Goal: Task Accomplishment & Management: Manage account settings

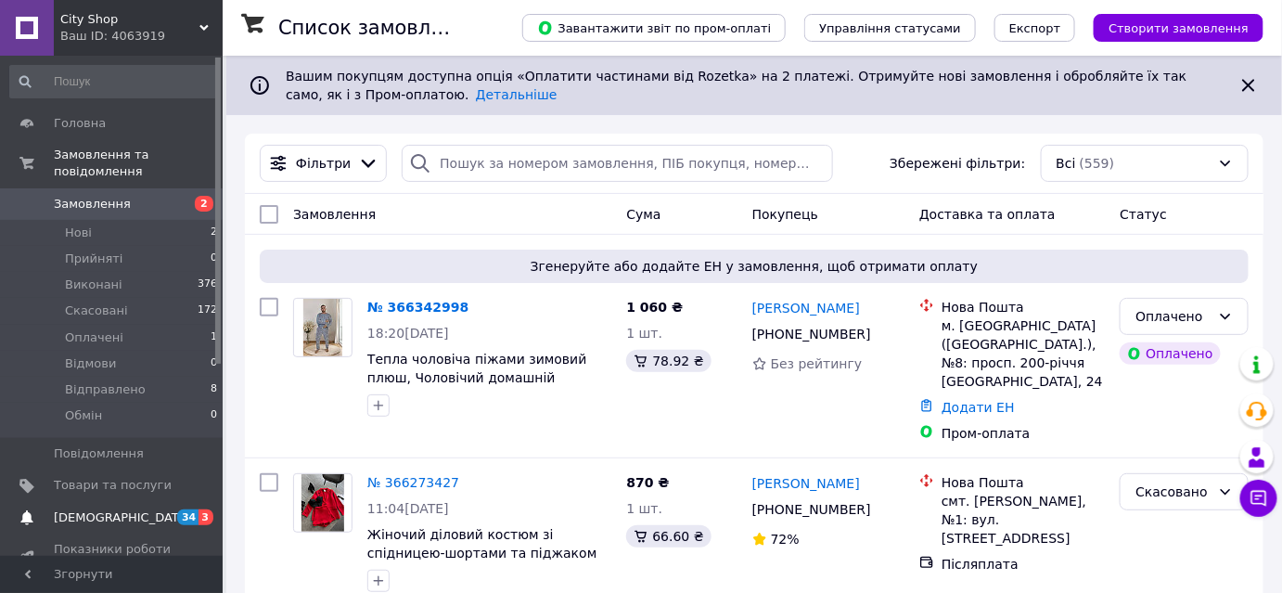
click at [82, 509] on span "[DEMOGRAPHIC_DATA]" at bounding box center [122, 517] width 137 height 17
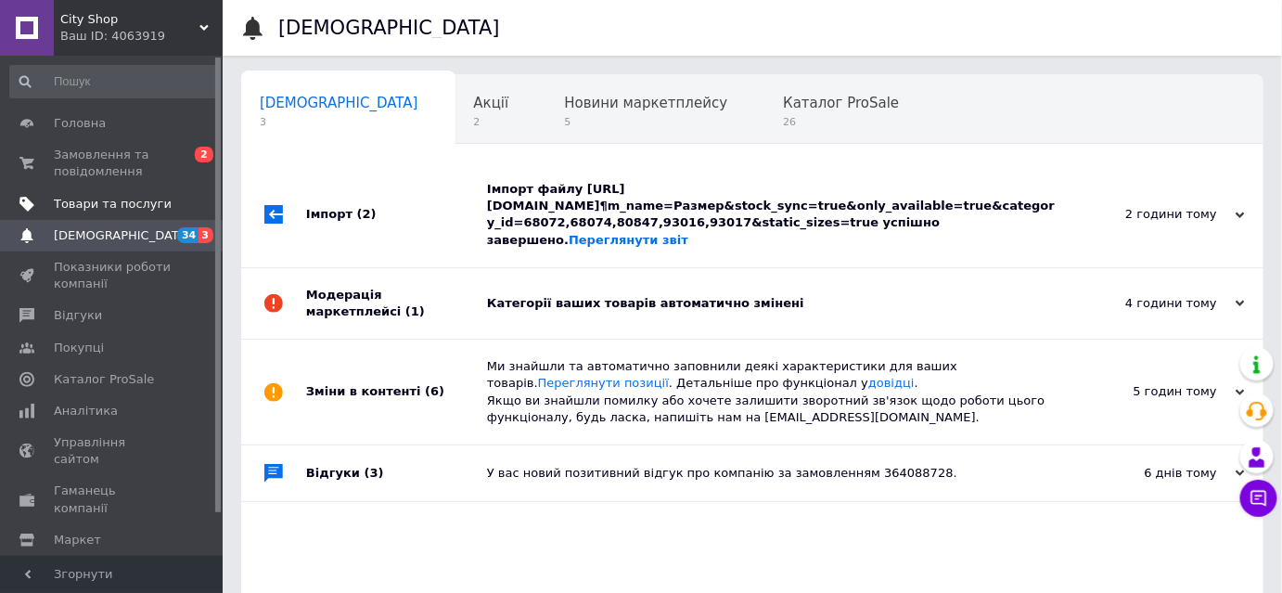
click at [107, 208] on span "Товари та послуги" at bounding box center [113, 204] width 118 height 17
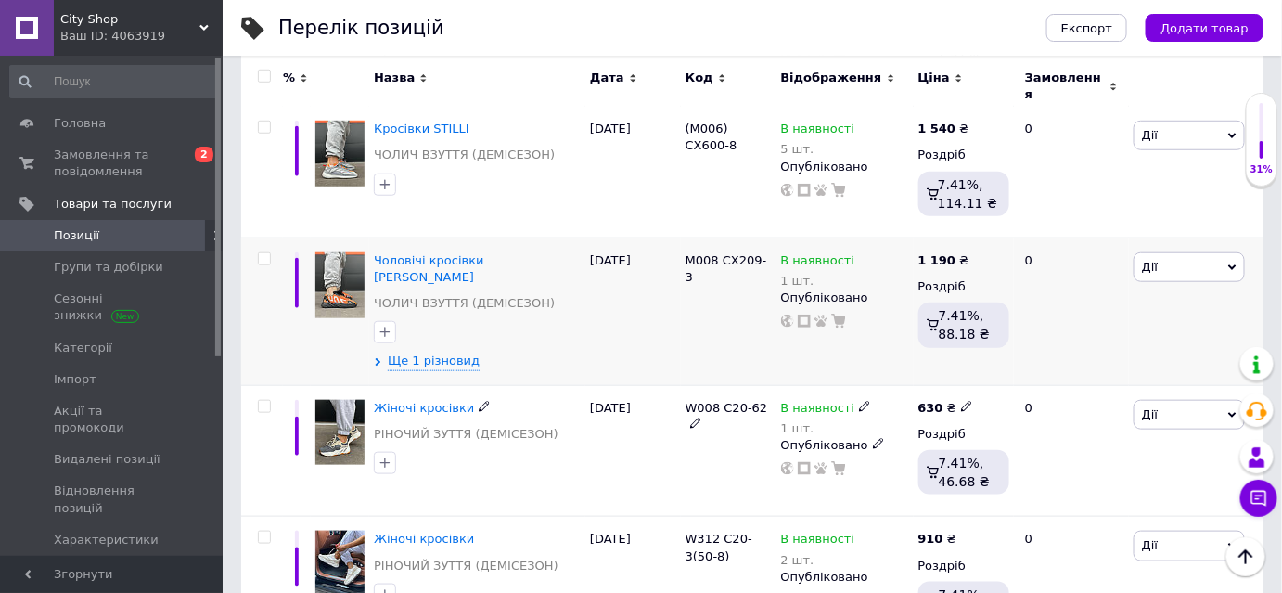
scroll to position [590, 0]
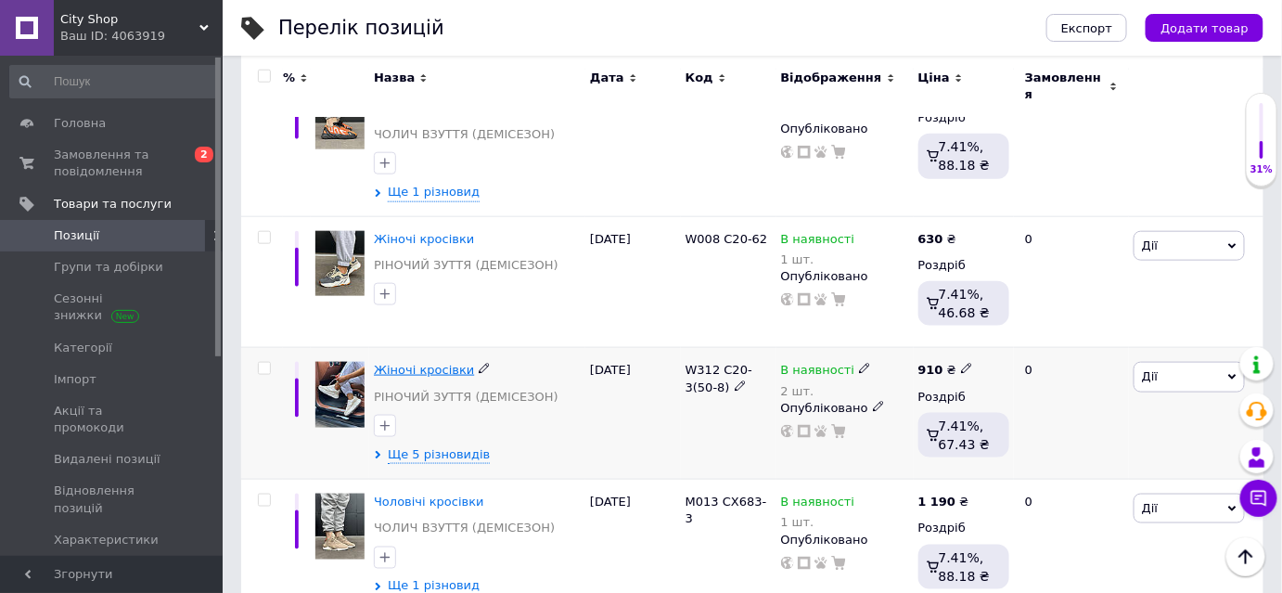
click at [417, 363] on span "Жіночі кросівки" at bounding box center [424, 370] width 100 height 14
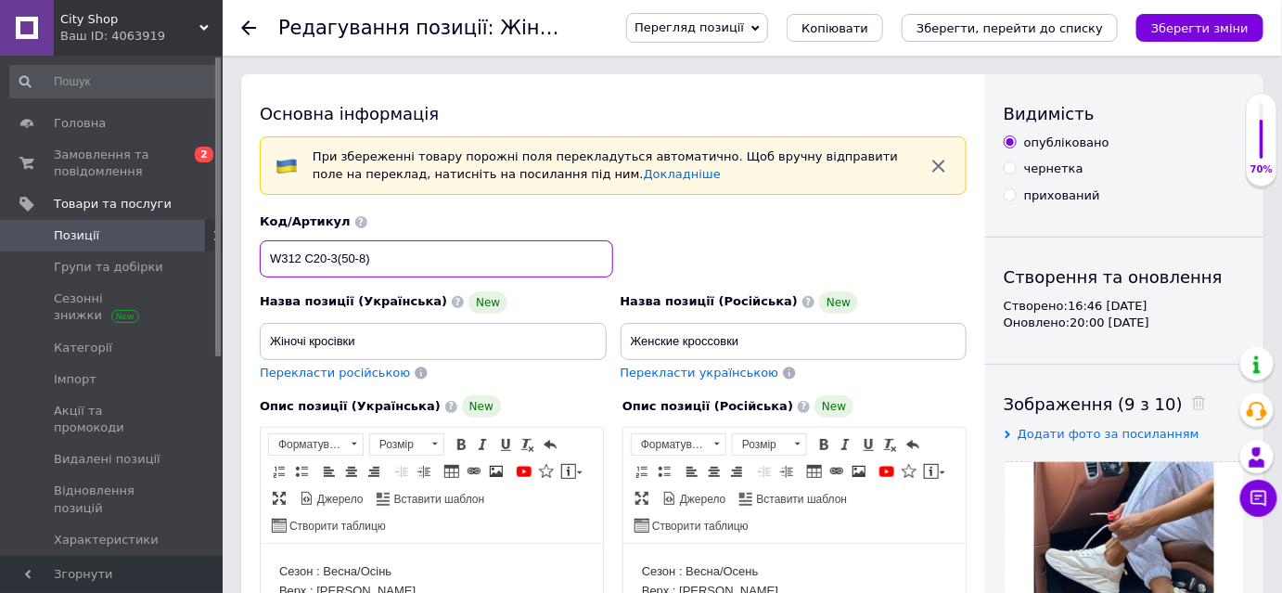
drag, startPoint x: 390, startPoint y: 259, endPoint x: 303, endPoint y: 256, distance: 87.2
click at [303, 256] on input "W312 C20-3(50-8)" at bounding box center [436, 258] width 353 height 37
click at [102, 17] on span "City Shop" at bounding box center [129, 19] width 139 height 17
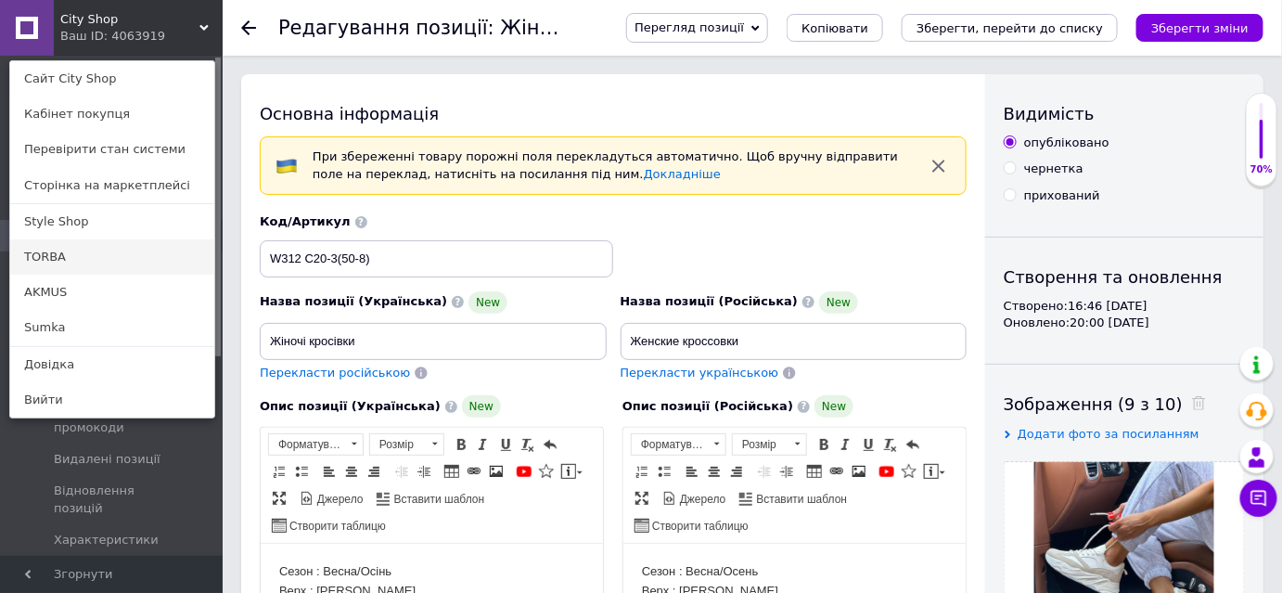
click at [67, 258] on link "TORBA" at bounding box center [112, 256] width 204 height 35
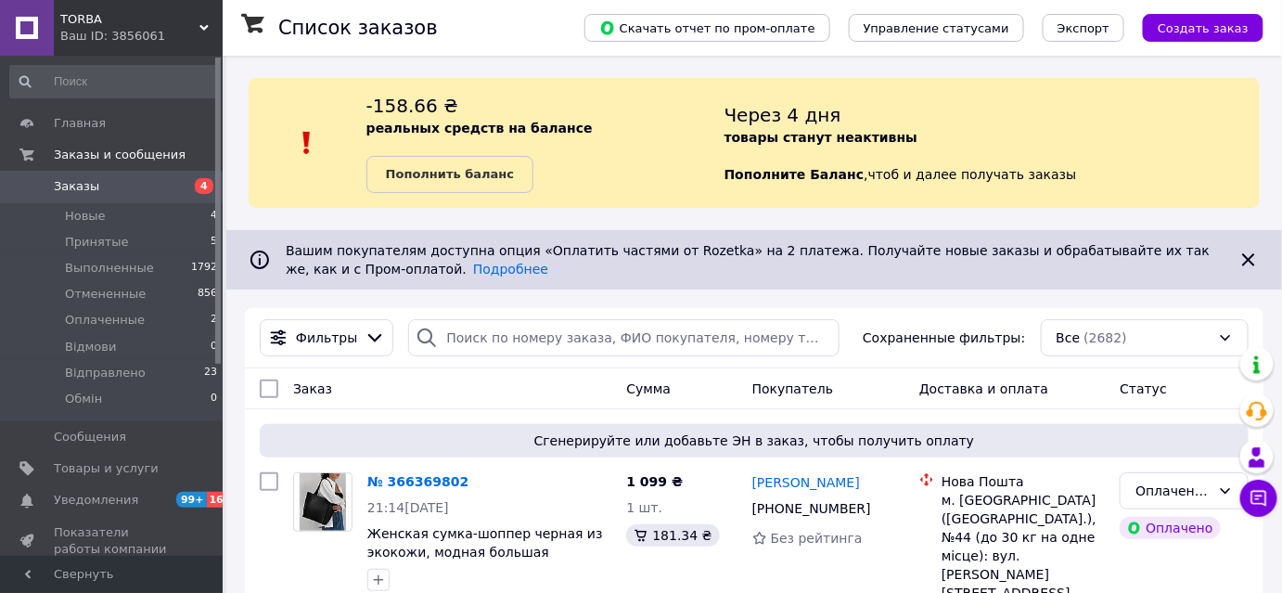
scroll to position [337, 0]
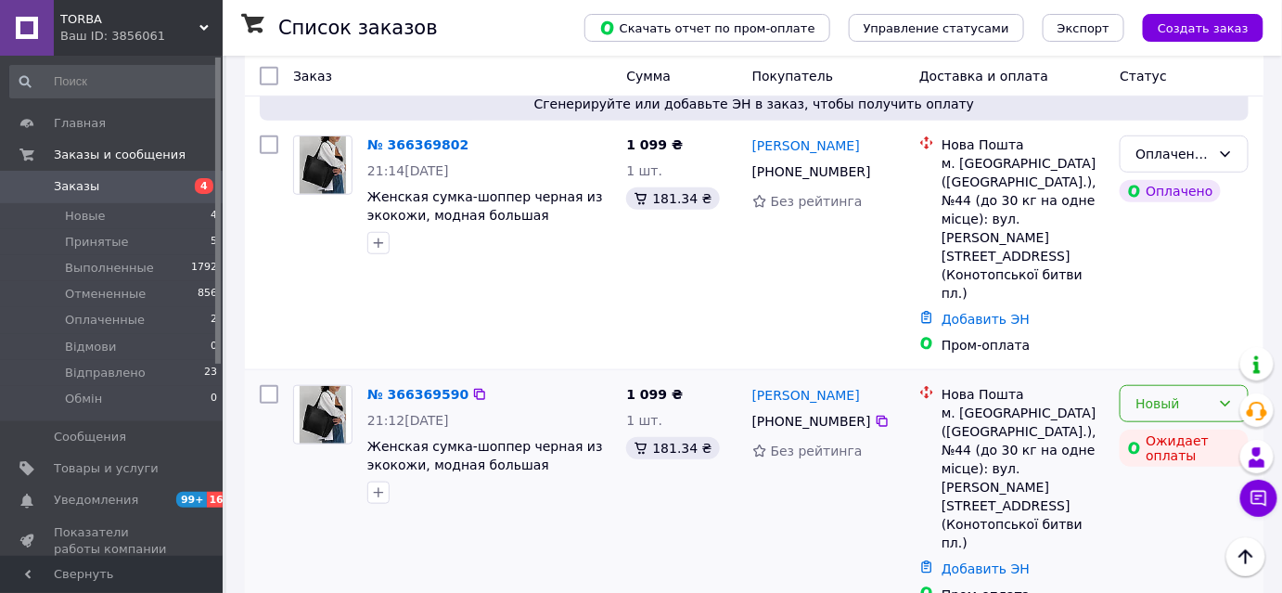
click at [1137, 393] on div "Новый" at bounding box center [1172, 403] width 75 height 20
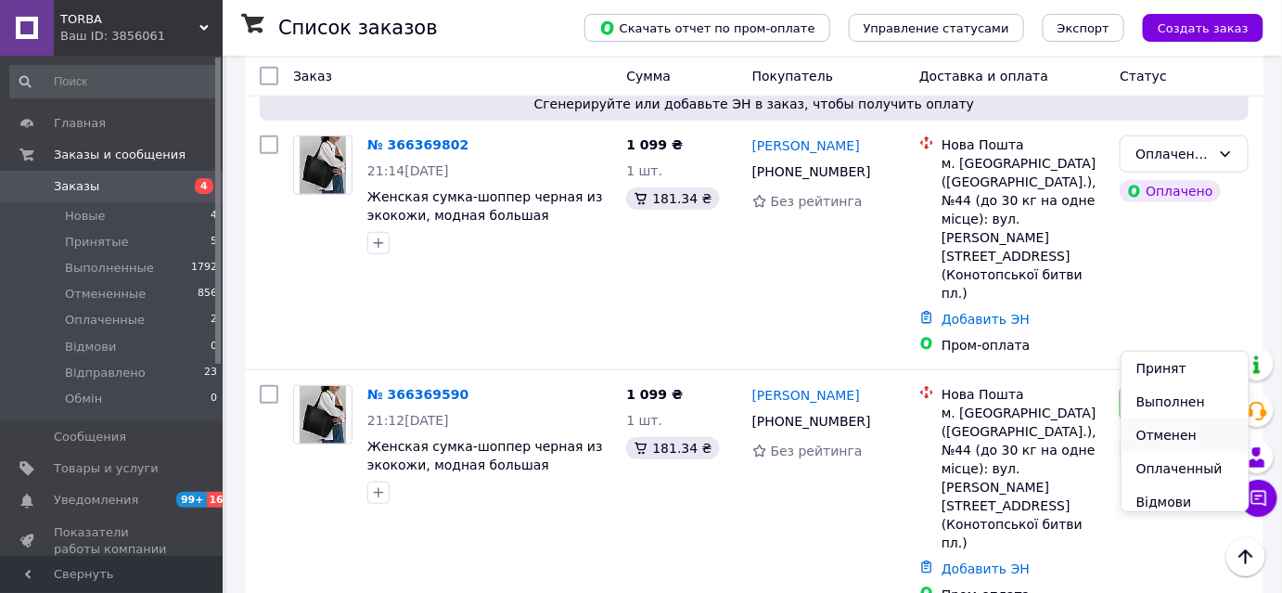
click at [1156, 442] on li "Отменен" at bounding box center [1184, 434] width 127 height 33
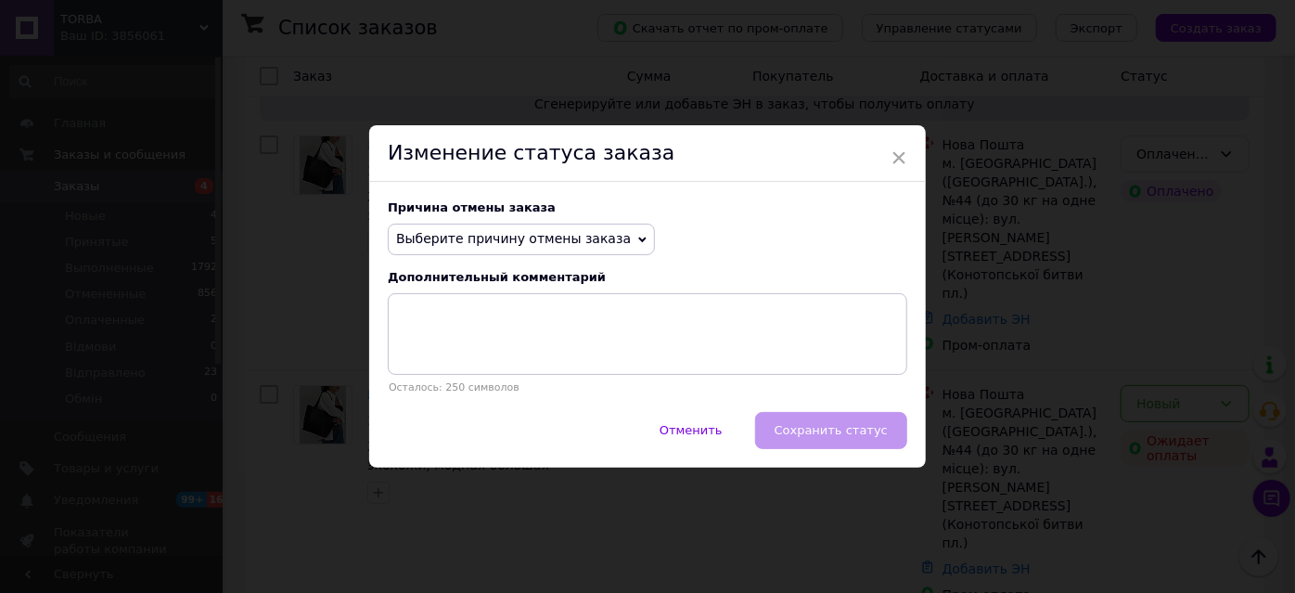
click at [441, 249] on span "Выберите причину отмены заказа" at bounding box center [521, 239] width 267 height 32
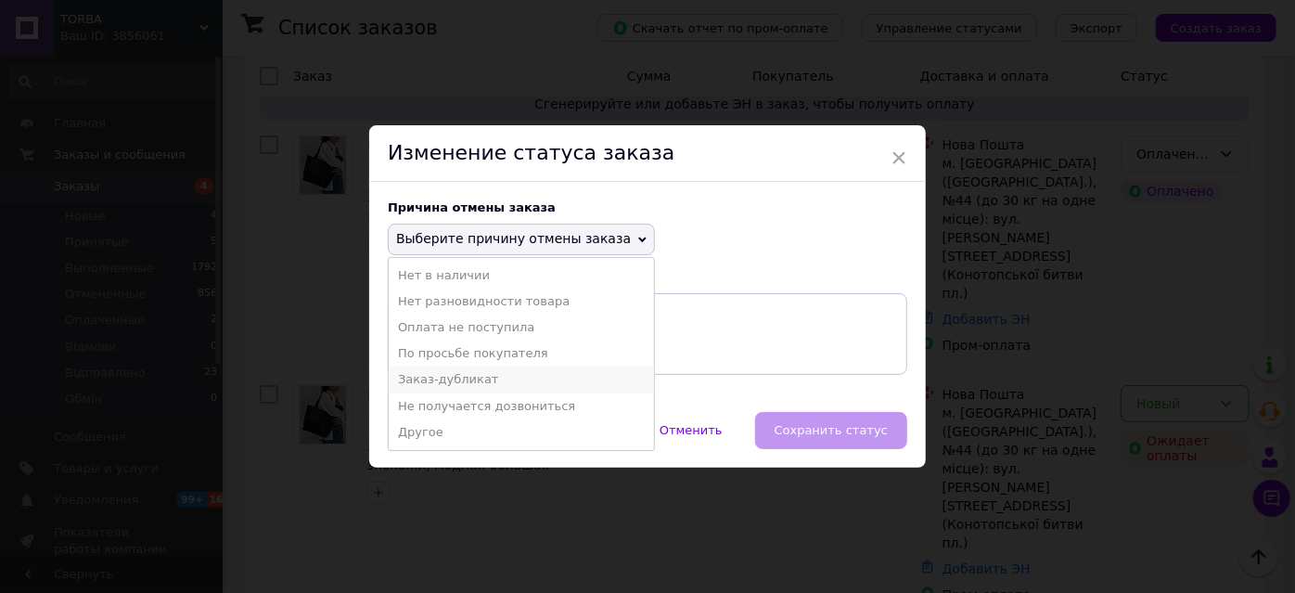
click at [434, 371] on li "Заказ-дубликат" at bounding box center [521, 379] width 265 height 26
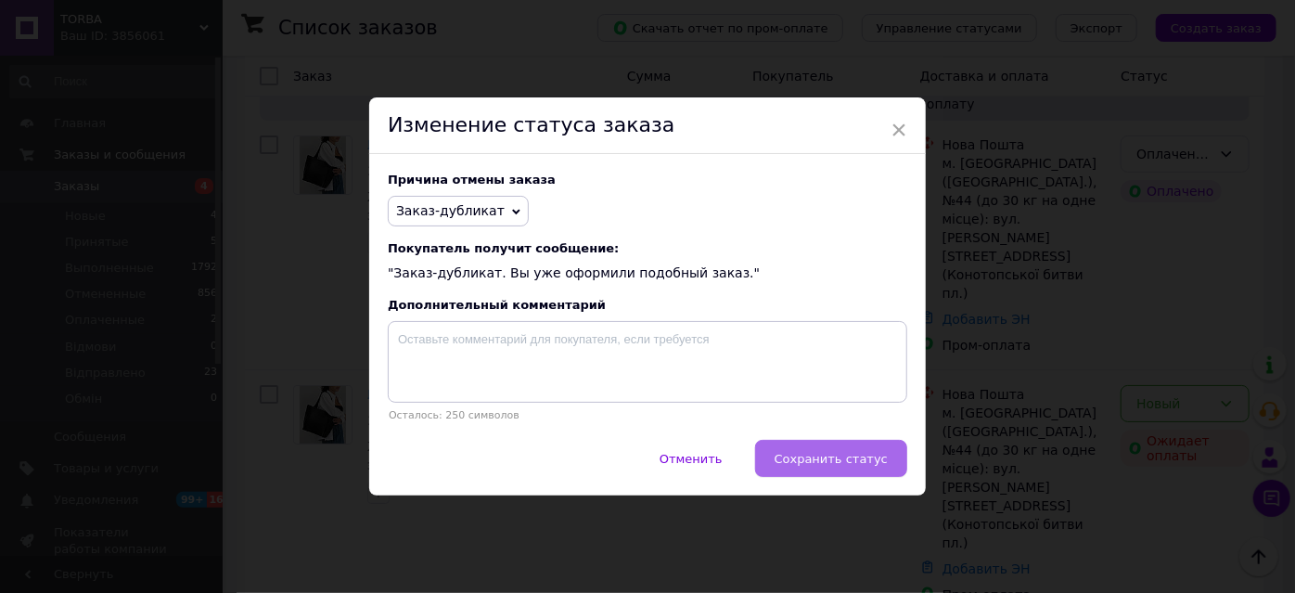
click at [853, 474] on button "Сохранить статус" at bounding box center [831, 458] width 152 height 37
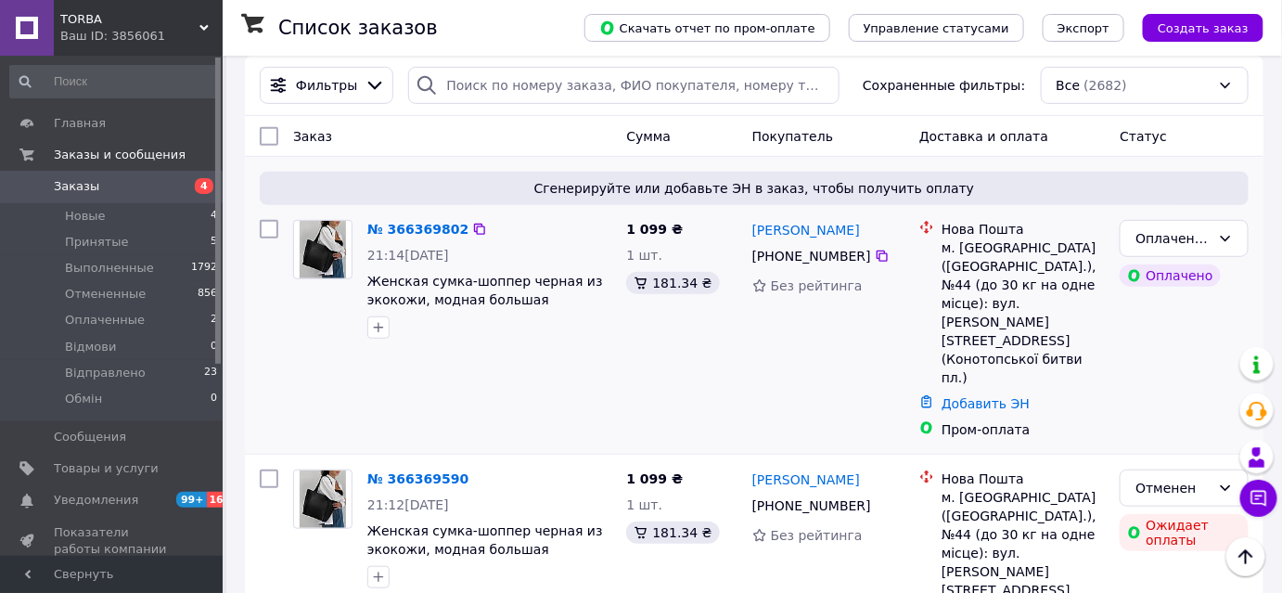
scroll to position [0, 0]
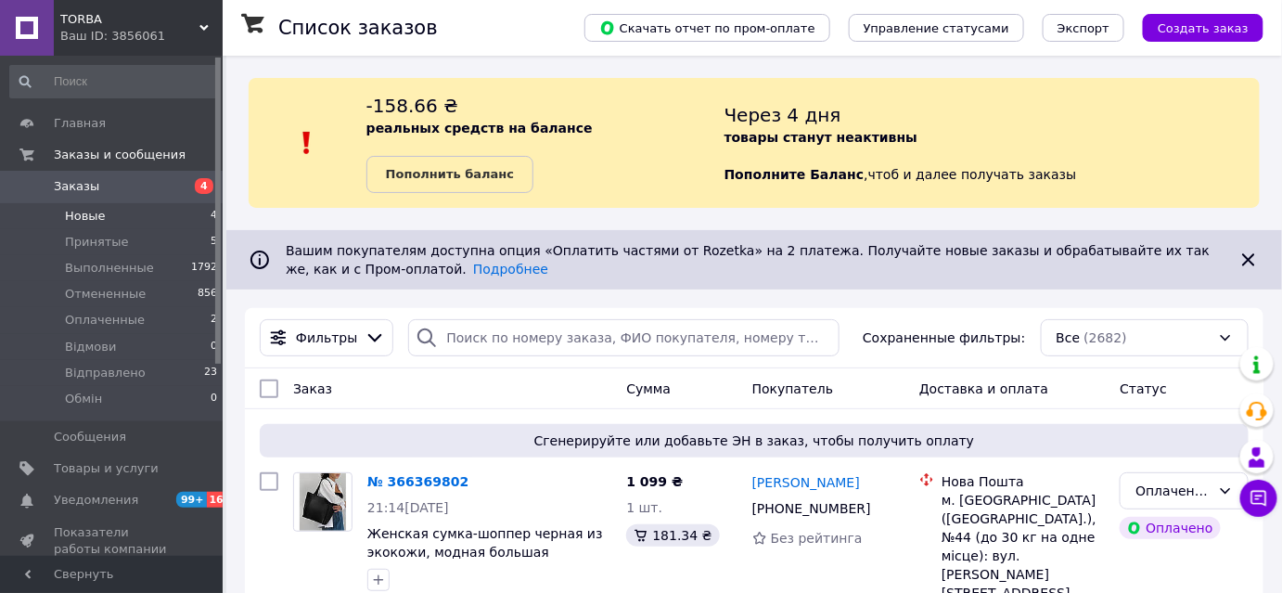
click at [98, 216] on span "Новые" at bounding box center [85, 216] width 41 height 17
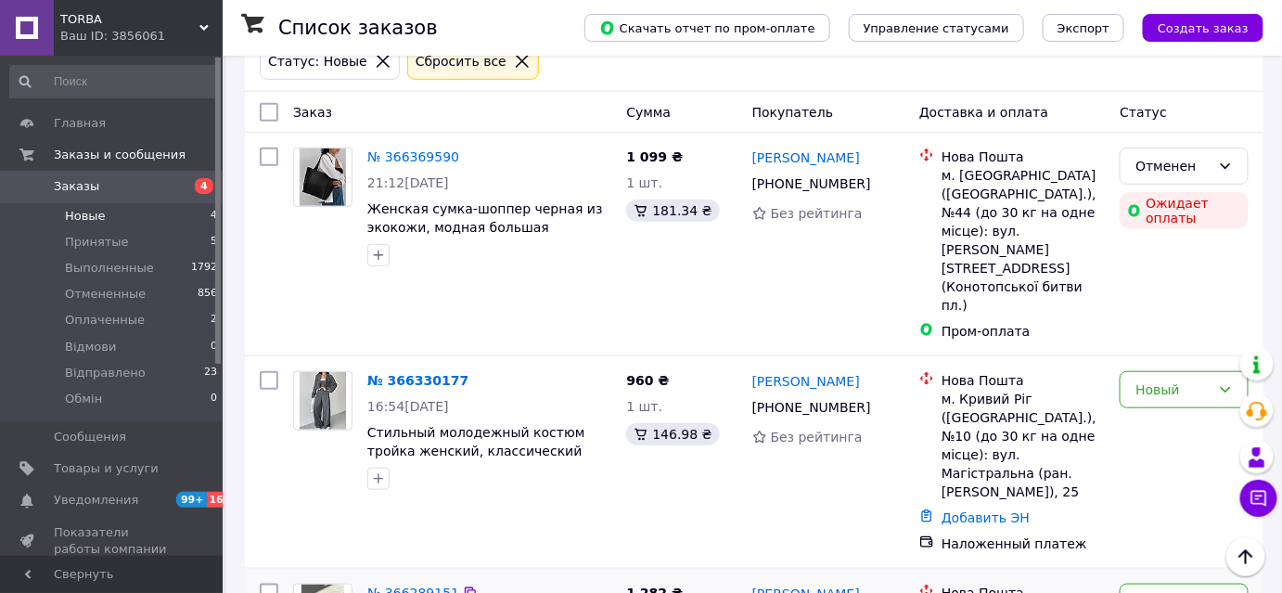
scroll to position [568, 0]
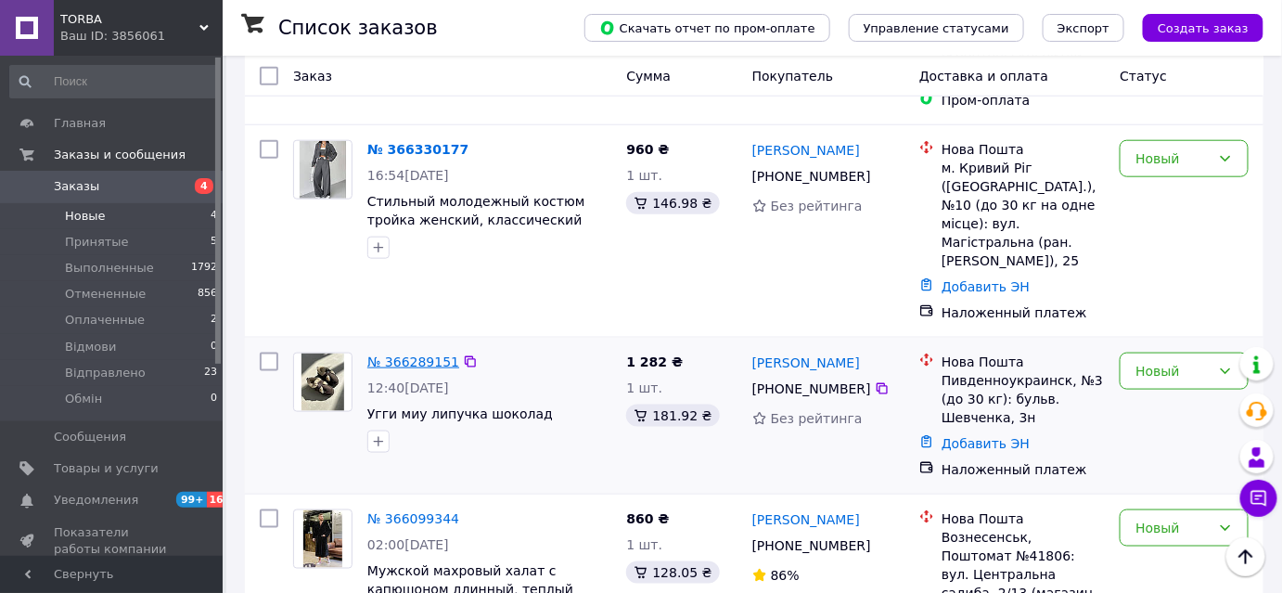
click at [380, 354] on link "№ 366289151" at bounding box center [413, 361] width 92 height 15
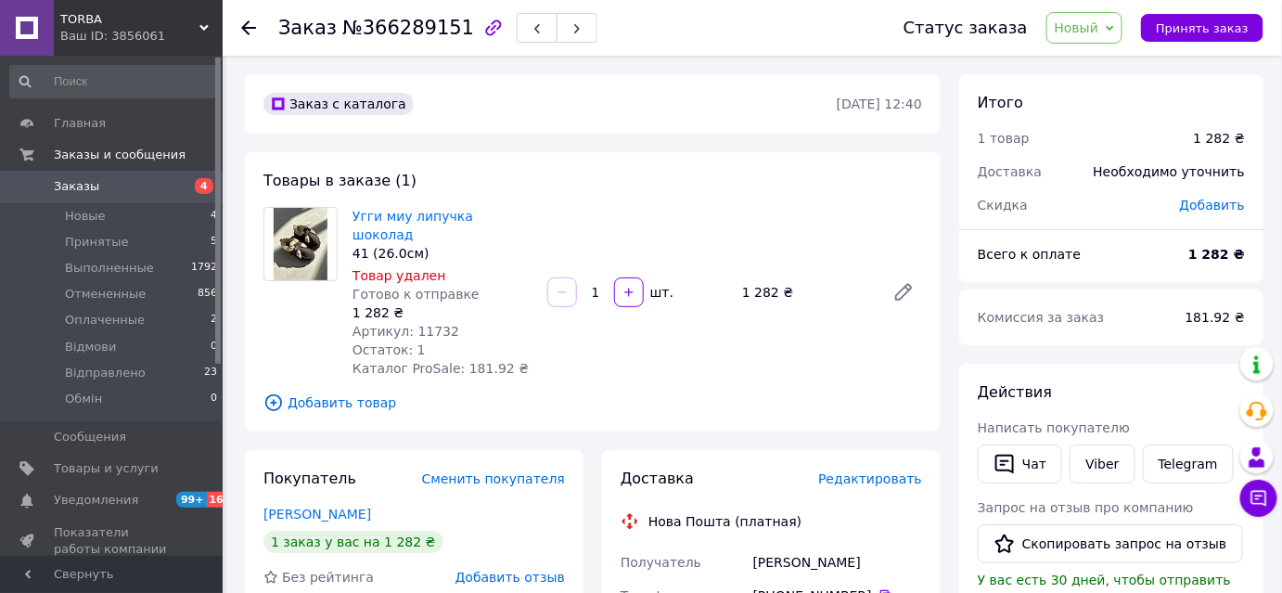
click at [428, 324] on span "Артикул: 11732" at bounding box center [405, 331] width 107 height 15
copy span "11732"
click at [86, 469] on span "Товары и услуги" at bounding box center [106, 468] width 105 height 17
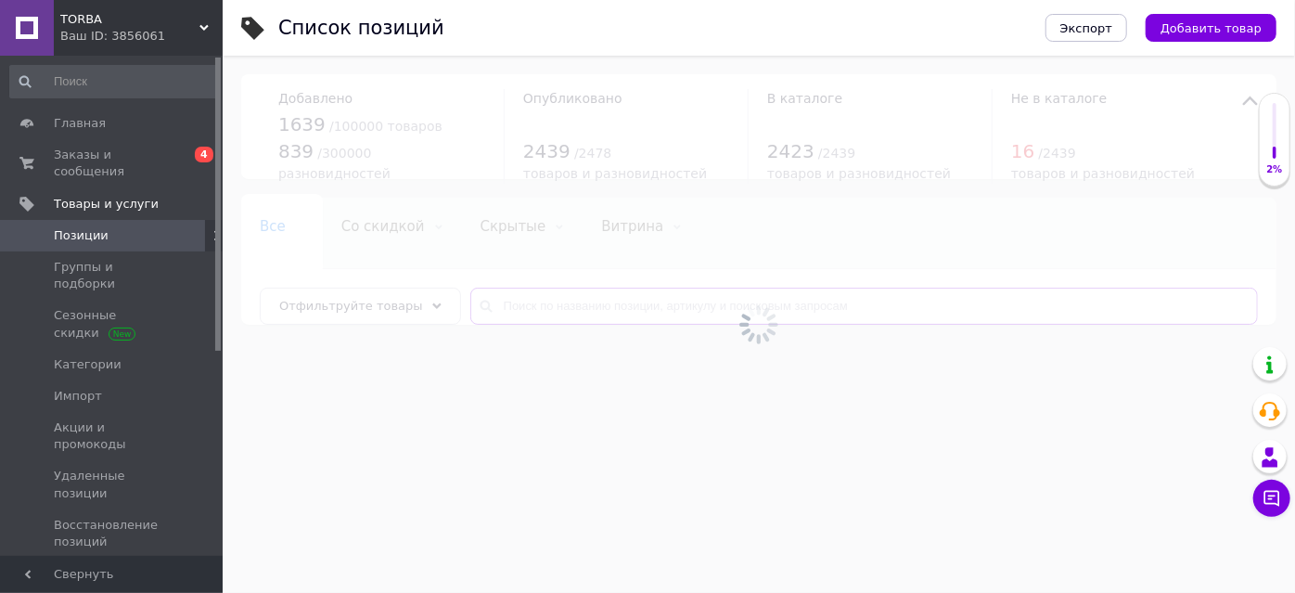
click at [553, 319] on input "text" at bounding box center [863, 305] width 787 height 37
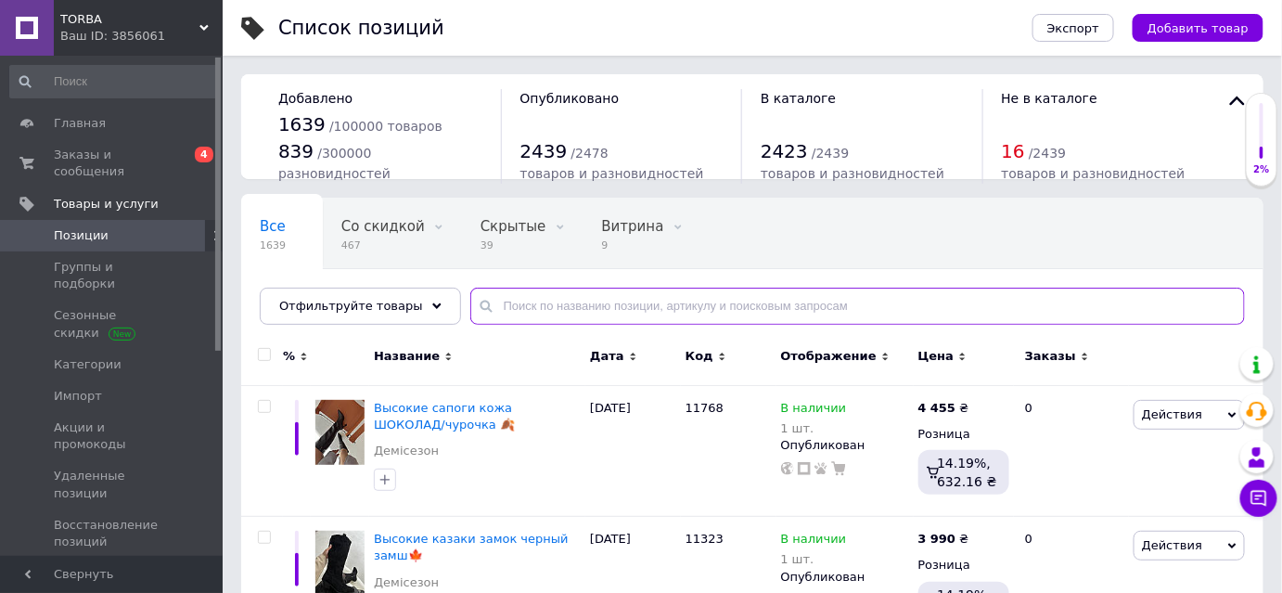
click at [533, 312] on input "text" at bounding box center [857, 305] width 774 height 37
paste input "11732"
type input "11732"
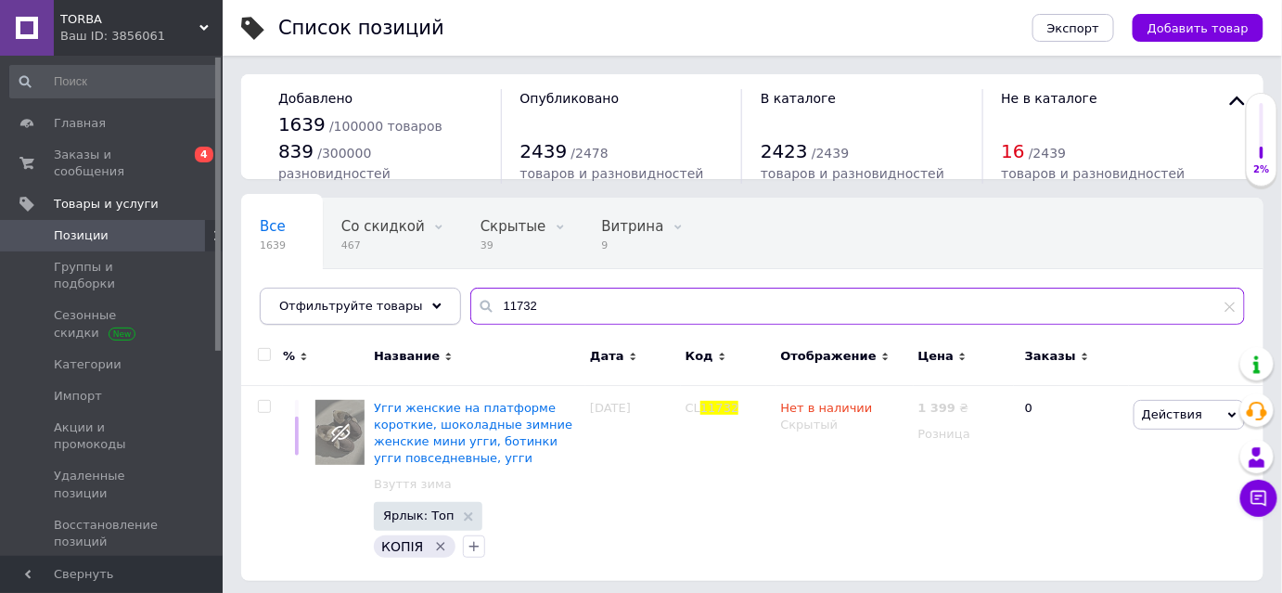
drag, startPoint x: 534, startPoint y: 300, endPoint x: 335, endPoint y: 293, distance: 199.5
click at [335, 293] on div "Отфильтруйте товары 11732" at bounding box center [752, 305] width 985 height 37
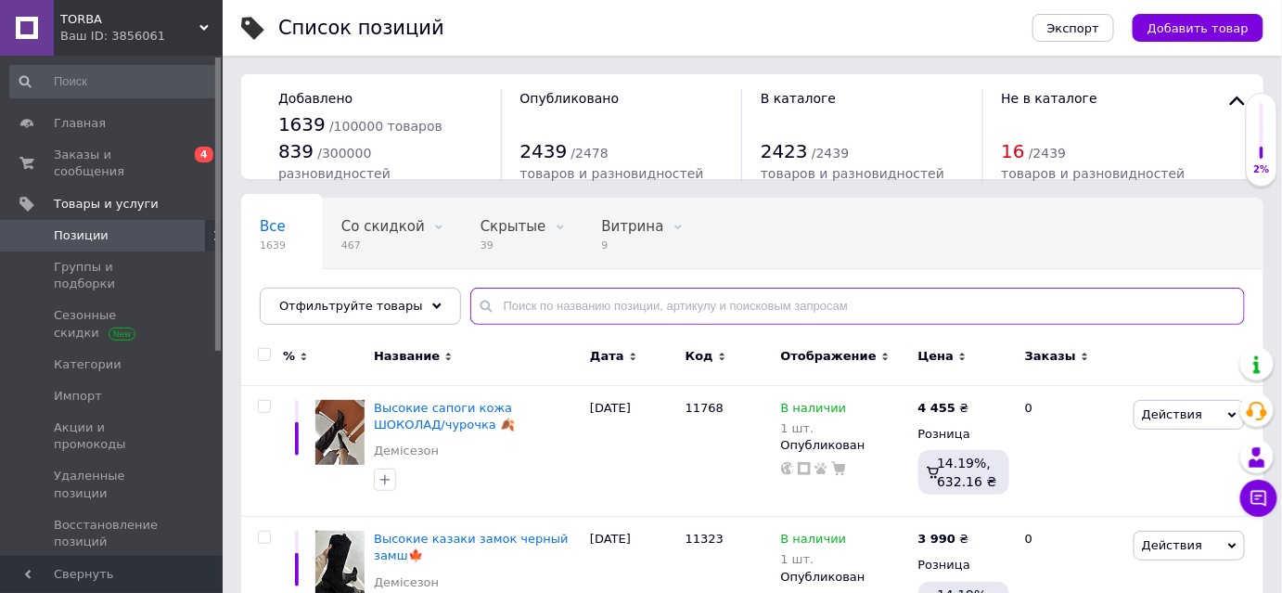
scroll to position [337, 0]
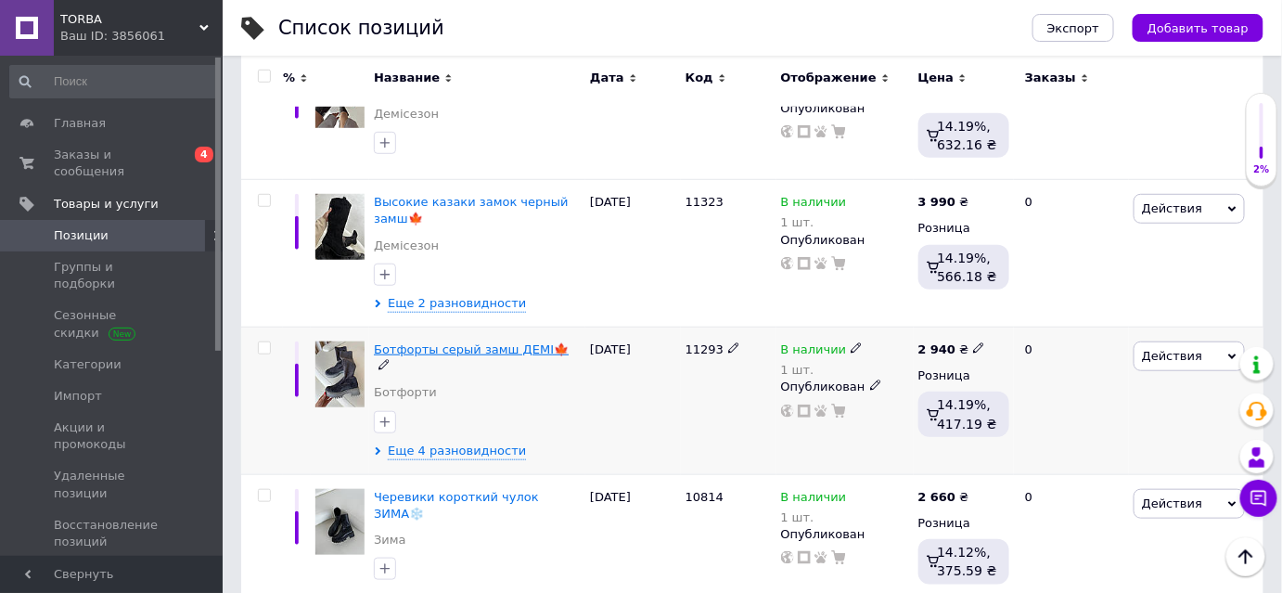
click at [496, 348] on span "Ботфорты серый замш ДЕМІ🍁" at bounding box center [471, 349] width 195 height 14
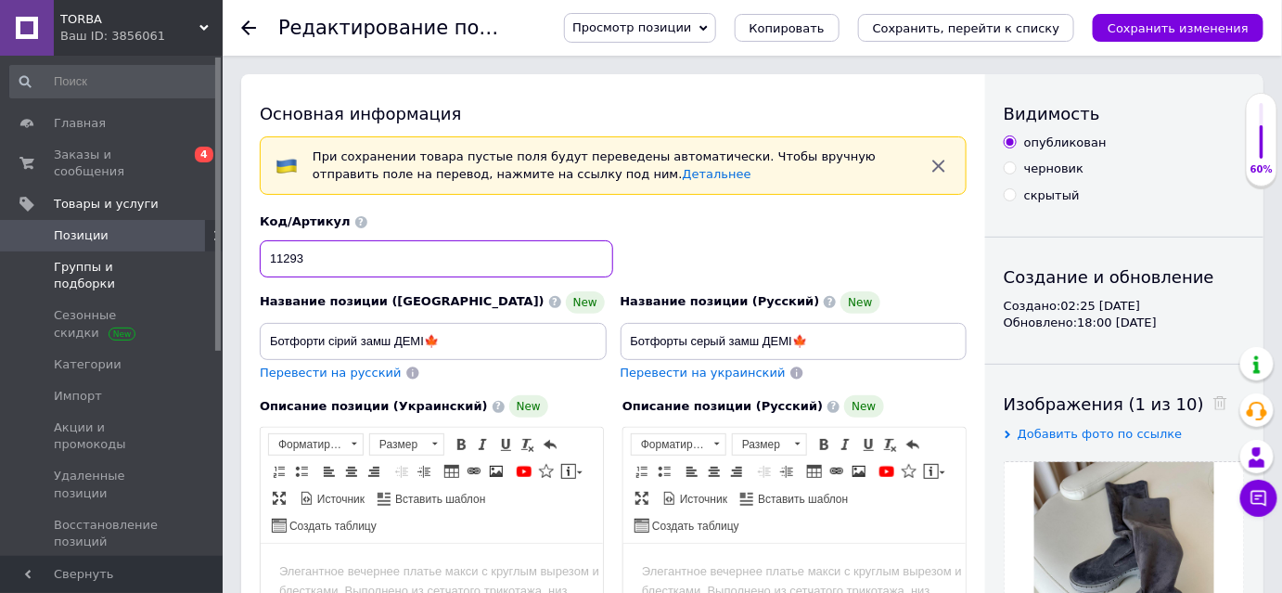
drag, startPoint x: 385, startPoint y: 251, endPoint x: 121, endPoint y: 241, distance: 264.5
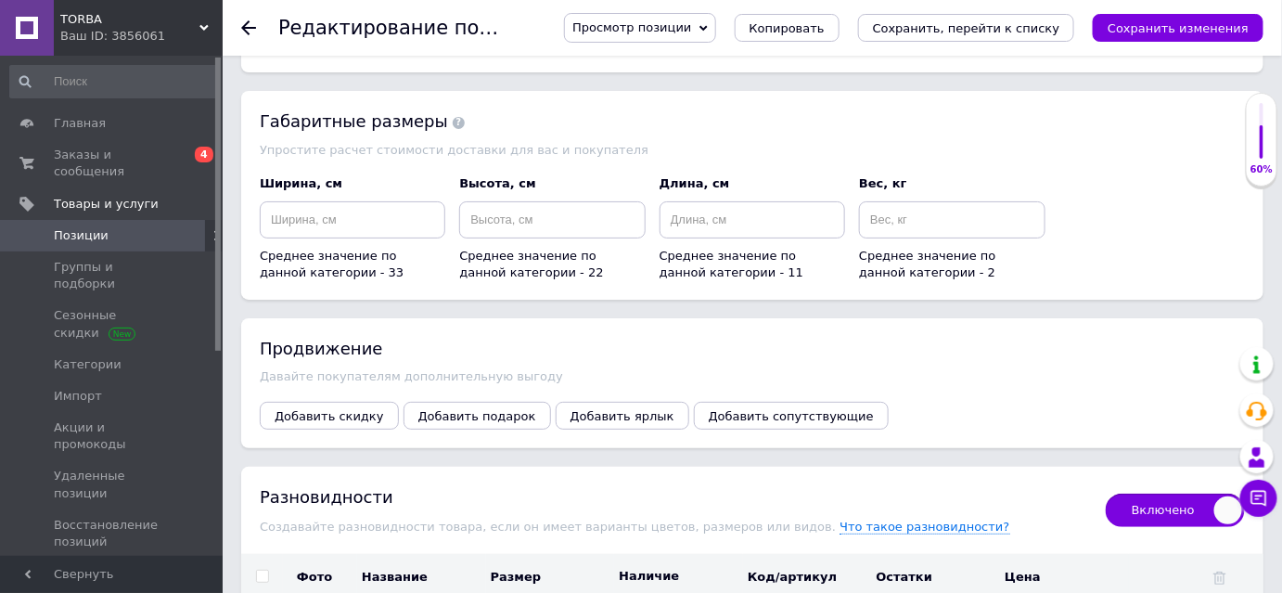
scroll to position [1813, 0]
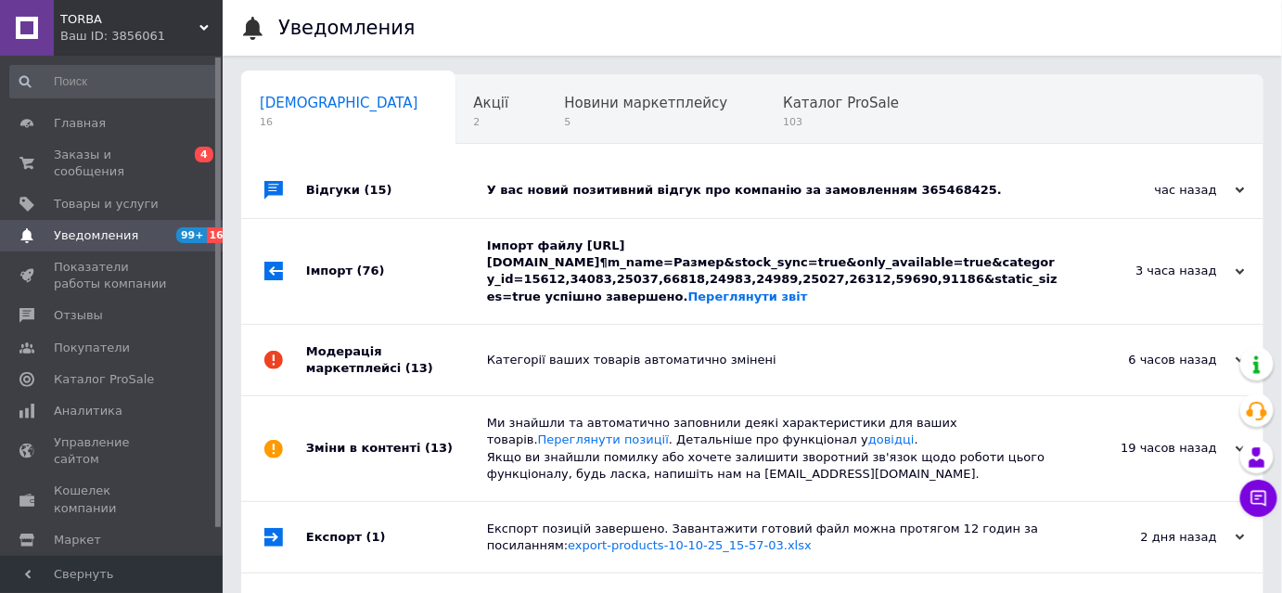
drag, startPoint x: 892, startPoint y: 177, endPoint x: 853, endPoint y: 187, distance: 40.3
click at [891, 177] on div "У вас новий позитивний відгук про компанію за замовленням 365468425." at bounding box center [773, 190] width 572 height 56
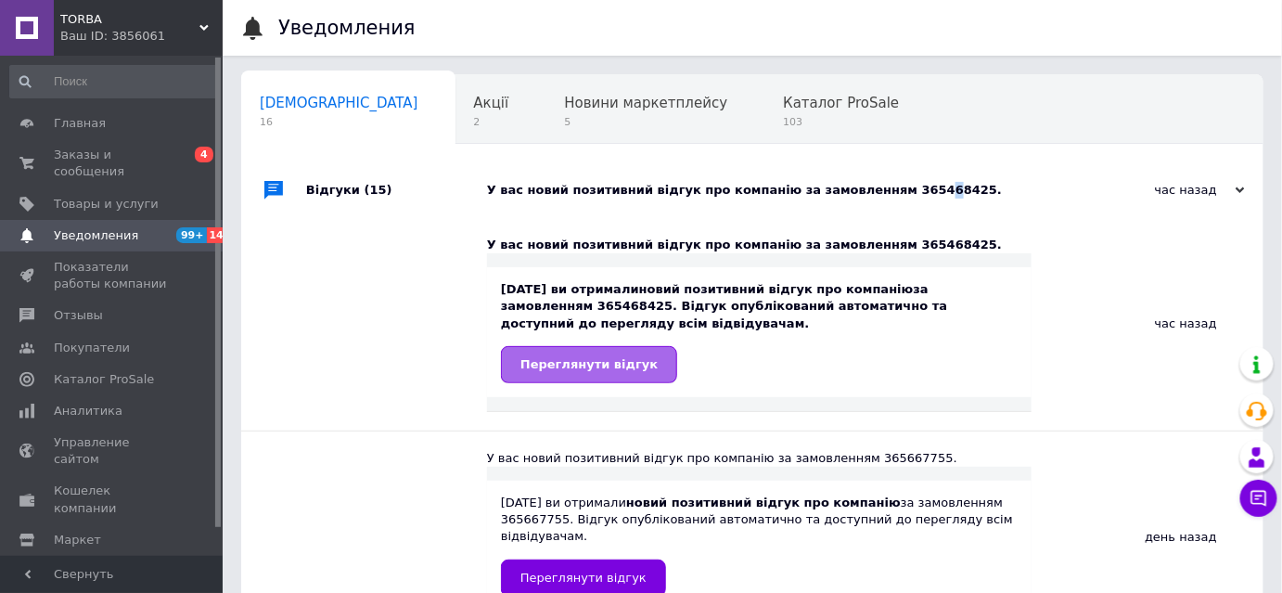
click at [554, 373] on link "Переглянути відгук" at bounding box center [589, 364] width 176 height 37
click at [74, 402] on span "Аналитика" at bounding box center [88, 410] width 69 height 17
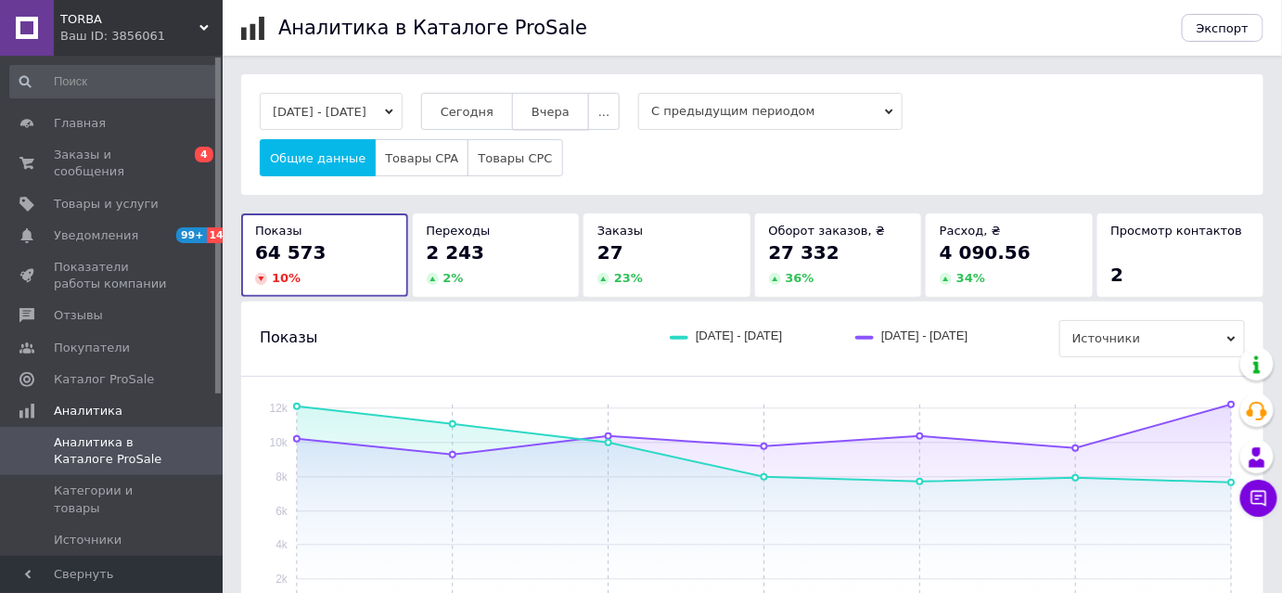
click at [562, 101] on button "Вчера" at bounding box center [550, 111] width 77 height 37
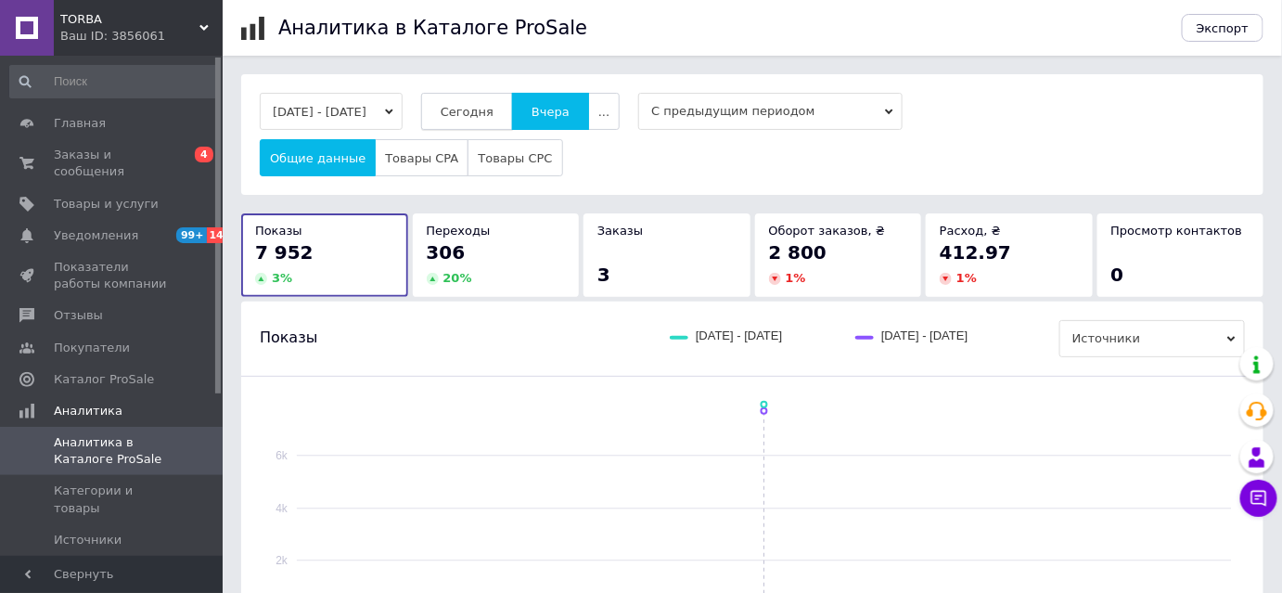
click at [492, 112] on span "Сегодня" at bounding box center [466, 112] width 53 height 14
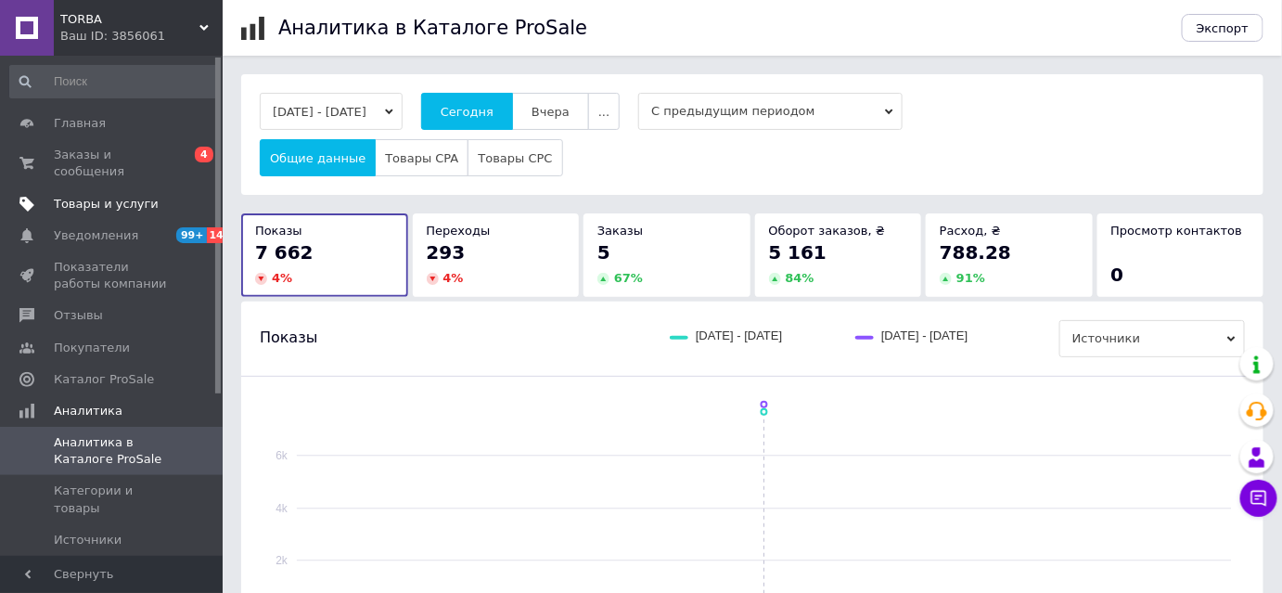
click at [72, 196] on span "Товары и услуги" at bounding box center [106, 204] width 105 height 17
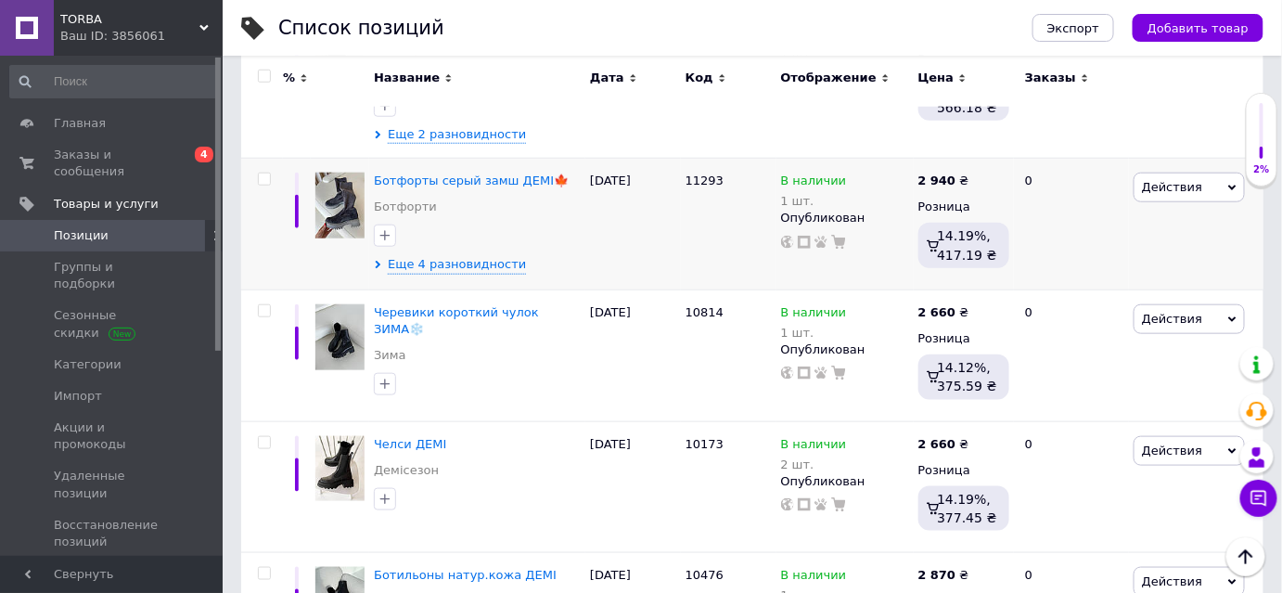
scroll to position [421, 0]
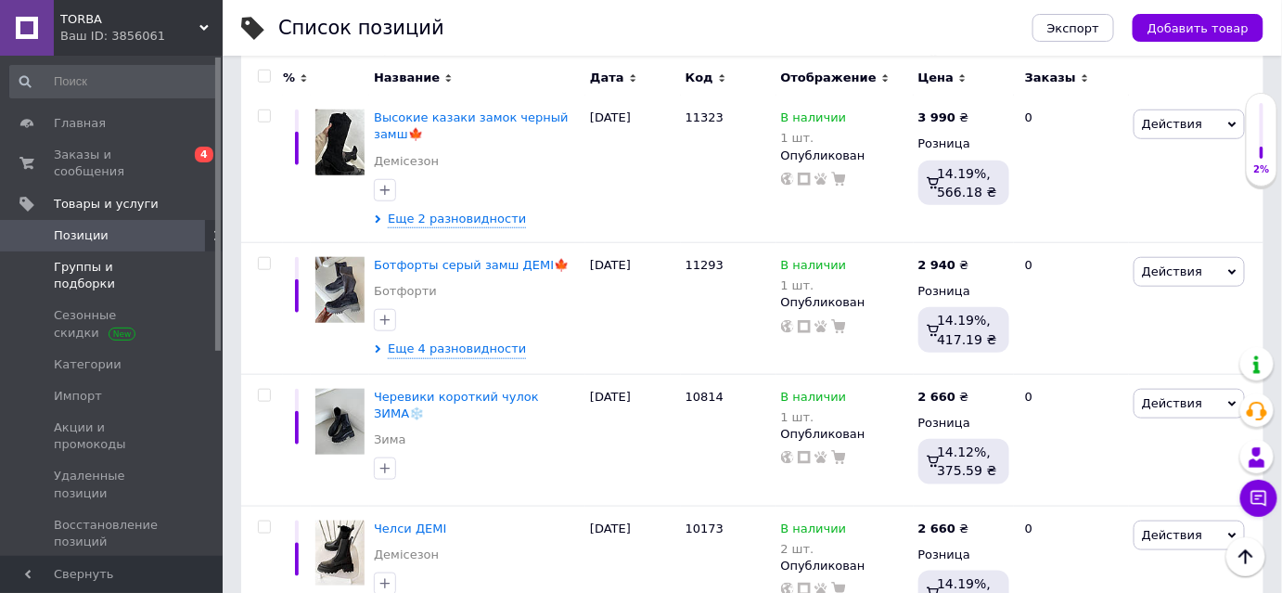
click at [121, 259] on span "Группы и подборки" at bounding box center [113, 275] width 118 height 33
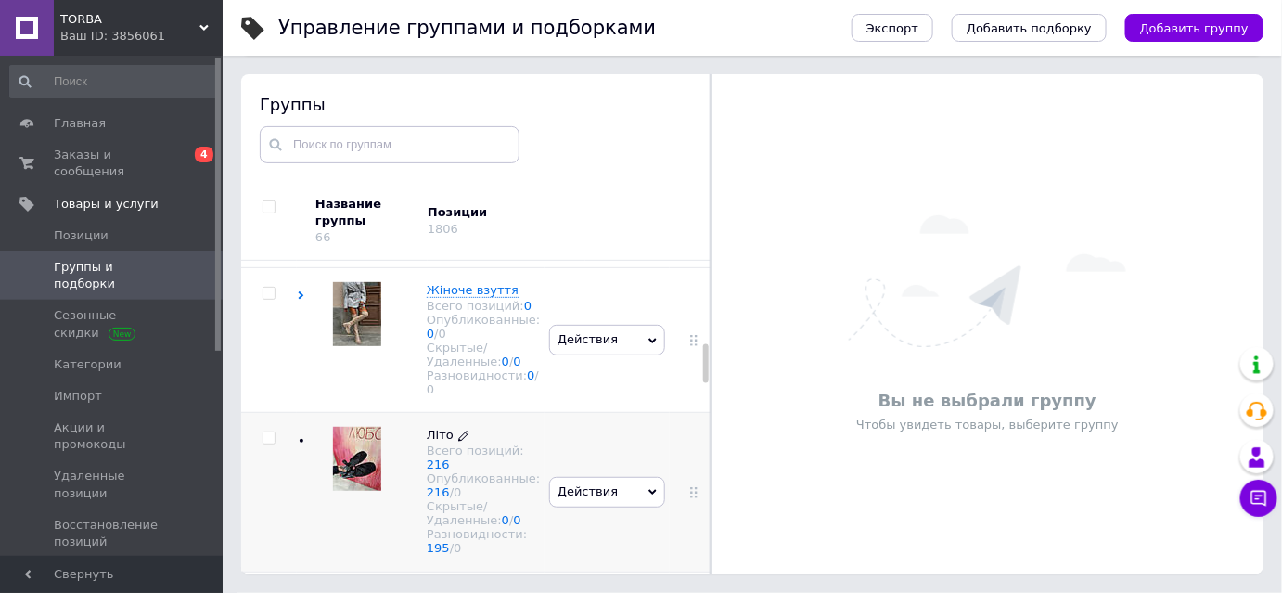
scroll to position [759, 0]
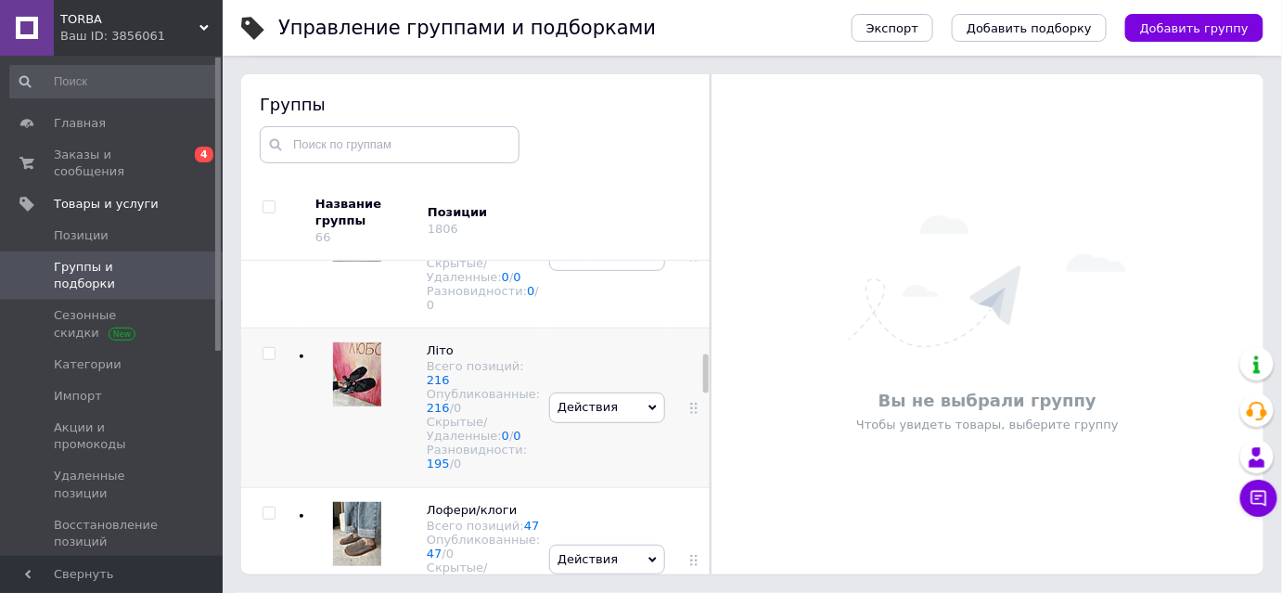
click at [267, 360] on input "checkbox" at bounding box center [268, 354] width 12 height 12
checkbox input "true"
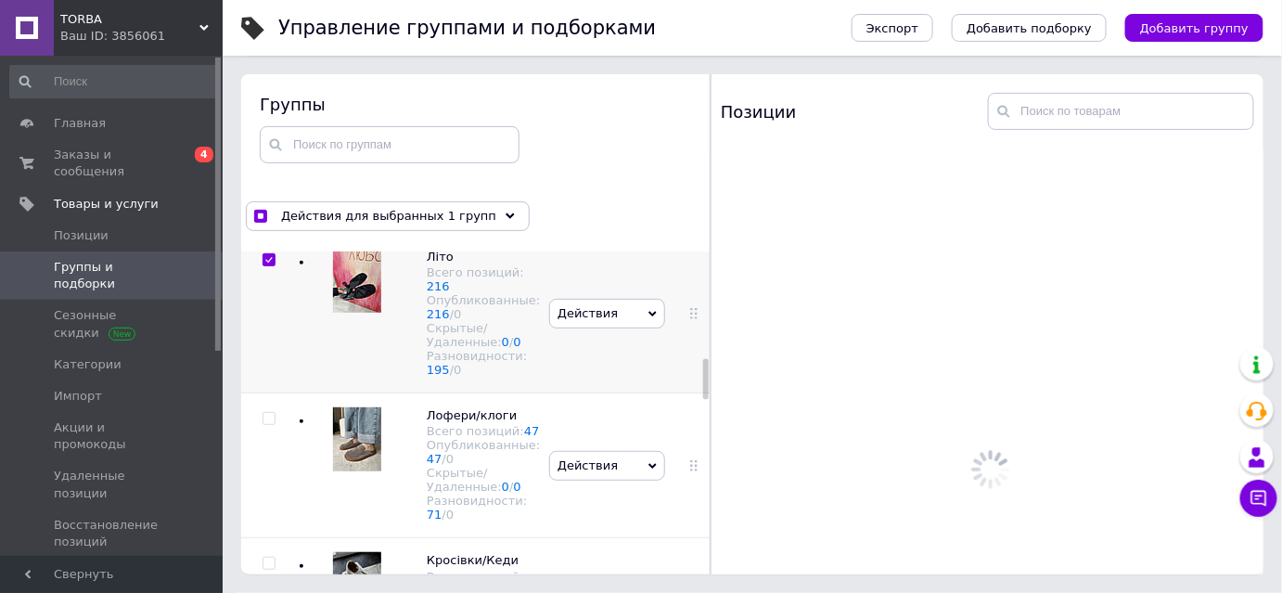
scroll to position [927, 0]
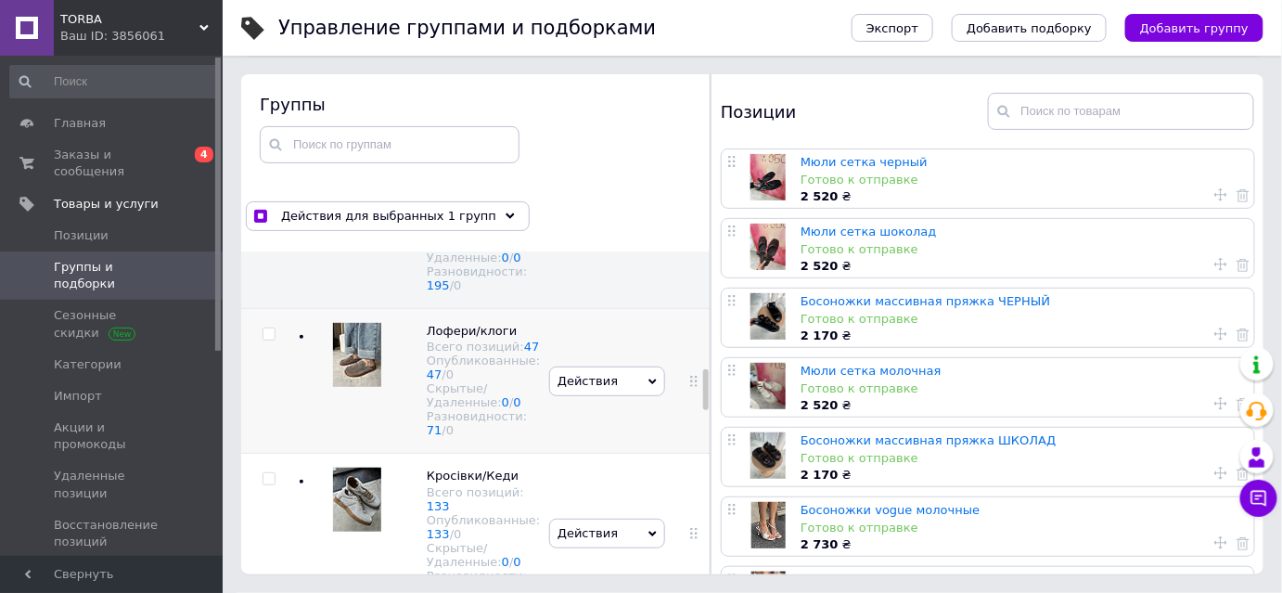
click at [272, 340] on input "checkbox" at bounding box center [268, 334] width 12 height 12
checkbox input "true"
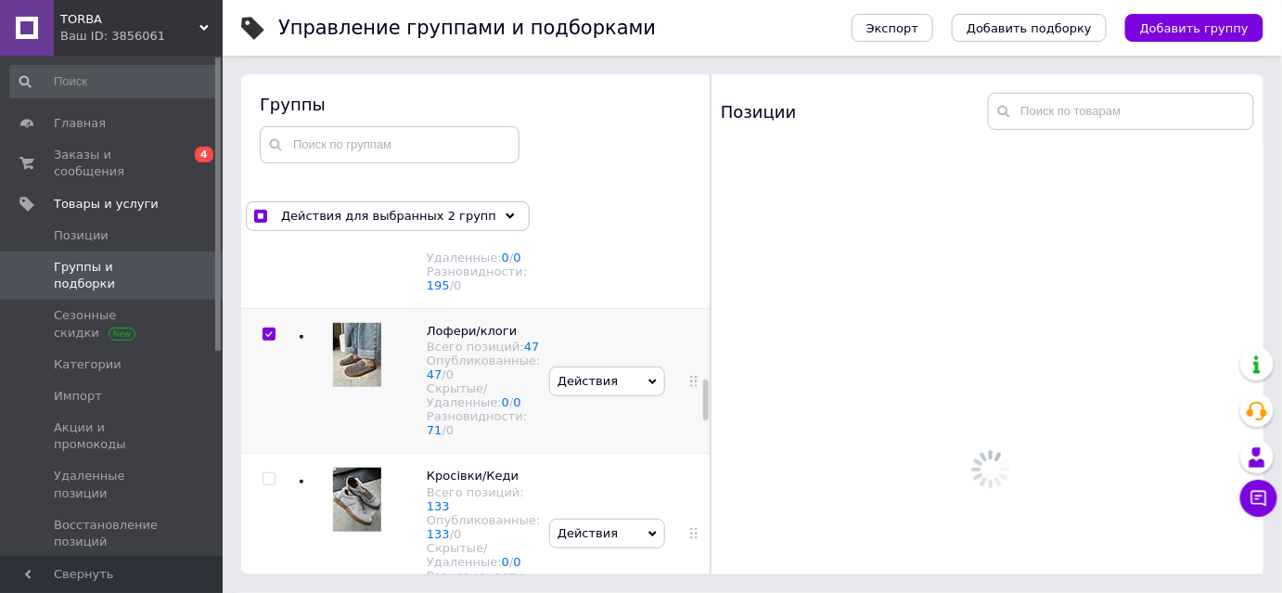
scroll to position [1011, 0]
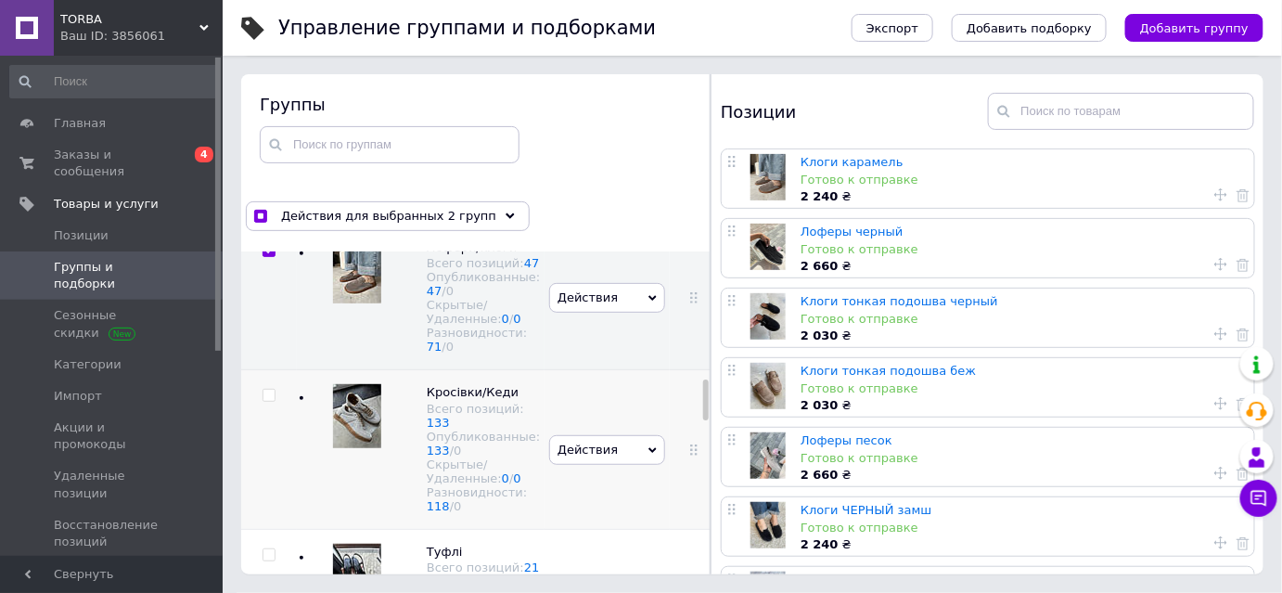
click at [267, 402] on input "checkbox" at bounding box center [268, 395] width 12 height 12
checkbox input "true"
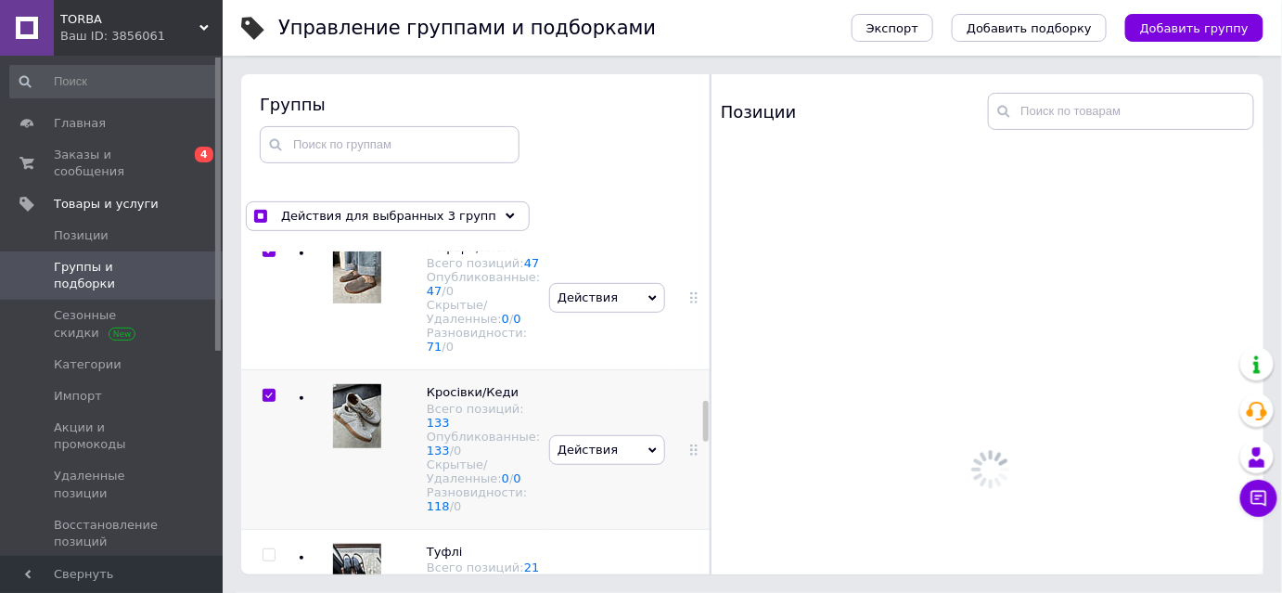
scroll to position [1180, 0]
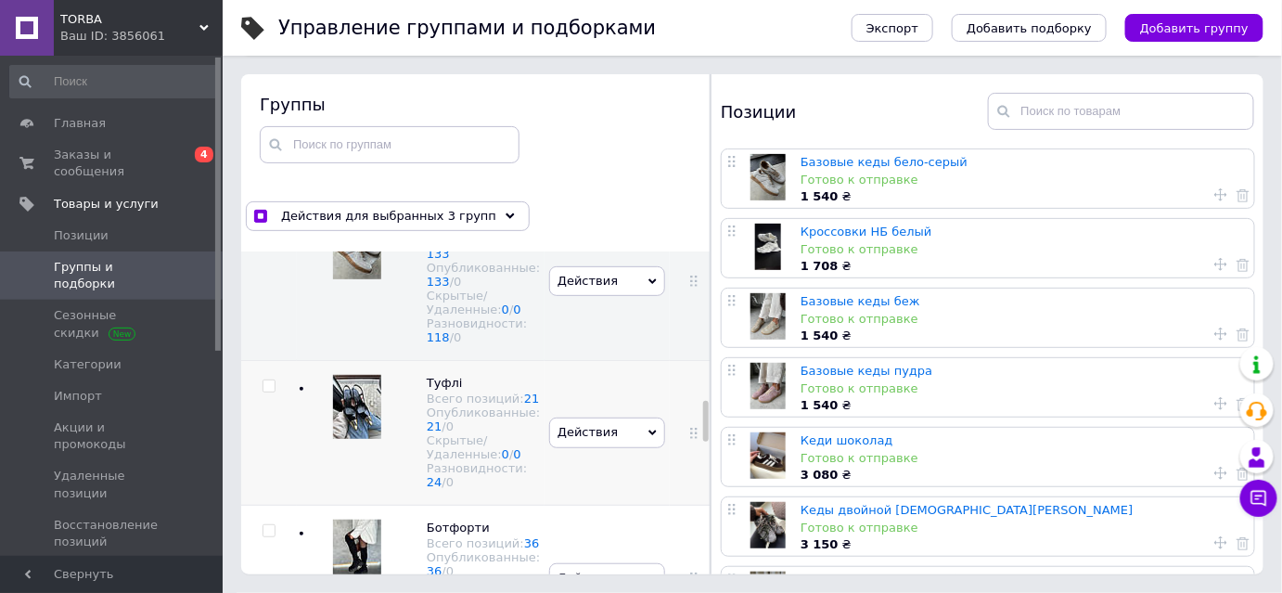
click at [264, 392] on input "checkbox" at bounding box center [268, 386] width 12 height 12
checkbox input "true"
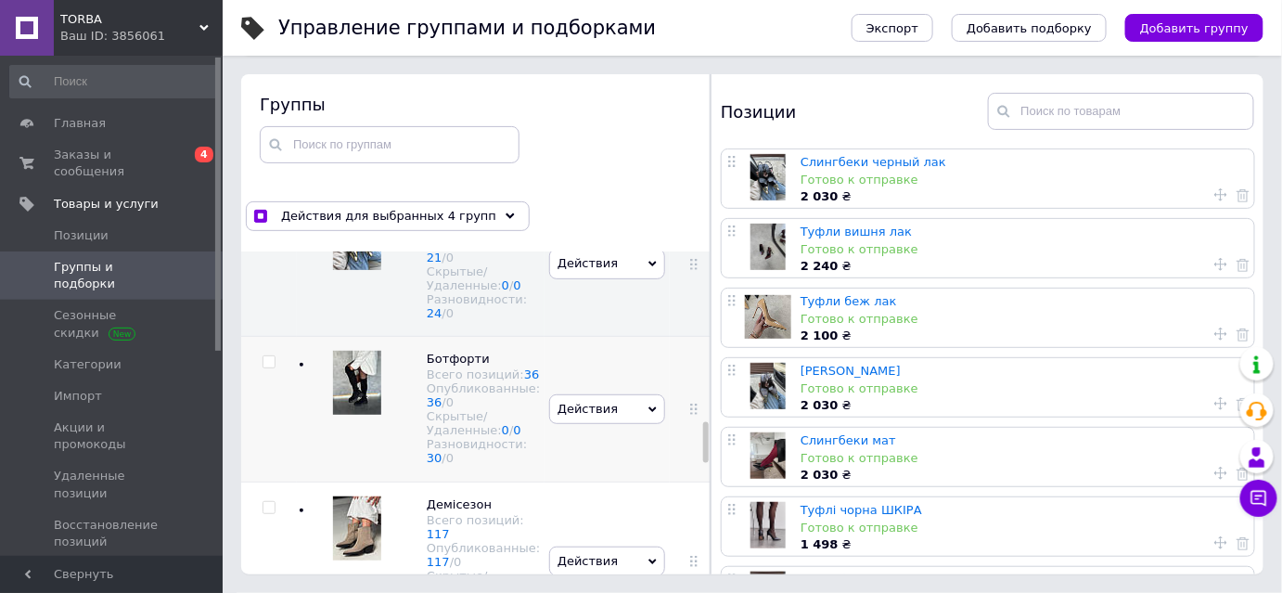
click at [263, 368] on input "checkbox" at bounding box center [268, 362] width 12 height 12
checkbox input "true"
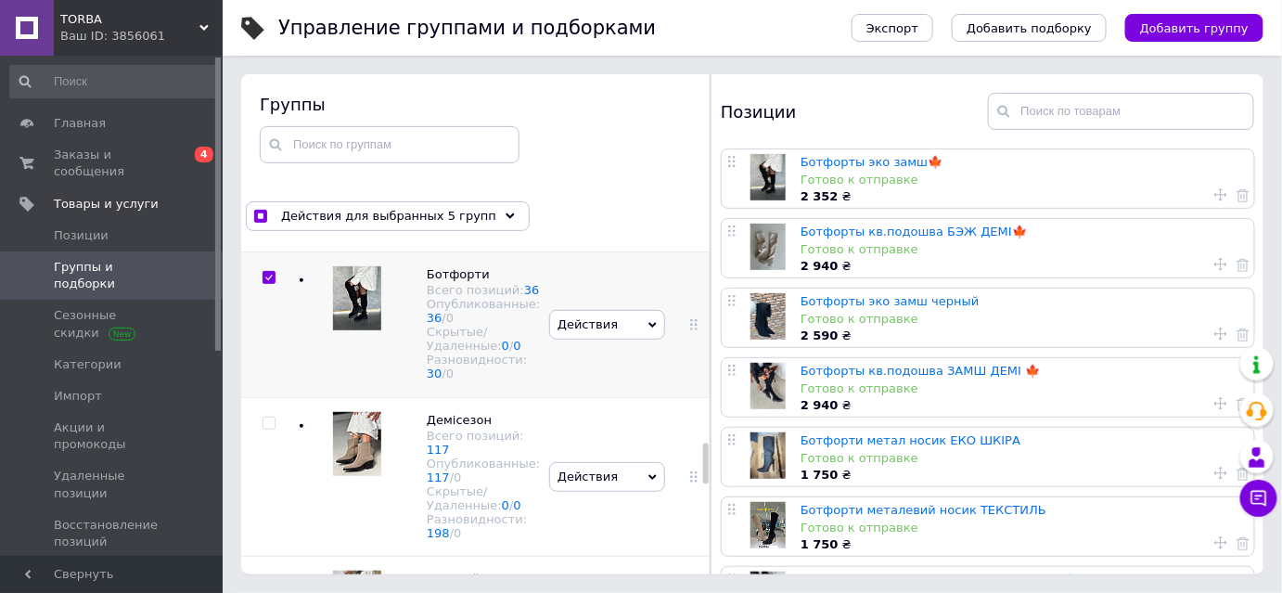
scroll to position [1517, 0]
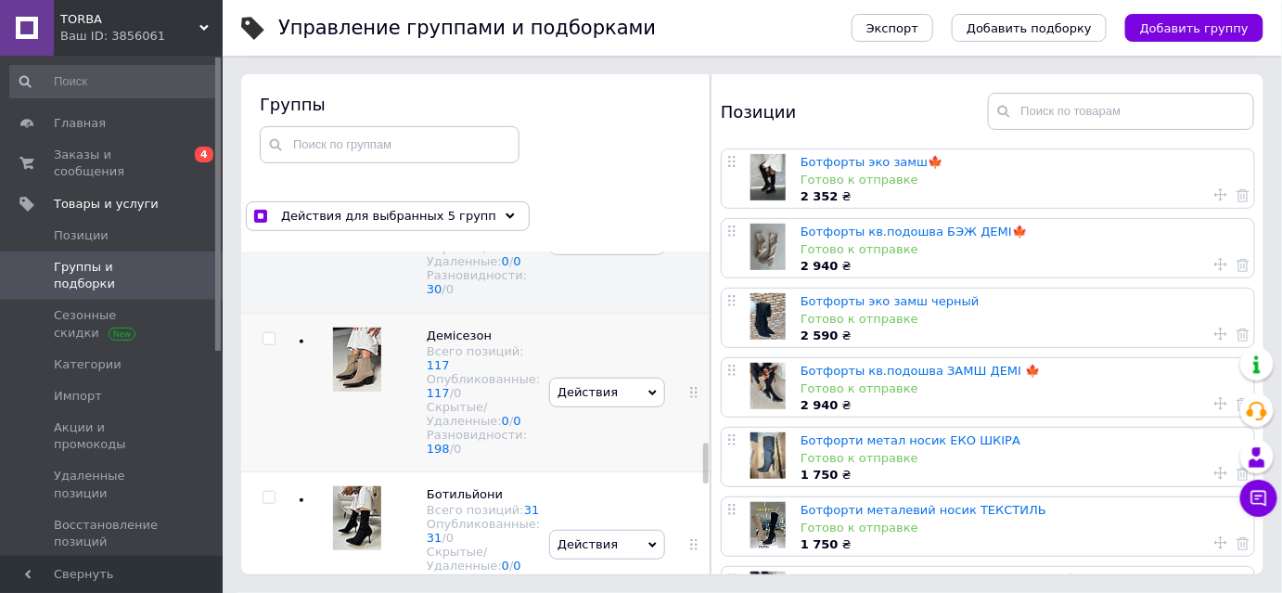
click at [270, 345] on input "checkbox" at bounding box center [268, 339] width 12 height 12
checkbox input "true"
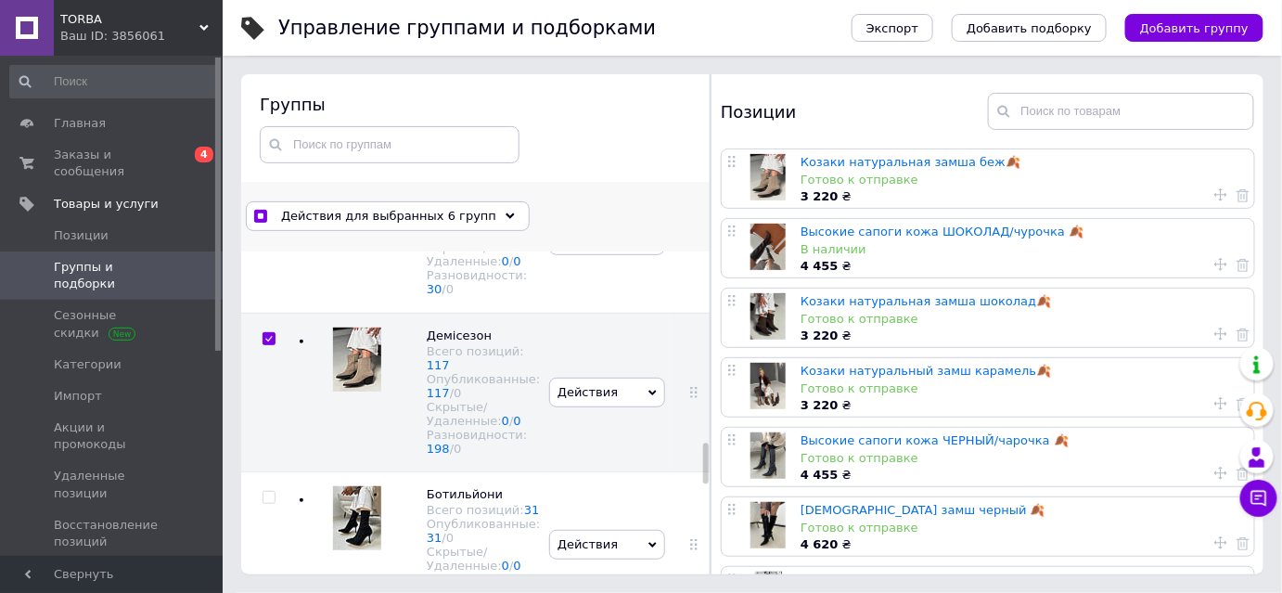
click at [480, 225] on div "Действия для выбранных 6 групп" at bounding box center [388, 216] width 284 height 30
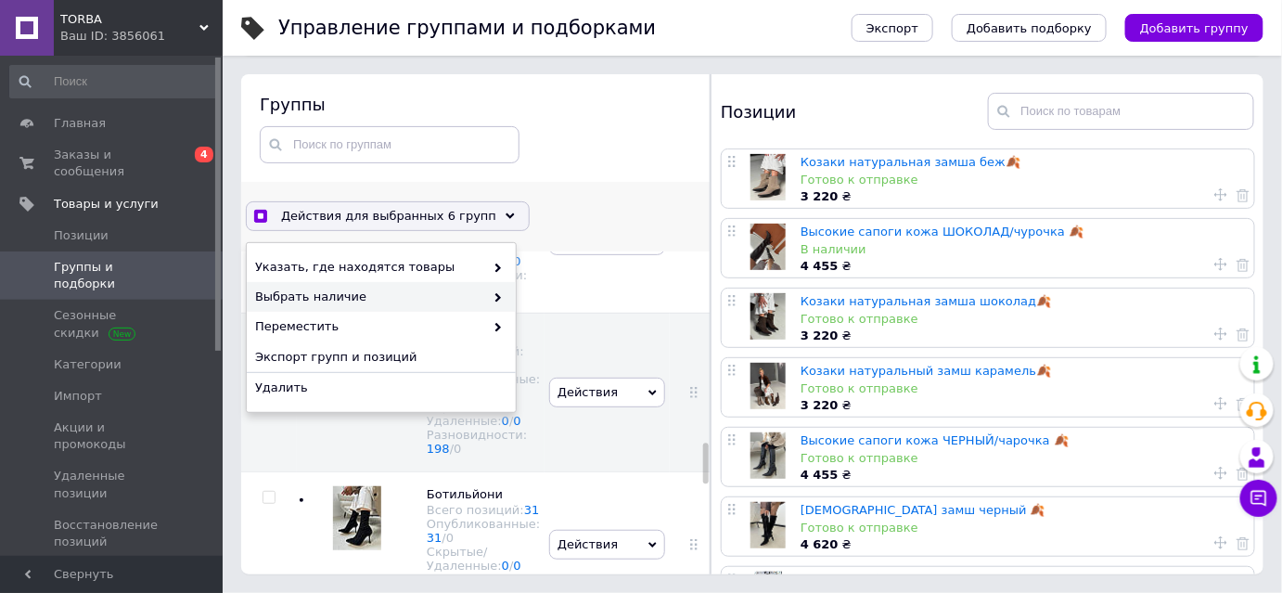
click at [491, 303] on span at bounding box center [493, 296] width 19 height 17
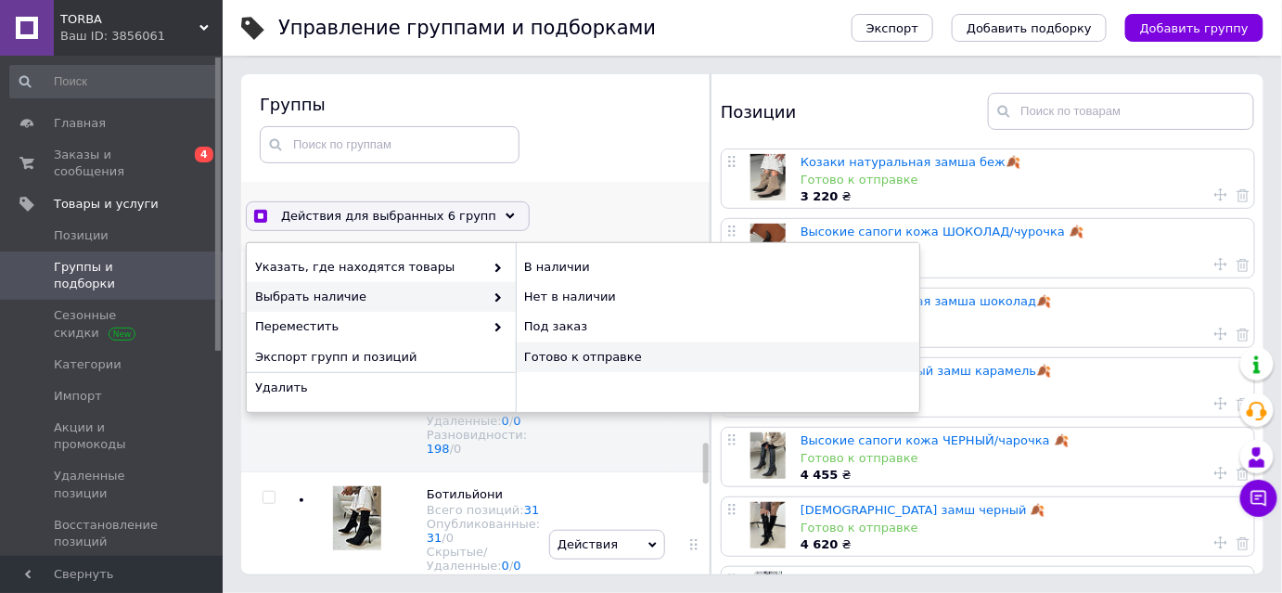
click at [588, 360] on div "Готово к отправке" at bounding box center [717, 357] width 403 height 30
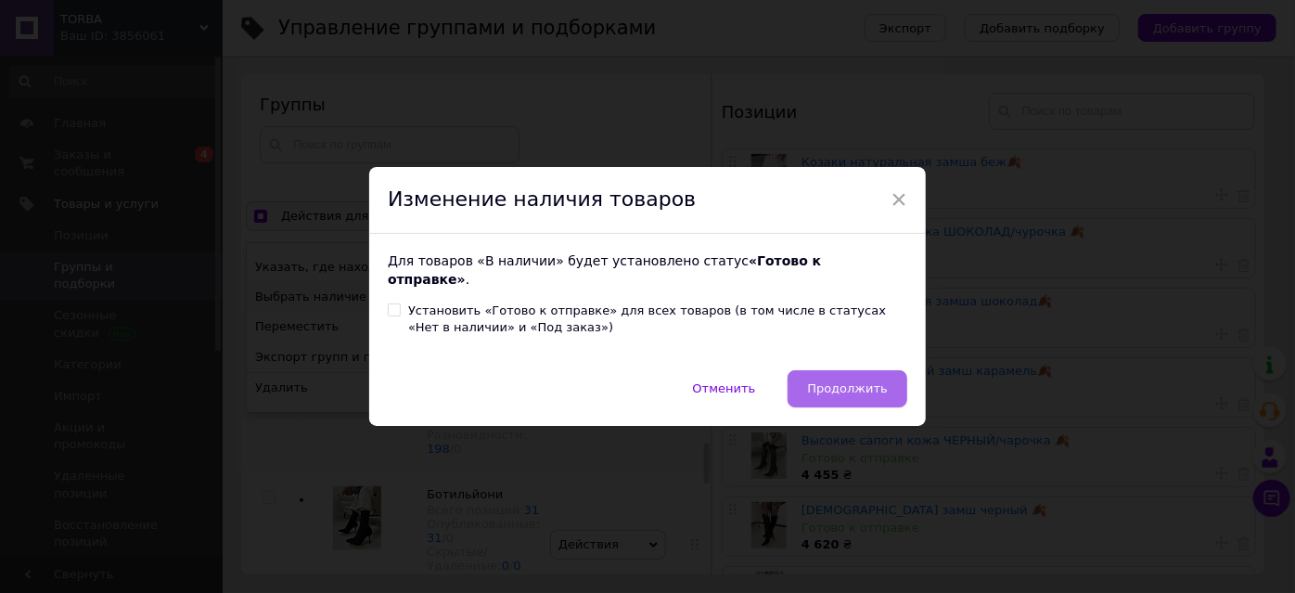
click at [849, 389] on button "Продолжить" at bounding box center [847, 388] width 120 height 37
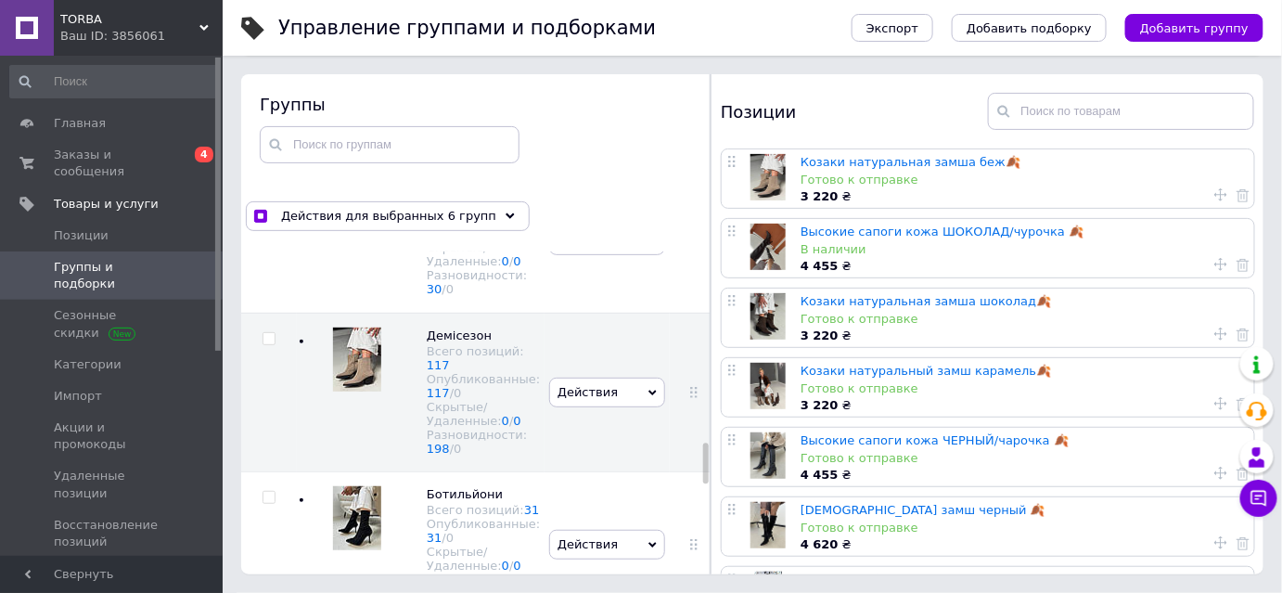
checkbox input "false"
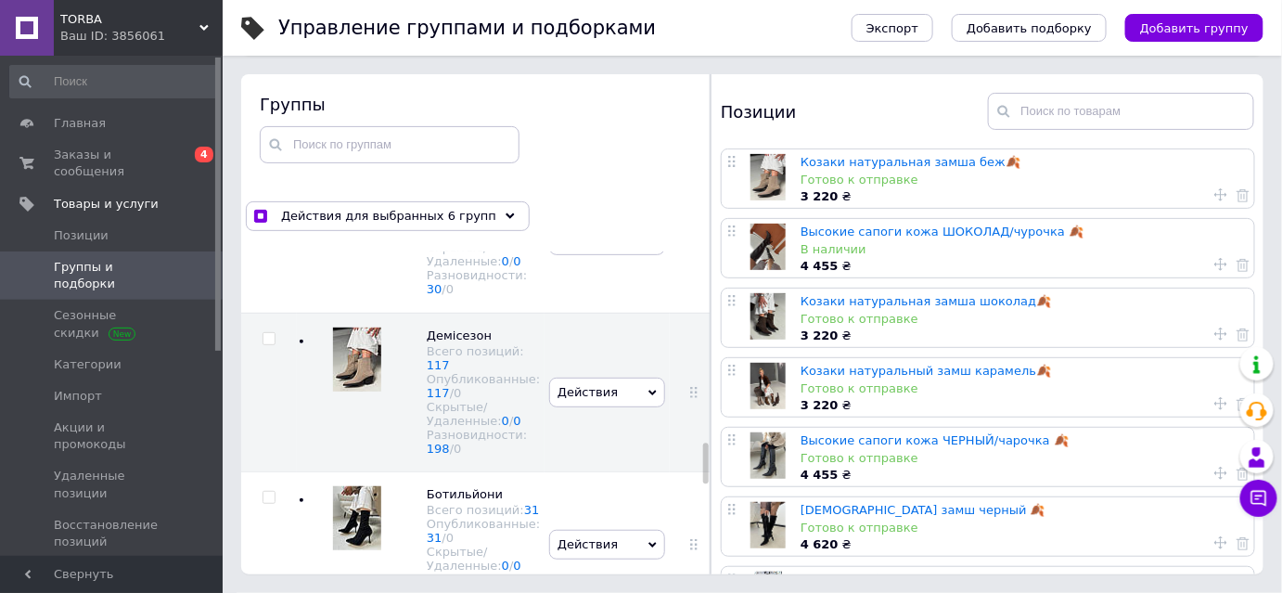
checkbox input "false"
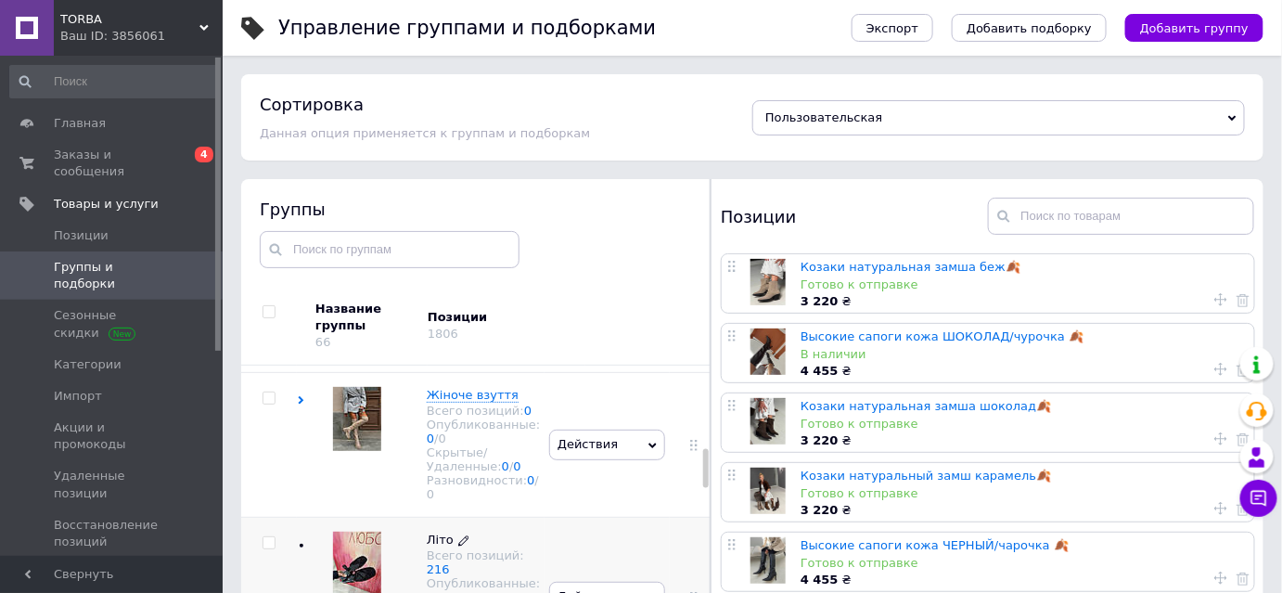
scroll to position [843, 0]
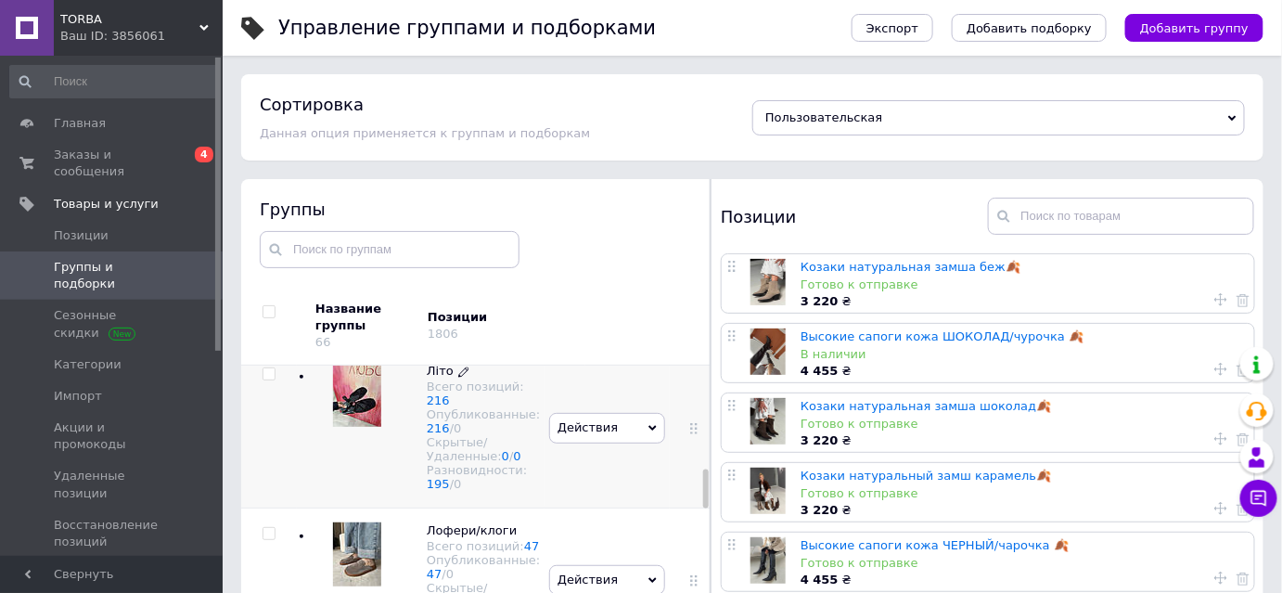
click at [474, 435] on div "Опубликованные: 216 / 0" at bounding box center [483, 421] width 113 height 28
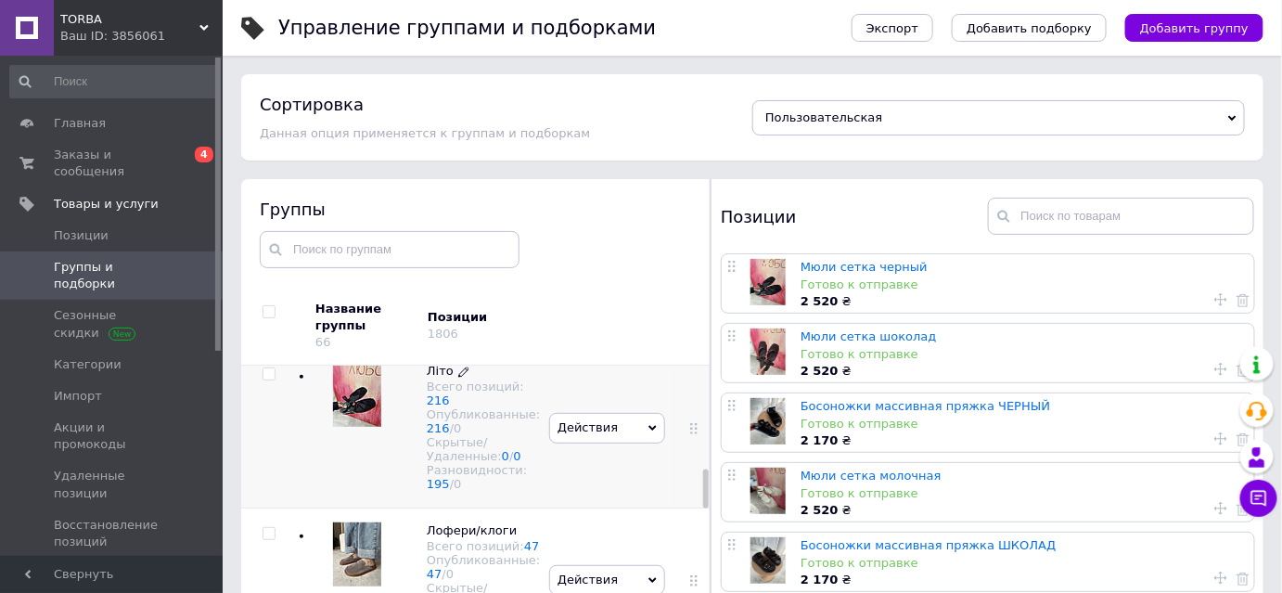
scroll to position [927, 0]
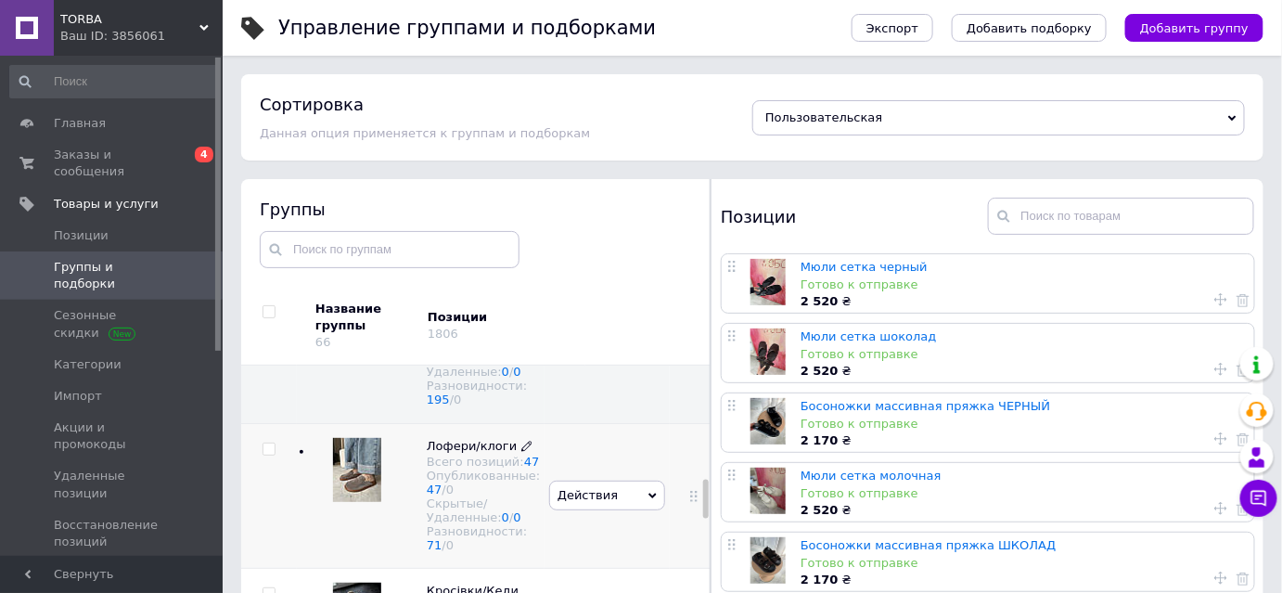
click at [476, 453] on span "Лофери/клоги" at bounding box center [472, 446] width 90 height 14
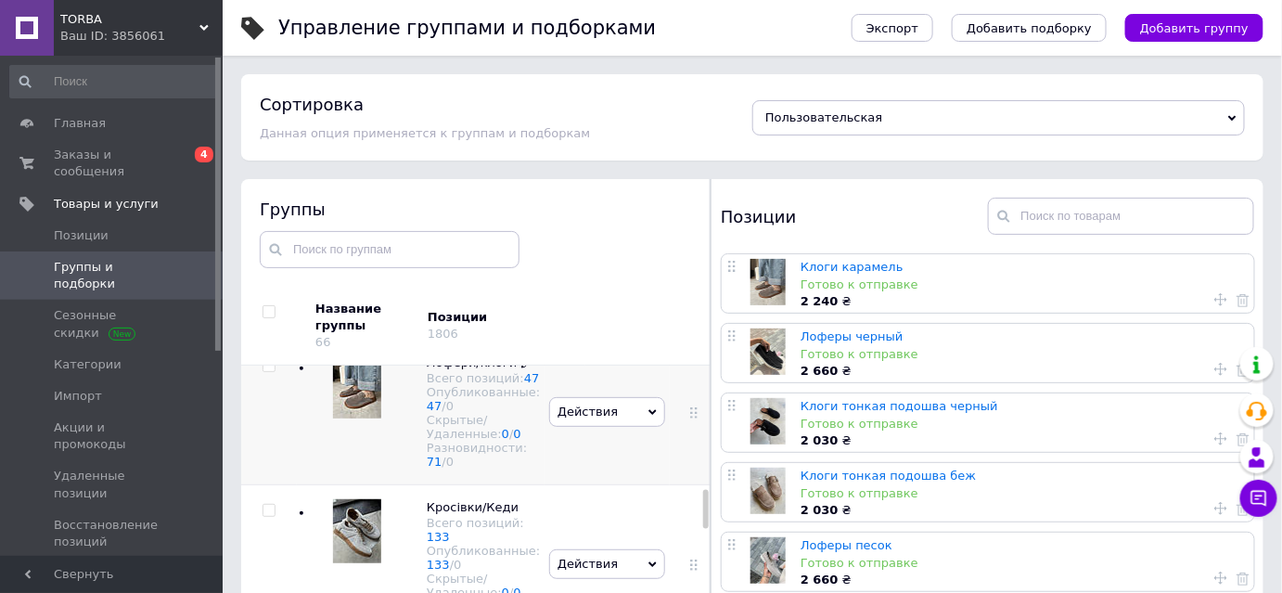
scroll to position [1180, 0]
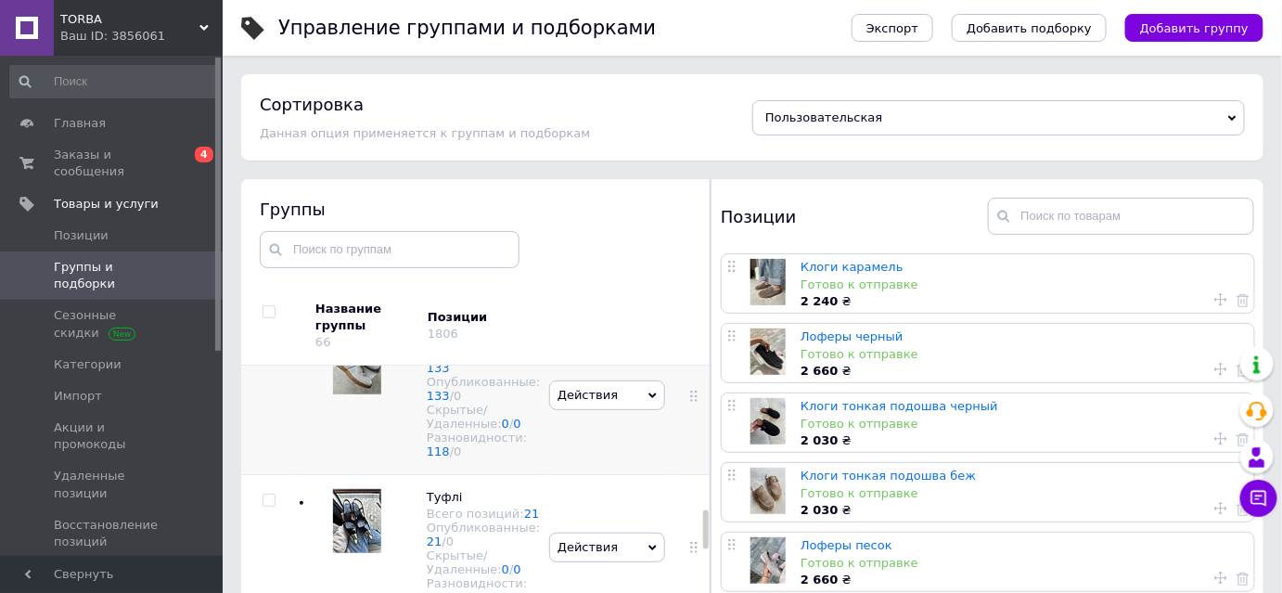
click at [494, 402] on div "Опубликованные: 133 / 0" at bounding box center [483, 389] width 113 height 28
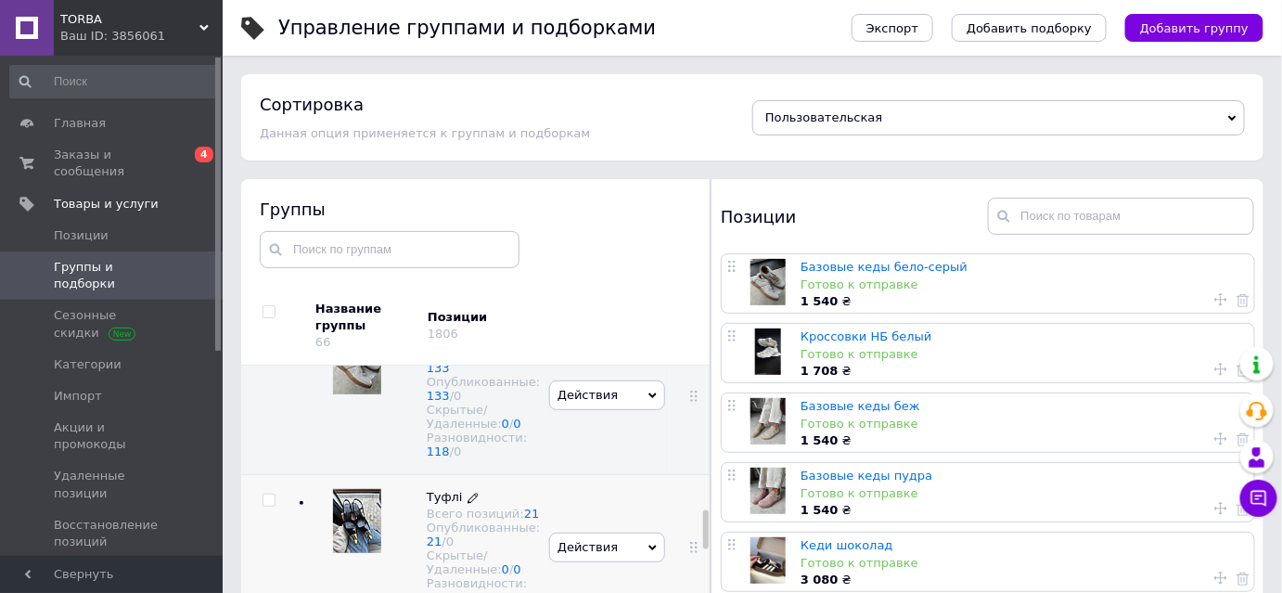
scroll to position [1348, 0]
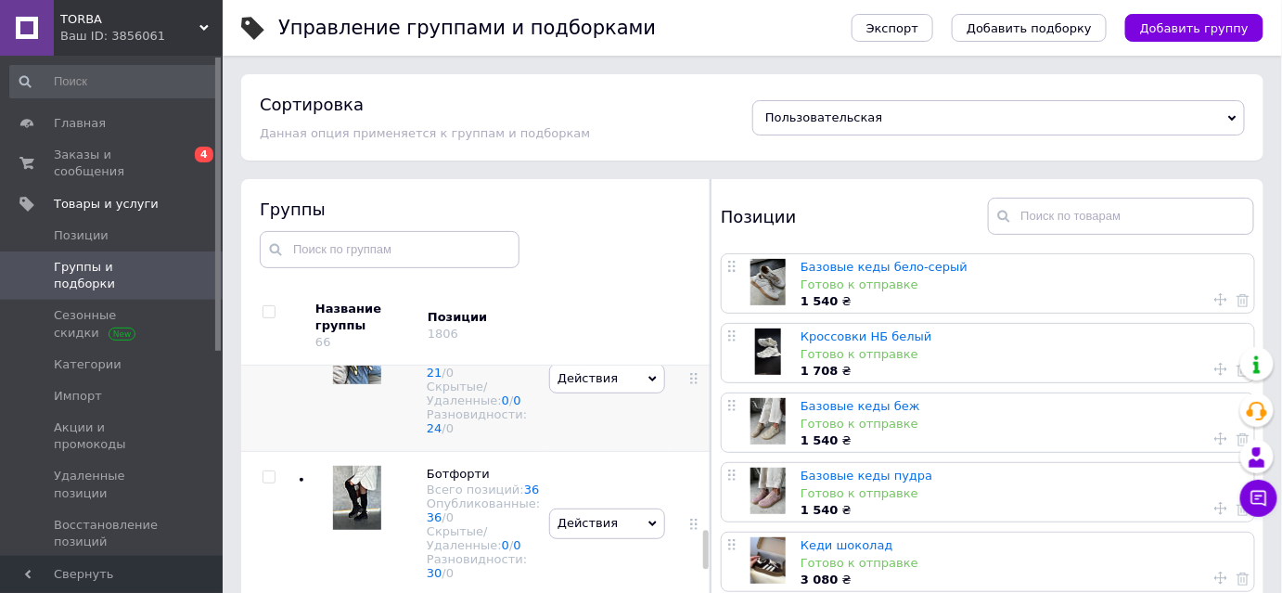
click at [450, 379] on div "Опубликованные: 21 / 0" at bounding box center [483, 365] width 113 height 28
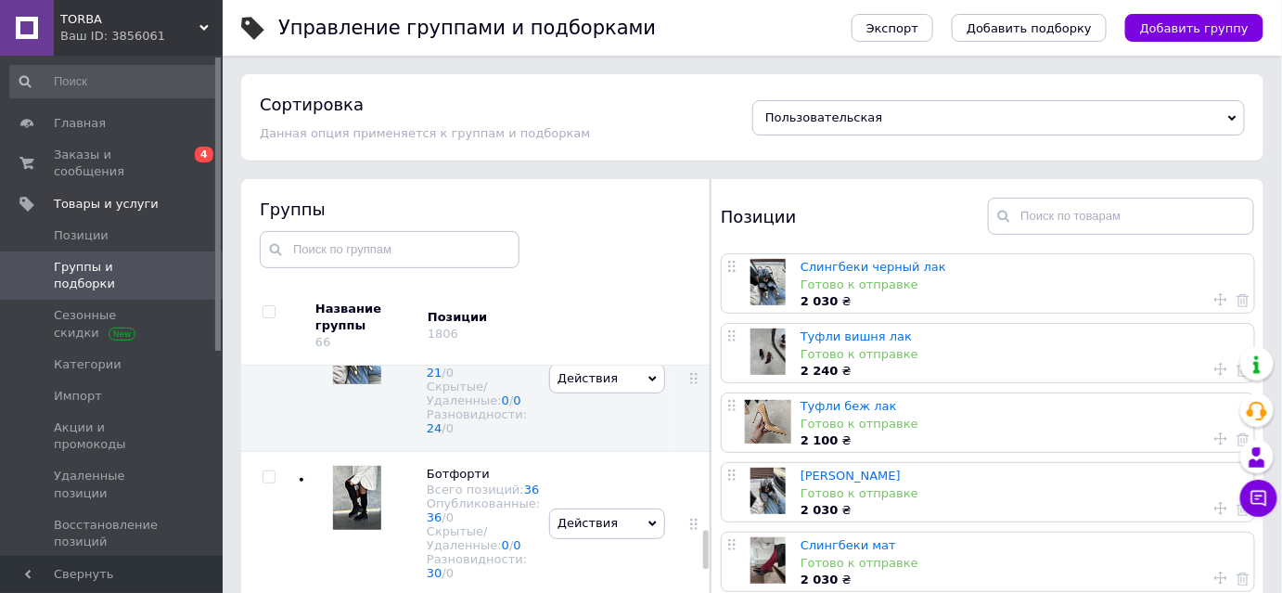
scroll to position [337, 0]
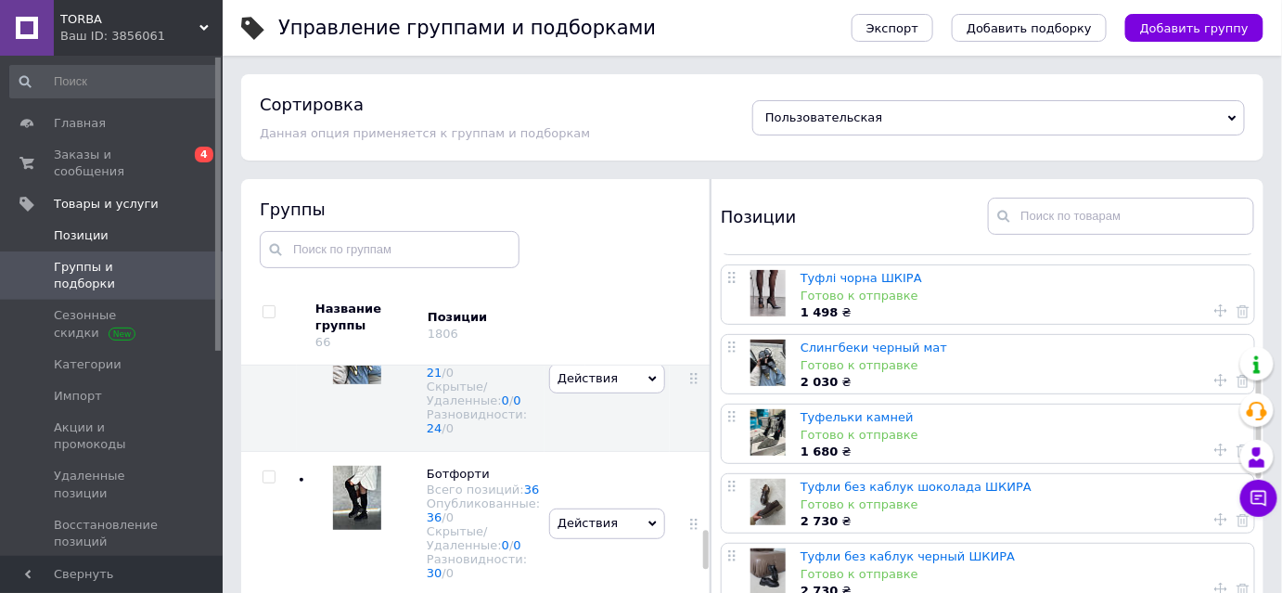
click at [81, 227] on span "Позиции" at bounding box center [81, 235] width 55 height 17
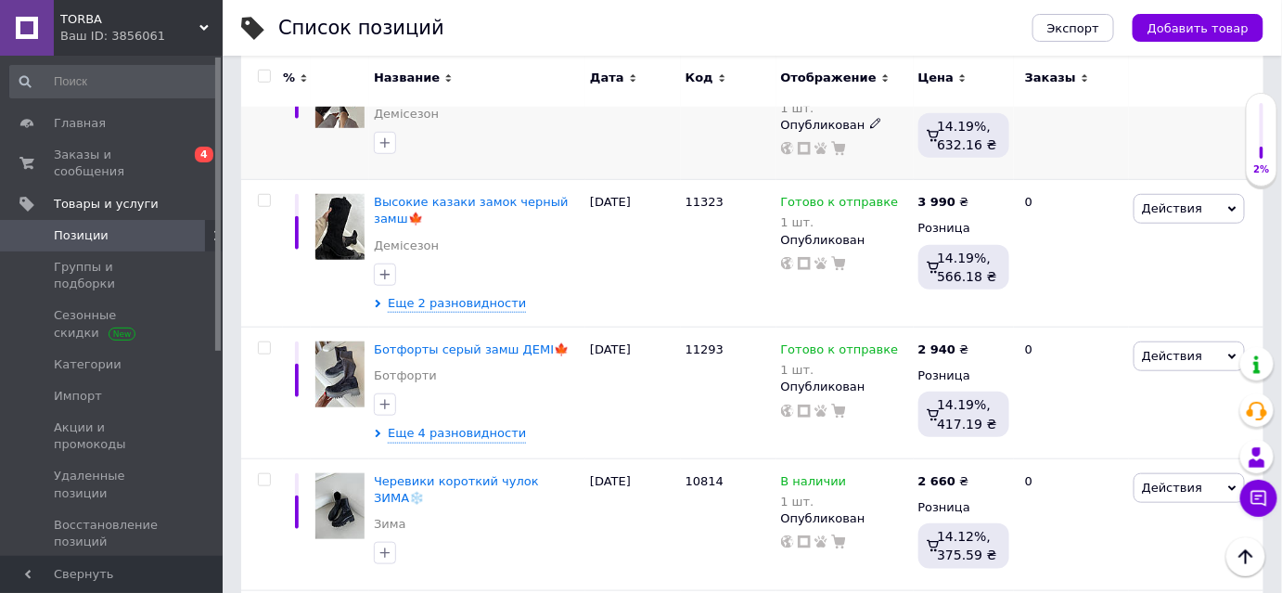
scroll to position [590, 0]
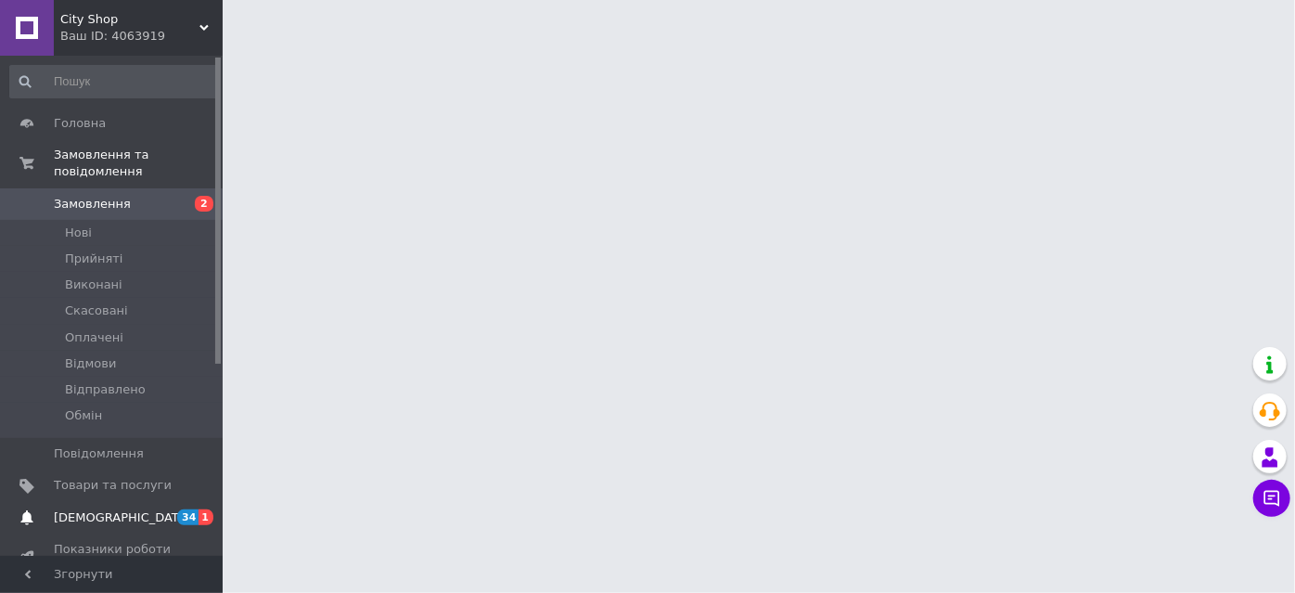
click at [74, 509] on span "[DEMOGRAPHIC_DATA]" at bounding box center [122, 517] width 137 height 17
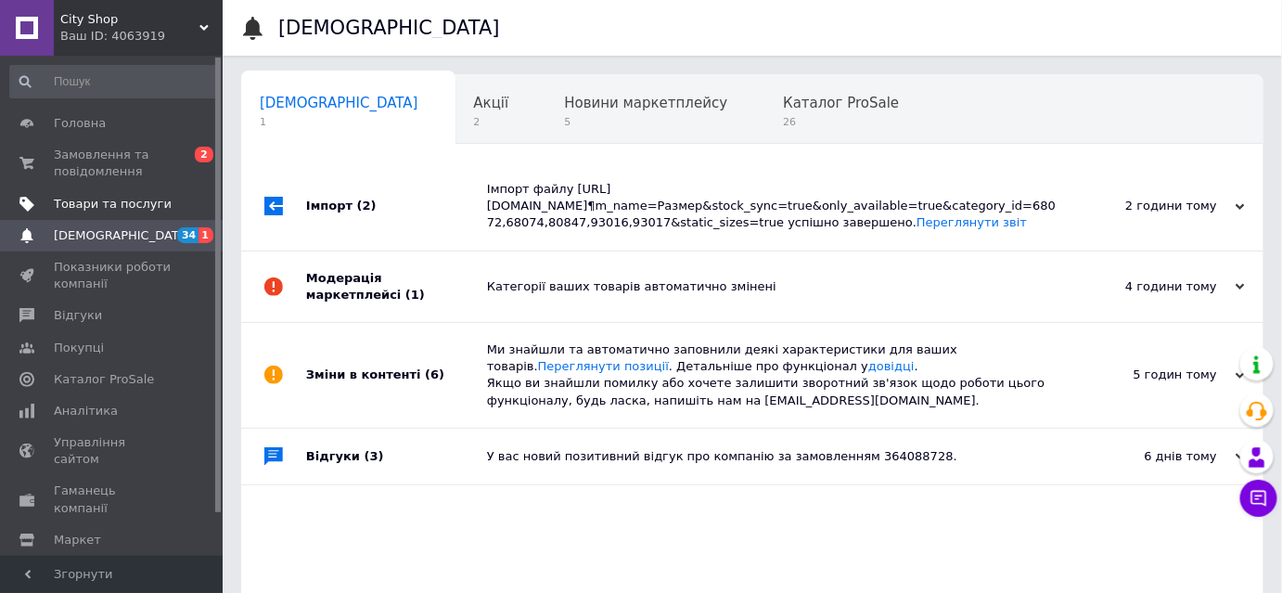
click at [83, 199] on span "Товари та послуги" at bounding box center [113, 204] width 118 height 17
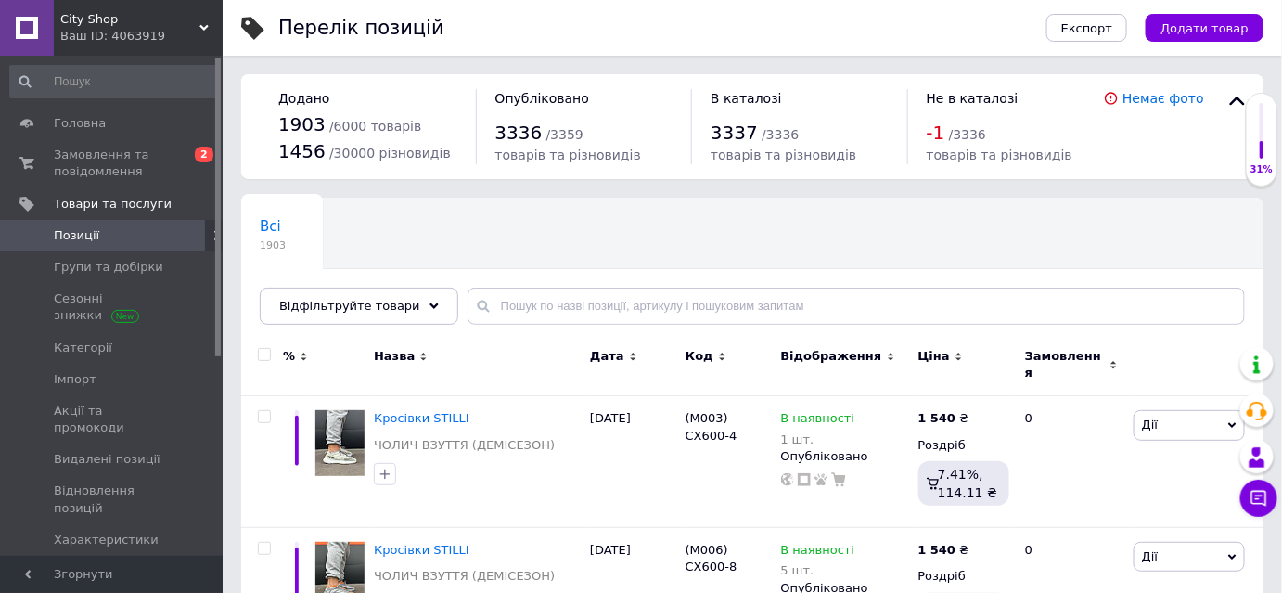
click at [950, 132] on div "-1 / 3336" at bounding box center [1015, 133] width 178 height 27
click at [942, 129] on span "-1" at bounding box center [935, 132] width 19 height 22
click at [97, 261] on span "Групи та добірки" at bounding box center [108, 267] width 109 height 17
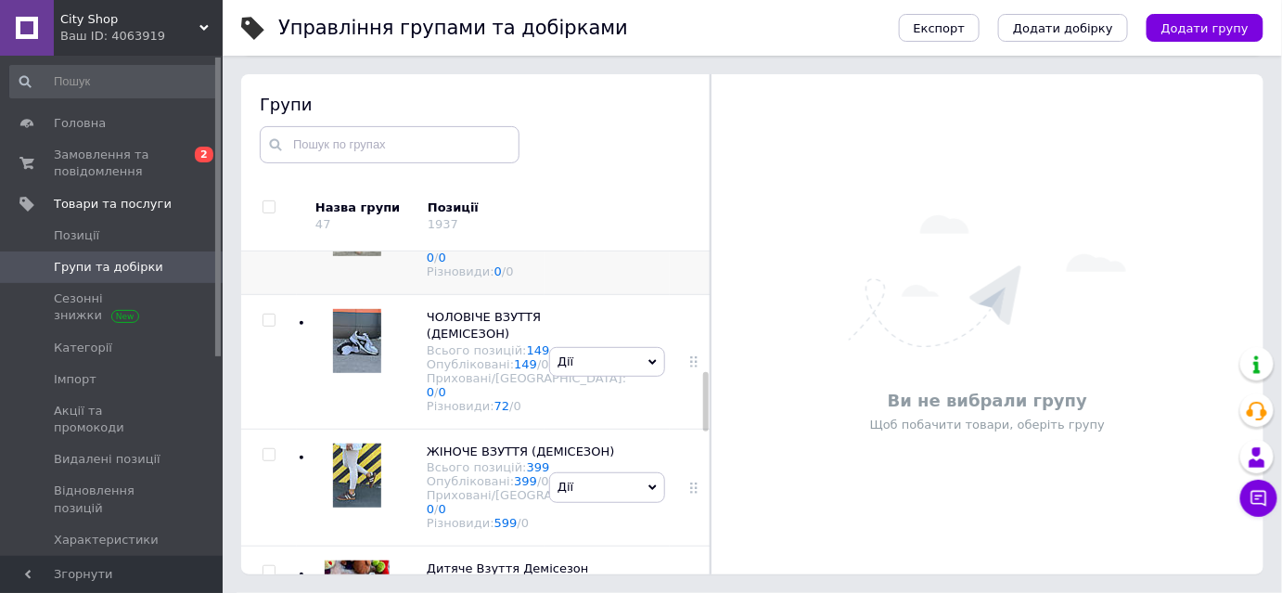
scroll to position [825, 0]
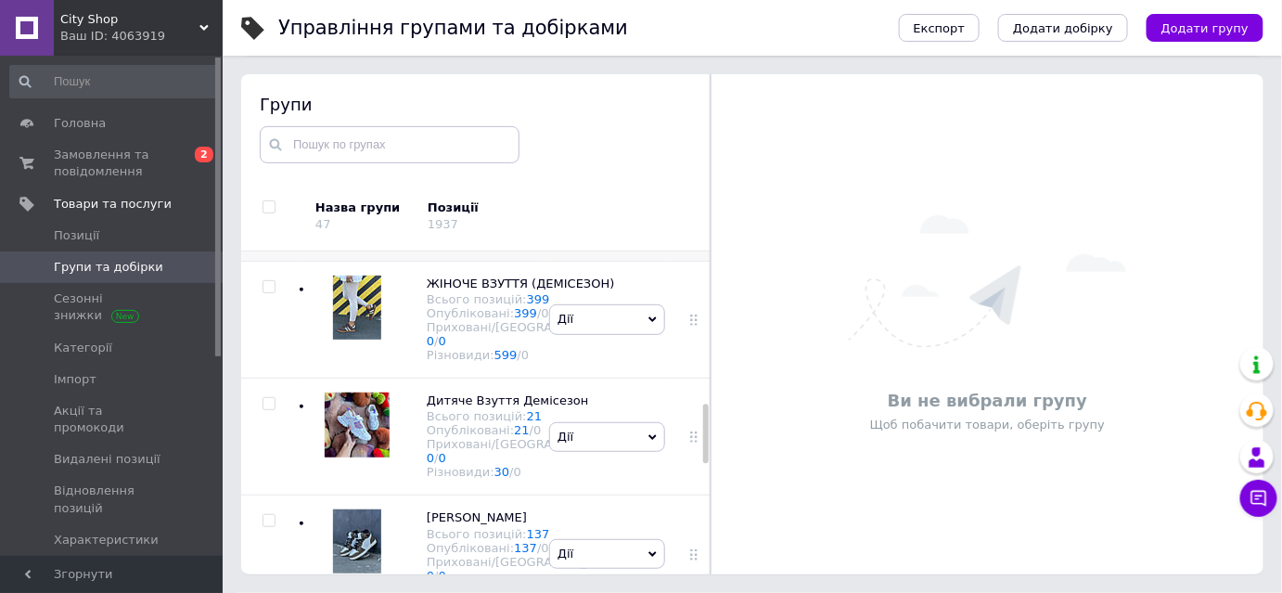
click at [261, 159] on div at bounding box center [269, 152] width 56 height 13
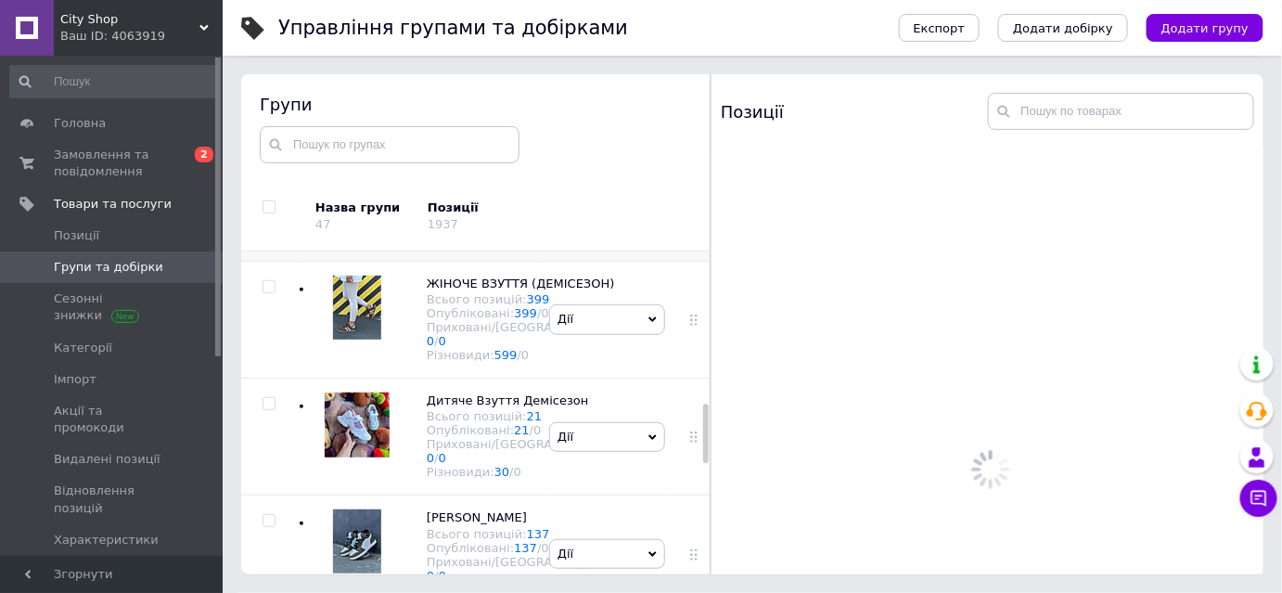
click at [269, 159] on input "checkbox" at bounding box center [268, 153] width 12 height 12
checkbox input "true"
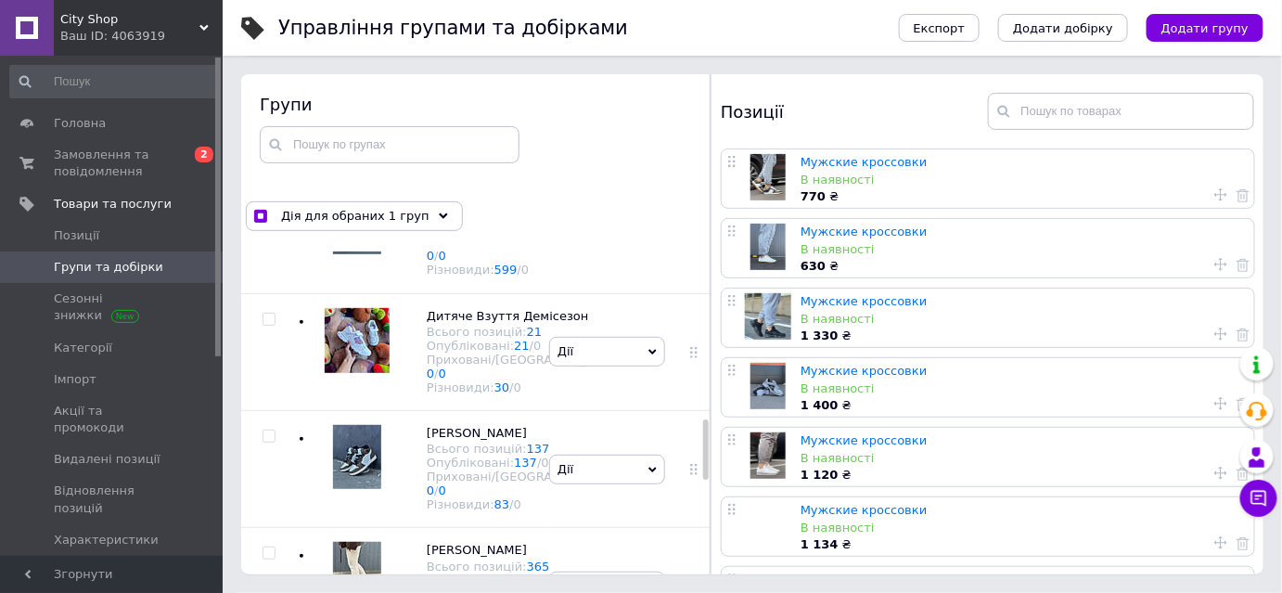
scroll to position [994, 0]
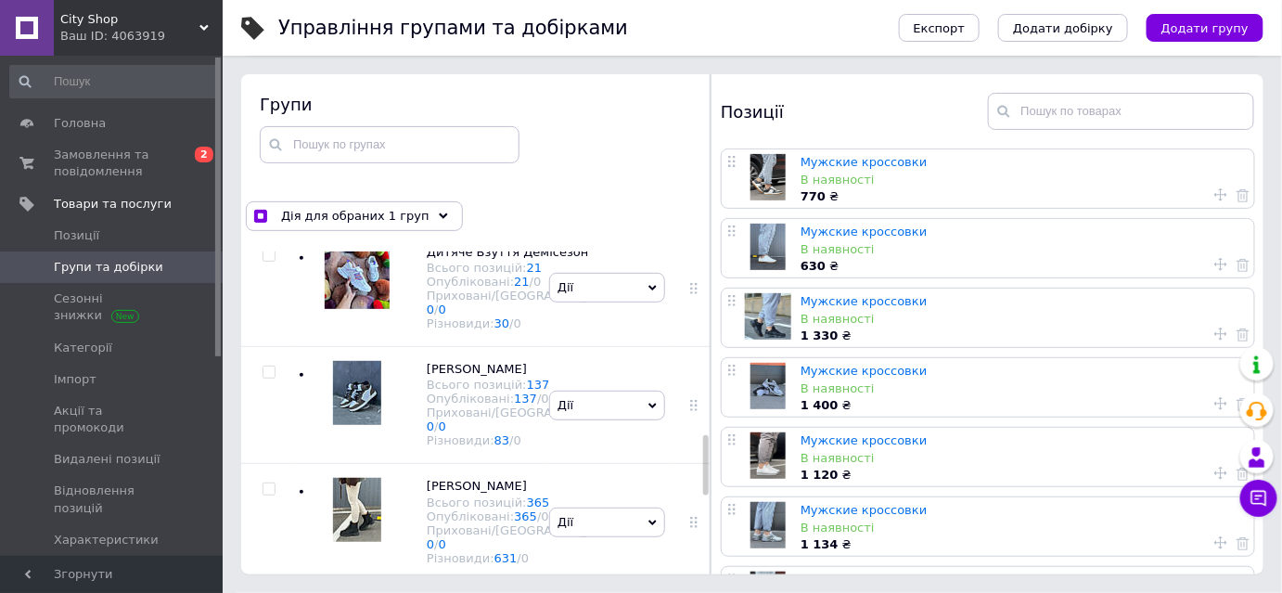
click at [267, 144] on input "checkbox" at bounding box center [268, 138] width 12 height 12
checkbox input "true"
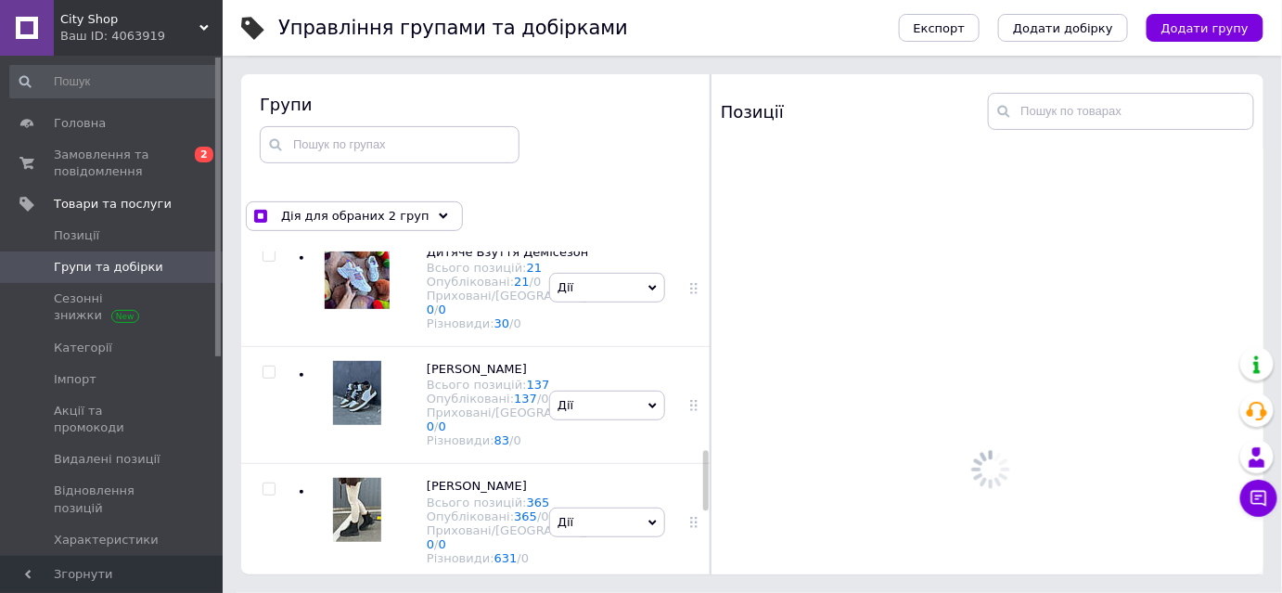
scroll to position [1078, 0]
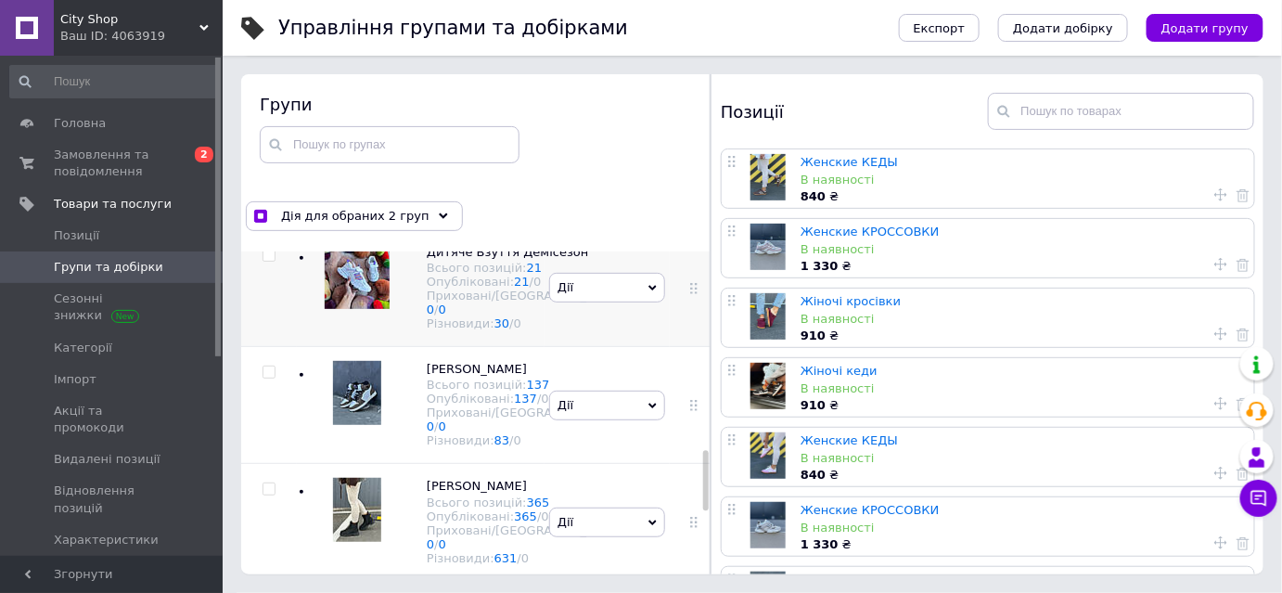
click at [265, 261] on input "checkbox" at bounding box center [268, 255] width 12 height 12
checkbox input "true"
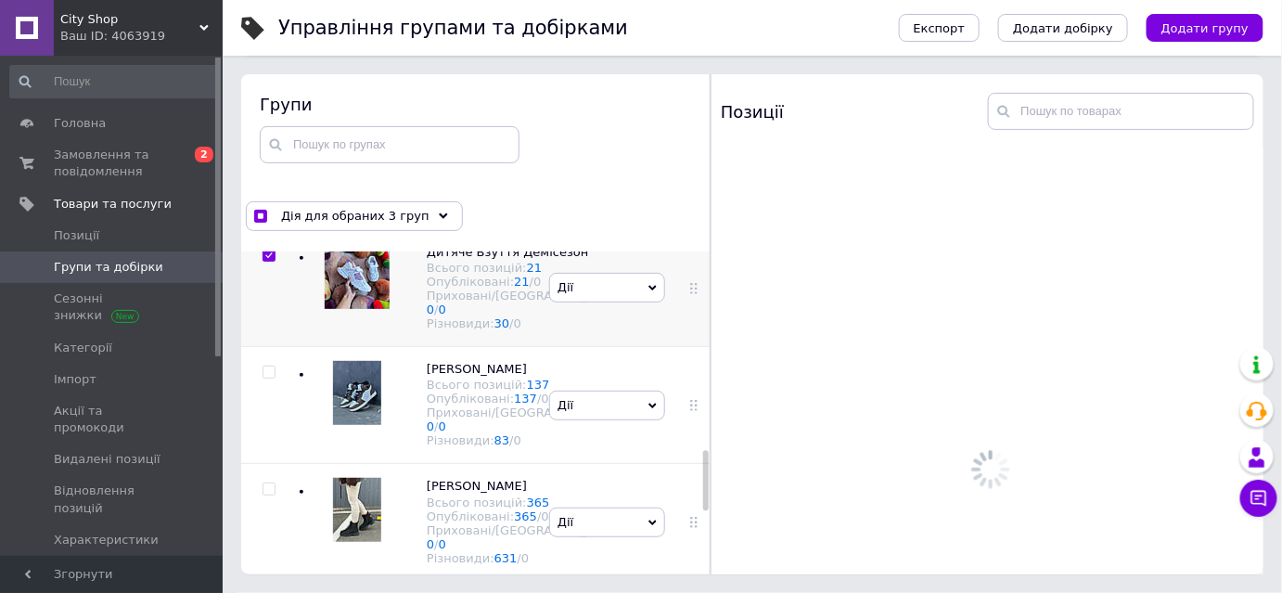
scroll to position [1247, 0]
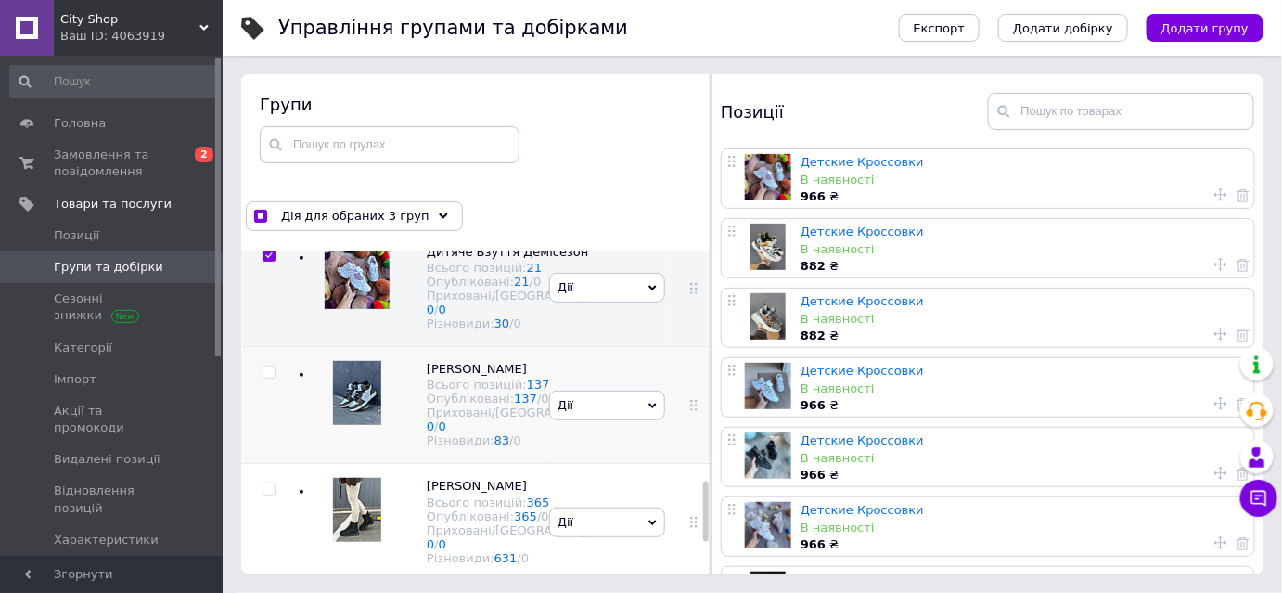
click at [272, 378] on input "checkbox" at bounding box center [268, 372] width 12 height 12
checkbox input "true"
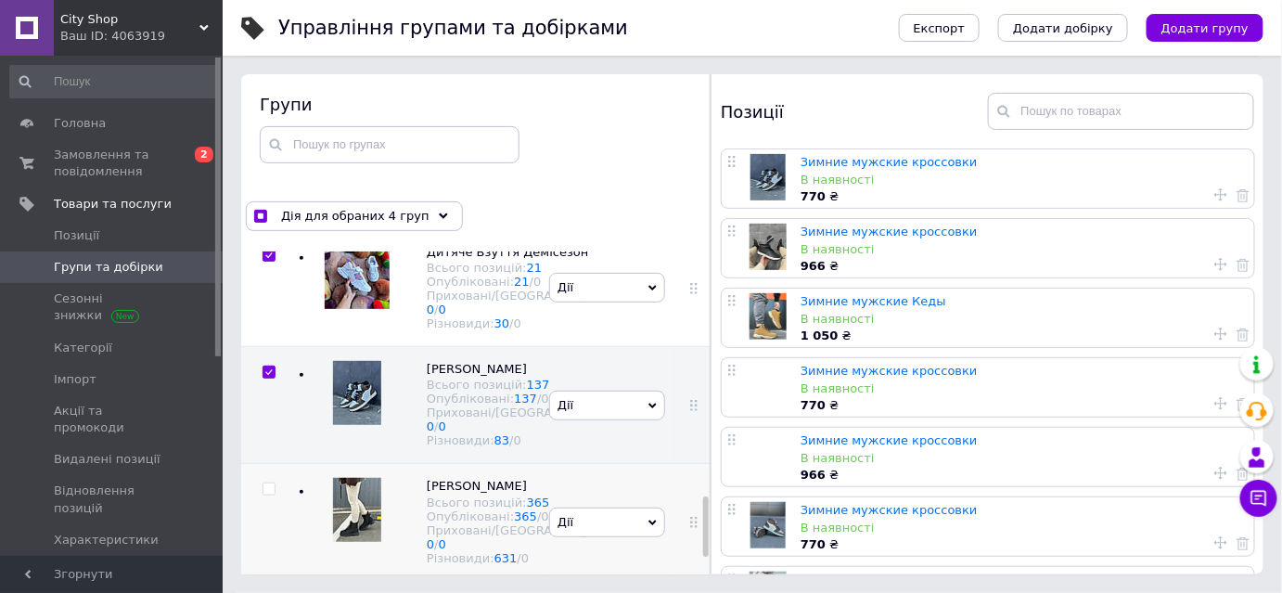
scroll to position [1416, 0]
click at [265, 483] on input "checkbox" at bounding box center [268, 489] width 12 height 12
checkbox input "true"
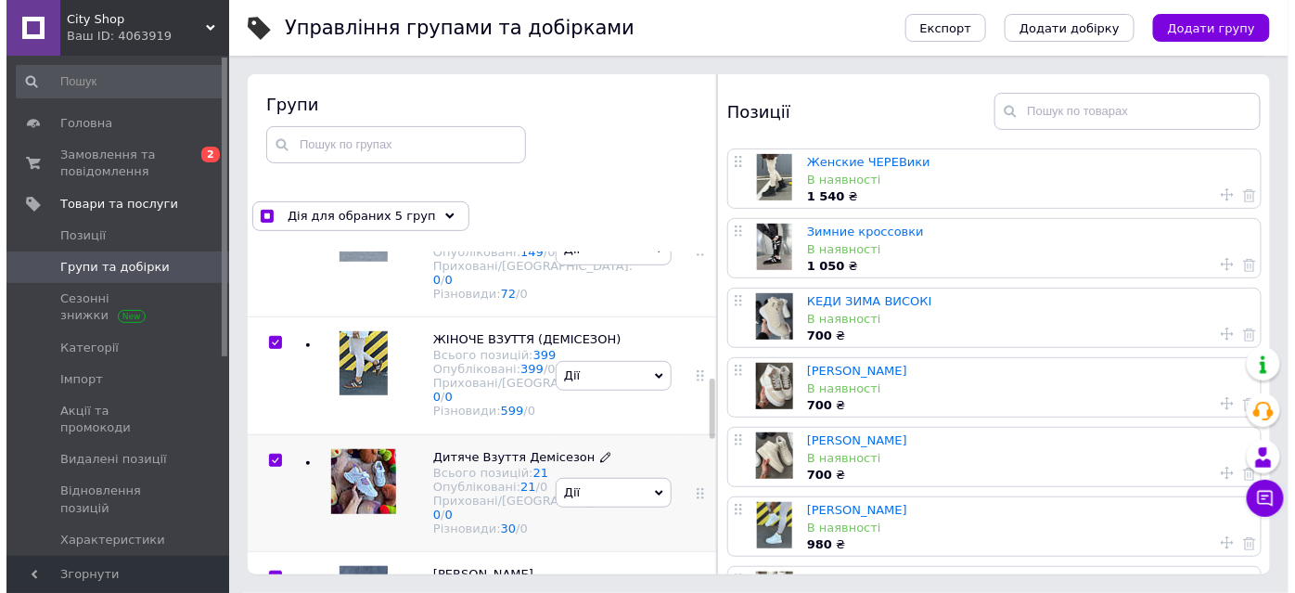
scroll to position [684, 0]
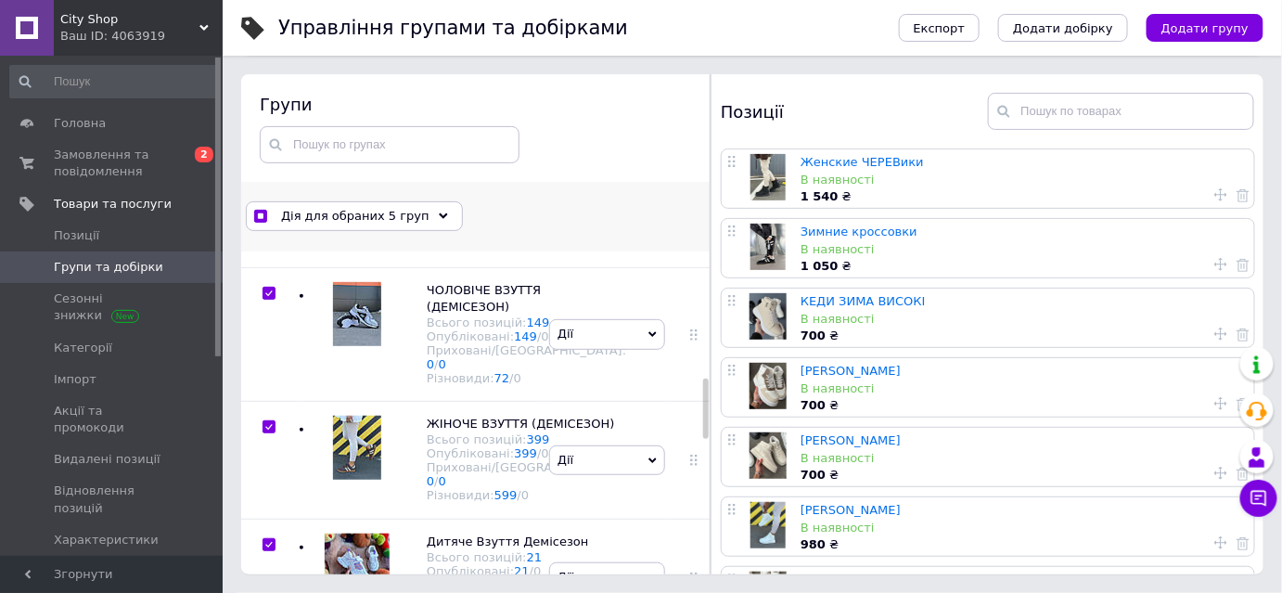
click at [404, 220] on span "Дія для обраних 5 груп" at bounding box center [355, 216] width 148 height 17
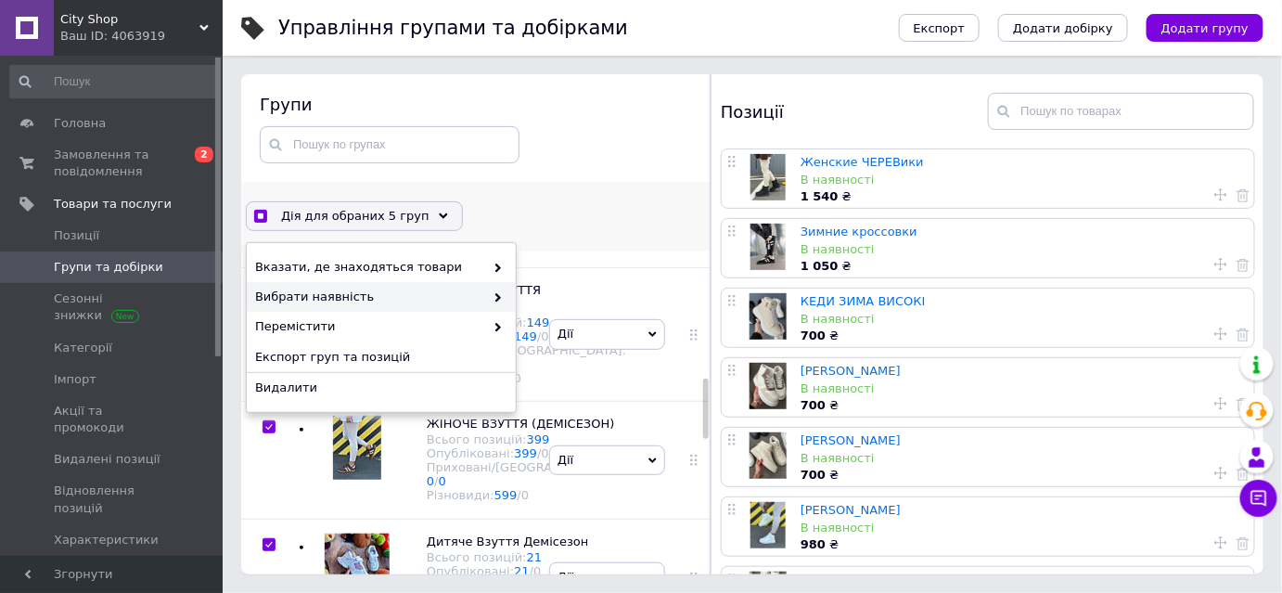
click at [472, 294] on span "Вибрати наявність" at bounding box center [369, 296] width 229 height 17
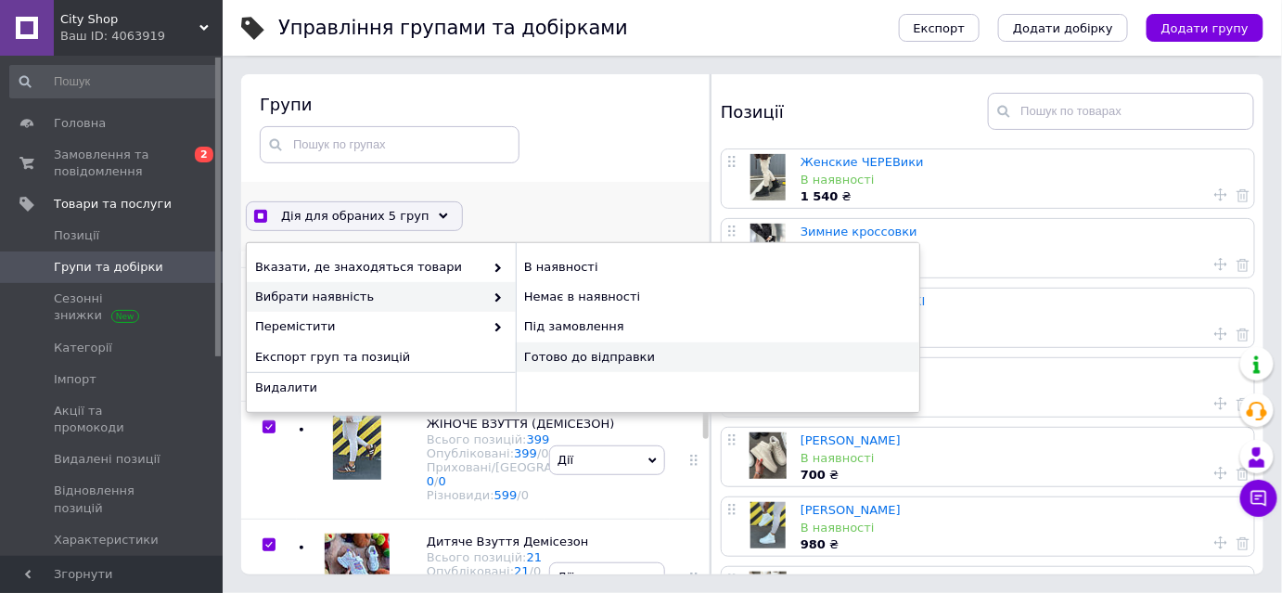
click at [572, 354] on div "Готово до відправки" at bounding box center [717, 357] width 403 height 30
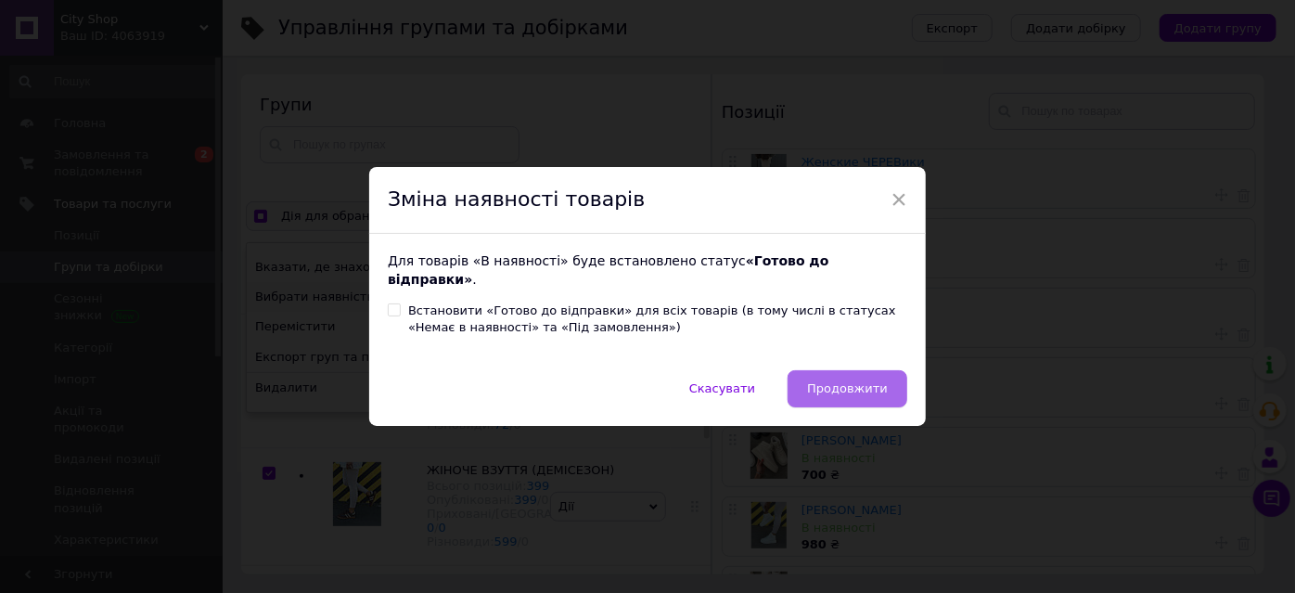
click at [868, 382] on span "Продовжити" at bounding box center [847, 388] width 81 height 14
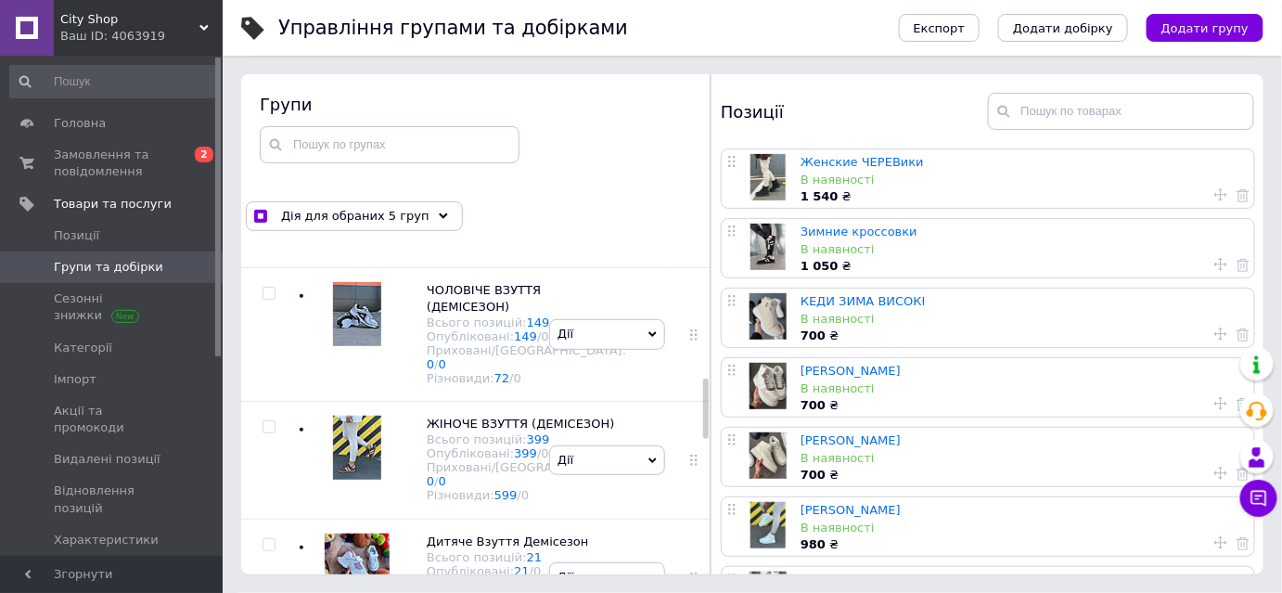
checkbox input "false"
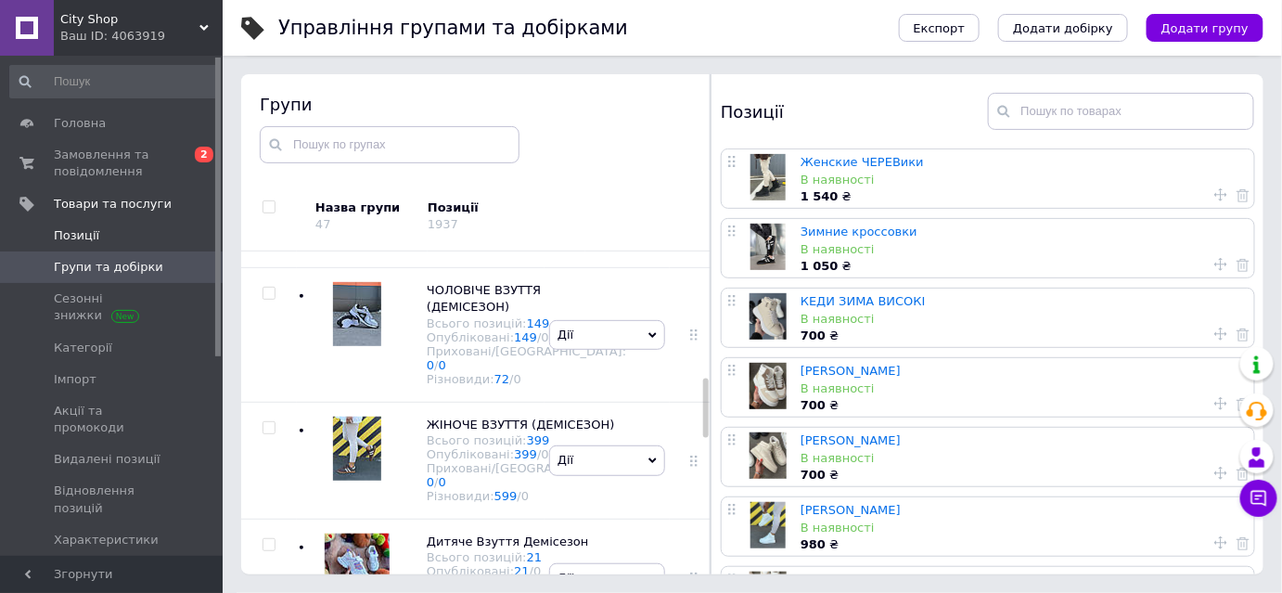
click at [79, 229] on span "Позиції" at bounding box center [76, 235] width 45 height 17
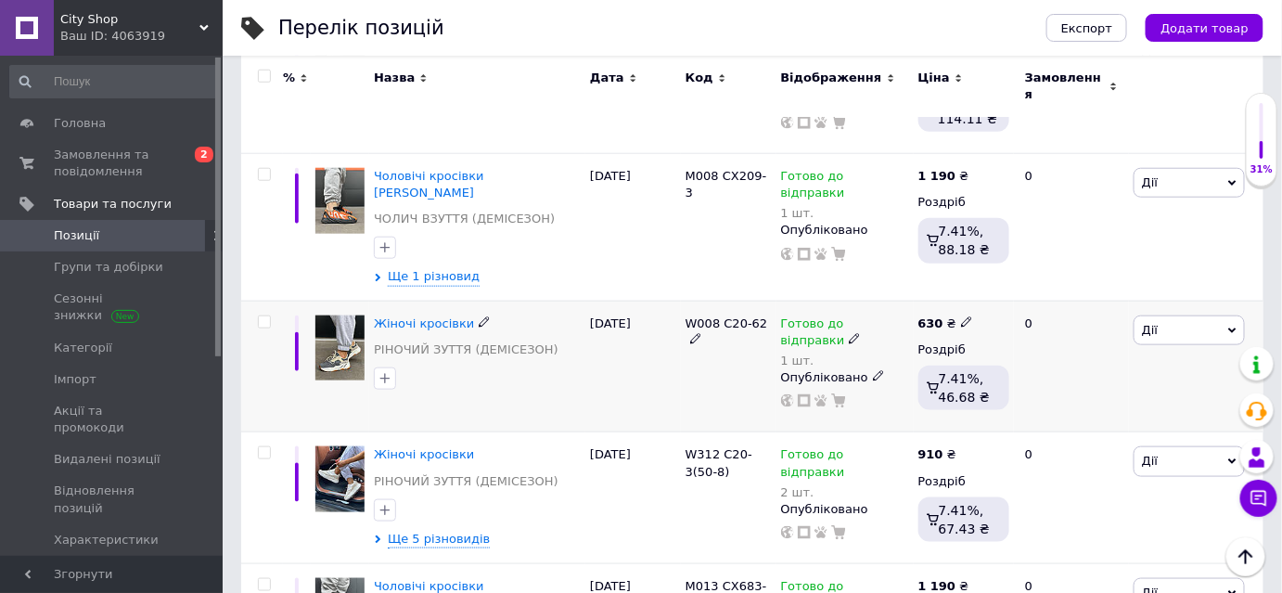
scroll to position [168, 0]
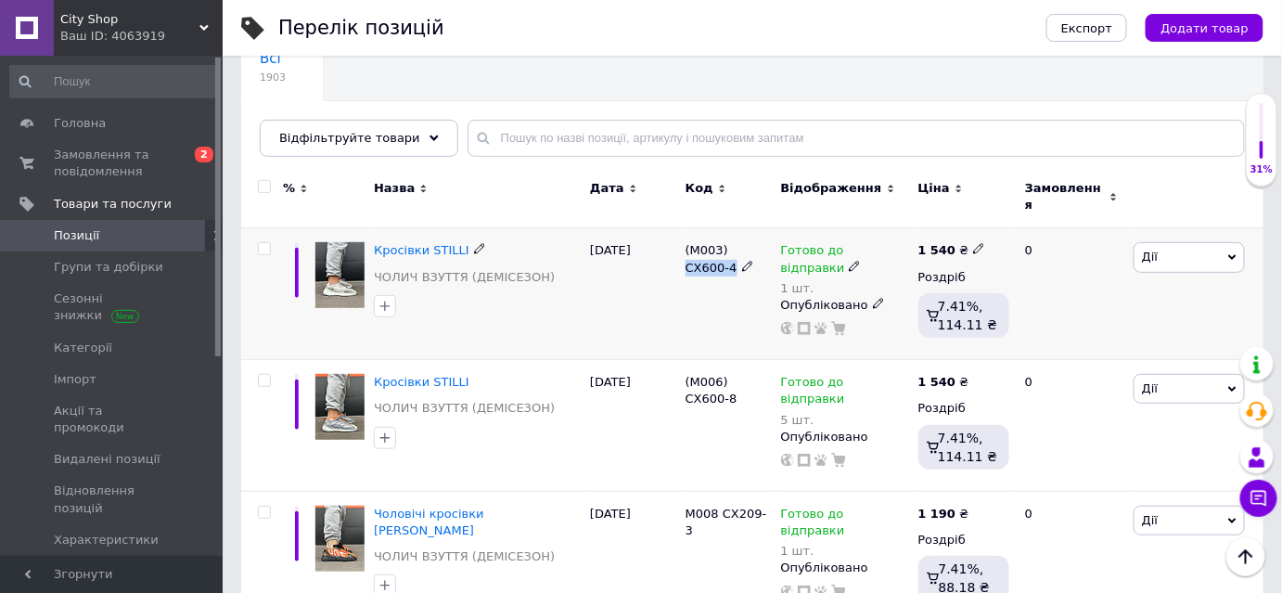
drag, startPoint x: 689, startPoint y: 256, endPoint x: 720, endPoint y: 229, distance: 40.7
click at [728, 243] on span "(M003) CX600-4" at bounding box center [711, 258] width 52 height 31
copy span "CX600-4"
click at [553, 308] on div "Кросівки STILLI ЧОЛИЧ ВЗУТТЯ (ДЕМІСЕЗОН)" at bounding box center [477, 294] width 216 height 132
click at [82, 563] on span "Сповіщення" at bounding box center [122, 571] width 137 height 17
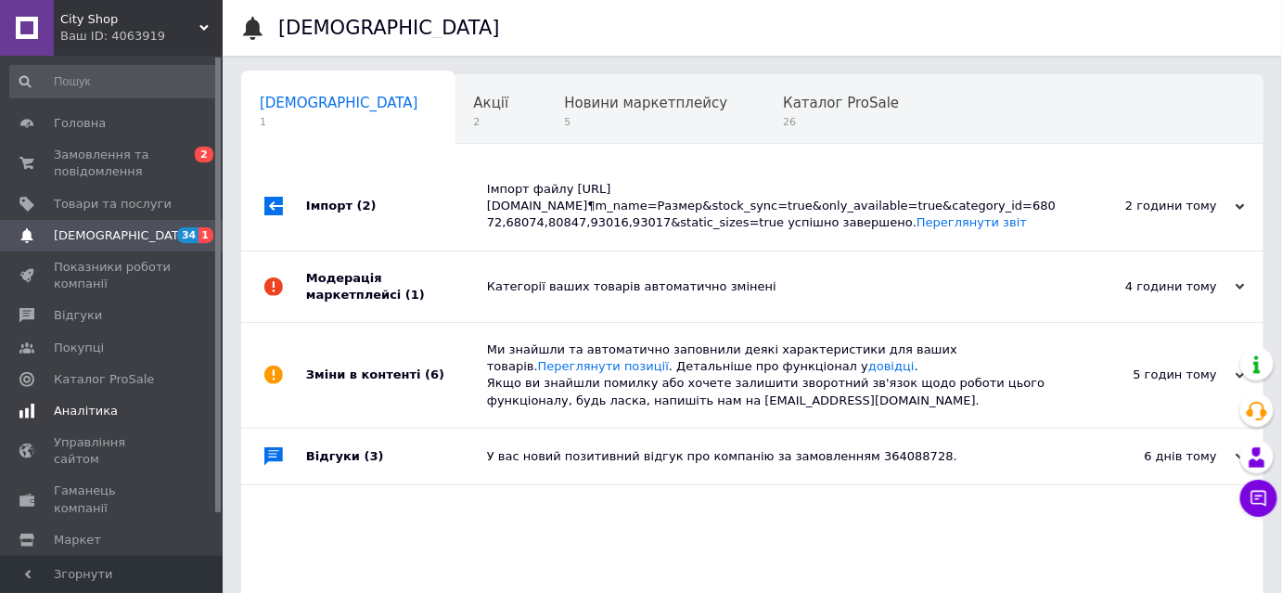
click at [78, 415] on span "Аналітика" at bounding box center [86, 410] width 64 height 17
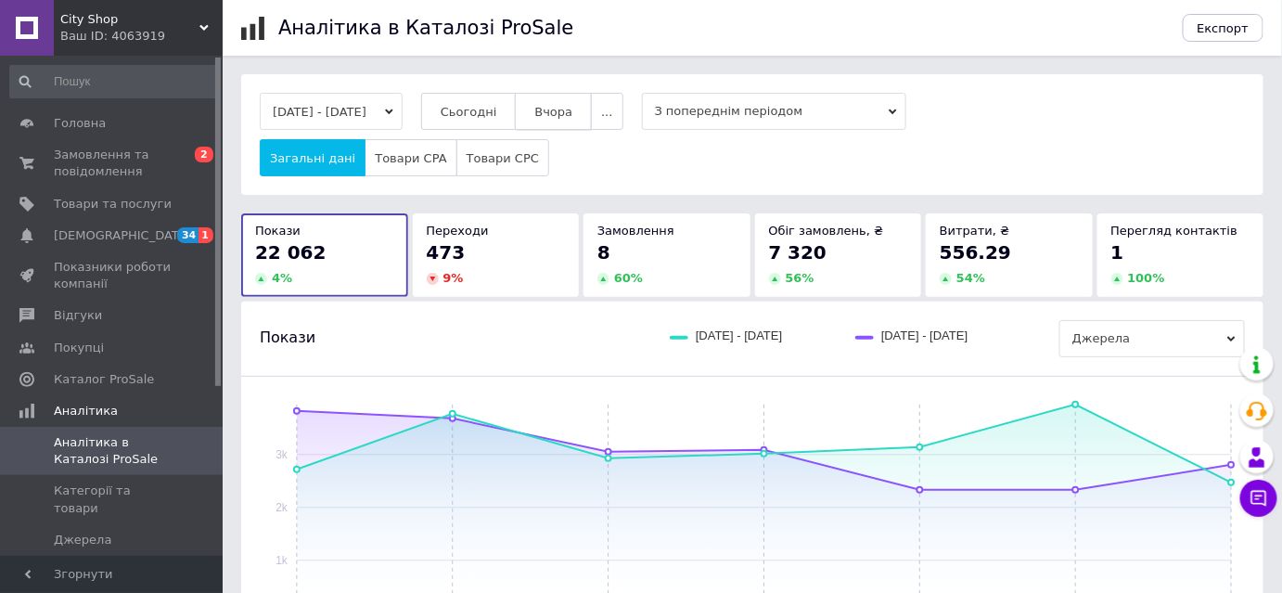
click at [556, 108] on button "Вчора" at bounding box center [553, 111] width 77 height 37
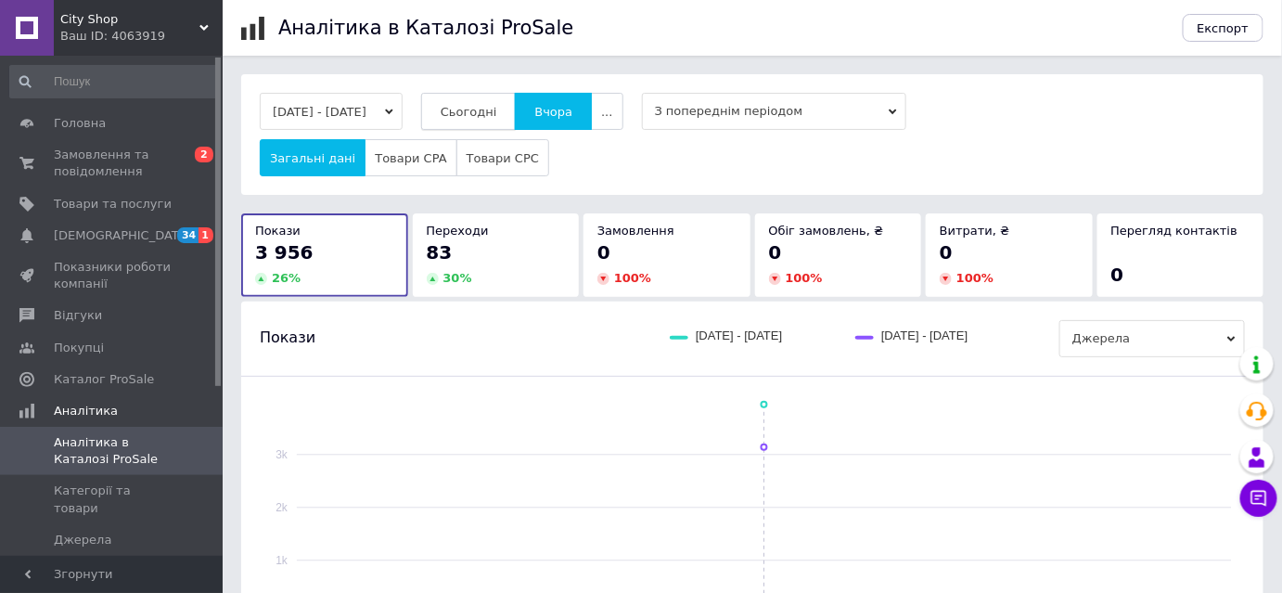
click at [473, 115] on span "Сьогодні" at bounding box center [468, 112] width 57 height 14
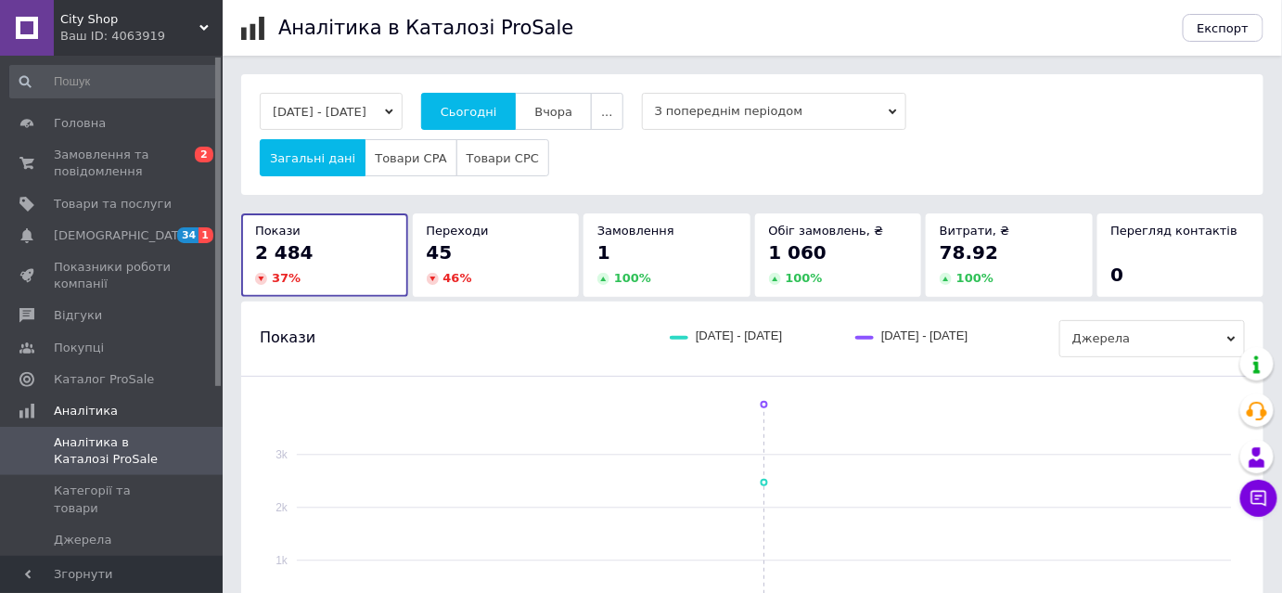
scroll to position [335, 0]
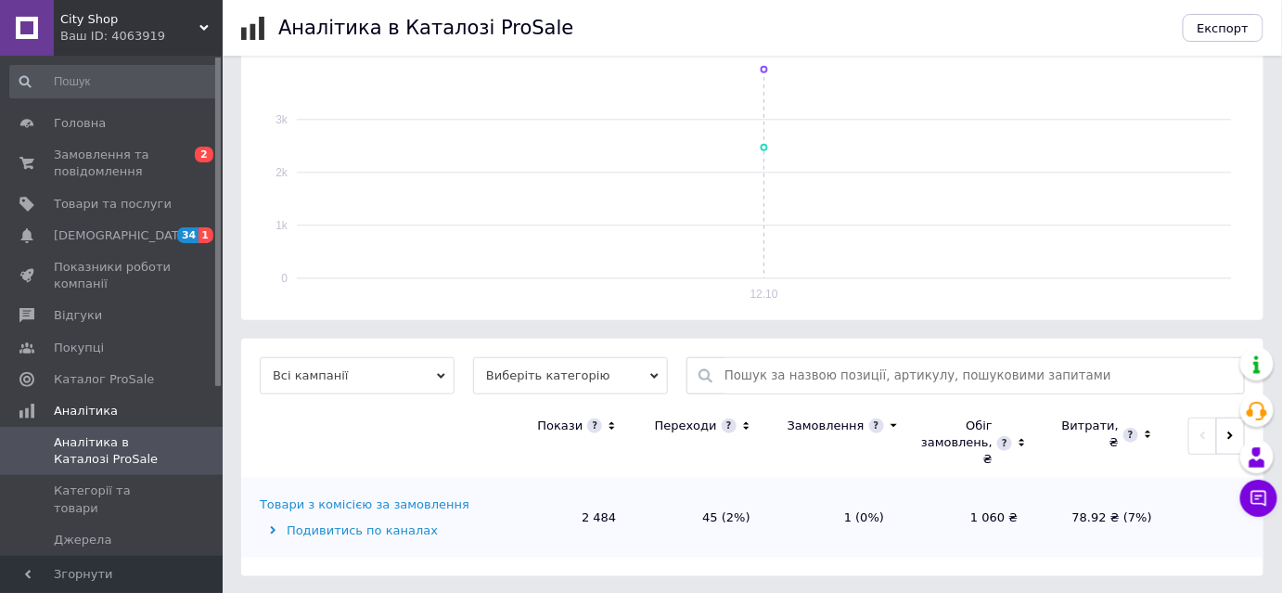
click at [338, 510] on div "Товари з комісією за замовлення" at bounding box center [365, 504] width 210 height 17
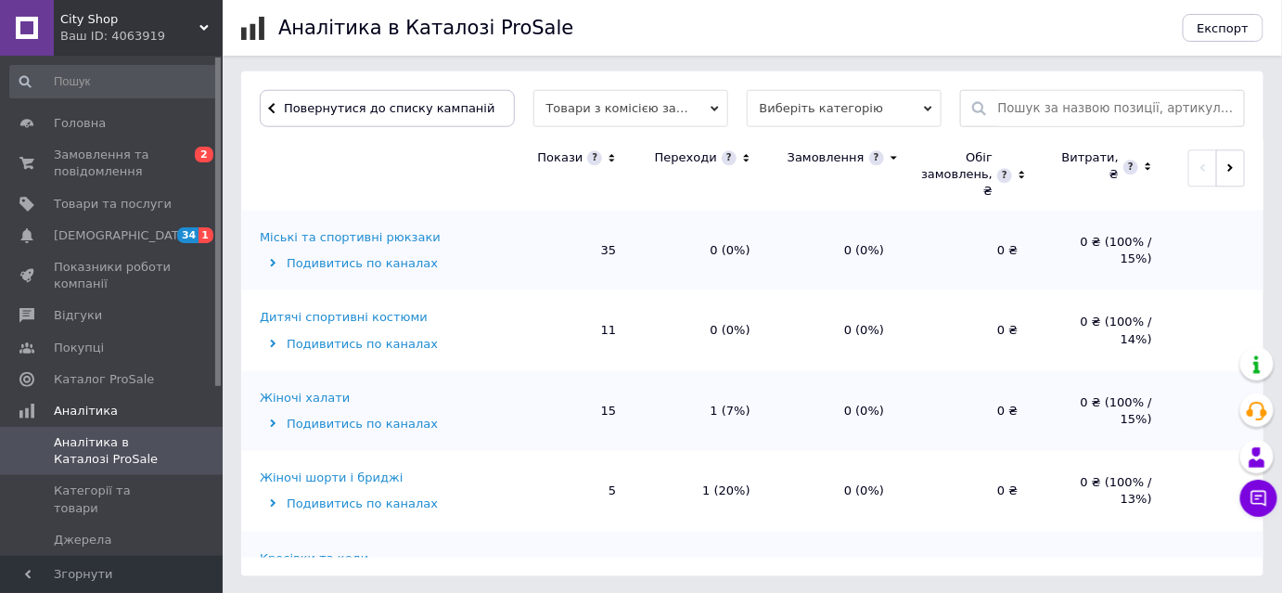
scroll to position [1654, 0]
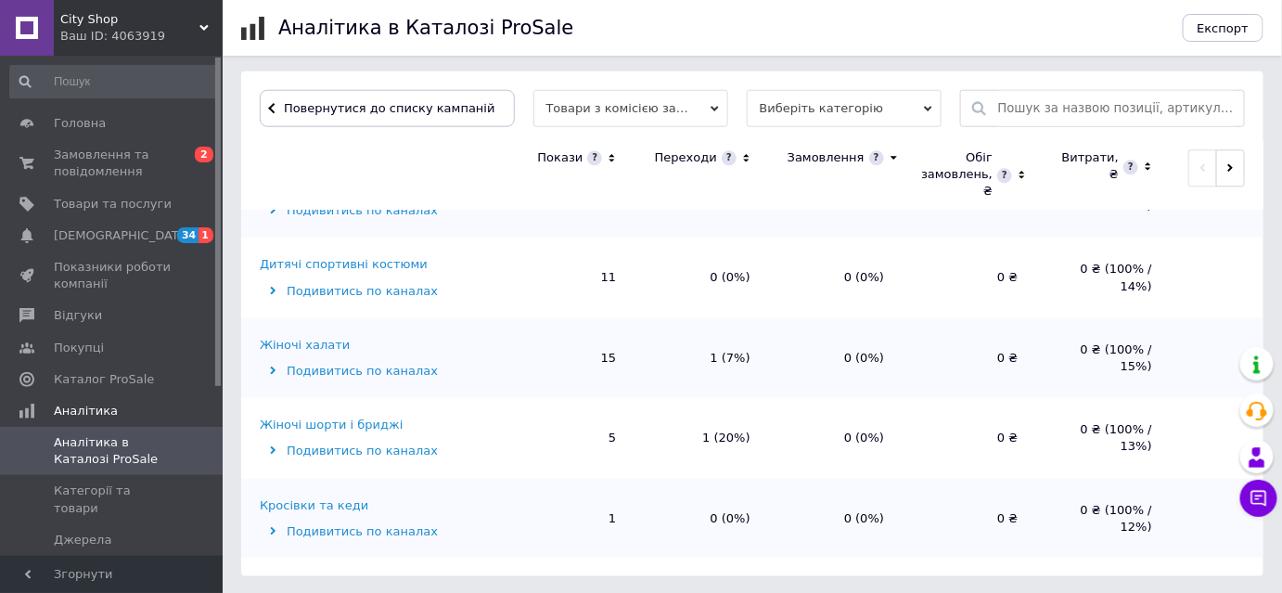
click at [296, 504] on div "Кросівки та кеди" at bounding box center [314, 505] width 108 height 17
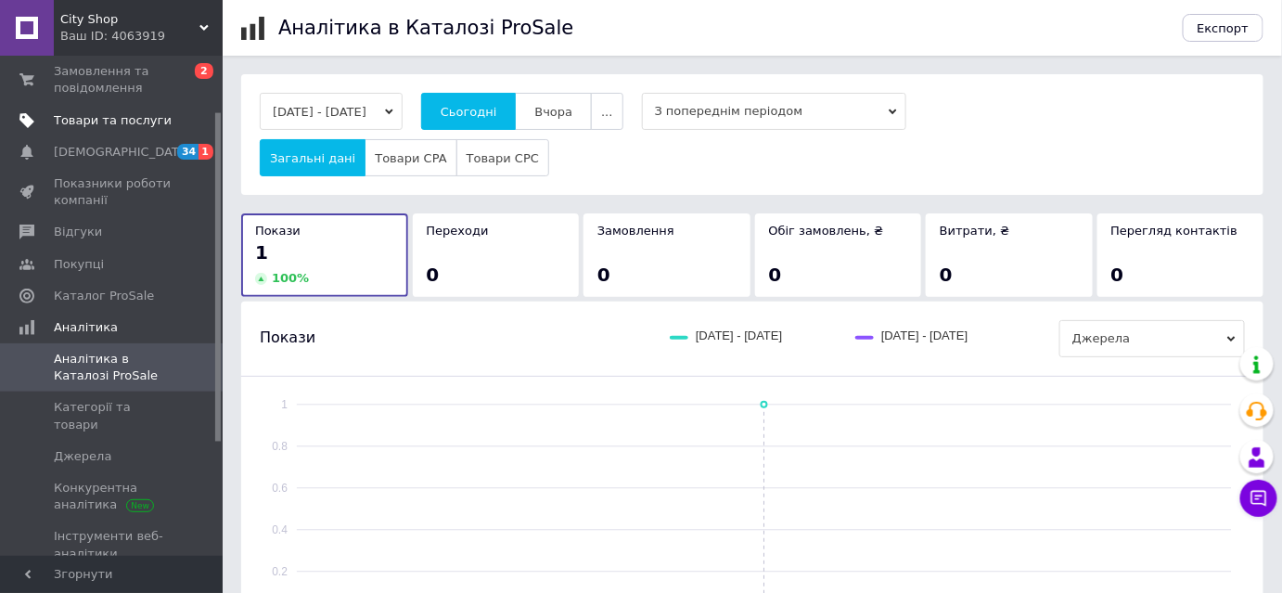
scroll to position [0, 0]
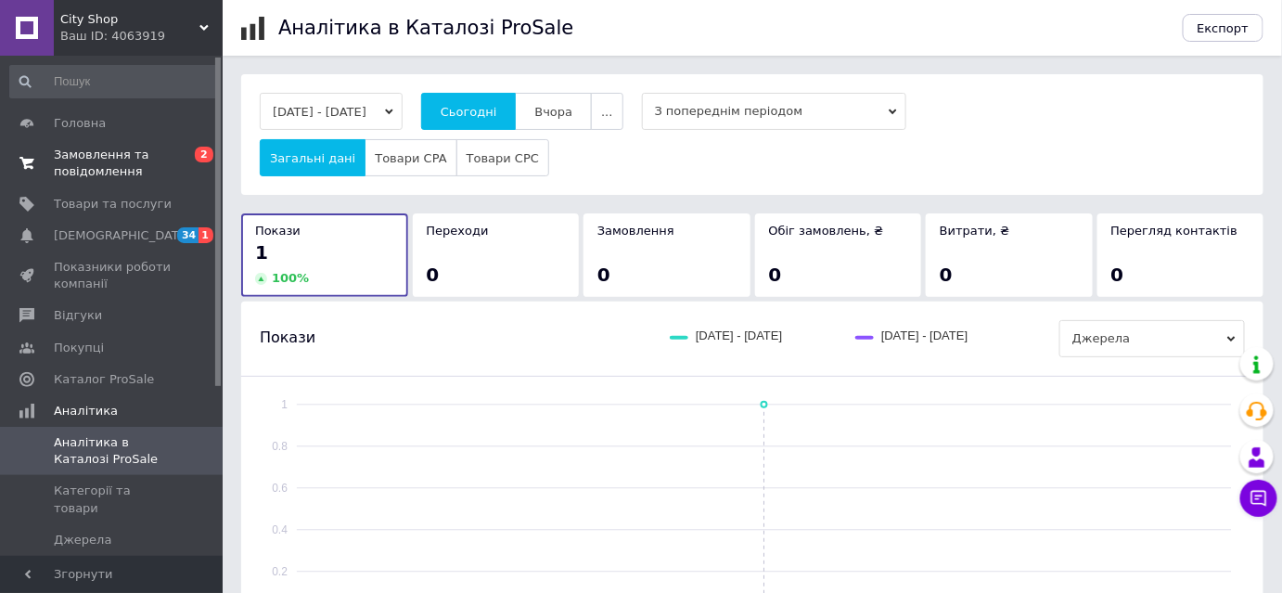
click at [108, 177] on span "Замовлення та повідомлення" at bounding box center [113, 163] width 118 height 33
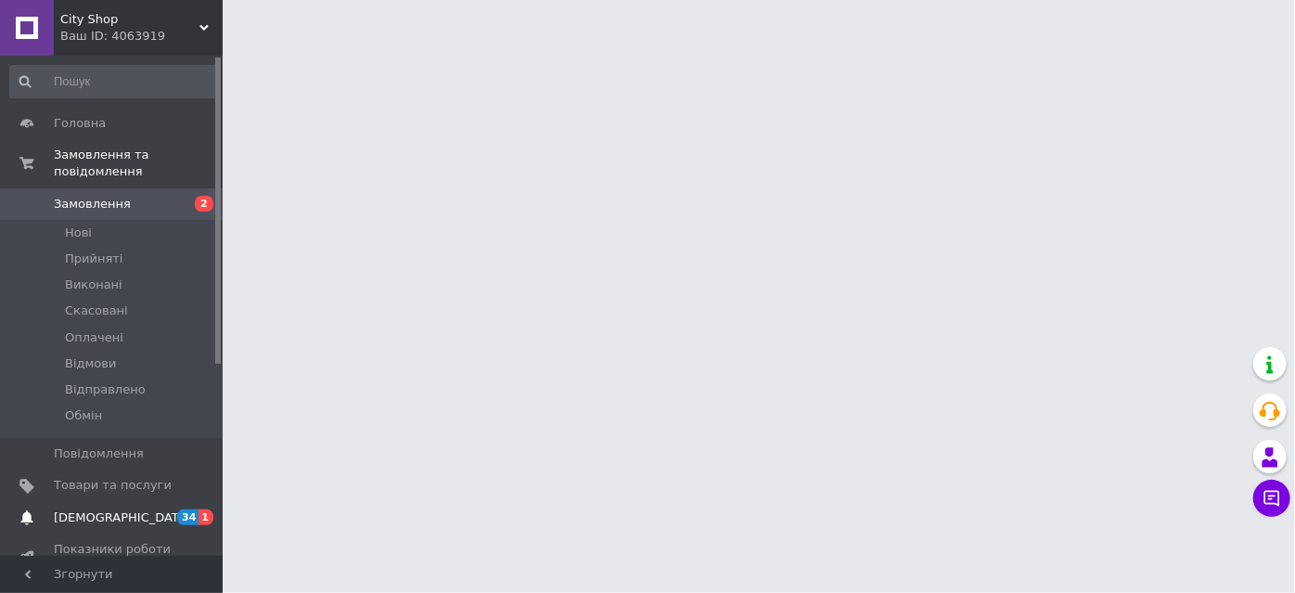
click at [88, 509] on span "[DEMOGRAPHIC_DATA]" at bounding box center [122, 517] width 137 height 17
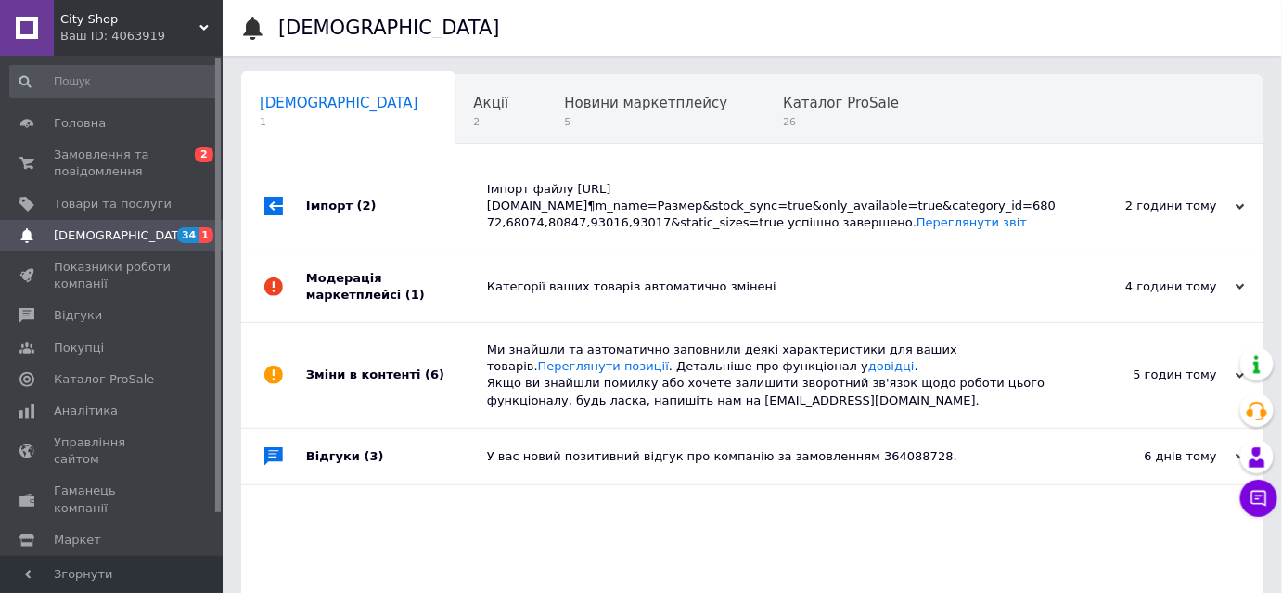
click at [100, 24] on span "City Shop" at bounding box center [129, 19] width 139 height 17
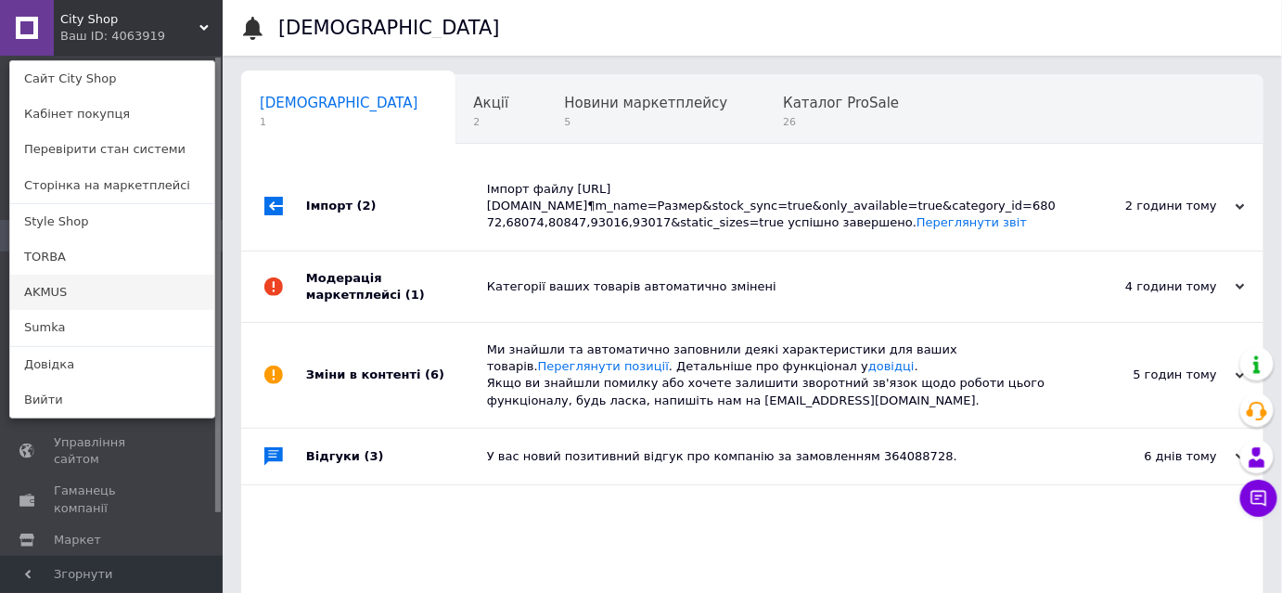
click at [59, 294] on link "AKMUS" at bounding box center [112, 291] width 204 height 35
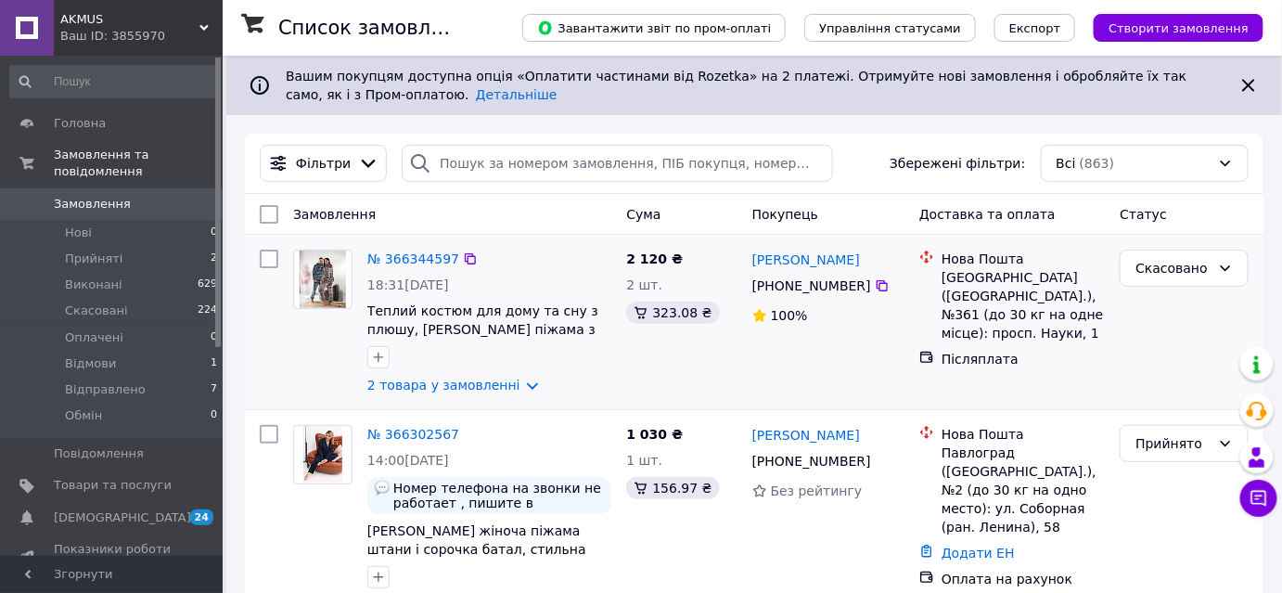
scroll to position [83, 0]
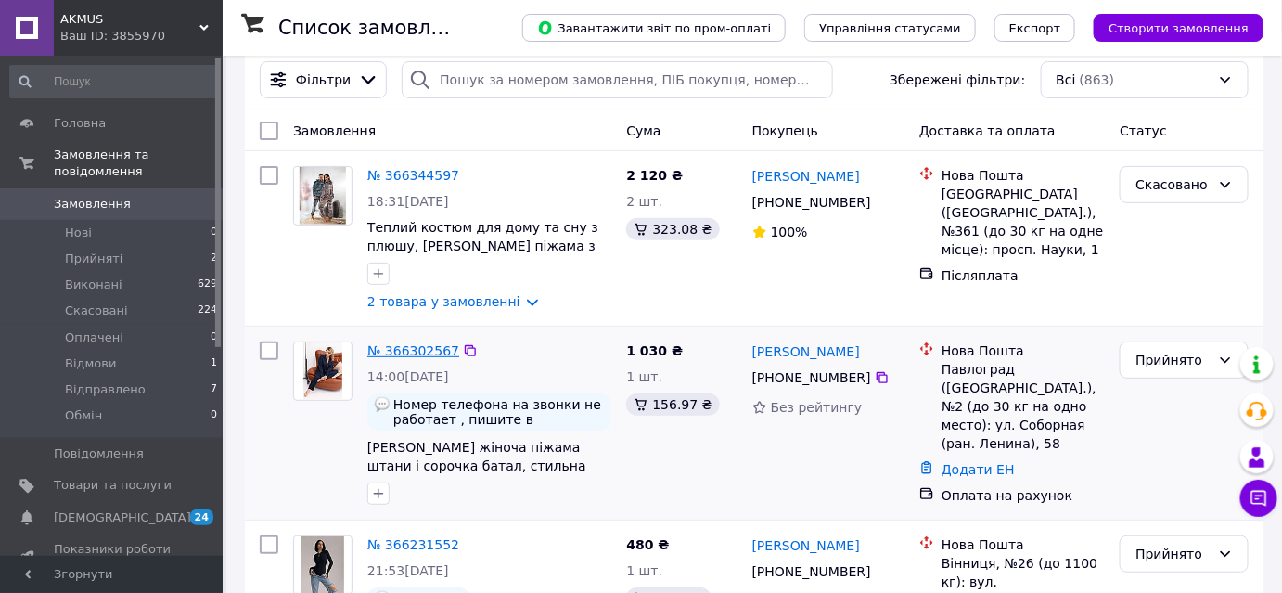
click at [419, 357] on link "№ 366302567" at bounding box center [413, 350] width 92 height 15
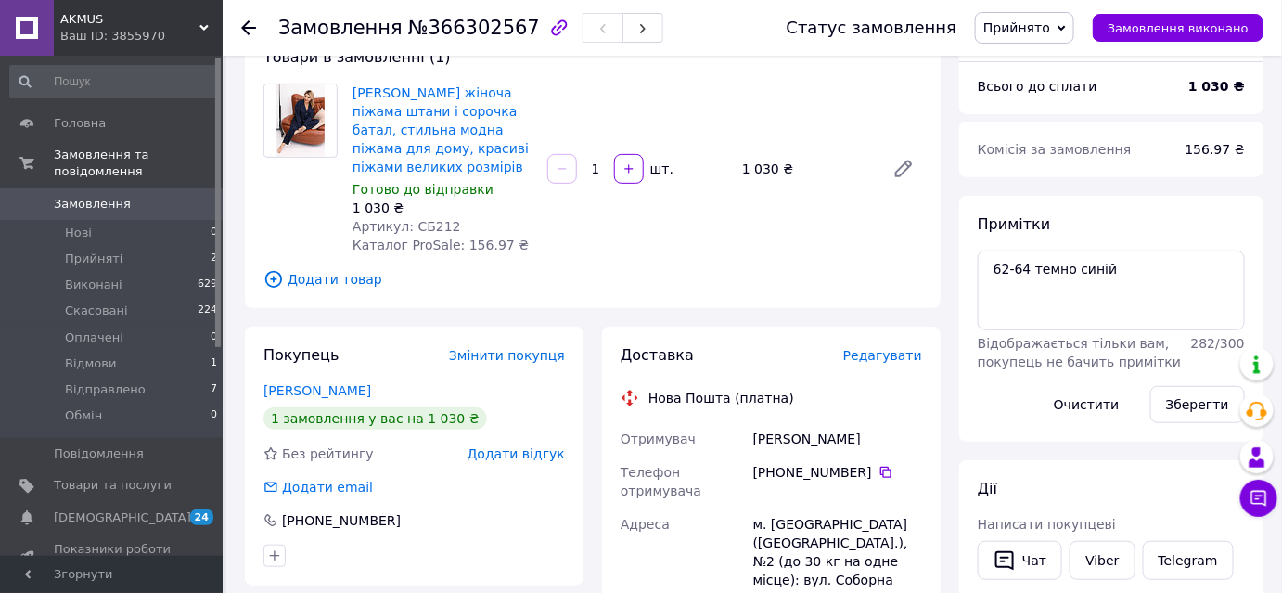
scroll to position [337, 0]
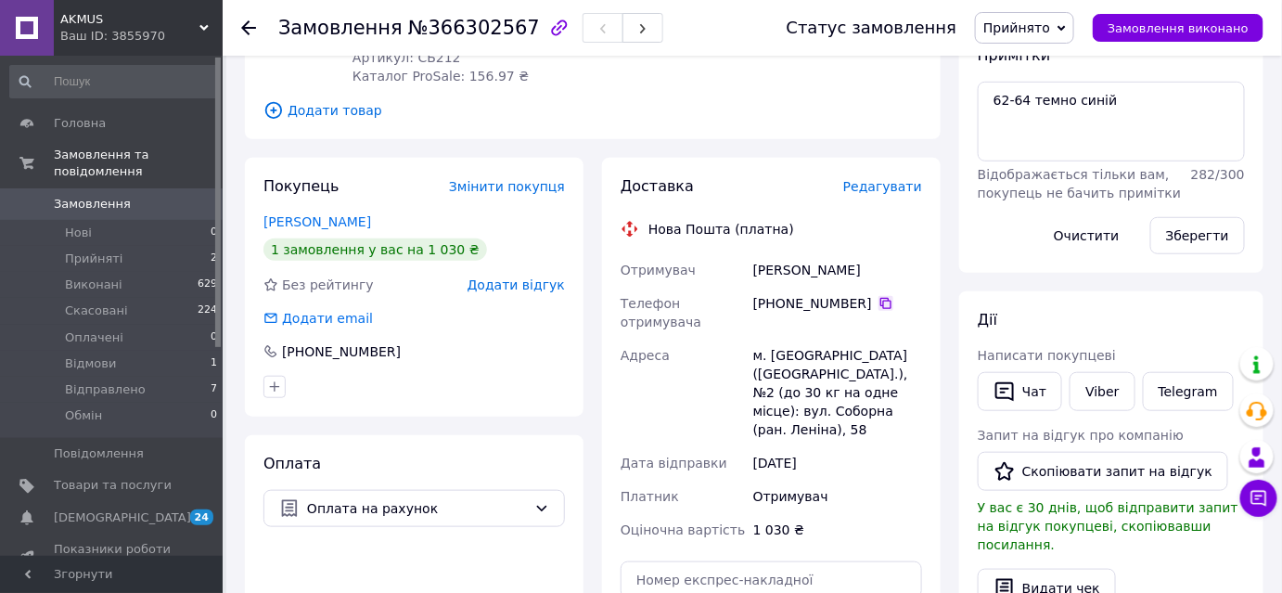
click at [878, 296] on icon at bounding box center [885, 303] width 15 height 15
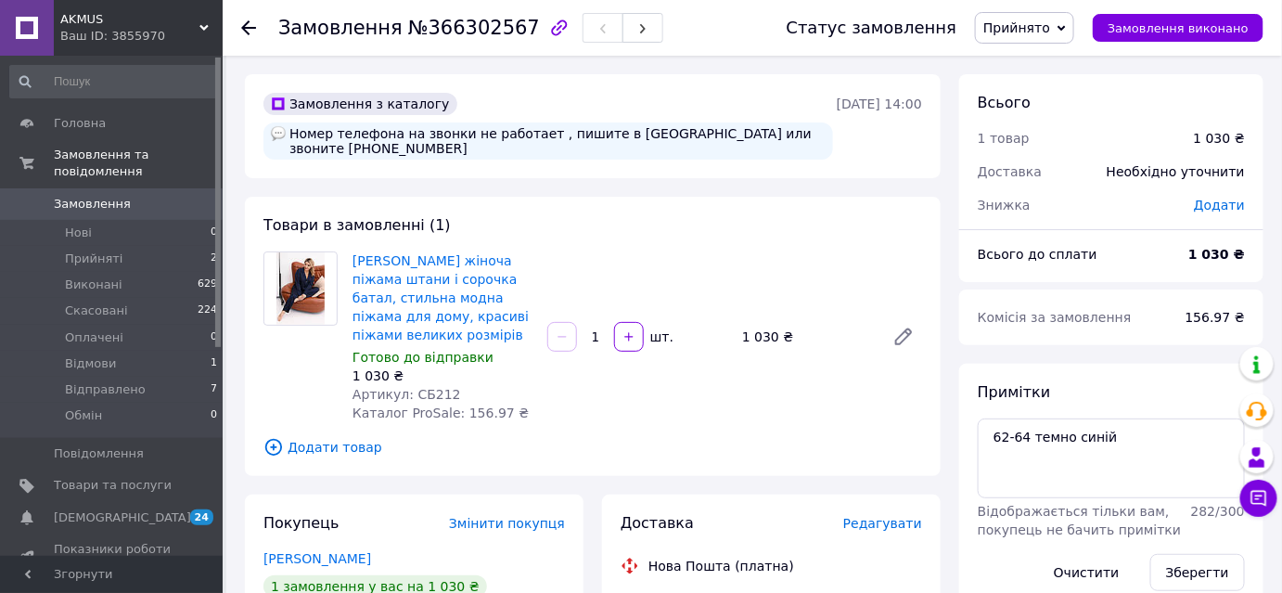
scroll to position [168, 0]
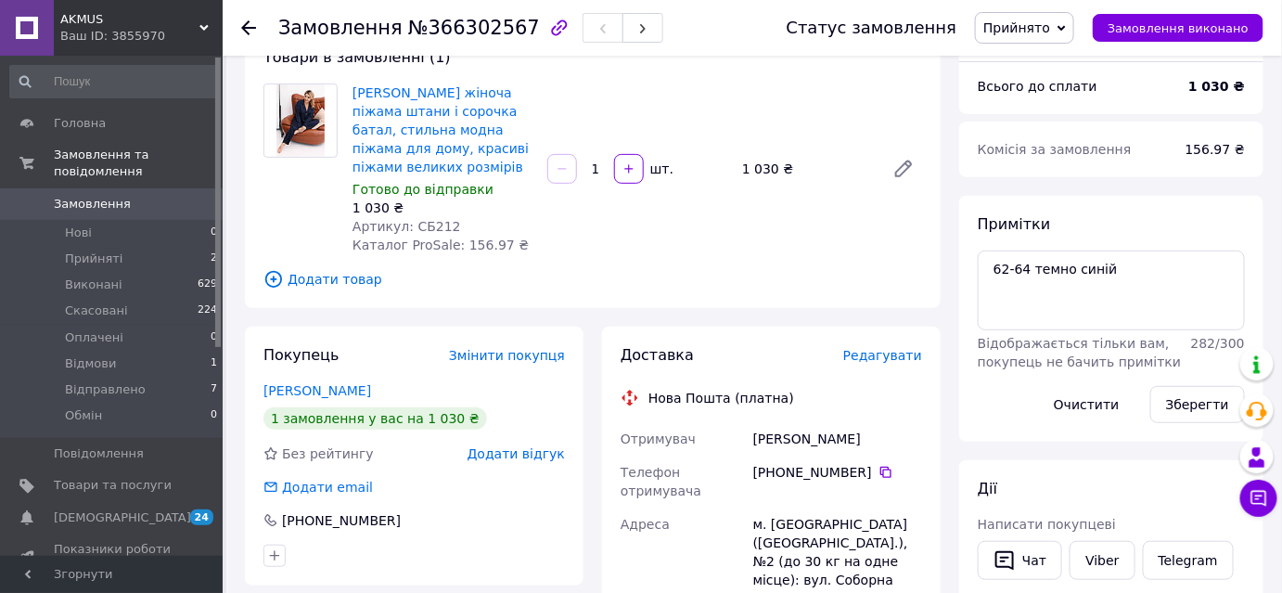
click at [781, 432] on div "[PERSON_NAME]" at bounding box center [837, 438] width 176 height 33
click at [779, 426] on div "[PERSON_NAME]" at bounding box center [837, 438] width 176 height 33
copy div "[PERSON_NAME]"
click at [838, 426] on div "[PERSON_NAME]" at bounding box center [837, 438] width 176 height 33
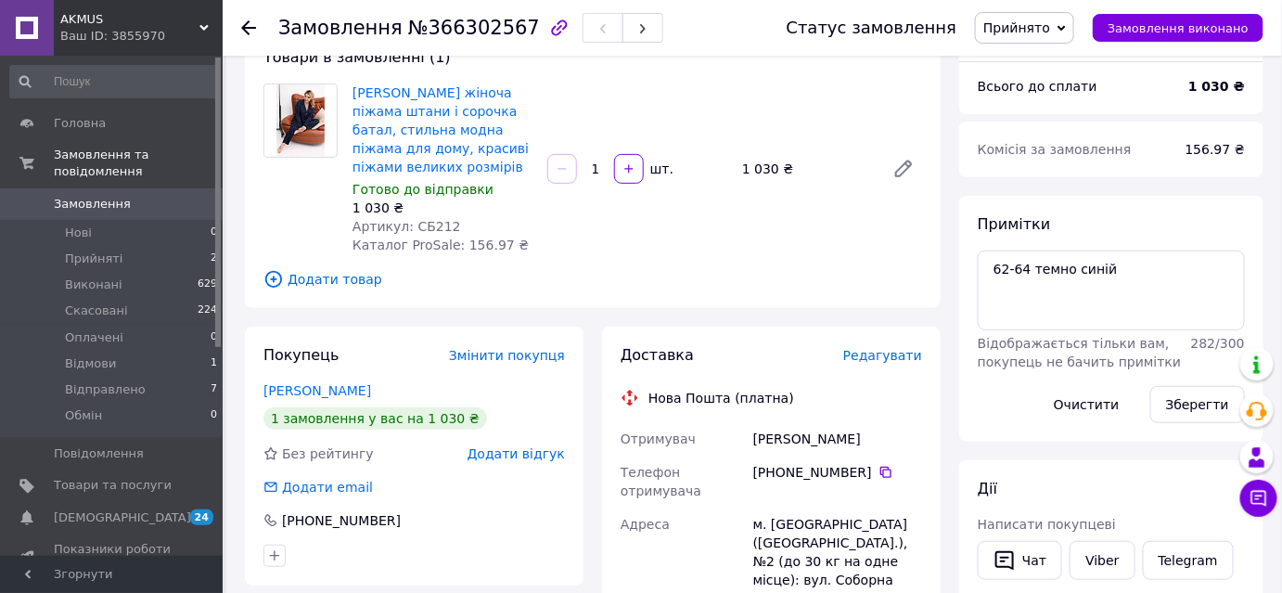
click at [838, 426] on div "[PERSON_NAME]" at bounding box center [837, 438] width 176 height 33
copy div "[PERSON_NAME]"
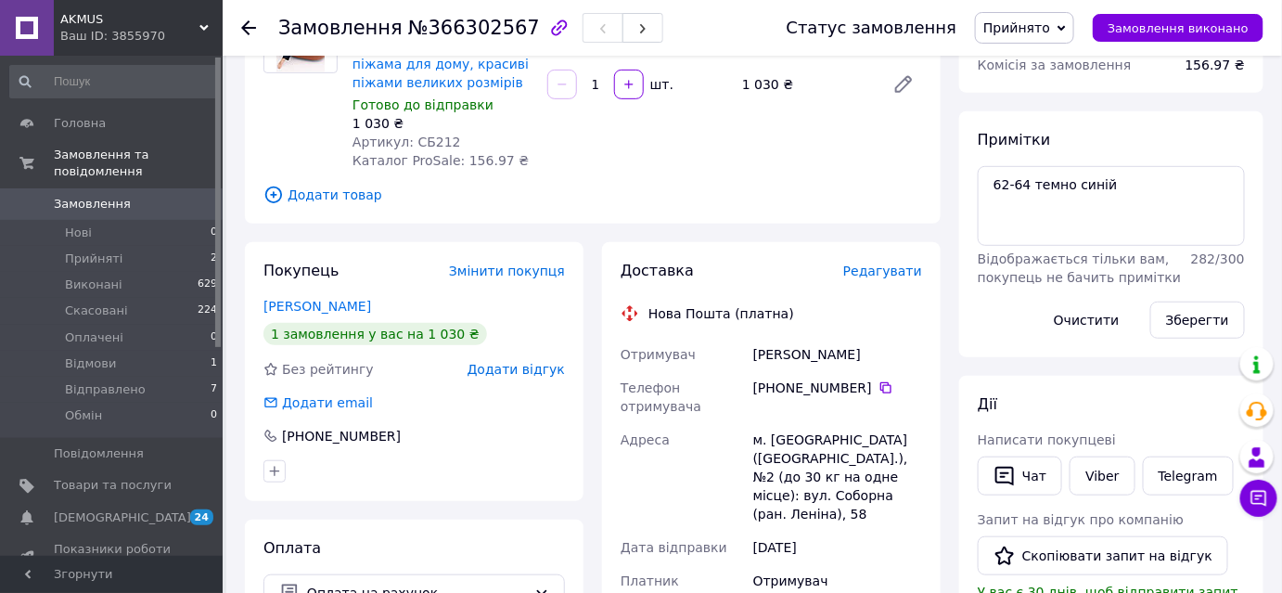
click at [817, 423] on div "м. [GEOGRAPHIC_DATA] ([GEOGRAPHIC_DATA].), №2 (до 30 кг на одне місце): вул. Со…" at bounding box center [837, 477] width 176 height 108
copy div "[GEOGRAPHIC_DATA]"
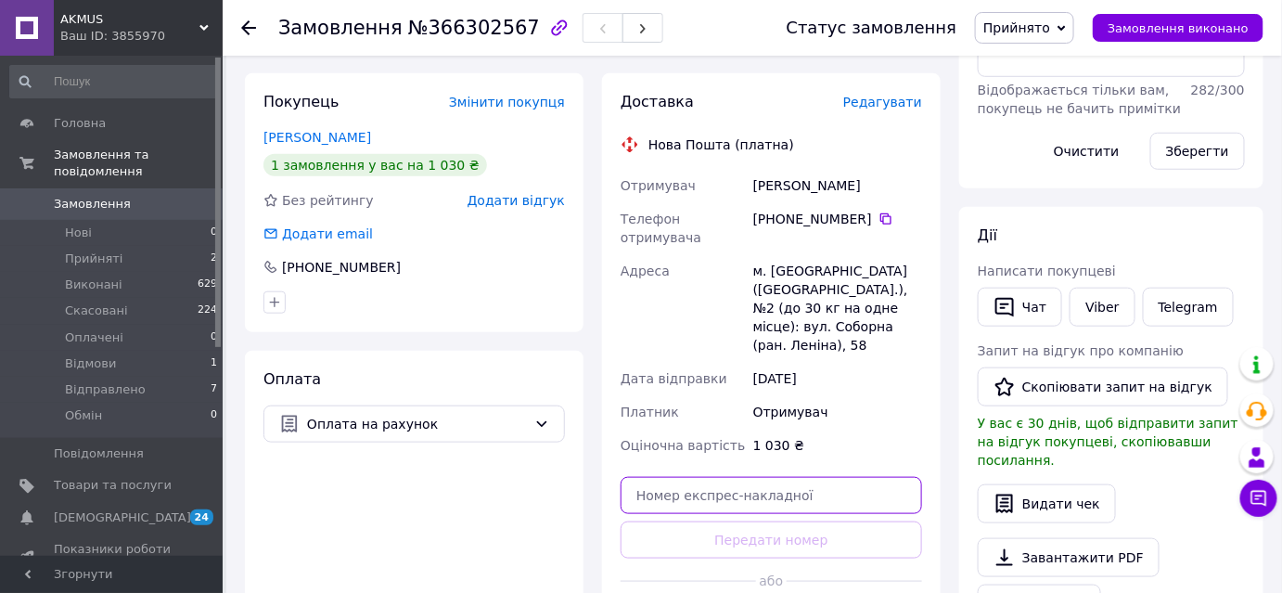
click at [823, 480] on input "text" at bounding box center [770, 495] width 301 height 37
paste input "20451269282549"
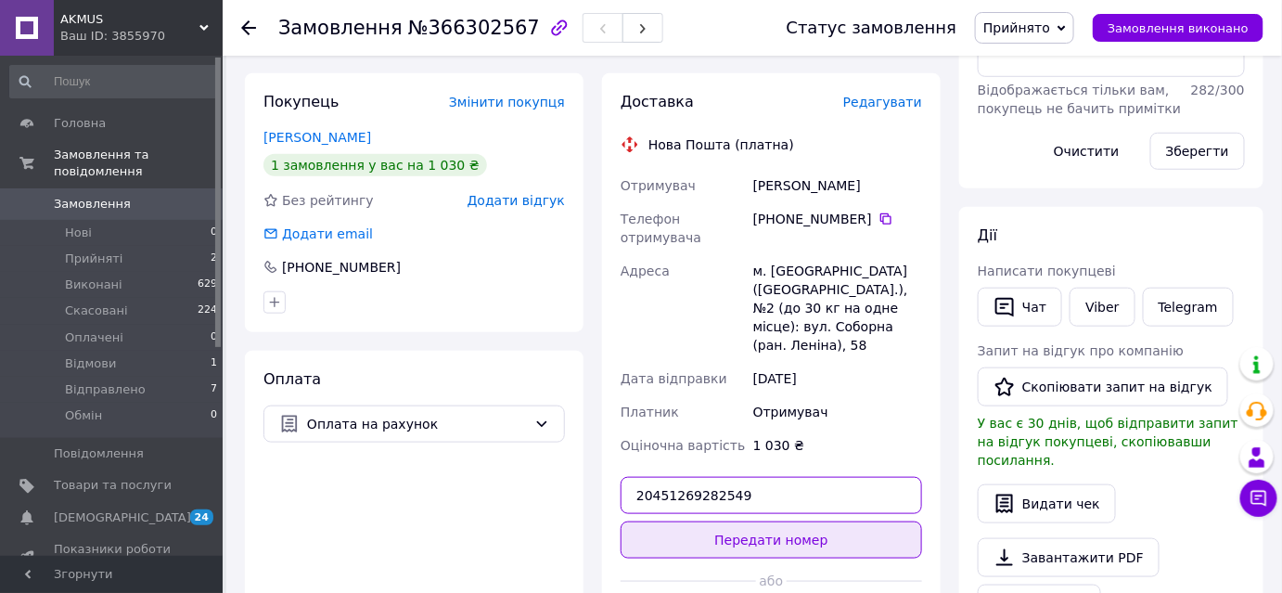
type input "20451269282549"
click at [776, 537] on button "Передати номер" at bounding box center [770, 539] width 301 height 37
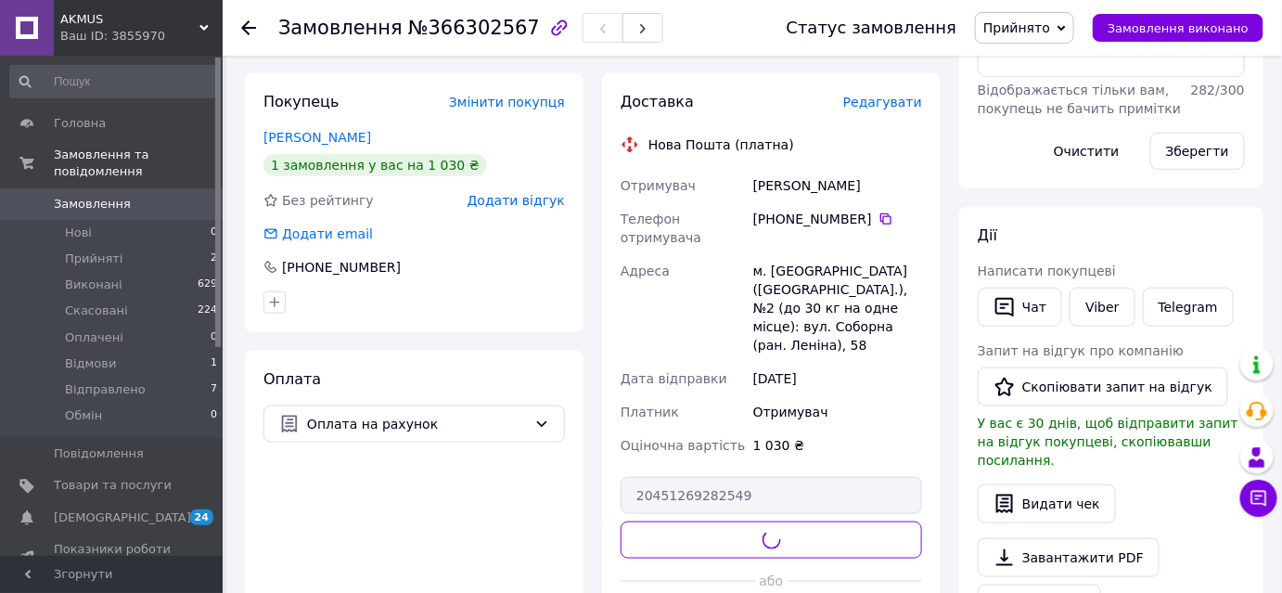
scroll to position [83, 0]
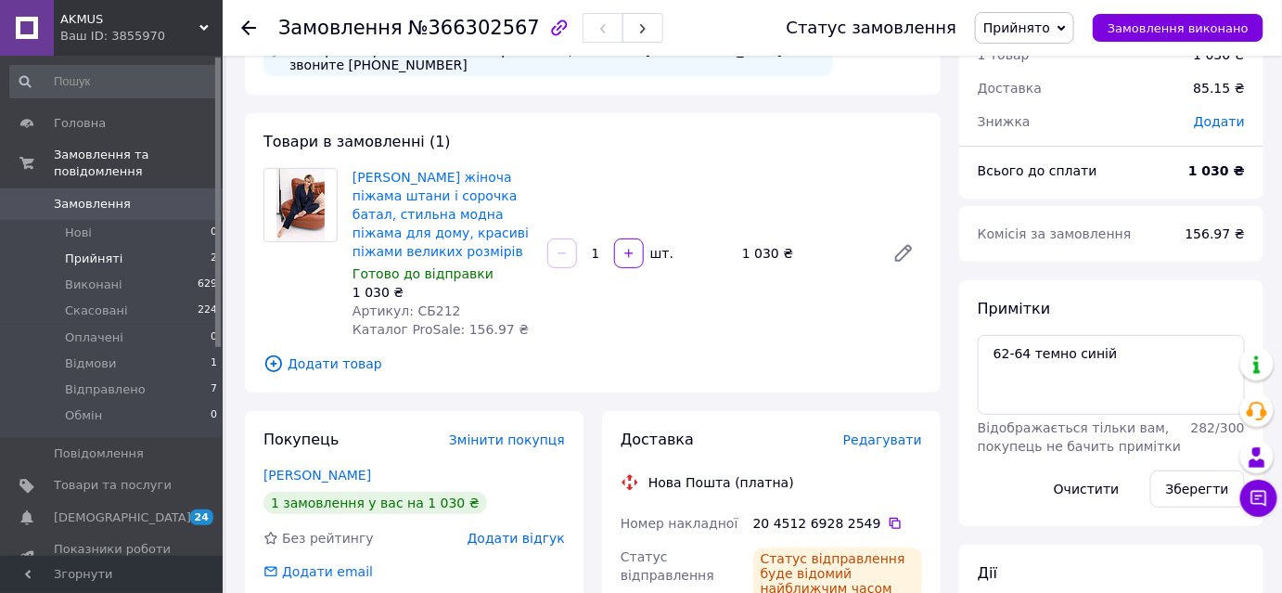
click at [70, 251] on li "Прийняті 2" at bounding box center [114, 259] width 228 height 26
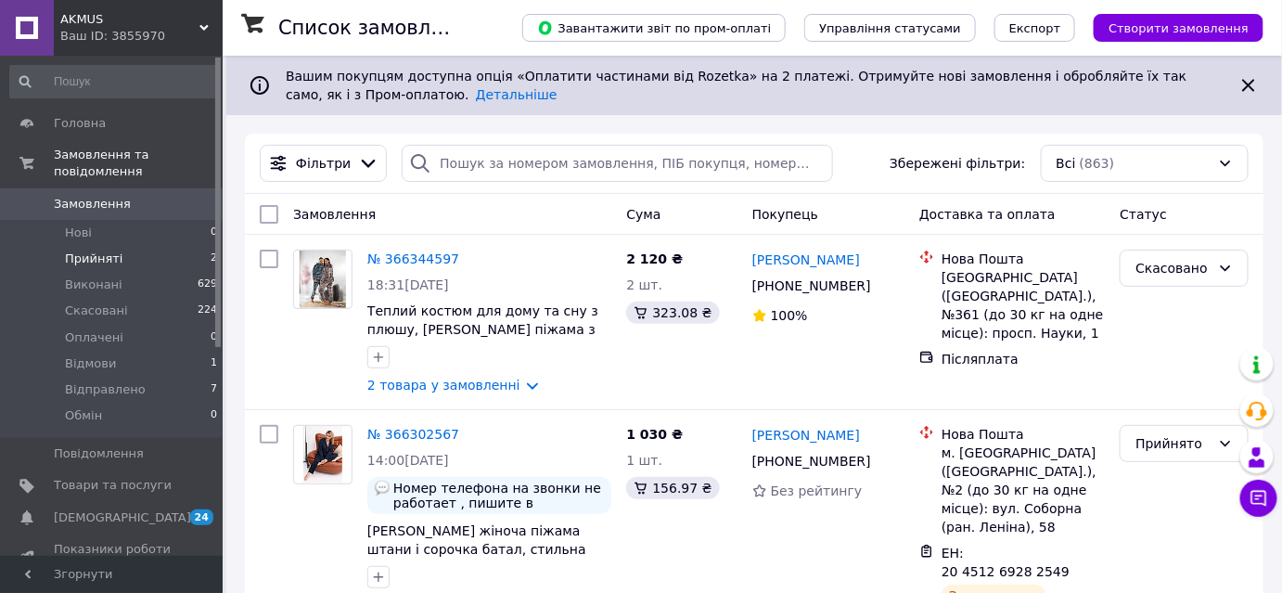
click at [98, 250] on span "Прийняті" at bounding box center [93, 258] width 57 height 17
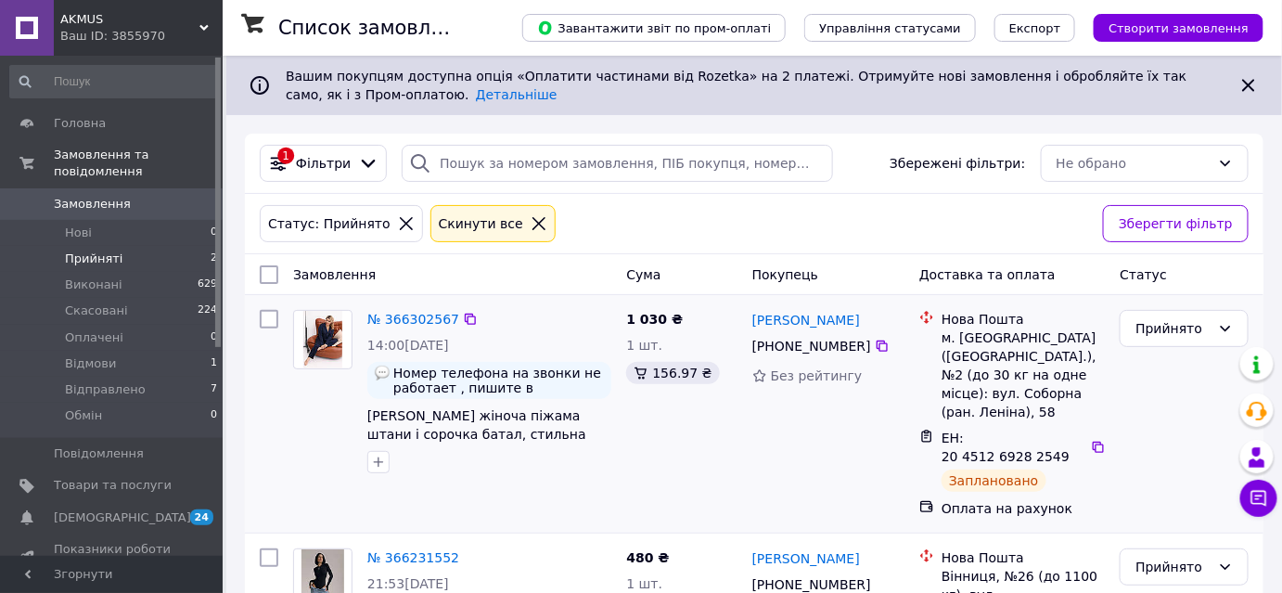
scroll to position [98, 0]
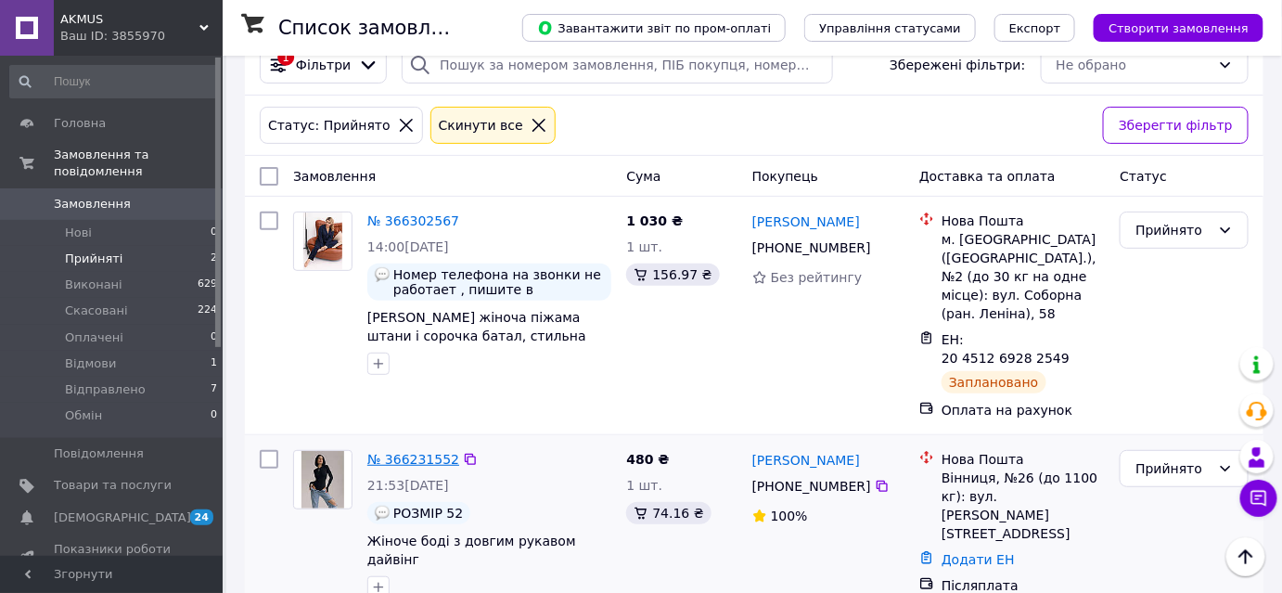
click at [415, 452] on link "№ 366231552" at bounding box center [413, 459] width 92 height 15
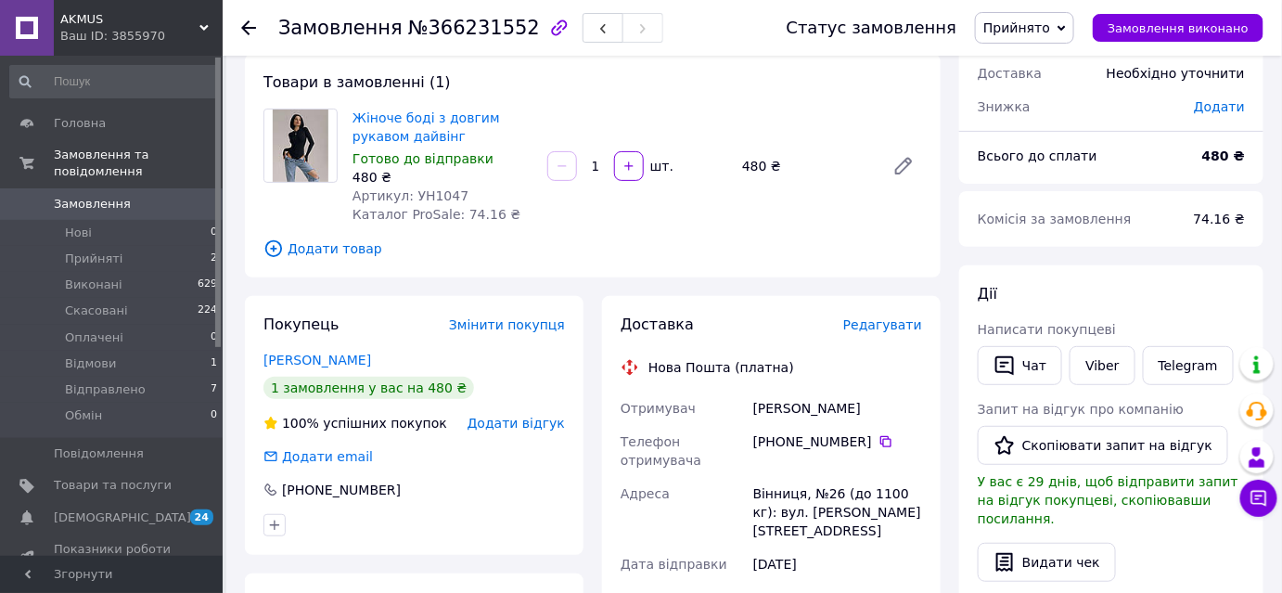
click at [133, 196] on span "Замовлення" at bounding box center [113, 204] width 118 height 17
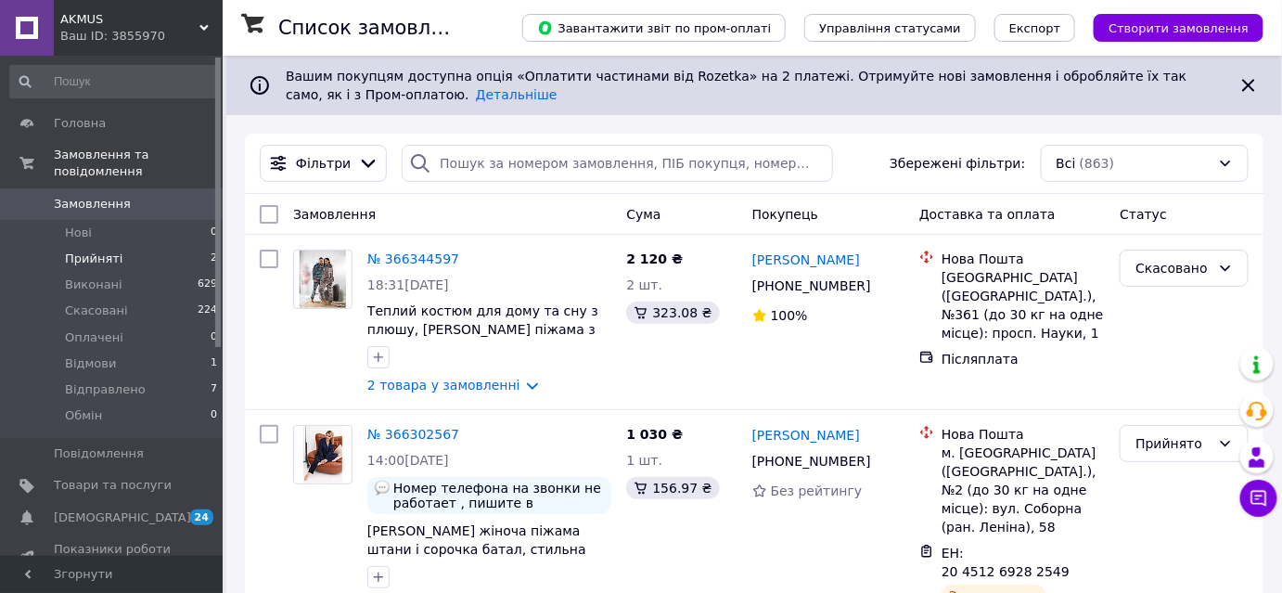
click at [79, 250] on span "Прийняті" at bounding box center [93, 258] width 57 height 17
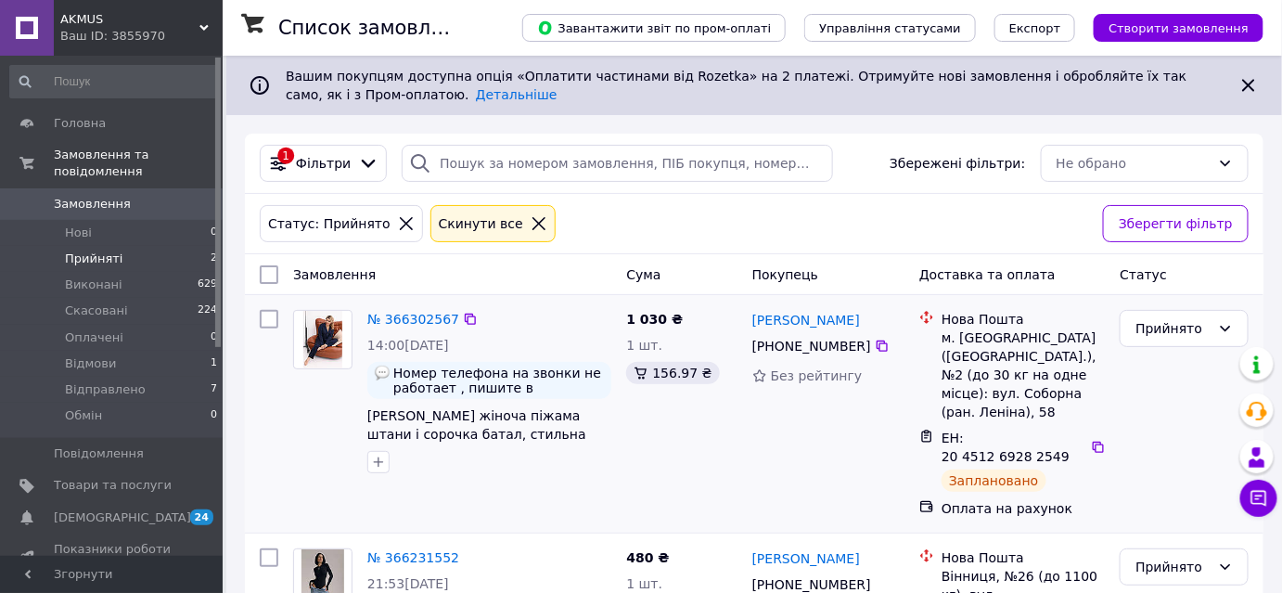
scroll to position [83, 0]
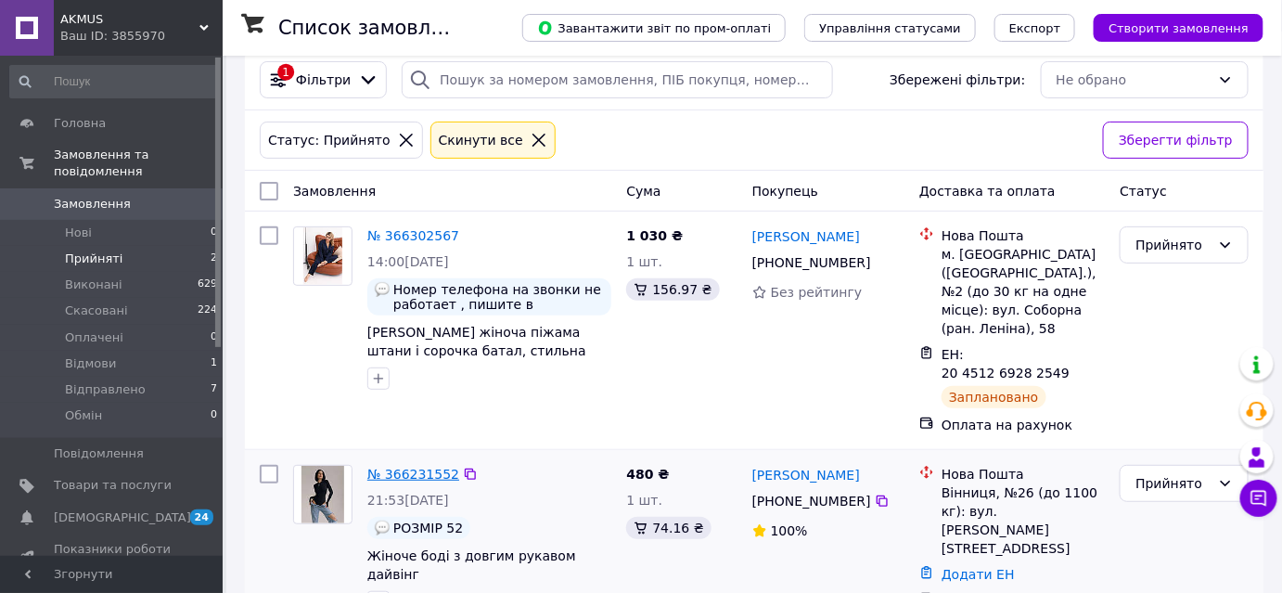
click at [411, 466] on link "№ 366231552" at bounding box center [413, 473] width 92 height 15
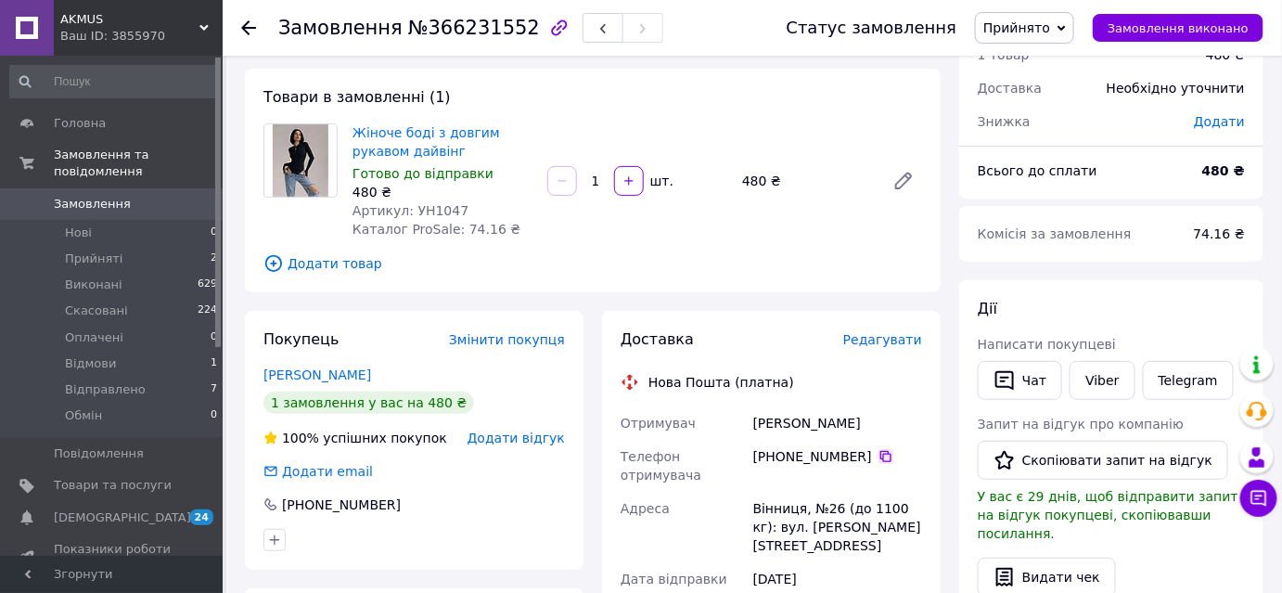
click at [878, 452] on icon at bounding box center [885, 456] width 15 height 15
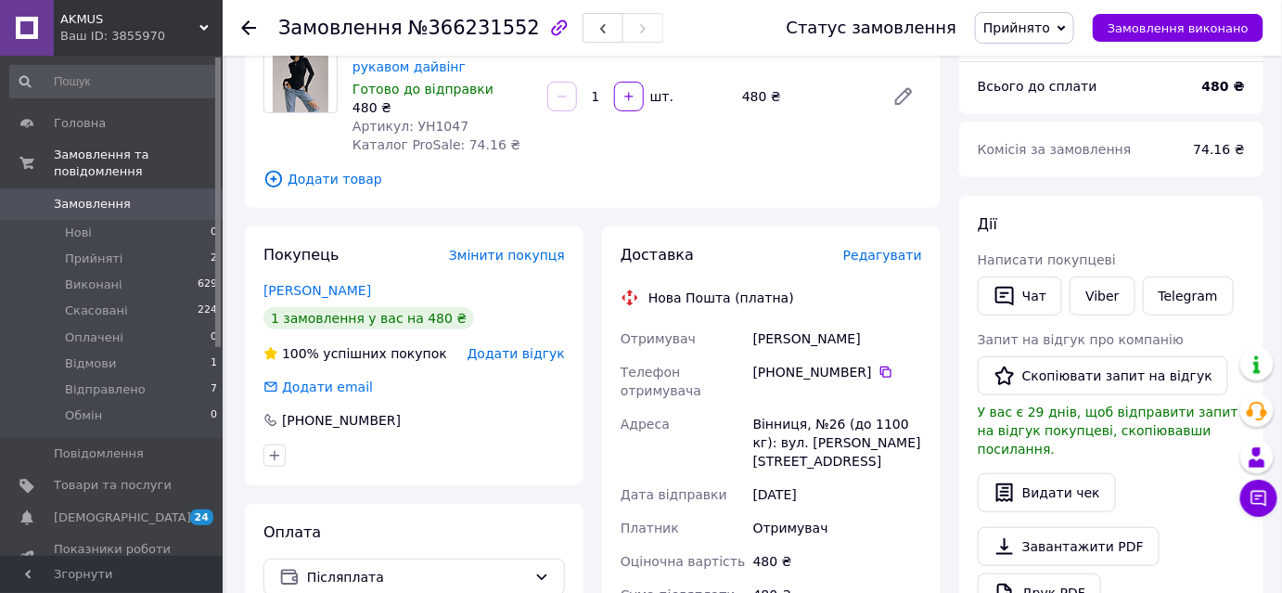
click at [779, 336] on div "Циганенко Майя" at bounding box center [837, 338] width 176 height 33
copy div "Циганенко"
click at [828, 337] on div "Циганенко Майя" at bounding box center [837, 338] width 176 height 33
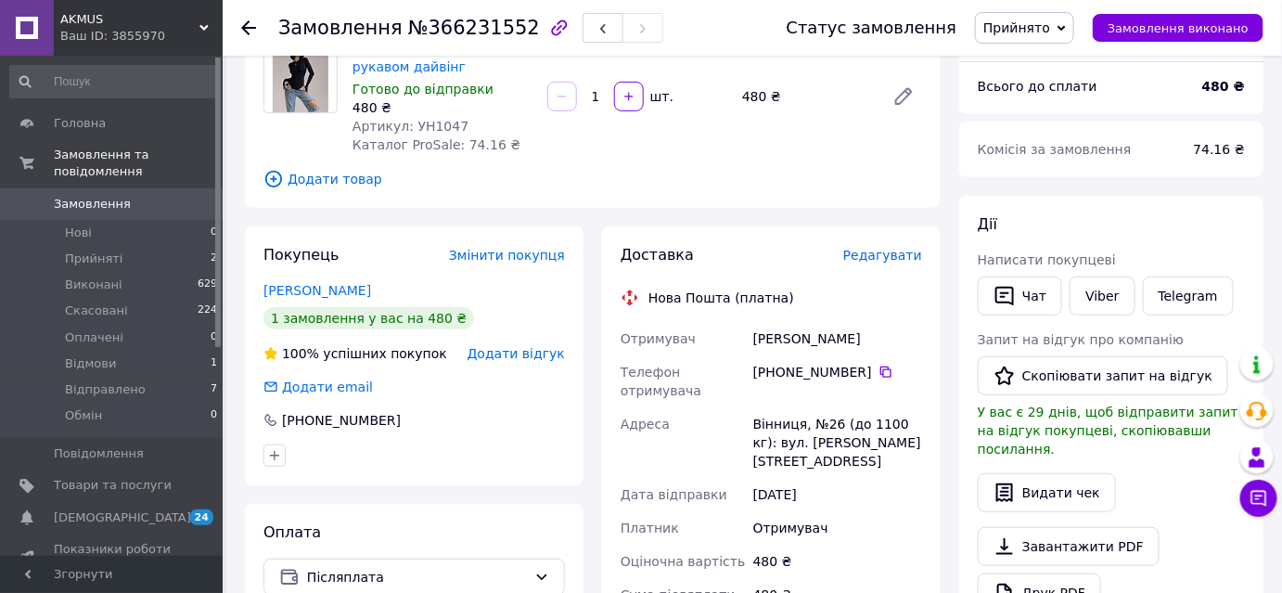
copy div "Майя"
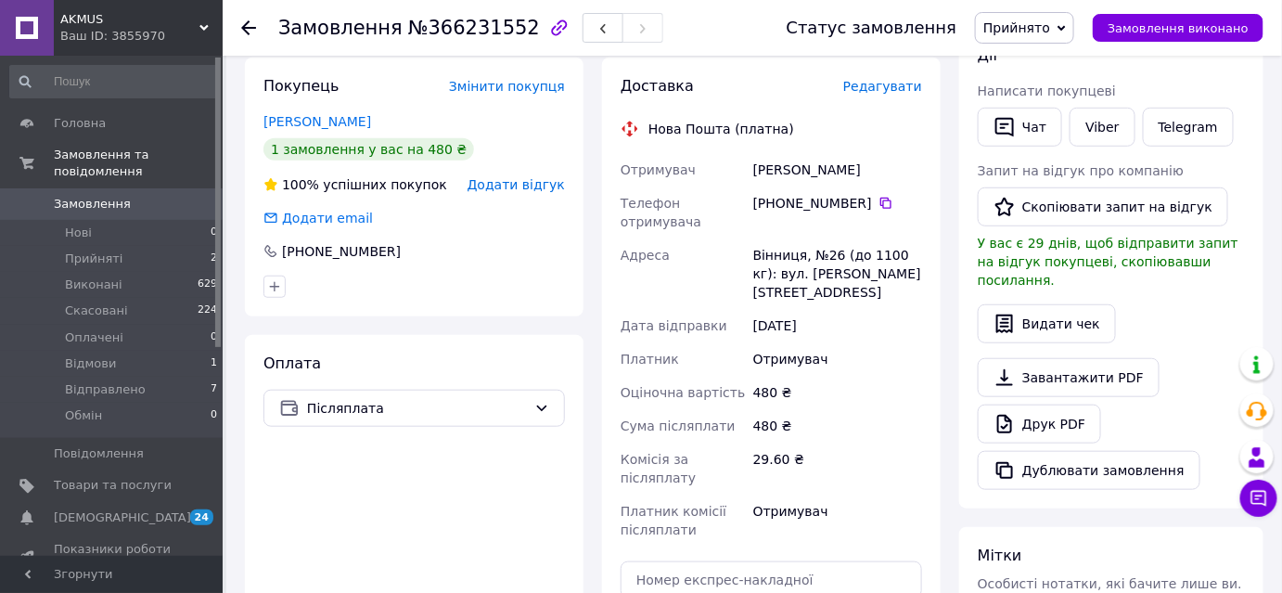
click at [771, 244] on div "Вінниця, №26 (до 1100 кг): вул. Пирогова, 71а" at bounding box center [837, 273] width 176 height 70
copy div "Вінниця"
click at [825, 256] on div "Вінниця, №26 (до 1100 кг): вул. Пирогова, 71а" at bounding box center [837, 273] width 176 height 70
drag, startPoint x: 825, startPoint y: 255, endPoint x: 833, endPoint y: 277, distance: 23.5
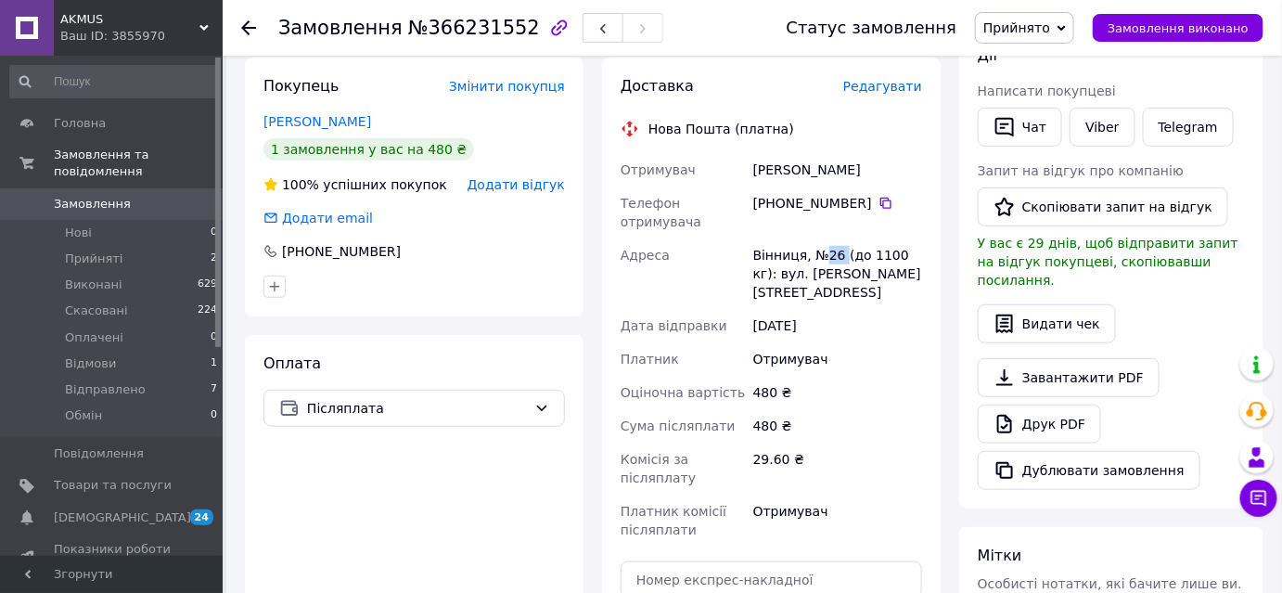
click at [825, 256] on div "Вінниця, №26 (до 1100 кг): вул. Пирогова, 71а" at bounding box center [837, 273] width 176 height 70
copy div "26"
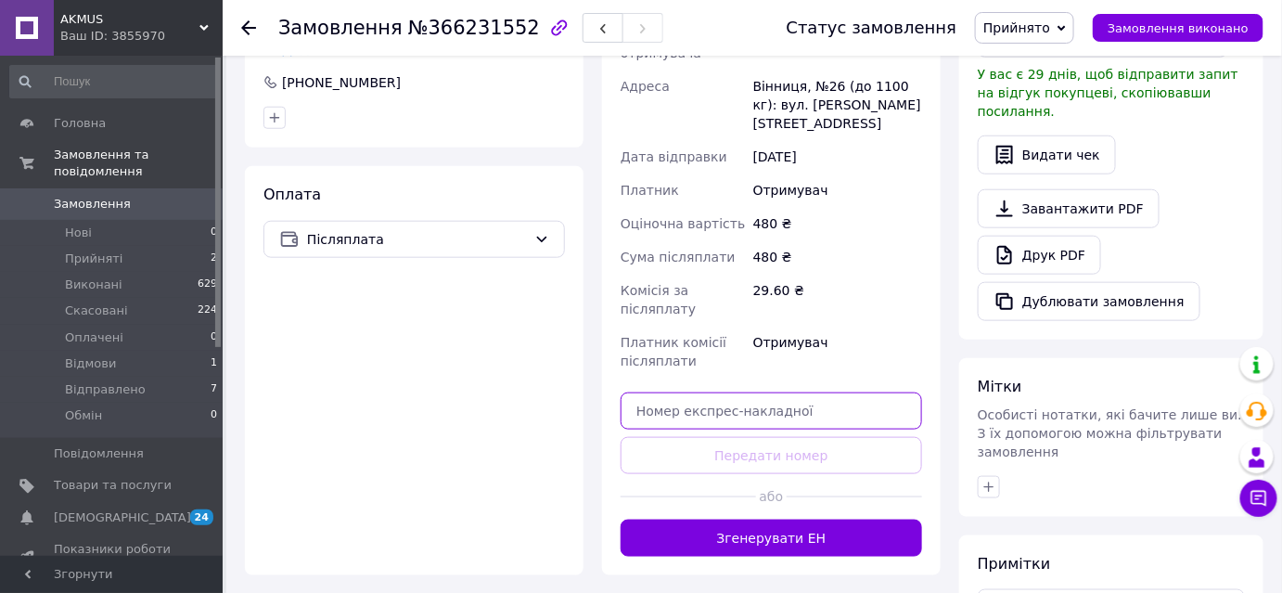
click at [751, 404] on input "text" at bounding box center [770, 410] width 301 height 37
paste input "20451269284611"
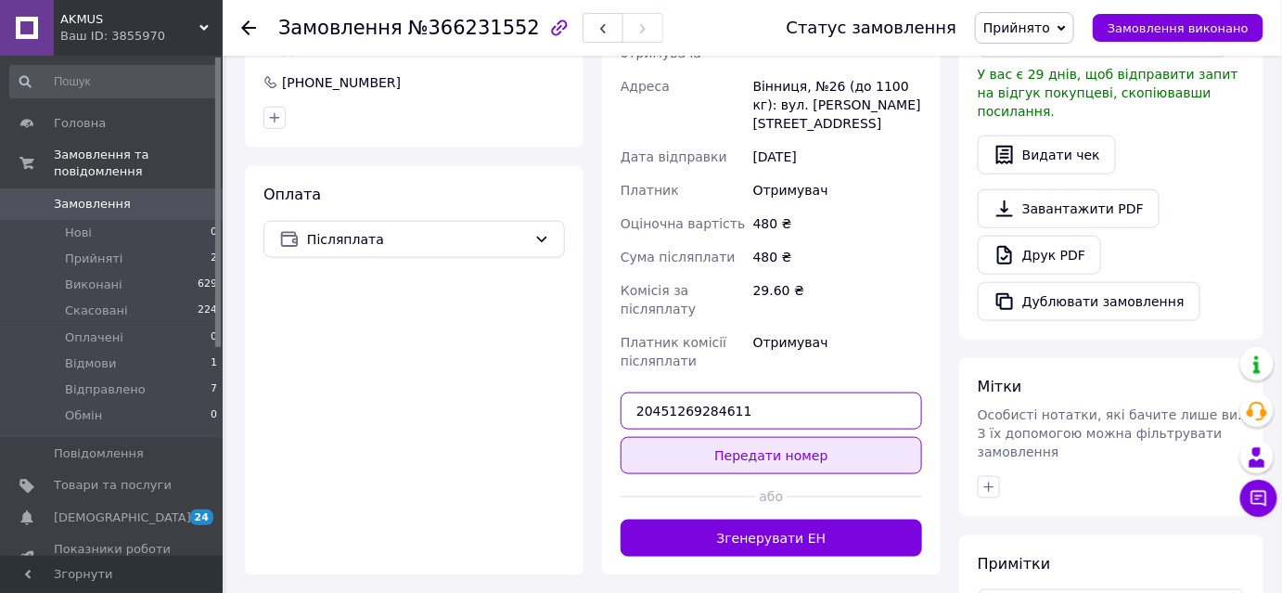
type input "20451269284611"
click at [750, 440] on button "Передати номер" at bounding box center [770, 455] width 301 height 37
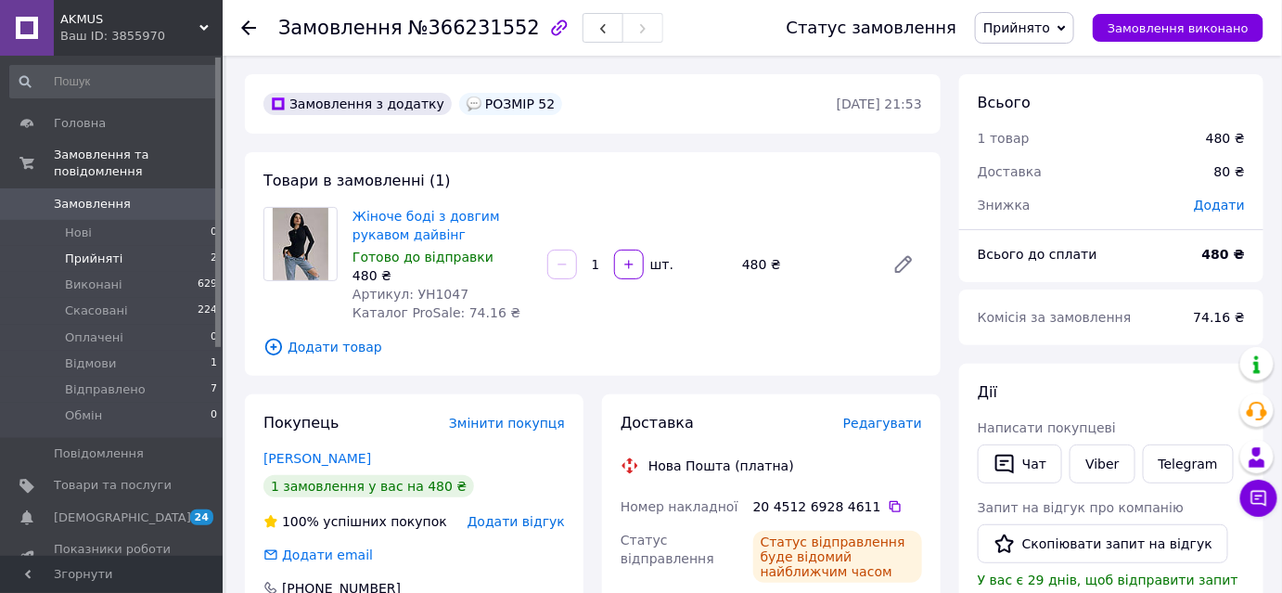
click at [90, 250] on span "Прийняті" at bounding box center [93, 258] width 57 height 17
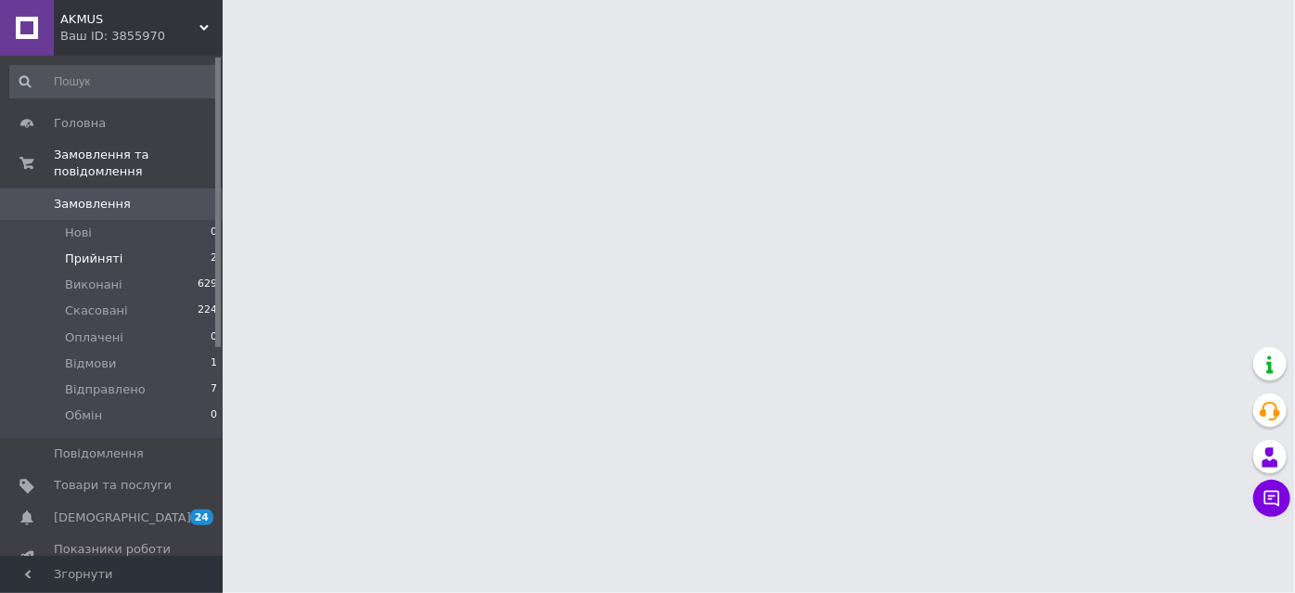
click at [83, 250] on span "Прийняті" at bounding box center [93, 258] width 57 height 17
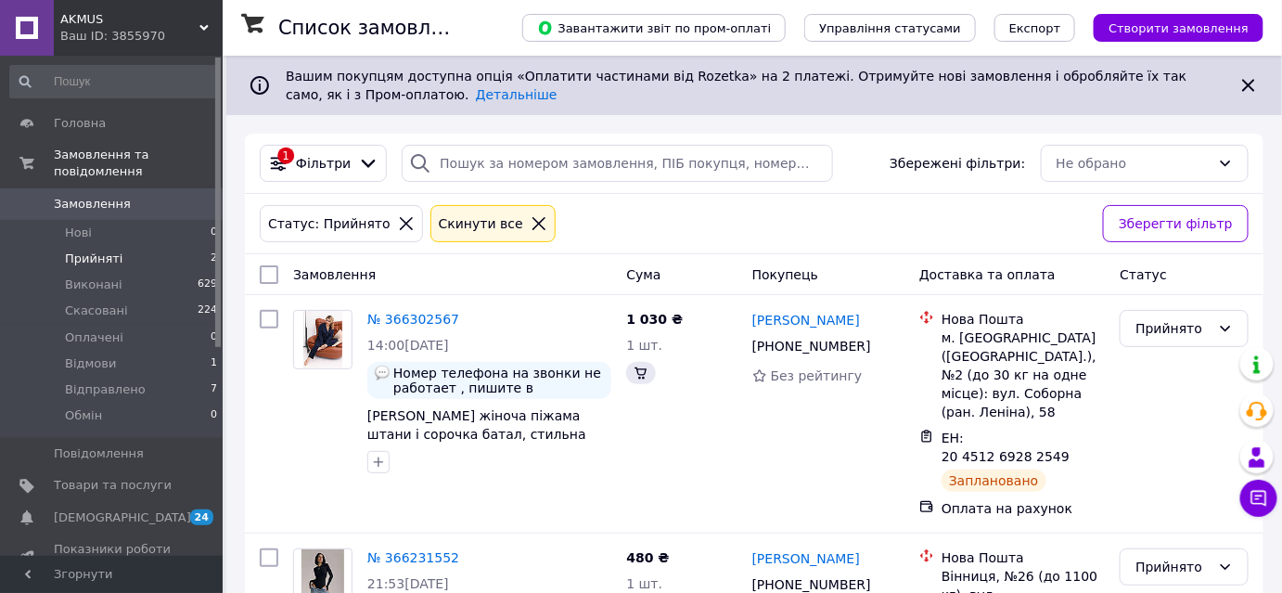
click at [106, 250] on span "Прийняті" at bounding box center [93, 258] width 57 height 17
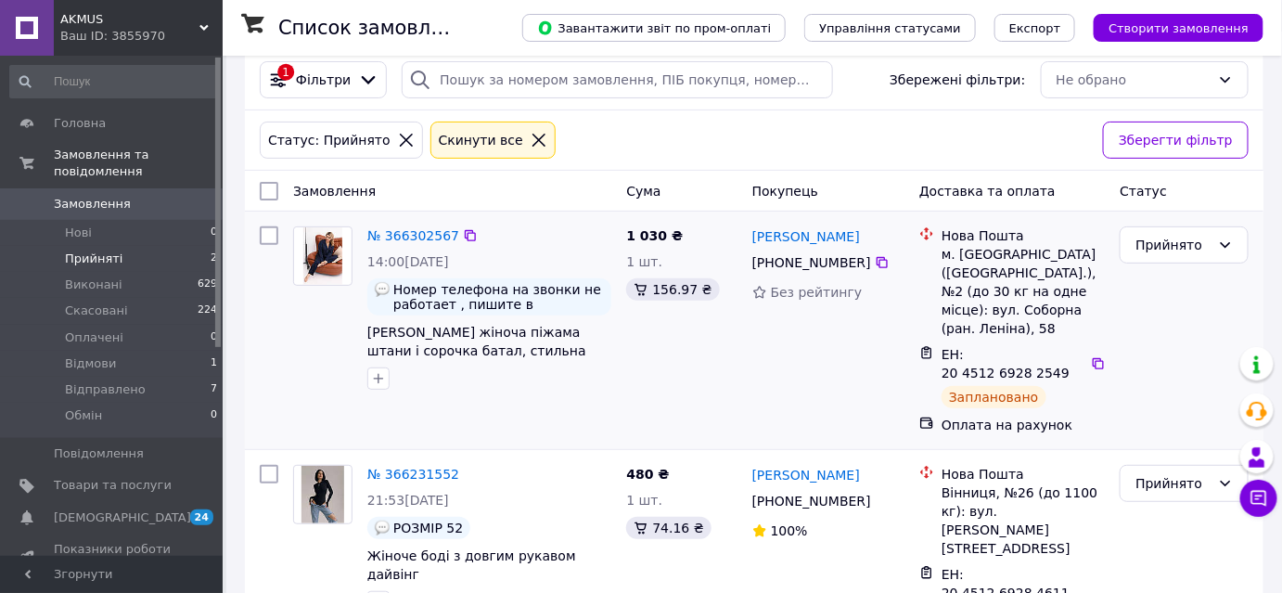
scroll to position [102, 0]
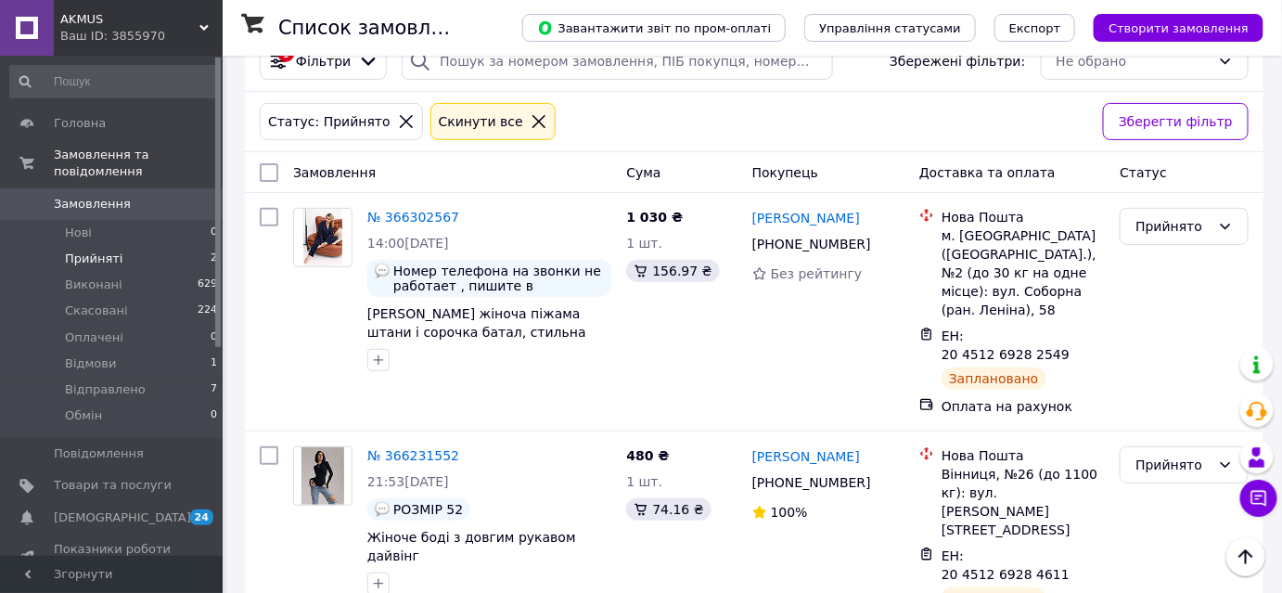
click at [134, 32] on div "Ваш ID: 3855970" at bounding box center [141, 36] width 162 height 17
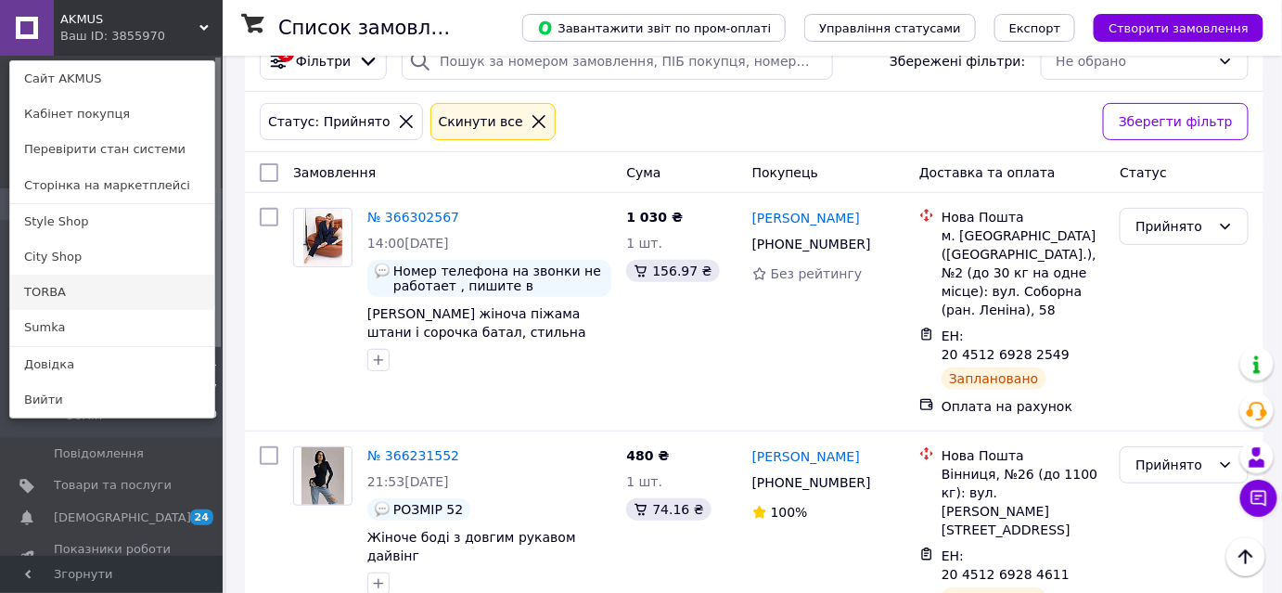
click at [54, 281] on link "TORBA" at bounding box center [112, 291] width 204 height 35
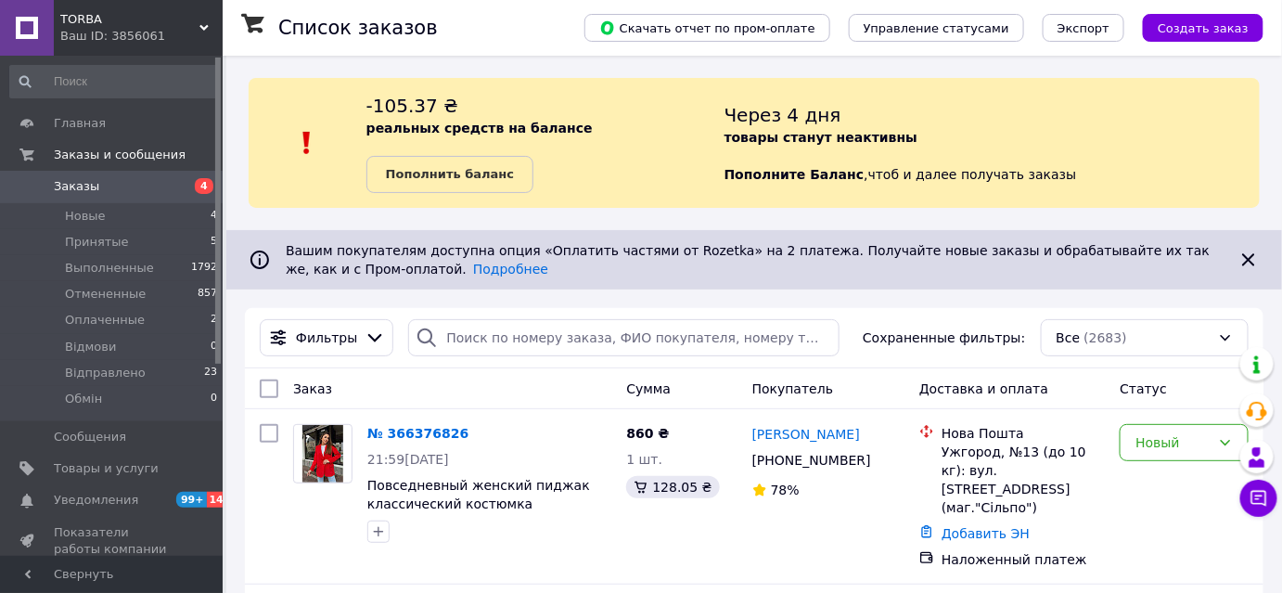
click at [106, 28] on div "Ваш ID: 3856061" at bounding box center [141, 36] width 162 height 17
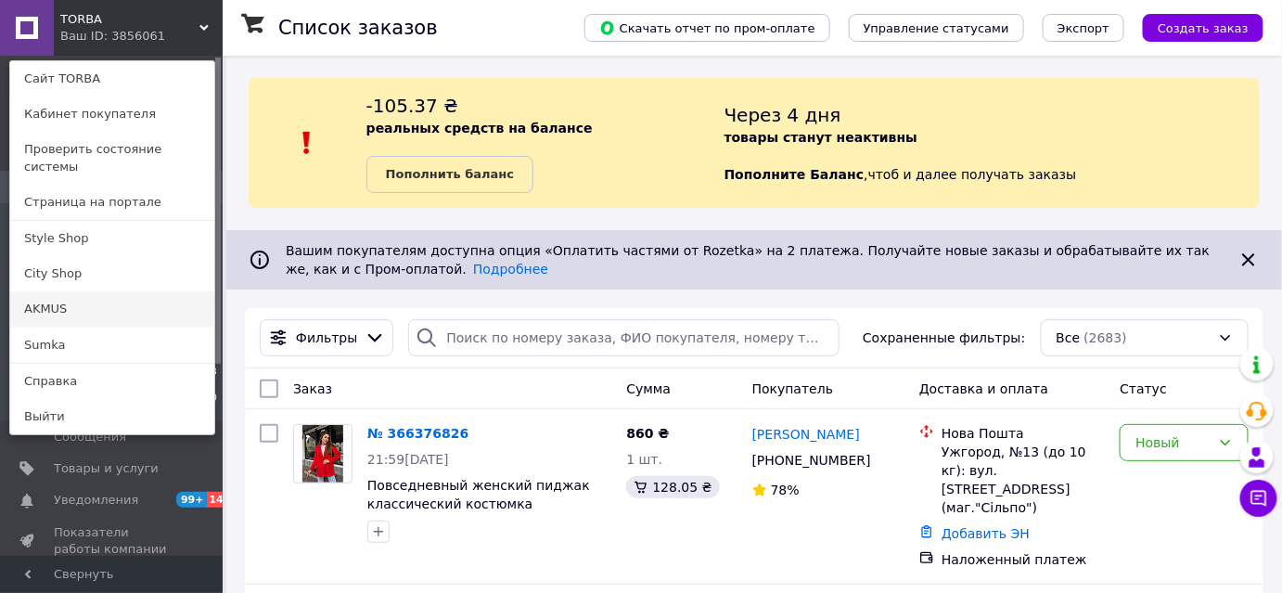
click at [67, 291] on link "AKMUS" at bounding box center [112, 308] width 204 height 35
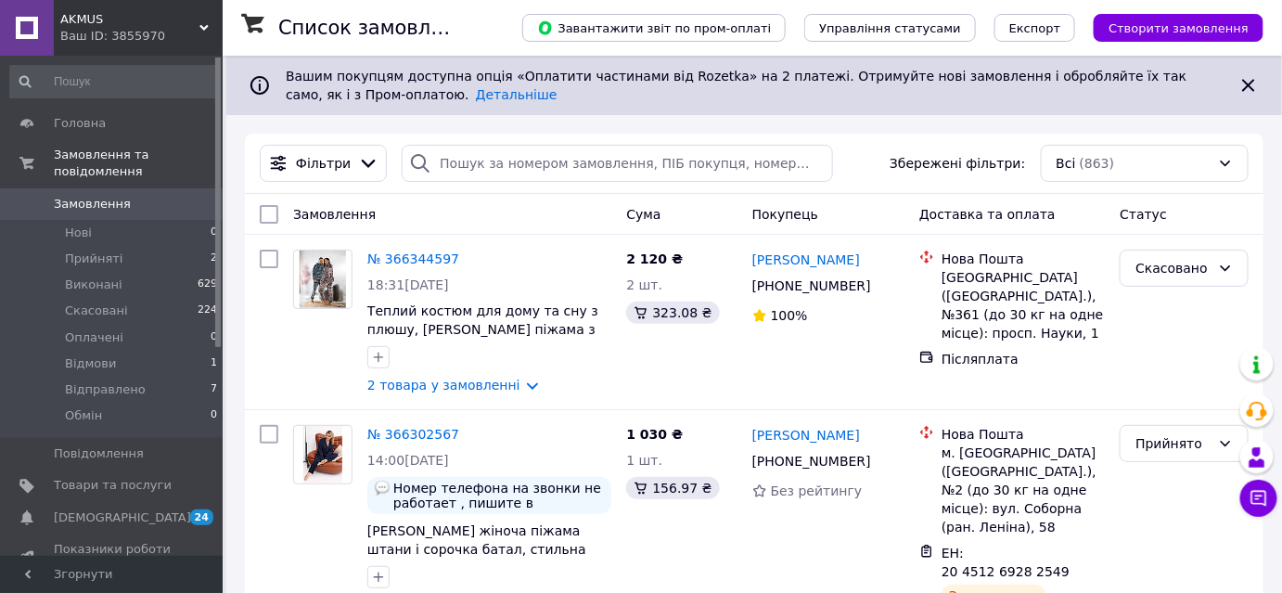
click at [98, 24] on span "AKMUS" at bounding box center [129, 19] width 139 height 17
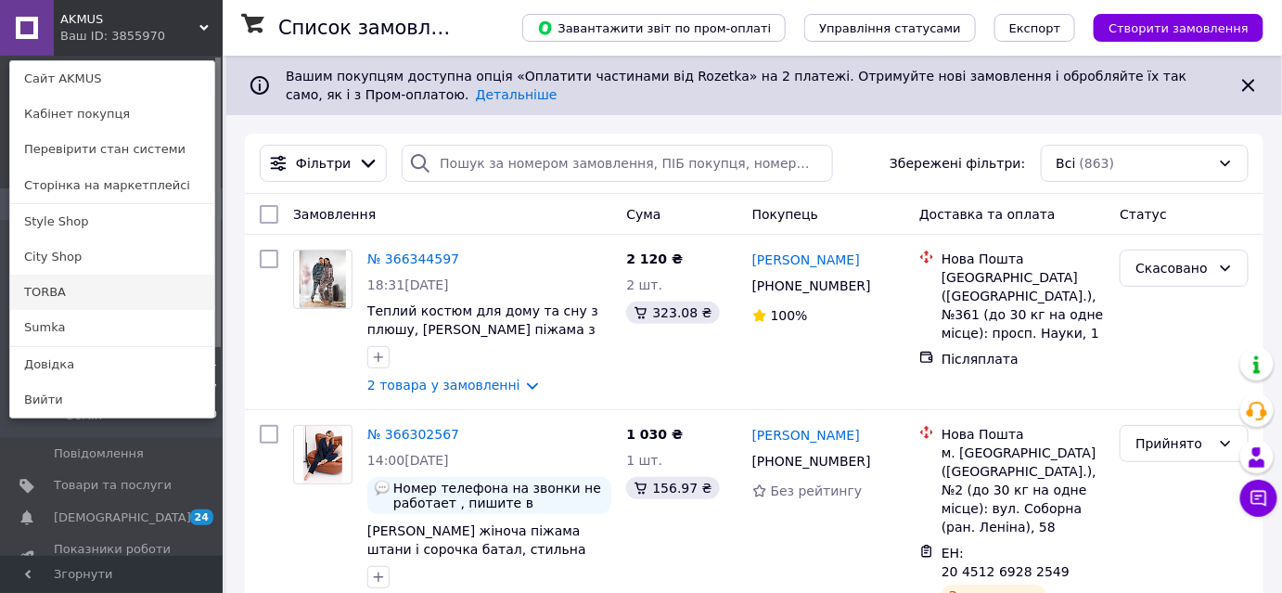
click at [70, 287] on link "TORBA" at bounding box center [112, 291] width 204 height 35
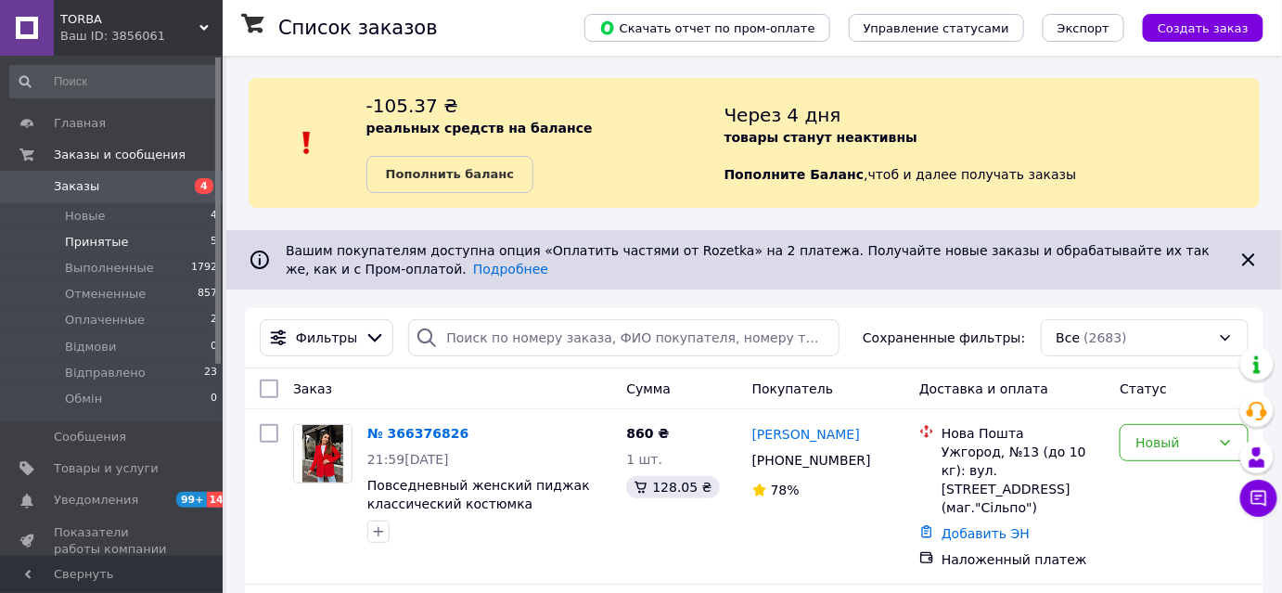
click at [103, 236] on span "Принятые" at bounding box center [97, 242] width 64 height 17
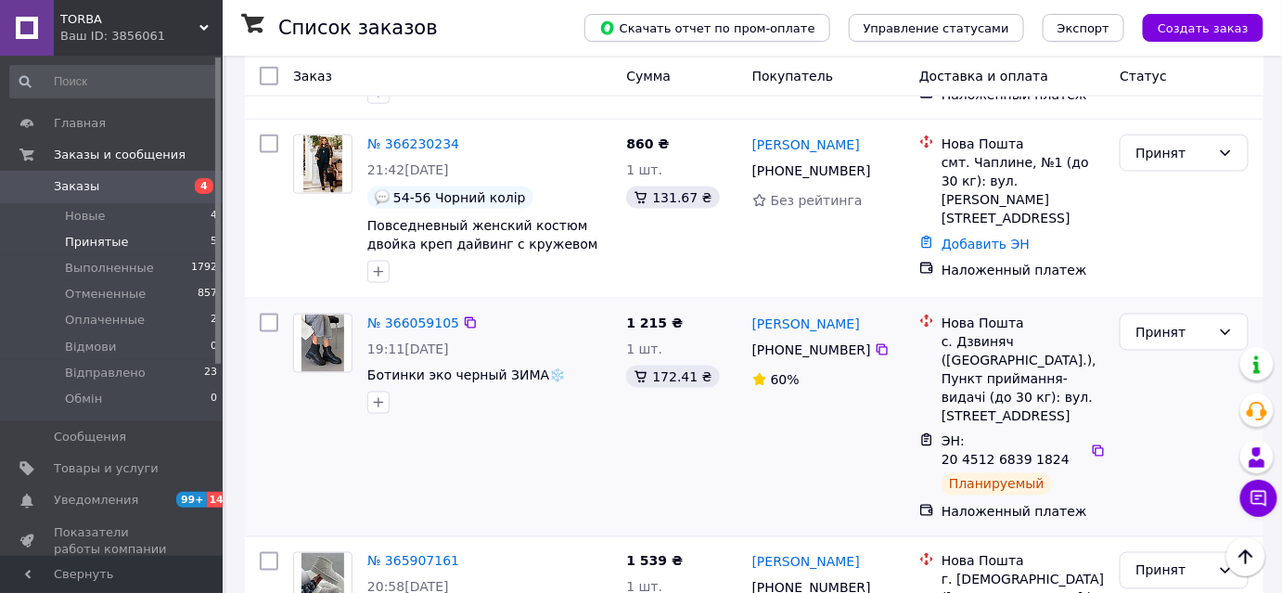
scroll to position [733, 0]
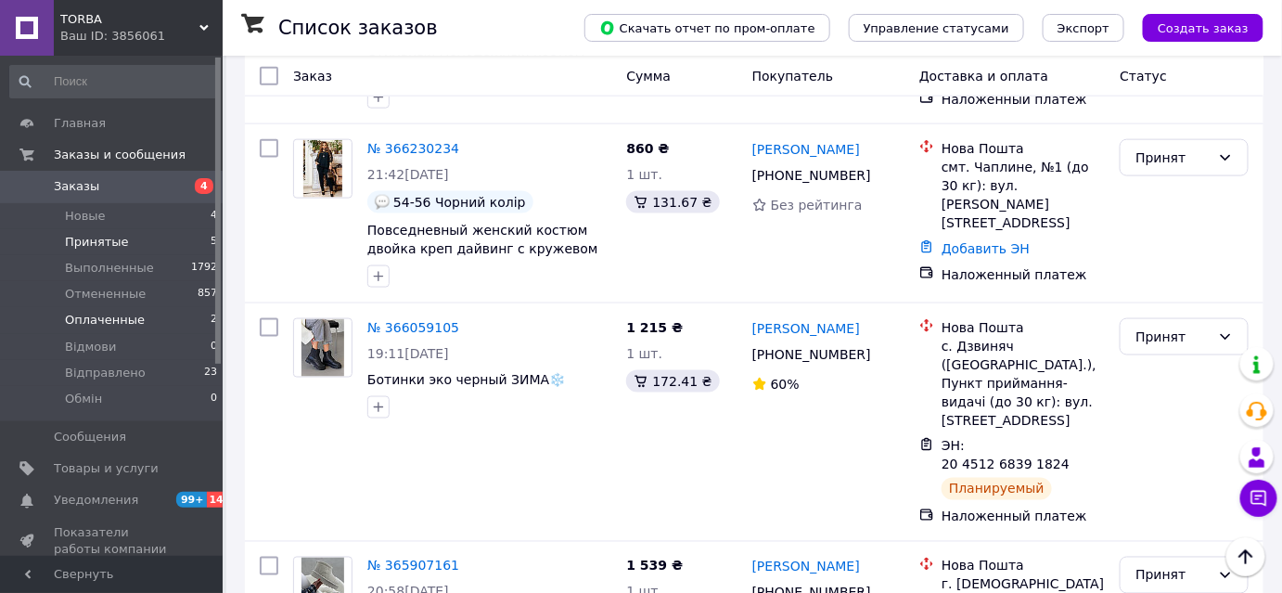
click at [99, 313] on span "Оплаченные" at bounding box center [105, 320] width 80 height 17
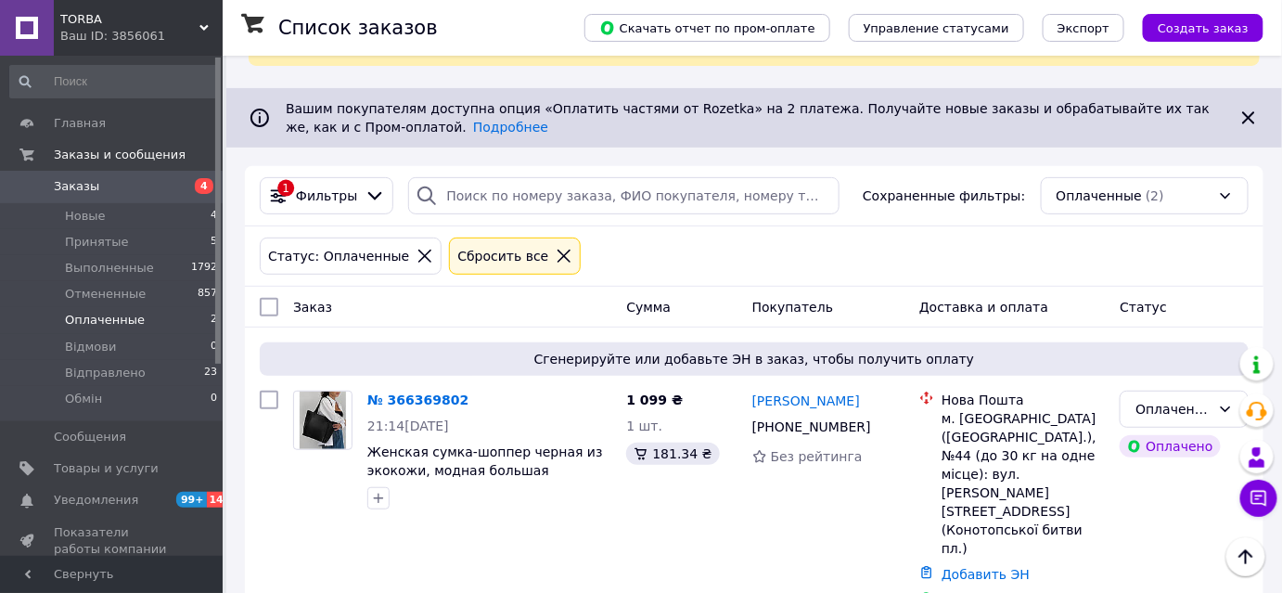
scroll to position [6, 0]
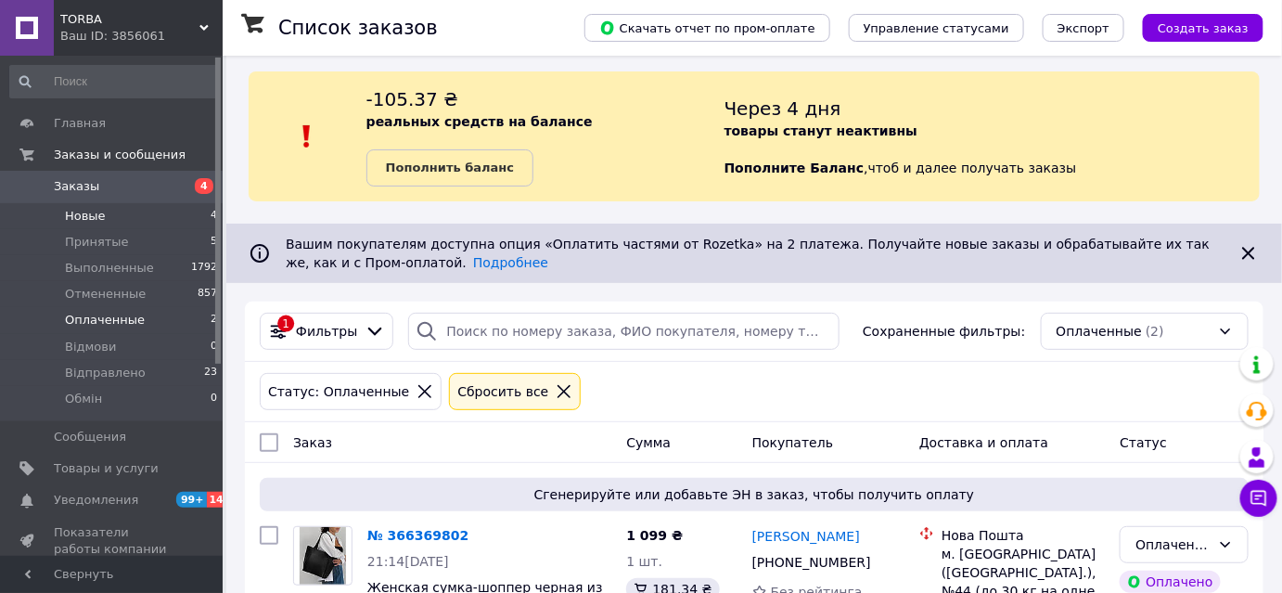
click at [82, 219] on span "Новые" at bounding box center [85, 216] width 41 height 17
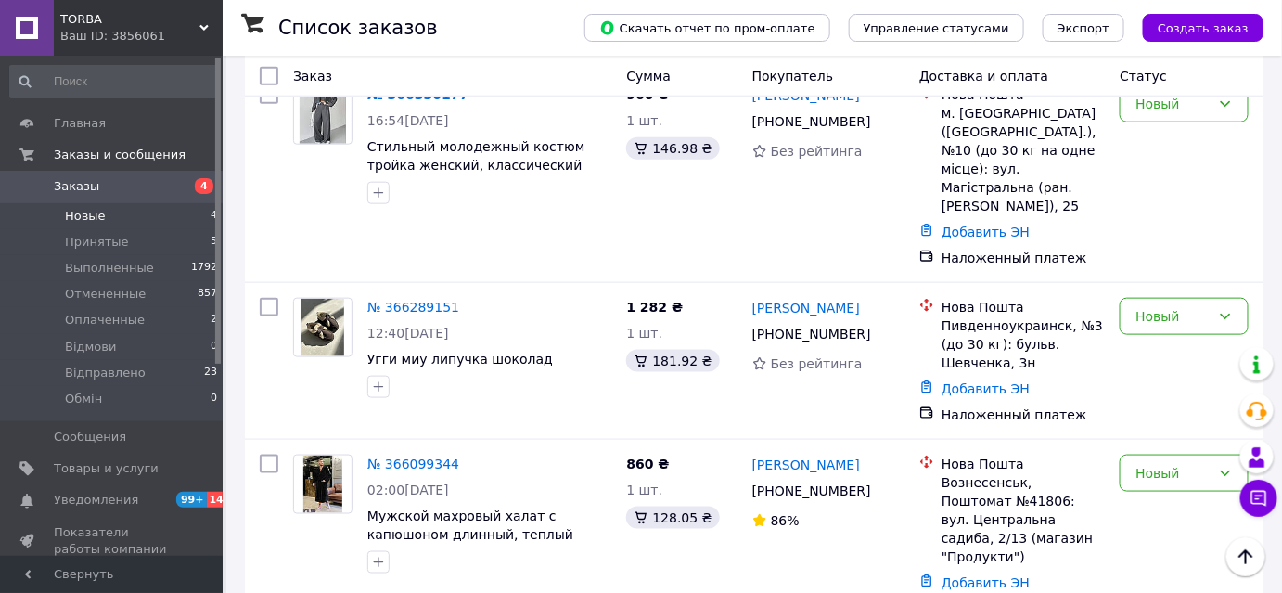
scroll to position [575, 0]
click at [86, 238] on span "Принятые" at bounding box center [97, 242] width 64 height 17
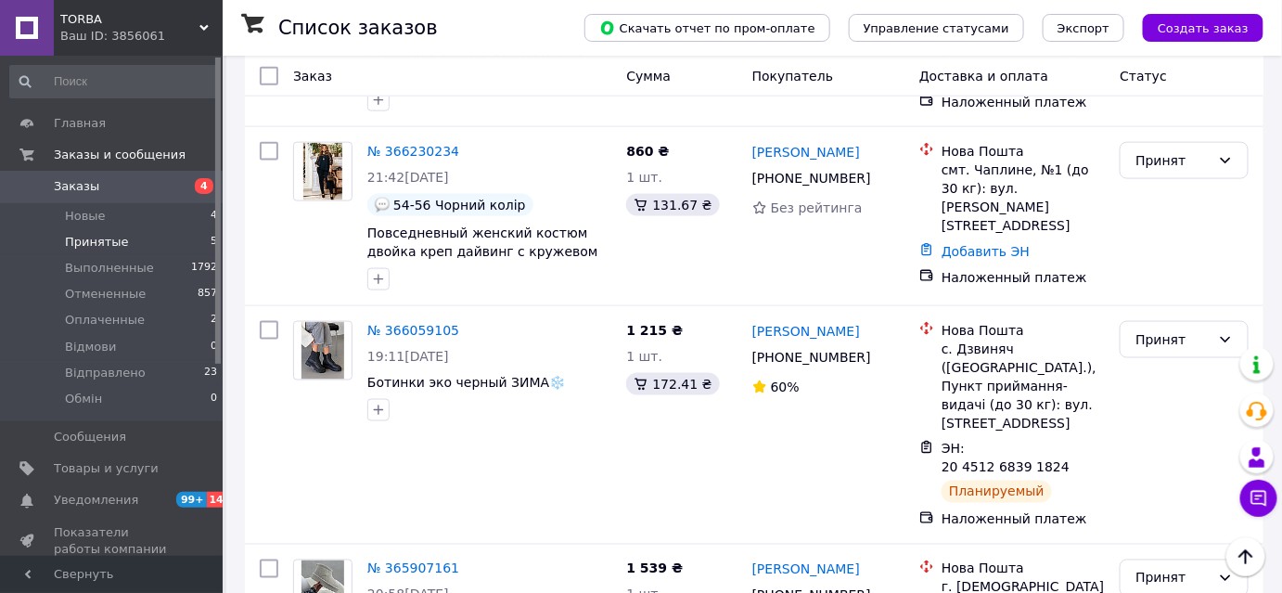
scroll to position [745, 0]
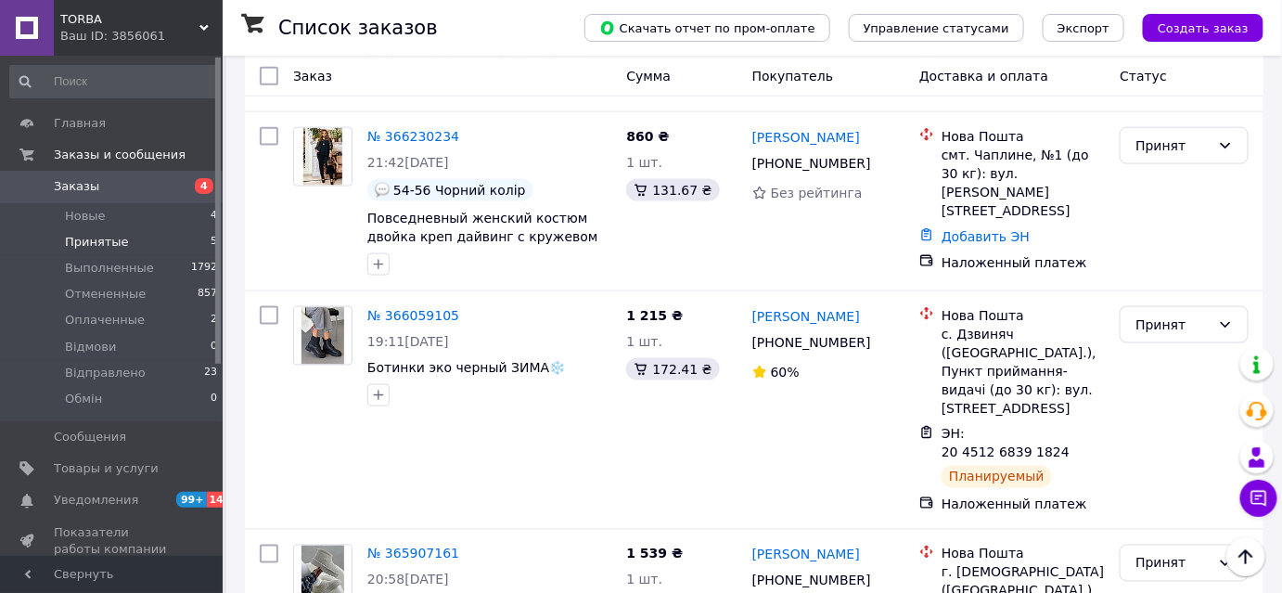
click at [122, 34] on div "Ваш ID: 3856061" at bounding box center [141, 36] width 162 height 17
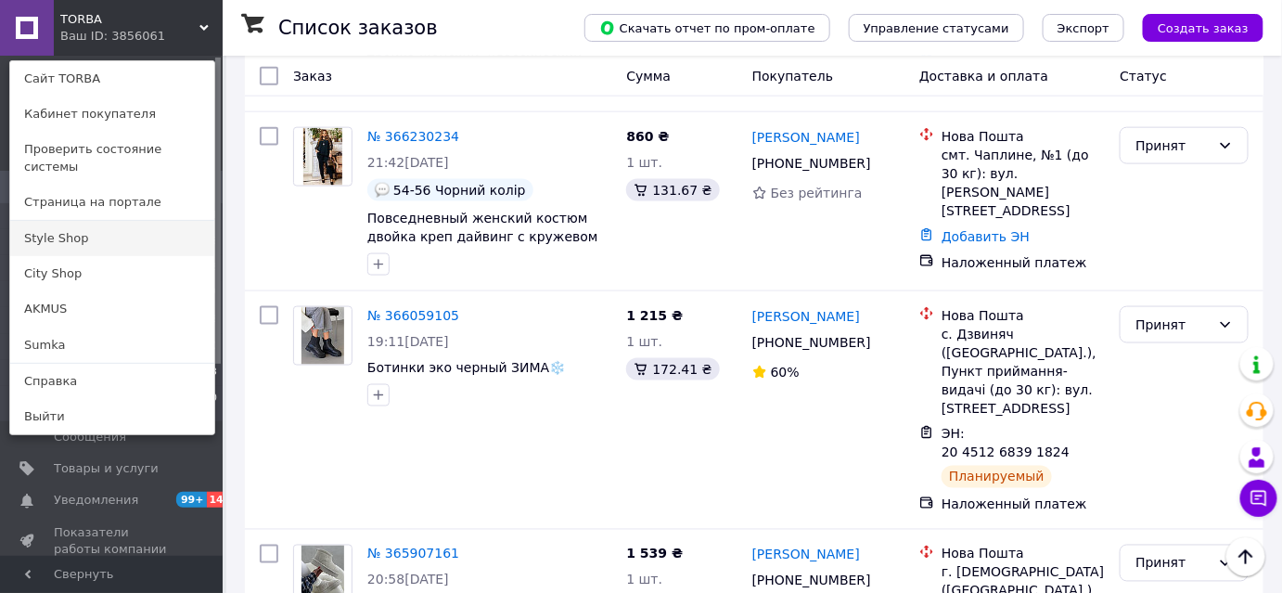
click at [38, 221] on link "Style Shop" at bounding box center [112, 238] width 204 height 35
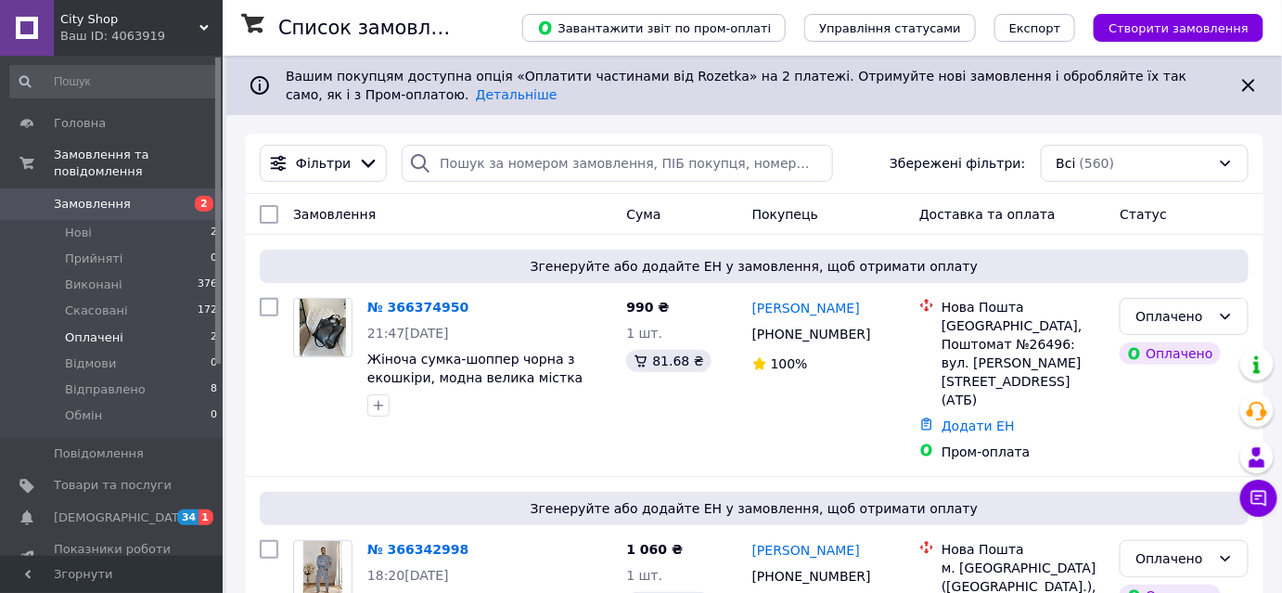
click at [97, 329] on span "Оплачені" at bounding box center [94, 337] width 58 height 17
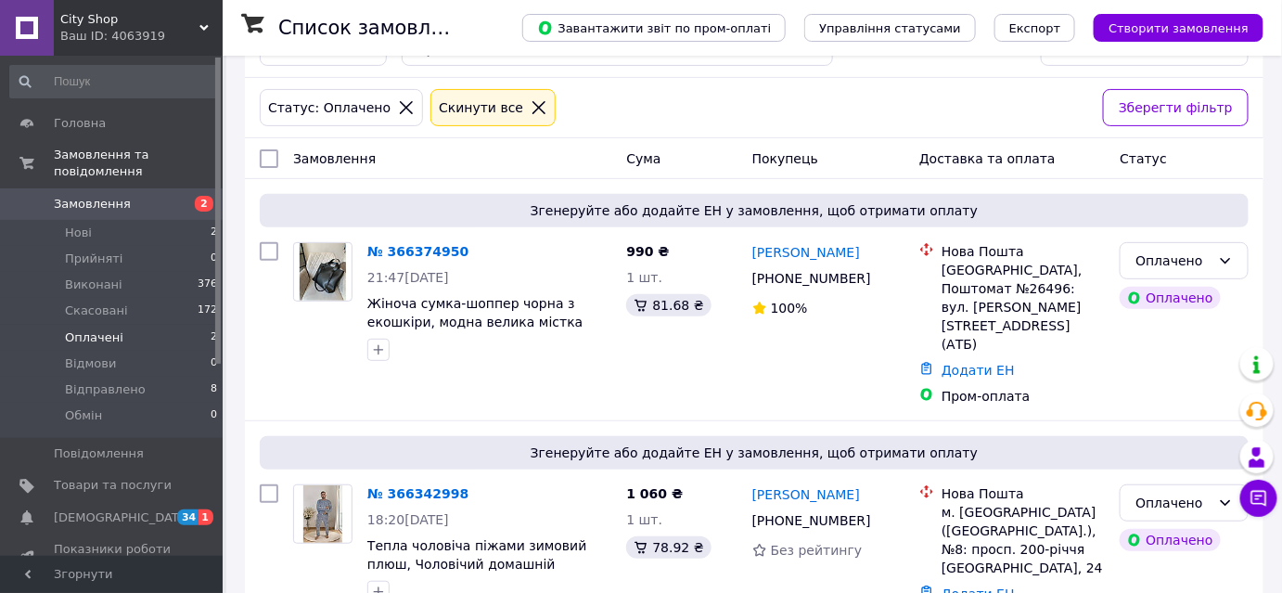
scroll to position [139, 0]
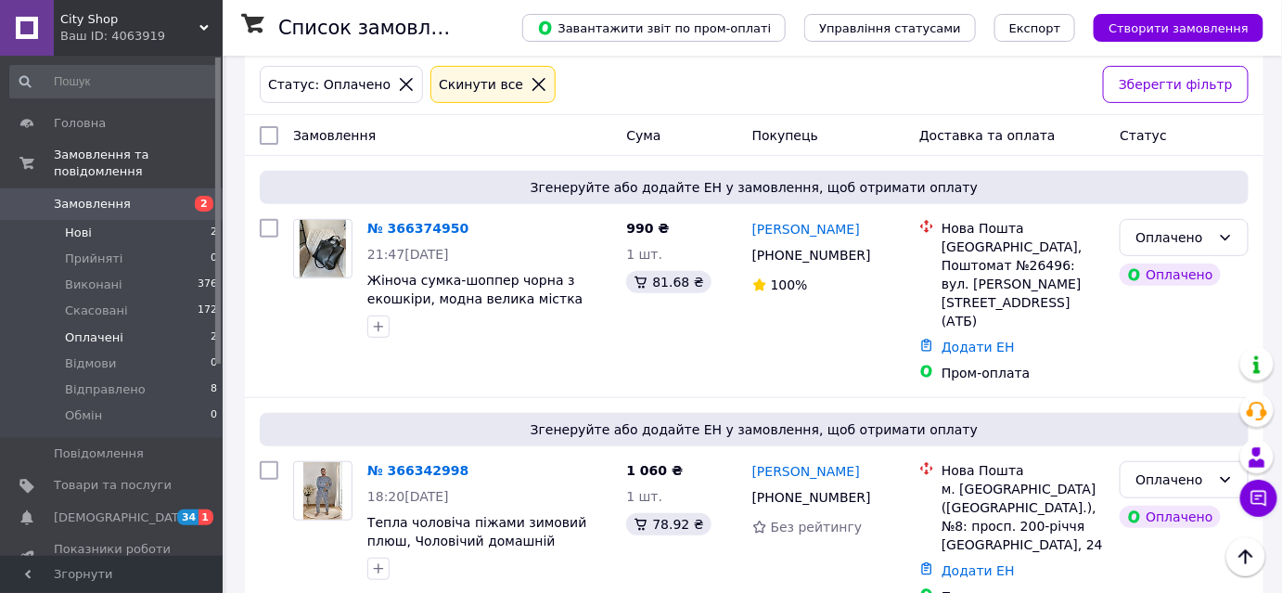
click at [94, 220] on li "Нові 2" at bounding box center [114, 233] width 228 height 26
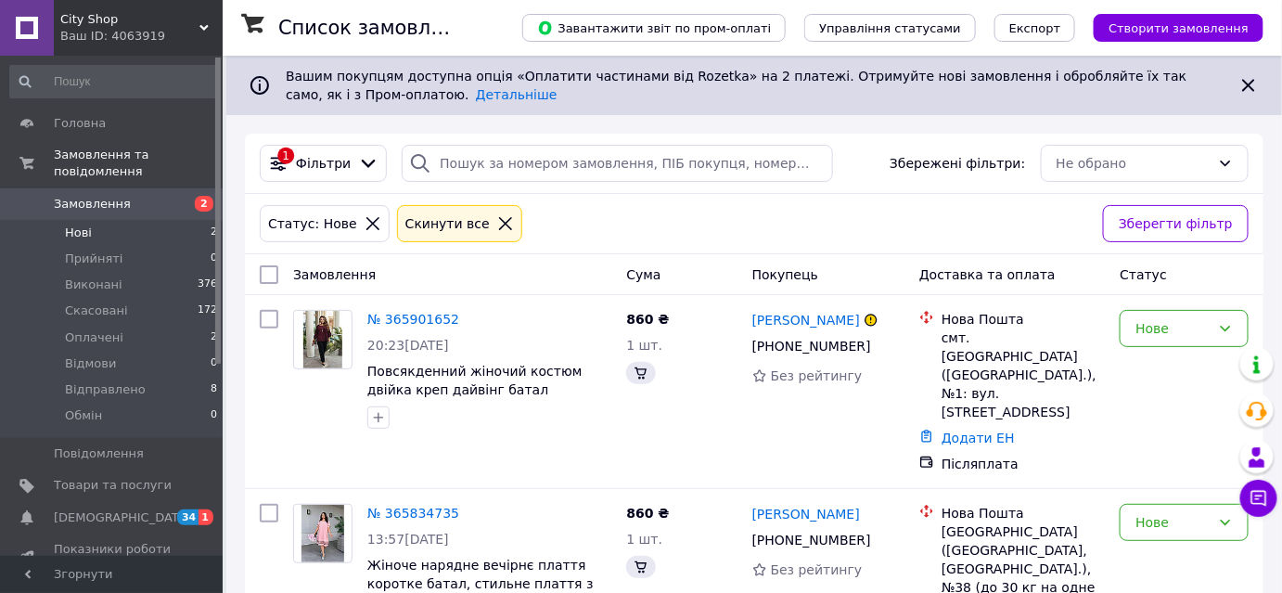
scroll to position [50, 0]
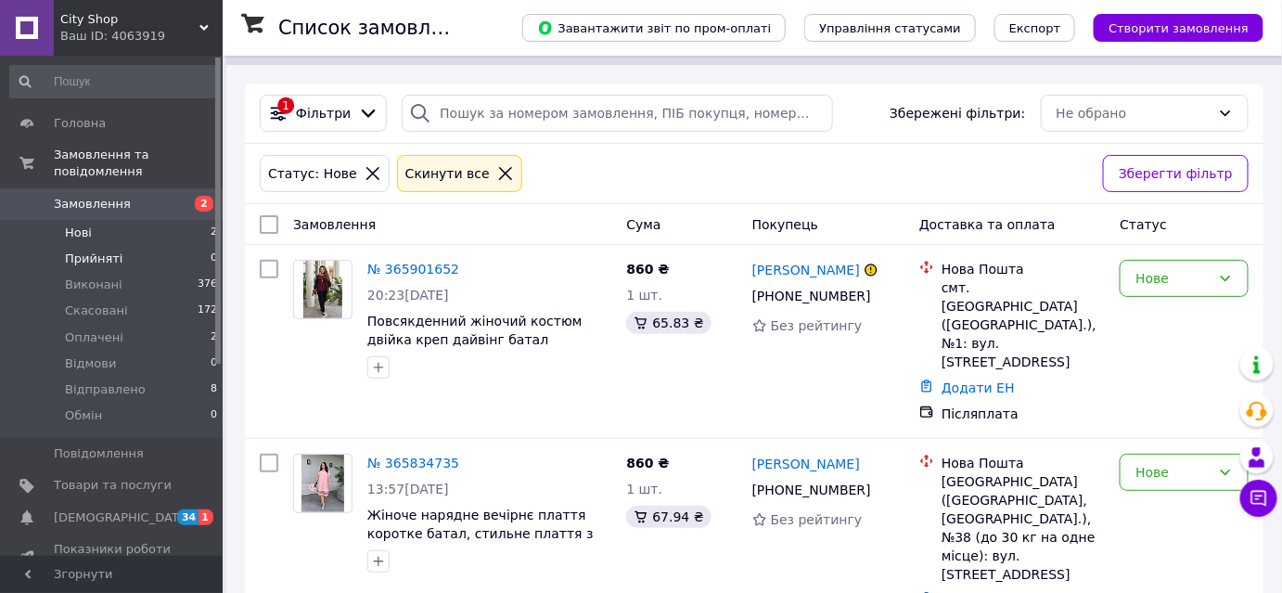
click at [75, 250] on span "Прийняті" at bounding box center [93, 258] width 57 height 17
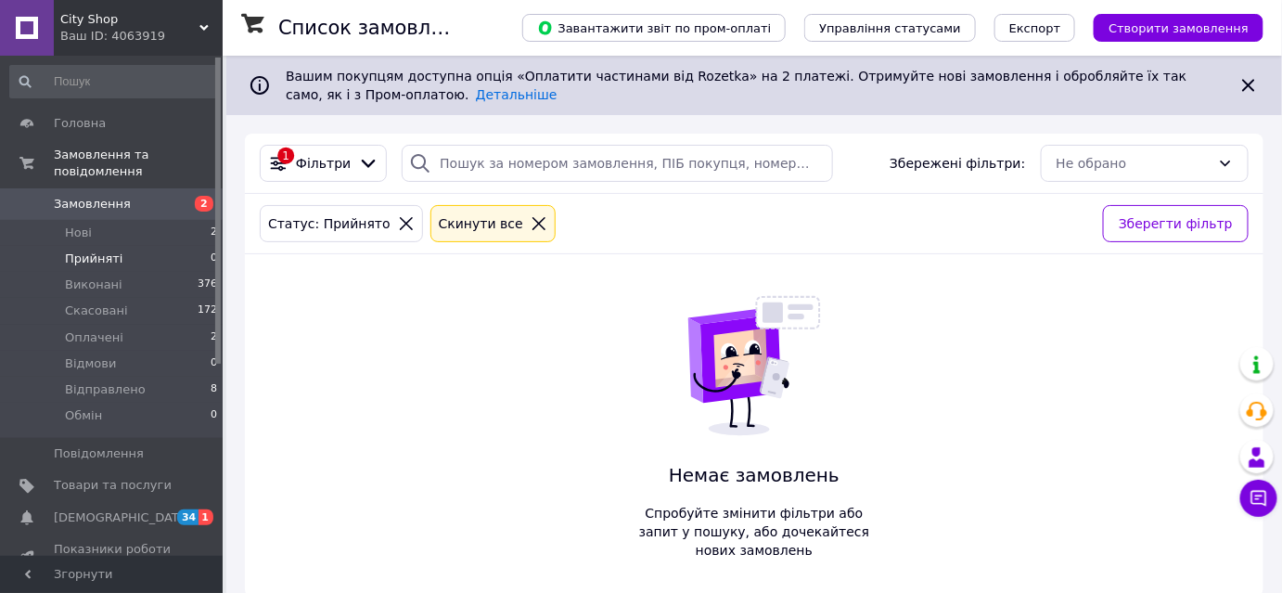
click at [95, 24] on span "City Shop" at bounding box center [129, 19] width 139 height 17
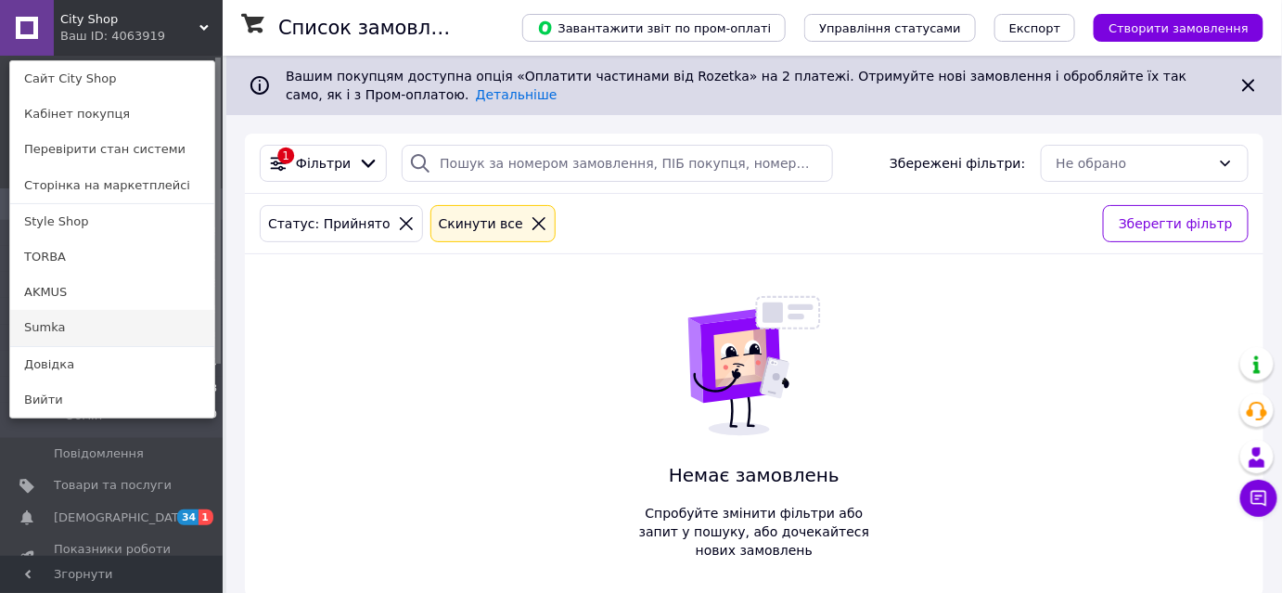
click at [35, 328] on link "Sumka" at bounding box center [112, 327] width 204 height 35
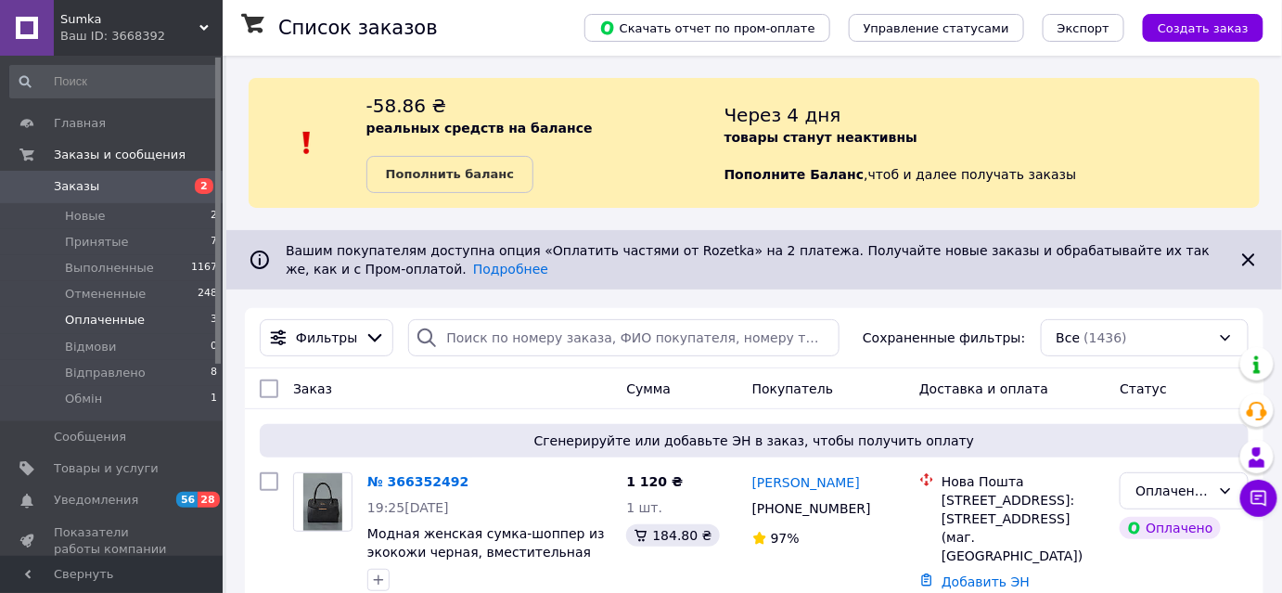
click at [83, 314] on span "Оплаченные" at bounding box center [105, 320] width 80 height 17
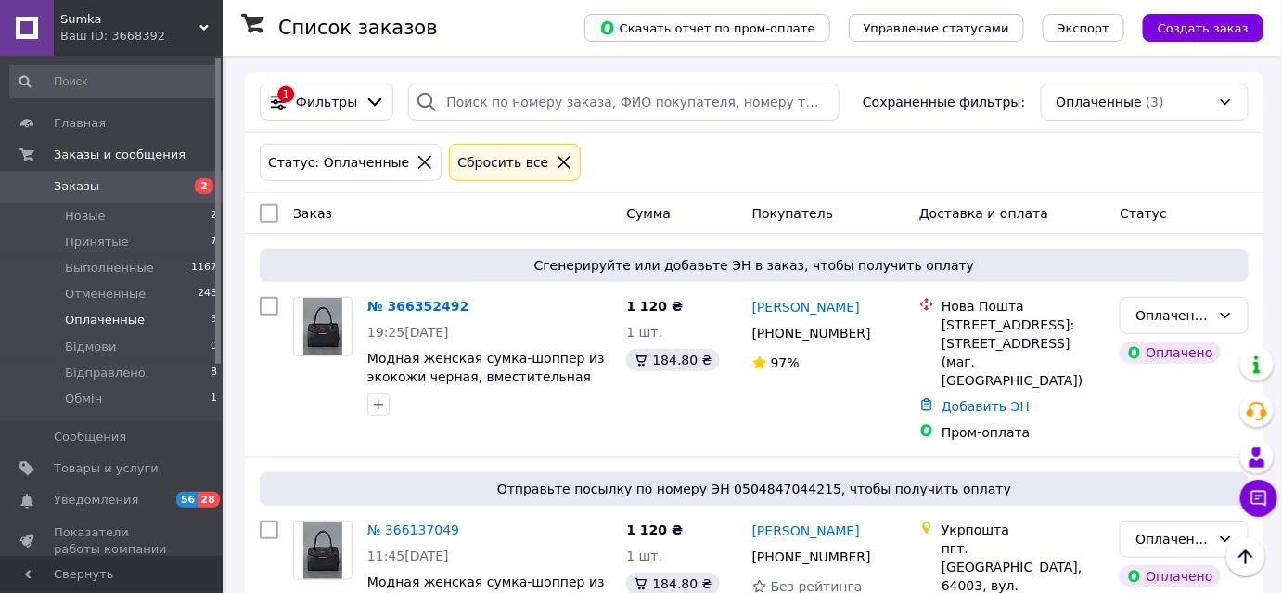
scroll to position [208, 0]
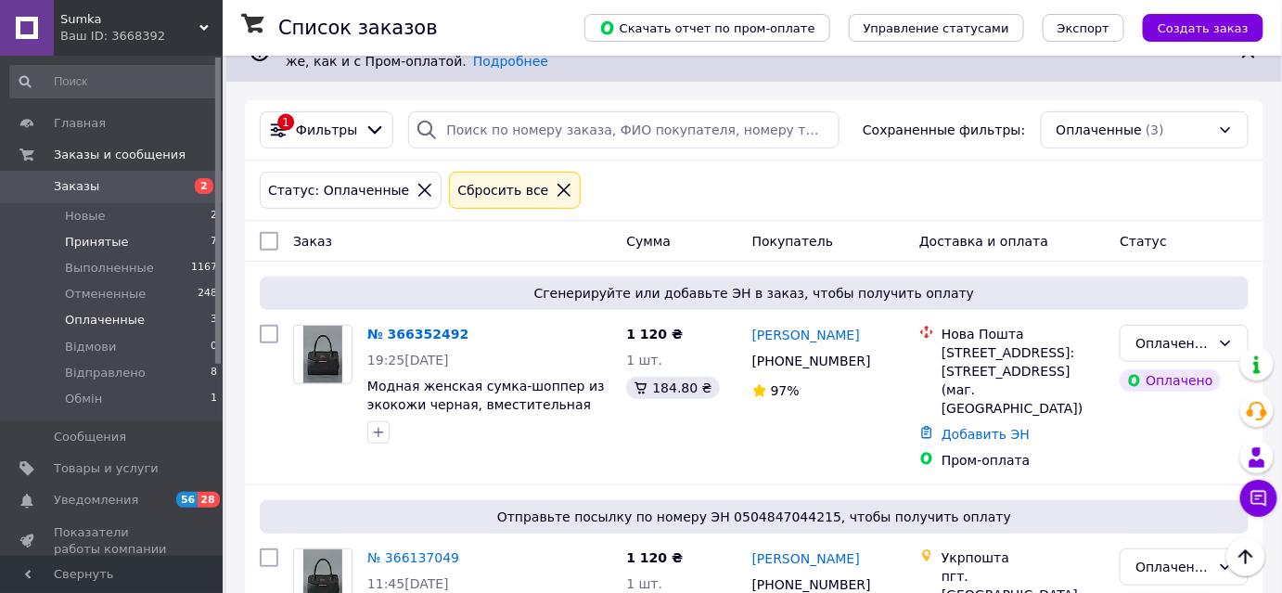
click at [104, 237] on span "Принятые" at bounding box center [97, 242] width 64 height 17
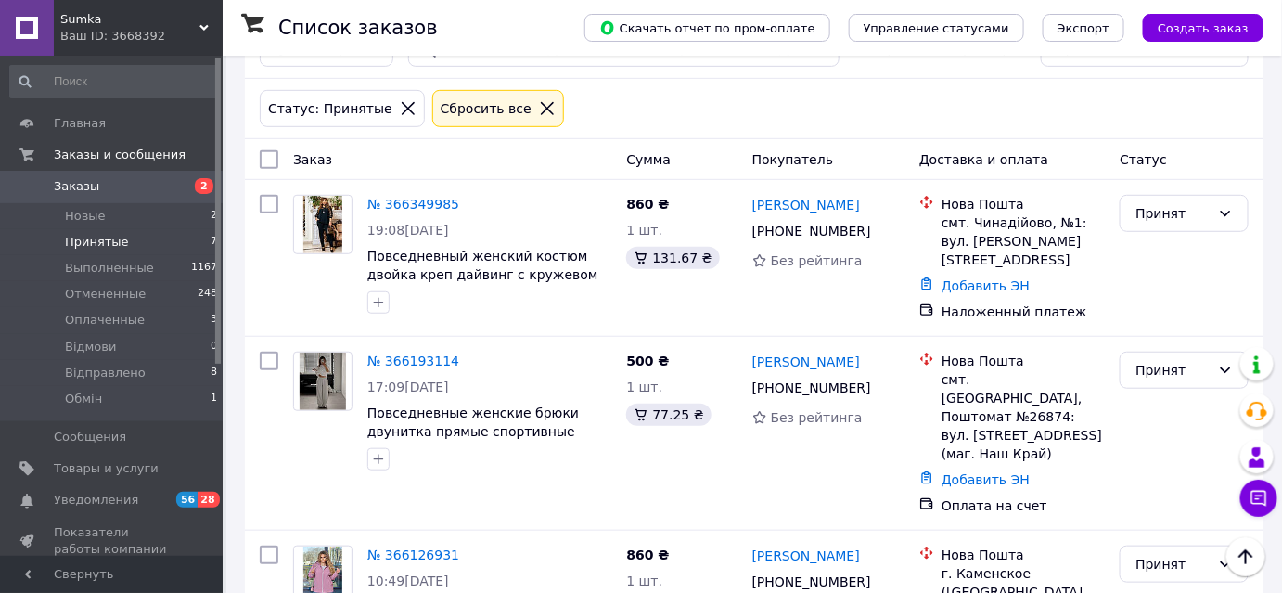
scroll to position [283, 0]
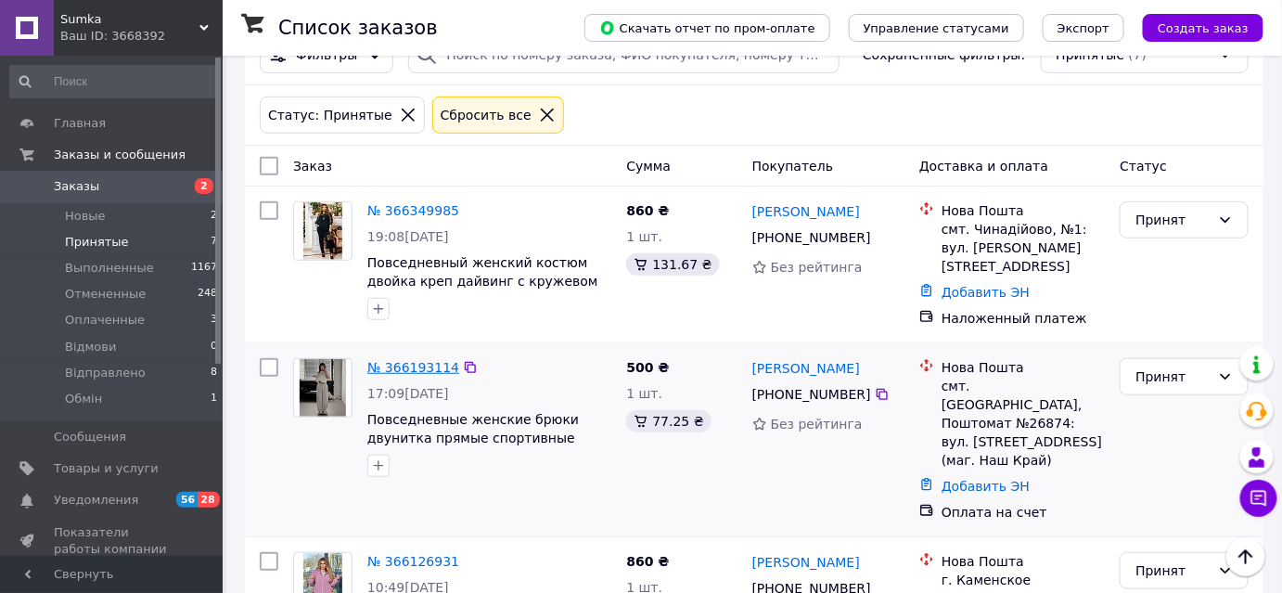
click at [414, 360] on link "№ 366193114" at bounding box center [413, 367] width 92 height 15
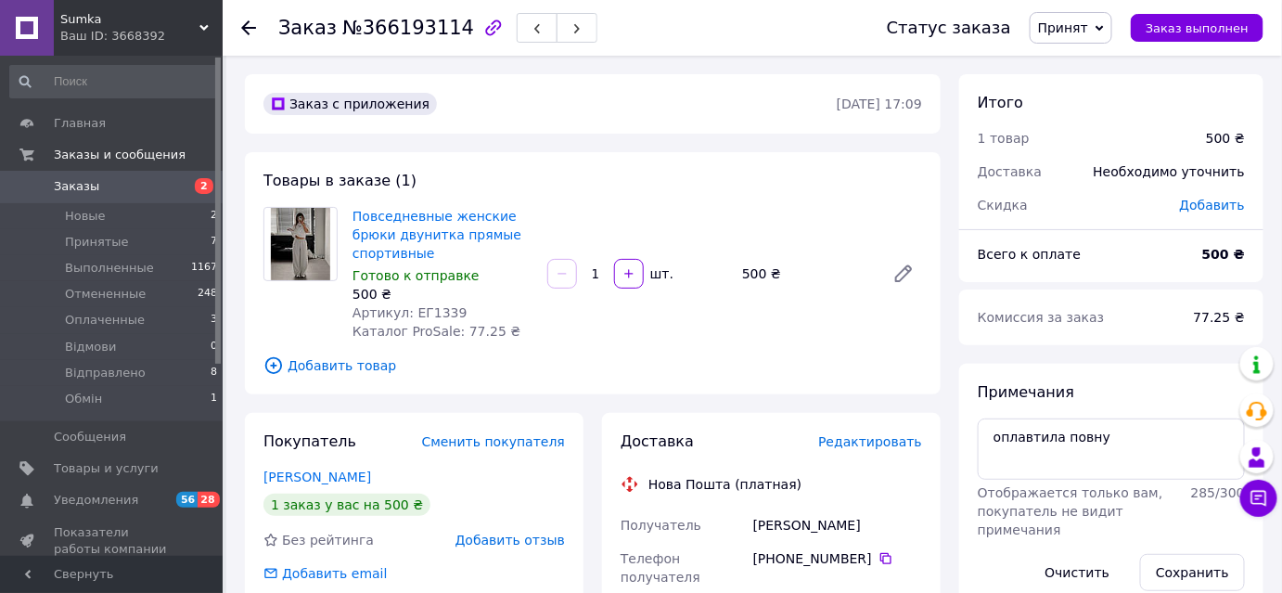
scroll to position [83, 0]
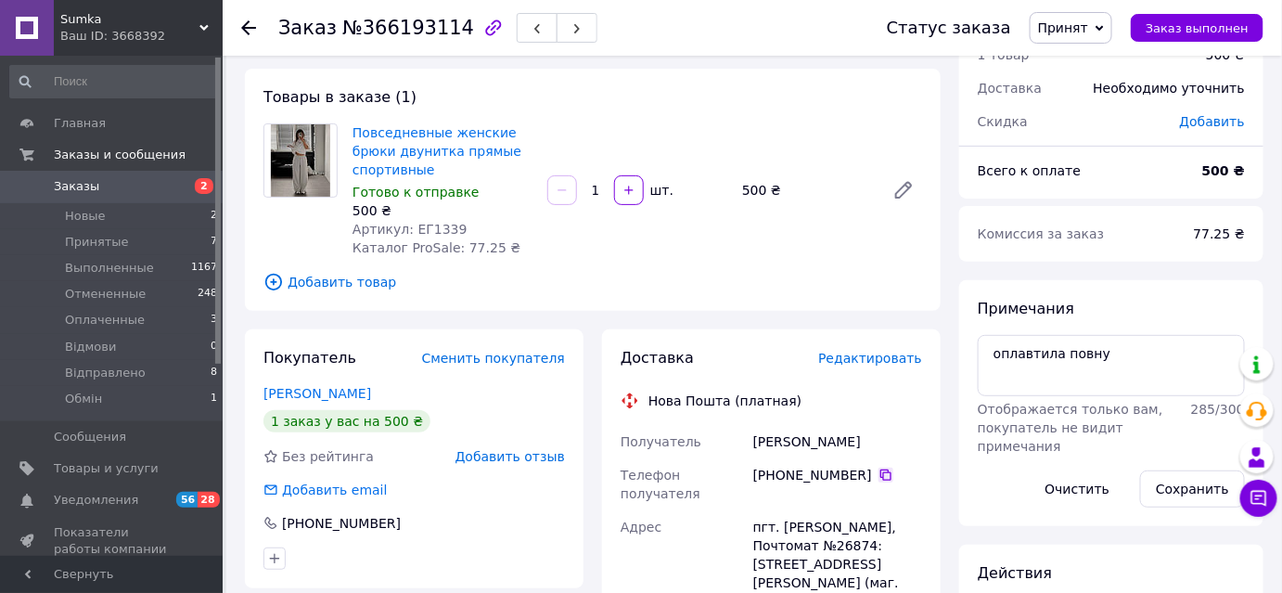
click at [880, 478] on icon at bounding box center [885, 474] width 11 height 11
click at [880, 471] on icon at bounding box center [885, 474] width 11 height 11
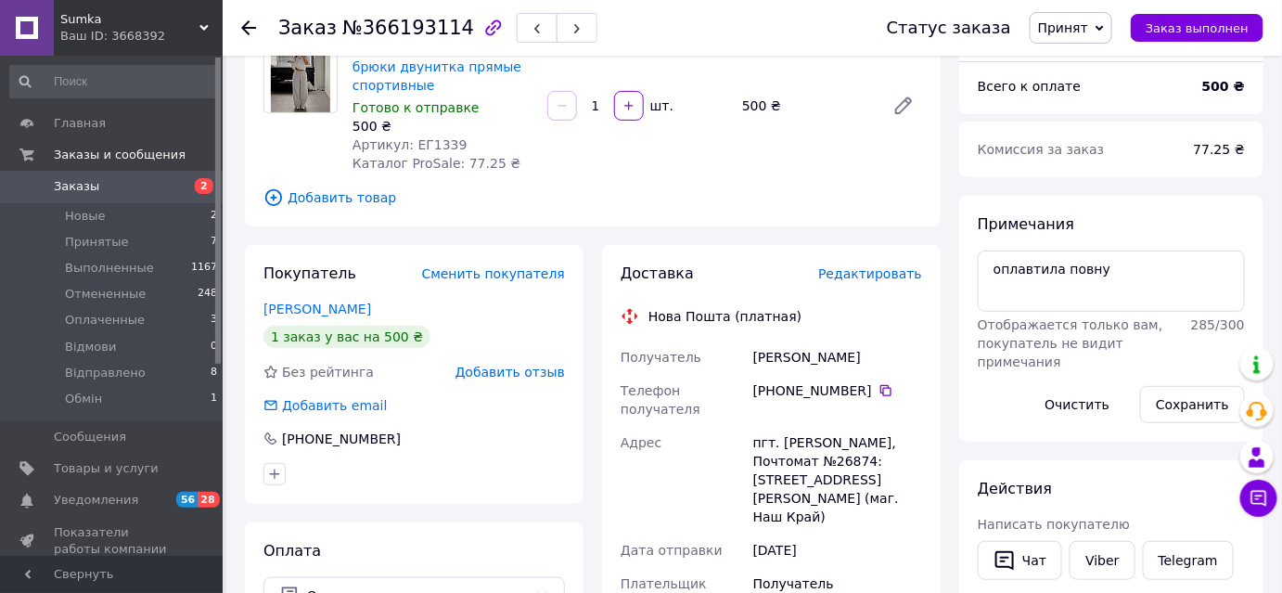
click at [773, 355] on div "Семенюк Крістіна" at bounding box center [837, 356] width 176 height 33
copy div "Семенюк"
click at [863, 367] on div "Семенюк Крістіна" at bounding box center [837, 356] width 176 height 33
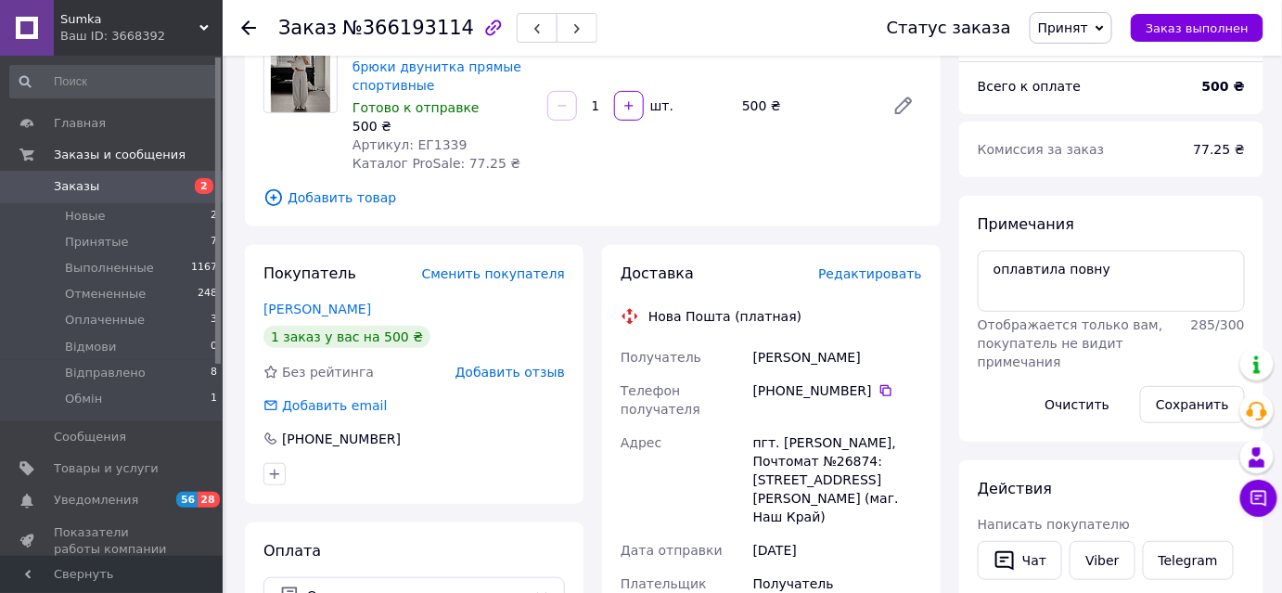
click at [853, 359] on div "Семенюк Крістіна" at bounding box center [837, 356] width 176 height 33
copy div "Крістіна"
click at [809, 426] on div "пгт. Барышевка, Почтомат №26874: ул. Софиевская, 25в (маг. Наш Край)" at bounding box center [837, 480] width 176 height 108
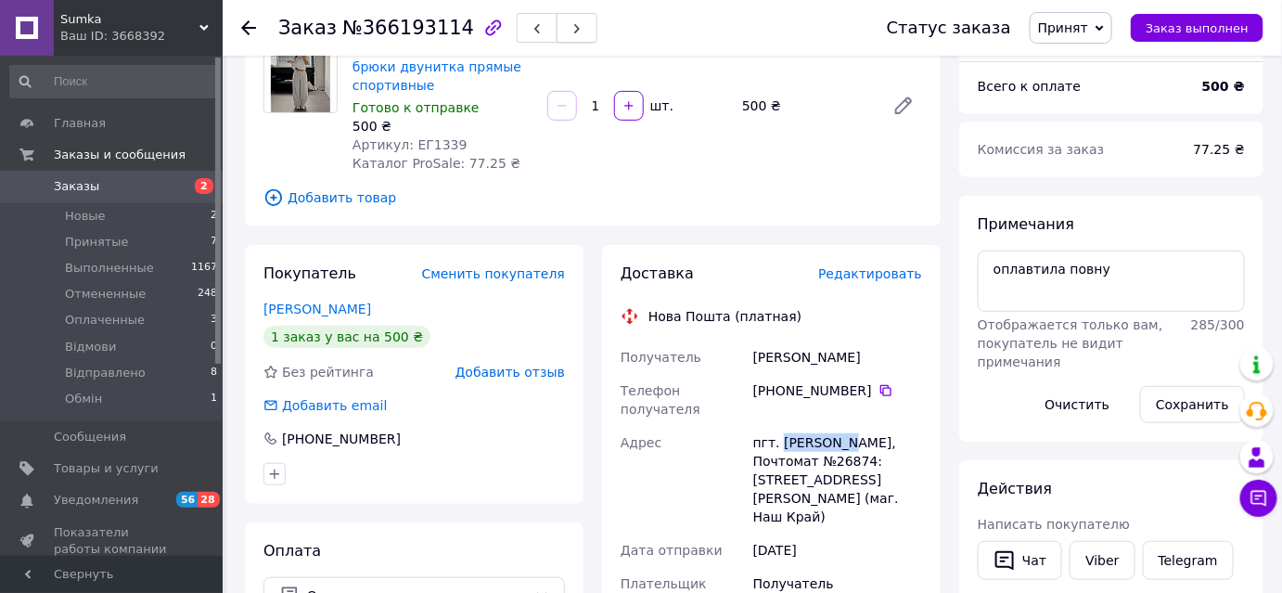
copy div "Барышевка"
click at [781, 435] on div "пгт. Барышевка, Почтомат №26874: ул. Софиевская, 25в (маг. Наш Край)" at bounding box center [837, 480] width 176 height 108
copy div "26874"
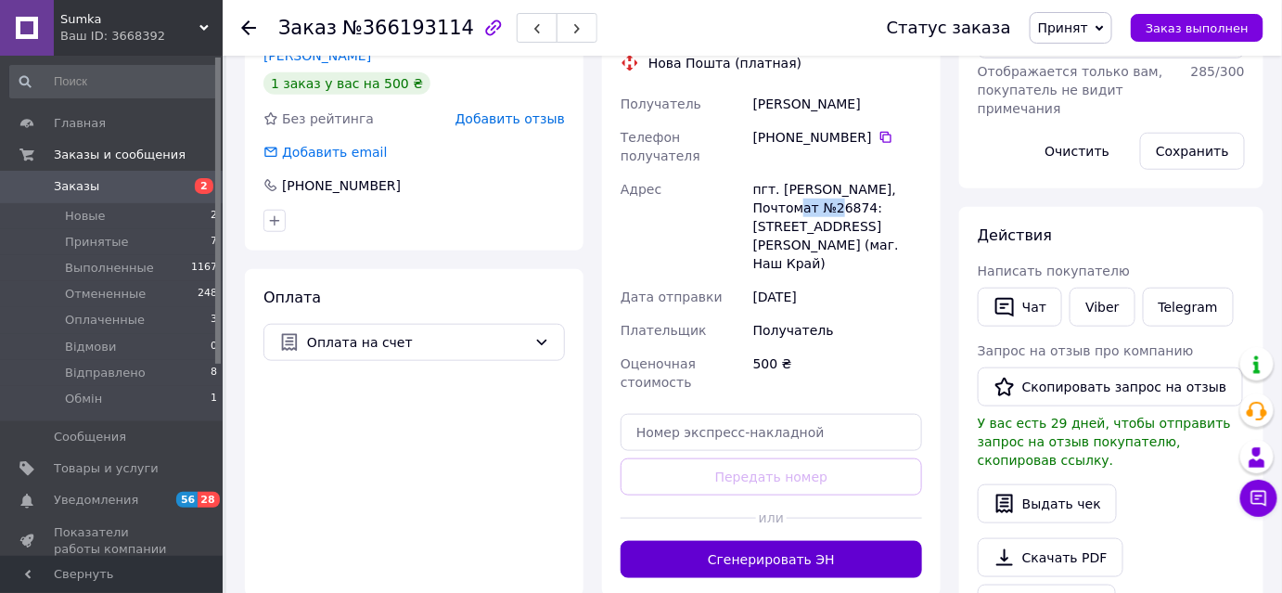
scroll to position [505, 0]
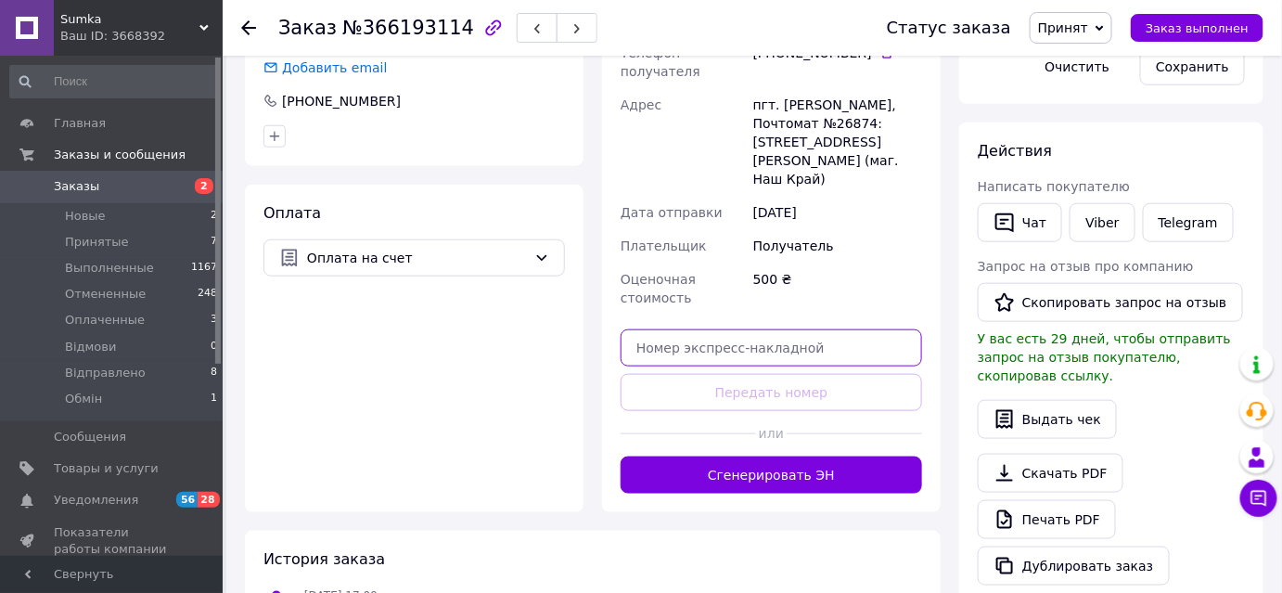
click at [773, 329] on input "text" at bounding box center [770, 347] width 301 height 37
paste input "20451269286039"
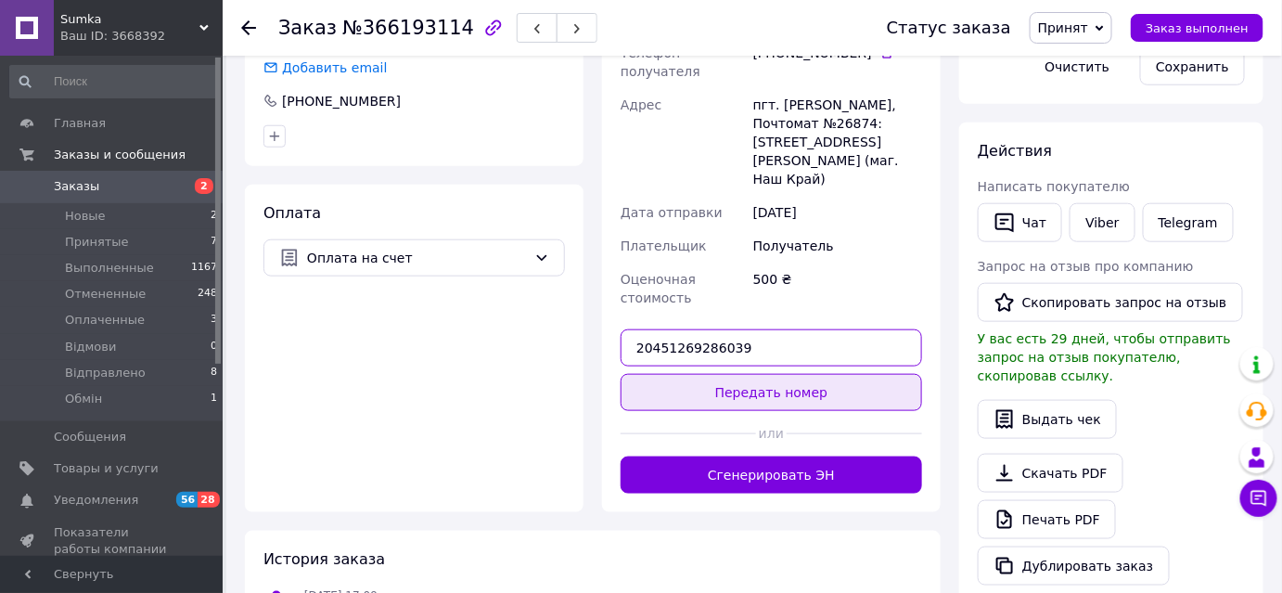
type input "20451269286039"
click at [759, 374] on button "Передать номер" at bounding box center [770, 392] width 301 height 37
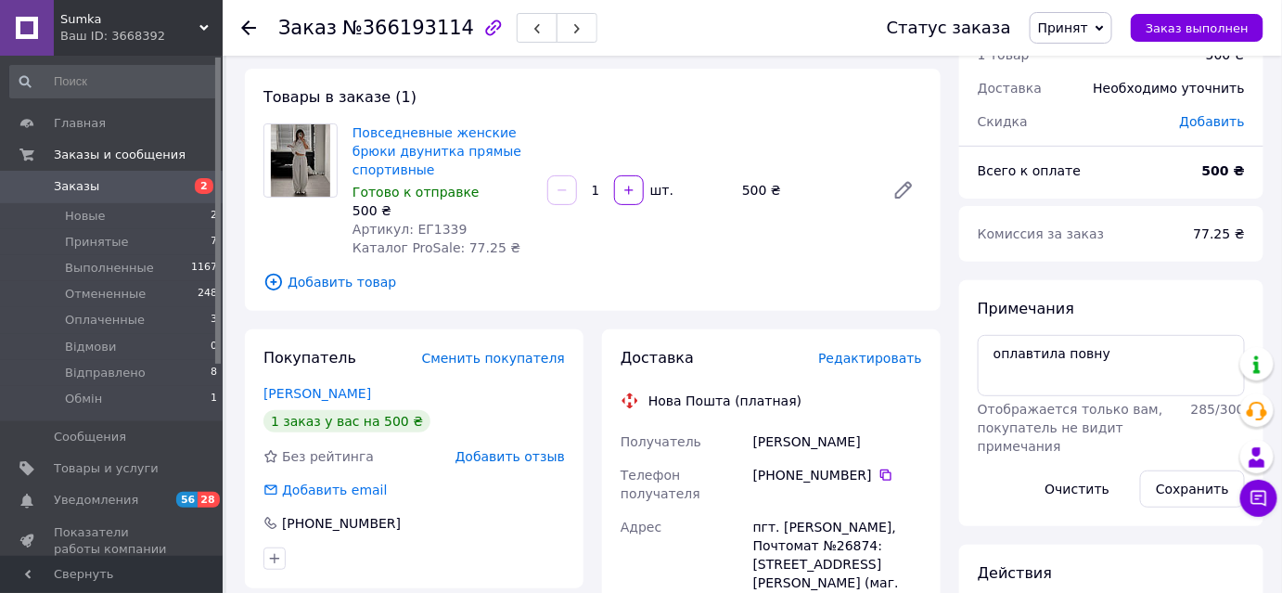
scroll to position [83, 0]
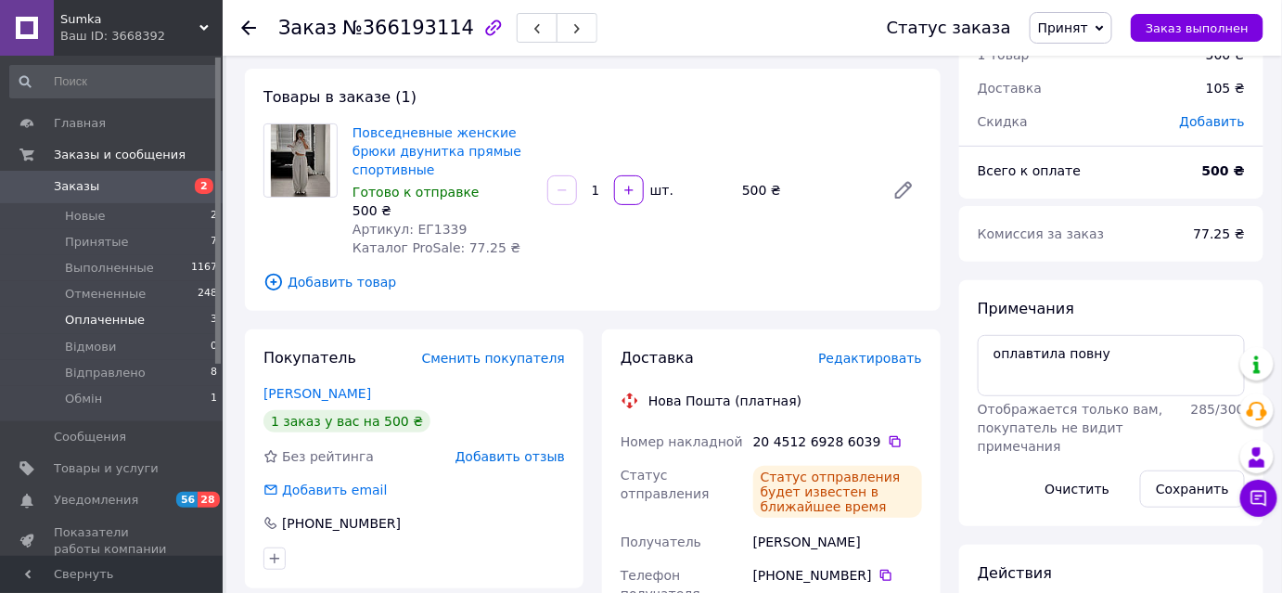
click at [96, 327] on span "Оплаченные" at bounding box center [105, 320] width 80 height 17
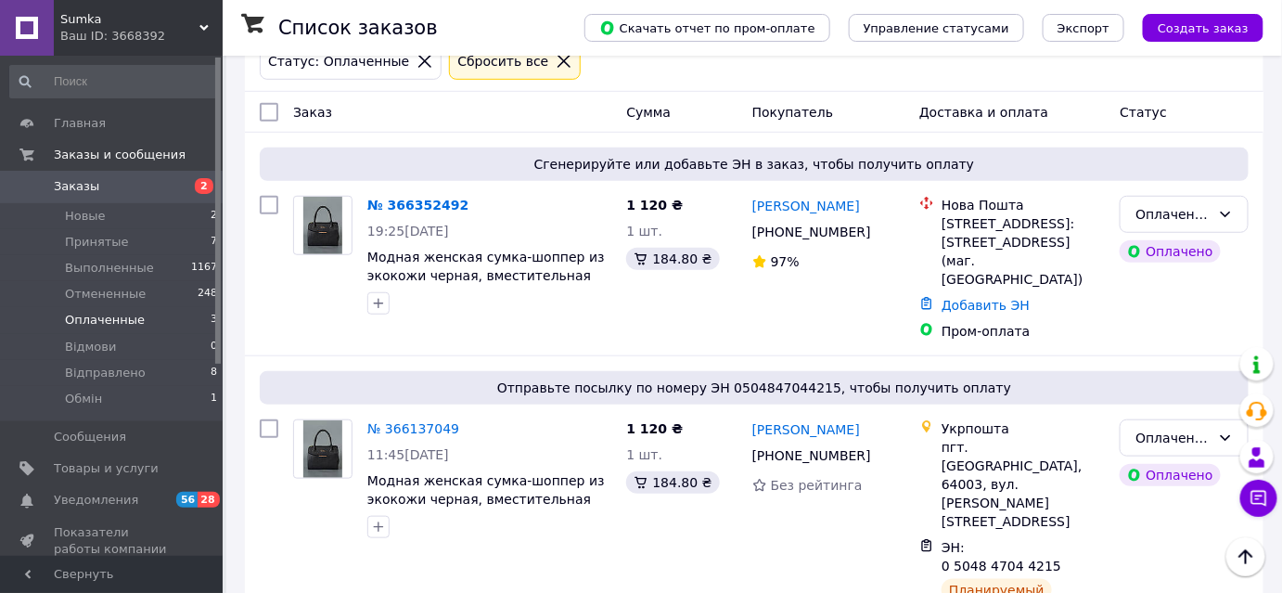
scroll to position [541, 0]
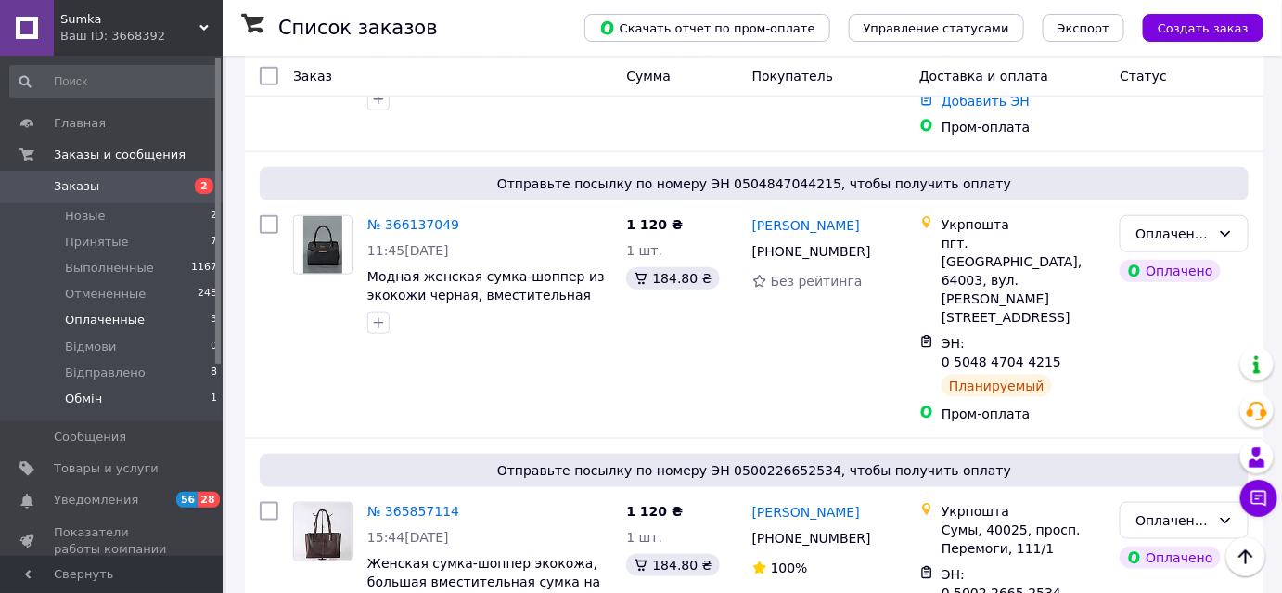
click at [104, 401] on li "Обмін 1" at bounding box center [114, 403] width 228 height 35
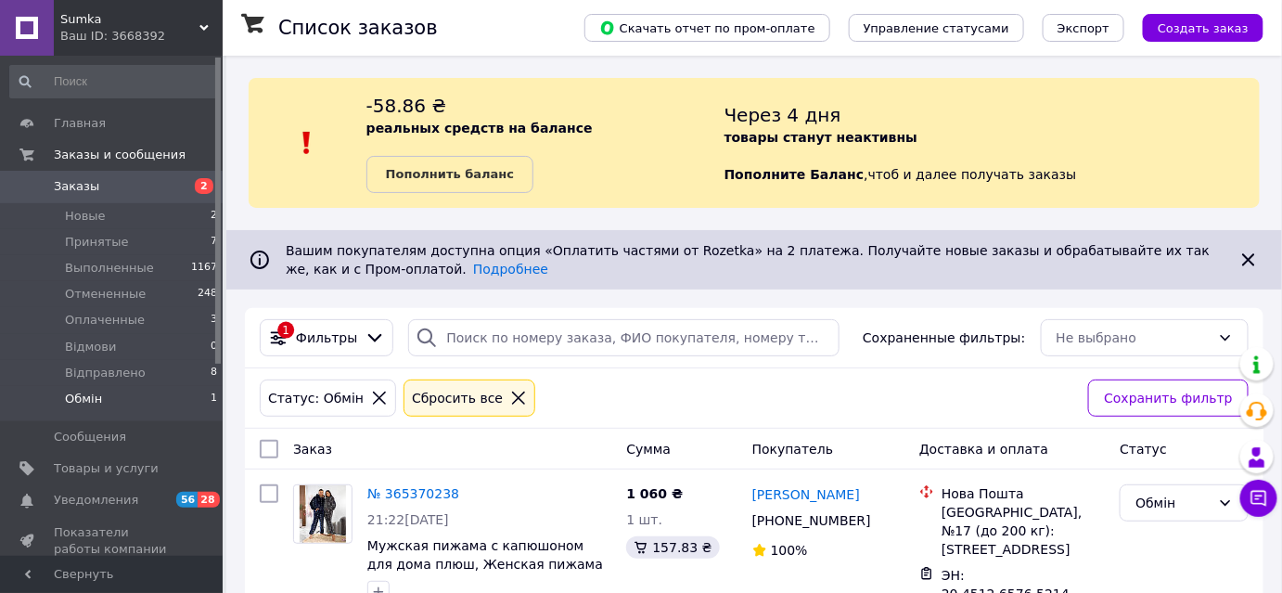
scroll to position [57, 0]
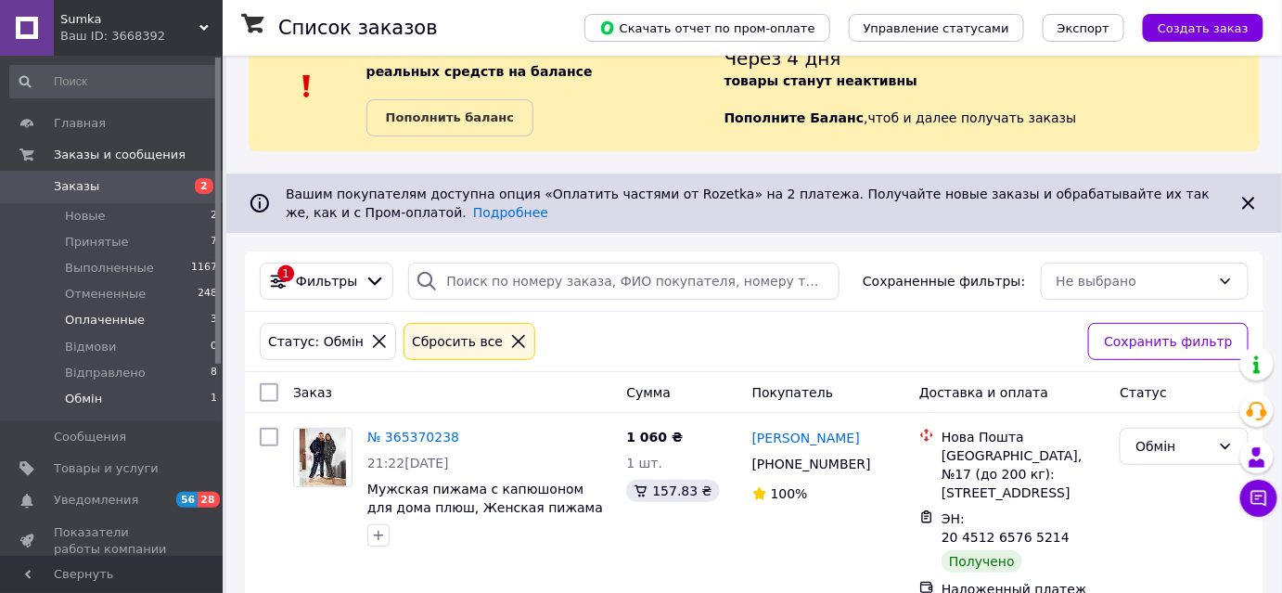
click at [103, 313] on span "Оплаченные" at bounding box center [105, 320] width 80 height 17
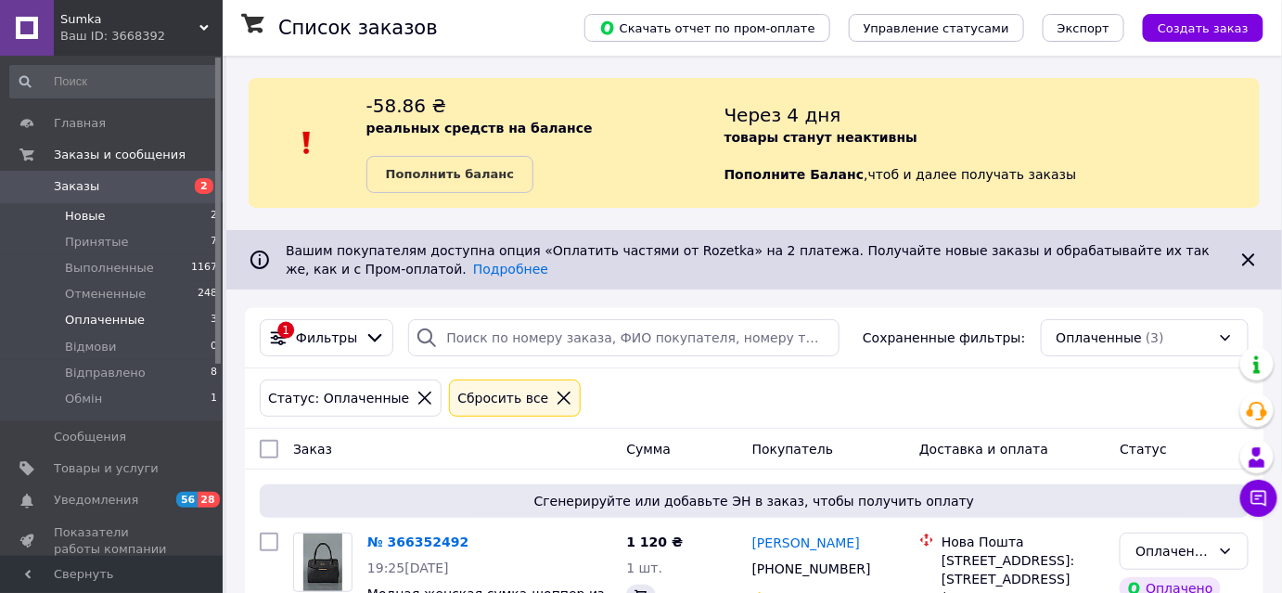
click at [91, 214] on span "Новые" at bounding box center [85, 216] width 41 height 17
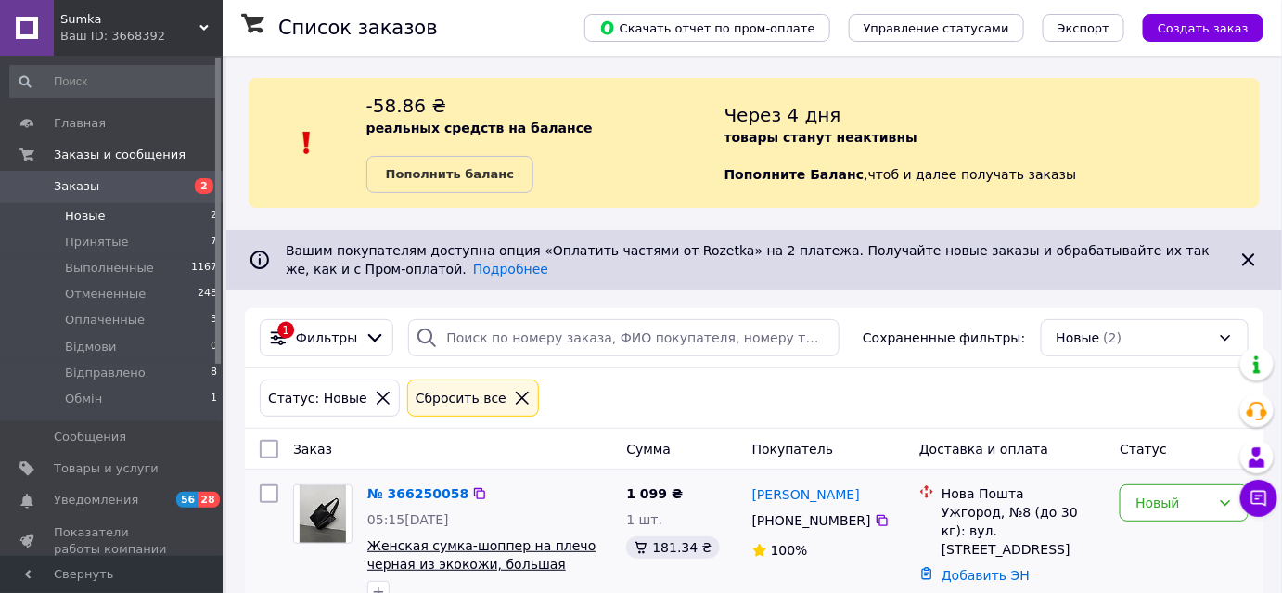
scroll to position [236, 0]
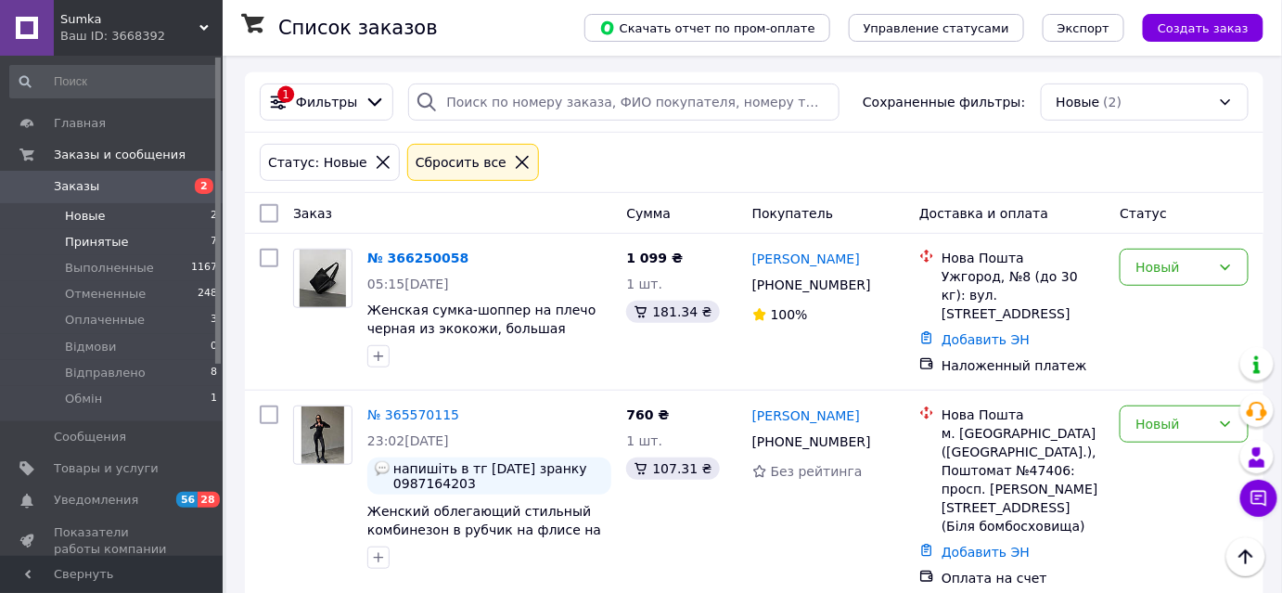
click at [82, 236] on span "Принятые" at bounding box center [97, 242] width 64 height 17
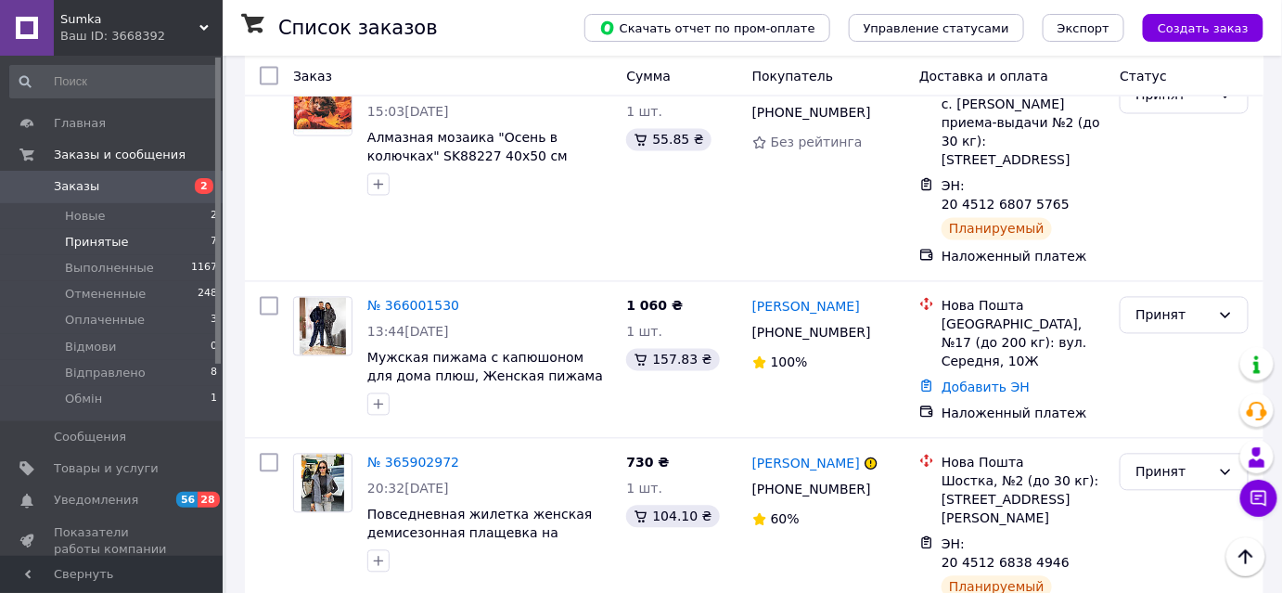
scroll to position [1116, 0]
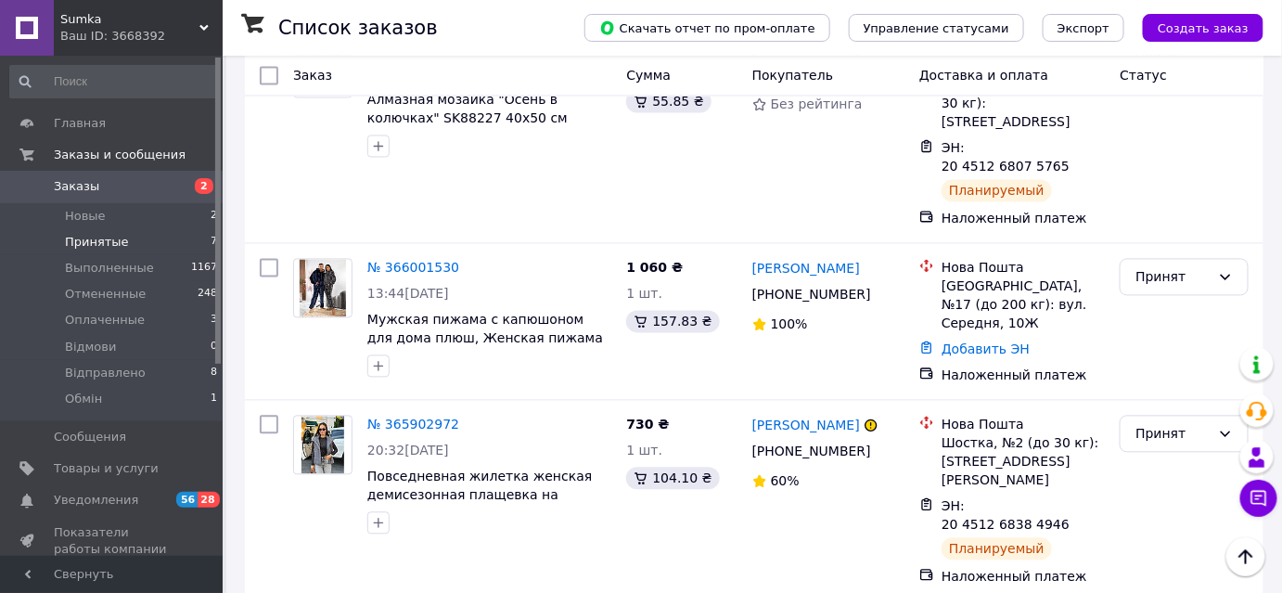
click at [143, 14] on span "Sumka" at bounding box center [129, 19] width 139 height 17
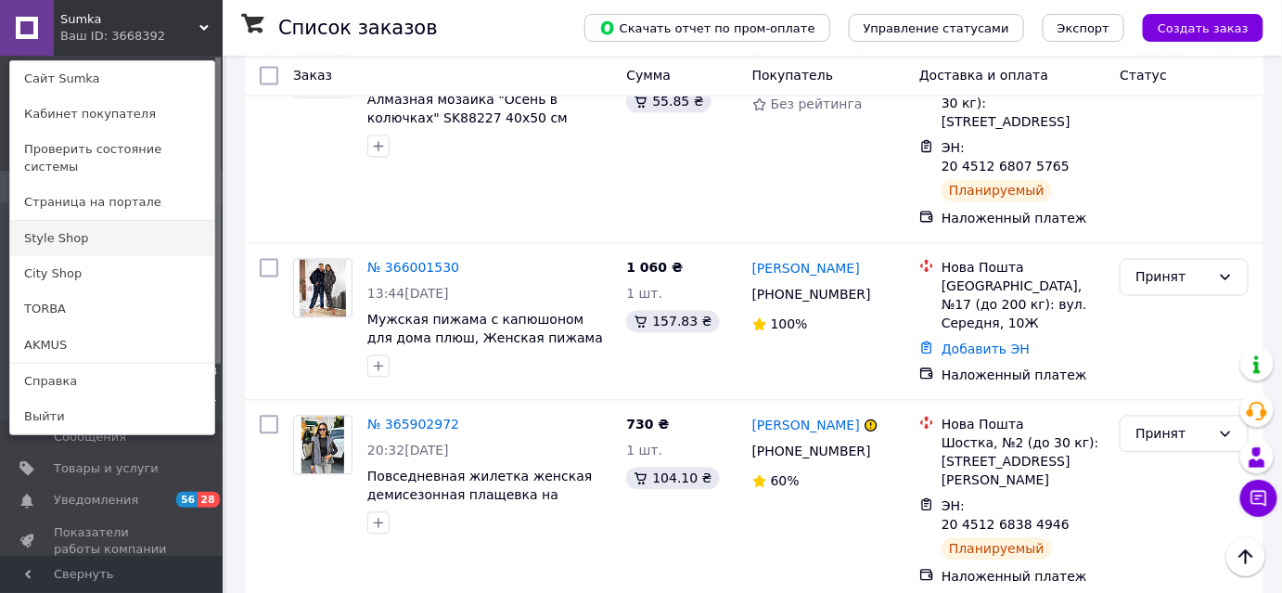
click at [69, 221] on link "Style Shop" at bounding box center [112, 238] width 204 height 35
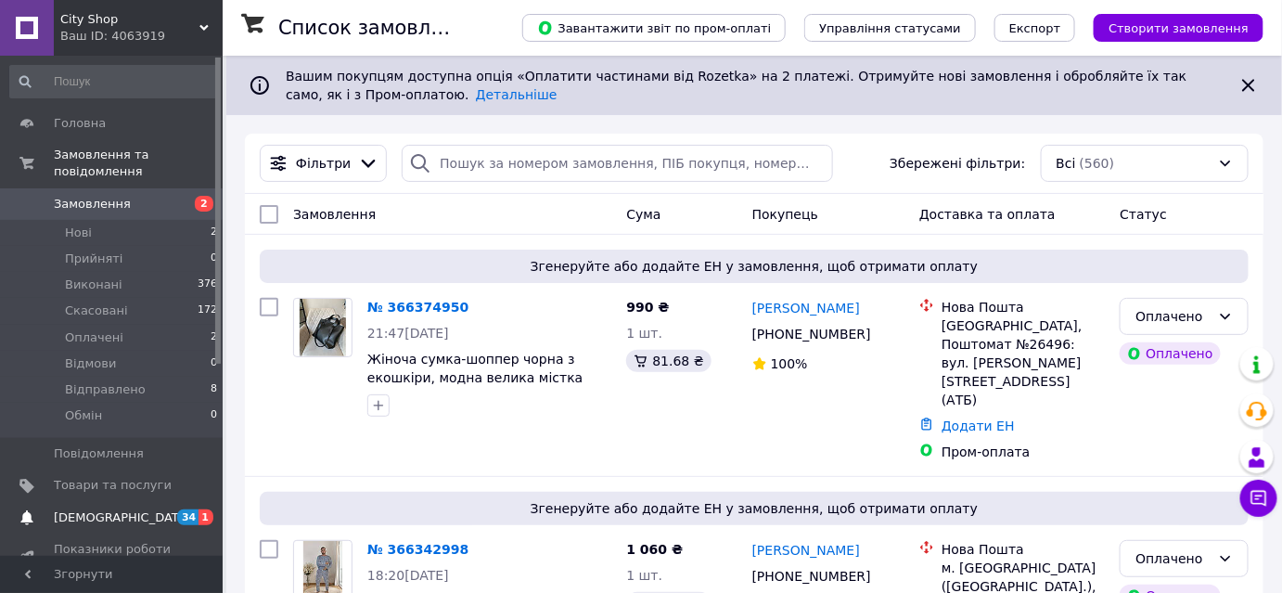
click at [141, 502] on link "Сповіщення 34 1" at bounding box center [114, 518] width 228 height 32
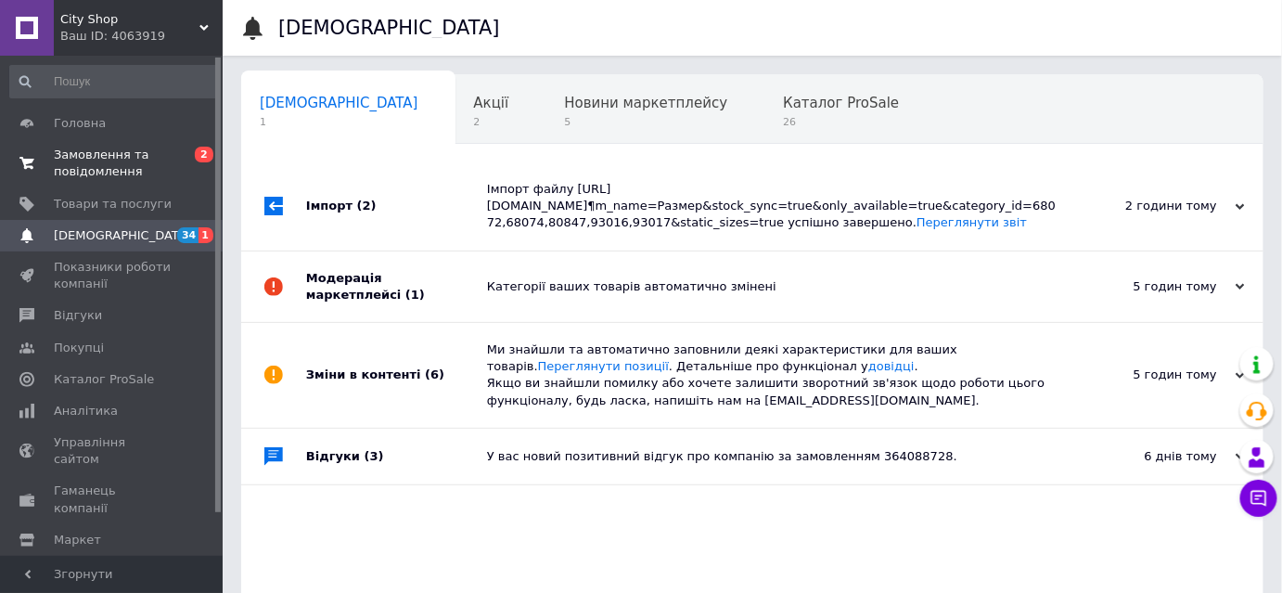
click at [106, 160] on span "Замовлення та повідомлення" at bounding box center [113, 163] width 118 height 33
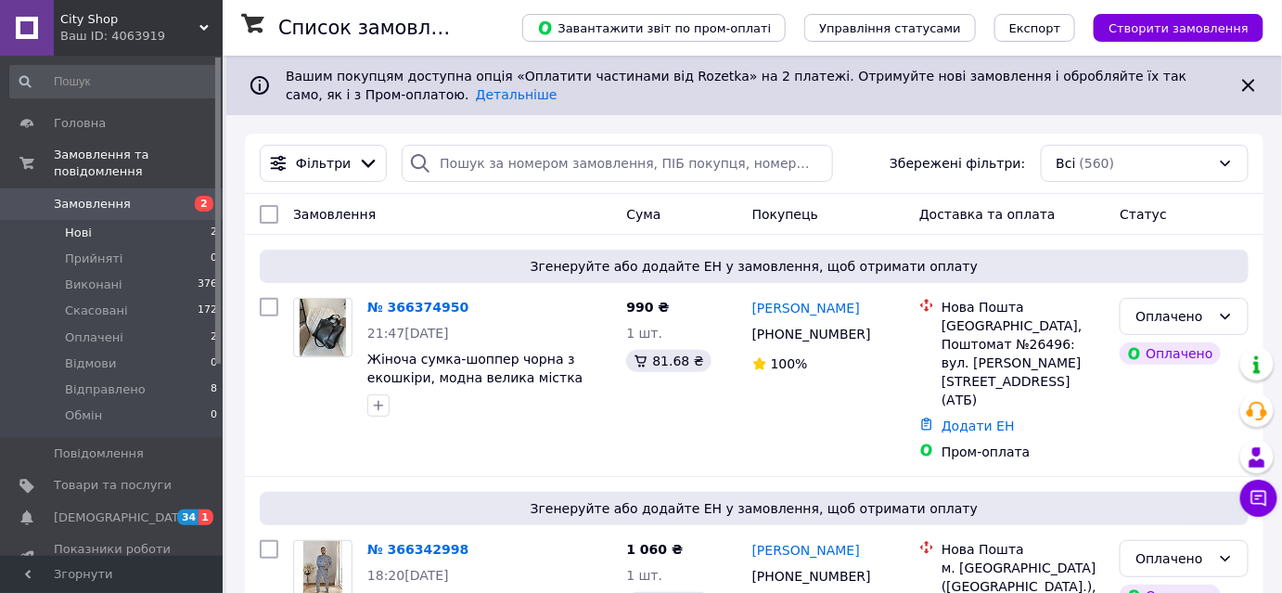
click at [87, 224] on span "Нові" at bounding box center [78, 232] width 27 height 17
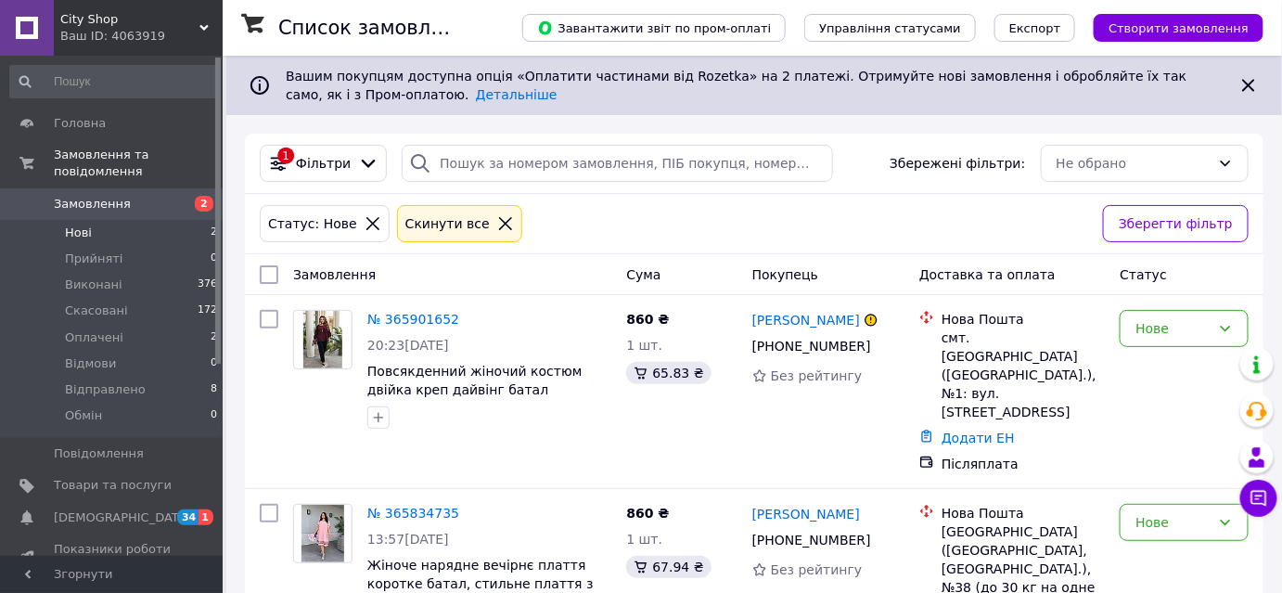
scroll to position [50, 0]
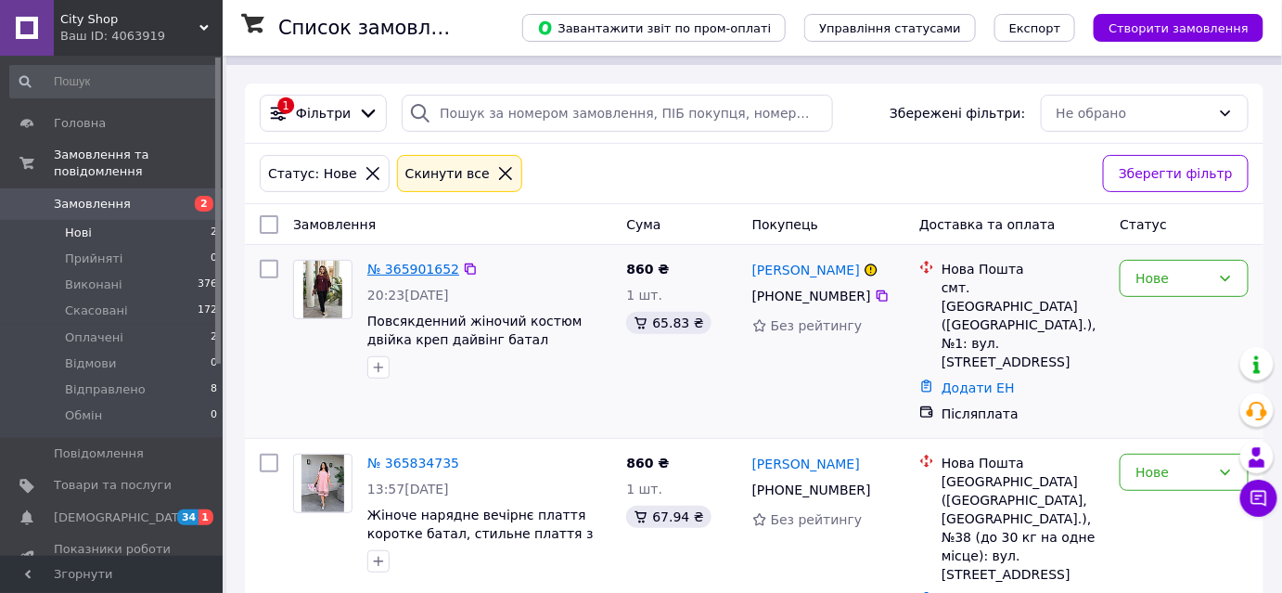
click at [418, 266] on link "№ 365901652" at bounding box center [413, 268] width 92 height 15
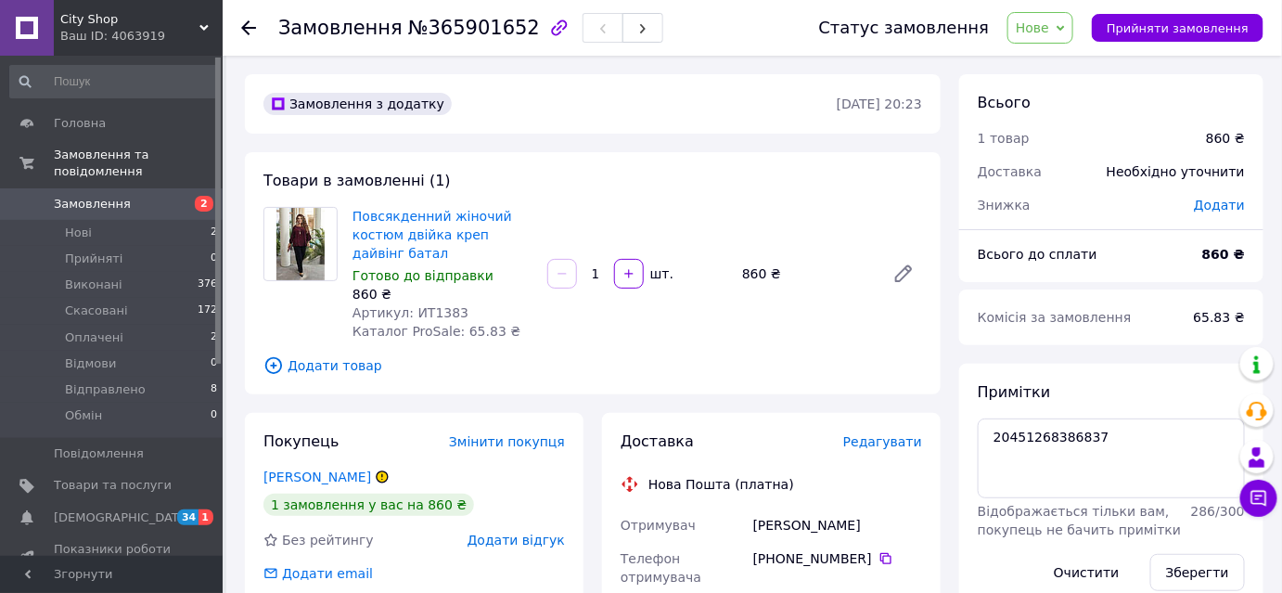
scroll to position [168, 0]
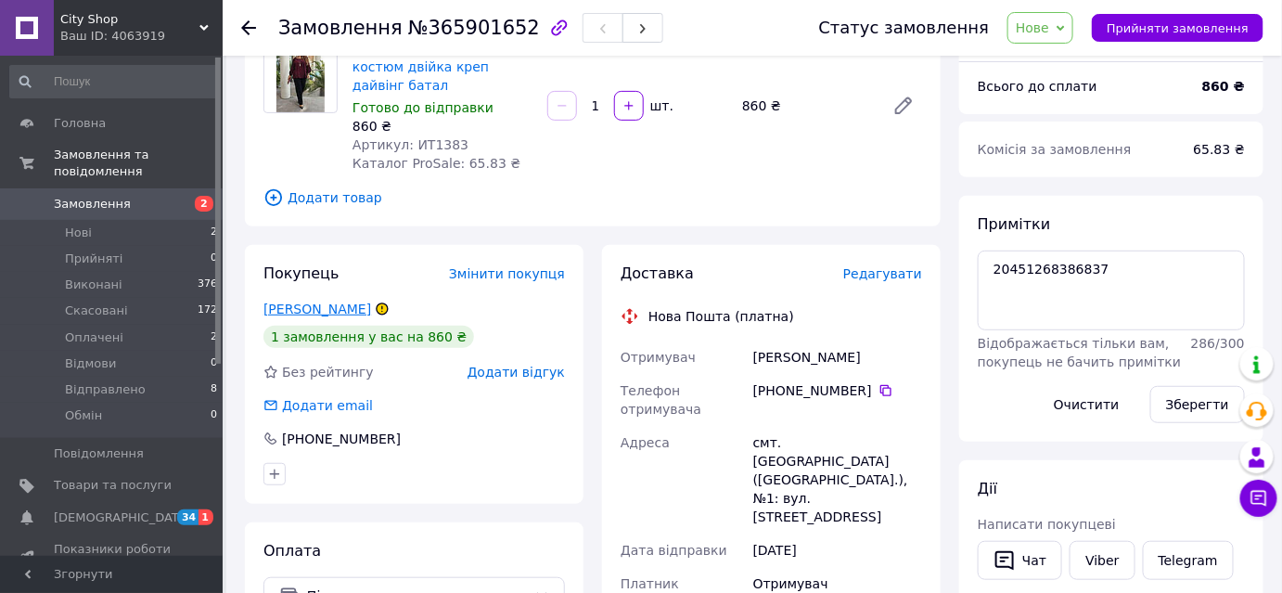
click at [329, 312] on link "Захарук Вероніка" at bounding box center [317, 308] width 108 height 15
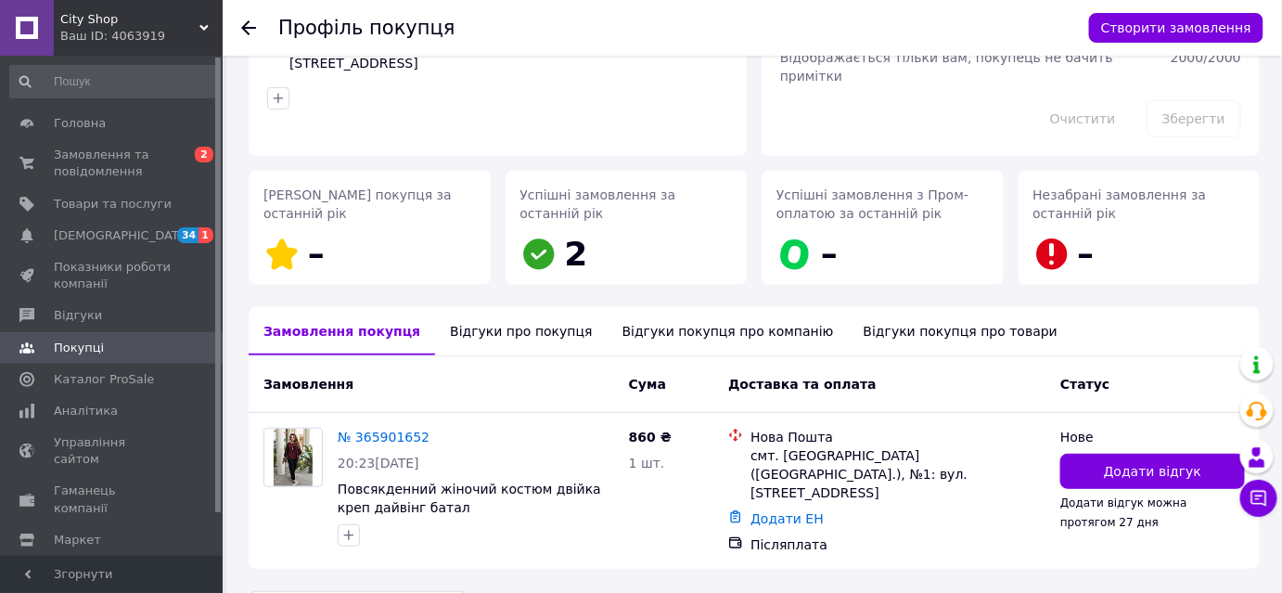
scroll to position [217, 0]
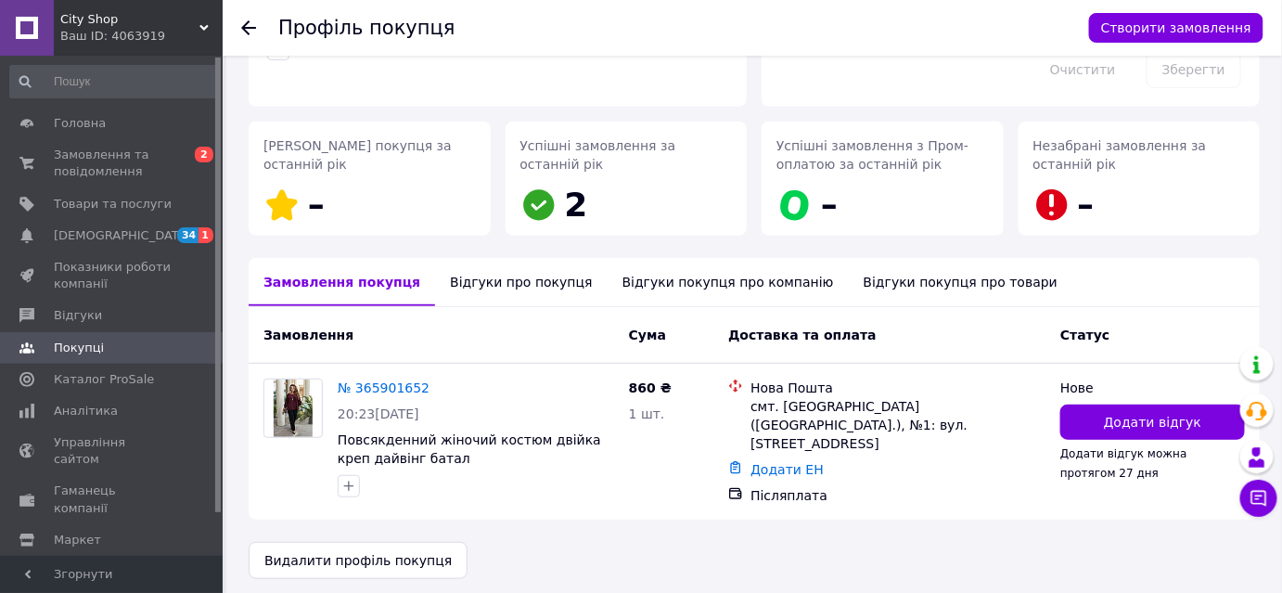
click at [530, 276] on div "Відгуки про покупця" at bounding box center [521, 282] width 172 height 48
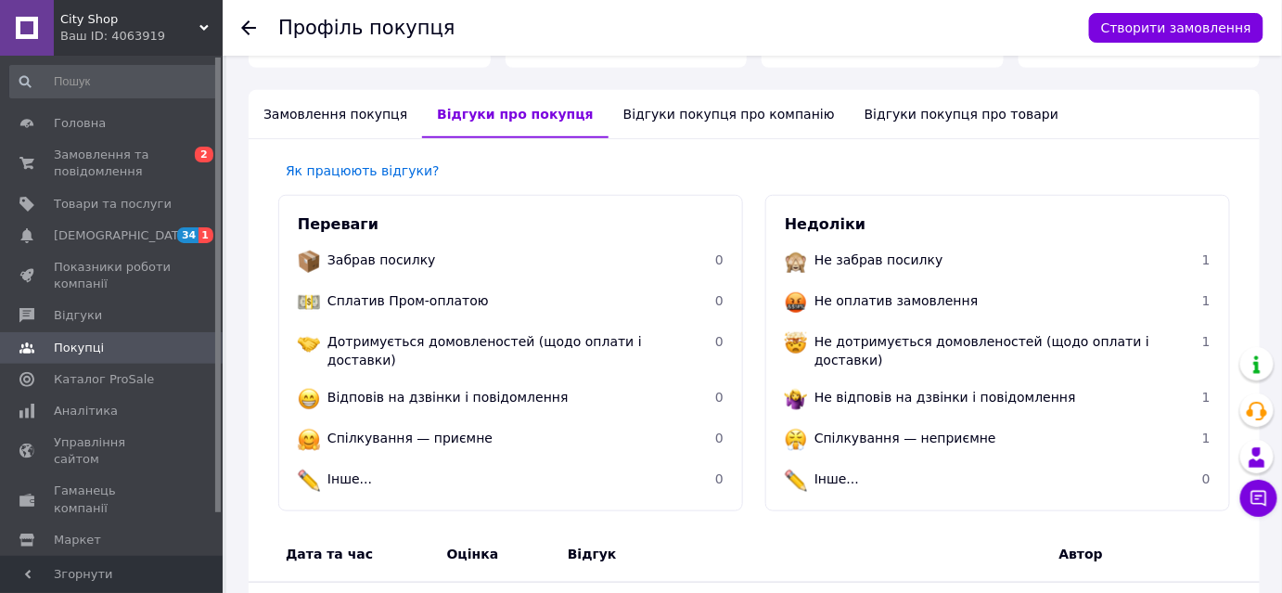
scroll to position [558, 0]
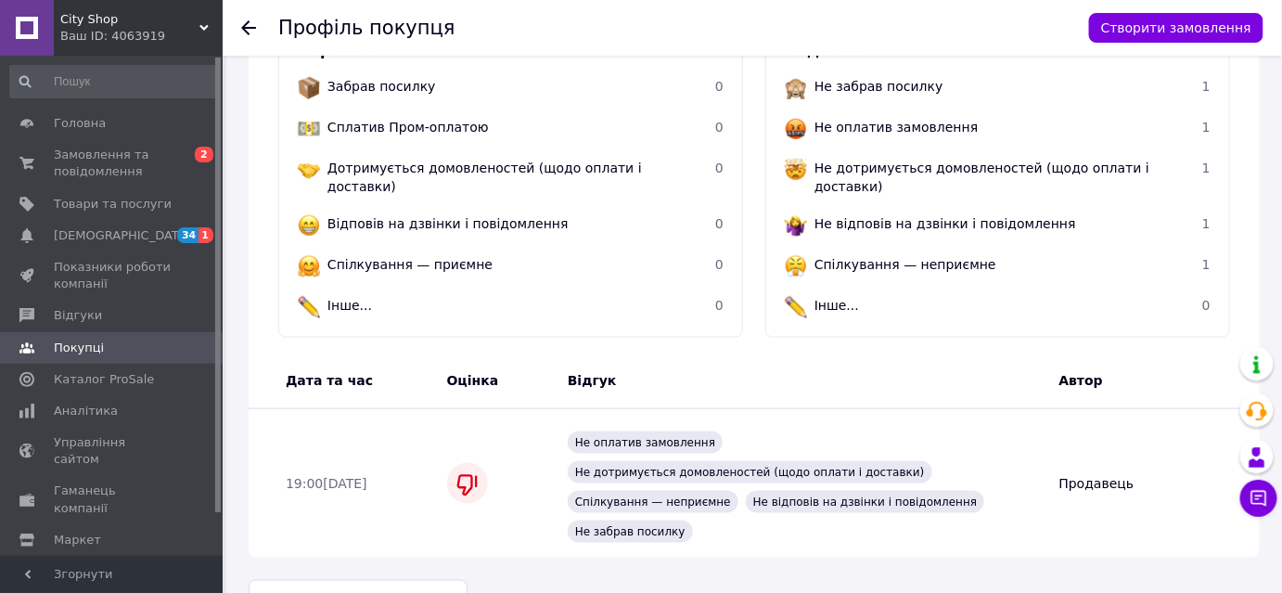
click at [578, 376] on div "Відгук" at bounding box center [805, 380] width 491 height 33
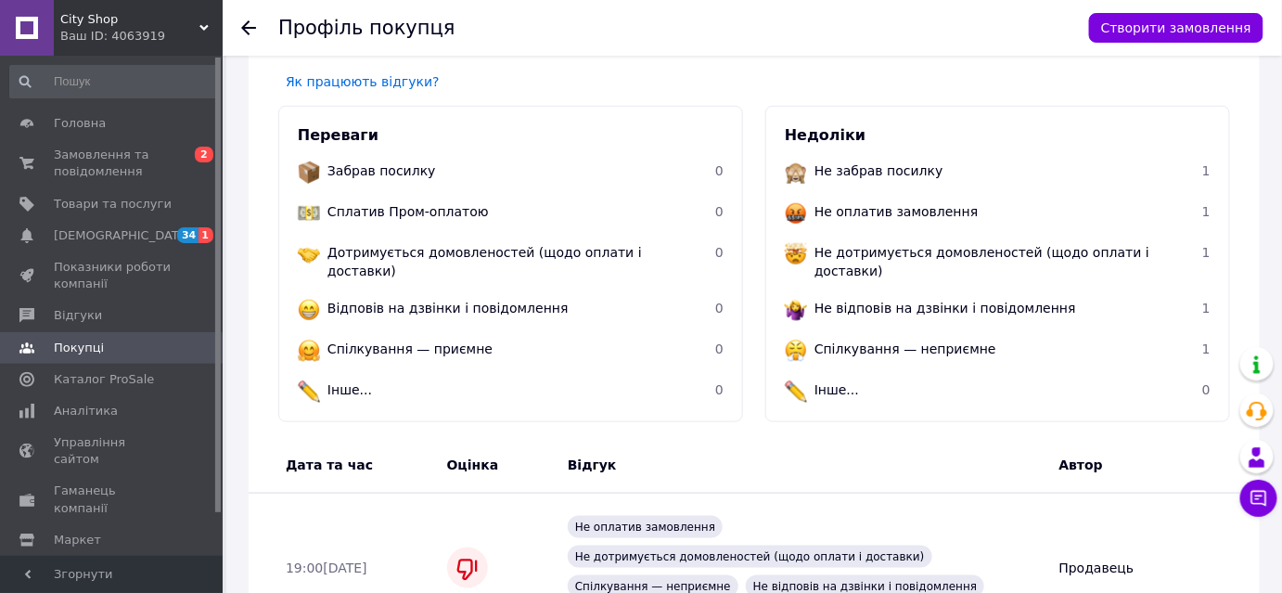
click at [594, 457] on span "Відгук" at bounding box center [592, 464] width 49 height 15
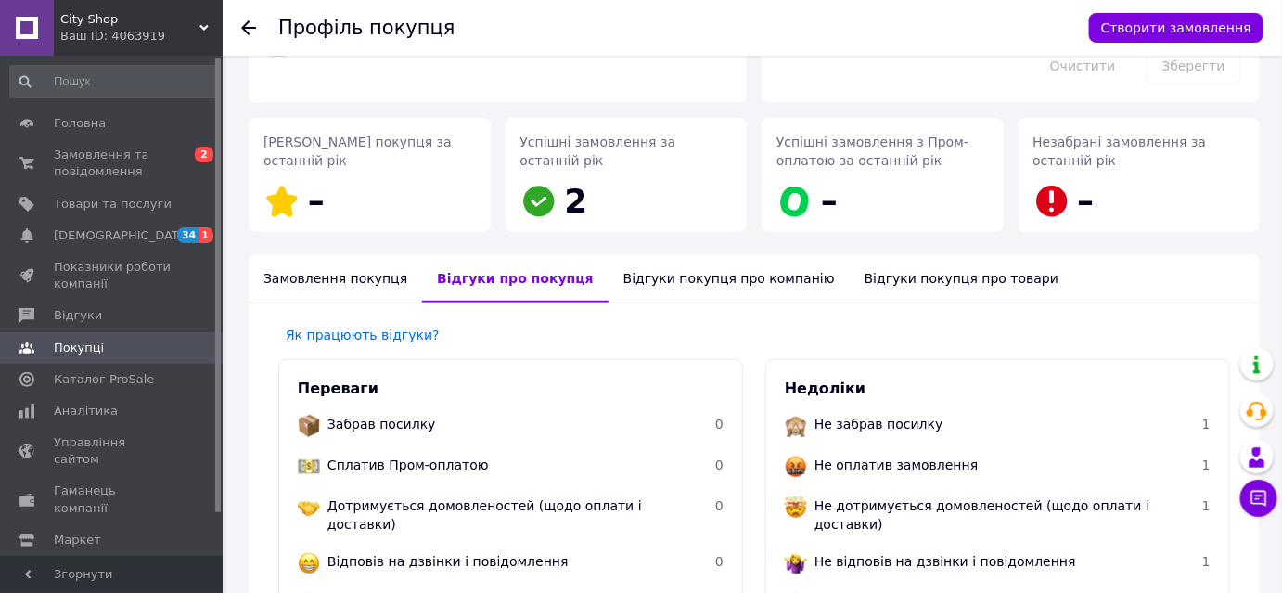
scroll to position [0, 0]
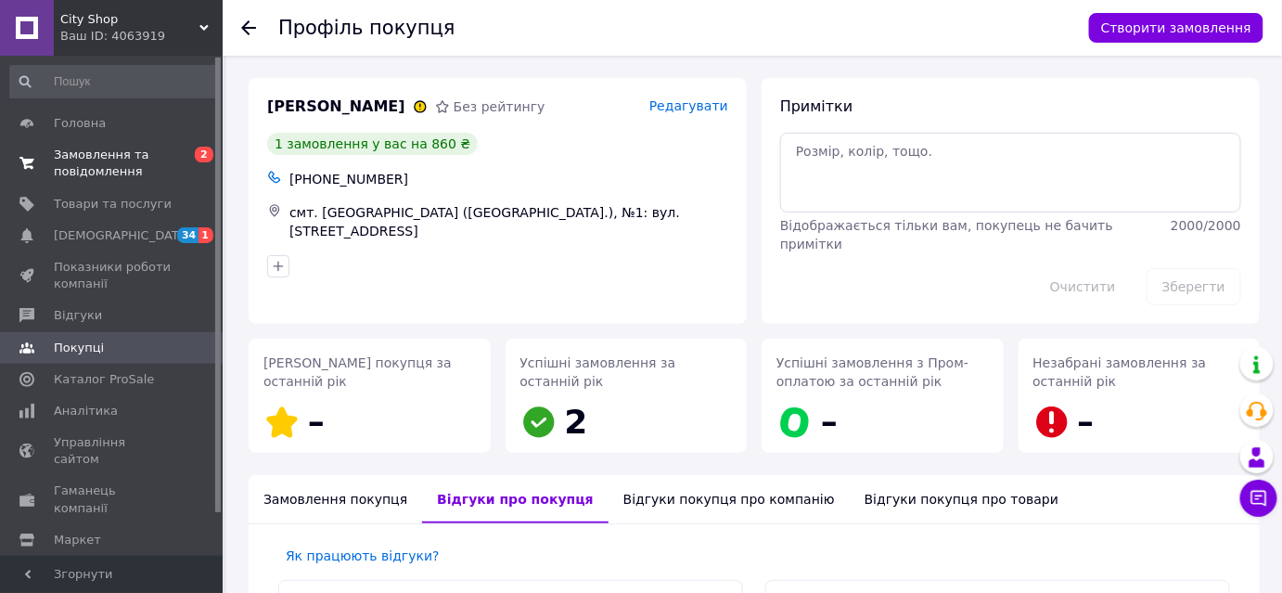
click at [80, 161] on span "Замовлення та повідомлення" at bounding box center [113, 163] width 118 height 33
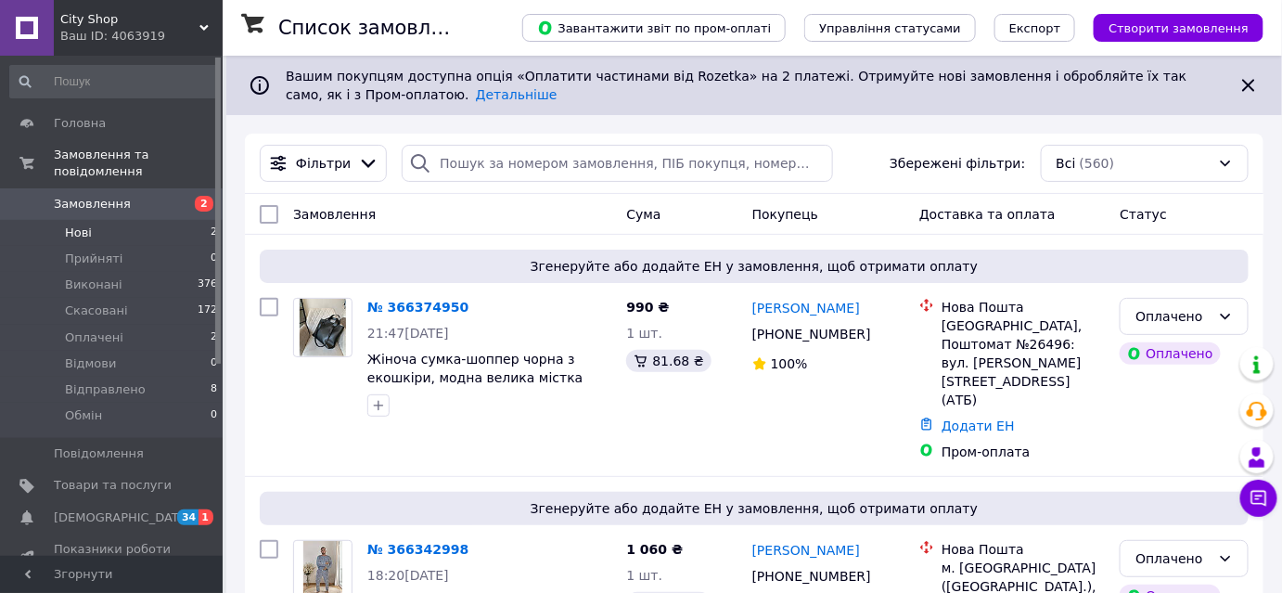
click at [109, 220] on li "Нові 2" at bounding box center [114, 233] width 228 height 26
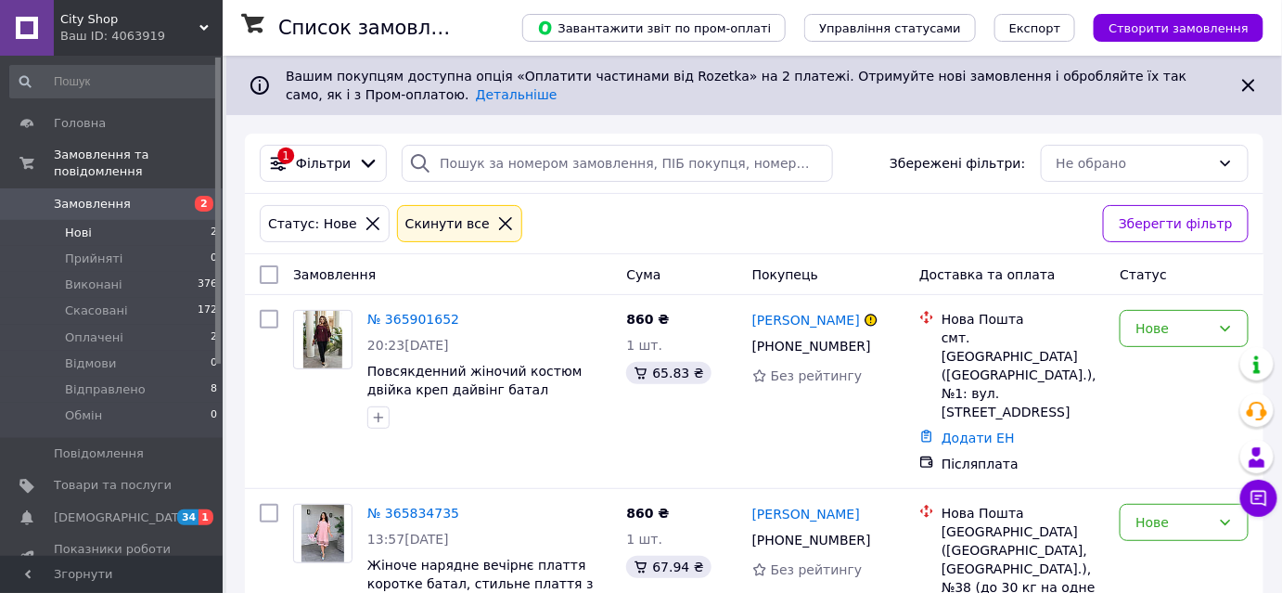
scroll to position [50, 0]
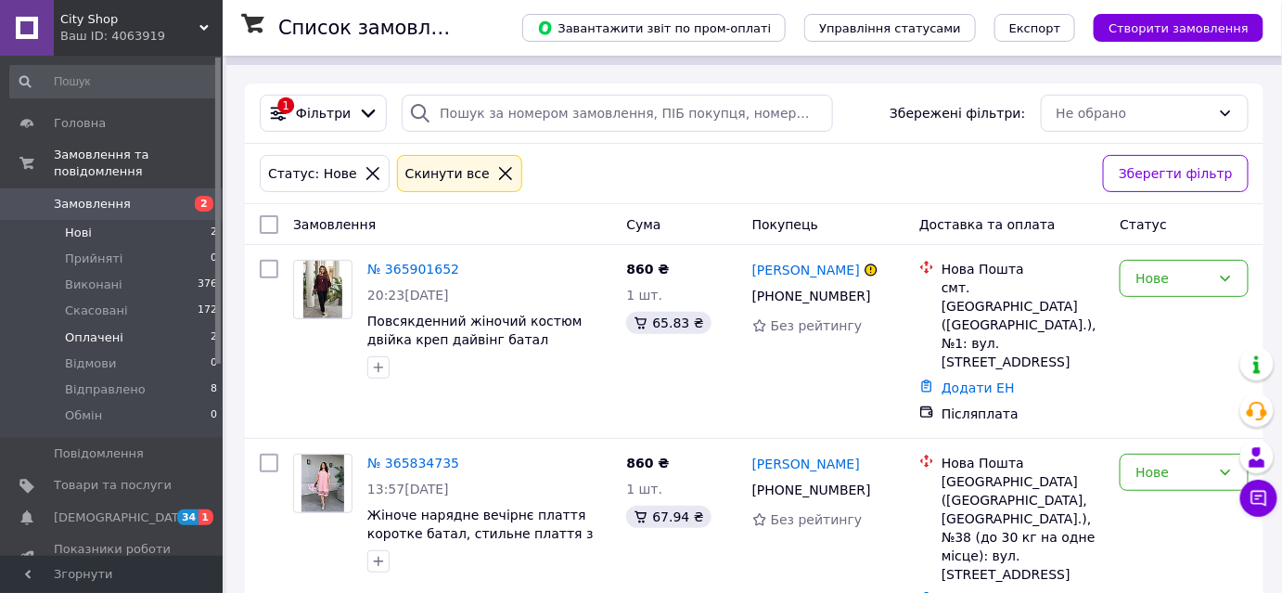
click at [96, 329] on span "Оплачені" at bounding box center [94, 337] width 58 height 17
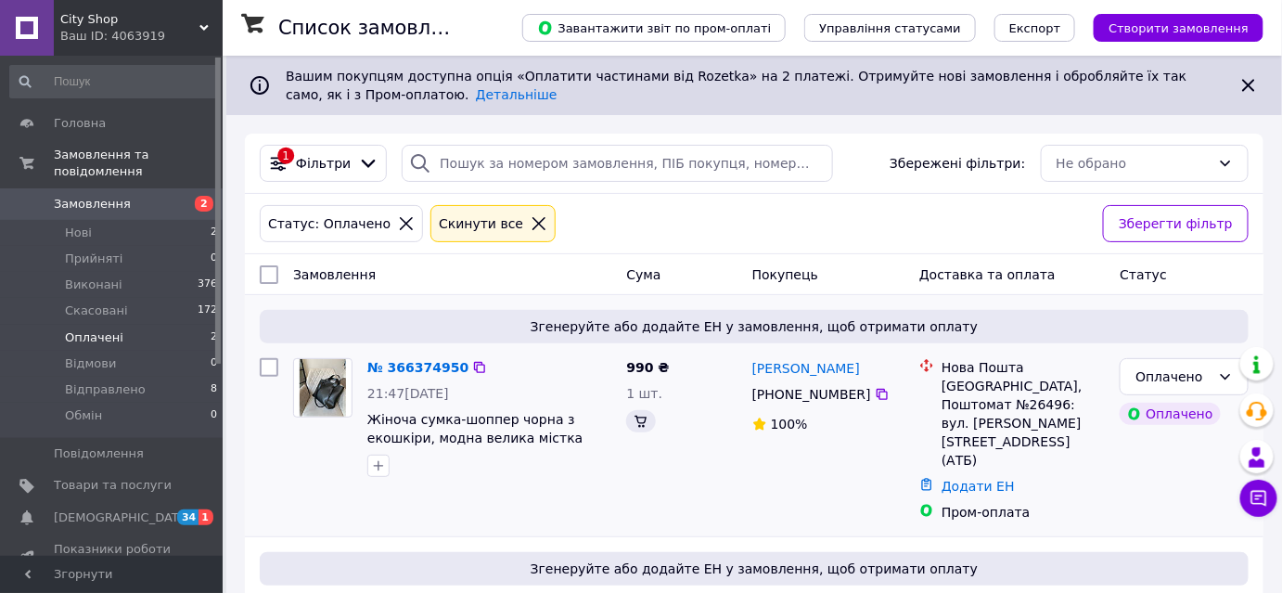
scroll to position [139, 0]
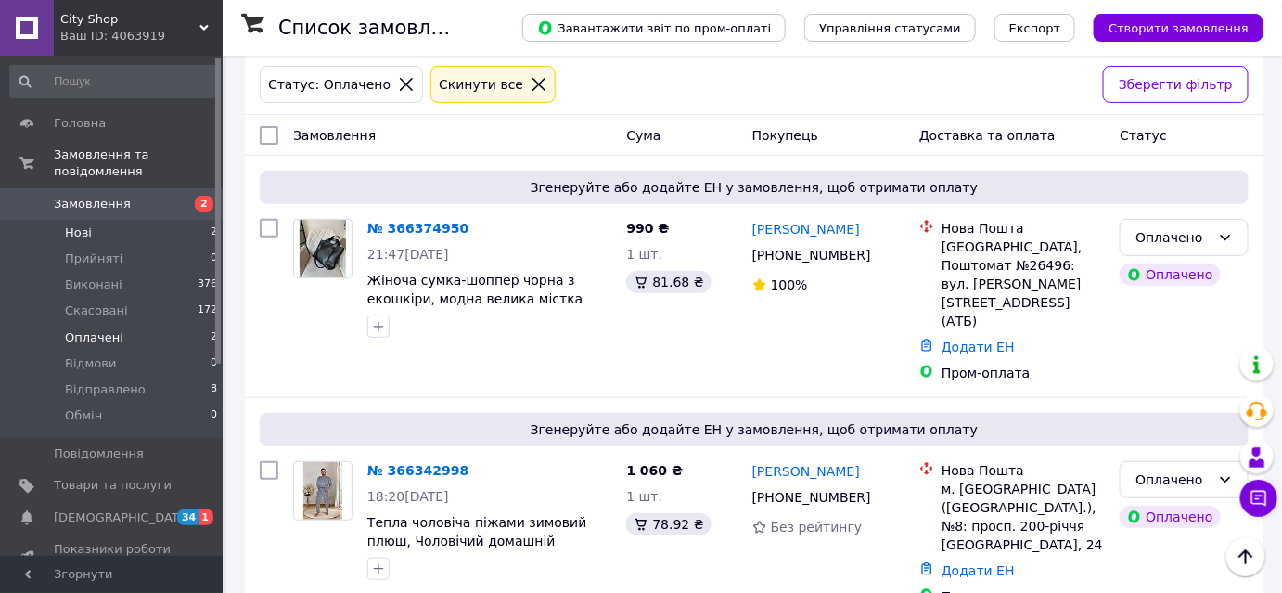
click at [89, 224] on span "Нові" at bounding box center [78, 232] width 27 height 17
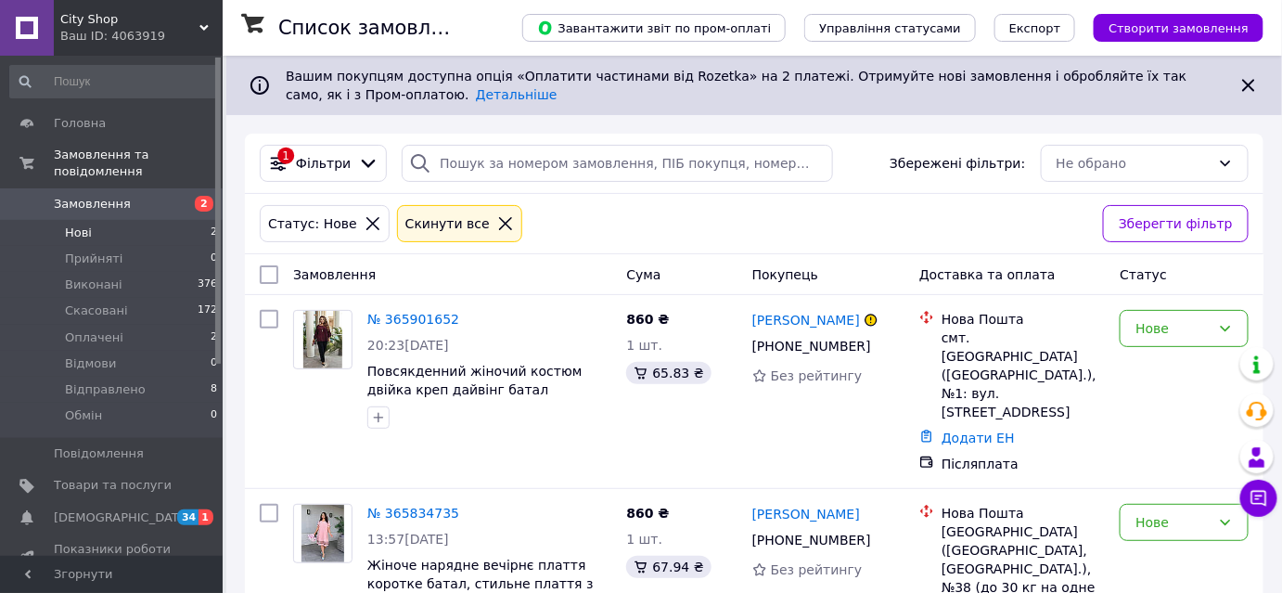
click at [114, 29] on div "Ваш ID: 4063919" at bounding box center [141, 36] width 162 height 17
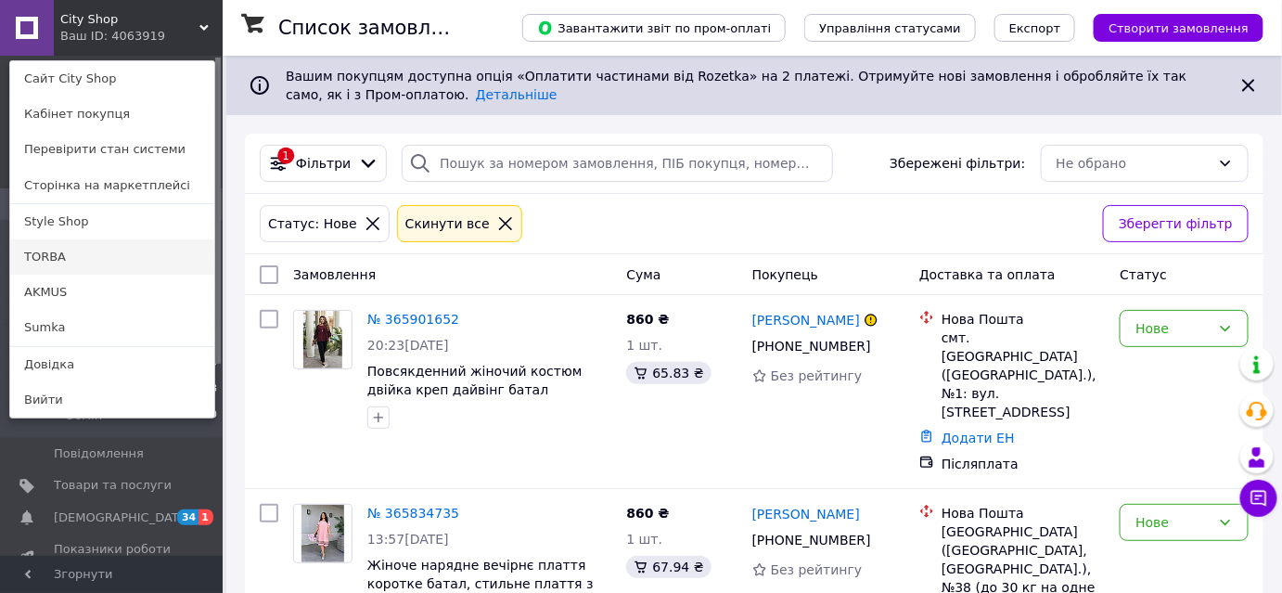
click at [77, 258] on link "TORBA" at bounding box center [112, 256] width 204 height 35
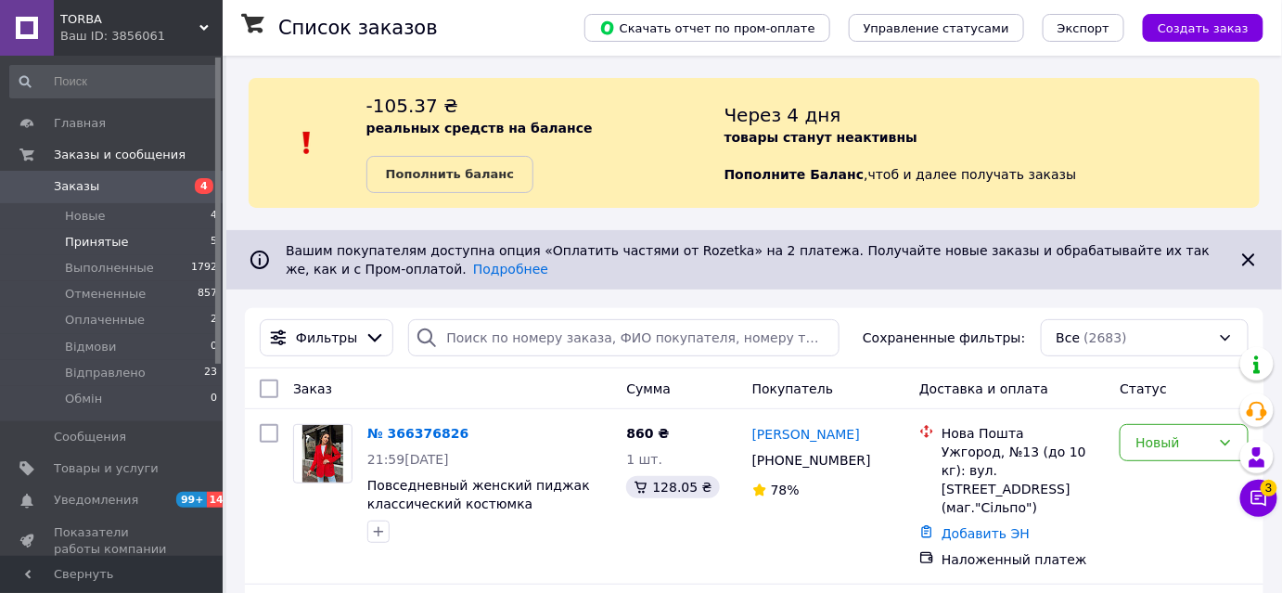
click at [83, 244] on span "Принятые" at bounding box center [97, 242] width 64 height 17
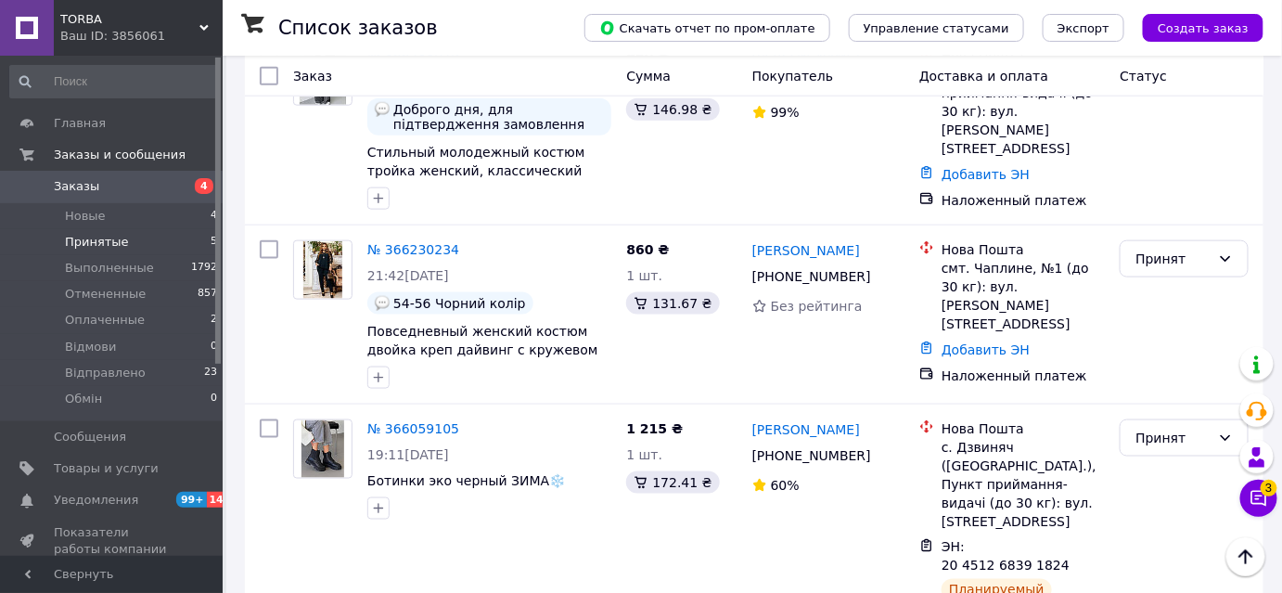
scroll to position [798, 0]
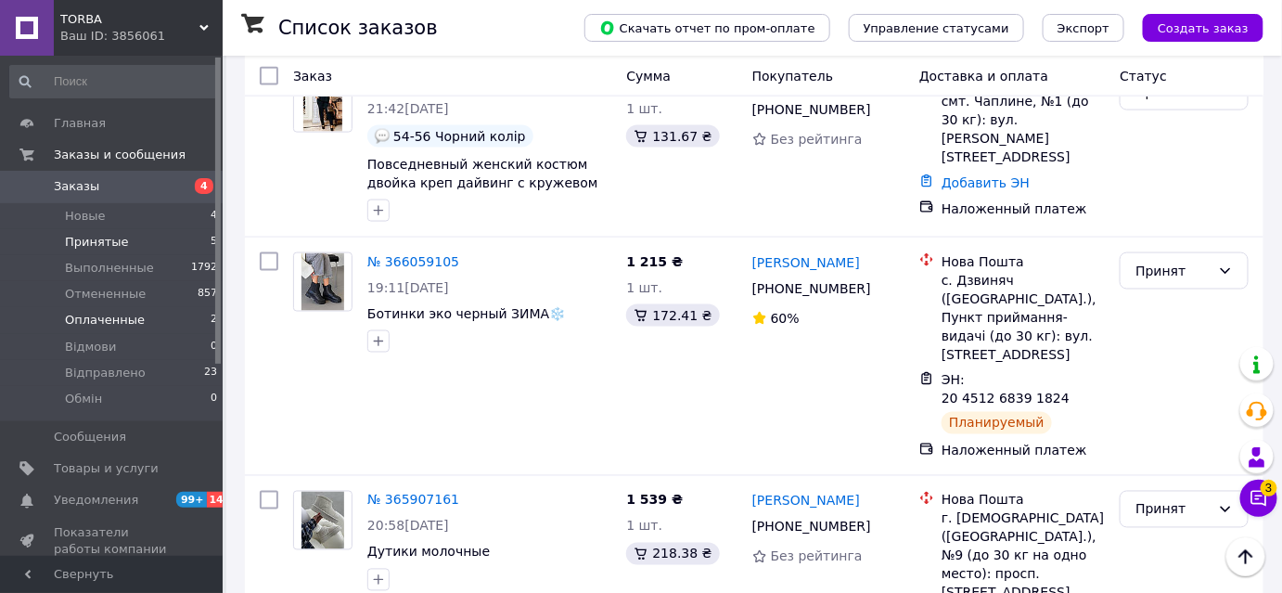
click at [88, 313] on span "Оплаченные" at bounding box center [105, 320] width 80 height 17
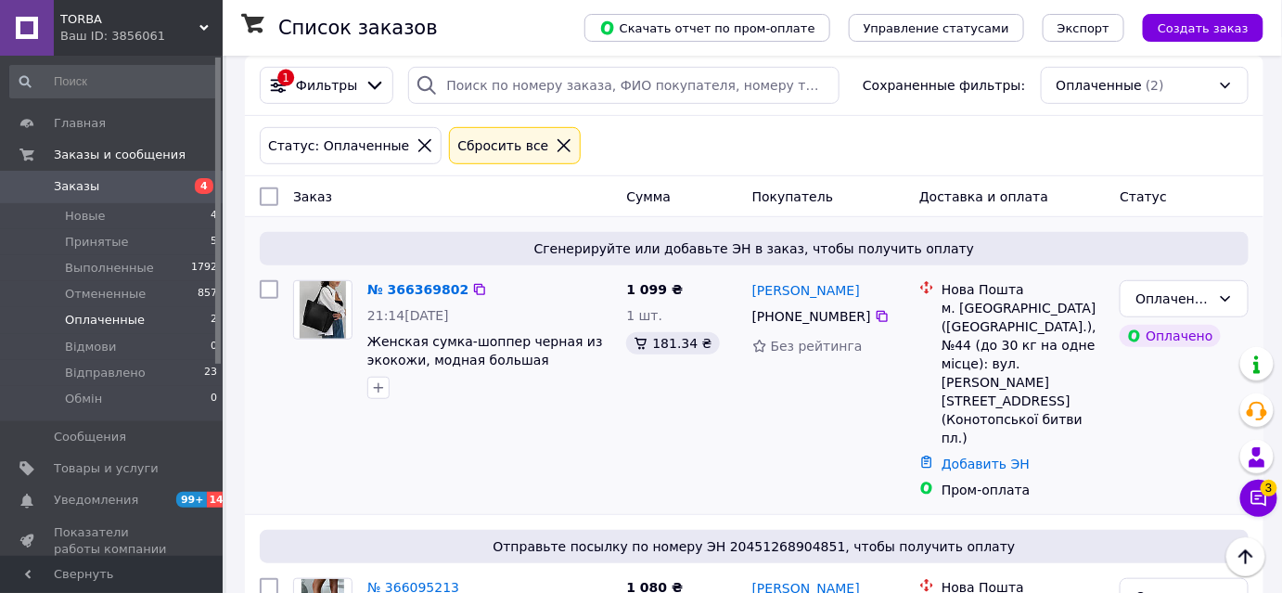
scroll to position [347, 0]
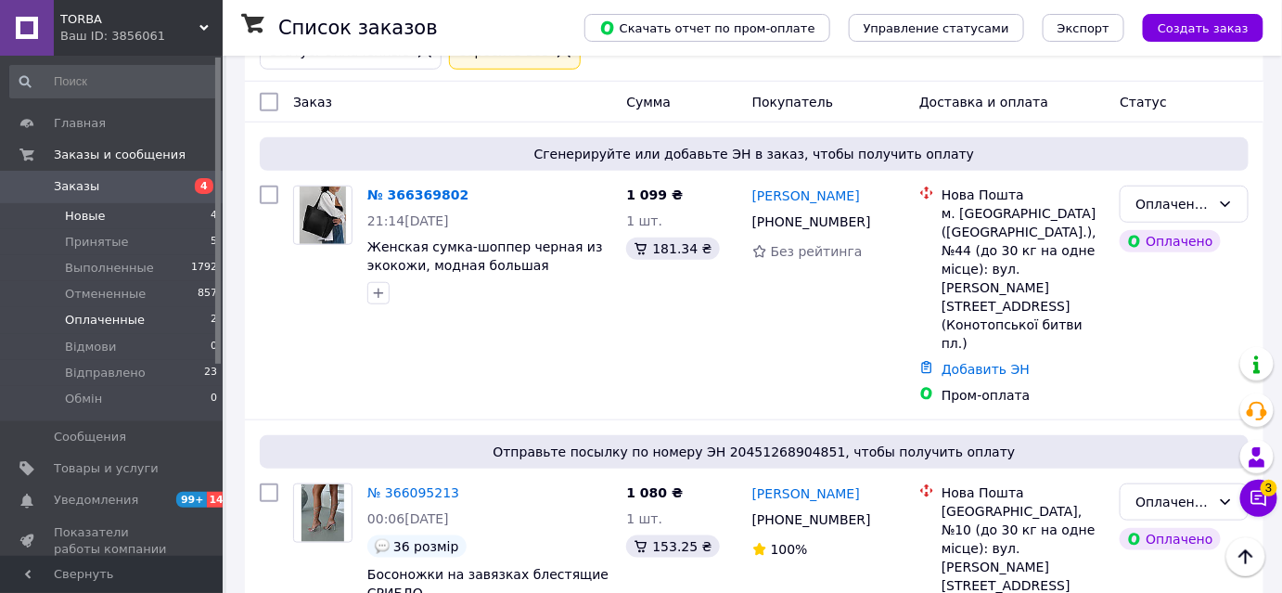
click at [96, 208] on span "Новые" at bounding box center [85, 216] width 41 height 17
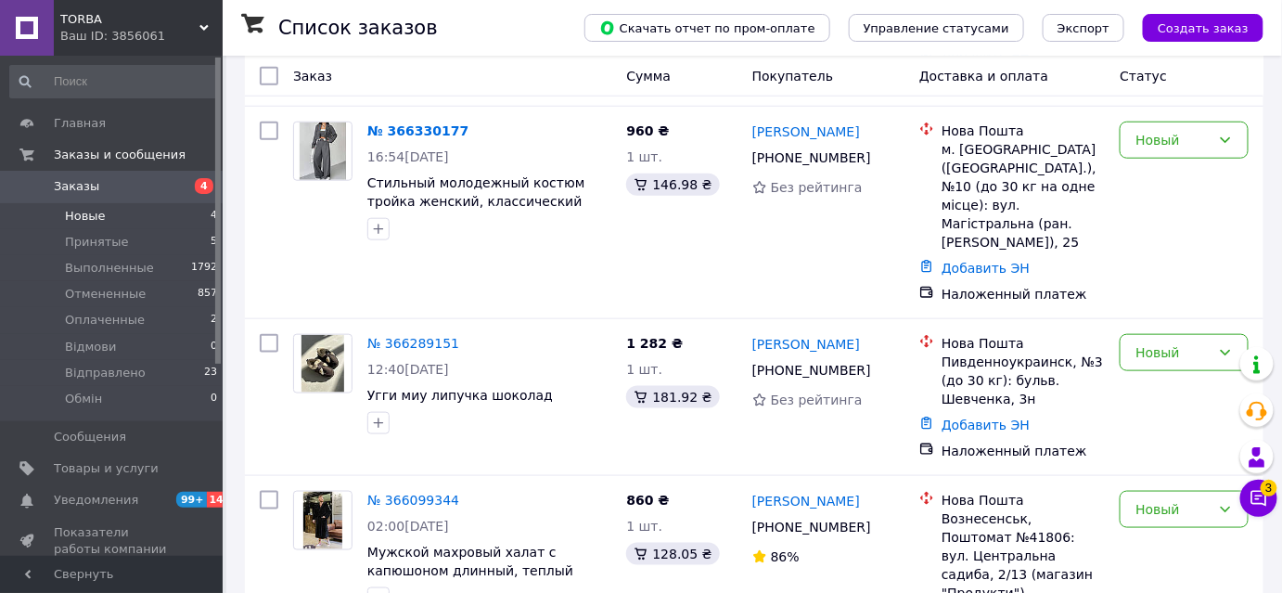
scroll to position [575, 0]
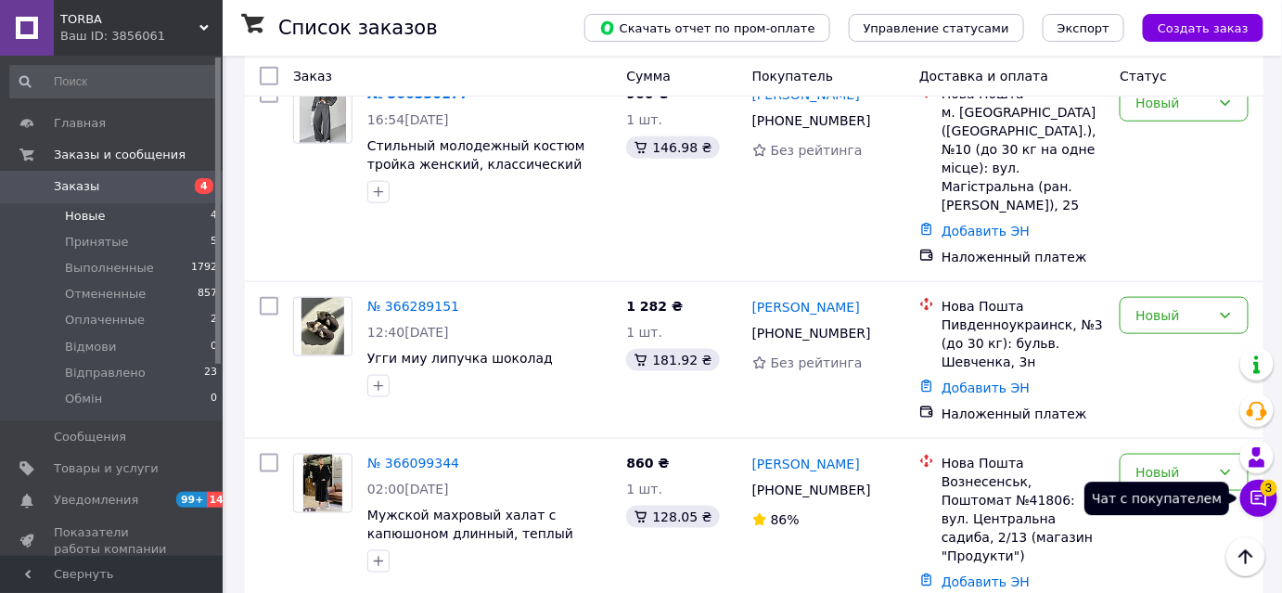
click at [1259, 503] on icon at bounding box center [1259, 499] width 16 height 16
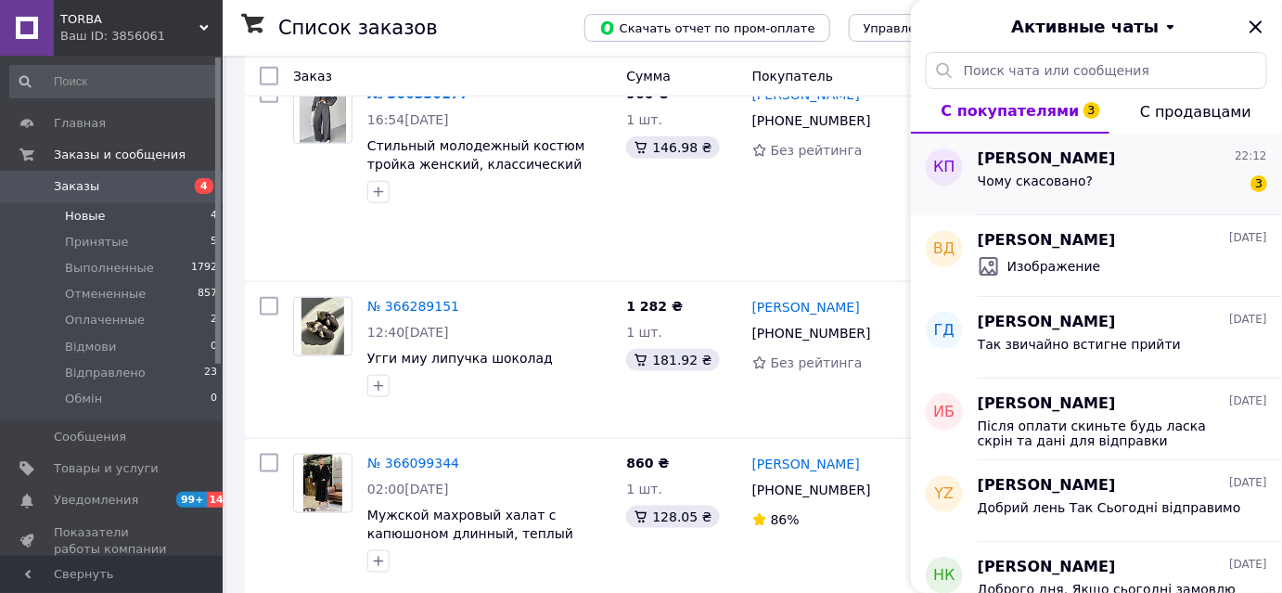
click at [1156, 179] on div "Чому скасовано? 3" at bounding box center [1121, 185] width 289 height 30
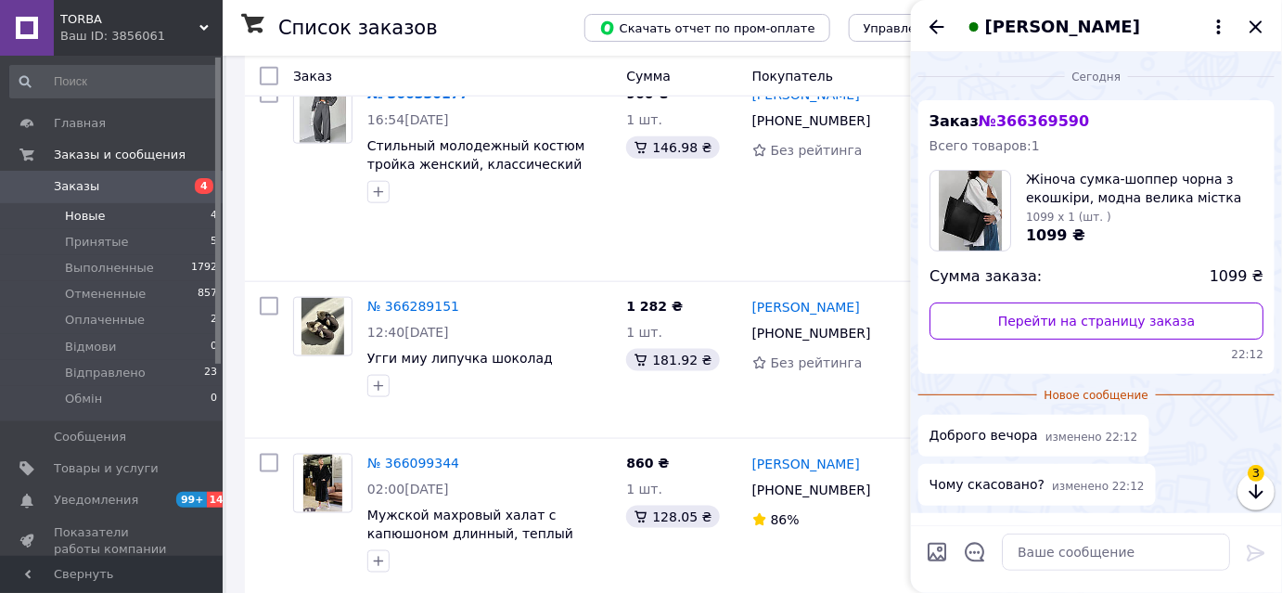
scroll to position [56, 0]
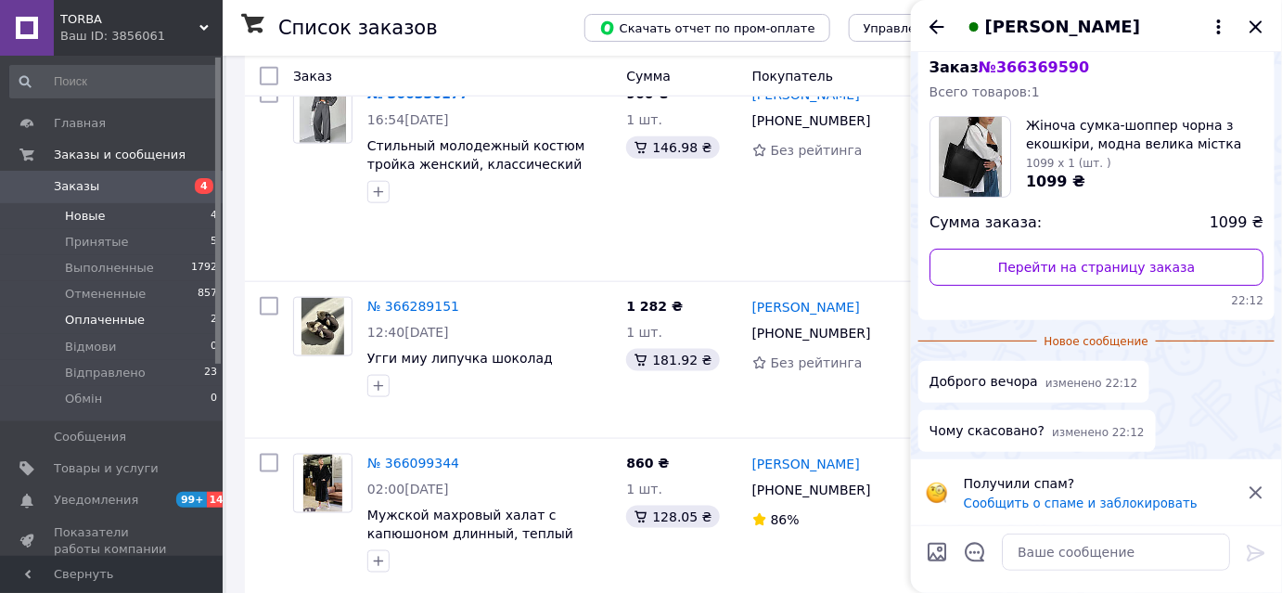
click at [117, 325] on span "Оплаченные" at bounding box center [105, 320] width 80 height 17
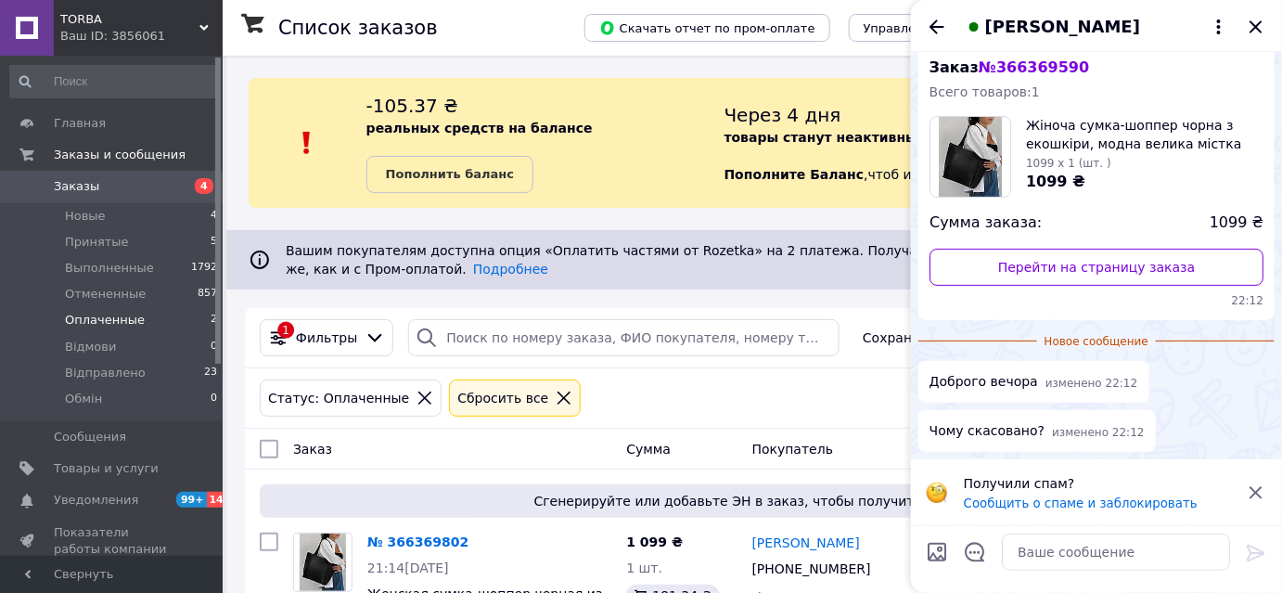
scroll to position [168, 0]
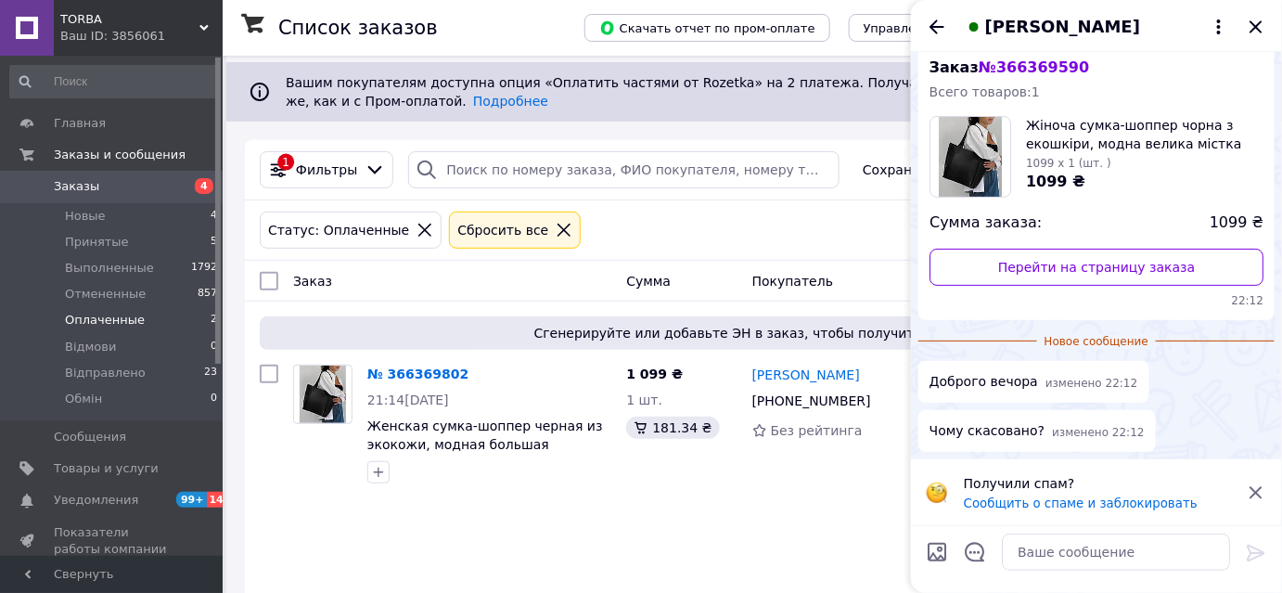
click at [97, 190] on span "Заказы" at bounding box center [113, 186] width 118 height 17
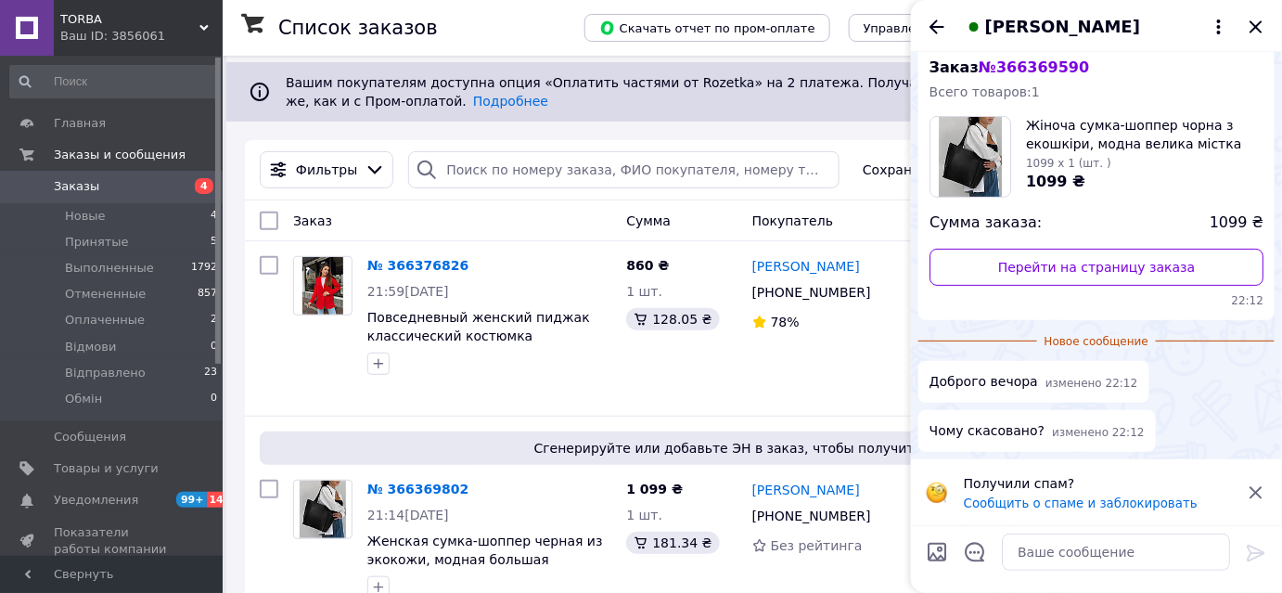
scroll to position [337, 0]
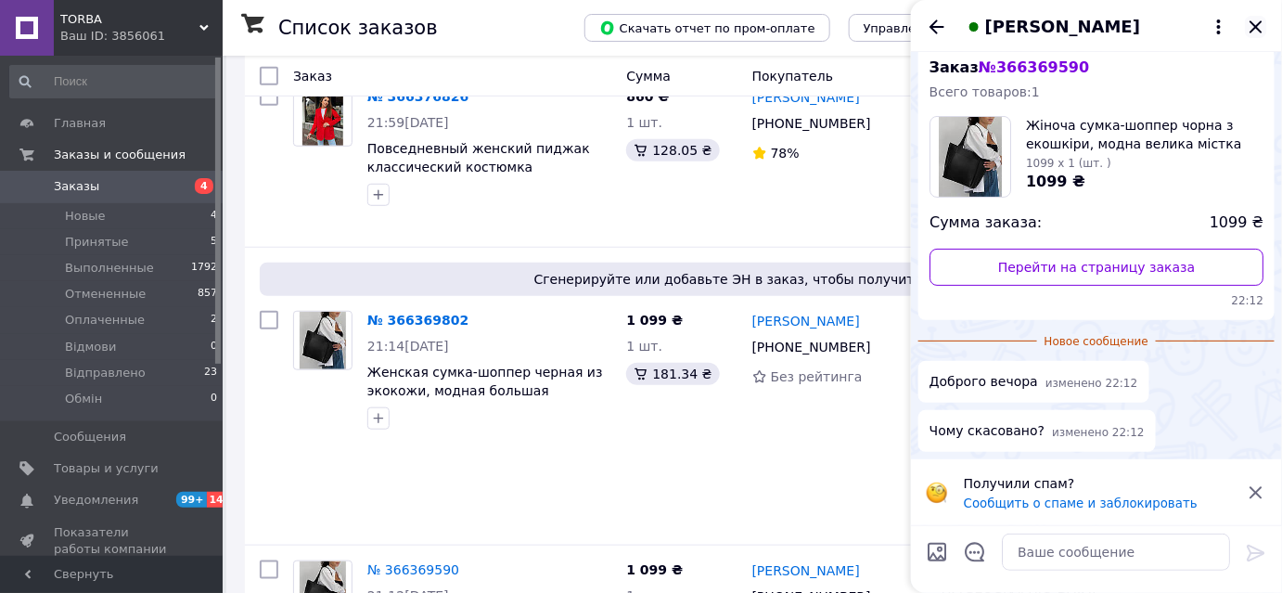
click at [1254, 32] on icon "Закрыть" at bounding box center [1255, 27] width 22 height 22
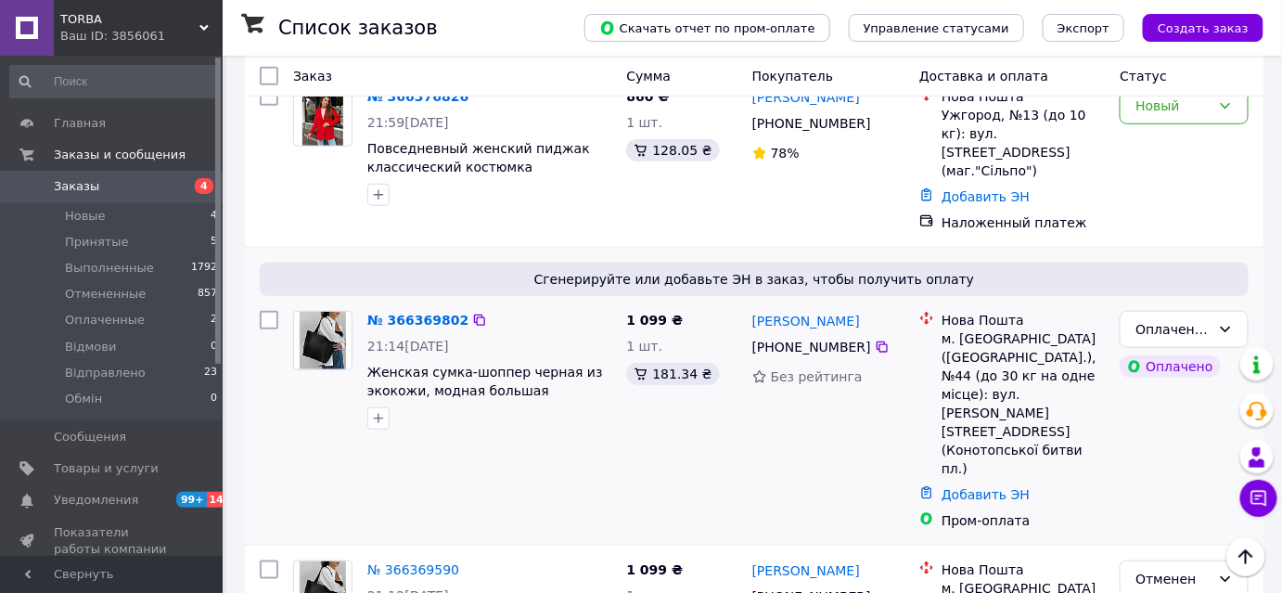
scroll to position [421, 0]
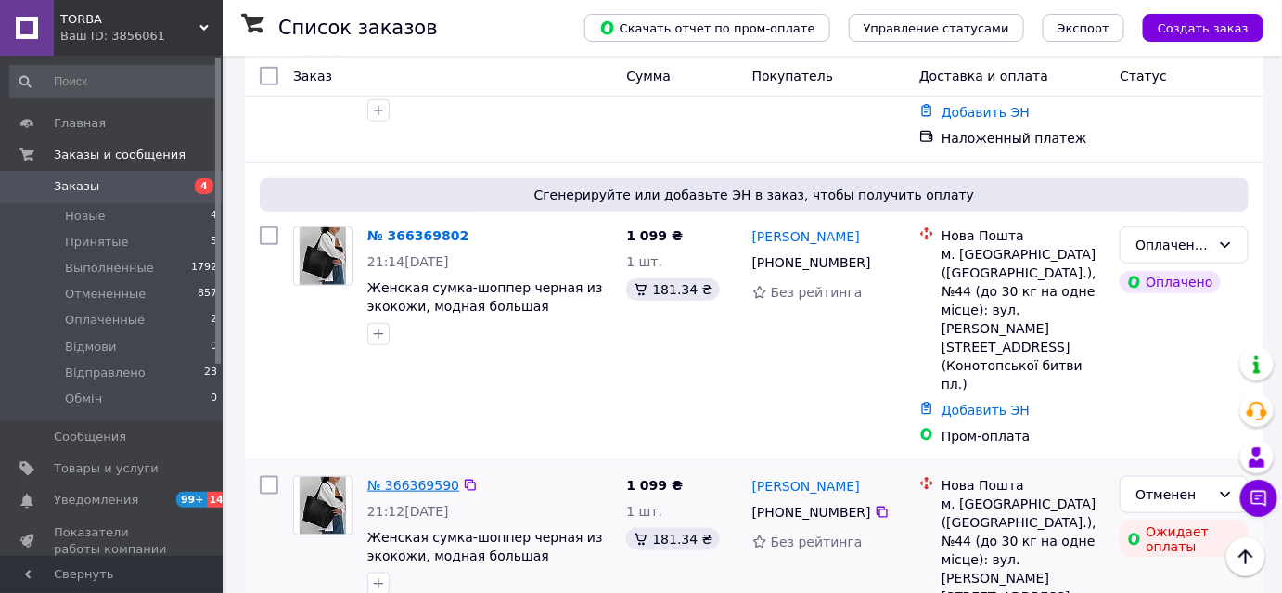
click at [423, 478] on link "№ 366369590" at bounding box center [413, 485] width 92 height 15
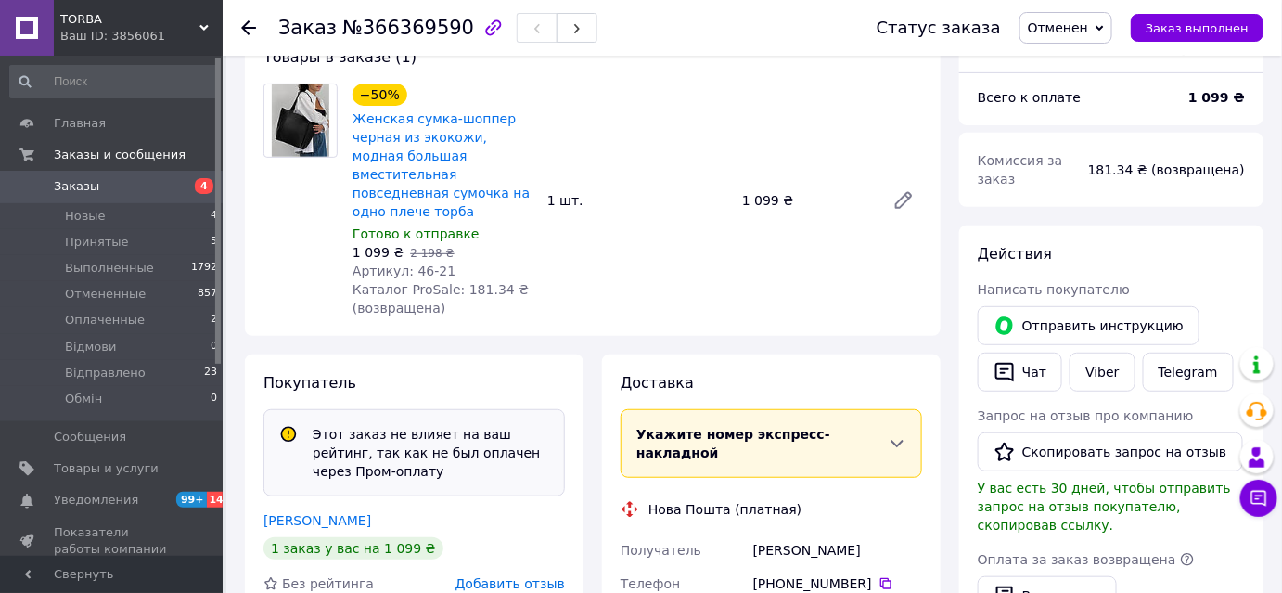
scroll to position [252, 0]
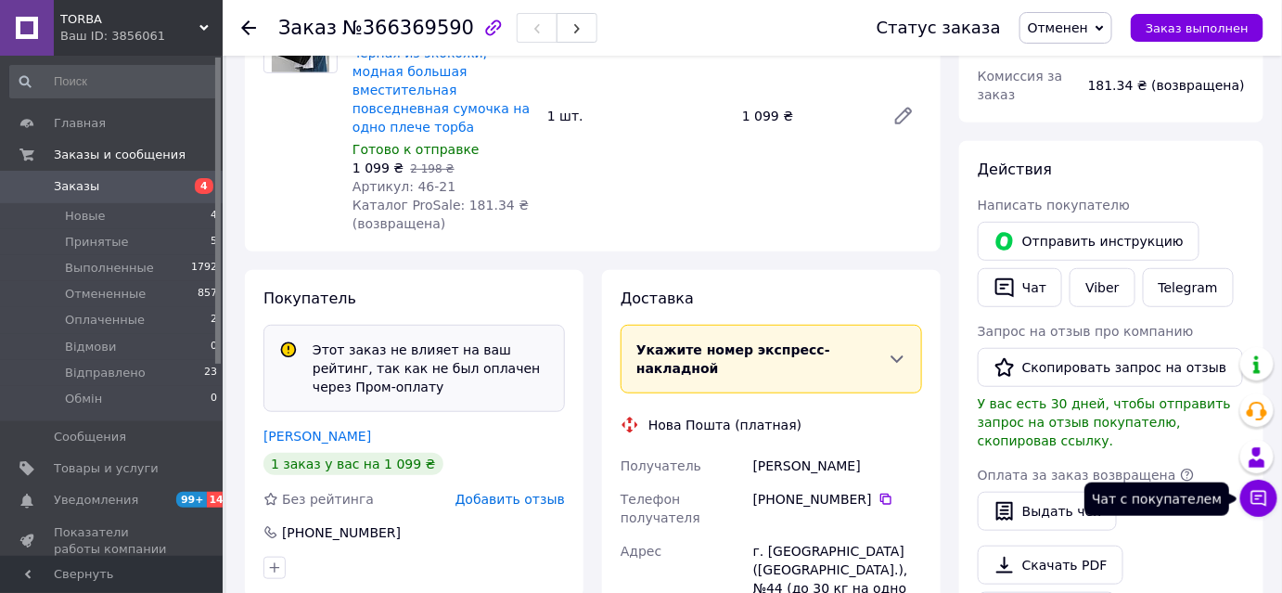
click at [1269, 496] on button "Чат с покупателем" at bounding box center [1258, 497] width 37 height 37
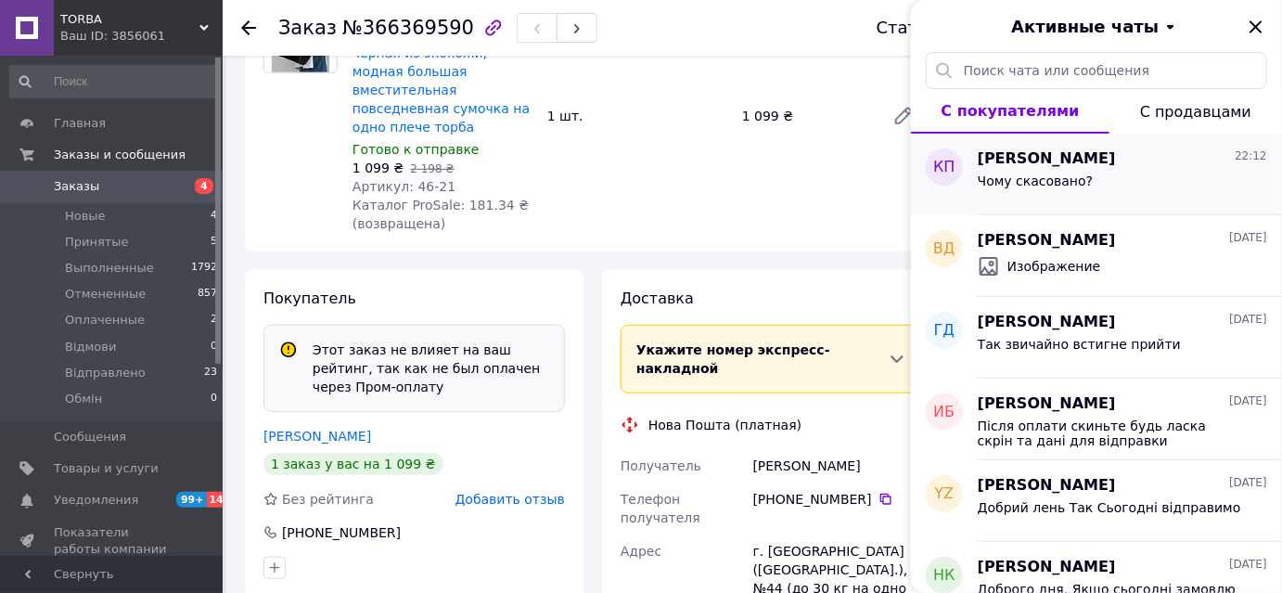
click at [1106, 172] on div "Чому скасовано?" at bounding box center [1121, 185] width 289 height 30
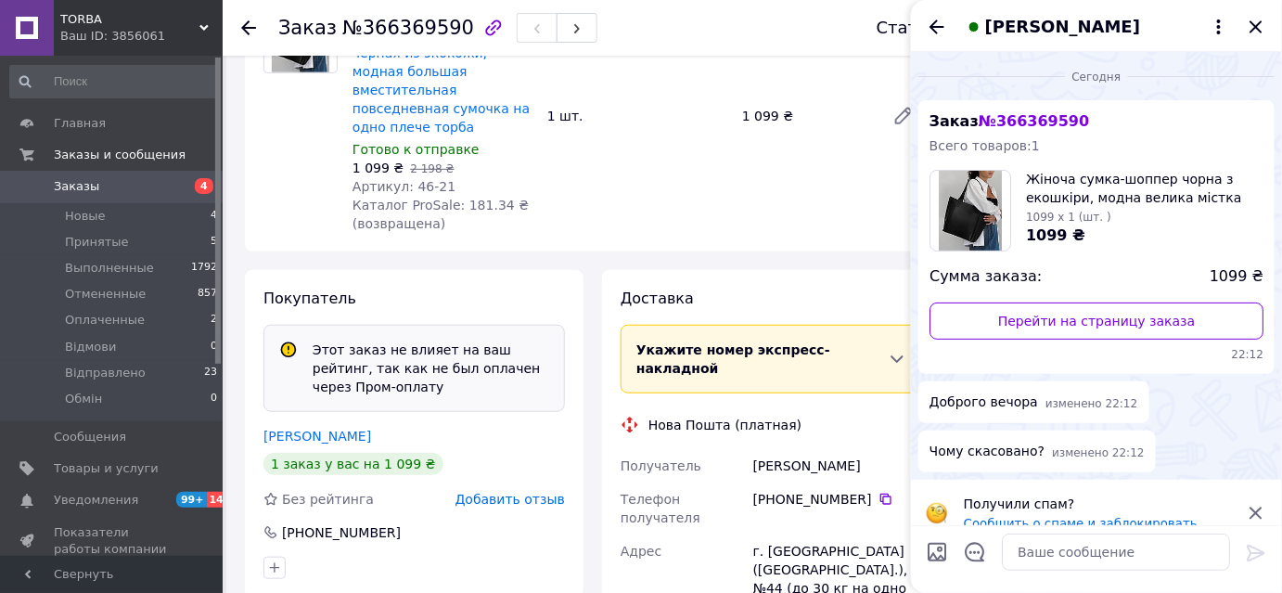
scroll to position [22, 0]
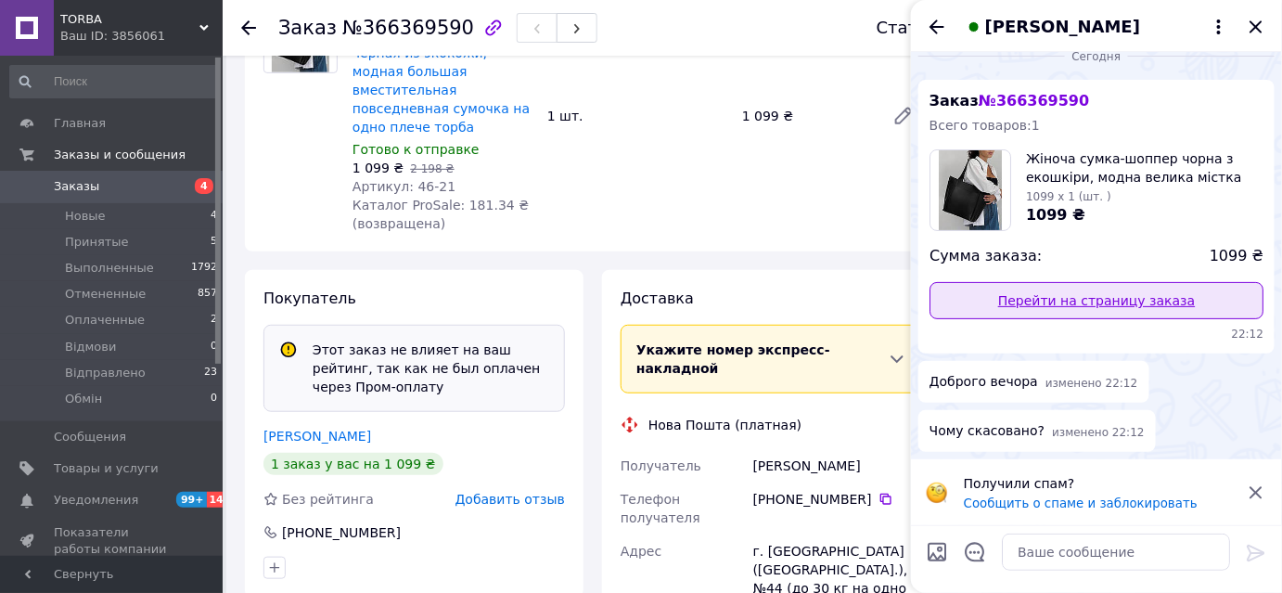
click at [1139, 299] on link "Перейти на страницу заказа" at bounding box center [1096, 300] width 334 height 37
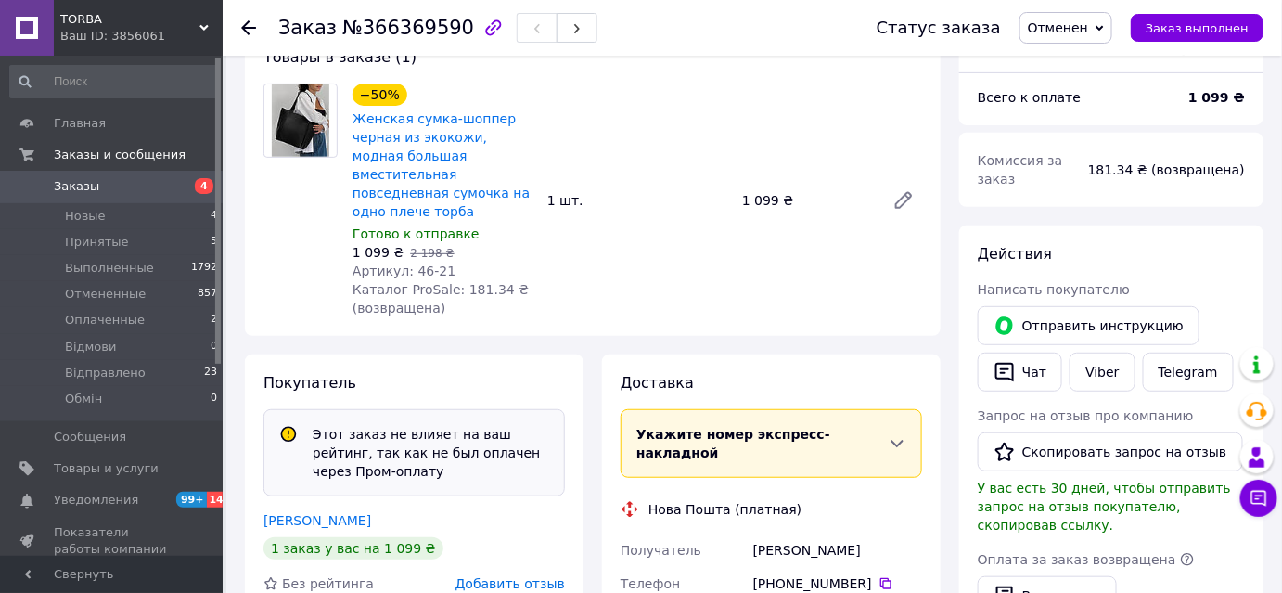
scroll to position [83, 0]
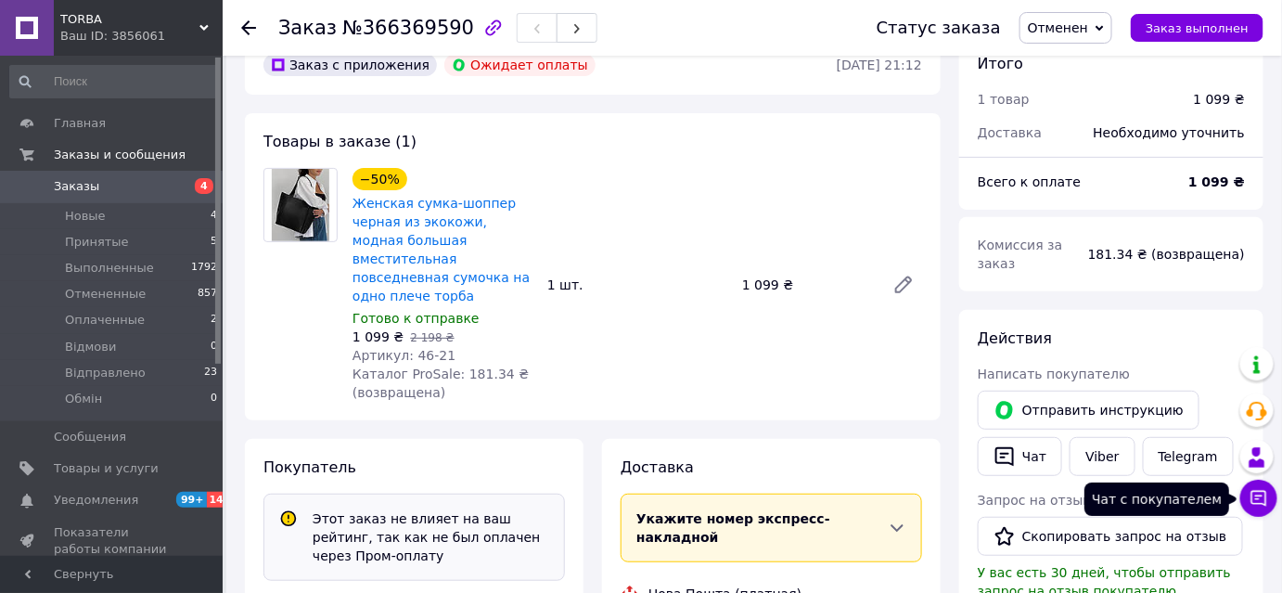
click at [1255, 489] on icon at bounding box center [1258, 498] width 19 height 19
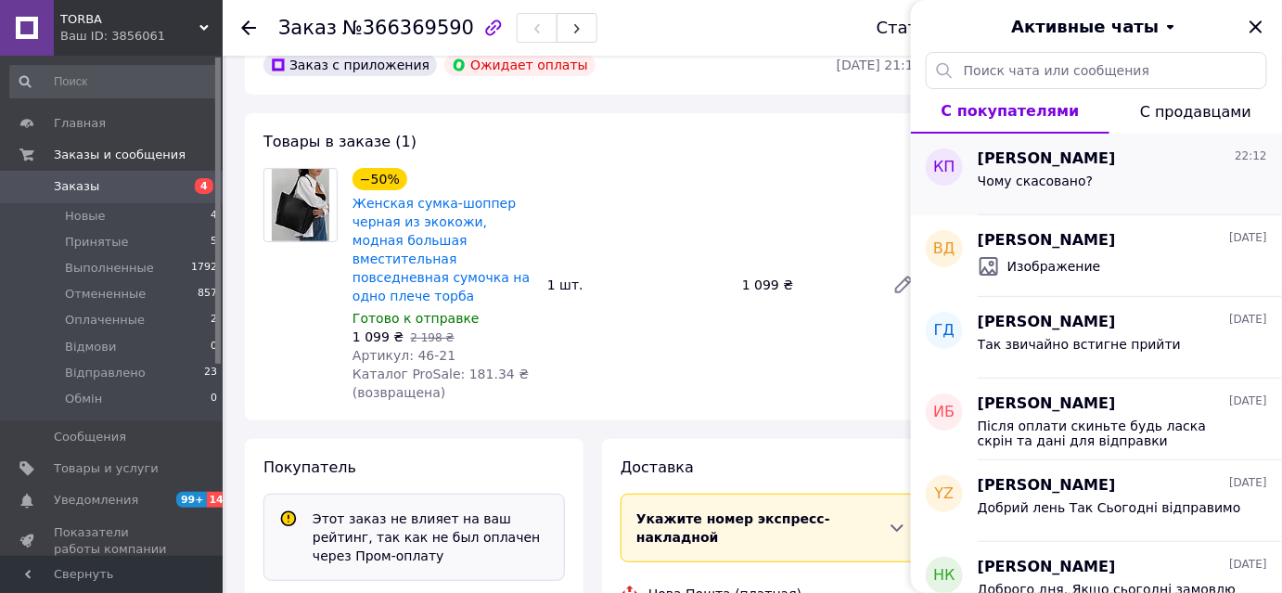
click at [1122, 182] on div "Чому скасовано?" at bounding box center [1121, 185] width 289 height 30
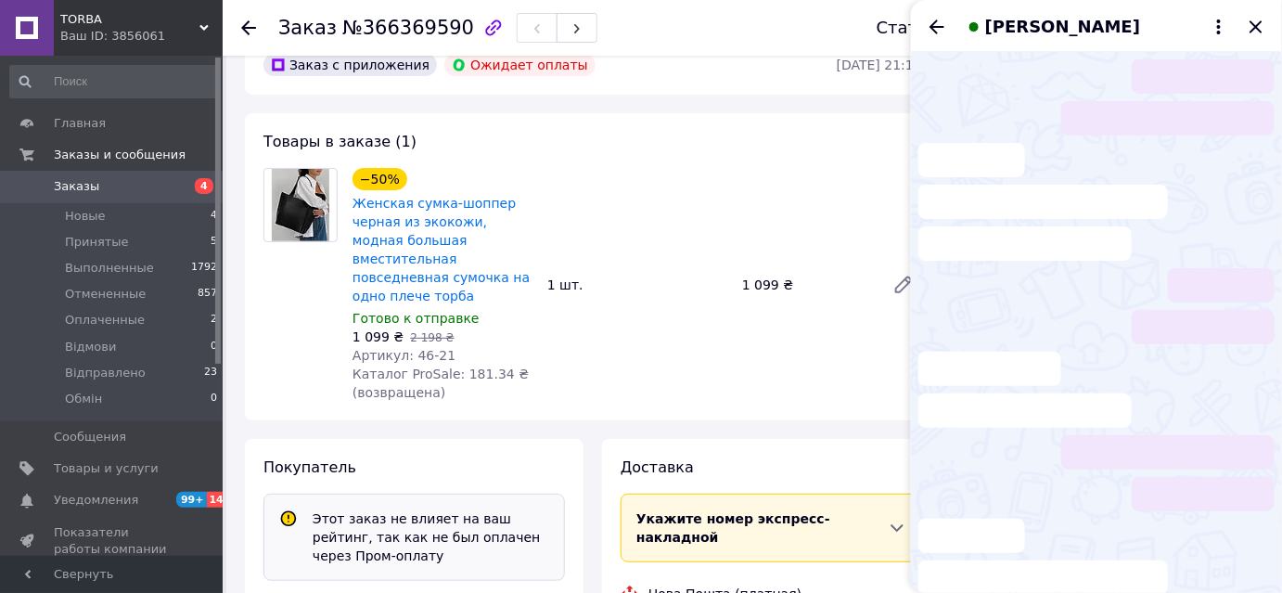
scroll to position [22, 0]
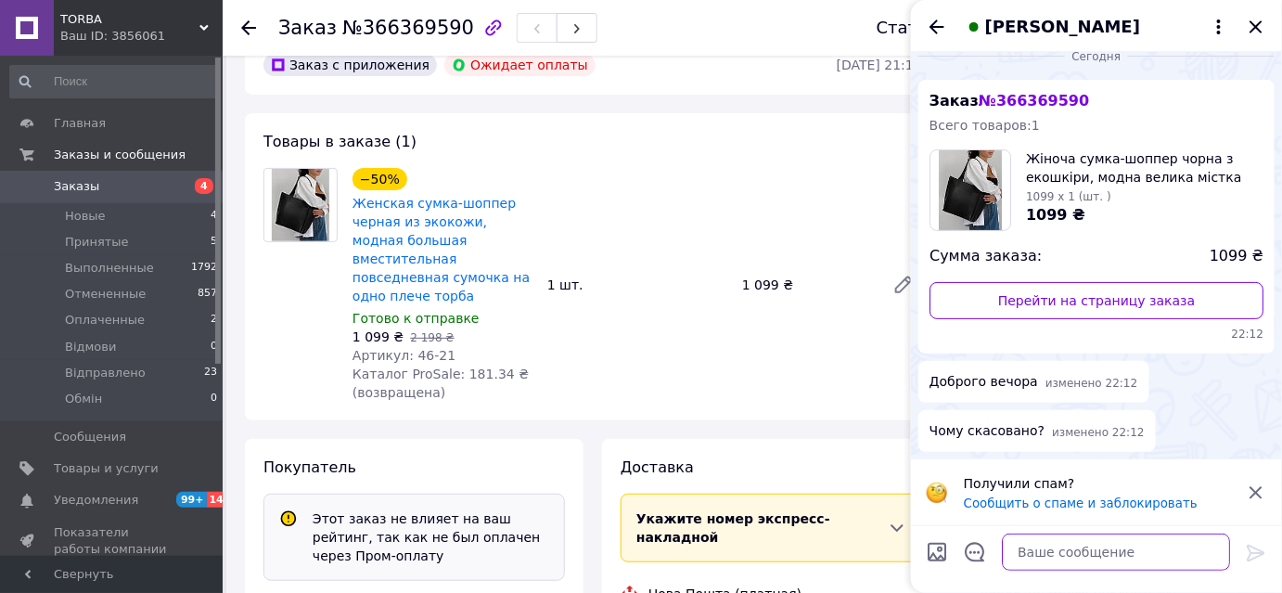
click at [1088, 550] on textarea at bounding box center [1115, 551] width 228 height 37
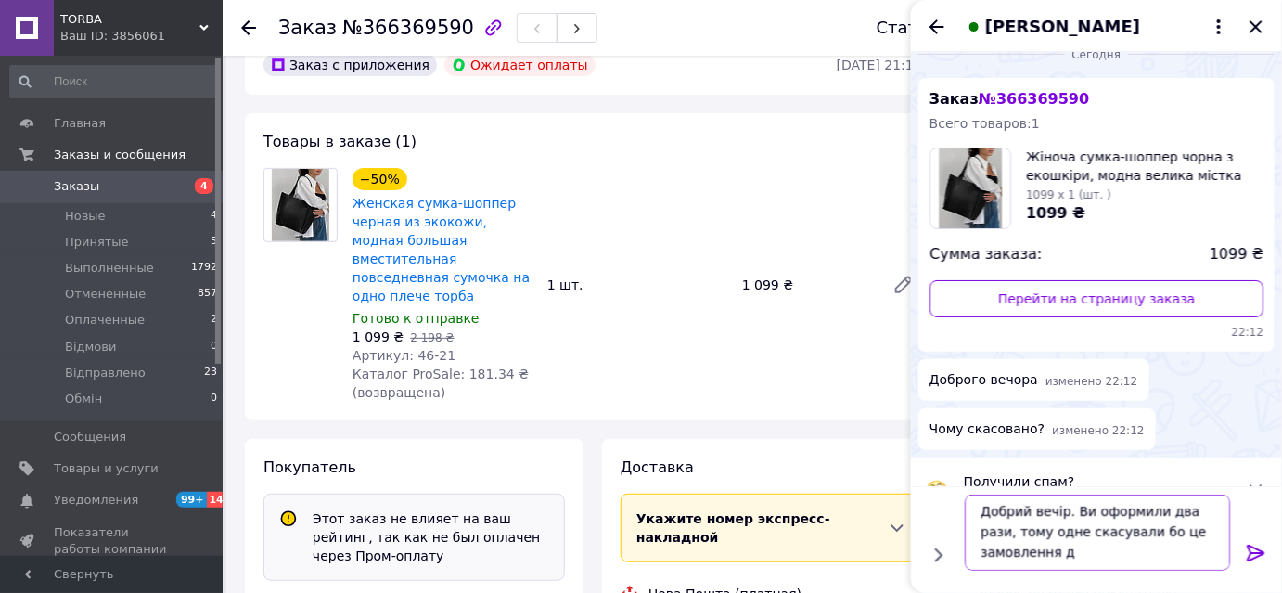
scroll to position [1, 0]
type textarea "Добрий вечір. Ви оформили два рази, тому одне скасували бо це замовлення дублік…"
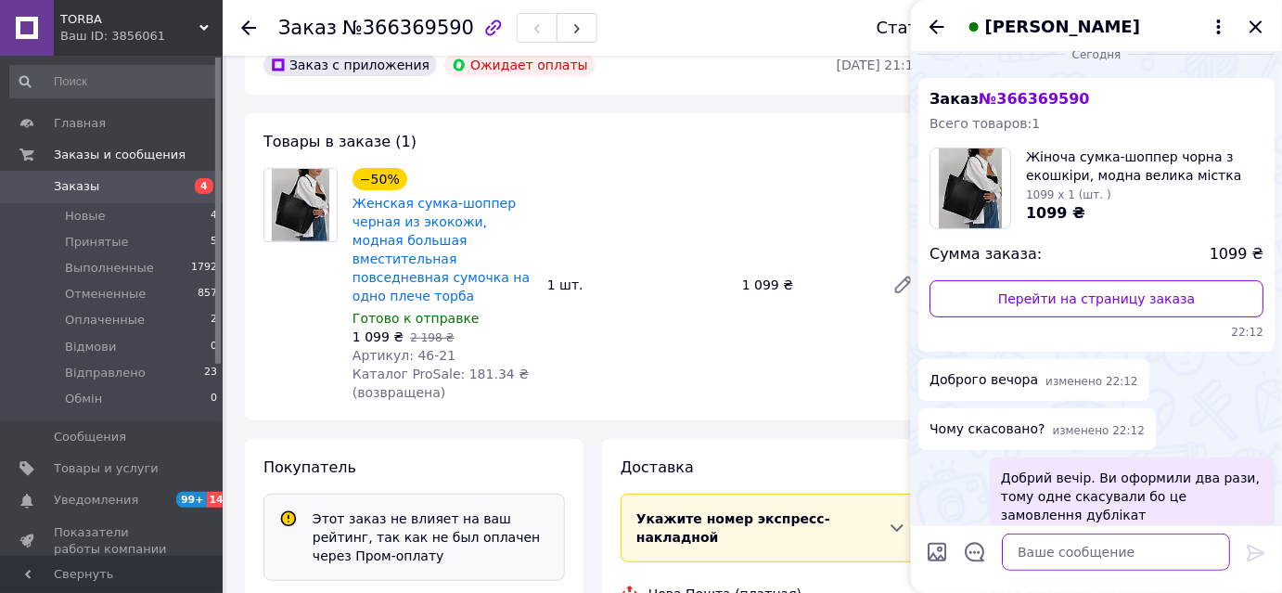
scroll to position [40, 0]
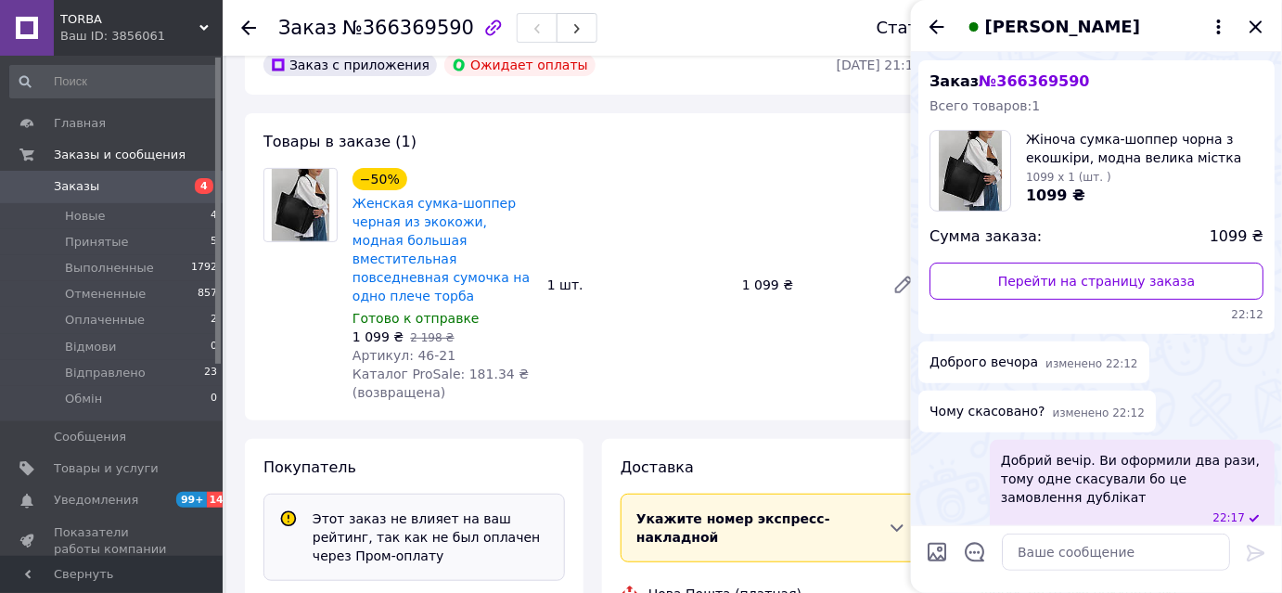
drag, startPoint x: 810, startPoint y: 3, endPoint x: 1189, endPoint y: 98, distance: 390.2
click at [1189, 98] on div "Всего товаров: 1" at bounding box center [1096, 105] width 334 height 19
click at [940, 30] on icon "Назад" at bounding box center [936, 27] width 22 height 22
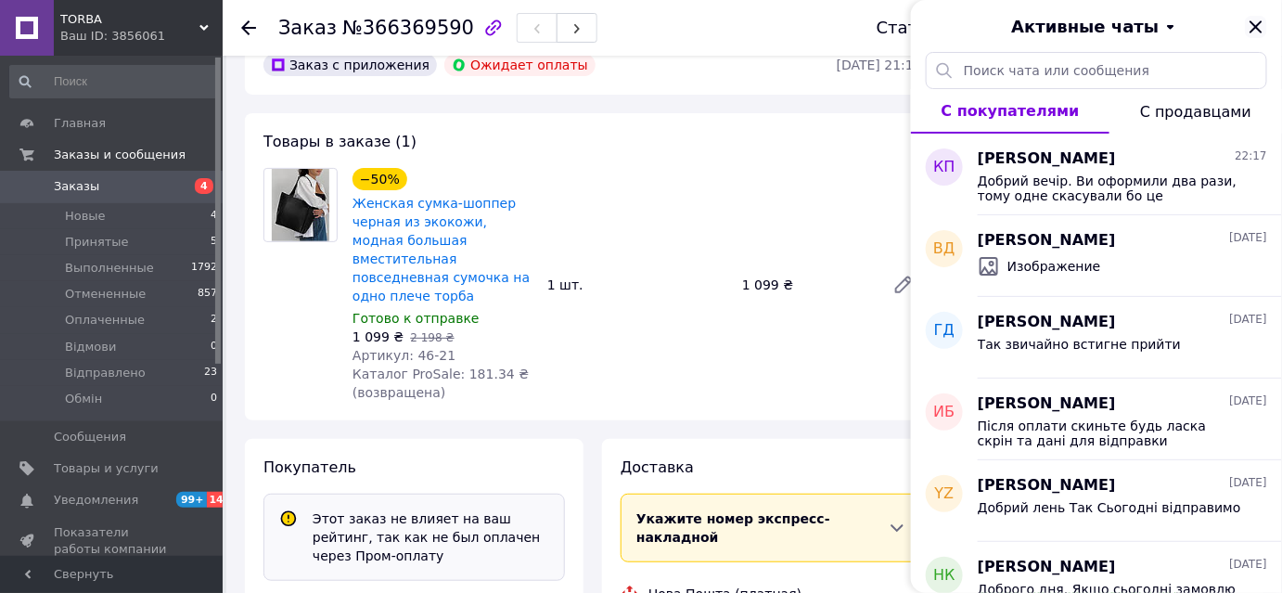
click at [1258, 19] on icon "Закрыть" at bounding box center [1255, 27] width 22 height 22
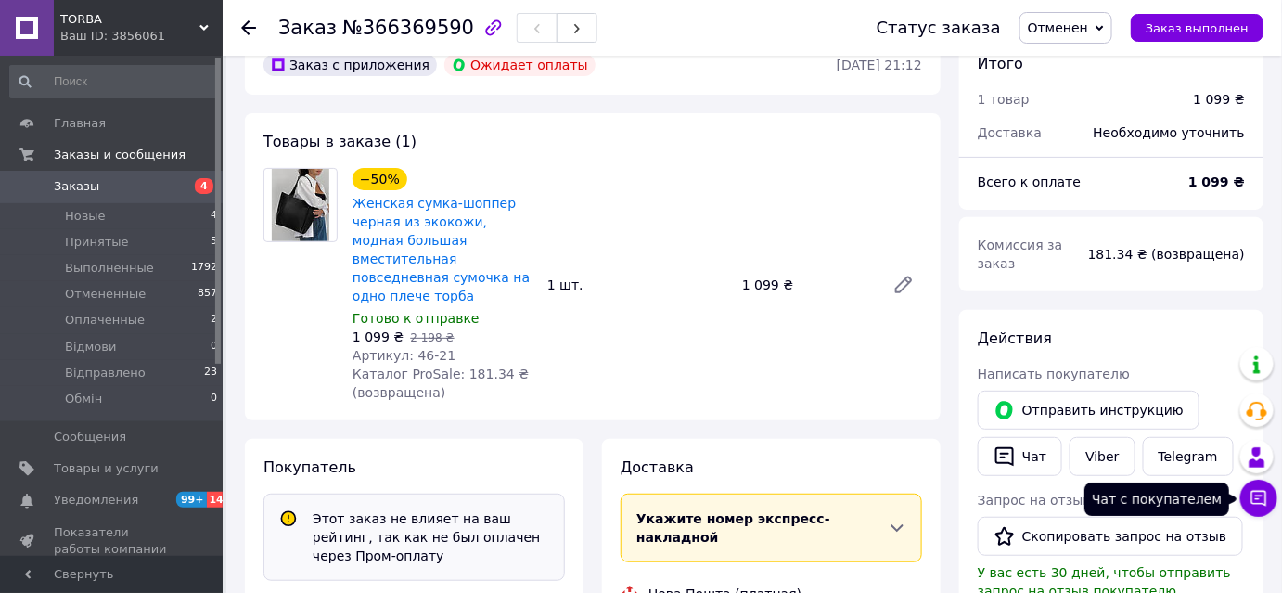
click at [1250, 500] on icon at bounding box center [1258, 498] width 19 height 19
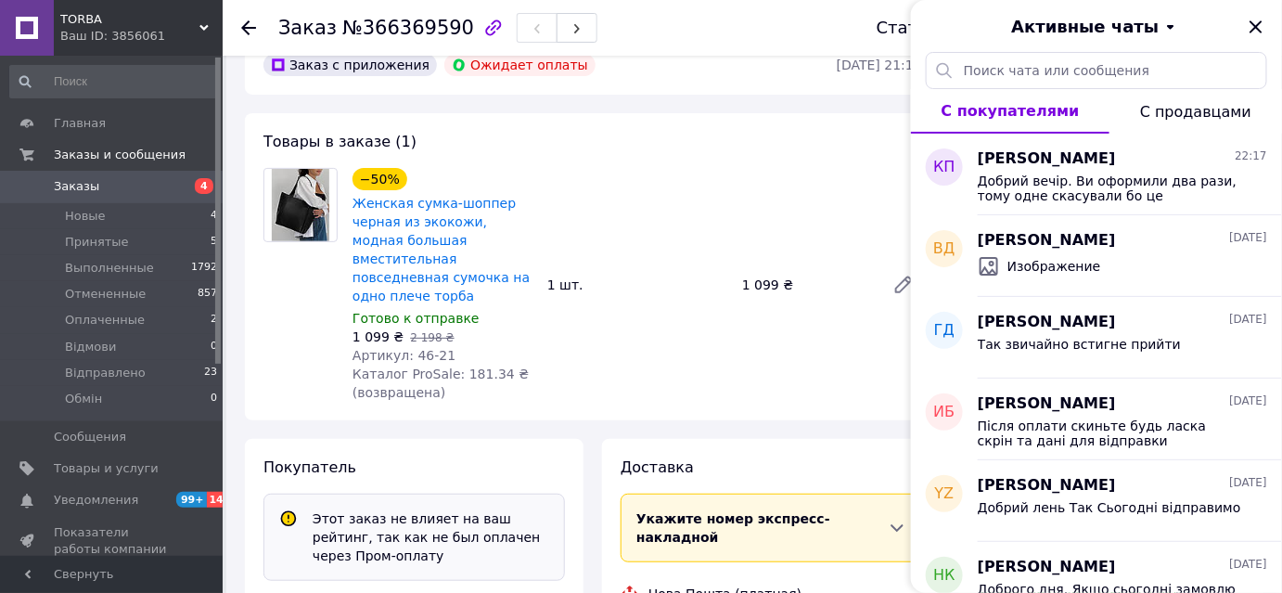
scroll to position [252, 0]
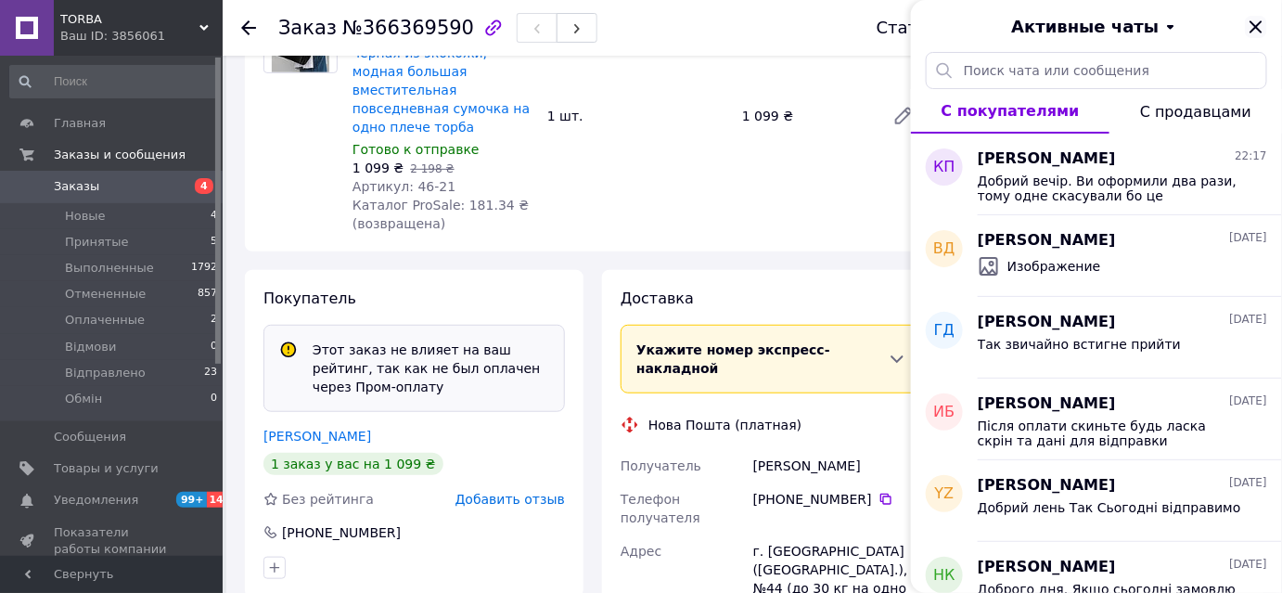
click at [1256, 25] on icon "Закрыть" at bounding box center [1255, 26] width 12 height 12
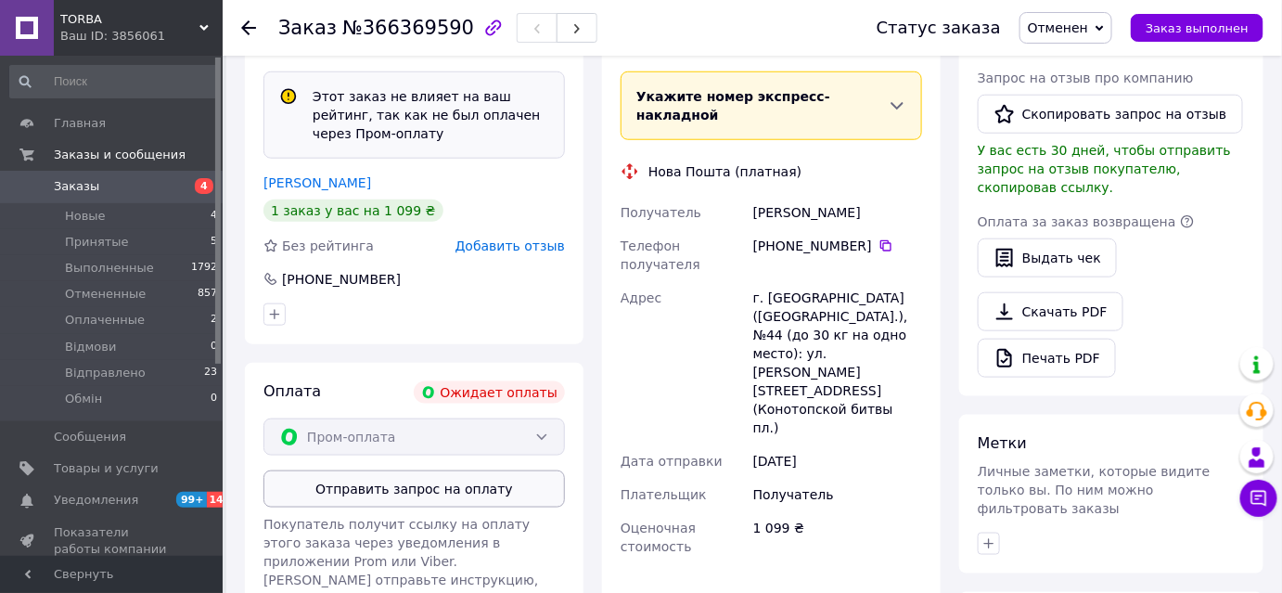
scroll to position [709, 0]
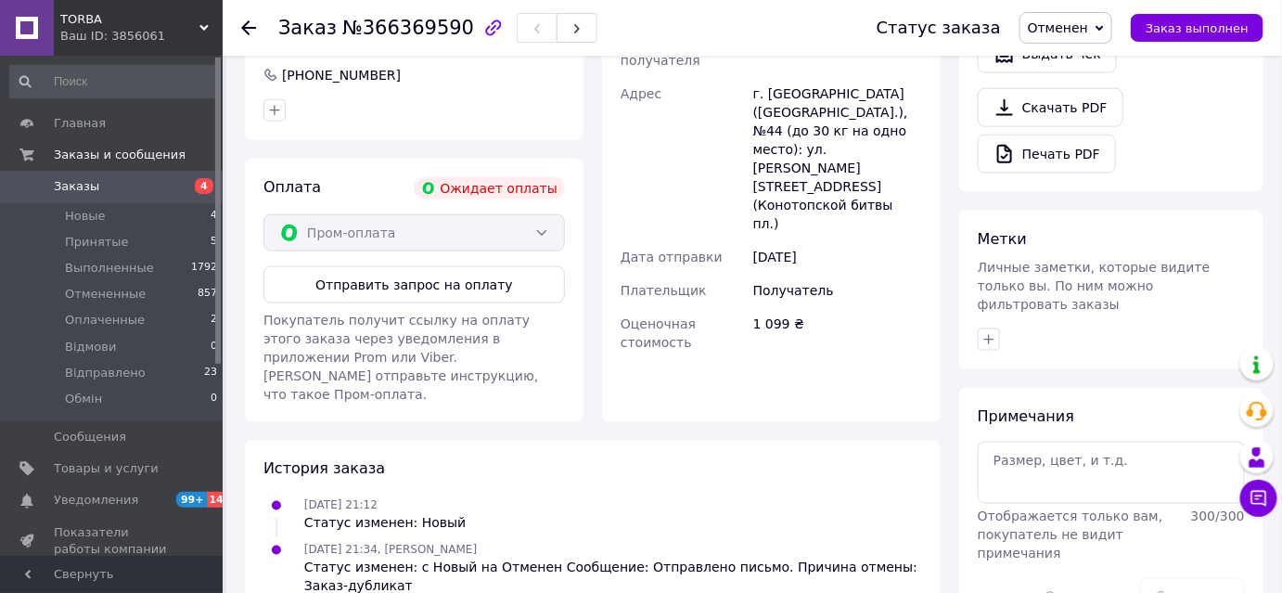
click at [97, 191] on span "Заказы" at bounding box center [113, 186] width 118 height 17
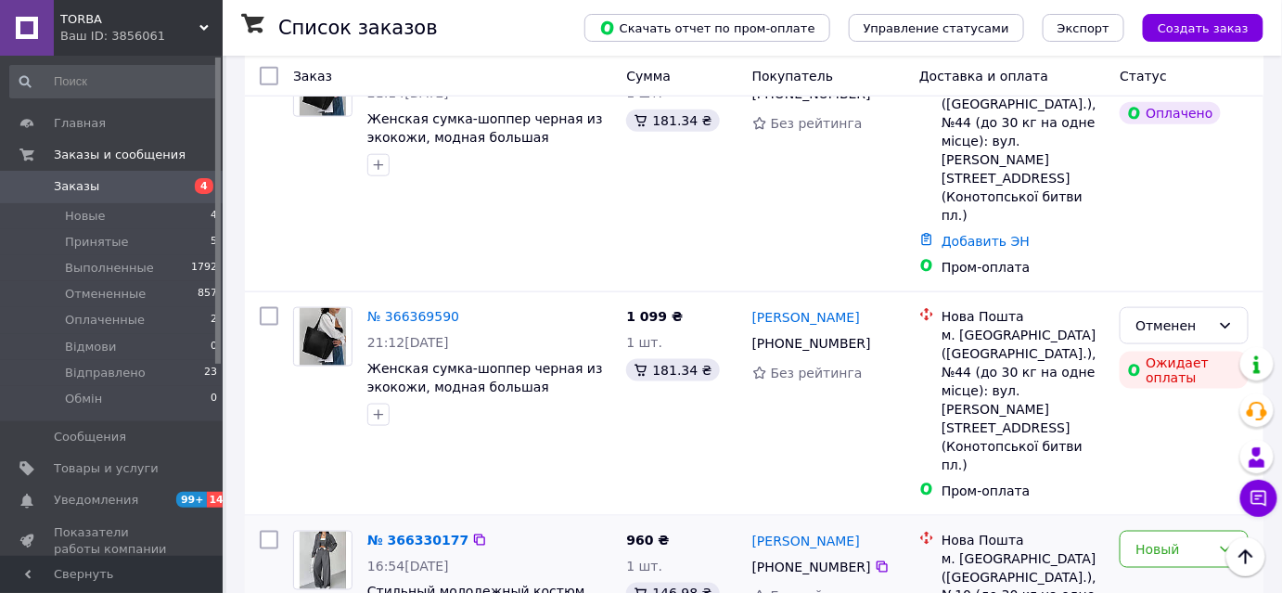
scroll to position [759, 0]
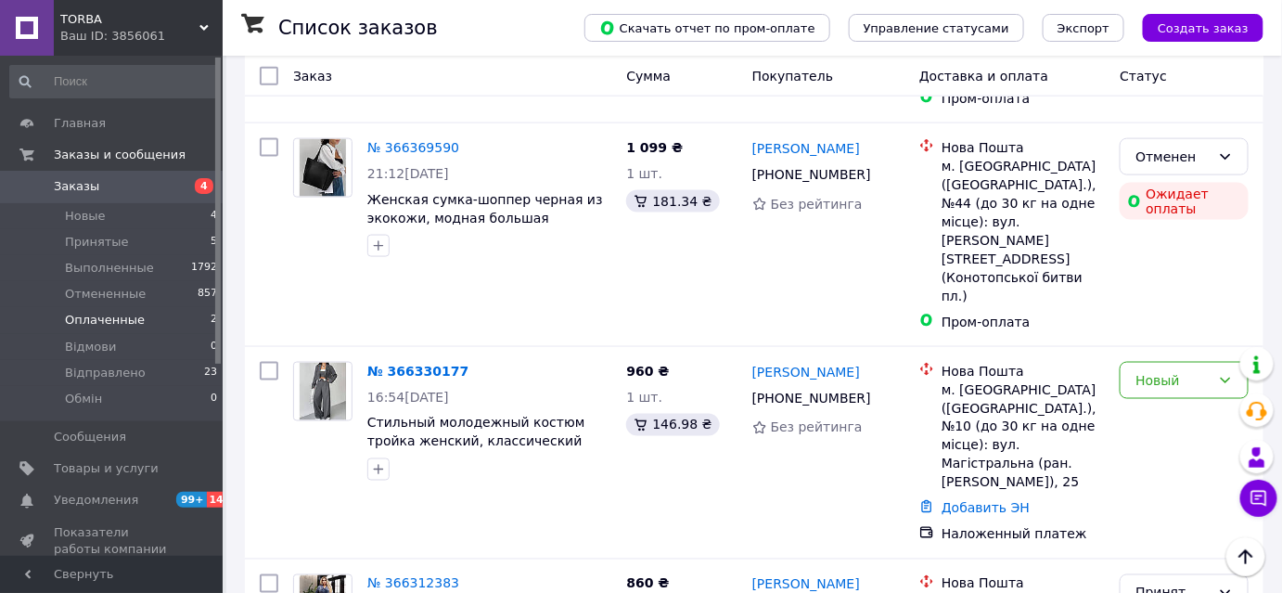
click at [124, 318] on span "Оплаченные" at bounding box center [105, 320] width 80 height 17
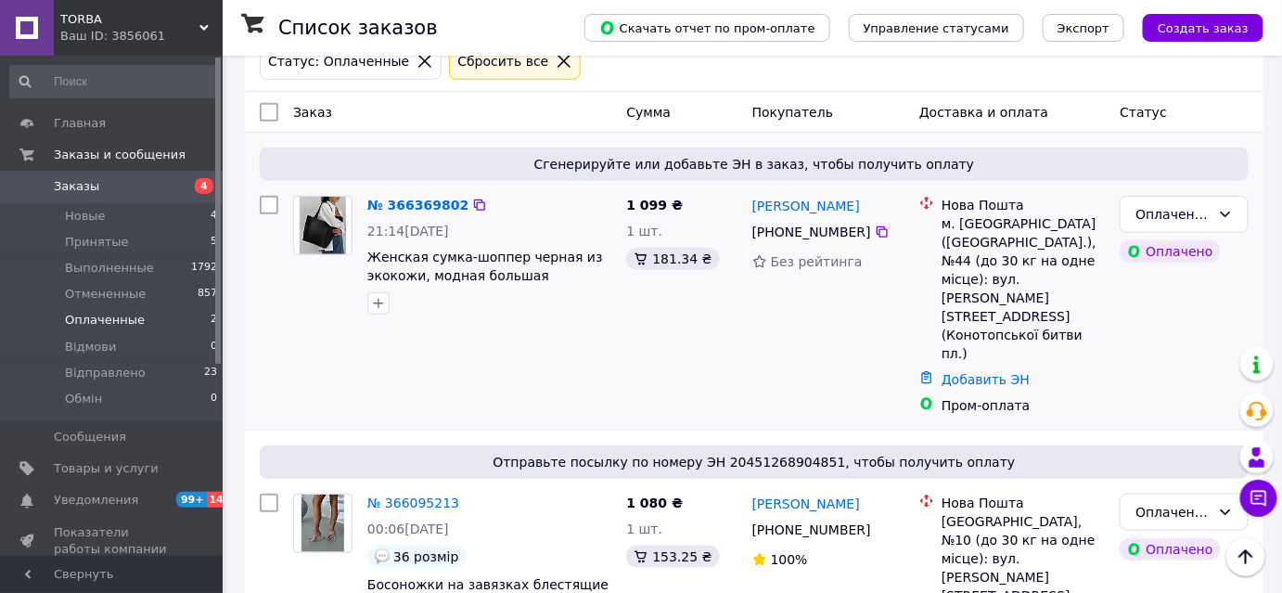
scroll to position [347, 0]
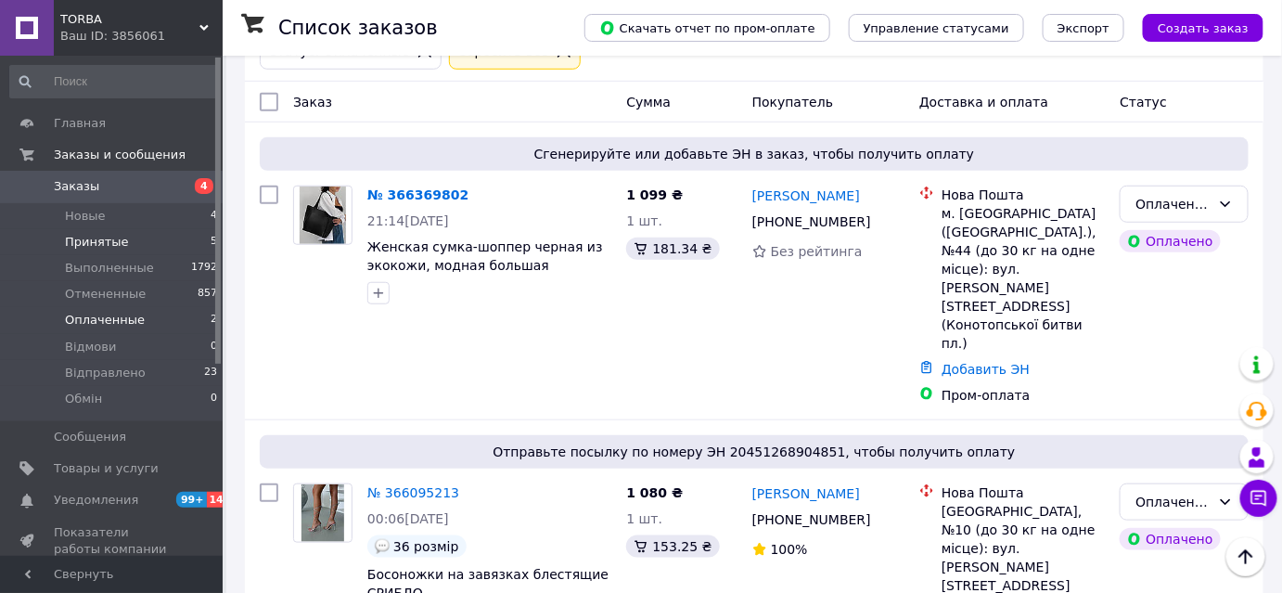
click at [89, 241] on span "Принятые" at bounding box center [97, 242] width 64 height 17
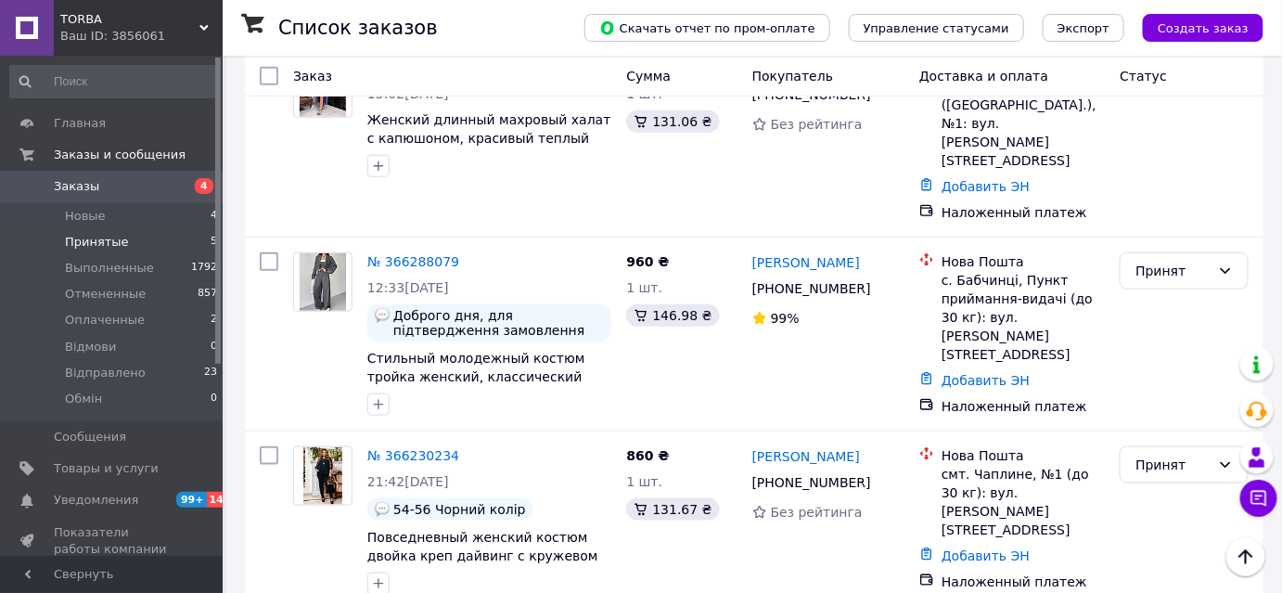
scroll to position [413, 0]
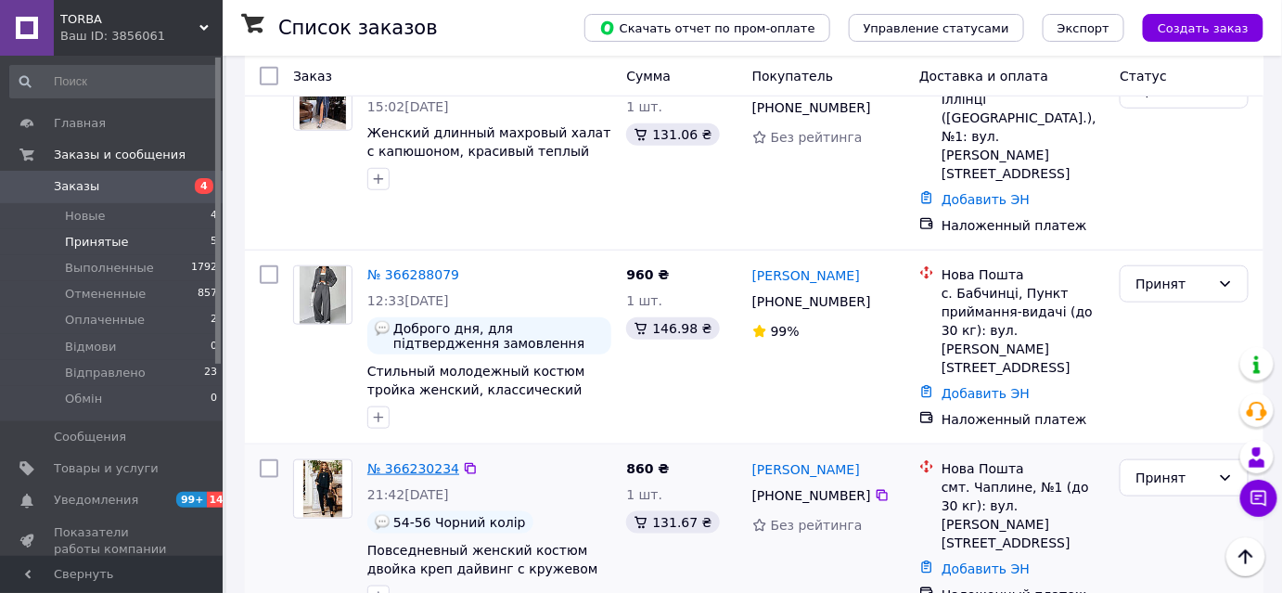
click at [393, 461] on link "№ 366230234" at bounding box center [413, 468] width 92 height 15
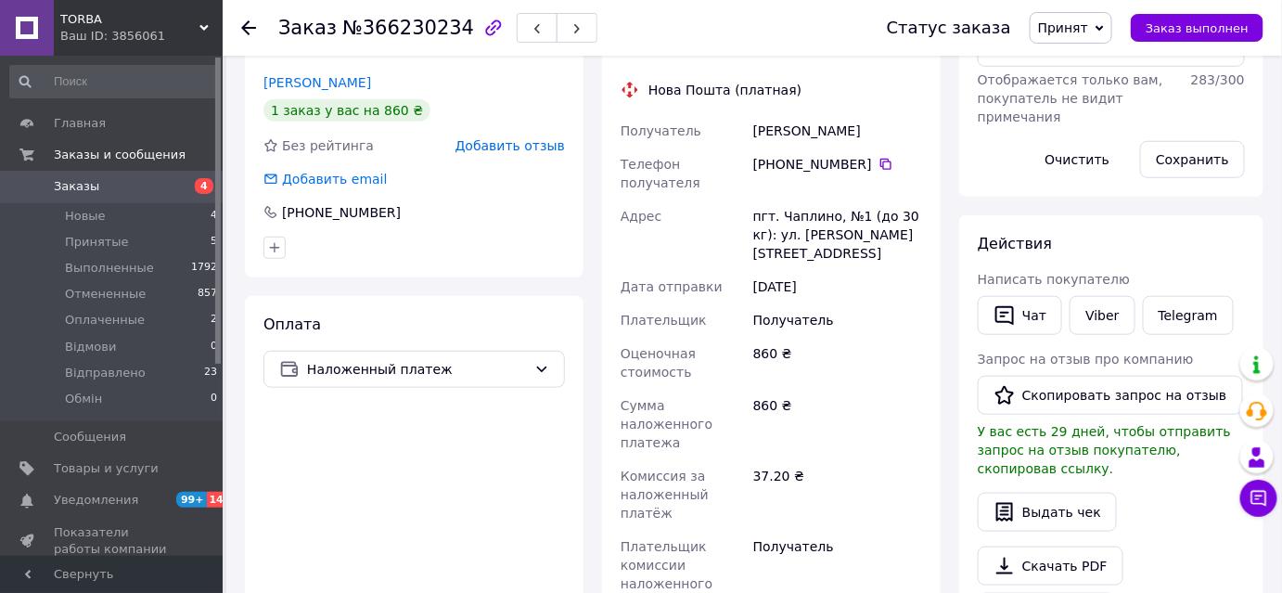
scroll to position [159, 0]
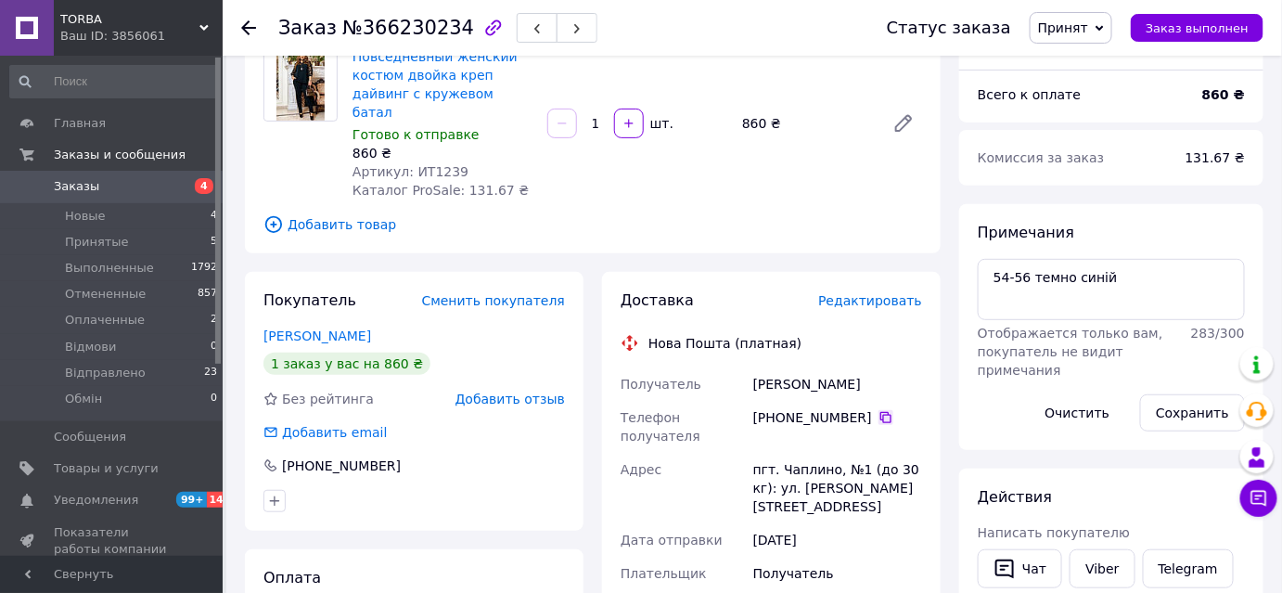
click at [880, 412] on icon at bounding box center [885, 417] width 11 height 11
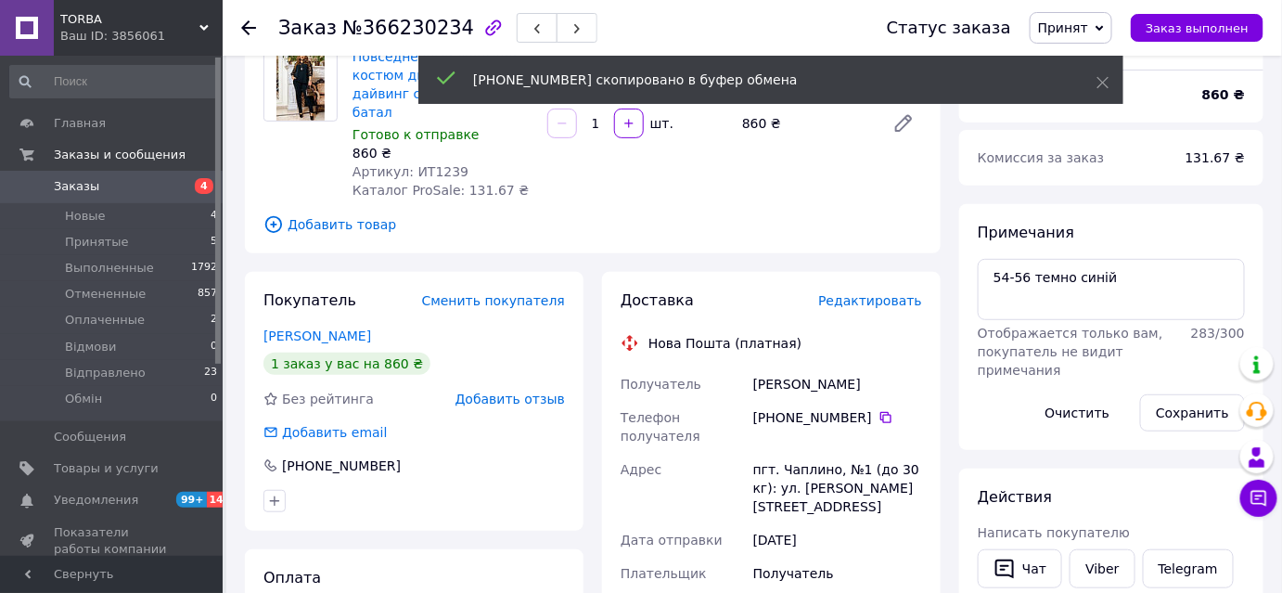
scroll to position [75, 0]
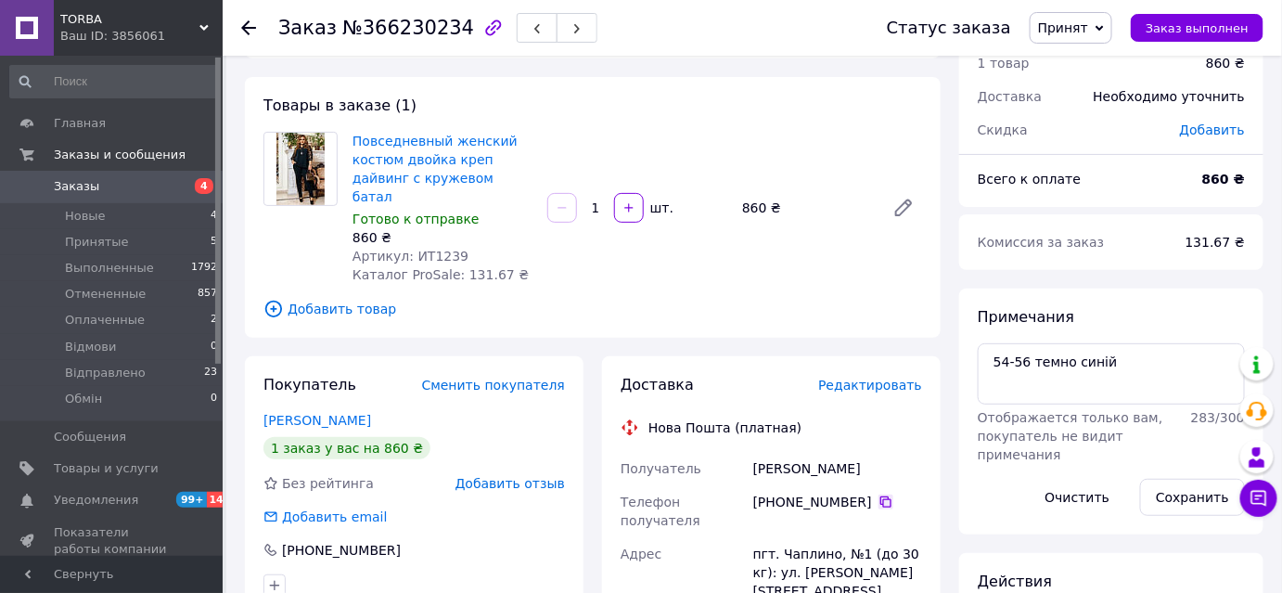
click at [878, 494] on icon at bounding box center [885, 501] width 15 height 15
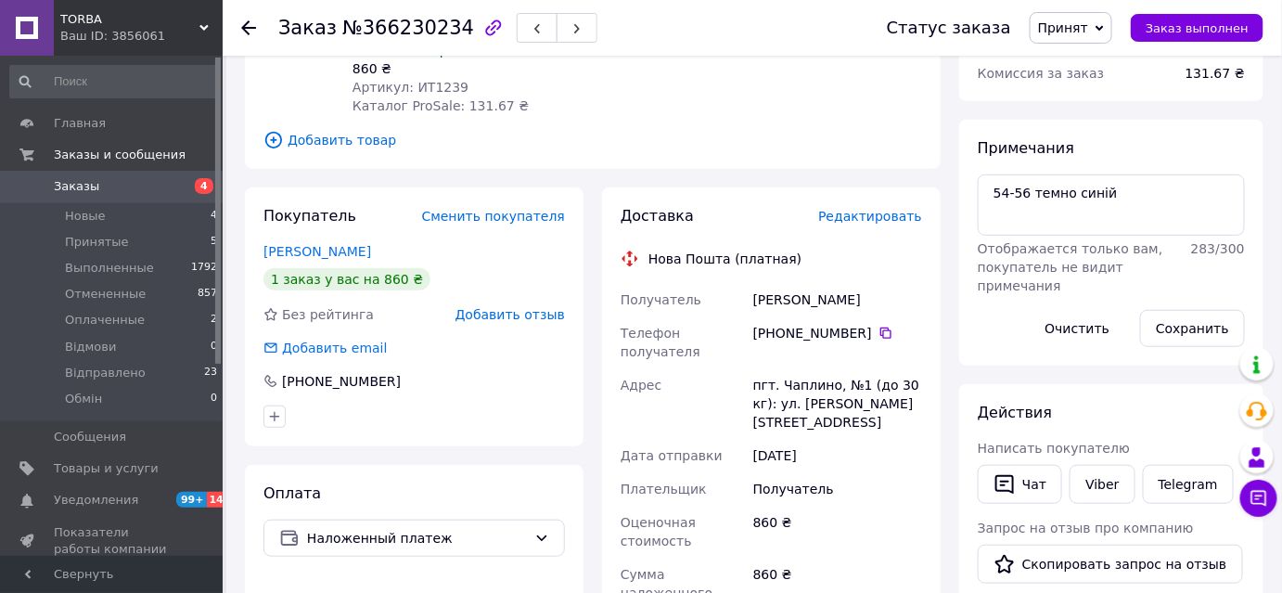
click at [776, 283] on div "Хавжу Наталя" at bounding box center [837, 299] width 176 height 33
click at [774, 283] on div "Хавжу Наталя" at bounding box center [837, 299] width 176 height 33
copy div "Хавжу"
click at [802, 283] on div "Хавжу Наталя" at bounding box center [837, 299] width 176 height 33
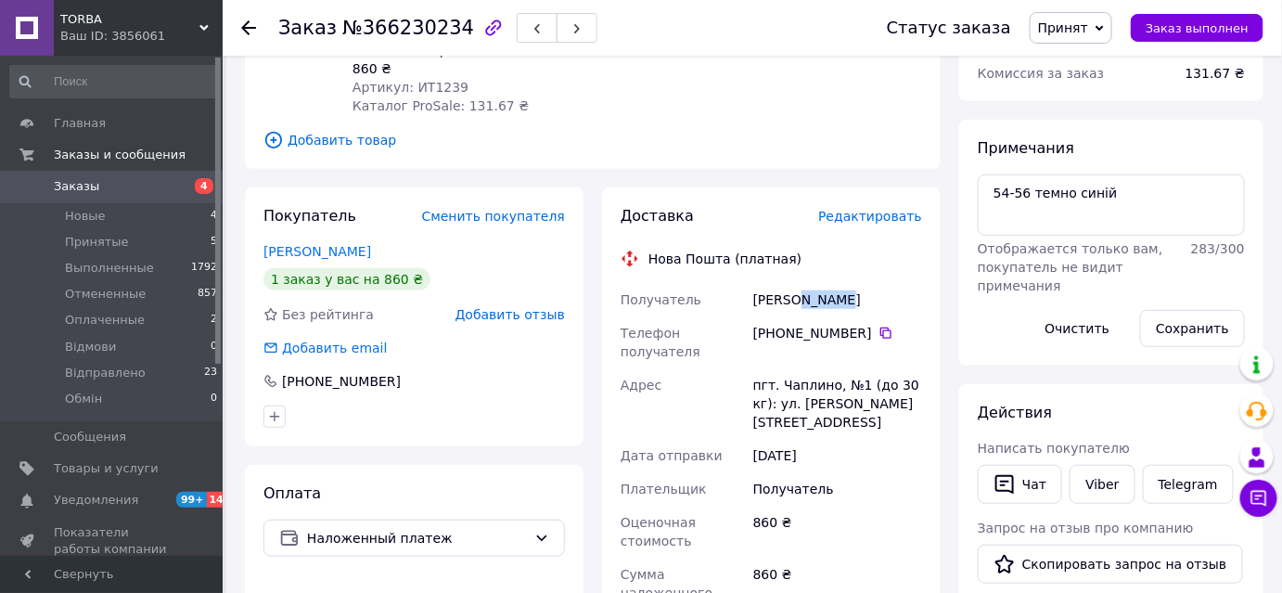
click at [802, 283] on div "Хавжу Наталя" at bounding box center [837, 299] width 176 height 33
copy div "Наталя"
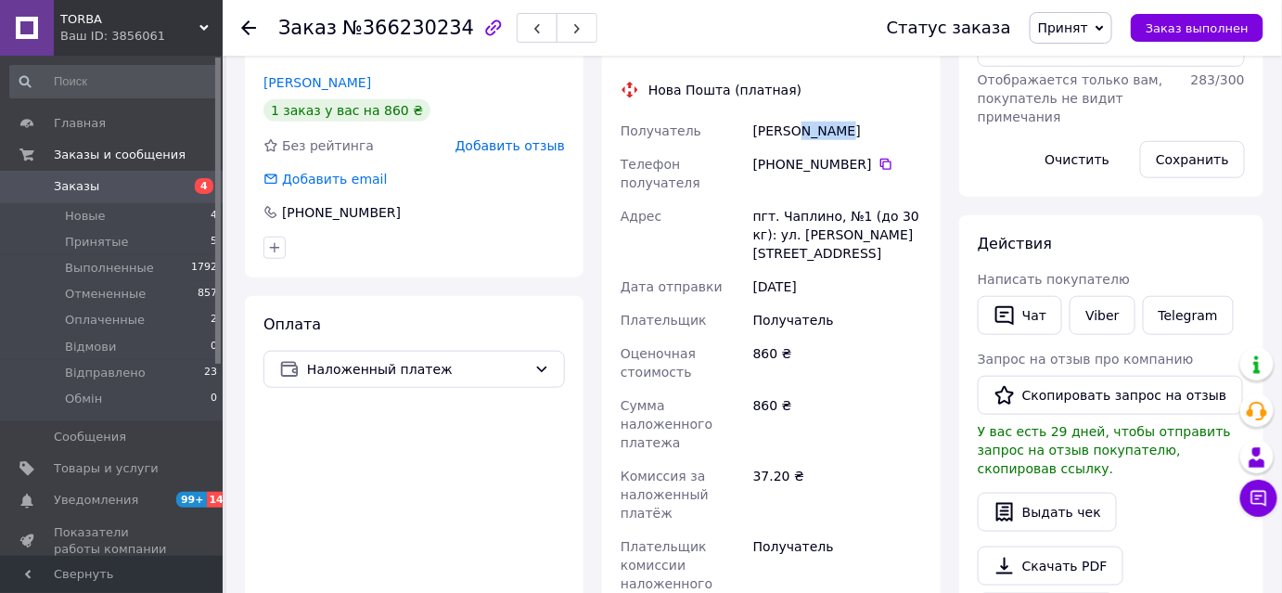
scroll to position [328, 0]
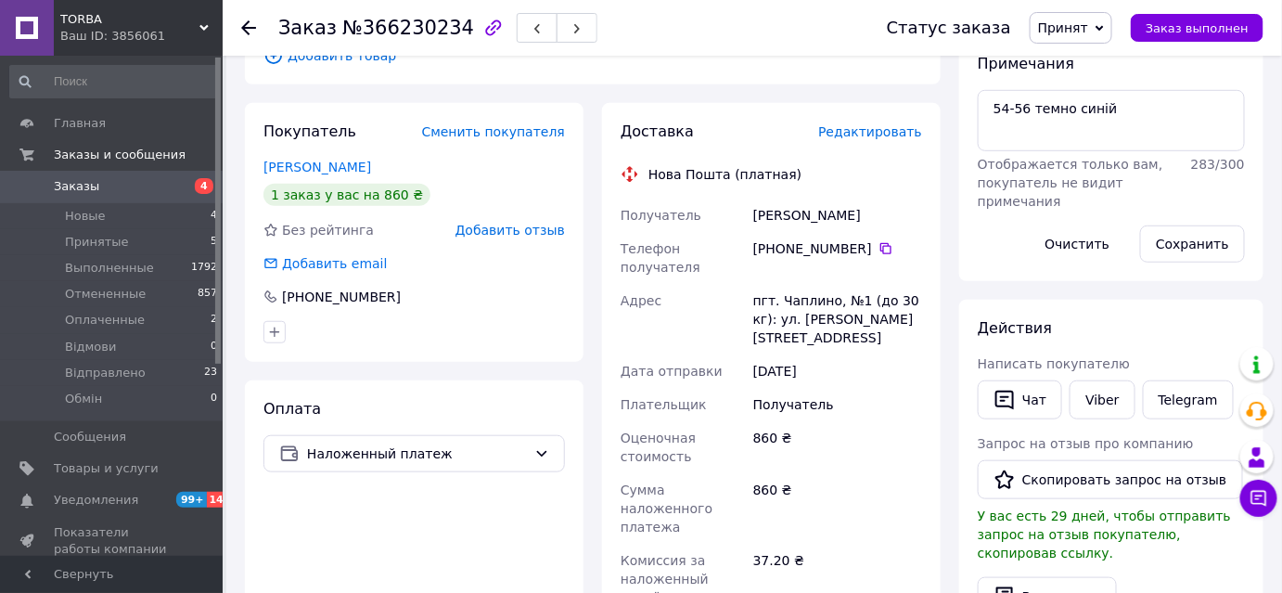
click at [795, 284] on div "пгт. Чаплино, №1 (до 30 кг): ул. Петровського, 27" at bounding box center [837, 319] width 176 height 70
copy div "Чаплино"
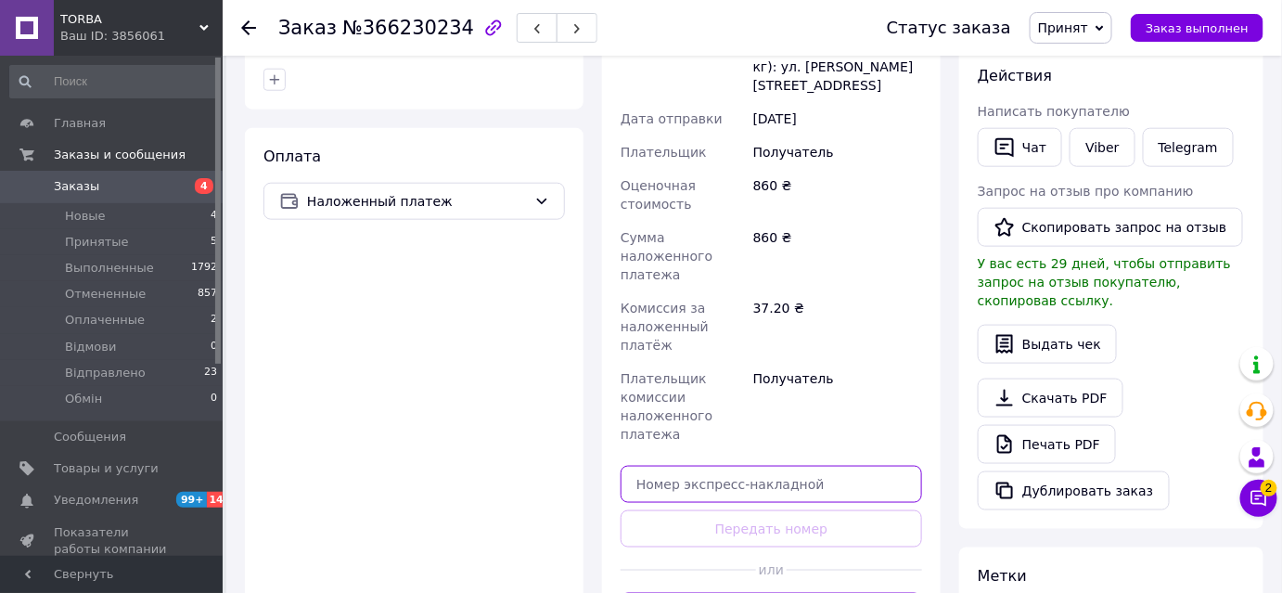
click at [755, 466] on input "text" at bounding box center [770, 484] width 301 height 37
paste input "20451269288504"
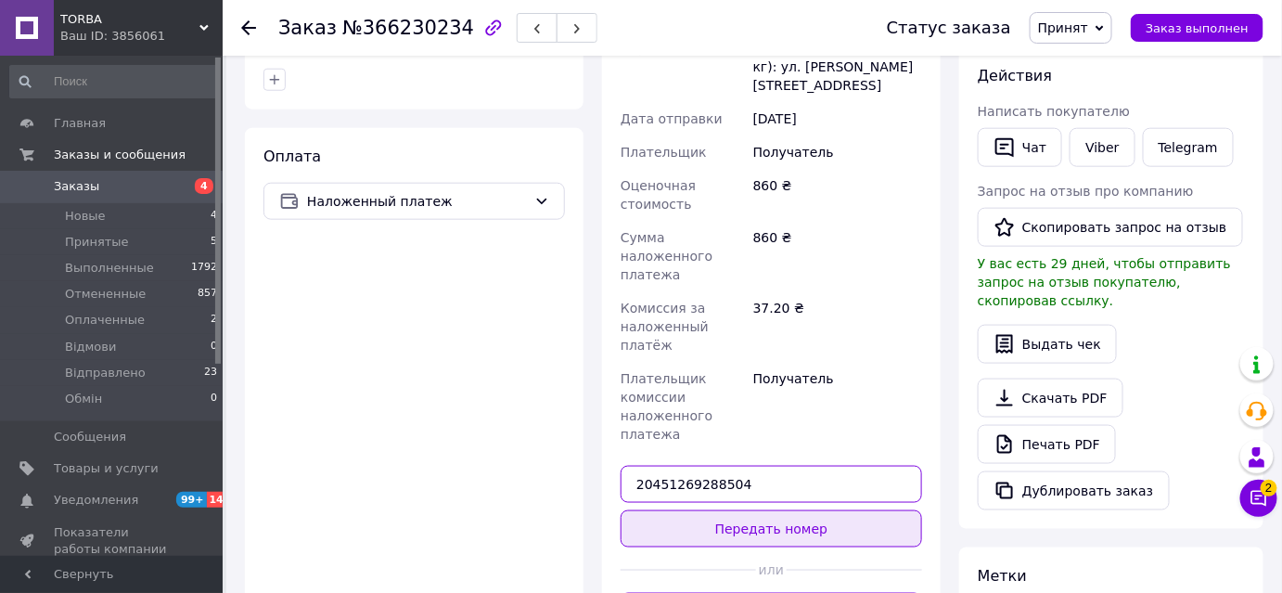
type input "20451269288504"
click at [767, 510] on button "Передать номер" at bounding box center [770, 528] width 301 height 37
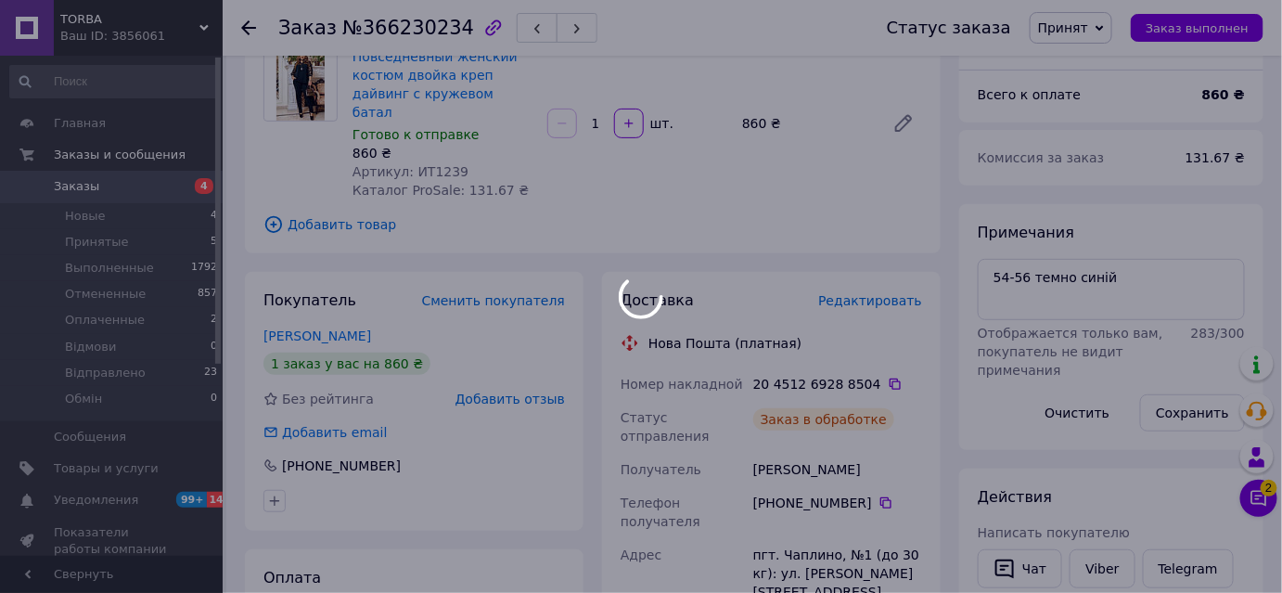
scroll to position [0, 0]
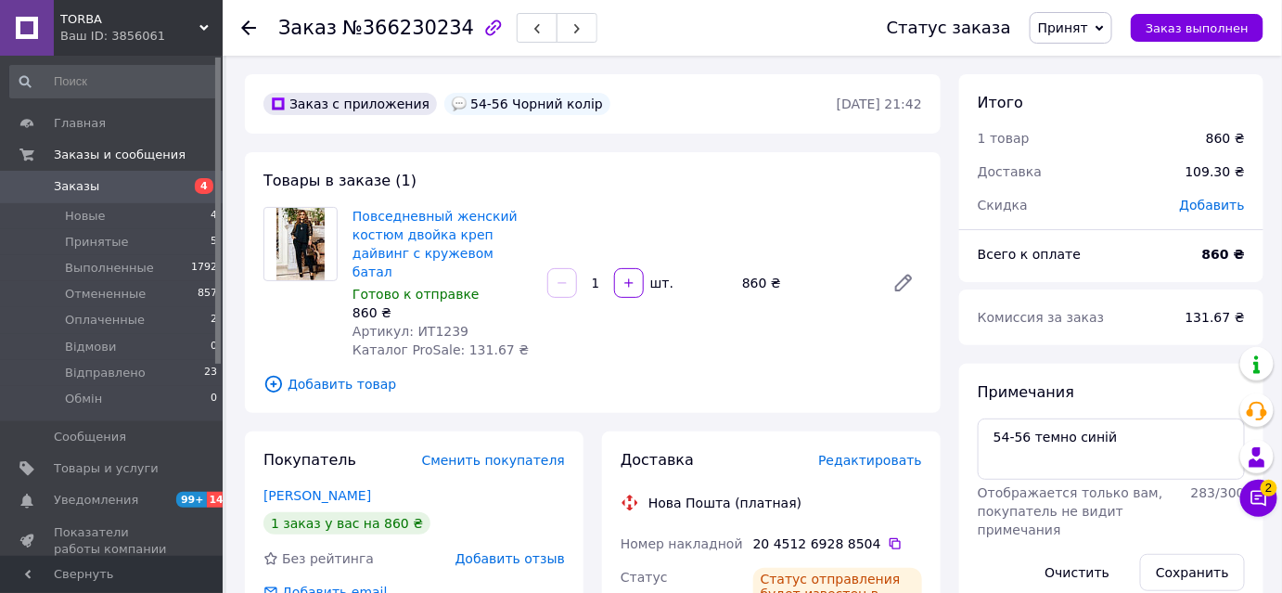
drag, startPoint x: 712, startPoint y: 228, endPoint x: 924, endPoint y: 328, distance: 233.9
click at [712, 229] on div "Повседневный женский костюм двойка креп дайвинг с кружевом батал Готово к отпра…" at bounding box center [637, 282] width 584 height 159
click at [1263, 499] on icon at bounding box center [1258, 498] width 19 height 19
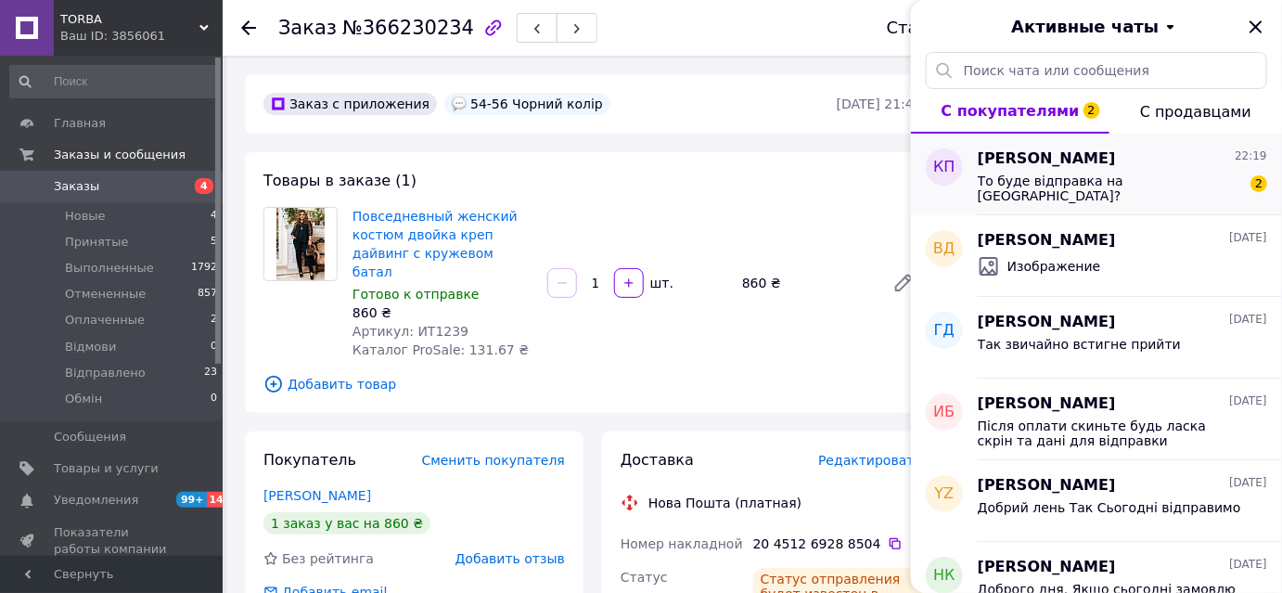
click at [1198, 182] on div "То буде відправка на Київ? 2" at bounding box center [1121, 186] width 289 height 33
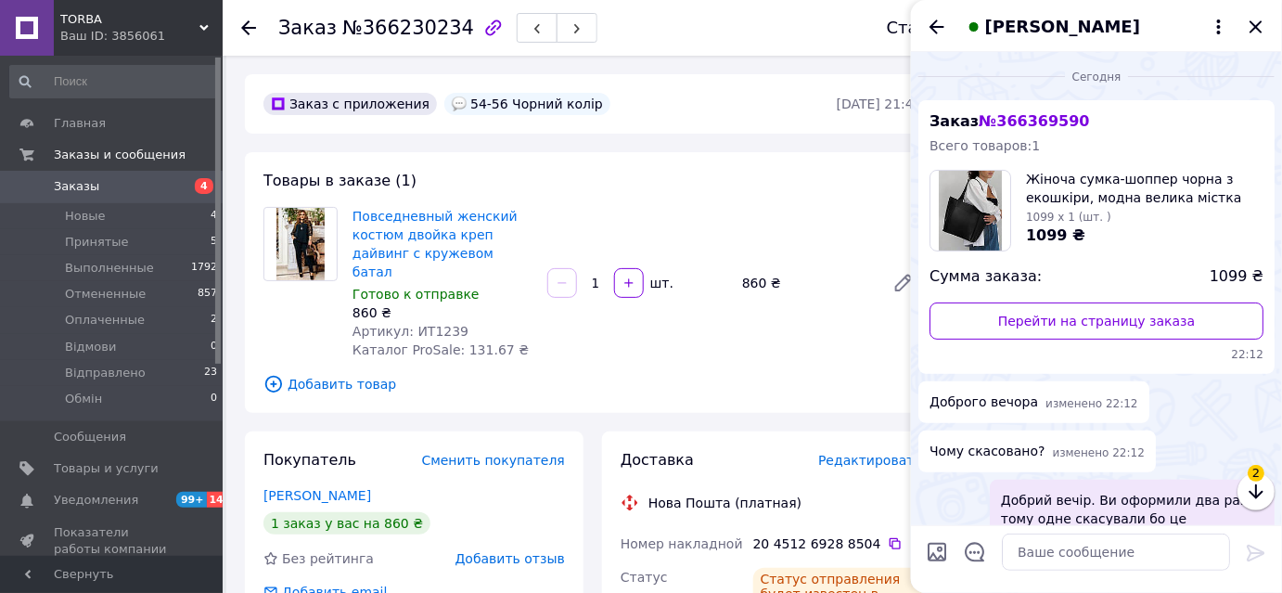
scroll to position [172, 0]
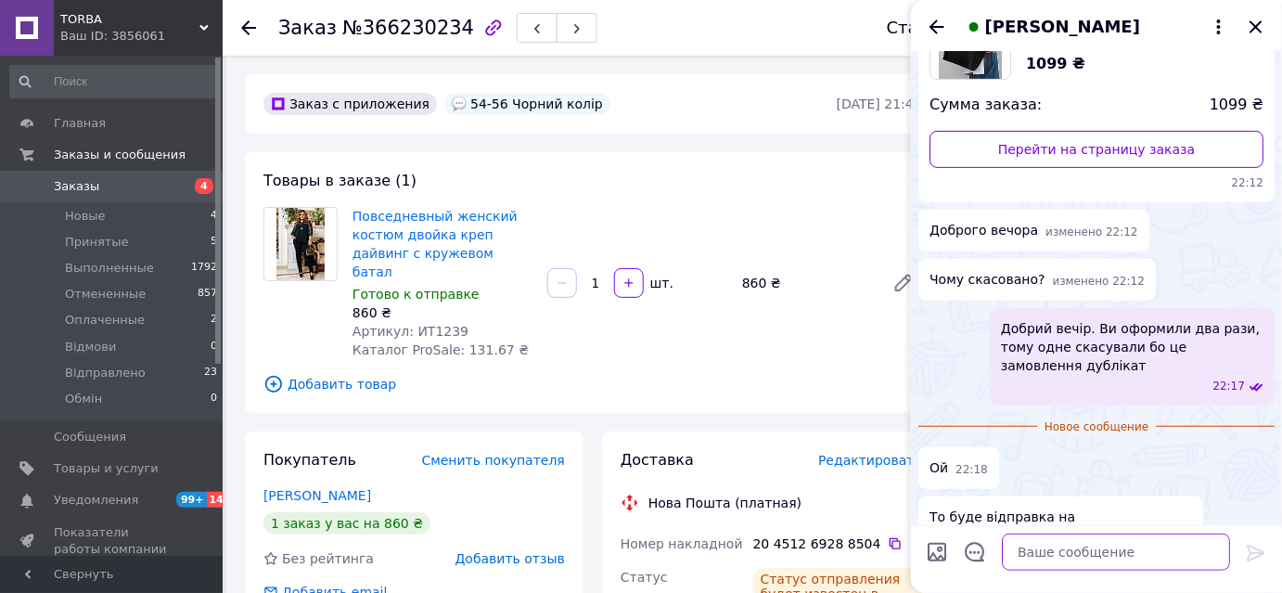
click at [1095, 551] on textarea at bounding box center [1115, 551] width 228 height 37
click at [107, 189] on span "Заказы" at bounding box center [113, 186] width 118 height 17
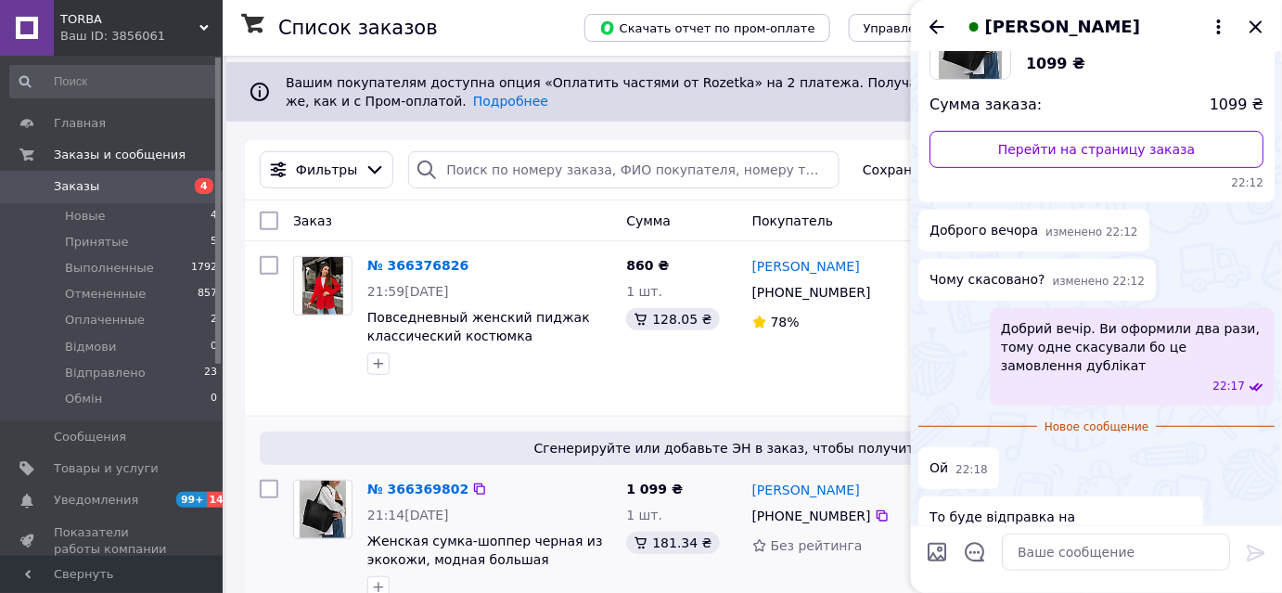
scroll to position [252, 0]
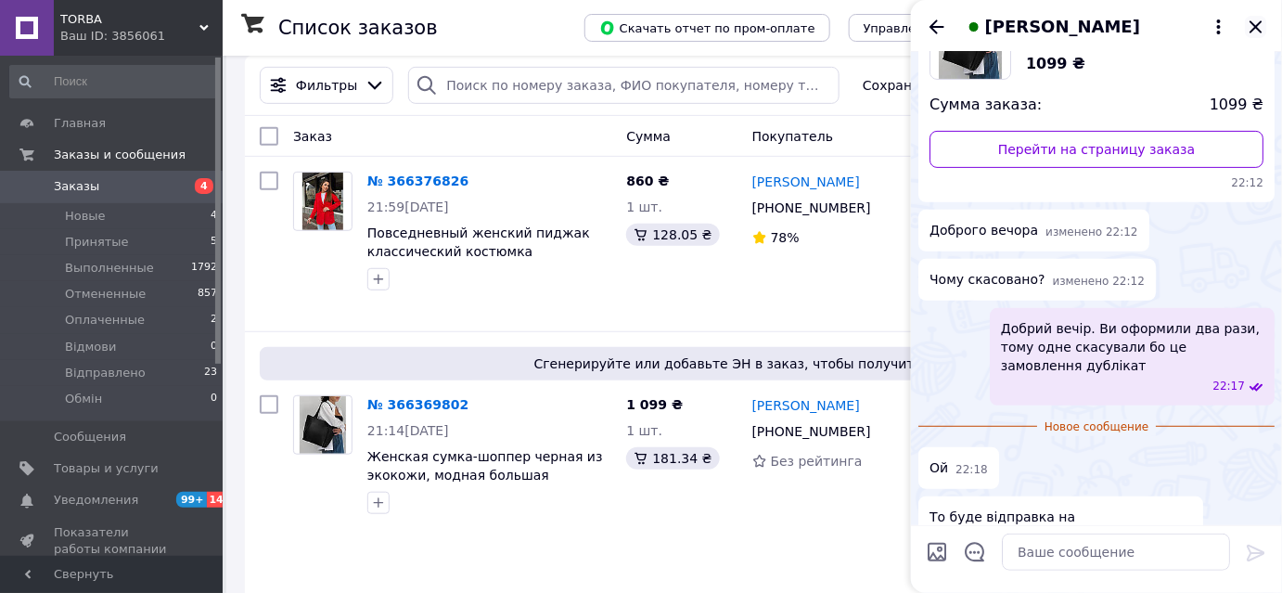
click at [1262, 19] on icon "Закрыть" at bounding box center [1255, 27] width 22 height 22
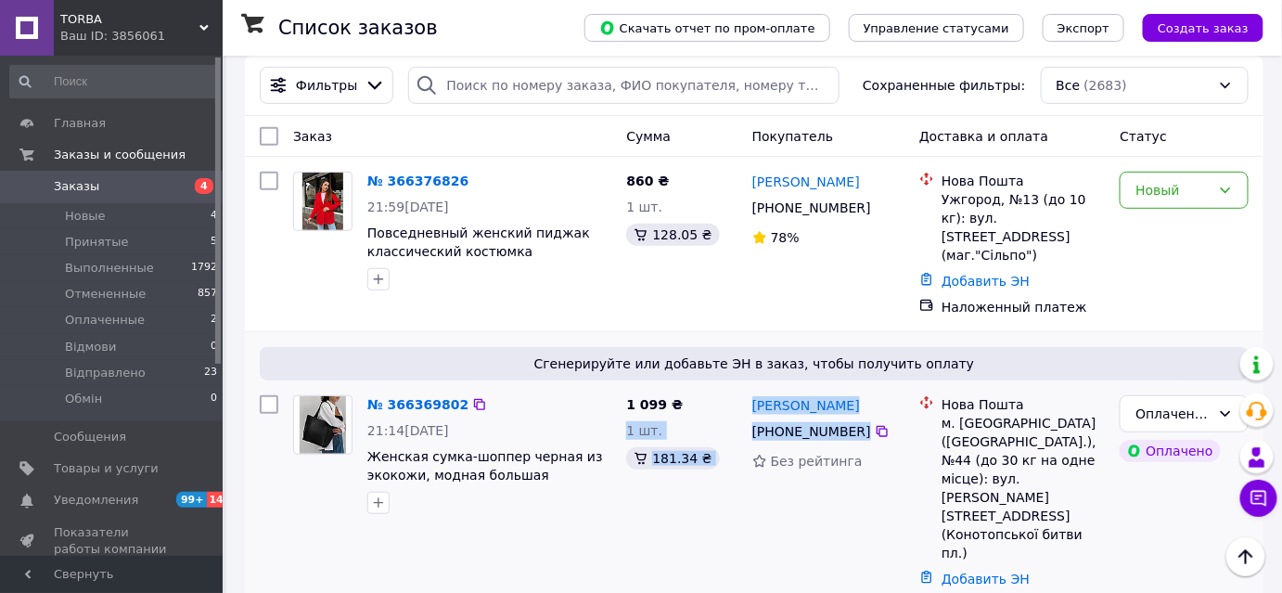
drag, startPoint x: 807, startPoint y: 400, endPoint x: 839, endPoint y: 407, distance: 33.3
click at [839, 407] on div "№ 366369802 21:14, 12.10.2025 Женская сумка-шоппер черная из экокожи, модная бо…" at bounding box center [753, 505] width 1003 height 234
click at [877, 424] on icon at bounding box center [881, 431] width 15 height 15
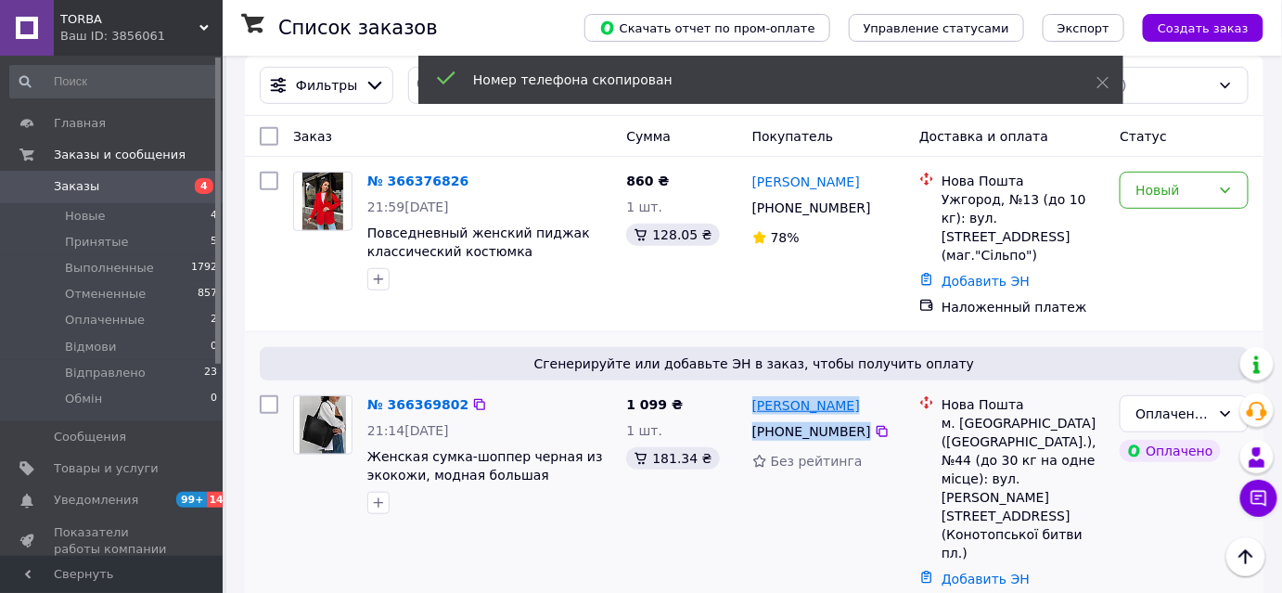
drag, startPoint x: 887, startPoint y: 417, endPoint x: 753, endPoint y: 385, distance: 138.3
click at [753, 388] on div "Віталіна Дячук +380 67 675 41 94 Без рейтинга" at bounding box center [828, 505] width 167 height 234
copy div "Віталіна Дячук +380 67 675 41 94"
click at [1258, 490] on icon at bounding box center [1258, 498] width 19 height 19
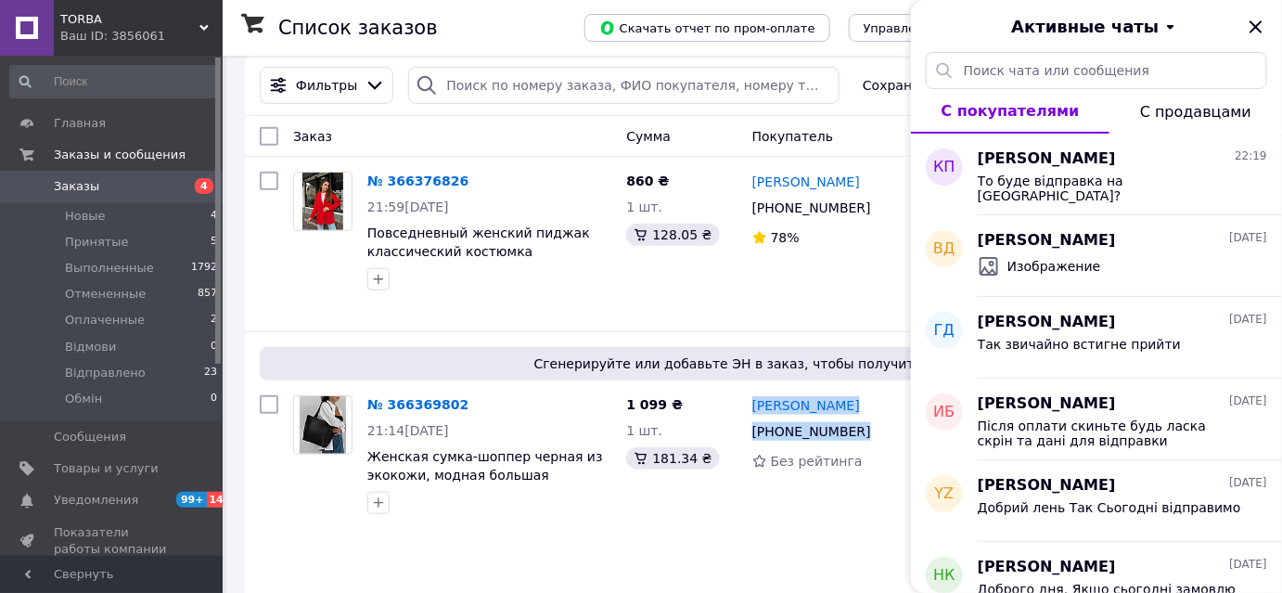
click at [1058, 123] on button "С покупателями" at bounding box center [1010, 111] width 198 height 45
click at [1097, 185] on span "То буде відправка на Київ?" at bounding box center [1108, 188] width 263 height 30
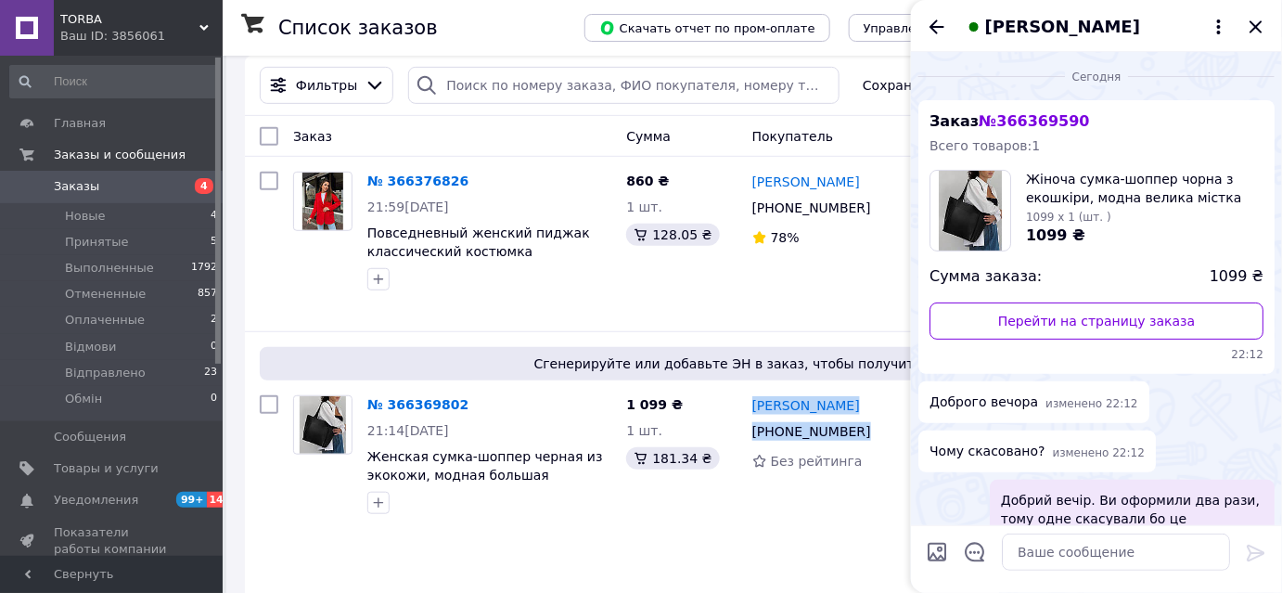
scroll to position [138, 0]
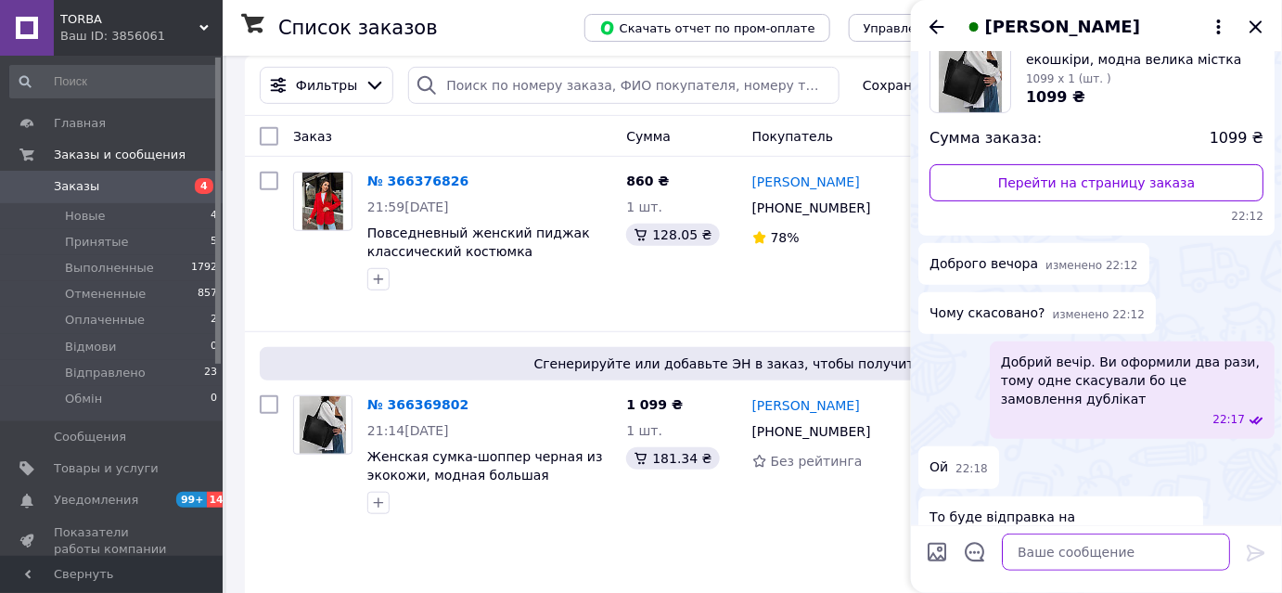
click at [1105, 563] on textarea at bounding box center [1115, 551] width 228 height 37
paste textarea "Віталіна Дячук +380 67 675 41 94"
type textarea "Віталіна Дячук +380 67 675 41 94"
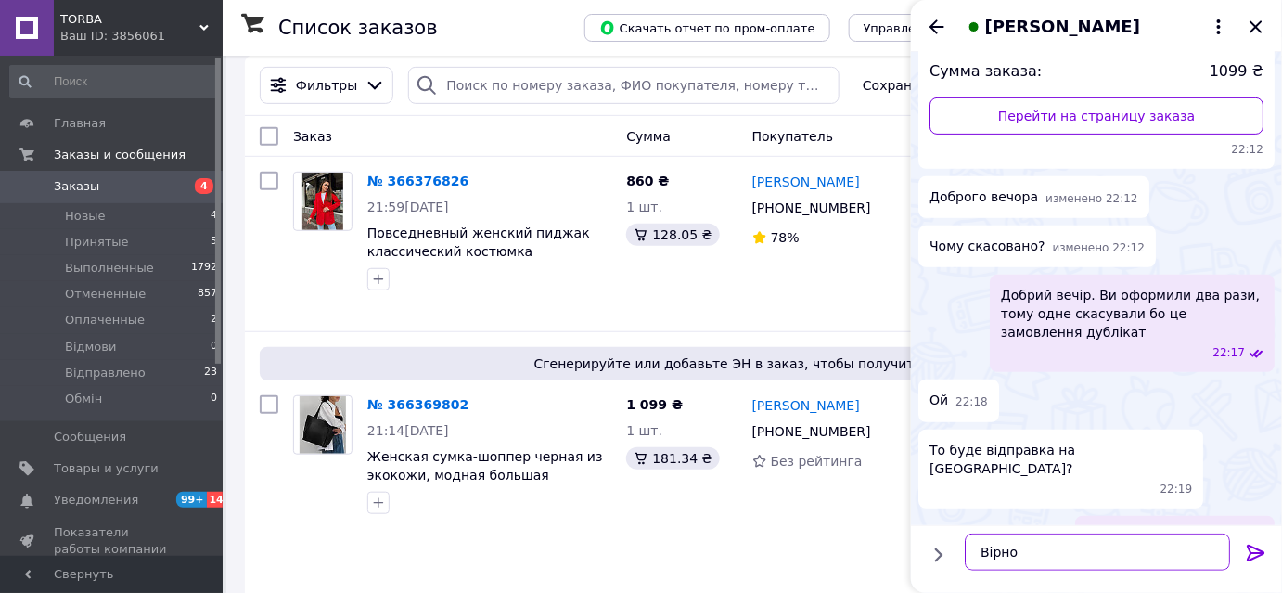
type textarea "Вірно?"
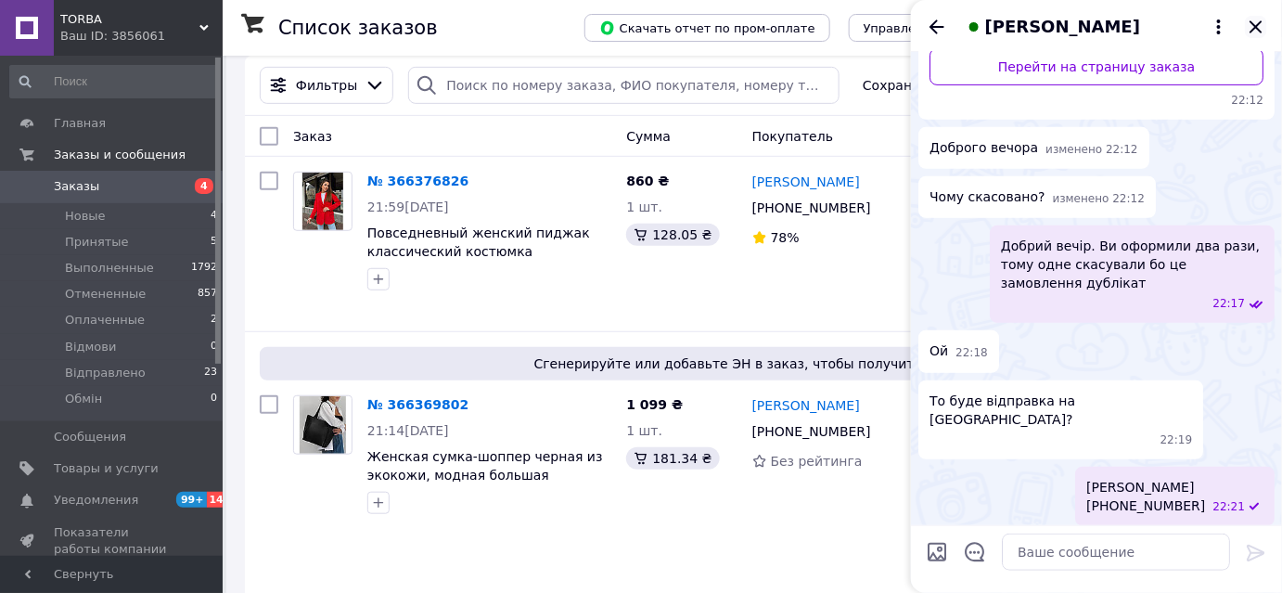
click at [1244, 36] on icon "Закрыть" at bounding box center [1255, 27] width 22 height 22
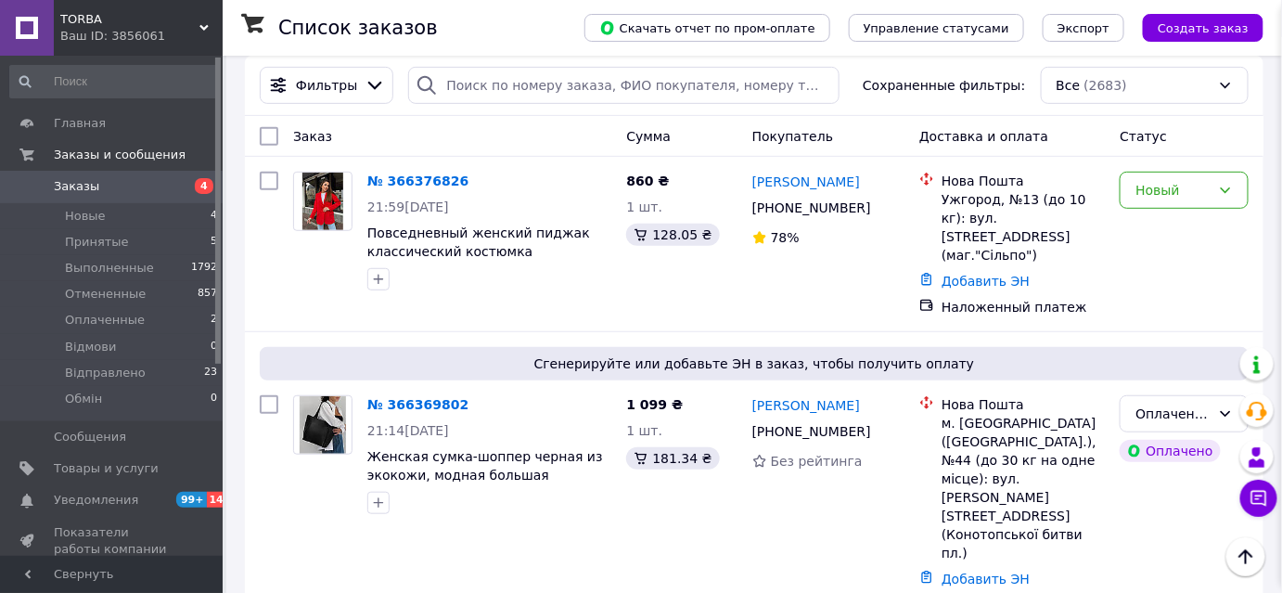
click at [1252, 26] on button "Создать заказ" at bounding box center [1202, 28] width 121 height 28
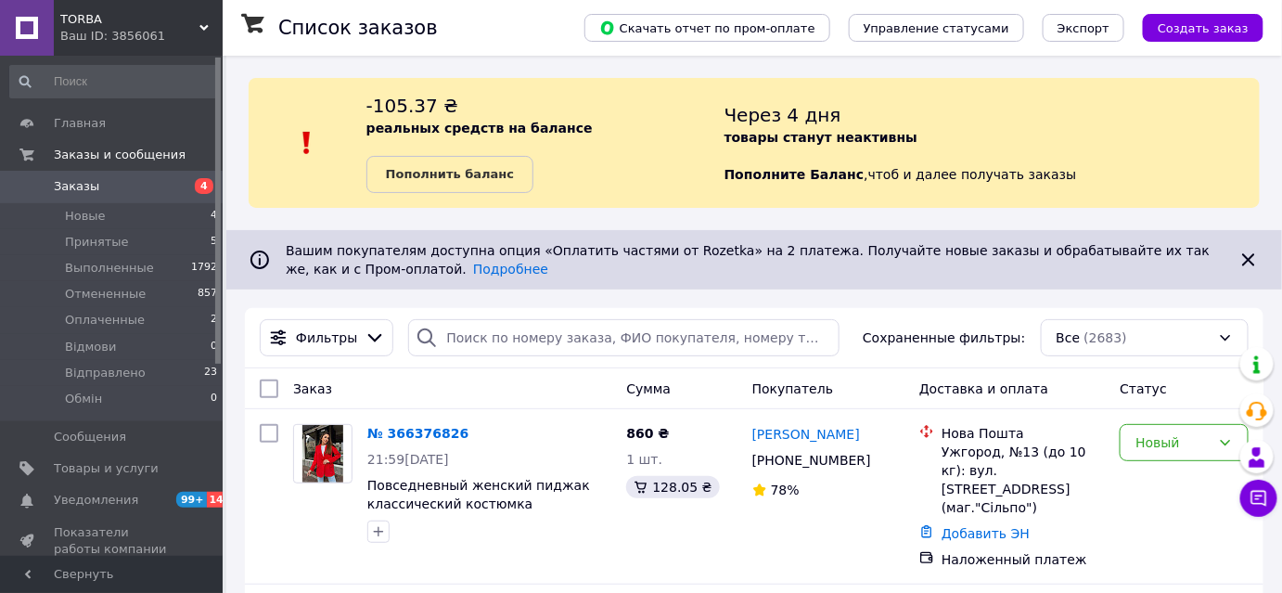
click at [91, 24] on span "TORBA" at bounding box center [129, 19] width 139 height 17
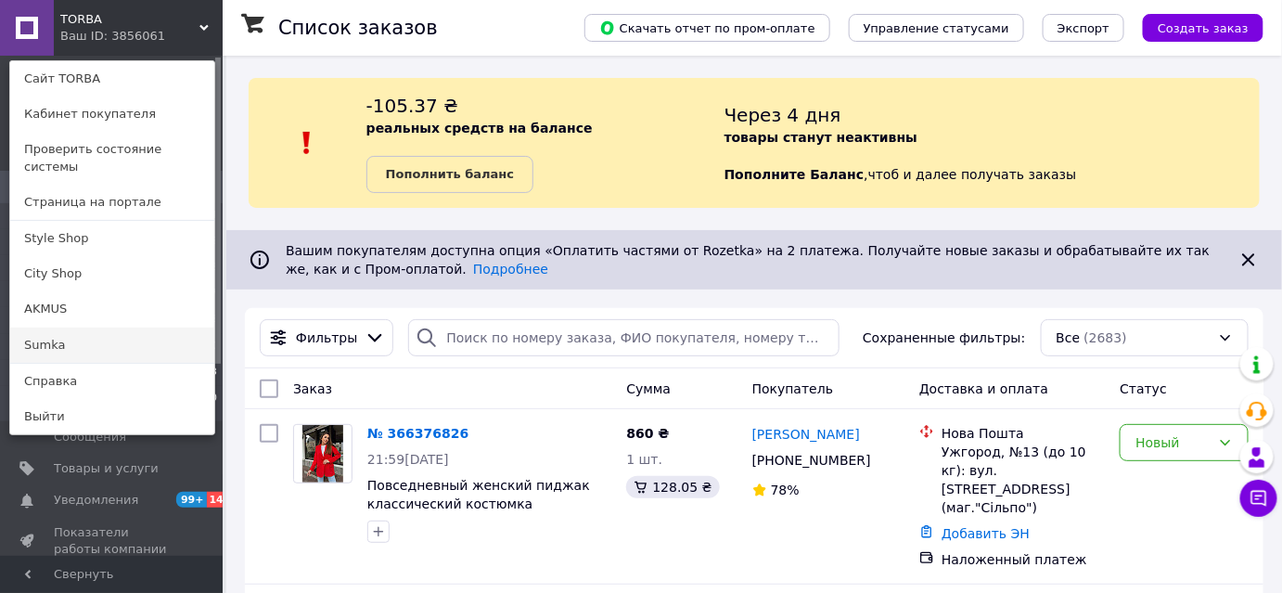
click at [98, 330] on link "Sumka" at bounding box center [112, 344] width 204 height 35
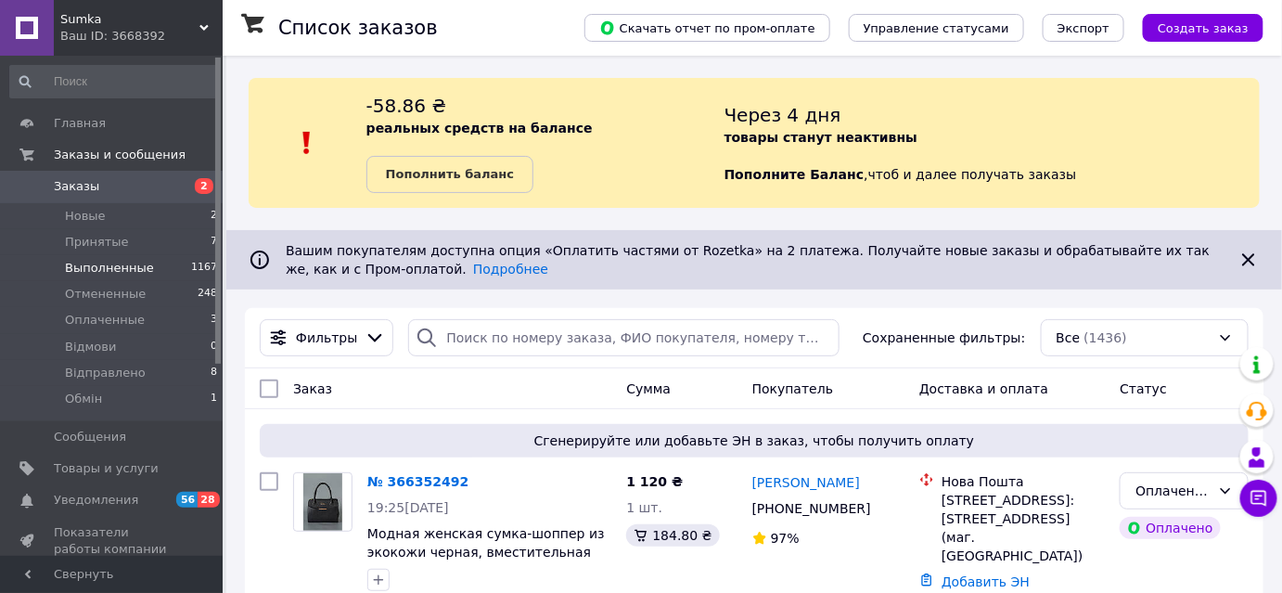
click at [120, 255] on li "Выполненные 1167" at bounding box center [114, 268] width 228 height 26
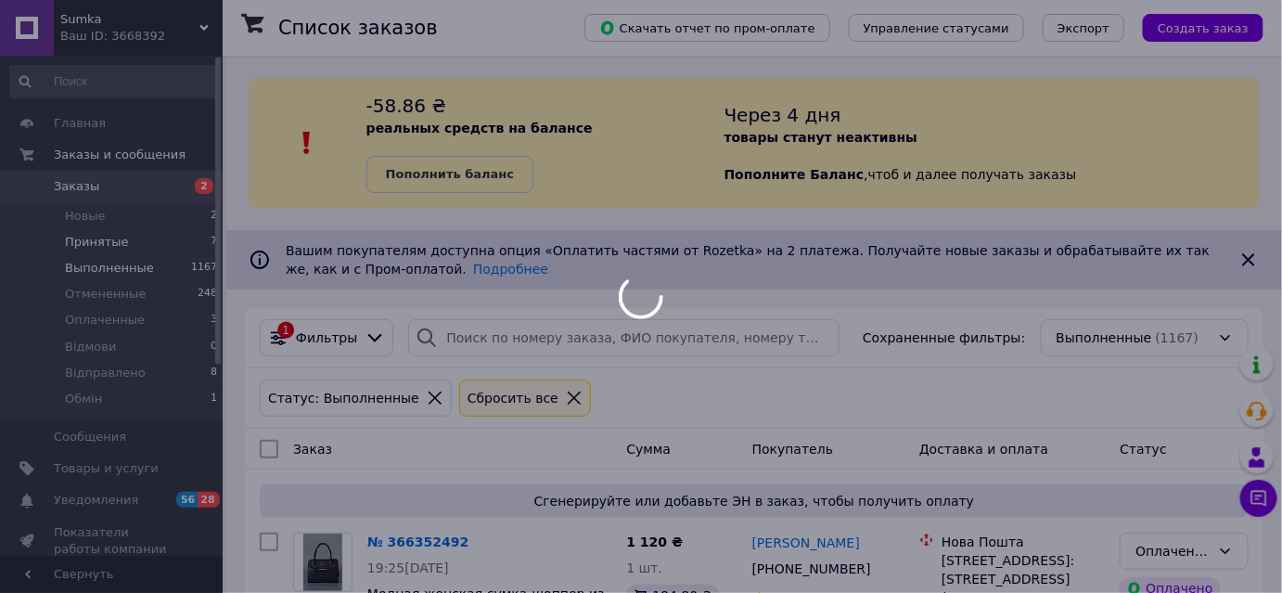
click at [111, 242] on div at bounding box center [641, 296] width 1282 height 593
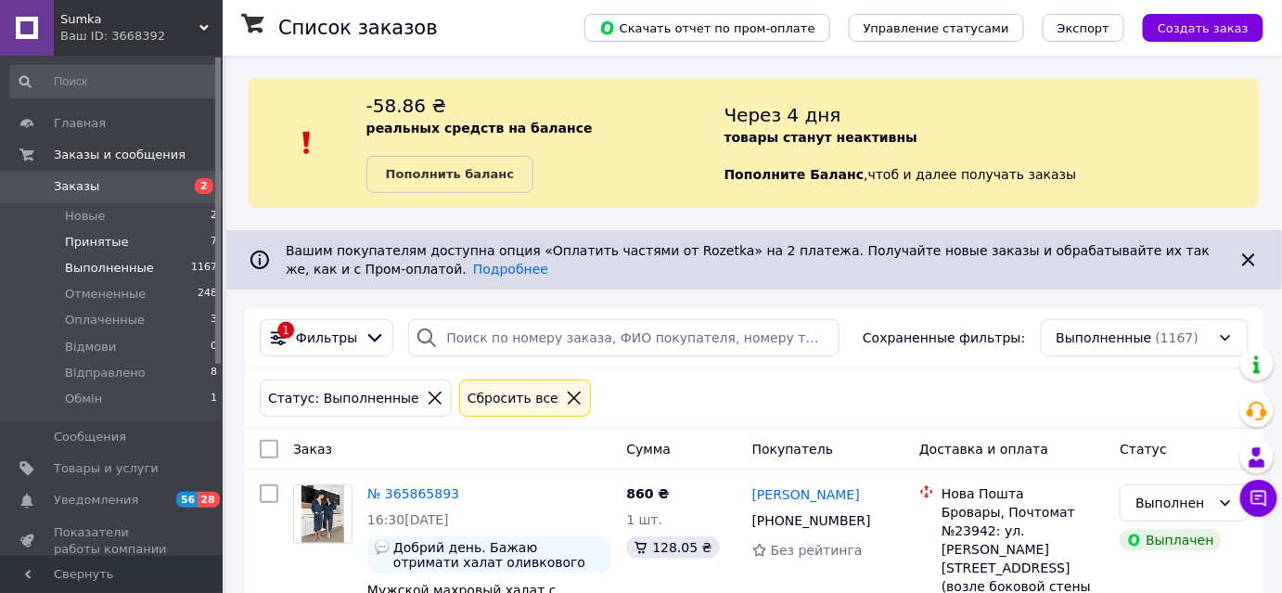
click at [96, 243] on span "Принятые" at bounding box center [97, 242] width 64 height 17
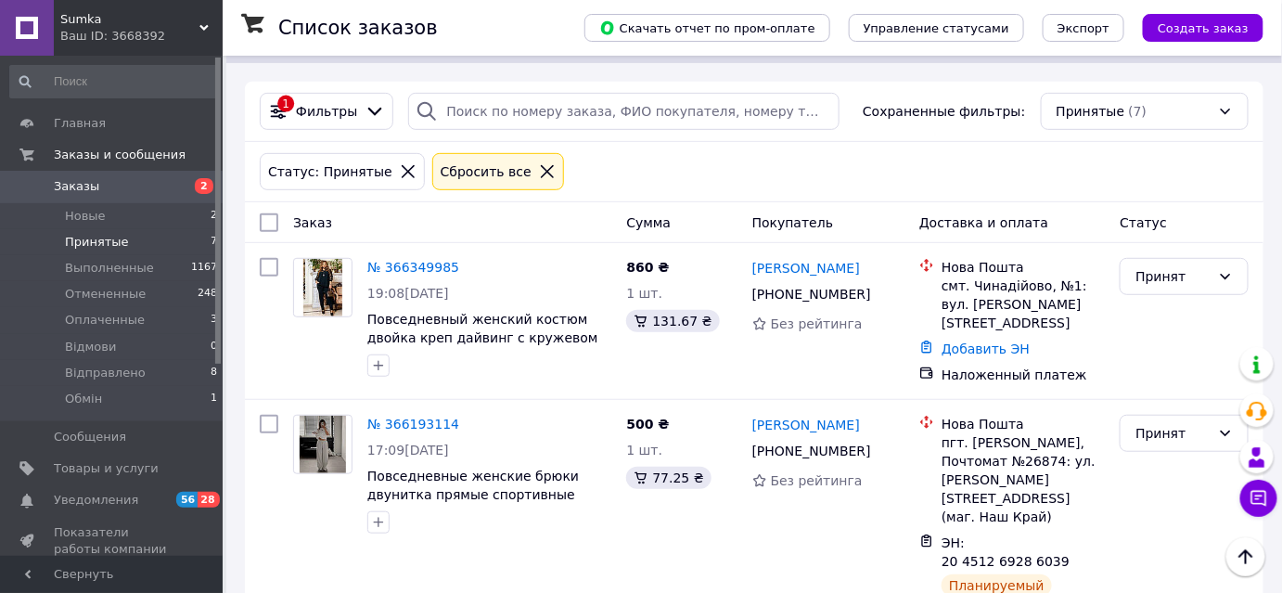
scroll to position [220, 0]
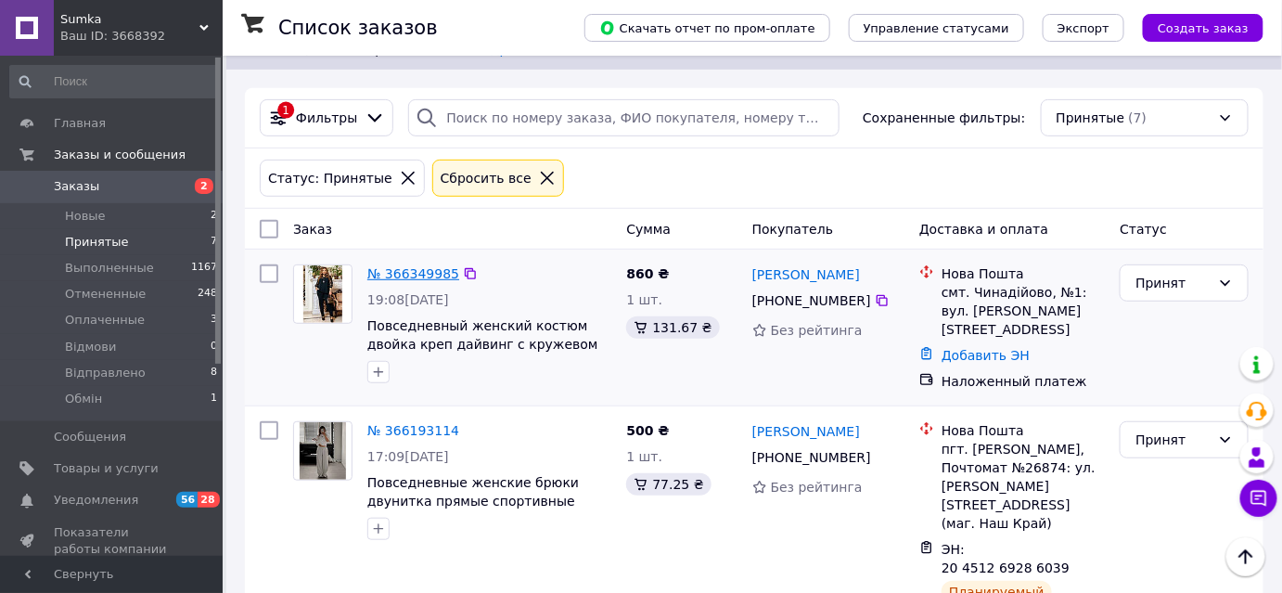
click at [404, 274] on link "№ 366349985" at bounding box center [413, 273] width 92 height 15
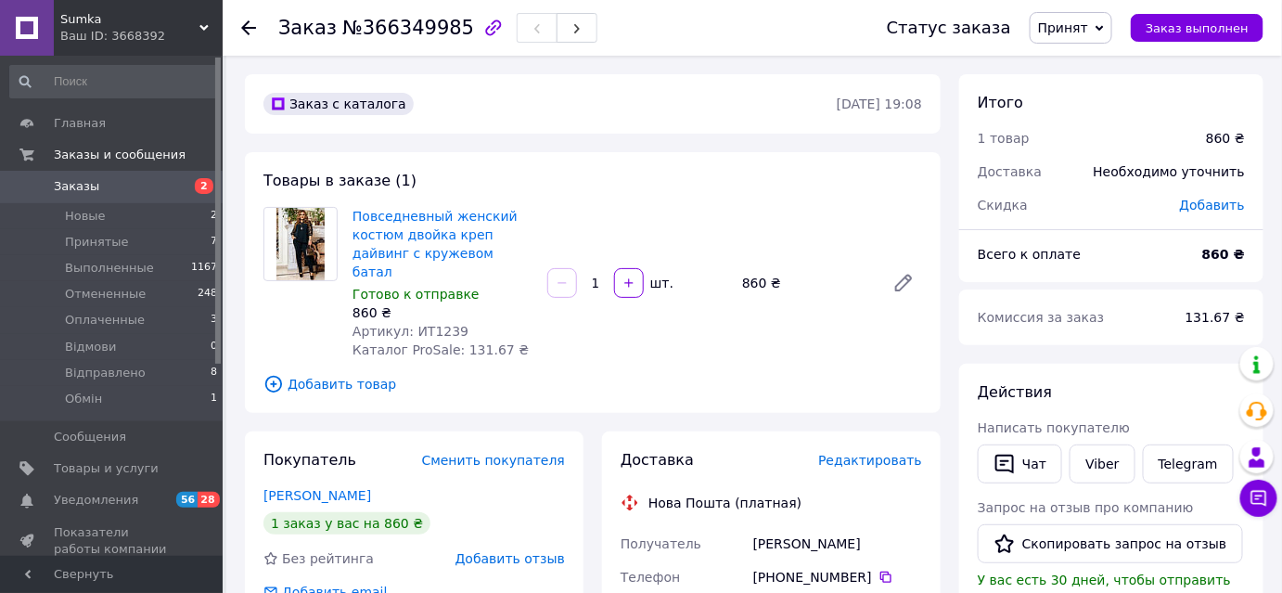
scroll to position [83, 0]
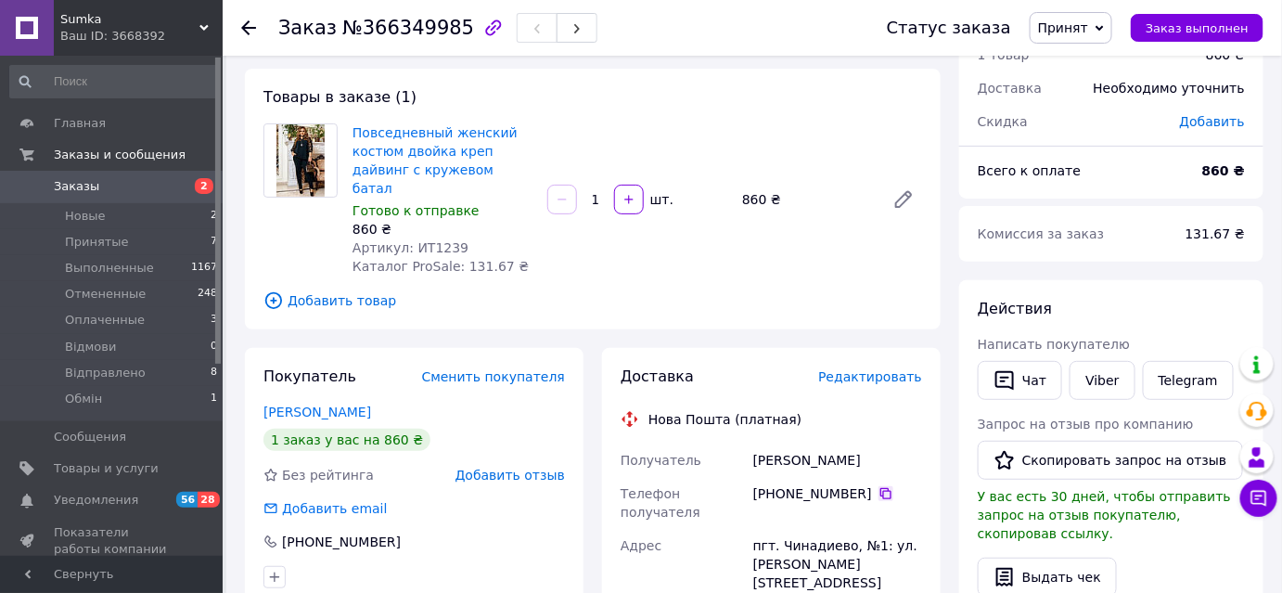
click at [878, 486] on icon at bounding box center [885, 493] width 15 height 15
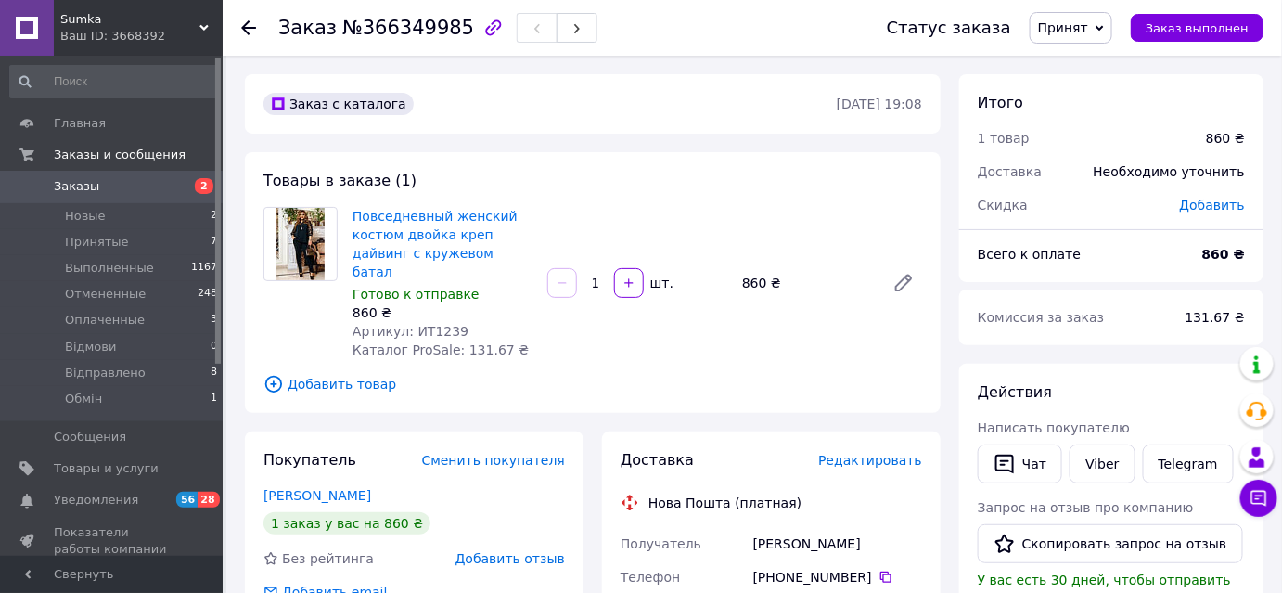
scroll to position [168, 0]
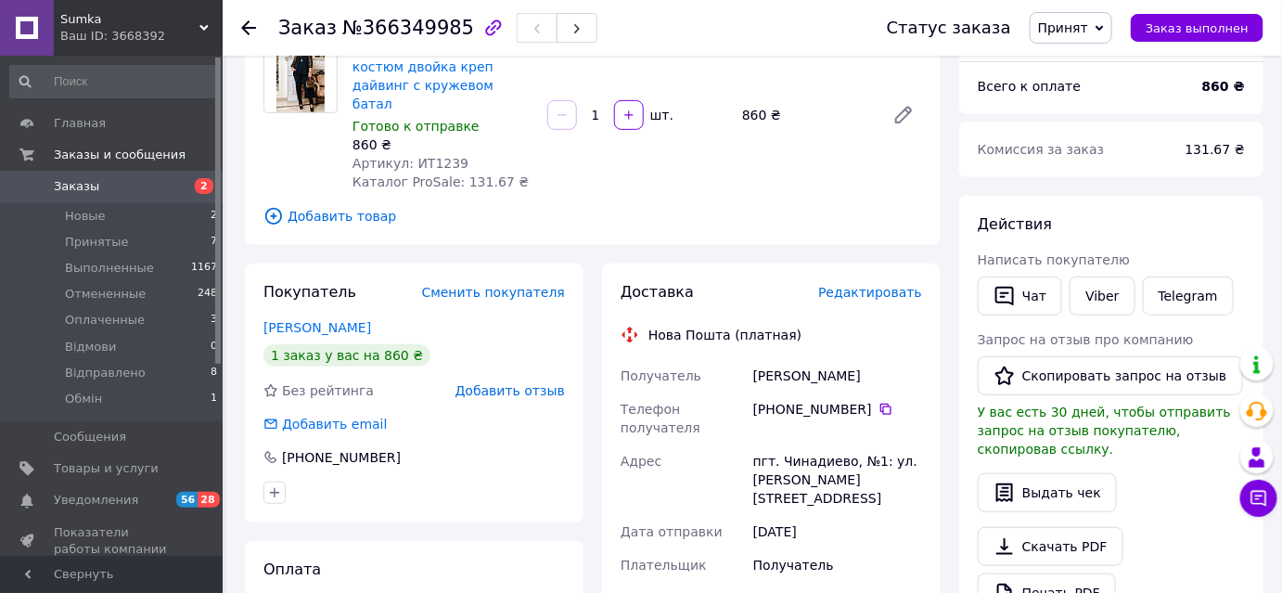
click at [794, 359] on div "Порохнавець Юліанна" at bounding box center [837, 375] width 176 height 33
copy div "Порохнавець"
click at [873, 359] on div "Порохнавець Юліанна" at bounding box center [837, 375] width 176 height 33
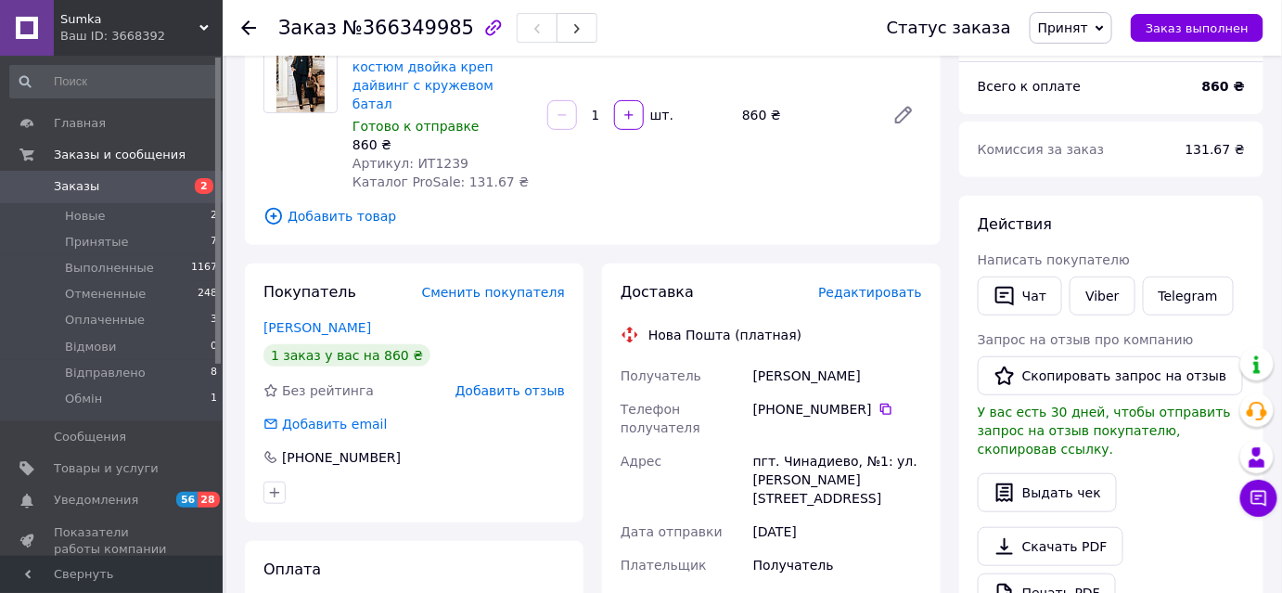
copy div "Юліанна"
click at [816, 444] on div "пгт. Чинадиево, №1: ул. Волошина, 61б" at bounding box center [837, 479] width 176 height 70
click at [813, 444] on div "пгт. Чинадиево, №1: ул. Волошина, 61б" at bounding box center [837, 479] width 176 height 70
click at [812, 444] on div "пгт. Чинадиево, №1: ул. Волошина, 61б" at bounding box center [837, 479] width 176 height 70
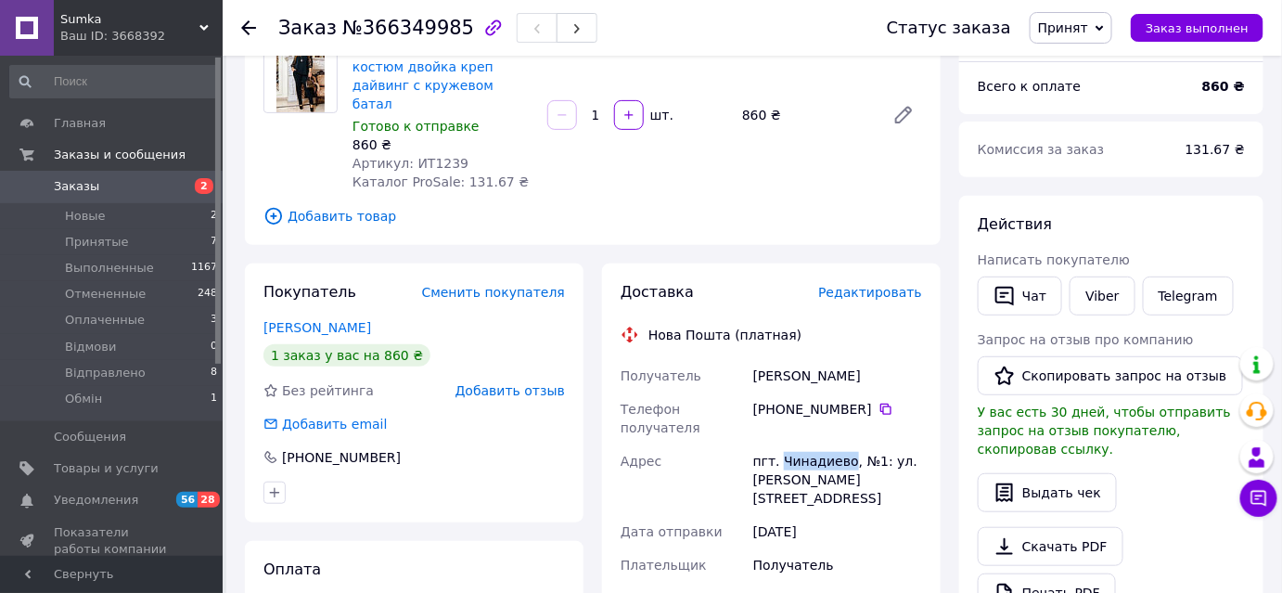
copy div "Чинадиево"
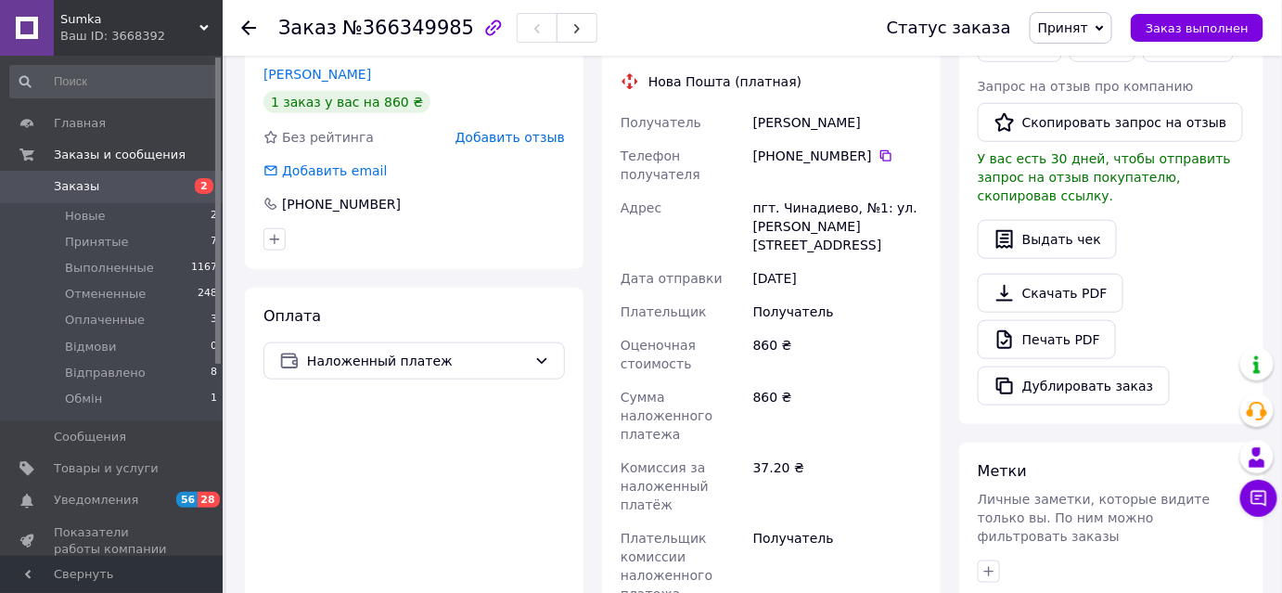
paste input "20451269289319"
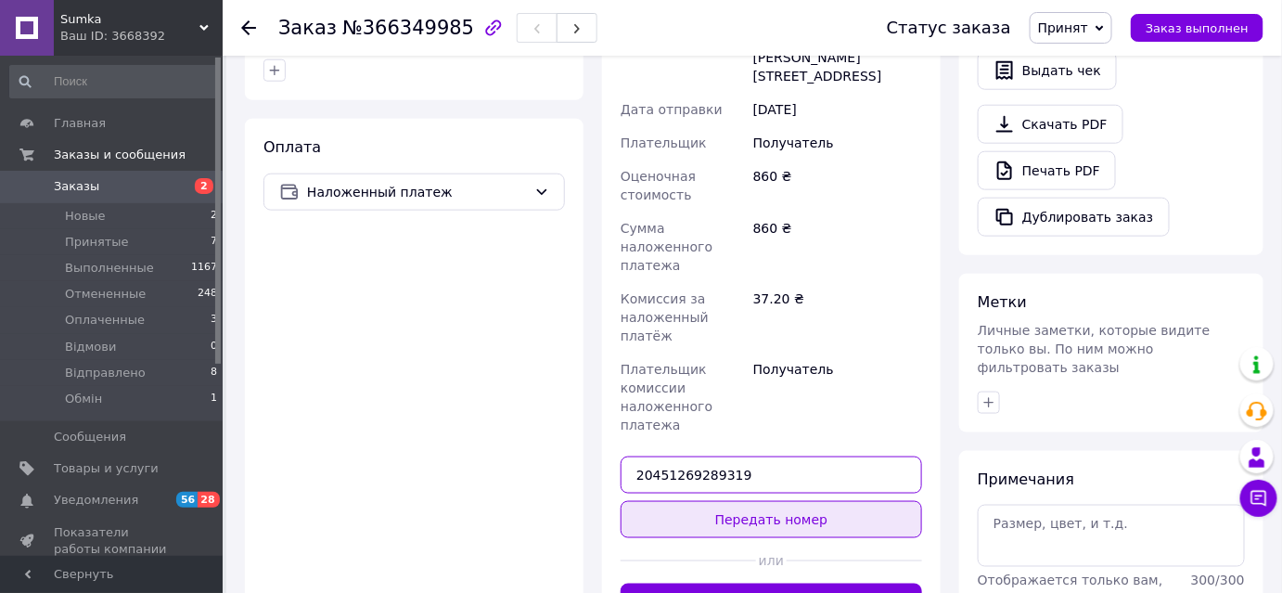
type input "20451269289319"
click at [792, 501] on button "Передать номер" at bounding box center [770, 519] width 301 height 37
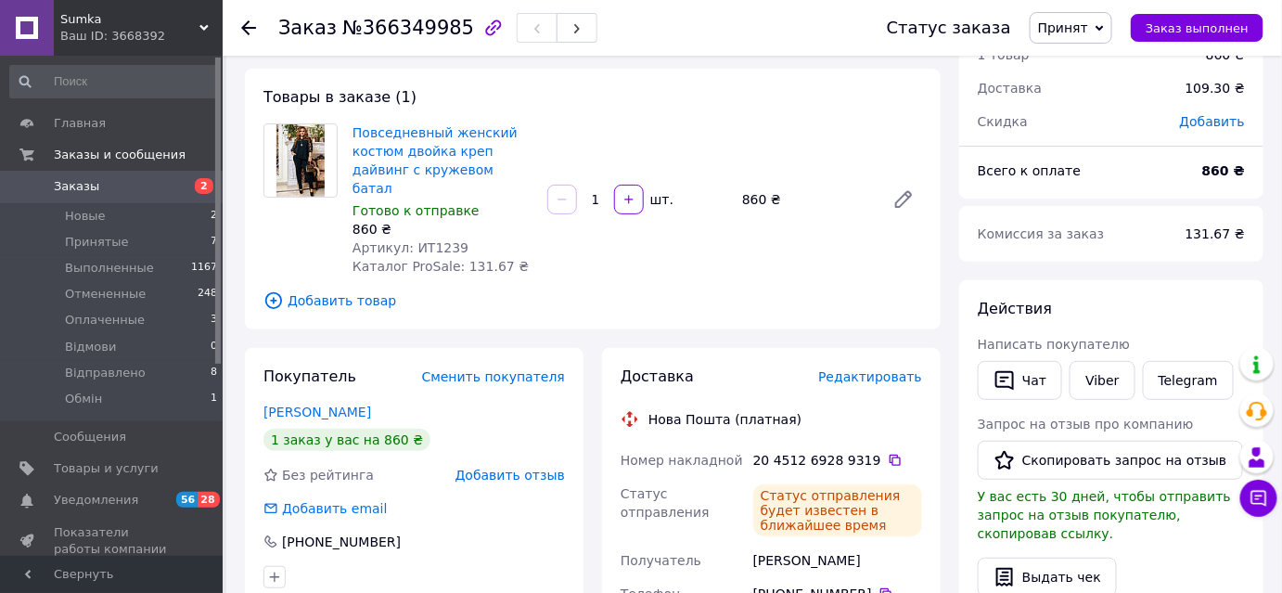
scroll to position [0, 0]
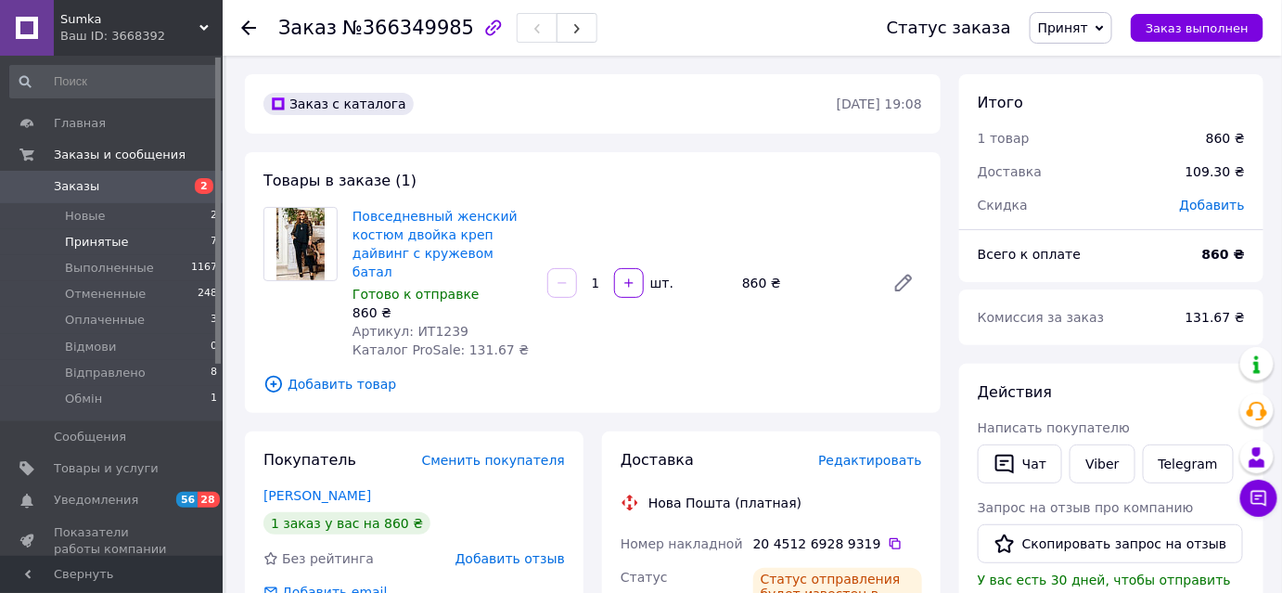
click at [99, 236] on span "Принятые" at bounding box center [97, 242] width 64 height 17
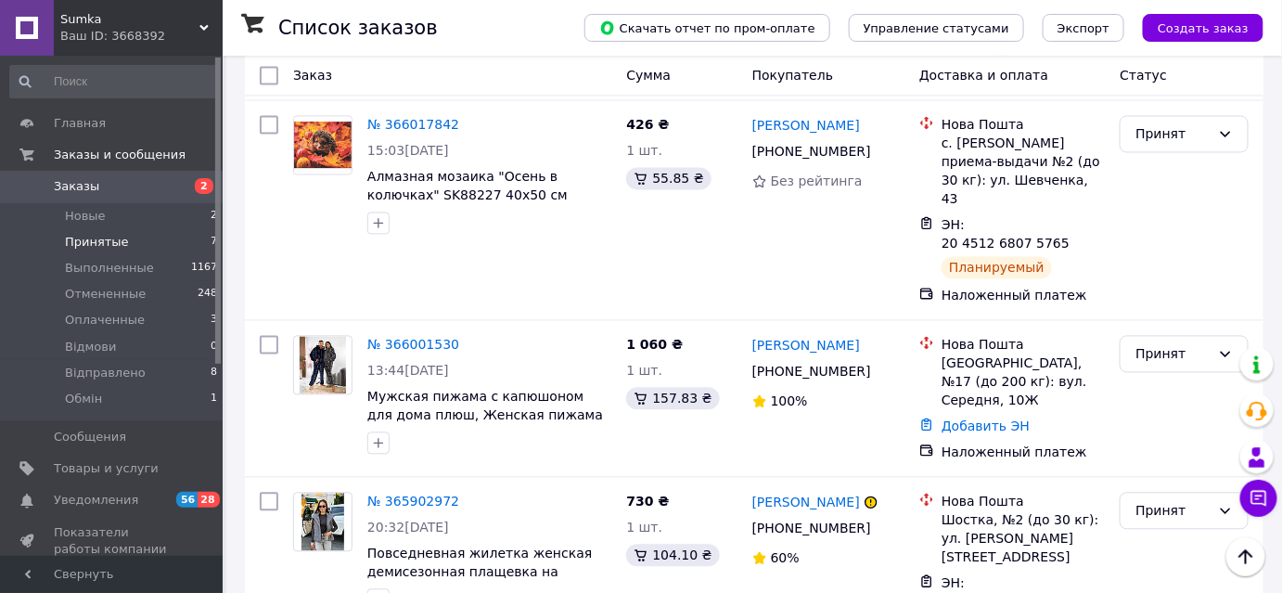
scroll to position [1160, 0]
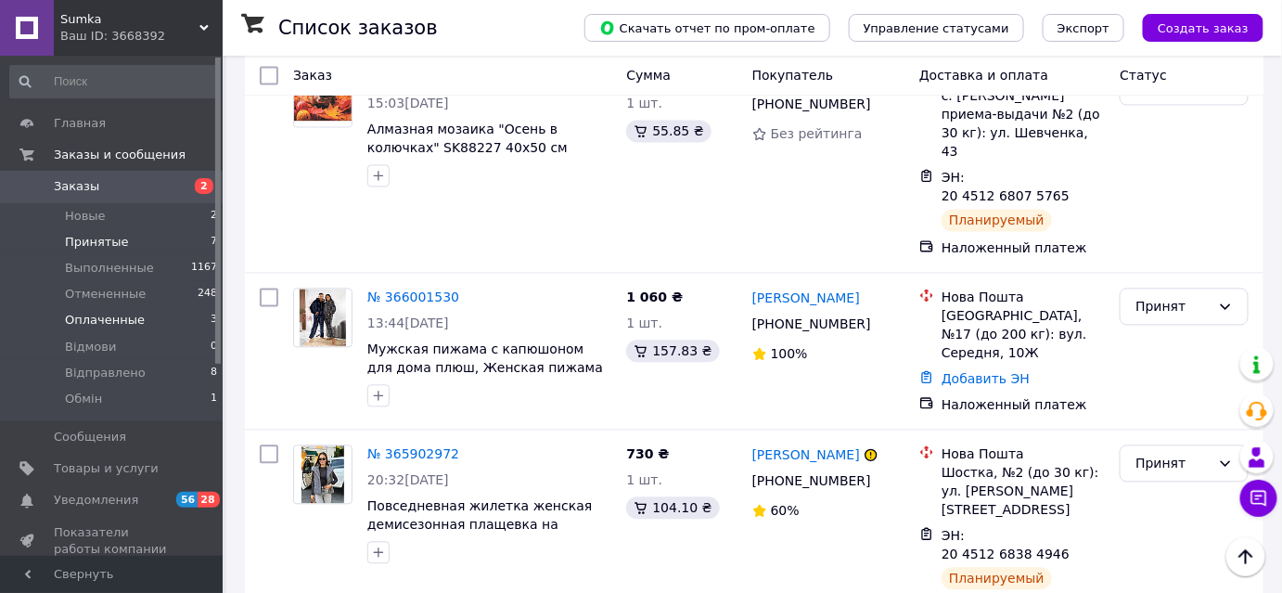
click at [108, 314] on span "Оплаченные" at bounding box center [105, 320] width 80 height 17
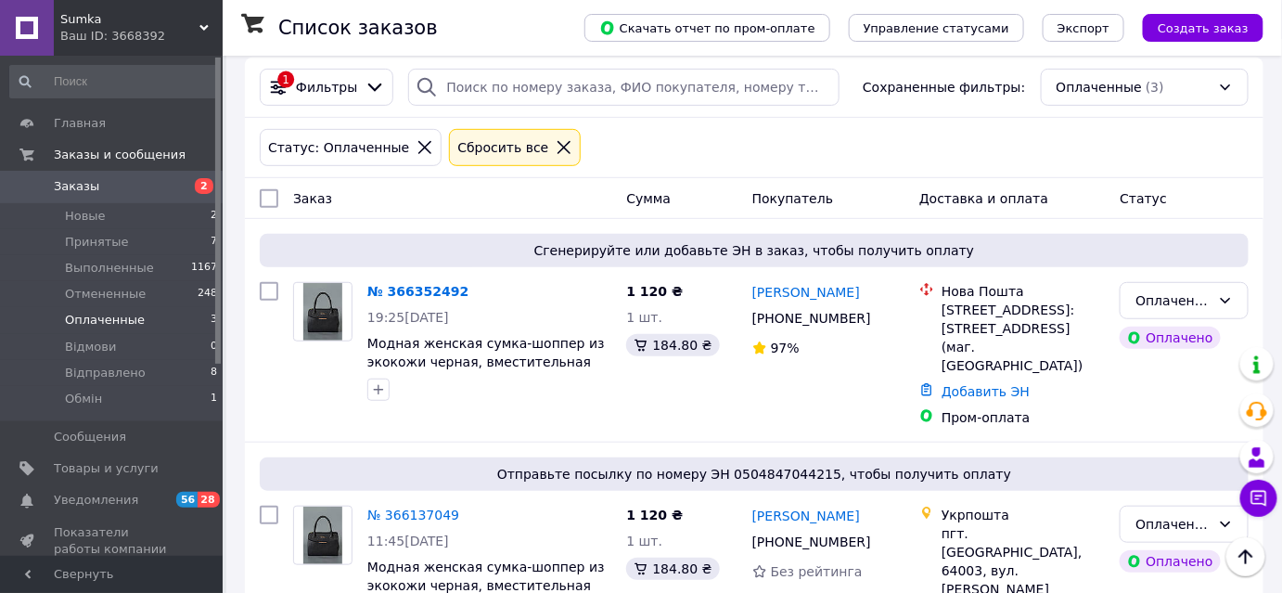
scroll to position [203, 0]
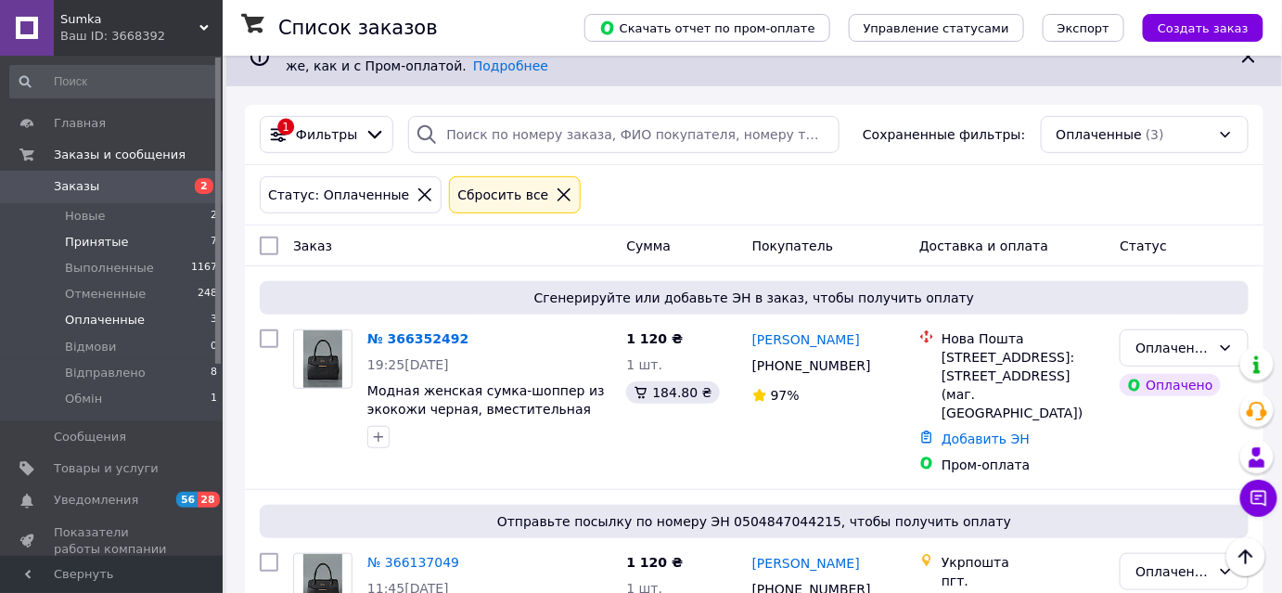
click at [116, 247] on span "Принятые" at bounding box center [97, 242] width 64 height 17
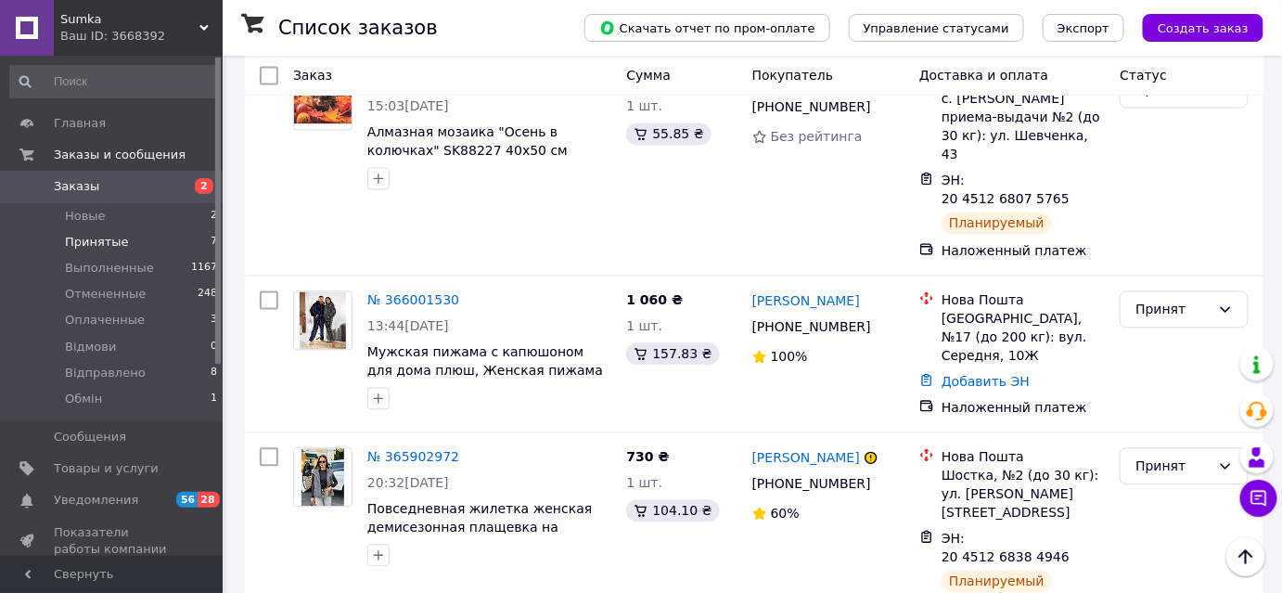
scroll to position [1160, 0]
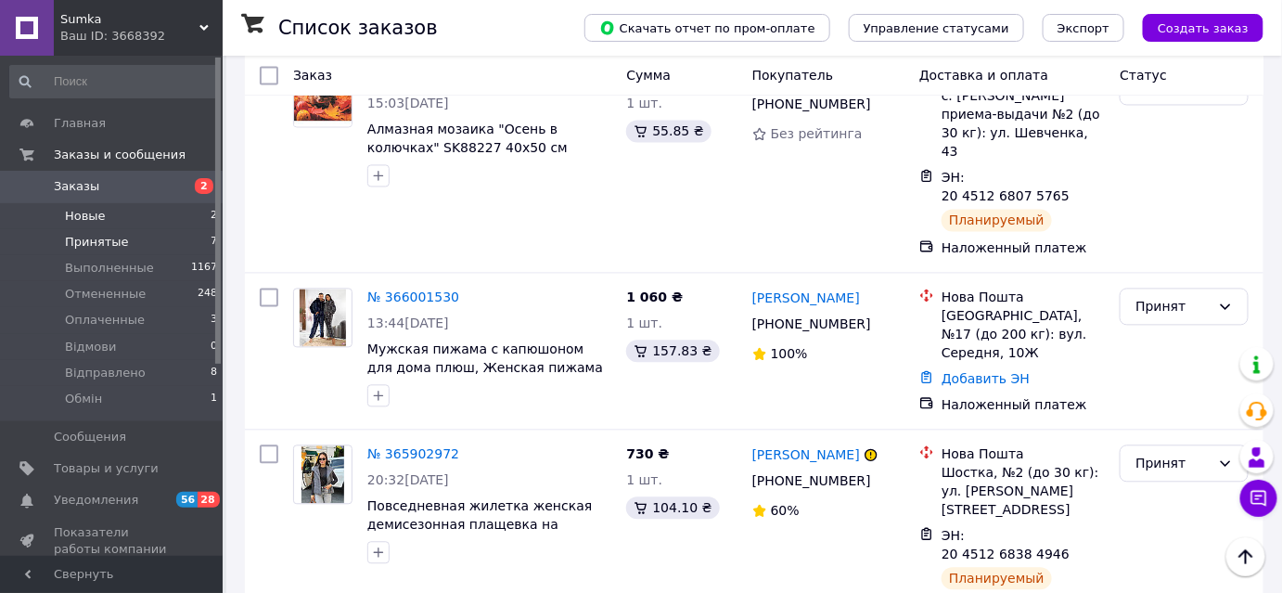
click at [109, 219] on li "Новые 2" at bounding box center [114, 216] width 228 height 26
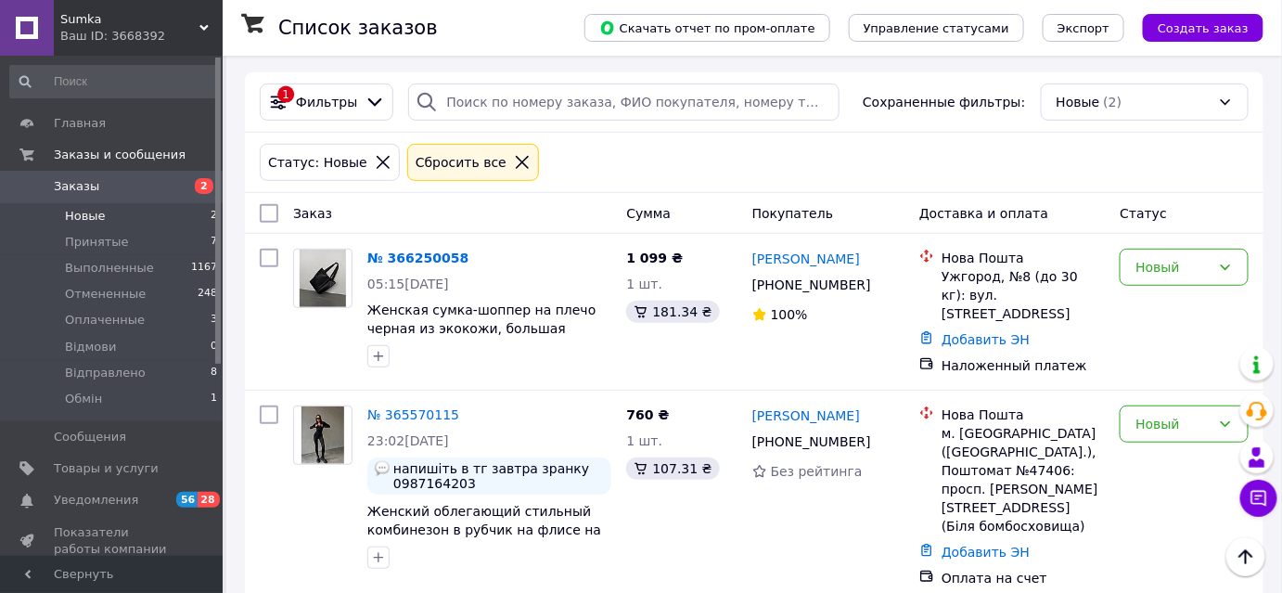
scroll to position [67, 0]
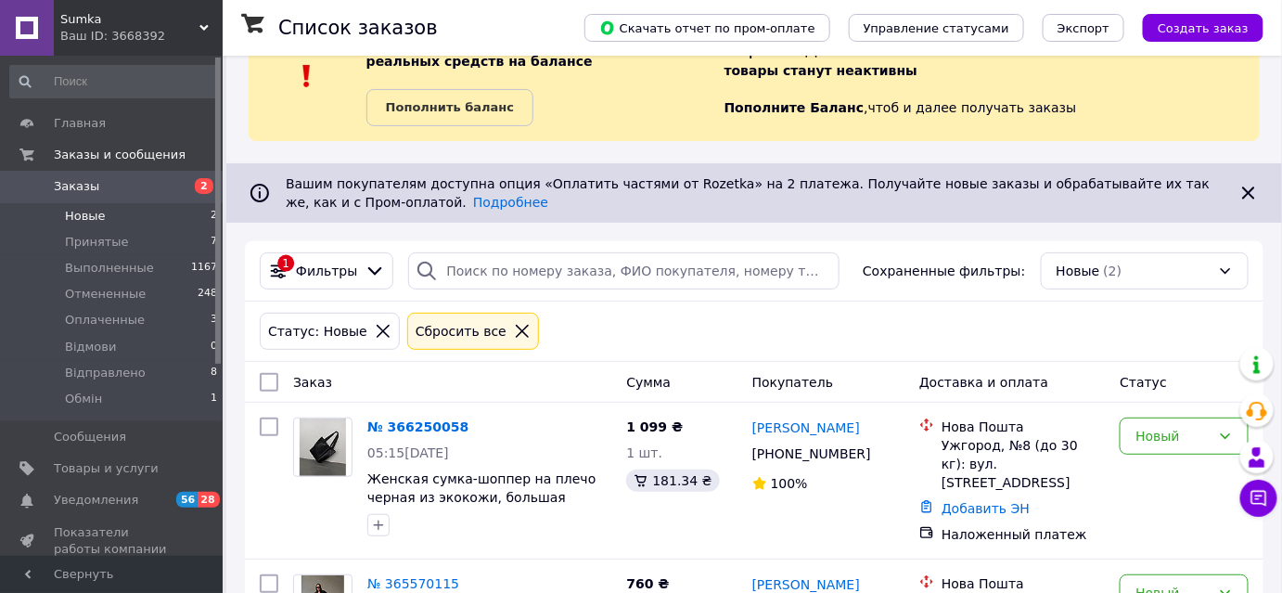
click at [95, 22] on span "Sumka" at bounding box center [129, 19] width 139 height 17
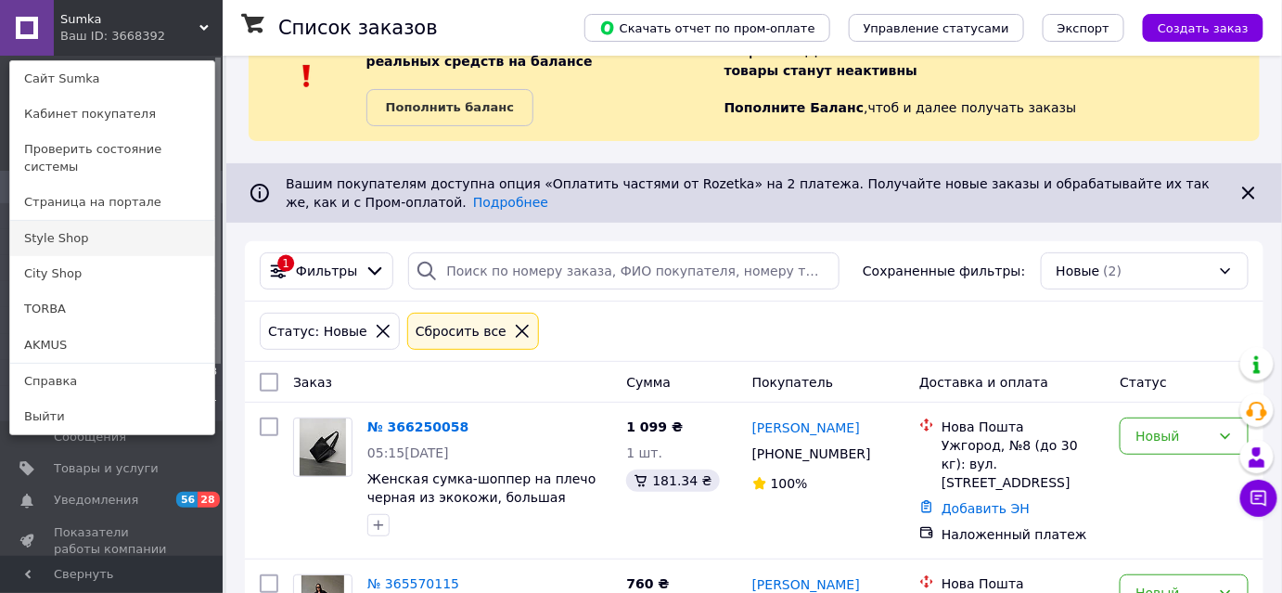
click at [57, 221] on link "Style Shop" at bounding box center [112, 238] width 204 height 35
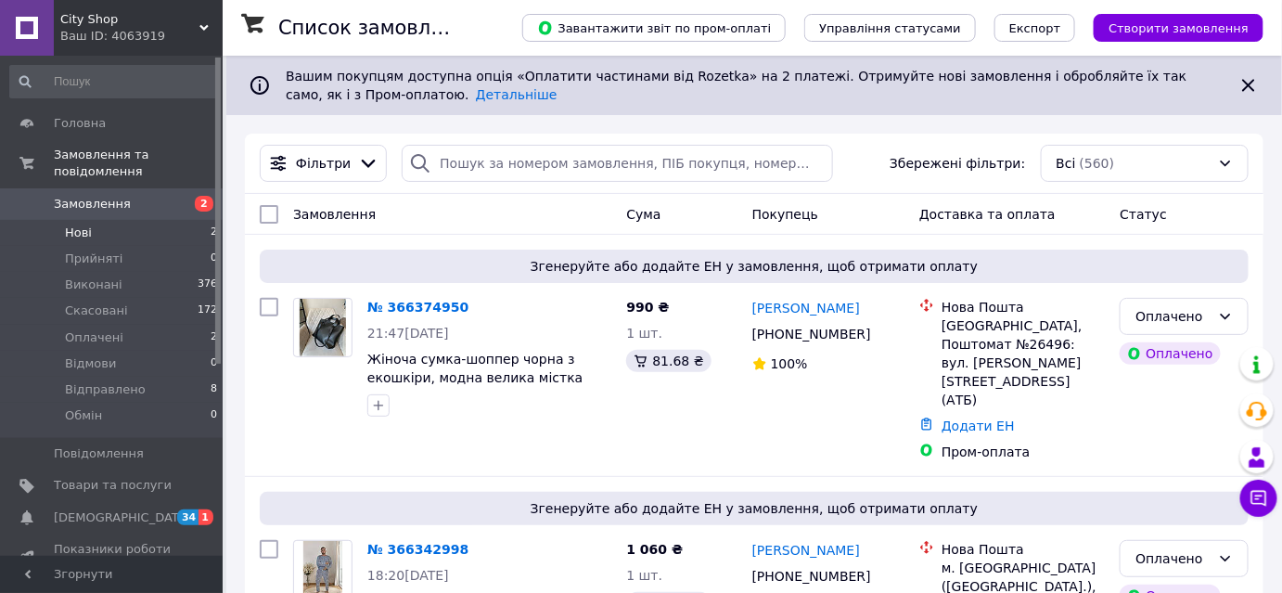
click at [96, 220] on li "Нові 2" at bounding box center [114, 233] width 228 height 26
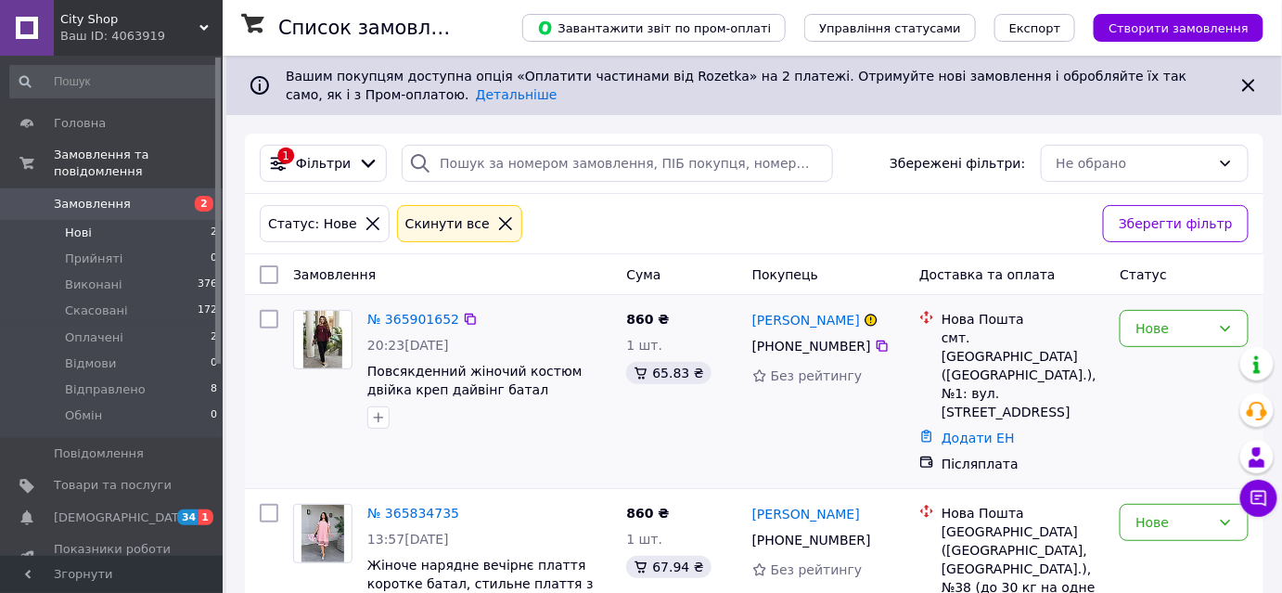
scroll to position [50, 0]
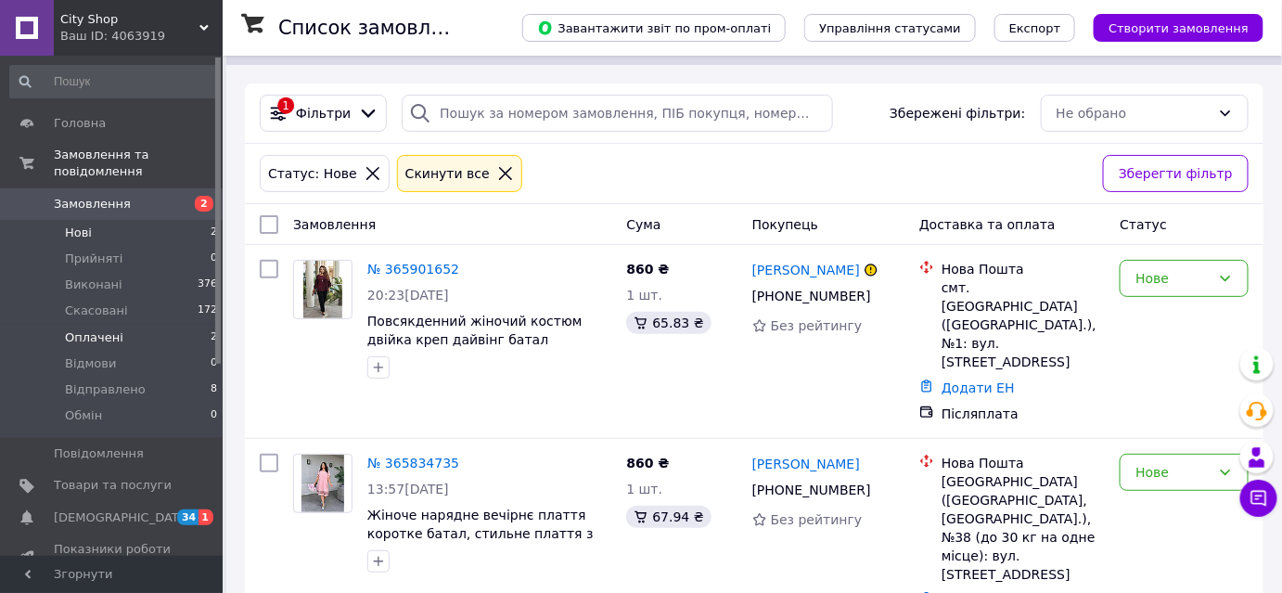
click at [111, 328] on li "Оплачені 2" at bounding box center [114, 338] width 228 height 26
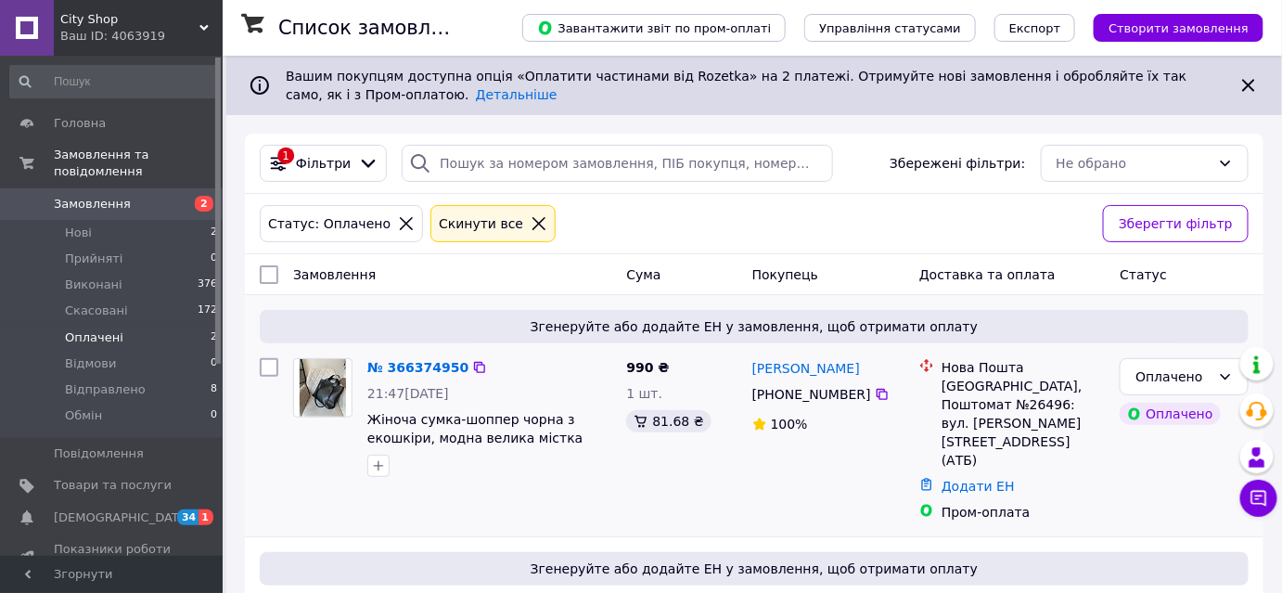
scroll to position [139, 0]
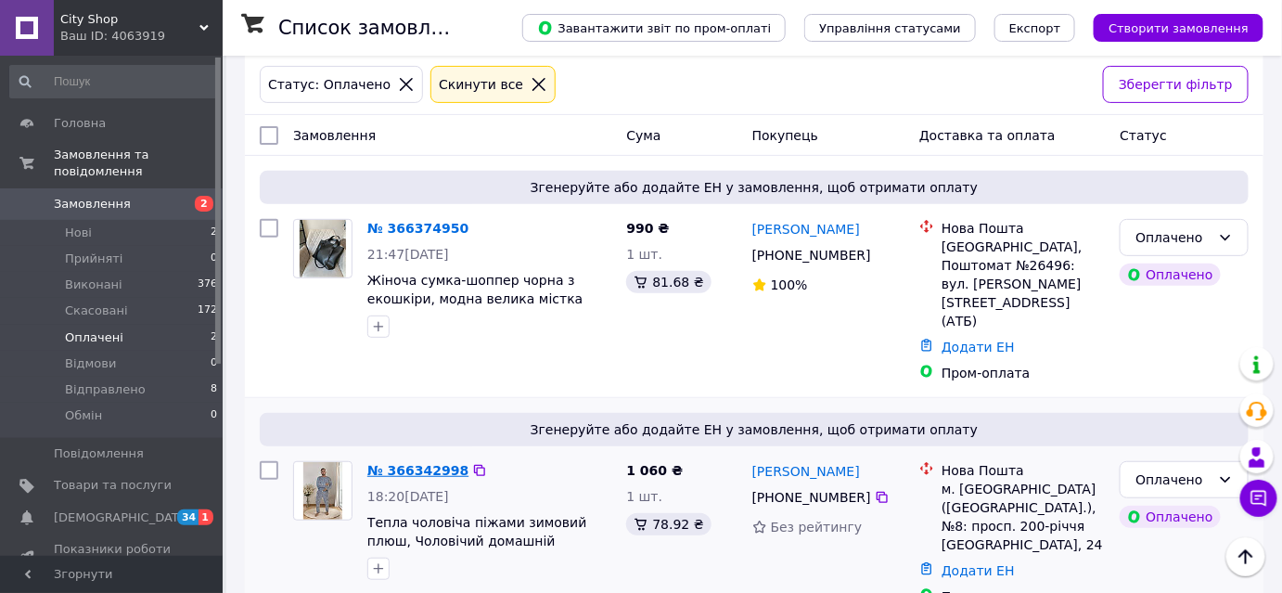
click at [388, 463] on link "№ 366342998" at bounding box center [417, 470] width 101 height 15
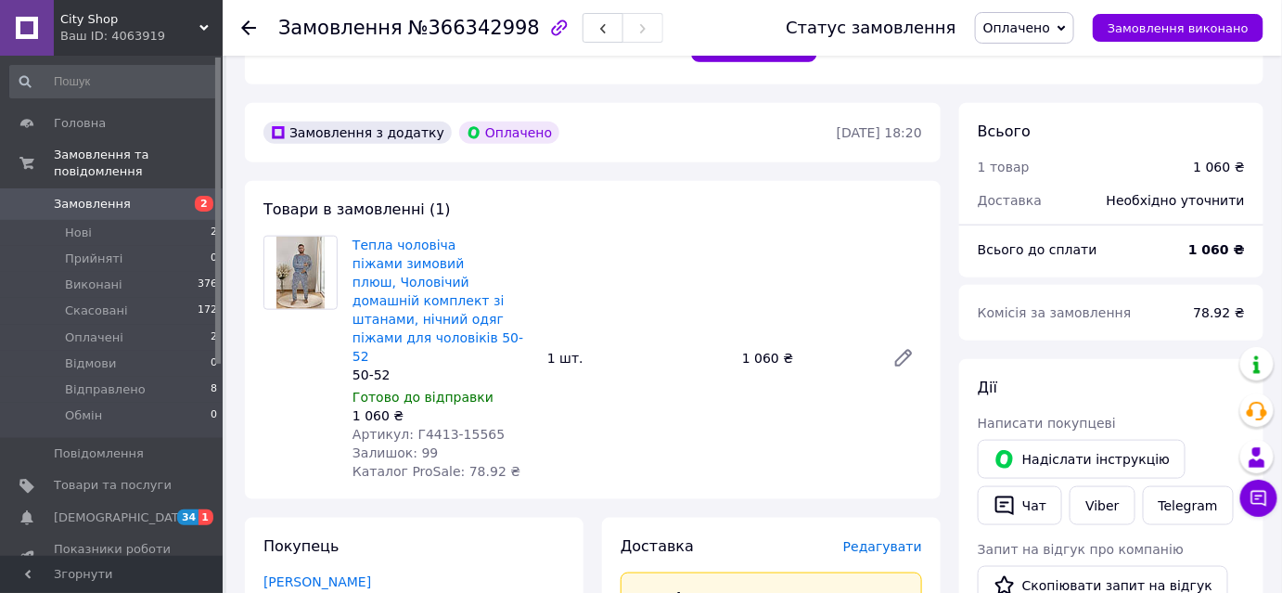
scroll to position [674, 0]
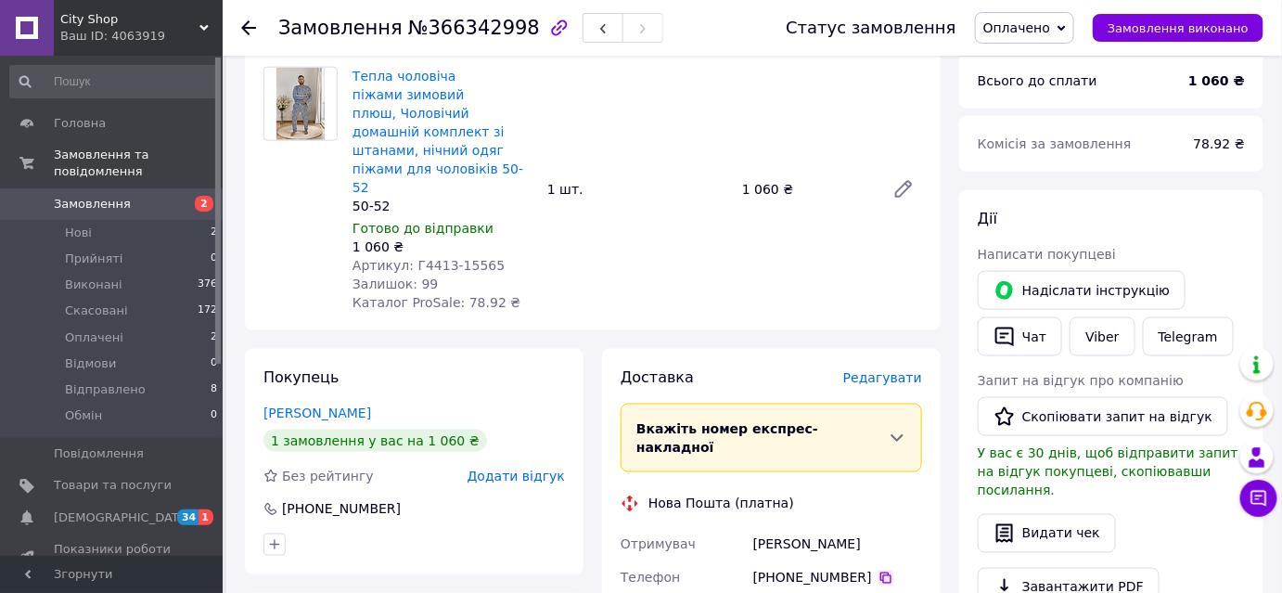
click at [878, 570] on icon at bounding box center [885, 577] width 15 height 15
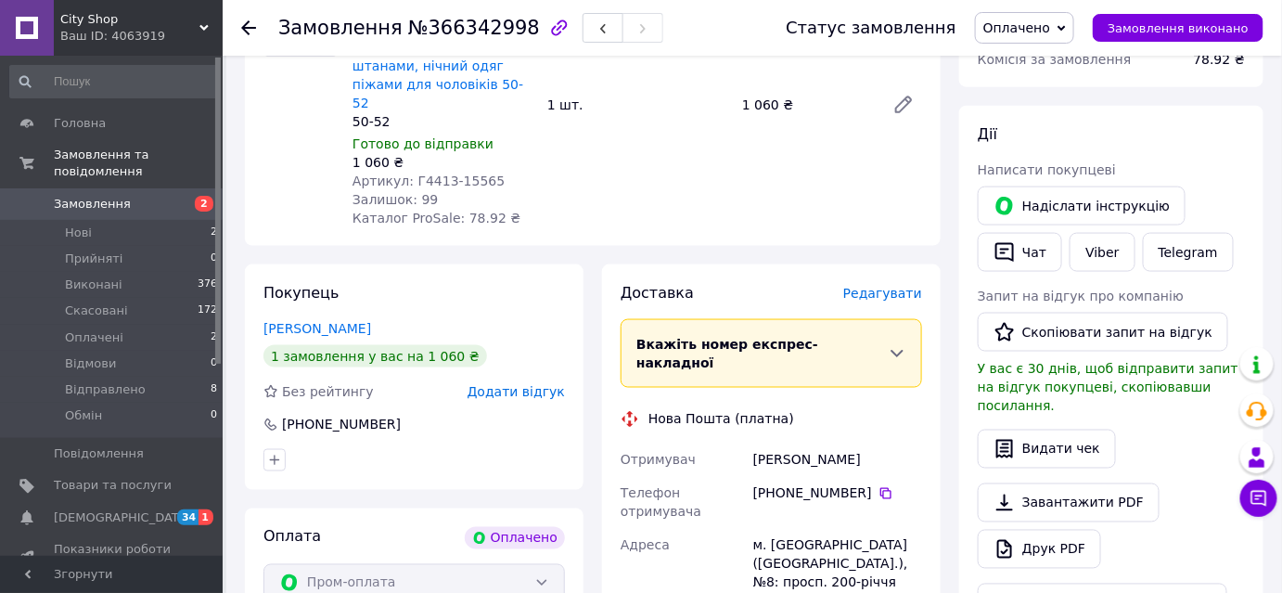
click at [772, 443] on div "[PERSON_NAME]" at bounding box center [837, 459] width 176 height 33
copy div "[PERSON_NAME]"
click at [831, 443] on div "[PERSON_NAME]" at bounding box center [837, 459] width 176 height 33
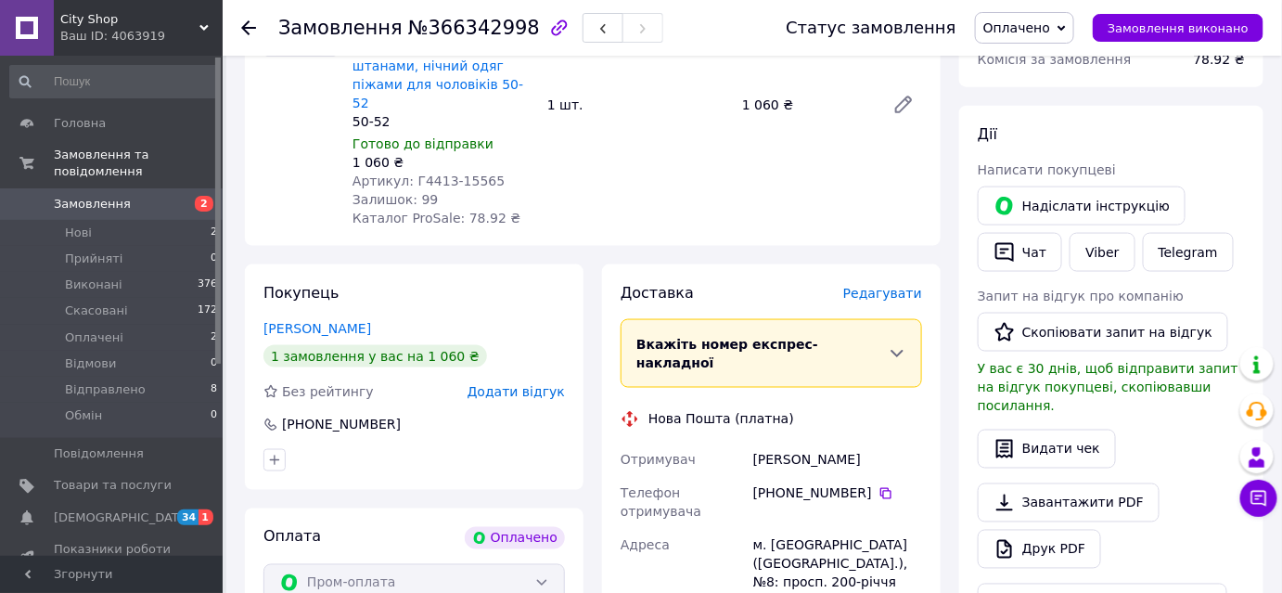
copy div "[PERSON_NAME]"
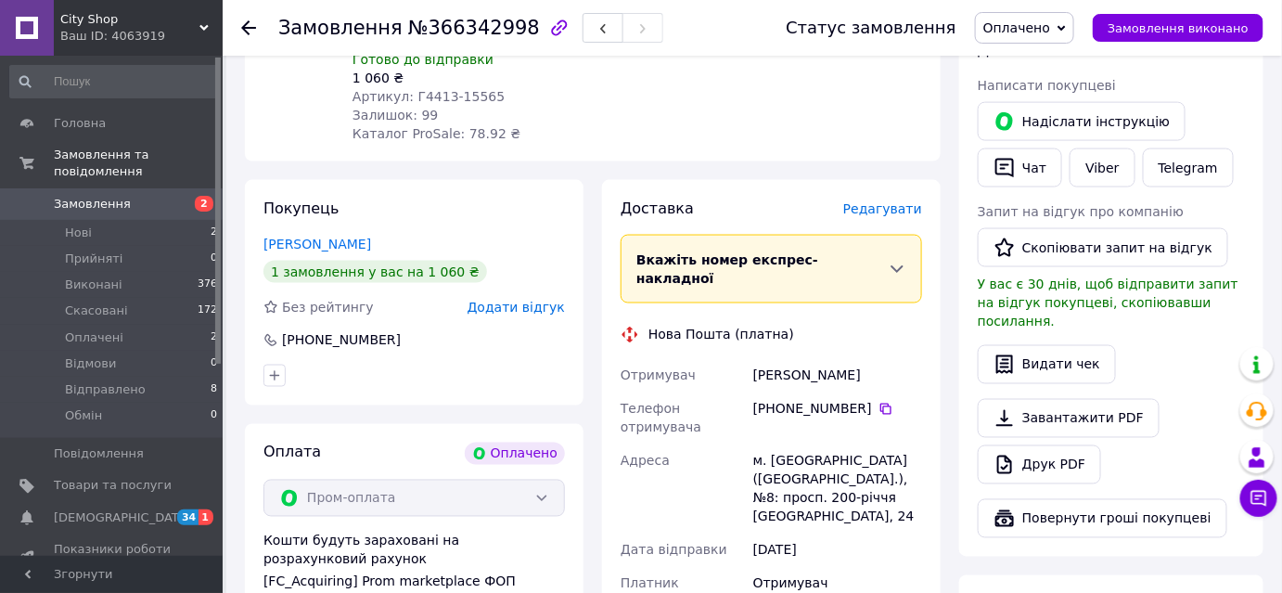
click at [794, 444] on div "м. [GEOGRAPHIC_DATA] ([GEOGRAPHIC_DATA].), №8: просп. 200-річчя [GEOGRAPHIC_DAT…" at bounding box center [837, 488] width 176 height 89
drag, startPoint x: 858, startPoint y: 383, endPoint x: 766, endPoint y: 386, distance: 91.8
click at [766, 444] on div "м. [GEOGRAPHIC_DATA] ([GEOGRAPHIC_DATA].), №8: просп. 200-річчя [GEOGRAPHIC_DAT…" at bounding box center [837, 488] width 176 height 89
copy div "Кривий Ріг"
click at [770, 444] on div "м. [GEOGRAPHIC_DATA] ([GEOGRAPHIC_DATA].), №8: просп. 200-річчя [GEOGRAPHIC_DAT…" at bounding box center [837, 488] width 176 height 89
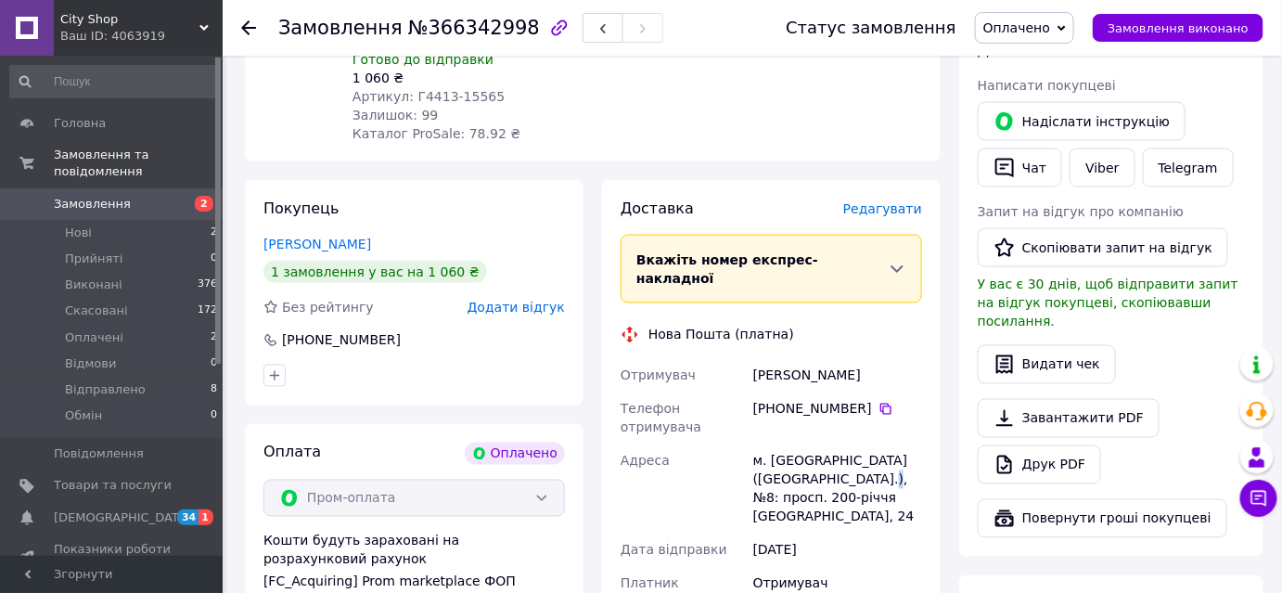
copy div "8"
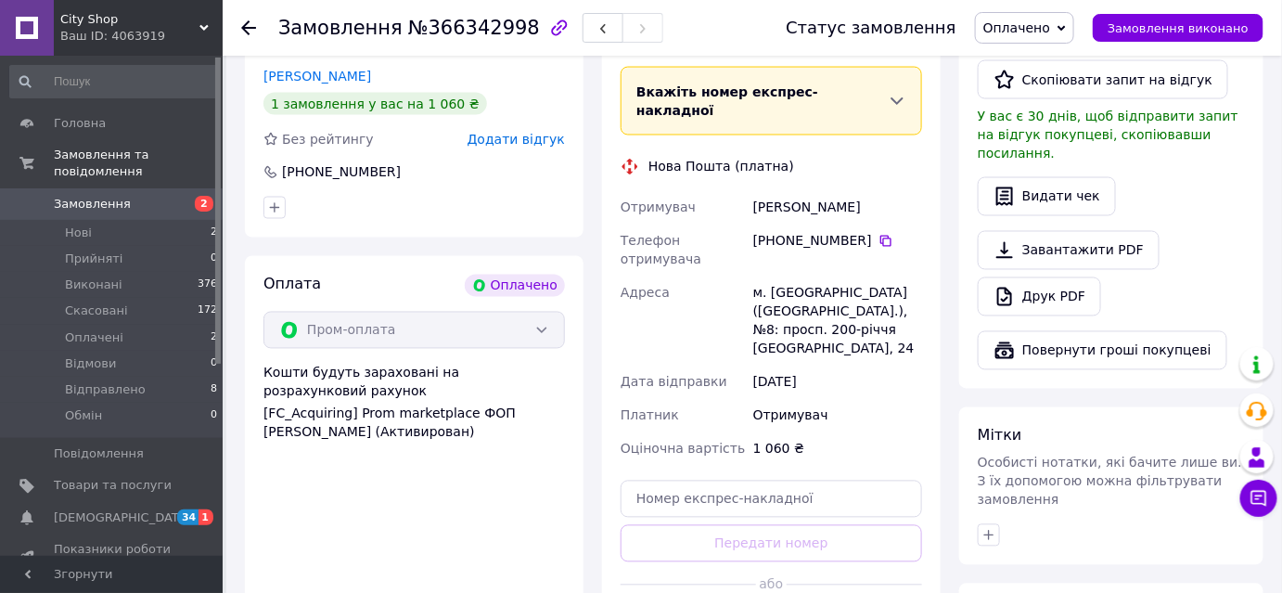
drag, startPoint x: 751, startPoint y: 402, endPoint x: 781, endPoint y: 434, distance: 44.0
click at [752, 402] on div "Доставка [PERSON_NAME] Вкажіть номер експрес-накладної Обов'язково введіть номе…" at bounding box center [770, 338] width 301 height 614
click at [784, 480] on input "text" at bounding box center [770, 498] width 301 height 37
paste input "20451269290205"
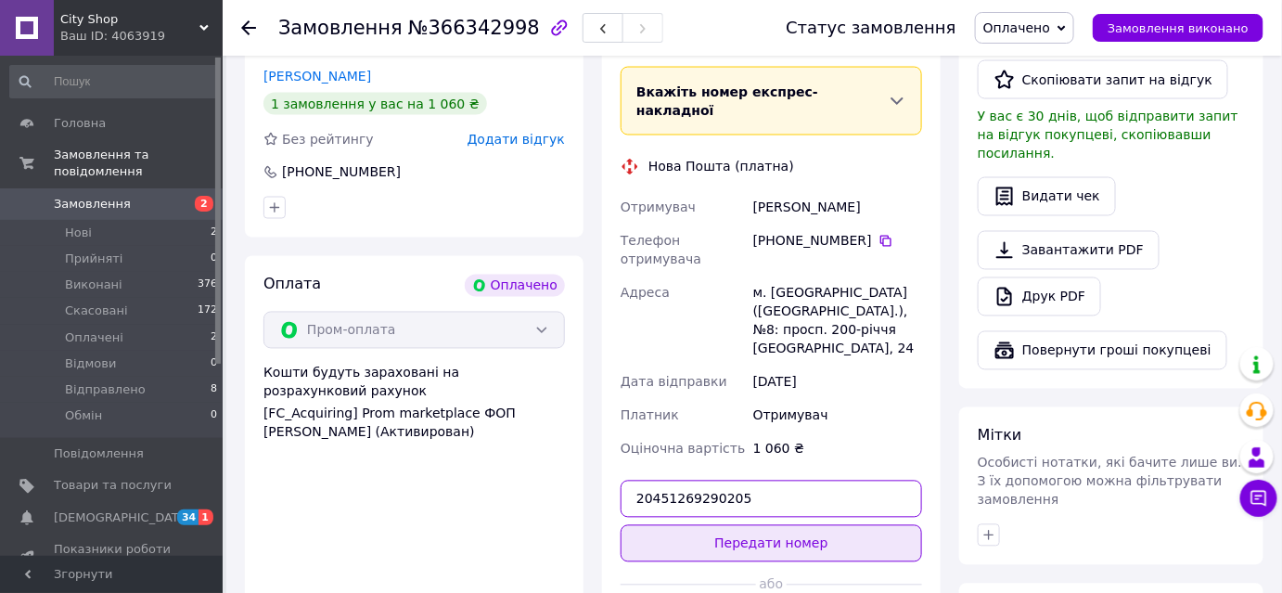
type input "20451269290205"
click at [772, 525] on button "Передати номер" at bounding box center [770, 543] width 301 height 37
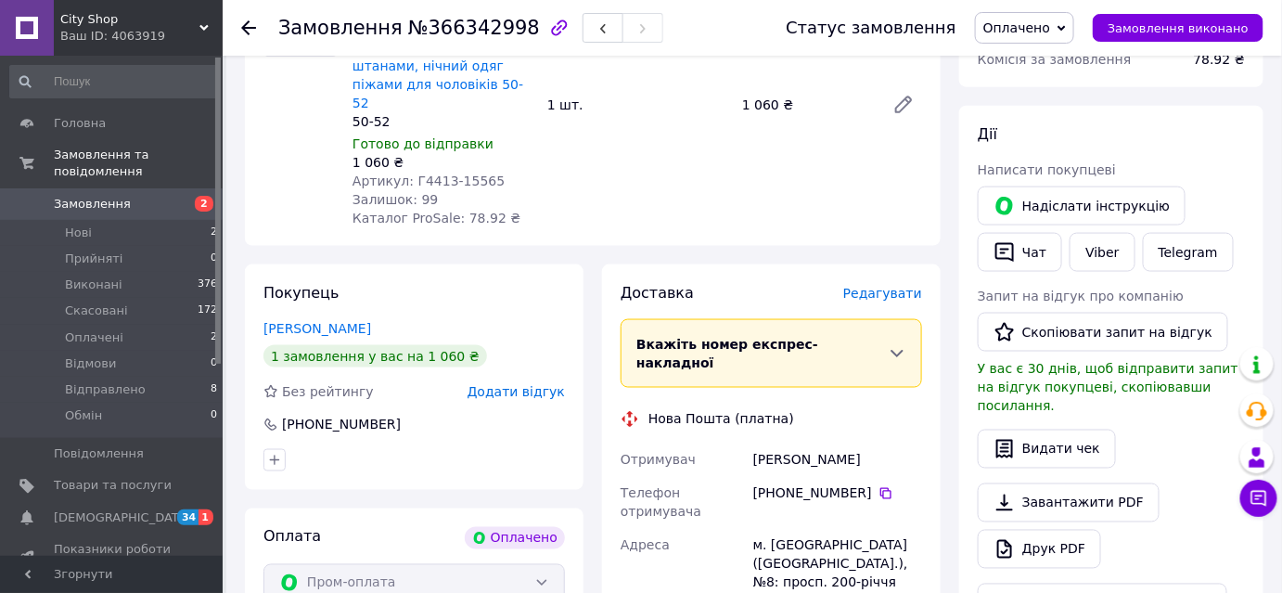
scroll to position [590, 0]
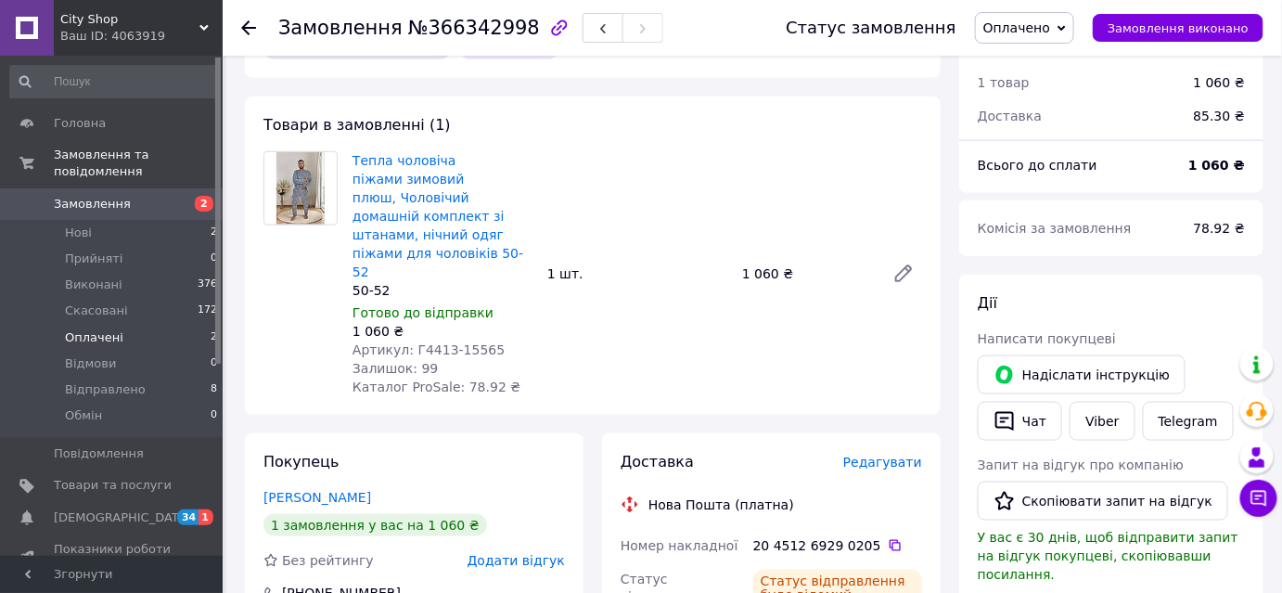
click at [117, 326] on li "Оплачені 2" at bounding box center [114, 338] width 228 height 26
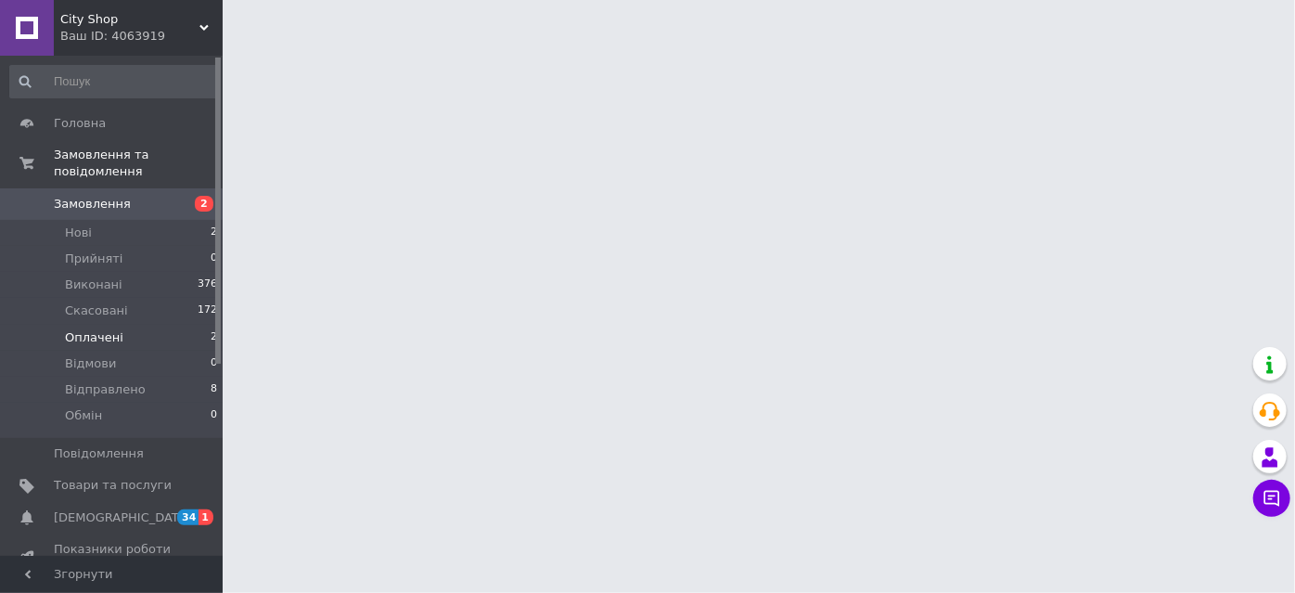
click at [89, 329] on span "Оплачені" at bounding box center [94, 337] width 58 height 17
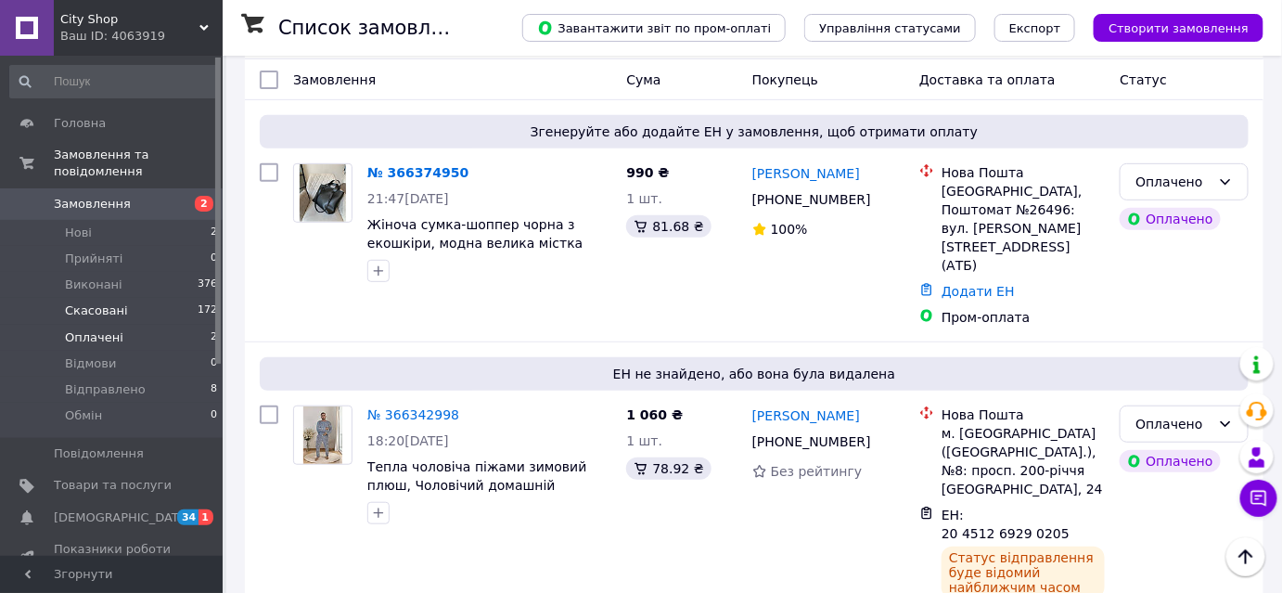
scroll to position [27, 0]
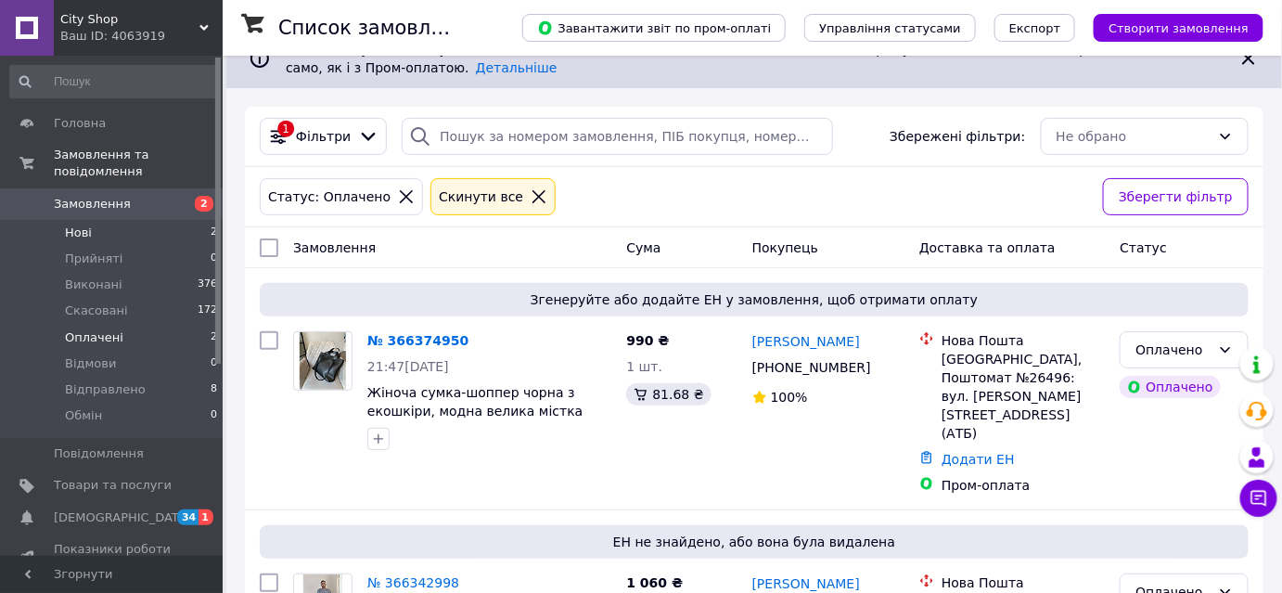
click at [104, 220] on li "Нові 2" at bounding box center [114, 233] width 228 height 26
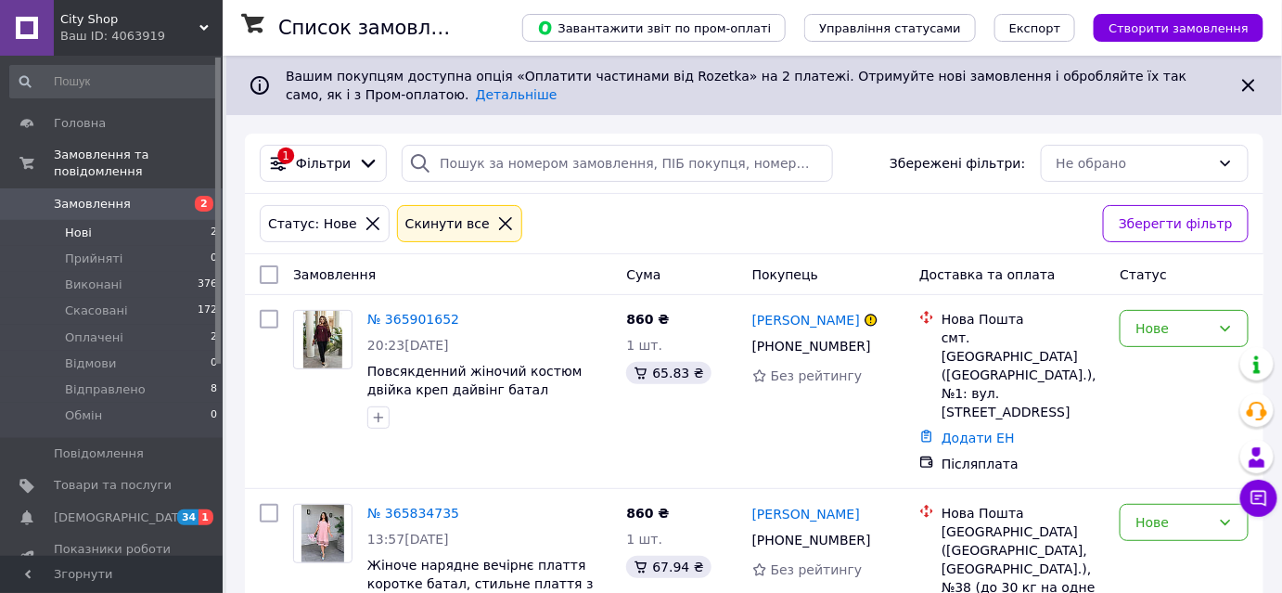
click at [96, 43] on div "Ваш ID: 4063919" at bounding box center [141, 36] width 162 height 17
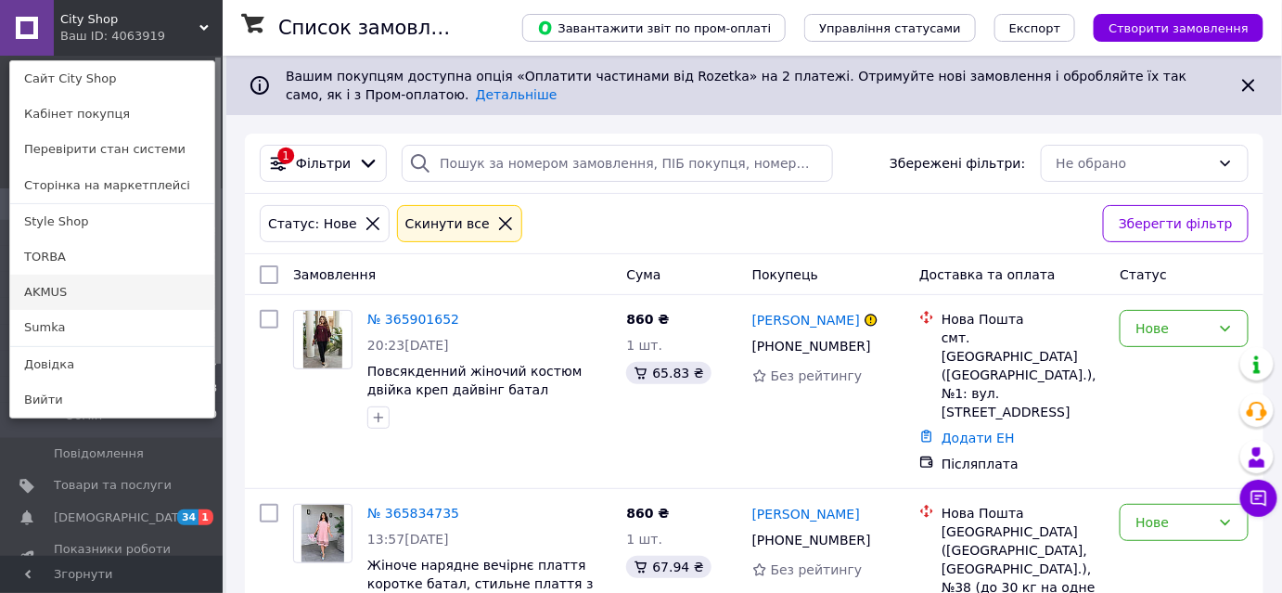
click at [76, 284] on link "AKMUS" at bounding box center [112, 291] width 204 height 35
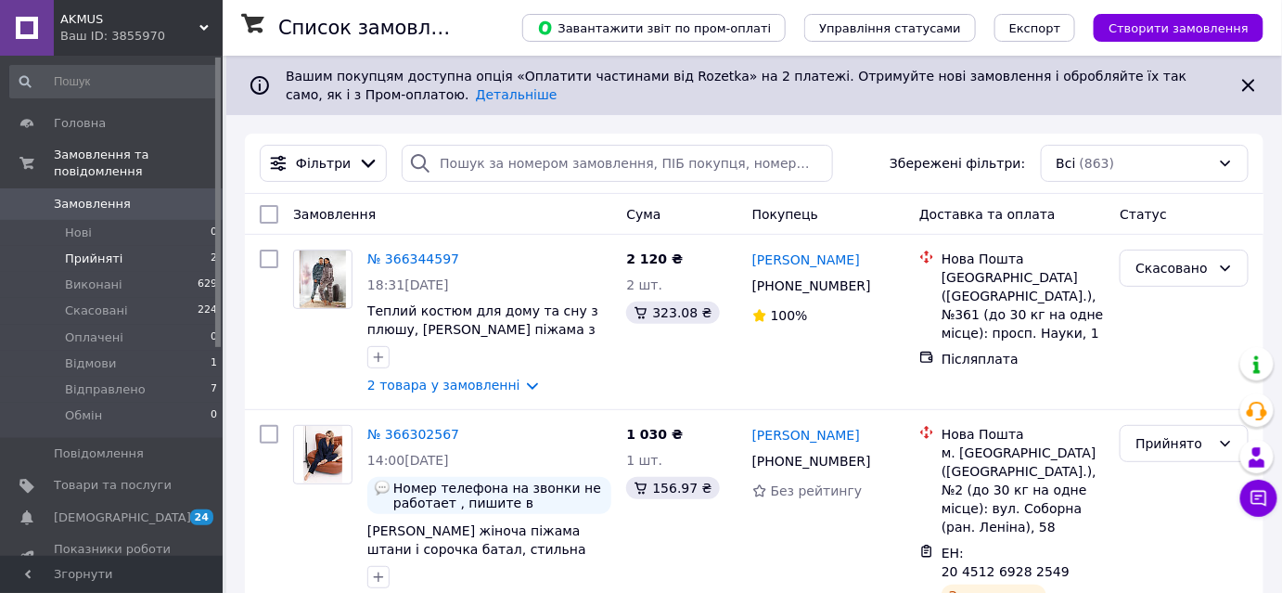
click at [76, 250] on span "Прийняті" at bounding box center [93, 258] width 57 height 17
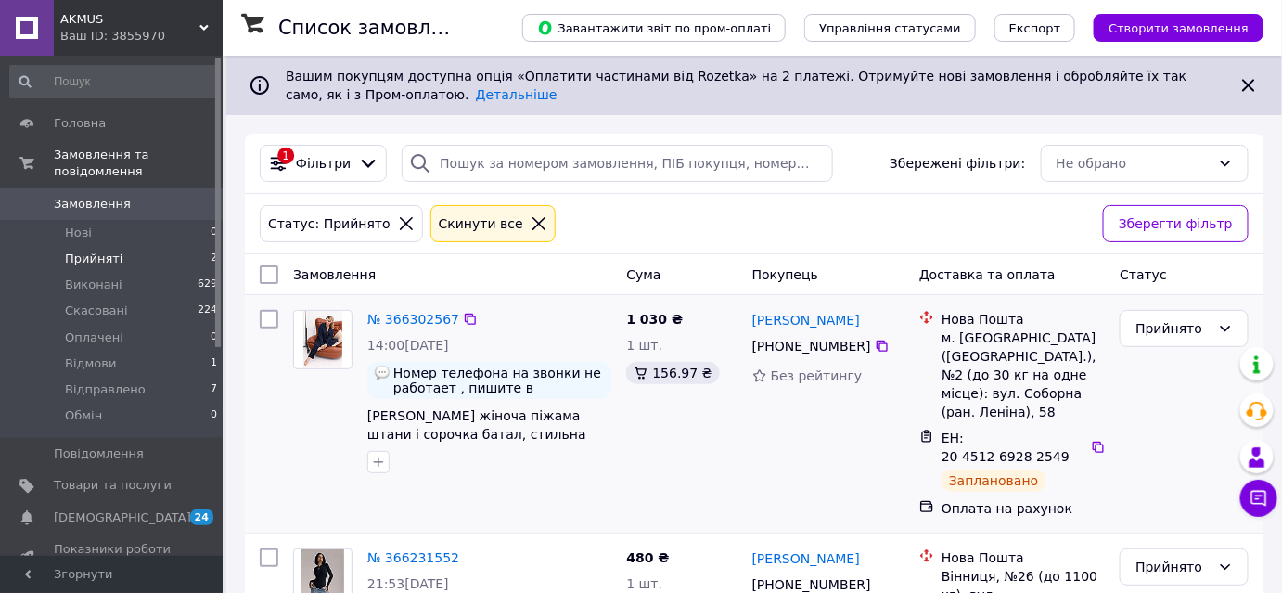
scroll to position [102, 0]
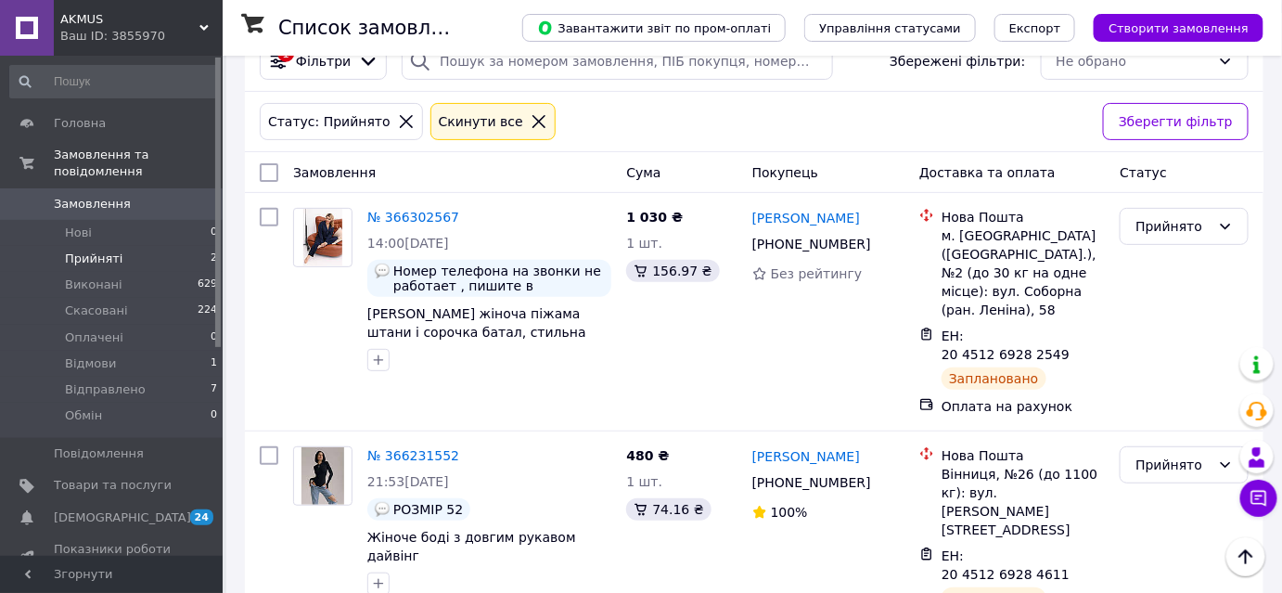
click at [112, 11] on span "AKMUS" at bounding box center [129, 19] width 139 height 17
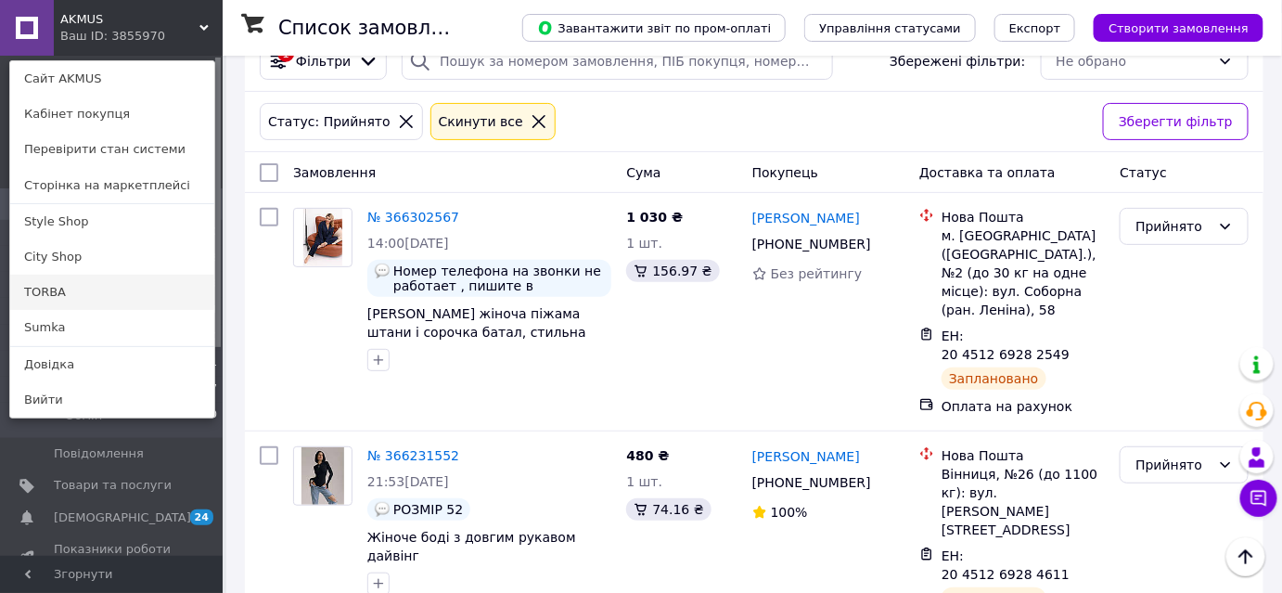
click at [80, 284] on link "TORBA" at bounding box center [112, 291] width 204 height 35
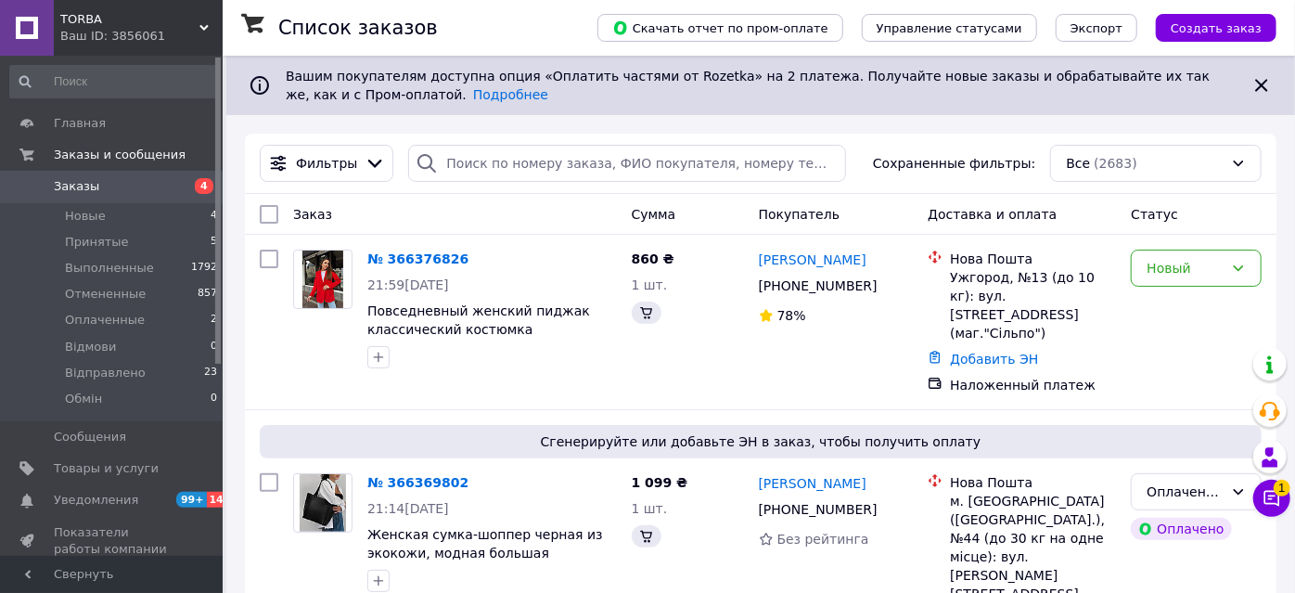
click at [1273, 491] on span "1" at bounding box center [1281, 482] width 17 height 17
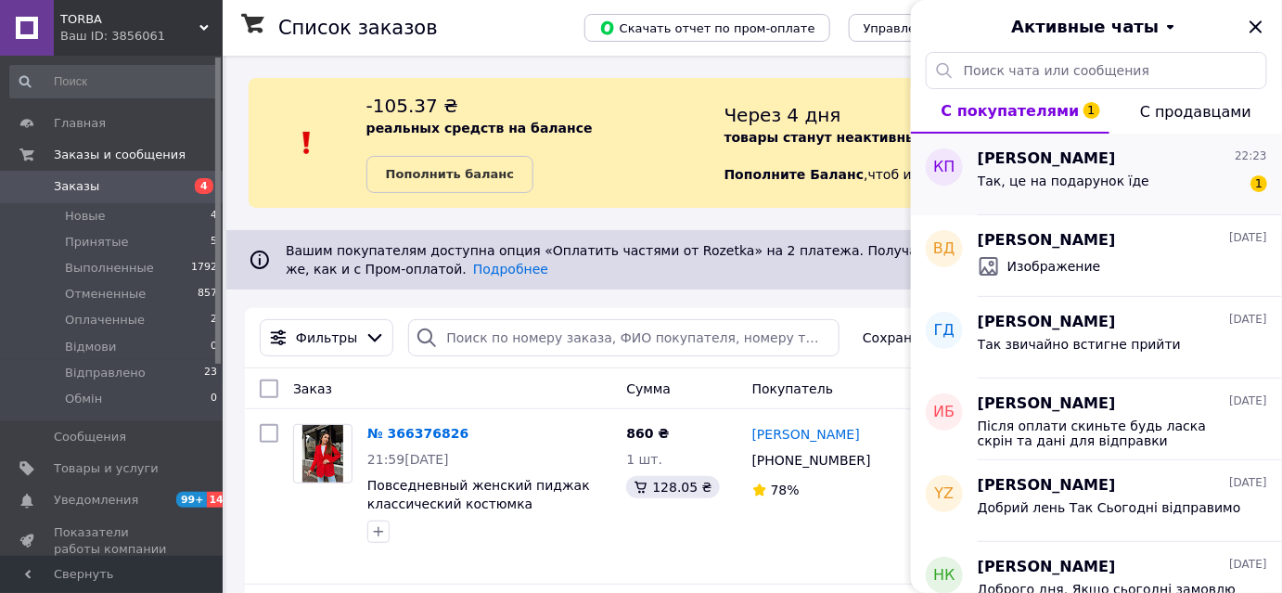
click at [1114, 179] on span "Так, це на подарунок їде" at bounding box center [1063, 180] width 172 height 15
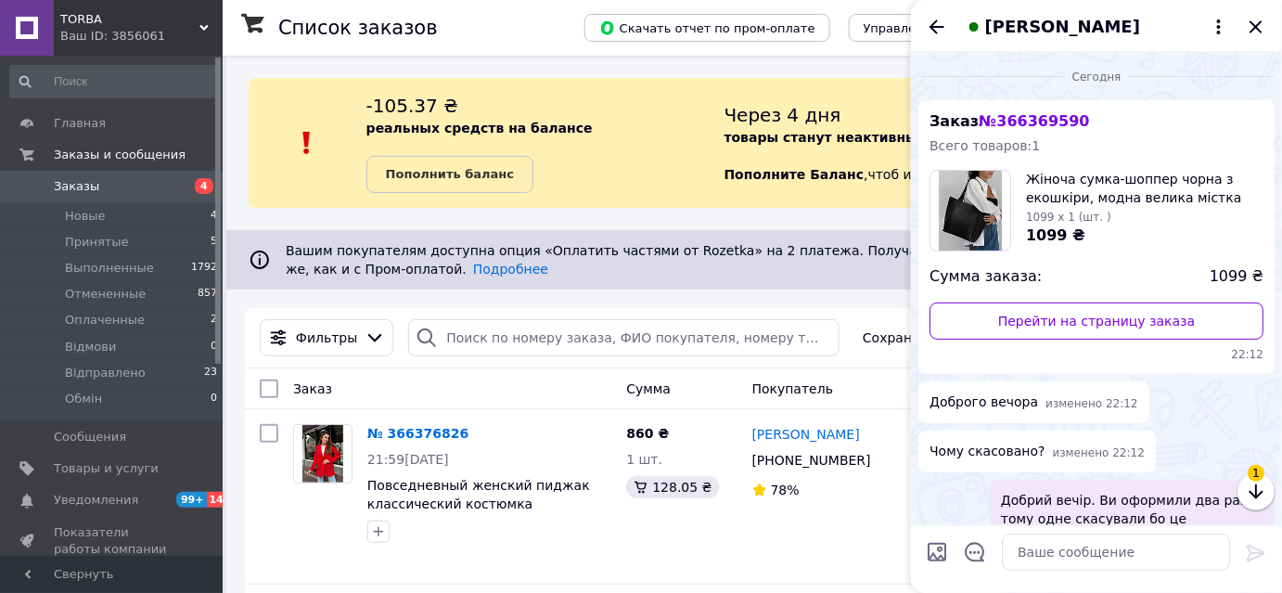
scroll to position [337, 0]
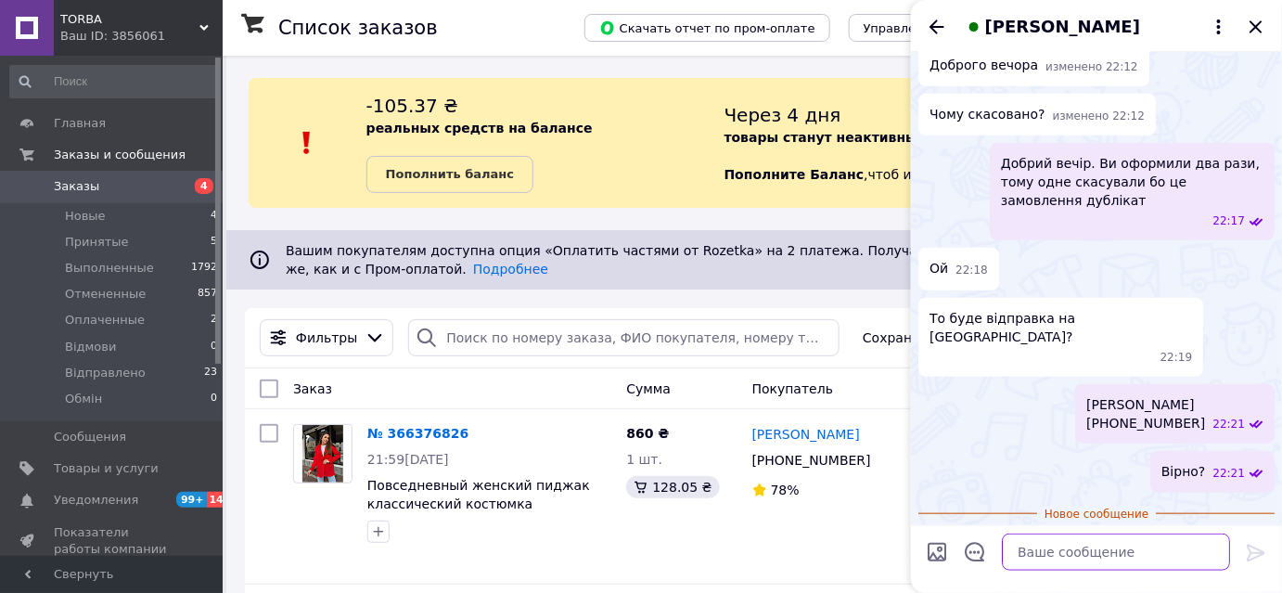
click at [1051, 547] on textarea at bounding box center [1115, 551] width 228 height 37
type textarea "Відправка з понеділка"
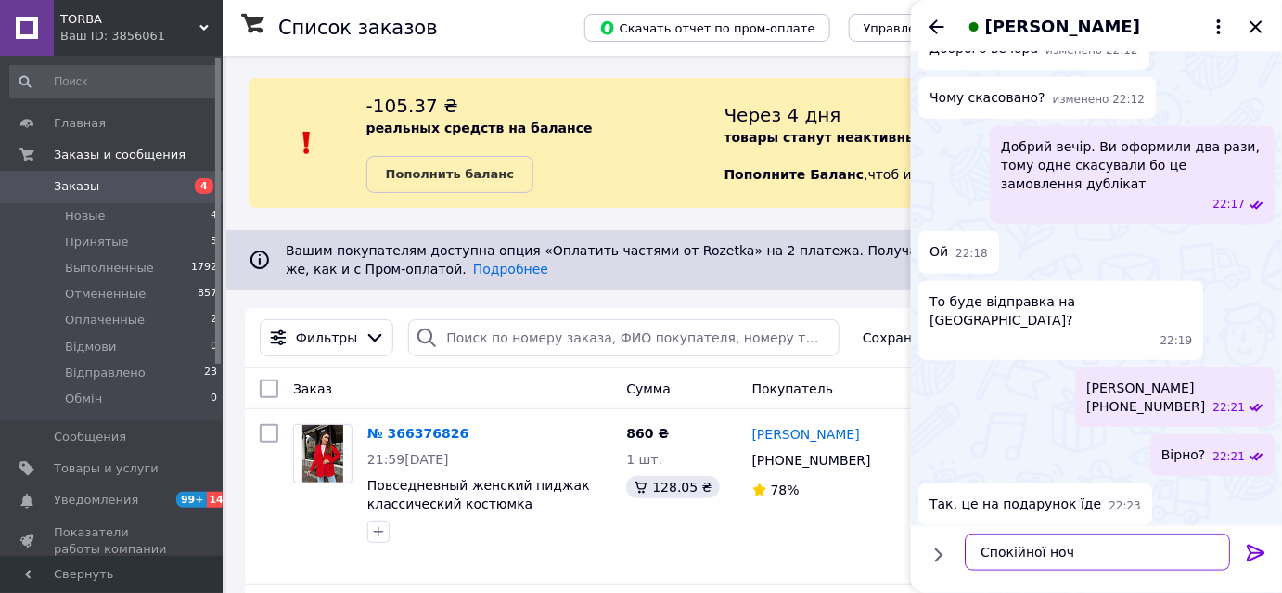
type textarea "Спокійної ночі"
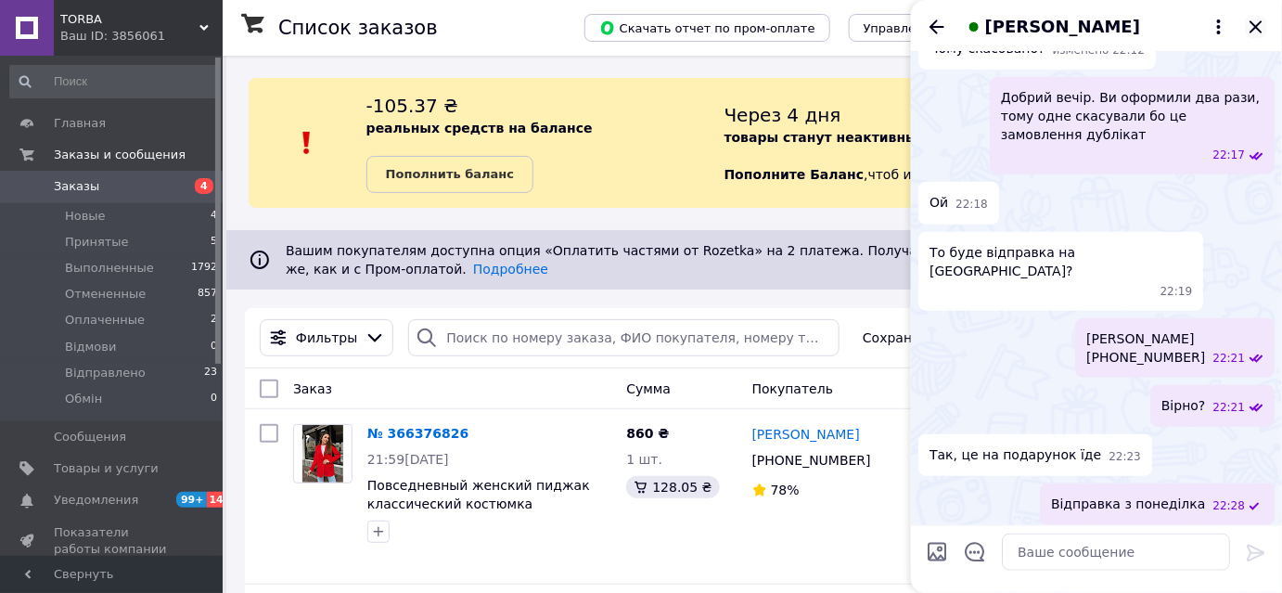
click at [1255, 20] on icon "Закрыть" at bounding box center [1255, 27] width 22 height 22
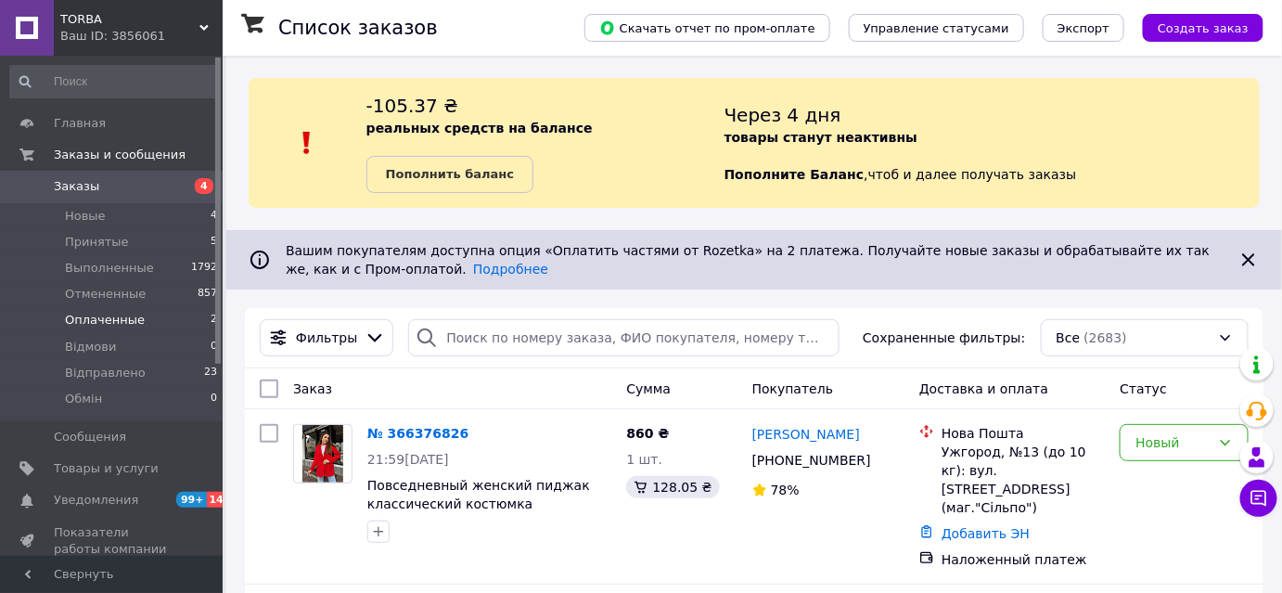
click at [100, 318] on span "Оплаченные" at bounding box center [105, 320] width 80 height 17
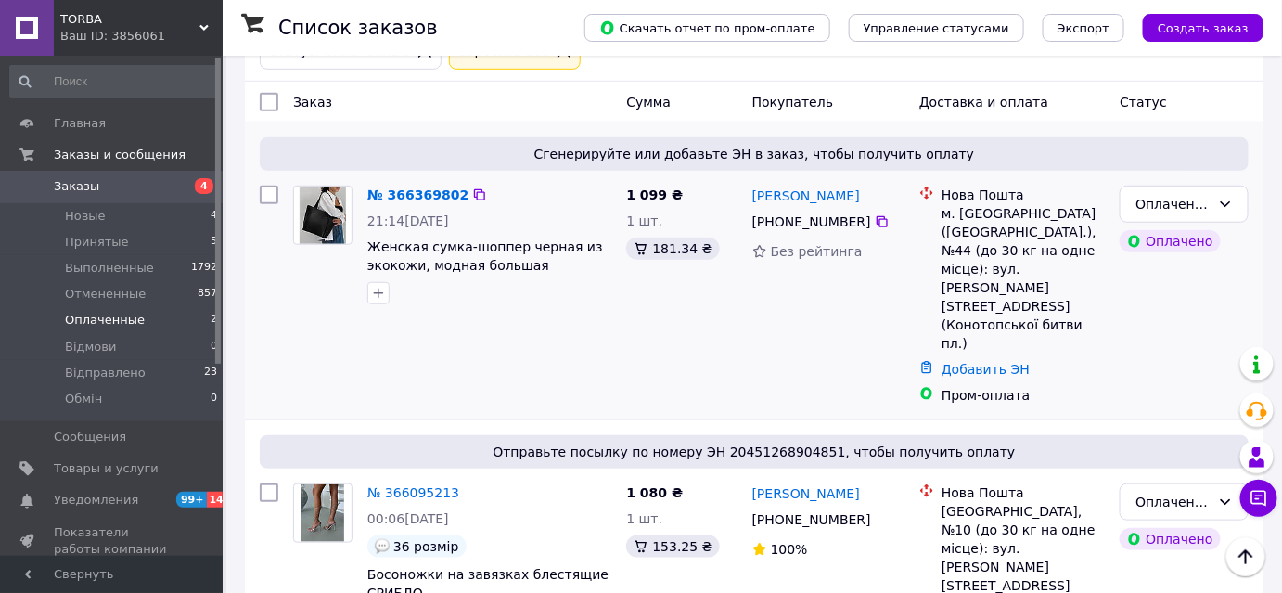
scroll to position [178, 0]
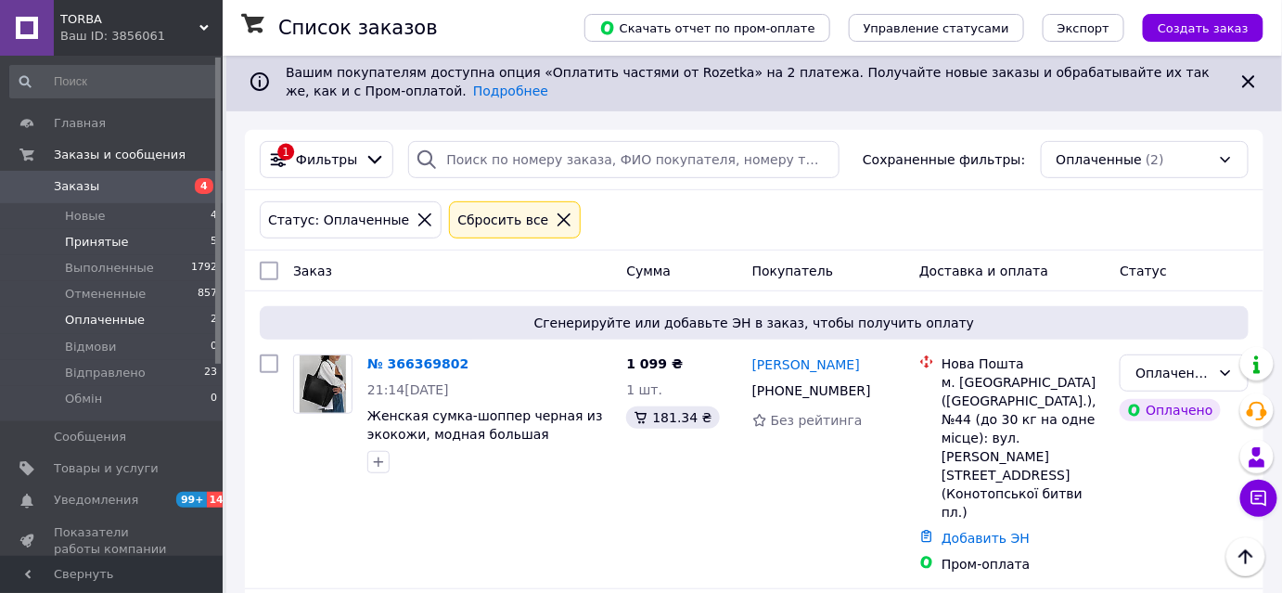
click at [83, 241] on span "Принятые" at bounding box center [97, 242] width 64 height 17
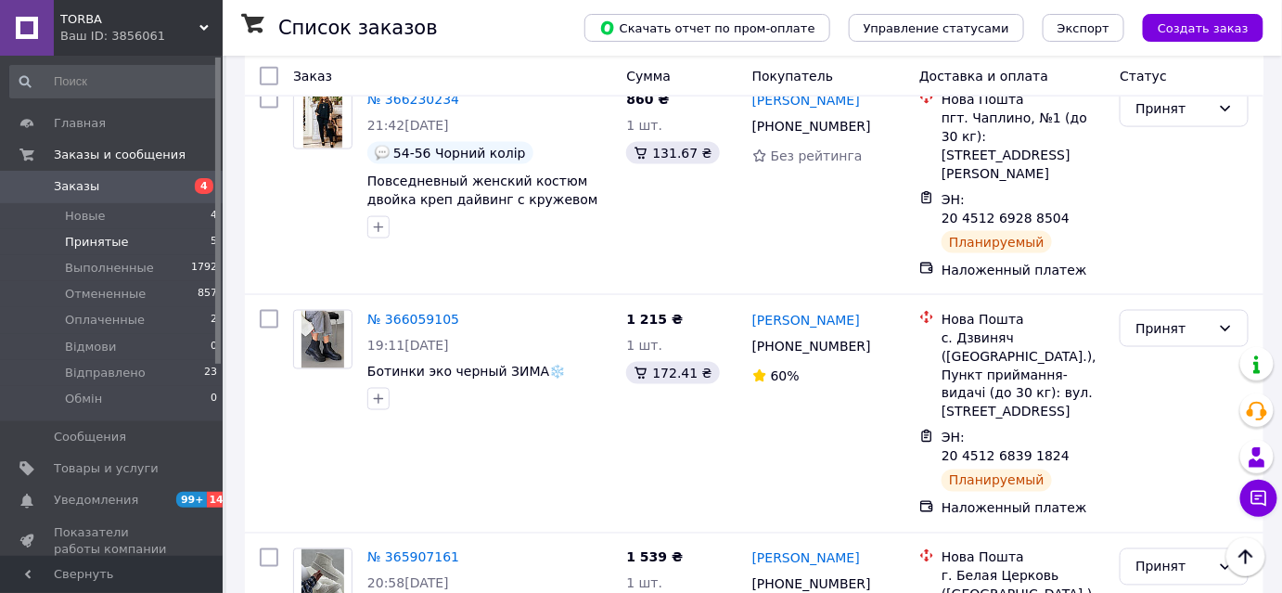
scroll to position [798, 0]
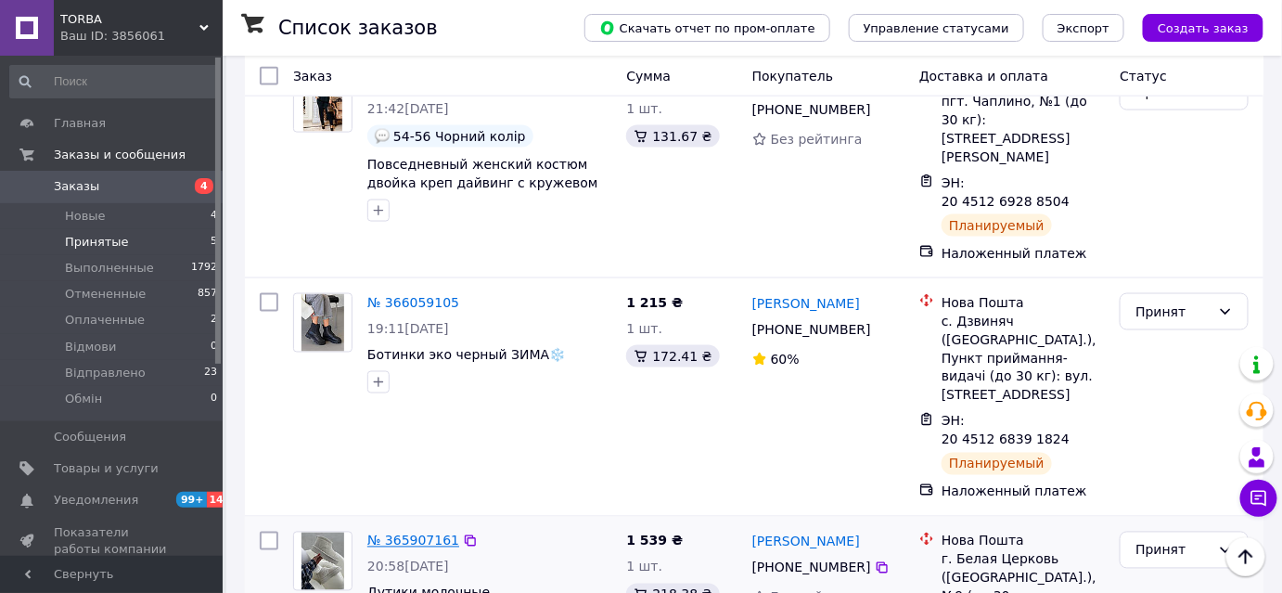
click at [396, 533] on link "№ 365907161" at bounding box center [413, 540] width 92 height 15
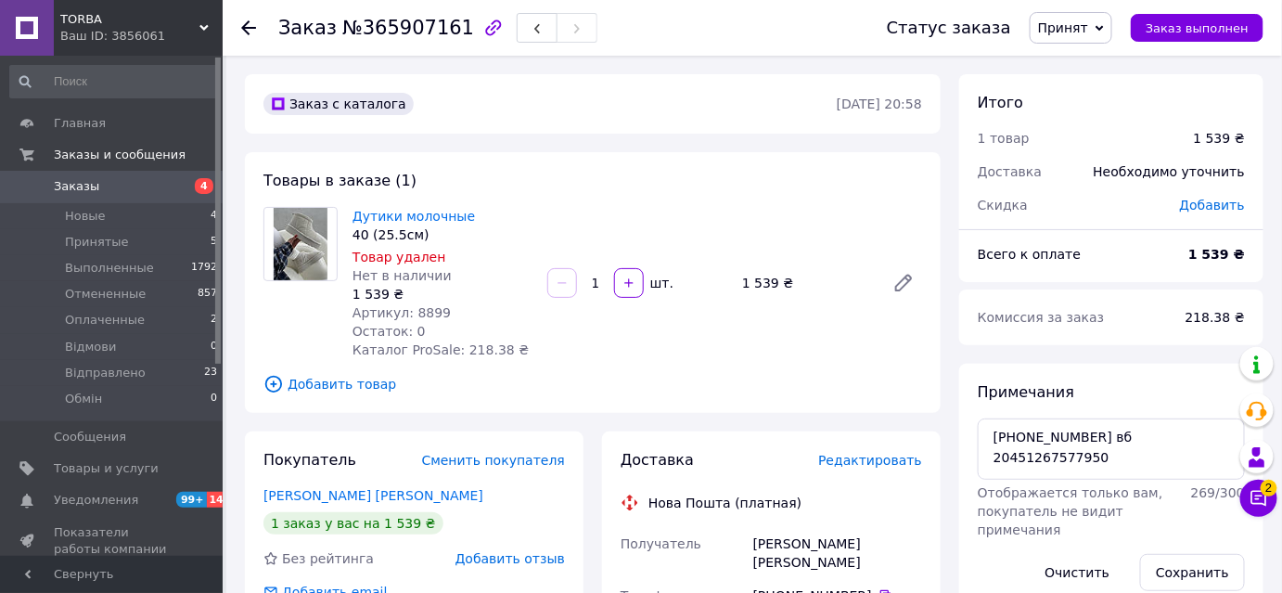
scroll to position [168, 0]
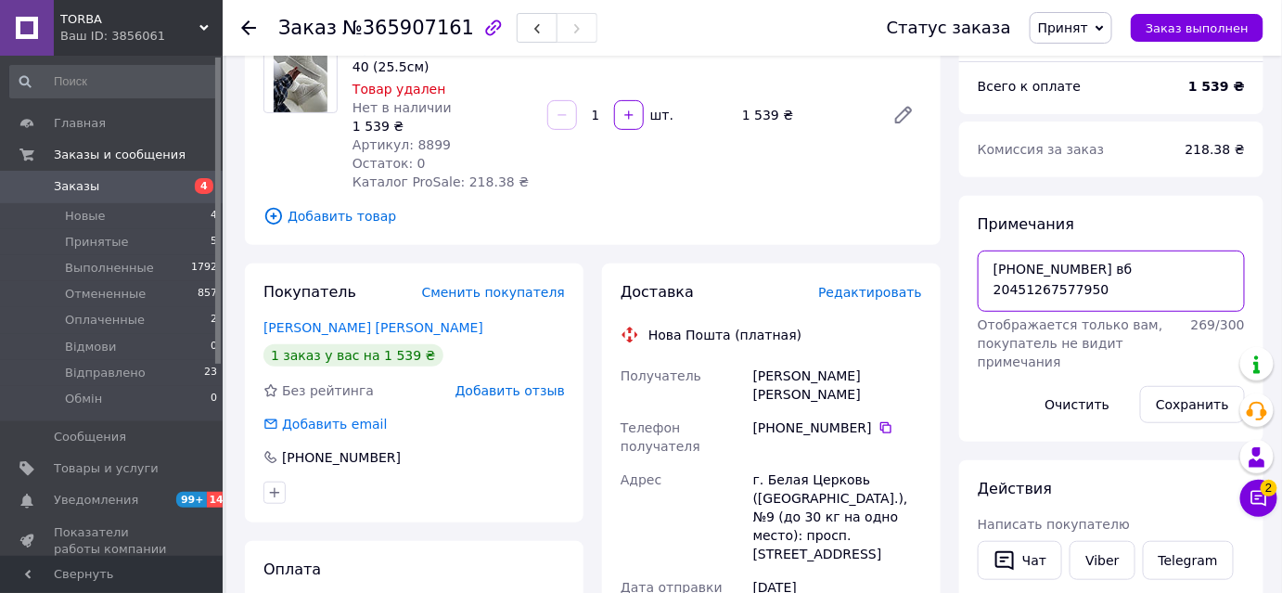
click at [1065, 296] on textarea "[PHONE_NUMBER] вб 20451267577950" at bounding box center [1110, 280] width 267 height 61
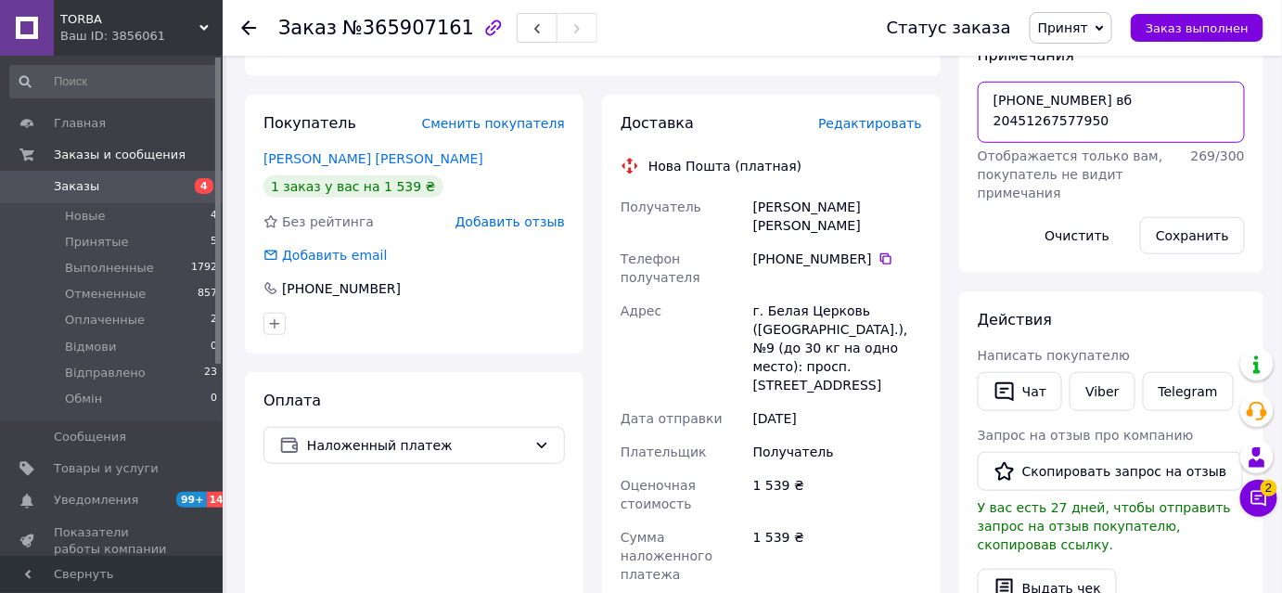
scroll to position [505, 0]
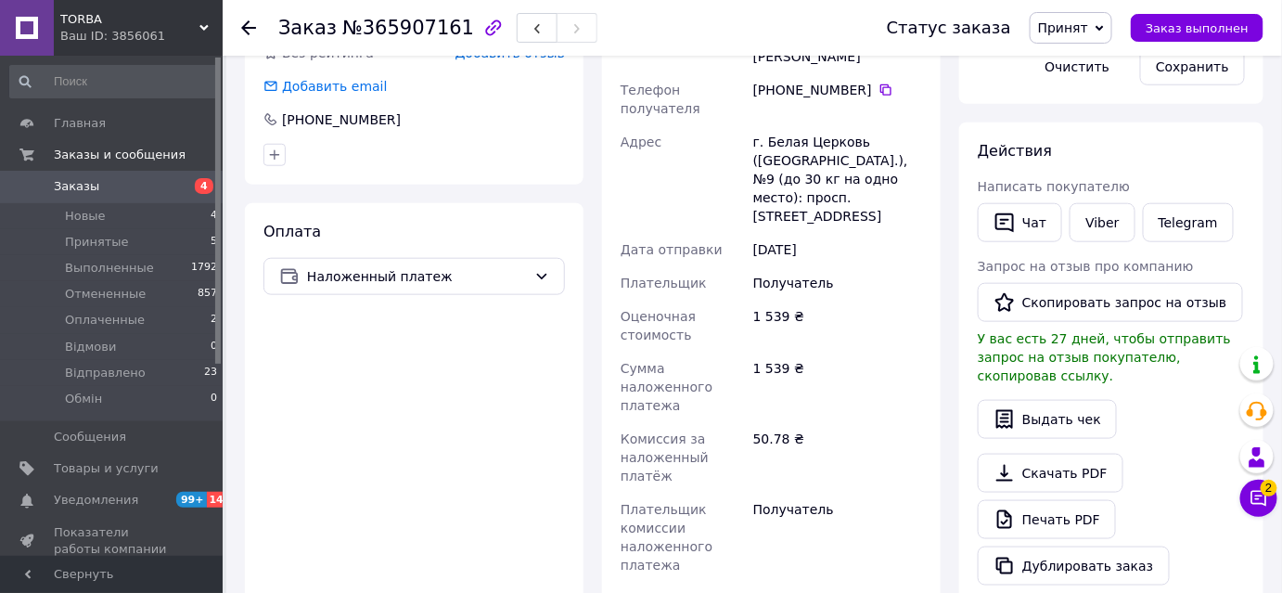
paste input "20451267577950"
type input "20451267577950"
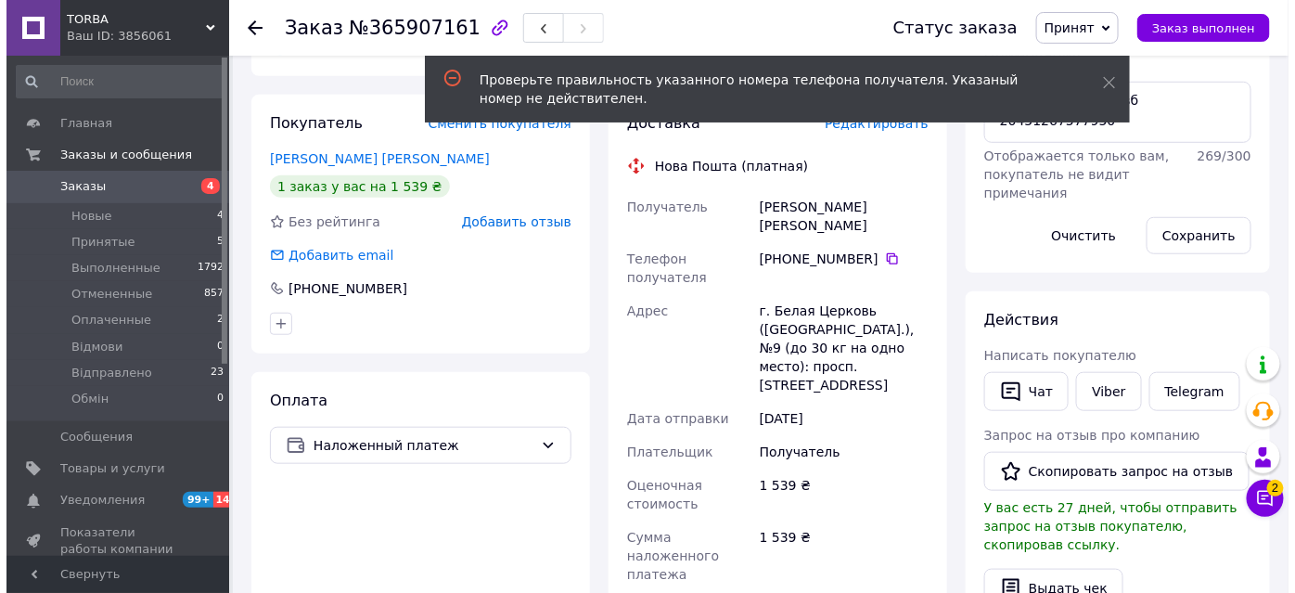
scroll to position [252, 0]
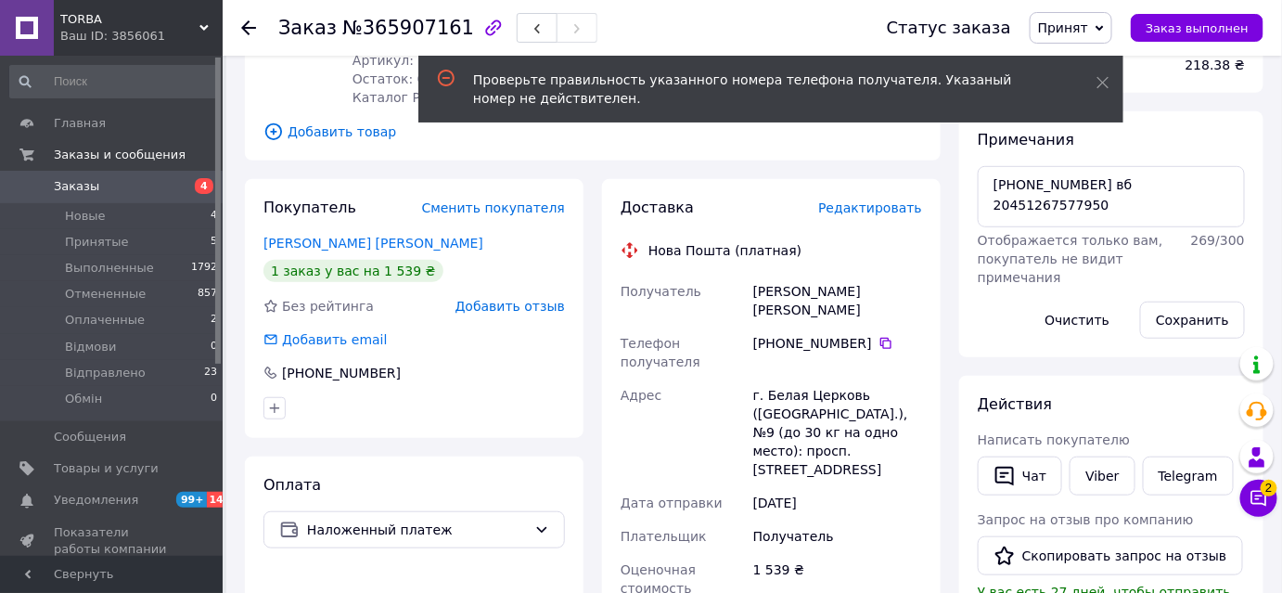
click at [883, 202] on span "Редактировать" at bounding box center [870, 207] width 104 height 15
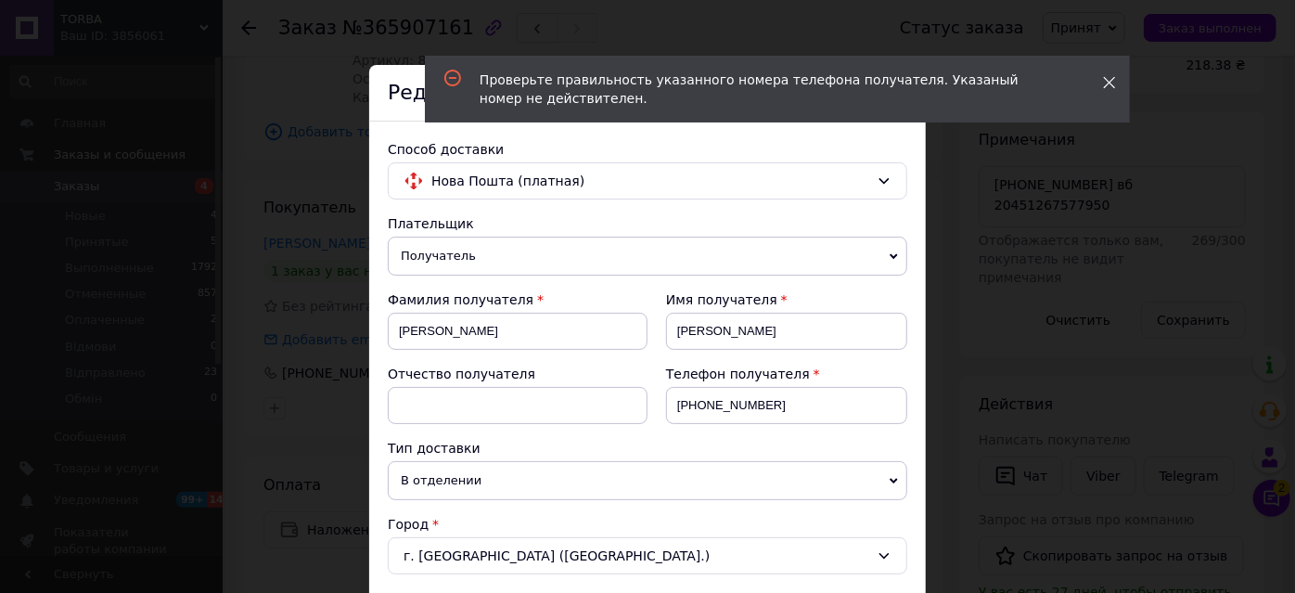
click at [1109, 78] on icon at bounding box center [1109, 82] width 13 height 13
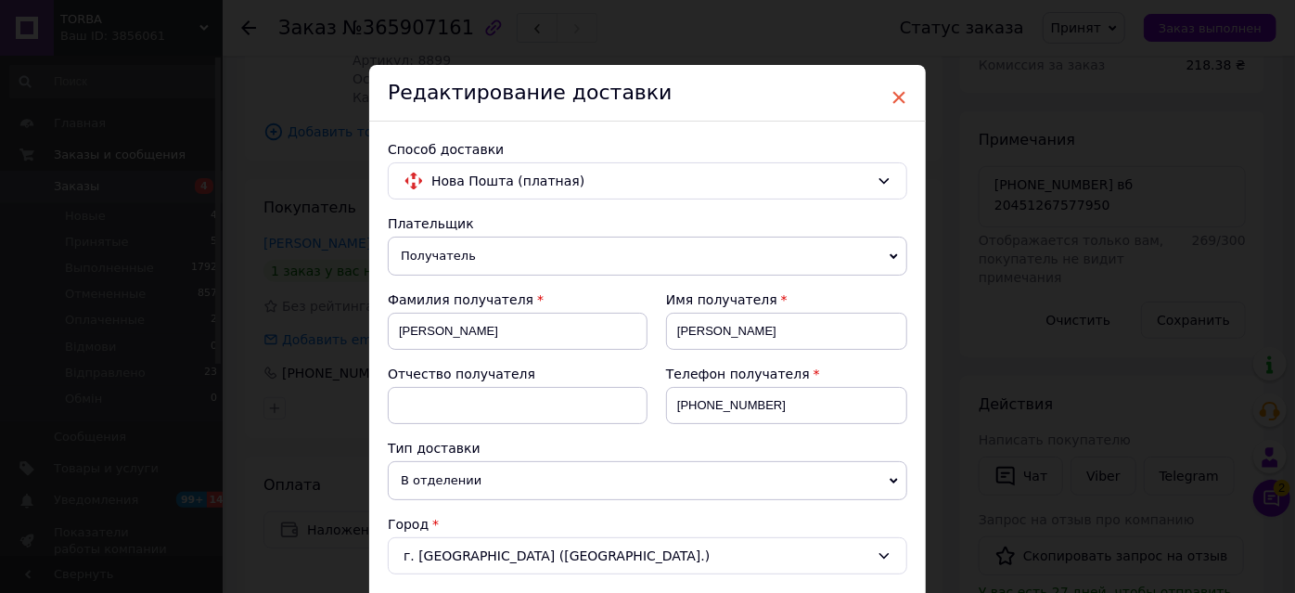
click at [895, 95] on span "×" at bounding box center [898, 98] width 17 height 32
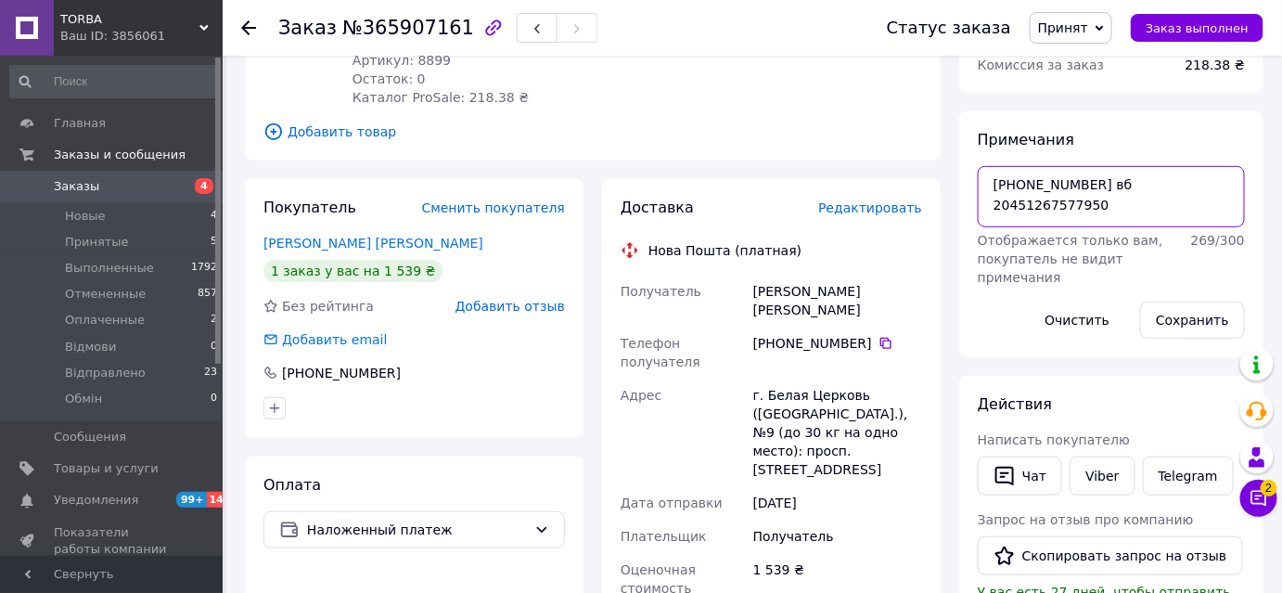
drag, startPoint x: 1086, startPoint y: 185, endPoint x: 1017, endPoint y: 182, distance: 68.7
click at [1017, 182] on textarea "+380935412516 вб 20451267577950" at bounding box center [1110, 196] width 267 height 61
click at [898, 210] on span "Редактировать" at bounding box center [870, 207] width 104 height 15
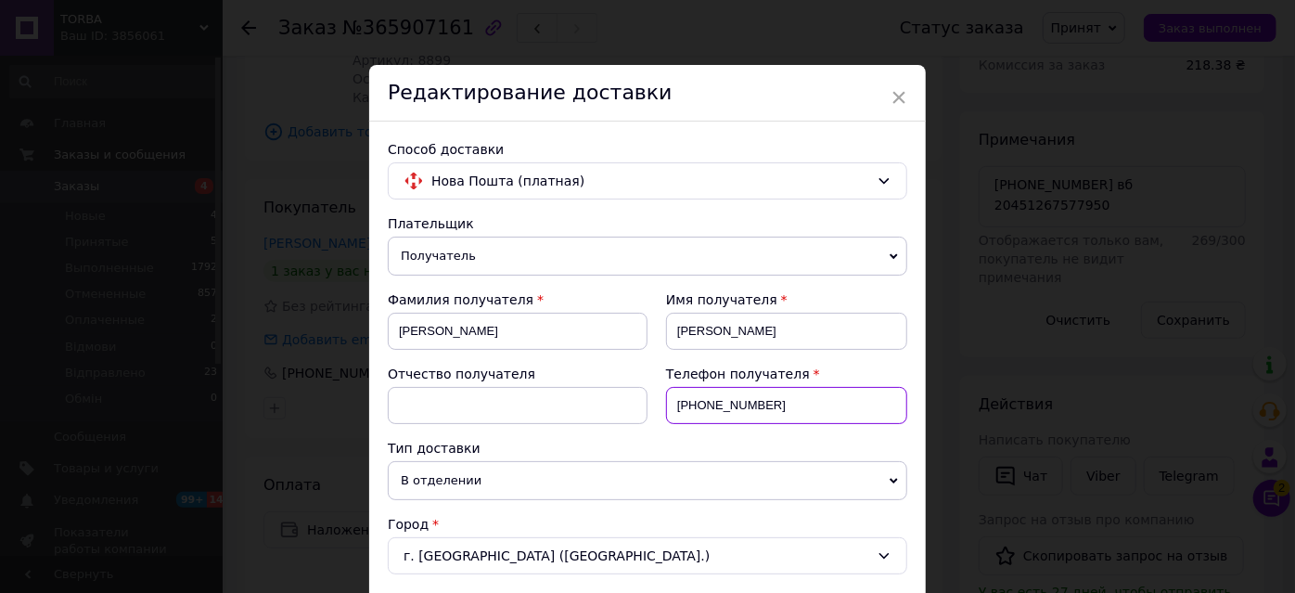
drag, startPoint x: 788, startPoint y: 405, endPoint x: 694, endPoint y: 392, distance: 95.5
click at [694, 392] on input "+380977309211" at bounding box center [786, 405] width 241 height 37
paste input "35412516"
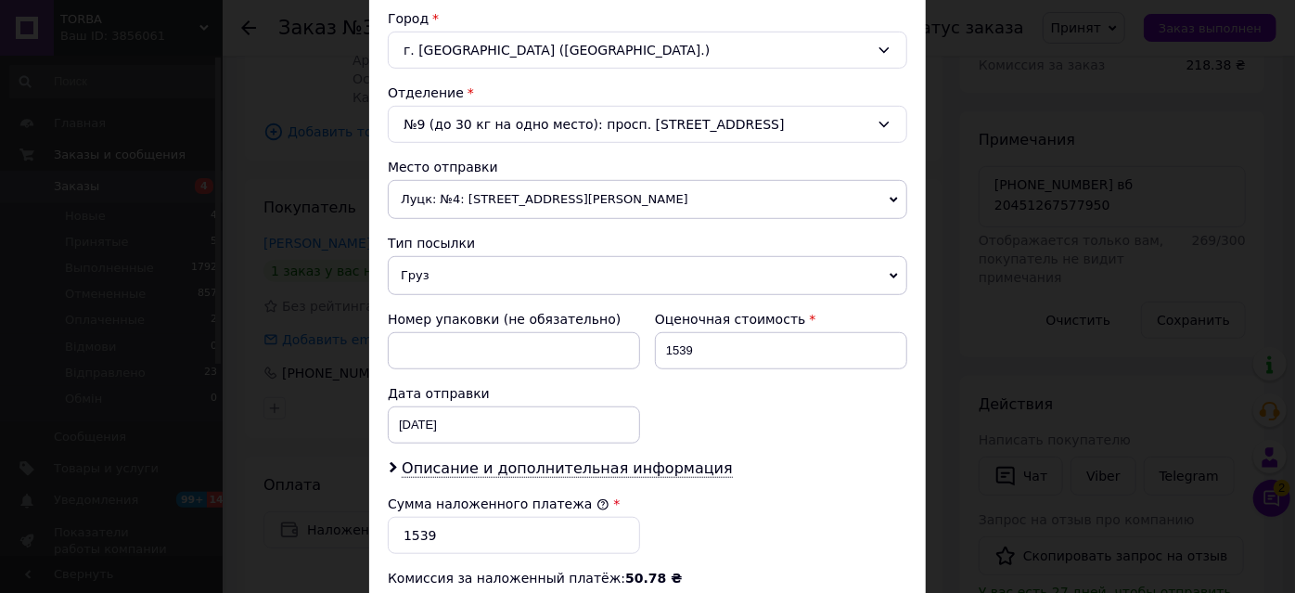
scroll to position [814, 0]
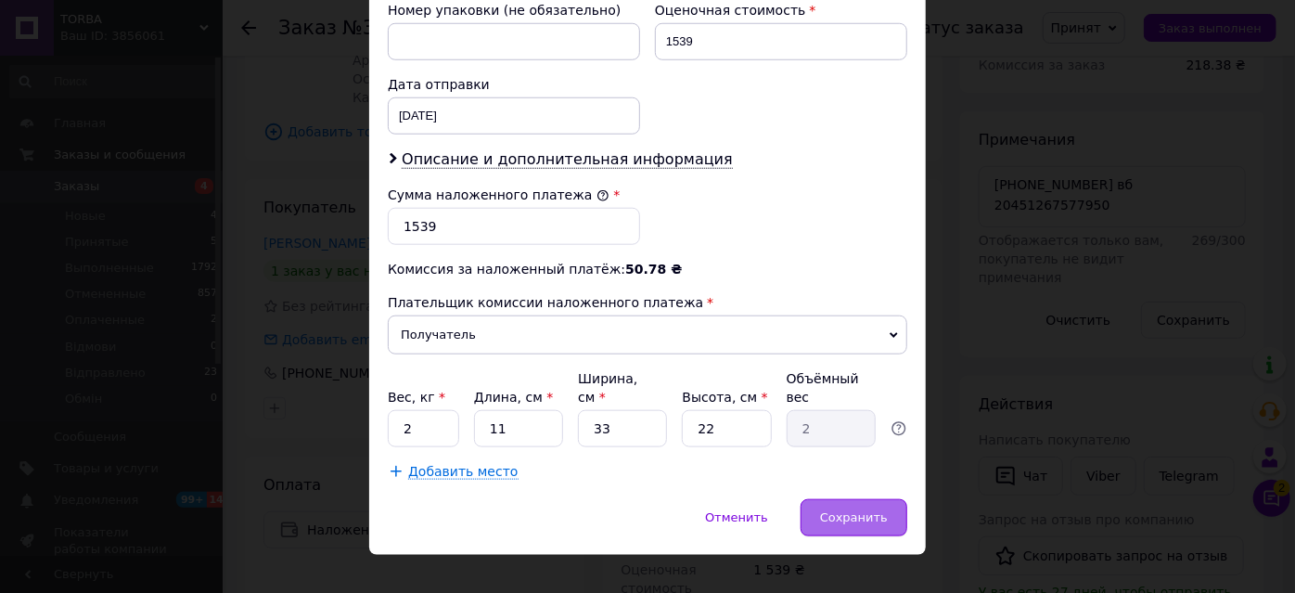
type input "+380935412516"
click at [846, 510] on span "Сохранить" at bounding box center [854, 517] width 68 height 14
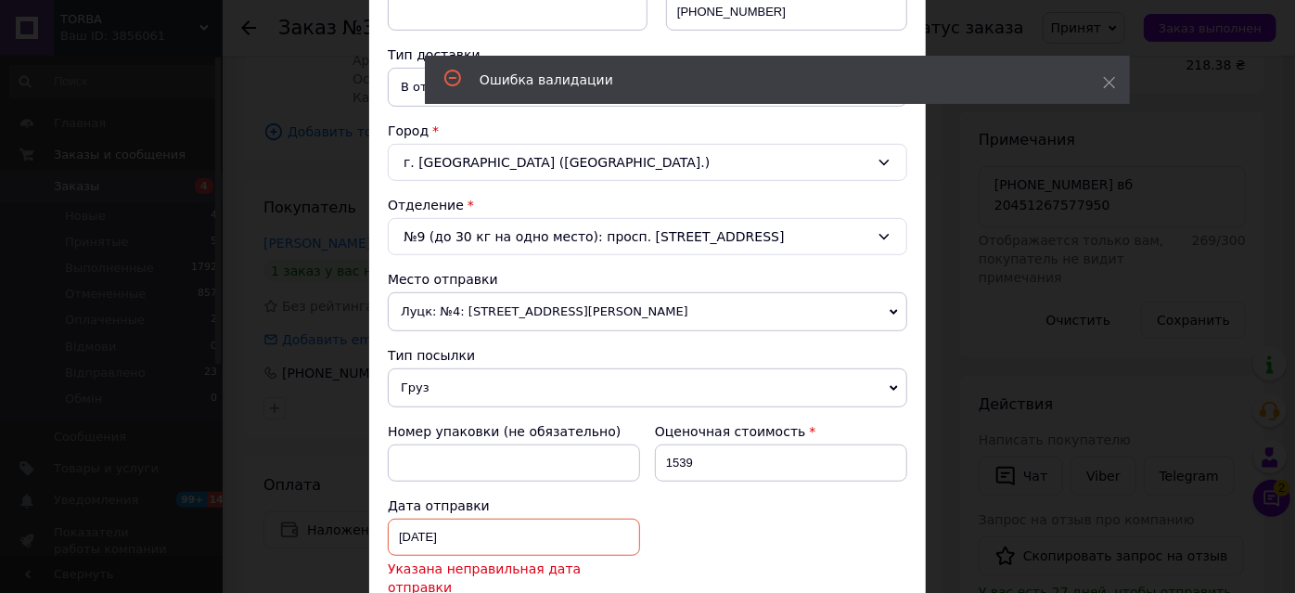
scroll to position [561, 0]
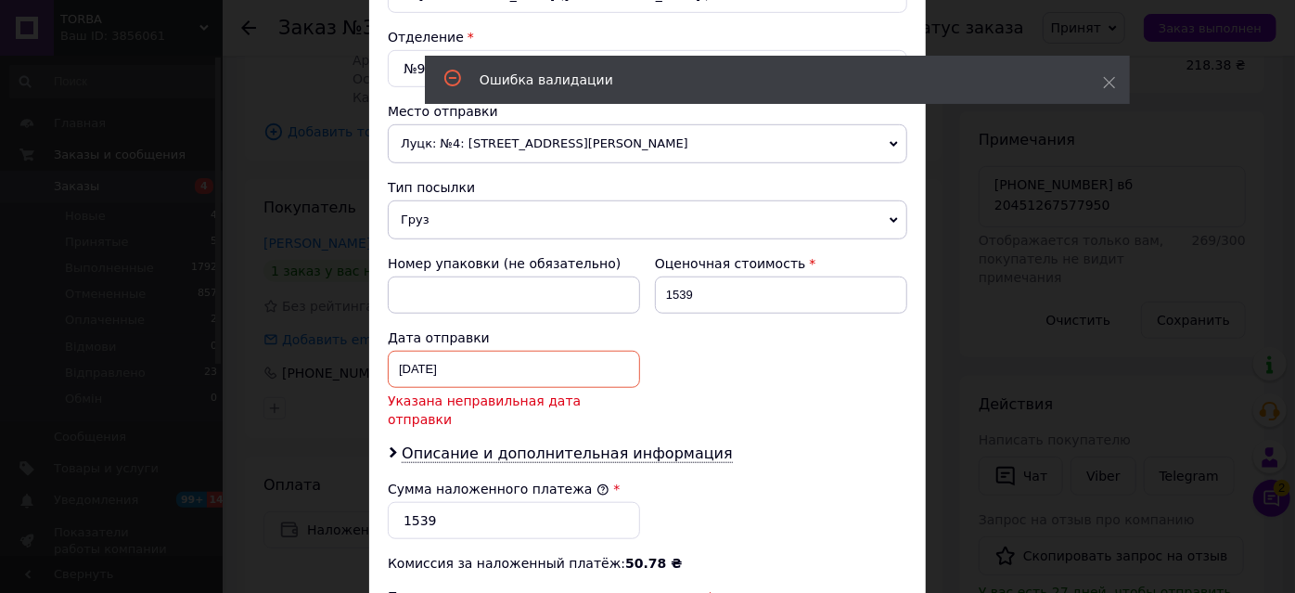
click at [427, 358] on div "09.10.2025 < 2025 > < Октябрь > Пн Вт Ср Чт Пт Сб Вс 29 30 1 2 3 4 5 6 7 8 9 10…" at bounding box center [514, 369] width 252 height 37
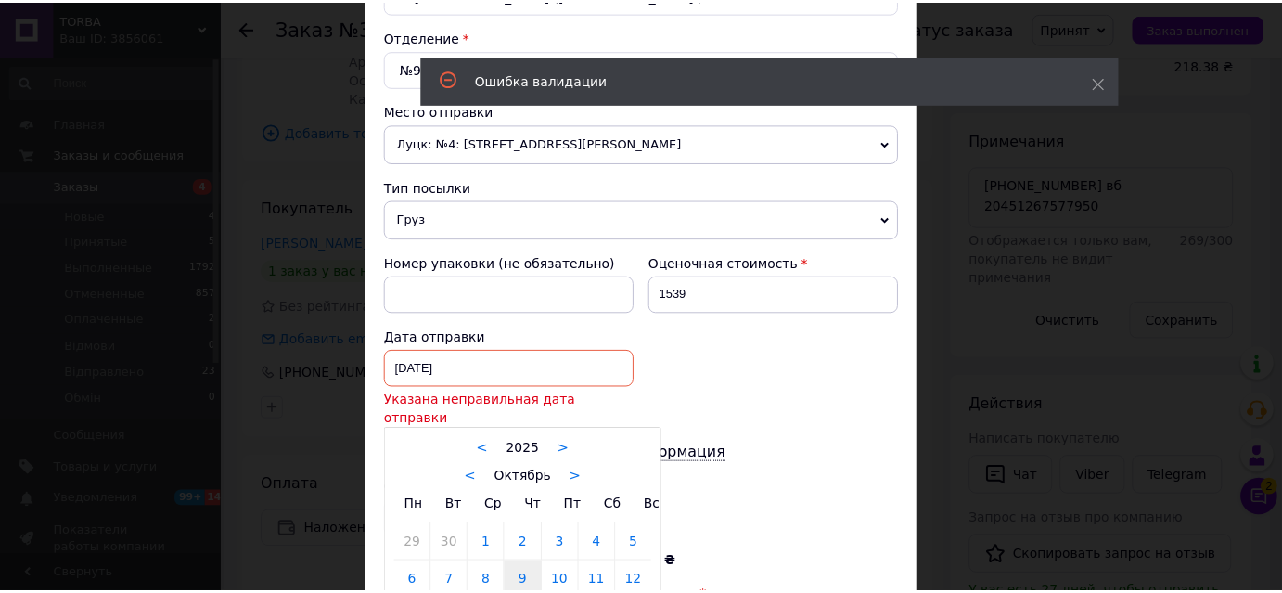
scroll to position [730, 0]
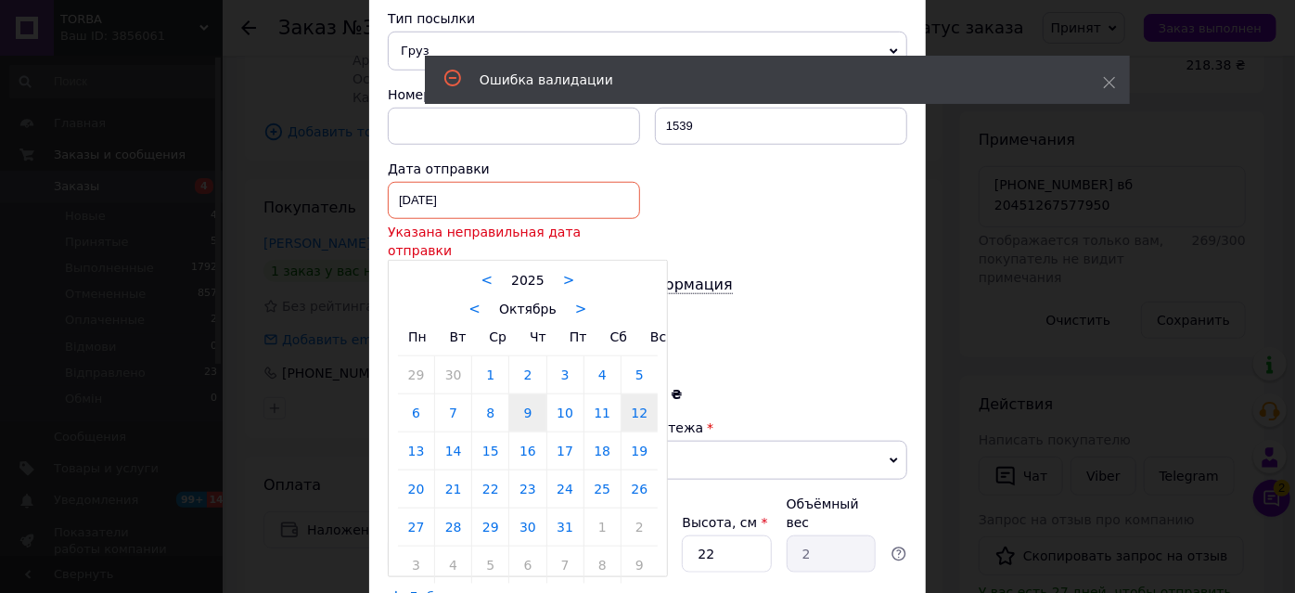
click at [638, 394] on link "12" at bounding box center [639, 412] width 36 height 37
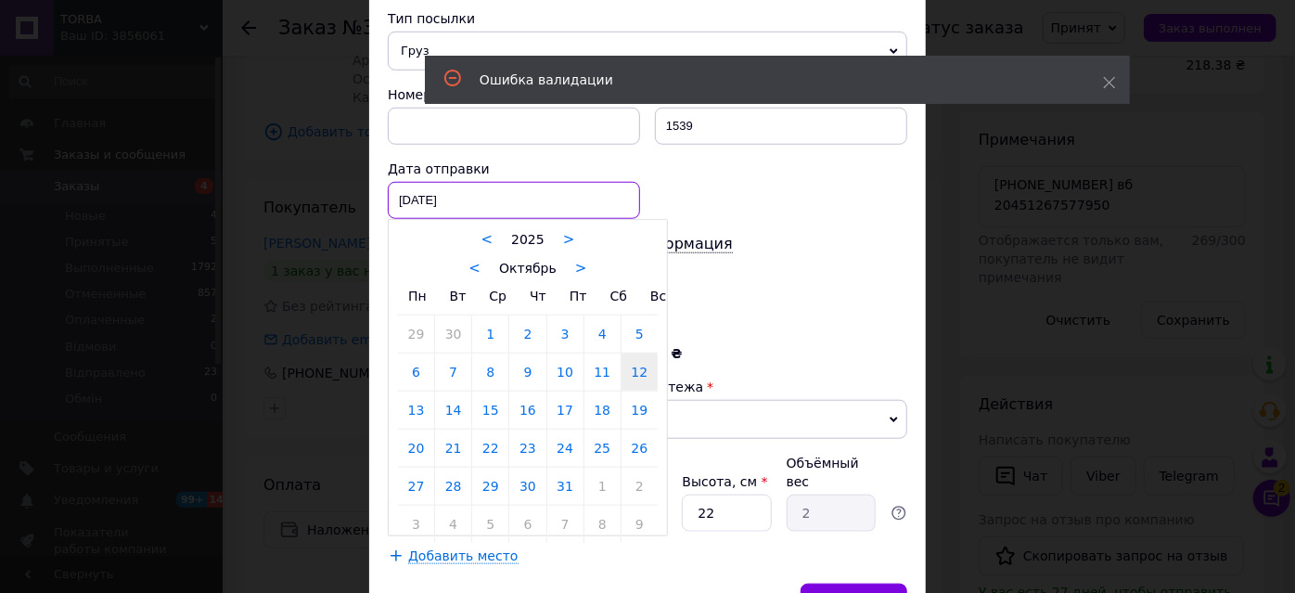
click at [441, 197] on div "12.10.2025 < 2025 > < Октябрь > Пн Вт Ср Чт Пт Сб Вс 29 30 1 2 3 4 5 6 7 8 9 10…" at bounding box center [514, 200] width 252 height 37
click at [415, 392] on link "13" at bounding box center [416, 409] width 36 height 37
type input "13.10.2025"
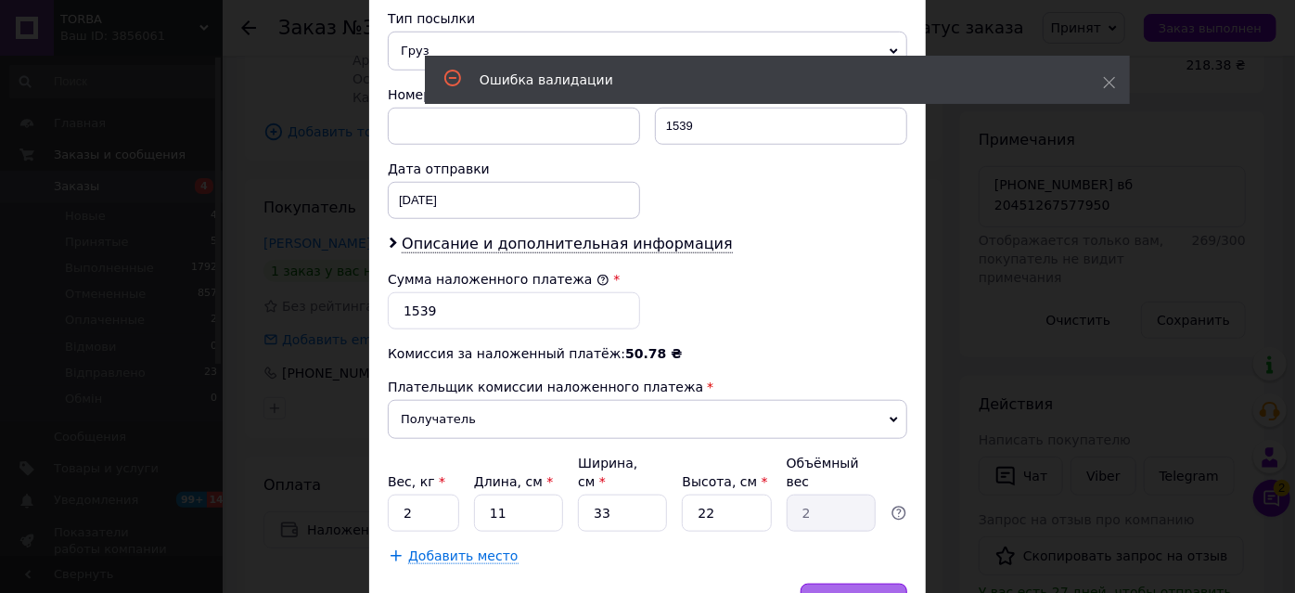
click at [838, 592] on span "Сохранить" at bounding box center [854, 601] width 68 height 14
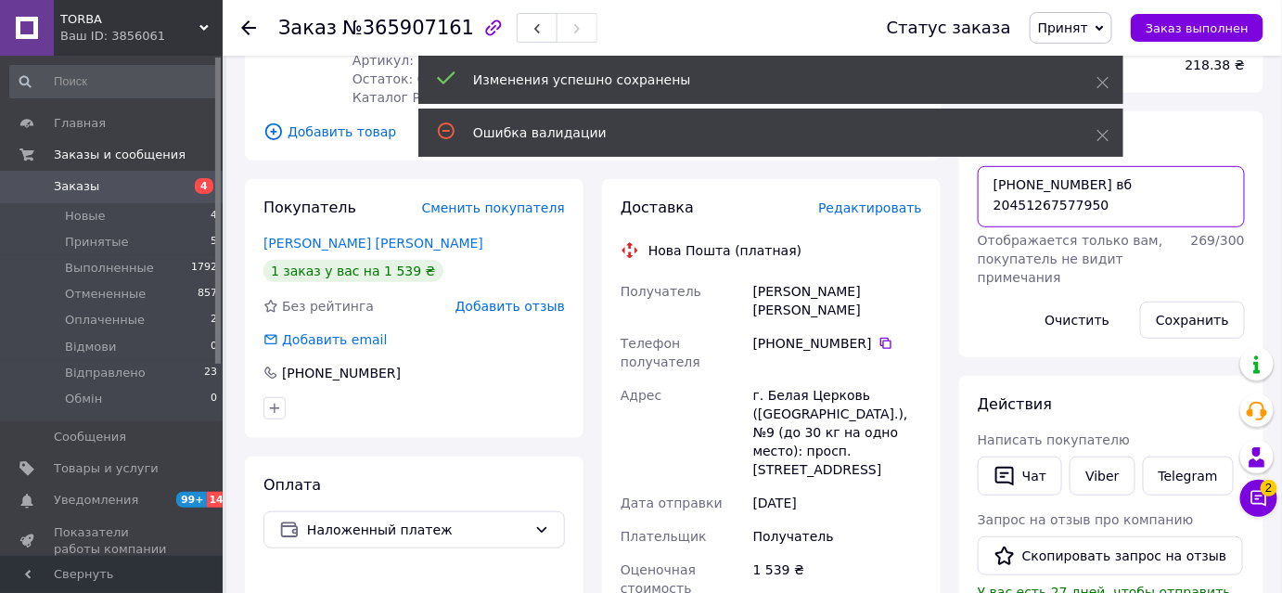
click at [1031, 203] on textarea "+380935412516 вб 20451267577950" at bounding box center [1110, 196] width 267 height 61
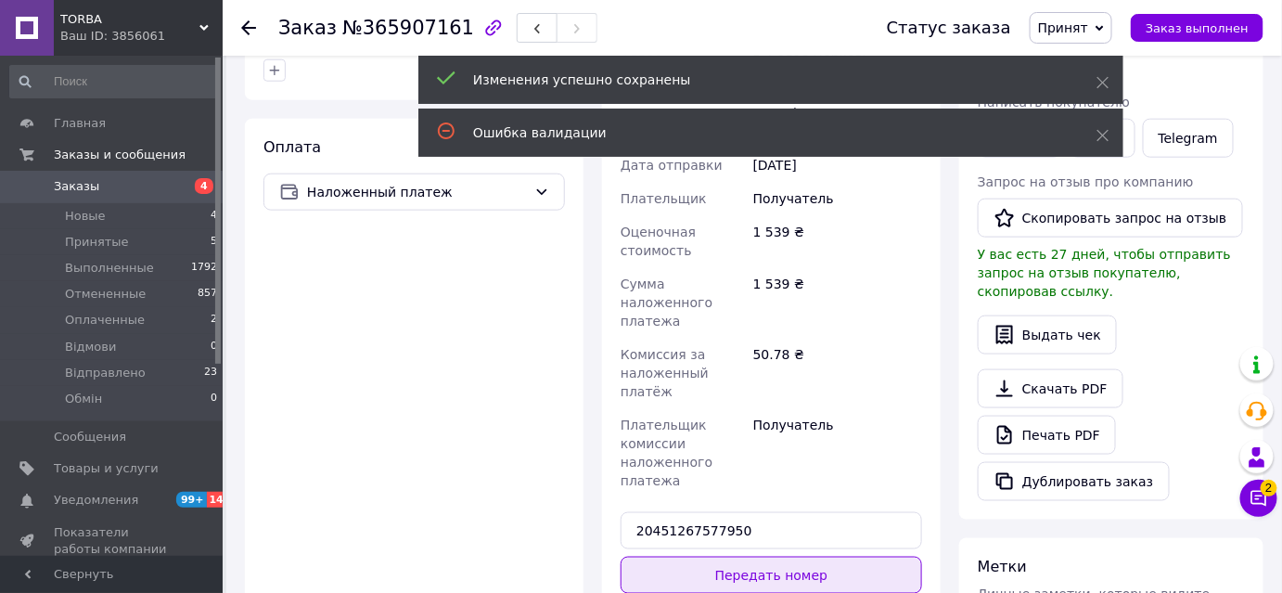
click at [767, 556] on button "Передать номер" at bounding box center [770, 574] width 301 height 37
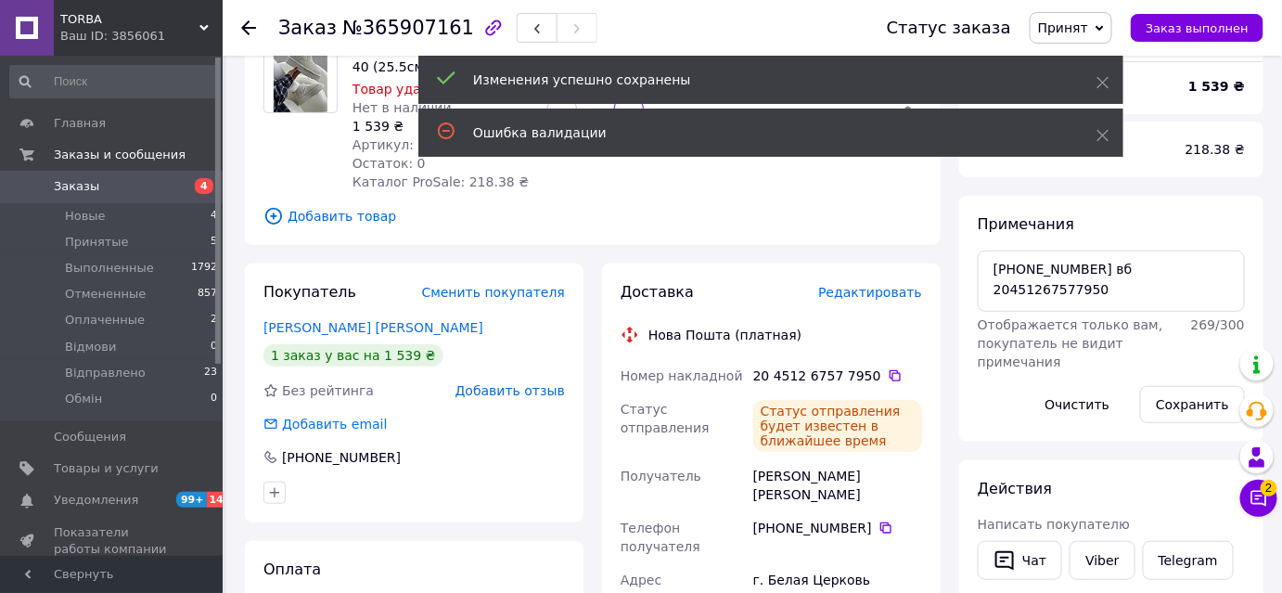
scroll to position [83, 0]
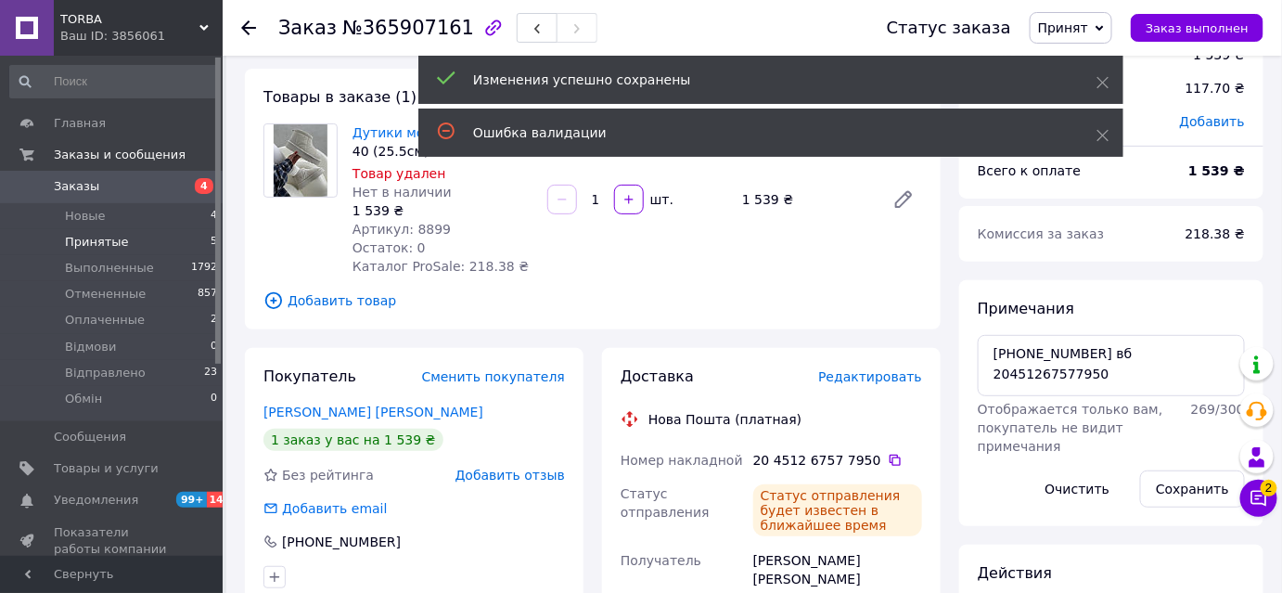
click at [108, 237] on span "Принятые" at bounding box center [97, 242] width 64 height 17
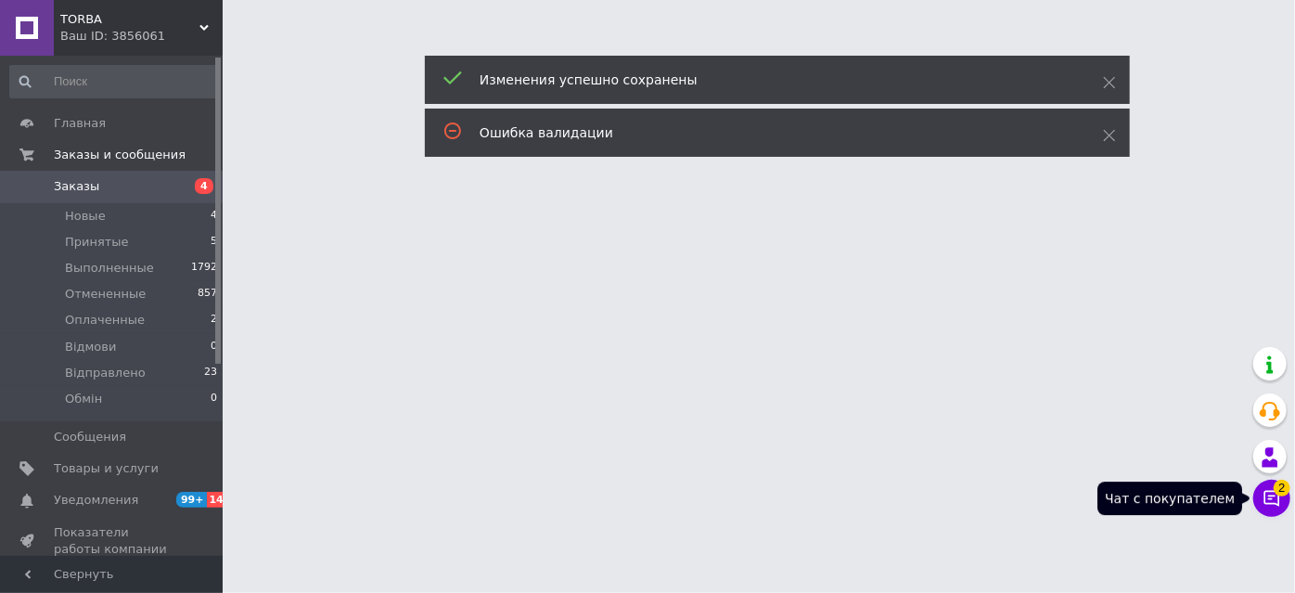
click at [1270, 504] on icon at bounding box center [1272, 499] width 16 height 16
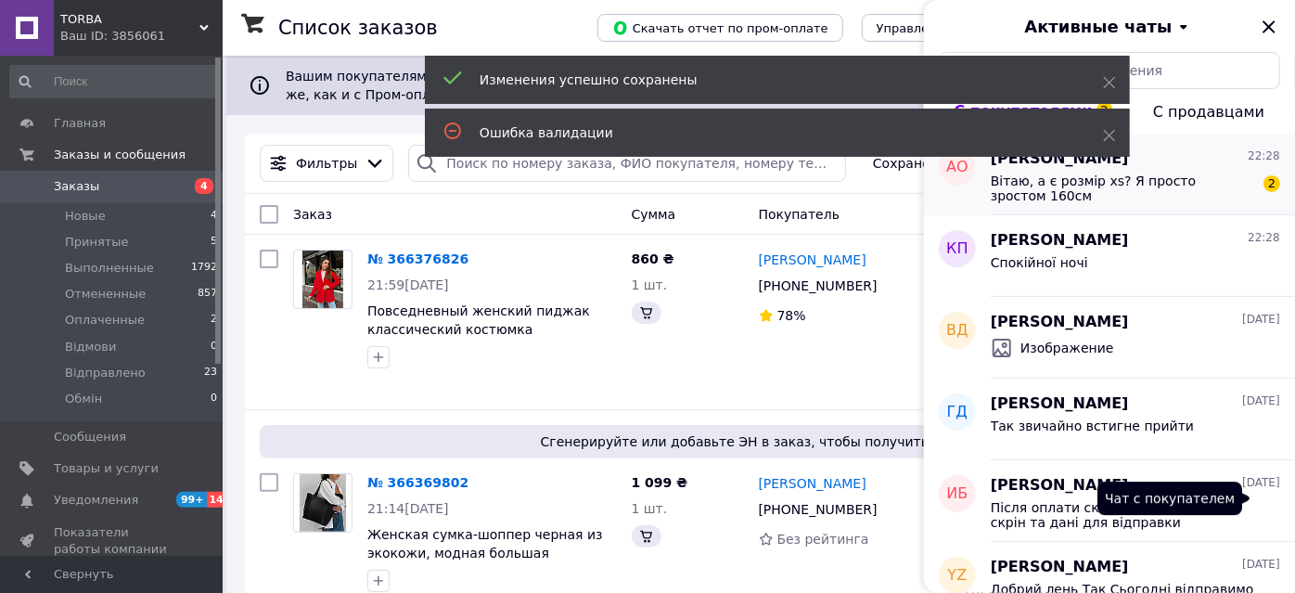
click at [1172, 184] on span "Вітаю, а є розмір xs? Я просто зростом 160см" at bounding box center [1121, 188] width 263 height 30
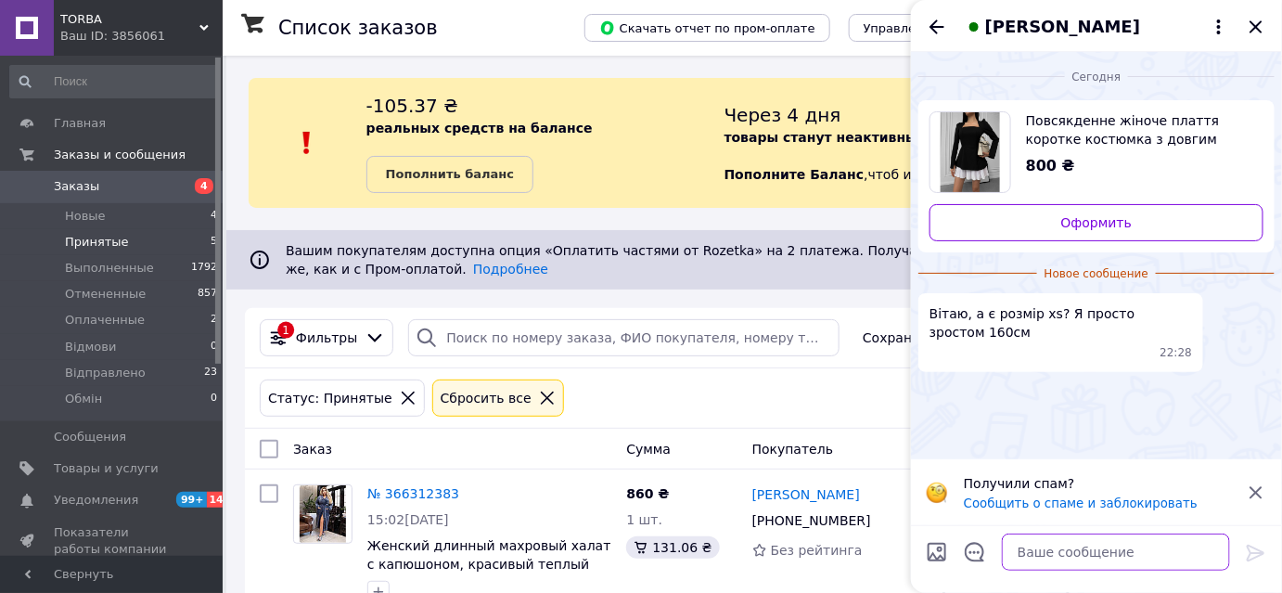
click at [1074, 558] on textarea at bounding box center [1115, 551] width 228 height 37
type textarea "добрий вечір"
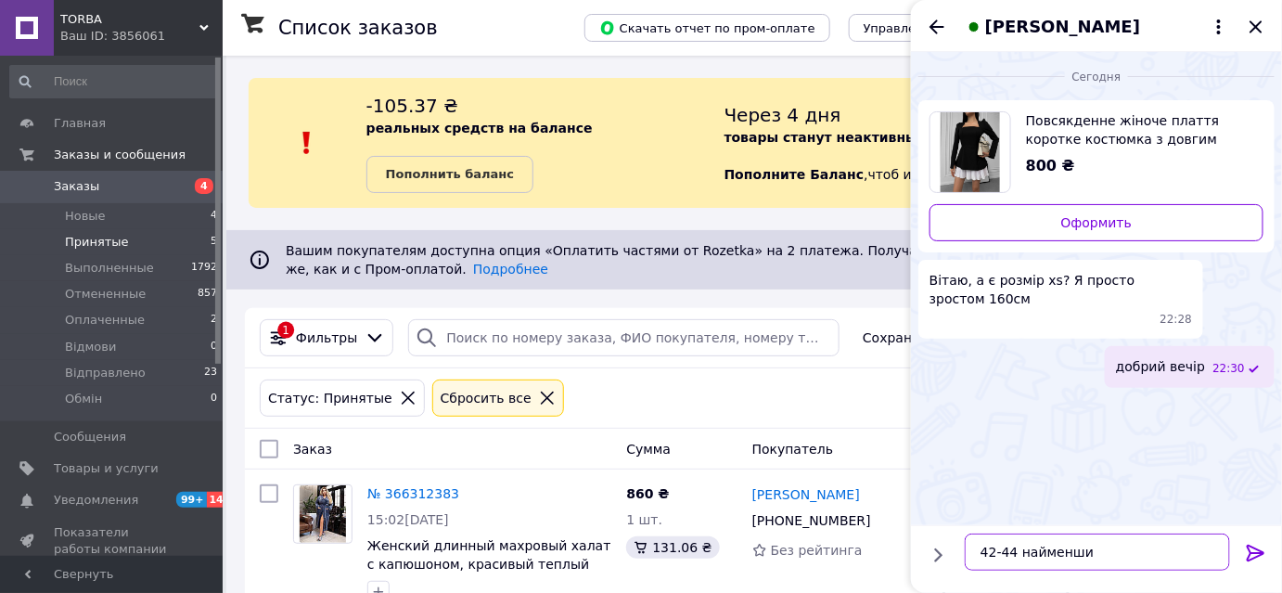
type textarea "42-44 найменший"
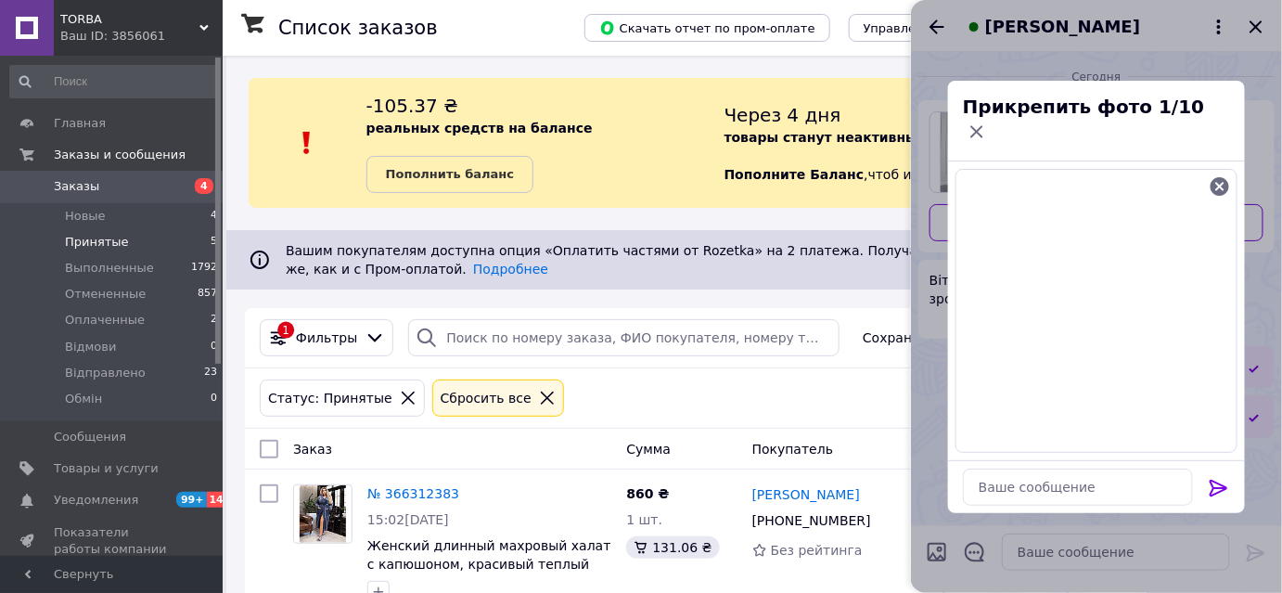
click at [1221, 479] on icon at bounding box center [1218, 487] width 18 height 17
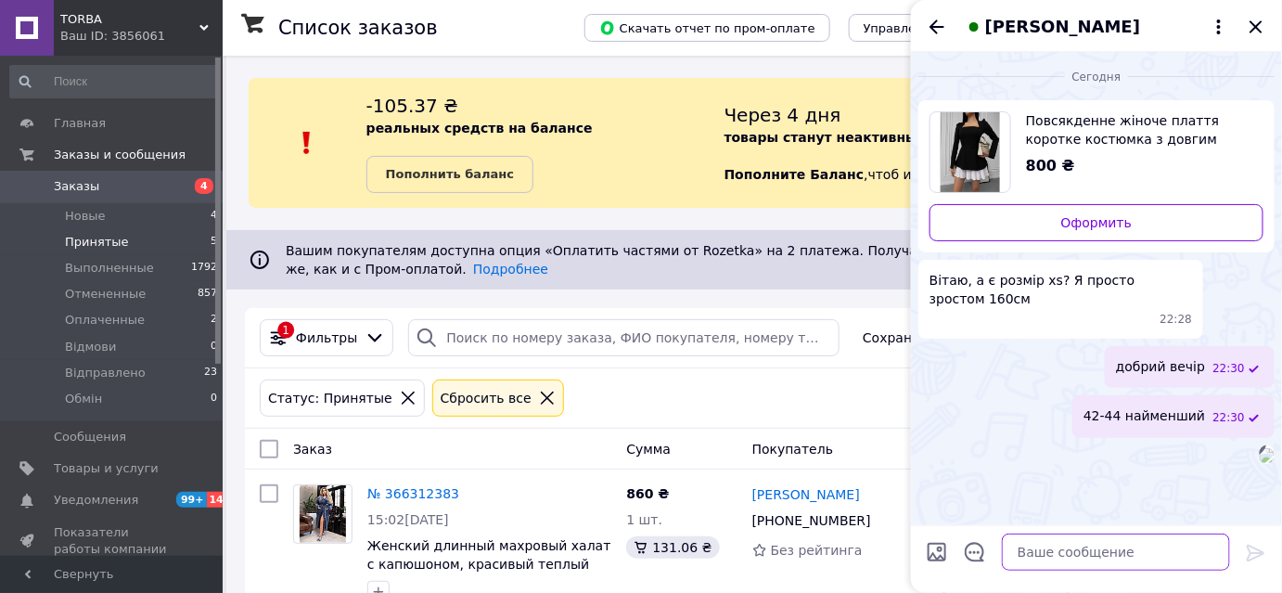
click at [1110, 553] on textarea at bounding box center [1115, 551] width 228 height 37
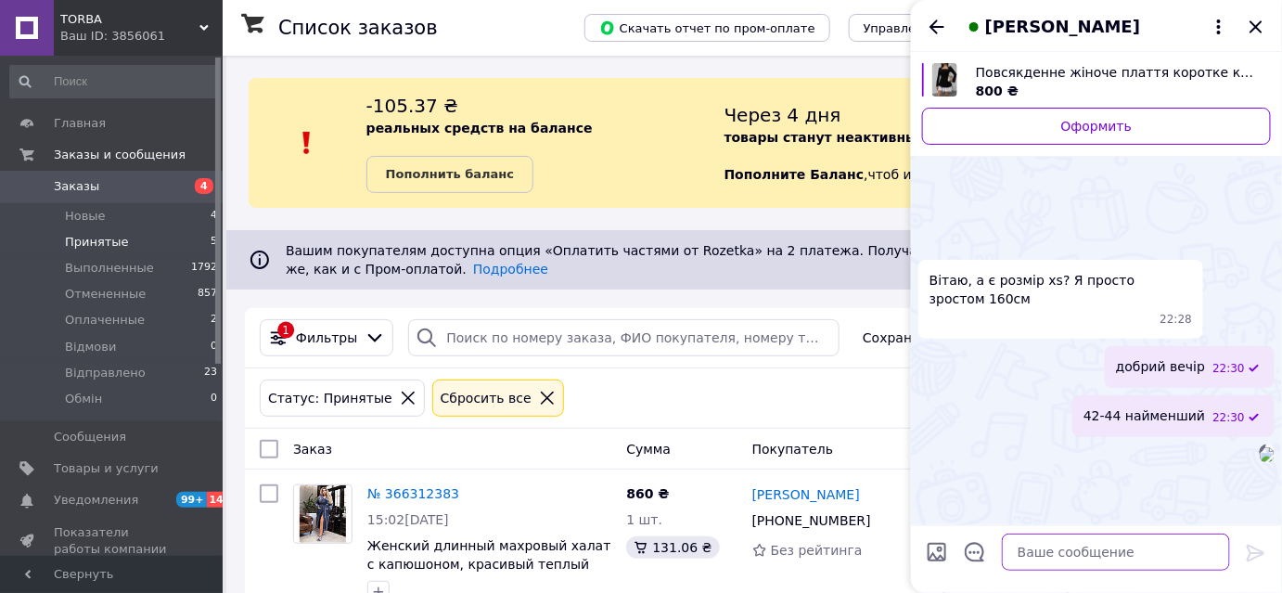
scroll to position [157, 0]
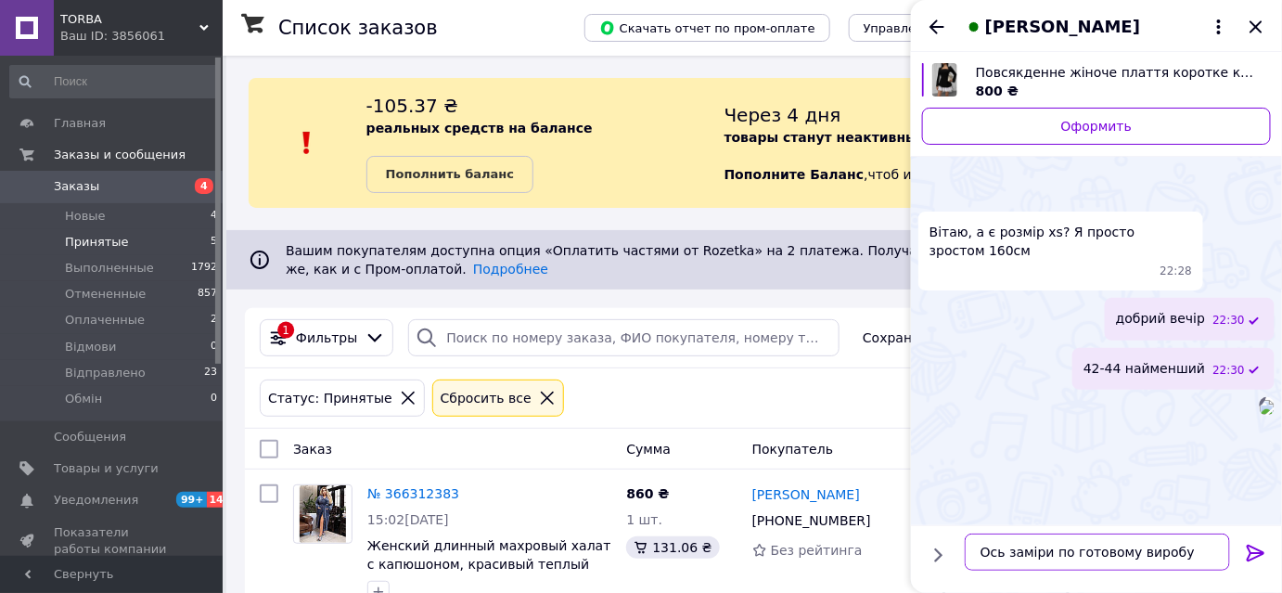
type textarea "Ось заміри по готовому виробу"
click at [1255, 548] on icon at bounding box center [1255, 553] width 22 height 22
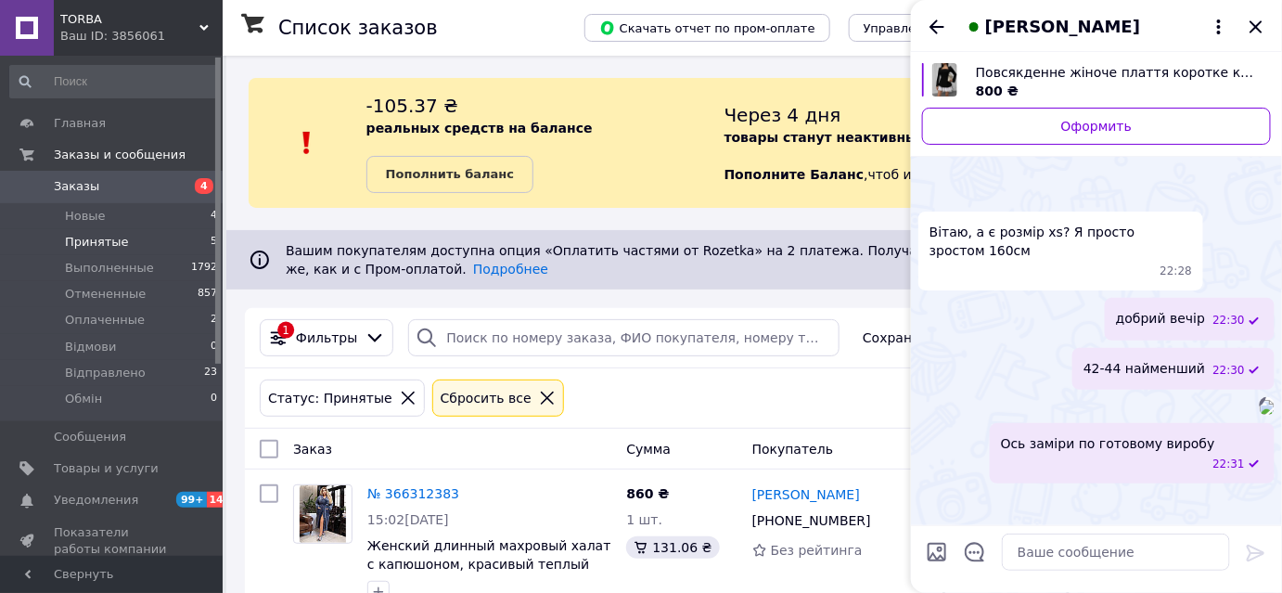
scroll to position [206, 0]
click at [1254, 24] on icon "Закрыть" at bounding box center [1255, 26] width 12 height 12
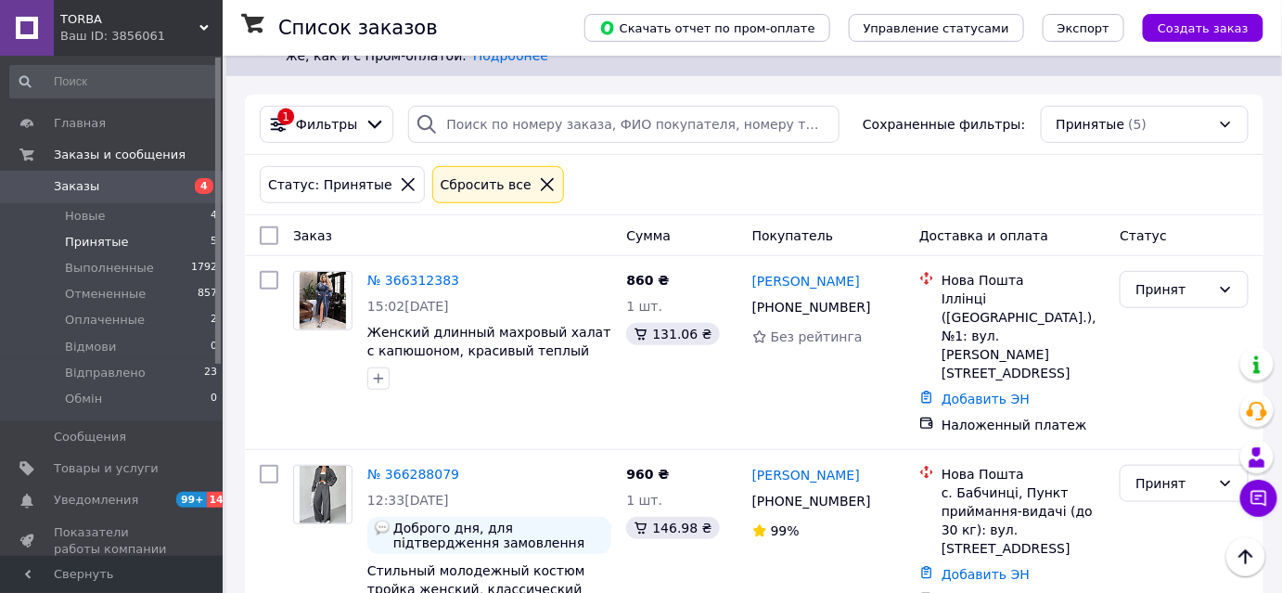
scroll to position [203, 0]
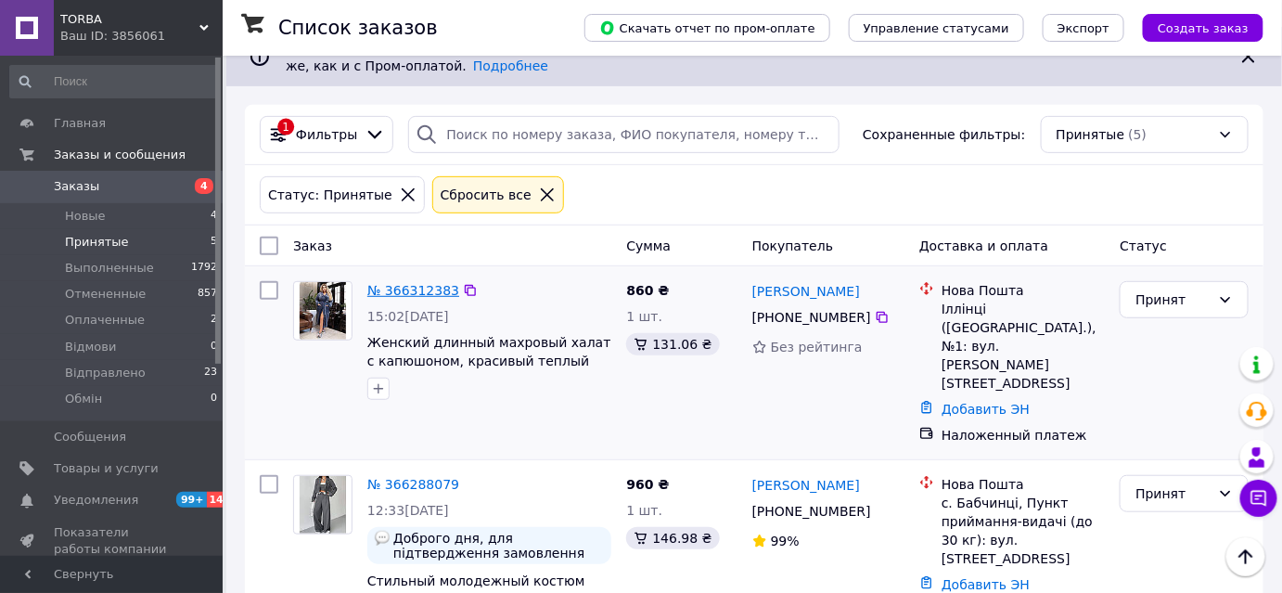
click at [391, 290] on link "№ 366312383" at bounding box center [413, 290] width 92 height 15
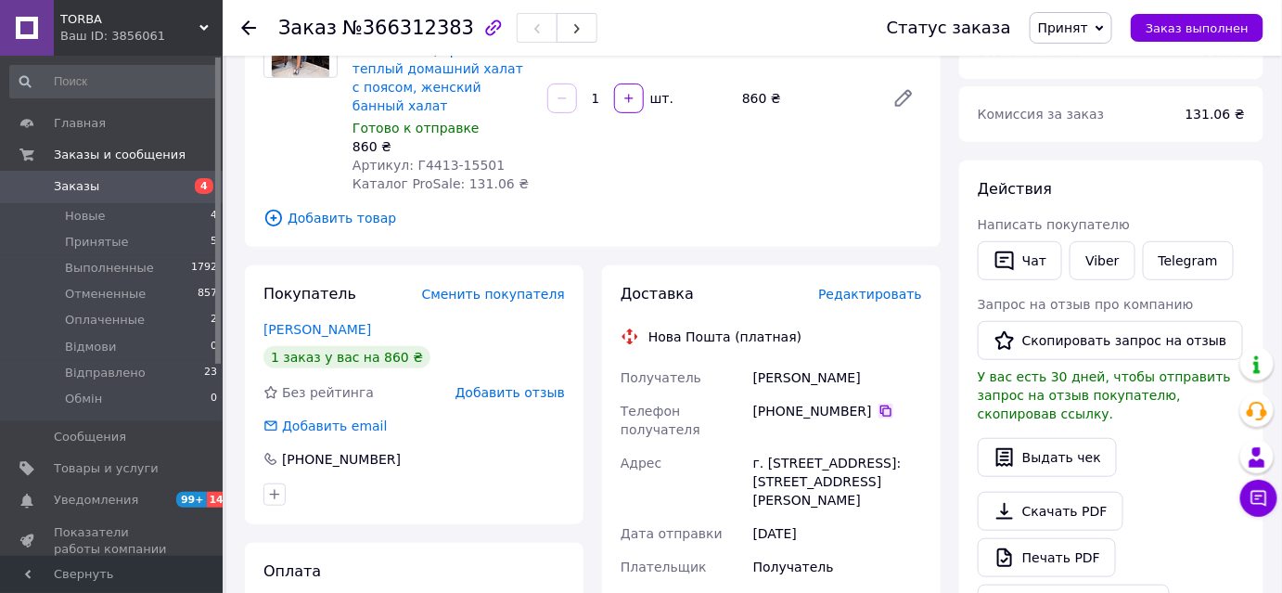
click at [878, 403] on icon at bounding box center [885, 410] width 15 height 15
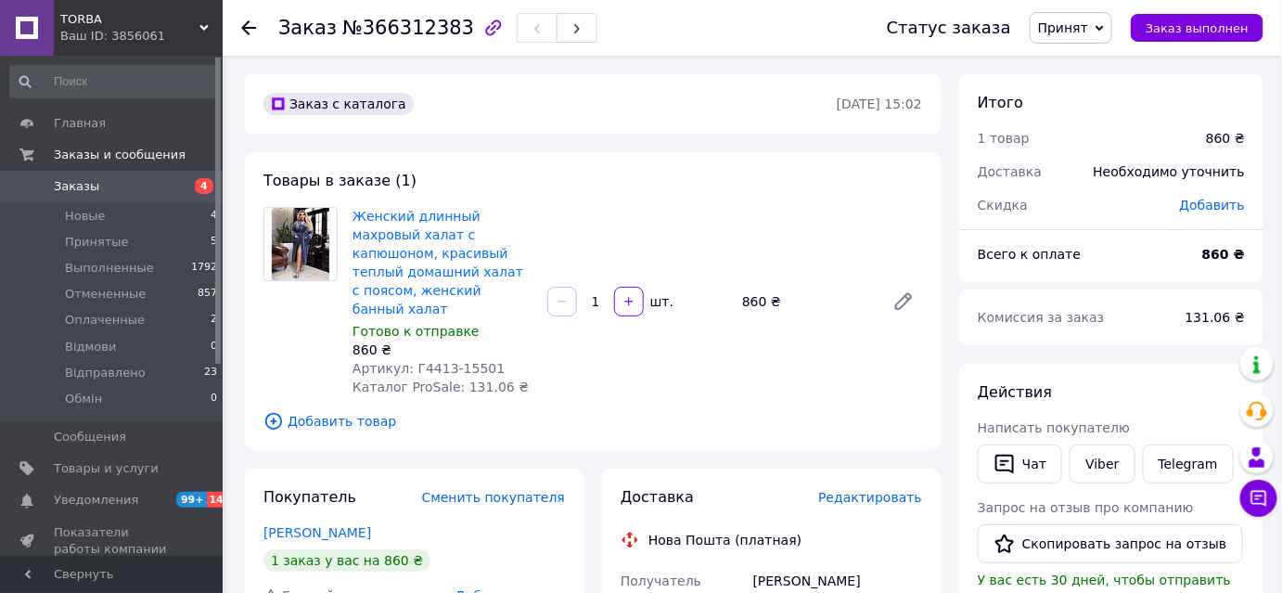
scroll to position [83, 0]
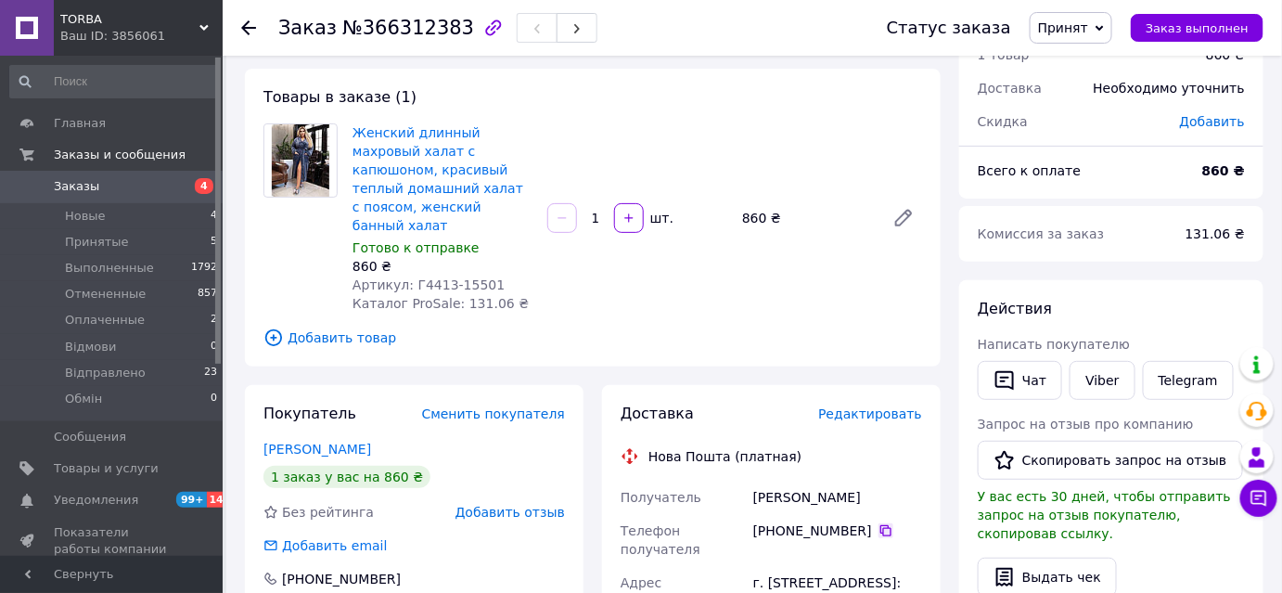
click at [880, 525] on icon at bounding box center [885, 530] width 11 height 11
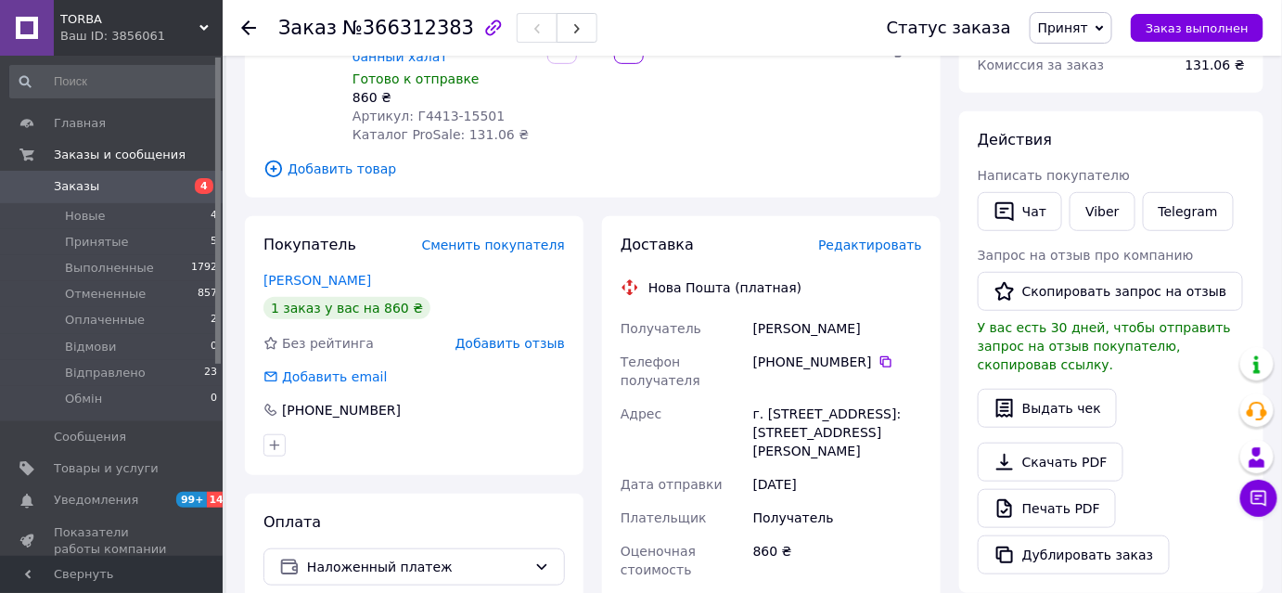
click at [768, 312] on div "Кузьменко Тетяна" at bounding box center [837, 328] width 176 height 33
copy div "Кузьменко"
click at [851, 312] on div "Кузьменко Тетяна" at bounding box center [837, 328] width 176 height 33
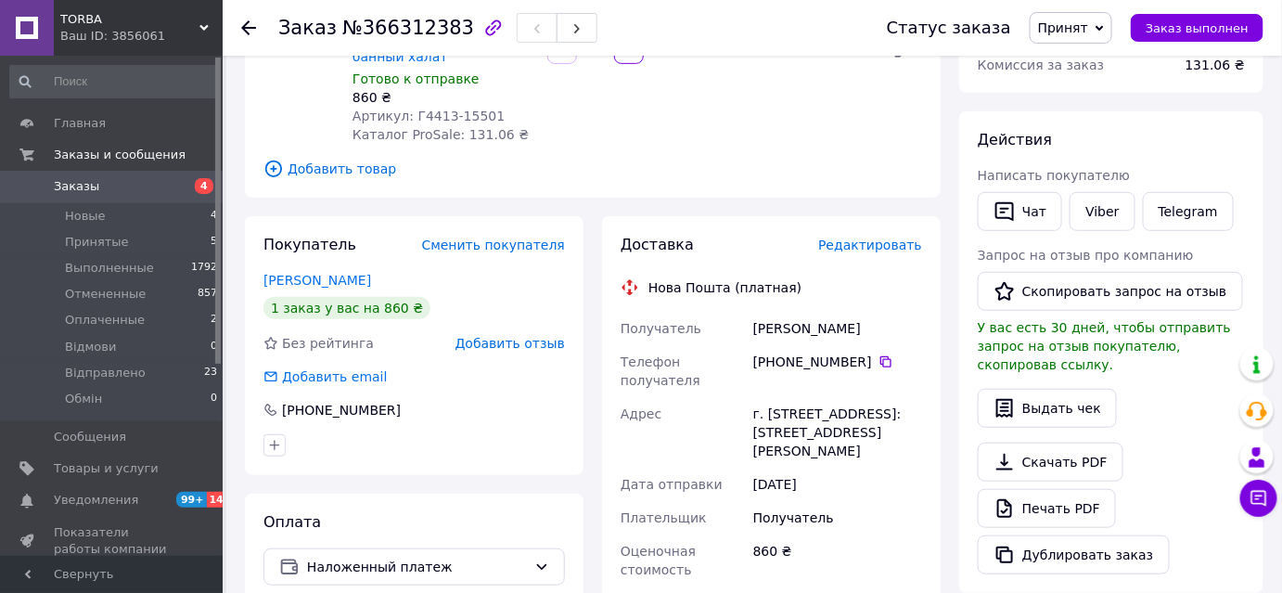
copy div "Тетяна"
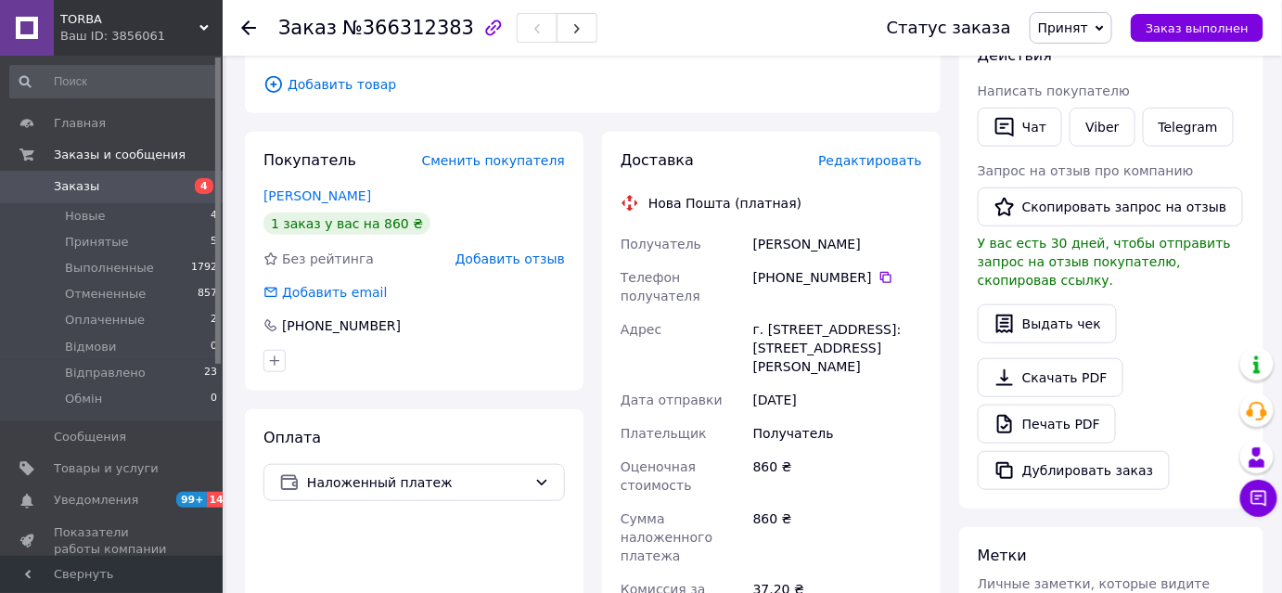
click at [773, 313] on div "г. Ильинцы (Винницкая обл.), №1: ул. Максима Кривоноса, 82" at bounding box center [837, 348] width 176 height 70
copy div "Ильинцы"
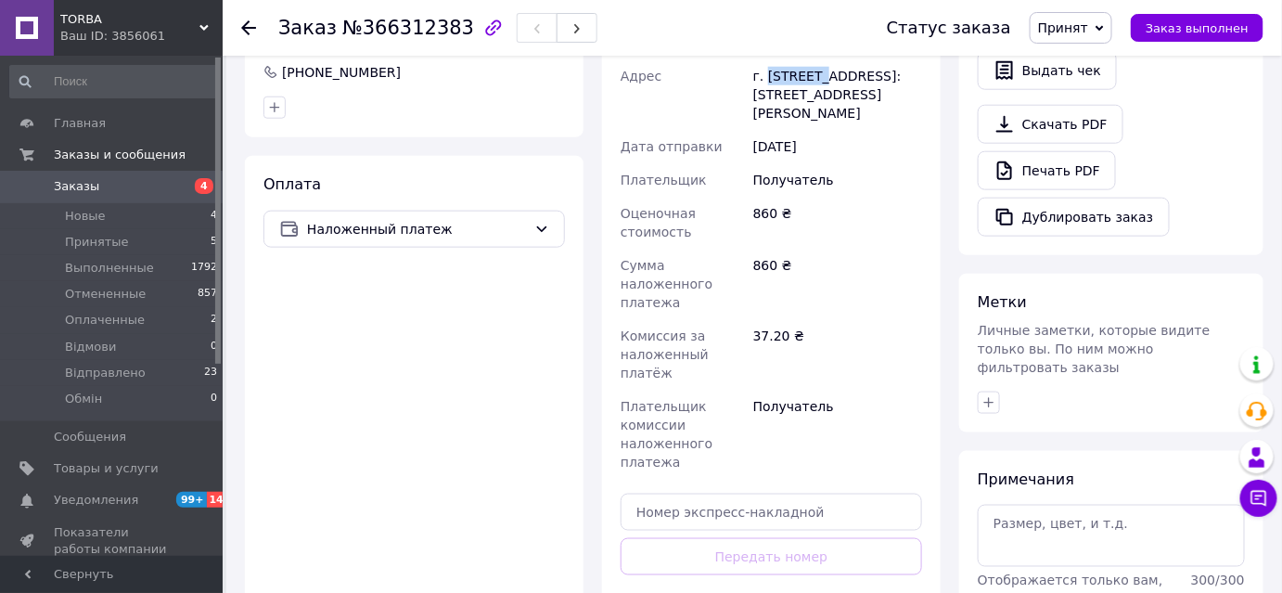
scroll to position [759, 0]
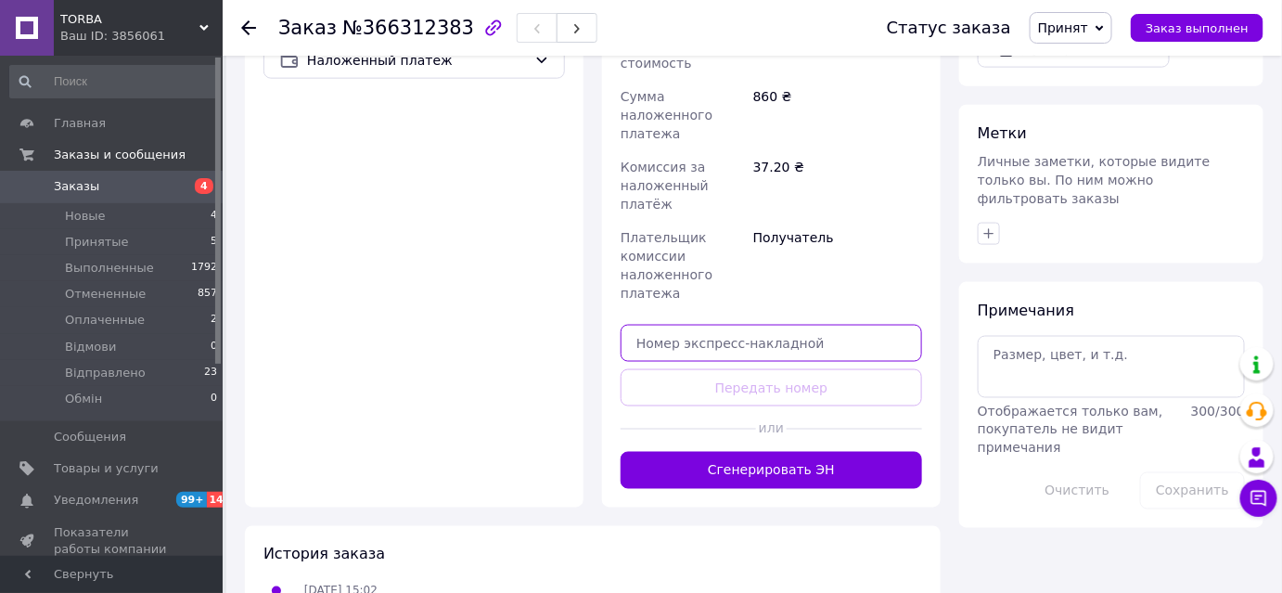
click at [757, 325] on input "text" at bounding box center [770, 343] width 301 height 37
paste input "20451269291669"
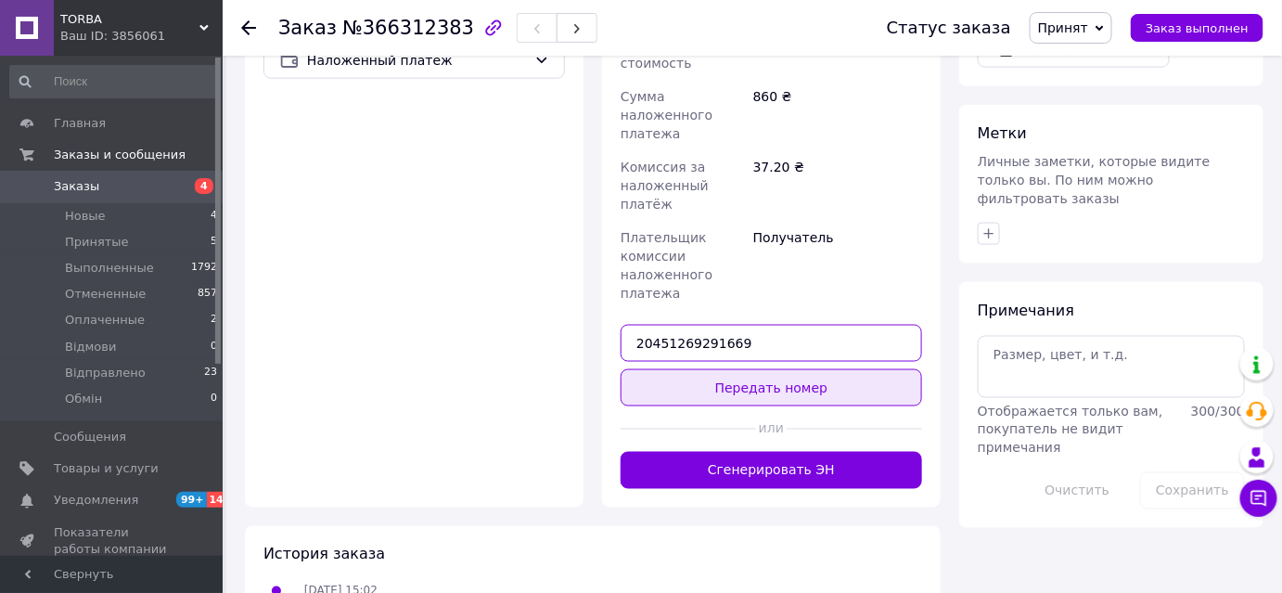
type input "20451269291669"
click at [761, 369] on button "Передать номер" at bounding box center [770, 387] width 301 height 37
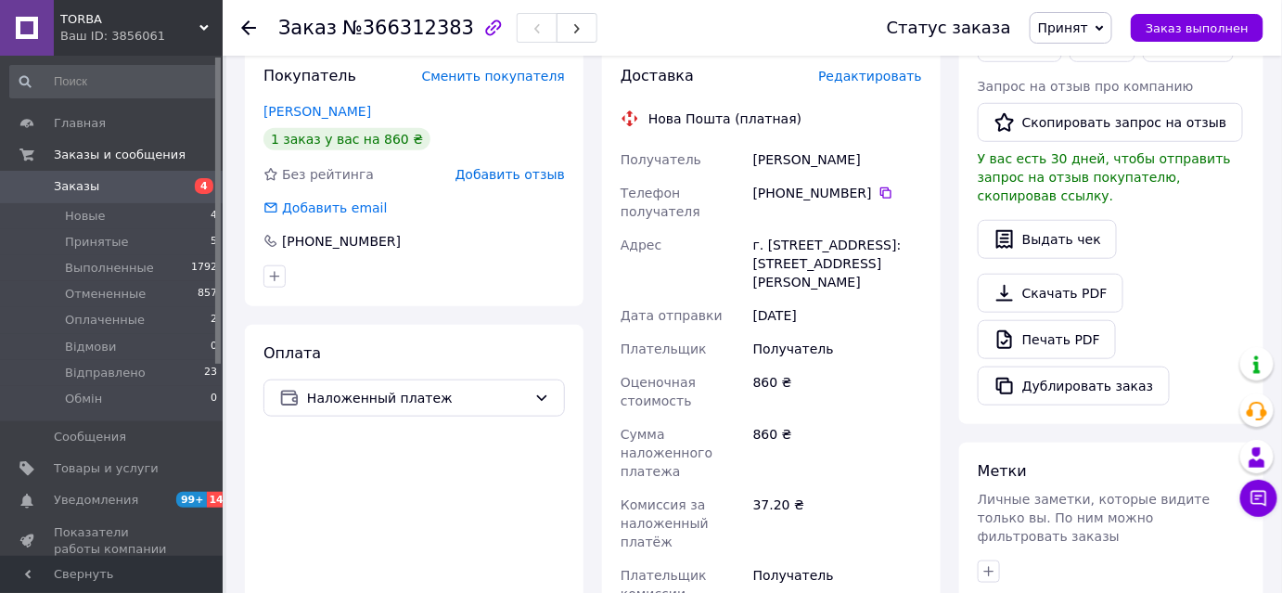
scroll to position [83, 0]
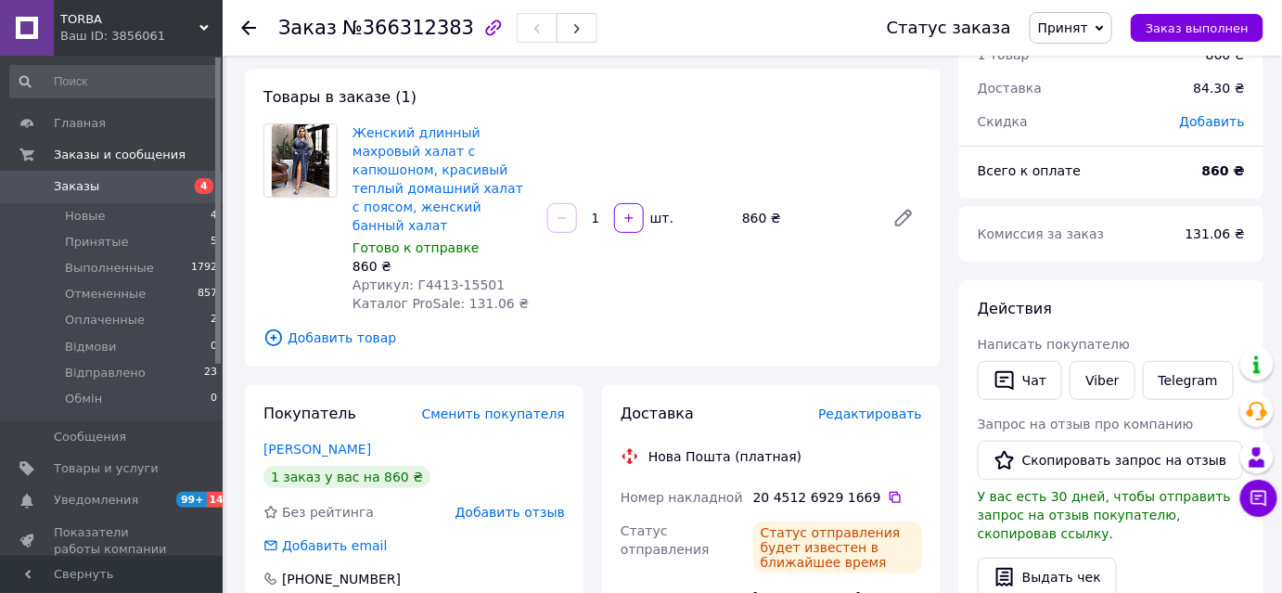
click at [91, 192] on span "Заказы" at bounding box center [76, 186] width 45 height 17
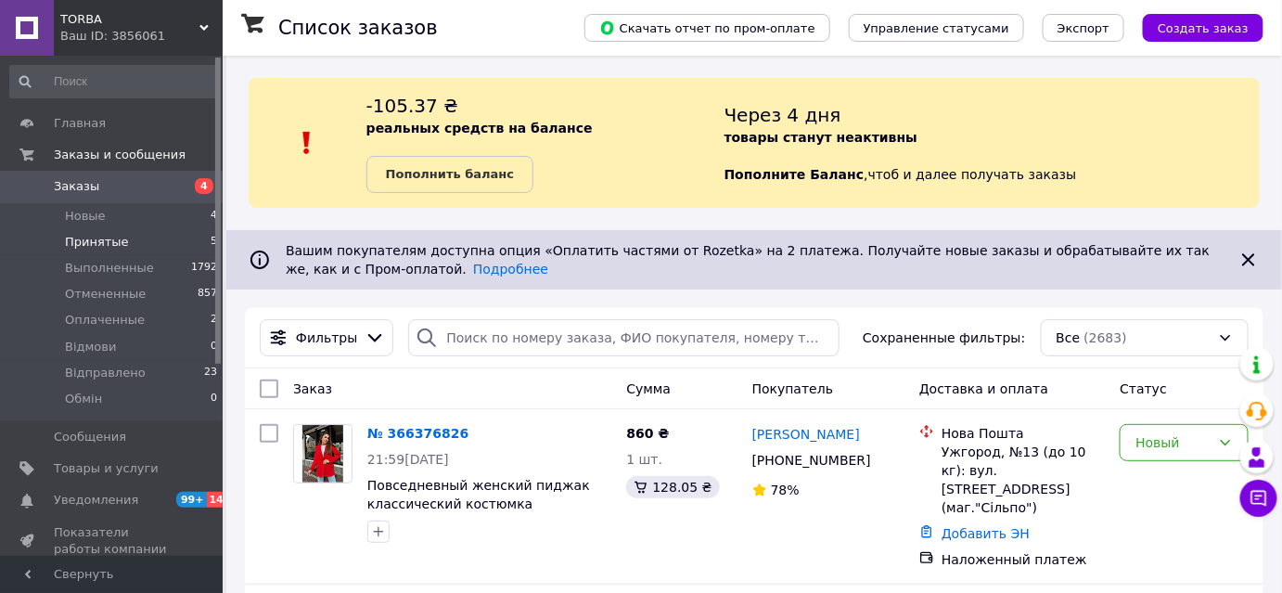
click at [83, 239] on span "Принятые" at bounding box center [97, 242] width 64 height 17
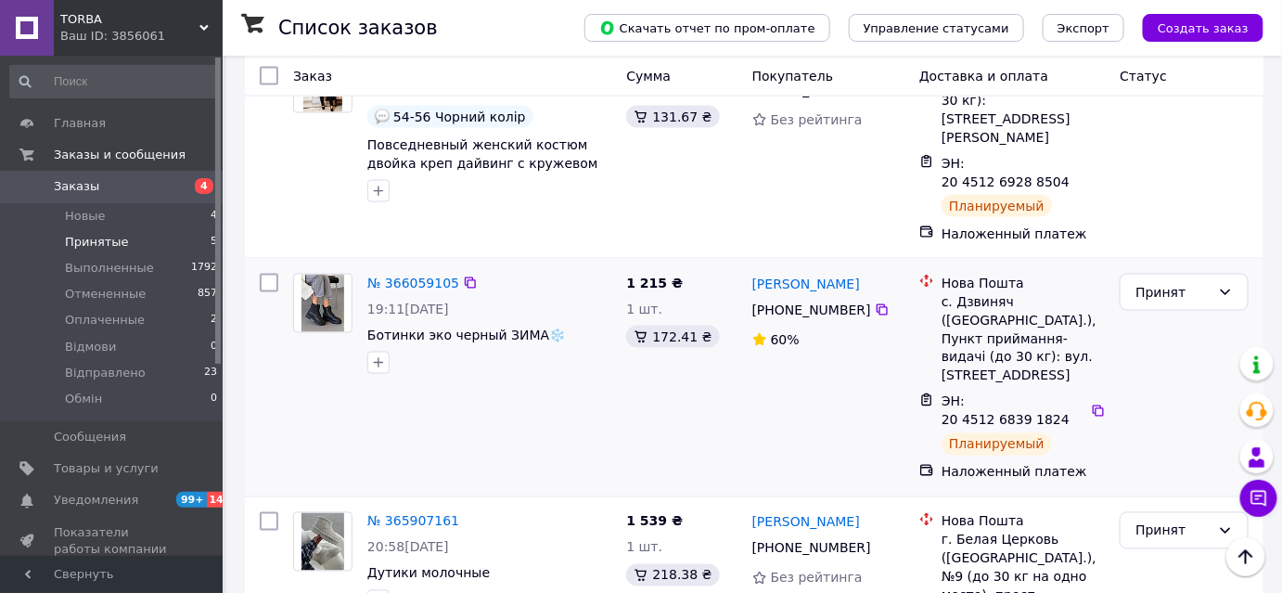
scroll to position [810, 0]
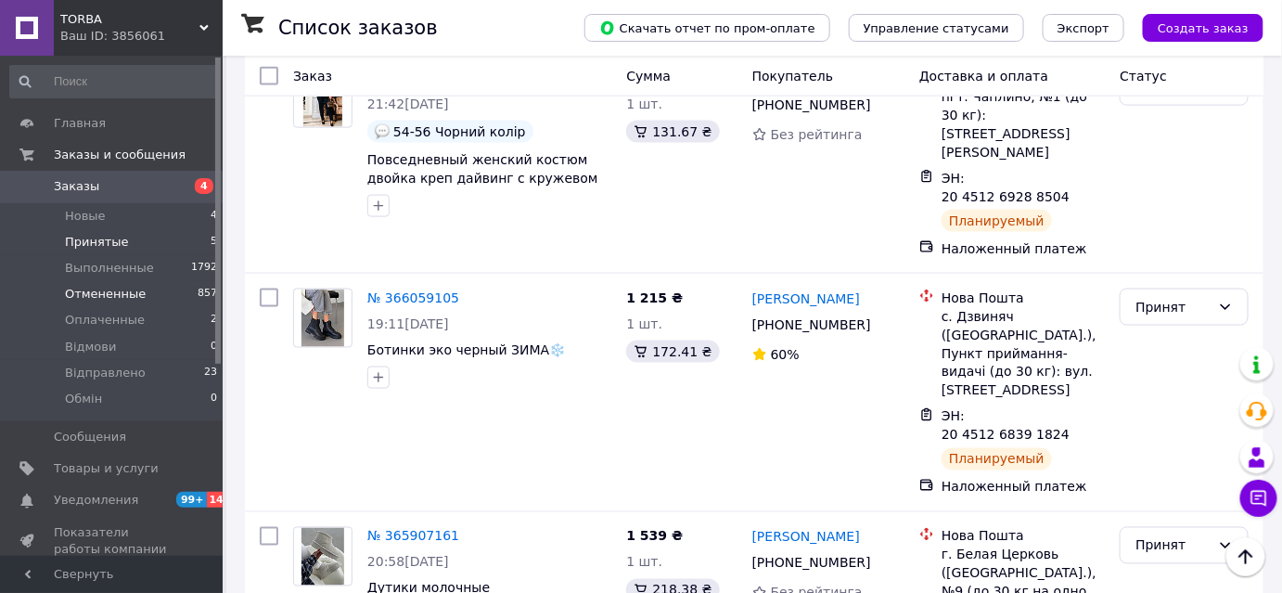
click at [82, 303] on li "Отмененные 857" at bounding box center [114, 294] width 228 height 26
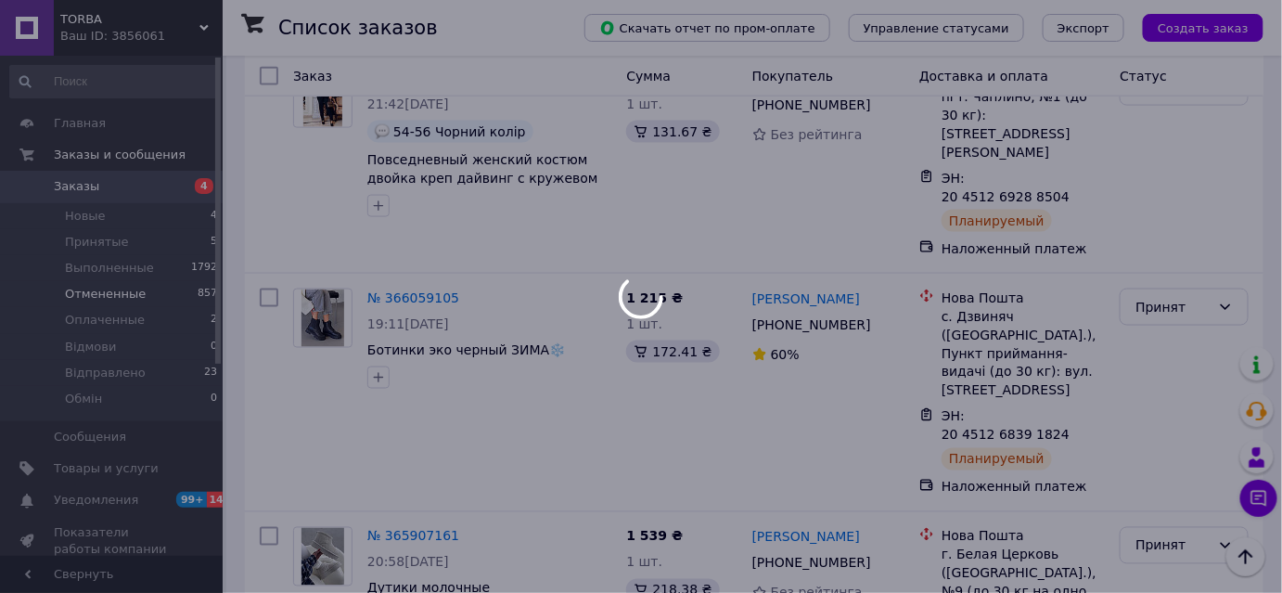
click at [111, 315] on div at bounding box center [641, 296] width 1282 height 593
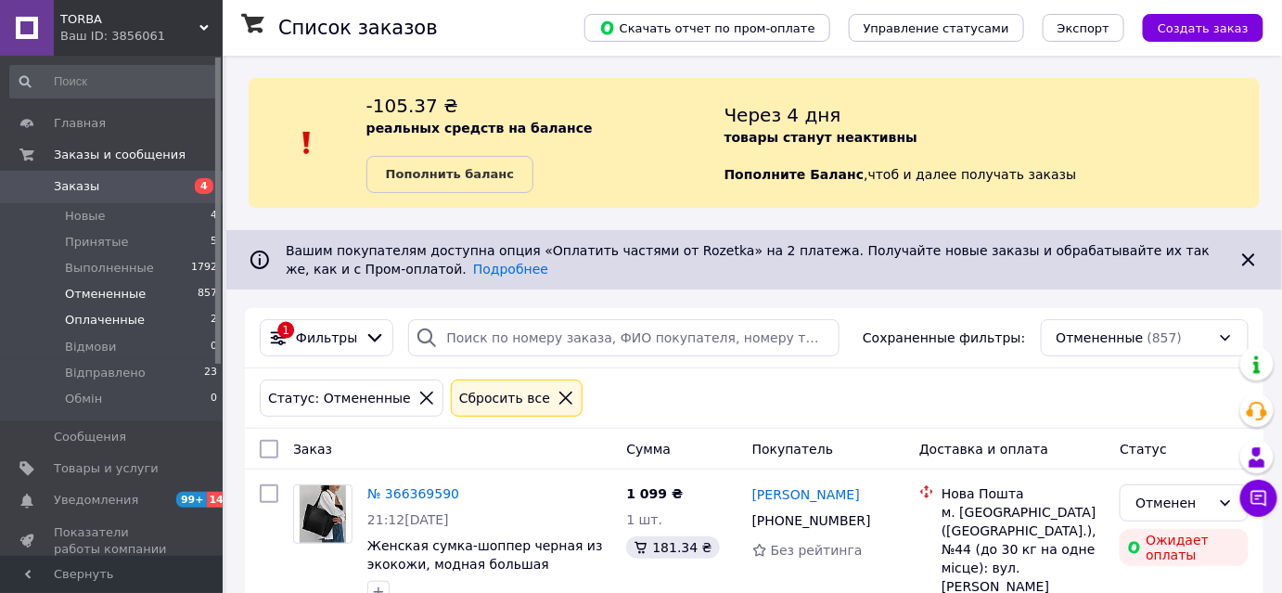
click at [123, 322] on span "Оплаченные" at bounding box center [105, 320] width 80 height 17
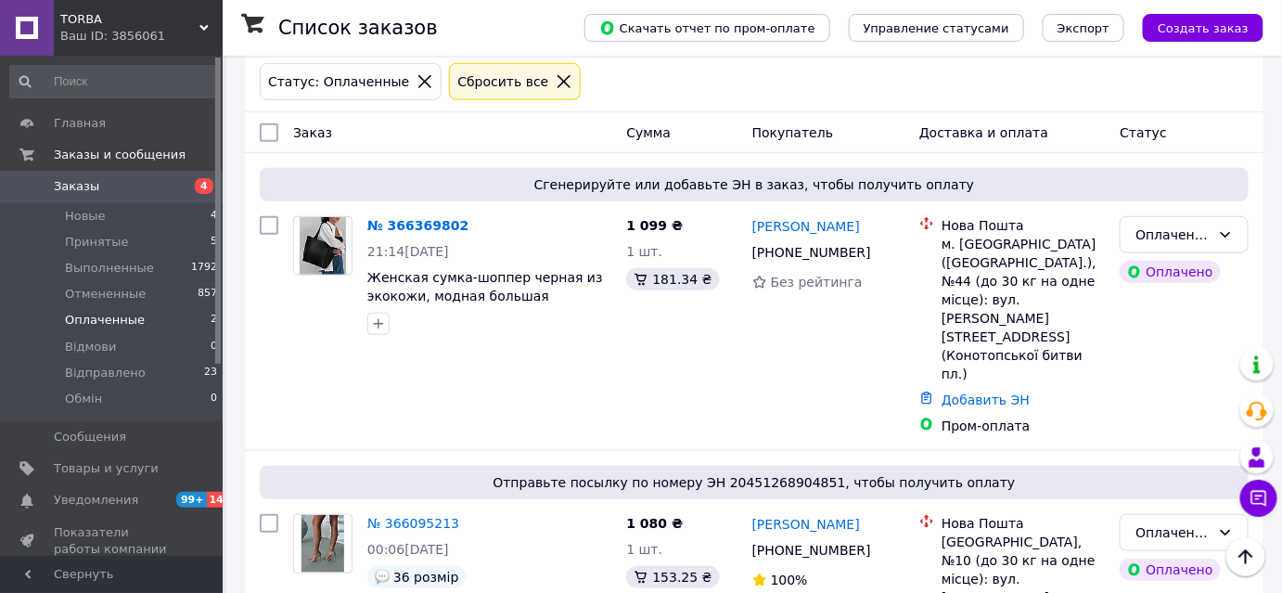
scroll to position [308, 0]
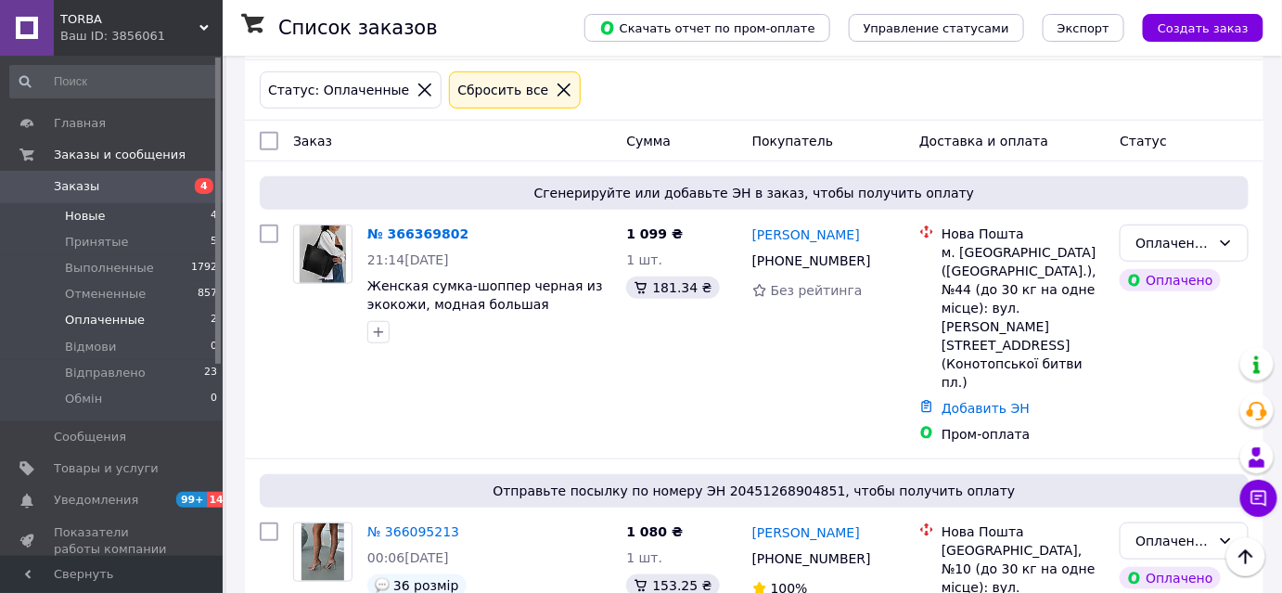
click at [111, 207] on li "Новые 4" at bounding box center [114, 216] width 228 height 26
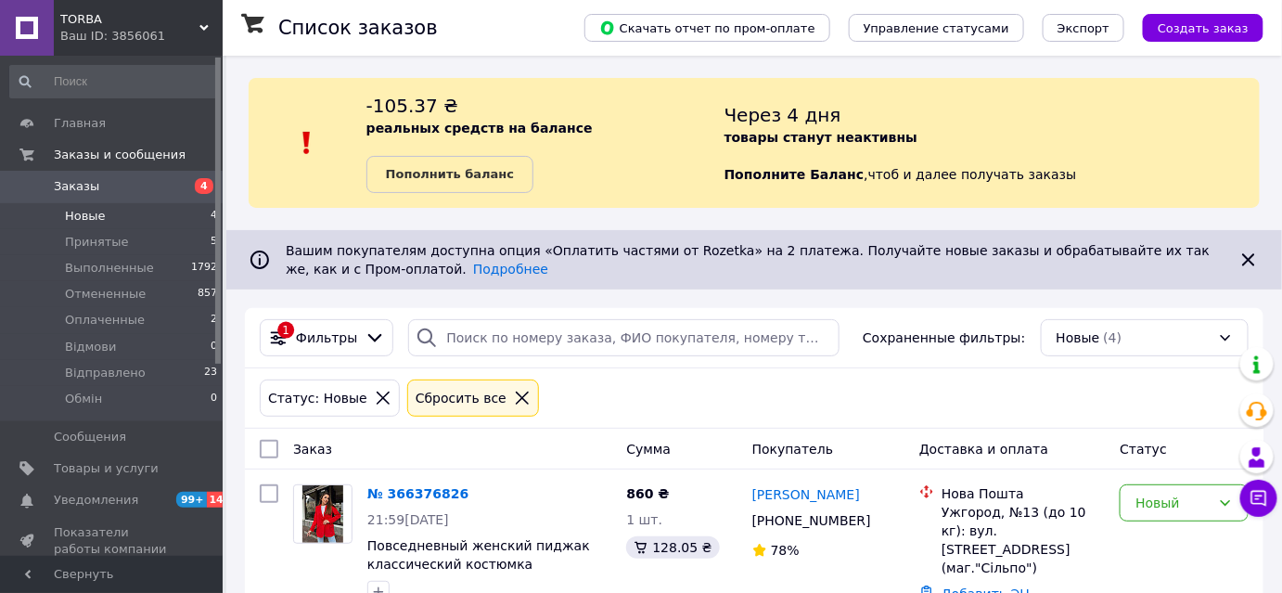
drag, startPoint x: 1277, startPoint y: 64, endPoint x: 1291, endPoint y: 56, distance: 16.2
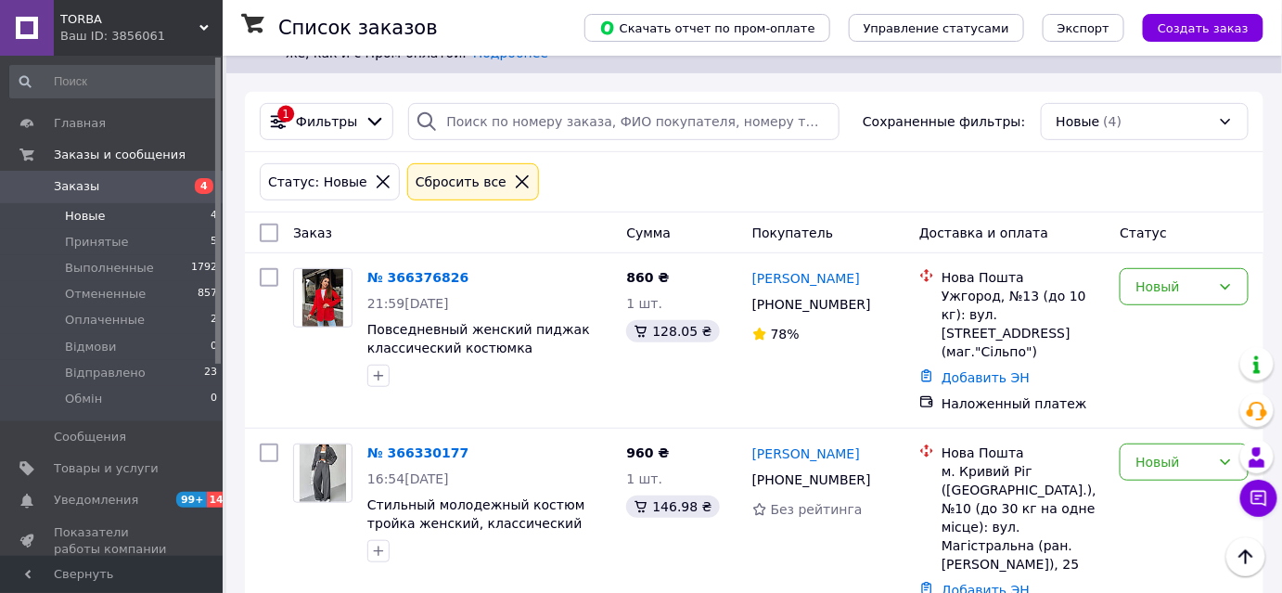
scroll to position [204, 0]
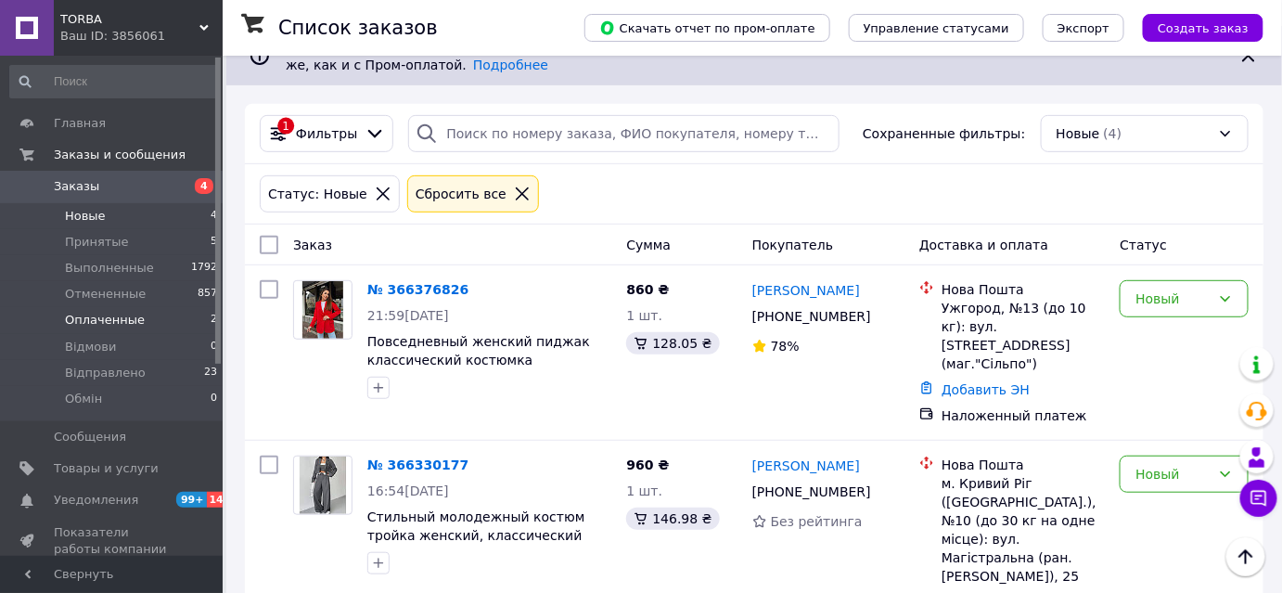
click at [121, 328] on li "Оплаченные 2" at bounding box center [114, 320] width 228 height 26
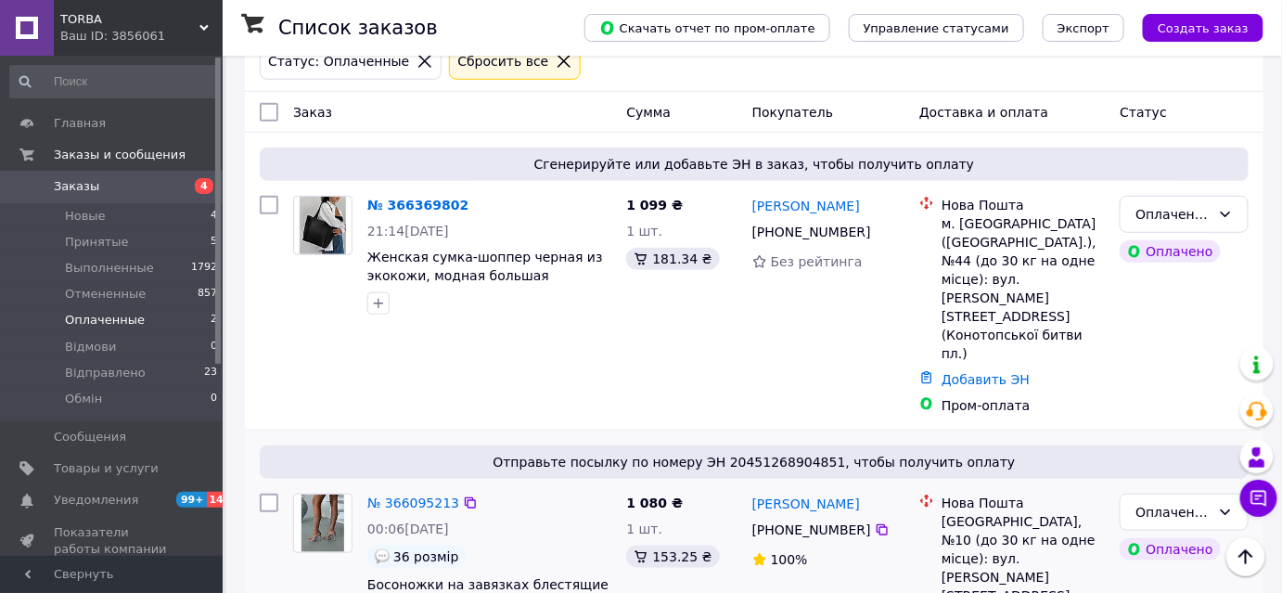
scroll to position [347, 0]
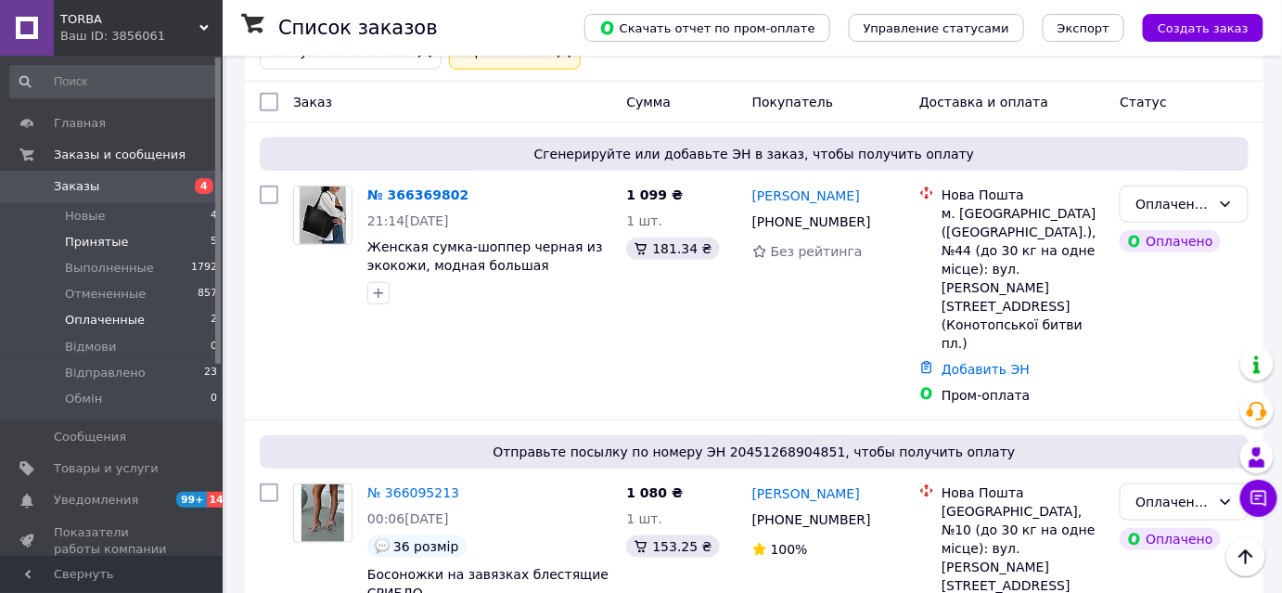
click at [57, 229] on li "Принятые 5" at bounding box center [114, 242] width 228 height 26
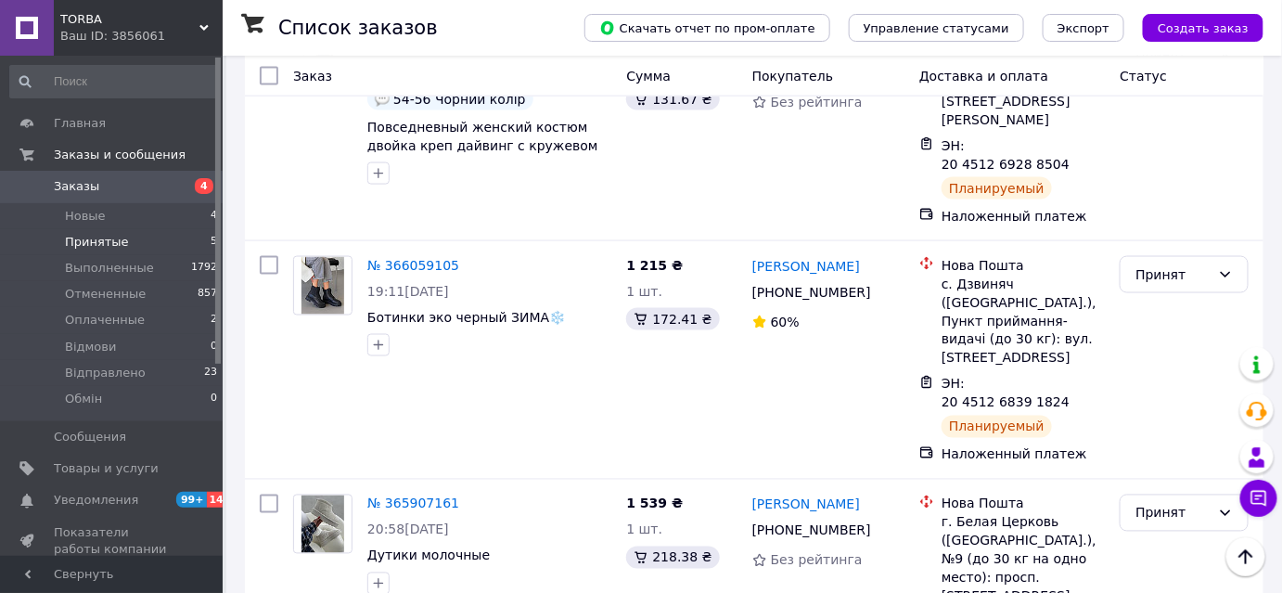
scroll to position [880, 0]
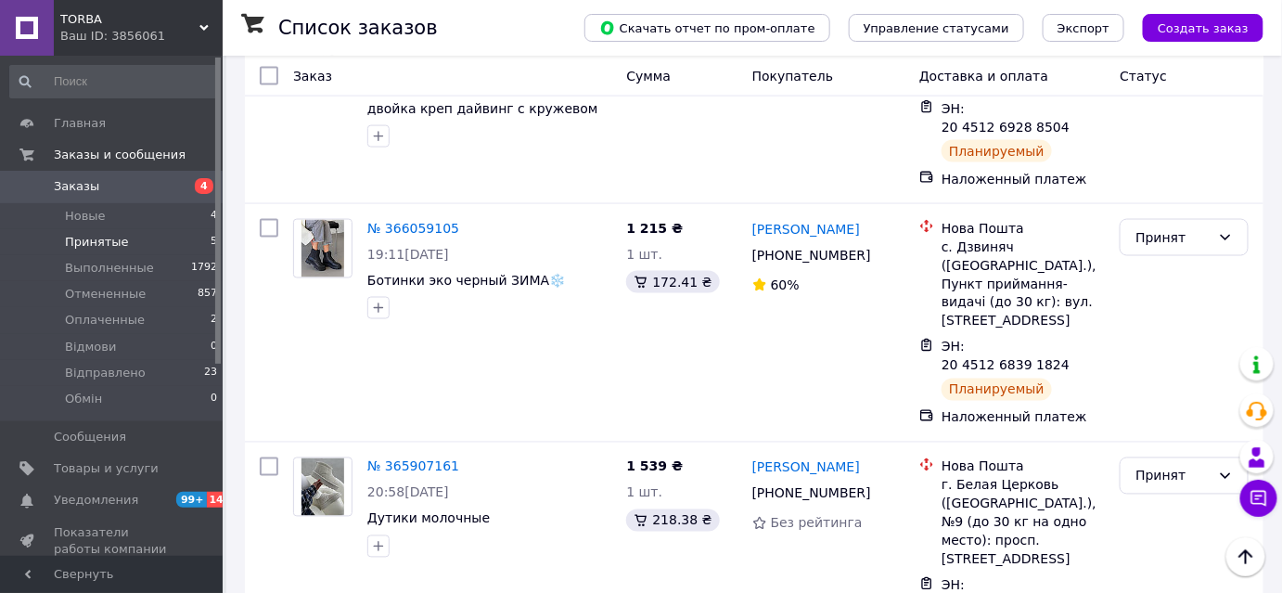
click at [97, 25] on span "TORBA" at bounding box center [129, 19] width 139 height 17
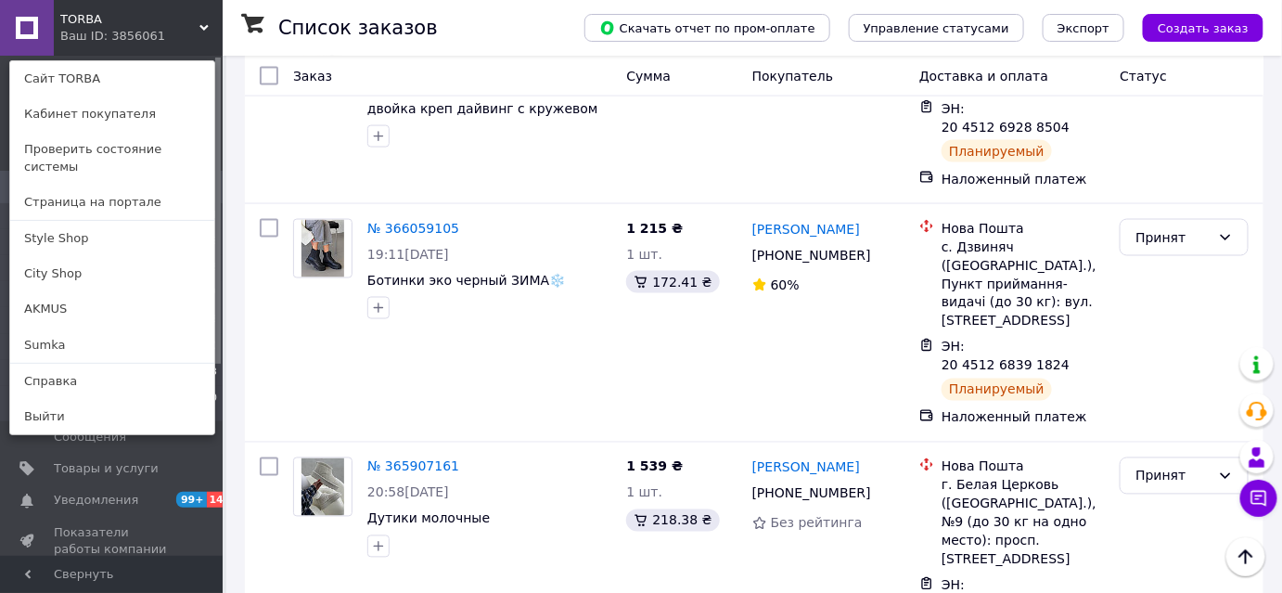
click at [57, 221] on link "Style Shop" at bounding box center [112, 238] width 204 height 35
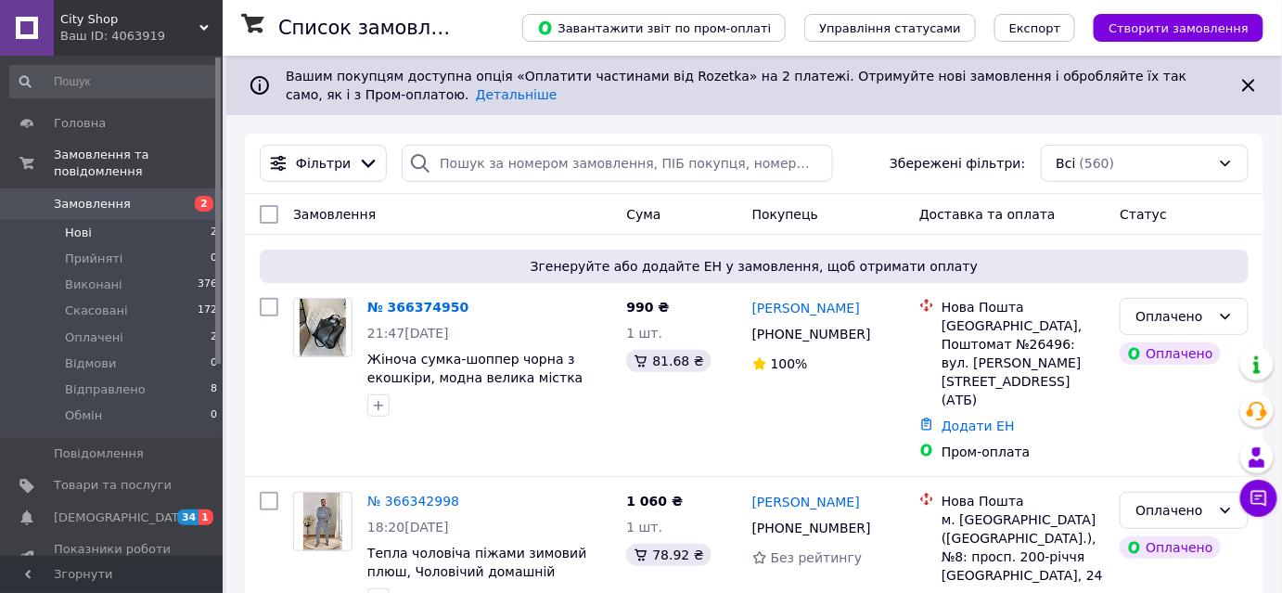
click at [109, 225] on li "Нові 2" at bounding box center [114, 233] width 228 height 26
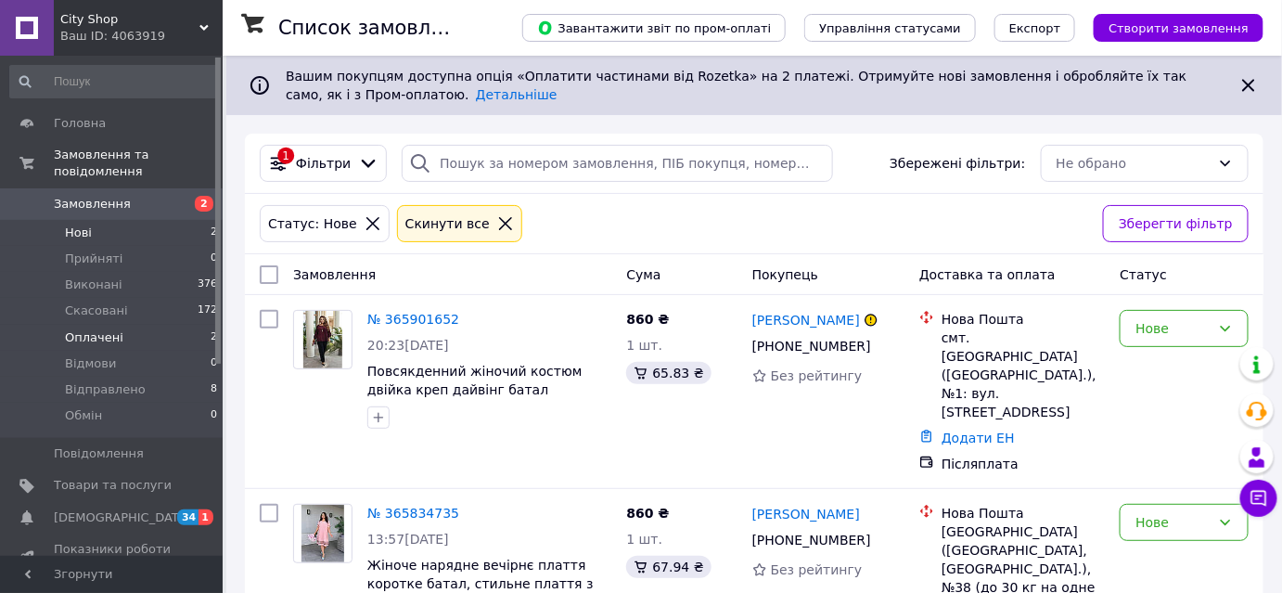
click at [118, 325] on li "Оплачені 2" at bounding box center [114, 338] width 228 height 26
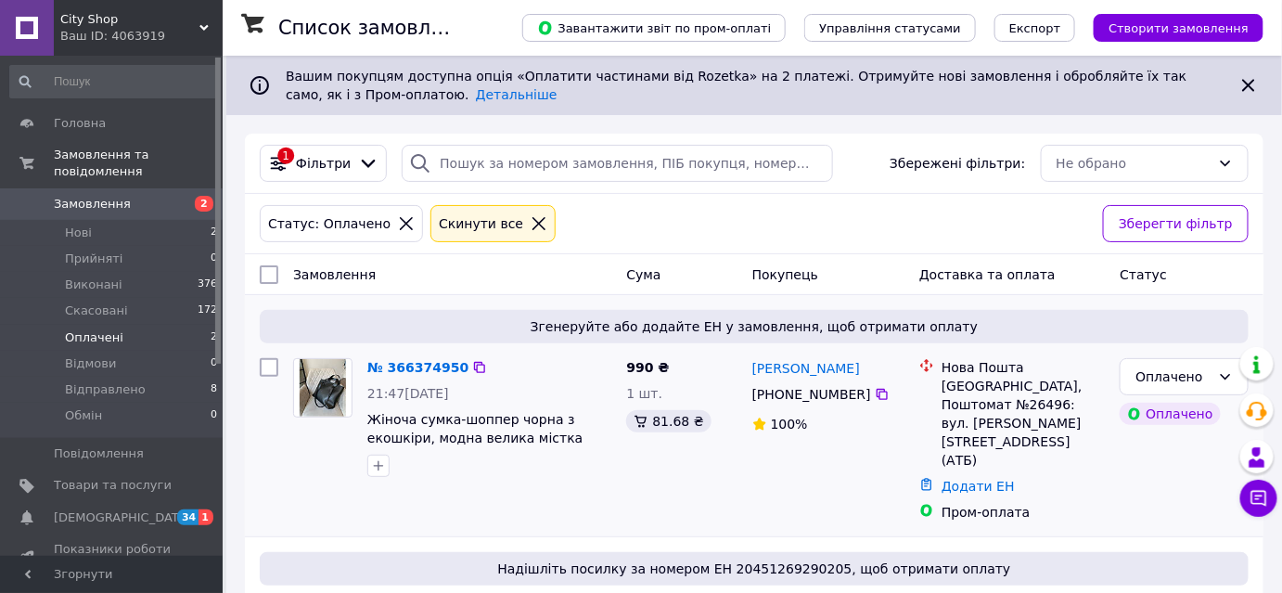
scroll to position [165, 0]
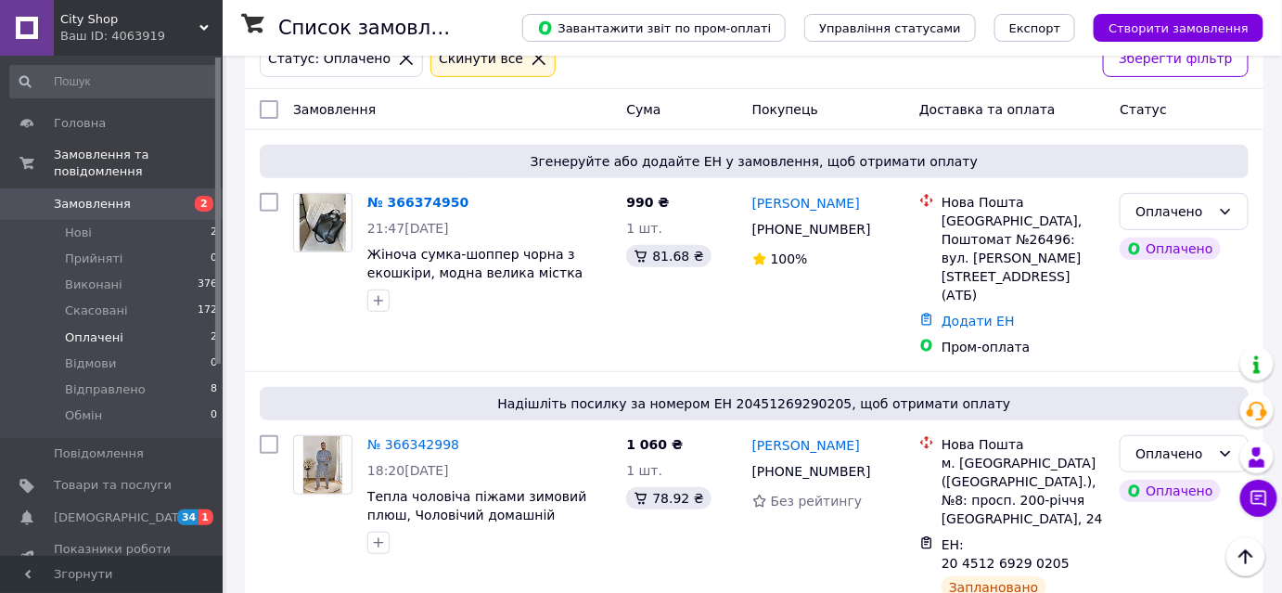
click at [102, 41] on div "Ваш ID: 4063919" at bounding box center [141, 36] width 162 height 17
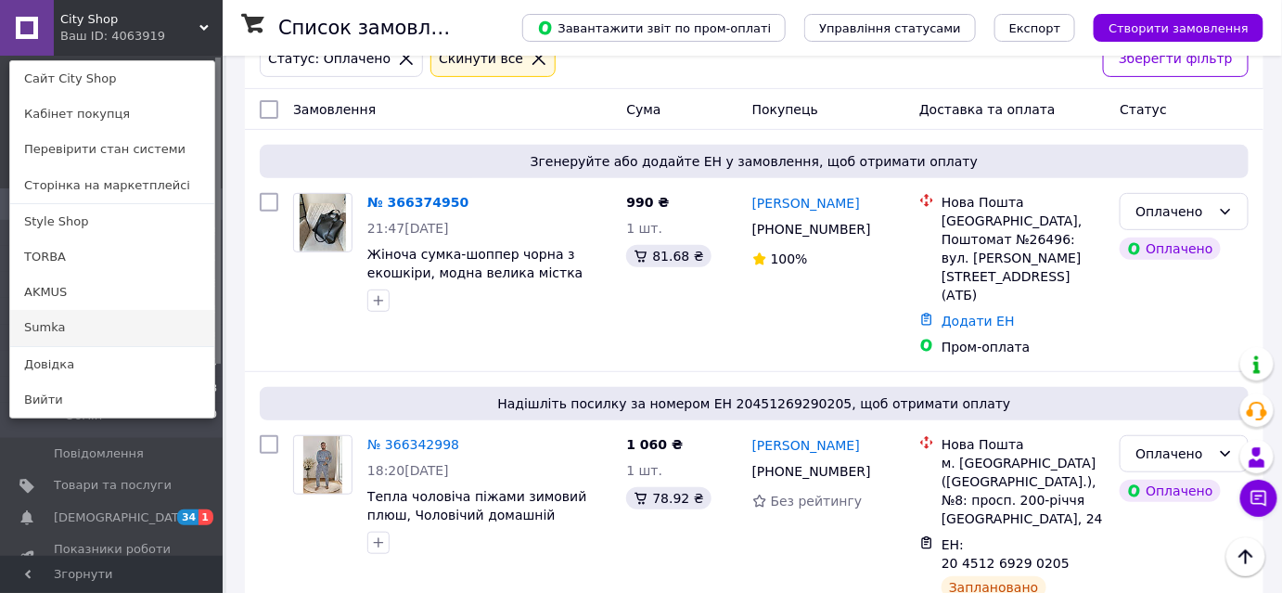
click at [54, 318] on link "Sumka" at bounding box center [112, 327] width 204 height 35
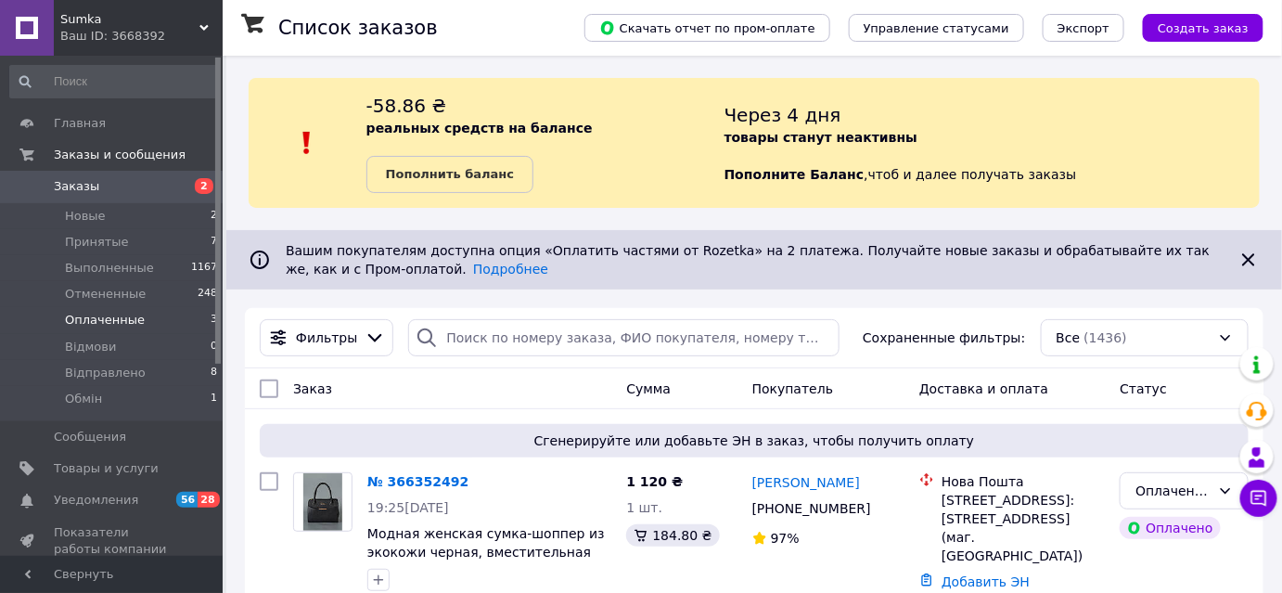
click at [143, 323] on li "Оплаченные 3" at bounding box center [114, 320] width 228 height 26
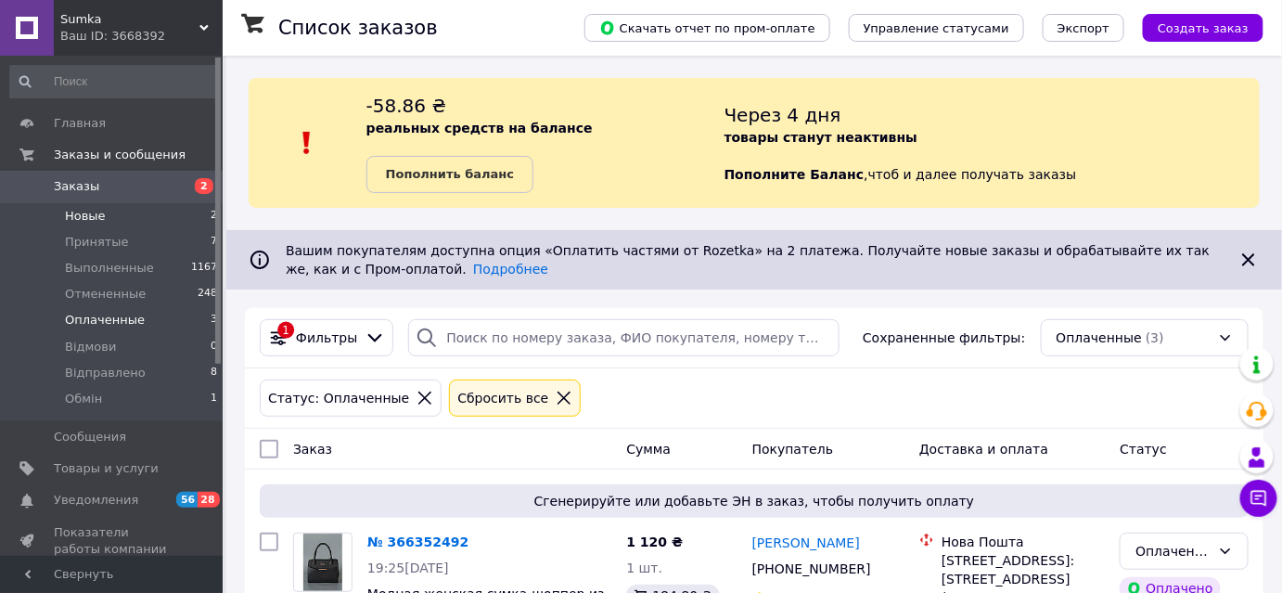
click at [101, 224] on li "Новые 2" at bounding box center [114, 216] width 228 height 26
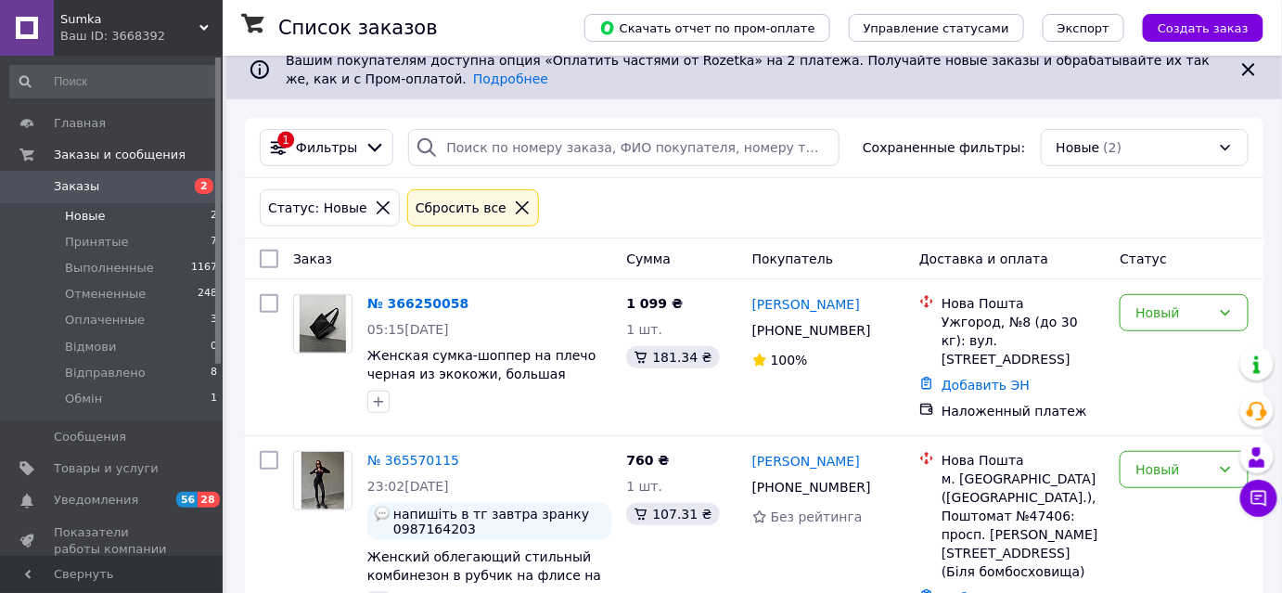
scroll to position [236, 0]
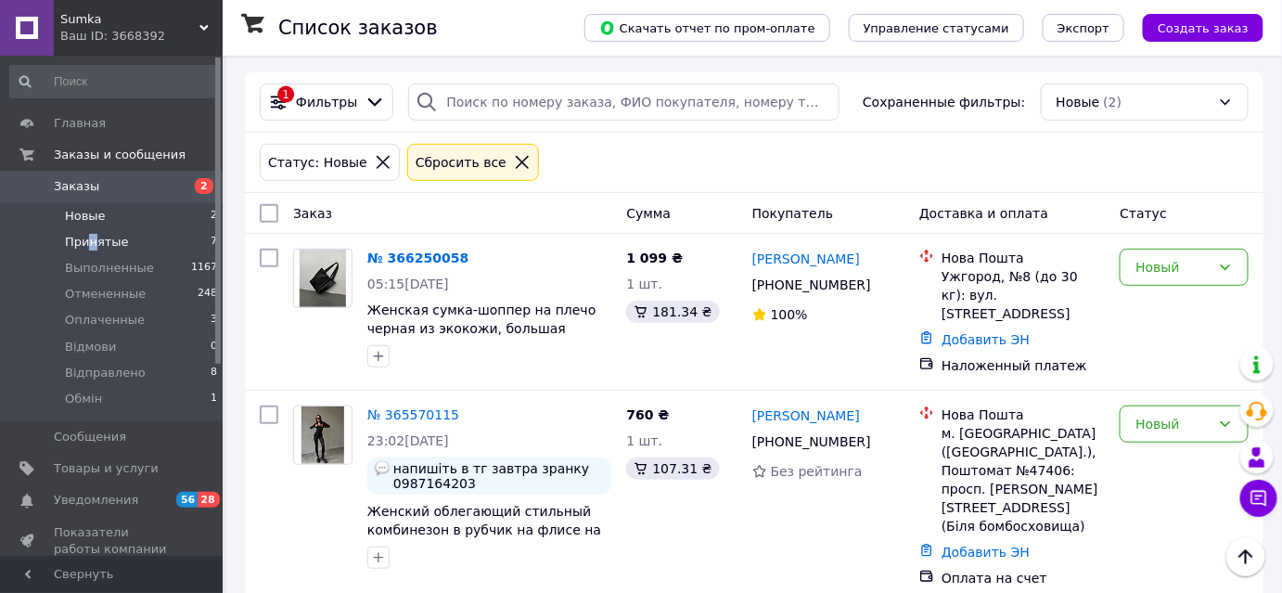
click at [91, 239] on span "Принятые" at bounding box center [97, 242] width 64 height 17
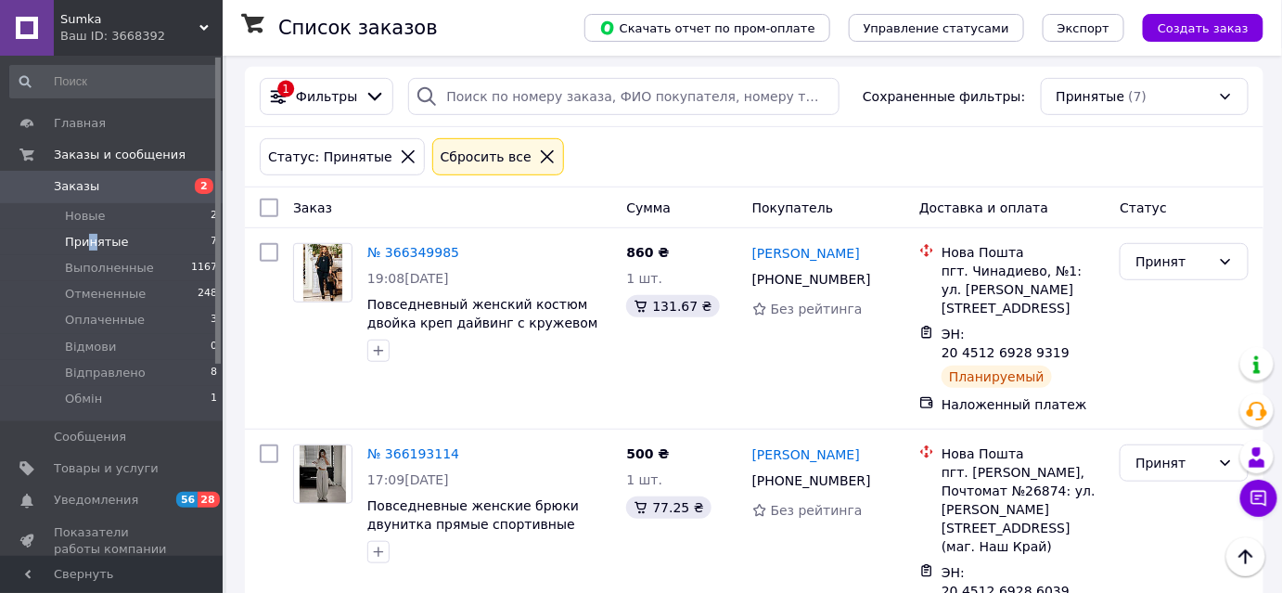
scroll to position [239, 0]
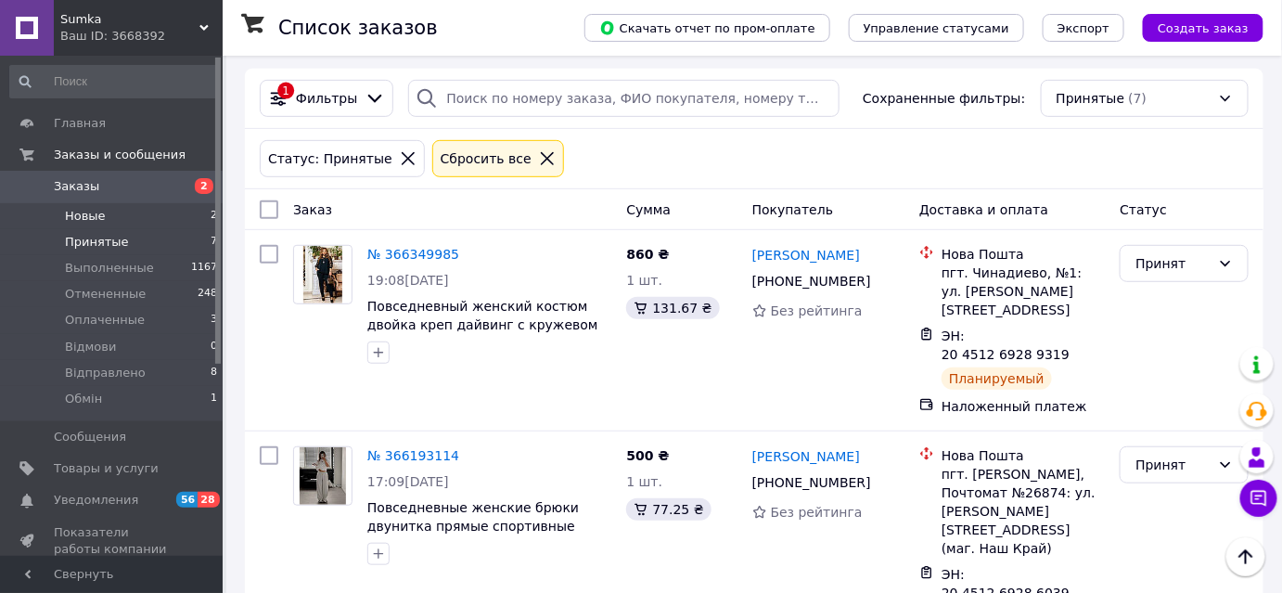
click at [107, 210] on li "Новые 2" at bounding box center [114, 216] width 228 height 26
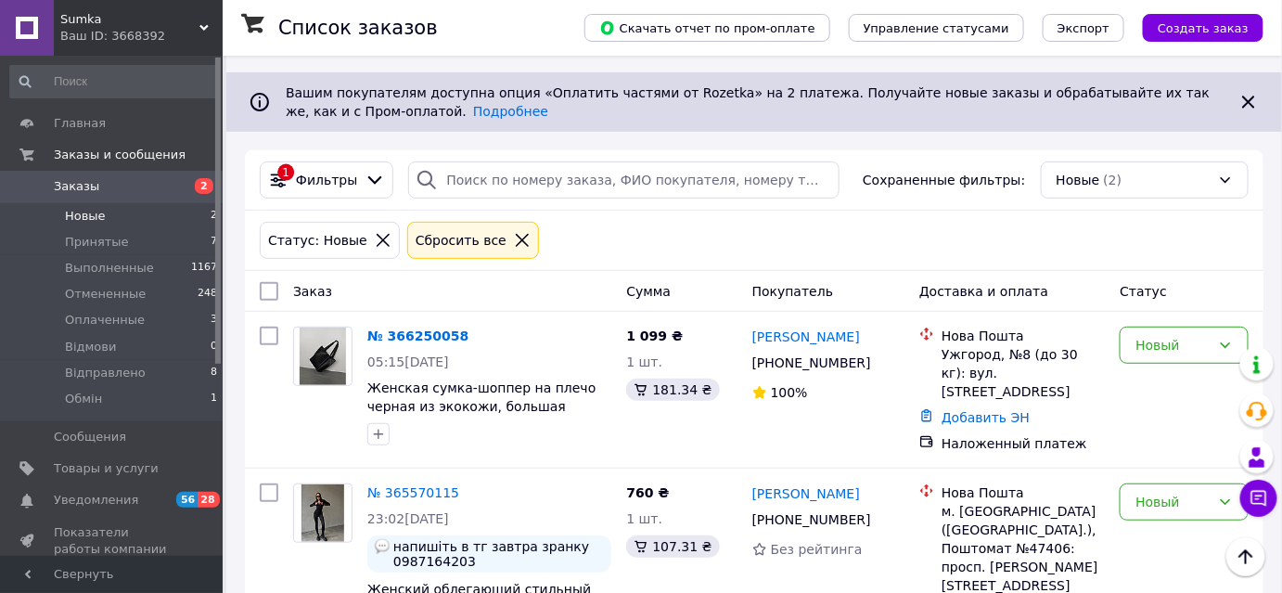
scroll to position [236, 0]
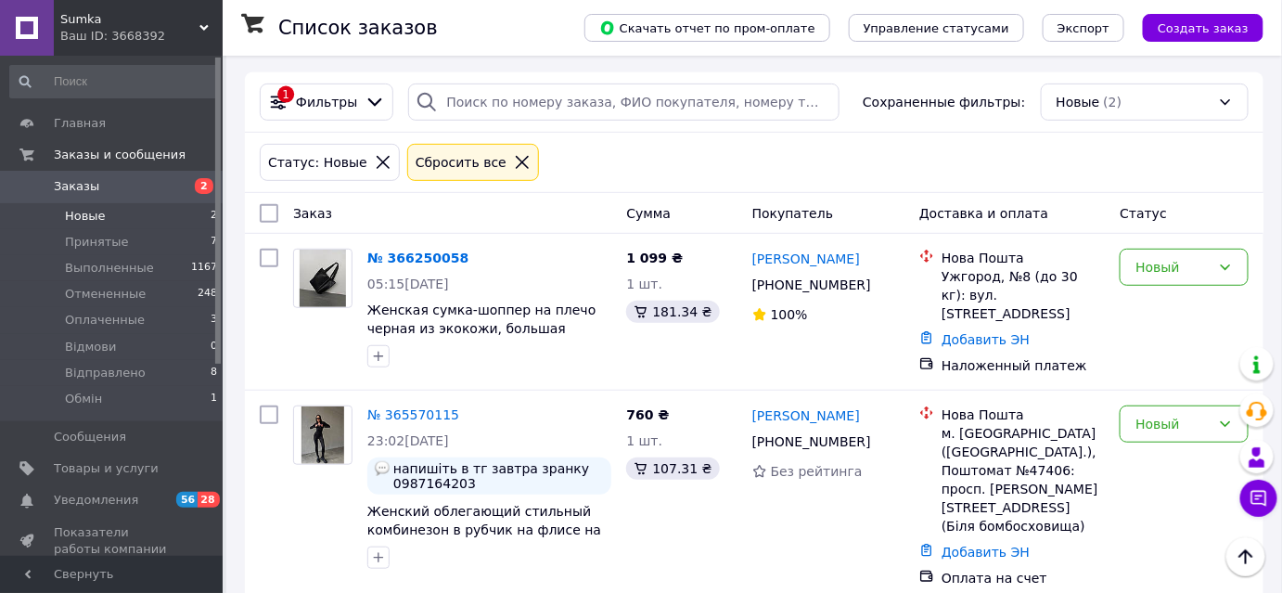
click at [78, 32] on div "Ваш ID: 3668392" at bounding box center [141, 36] width 162 height 17
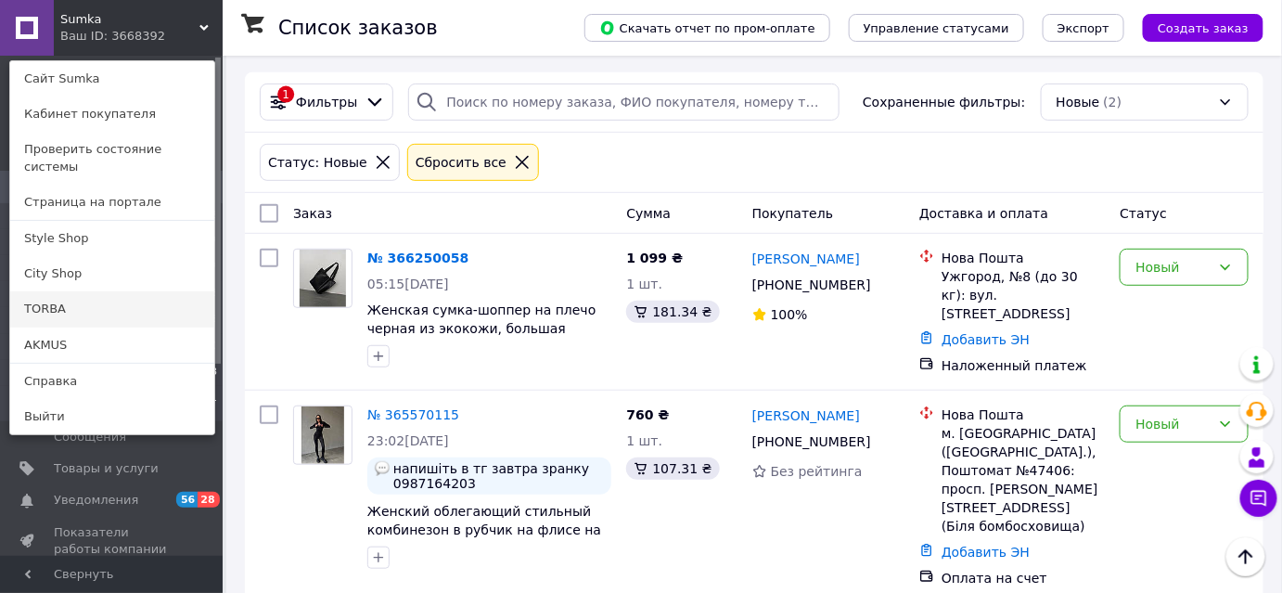
click at [72, 296] on link "TORBA" at bounding box center [112, 308] width 204 height 35
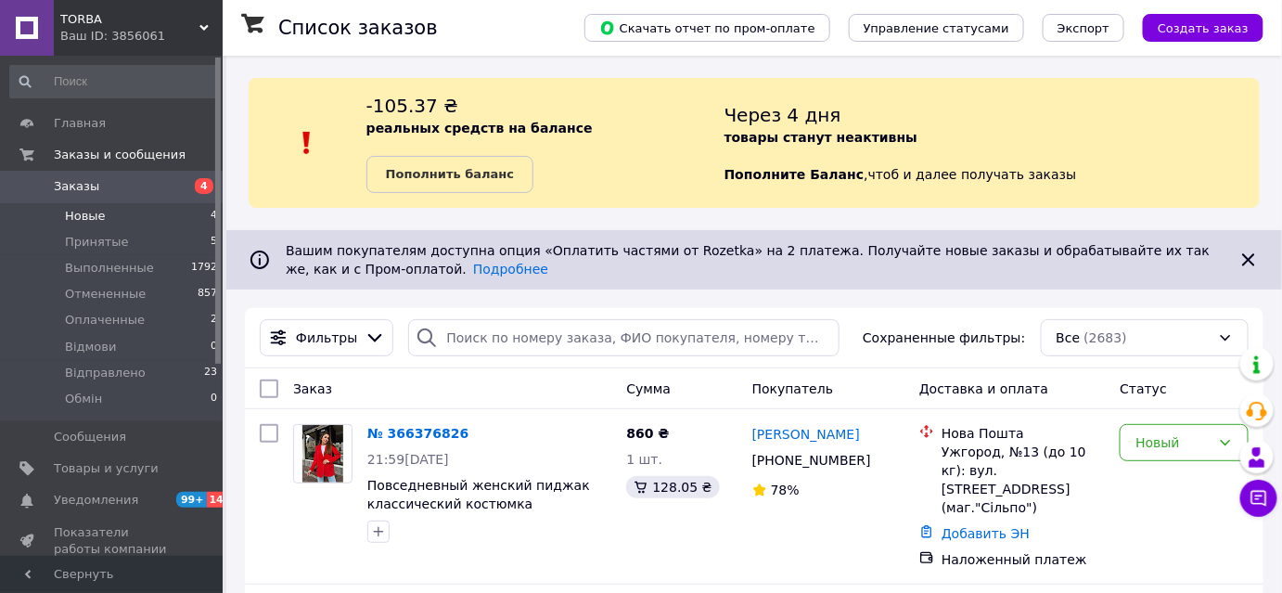
click at [108, 219] on li "Новые 4" at bounding box center [114, 216] width 228 height 26
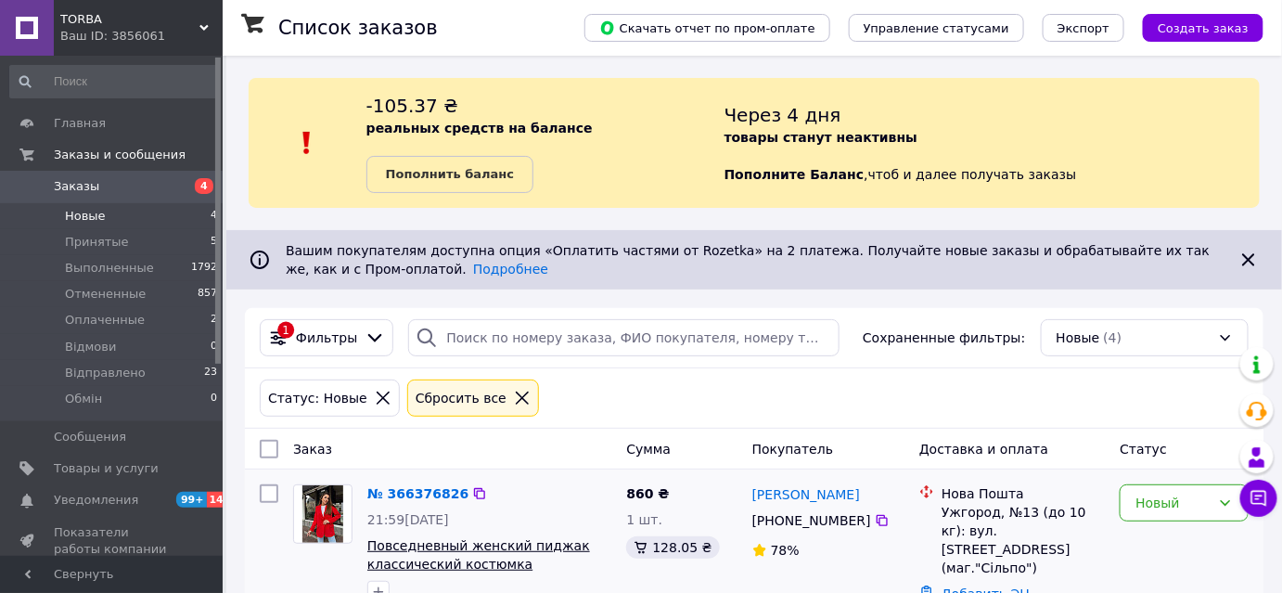
scroll to position [337, 0]
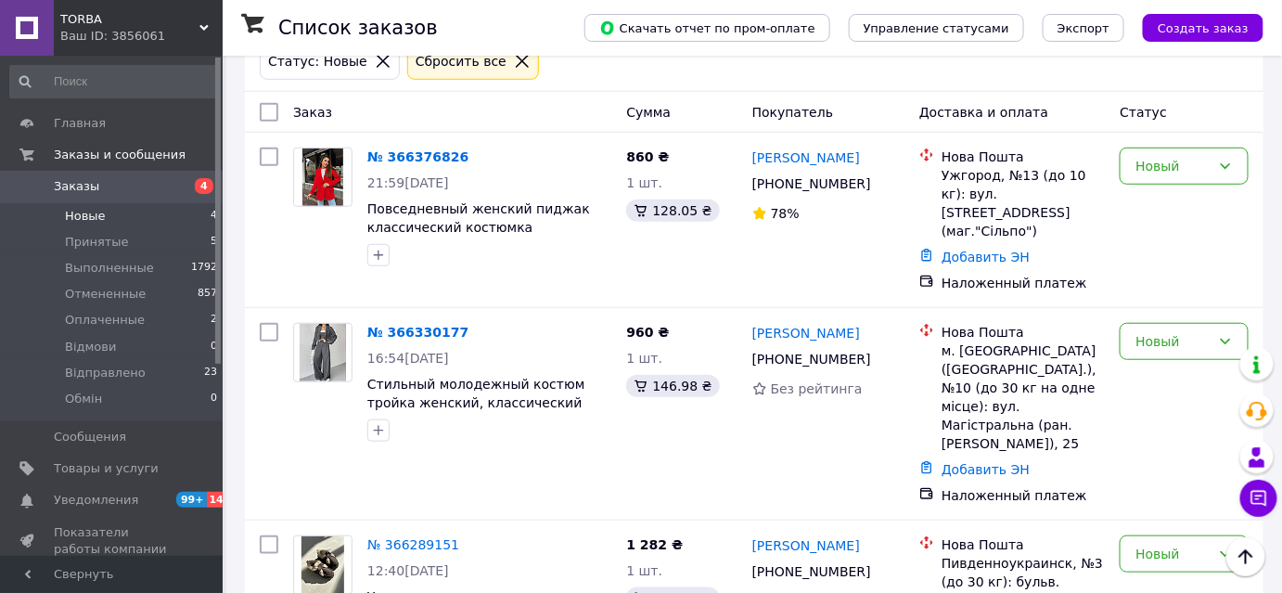
click at [102, 219] on li "Новые 4" at bounding box center [114, 216] width 228 height 26
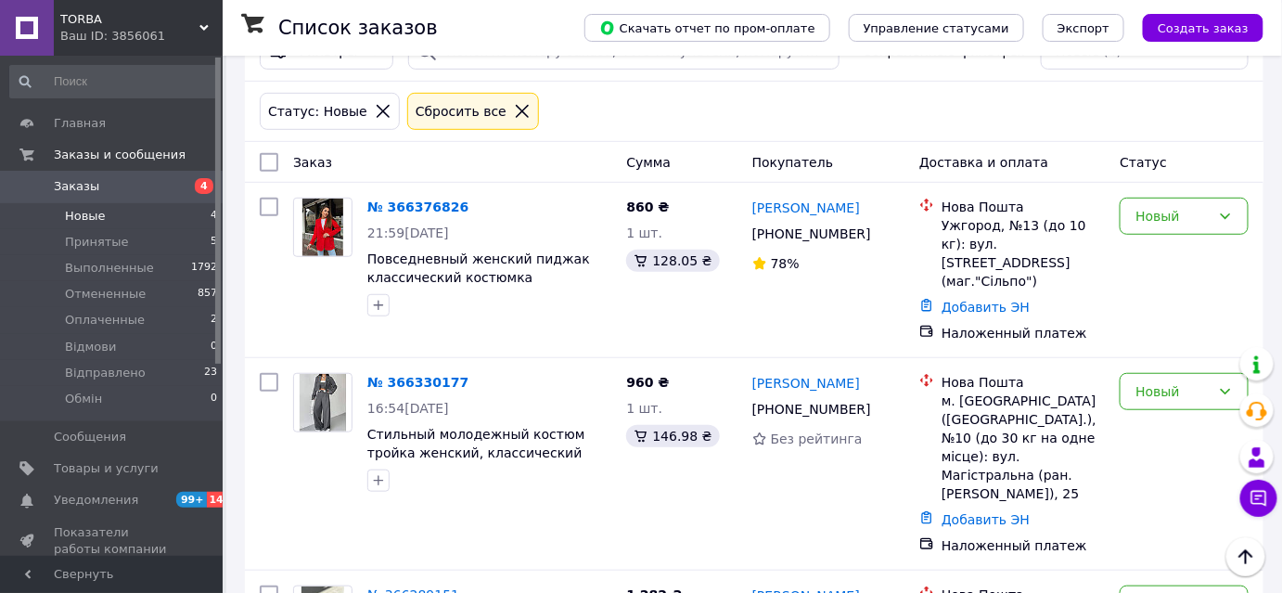
scroll to position [261, 0]
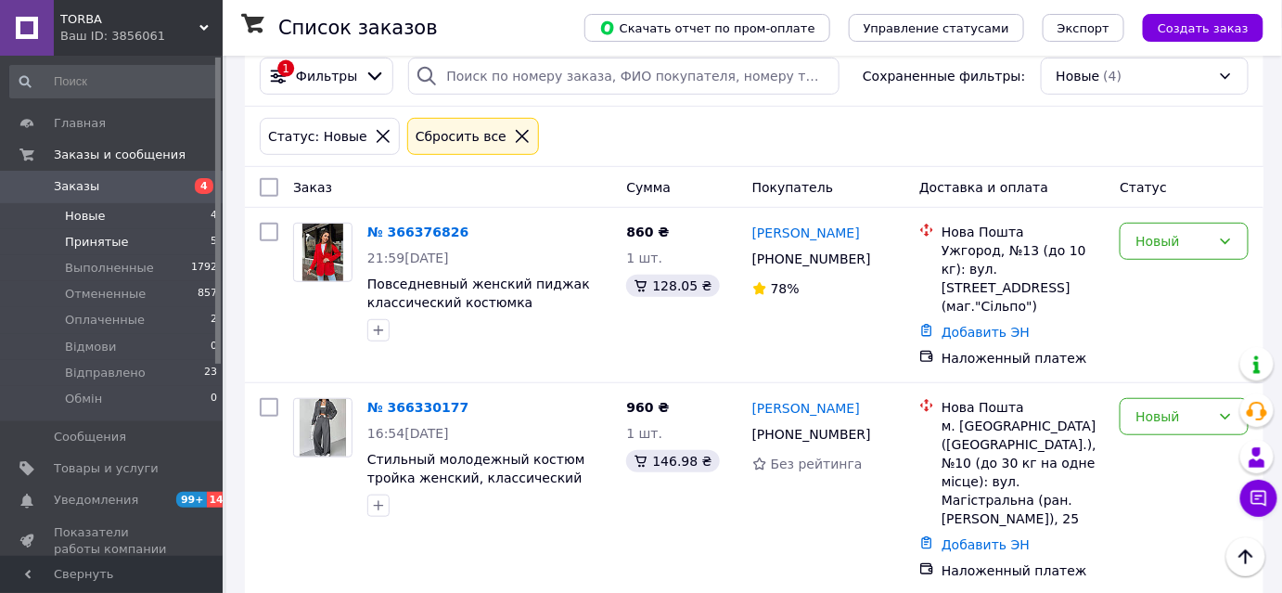
click at [107, 236] on span "Принятые" at bounding box center [97, 242] width 64 height 17
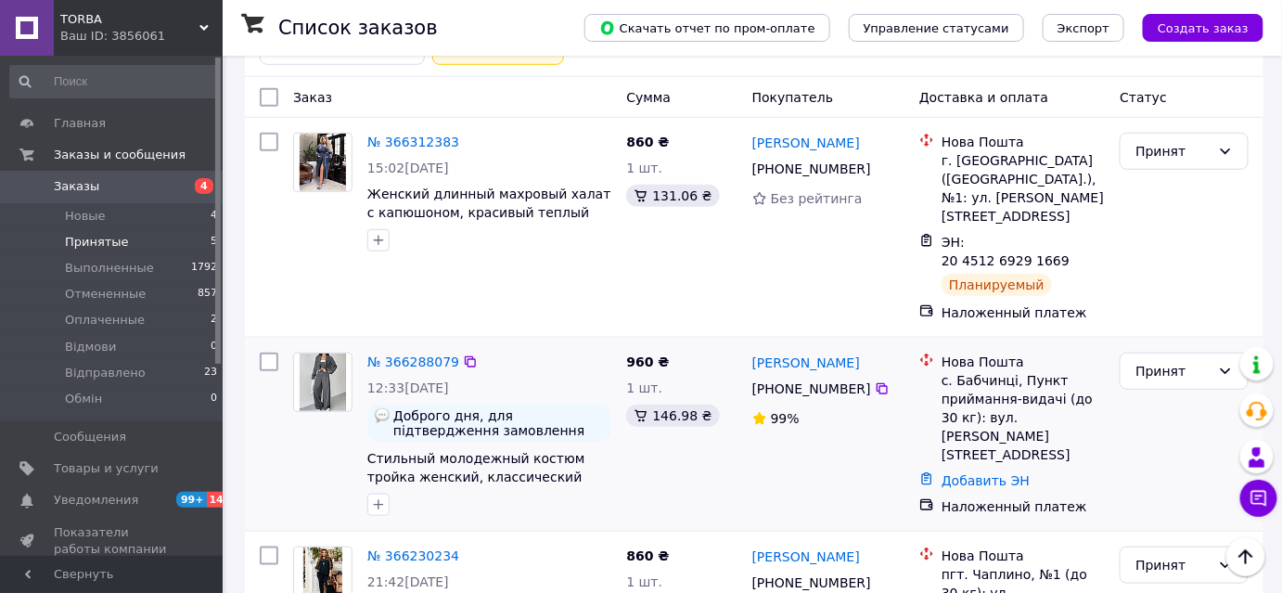
scroll to position [346, 0]
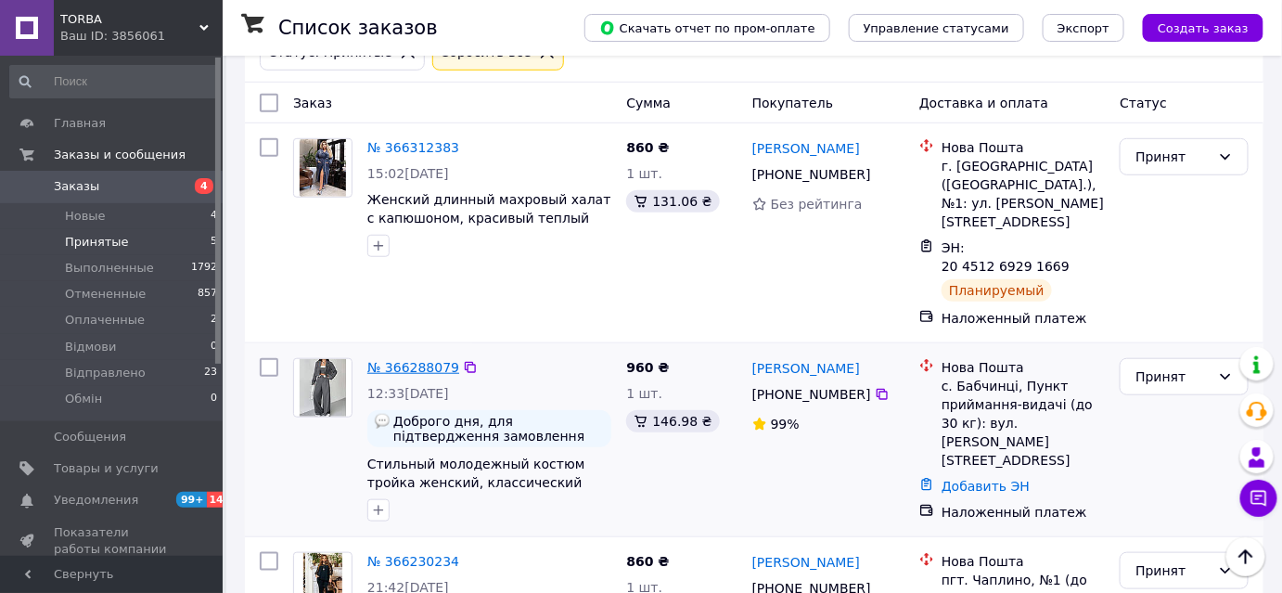
click at [408, 360] on link "№ 366288079" at bounding box center [413, 367] width 92 height 15
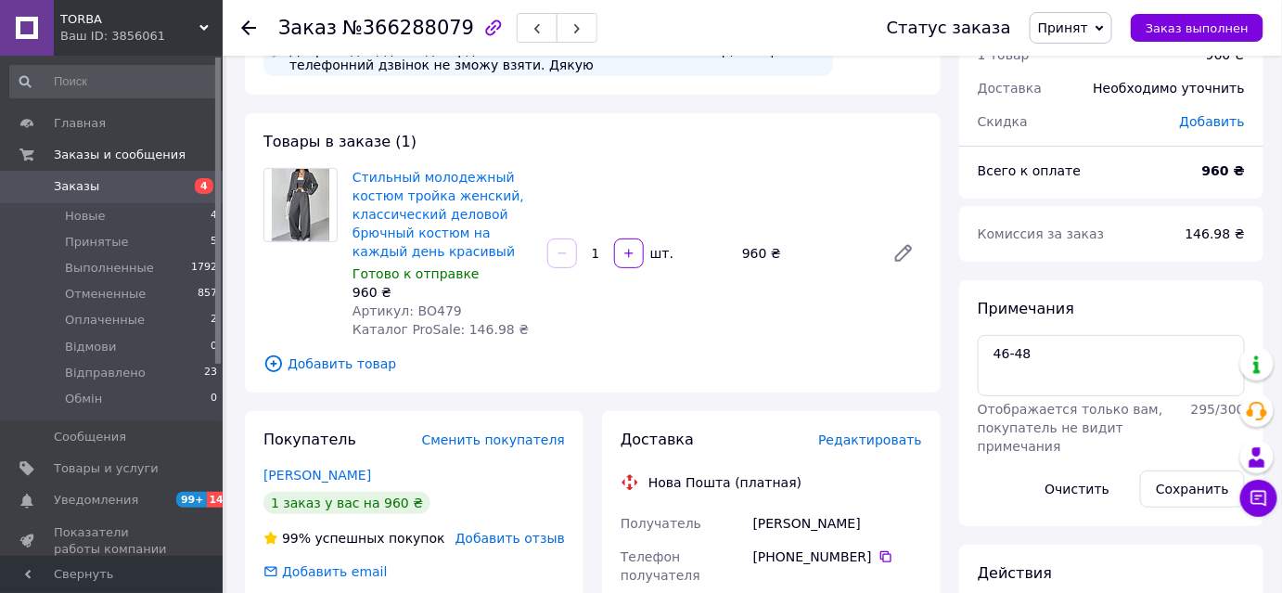
scroll to position [168, 0]
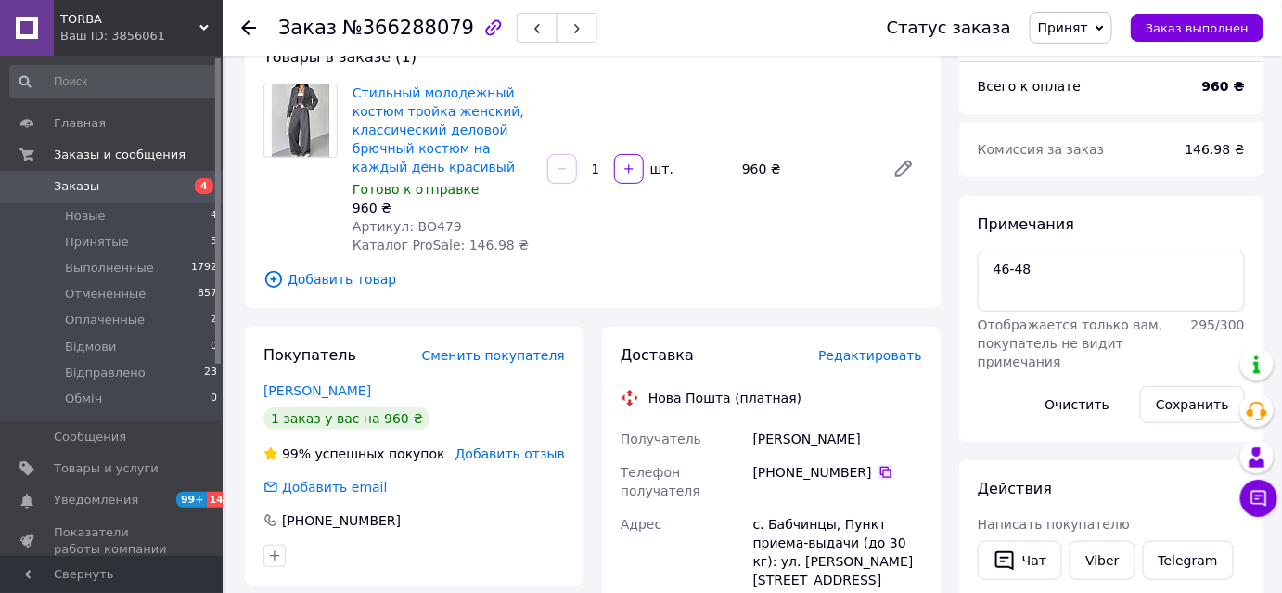
click at [880, 466] on icon at bounding box center [885, 471] width 11 height 11
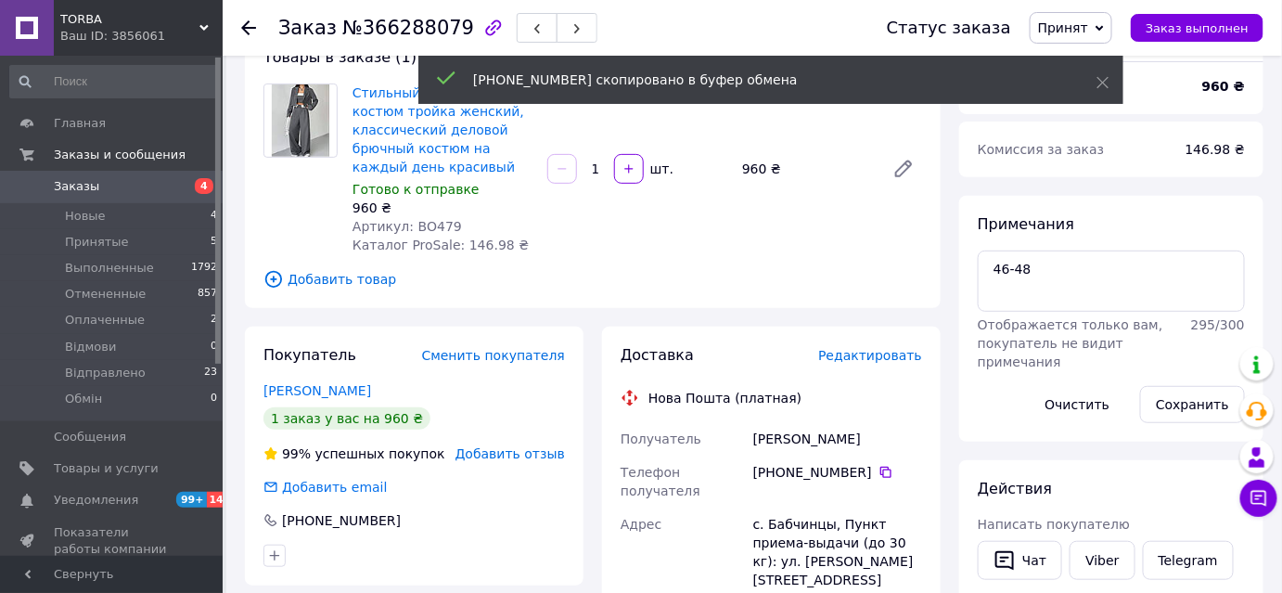
scroll to position [83, 0]
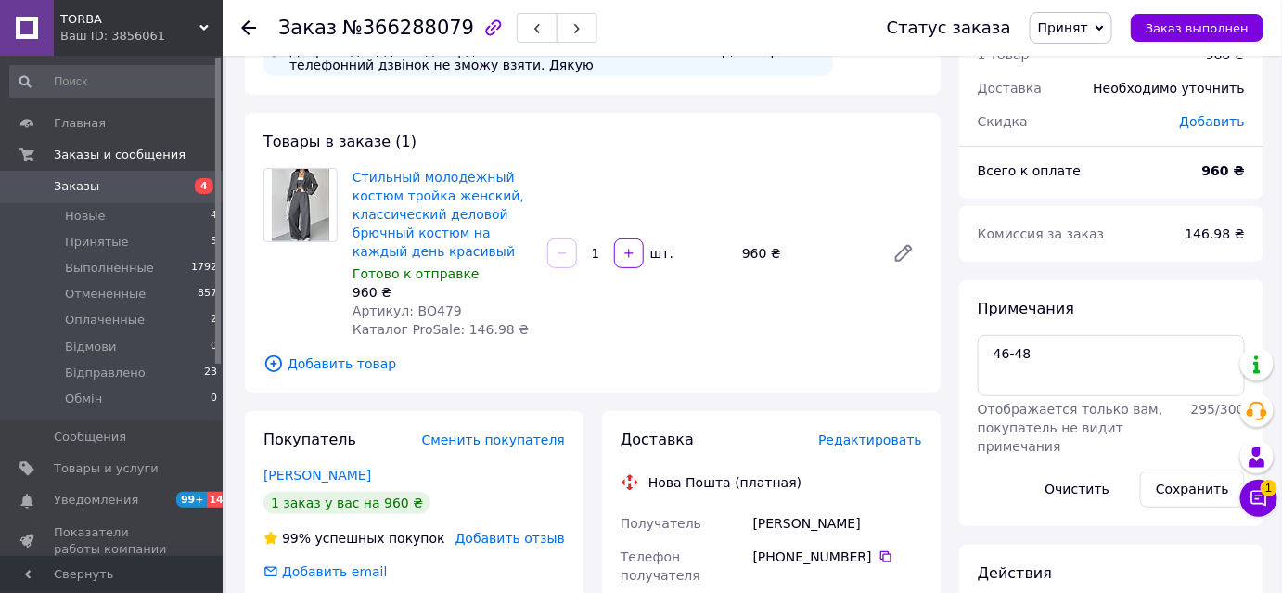
click at [803, 516] on div "Анчиполевська Татьяна" at bounding box center [837, 522] width 176 height 33
copy div "Анчиполевська"
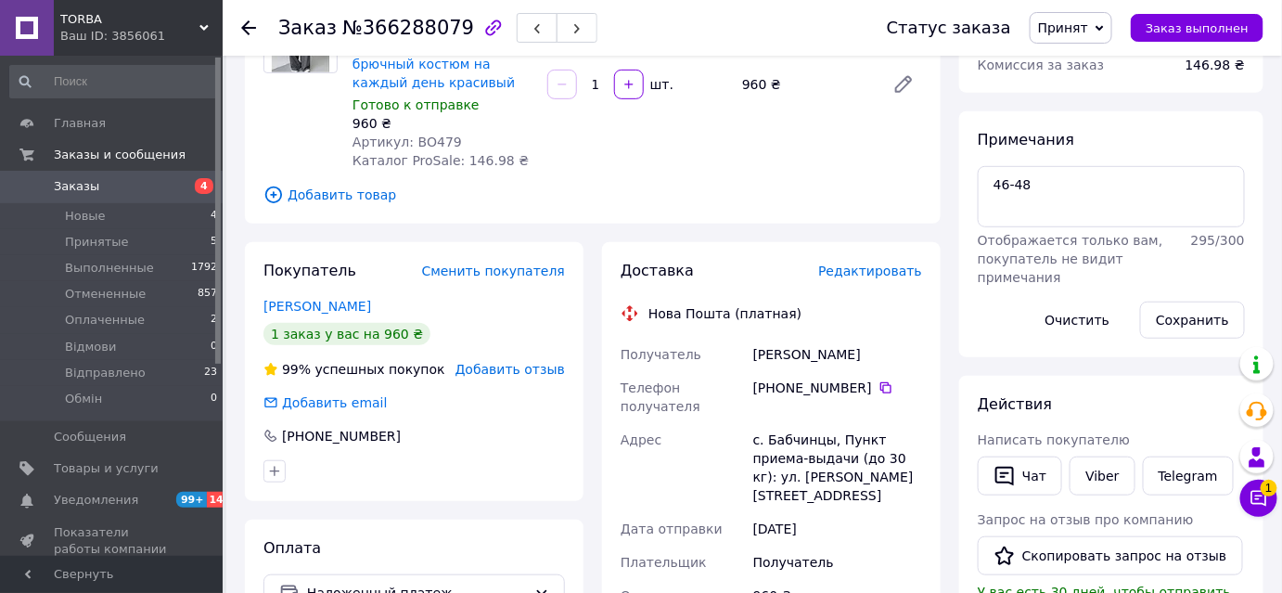
click at [853, 338] on div "Анчиполевська Татьяна" at bounding box center [837, 354] width 176 height 33
copy div "Татьяна"
click at [782, 423] on div "с. Бабчинцы, Пункт приема-выдачи (до 30 кг): ул. Гагарина, 39" at bounding box center [837, 467] width 176 height 89
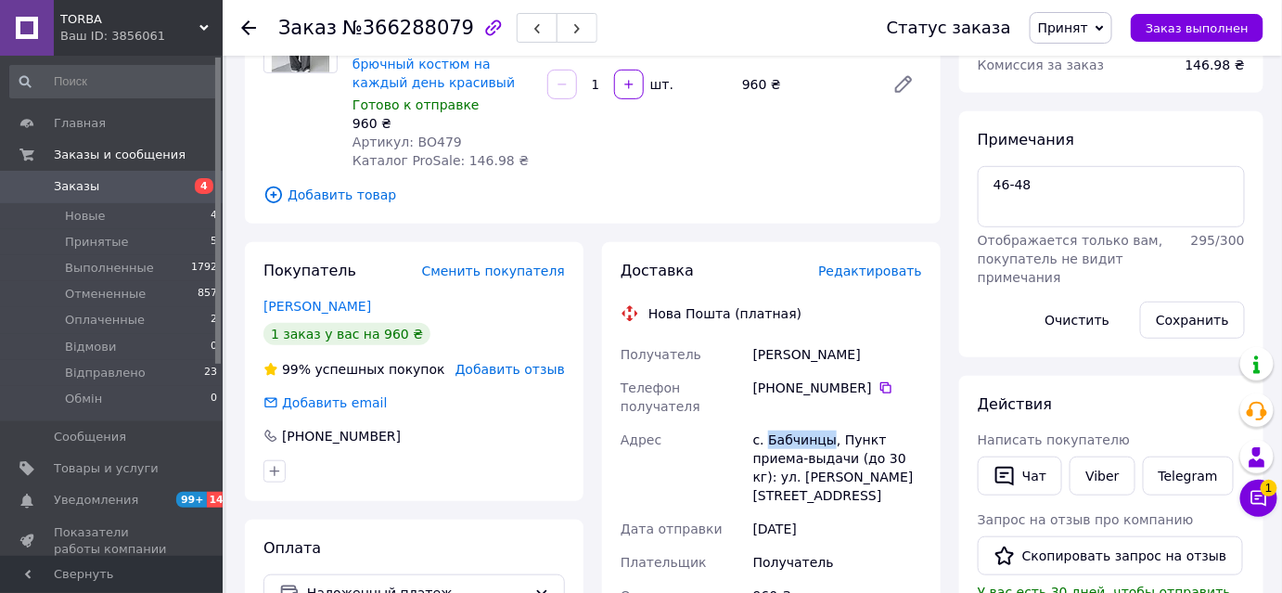
copy div "Бабчинцы"
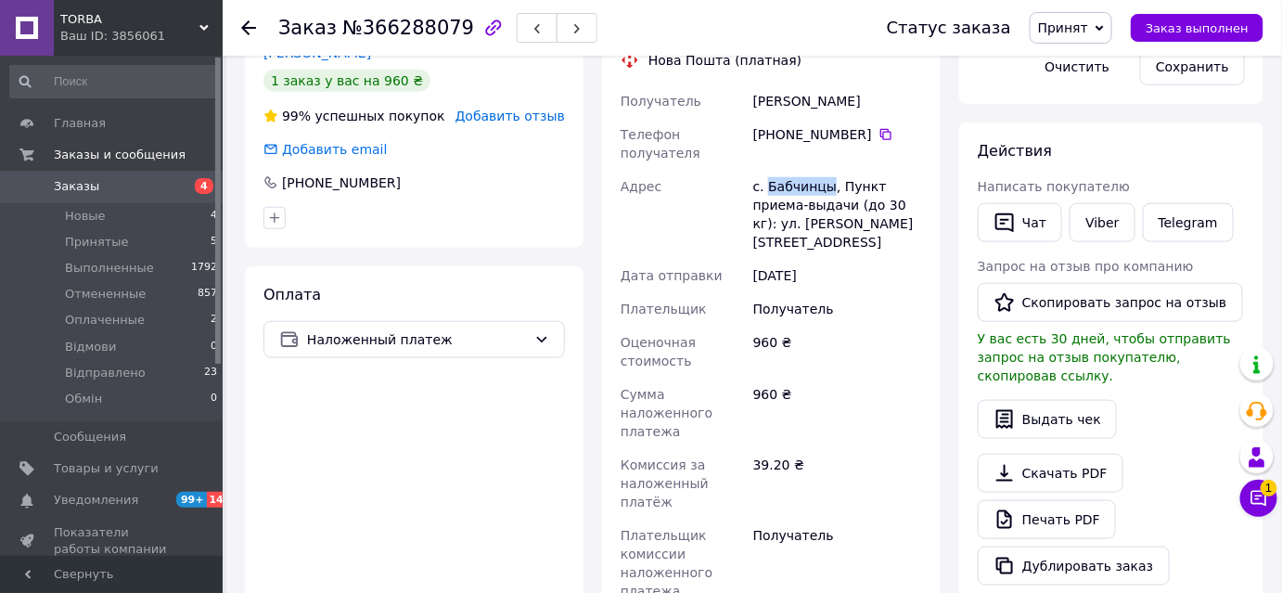
scroll to position [759, 0]
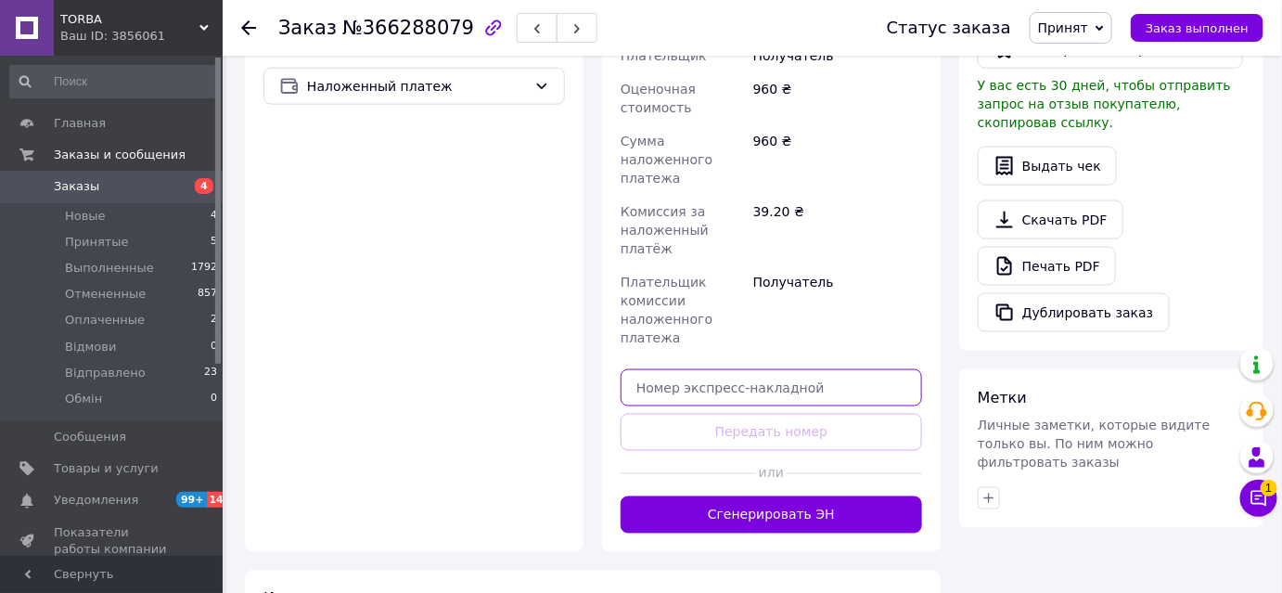
click at [782, 369] on input "text" at bounding box center [770, 387] width 301 height 37
paste input "20451269293062"
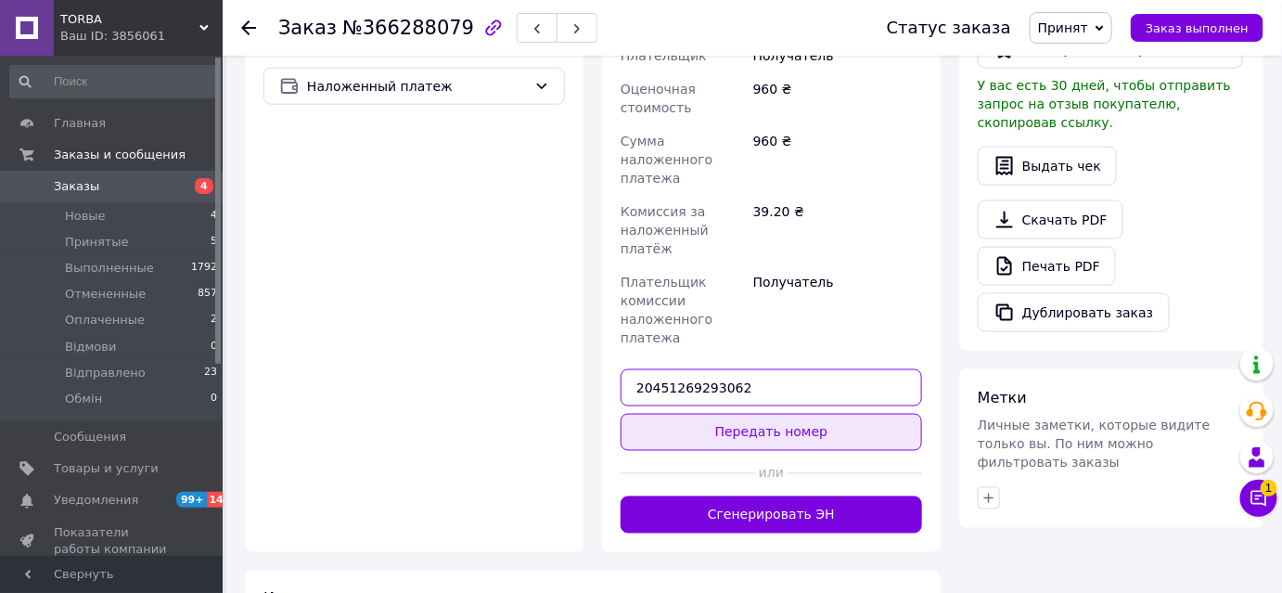
type input "20451269293062"
click at [781, 414] on button "Передать номер" at bounding box center [770, 432] width 301 height 37
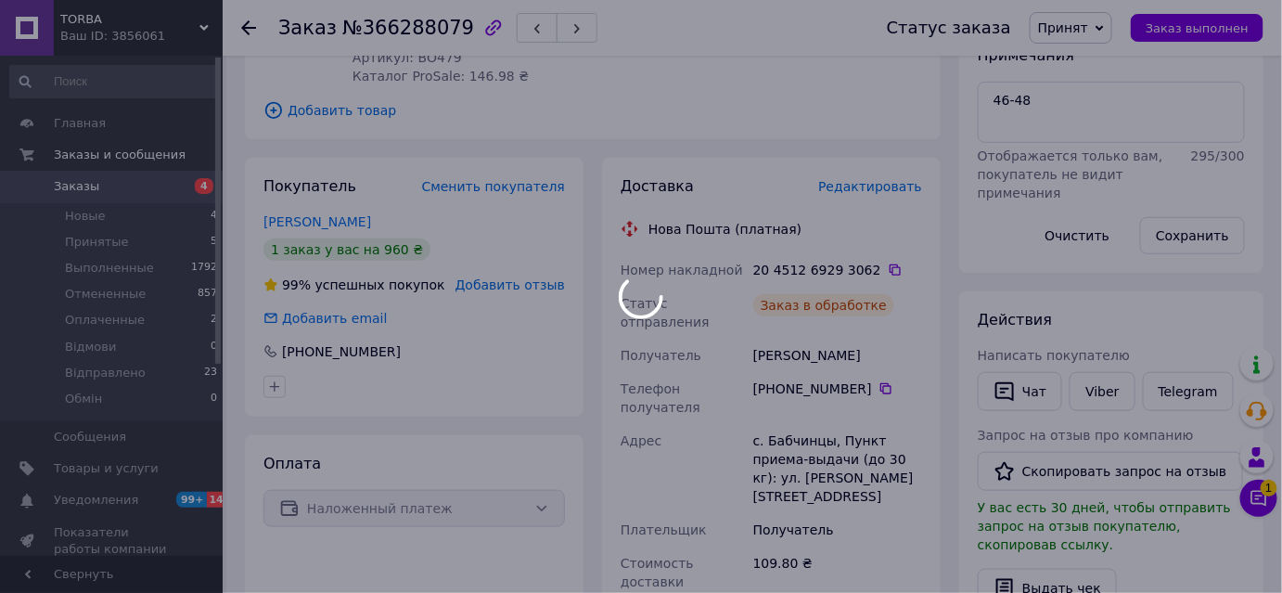
scroll to position [252, 0]
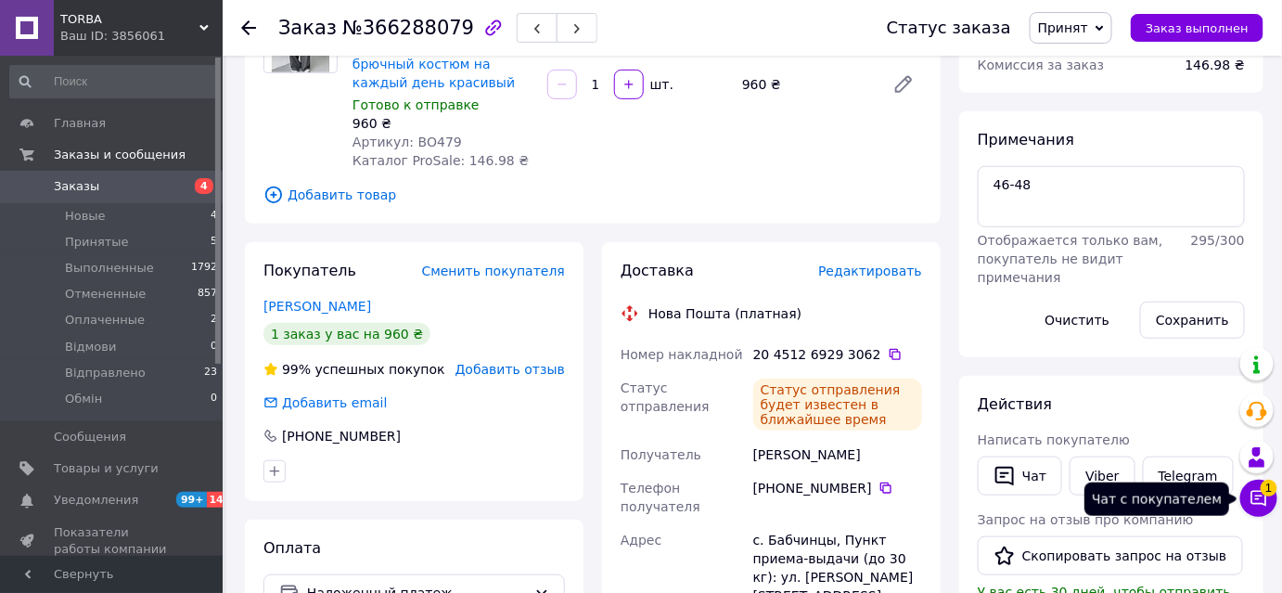
click at [1269, 498] on button "Чат с покупателем 1" at bounding box center [1258, 497] width 37 height 37
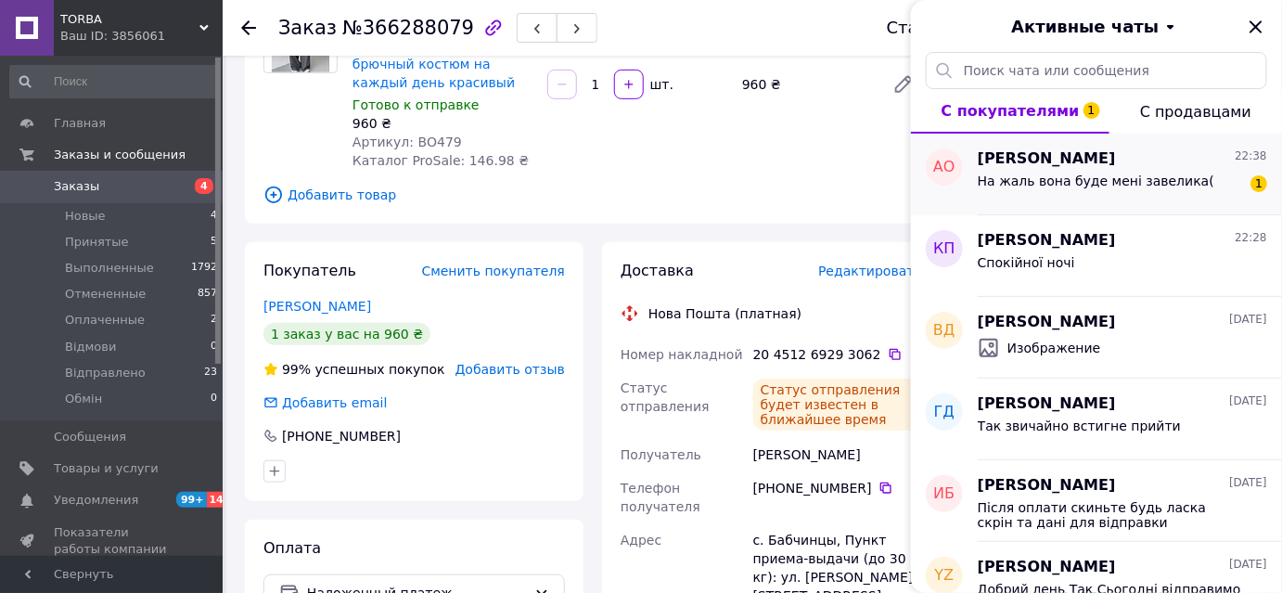
click at [1140, 176] on span "На жаль вона буде мені завелика(" at bounding box center [1095, 180] width 236 height 15
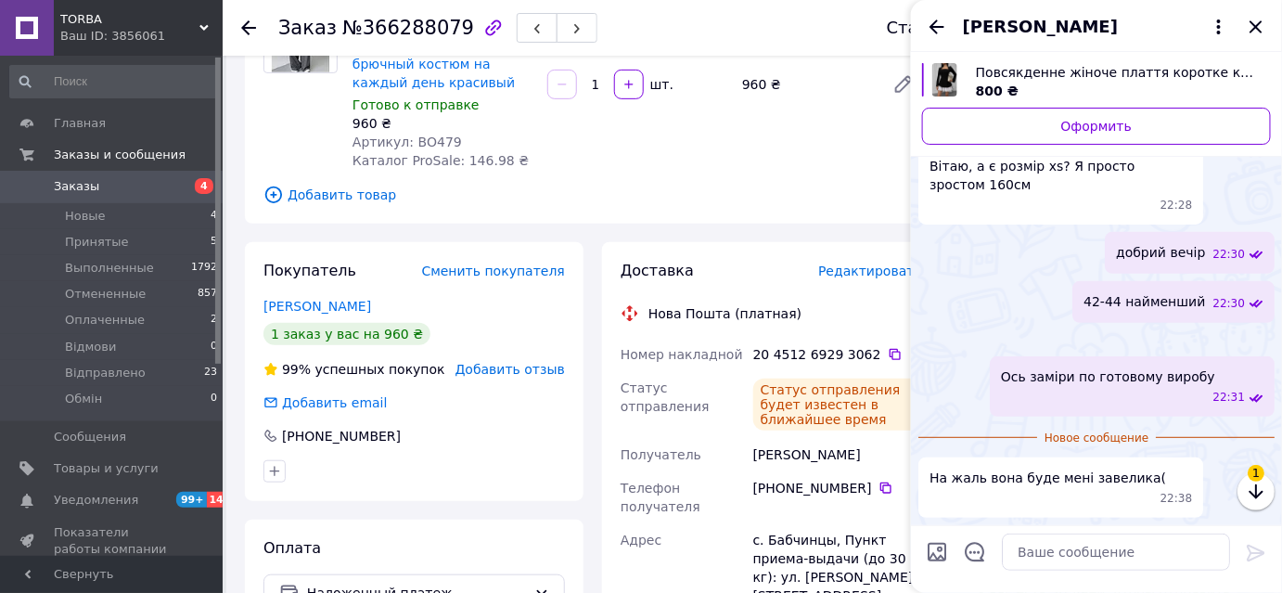
scroll to position [288, 0]
click at [1097, 543] on textarea at bounding box center [1115, 551] width 228 height 37
type textarea "Гарного вечора"
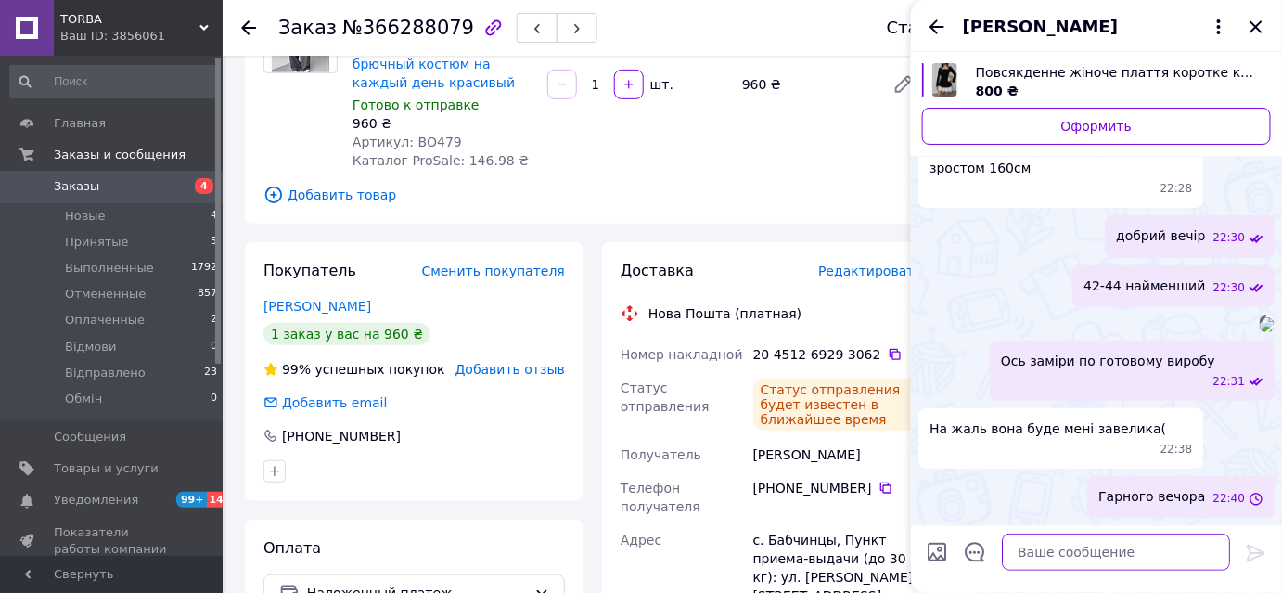
scroll to position [304, 0]
click at [1248, 33] on icon "Закрыть" at bounding box center [1255, 27] width 22 height 22
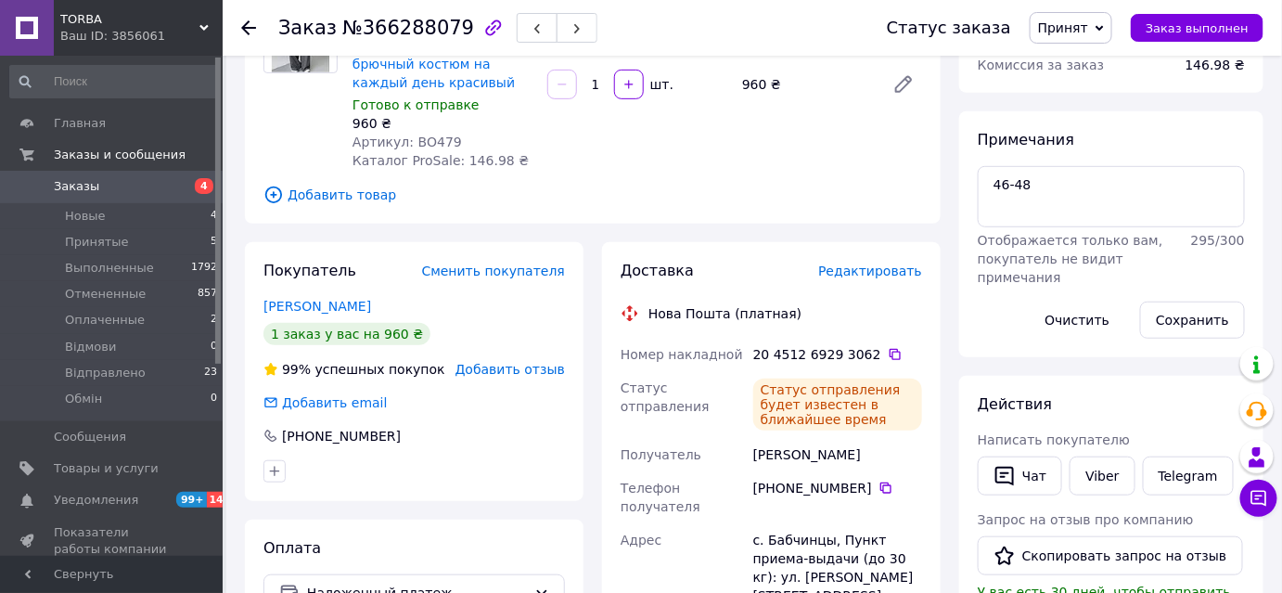
click at [116, 185] on span "Заказы" at bounding box center [113, 186] width 118 height 17
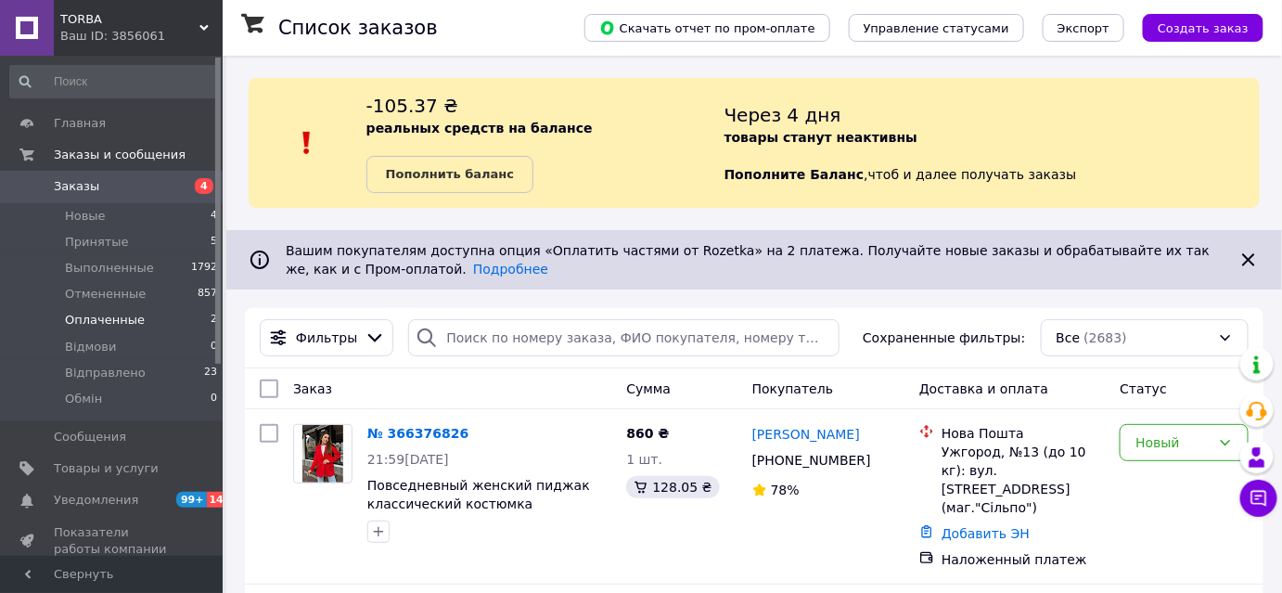
click at [90, 324] on span "Оплаченные" at bounding box center [105, 320] width 80 height 17
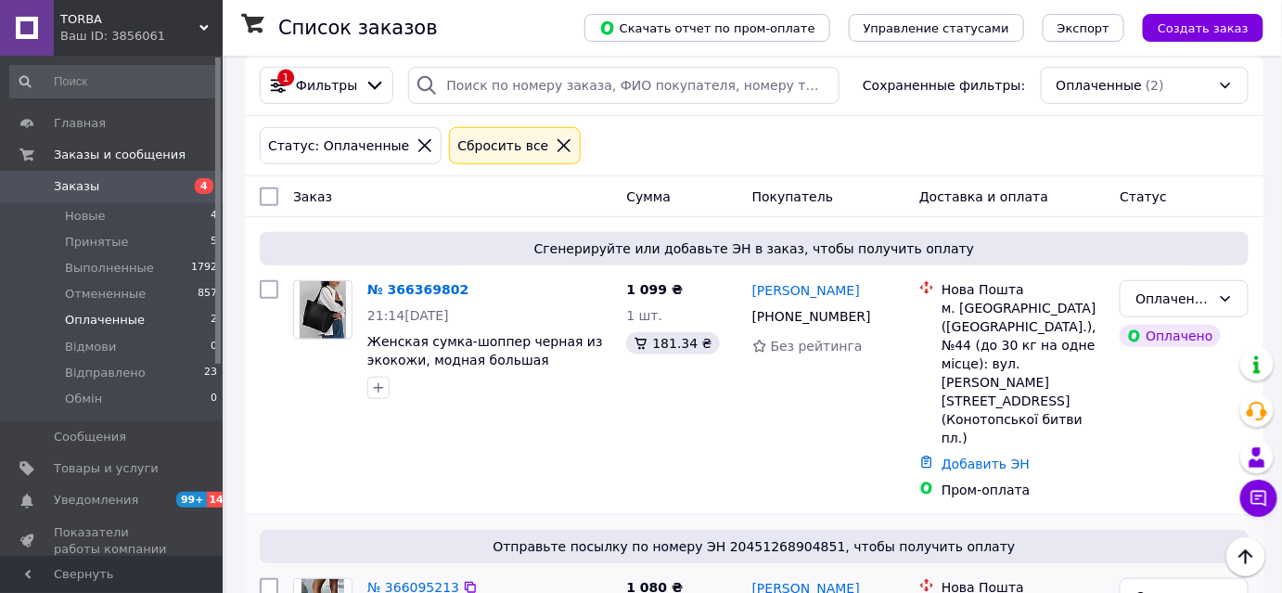
scroll to position [347, 0]
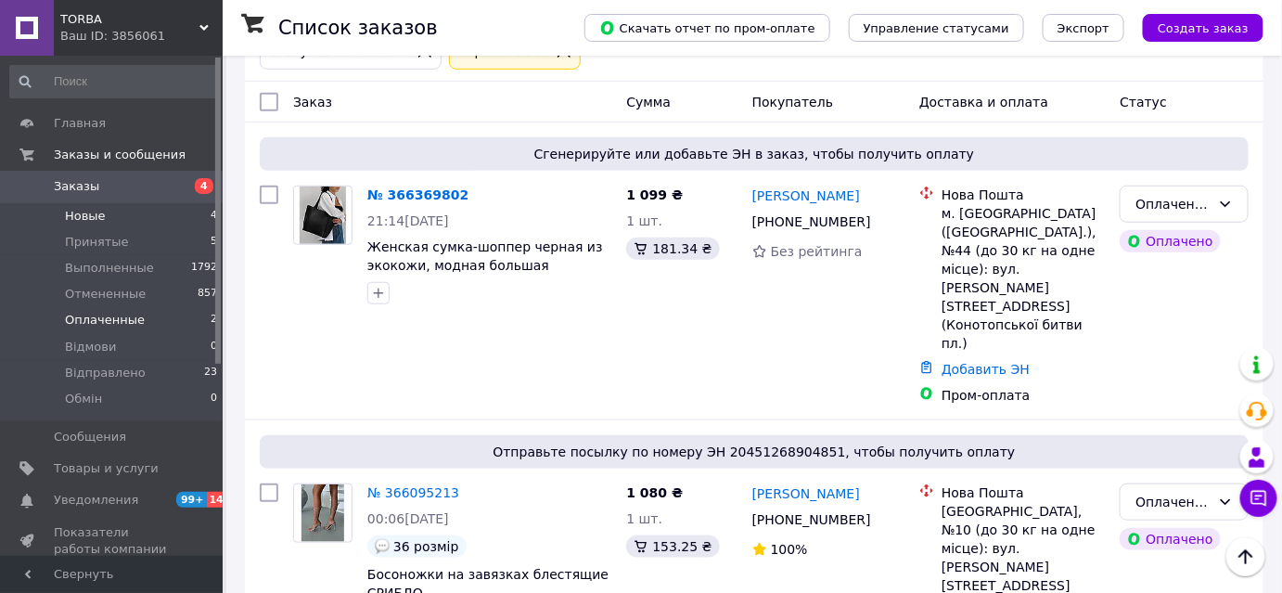
click at [93, 214] on span "Новые" at bounding box center [85, 216] width 41 height 17
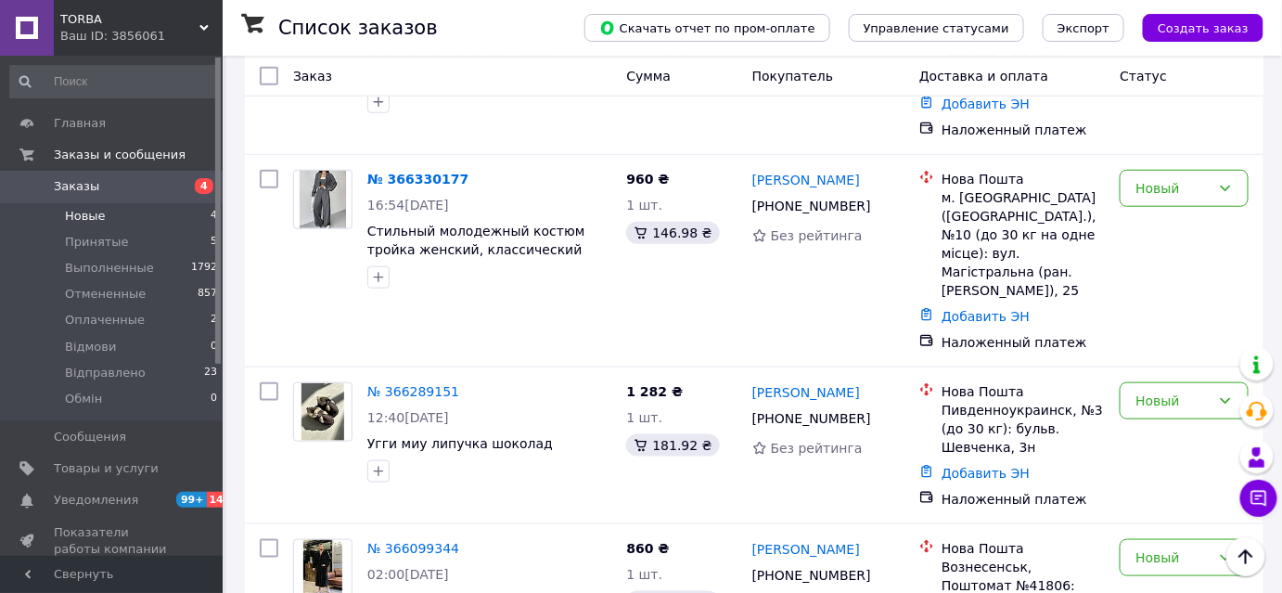
scroll to position [575, 0]
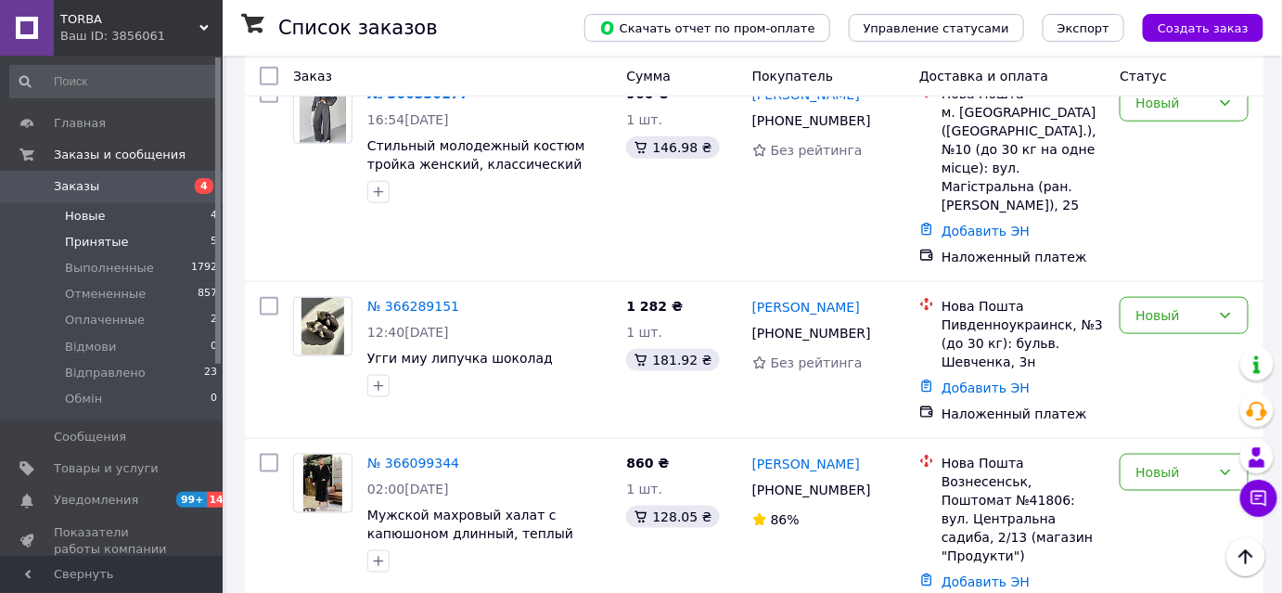
click at [113, 239] on span "Принятые" at bounding box center [97, 242] width 64 height 17
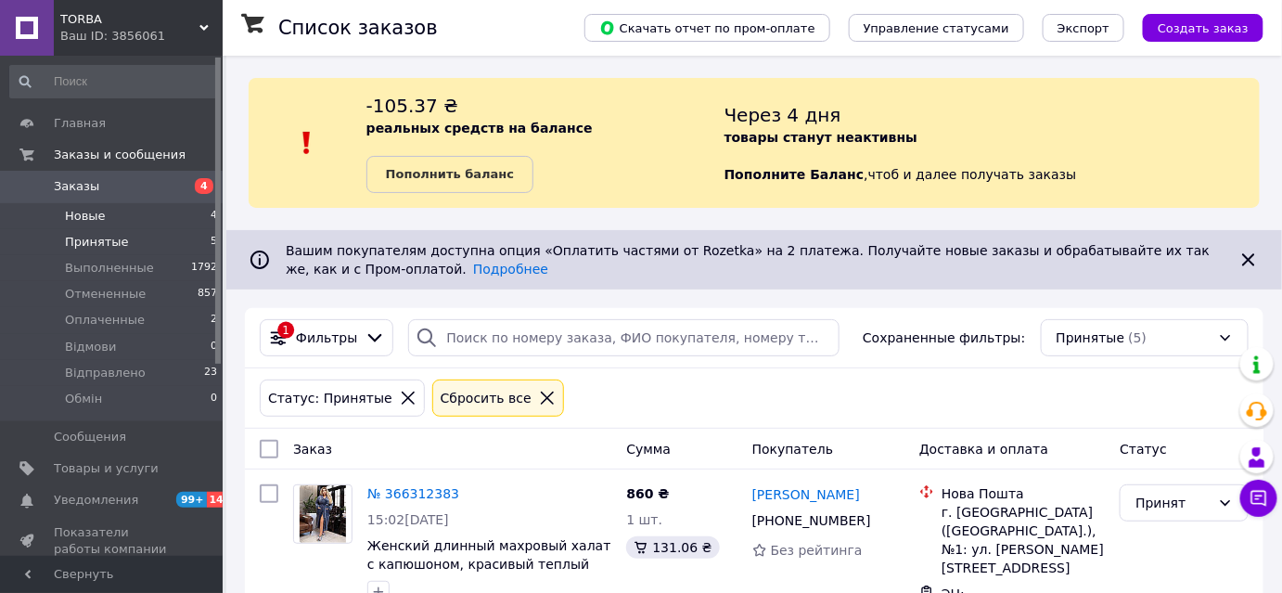
click at [89, 203] on li "Новые 4" at bounding box center [114, 216] width 228 height 26
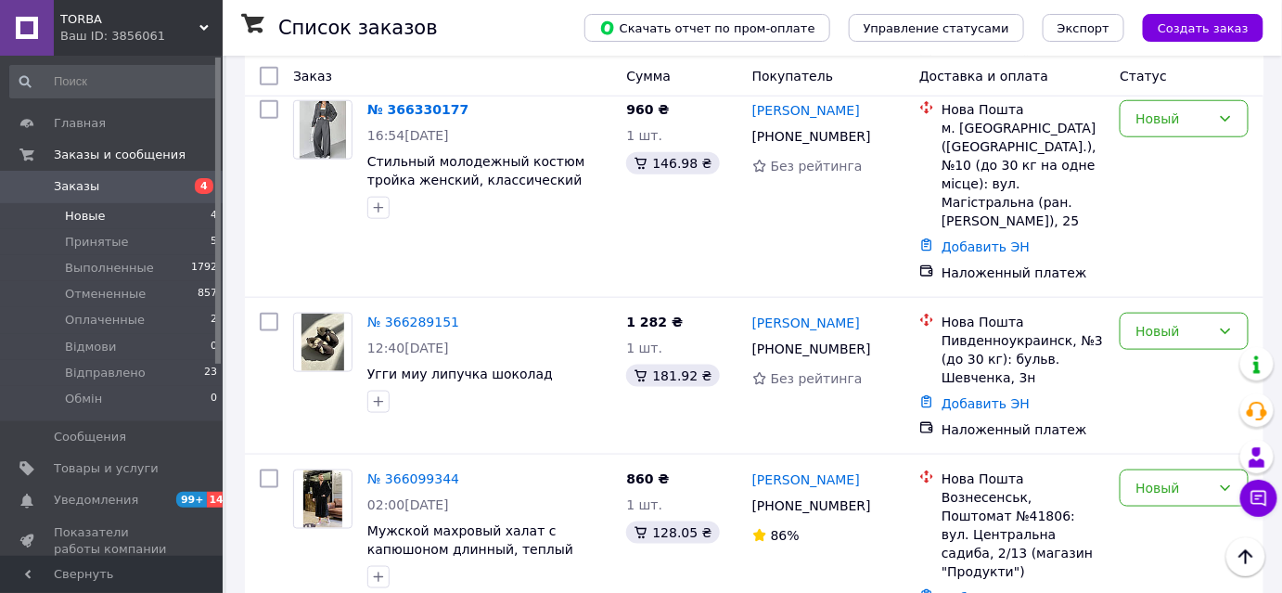
scroll to position [575, 0]
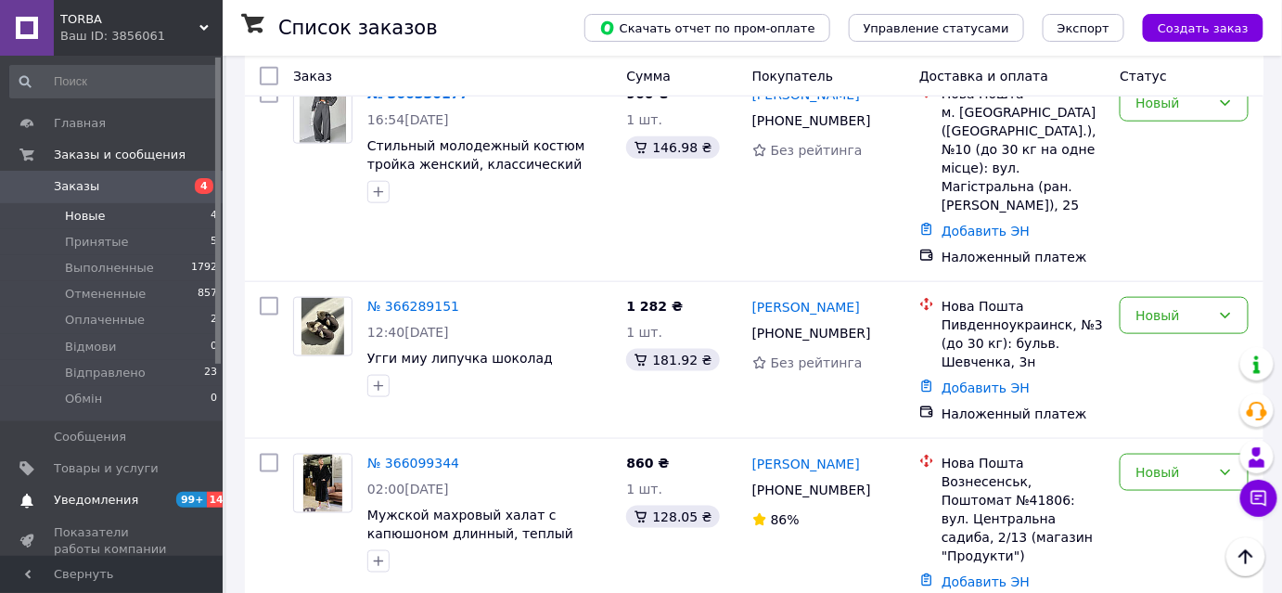
click at [111, 493] on span "Уведомления" at bounding box center [96, 499] width 84 height 17
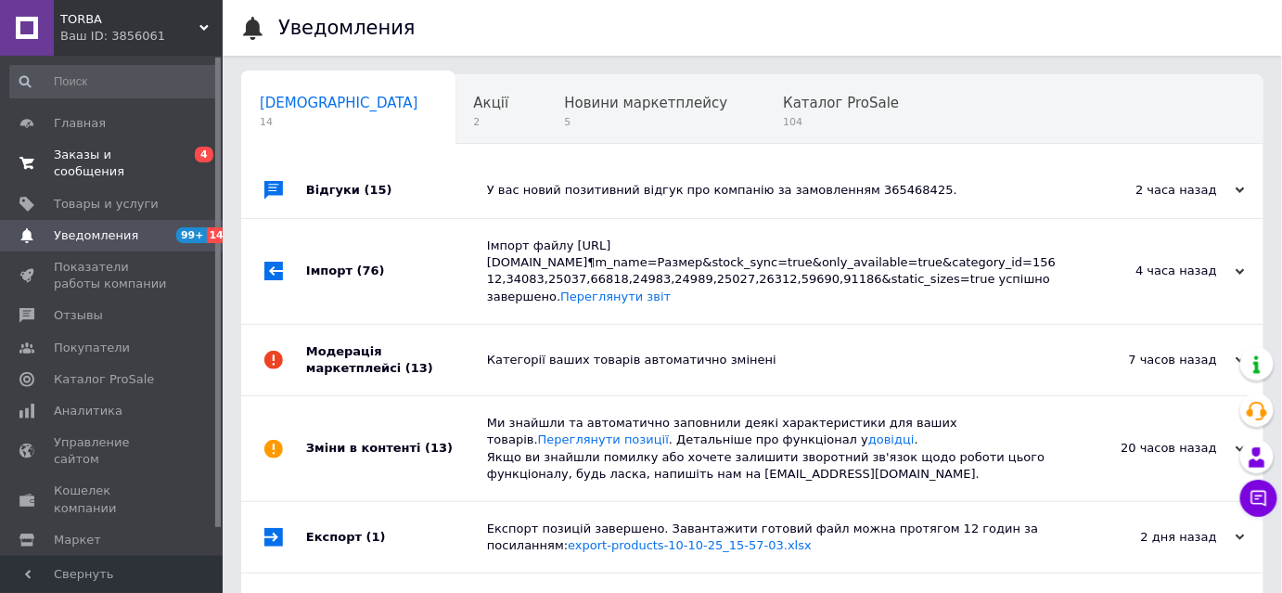
click at [83, 160] on span "Заказы и сообщения" at bounding box center [113, 163] width 118 height 33
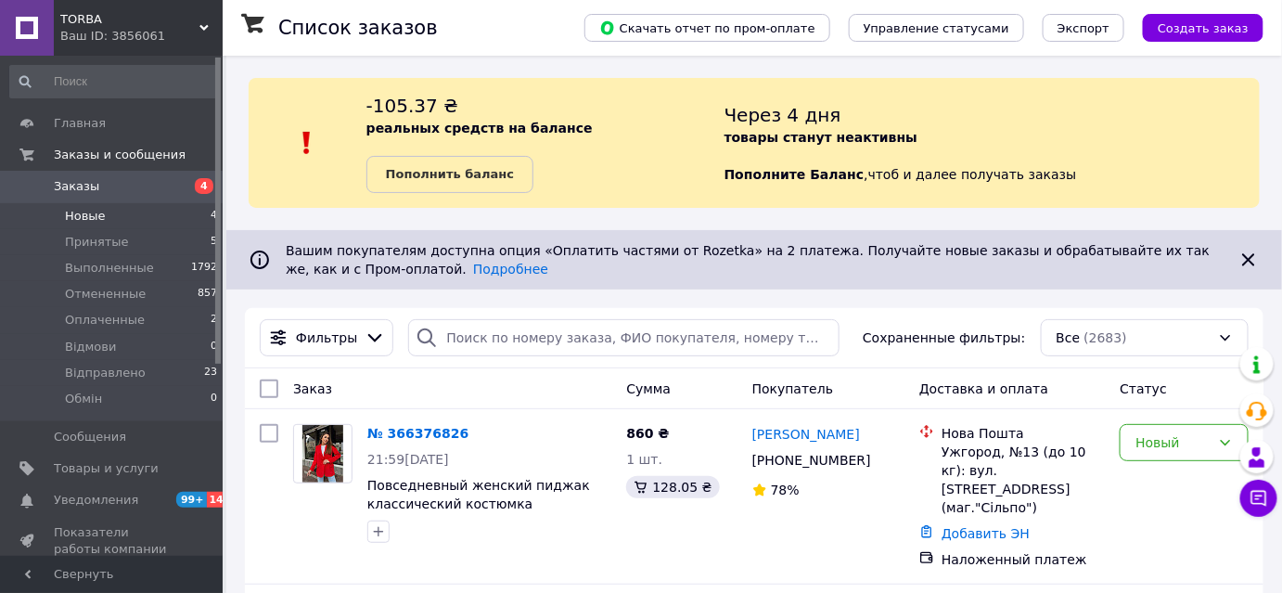
click at [103, 213] on li "Новые 4" at bounding box center [114, 216] width 228 height 26
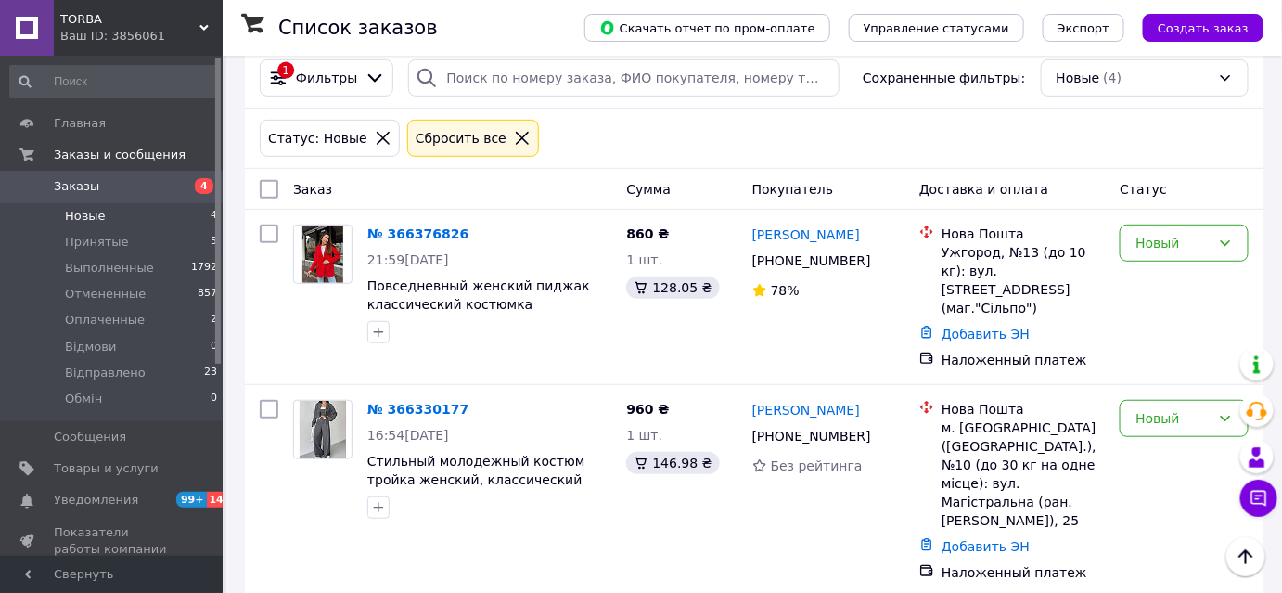
scroll to position [246, 0]
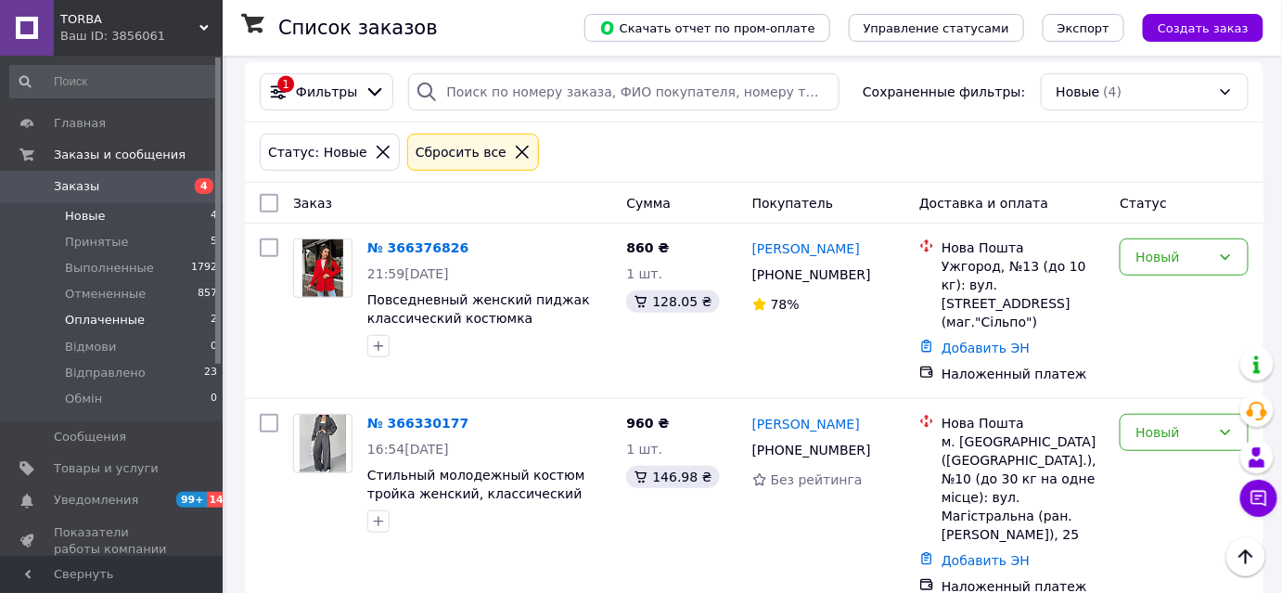
click at [96, 321] on span "Оплаченные" at bounding box center [105, 320] width 80 height 17
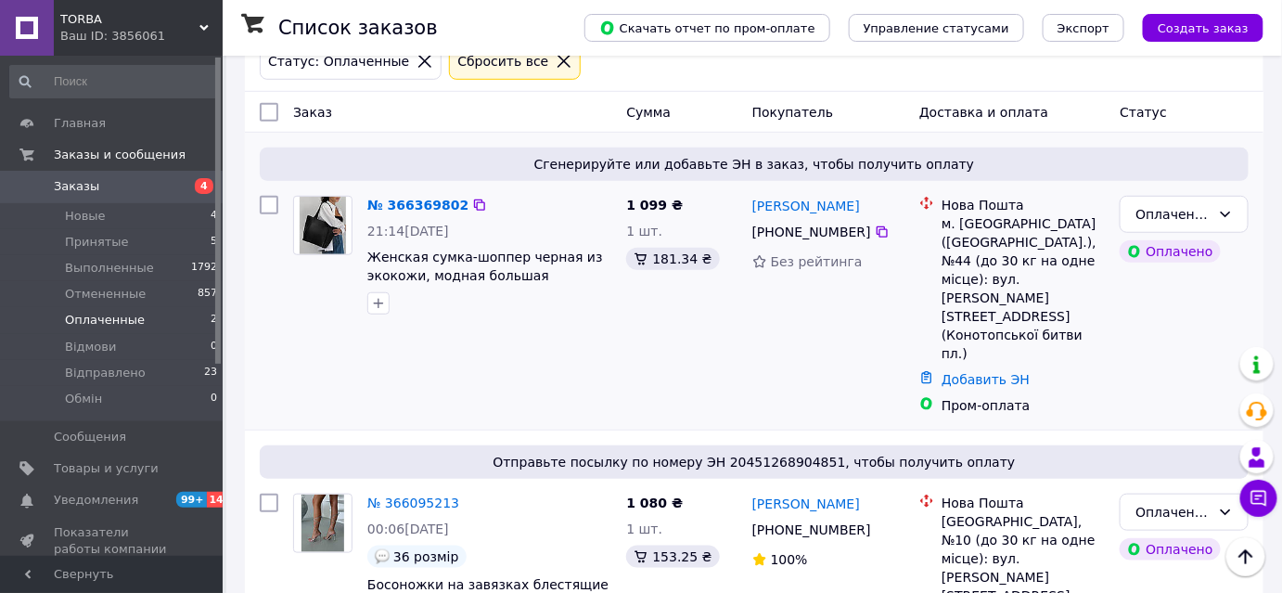
scroll to position [347, 0]
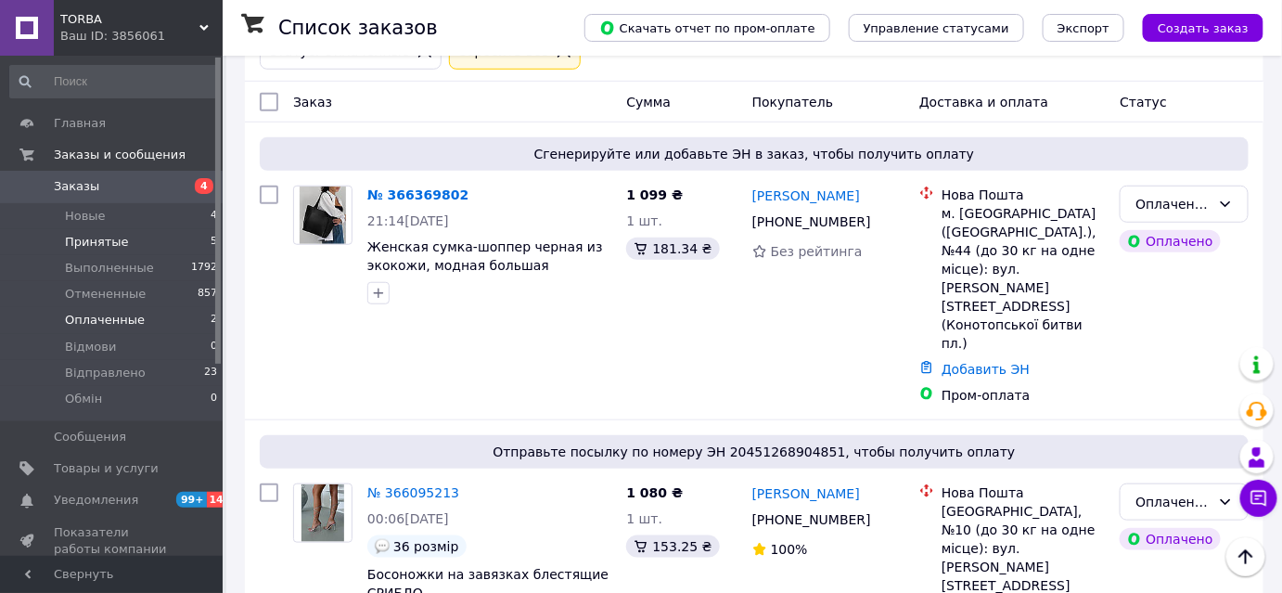
click at [74, 239] on span "Принятые" at bounding box center [97, 242] width 64 height 17
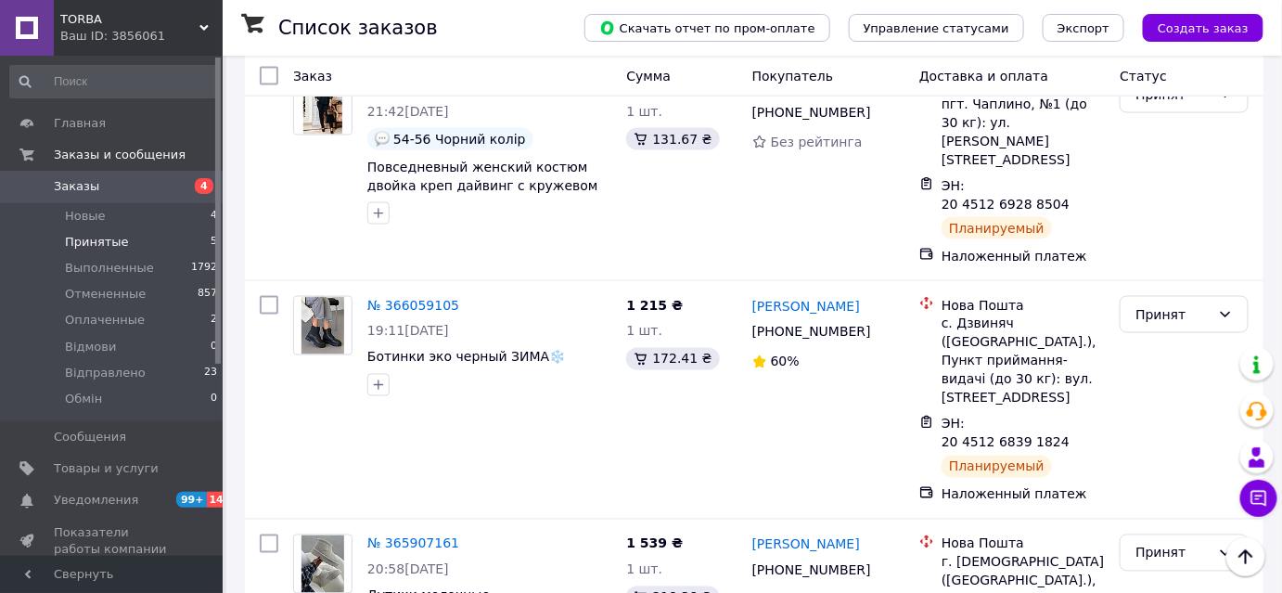
scroll to position [850, 0]
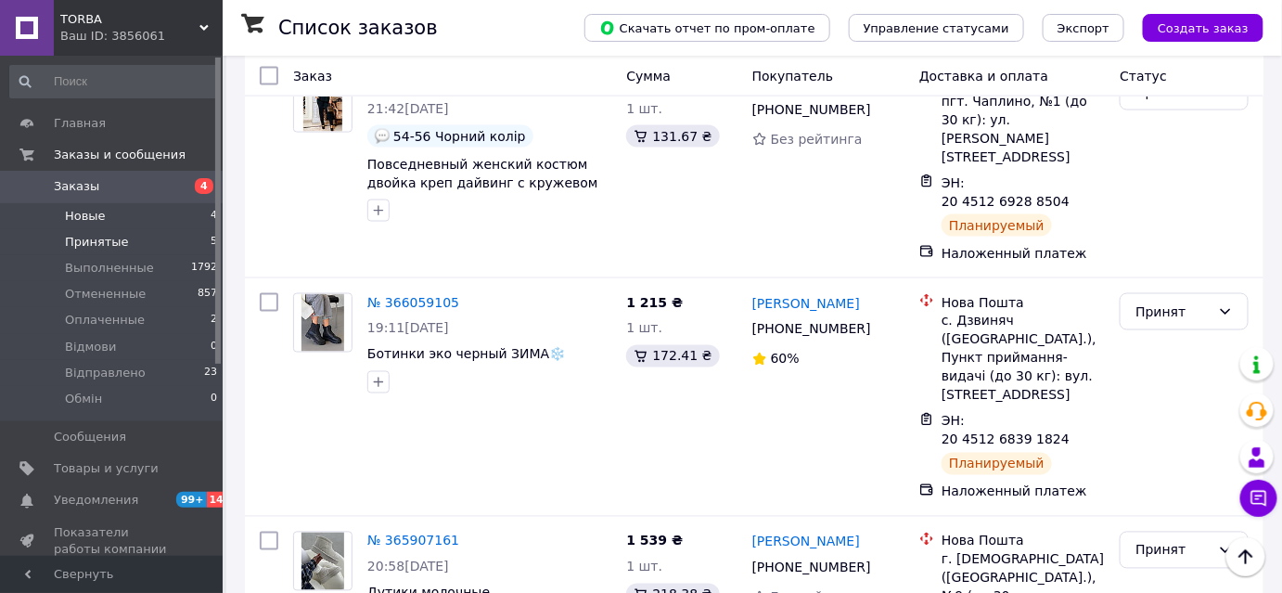
click at [114, 214] on li "Новые 4" at bounding box center [114, 216] width 228 height 26
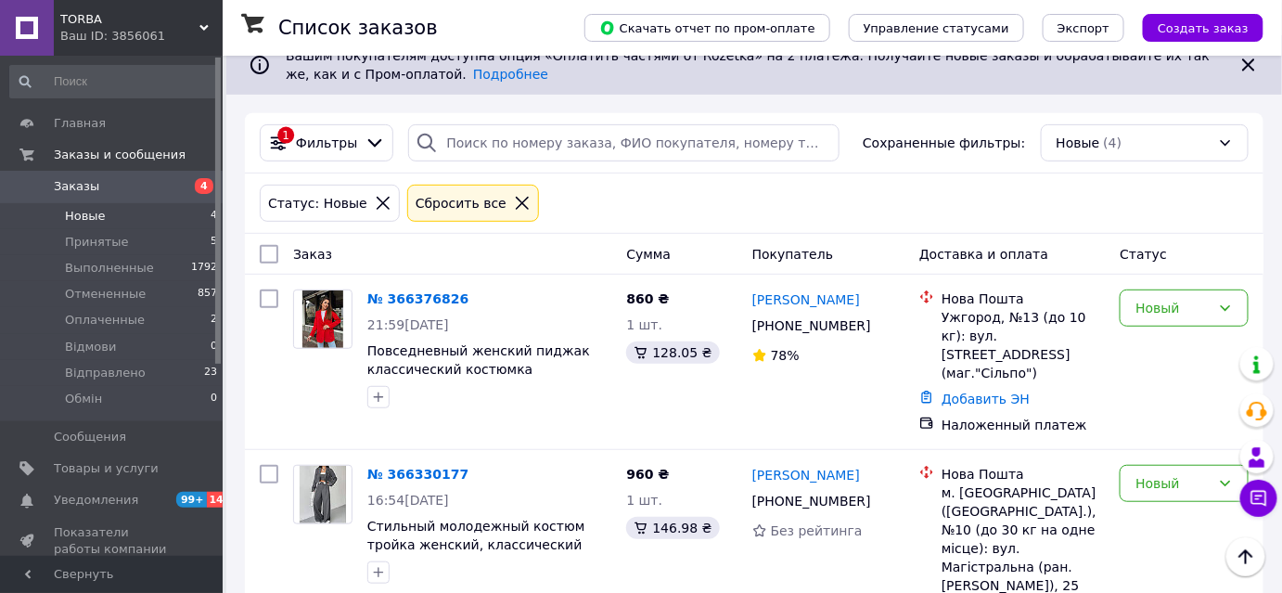
scroll to position [159, 0]
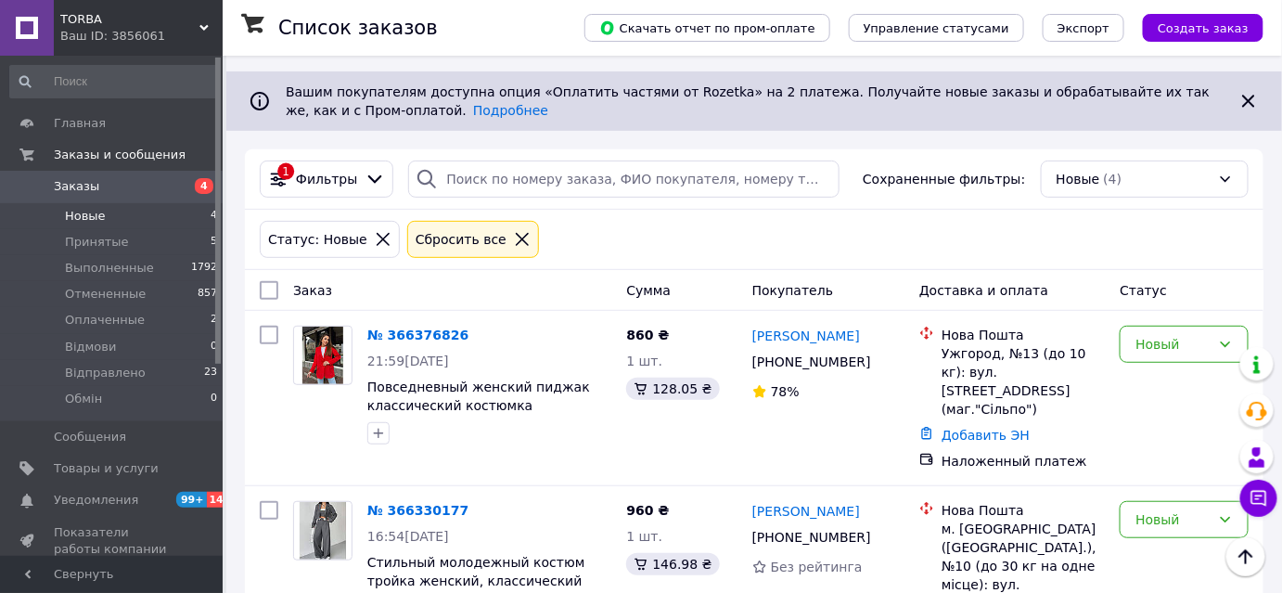
click at [101, 186] on span "Заказы" at bounding box center [113, 186] width 118 height 17
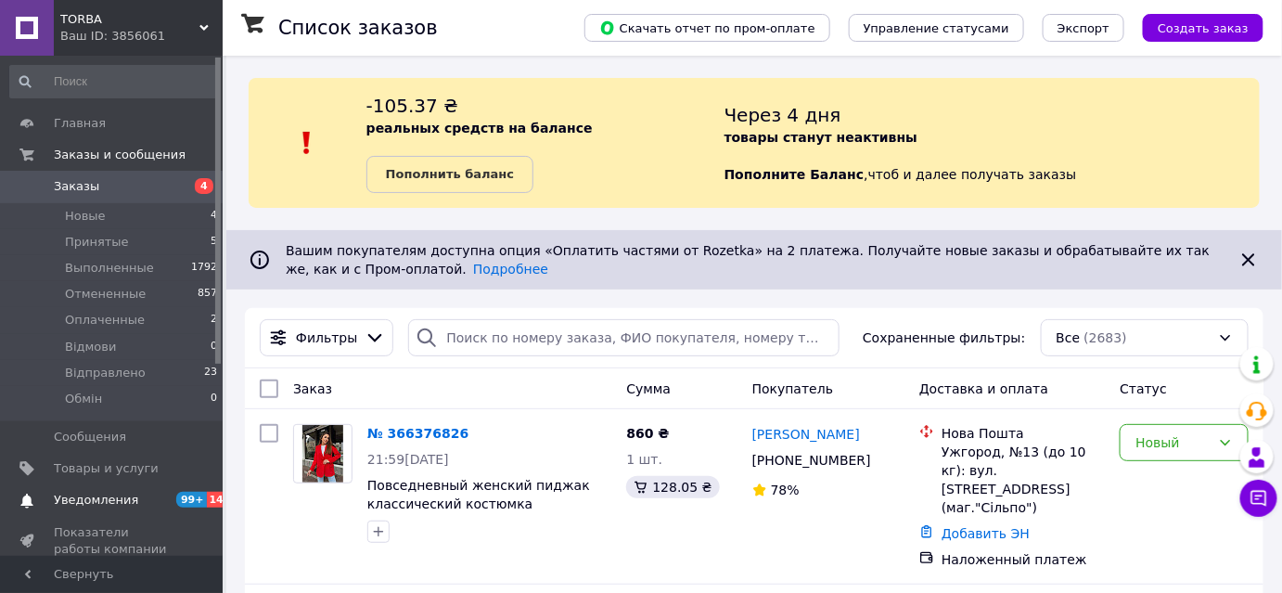
click at [81, 493] on span "Уведомления" at bounding box center [96, 499] width 84 height 17
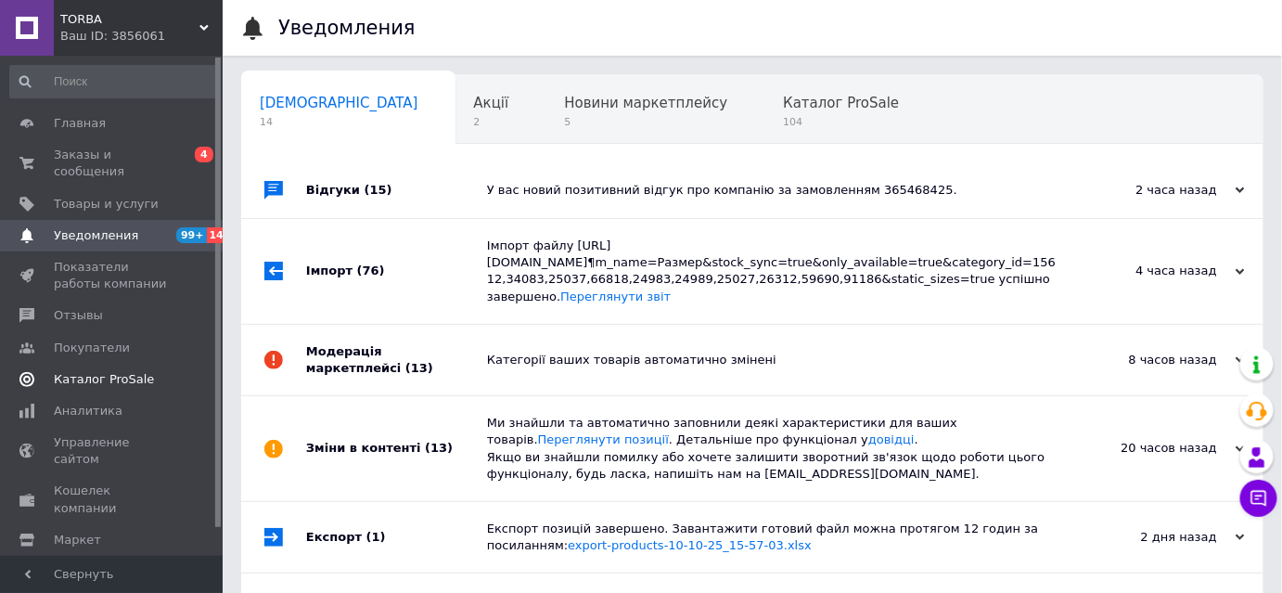
scroll to position [29, 0]
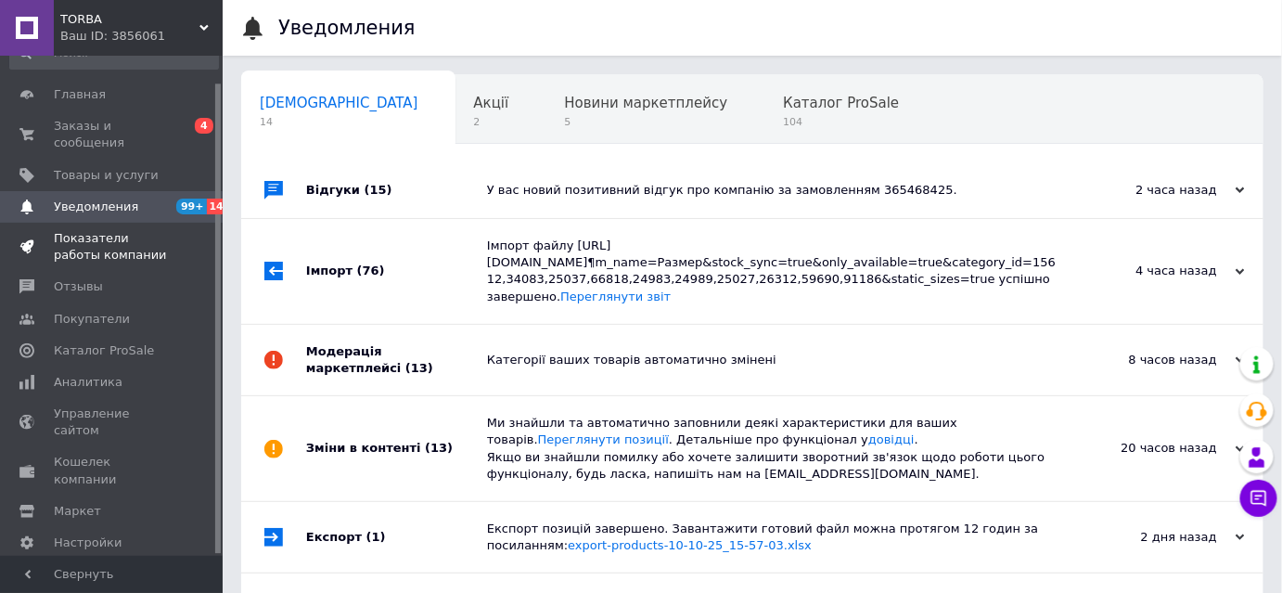
click at [67, 230] on span "Показатели работы компании" at bounding box center [113, 246] width 118 height 33
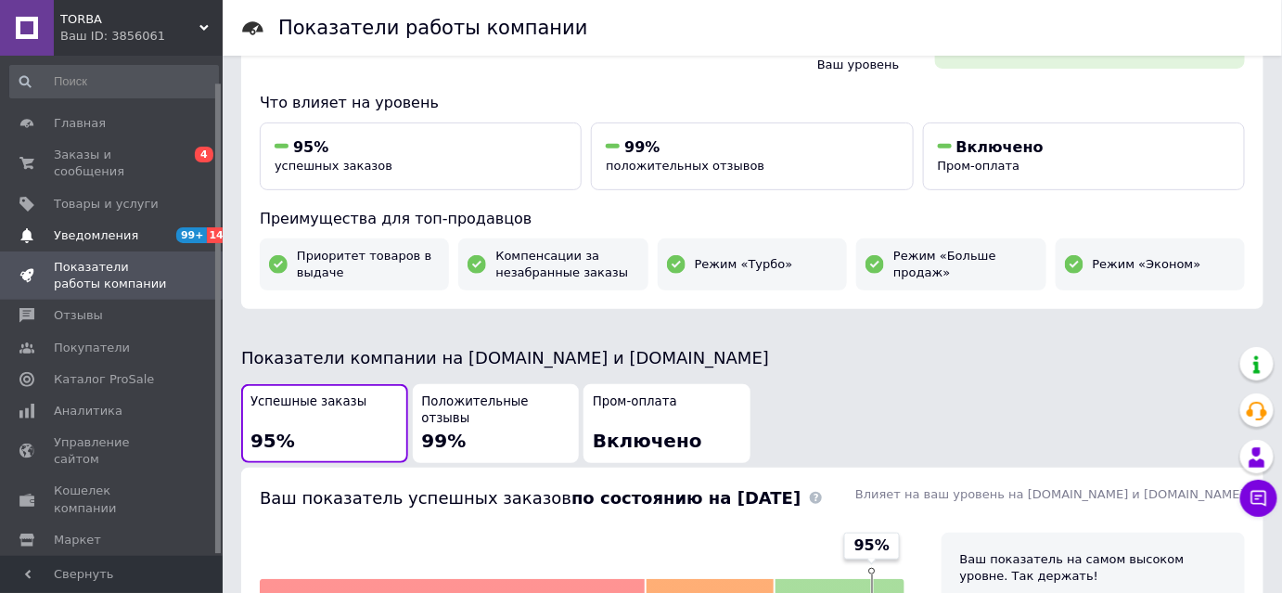
scroll to position [29, 0]
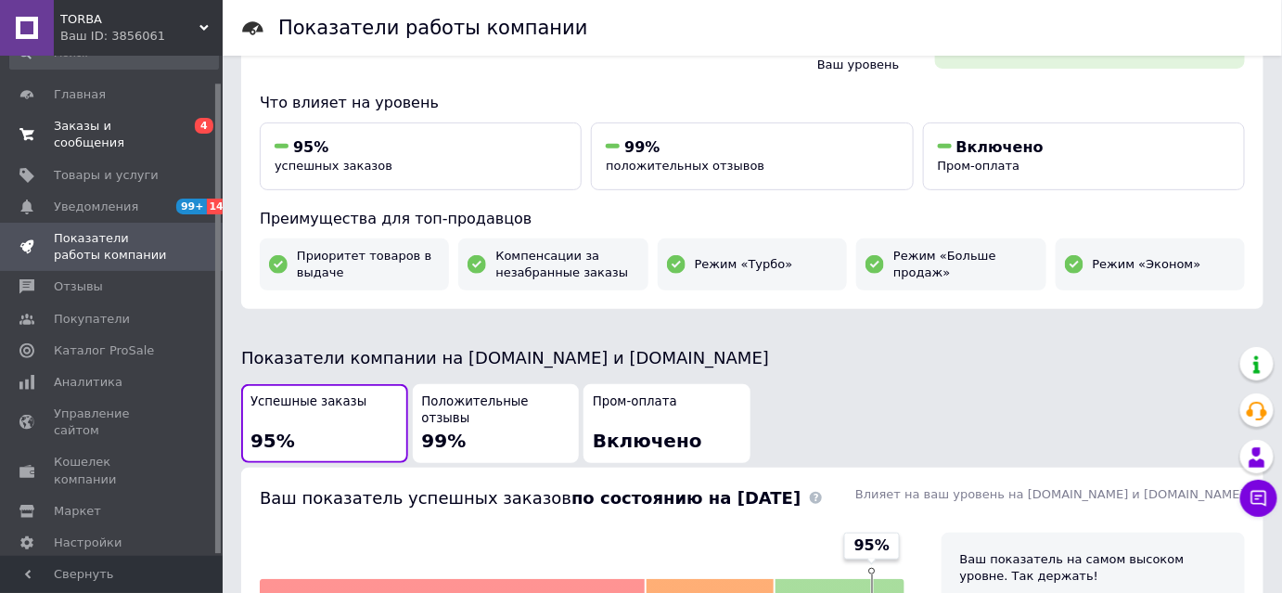
click at [82, 125] on span "Заказы и сообщения" at bounding box center [113, 134] width 118 height 33
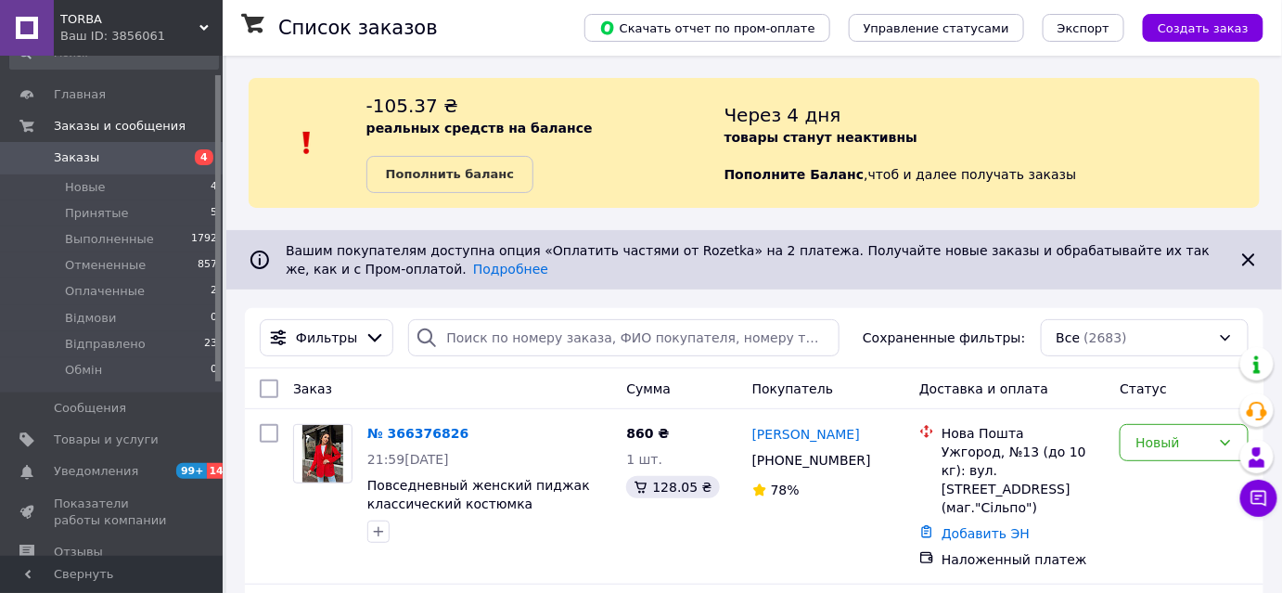
click at [85, 11] on span "TORBA" at bounding box center [129, 19] width 139 height 17
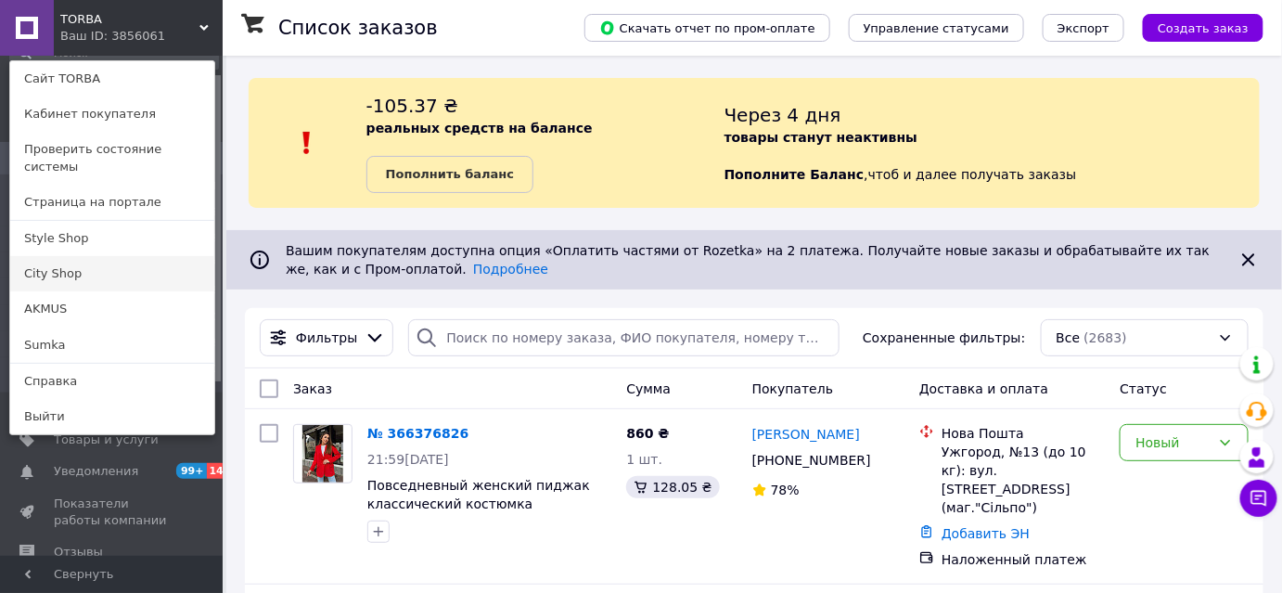
click at [56, 256] on link "City Shop" at bounding box center [112, 273] width 204 height 35
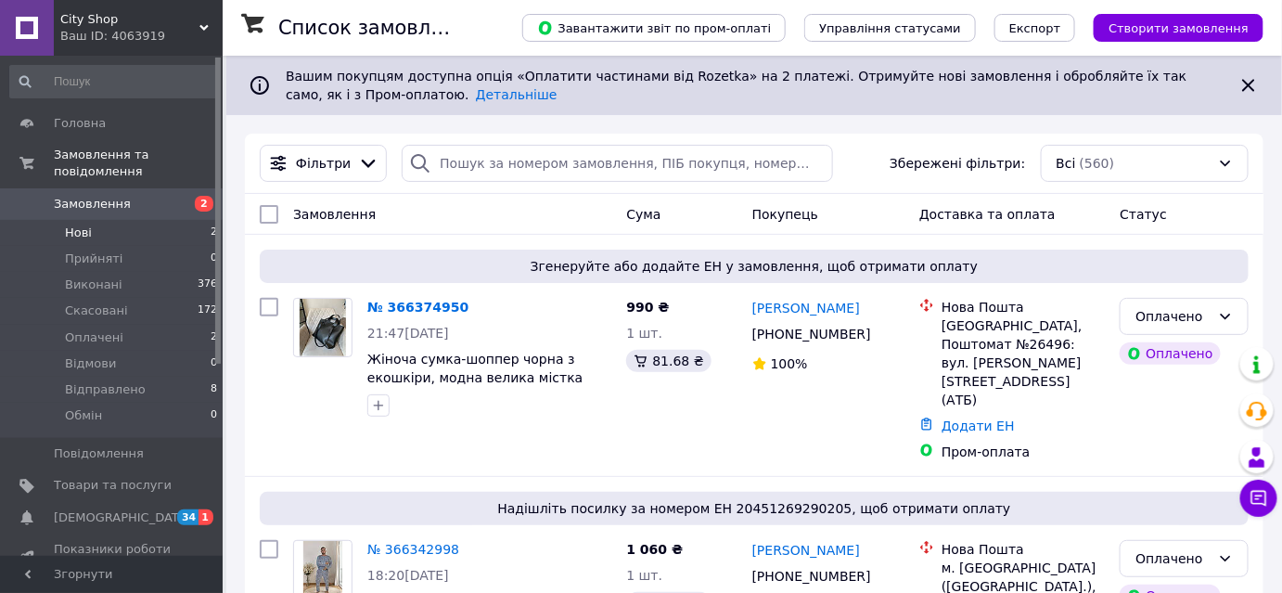
click at [97, 220] on li "Нові 2" at bounding box center [114, 233] width 228 height 26
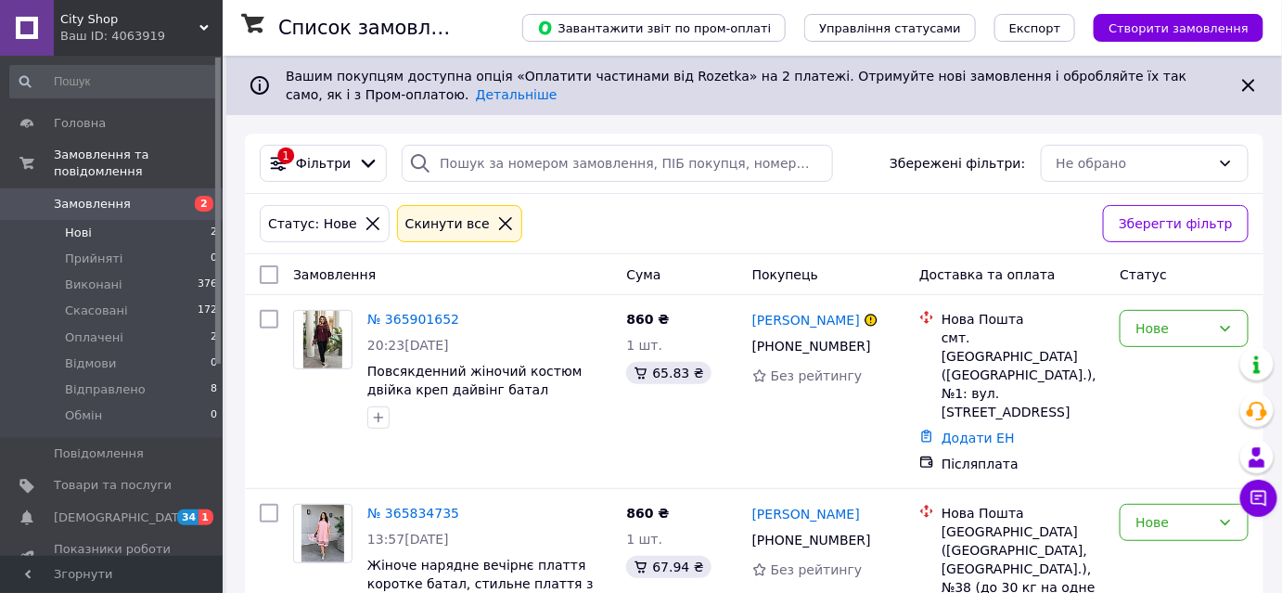
scroll to position [50, 0]
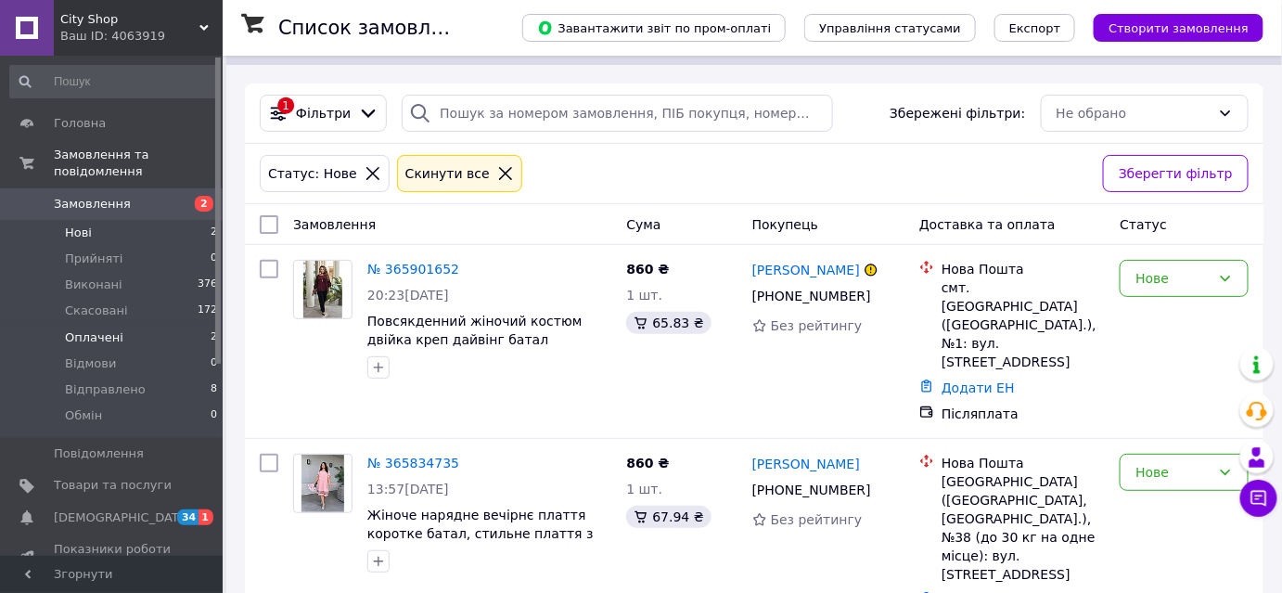
click at [93, 329] on span "Оплачені" at bounding box center [94, 337] width 58 height 17
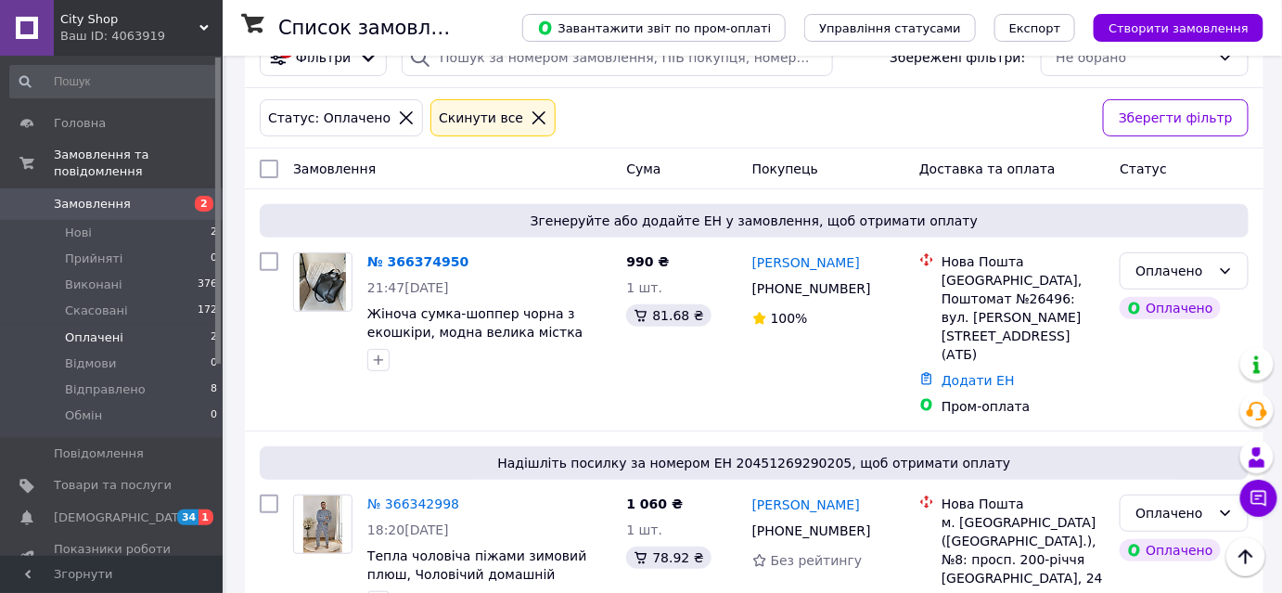
scroll to position [88, 0]
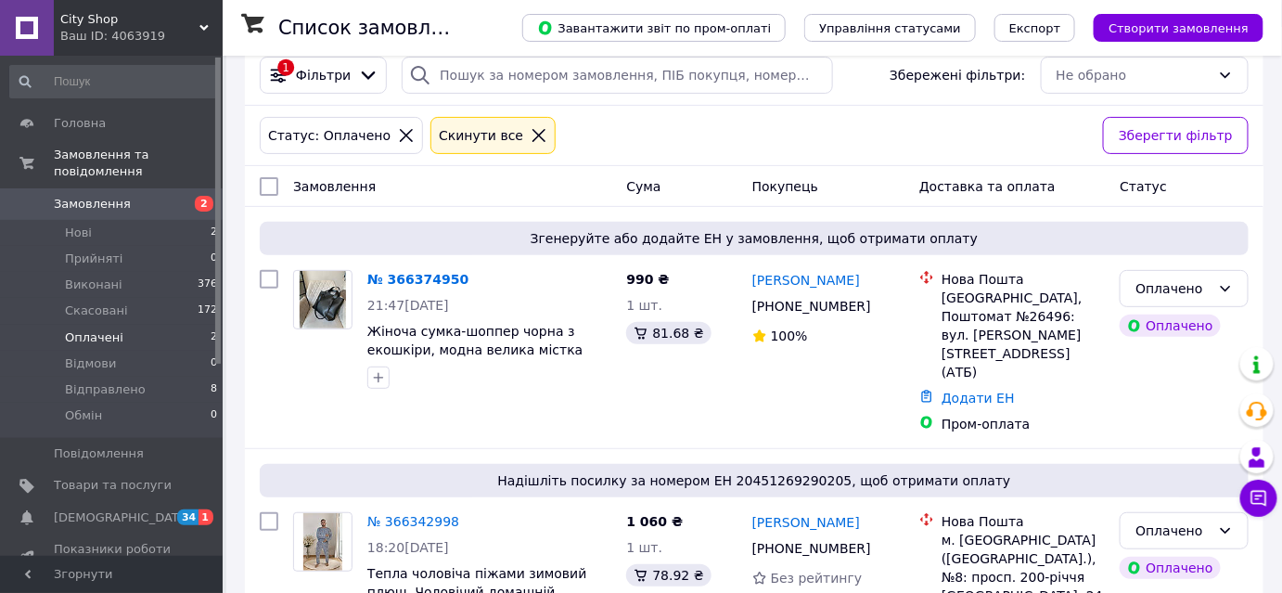
click at [79, 29] on div "Ваш ID: 4063919" at bounding box center [141, 36] width 162 height 17
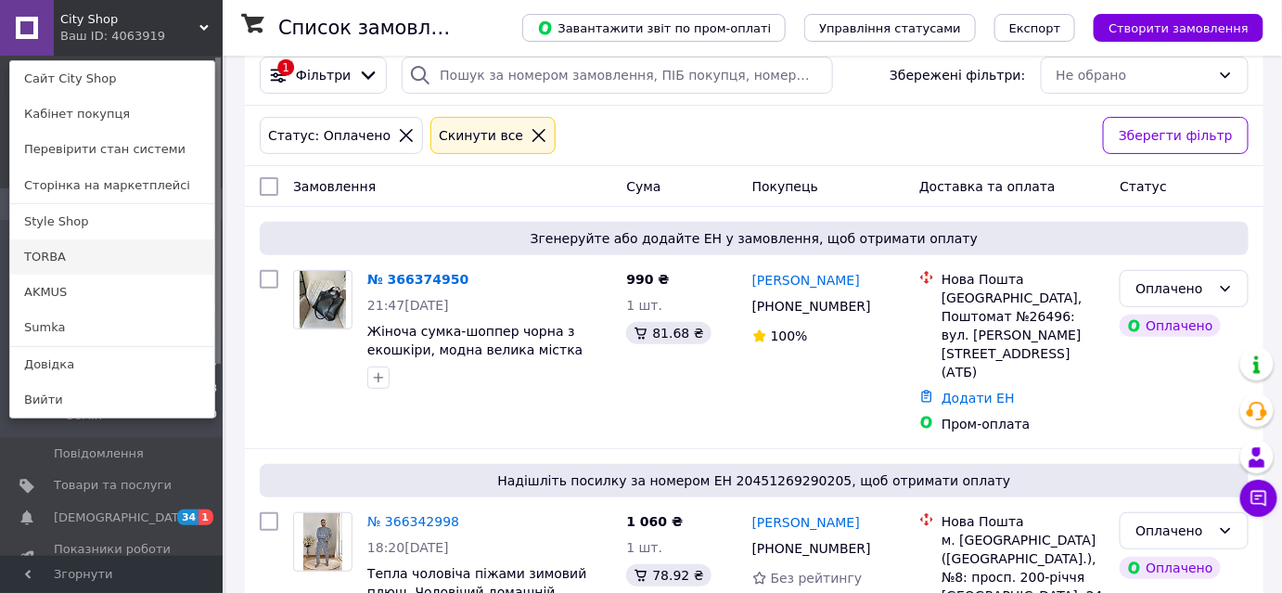
click at [57, 252] on link "TORBA" at bounding box center [112, 256] width 204 height 35
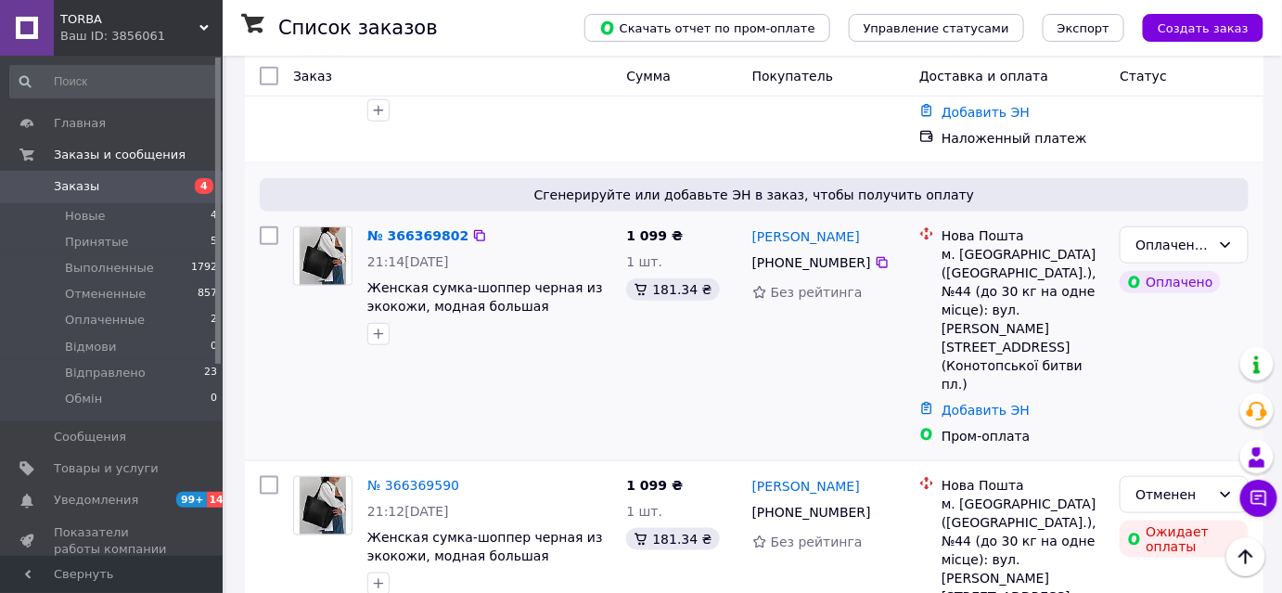
scroll to position [505, 0]
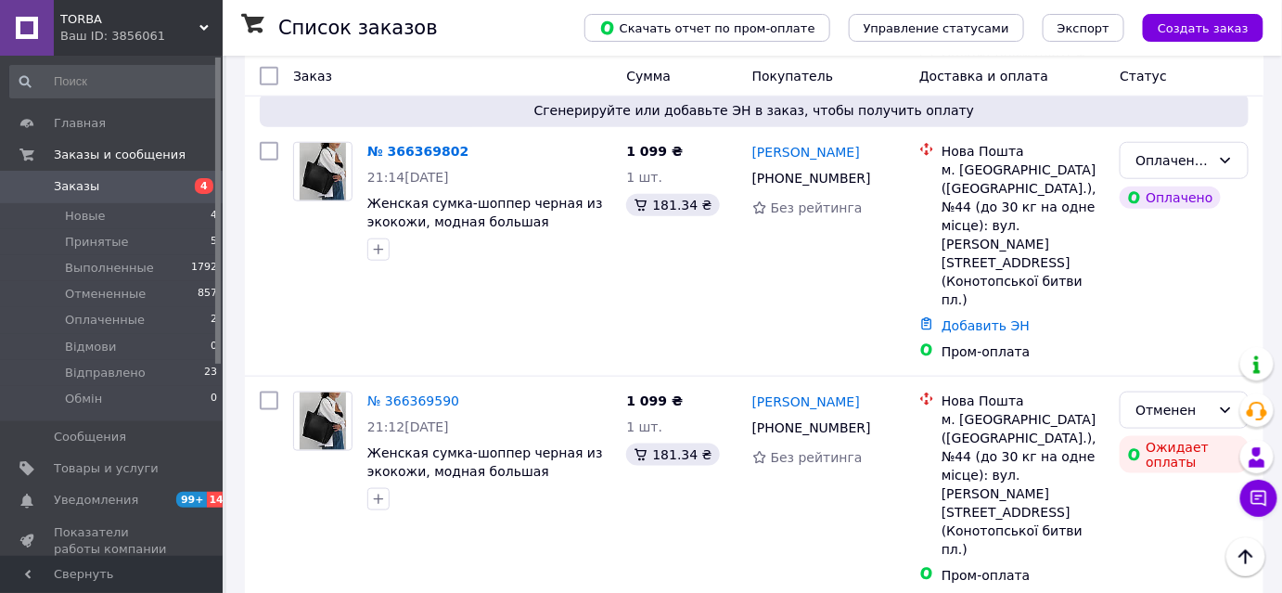
click at [86, 36] on div "Ваш ID: 3856061" at bounding box center [141, 36] width 162 height 17
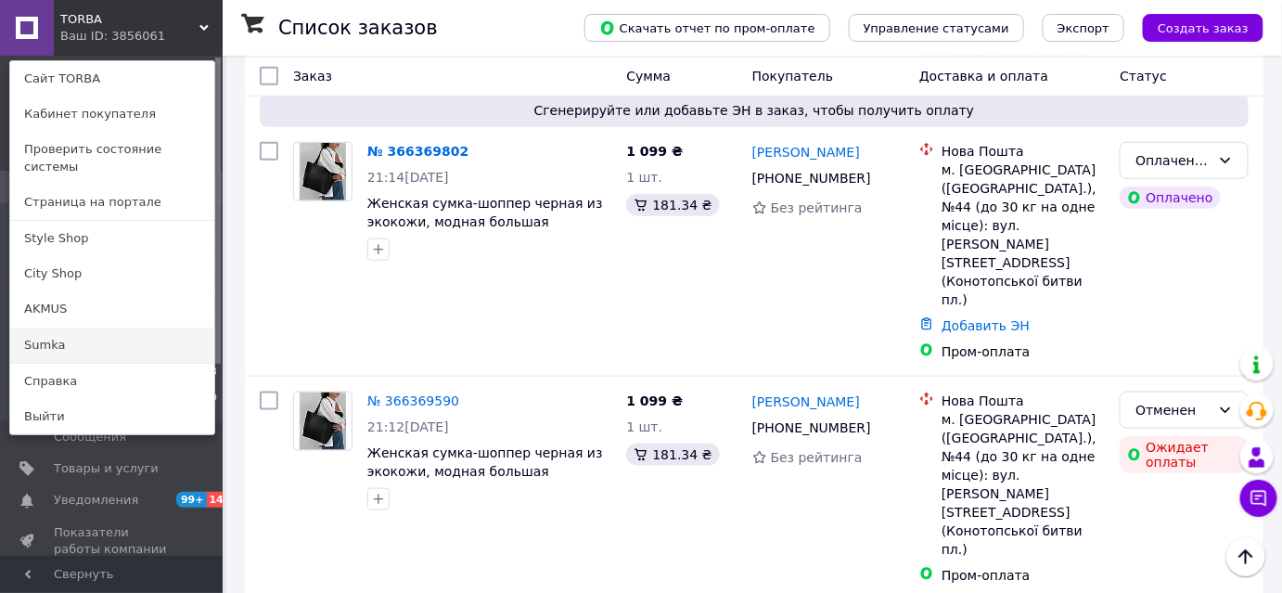
click at [35, 336] on link "Sumka" at bounding box center [112, 344] width 204 height 35
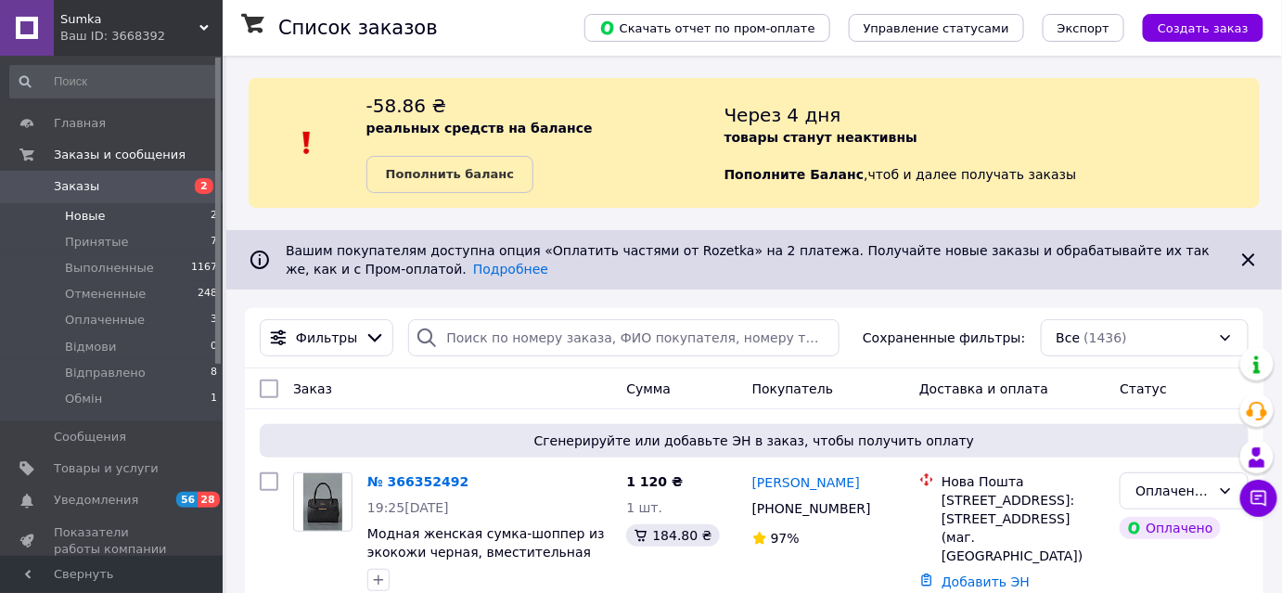
click at [119, 219] on li "Новые 2" at bounding box center [114, 216] width 228 height 26
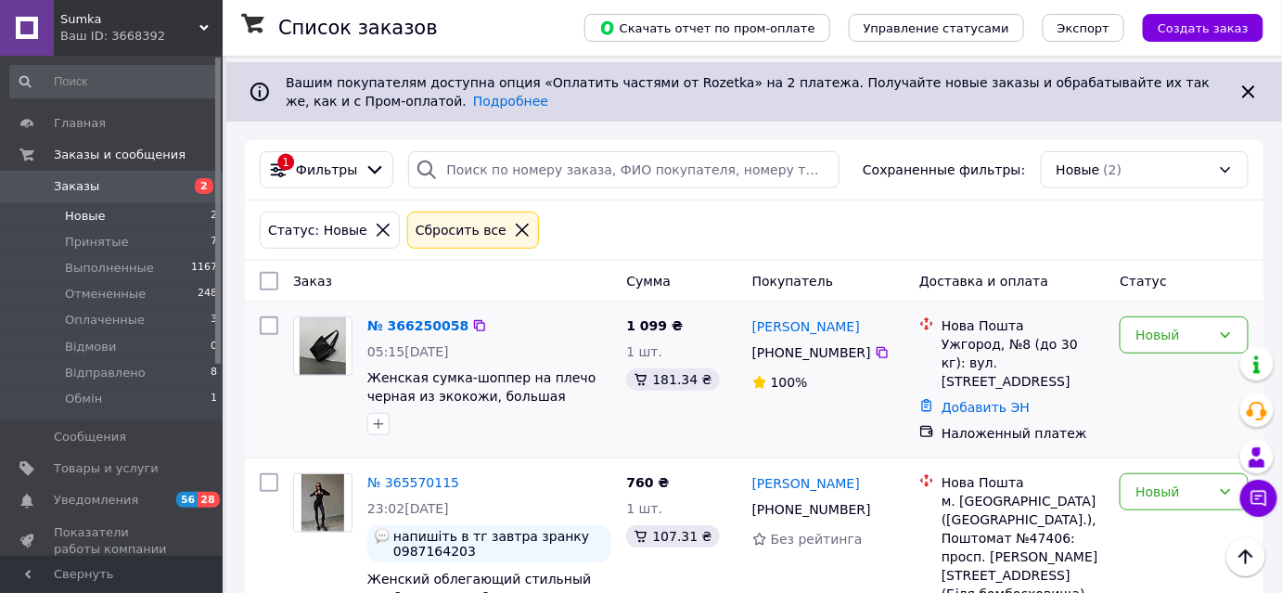
scroll to position [236, 0]
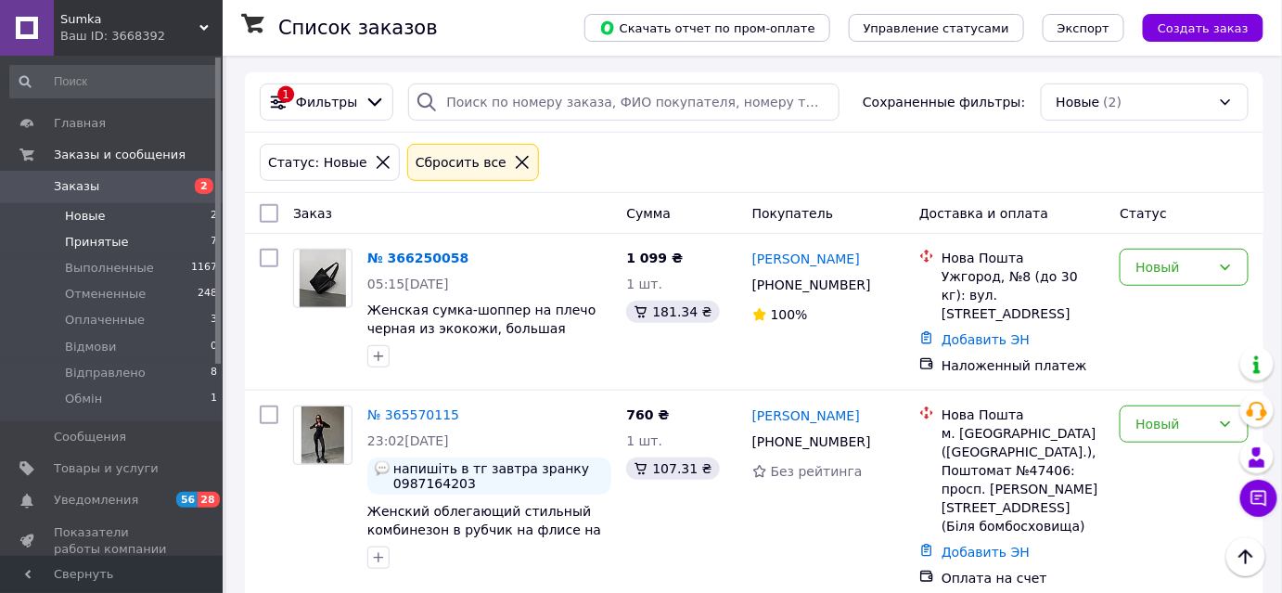
click at [122, 238] on li "Принятые 7" at bounding box center [114, 242] width 228 height 26
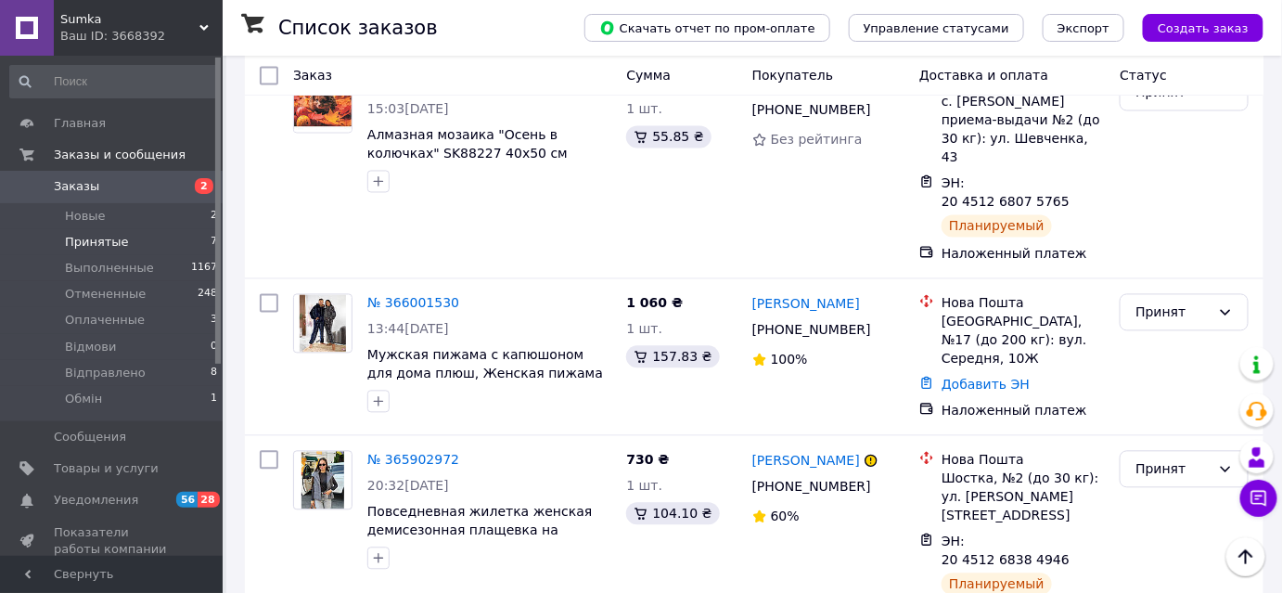
scroll to position [1130, 0]
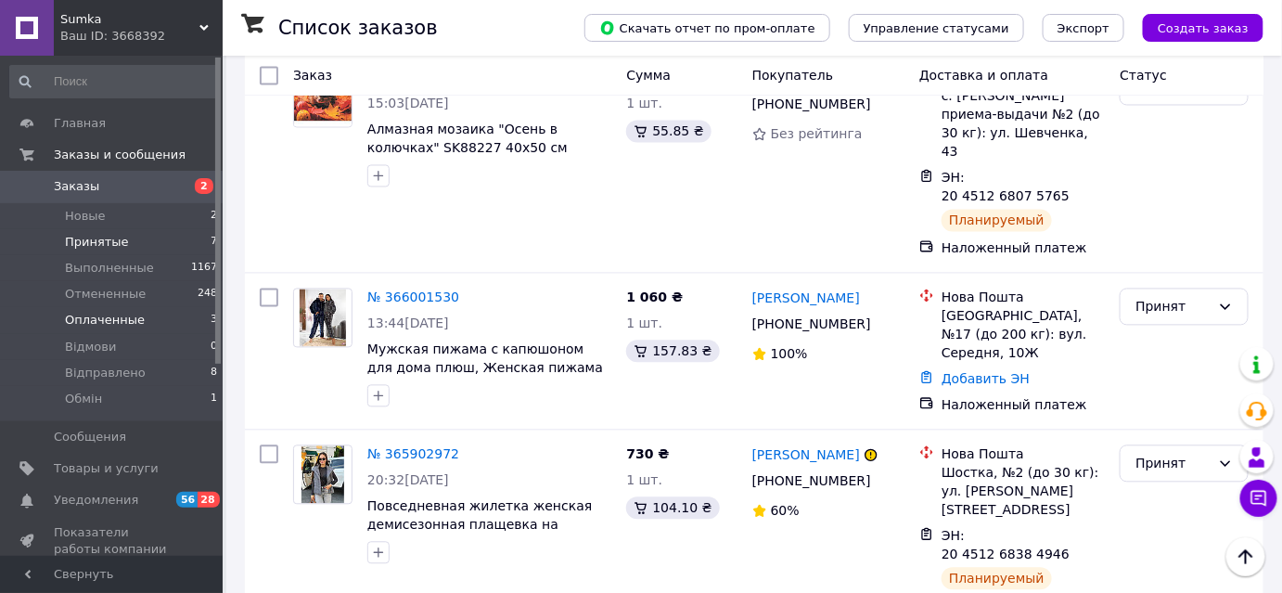
click at [107, 322] on span "Оплаченные" at bounding box center [105, 320] width 80 height 17
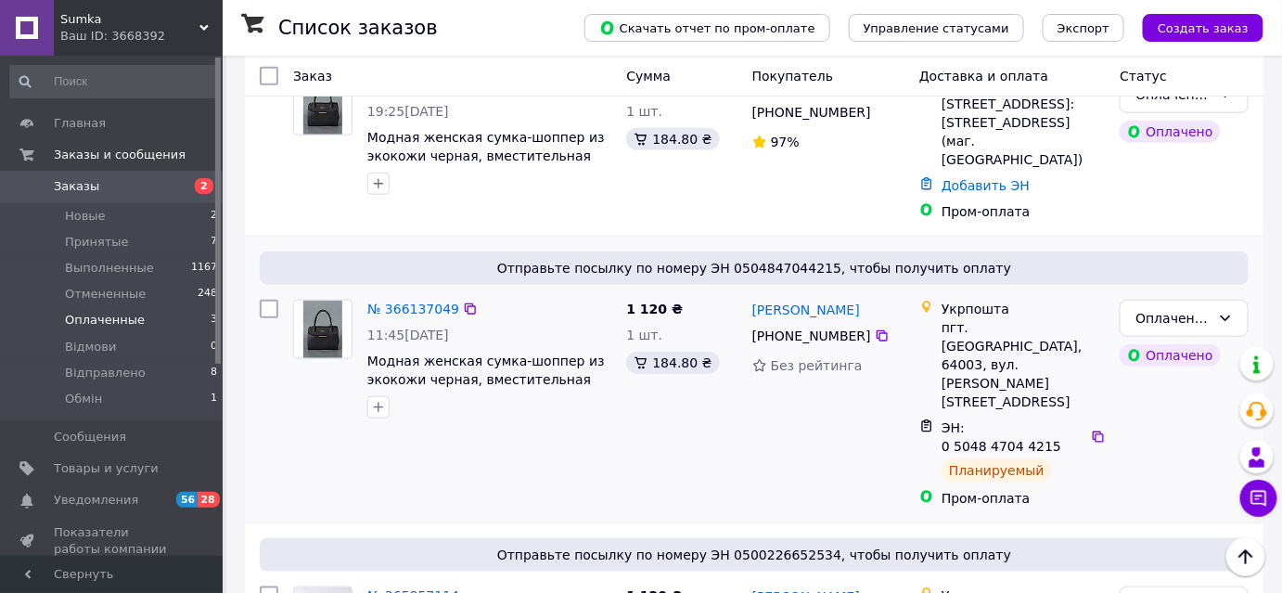
scroll to position [541, 0]
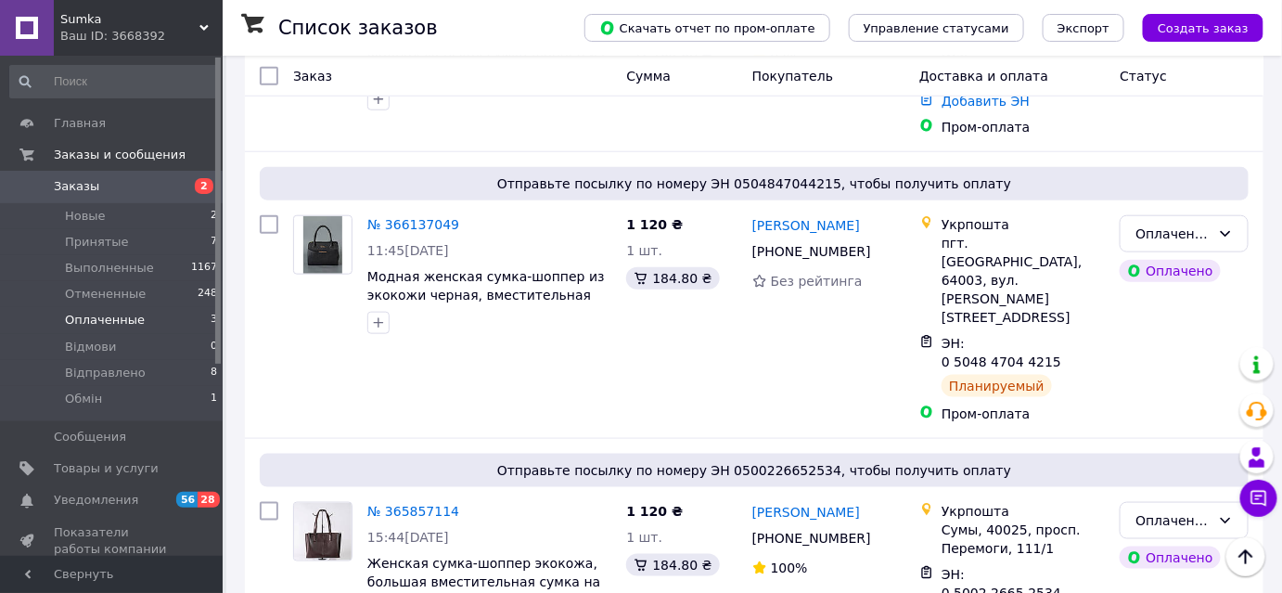
click at [80, 182] on span "Заказы" at bounding box center [76, 186] width 45 height 17
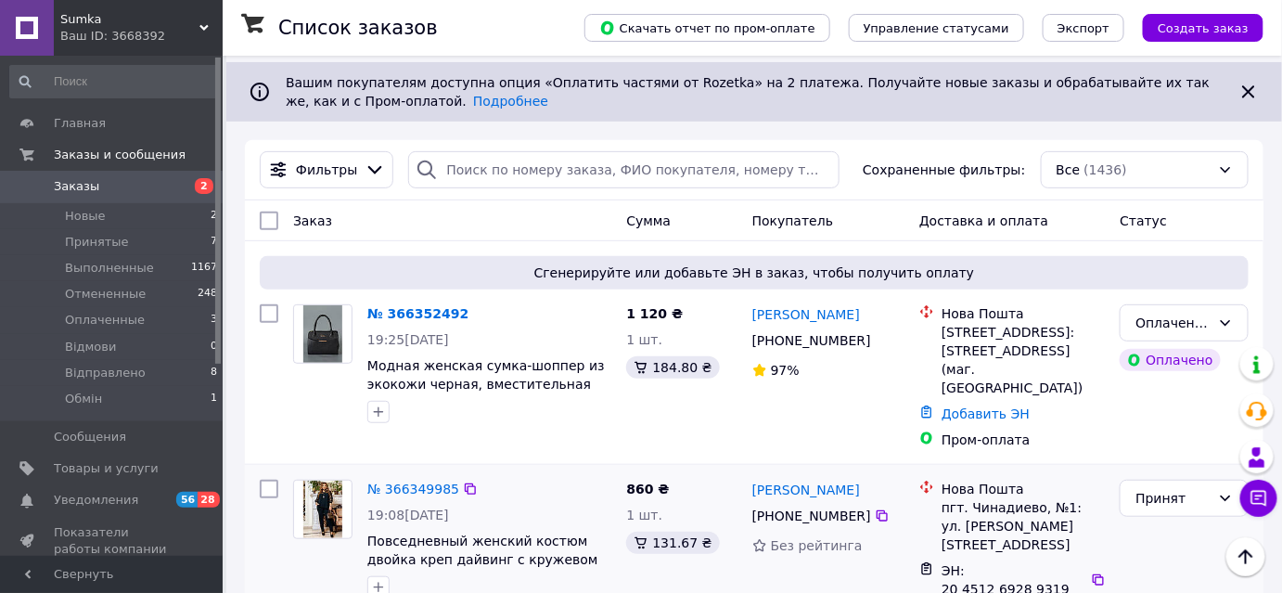
scroll to position [337, 0]
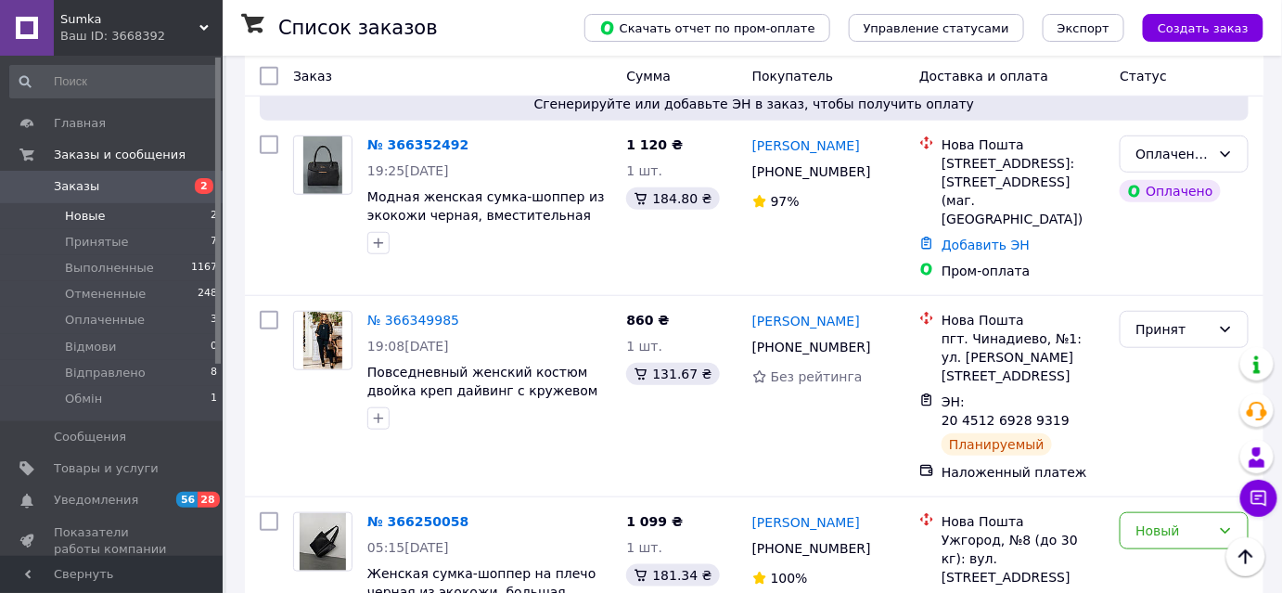
click at [102, 220] on li "Новые 2" at bounding box center [114, 216] width 228 height 26
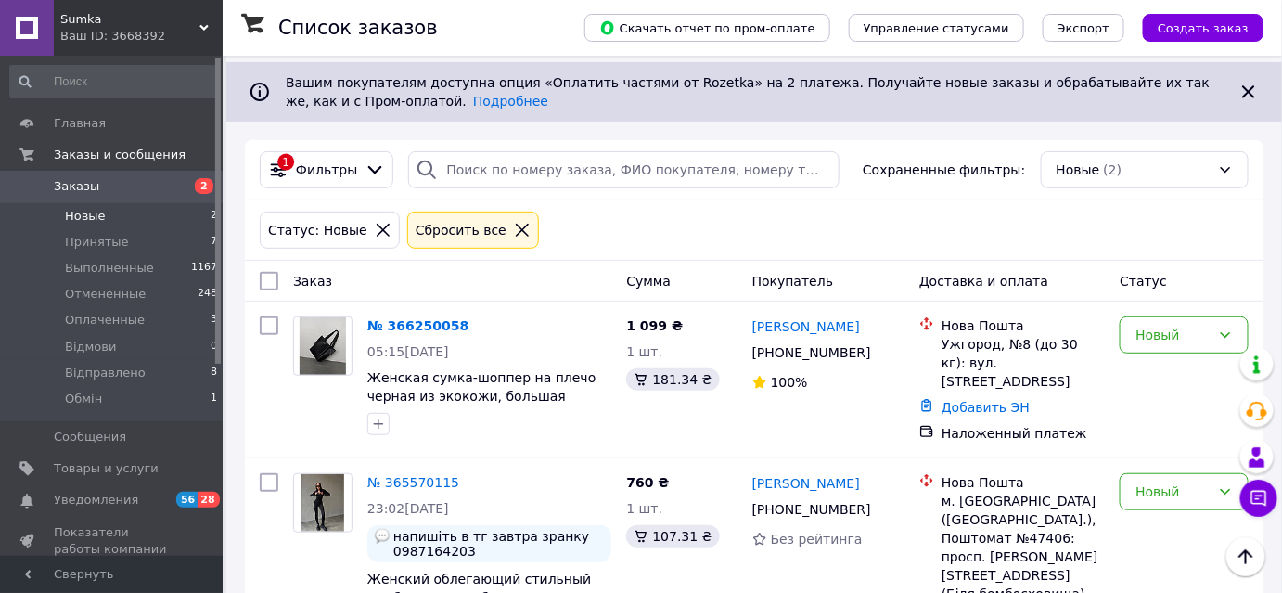
scroll to position [236, 0]
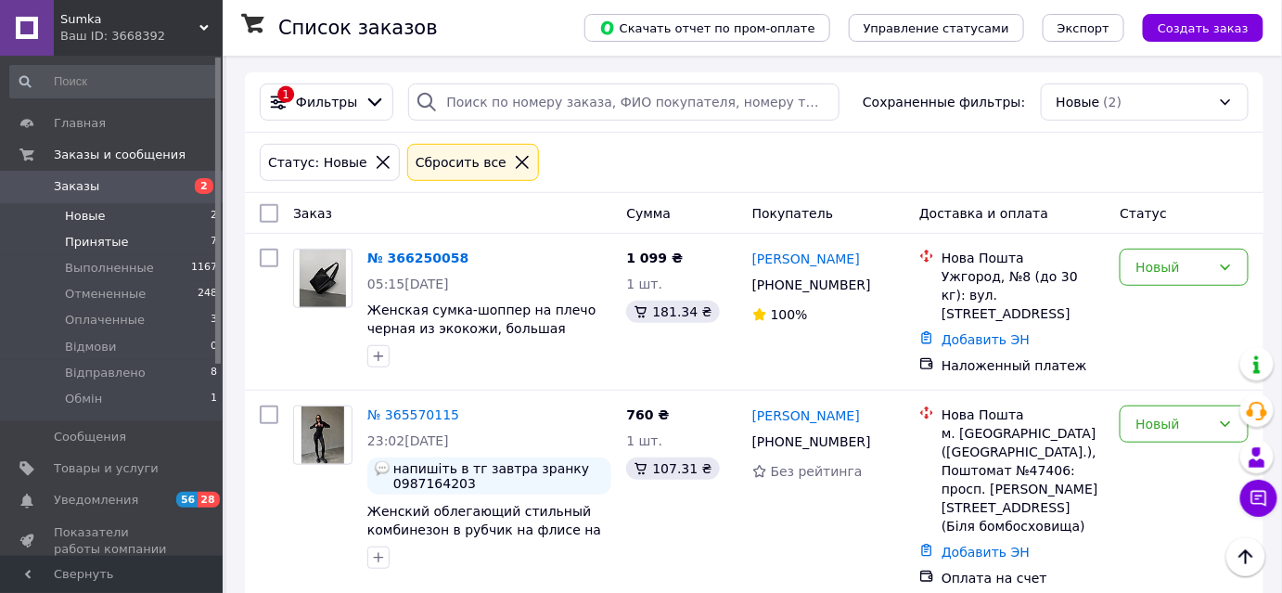
click at [108, 236] on span "Принятые" at bounding box center [97, 242] width 64 height 17
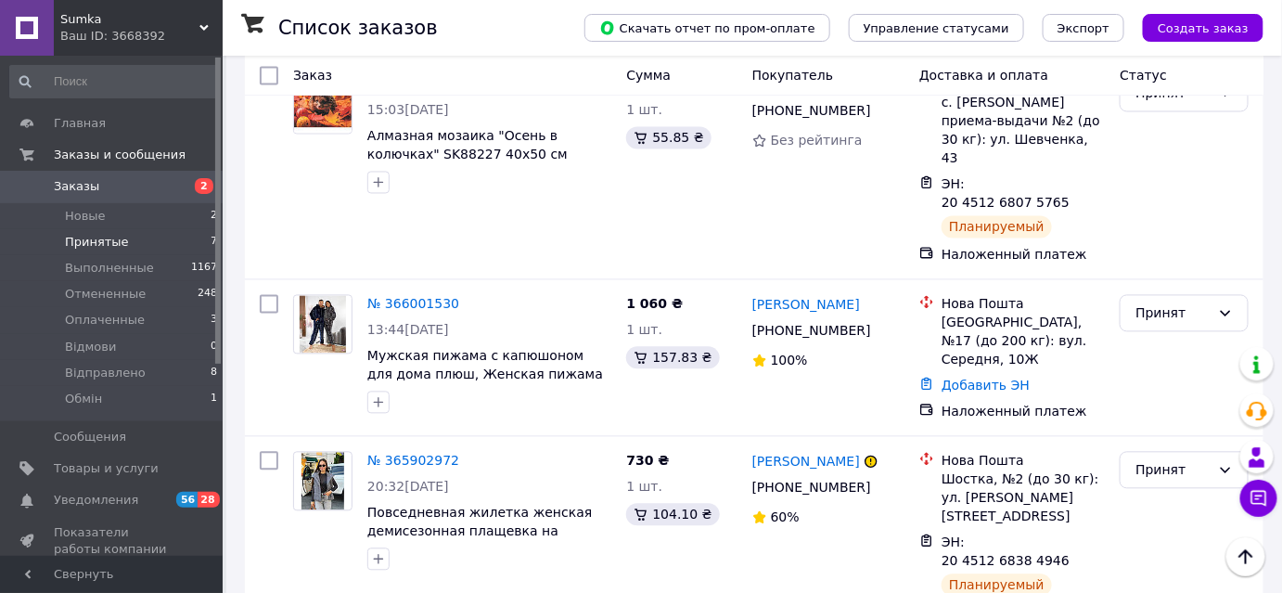
scroll to position [1130, 0]
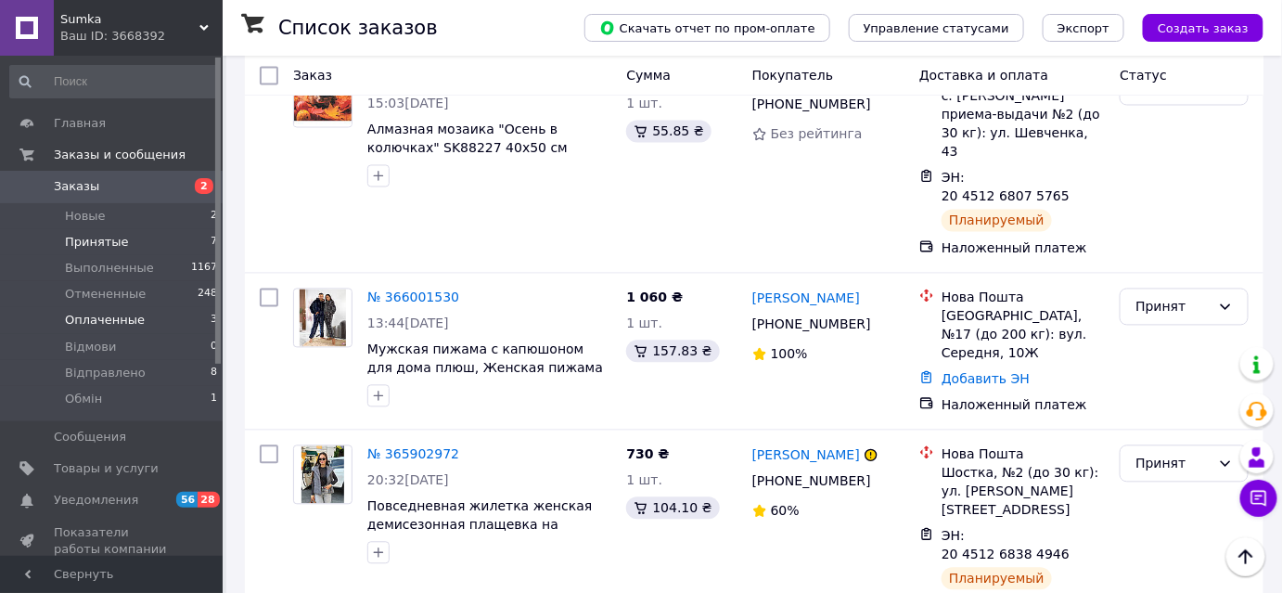
click at [74, 325] on span "Оплаченные" at bounding box center [105, 320] width 80 height 17
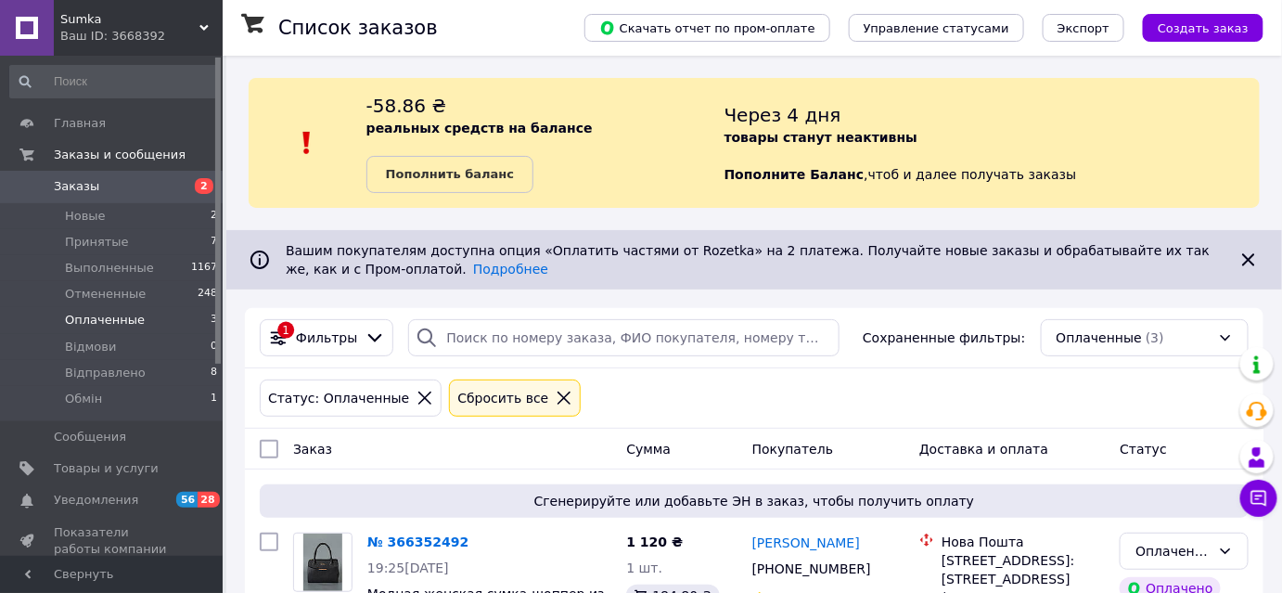
click at [84, 30] on div "Ваш ID: 3668392" at bounding box center [141, 36] width 162 height 17
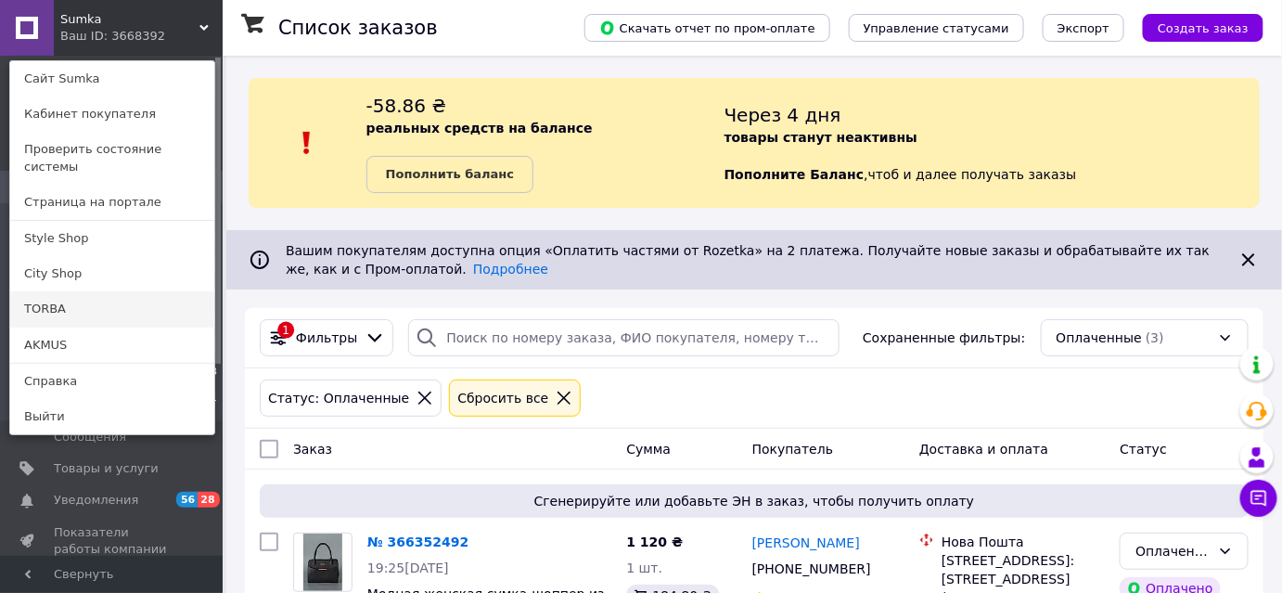
click at [79, 306] on link "TORBA" at bounding box center [112, 308] width 204 height 35
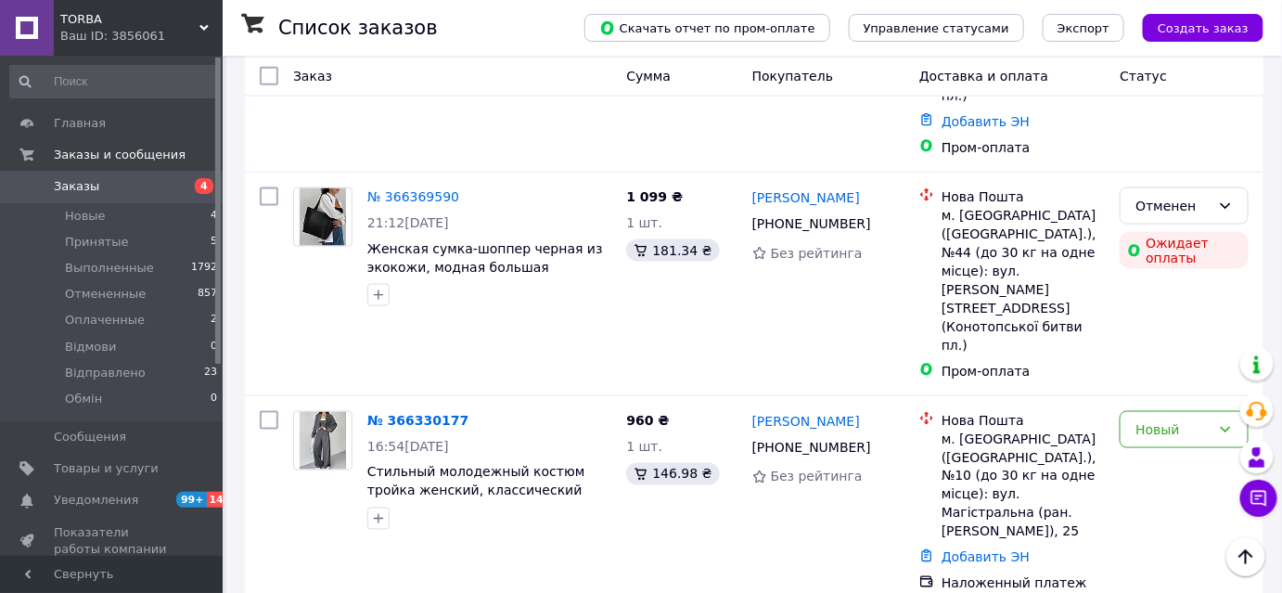
scroll to position [687, 0]
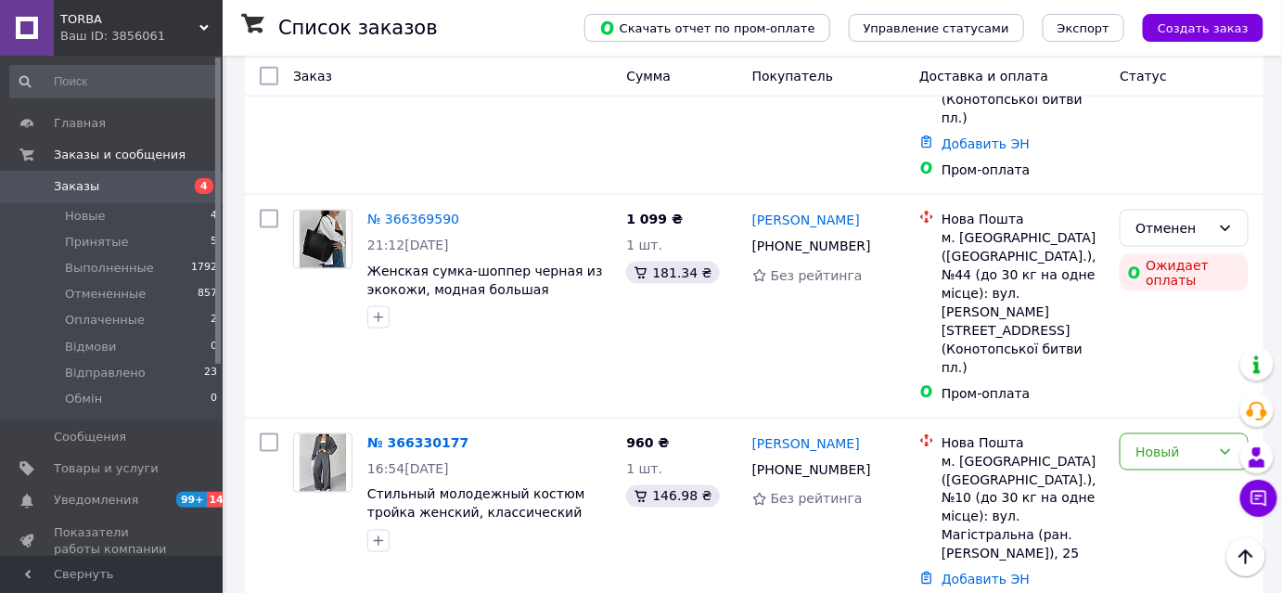
click at [72, 33] on div "Ваш ID: 3856061" at bounding box center [141, 36] width 162 height 17
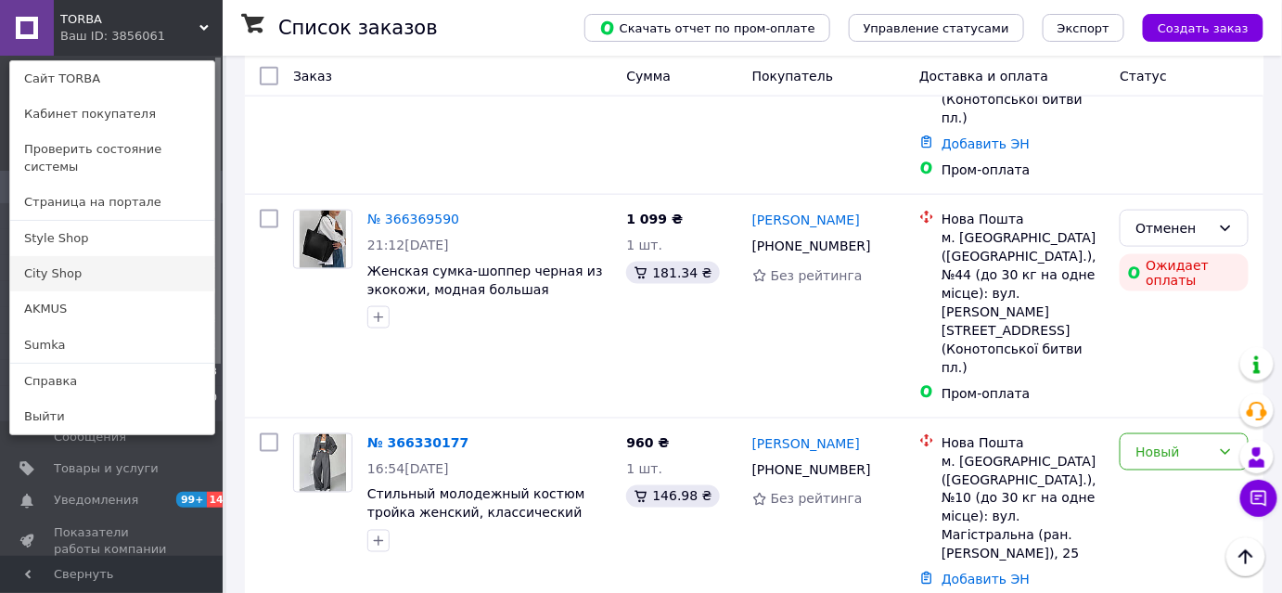
click at [78, 256] on link "City Shop" at bounding box center [112, 273] width 204 height 35
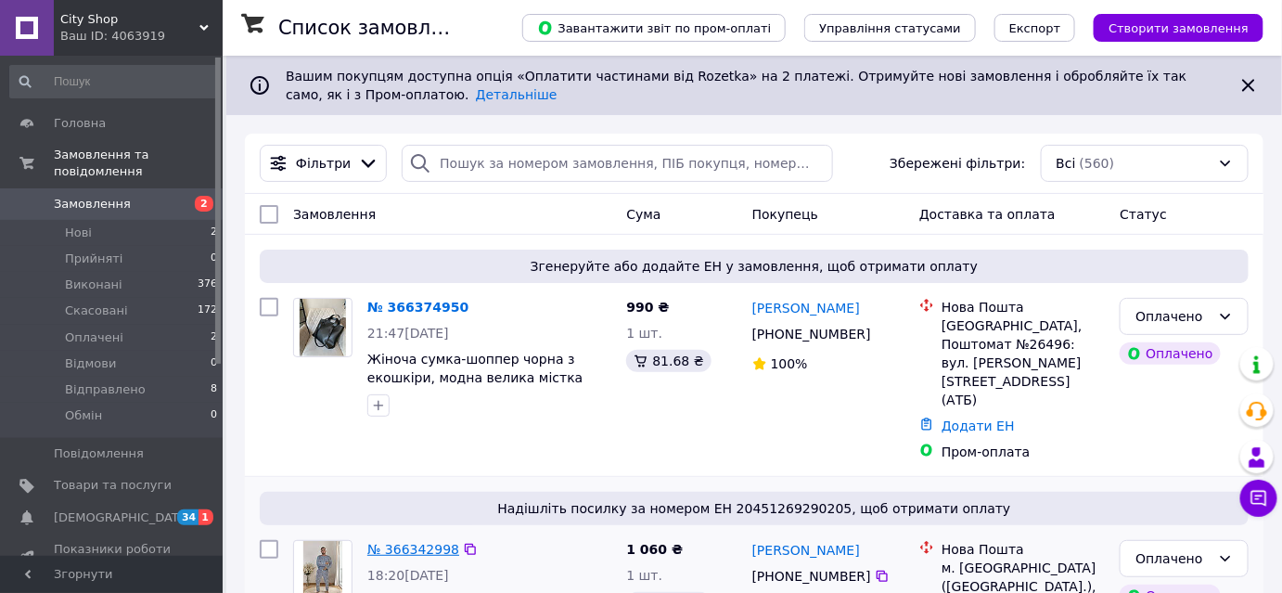
click at [410, 542] on link "№ 366342998" at bounding box center [413, 549] width 92 height 15
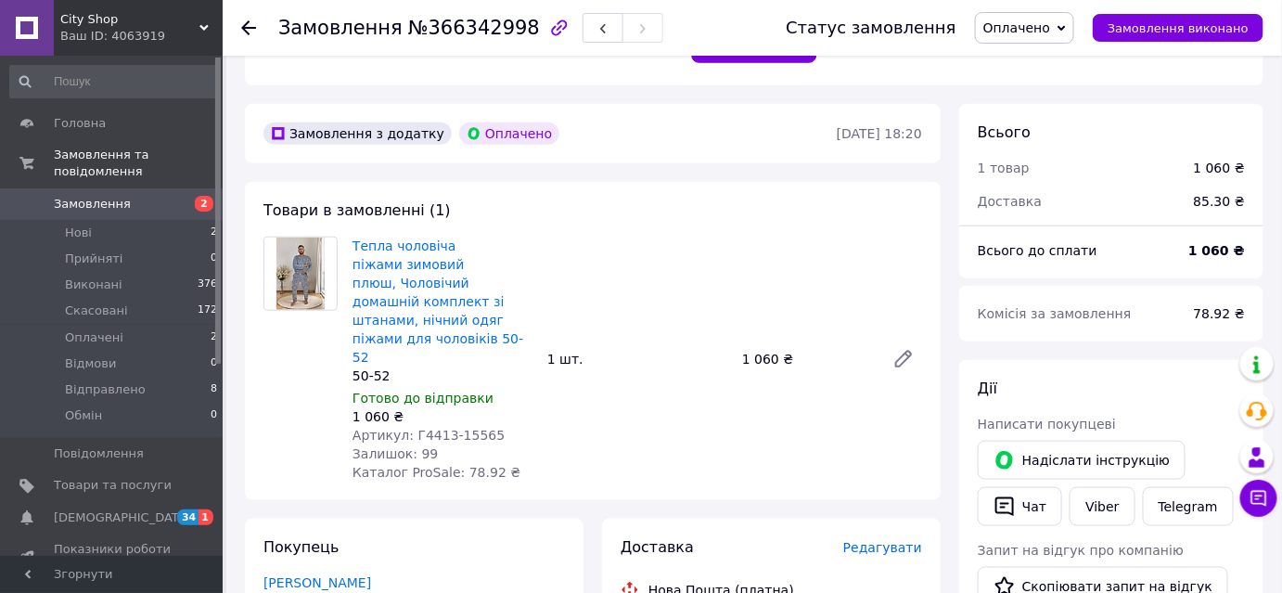
scroll to position [508, 0]
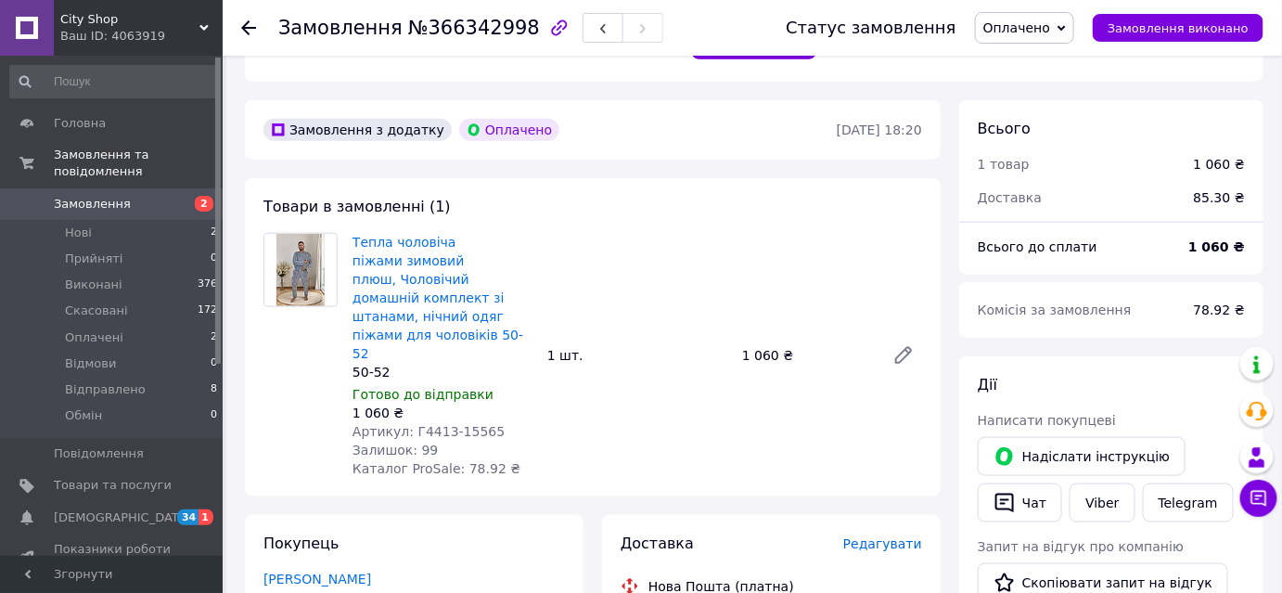
click at [65, 45] on div "City Shop Ваш ID: 4063919" at bounding box center [138, 28] width 169 height 56
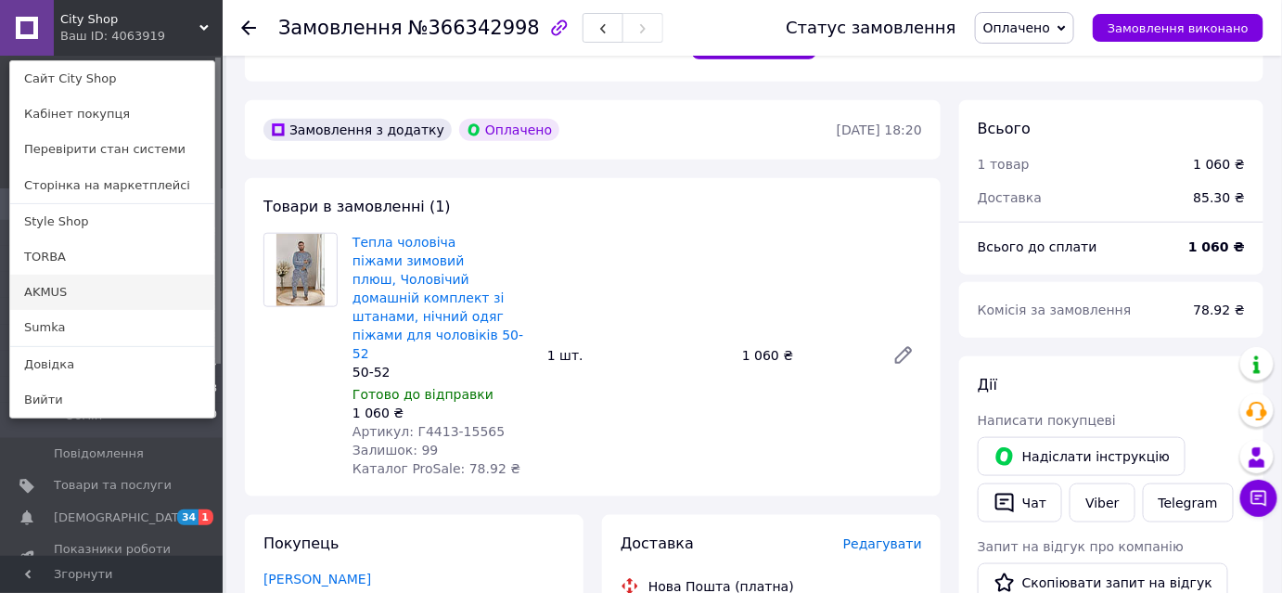
click at [98, 288] on link "AKMUS" at bounding box center [112, 291] width 204 height 35
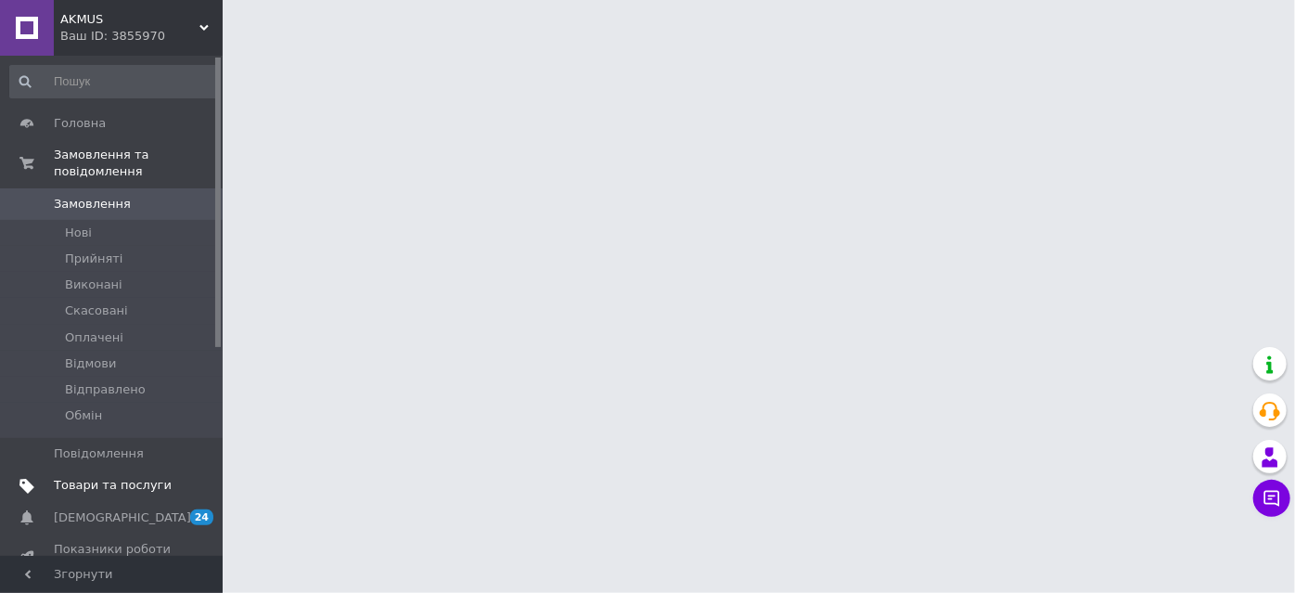
click at [84, 477] on span "Товари та послуги" at bounding box center [113, 485] width 118 height 17
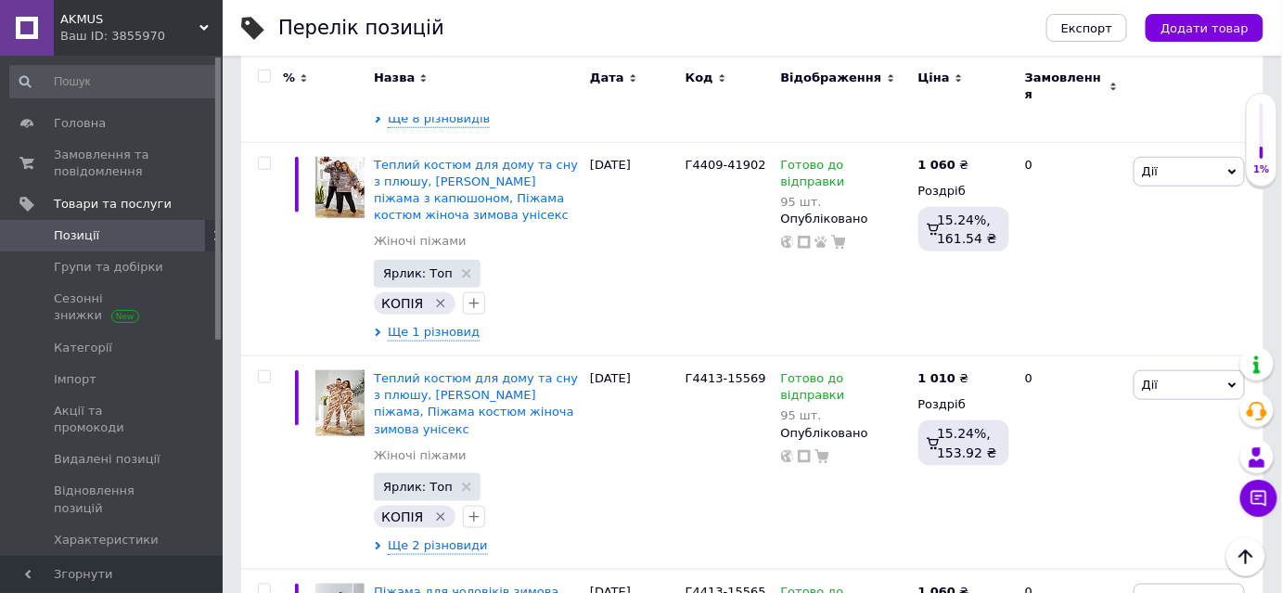
scroll to position [487, 0]
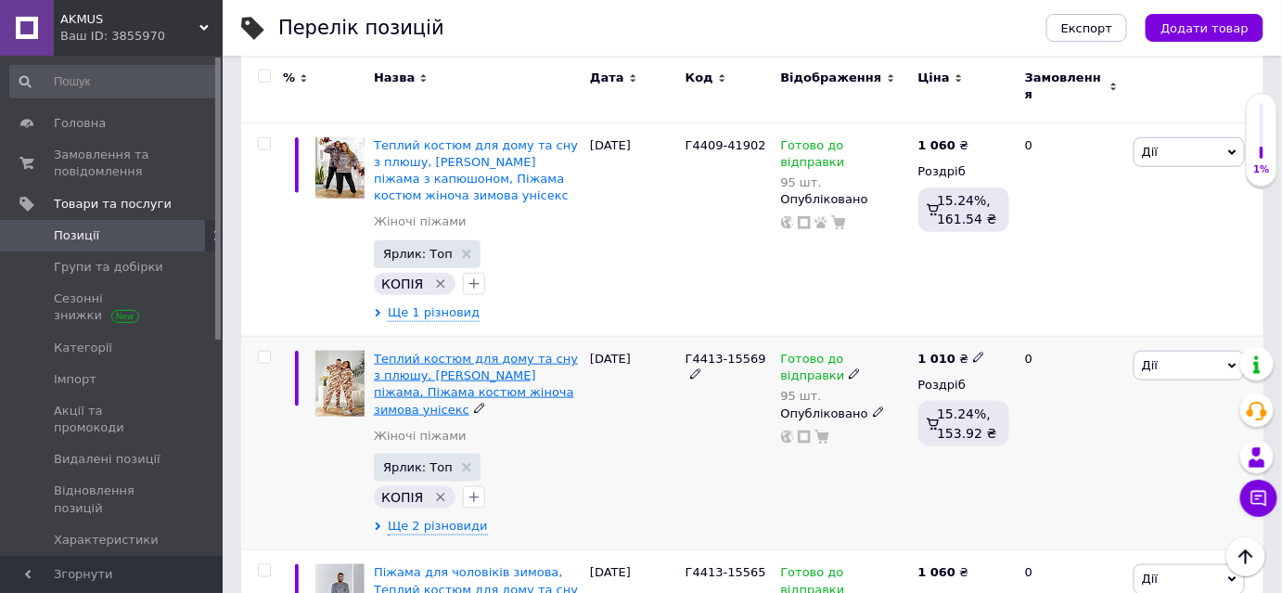
click at [450, 375] on span "Теплий костюм для дому та сну з плюшу, [PERSON_NAME] піжама, Піжама костюм жіно…" at bounding box center [476, 383] width 204 height 65
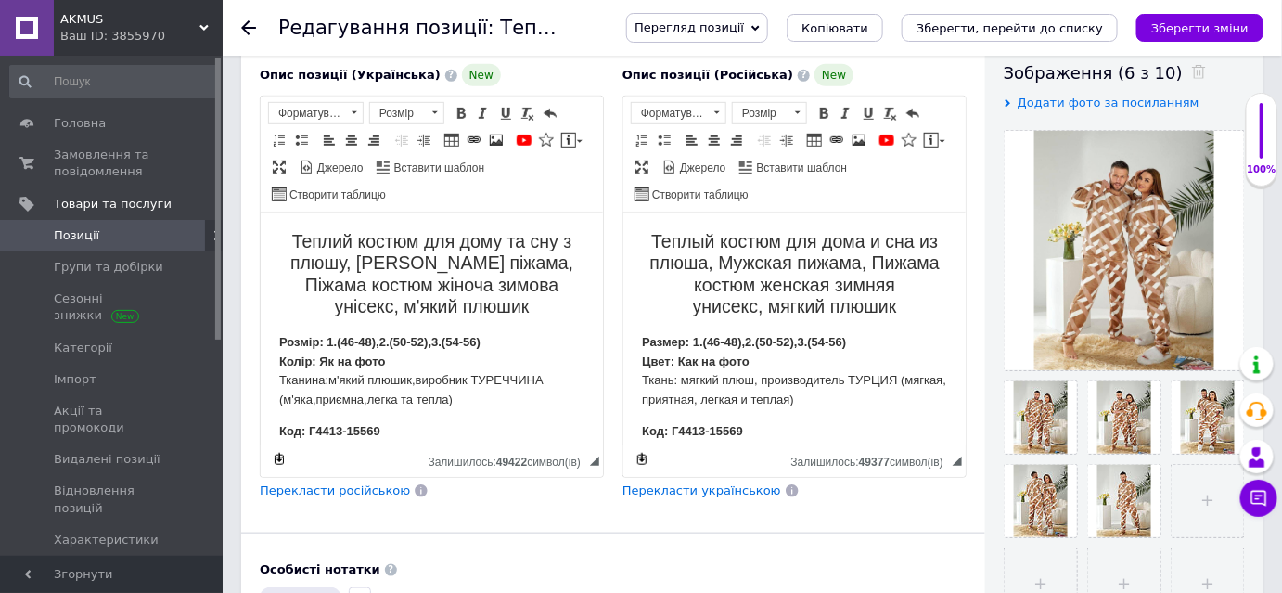
scroll to position [321, 0]
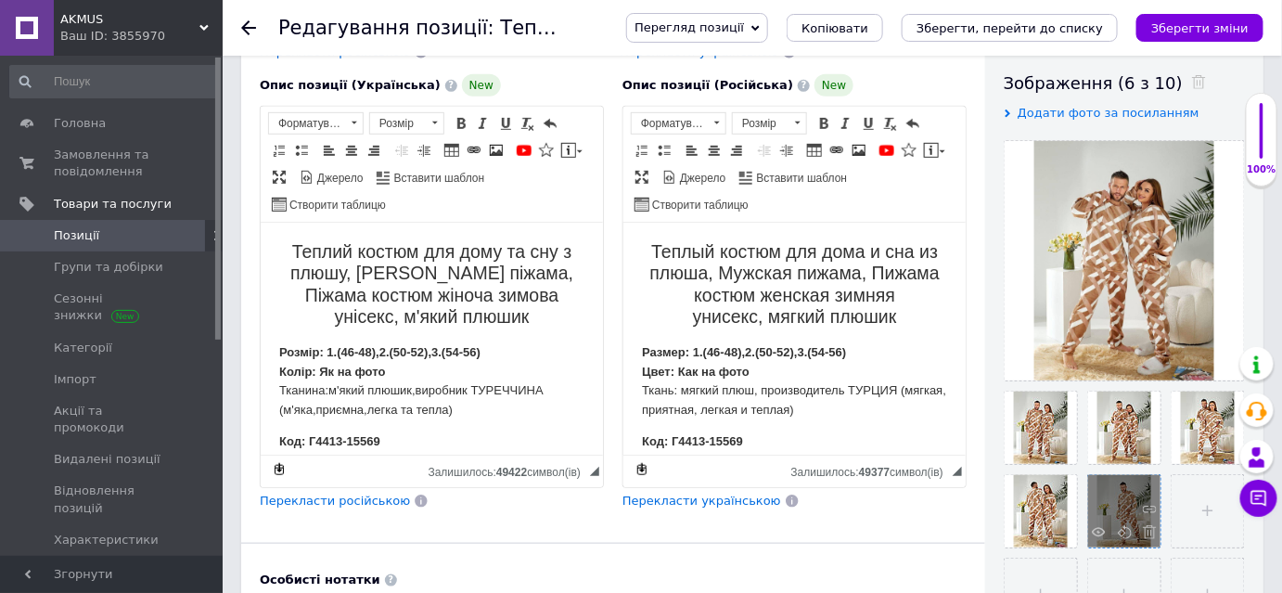
click at [1105, 530] on div at bounding box center [1124, 511] width 72 height 72
click at [1095, 525] on icon at bounding box center [1098, 532] width 14 height 14
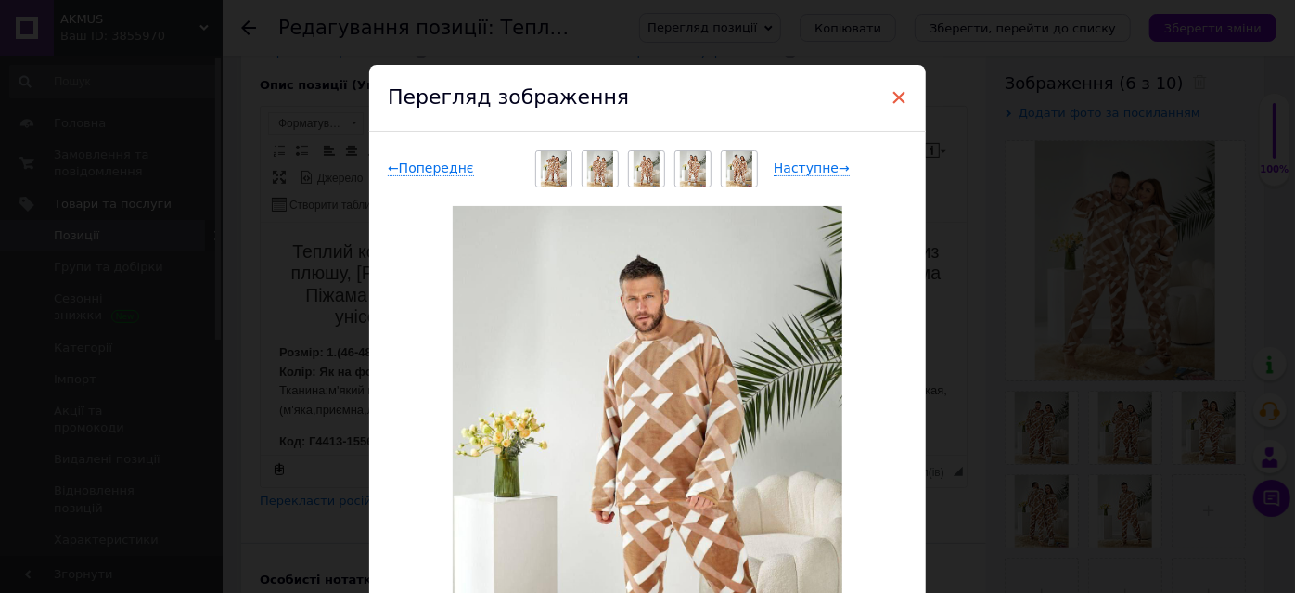
click at [894, 96] on span "×" at bounding box center [898, 98] width 17 height 32
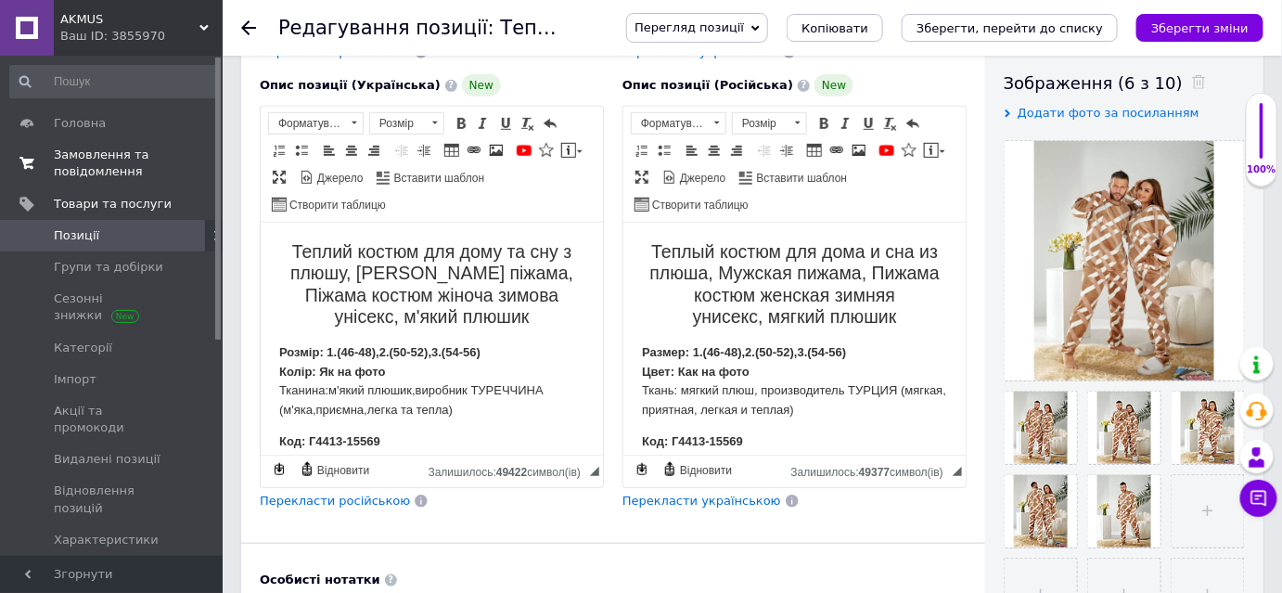
click at [77, 171] on span "Замовлення та повідомлення" at bounding box center [113, 163] width 118 height 33
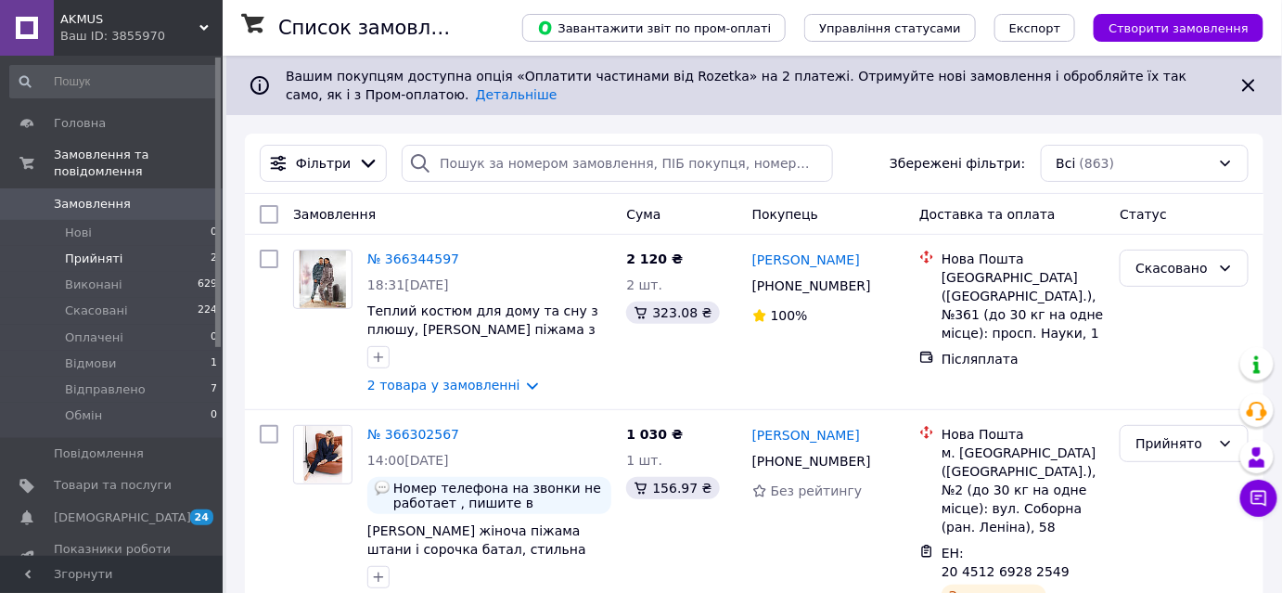
click at [111, 250] on span "Прийняті" at bounding box center [93, 258] width 57 height 17
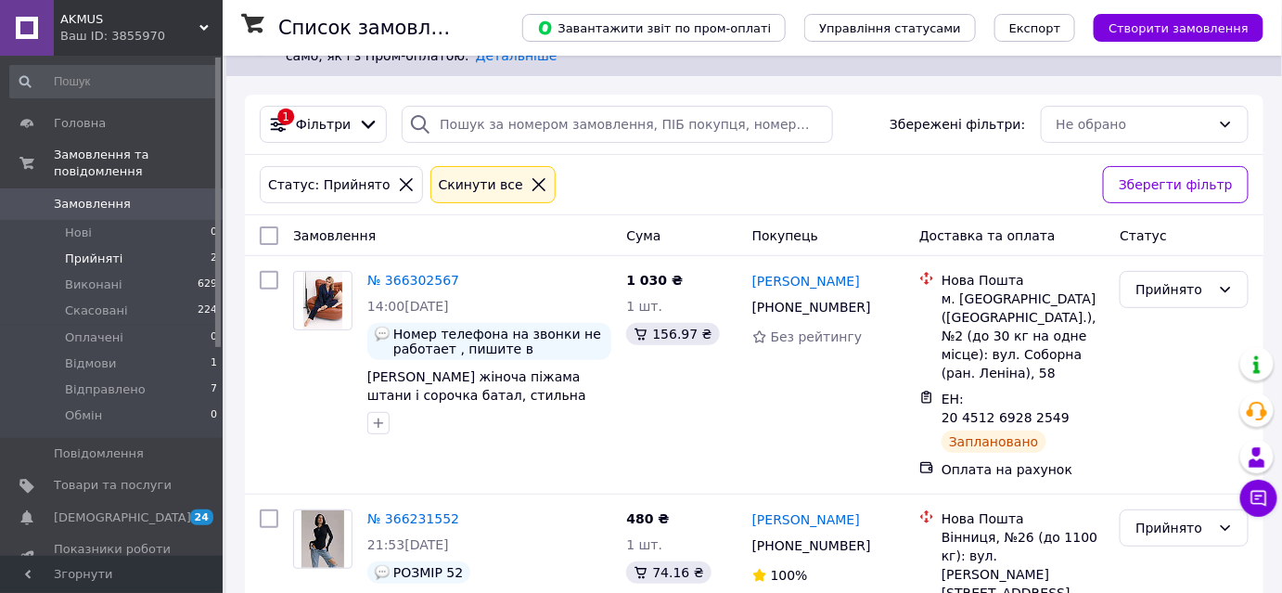
scroll to position [102, 0]
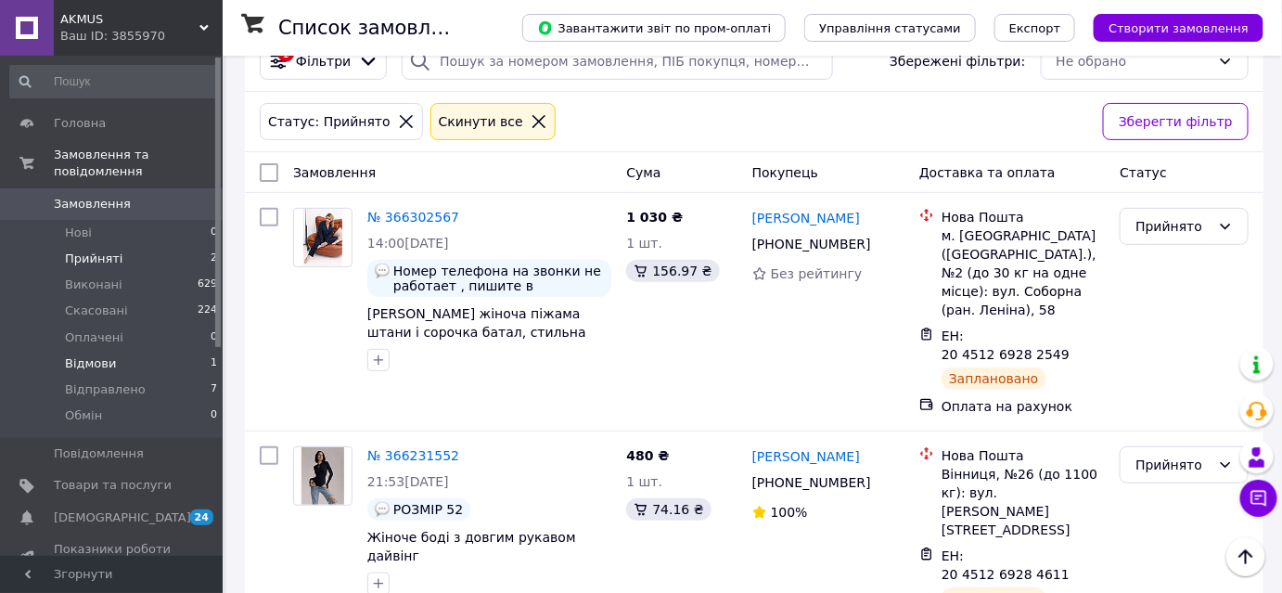
click at [103, 355] on span "Відмови" at bounding box center [90, 363] width 51 height 17
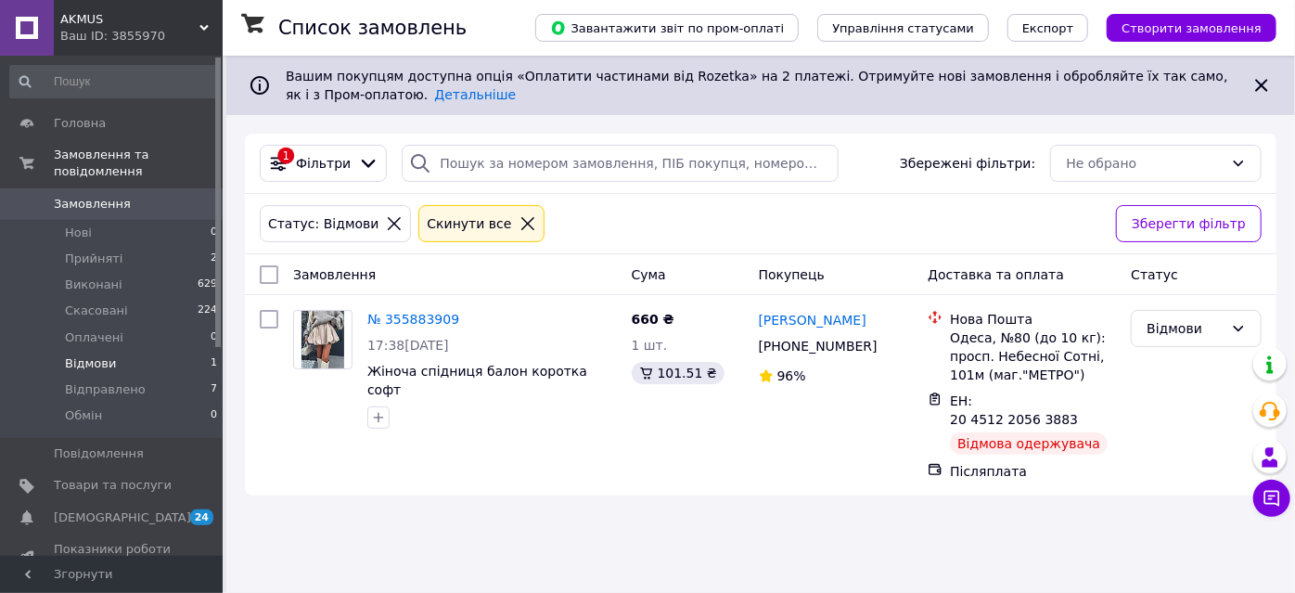
click at [120, 36] on div "Ваш ID: 3855970" at bounding box center [141, 36] width 162 height 17
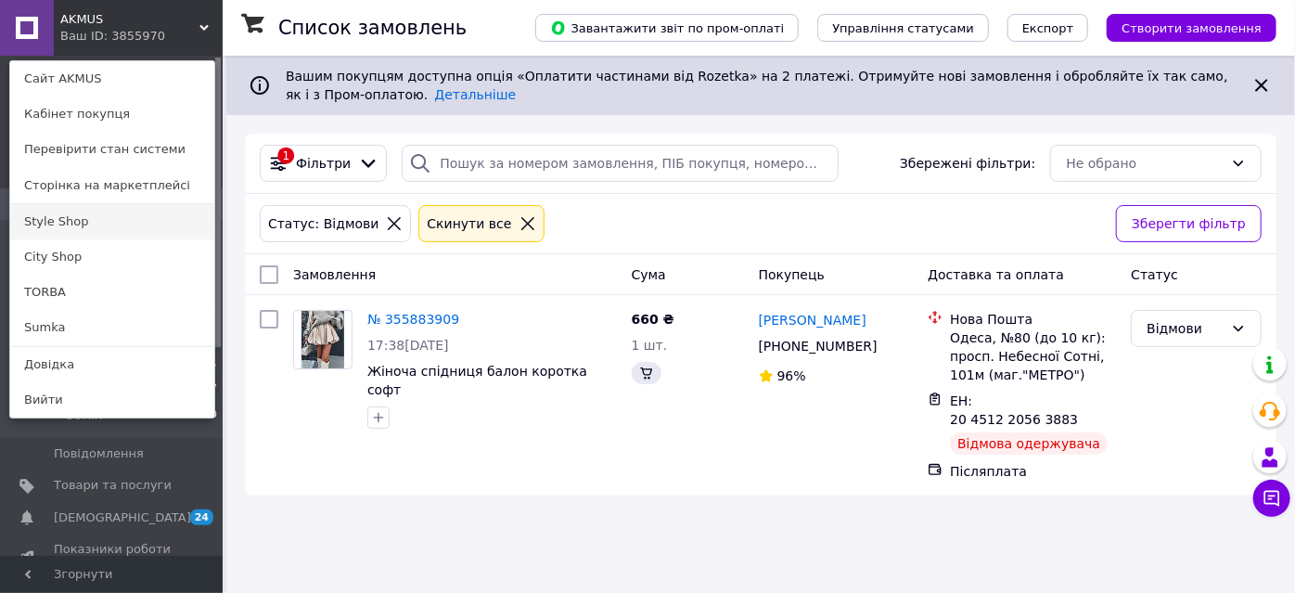
click at [60, 217] on link "Style Shop" at bounding box center [112, 221] width 204 height 35
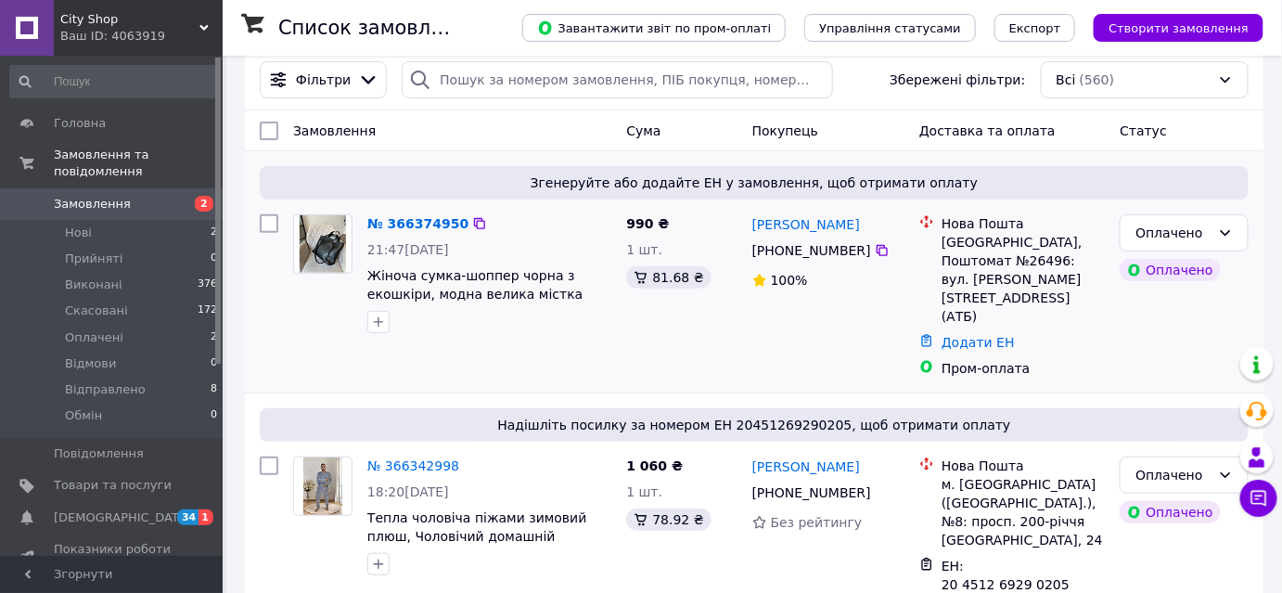
scroll to position [168, 0]
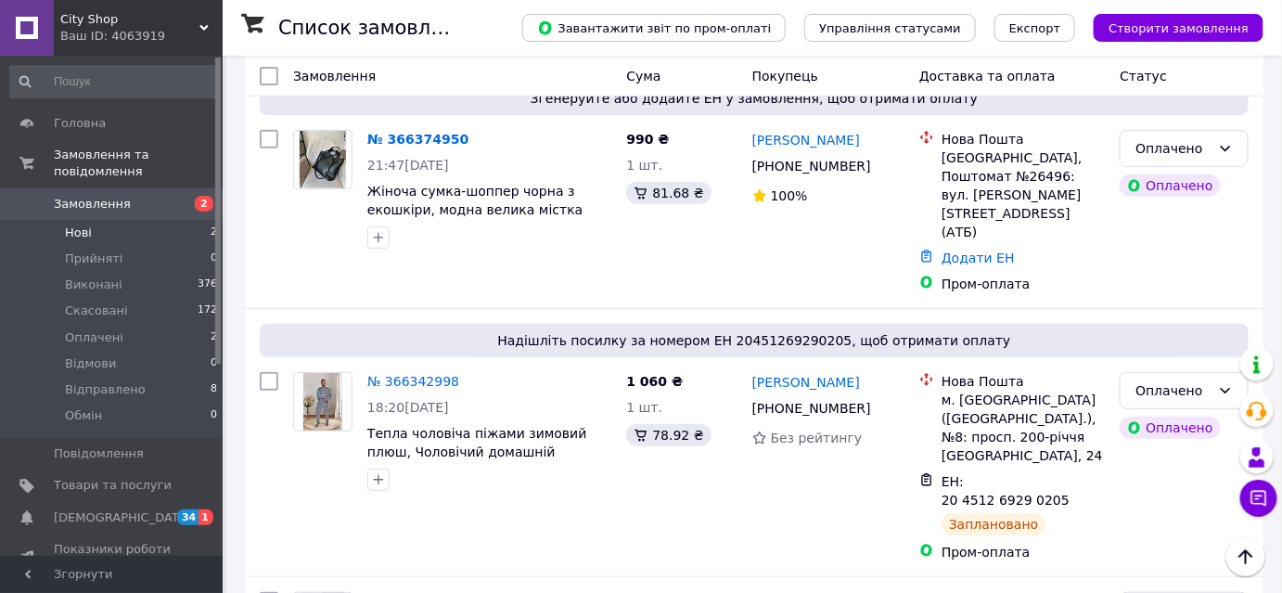
click at [94, 220] on li "Нові 2" at bounding box center [114, 233] width 228 height 26
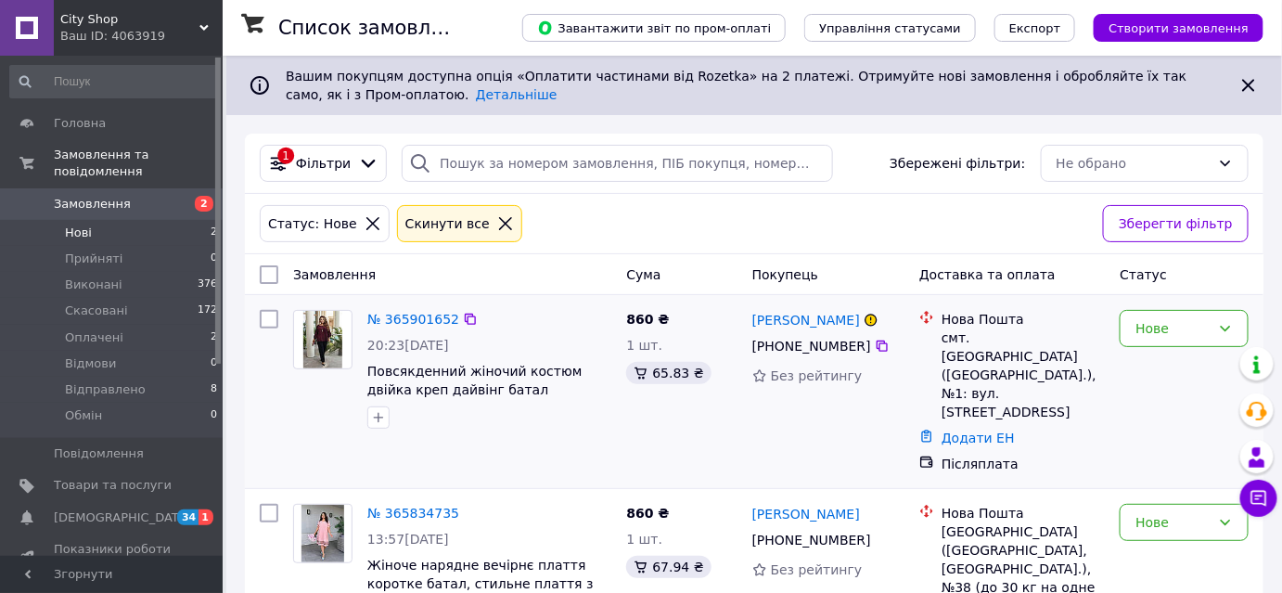
scroll to position [50, 0]
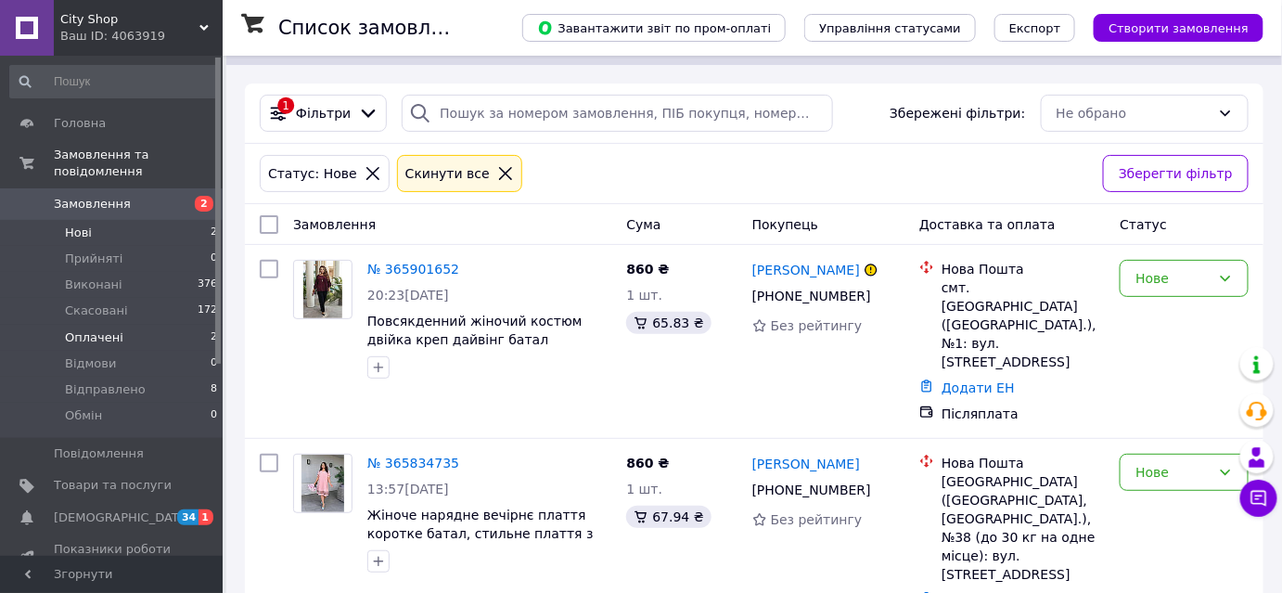
click at [105, 329] on span "Оплачені" at bounding box center [94, 337] width 58 height 17
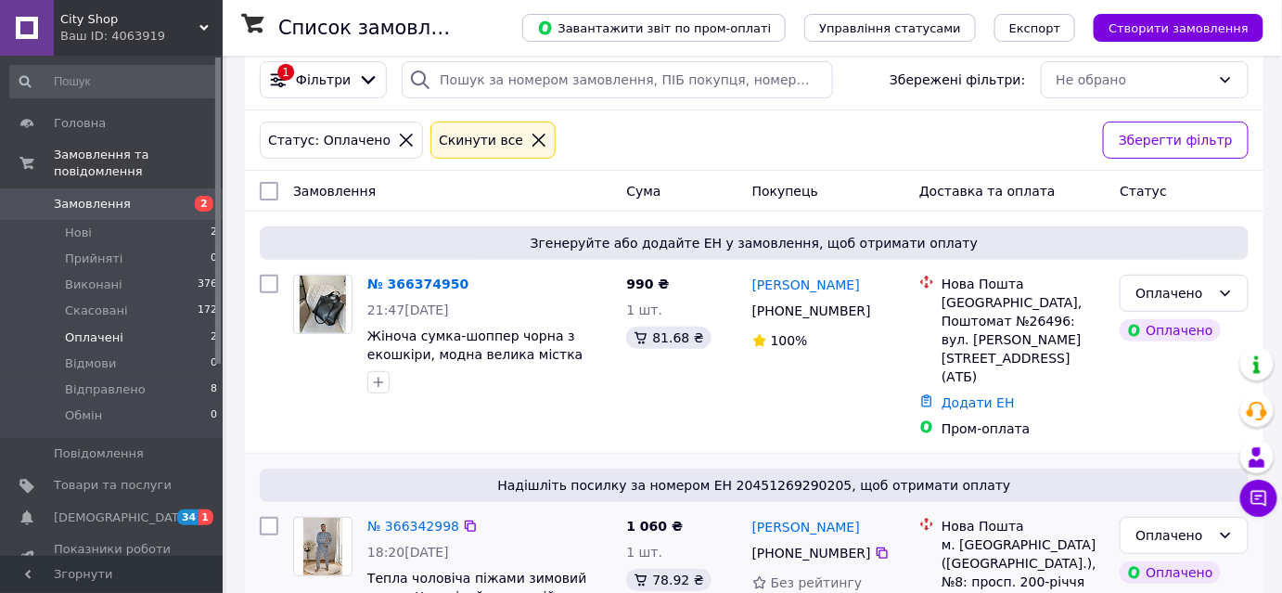
scroll to position [165, 0]
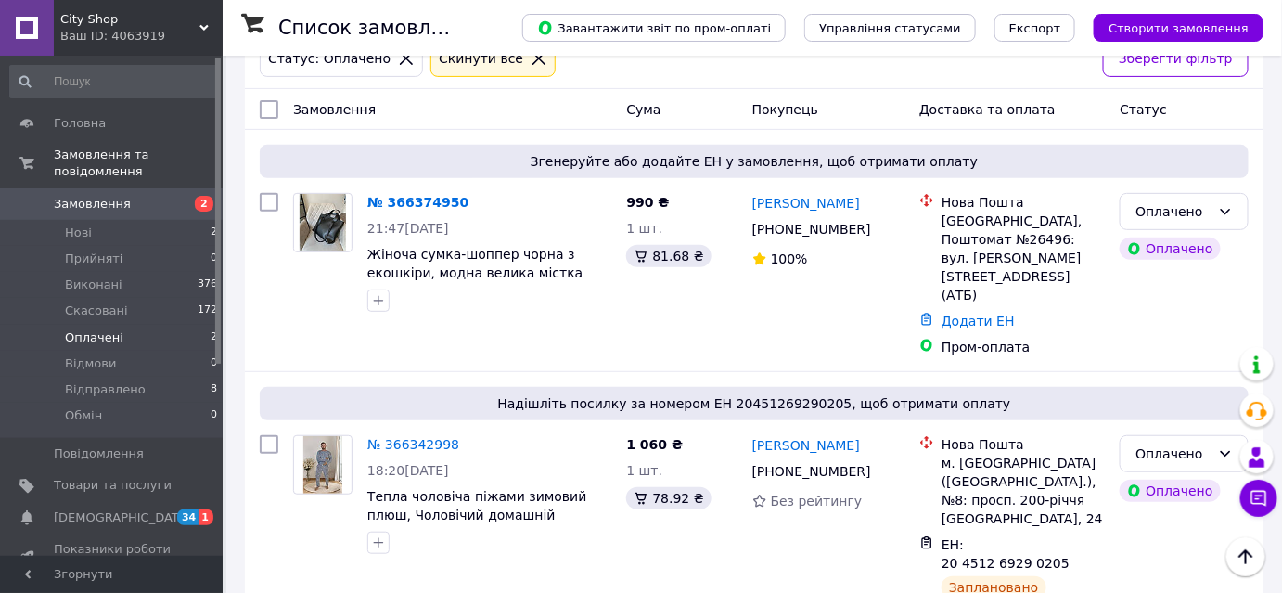
click at [126, 26] on span "City Shop" at bounding box center [129, 19] width 139 height 17
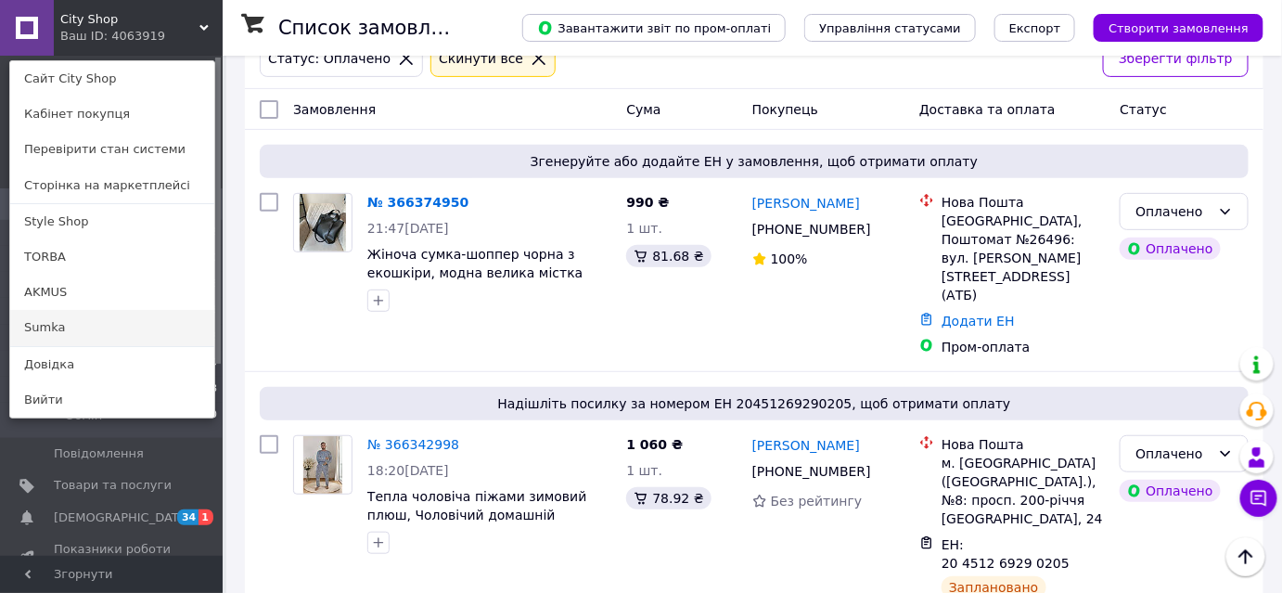
click at [54, 319] on link "Sumka" at bounding box center [112, 327] width 204 height 35
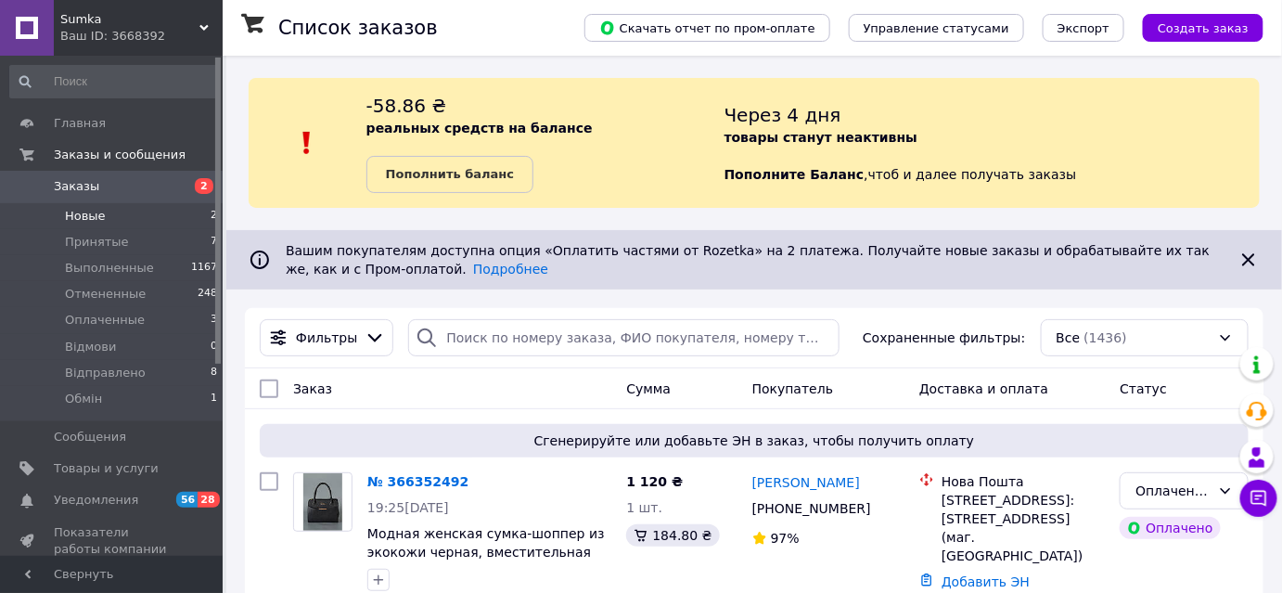
click at [89, 217] on span "Новые" at bounding box center [85, 216] width 41 height 17
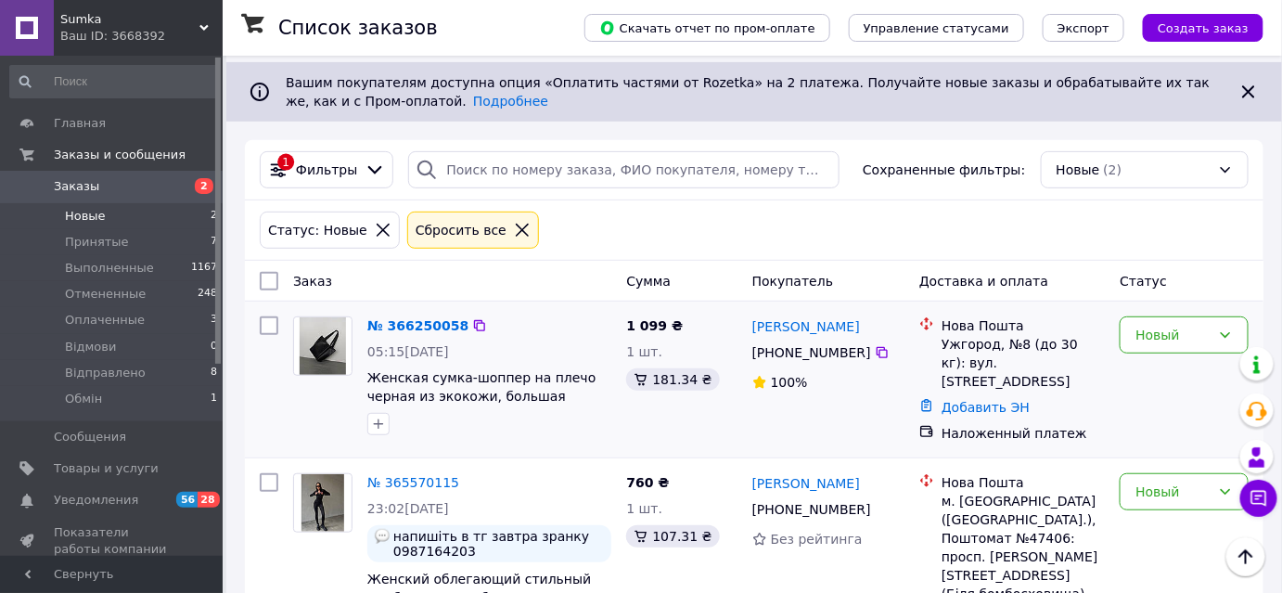
scroll to position [236, 0]
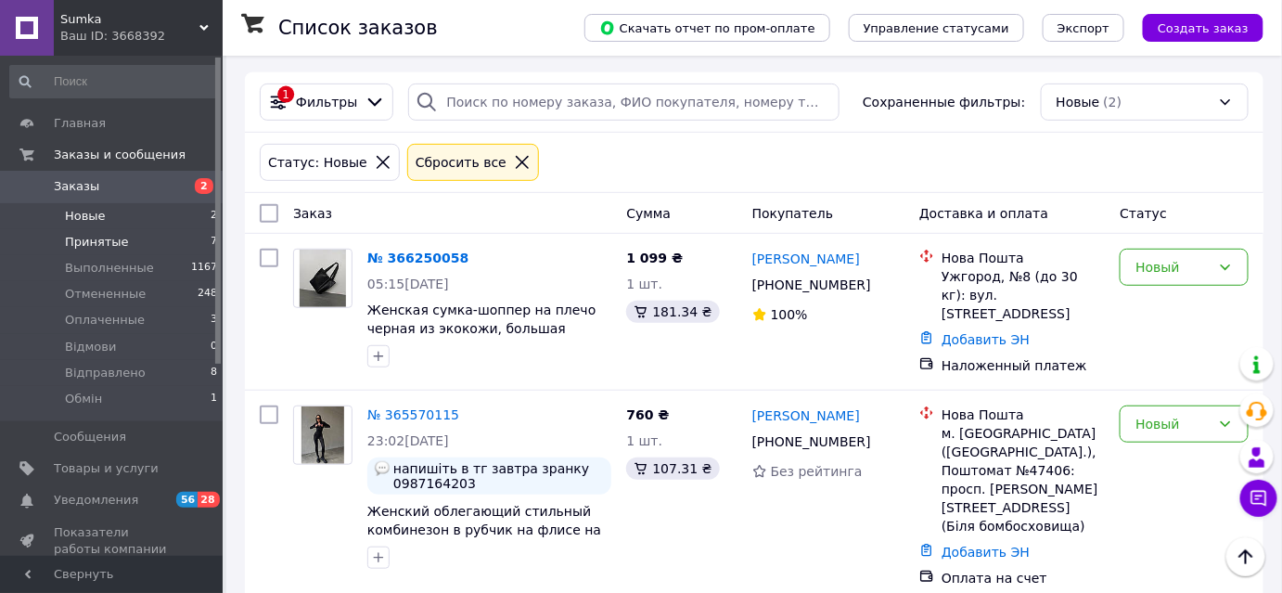
click at [111, 247] on span "Принятые" at bounding box center [97, 242] width 64 height 17
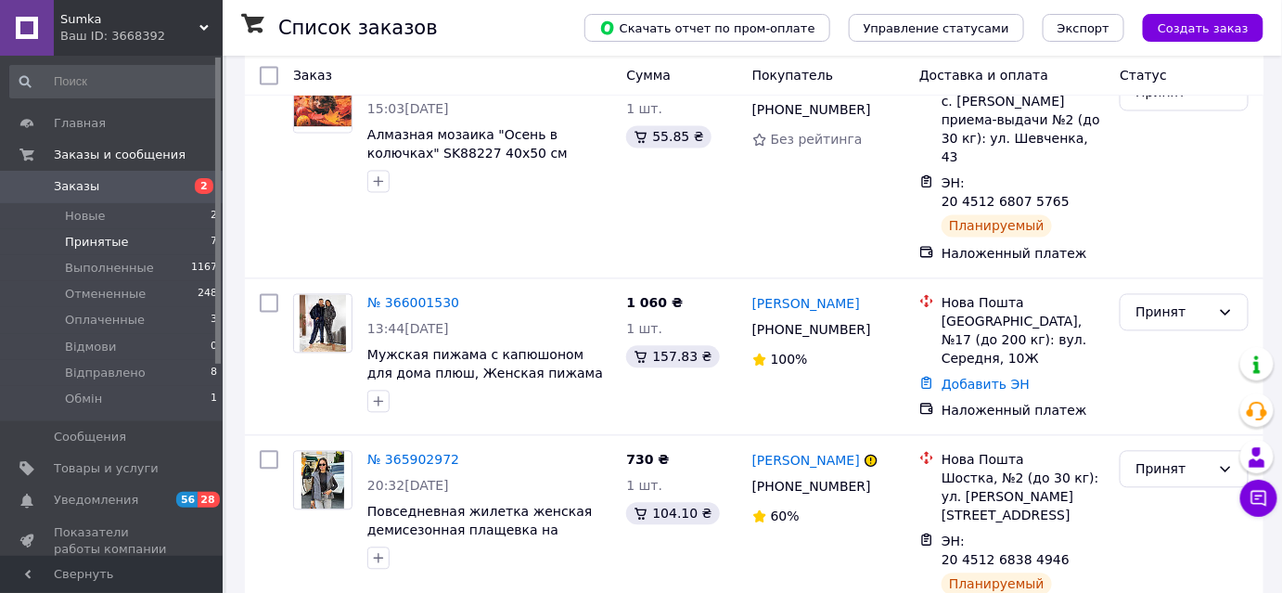
scroll to position [1130, 0]
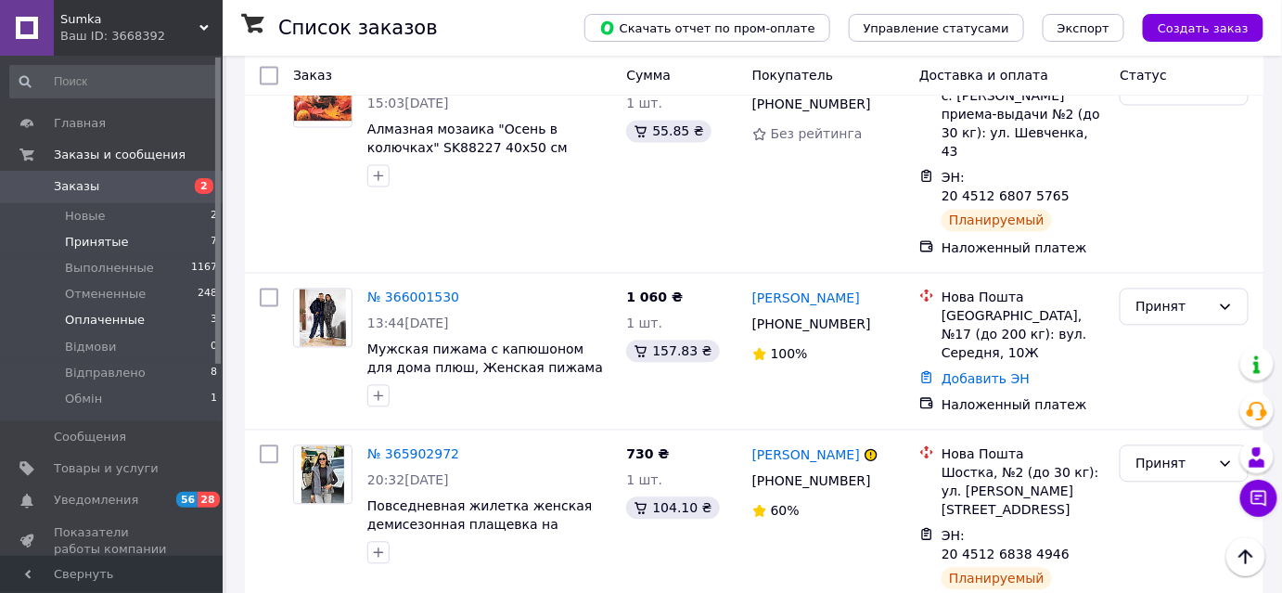
click at [80, 323] on span "Оплаченные" at bounding box center [105, 320] width 80 height 17
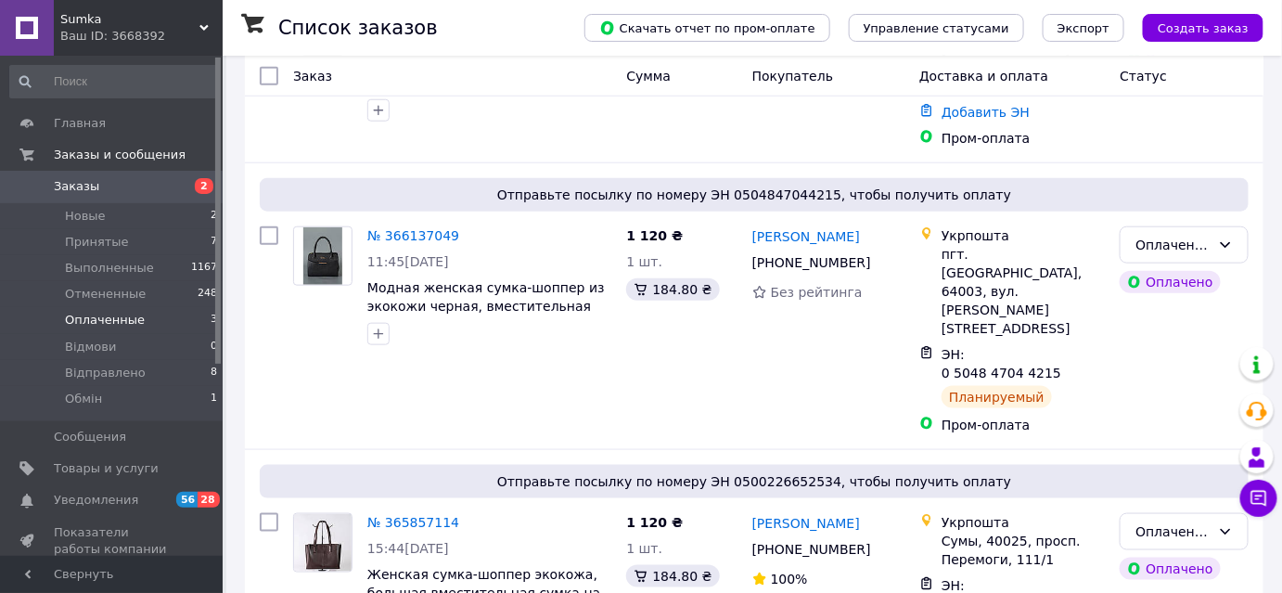
scroll to position [541, 0]
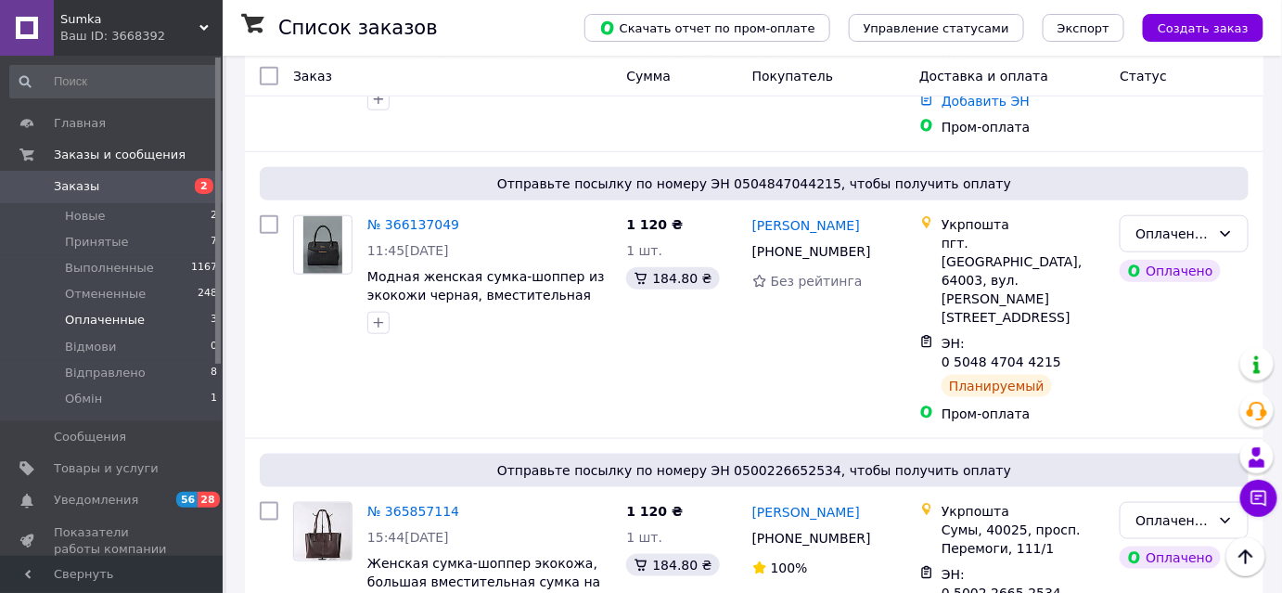
click at [81, 33] on div "Ваш ID: 3668392" at bounding box center [141, 36] width 162 height 17
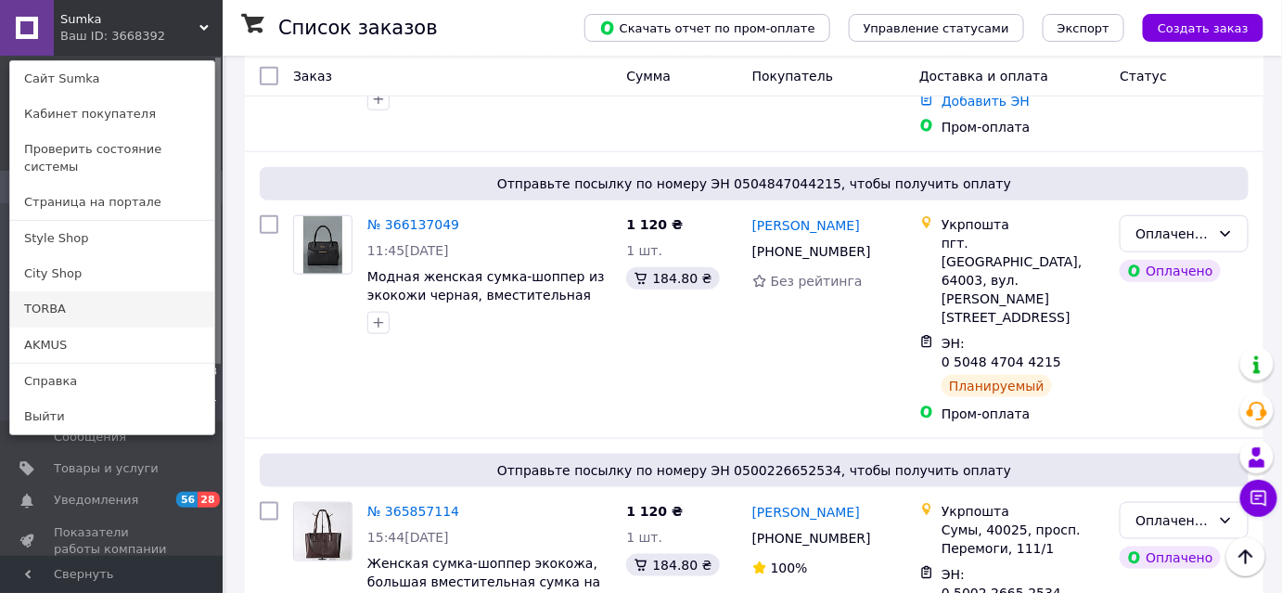
click at [83, 291] on link "TORBA" at bounding box center [112, 308] width 204 height 35
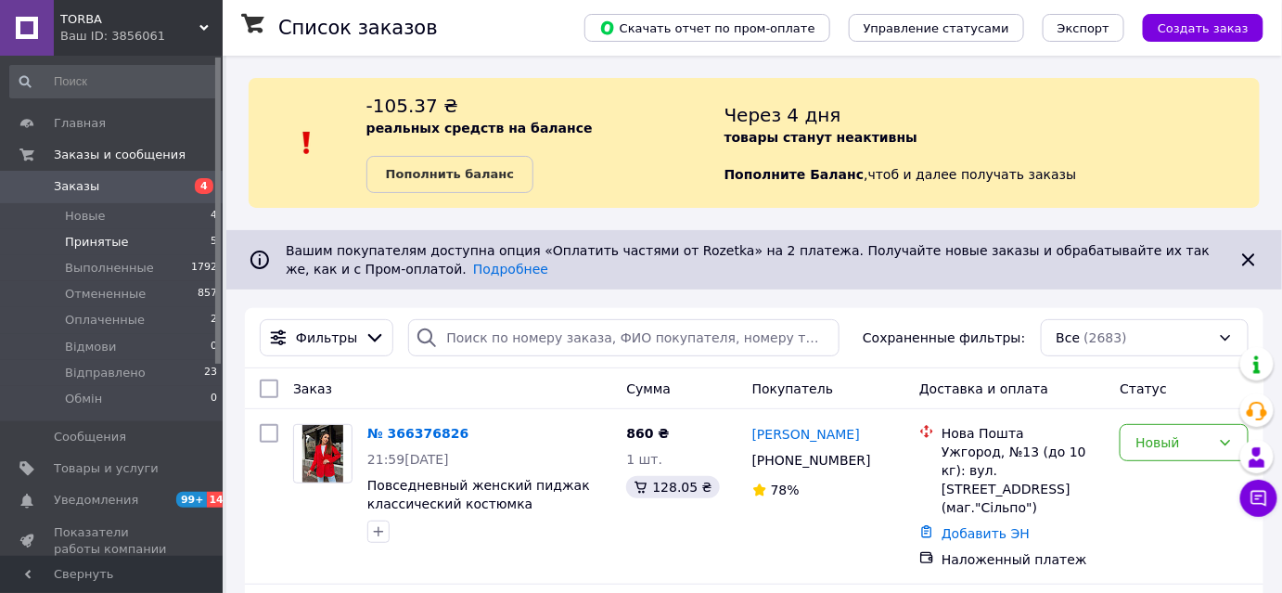
click at [96, 230] on li "Принятые 5" at bounding box center [114, 242] width 228 height 26
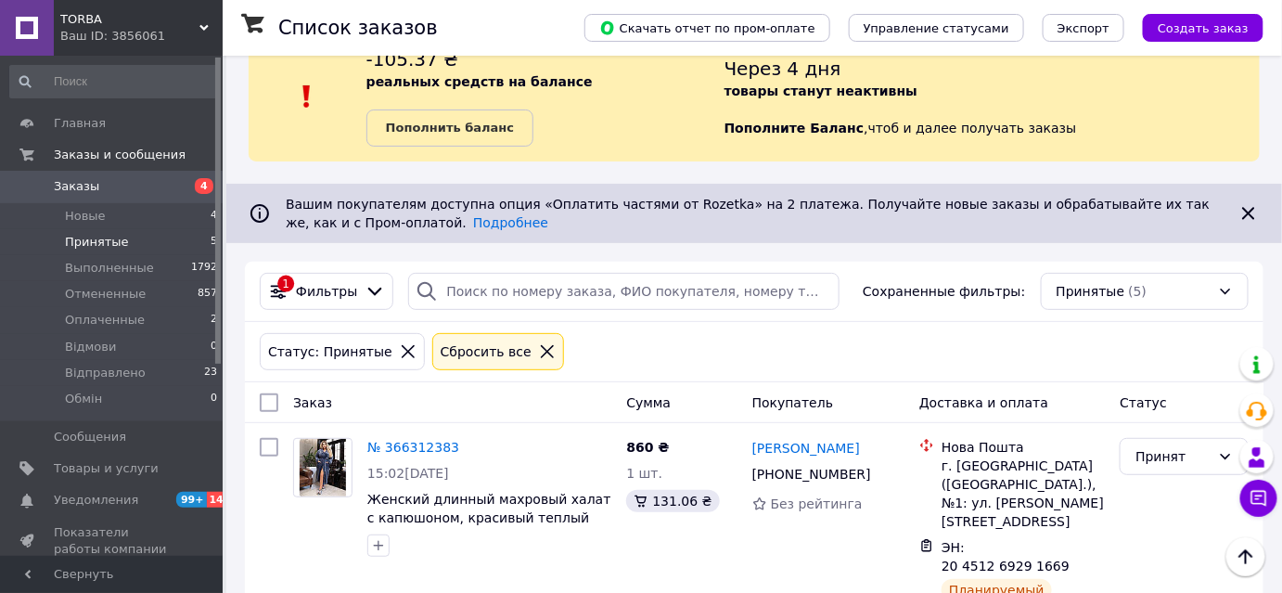
scroll to position [32, 0]
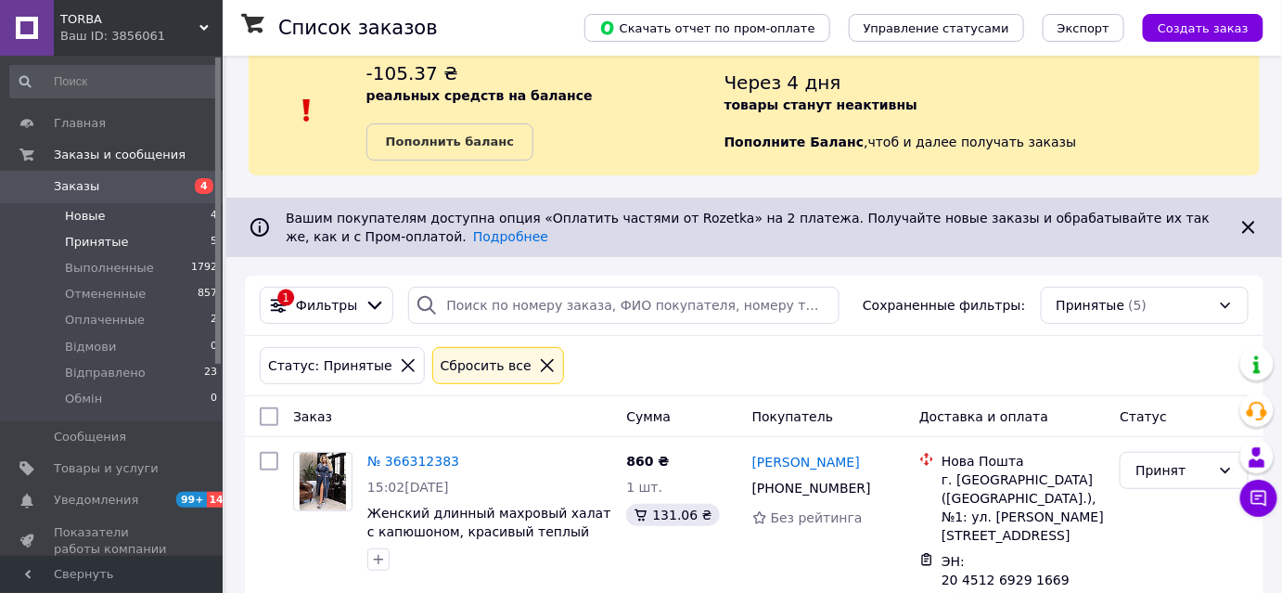
click at [73, 208] on span "Новые" at bounding box center [85, 216] width 41 height 17
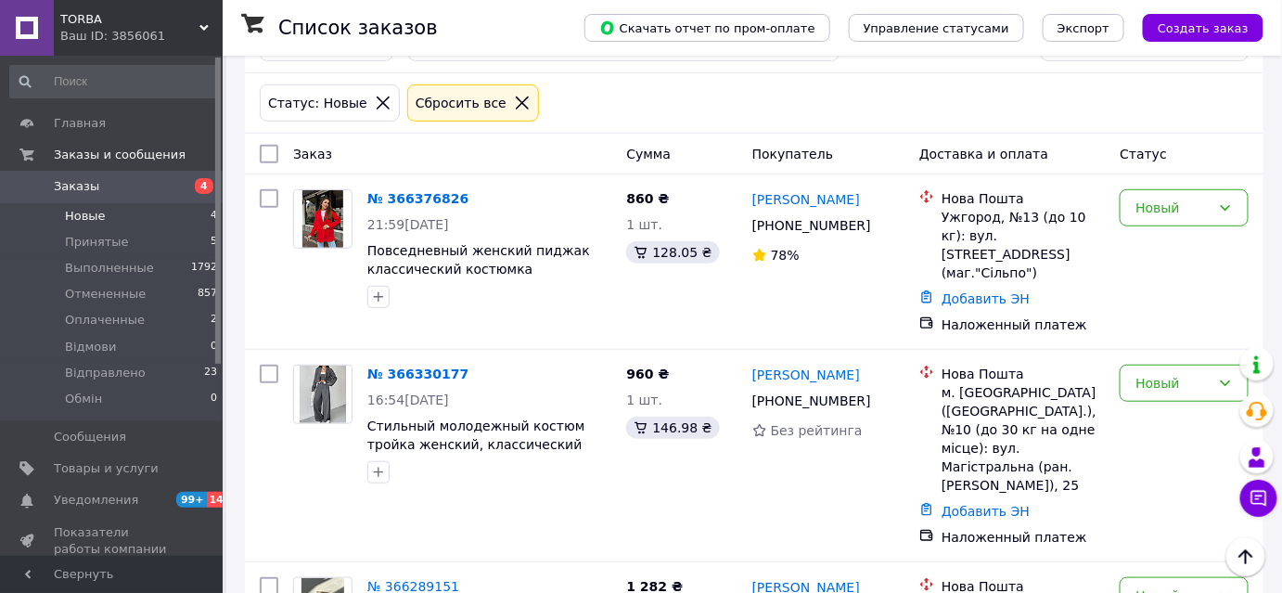
scroll to position [300, 0]
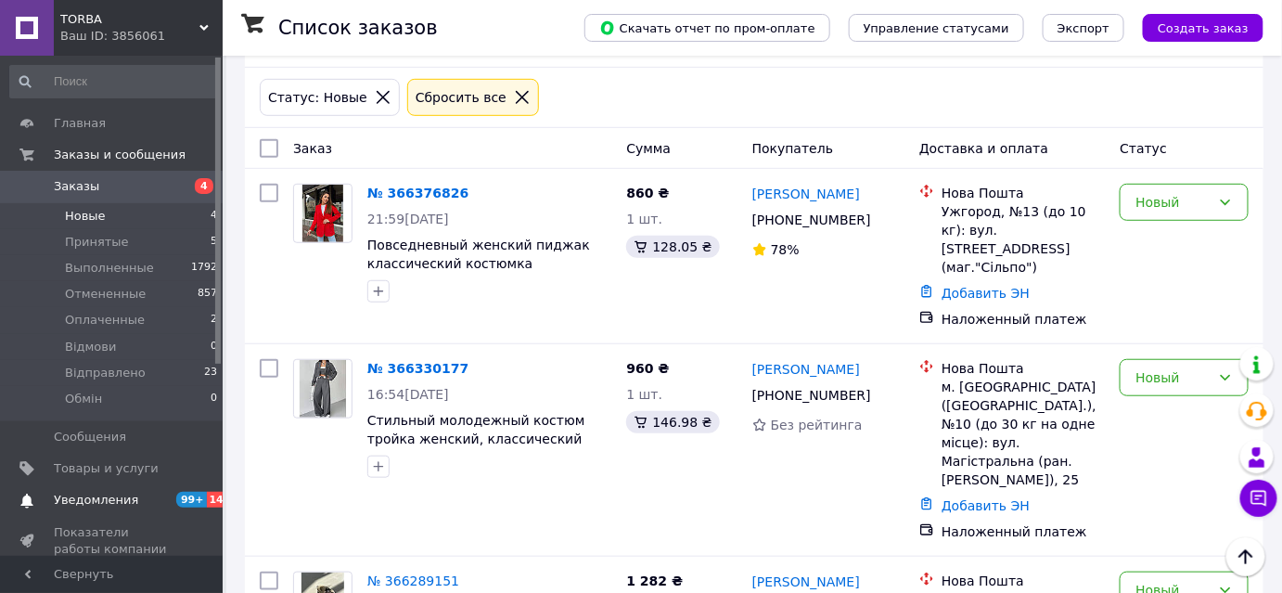
click at [73, 494] on span "Уведомления" at bounding box center [96, 499] width 84 height 17
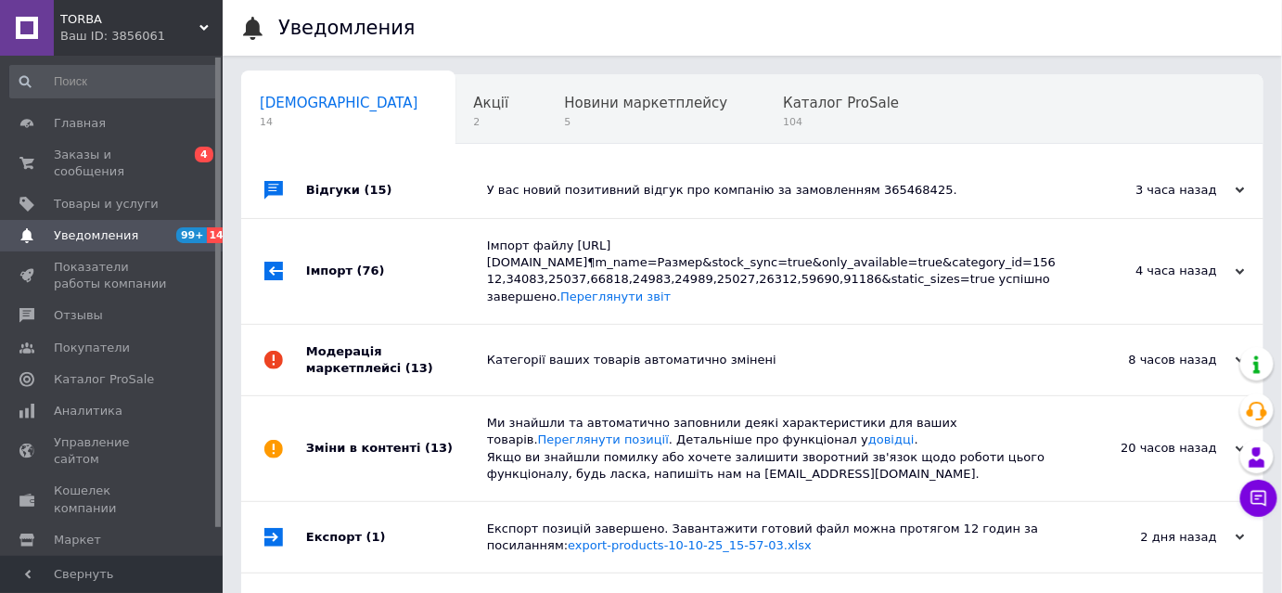
click at [138, 20] on span "TORBA" at bounding box center [129, 19] width 139 height 17
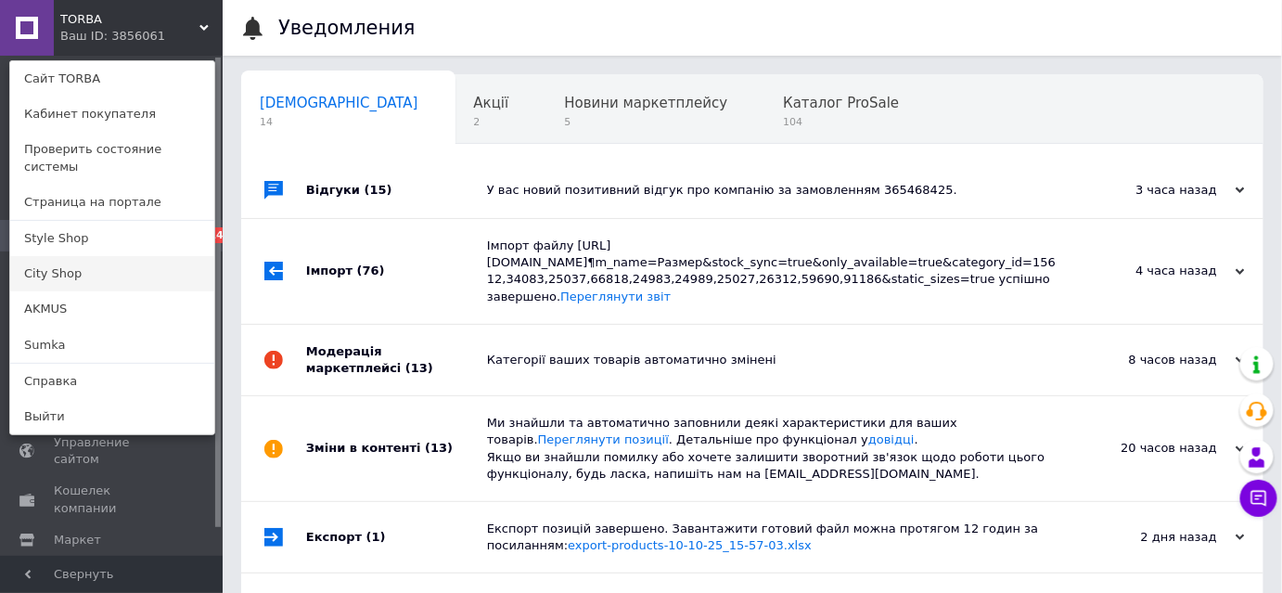
click at [98, 256] on link "City Shop" at bounding box center [112, 273] width 204 height 35
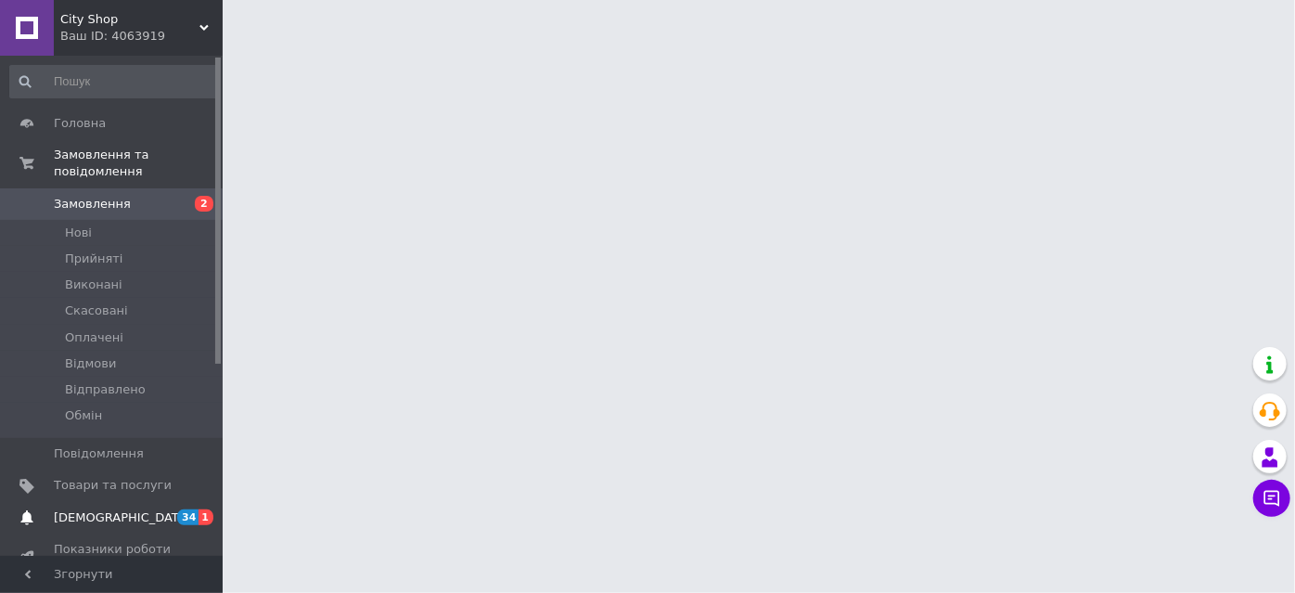
click at [104, 509] on span "[DEMOGRAPHIC_DATA]" at bounding box center [122, 517] width 137 height 17
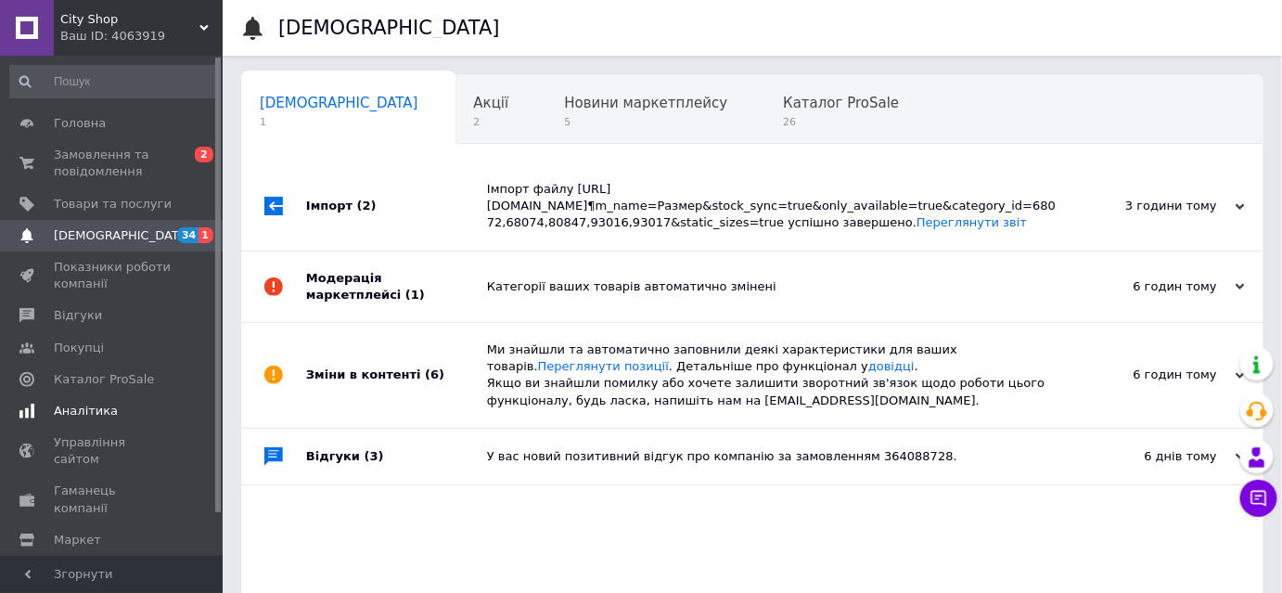
click at [91, 415] on span "Аналітика" at bounding box center [86, 410] width 64 height 17
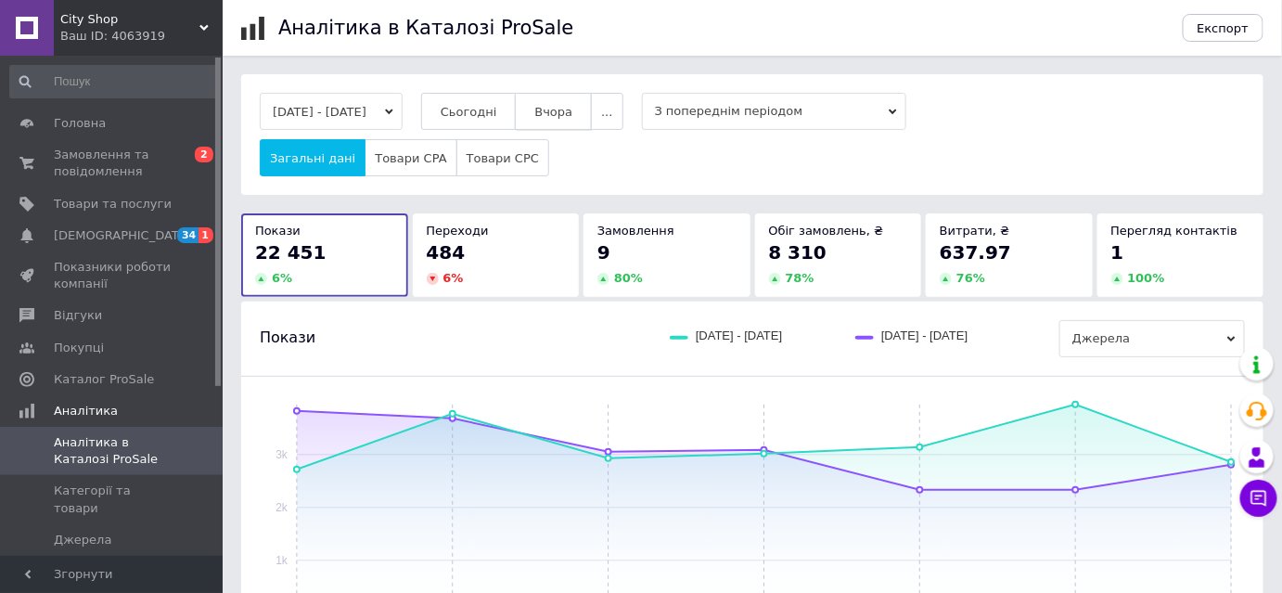
click at [558, 106] on span "Вчора" at bounding box center [553, 112] width 38 height 14
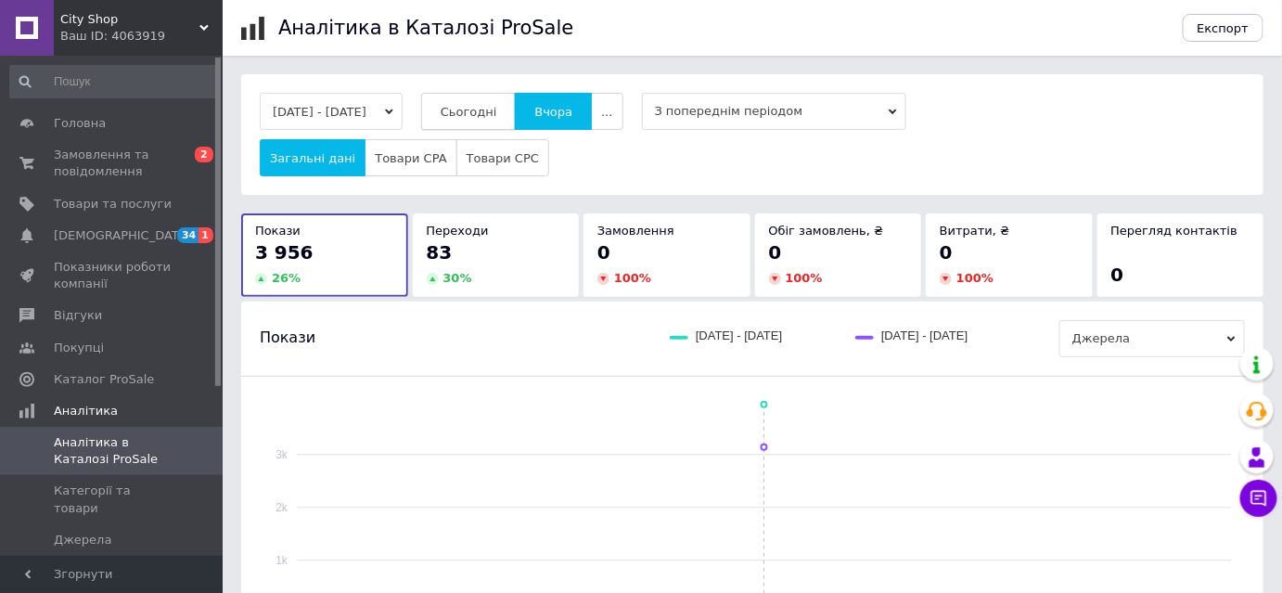
click at [487, 109] on span "Сьогодні" at bounding box center [468, 112] width 57 height 14
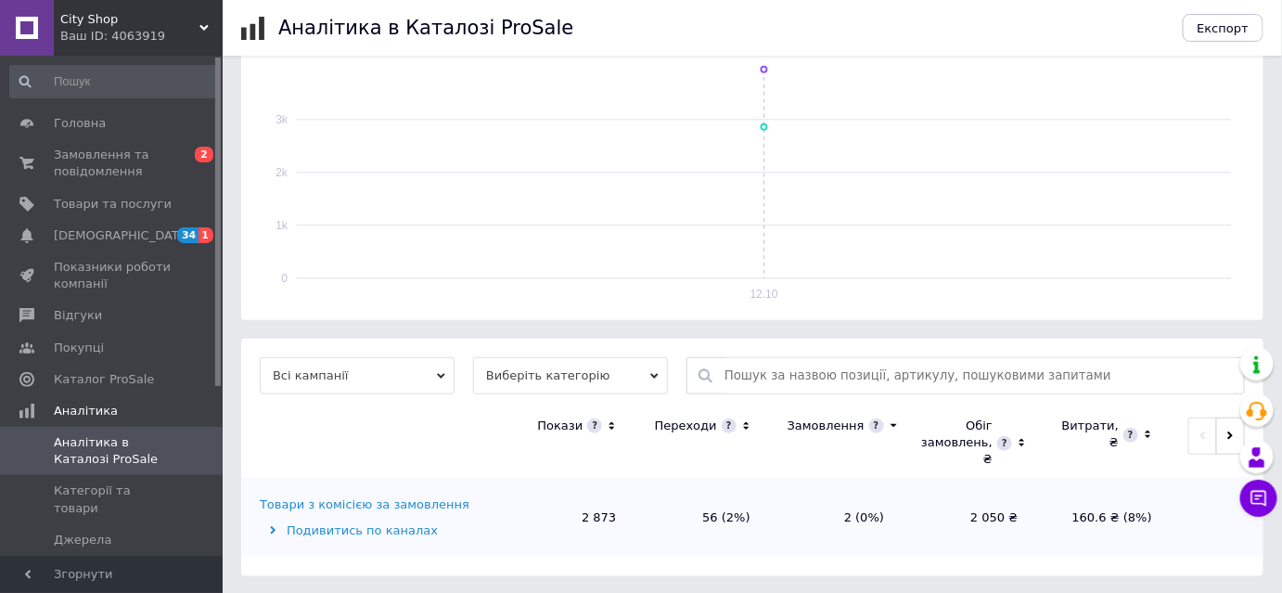
click at [346, 496] on div "Товари з комісією за замовлення" at bounding box center [365, 504] width 210 height 17
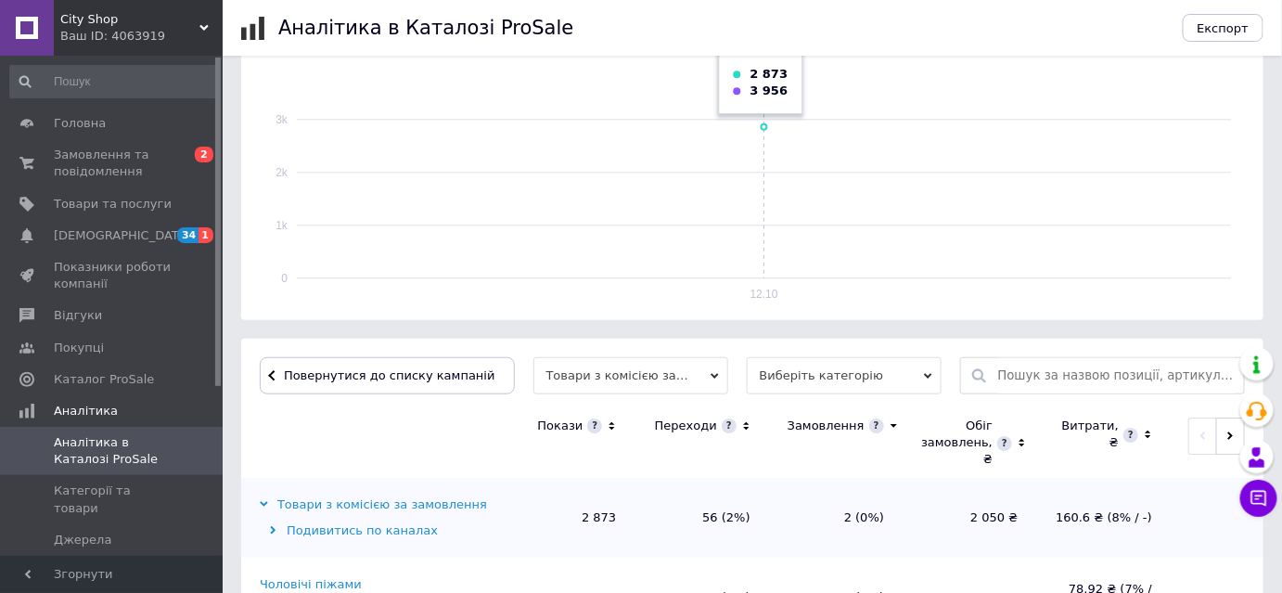
scroll to position [588, 0]
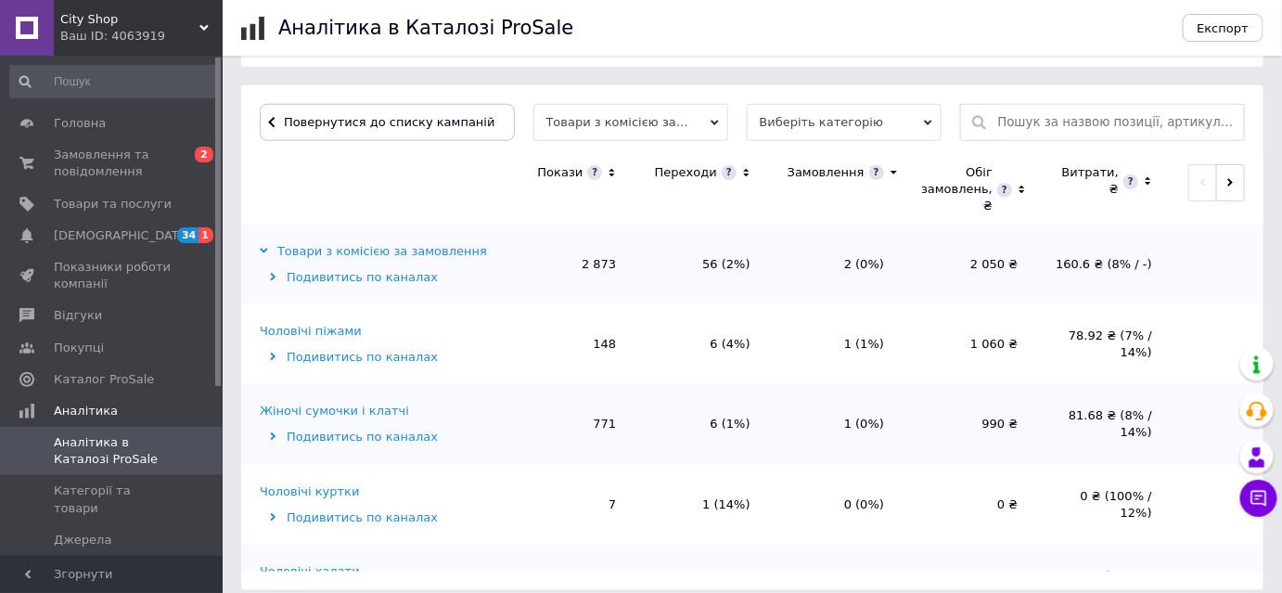
click at [607, 174] on icon at bounding box center [612, 173] width 12 height 16
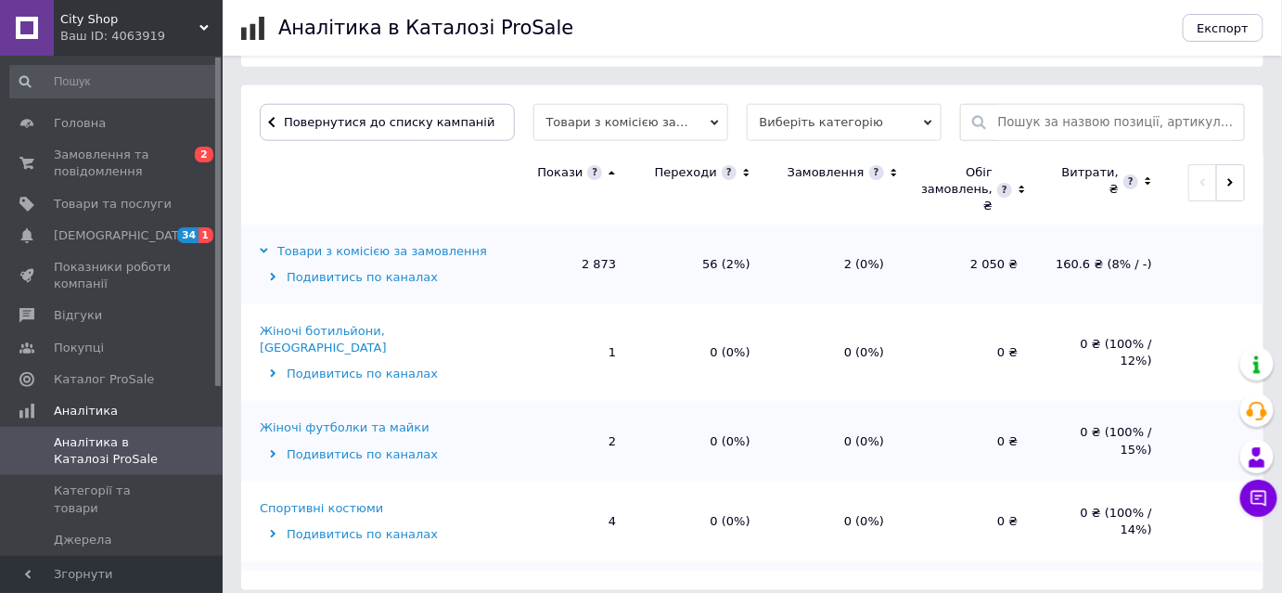
click at [608, 176] on icon at bounding box center [612, 173] width 12 height 16
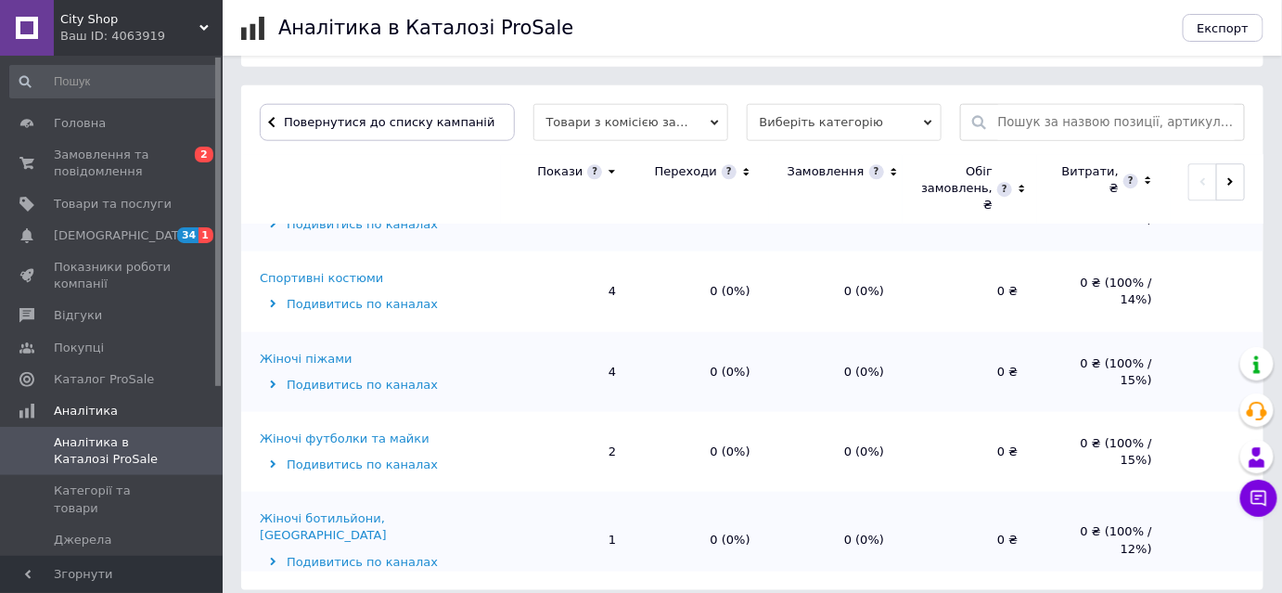
scroll to position [602, 0]
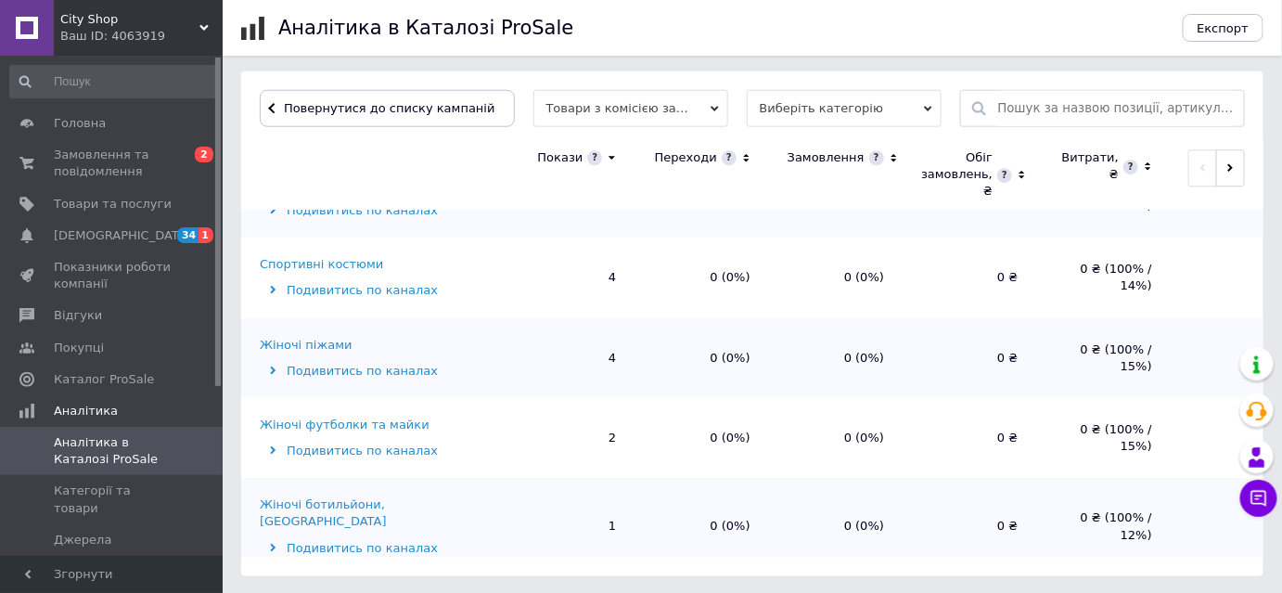
click at [381, 505] on div "Жіночі ботильйони, черевики" at bounding box center [378, 512] width 236 height 33
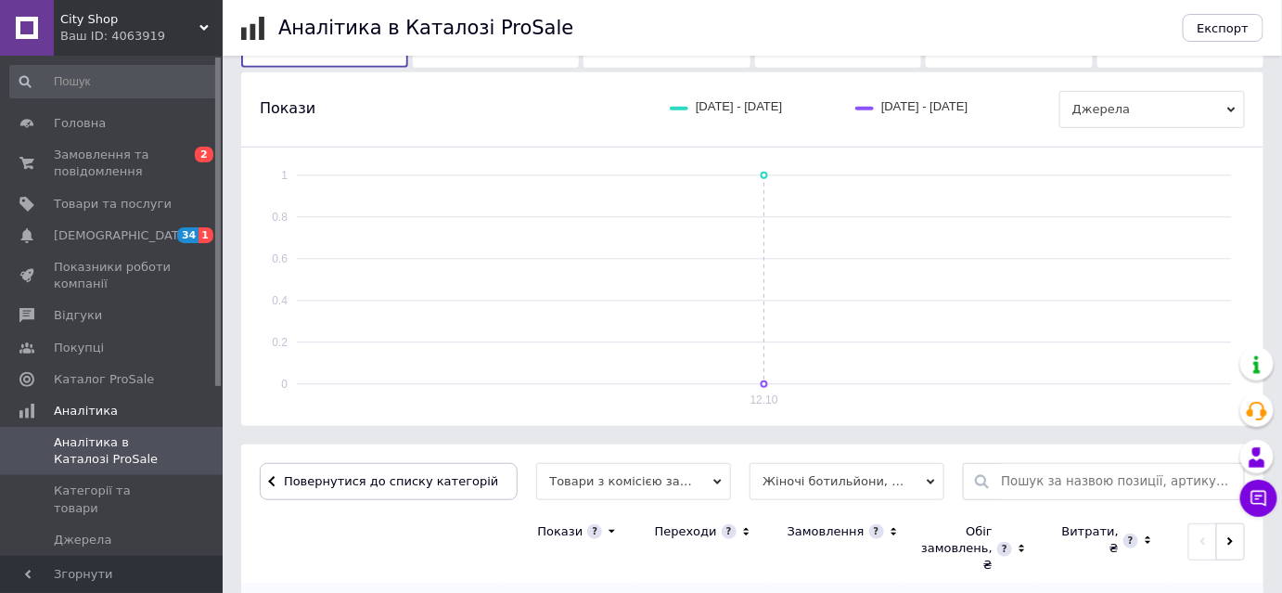
scroll to position [435, 0]
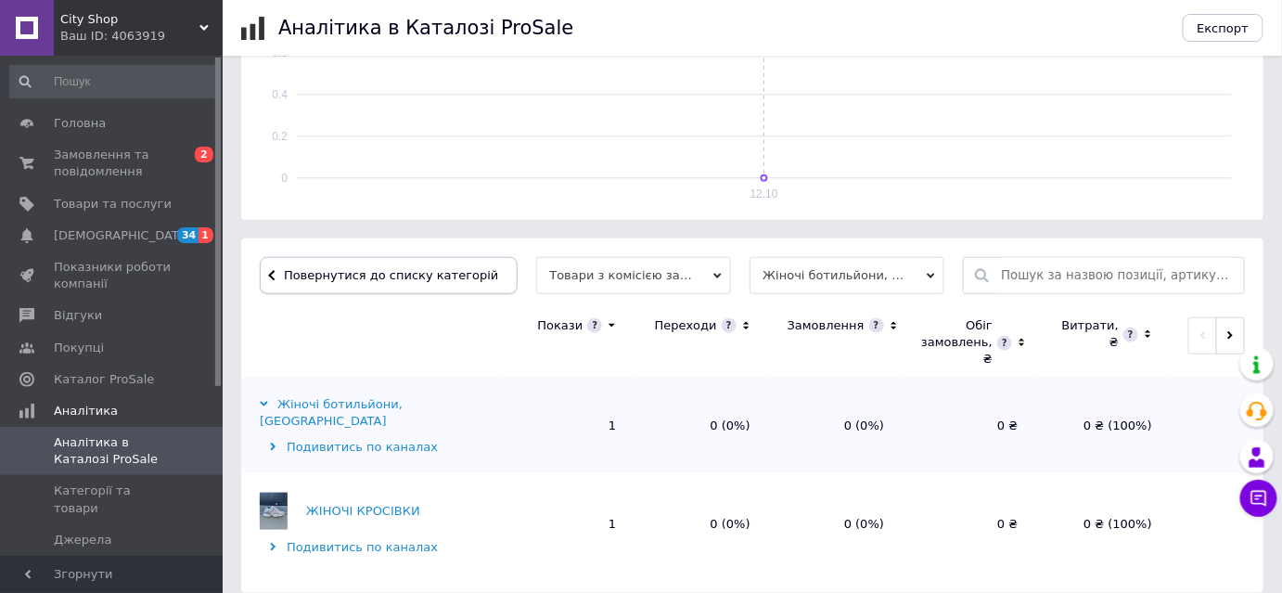
click at [365, 274] on span "Повернутися до списку категорій" at bounding box center [388, 275] width 219 height 14
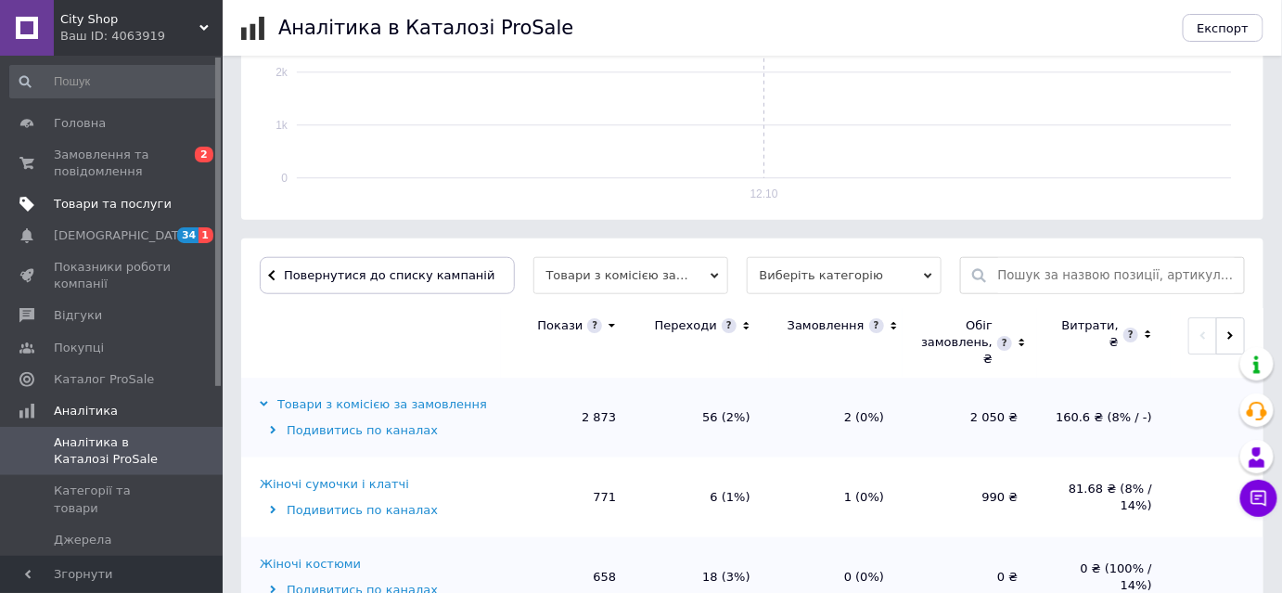
click at [76, 197] on span "Товари та послуги" at bounding box center [113, 204] width 118 height 17
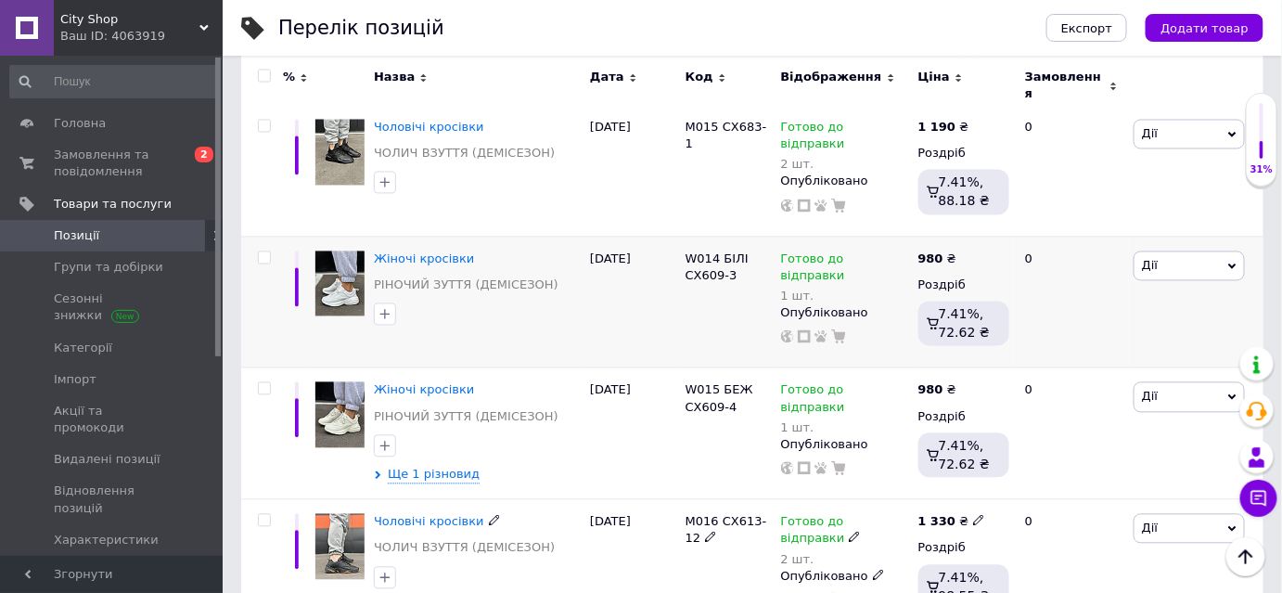
scroll to position [1180, 0]
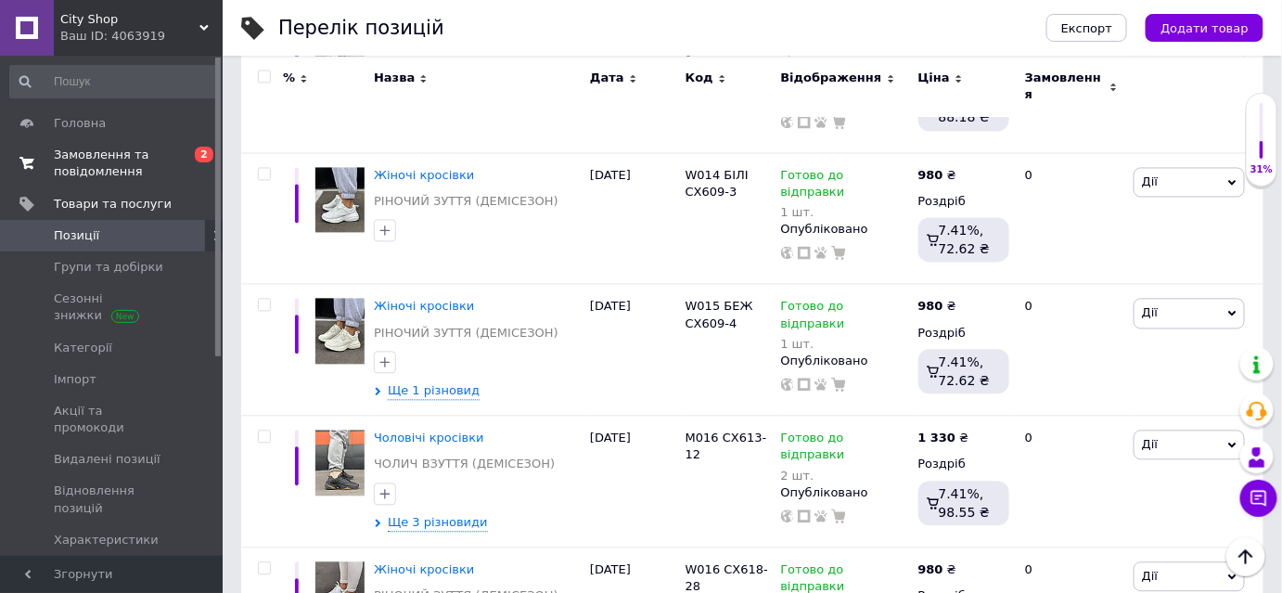
click at [115, 145] on link "Замовлення та повідомлення 0 2" at bounding box center [114, 163] width 228 height 48
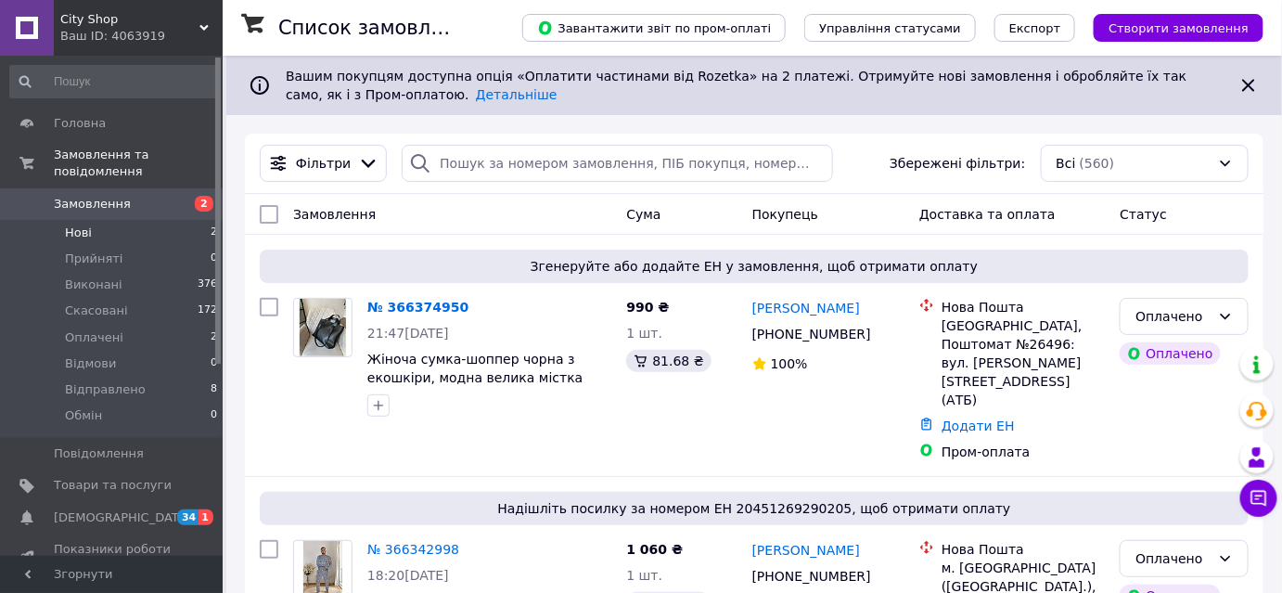
click at [98, 220] on li "Нові 2" at bounding box center [114, 233] width 228 height 26
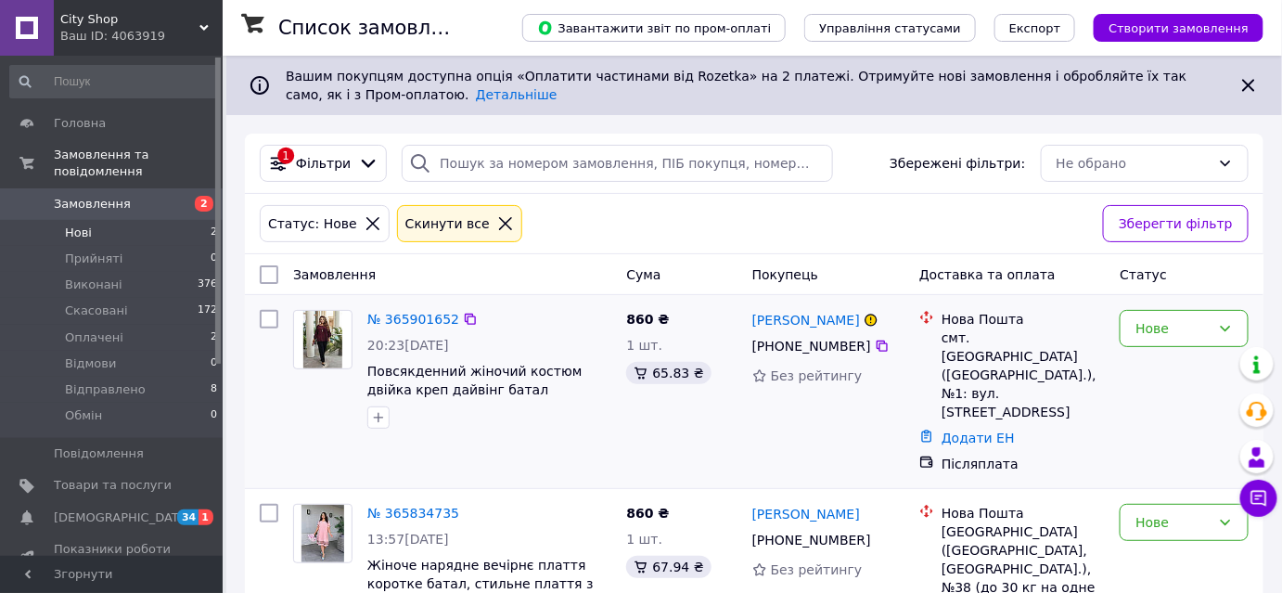
scroll to position [50, 0]
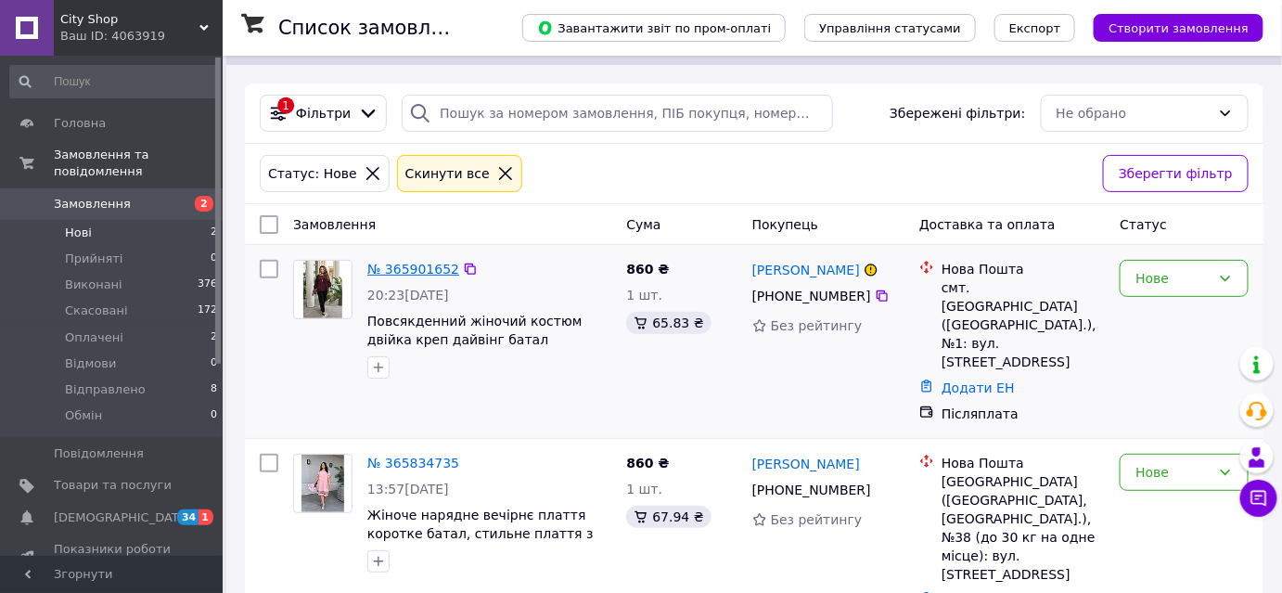
click at [393, 269] on link "№ 365901652" at bounding box center [413, 268] width 92 height 15
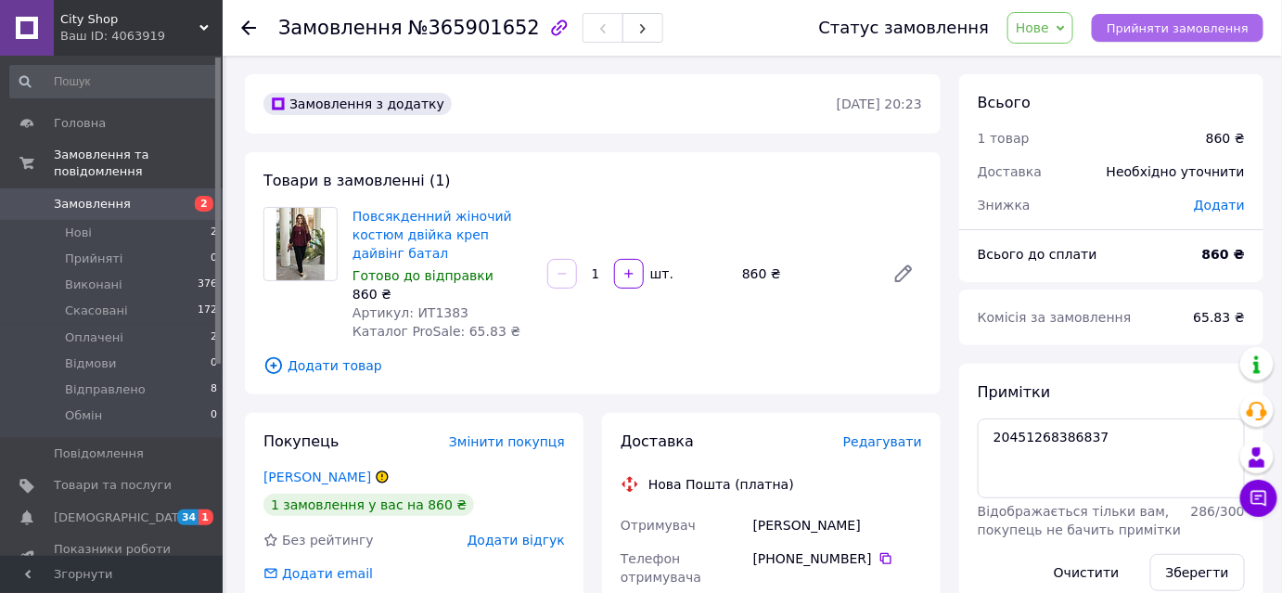
click at [1205, 27] on span "Прийняти замовлення" at bounding box center [1177, 28] width 142 height 14
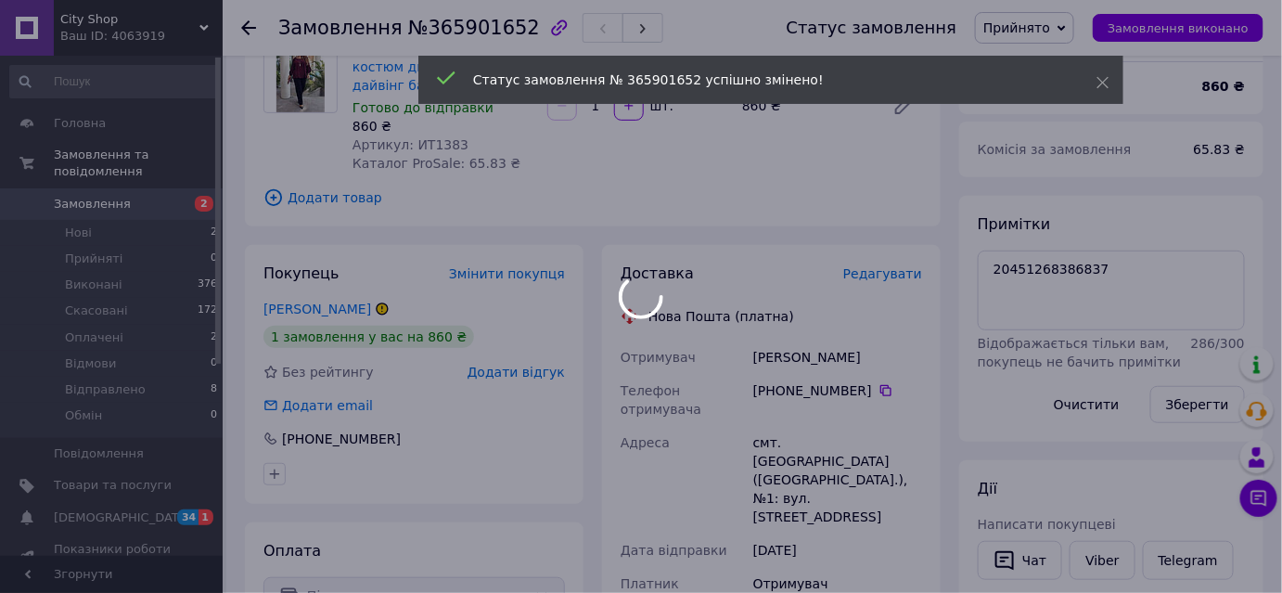
click at [1053, 257] on div at bounding box center [641, 296] width 1282 height 593
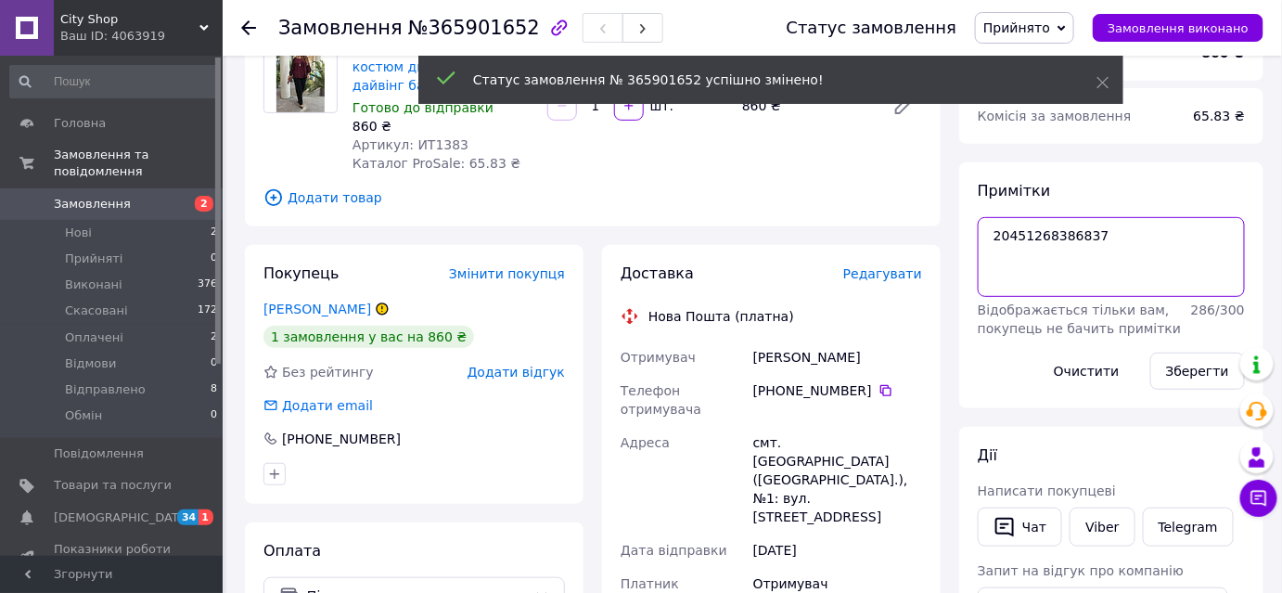
click at [1050, 267] on textarea "20451268386837" at bounding box center [1110, 257] width 267 height 80
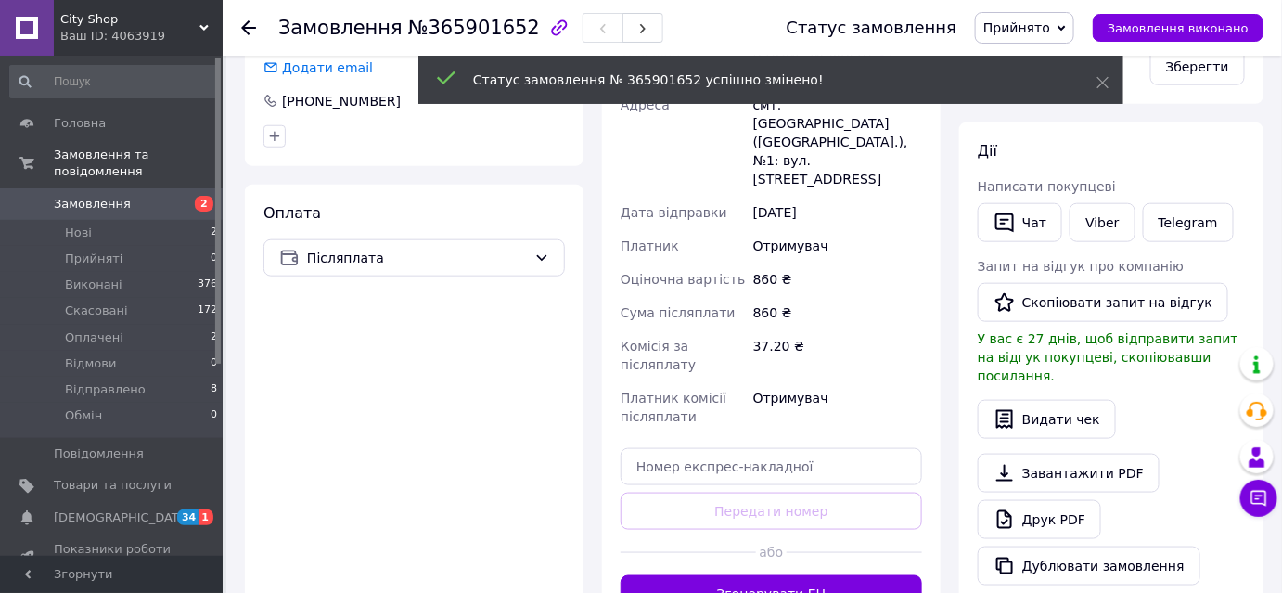
scroll to position [590, 0]
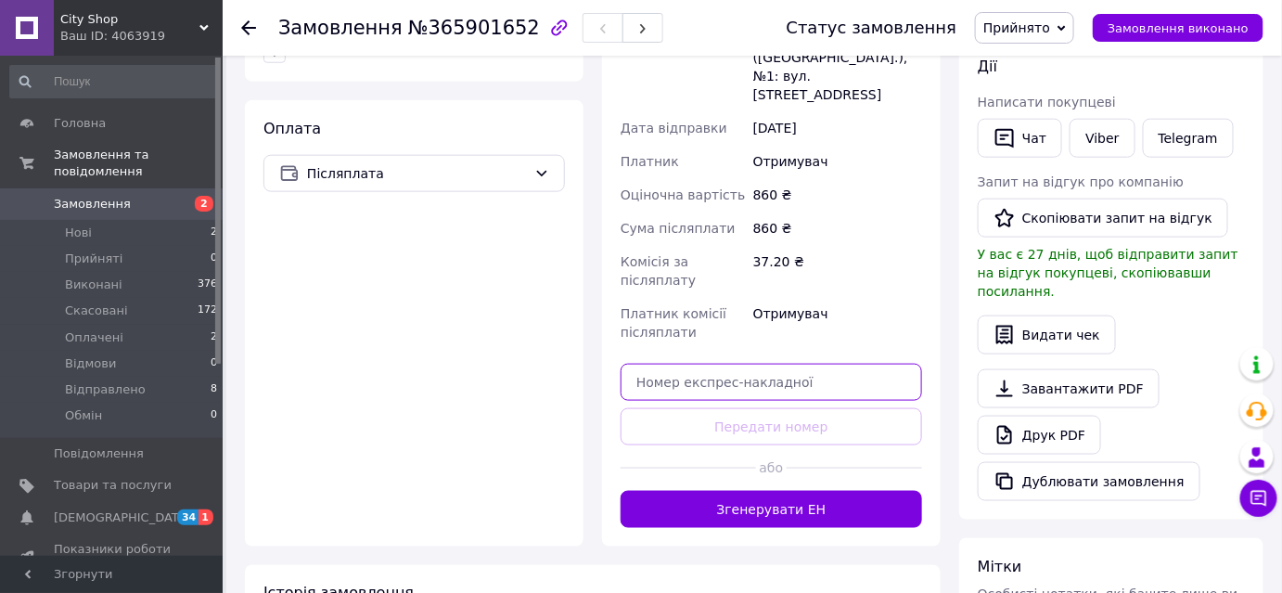
click at [738, 364] on input "text" at bounding box center [770, 382] width 301 height 37
paste input "20451268386837"
type input "20451268386837"
click at [733, 408] on button "Передати номер" at bounding box center [770, 426] width 301 height 37
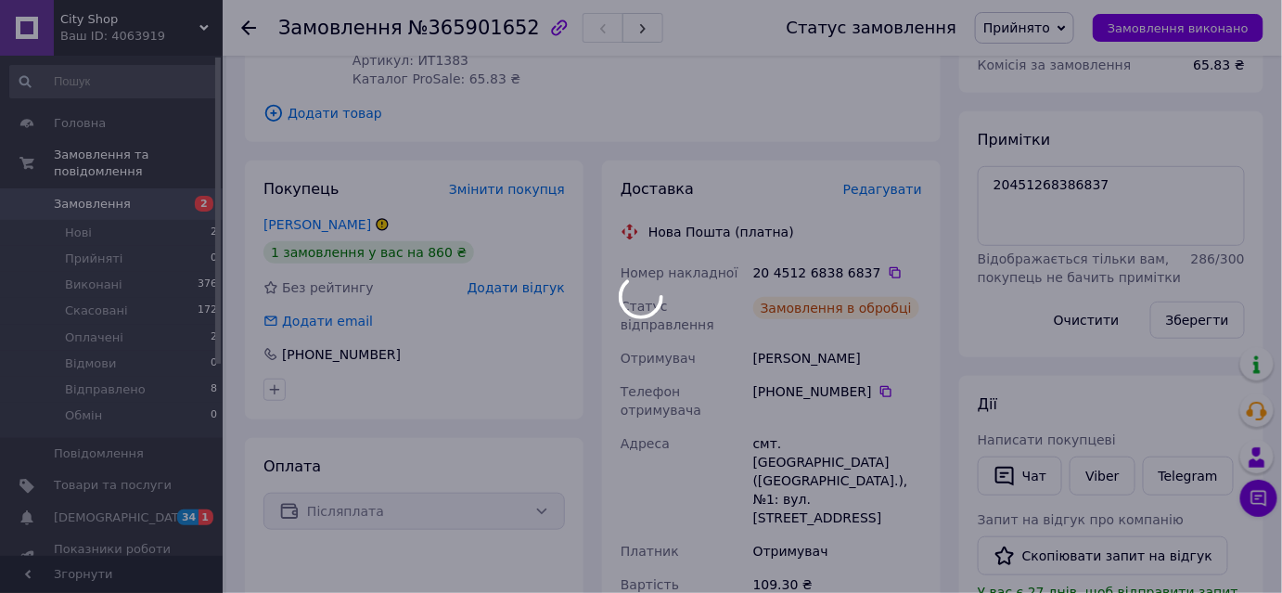
scroll to position [0, 0]
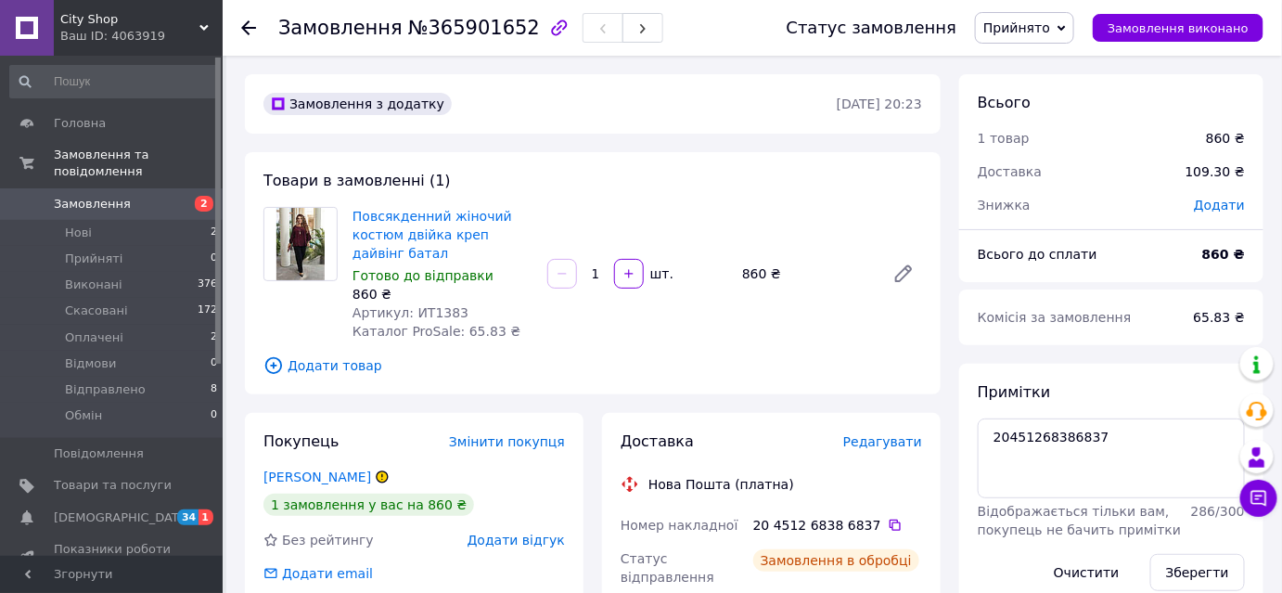
click at [434, 317] on span "Артикул: ИТ1383" at bounding box center [410, 312] width 116 height 15
copy span "ИТ1383"
click at [912, 286] on link at bounding box center [903, 273] width 37 height 37
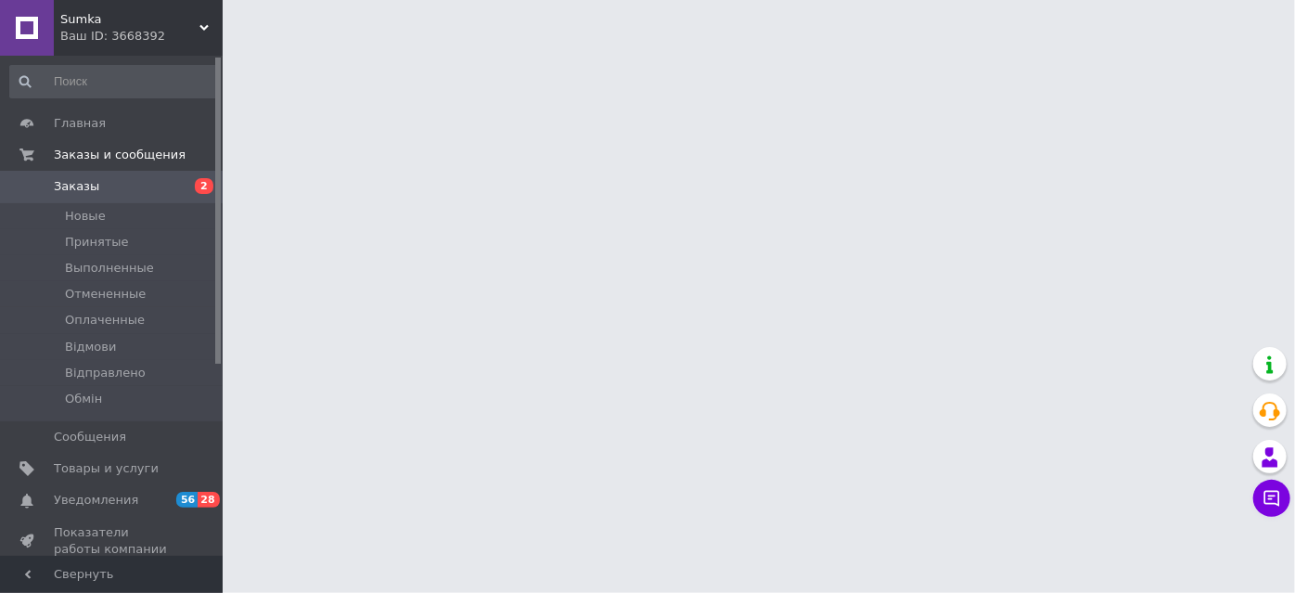
click at [101, 470] on span "Товары и услуги" at bounding box center [106, 468] width 105 height 17
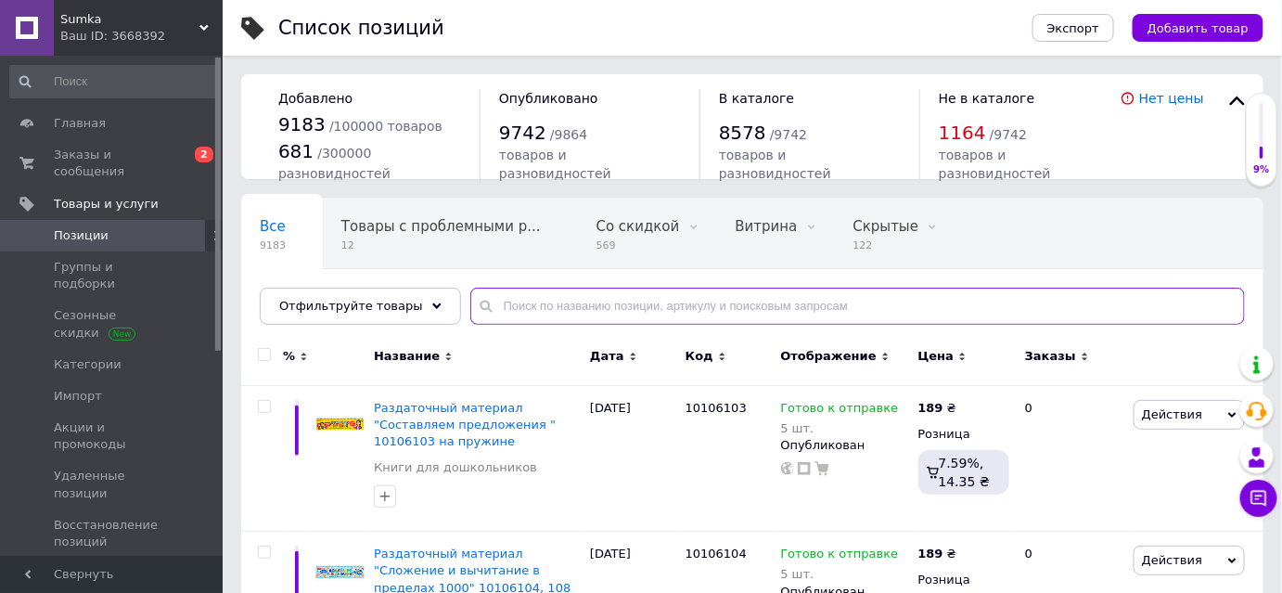
click at [564, 308] on input "text" at bounding box center [857, 305] width 774 height 37
paste input "ИТ1383"
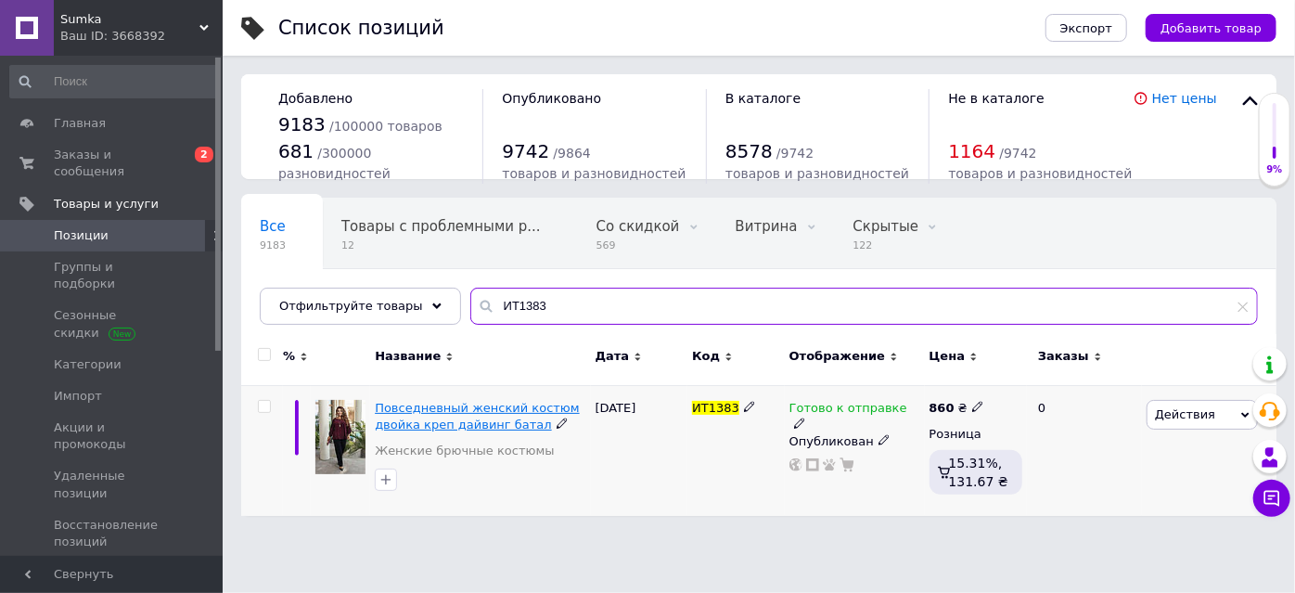
type input "ИТ1383"
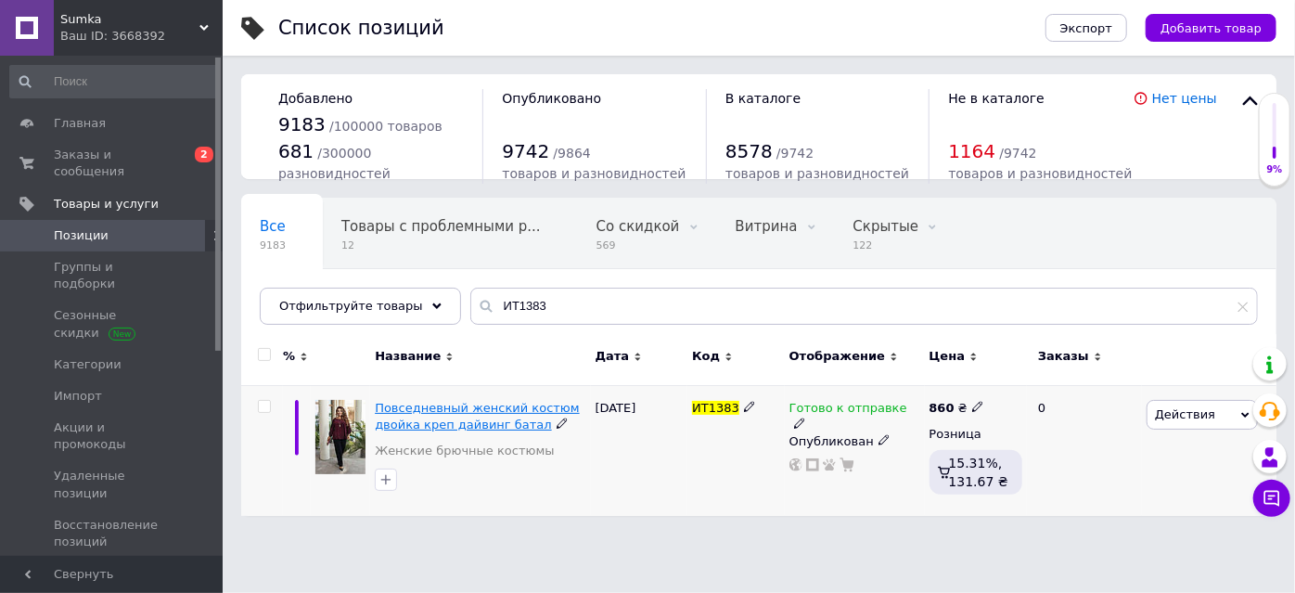
click at [404, 414] on span "Повседневный женский костюм двойка креп дайвинг батал" at bounding box center [477, 416] width 205 height 31
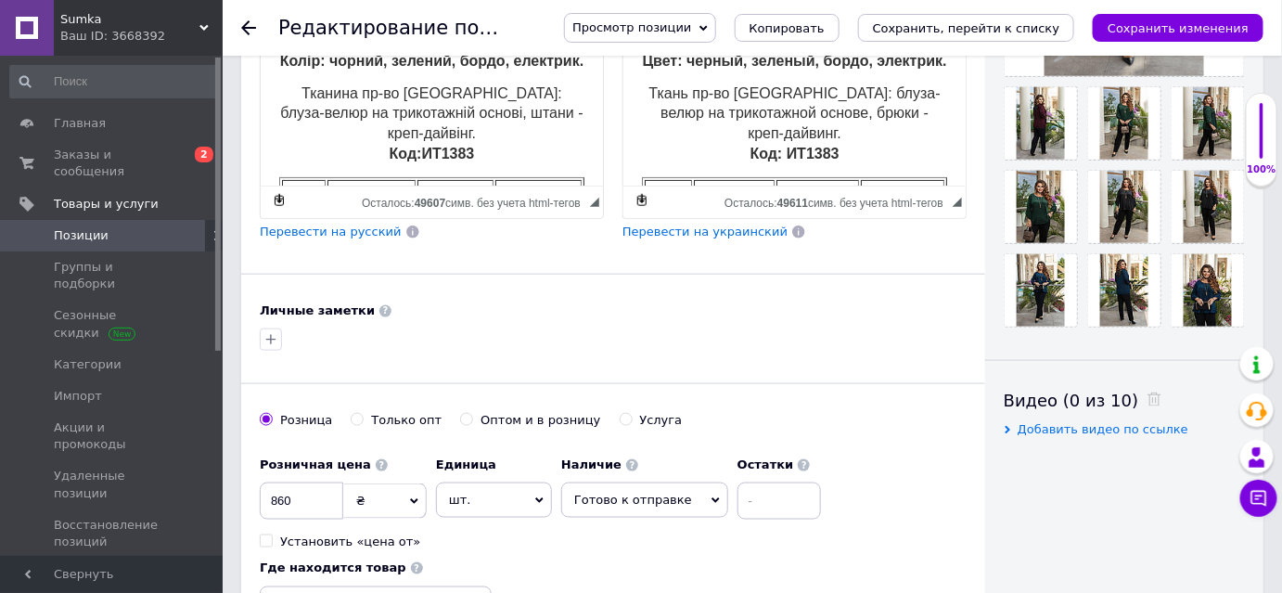
scroll to position [927, 0]
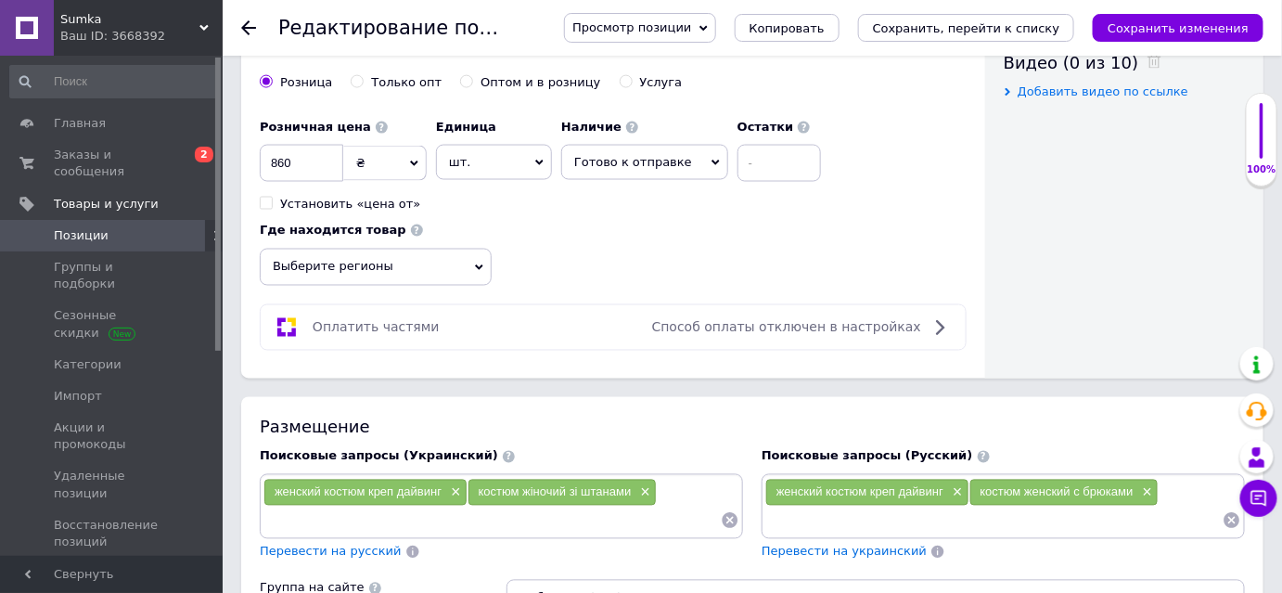
click at [670, 159] on span "Готово к отправке" at bounding box center [633, 162] width 118 height 14
click at [647, 222] on li "Нет в наличии" at bounding box center [644, 227] width 165 height 26
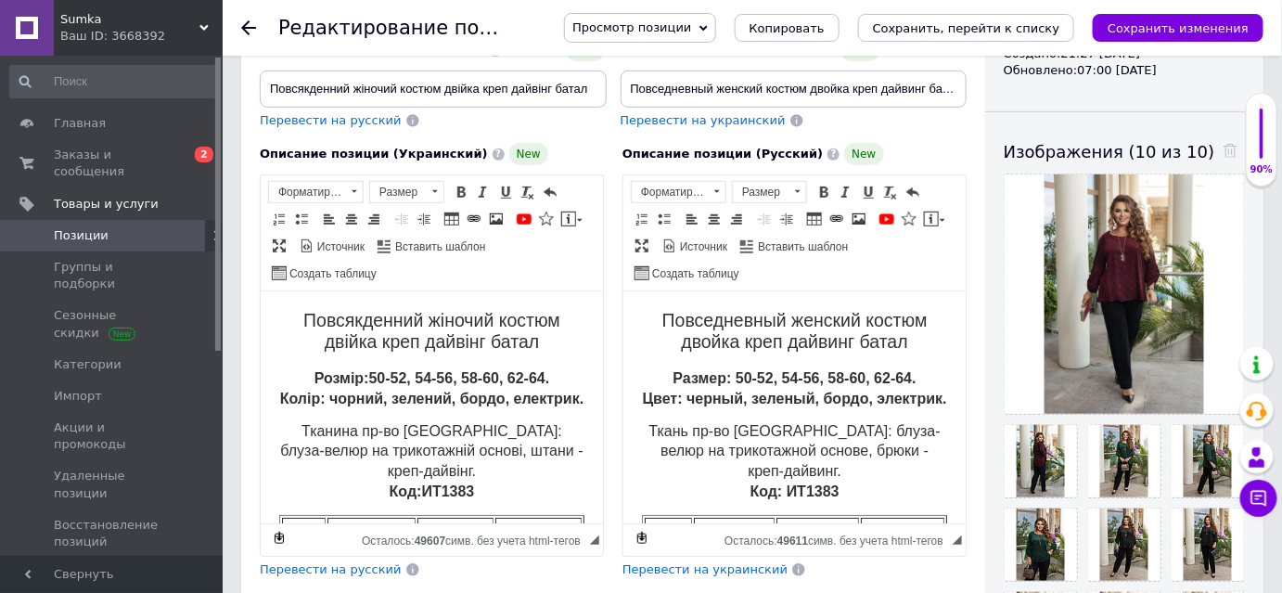
scroll to position [0, 0]
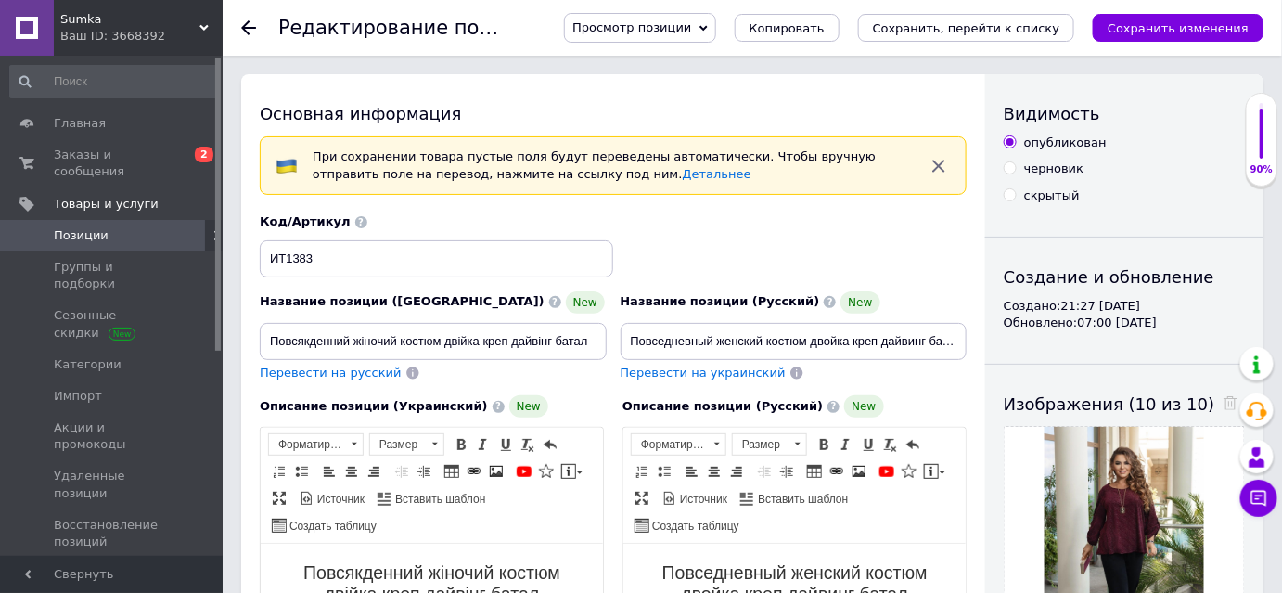
drag, startPoint x: 1052, startPoint y: 192, endPoint x: 1061, endPoint y: 199, distance: 11.9
click at [1051, 193] on div "скрытый" at bounding box center [1052, 195] width 56 height 17
click at [1015, 193] on input "скрытый" at bounding box center [1009, 194] width 12 height 12
radio input "true"
click at [1195, 22] on icon "Сохранить изменения" at bounding box center [1177, 28] width 141 height 14
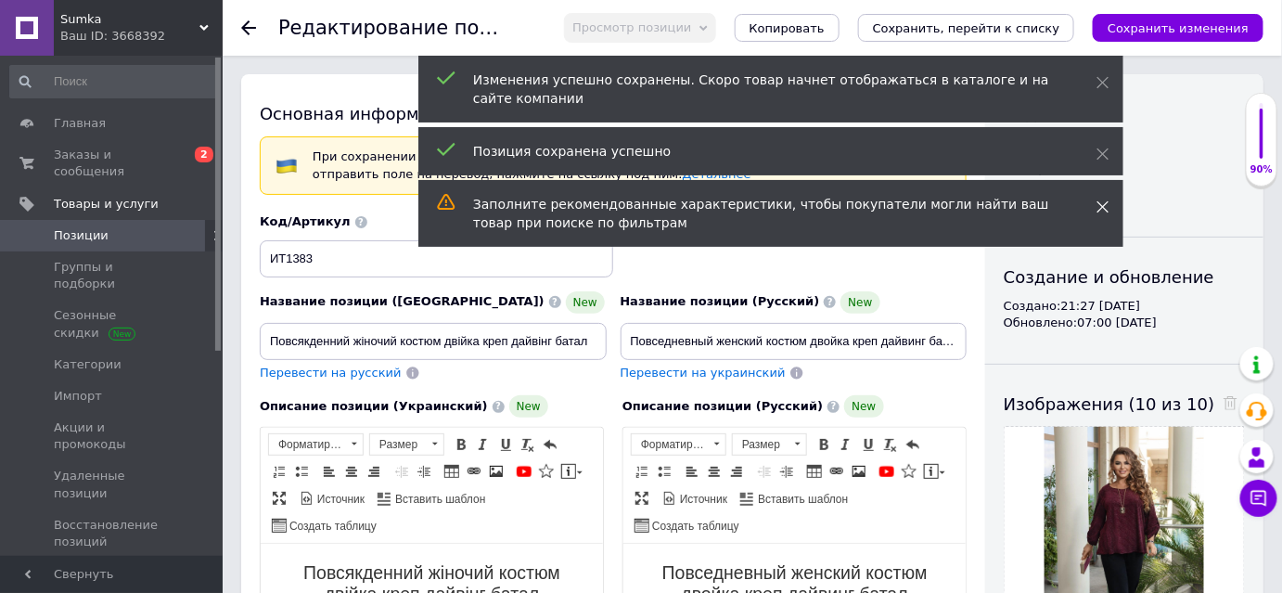
click at [1100, 206] on icon at bounding box center [1102, 206] width 13 height 13
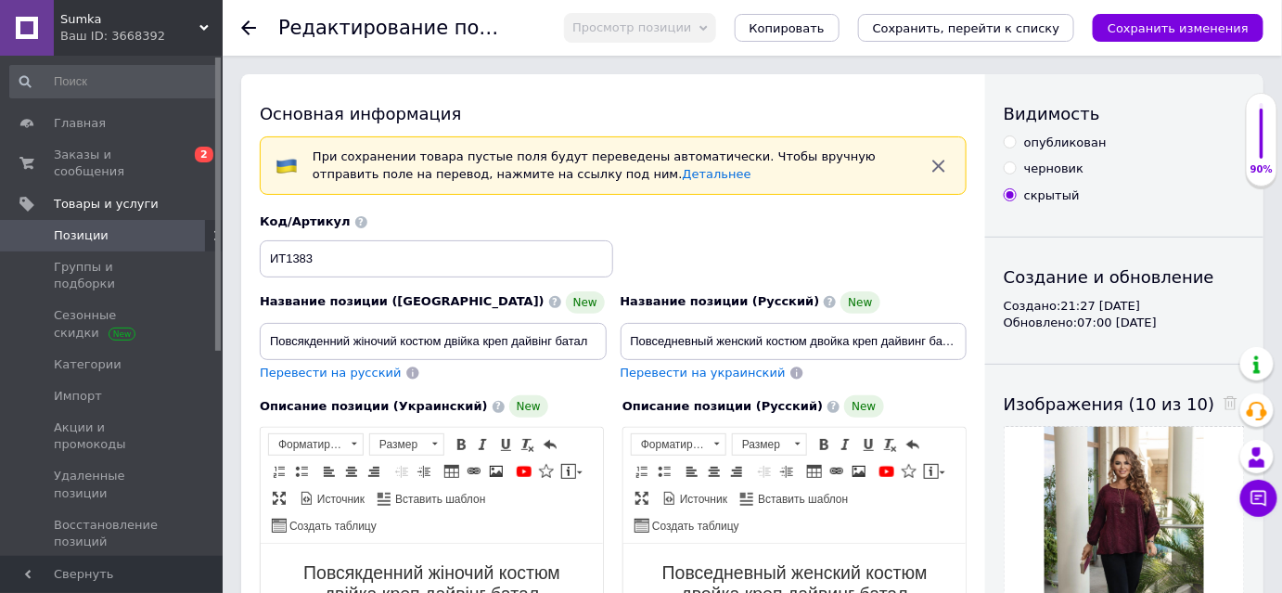
click at [122, 38] on div "Ваш ID: 3668392" at bounding box center [141, 36] width 162 height 17
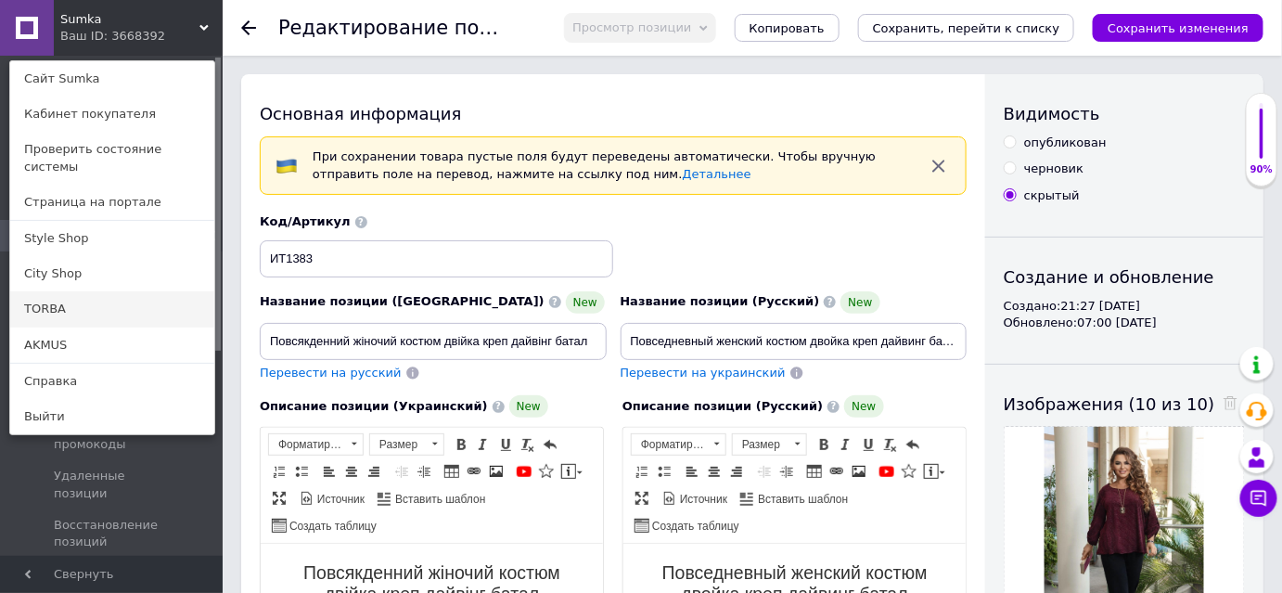
click at [76, 291] on link "TORBA" at bounding box center [112, 308] width 204 height 35
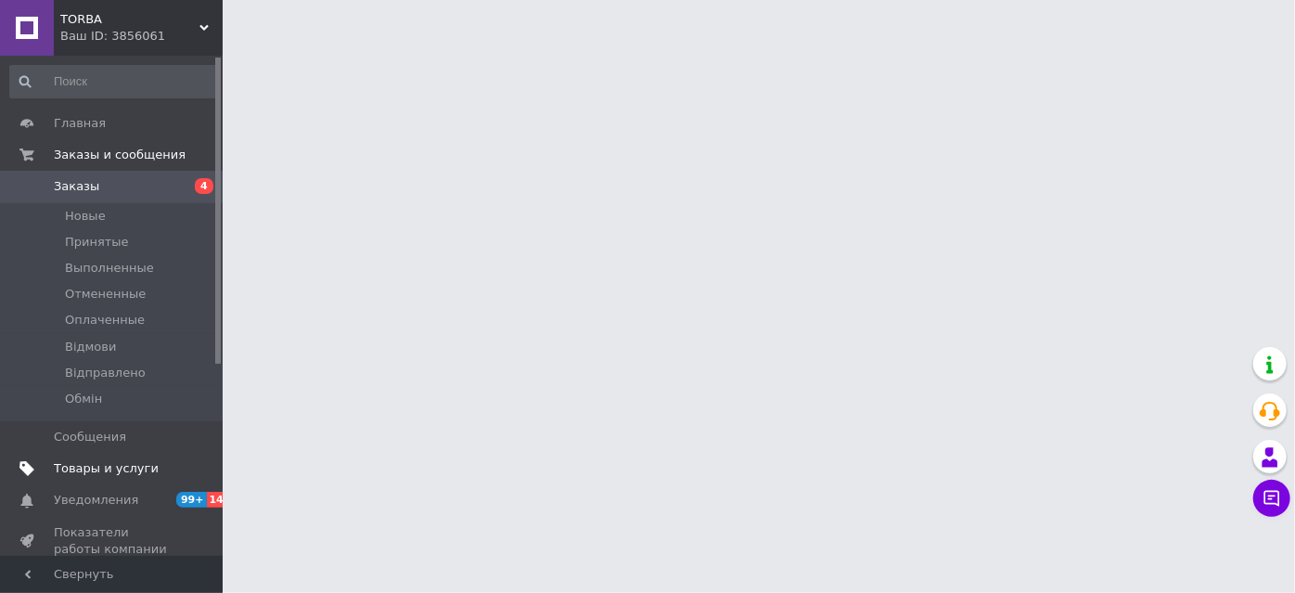
click at [96, 464] on span "Товары и услуги" at bounding box center [106, 468] width 105 height 17
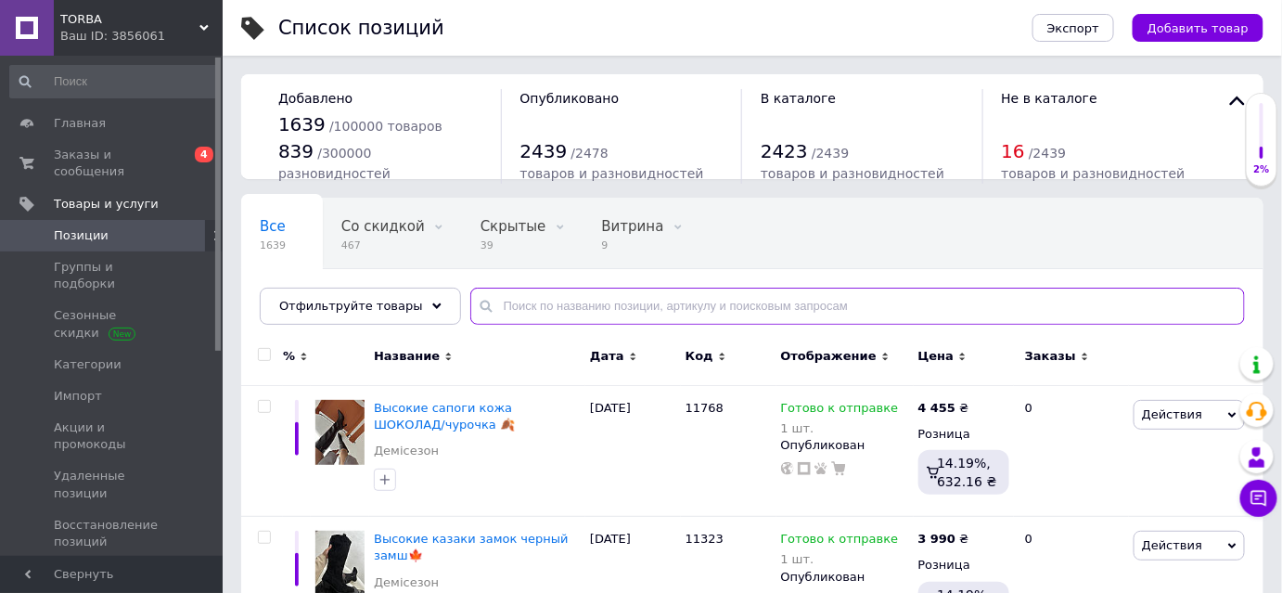
click at [535, 304] on input "text" at bounding box center [857, 305] width 774 height 37
paste input "ИТ1383"
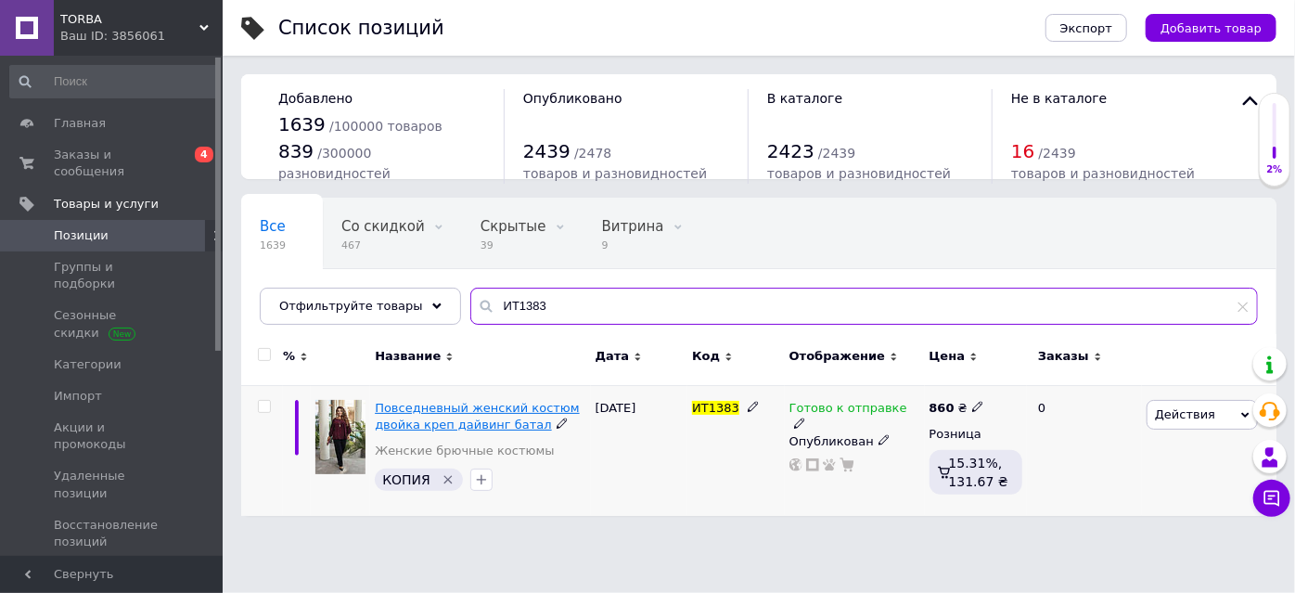
type input "ИТ1383"
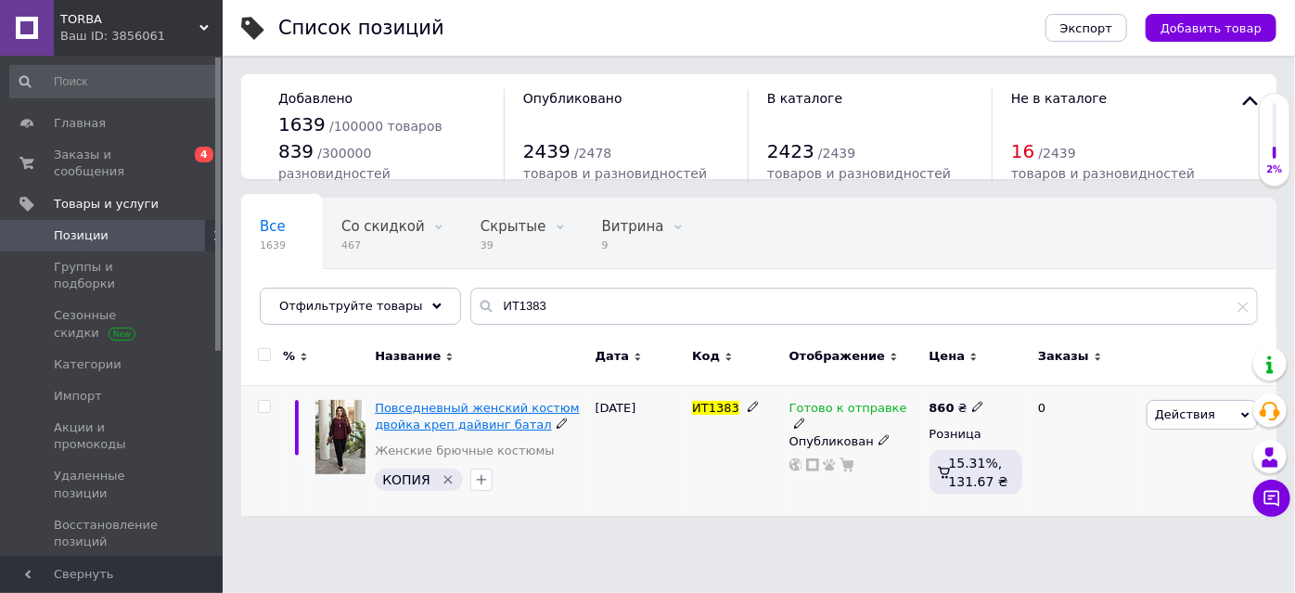
click at [412, 414] on span "Повседневный женский костюм двойка креп дайвинг батал" at bounding box center [477, 416] width 205 height 31
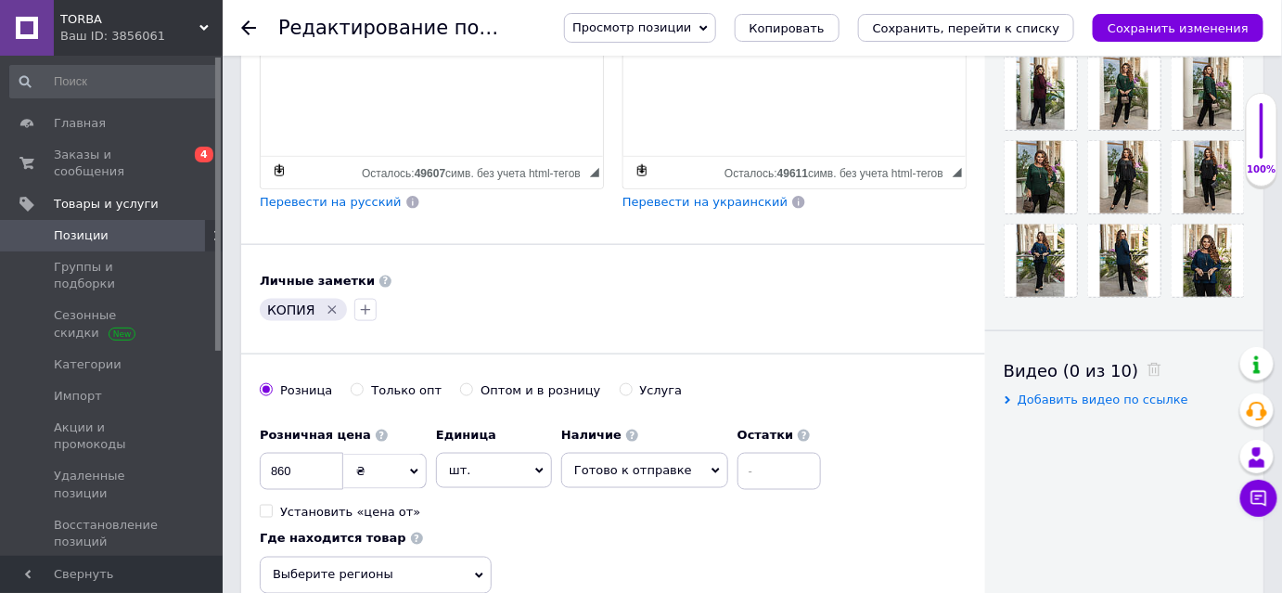
scroll to position [704, 0]
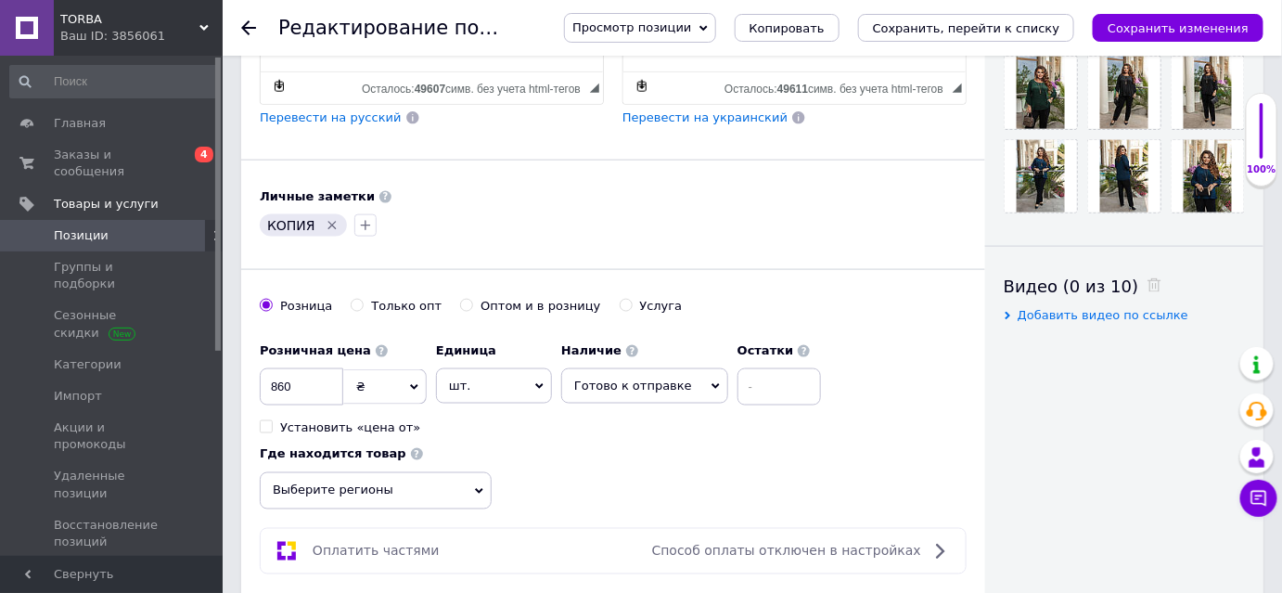
click at [650, 385] on span "Готово к отправке" at bounding box center [633, 385] width 118 height 14
click at [645, 442] on li "Нет в наличии" at bounding box center [644, 451] width 165 height 26
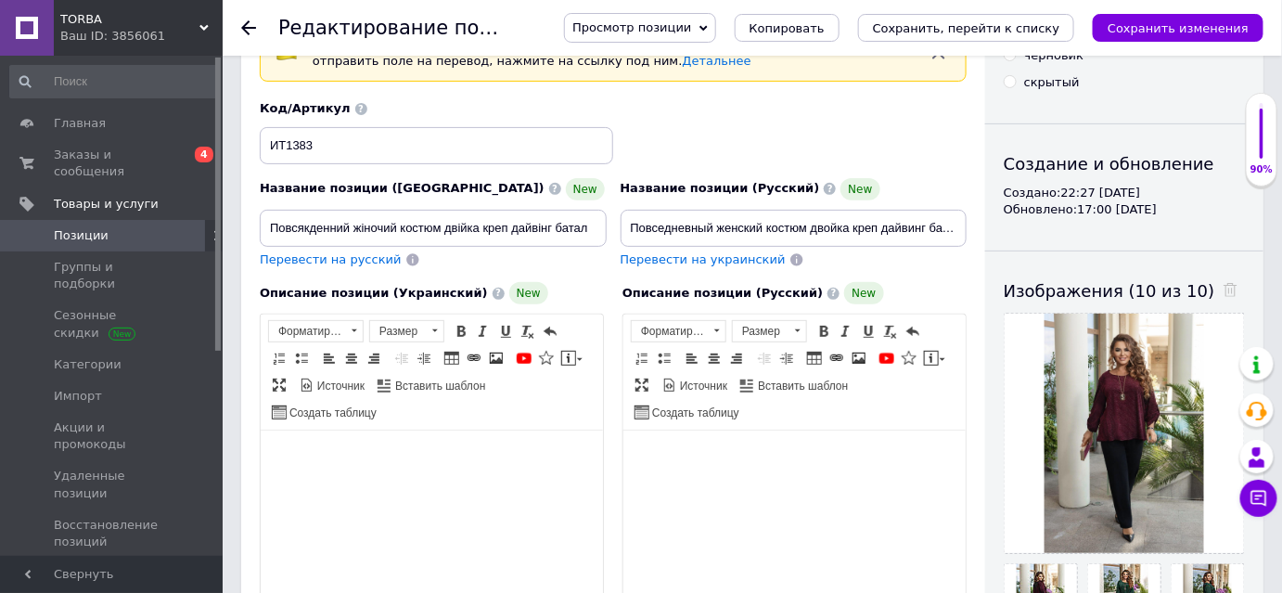
scroll to position [30, 0]
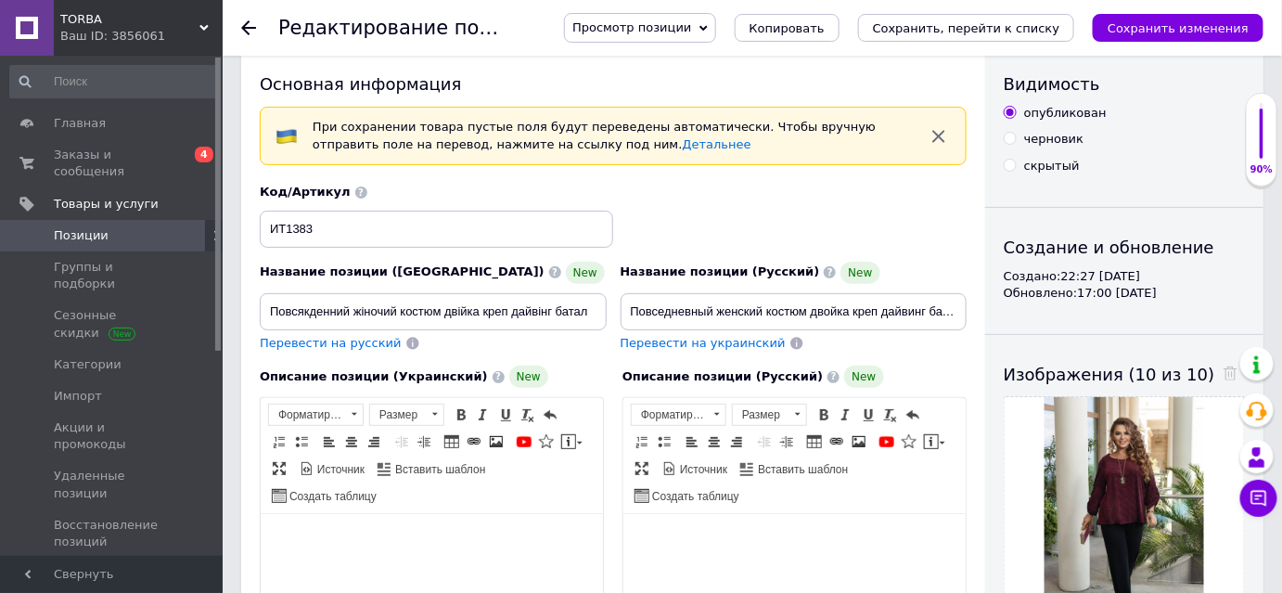
click at [1021, 165] on label "скрытый" at bounding box center [1041, 166] width 76 height 17
click at [1015, 165] on input "скрытый" at bounding box center [1009, 165] width 12 height 12
radio input "true"
click at [1192, 32] on icon "Сохранить изменения" at bounding box center [1177, 28] width 141 height 14
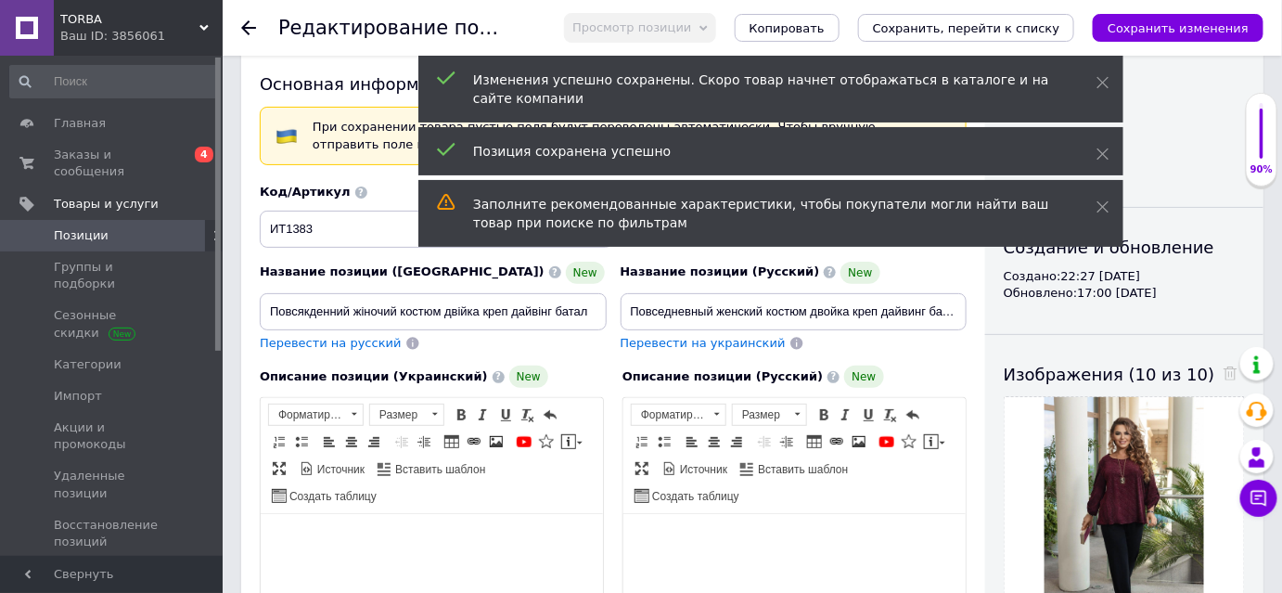
click at [127, 17] on span "TORBA" at bounding box center [129, 19] width 139 height 17
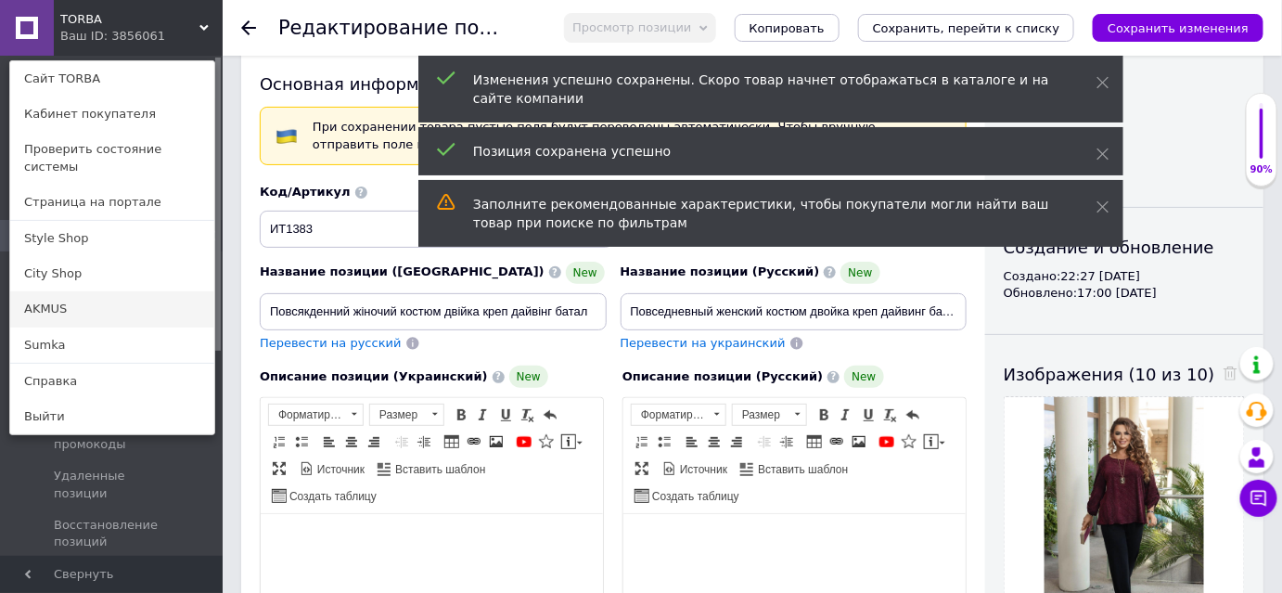
click at [83, 291] on link "AKMUS" at bounding box center [112, 308] width 204 height 35
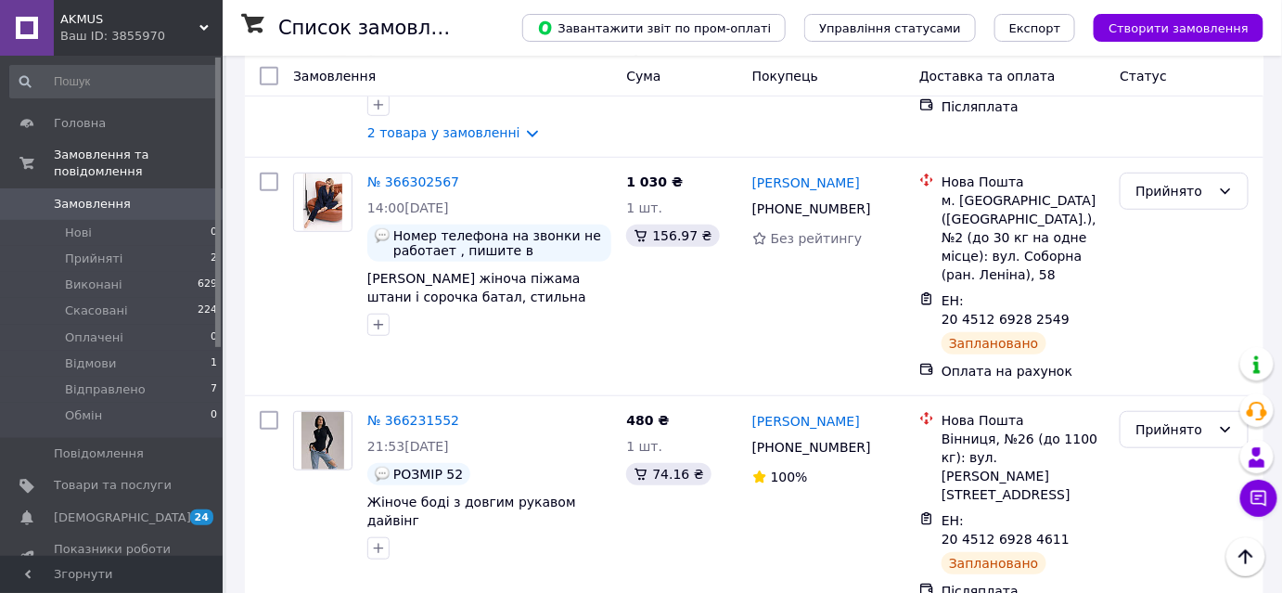
scroll to position [674, 0]
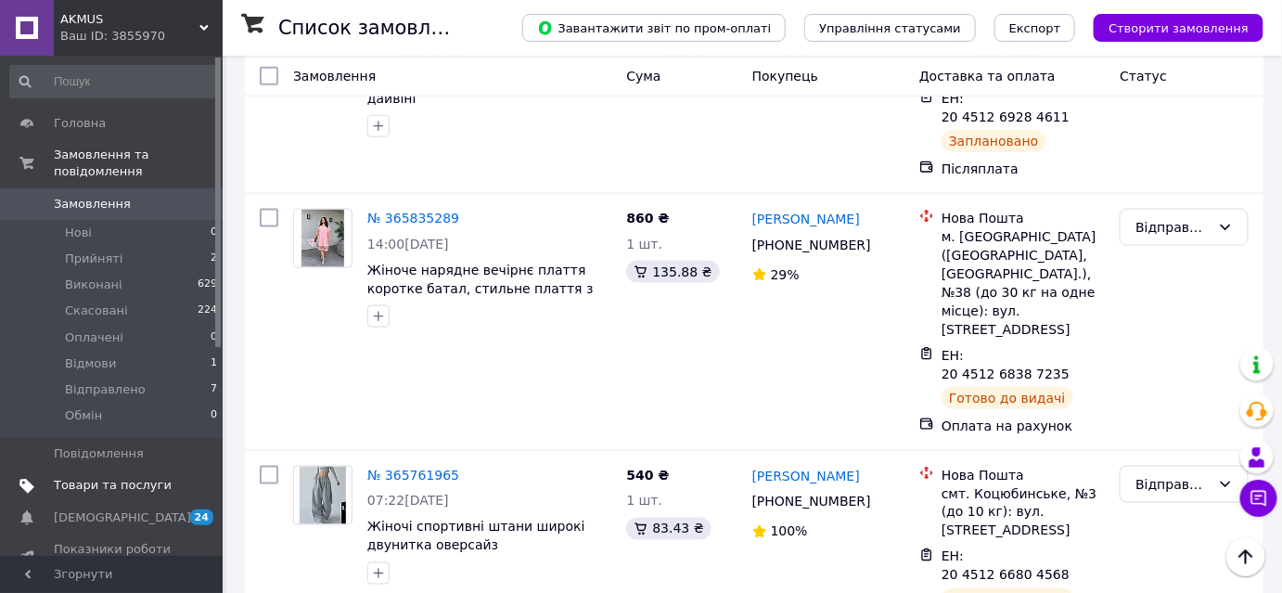
click at [96, 477] on span "Товари та послуги" at bounding box center [113, 485] width 118 height 17
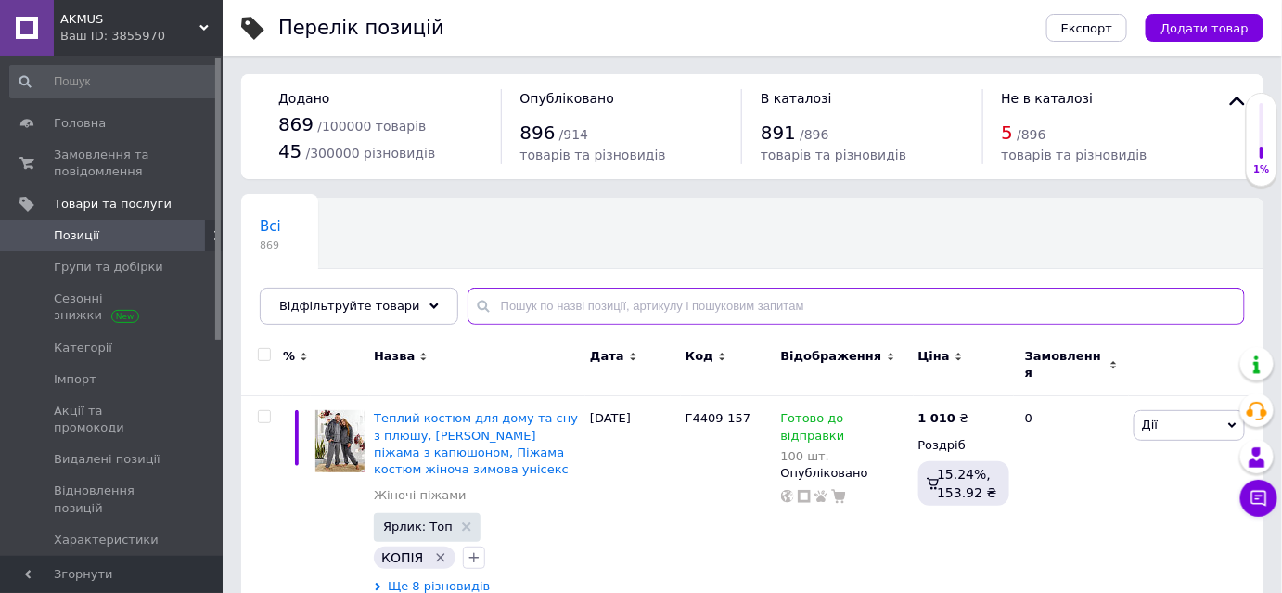
click at [573, 318] on input "text" at bounding box center [855, 305] width 777 height 37
paste input "ИТ1383"
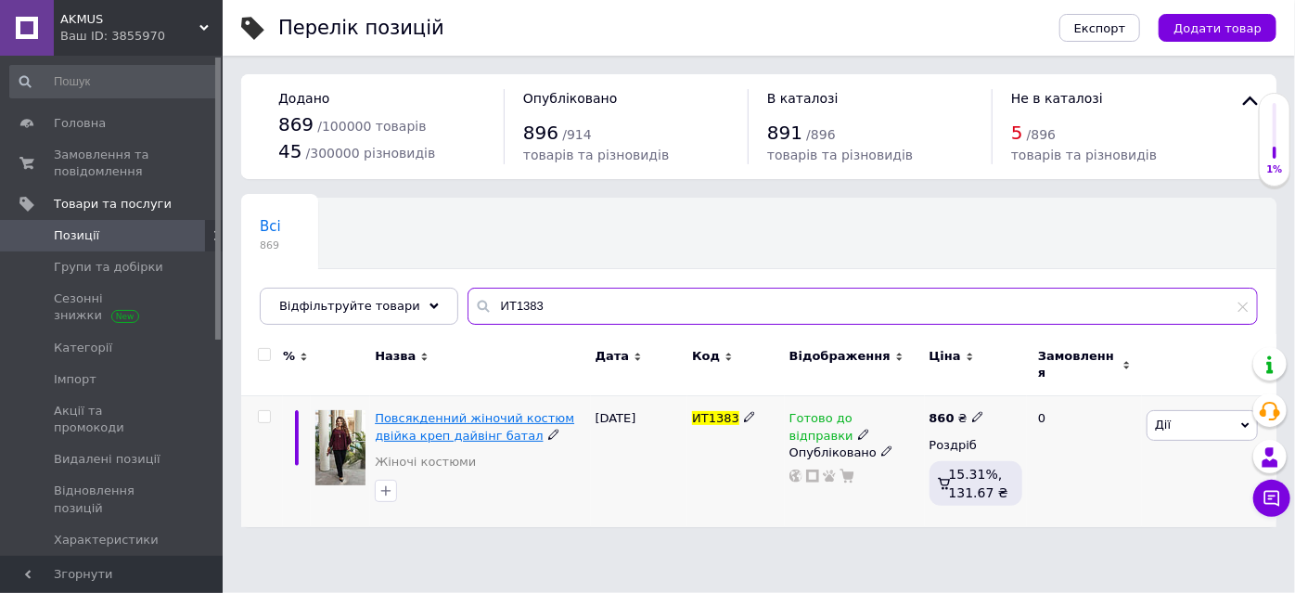
type input "ИТ1383"
click at [415, 419] on span "Повсякденний жіночий костюм двійка креп дайвінг батал" at bounding box center [474, 426] width 199 height 31
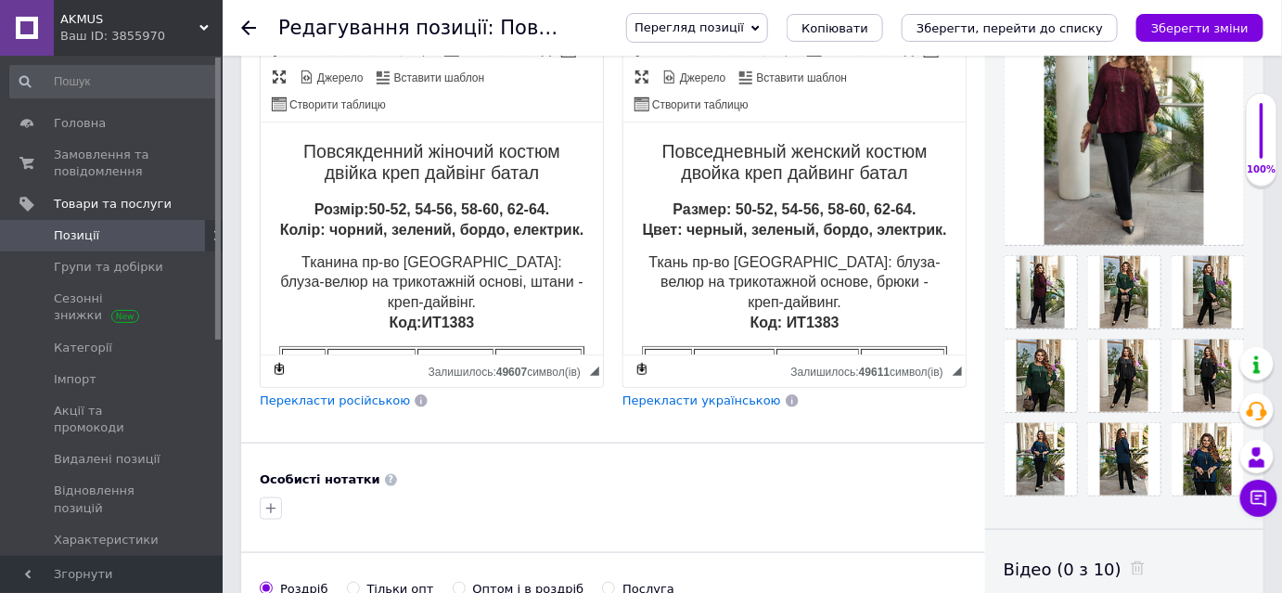
scroll to position [759, 0]
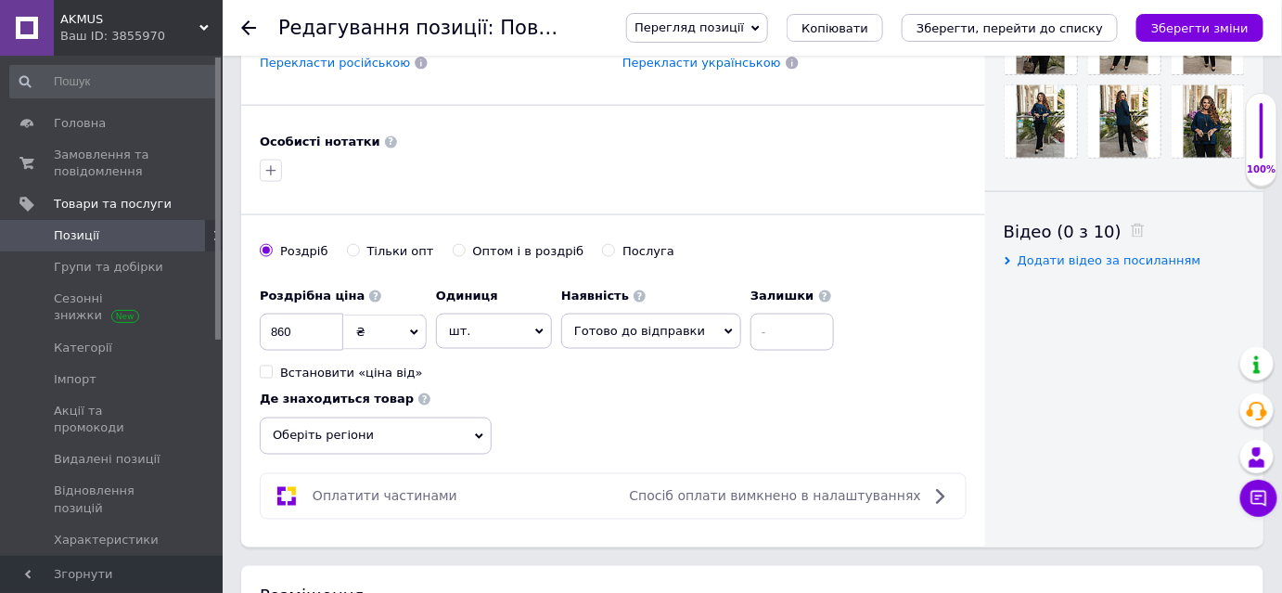
click at [613, 338] on span "Готово до відправки" at bounding box center [651, 330] width 180 height 35
click at [592, 395] on li "Немає в наявності" at bounding box center [651, 396] width 178 height 26
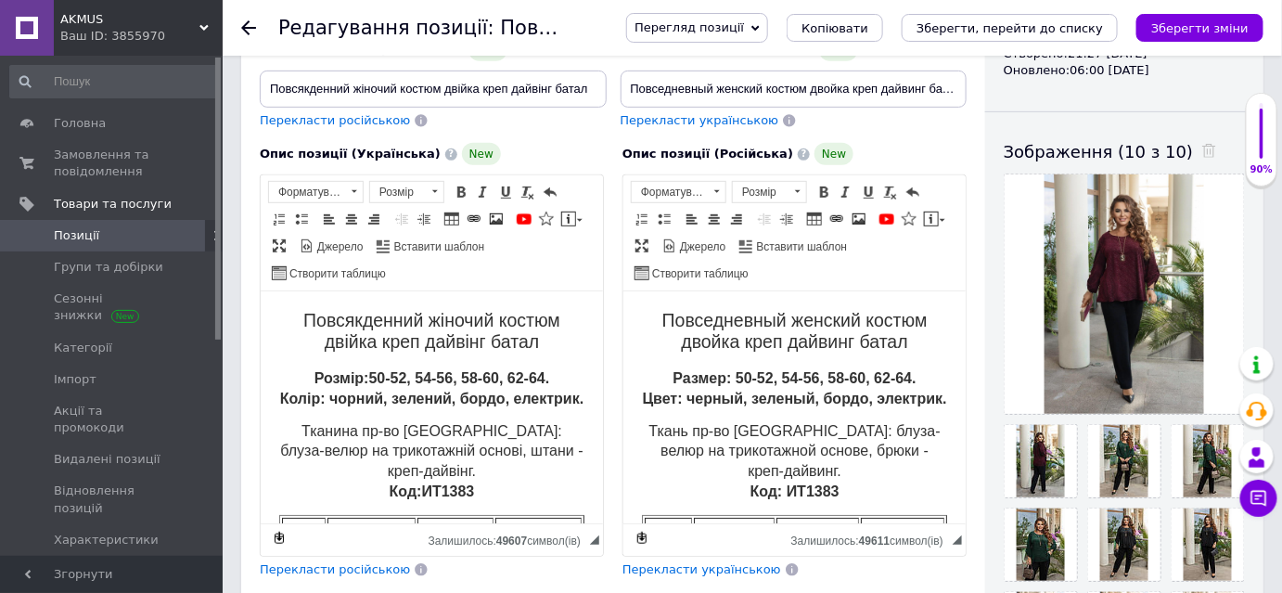
scroll to position [0, 0]
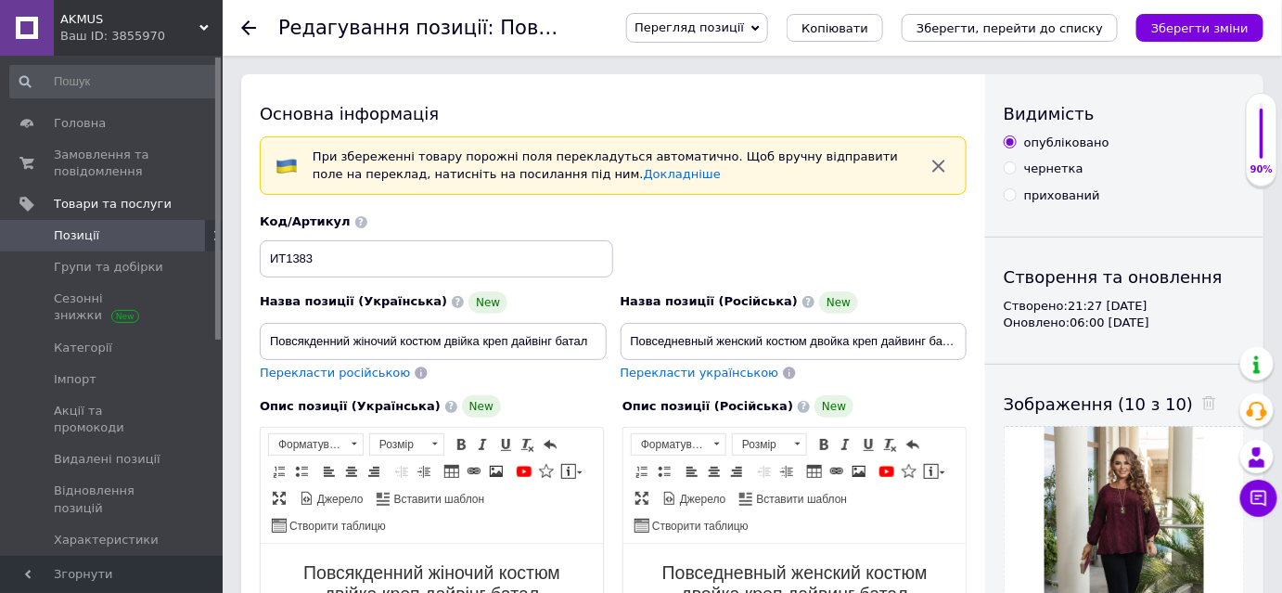
drag, startPoint x: 1092, startPoint y: 186, endPoint x: 1055, endPoint y: 202, distance: 40.3
click at [1091, 187] on div "прихований" at bounding box center [1123, 195] width 241 height 17
click at [1052, 203] on div "прихований" at bounding box center [1062, 195] width 76 height 17
click at [1015, 200] on input "прихований" at bounding box center [1009, 194] width 12 height 12
radio input "true"
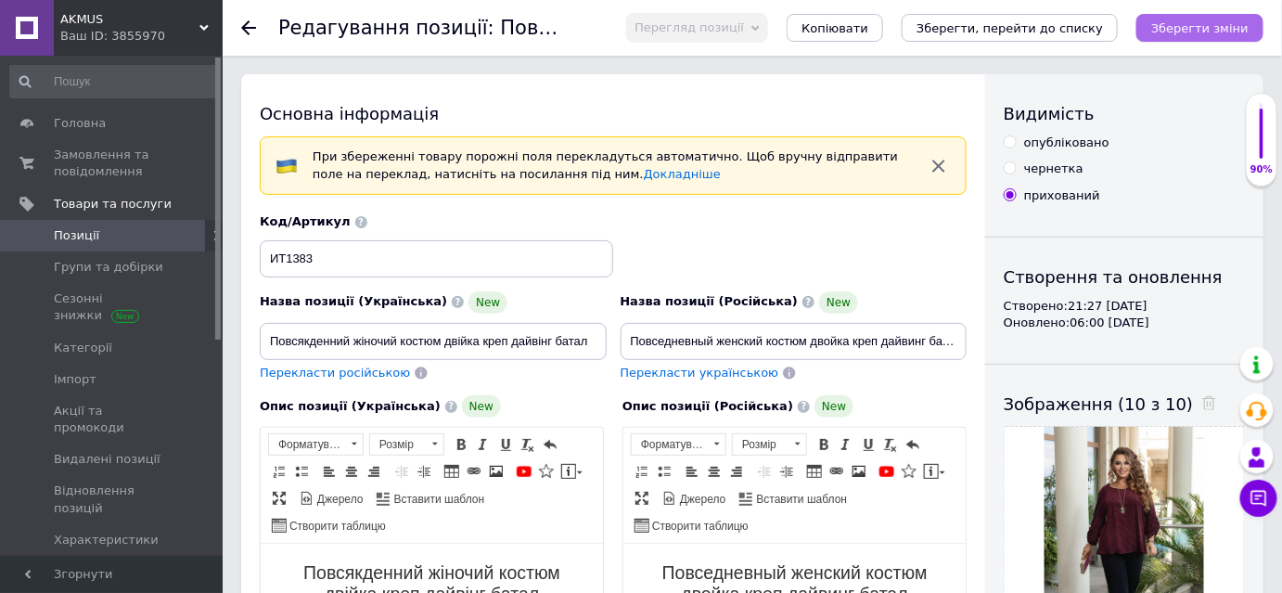
click at [1185, 19] on button "Зберегти зміни" at bounding box center [1199, 28] width 127 height 28
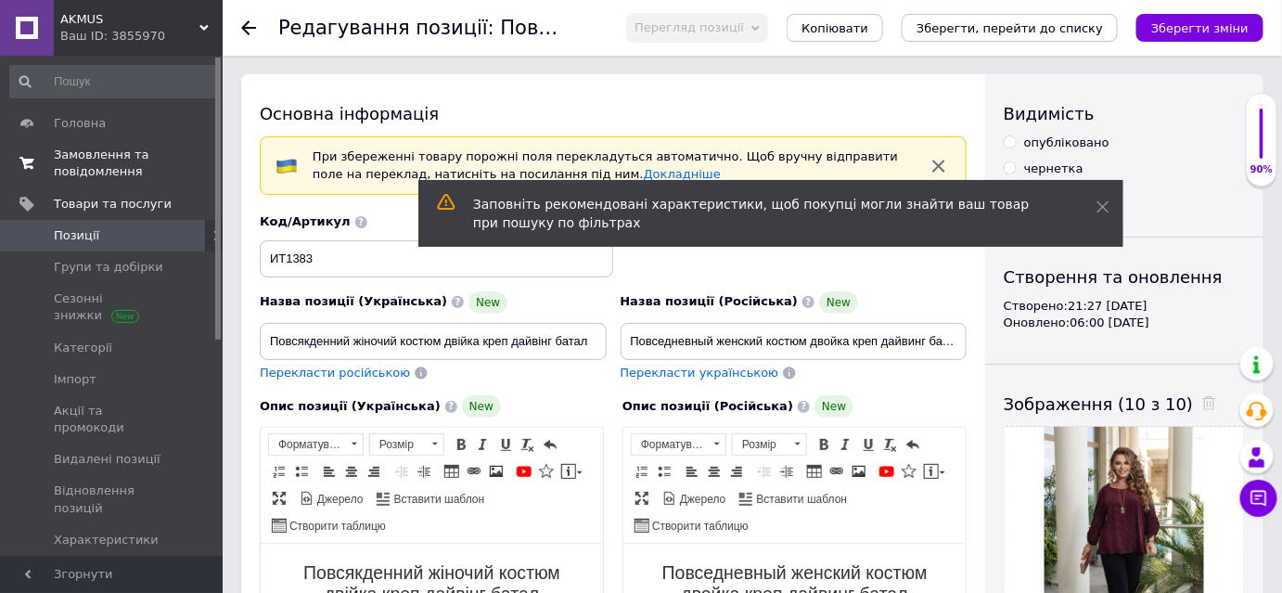
click at [79, 166] on span "Замовлення та повідомлення" at bounding box center [113, 163] width 118 height 33
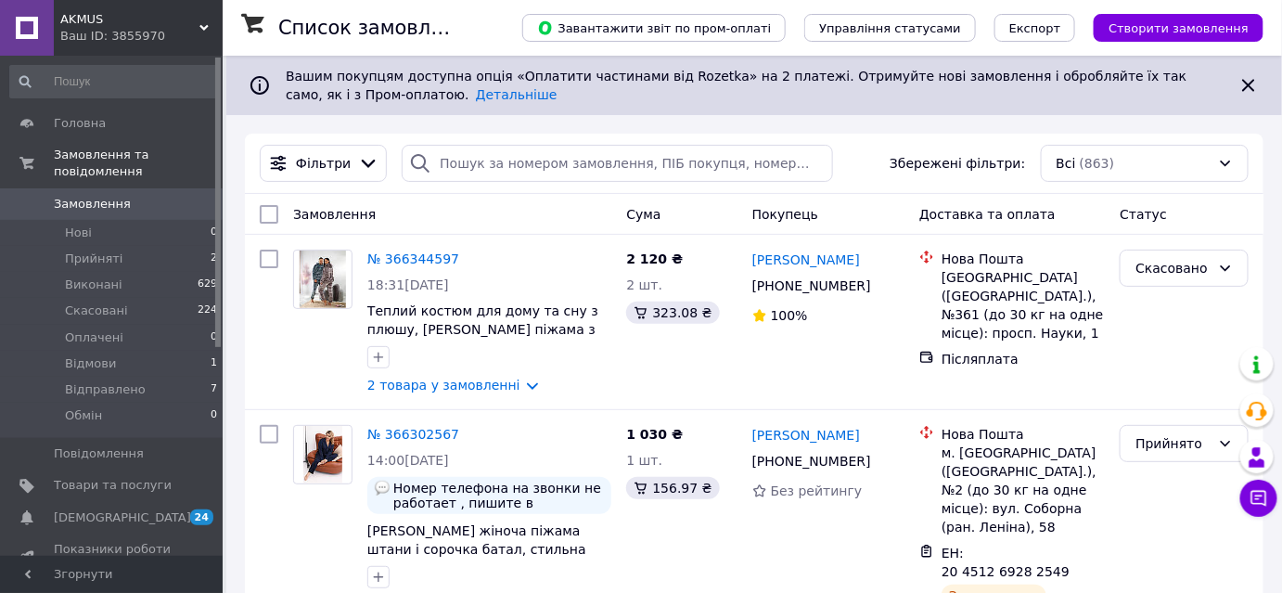
click at [165, 52] on div "AKMUS Ваш ID: 3855970" at bounding box center [138, 28] width 169 height 56
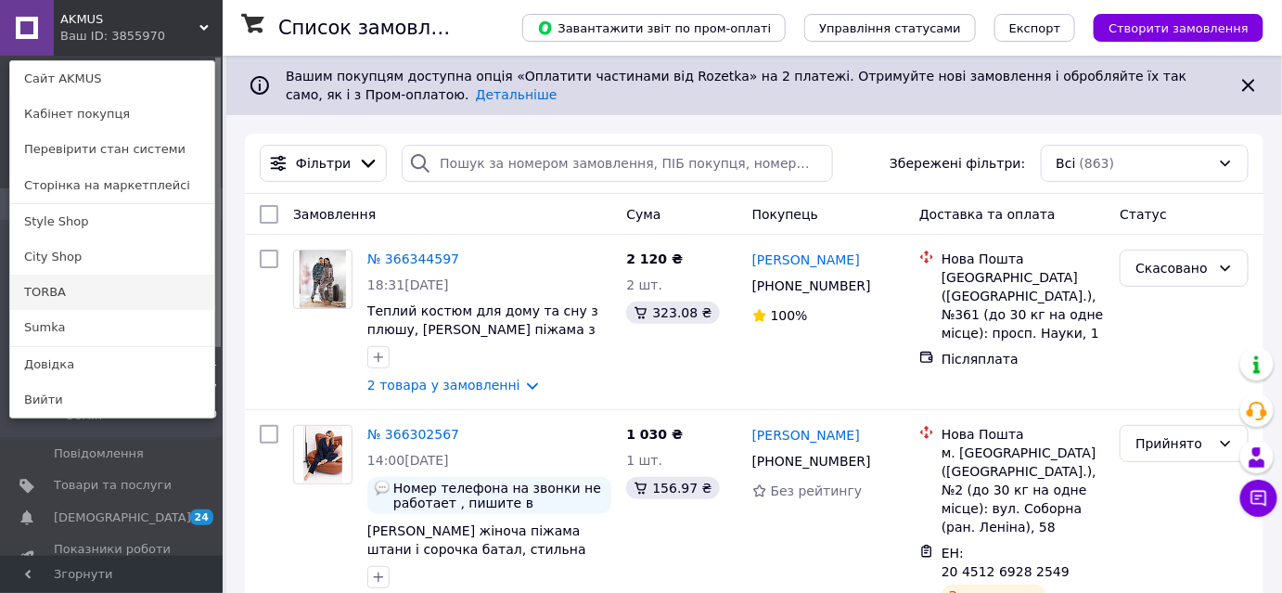
click at [67, 287] on link "TORBA" at bounding box center [112, 291] width 204 height 35
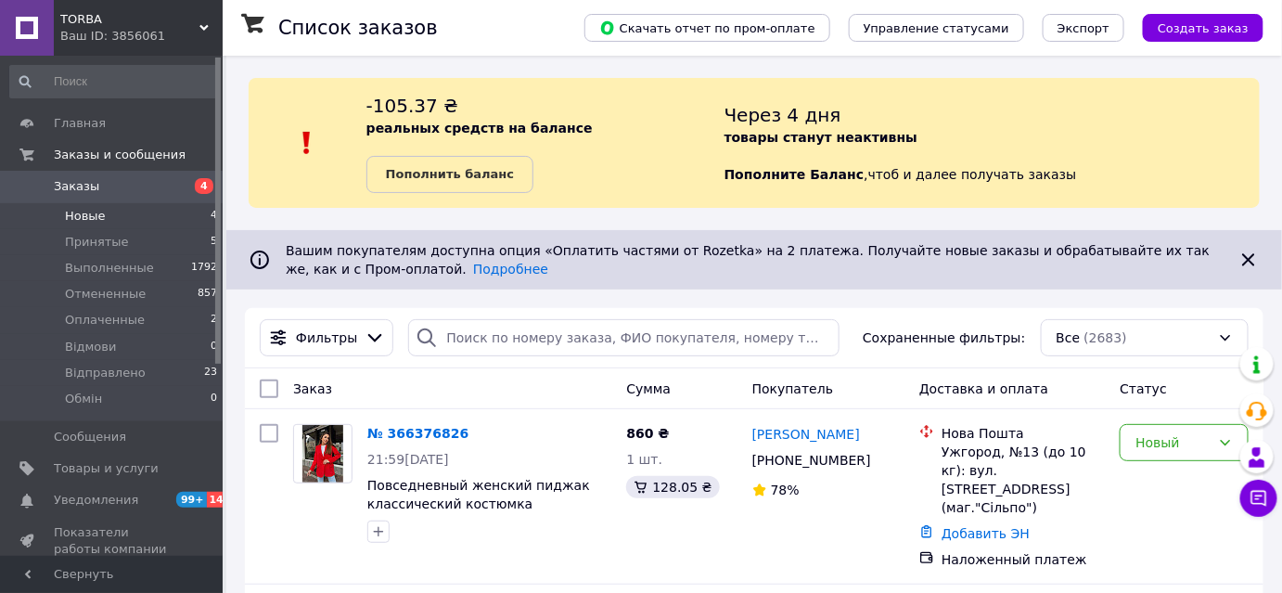
click at [93, 211] on span "Новые" at bounding box center [85, 216] width 41 height 17
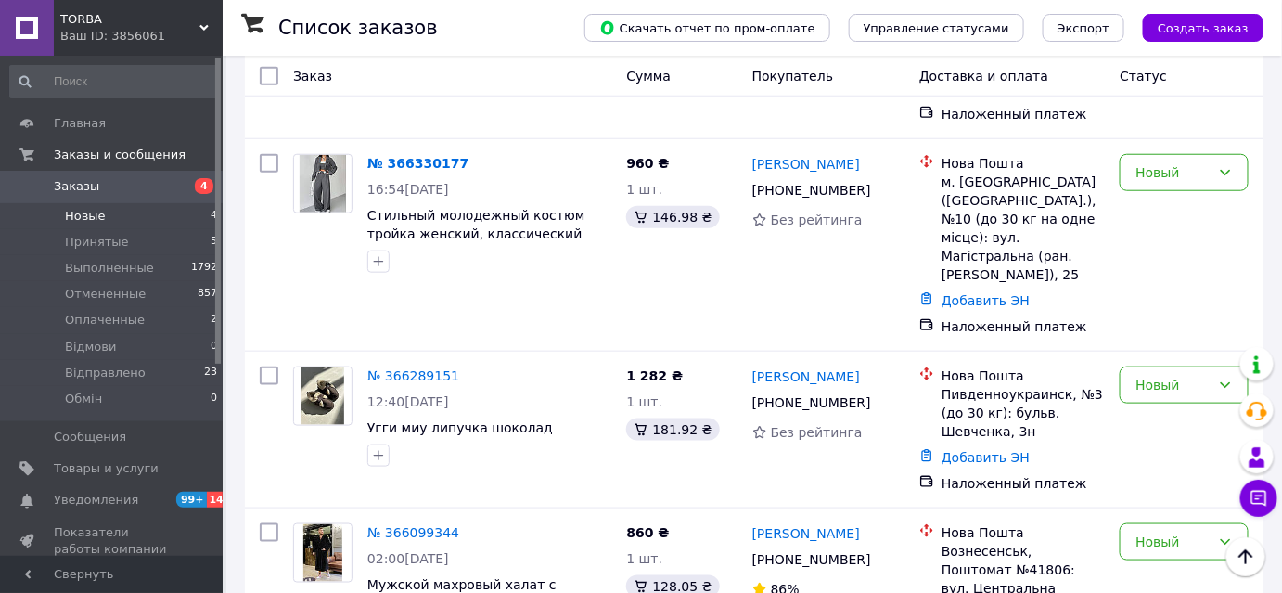
scroll to position [575, 0]
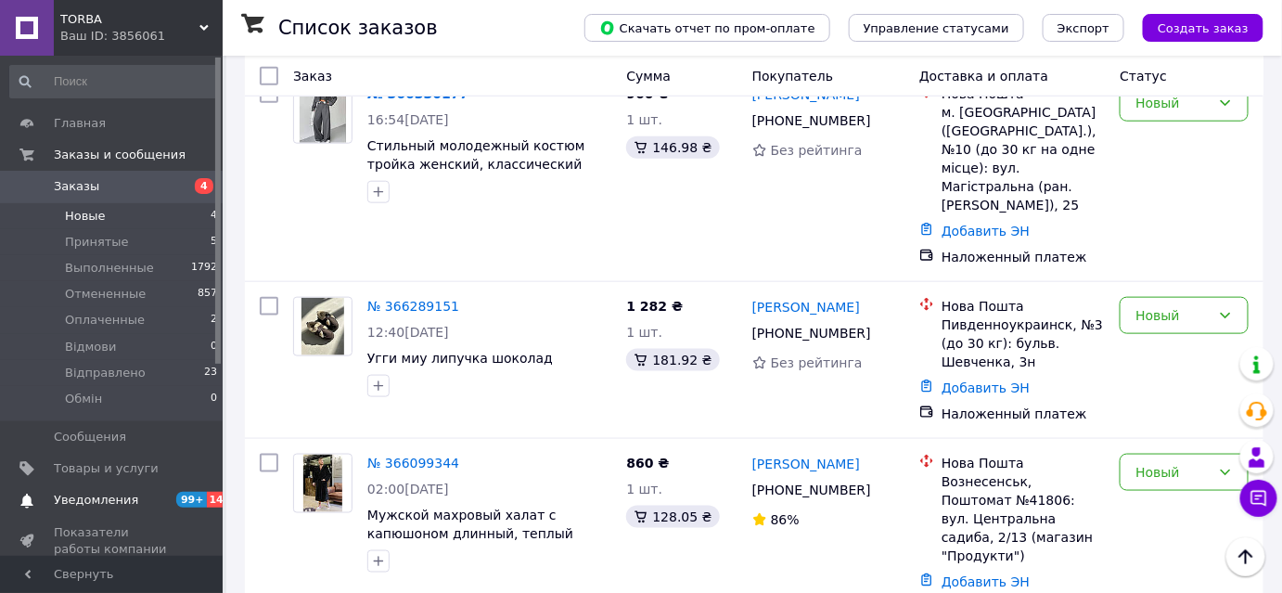
click at [78, 496] on span "Уведомления" at bounding box center [96, 499] width 84 height 17
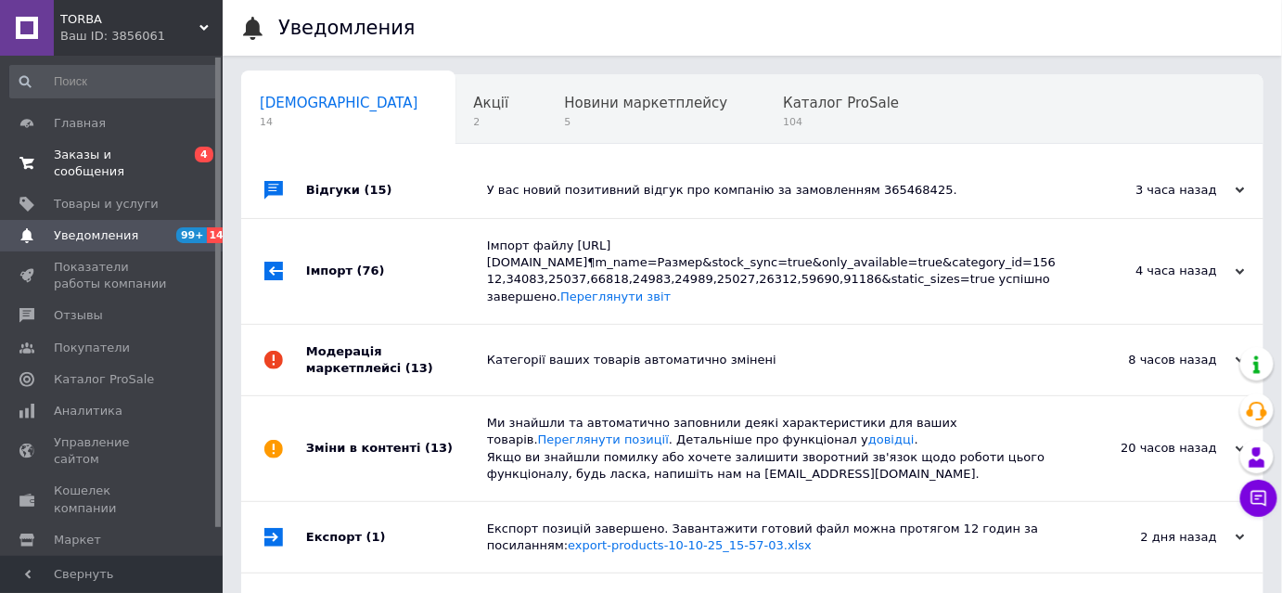
click at [127, 152] on span "Заказы и сообщения" at bounding box center [113, 163] width 118 height 33
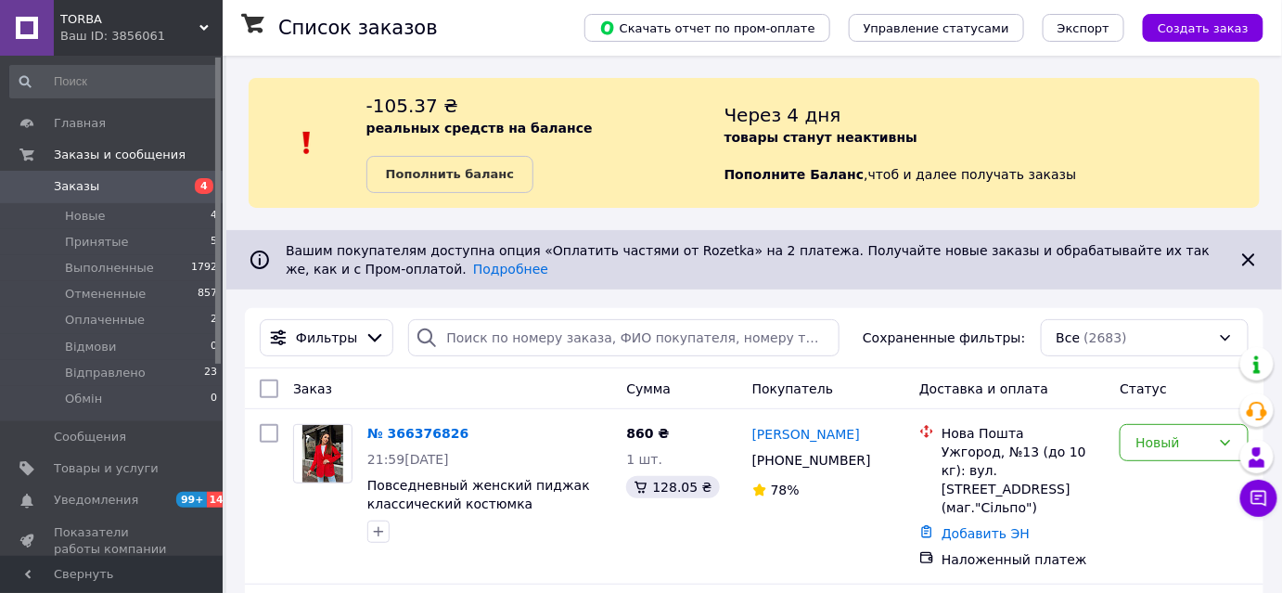
click at [133, 189] on span "Заказы" at bounding box center [113, 186] width 118 height 17
click at [103, 496] on span "Уведомления" at bounding box center [96, 499] width 84 height 17
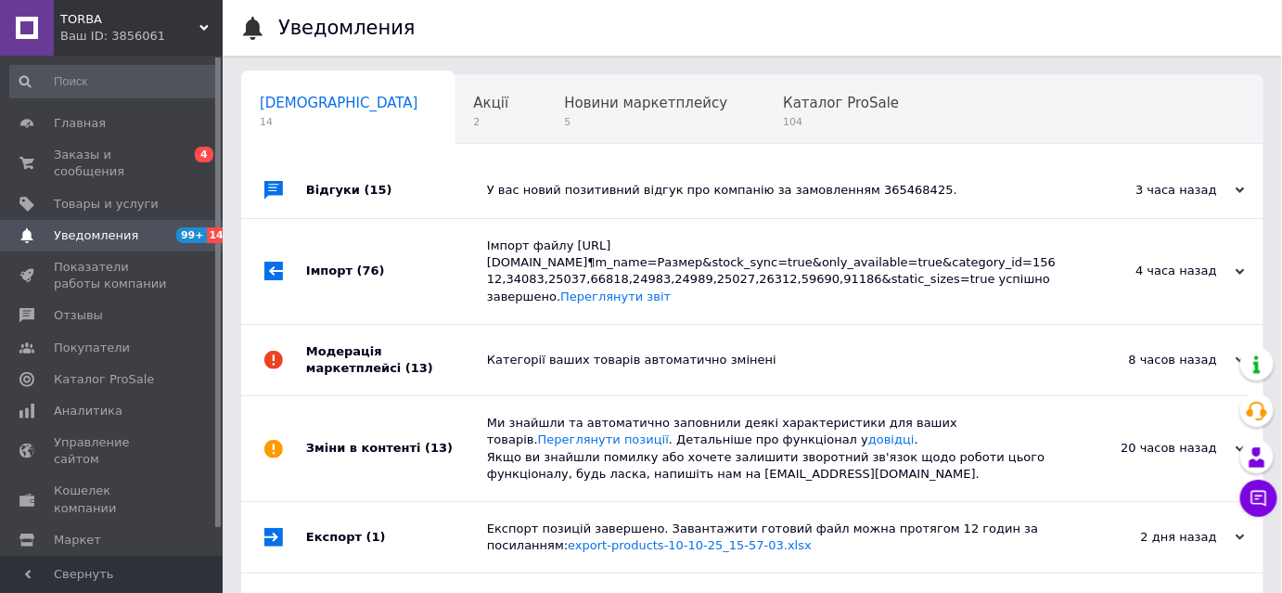
click at [94, 563] on span "Настройки" at bounding box center [88, 571] width 68 height 17
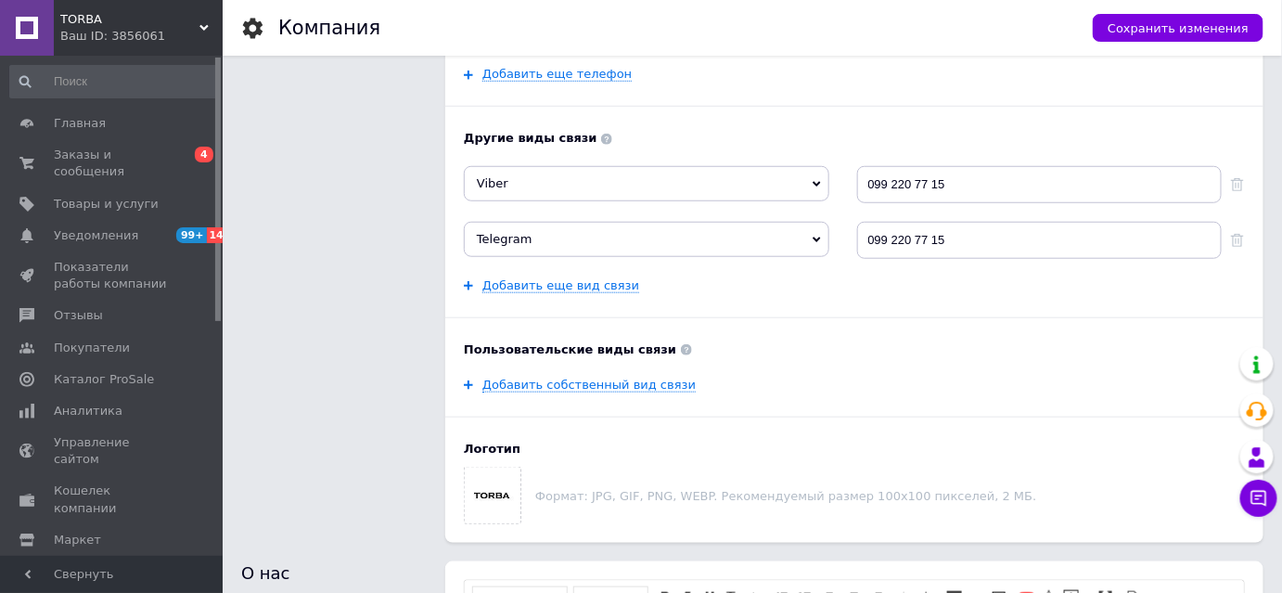
scroll to position [168, 0]
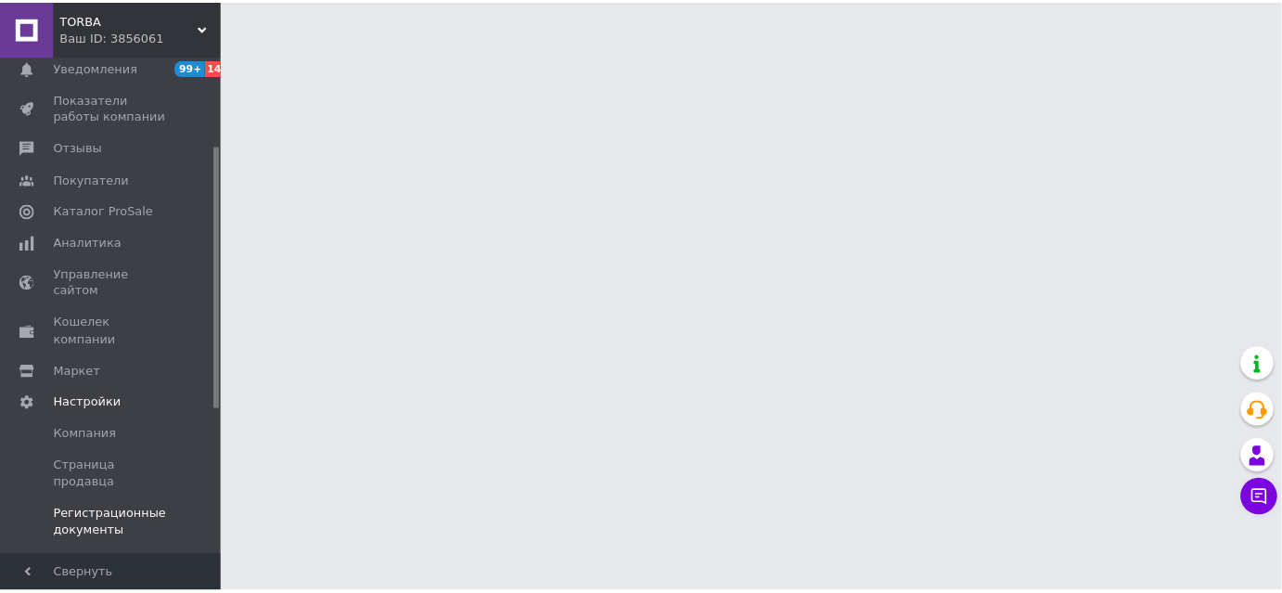
scroll to position [252, 0]
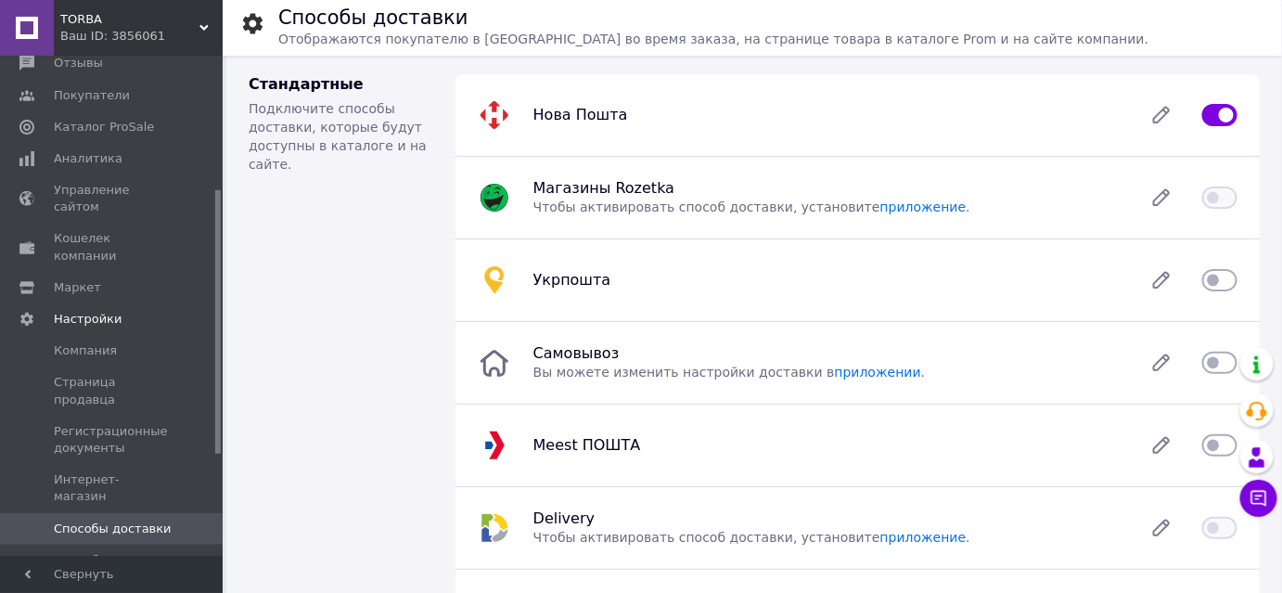
click at [104, 552] on span "Способы оплаты" at bounding box center [107, 560] width 106 height 17
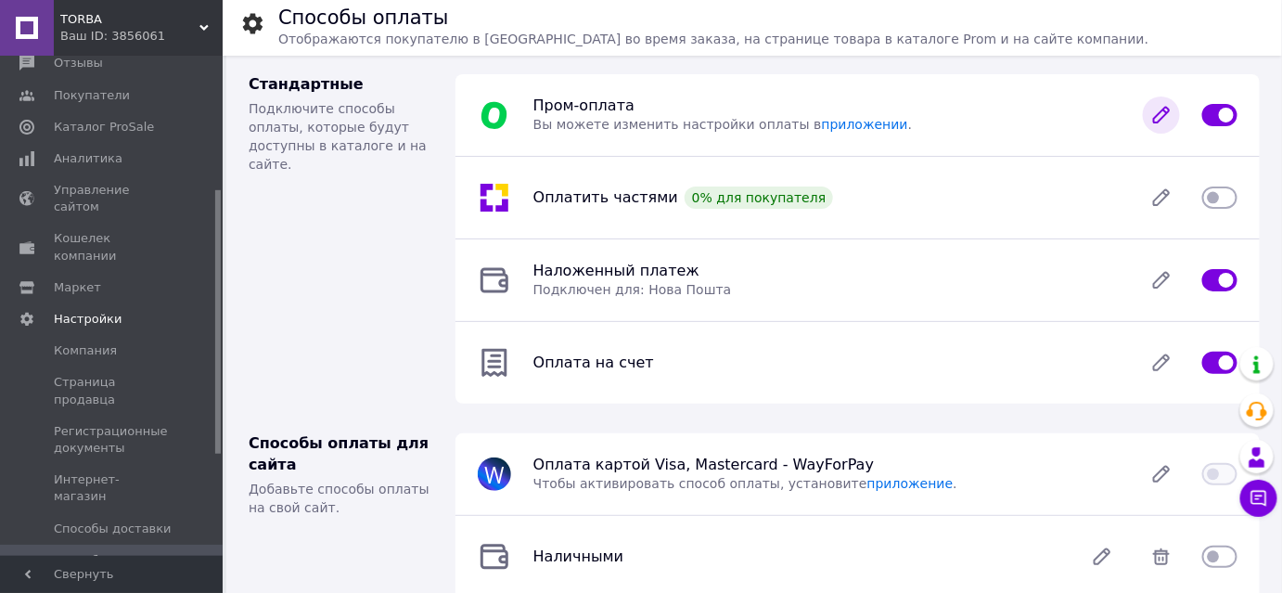
click at [1165, 110] on icon at bounding box center [1161, 115] width 15 height 15
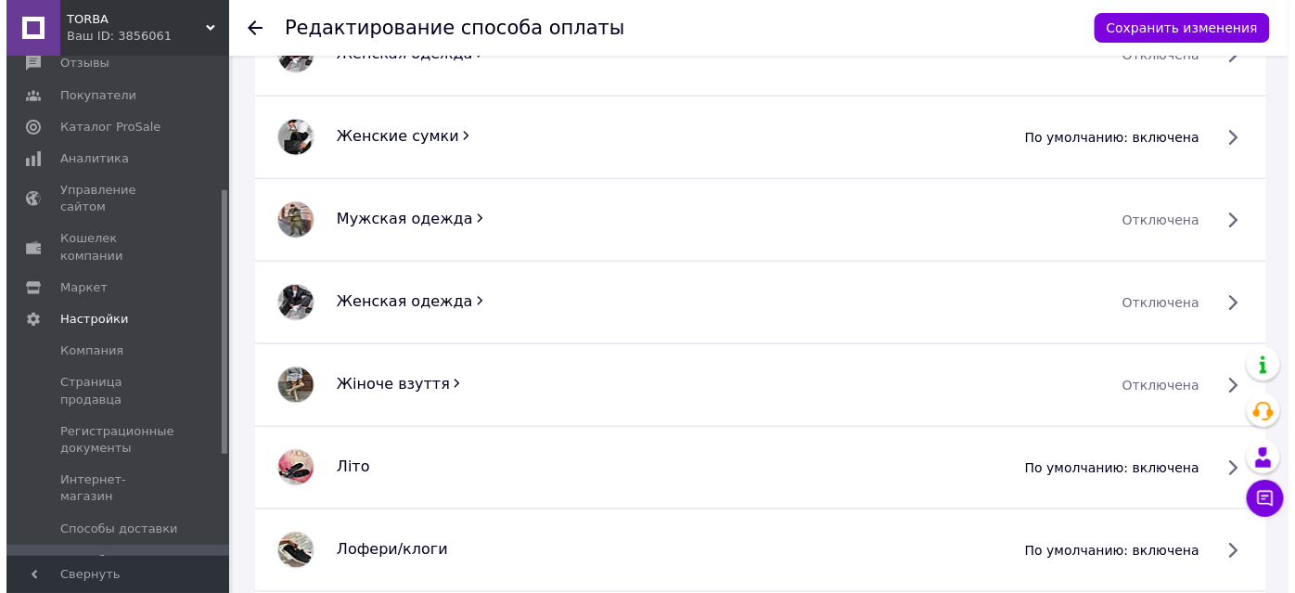
scroll to position [674, 0]
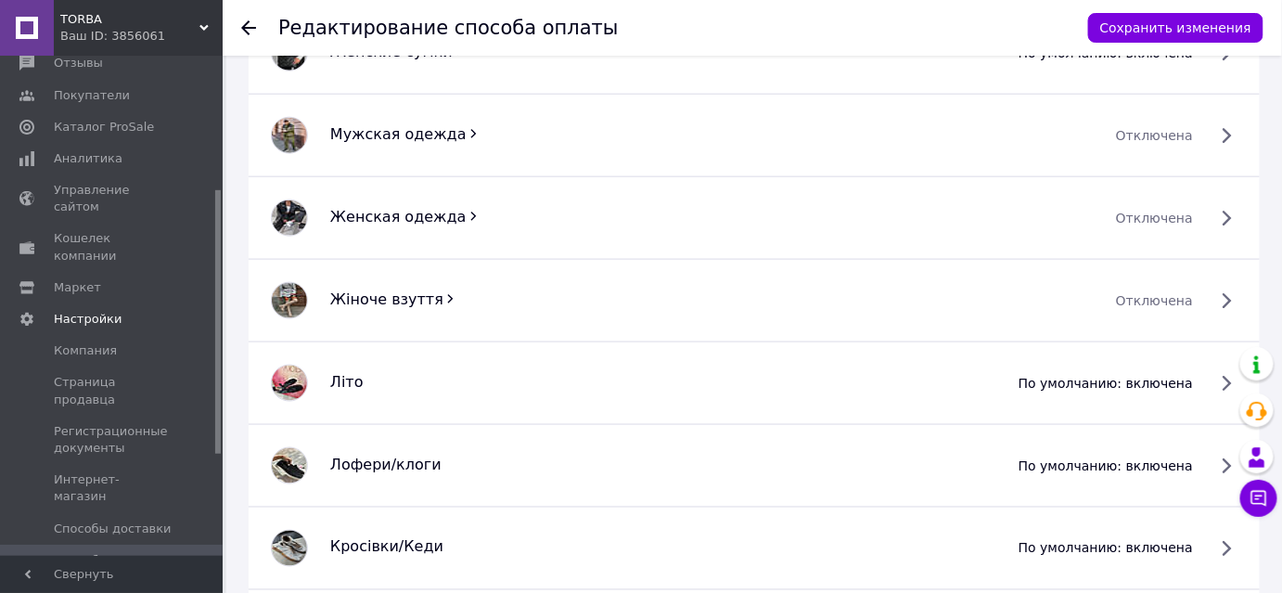
click at [1193, 377] on span "по умолчанию: включена" at bounding box center [1105, 383] width 174 height 19
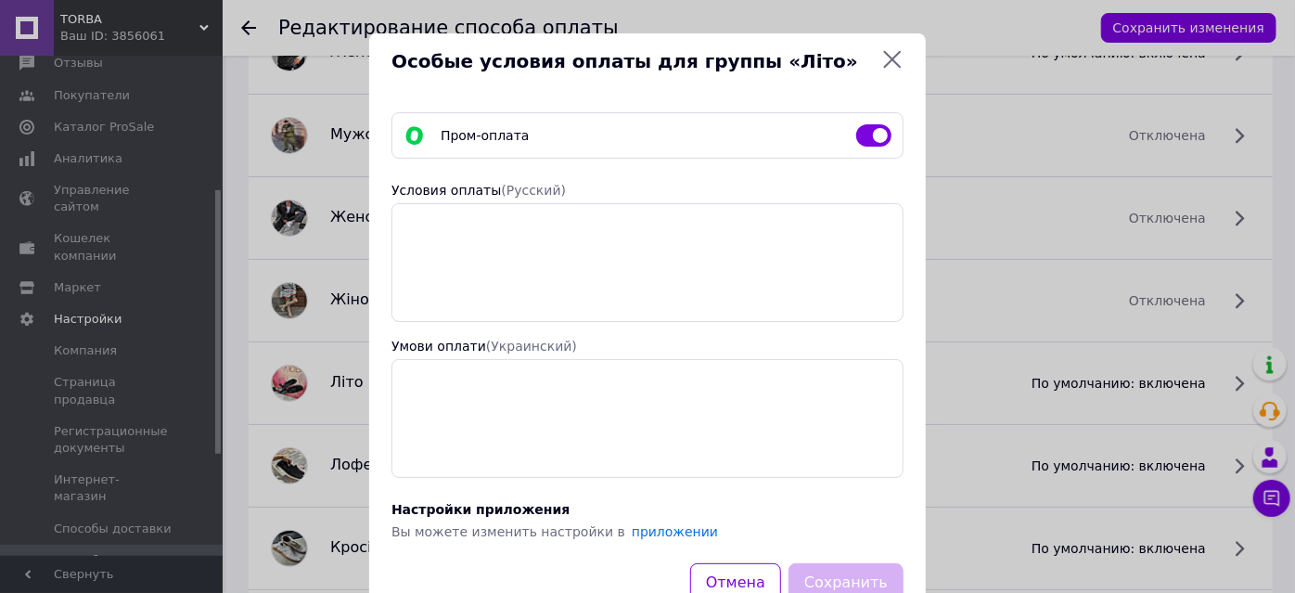
click at [863, 132] on input "checkbox" at bounding box center [873, 135] width 35 height 19
checkbox input "false"
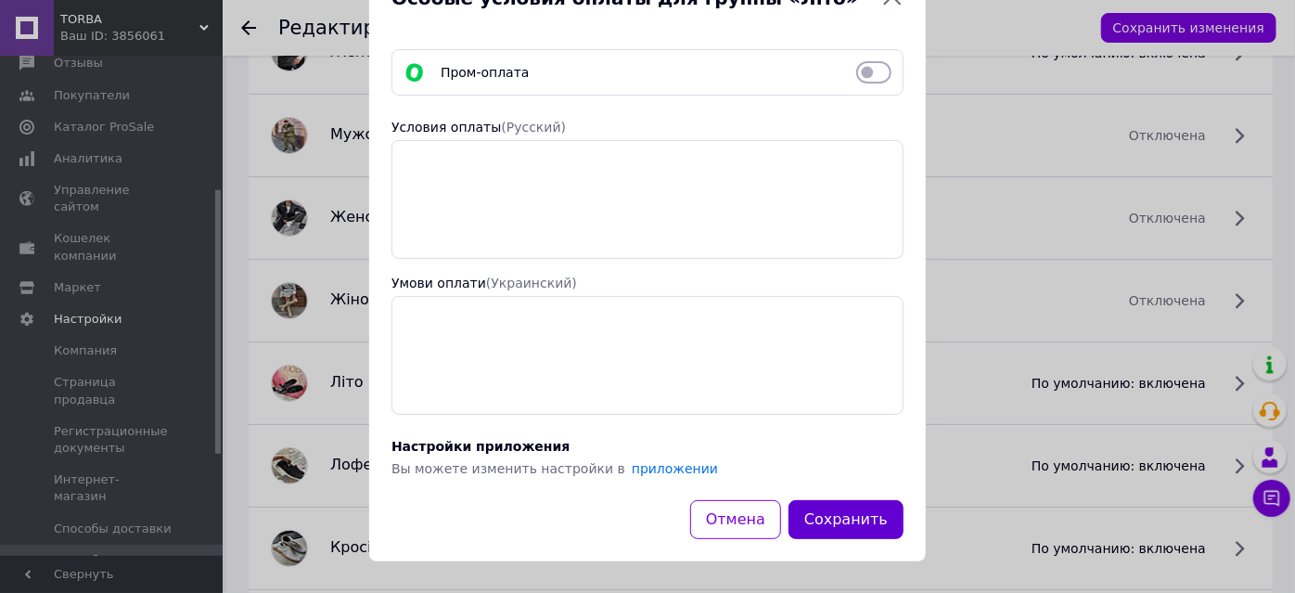
click at [844, 523] on button "Сохранить" at bounding box center [845, 520] width 115 height 40
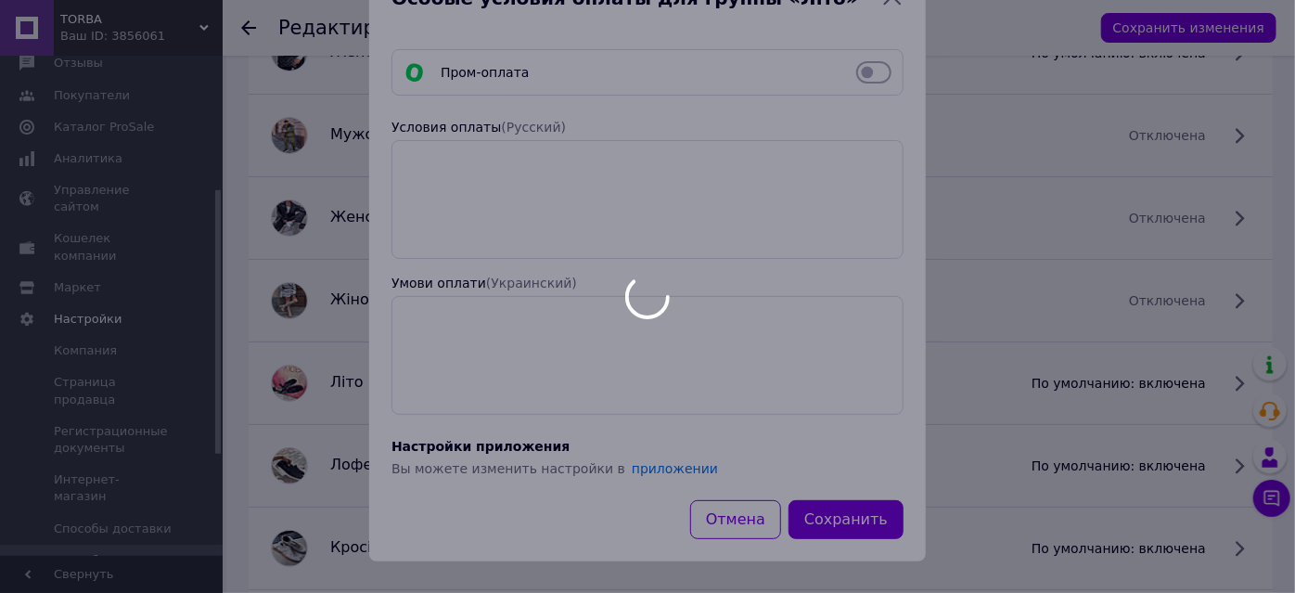
scroll to position [843, 0]
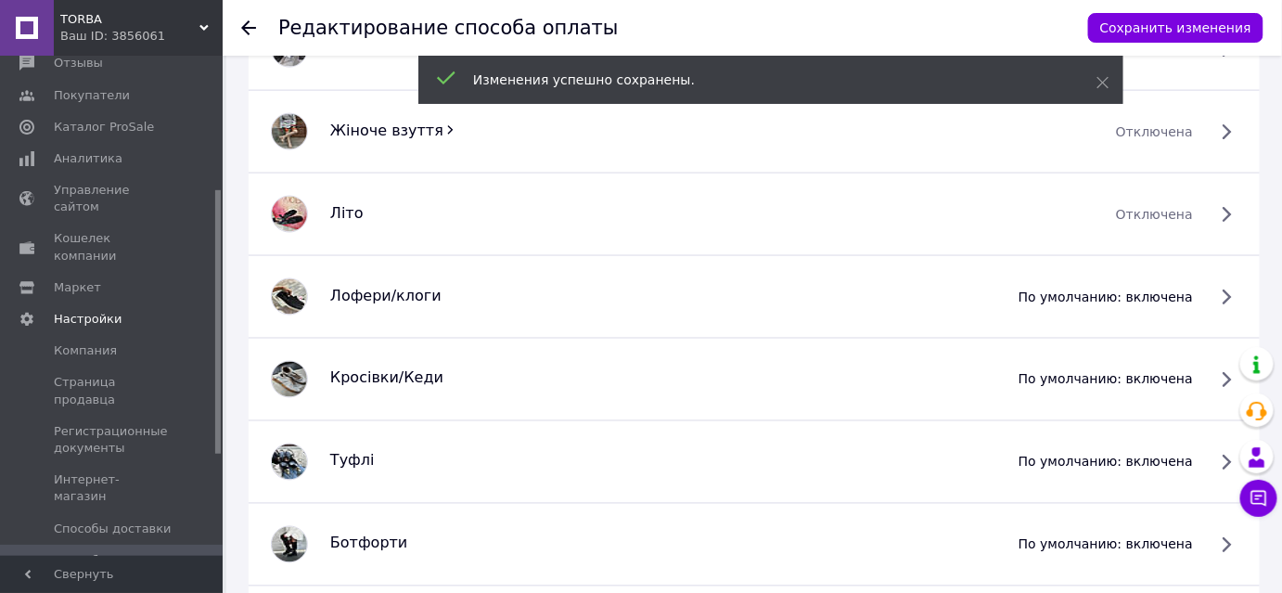
click at [1193, 292] on span "по умолчанию: включена" at bounding box center [1105, 296] width 174 height 19
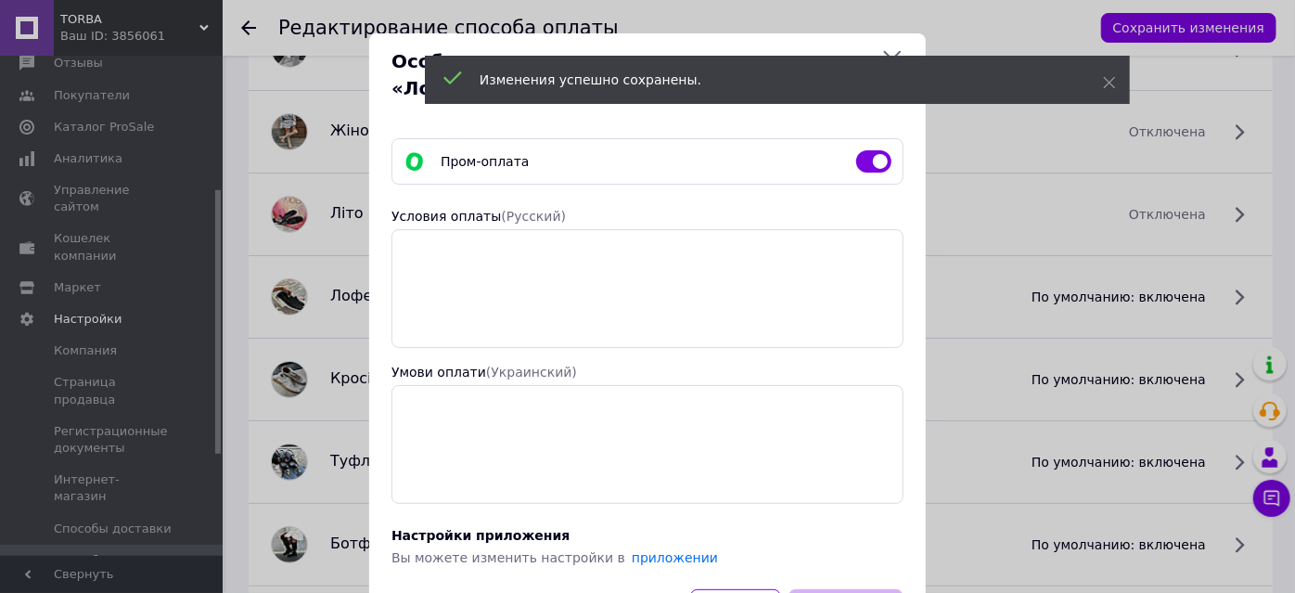
click at [870, 158] on input "checkbox" at bounding box center [873, 161] width 35 height 19
checkbox input "false"
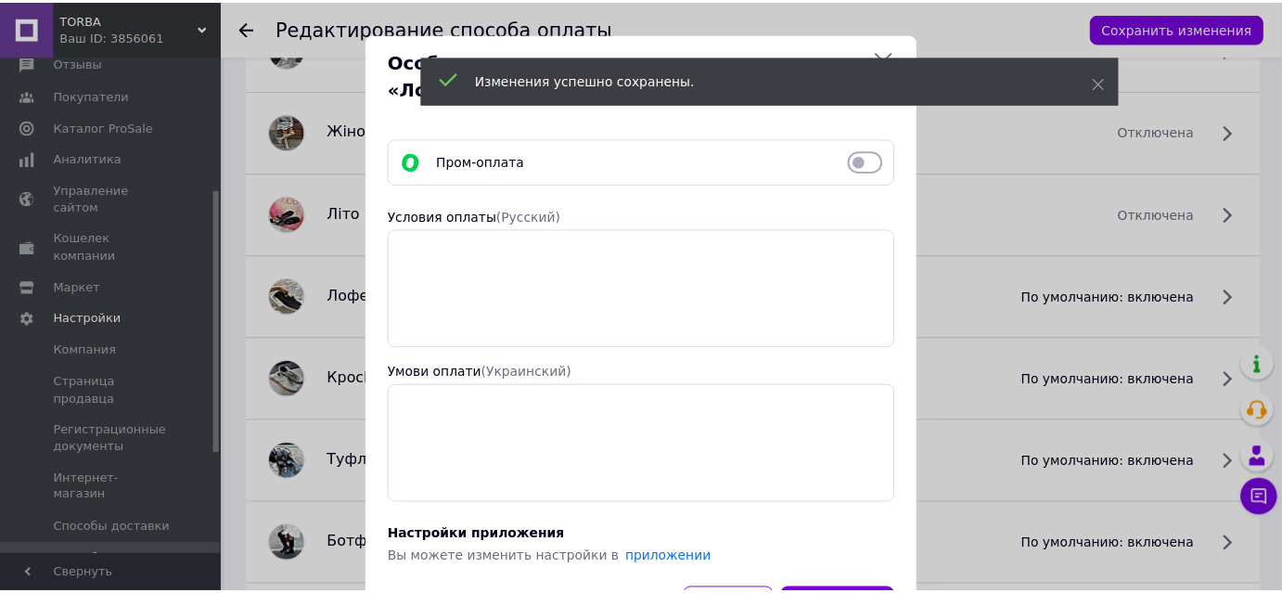
scroll to position [89, 0]
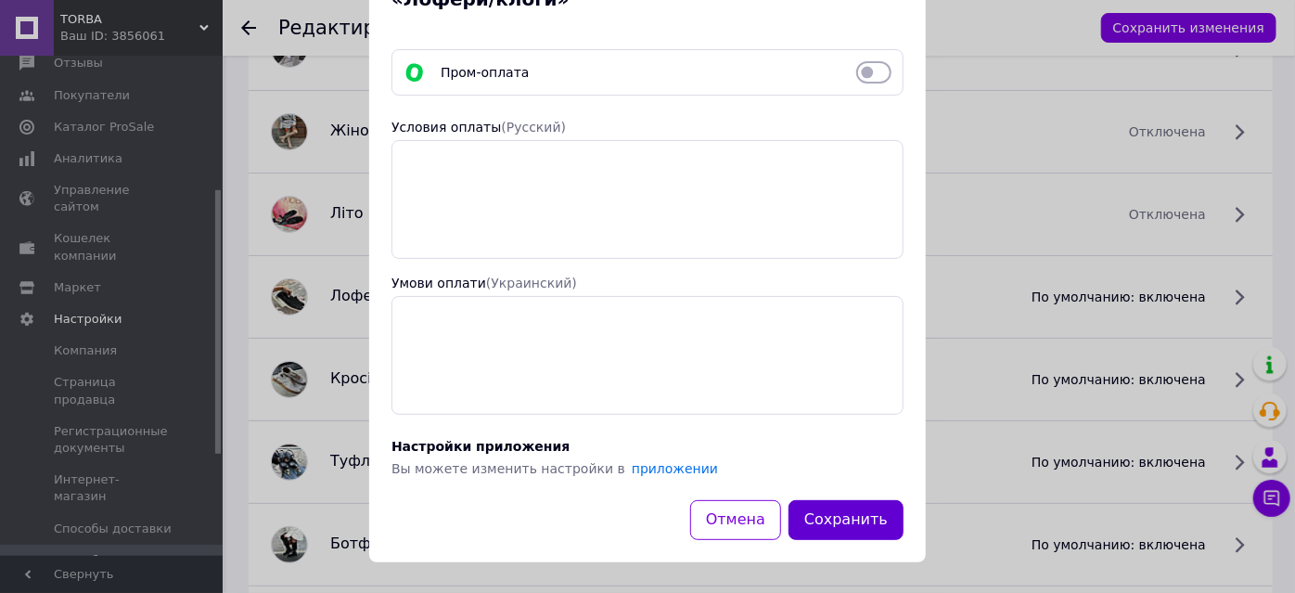
click at [865, 504] on button "Сохранить" at bounding box center [845, 520] width 115 height 40
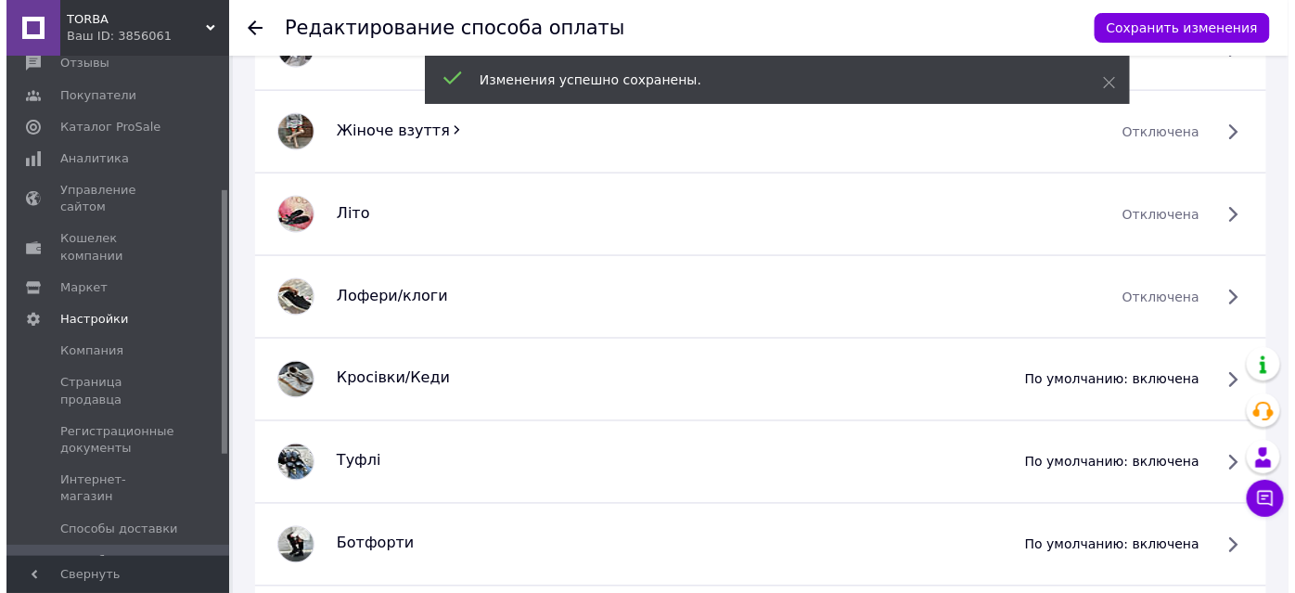
scroll to position [1011, 0]
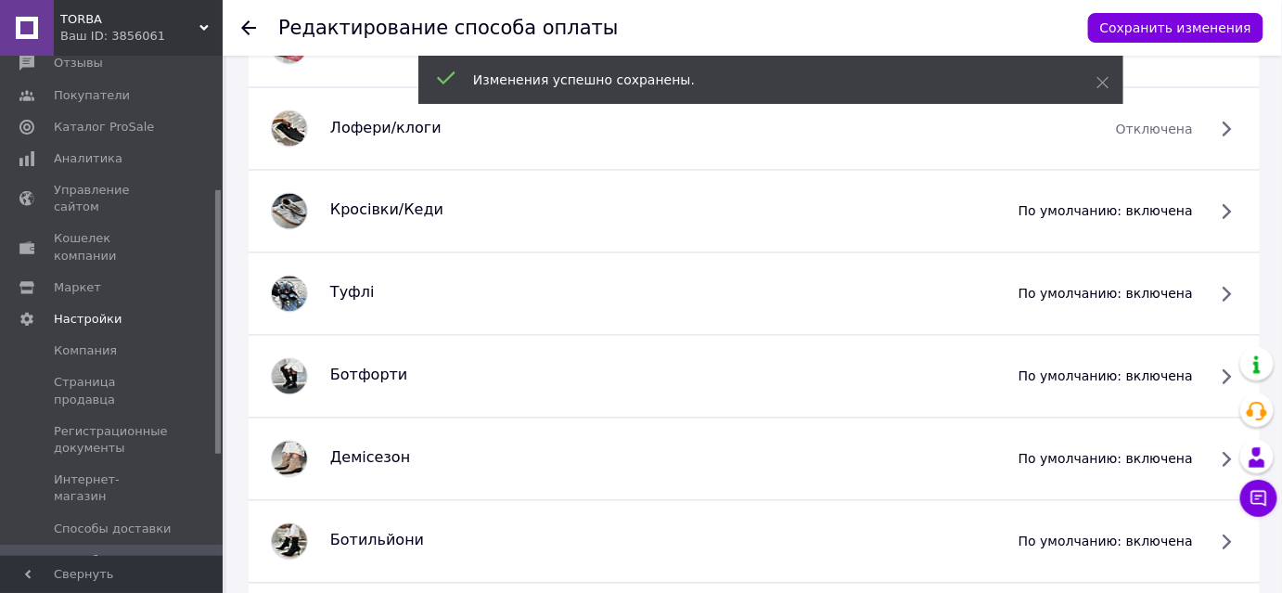
click at [1193, 211] on span "по умолчанию: включена" at bounding box center [1105, 211] width 174 height 19
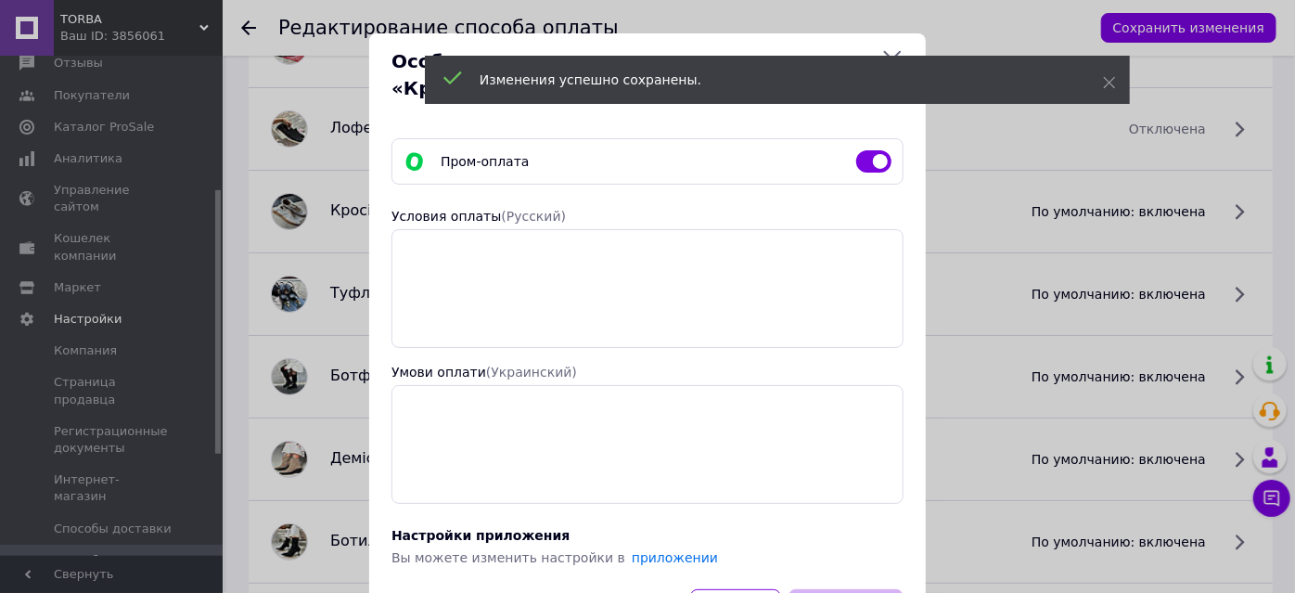
click at [871, 162] on input "checkbox" at bounding box center [873, 161] width 35 height 19
checkbox input "false"
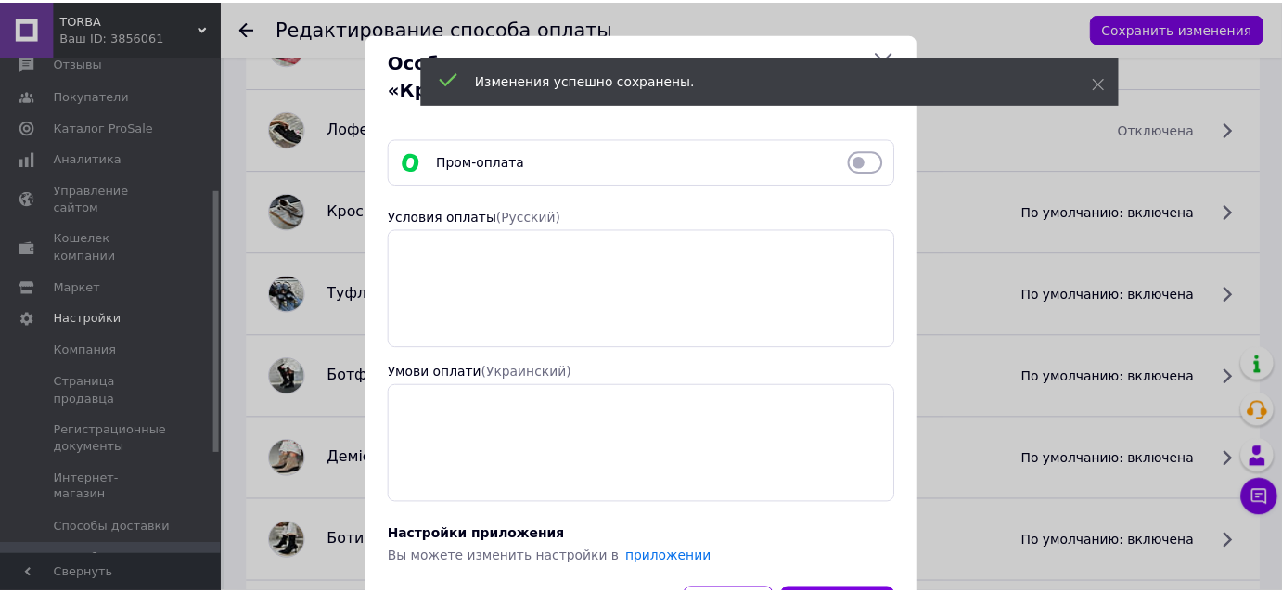
scroll to position [89, 0]
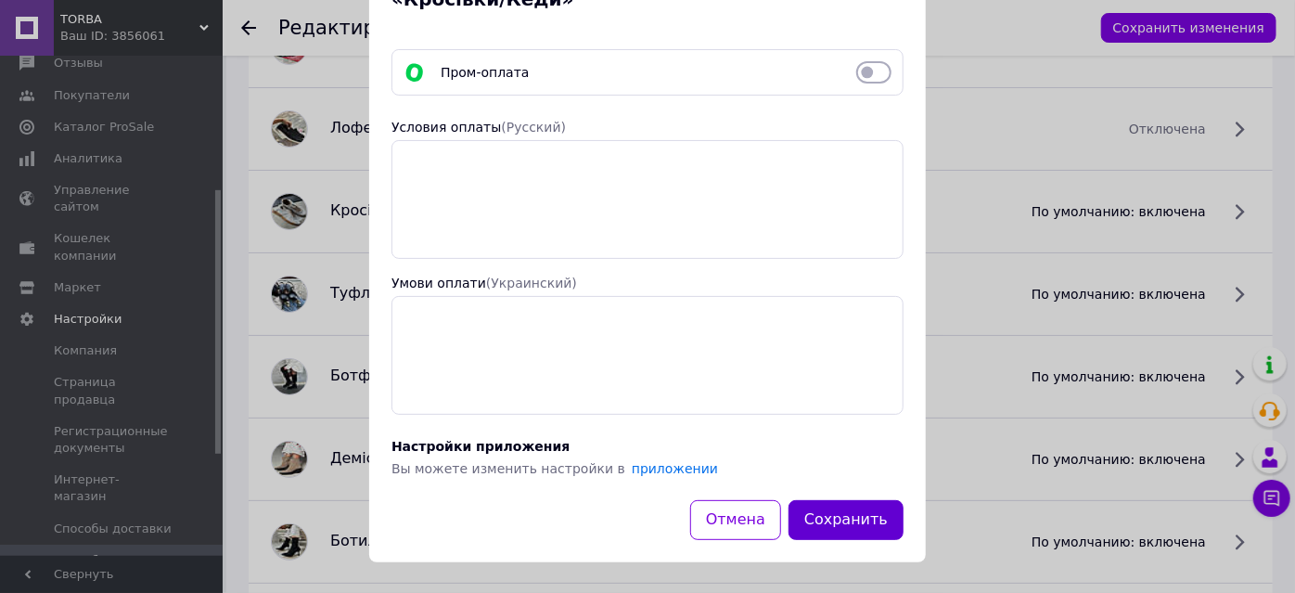
click at [846, 507] on button "Сохранить" at bounding box center [845, 520] width 115 height 40
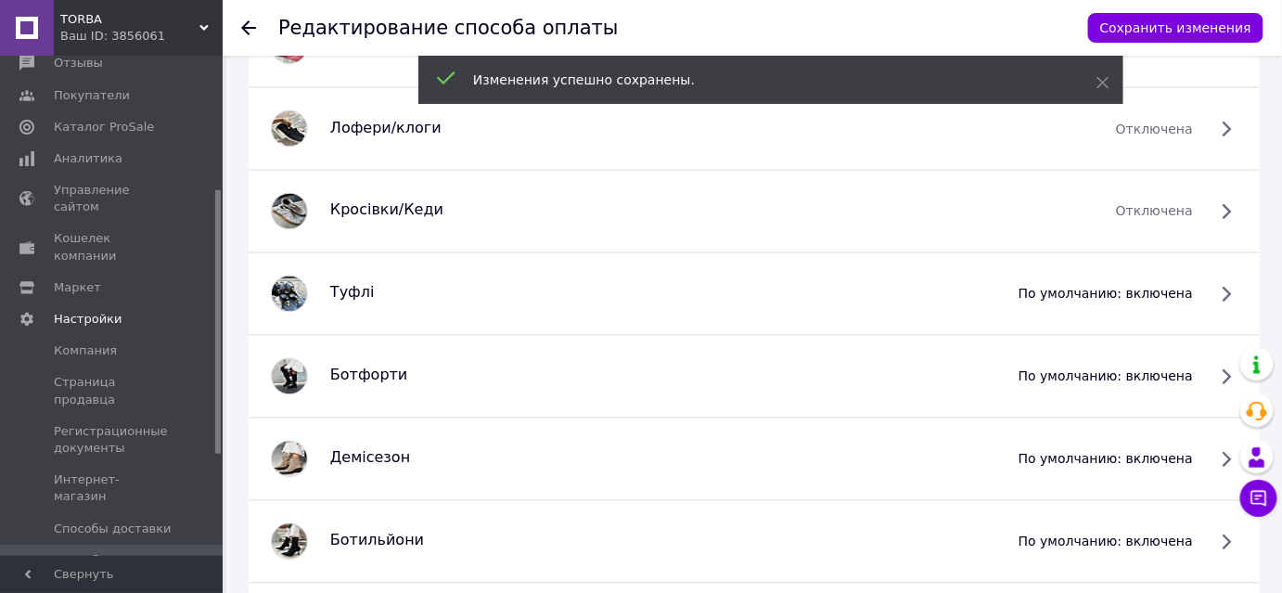
click at [1193, 285] on span "по умолчанию: включена" at bounding box center [1105, 294] width 174 height 19
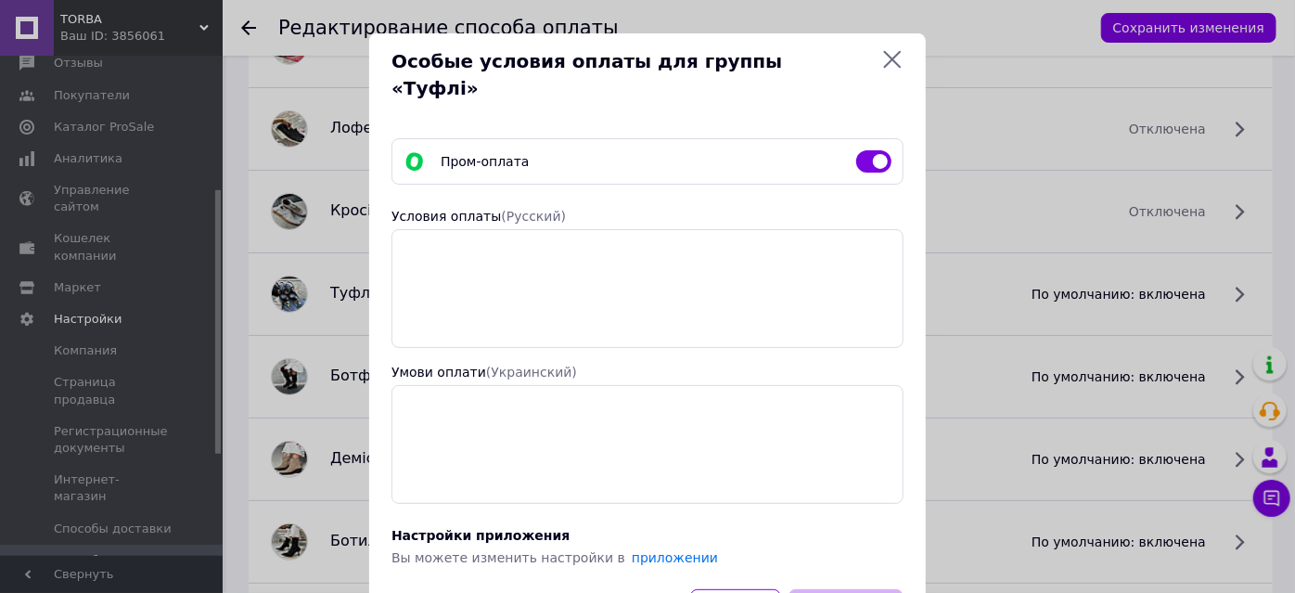
click at [866, 152] on input "checkbox" at bounding box center [873, 161] width 35 height 19
checkbox input "false"
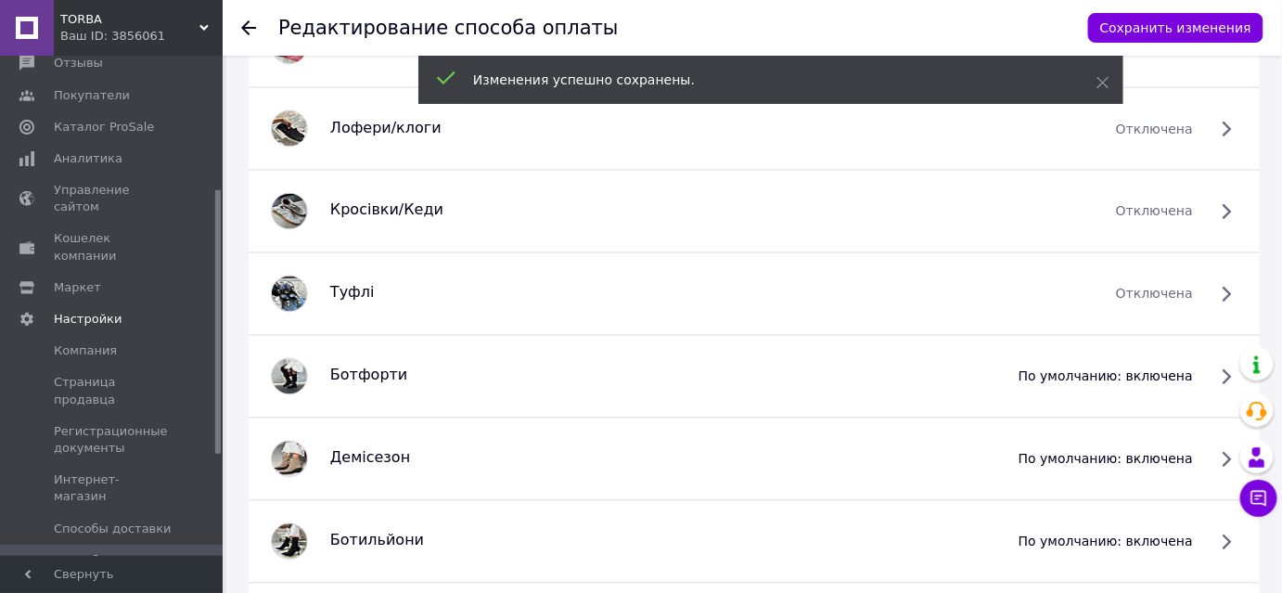
scroll to position [1095, 0]
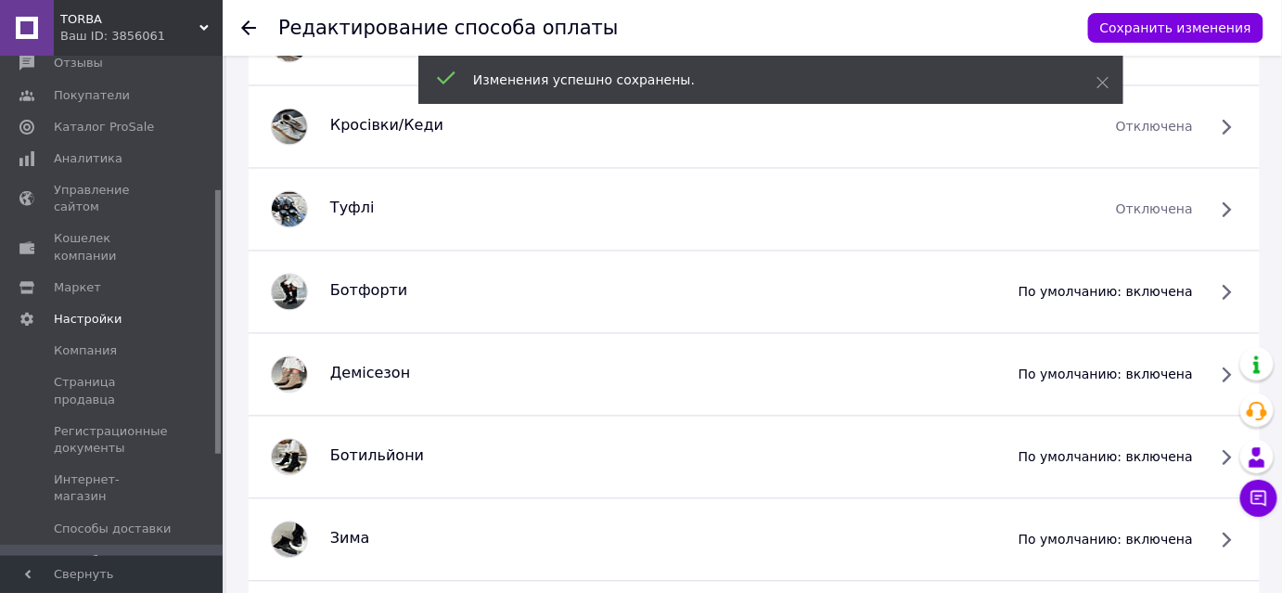
click at [1193, 291] on span "по умолчанию: включена" at bounding box center [1105, 292] width 174 height 19
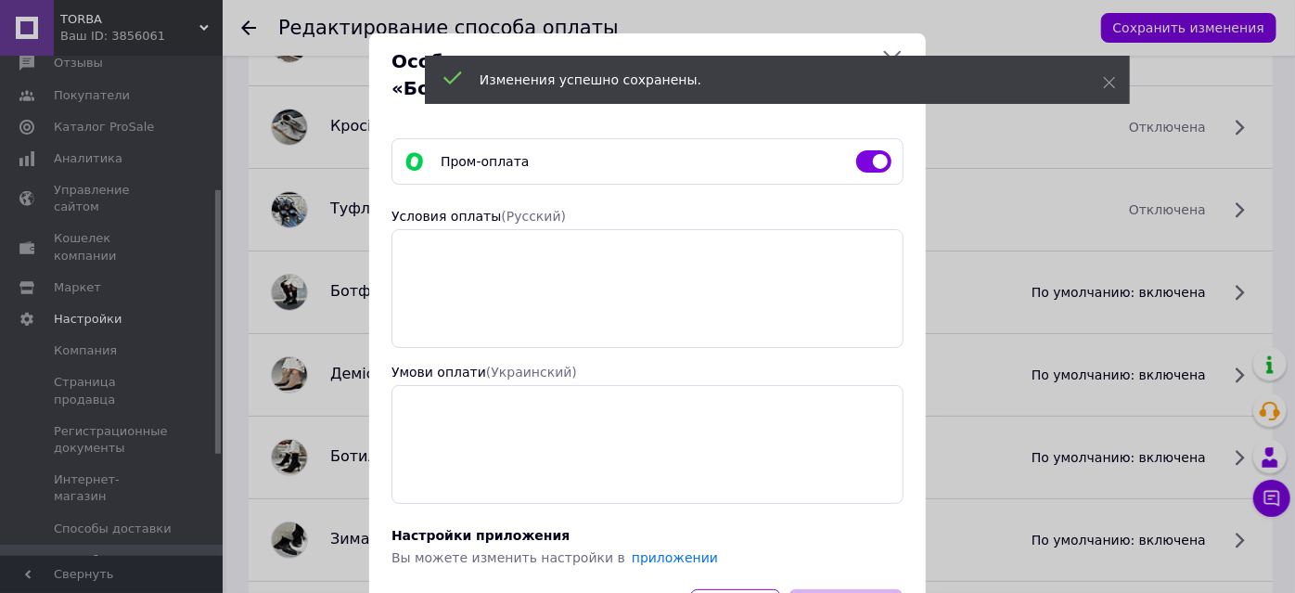
click at [858, 152] on input "checkbox" at bounding box center [873, 161] width 35 height 19
checkbox input "false"
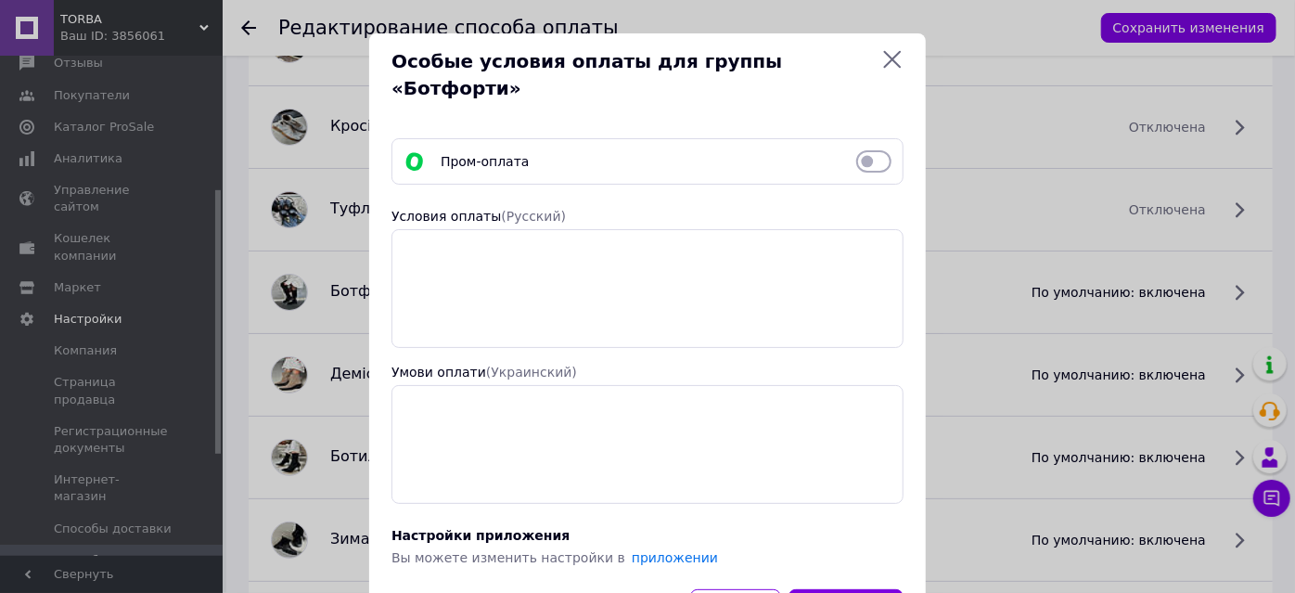
drag, startPoint x: 832, startPoint y: 570, endPoint x: 873, endPoint y: 552, distance: 44.8
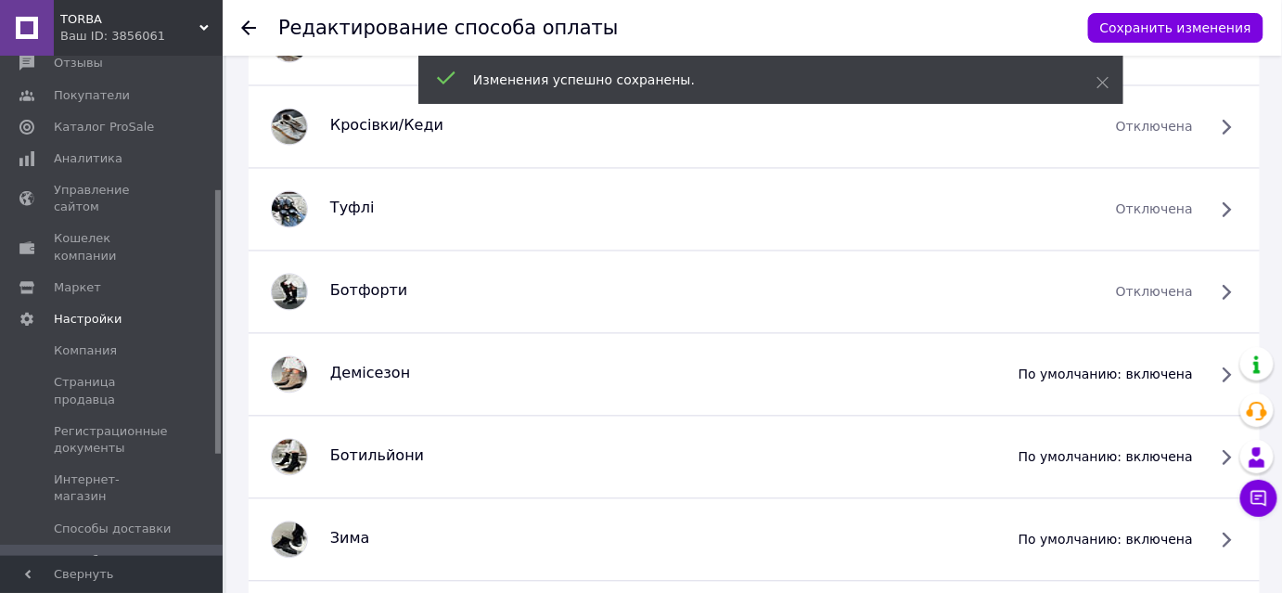
scroll to position [1180, 0]
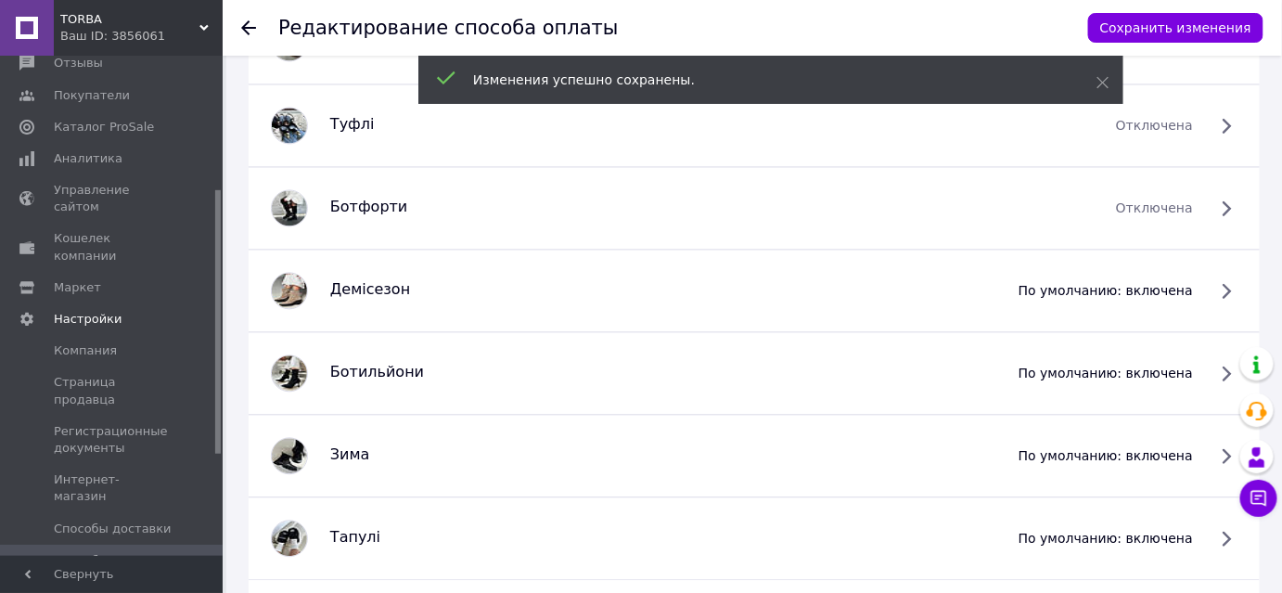
click at [1220, 273] on div "Демісезон по умолчанию: включена" at bounding box center [754, 290] width 989 height 37
click at [1193, 283] on span "по умолчанию: включена" at bounding box center [1105, 290] width 174 height 19
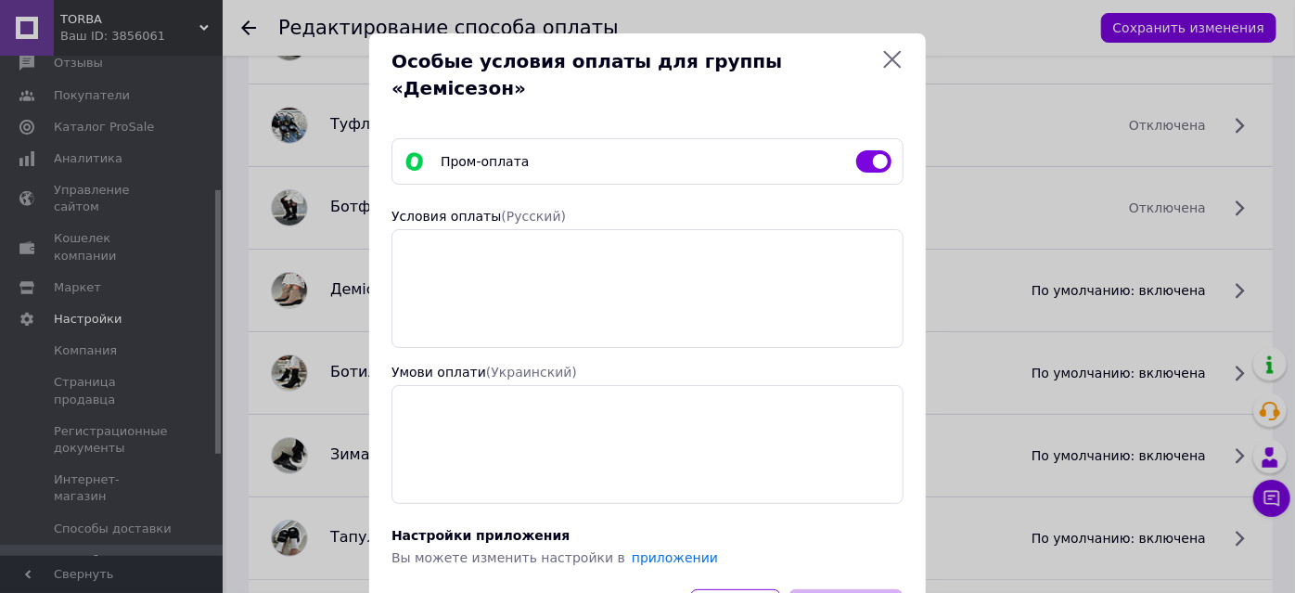
click at [870, 152] on input "checkbox" at bounding box center [873, 161] width 35 height 19
checkbox input "false"
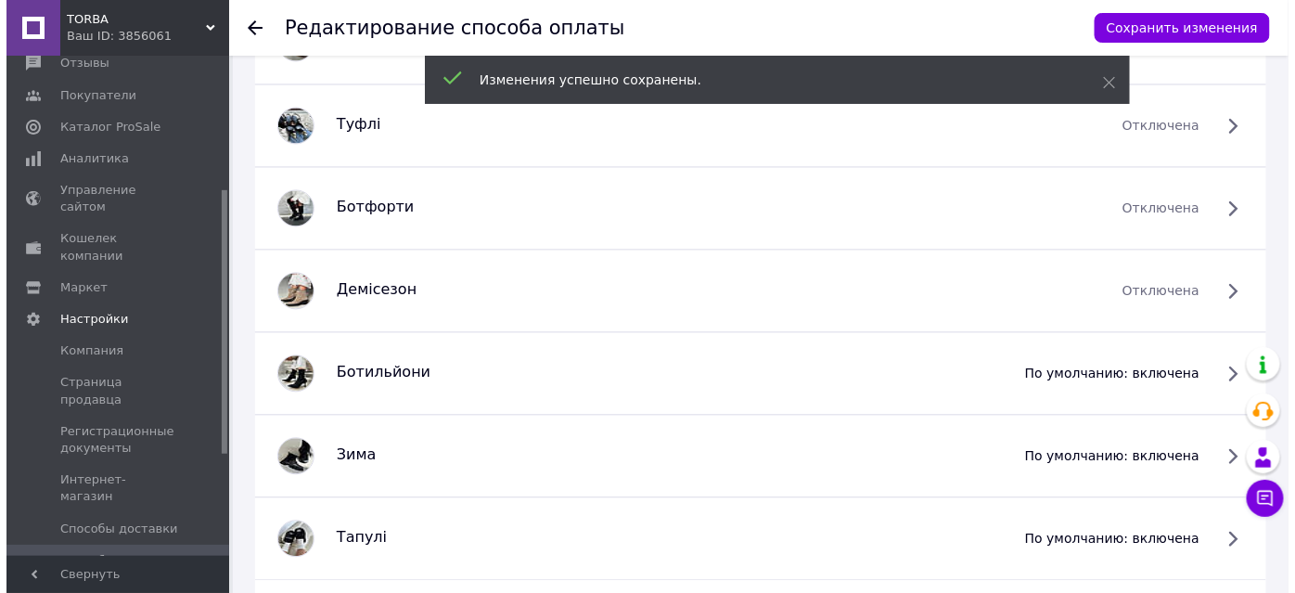
scroll to position [1264, 0]
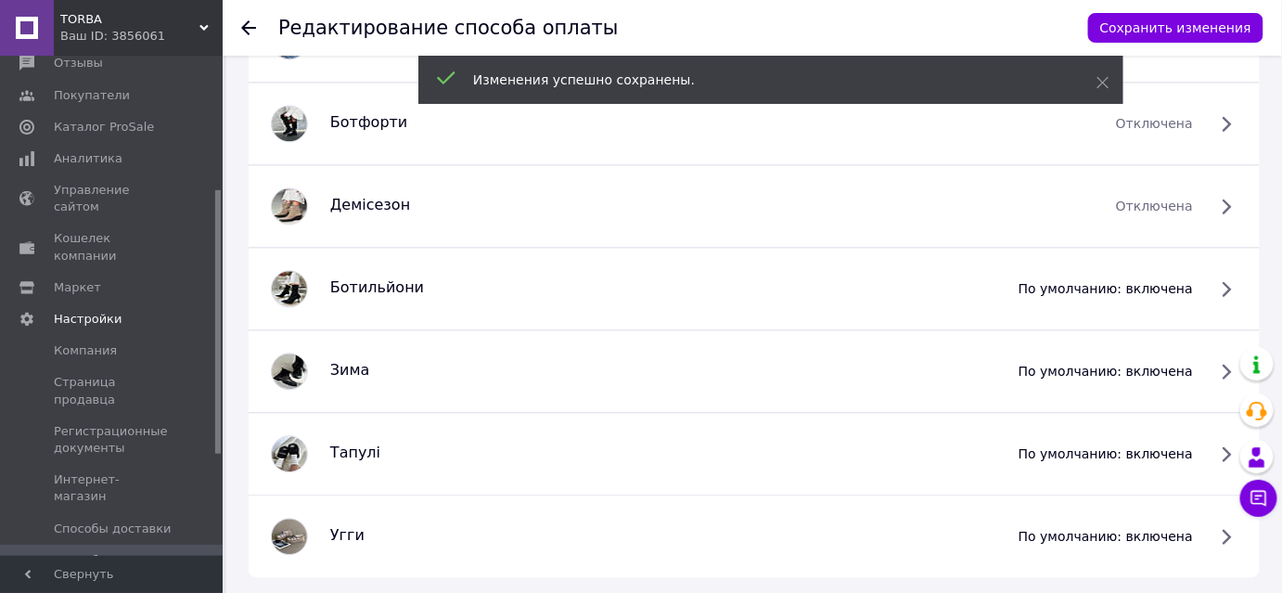
click at [1193, 284] on span "по умолчанию: включена" at bounding box center [1105, 288] width 174 height 19
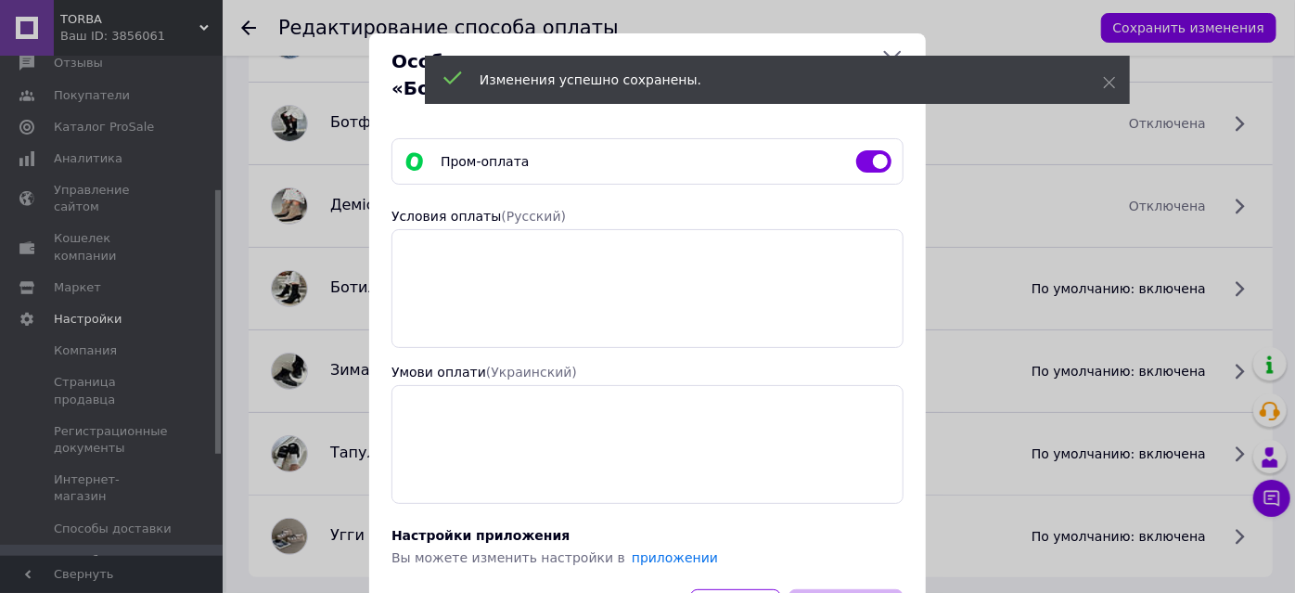
click at [852, 150] on div "Пром-оплата" at bounding box center [647, 161] width 503 height 22
click at [860, 152] on input "checkbox" at bounding box center [873, 161] width 35 height 19
checkbox input "false"
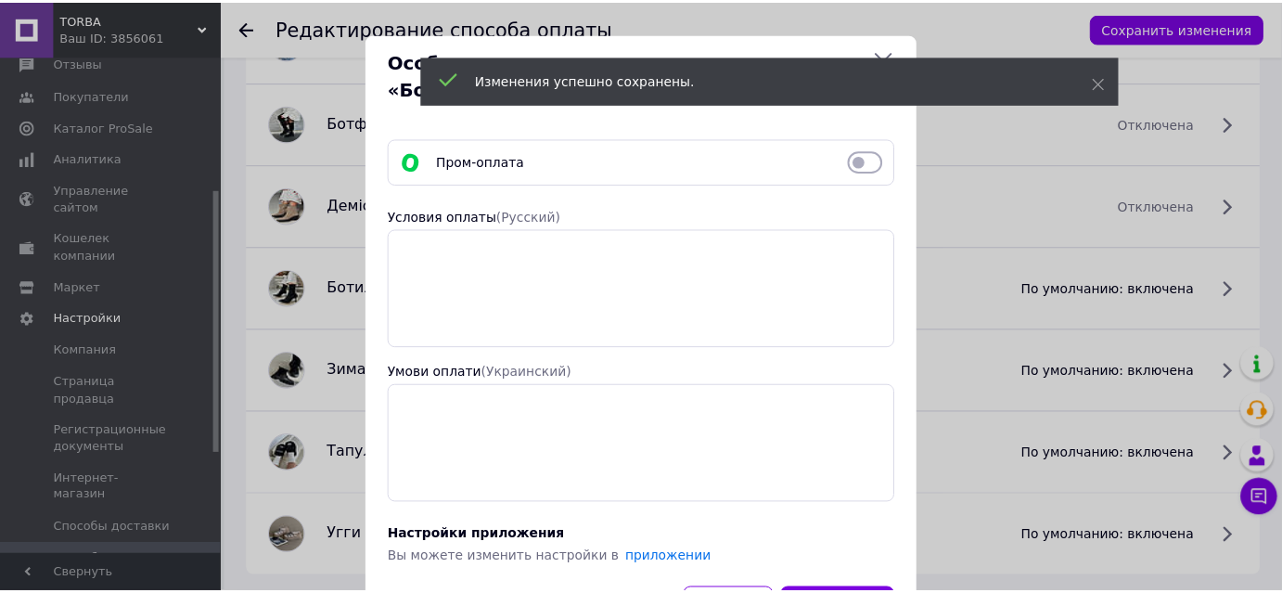
scroll to position [63, 0]
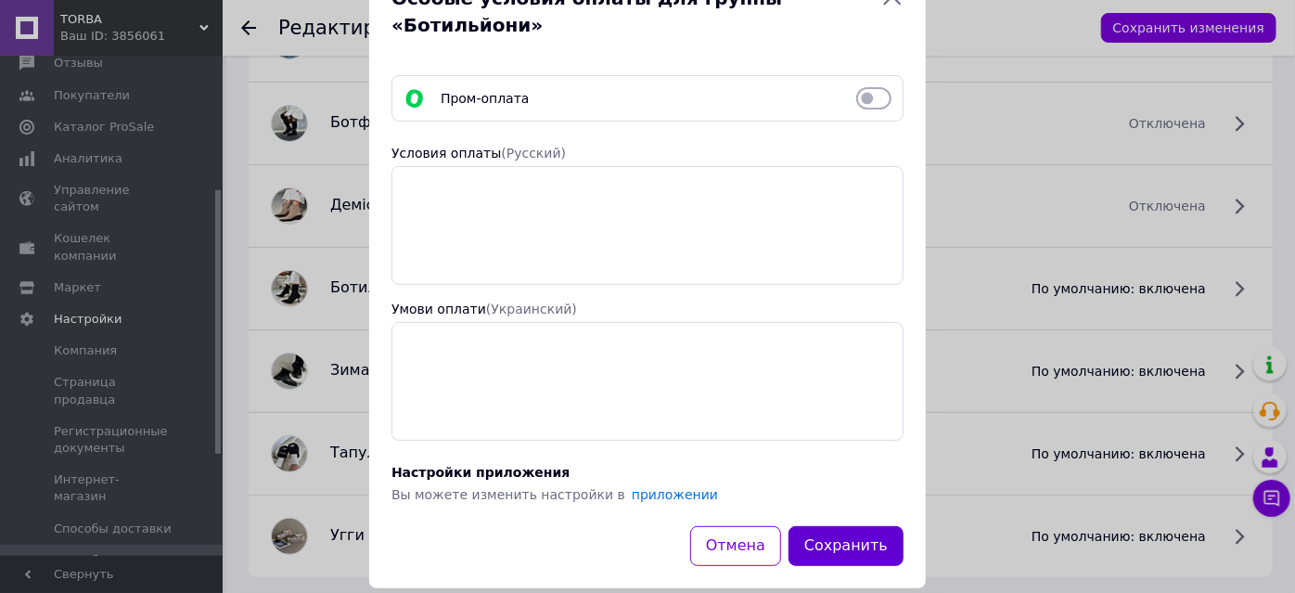
click at [828, 526] on button "Сохранить" at bounding box center [845, 546] width 115 height 40
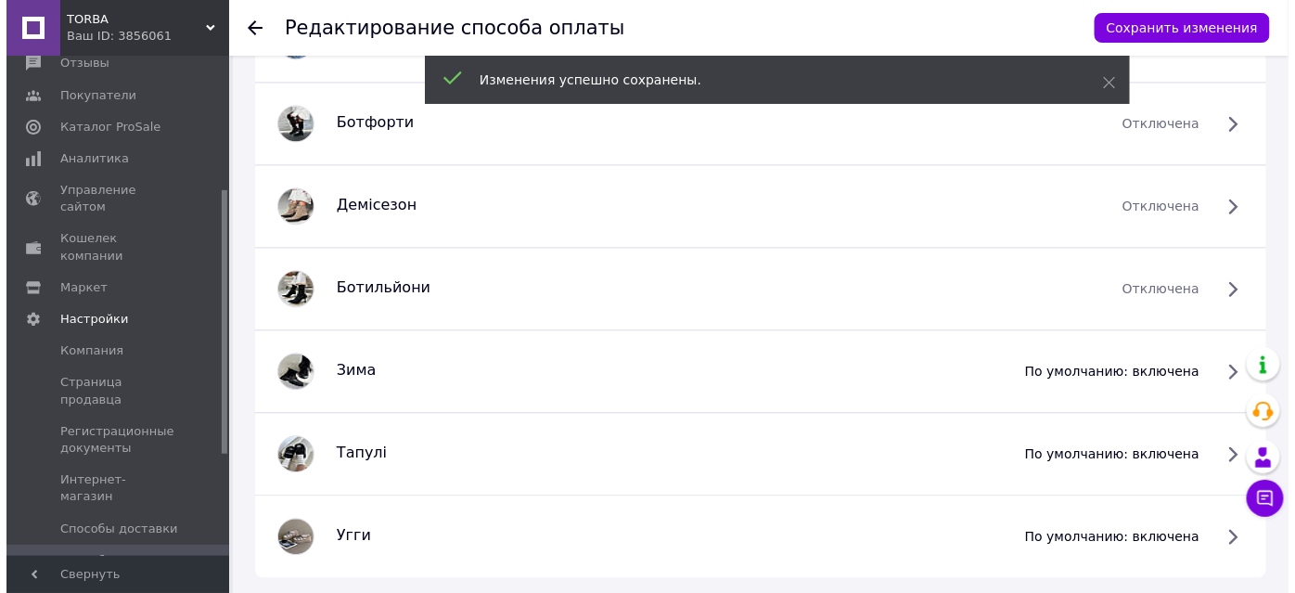
scroll to position [1323, 0]
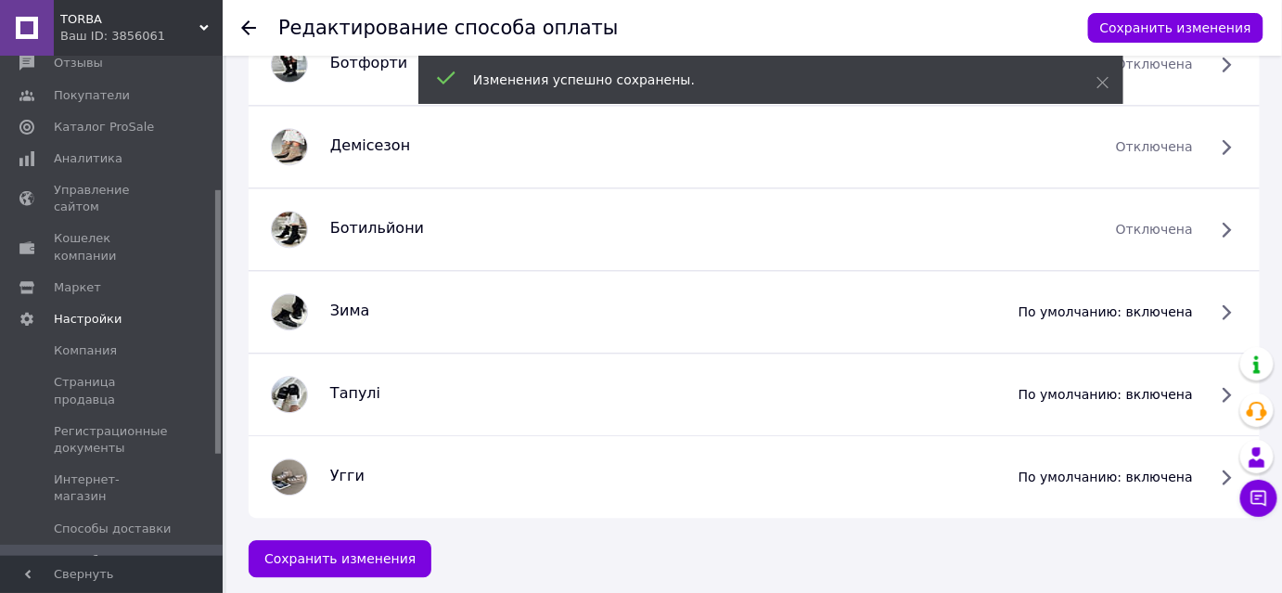
click at [1193, 311] on span "по умолчанию: включена" at bounding box center [1105, 311] width 174 height 19
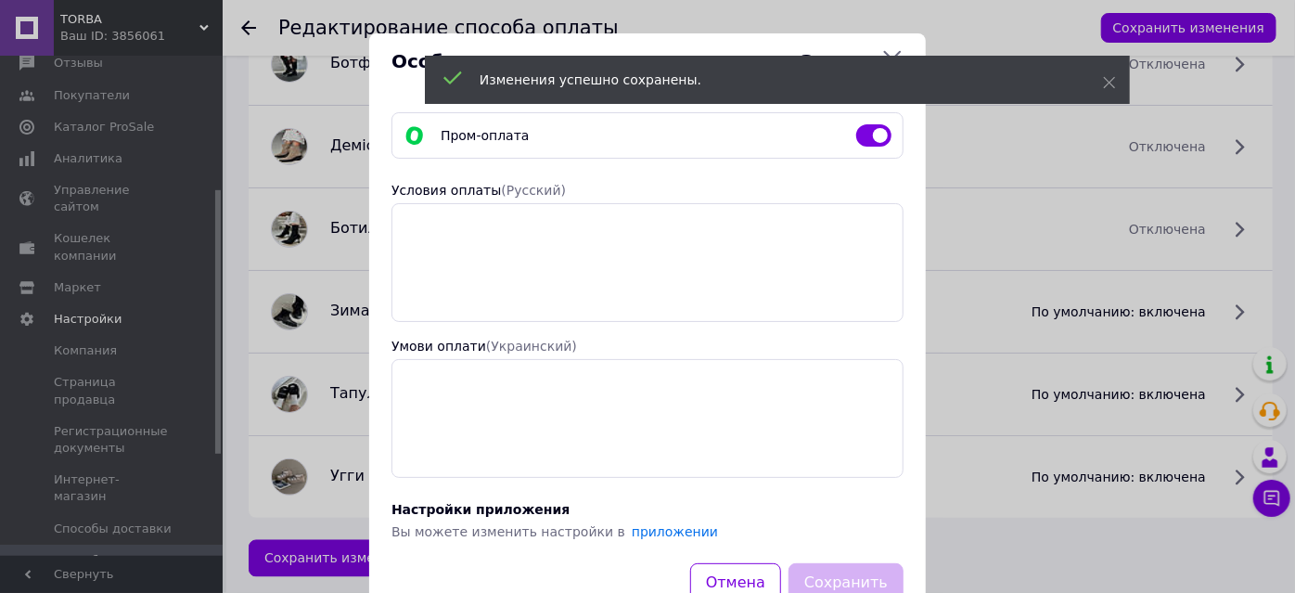
click at [856, 130] on input "checkbox" at bounding box center [873, 135] width 35 height 19
checkbox input "false"
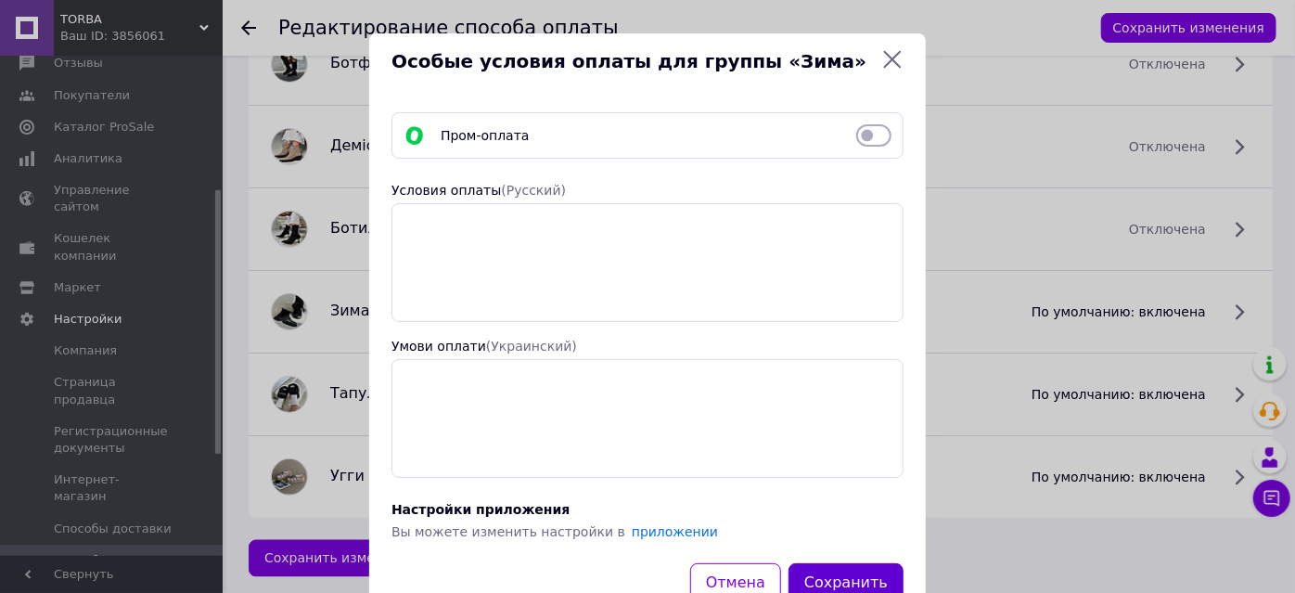
click at [886, 568] on button "Сохранить" at bounding box center [845, 583] width 115 height 40
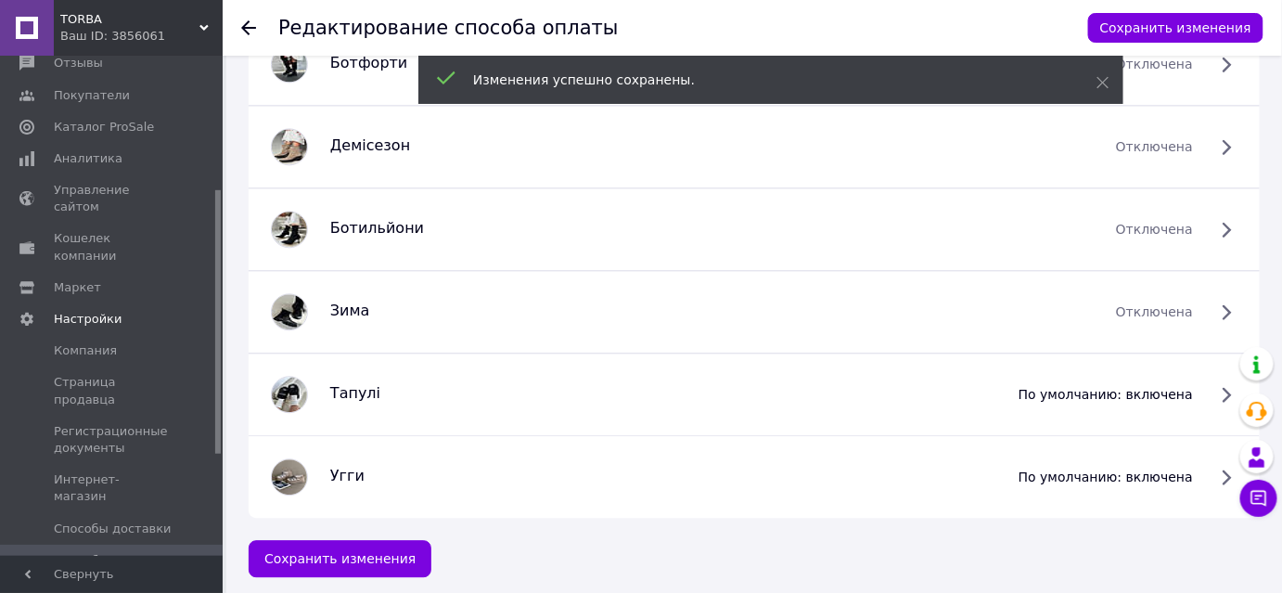
click at [1193, 389] on span "по умолчанию: включена" at bounding box center [1105, 394] width 174 height 19
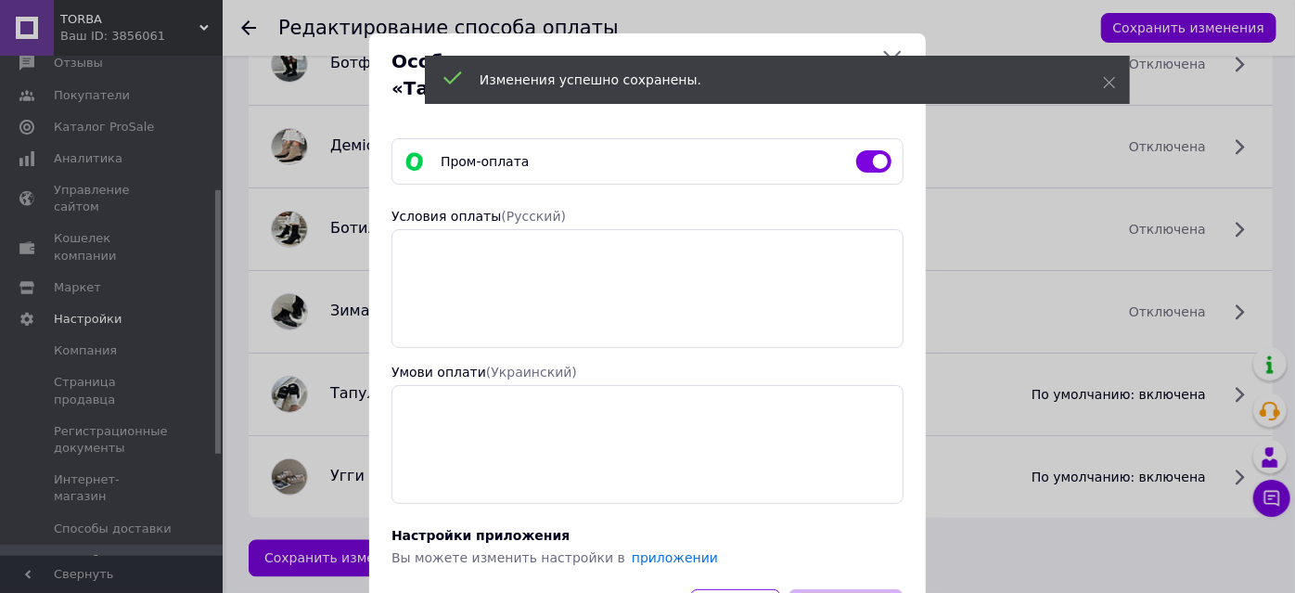
click at [862, 152] on input "checkbox" at bounding box center [873, 161] width 35 height 19
checkbox input "false"
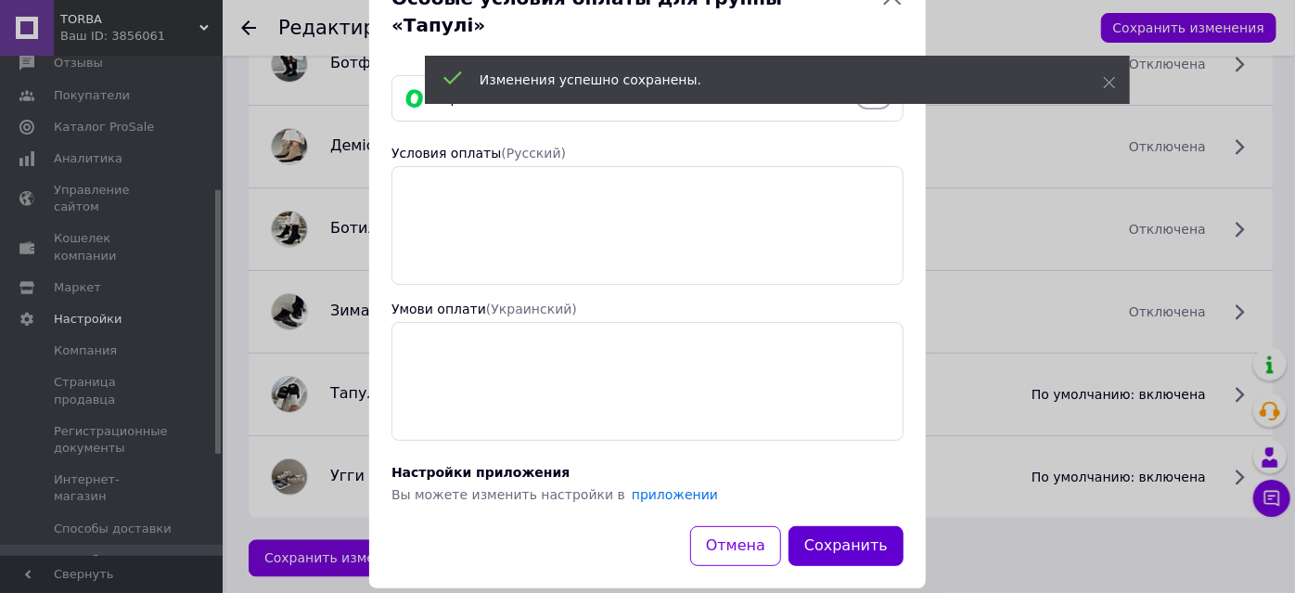
click at [842, 526] on button "Сохранить" at bounding box center [845, 546] width 115 height 40
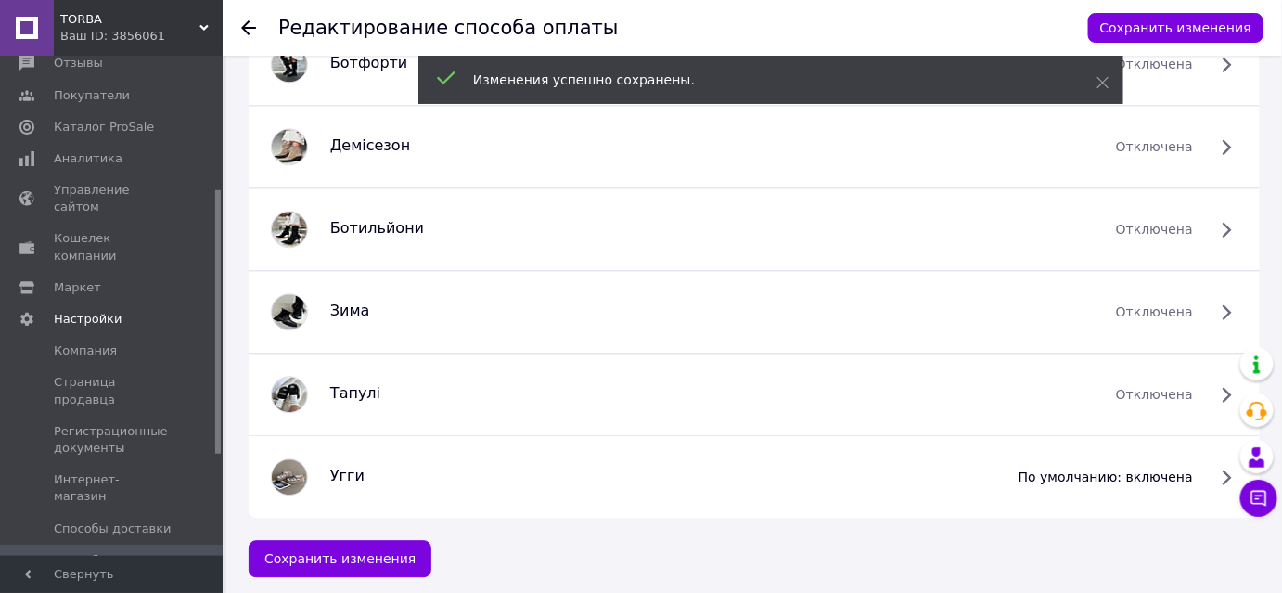
click at [1193, 475] on span "по умолчанию: включена" at bounding box center [1105, 476] width 174 height 19
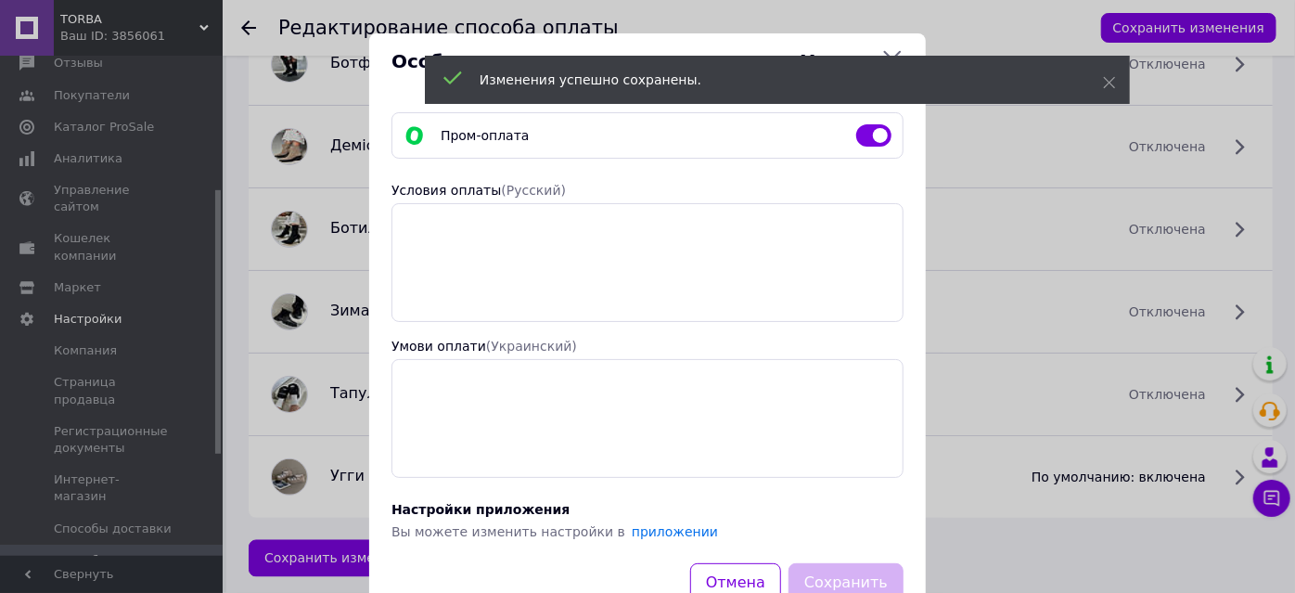
click at [874, 135] on input "checkbox" at bounding box center [873, 135] width 35 height 19
checkbox input "false"
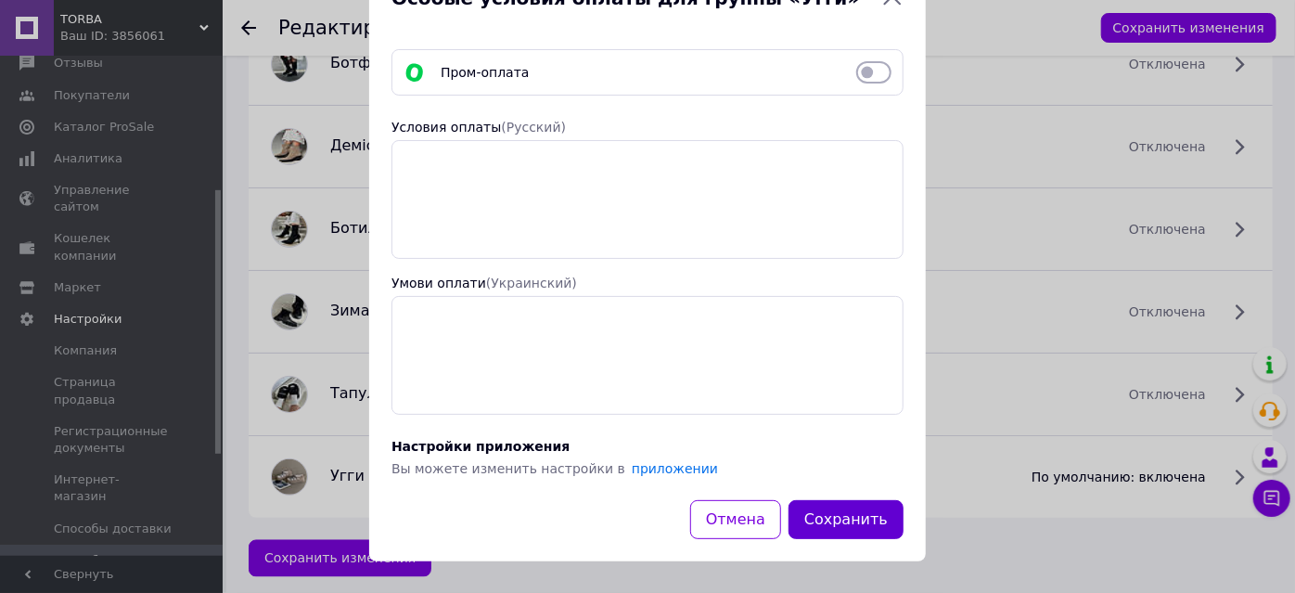
click at [835, 514] on button "Сохранить" at bounding box center [845, 520] width 115 height 40
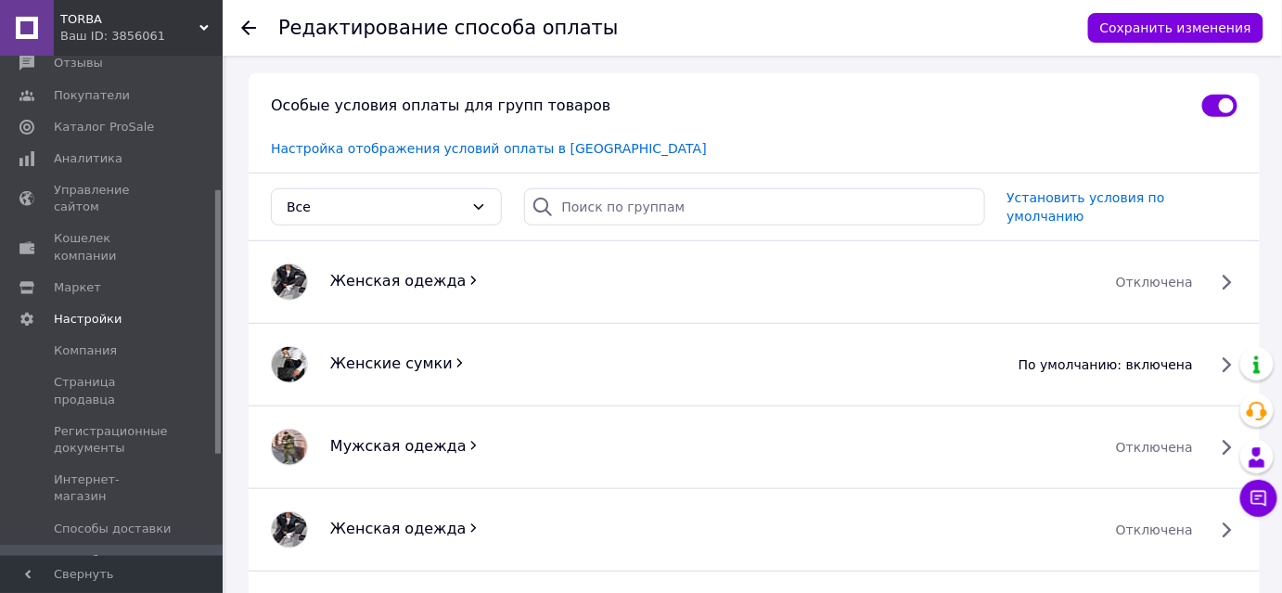
scroll to position [351, 0]
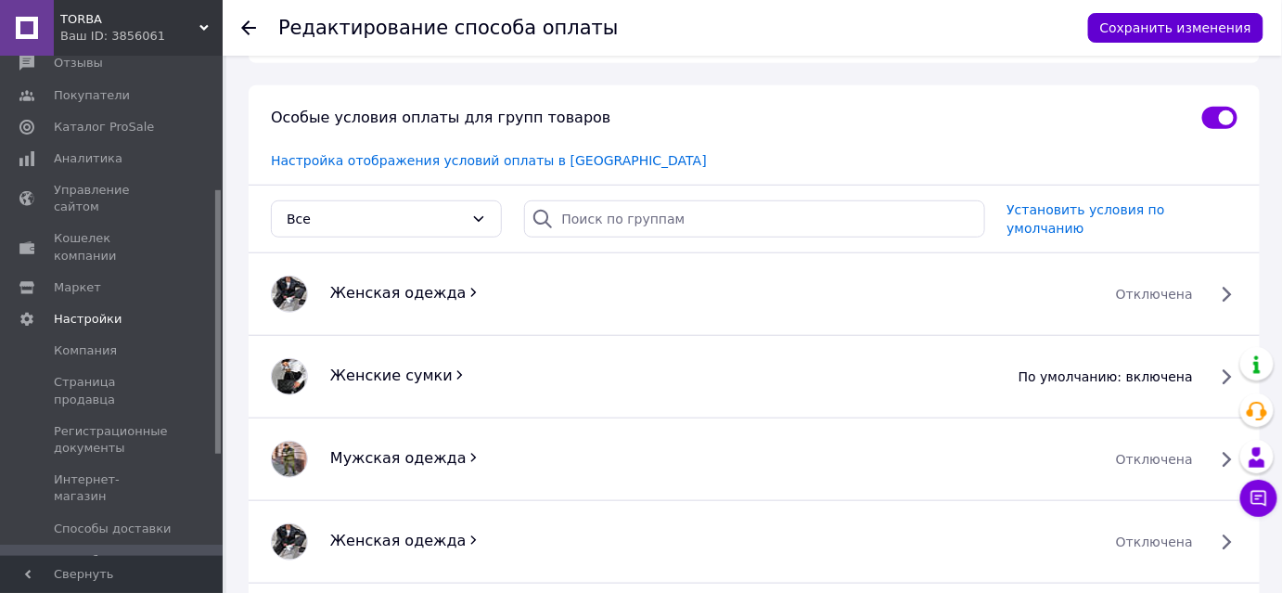
click at [1169, 21] on button "Сохранить изменения" at bounding box center [1175, 28] width 175 height 30
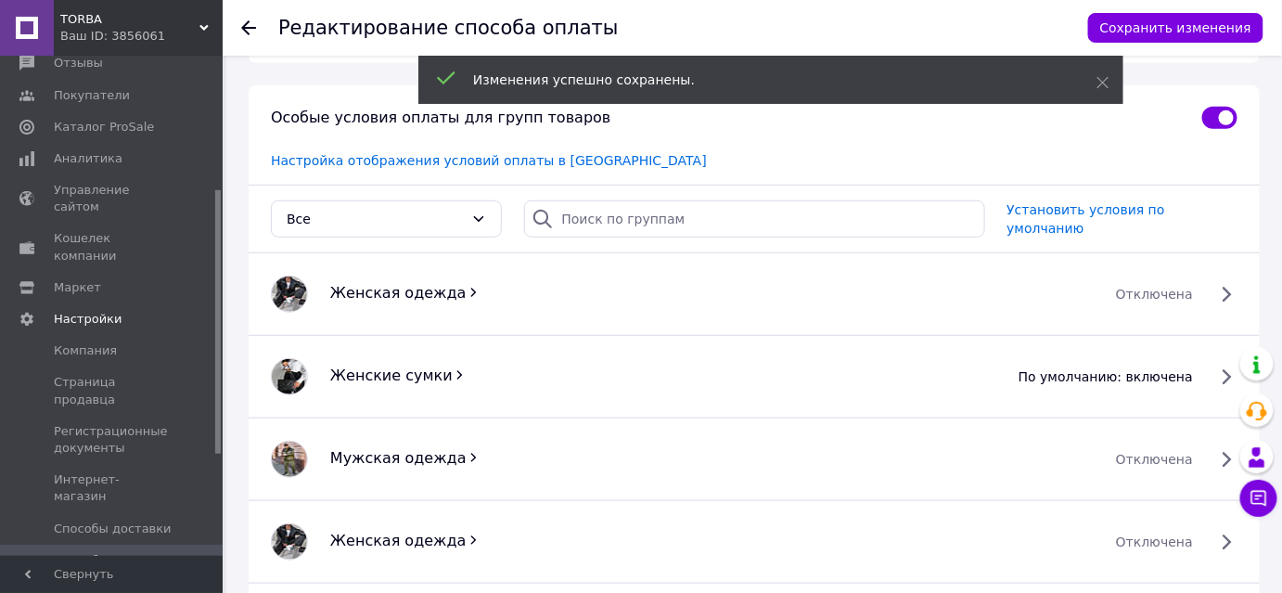
scroll to position [0, 0]
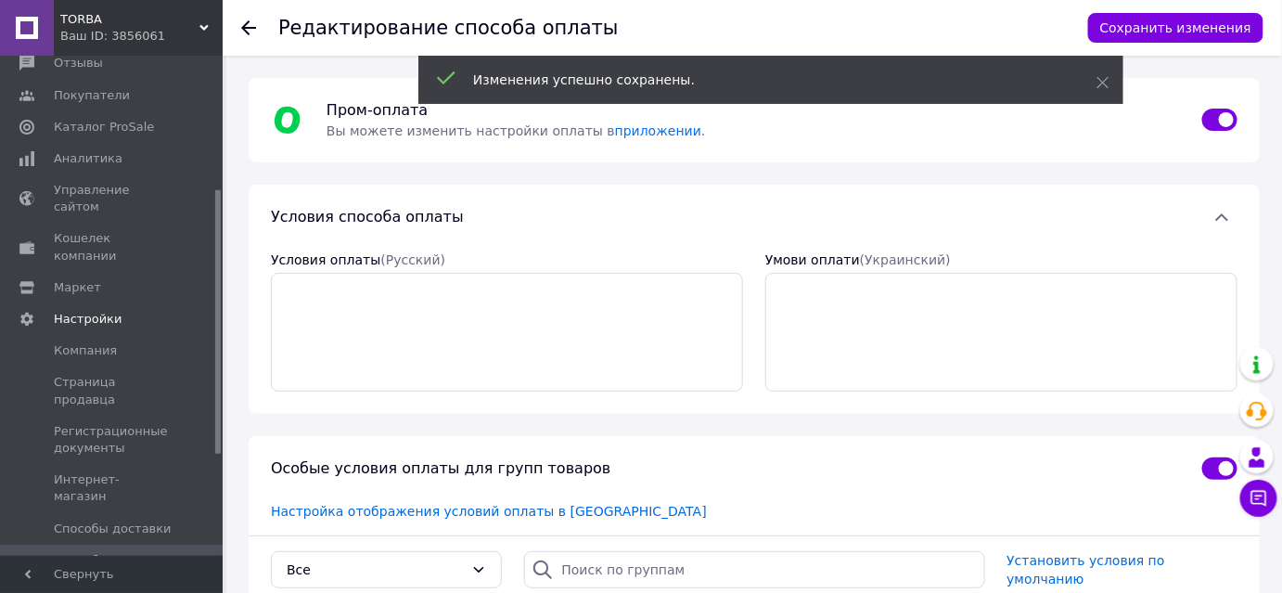
click at [150, 35] on div "Ваш ID: 3856061" at bounding box center [141, 36] width 162 height 17
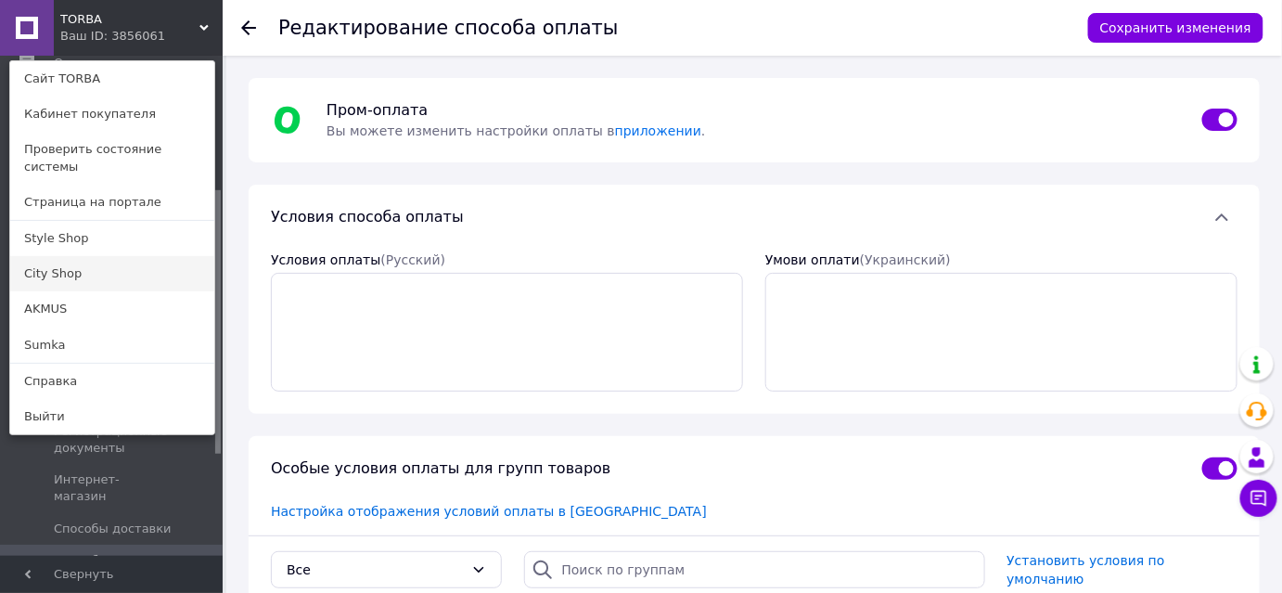
click at [57, 256] on link "City Shop" at bounding box center [112, 273] width 204 height 35
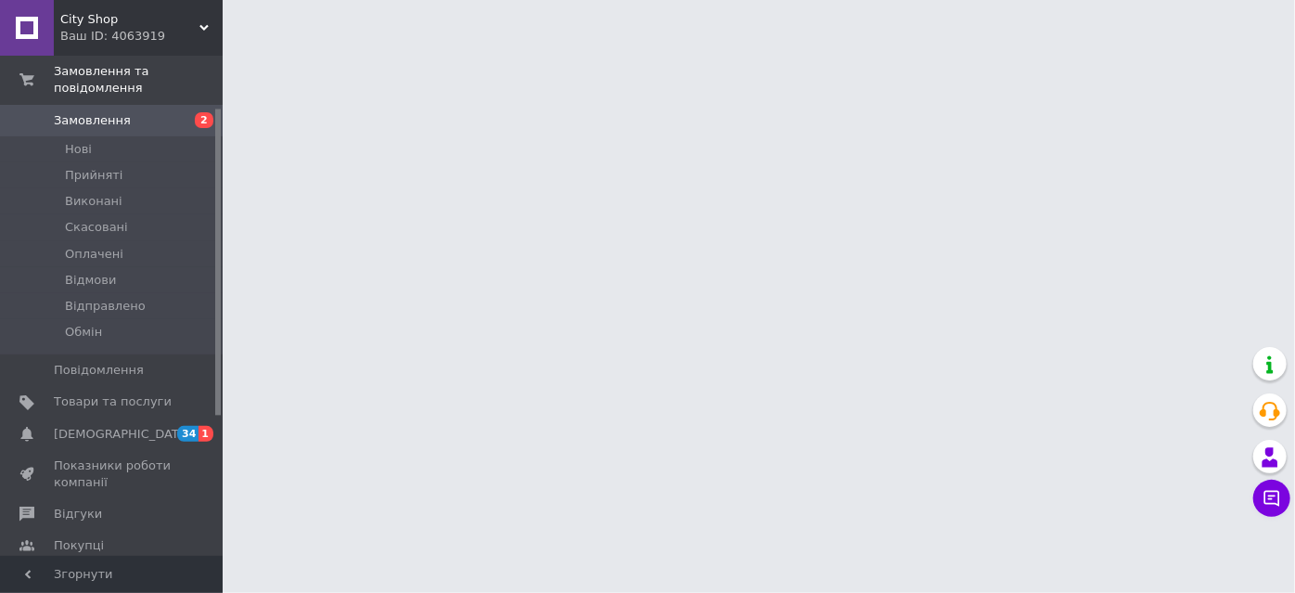
scroll to position [252, 0]
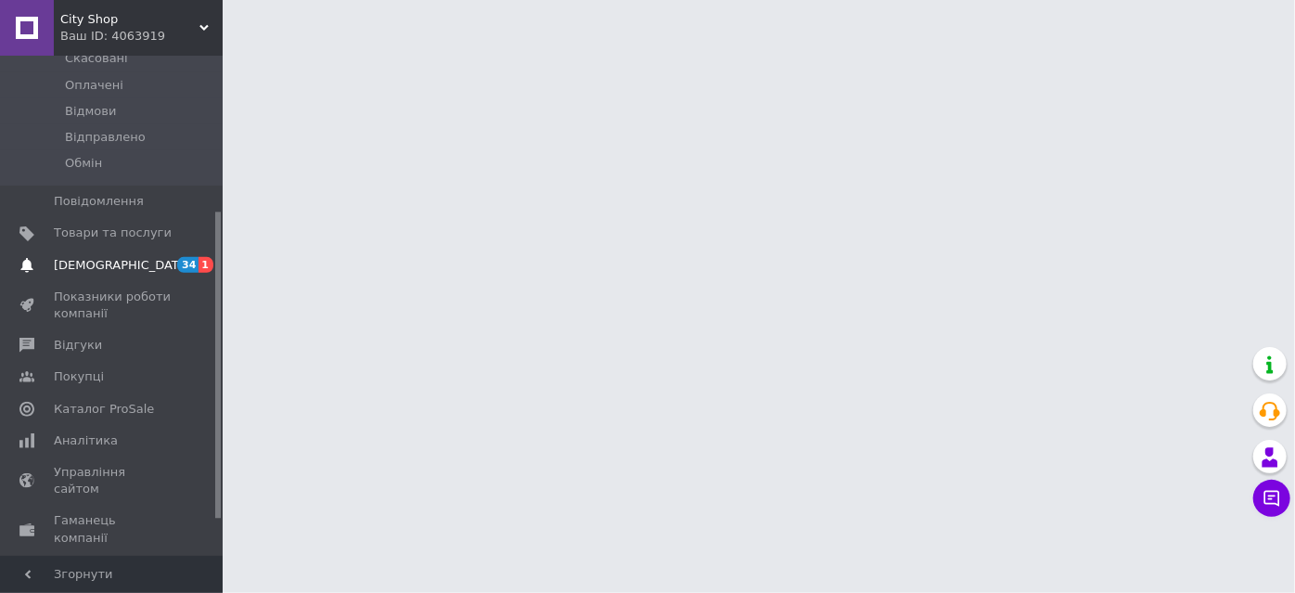
click at [71, 257] on span "[DEMOGRAPHIC_DATA]" at bounding box center [122, 265] width 137 height 17
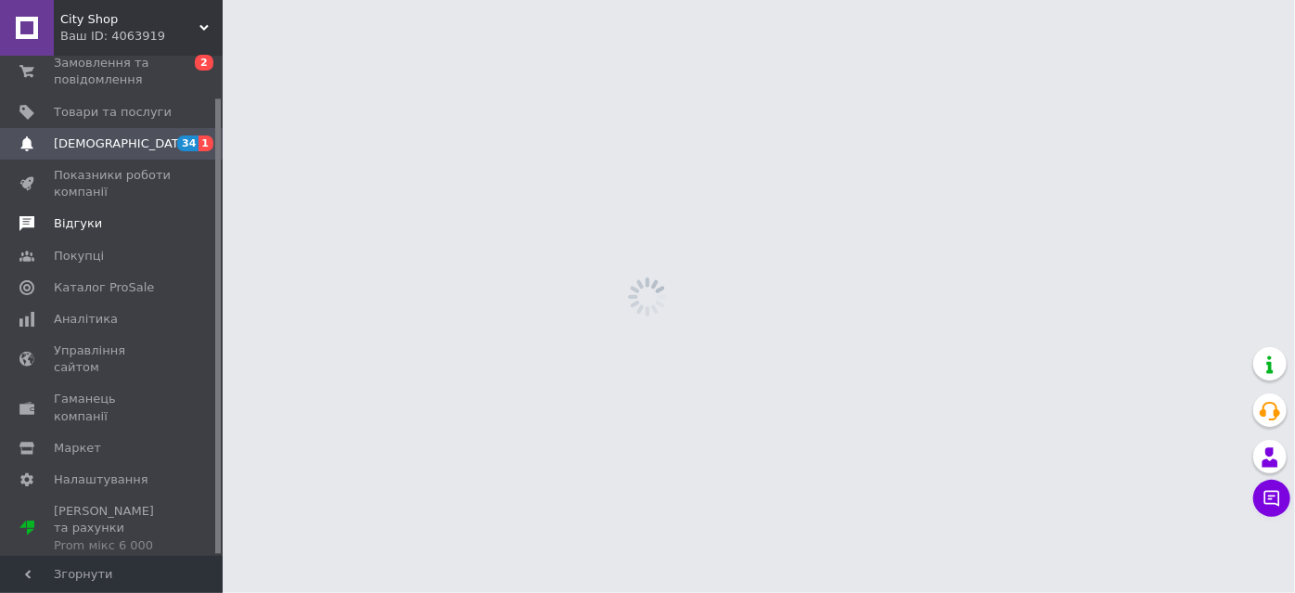
scroll to position [45, 0]
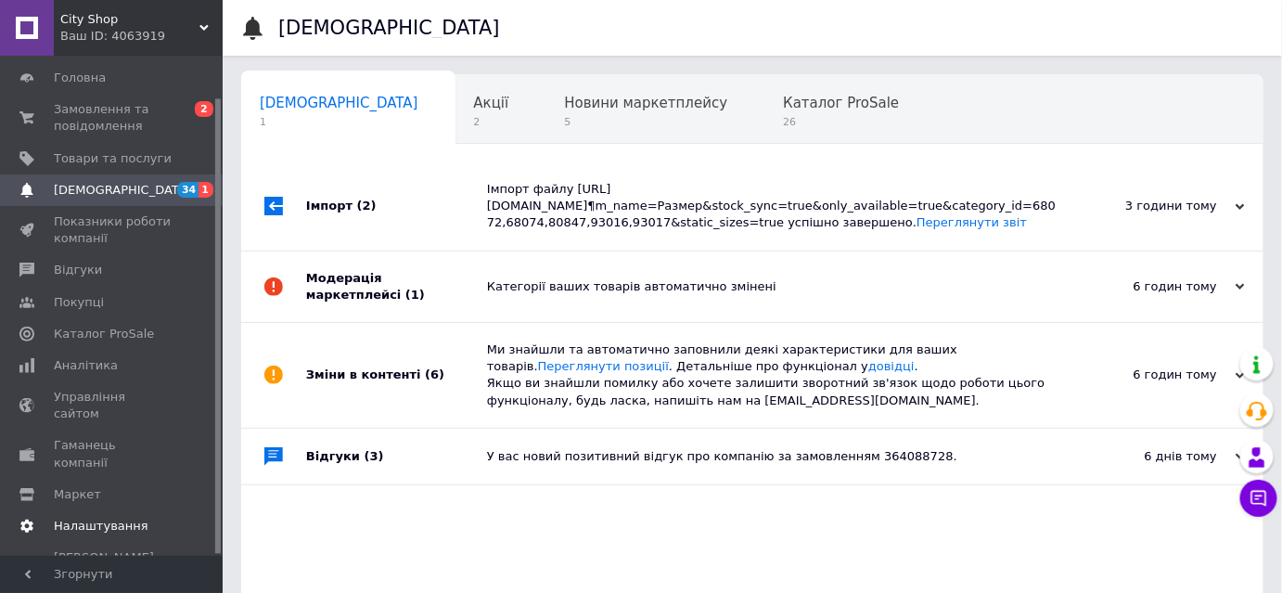
click at [95, 517] on span "Налаштування" at bounding box center [101, 525] width 95 height 17
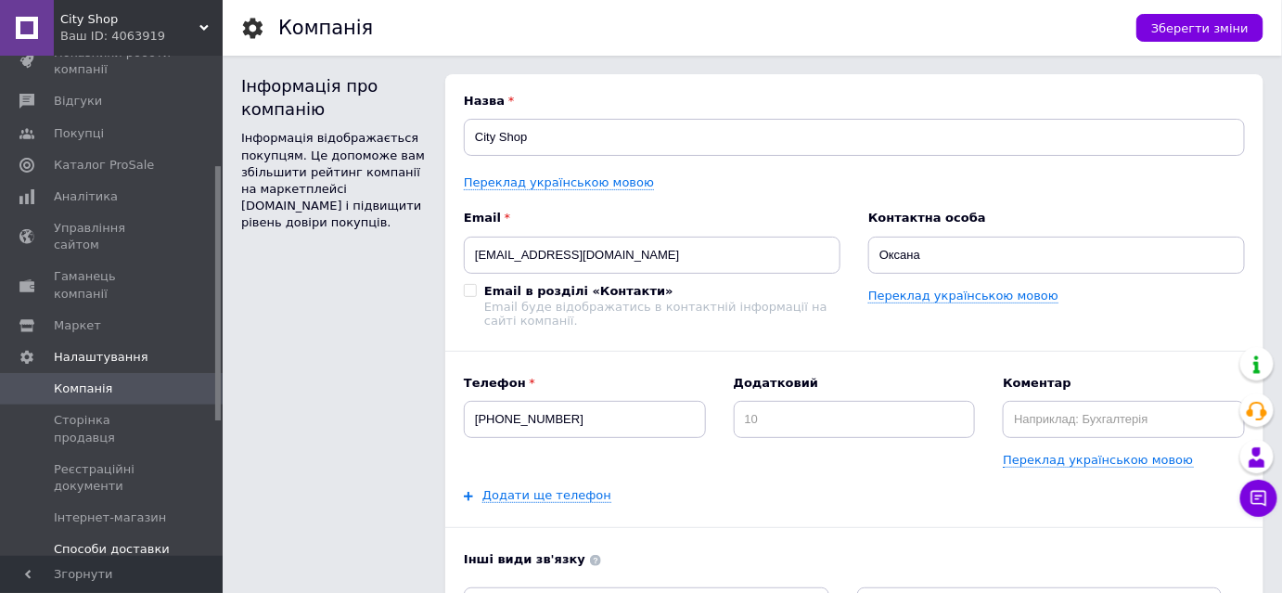
click at [97, 541] on span "Способи доставки" at bounding box center [112, 549] width 116 height 17
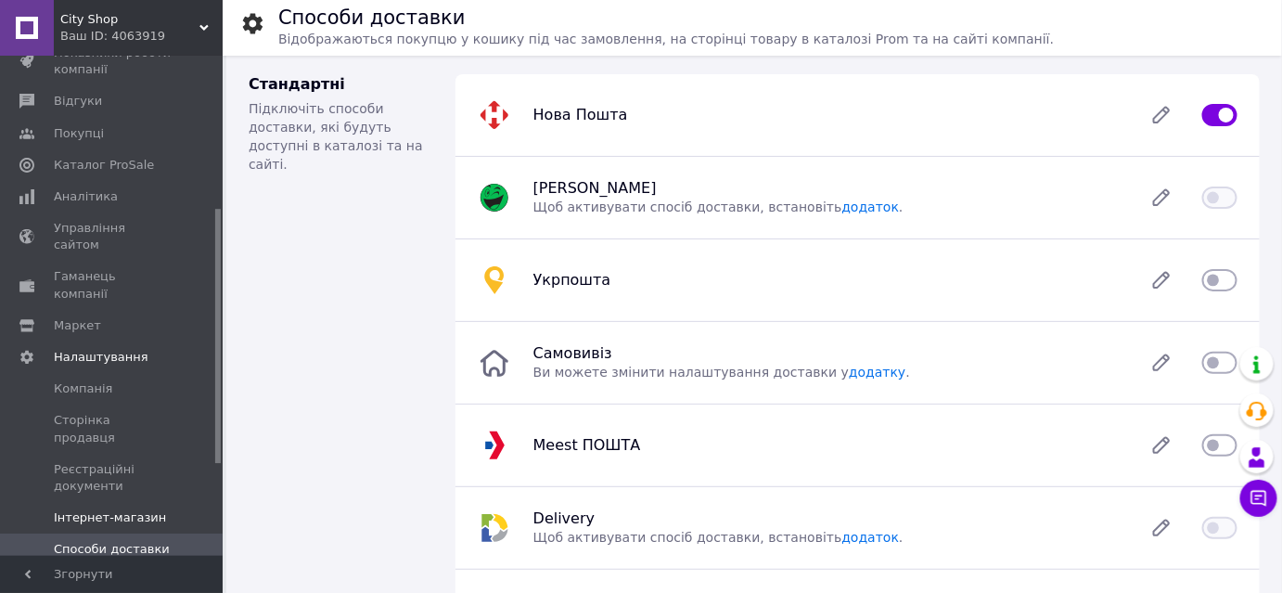
scroll to position [299, 0]
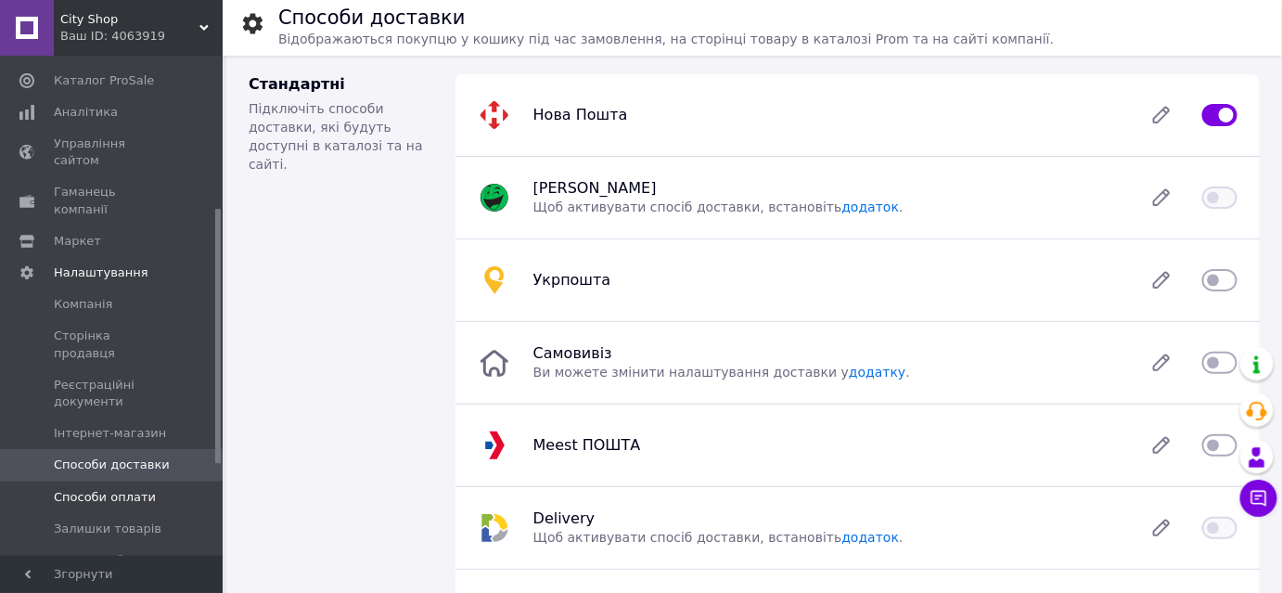
click at [96, 489] on span "Способи оплати" at bounding box center [105, 497] width 102 height 17
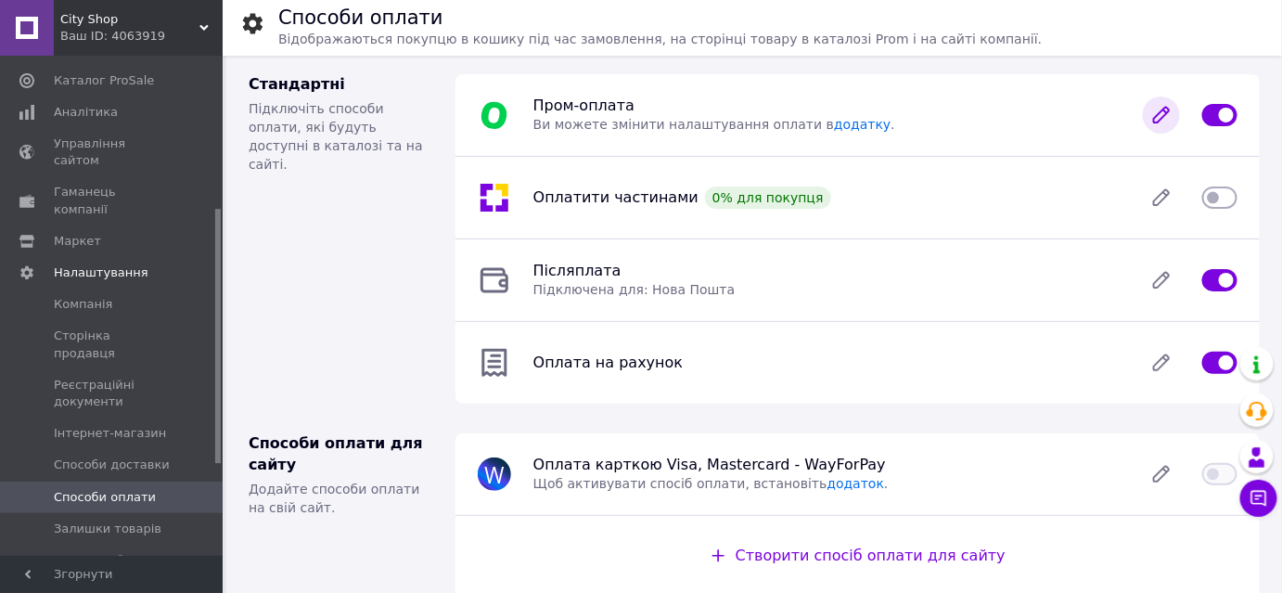
click at [1167, 121] on icon at bounding box center [1160, 114] width 37 height 37
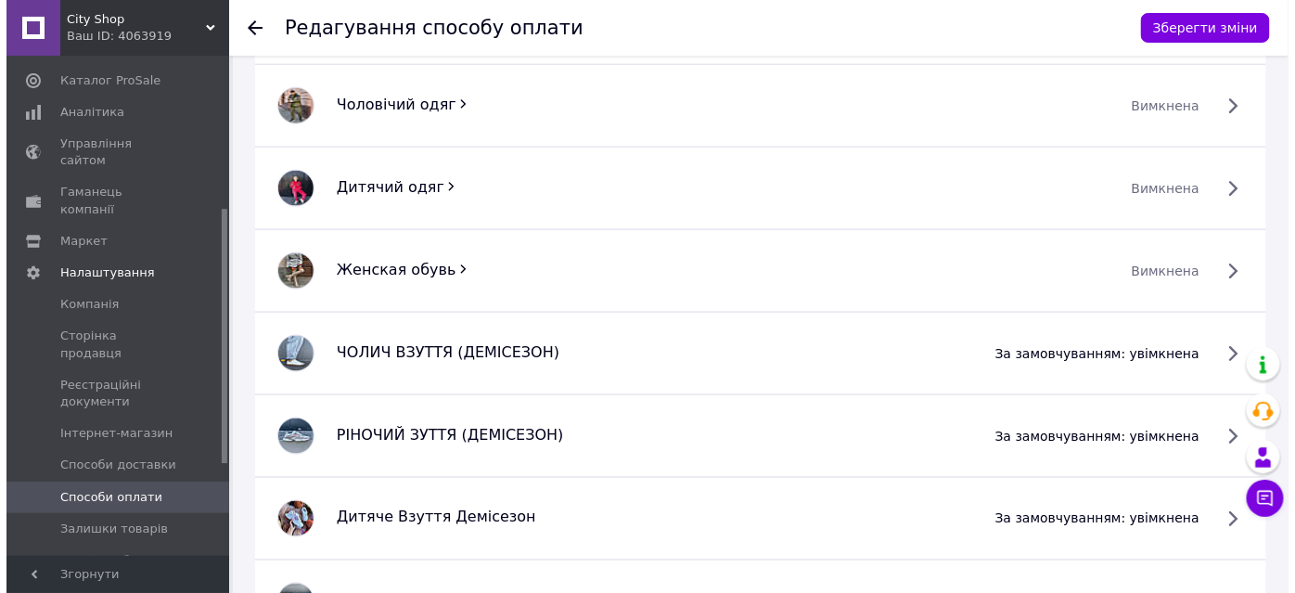
scroll to position [788, 0]
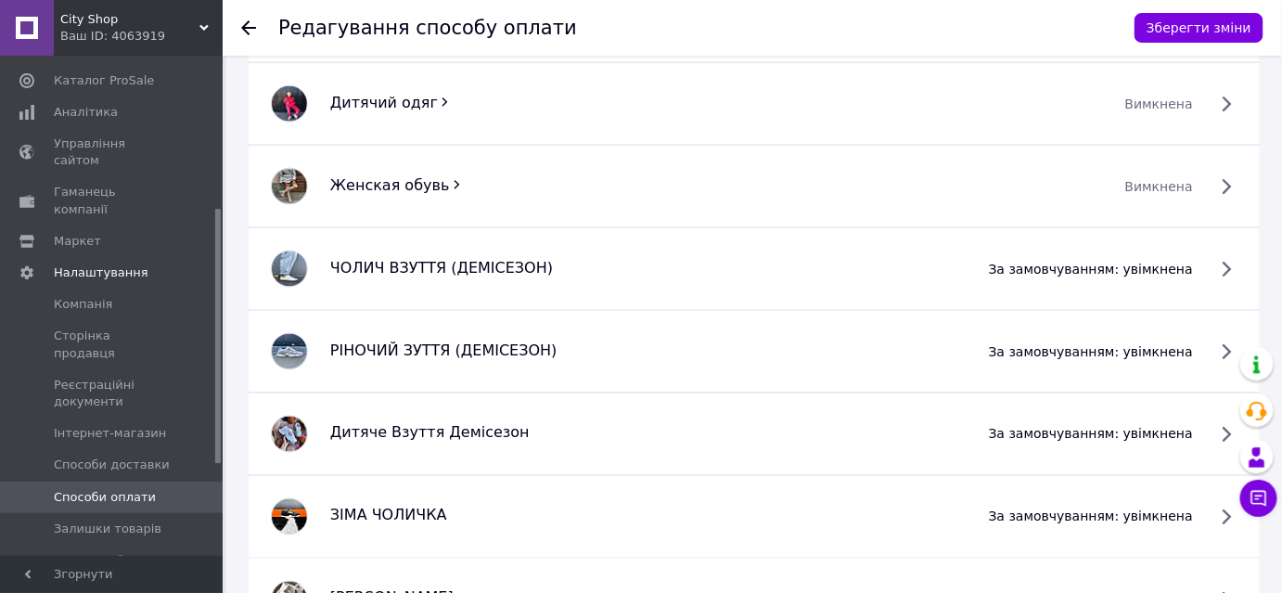
click at [1193, 269] on span "за замовчуванням: увімкнена" at bounding box center [1091, 269] width 204 height 19
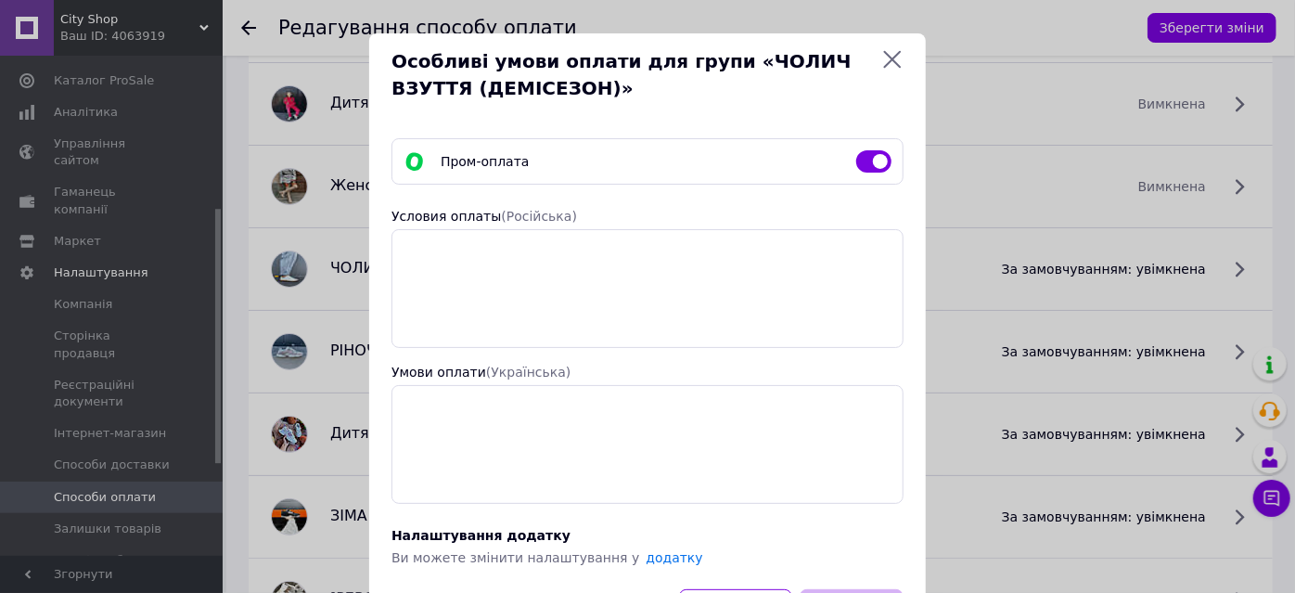
drag, startPoint x: 843, startPoint y: 154, endPoint x: 871, endPoint y: 154, distance: 27.8
click at [850, 152] on div "Пром-оплата" at bounding box center [647, 161] width 503 height 22
click at [871, 154] on input "checkbox" at bounding box center [873, 161] width 35 height 19
checkbox input "false"
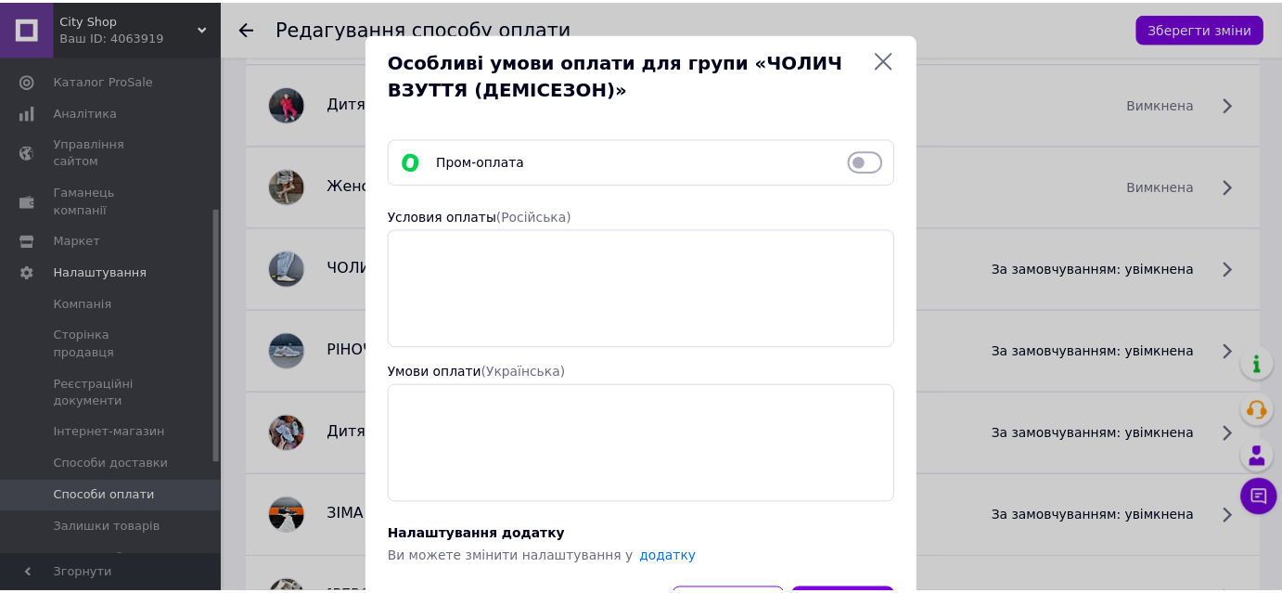
scroll to position [89, 0]
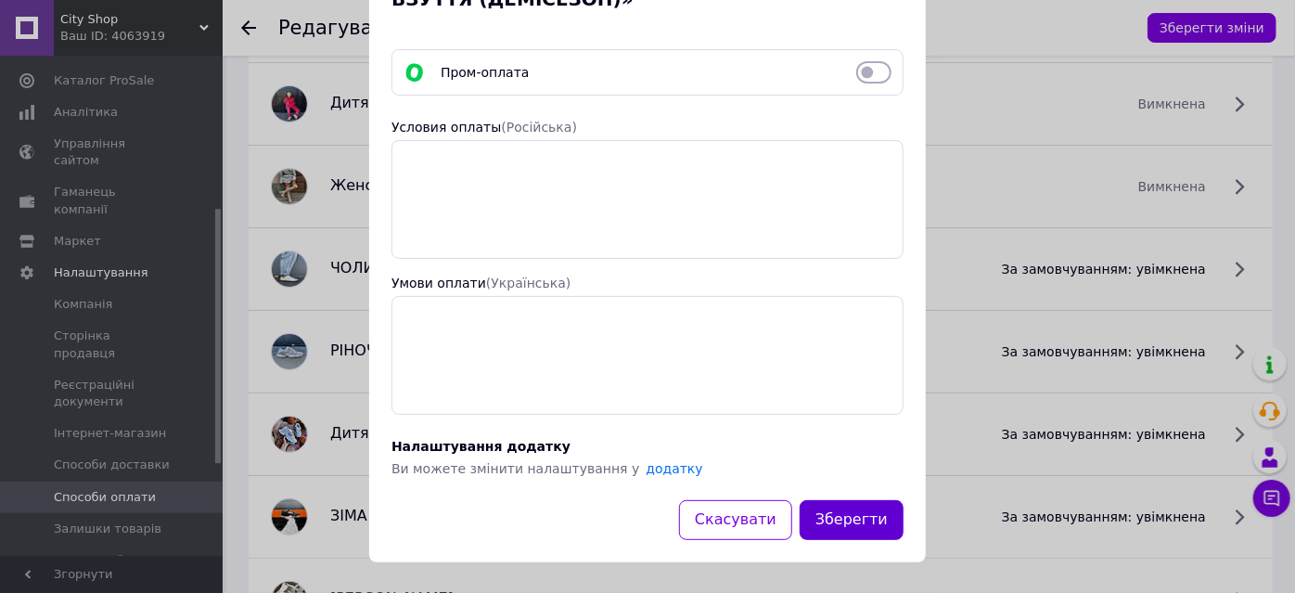
click at [855, 508] on button "Зберегти" at bounding box center [851, 520] width 104 height 40
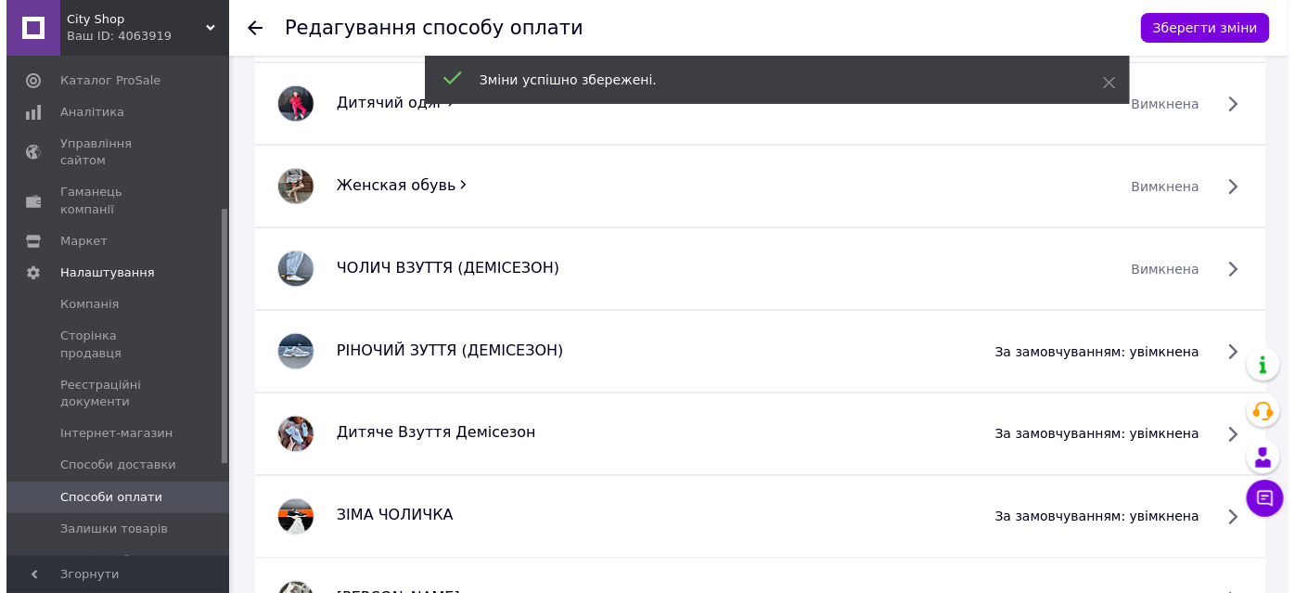
scroll to position [873, 0]
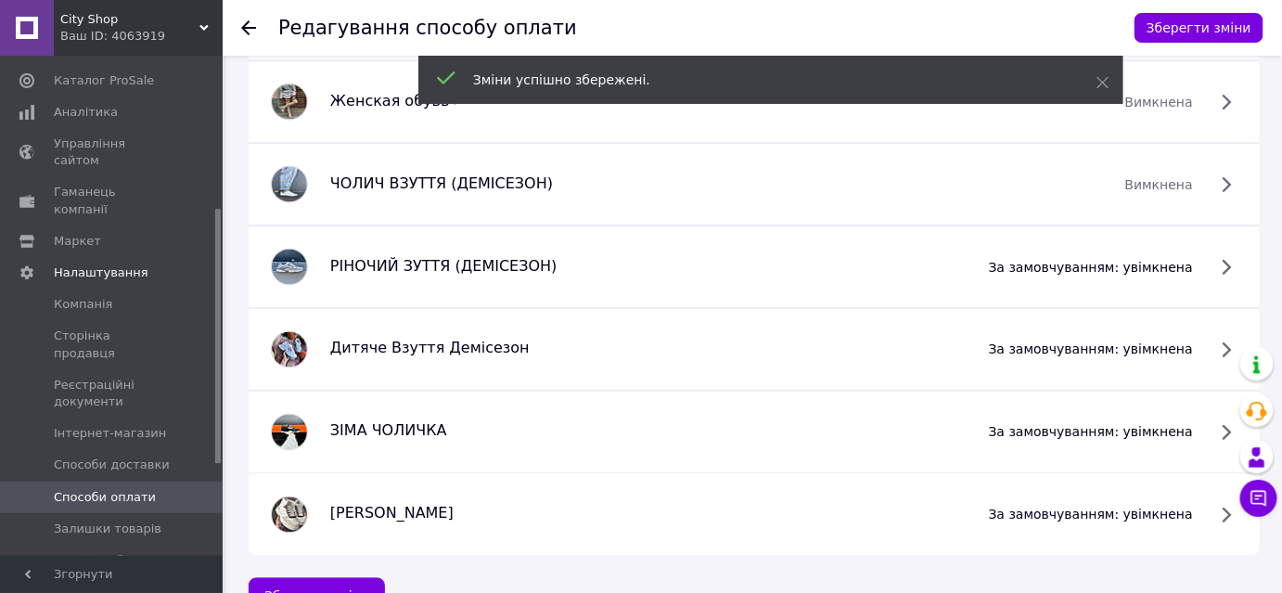
click at [1193, 261] on span "за замовчуванням: увімкнена" at bounding box center [1091, 267] width 204 height 19
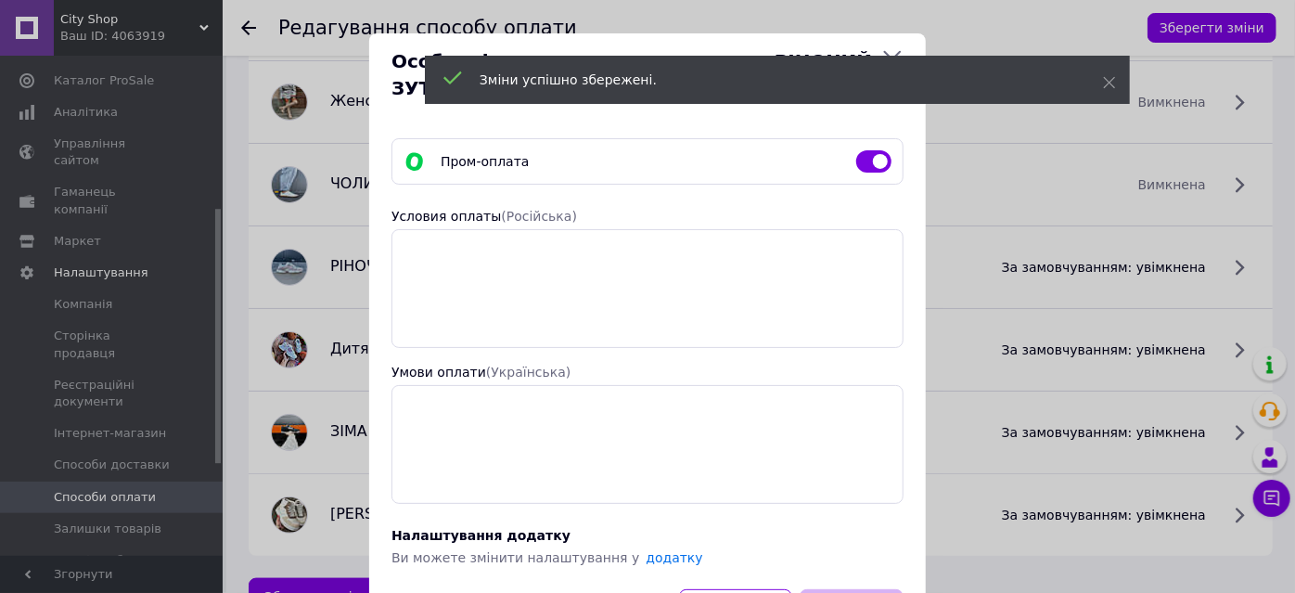
click at [861, 156] on input "checkbox" at bounding box center [873, 161] width 35 height 19
checkbox input "false"
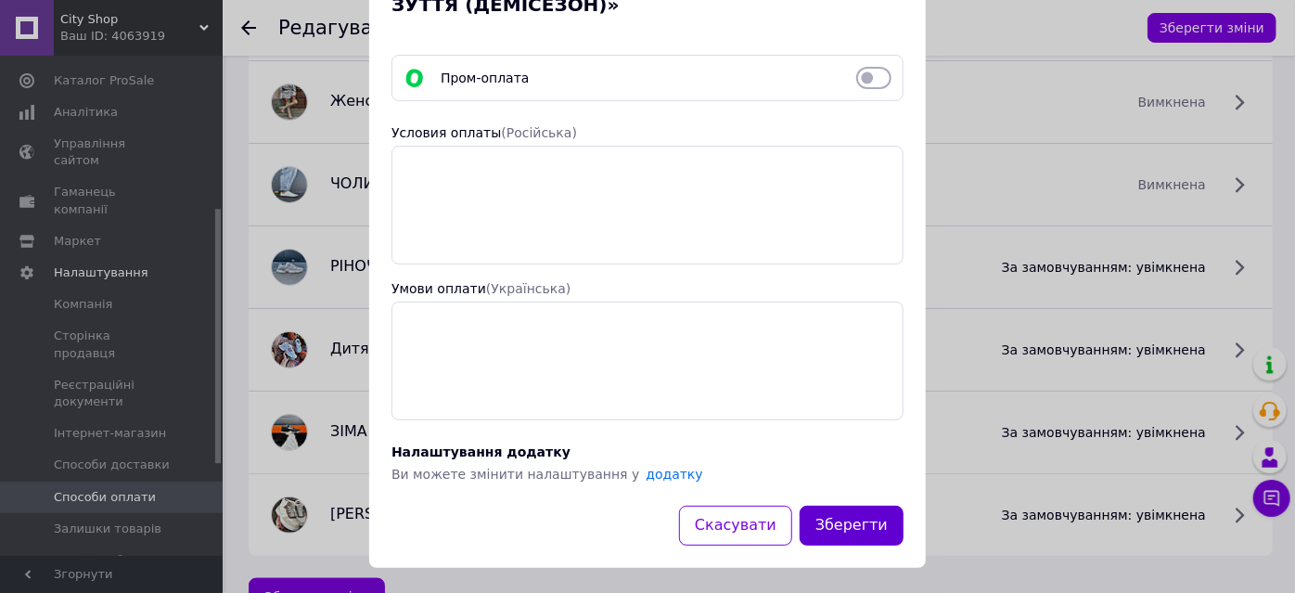
click at [839, 525] on button "Зберегти" at bounding box center [851, 525] width 104 height 40
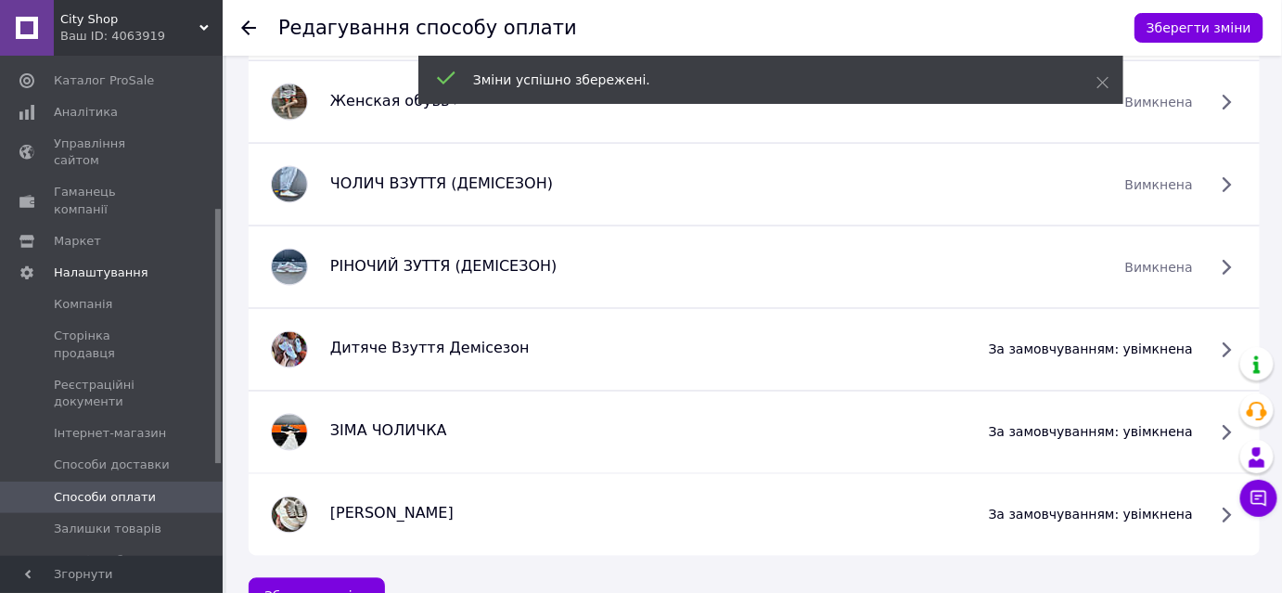
click at [1193, 340] on span "за замовчуванням: увімкнена" at bounding box center [1091, 349] width 204 height 19
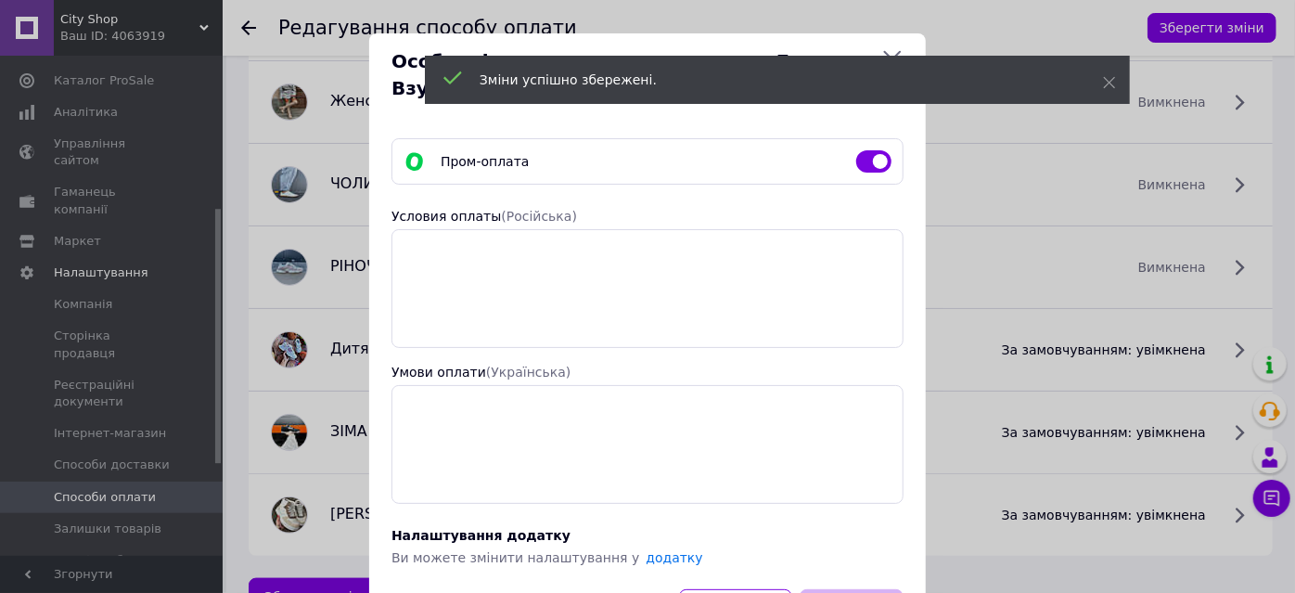
click at [859, 159] on input "checkbox" at bounding box center [873, 161] width 35 height 19
checkbox input "false"
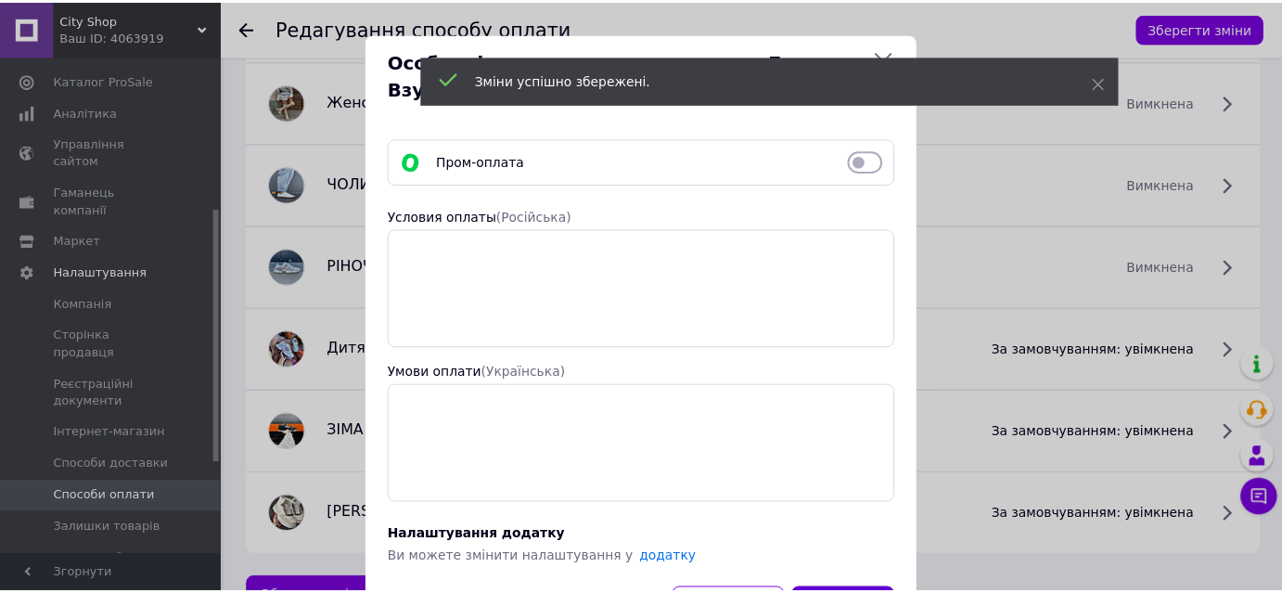
scroll to position [89, 0]
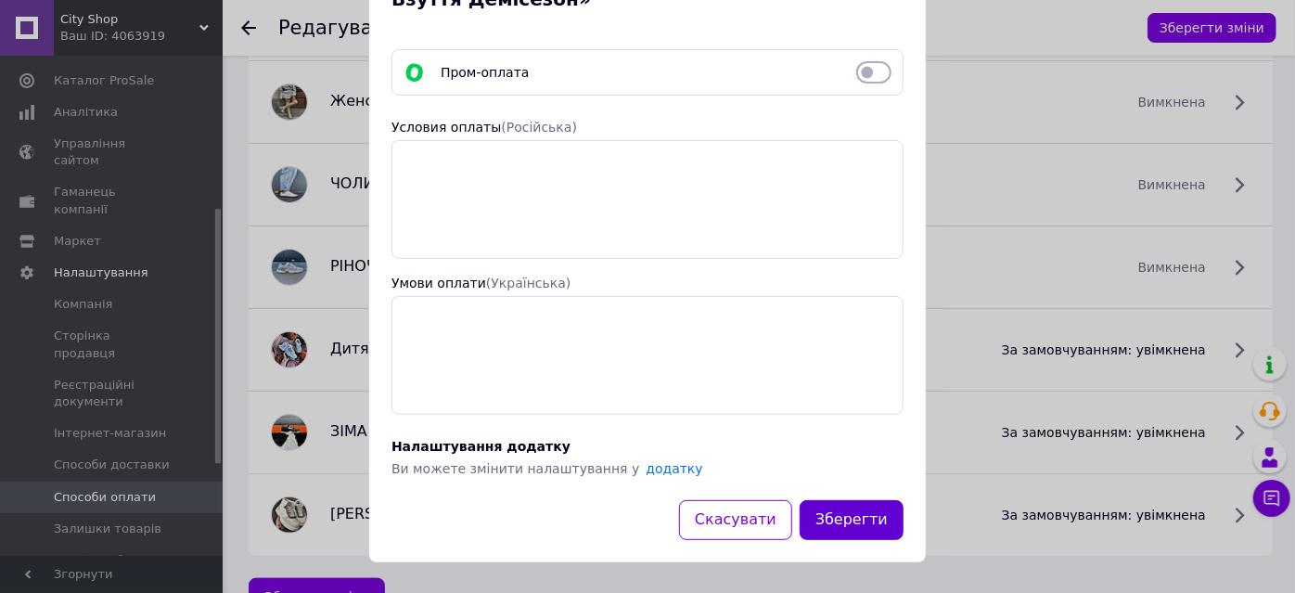
click at [838, 506] on button "Зберегти" at bounding box center [851, 520] width 104 height 40
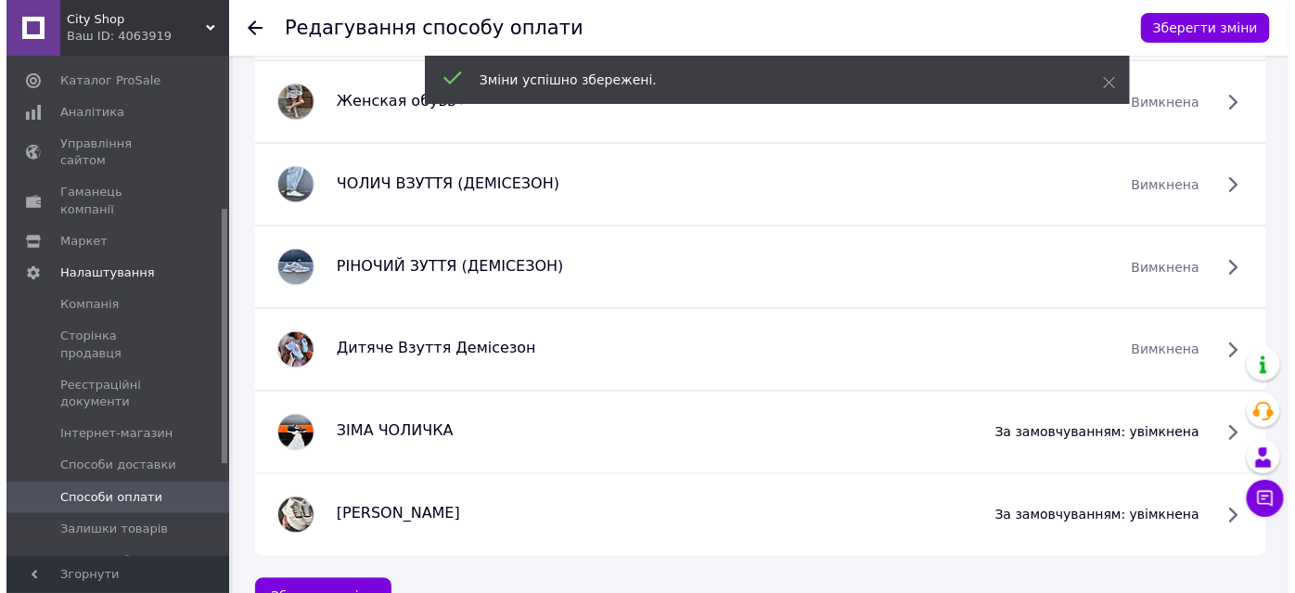
scroll to position [912, 0]
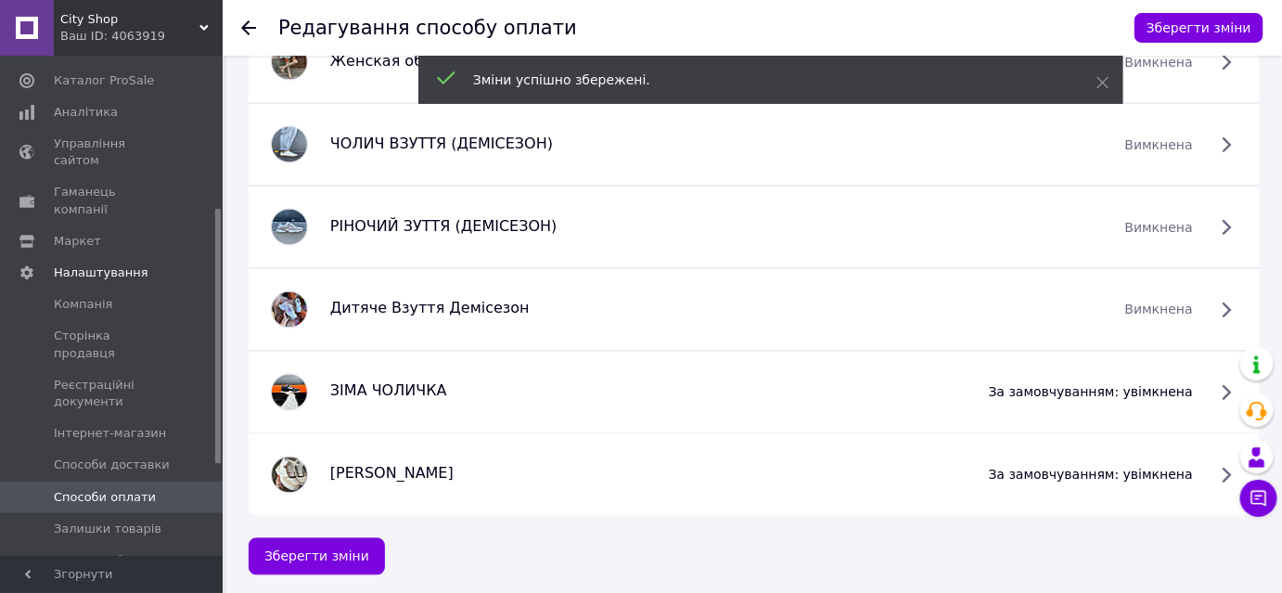
click at [1193, 383] on span "за замовчуванням: увімкнена" at bounding box center [1091, 392] width 204 height 19
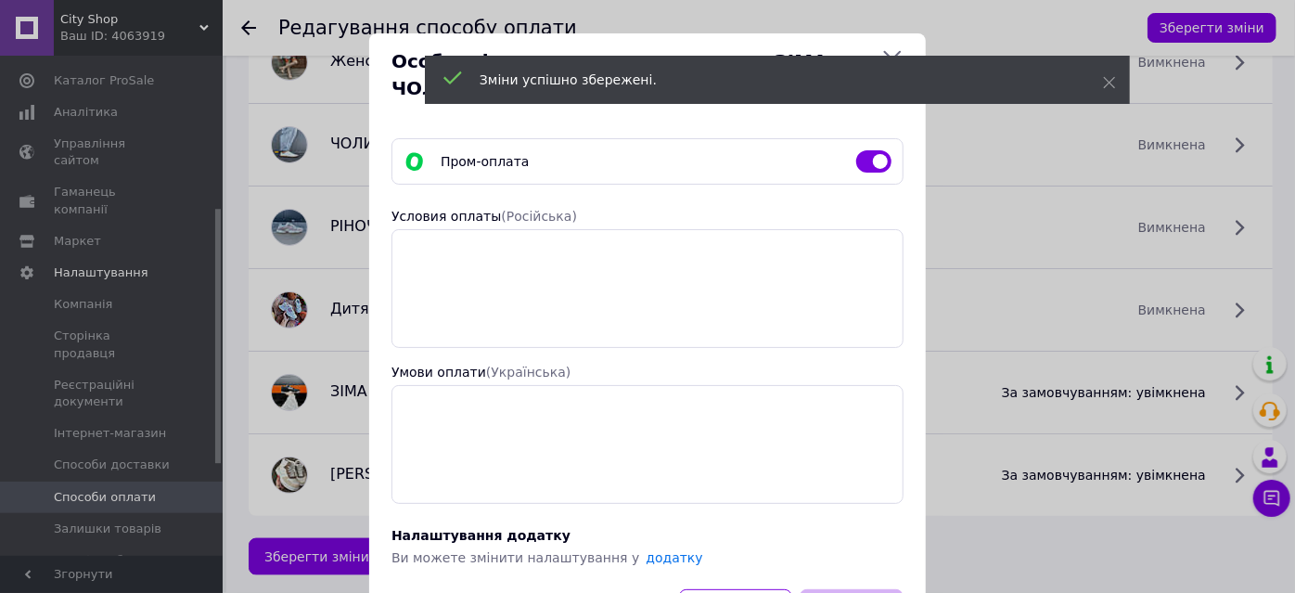
click at [874, 165] on input "checkbox" at bounding box center [873, 161] width 35 height 19
checkbox input "false"
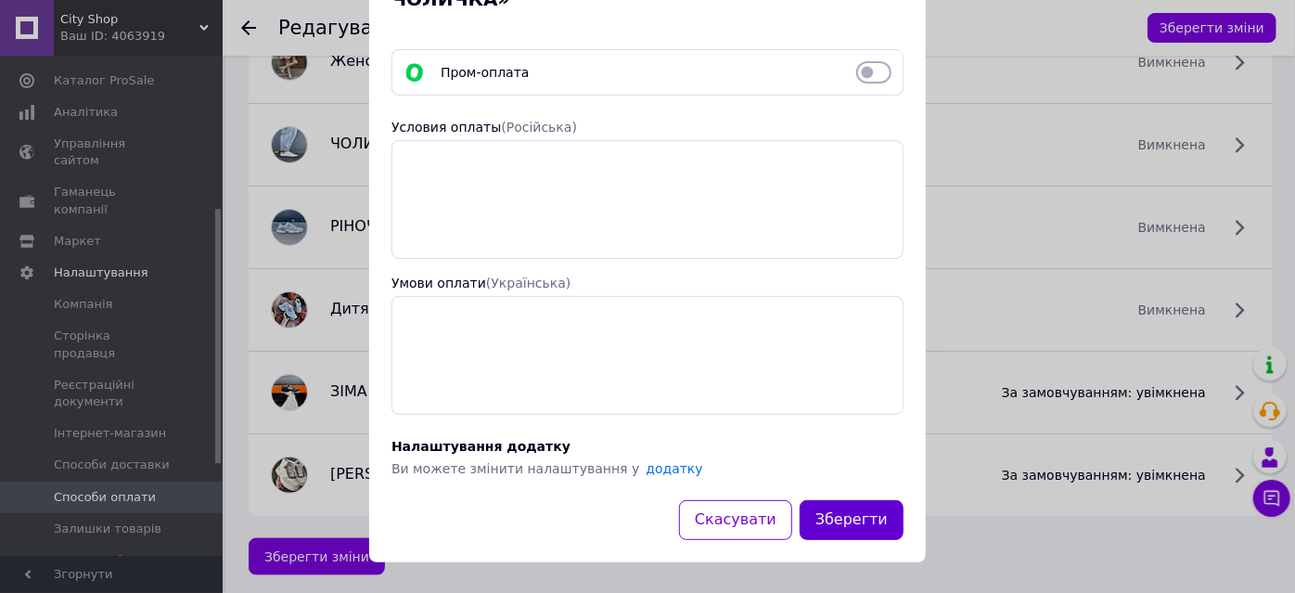
click at [877, 506] on button "Зберегти" at bounding box center [851, 520] width 104 height 40
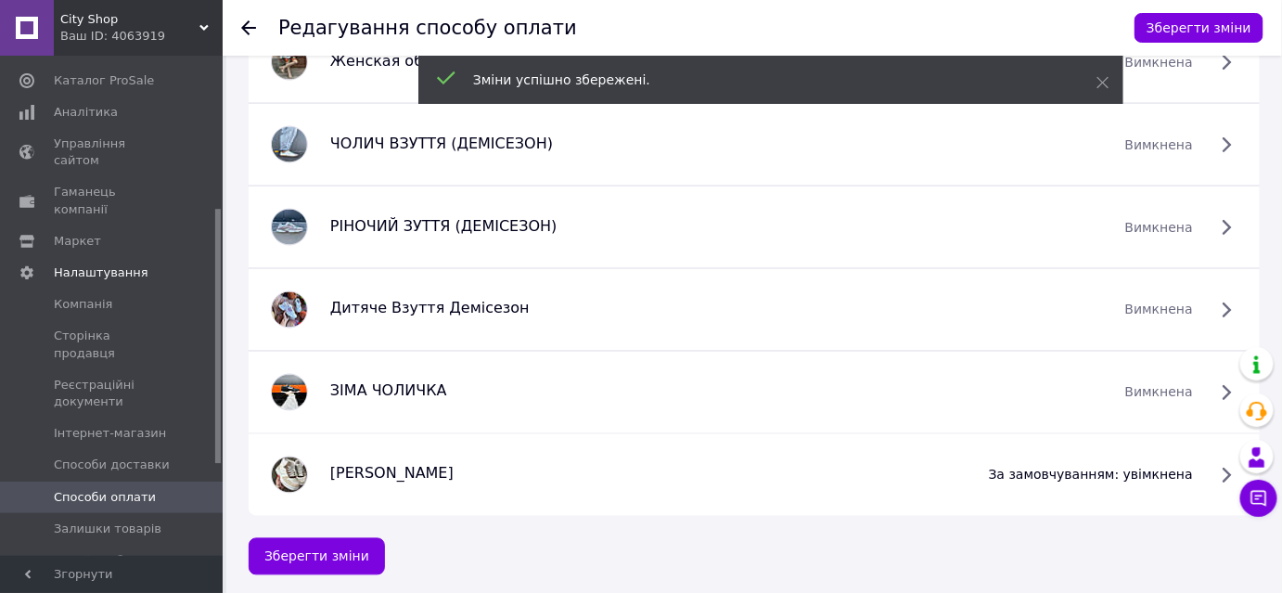
click at [1193, 474] on span "за замовчуванням: увімкнена" at bounding box center [1091, 475] width 204 height 19
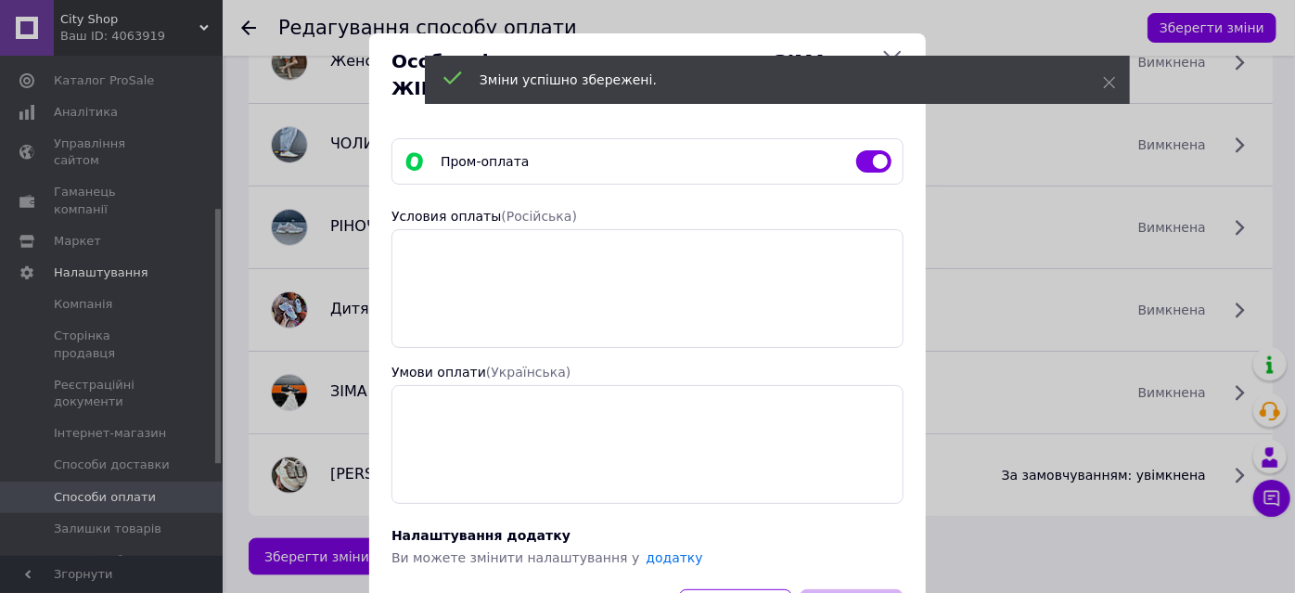
click at [873, 152] on input "checkbox" at bounding box center [873, 161] width 35 height 19
checkbox input "false"
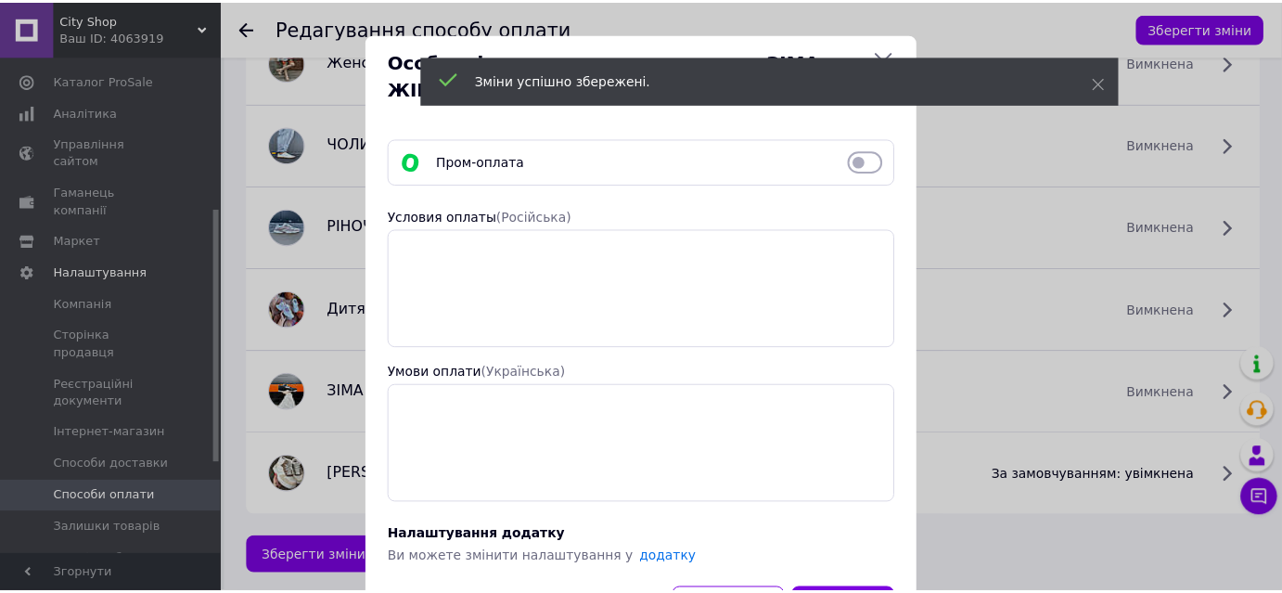
scroll to position [63, 0]
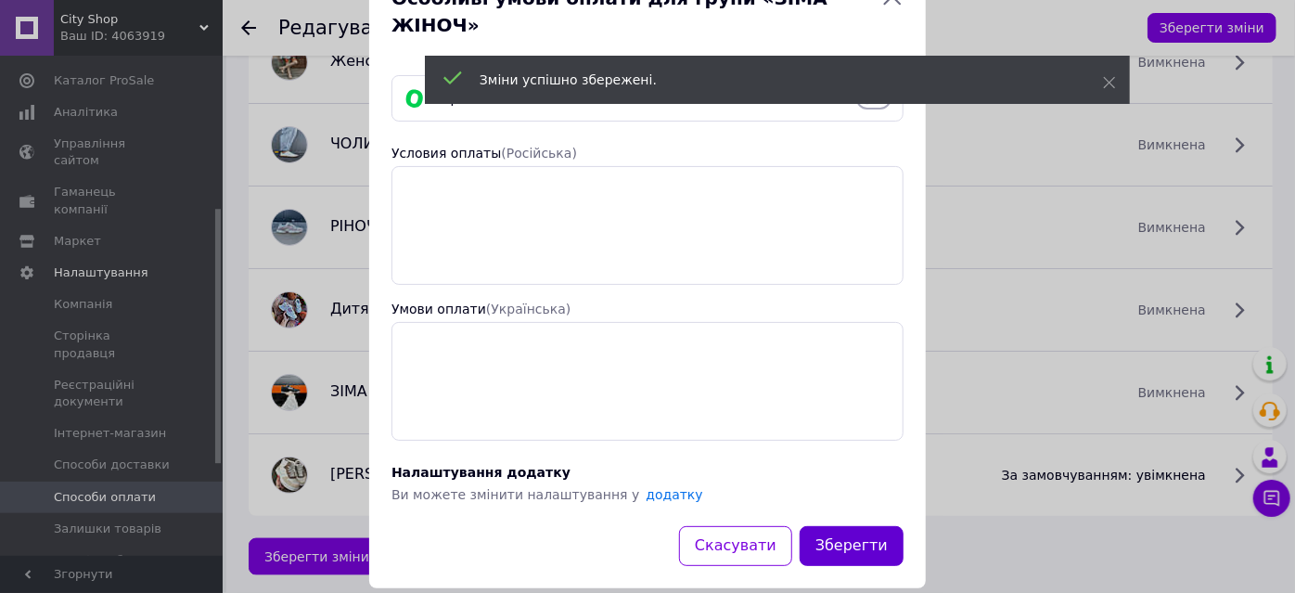
click at [850, 526] on button "Зберегти" at bounding box center [851, 546] width 104 height 40
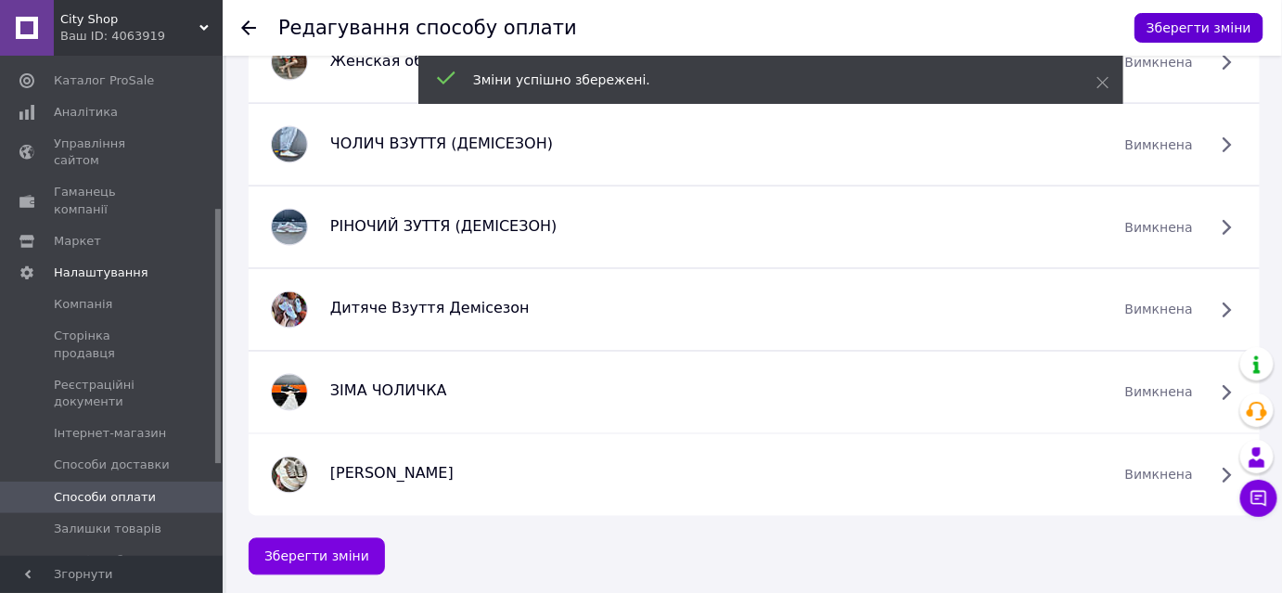
click at [1192, 22] on button "Зберегти зміни" at bounding box center [1198, 28] width 129 height 30
click at [1201, 24] on button "Зберегти зміни" at bounding box center [1198, 28] width 129 height 30
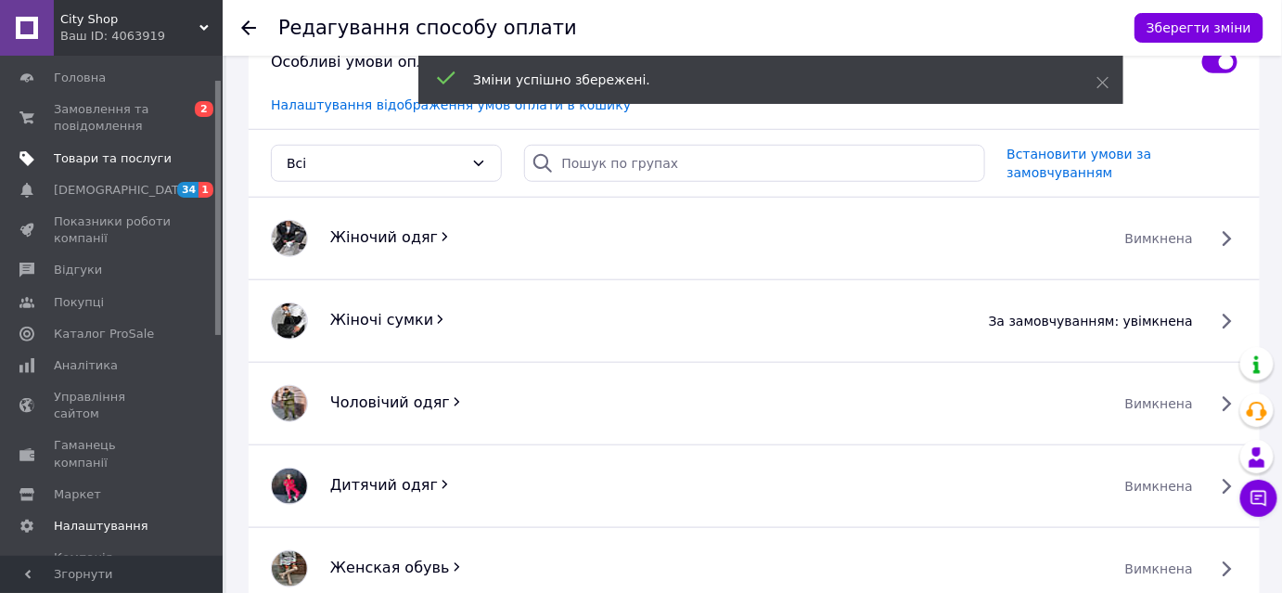
scroll to position [0, 0]
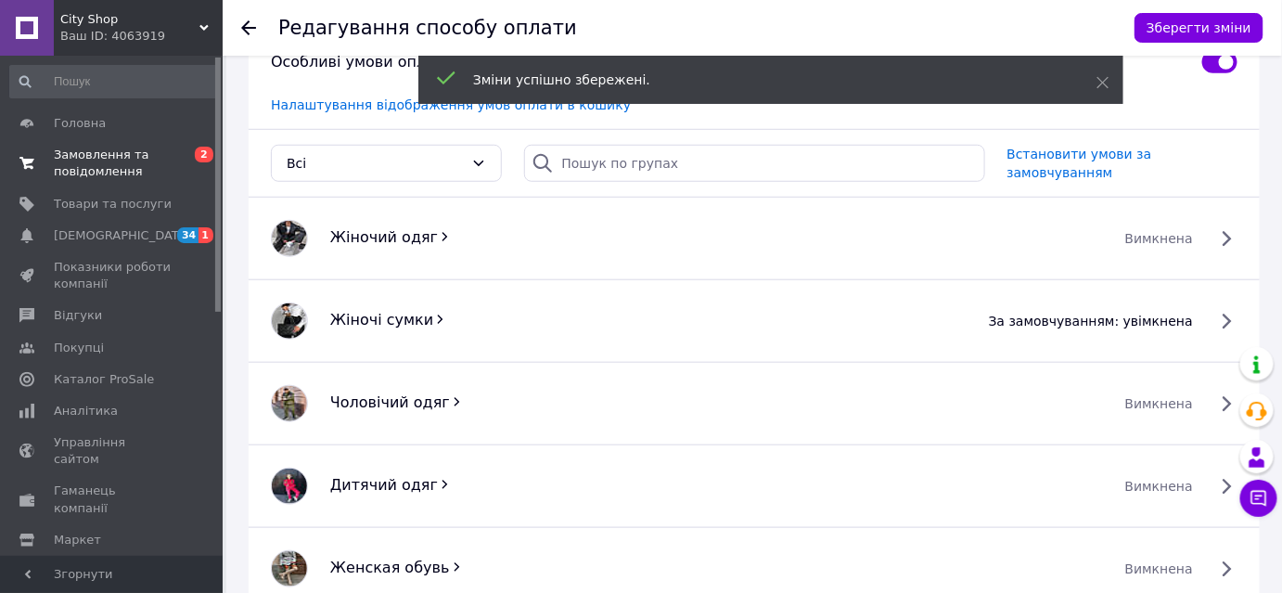
click at [104, 152] on span "Замовлення та повідомлення" at bounding box center [113, 163] width 118 height 33
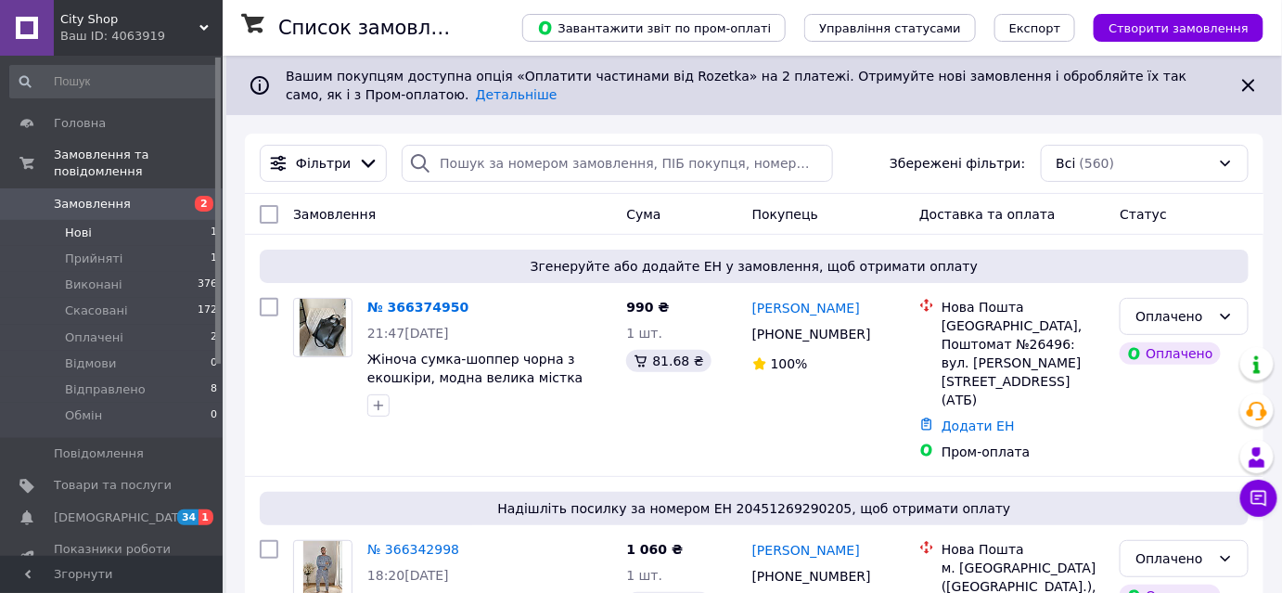
click at [90, 220] on li "Нові 1" at bounding box center [114, 233] width 228 height 26
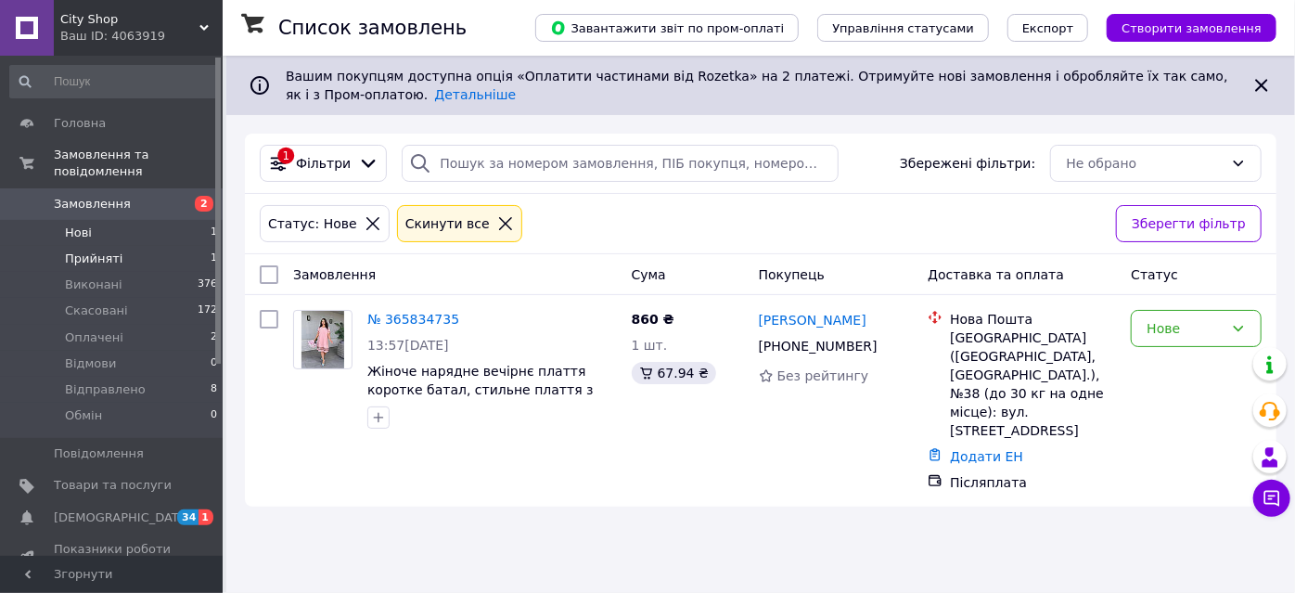
click at [91, 246] on li "Прийняті 1" at bounding box center [114, 259] width 228 height 26
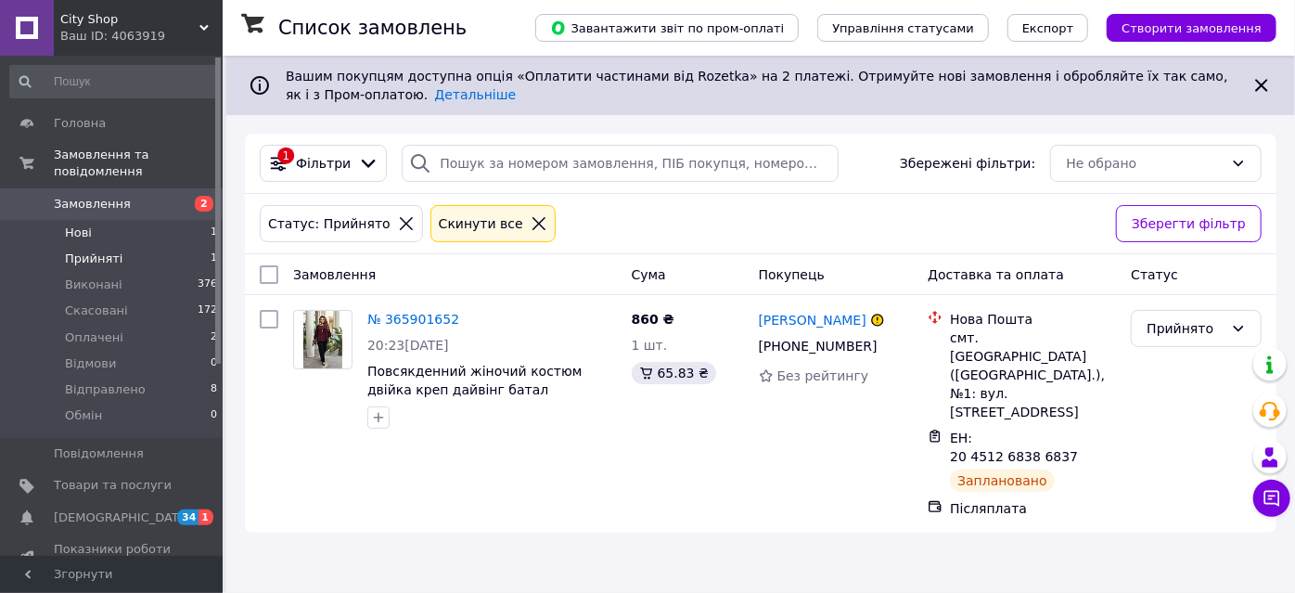
click at [123, 220] on li "Нові 1" at bounding box center [114, 233] width 228 height 26
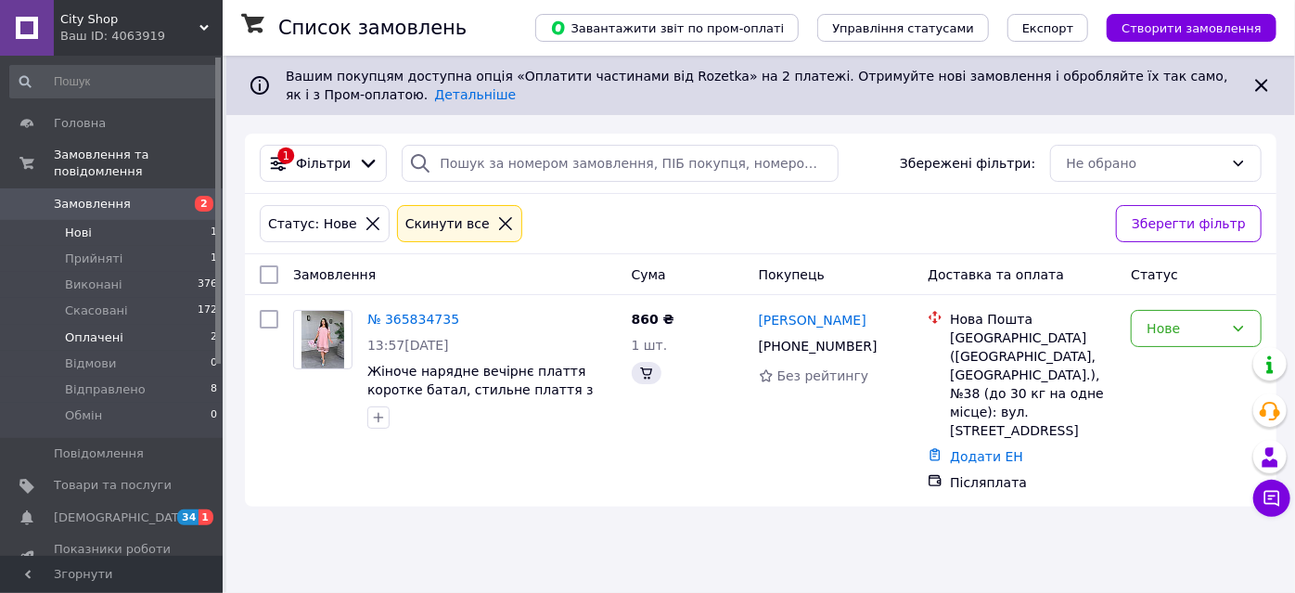
click at [126, 325] on li "Оплачені 2" at bounding box center [114, 338] width 228 height 26
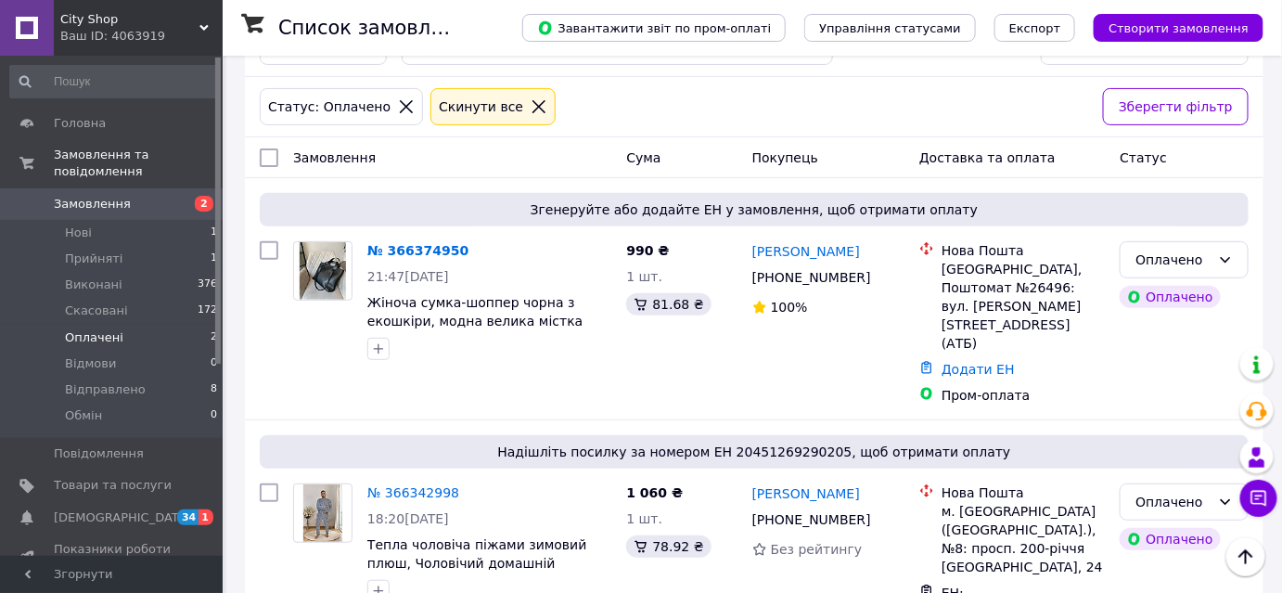
scroll to position [165, 0]
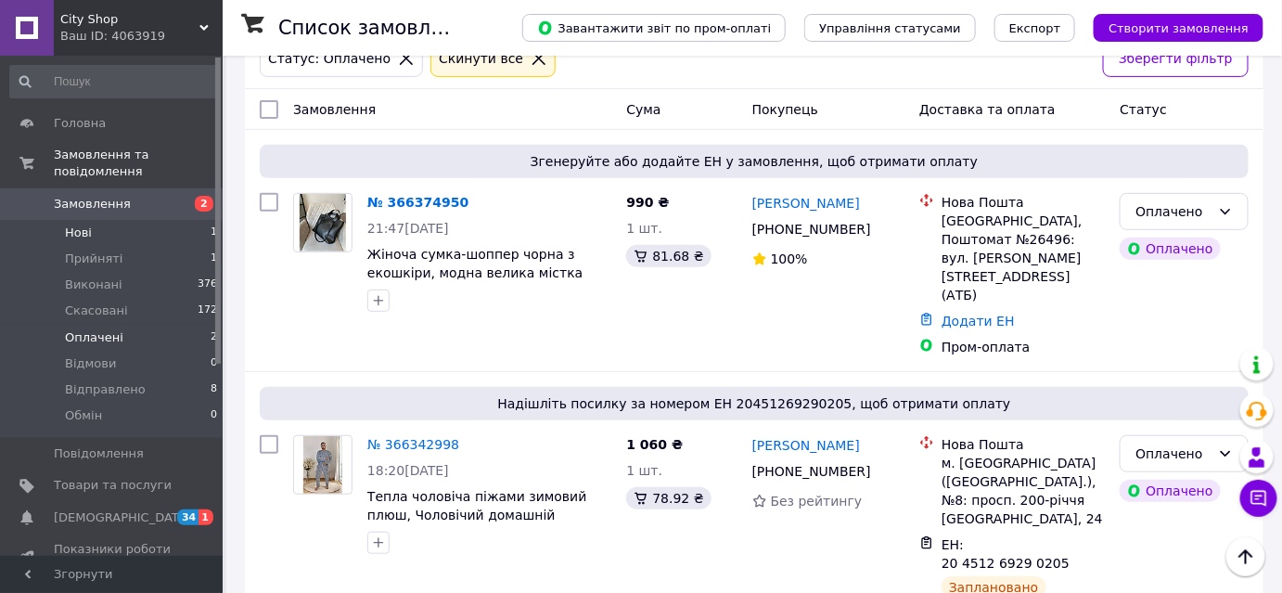
click at [108, 220] on li "Нові 1" at bounding box center [114, 233] width 228 height 26
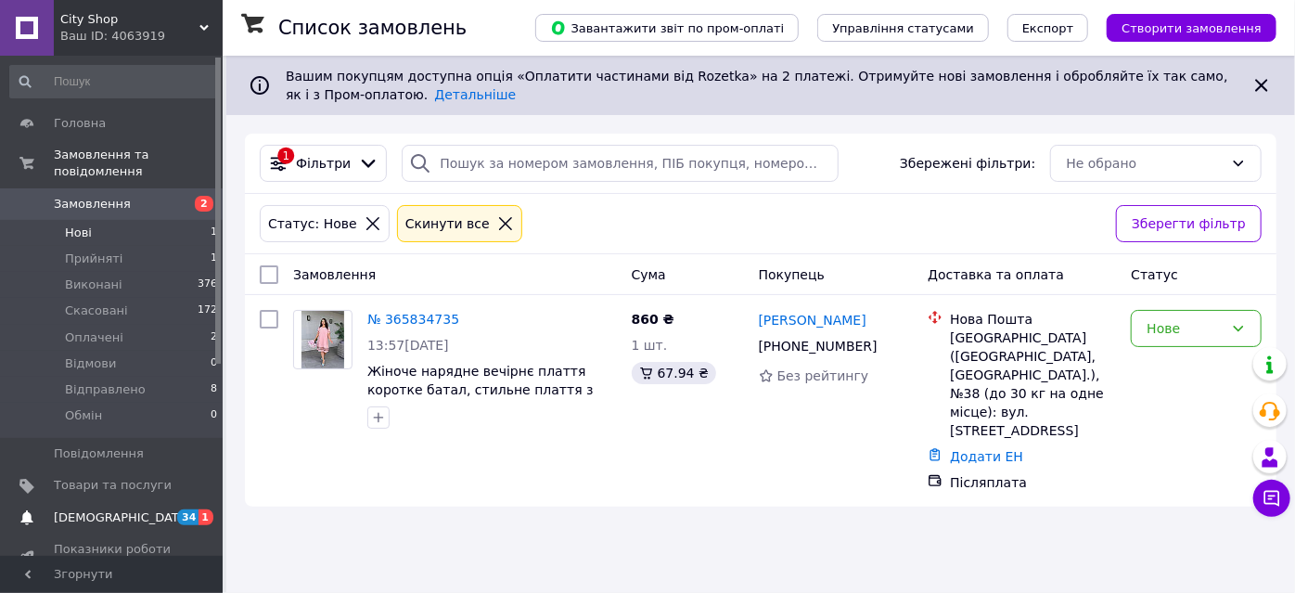
click at [59, 509] on span "[DEMOGRAPHIC_DATA]" at bounding box center [122, 517] width 137 height 17
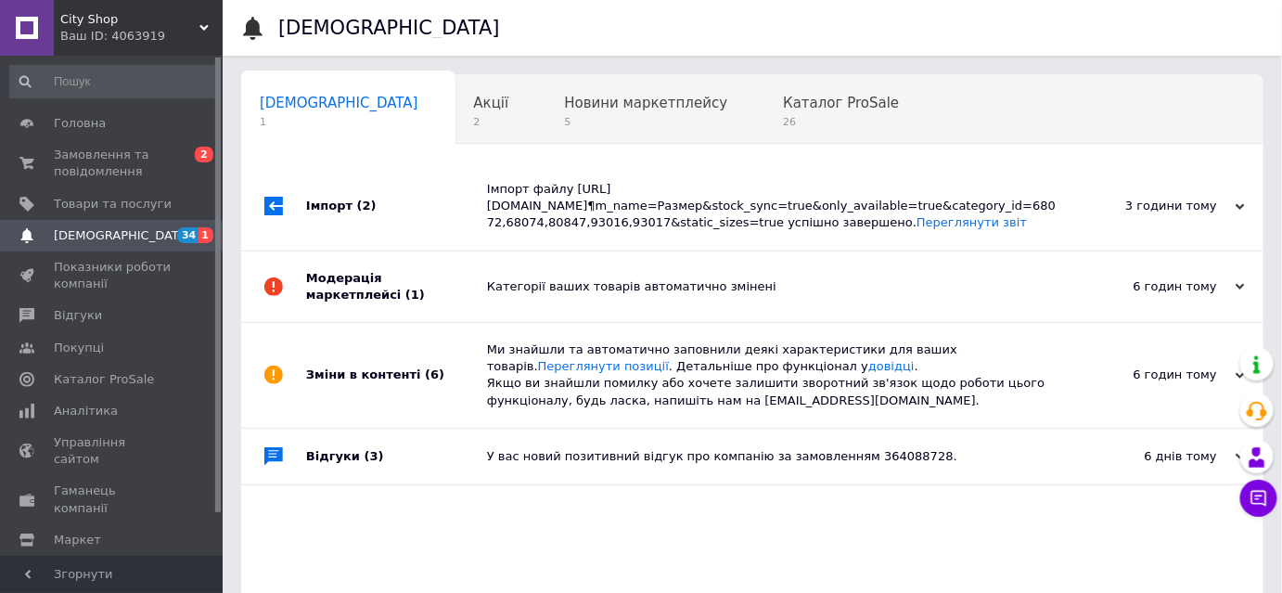
click at [126, 32] on div "Ваш ID: 4063919" at bounding box center [141, 36] width 162 height 17
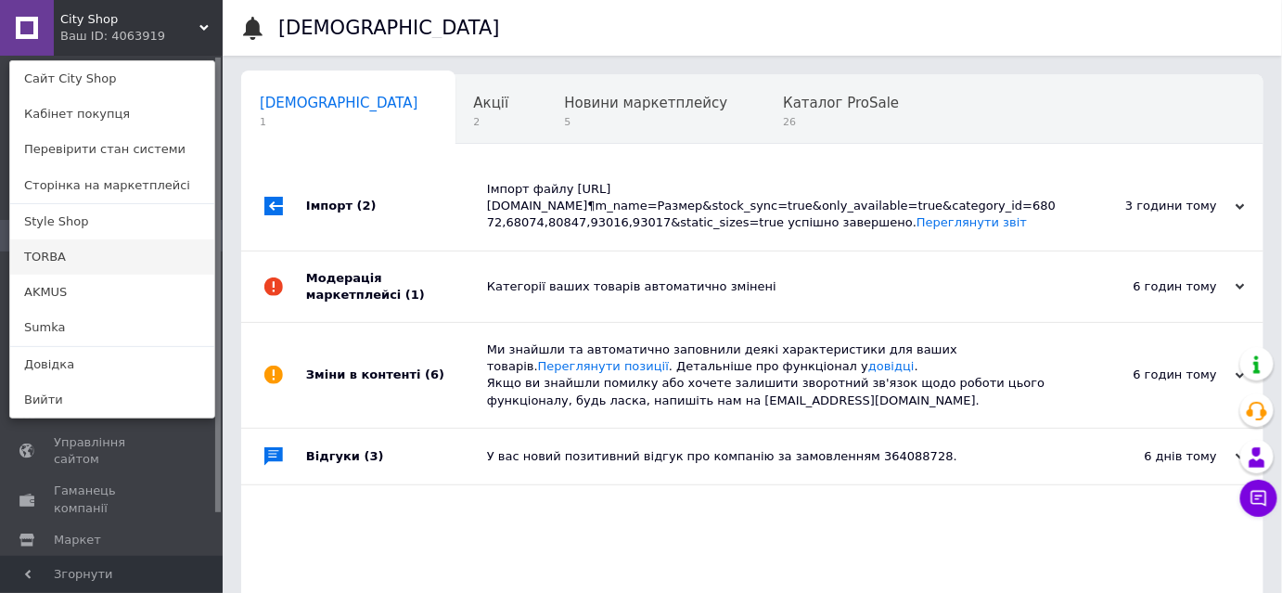
click at [78, 261] on link "TORBA" at bounding box center [112, 256] width 204 height 35
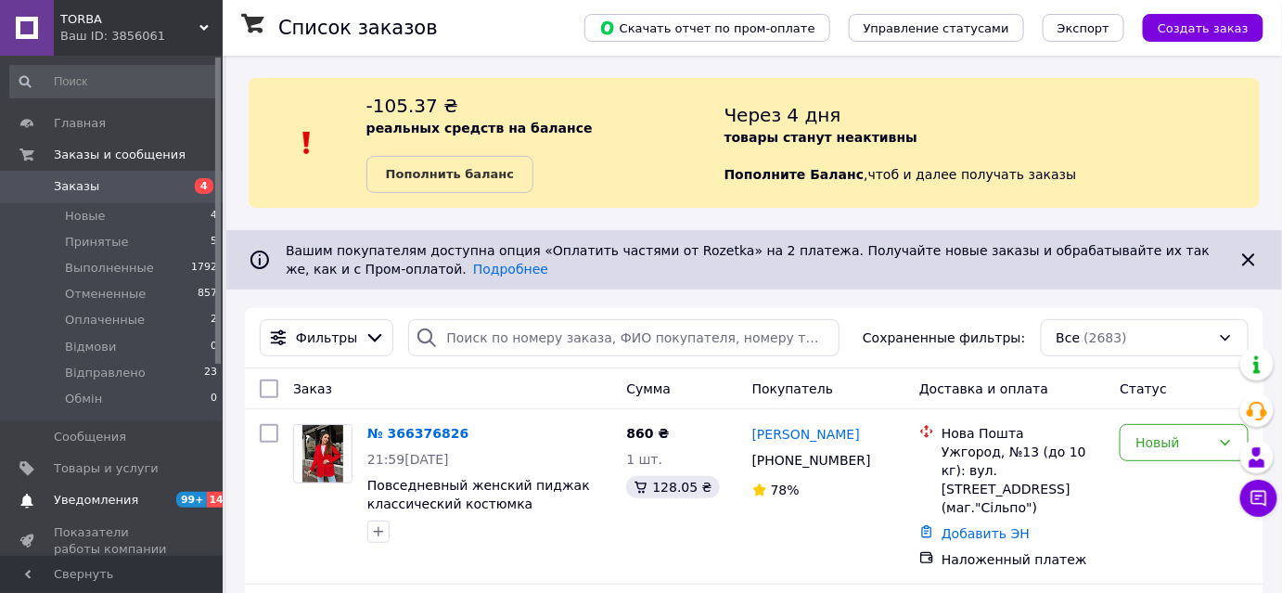
click at [116, 504] on span "Уведомления" at bounding box center [96, 499] width 84 height 17
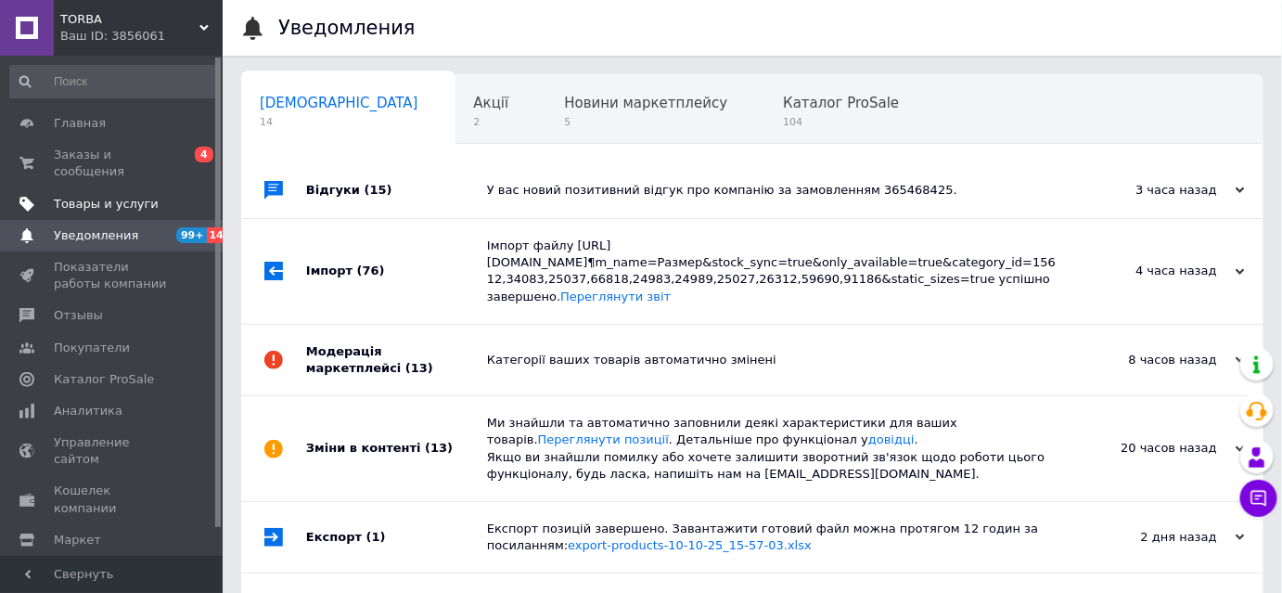
click at [92, 196] on span "Товары и услуги" at bounding box center [106, 204] width 105 height 17
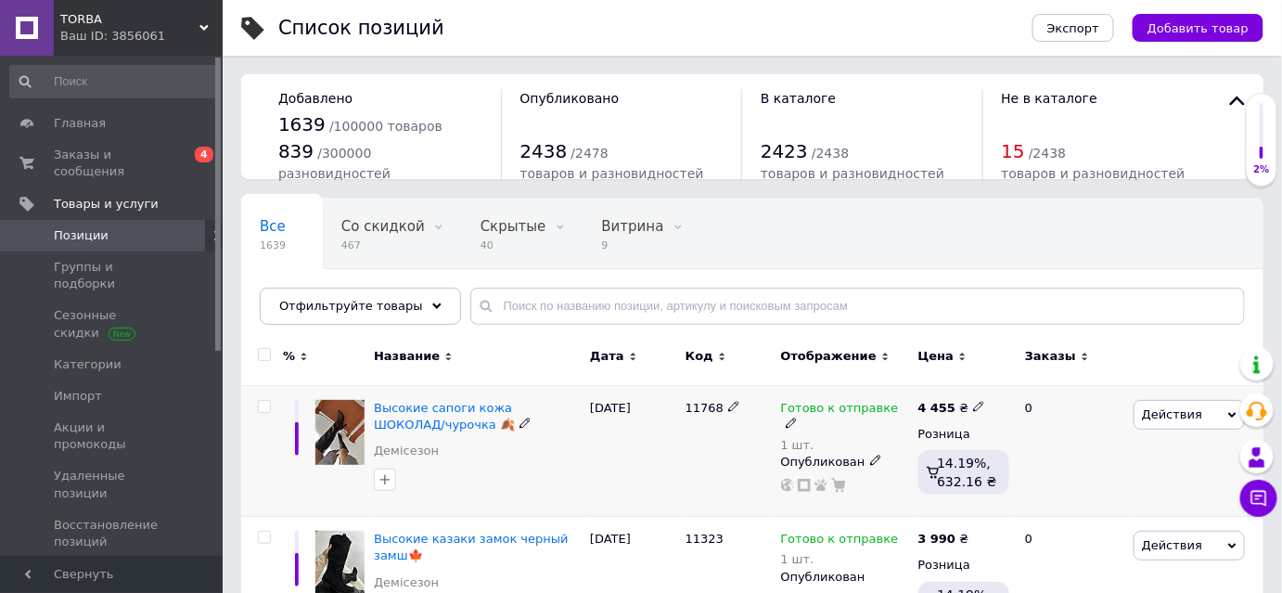
scroll to position [83, 0]
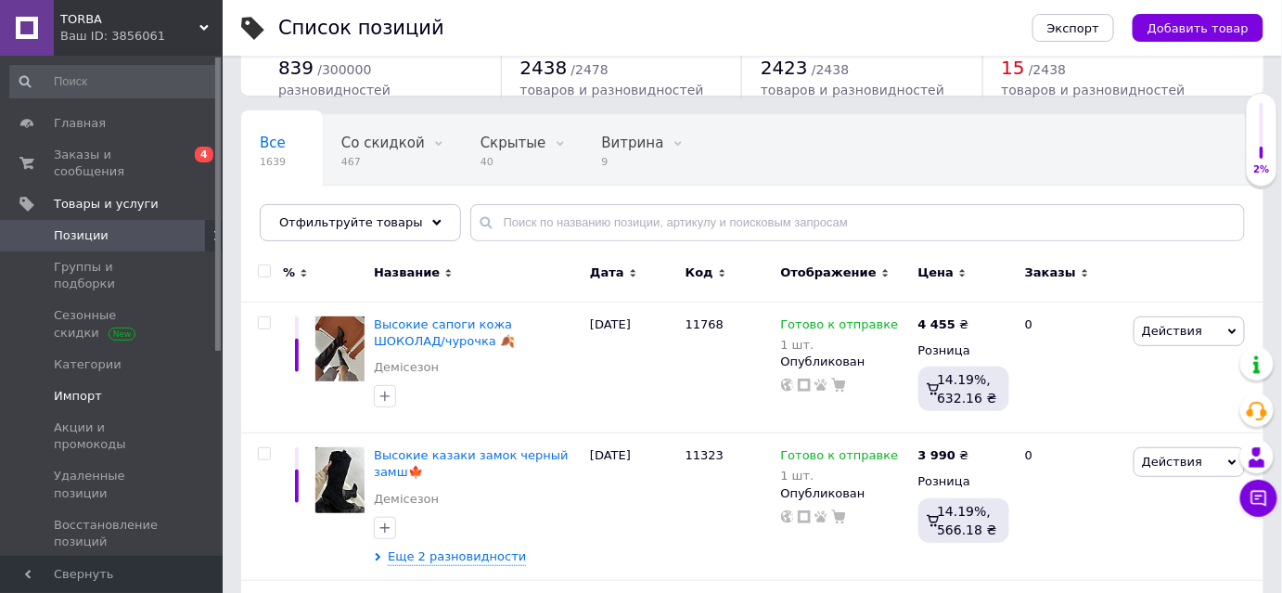
click at [75, 380] on link "Импорт" at bounding box center [114, 396] width 228 height 32
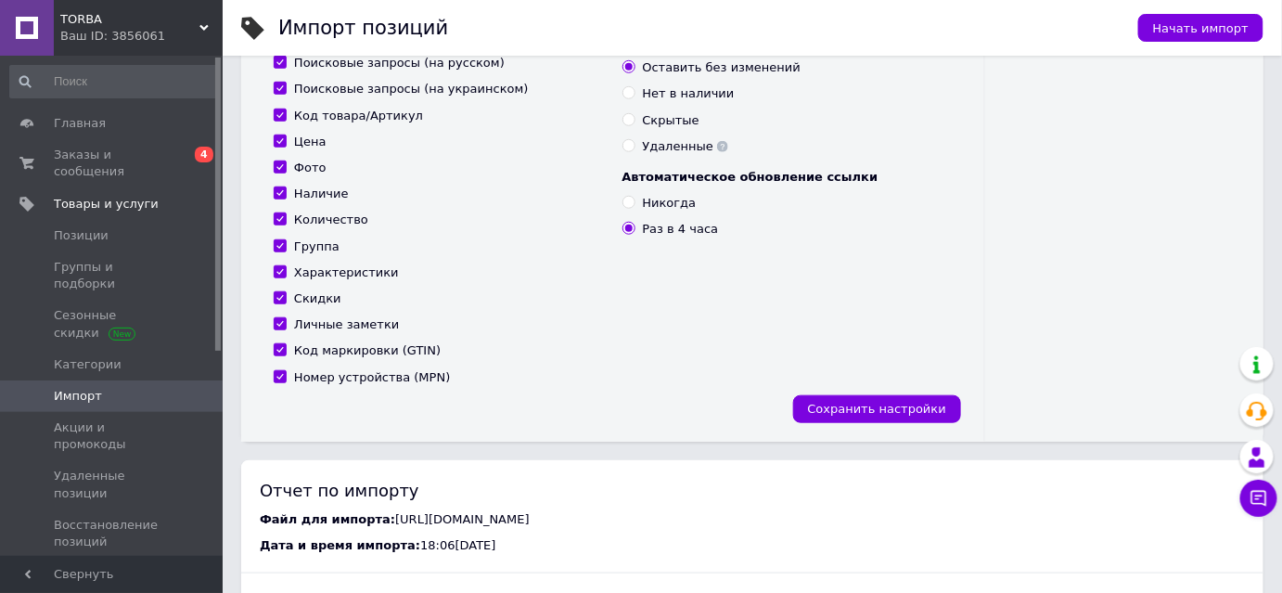
scroll to position [674, 0]
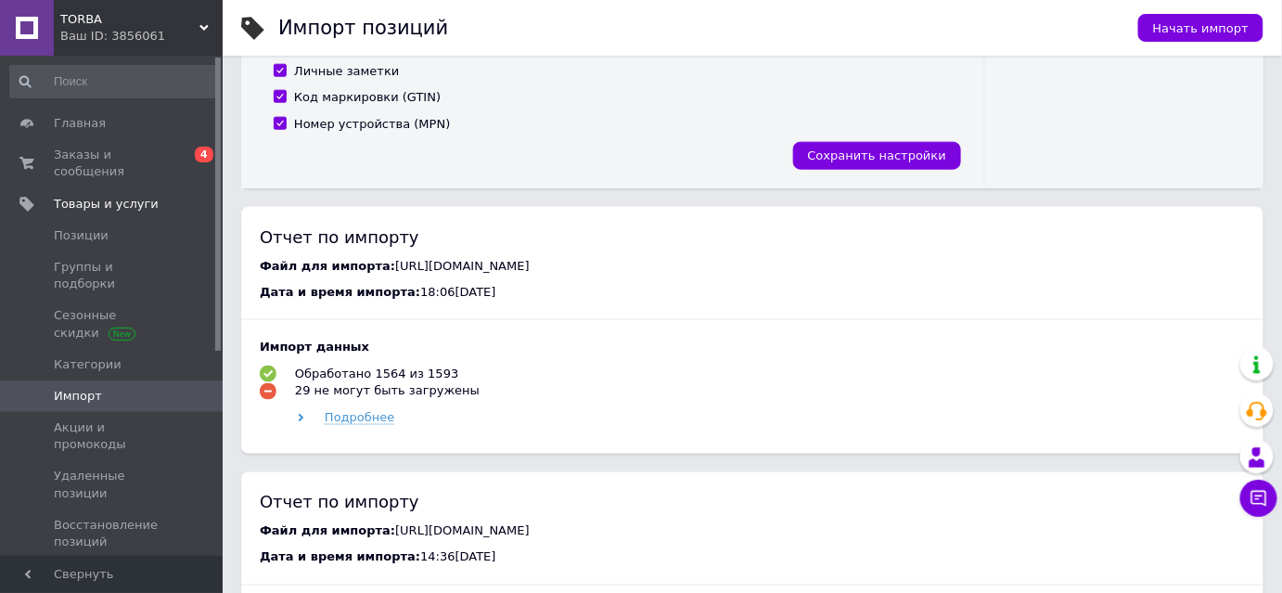
click at [349, 450] on div "Отчет по импорту Файл для импорта: https://backend.mydrop.com.ua/vendor/api/exp…" at bounding box center [752, 330] width 1022 height 247
click at [373, 425] on span "Подробнее" at bounding box center [360, 417] width 70 height 15
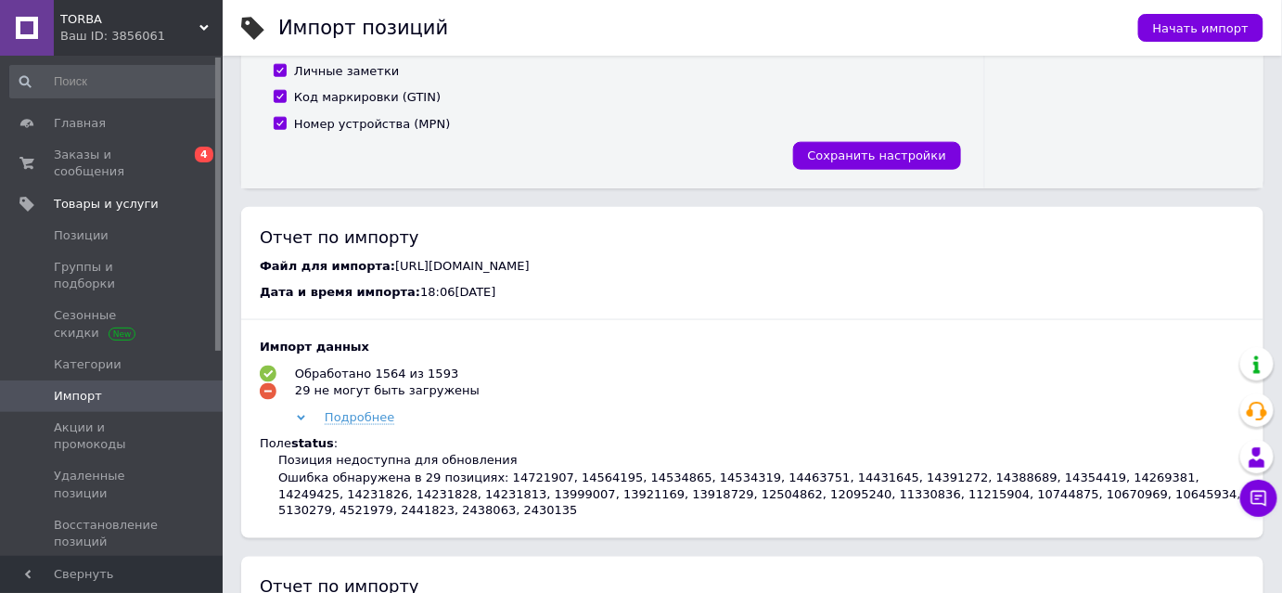
scroll to position [759, 0]
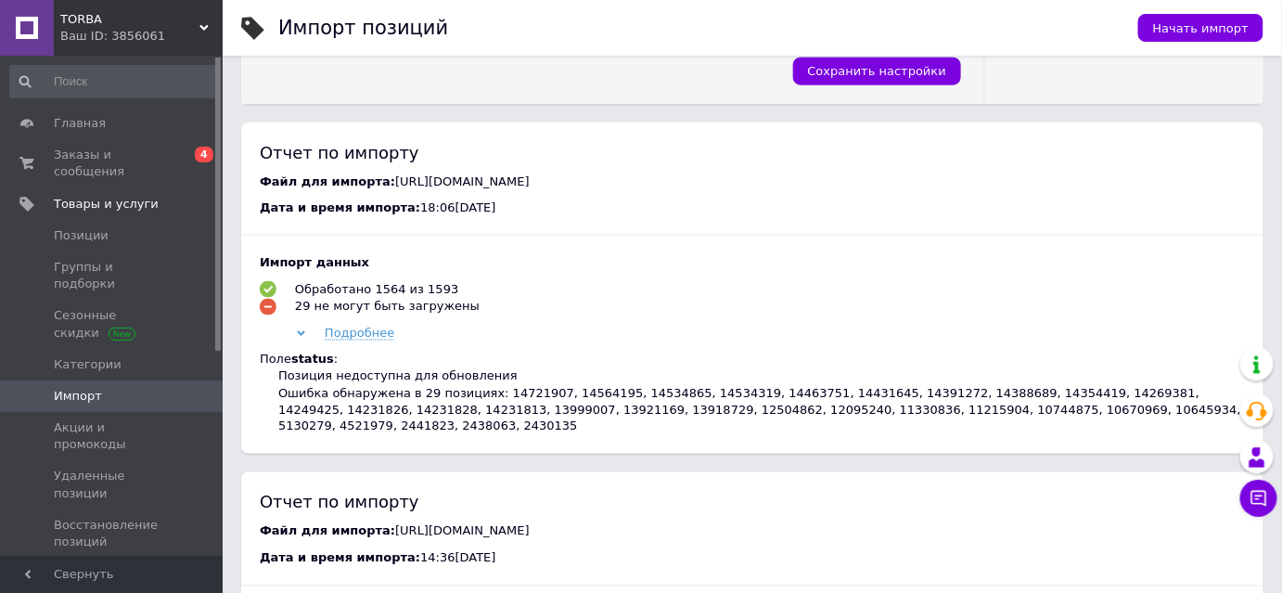
click at [521, 413] on div "Ошибка обнаружена в 29 позициях: 14721907, 14564195, 14534865, 14534319, 144637…" at bounding box center [761, 410] width 966 height 51
copy div "14721907"
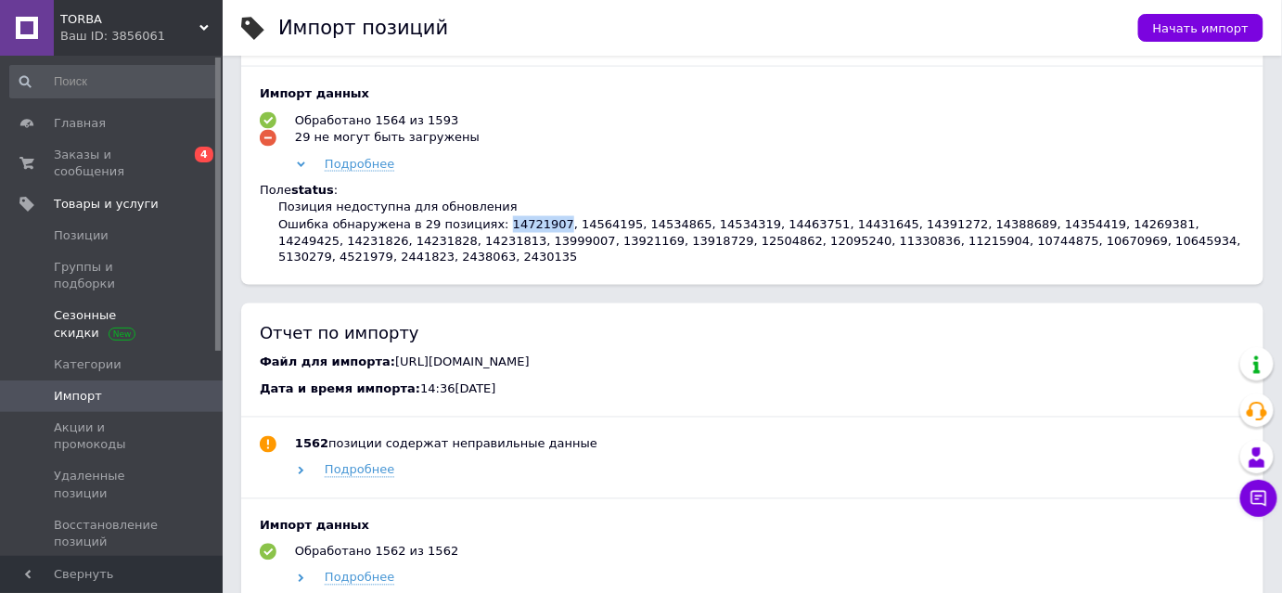
scroll to position [83, 0]
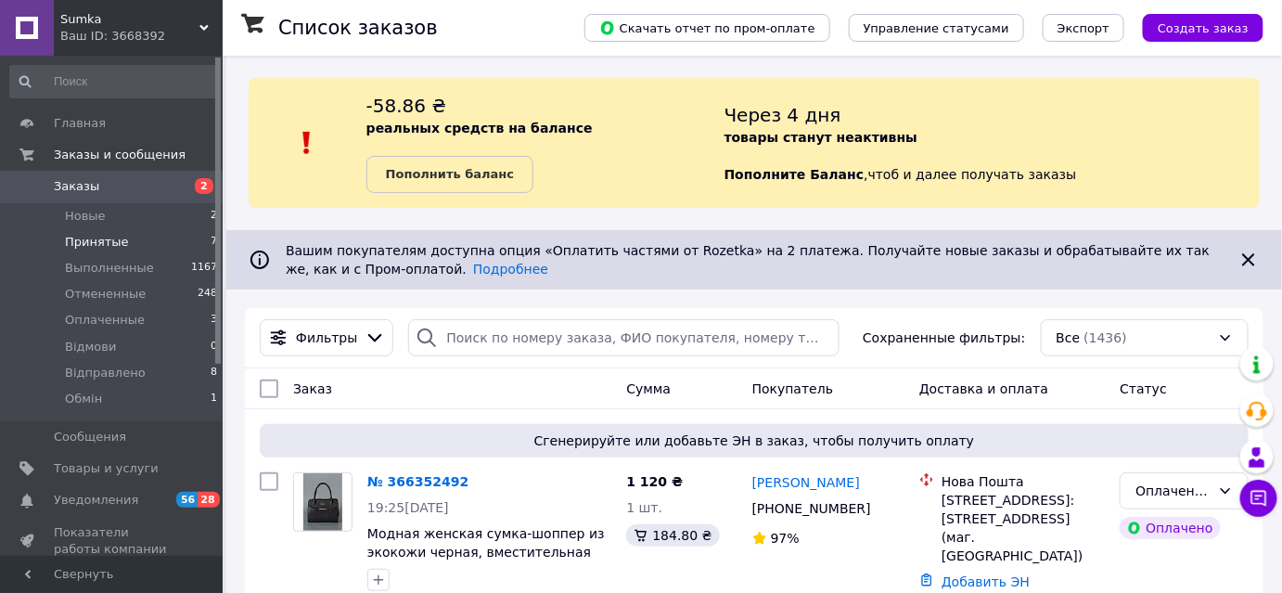
click at [113, 239] on span "Принятые" at bounding box center [97, 242] width 64 height 17
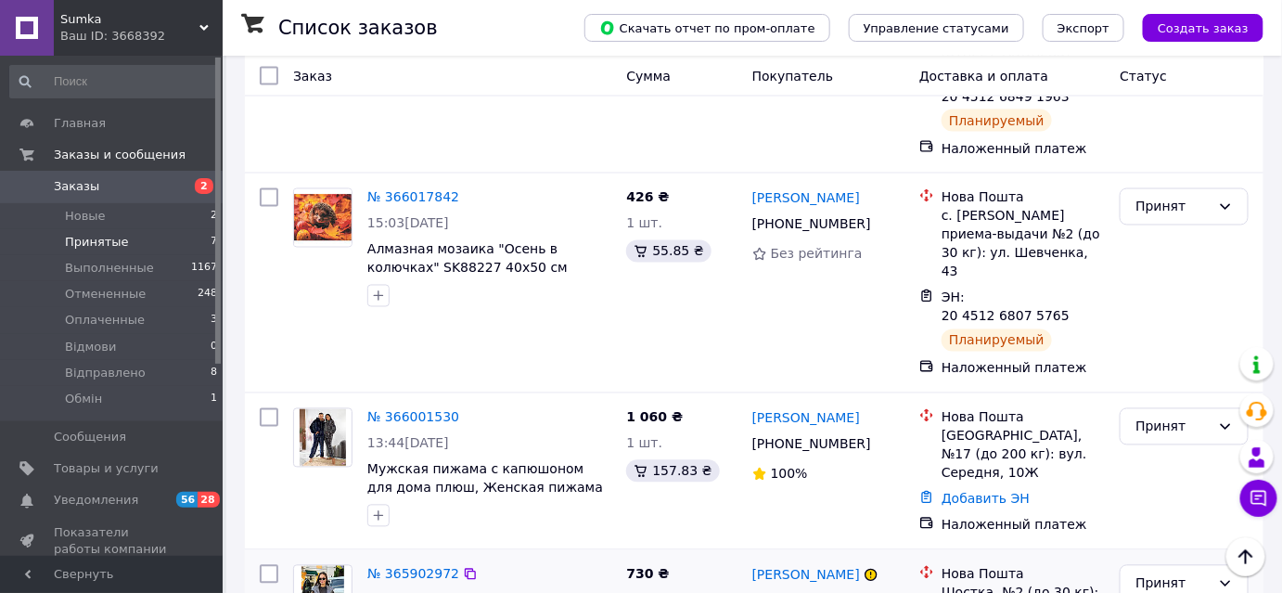
scroll to position [1130, 0]
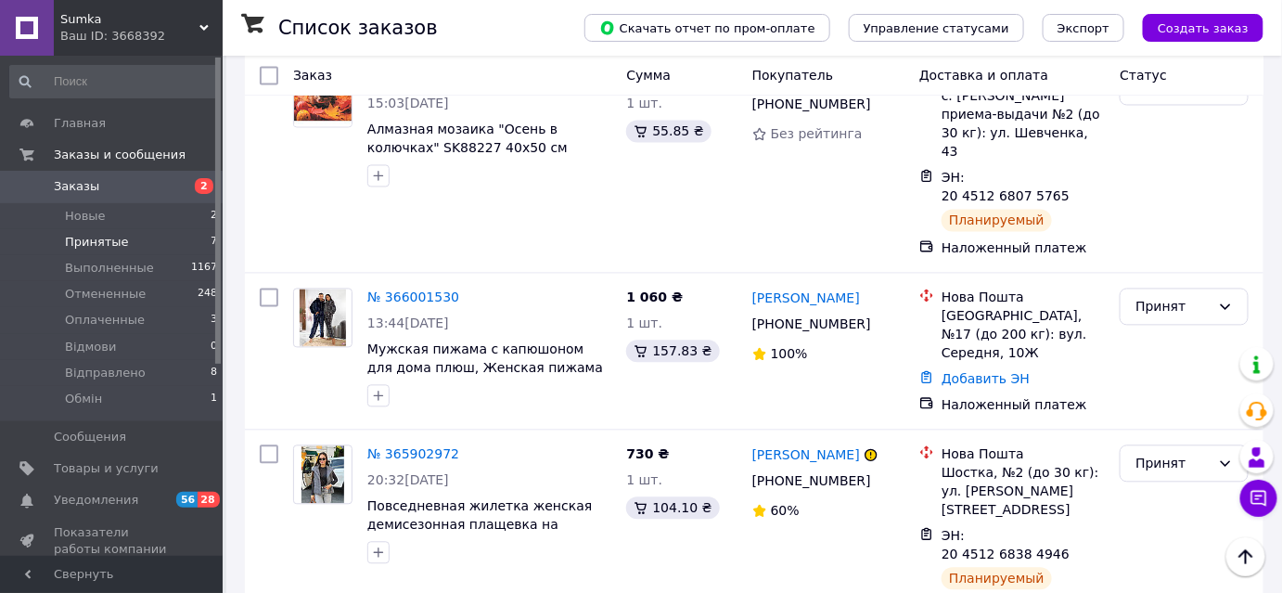
click at [1141, 395] on li "Відправлено" at bounding box center [1184, 399] width 127 height 33
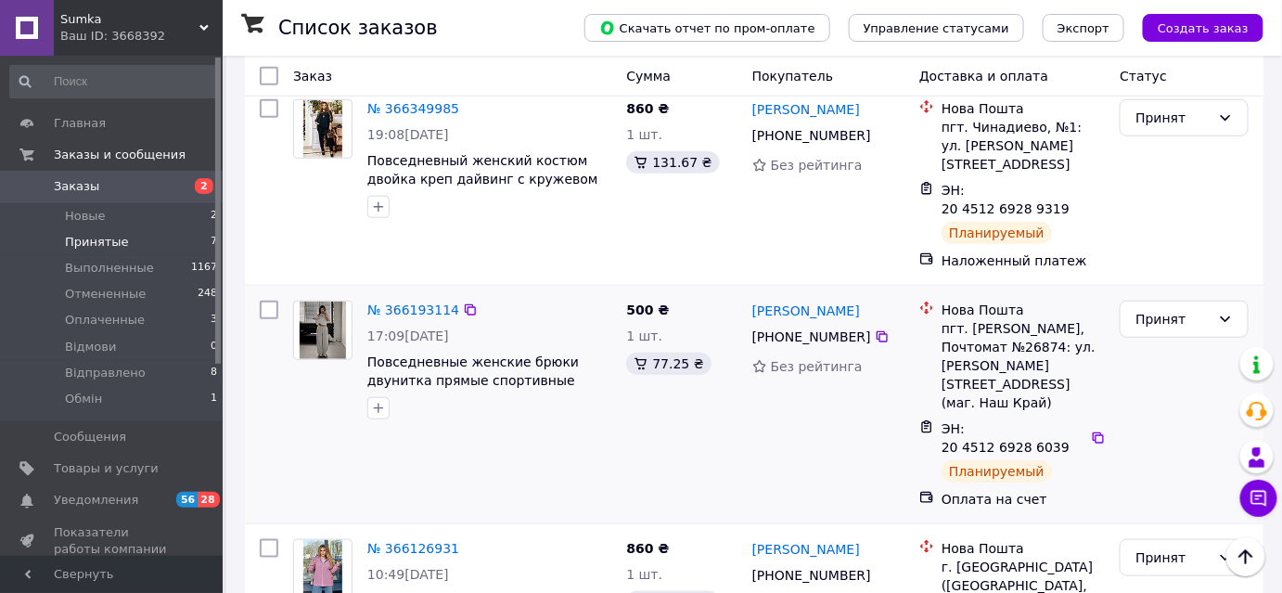
scroll to position [132, 0]
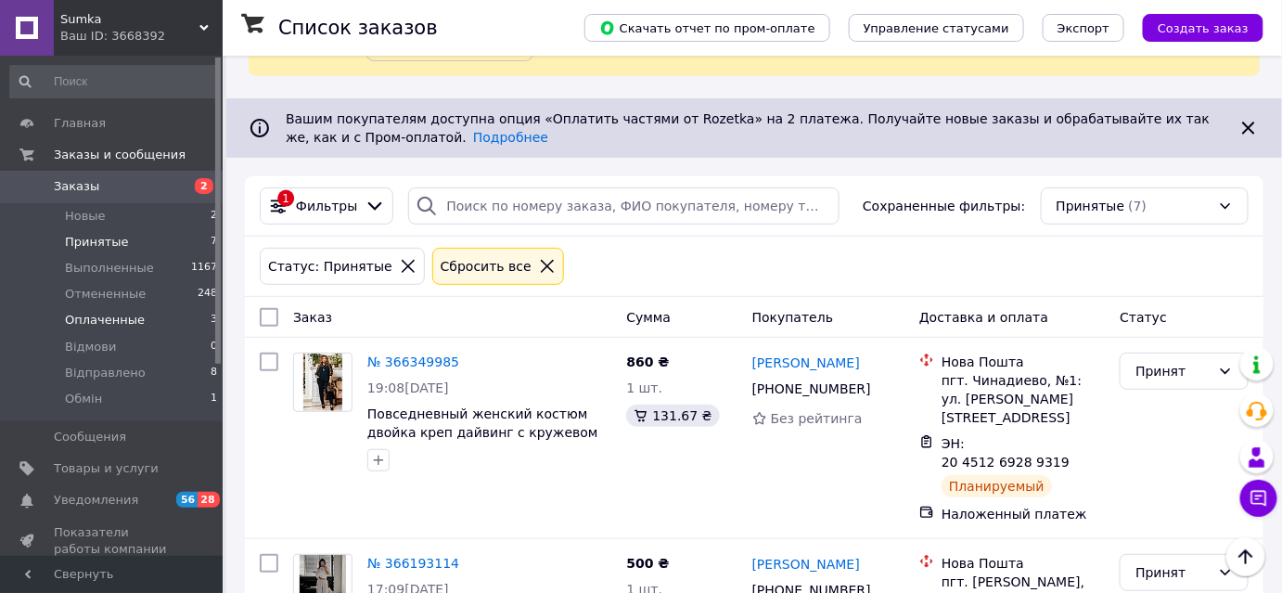
click at [113, 321] on span "Оплаченные" at bounding box center [105, 320] width 80 height 17
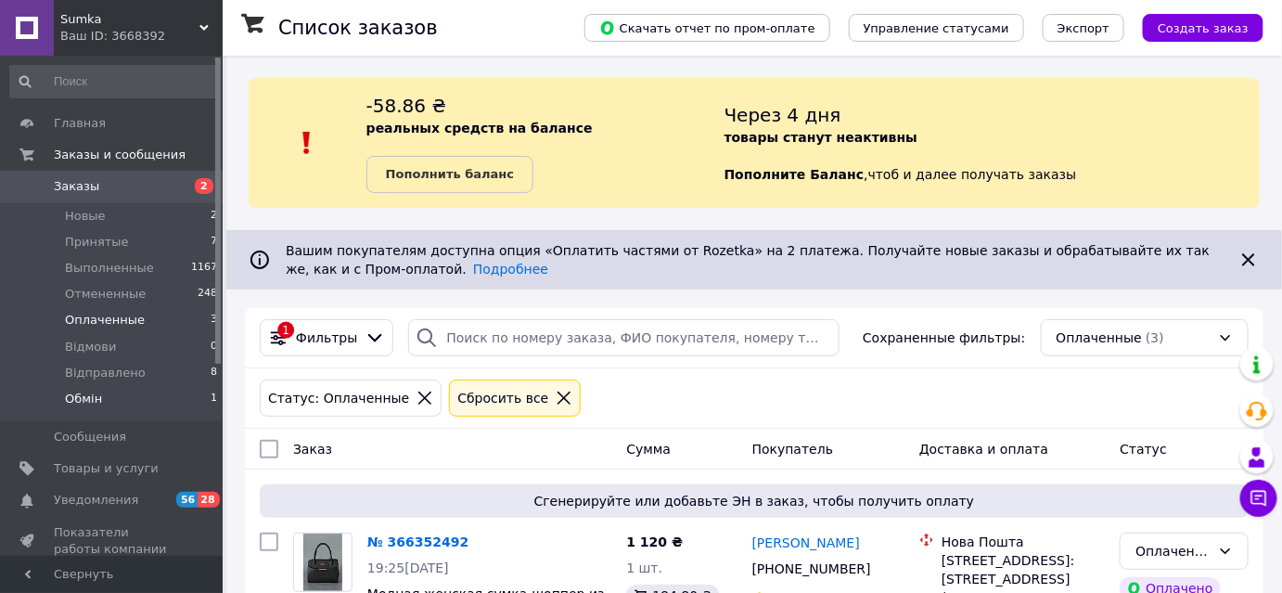
click at [99, 403] on li "Обмін 1" at bounding box center [114, 403] width 228 height 35
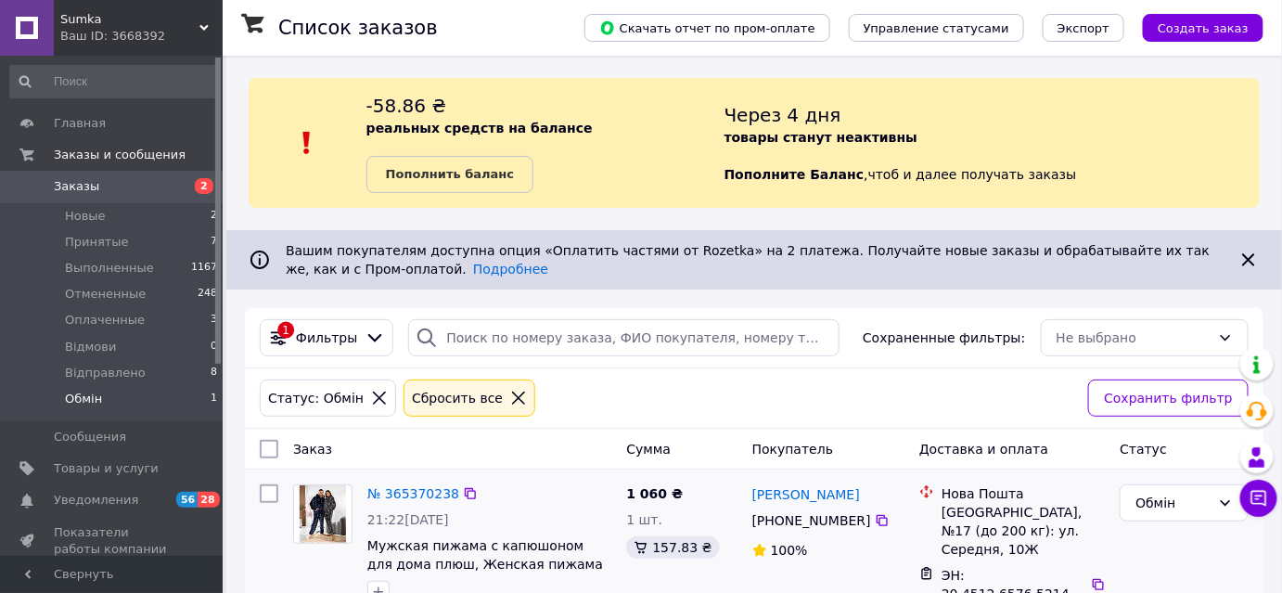
scroll to position [57, 0]
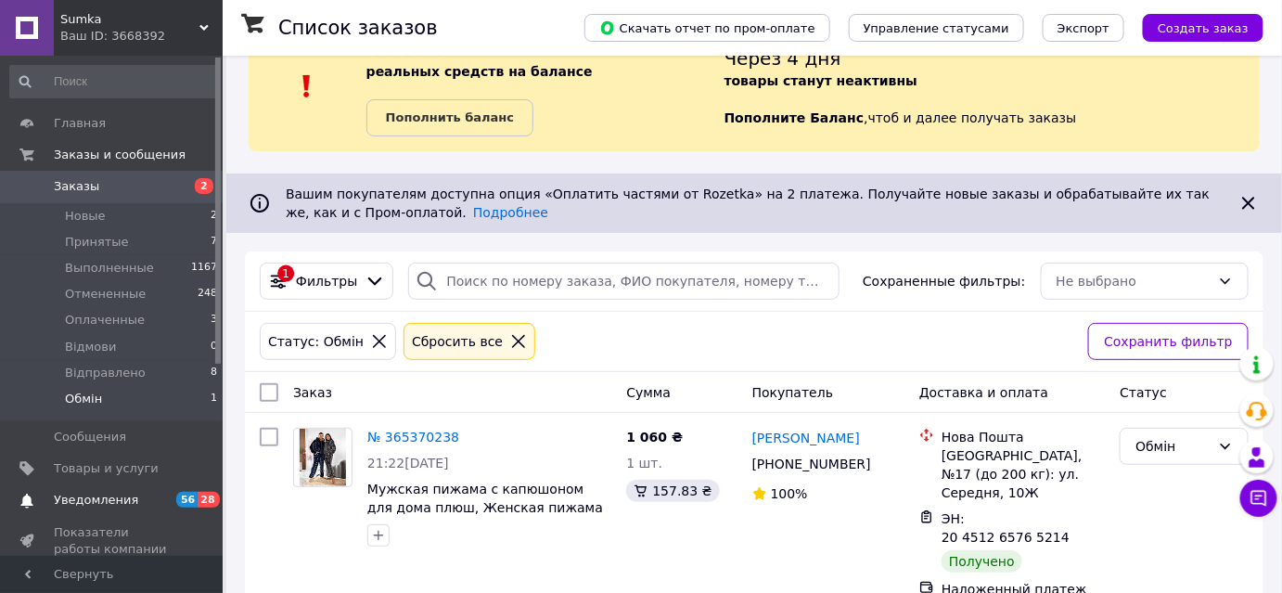
click at [94, 502] on span "Уведомления" at bounding box center [96, 499] width 84 height 17
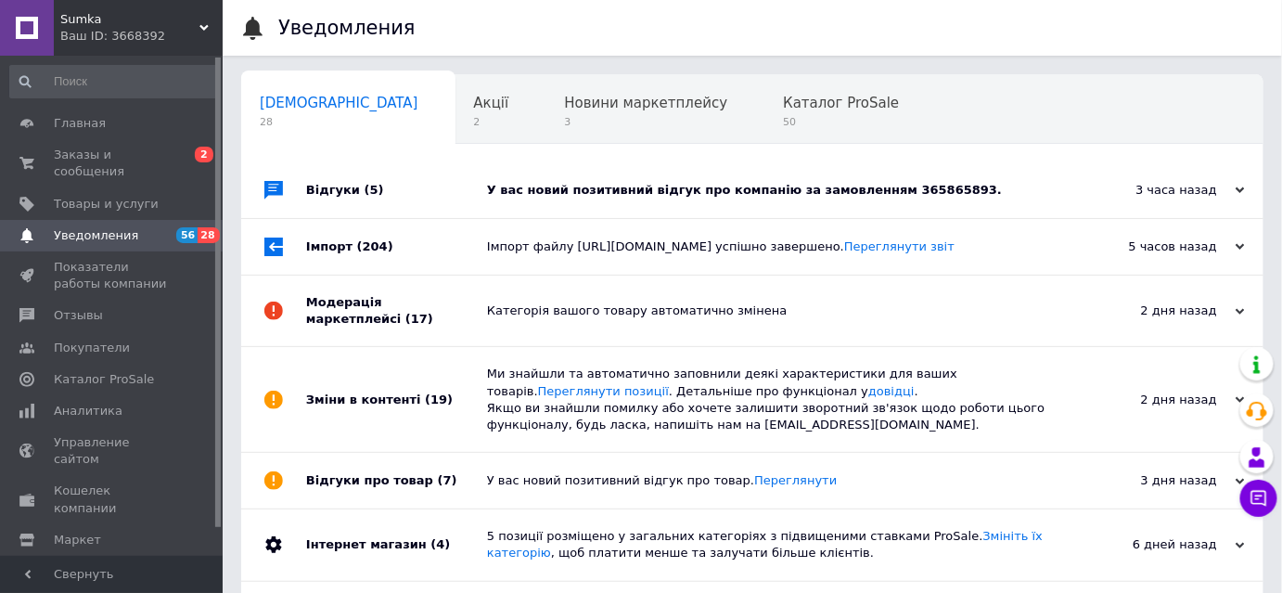
click at [652, 185] on div "У вас новий позитивний відгук про компанію за замовленням 365865893." at bounding box center [773, 190] width 572 height 17
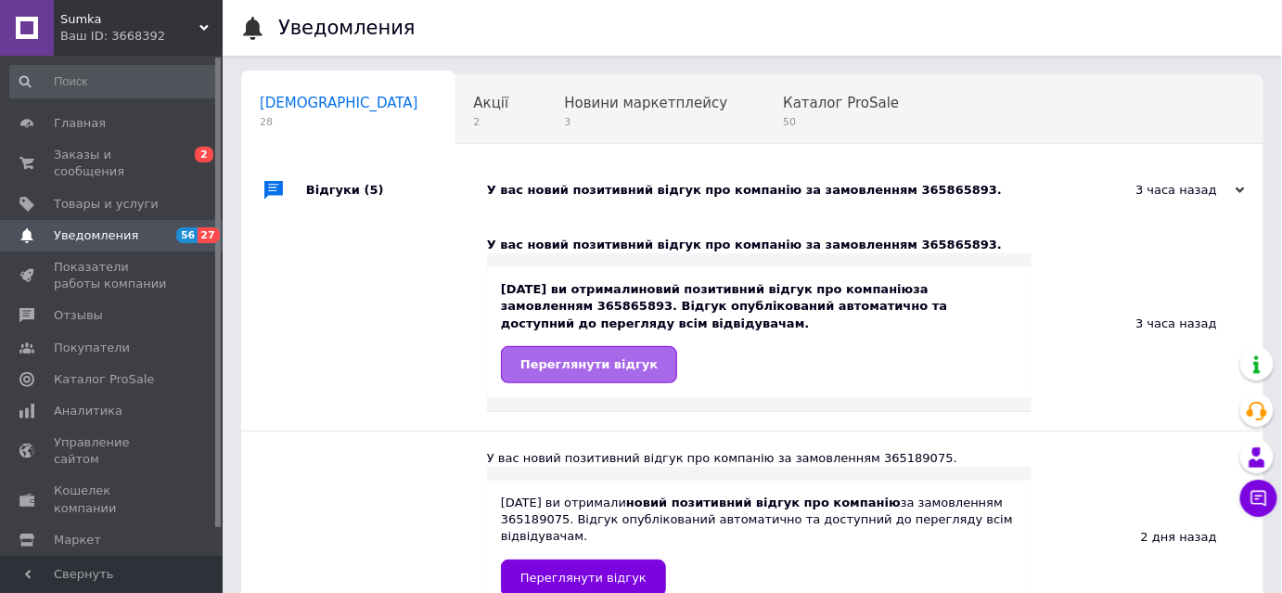
drag, startPoint x: 555, startPoint y: 345, endPoint x: 558, endPoint y: 358, distance: 13.3
click at [556, 347] on div "12.10.2025 ви отримали новий позитивний відгук про компанію за замовленням 3658…" at bounding box center [759, 332] width 517 height 102
click at [558, 358] on span "Переглянути відгук" at bounding box center [588, 364] width 137 height 14
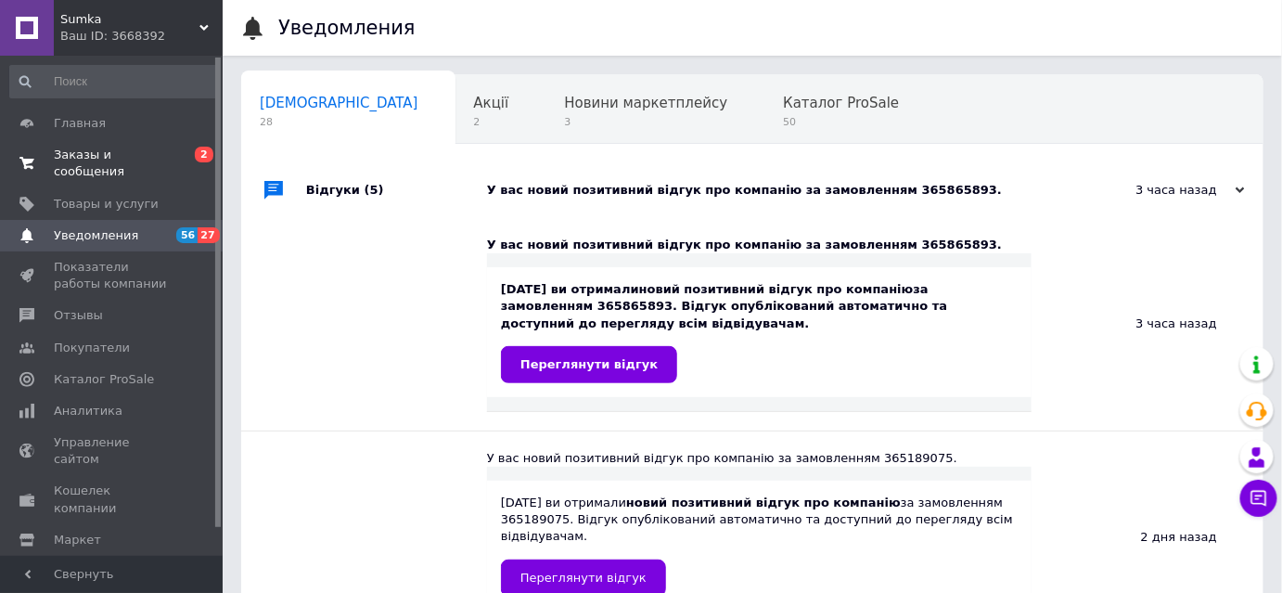
click at [76, 162] on span "Заказы и сообщения" at bounding box center [113, 163] width 118 height 33
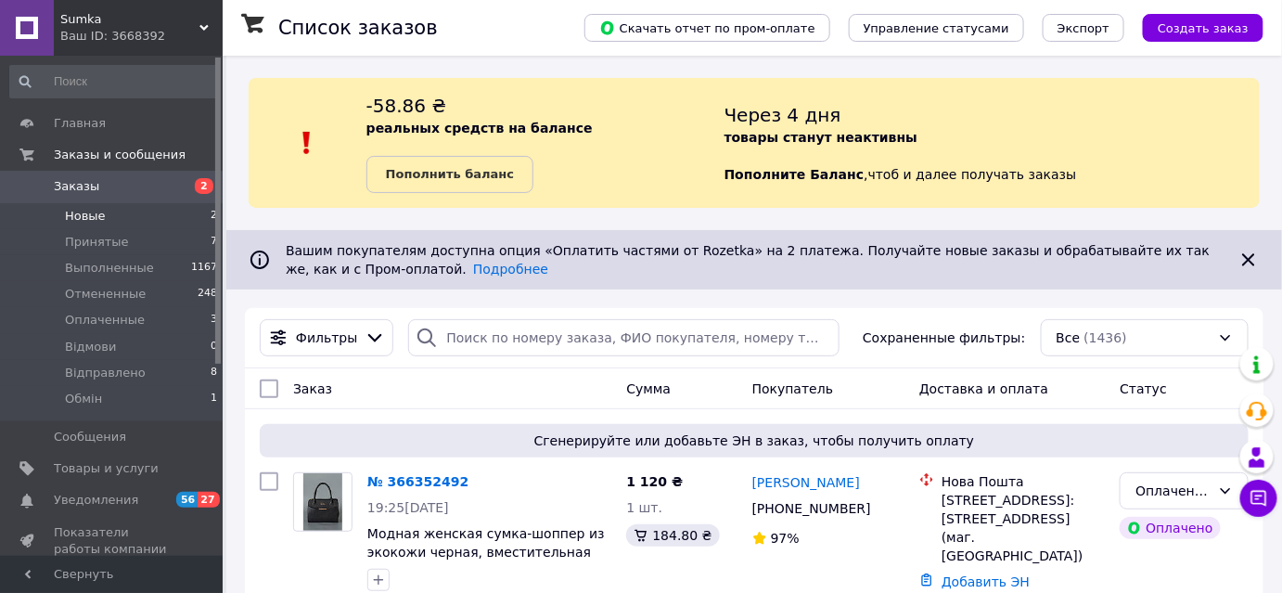
click at [98, 221] on span "Новые" at bounding box center [85, 216] width 41 height 17
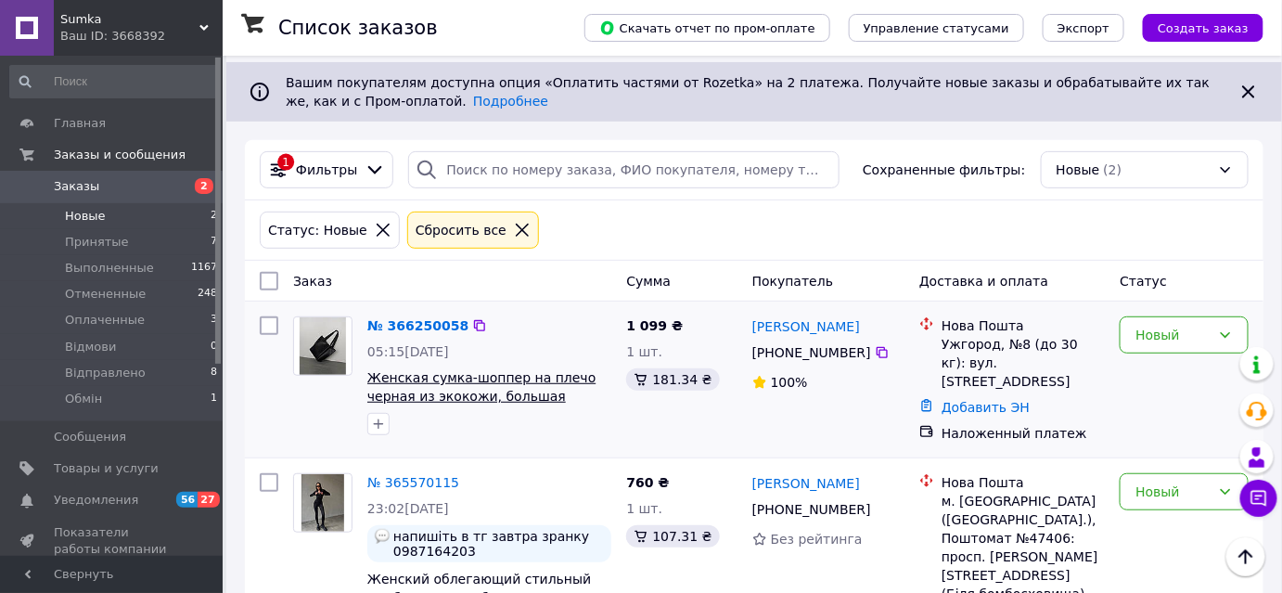
scroll to position [236, 0]
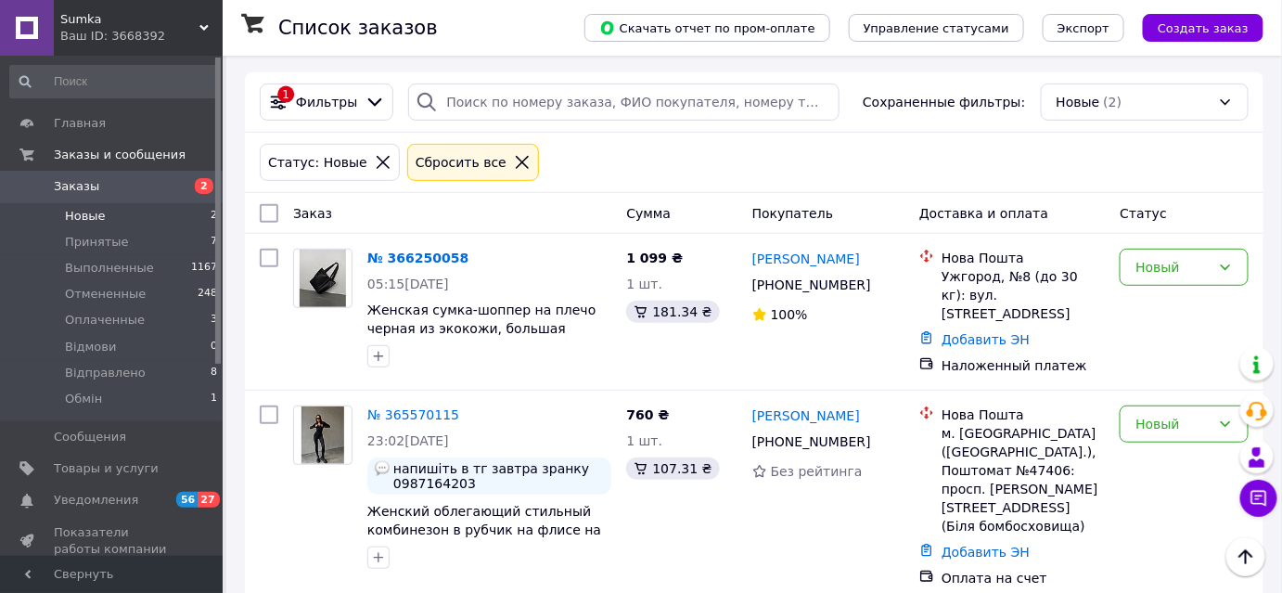
click at [96, 33] on div "Ваш ID: 3668392" at bounding box center [141, 36] width 162 height 17
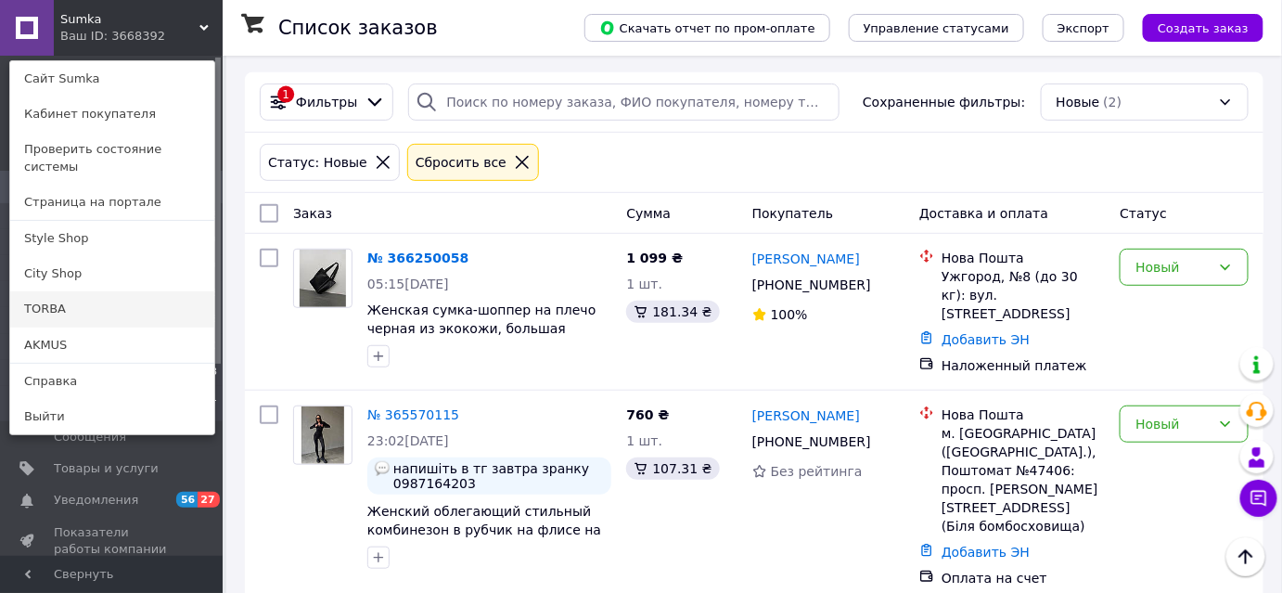
click at [66, 291] on link "TORBA" at bounding box center [112, 308] width 204 height 35
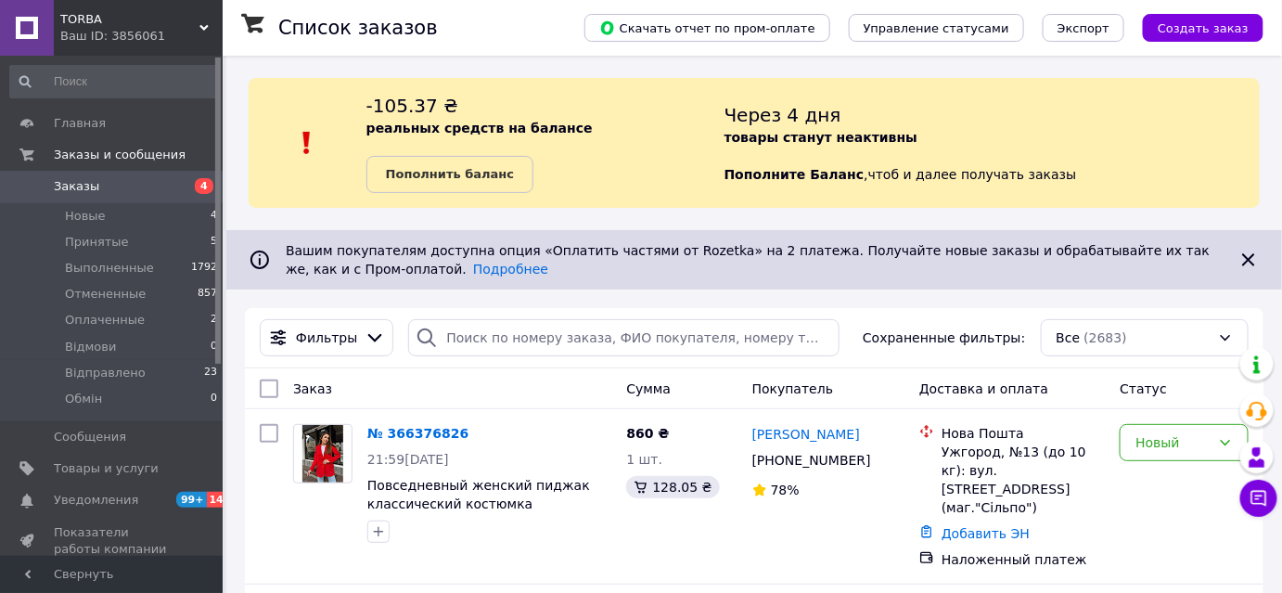
click at [154, 34] on div "Ваш ID: 3856061" at bounding box center [141, 36] width 162 height 17
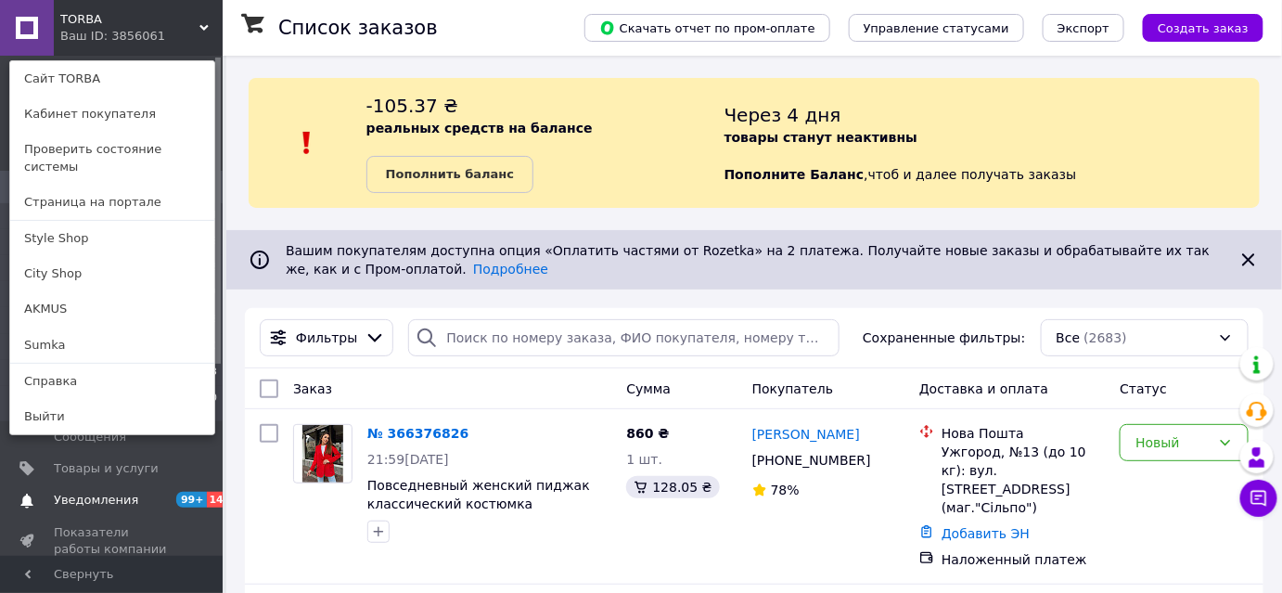
click at [130, 490] on link "Уведомления 99+ 14" at bounding box center [114, 500] width 228 height 32
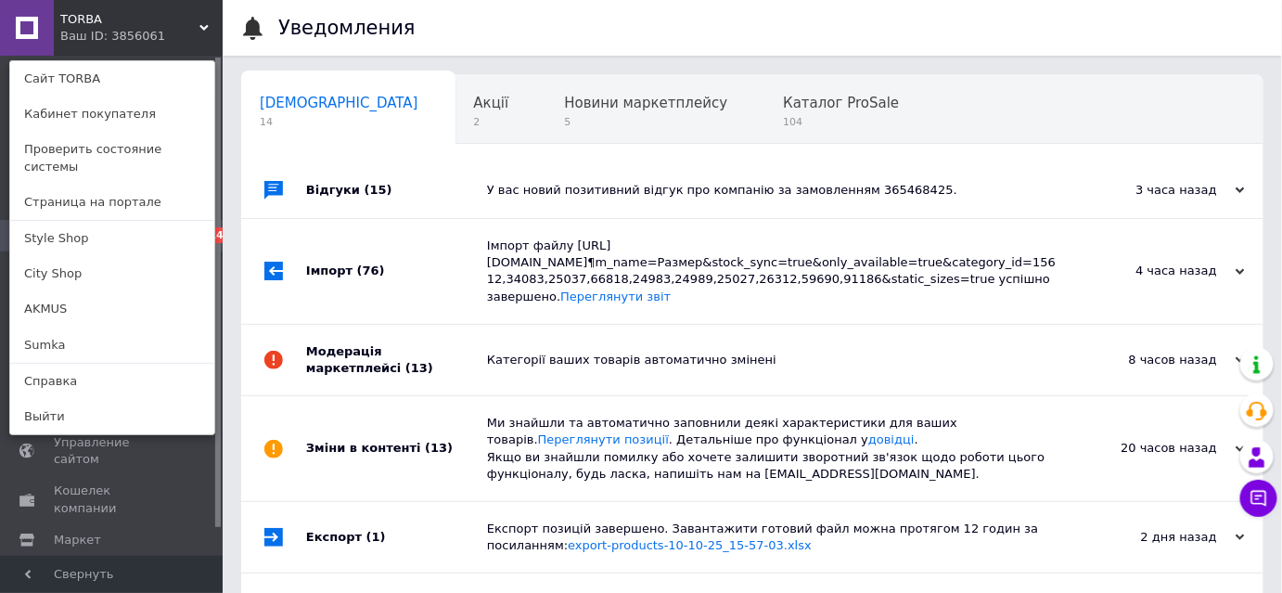
click at [89, 36] on div "Ваш ID: 3856061" at bounding box center [99, 36] width 78 height 17
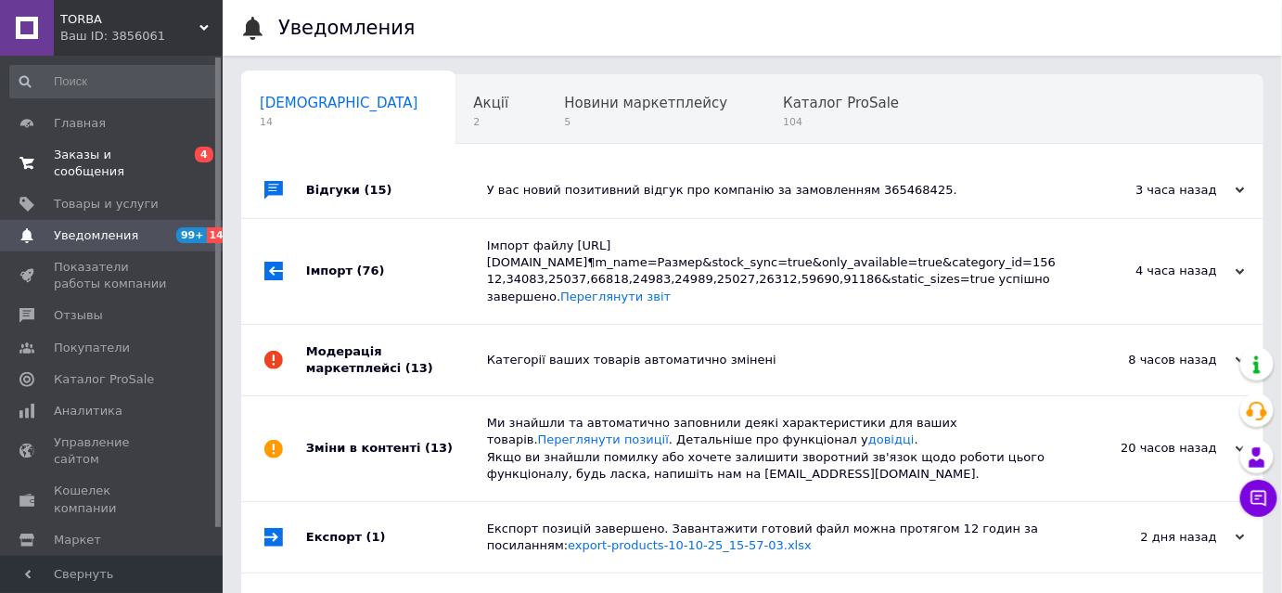
click at [115, 158] on span "Заказы и сообщения" at bounding box center [113, 163] width 118 height 33
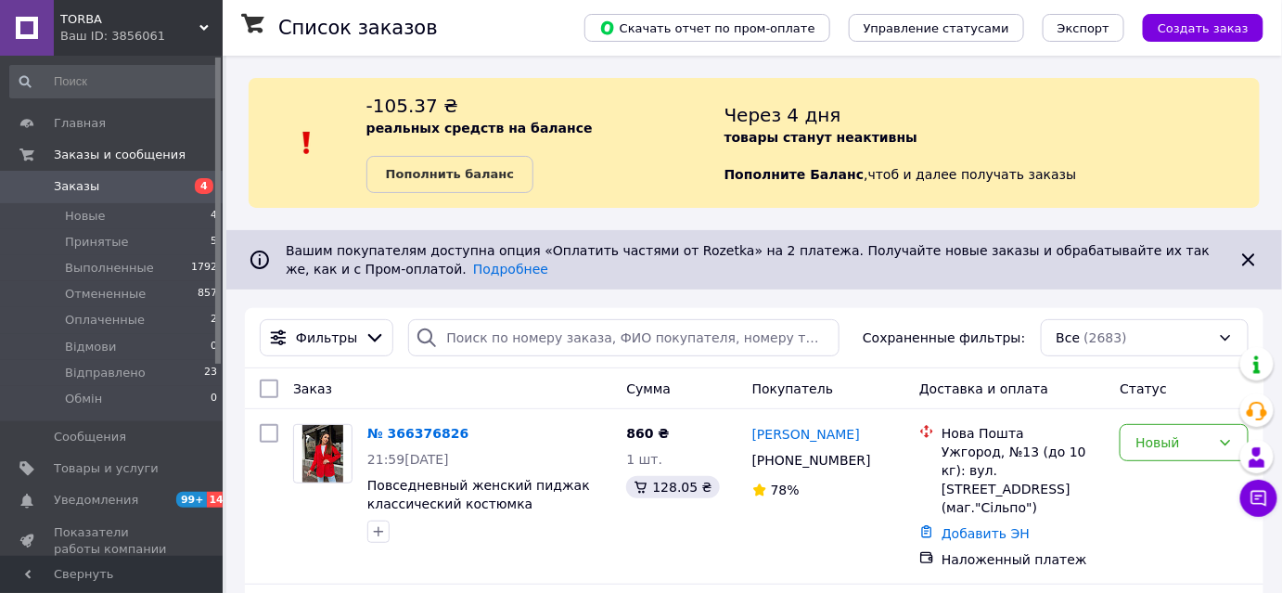
click at [112, 28] on div "Ваш ID: 3856061" at bounding box center [141, 36] width 162 height 17
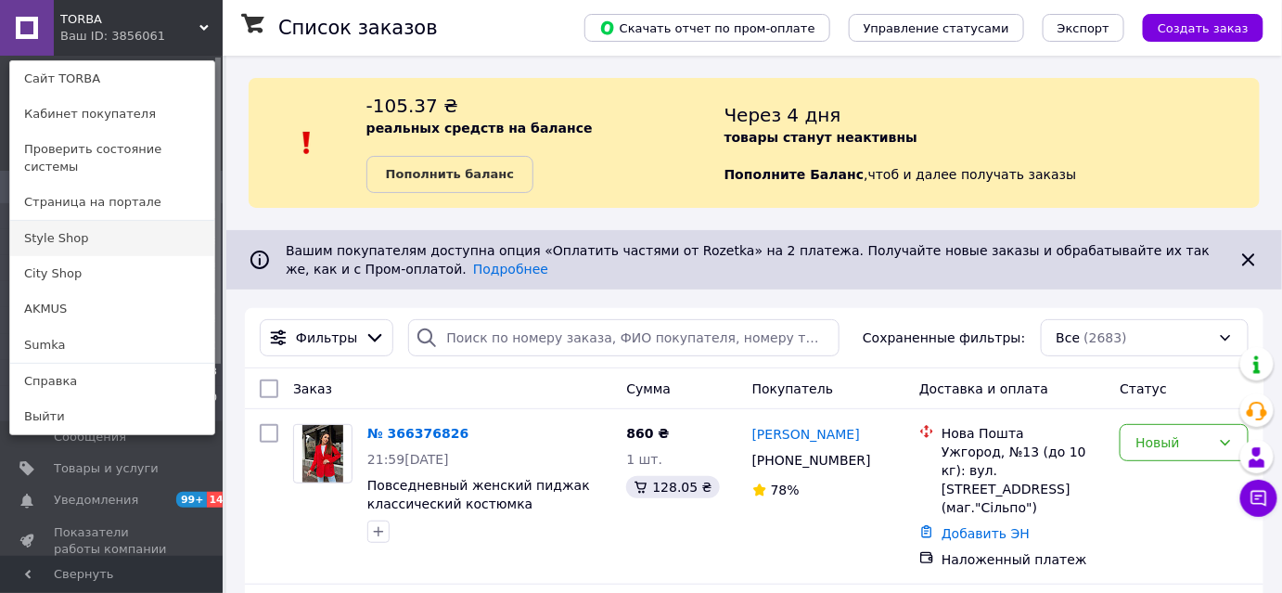
click at [69, 237] on link "Style Shop" at bounding box center [112, 238] width 204 height 35
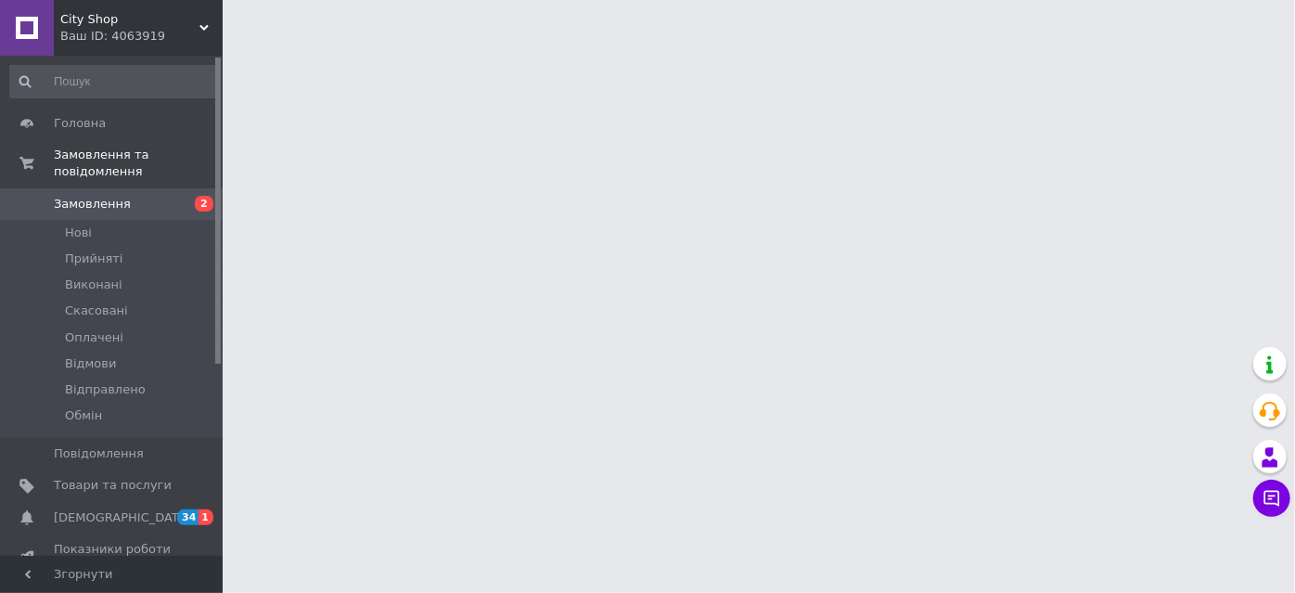
click at [134, 16] on span "City Shop" at bounding box center [129, 19] width 139 height 17
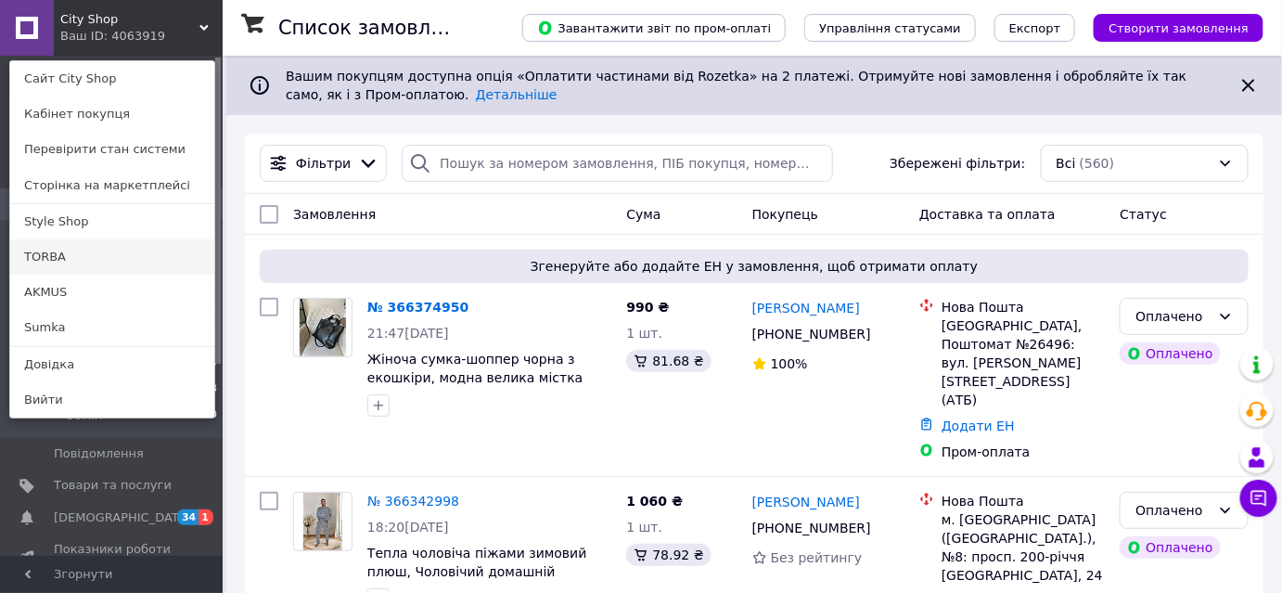
click at [111, 244] on link "TORBA" at bounding box center [112, 256] width 204 height 35
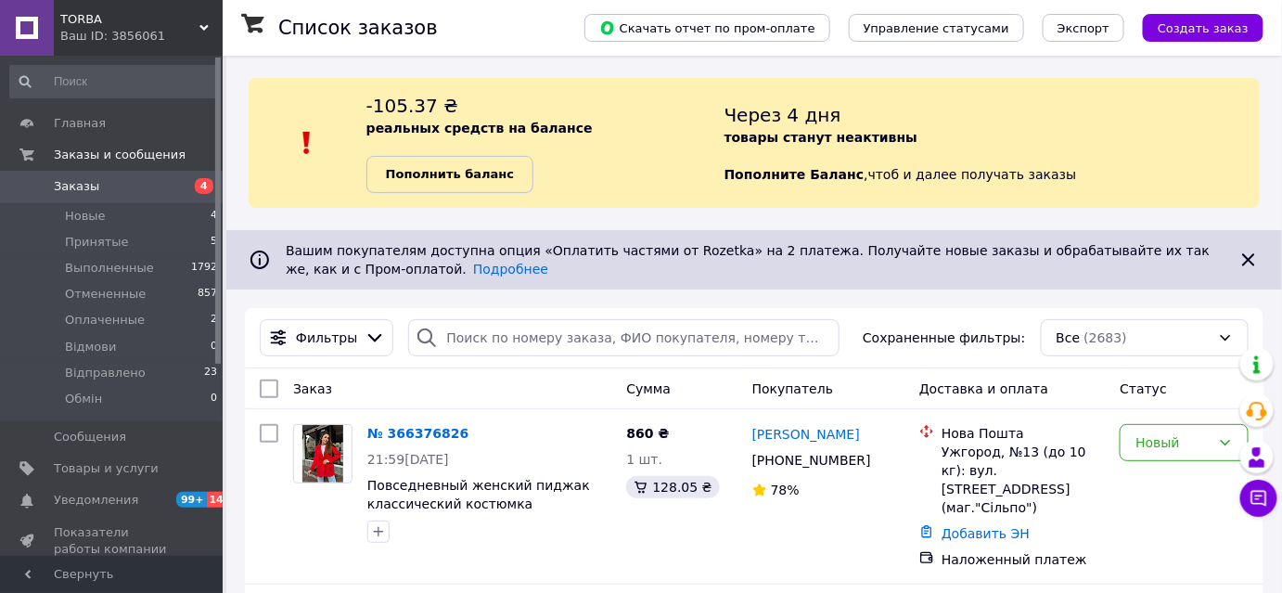
click at [512, 170] on link "Пополнить баланс" at bounding box center [449, 174] width 167 height 37
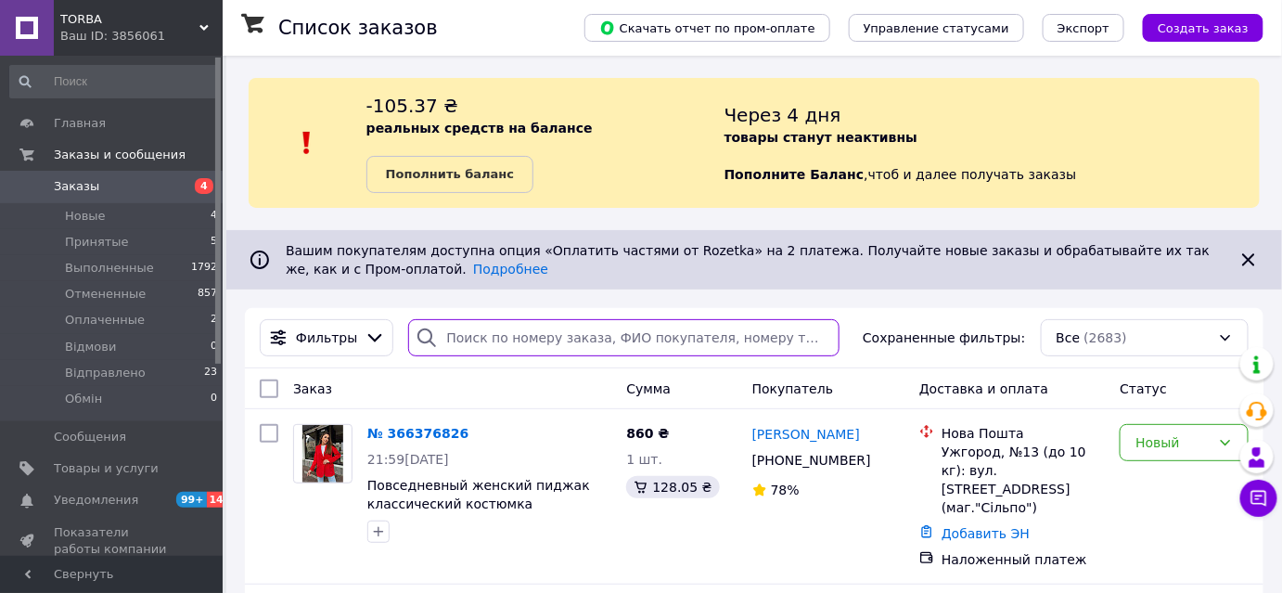
click at [494, 333] on input "search" at bounding box center [623, 337] width 431 height 37
paste input "20451264091285"
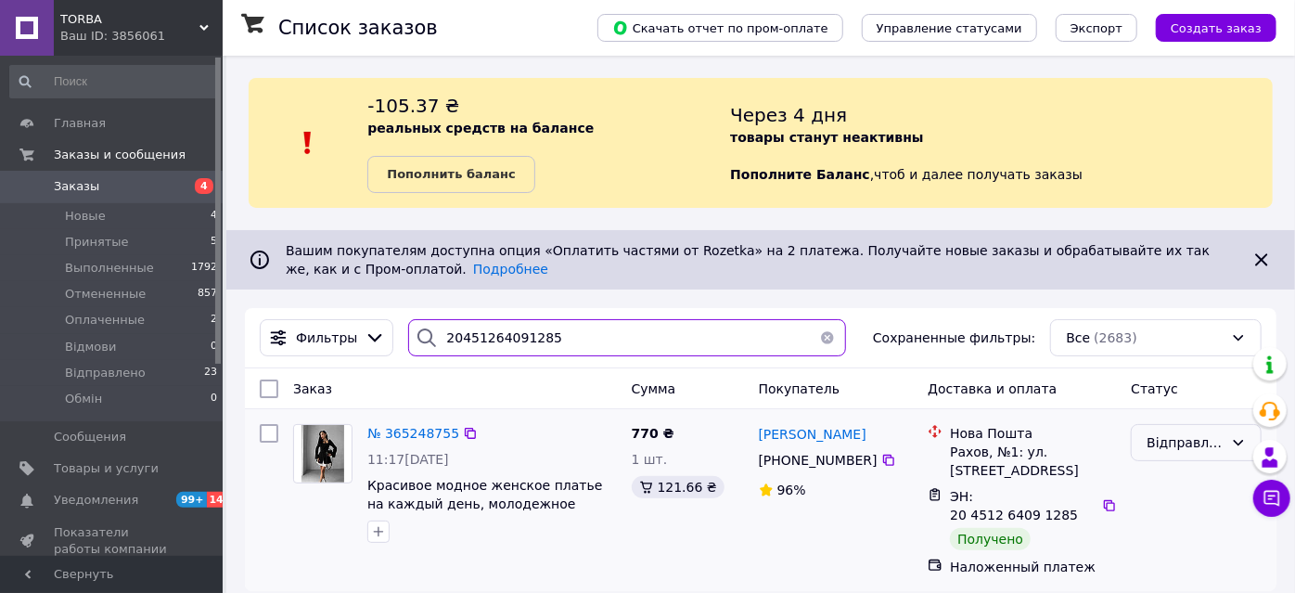
type input "20451264091285"
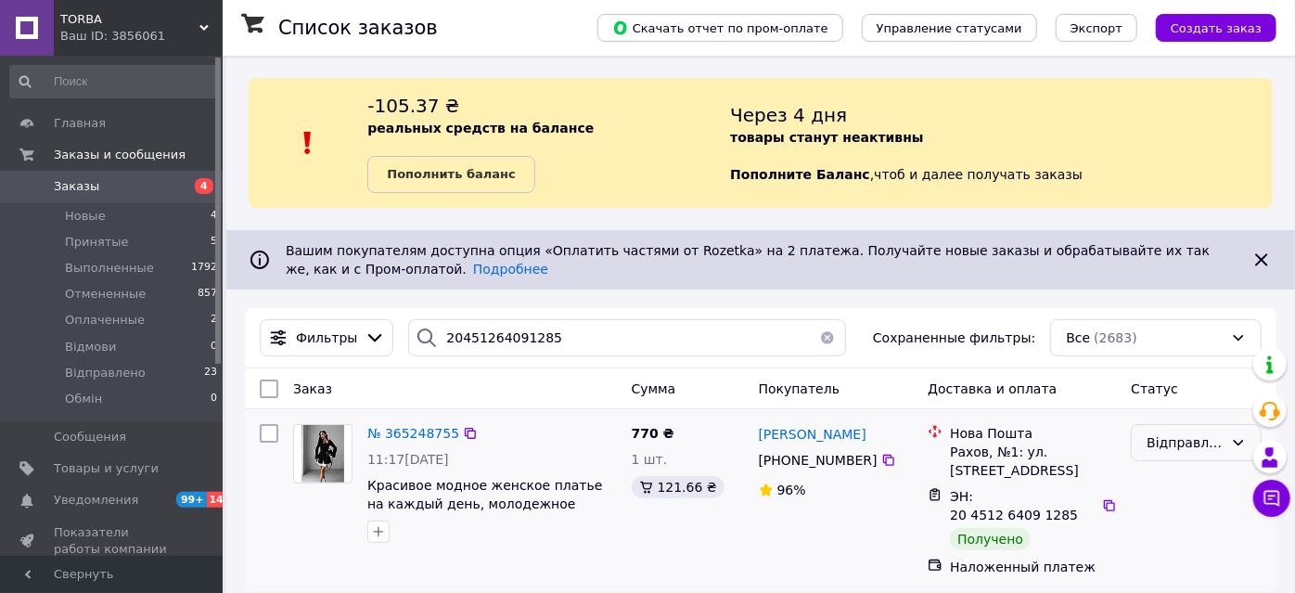
click at [1179, 439] on div "Відправлено" at bounding box center [1184, 442] width 77 height 20
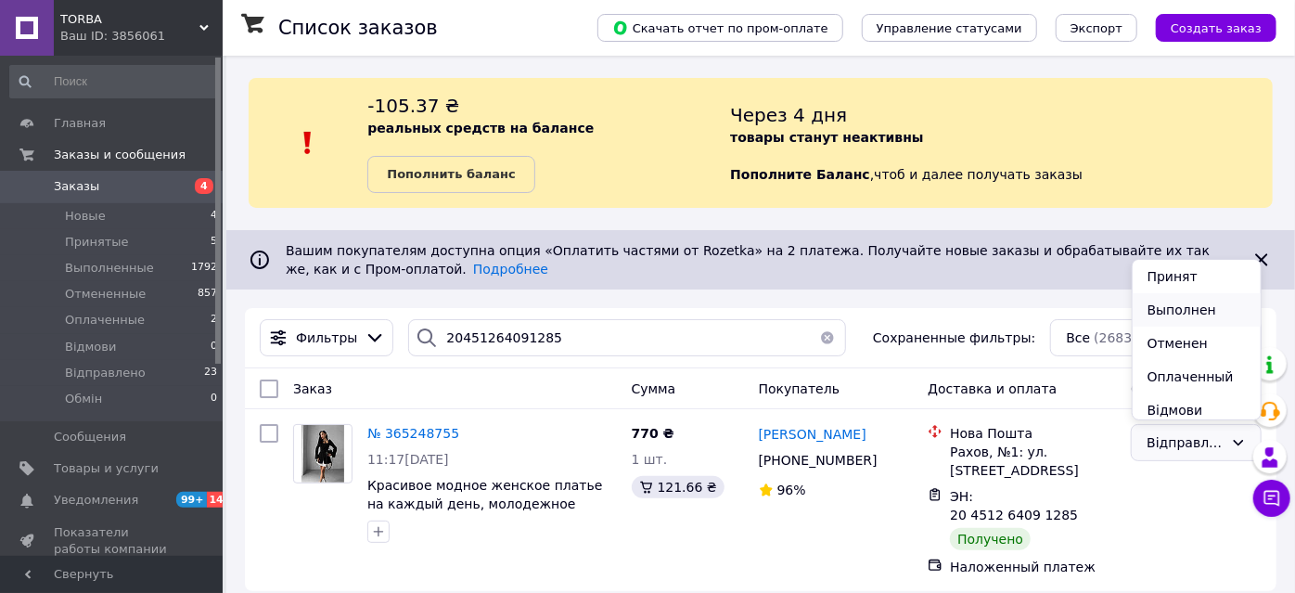
click at [1163, 303] on li "Выполнен" at bounding box center [1196, 309] width 129 height 33
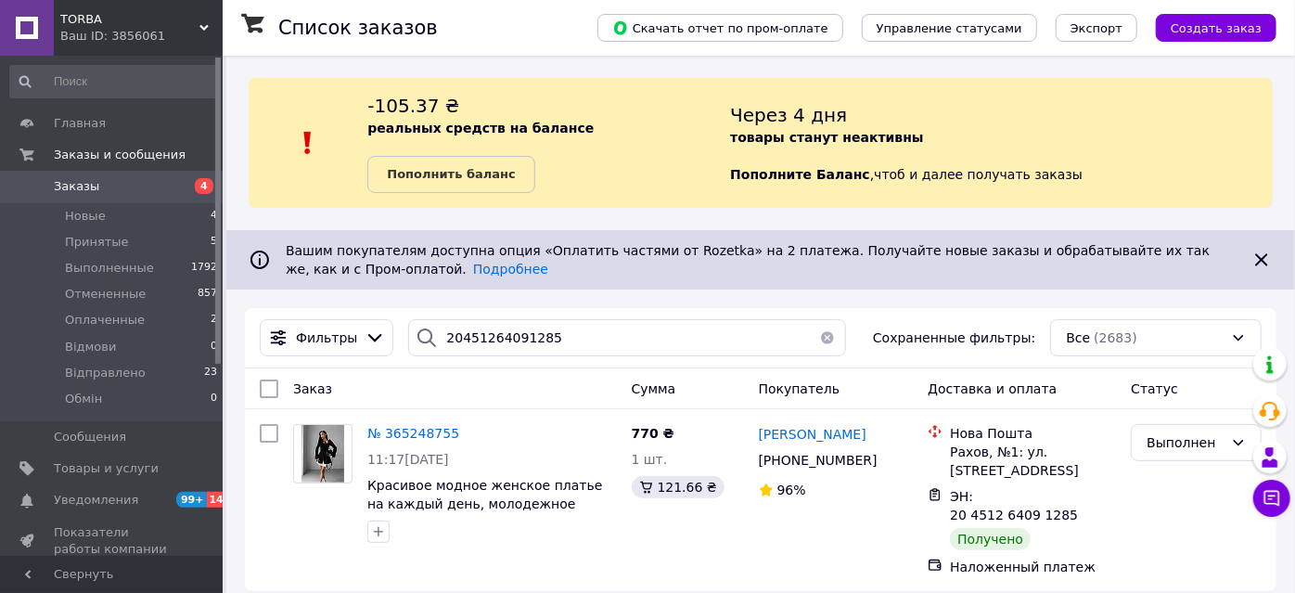
drag, startPoint x: 83, startPoint y: 61, endPoint x: 83, endPoint y: 22, distance: 39.0
click at [84, 56] on div "Главная Заказы и сообщения Заказы 4 Новые 4 Принятые 5 Выполненные 1792 Отменен…" at bounding box center [114, 308] width 228 height 505
click at [83, 22] on span "TORBA" at bounding box center [129, 19] width 139 height 17
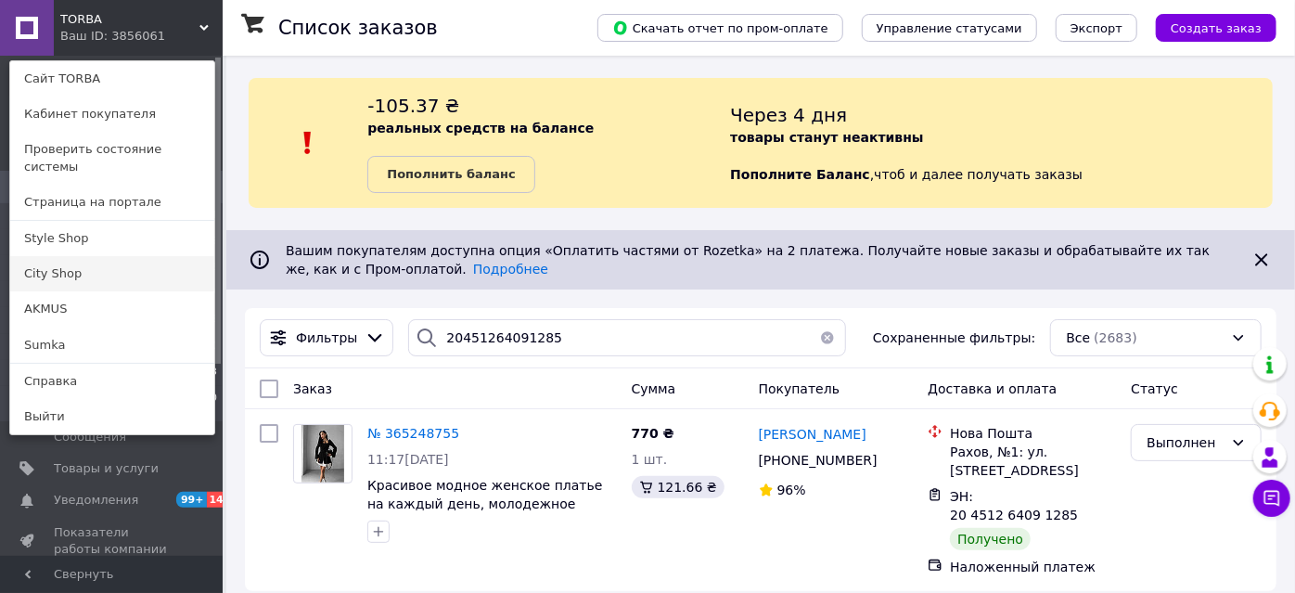
click at [62, 262] on link "City Shop" at bounding box center [112, 273] width 204 height 35
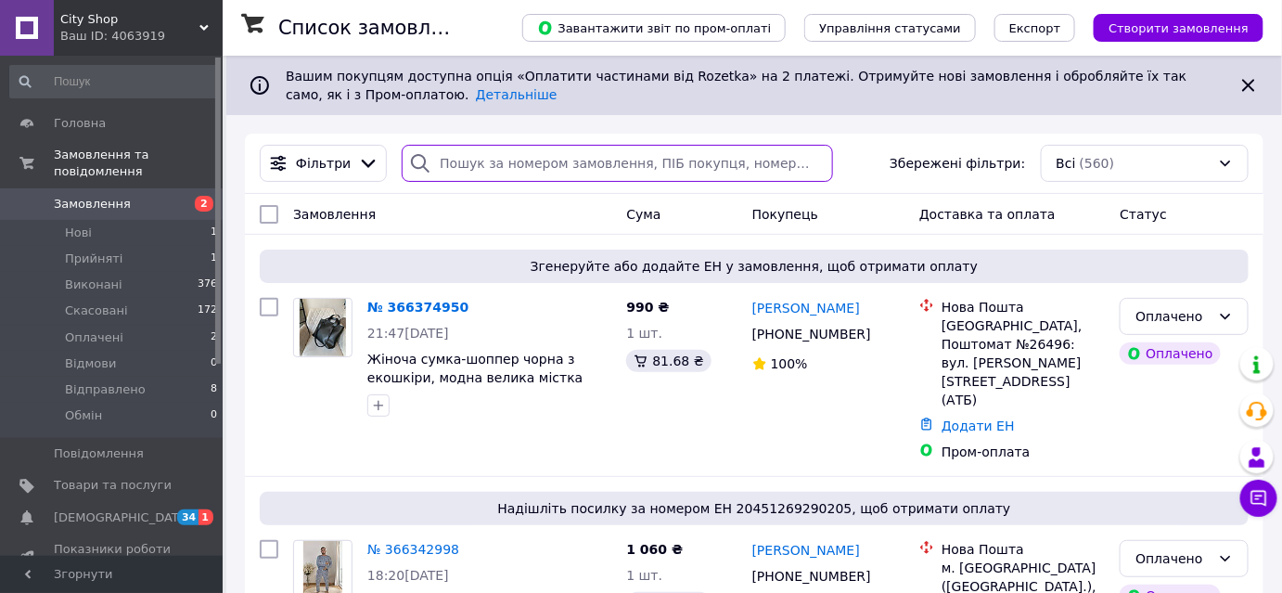
click at [466, 150] on input "search" at bounding box center [617, 163] width 431 height 37
paste input "20451263825578"
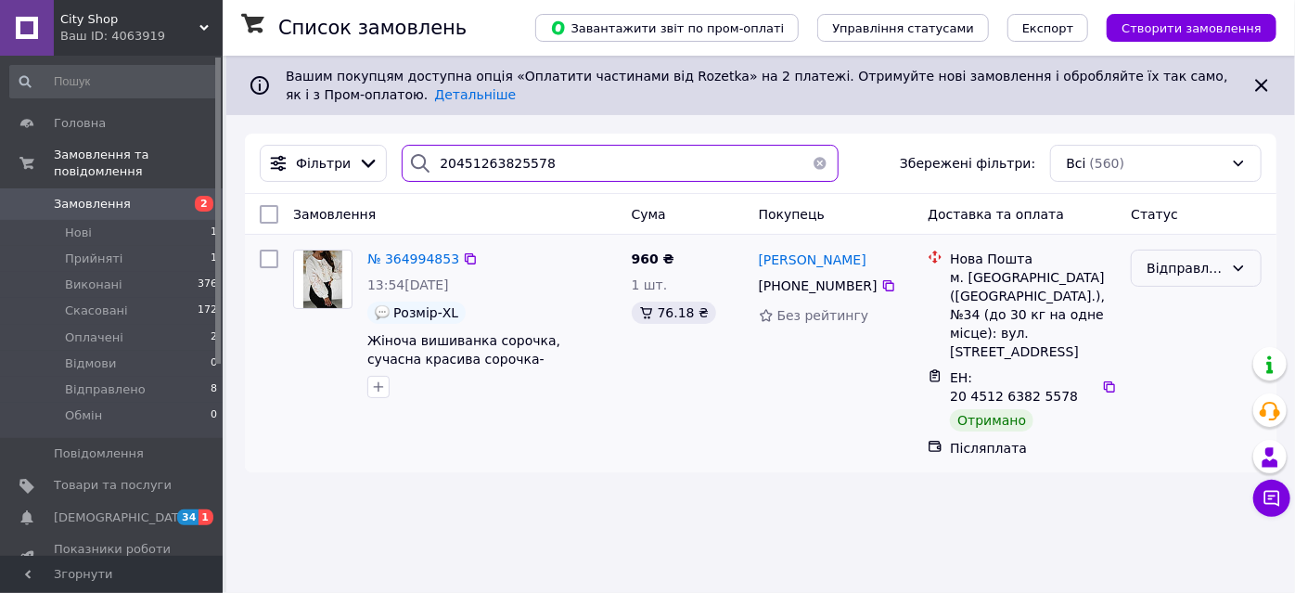
type input "20451263825578"
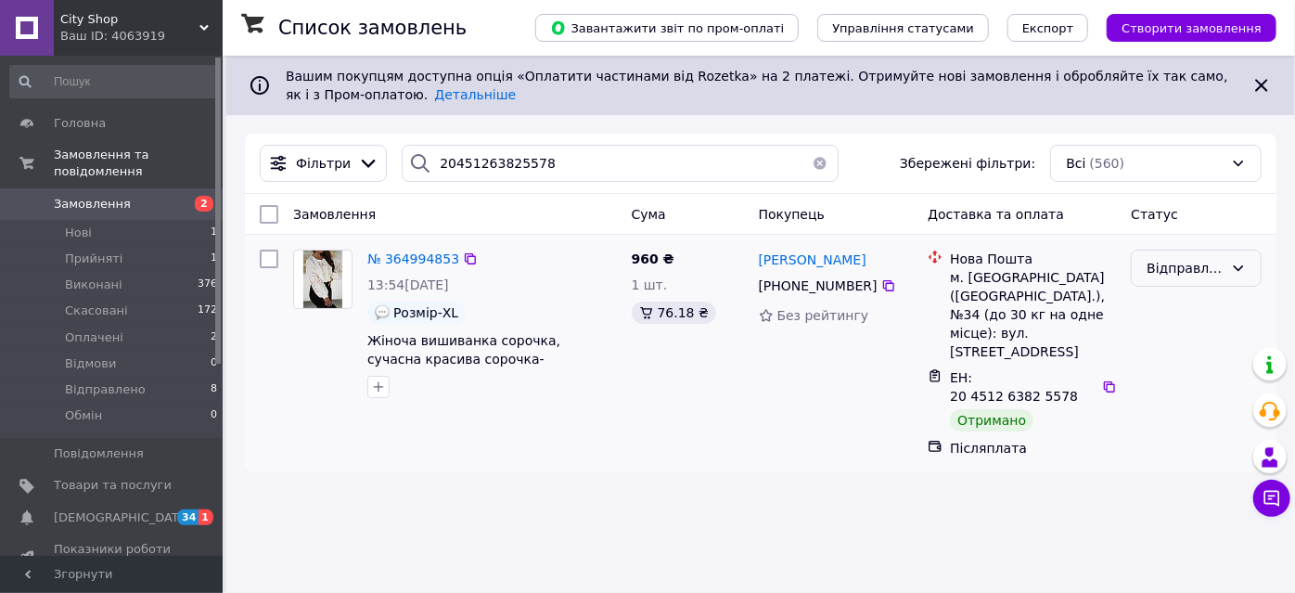
click at [1193, 262] on div "Відправлено" at bounding box center [1184, 268] width 77 height 20
click at [1165, 347] on li "Виконано" at bounding box center [1196, 340] width 129 height 33
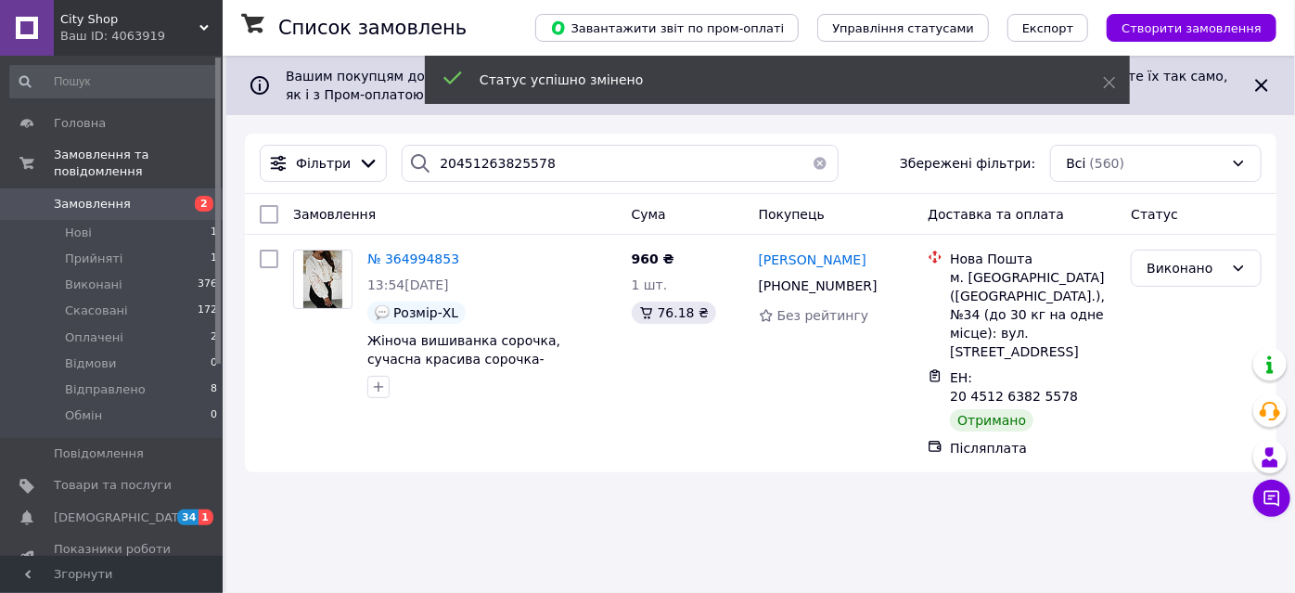
click at [107, 196] on span "Замовлення" at bounding box center [92, 204] width 77 height 17
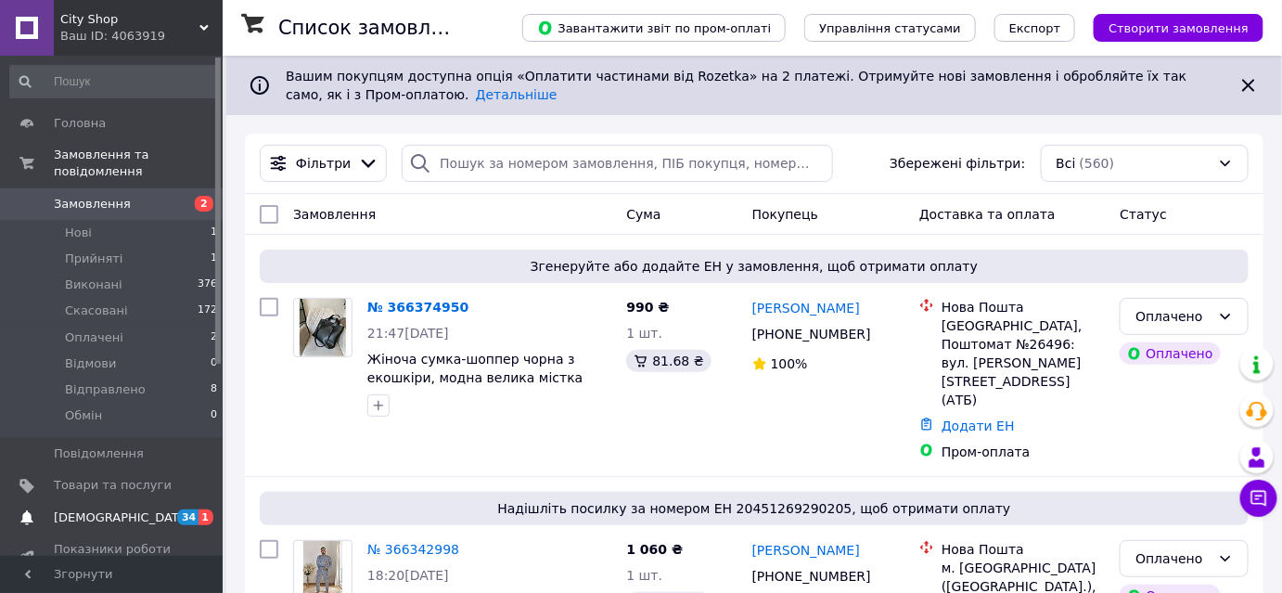
click at [150, 509] on span "[DEMOGRAPHIC_DATA]" at bounding box center [113, 517] width 118 height 17
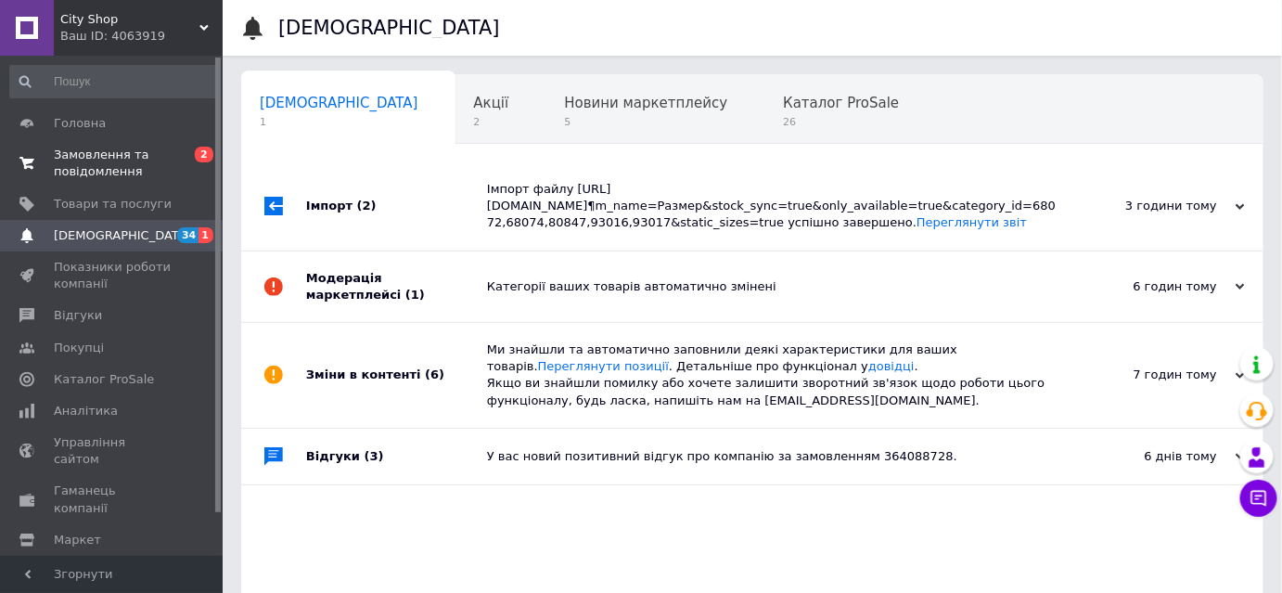
click at [81, 165] on span "Замовлення та повідомлення" at bounding box center [113, 163] width 118 height 33
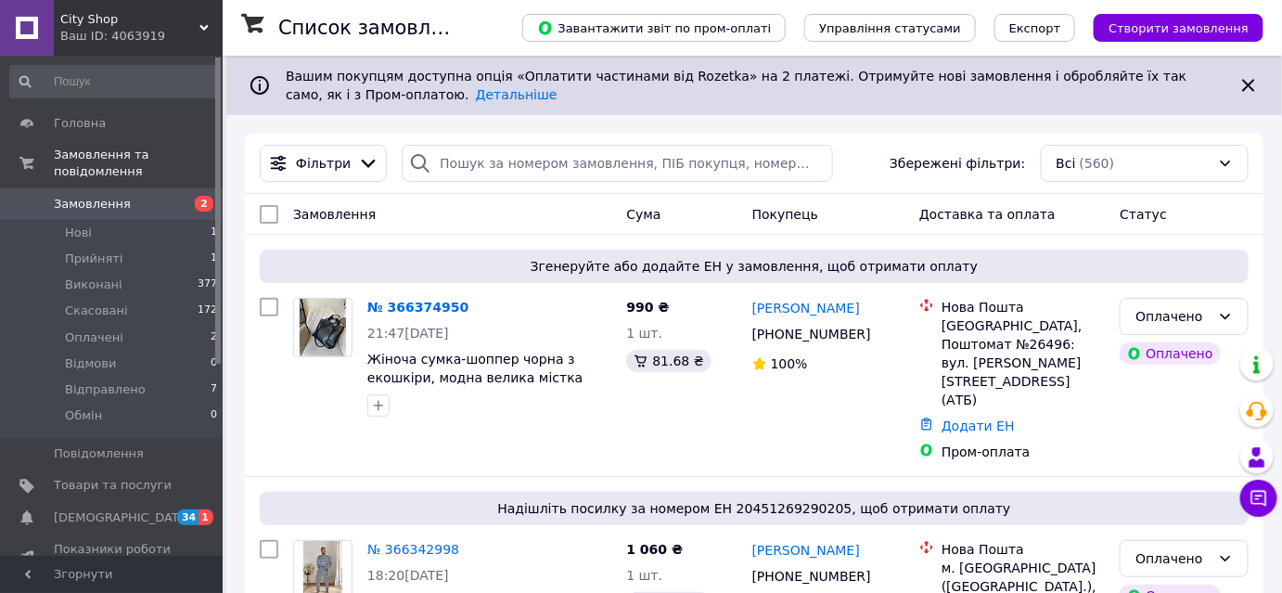
click at [139, 28] on div "Ваш ID: 4063919" at bounding box center [141, 36] width 162 height 17
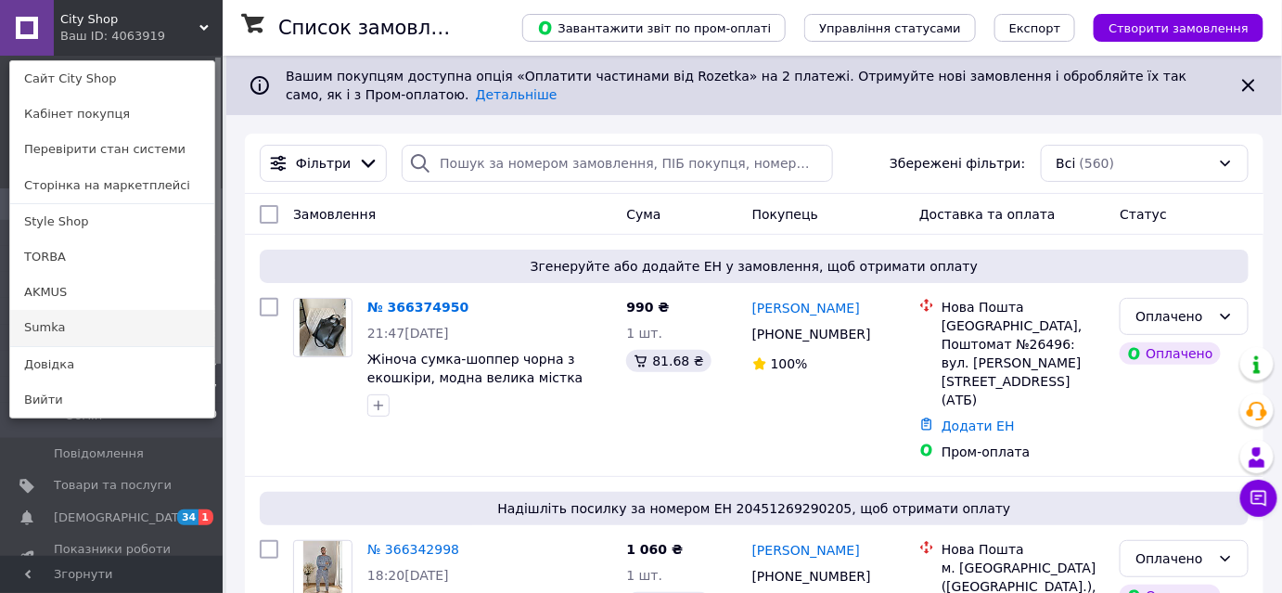
click at [49, 328] on link "Sumka" at bounding box center [112, 327] width 204 height 35
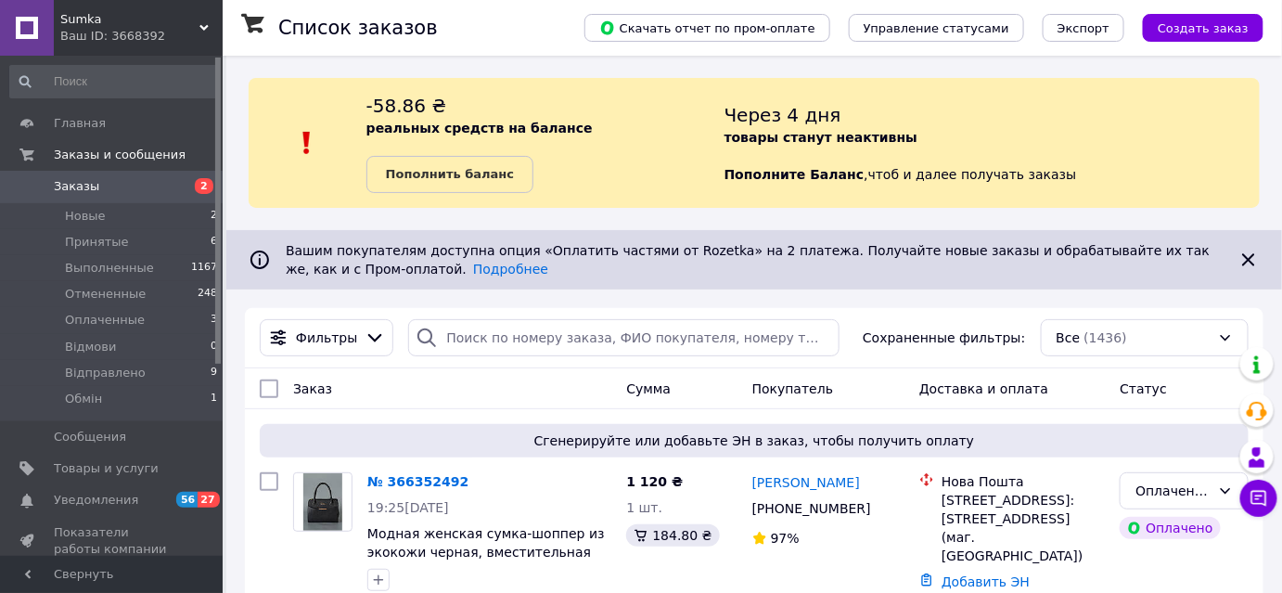
click at [97, 188] on span "Заказы" at bounding box center [113, 186] width 118 height 17
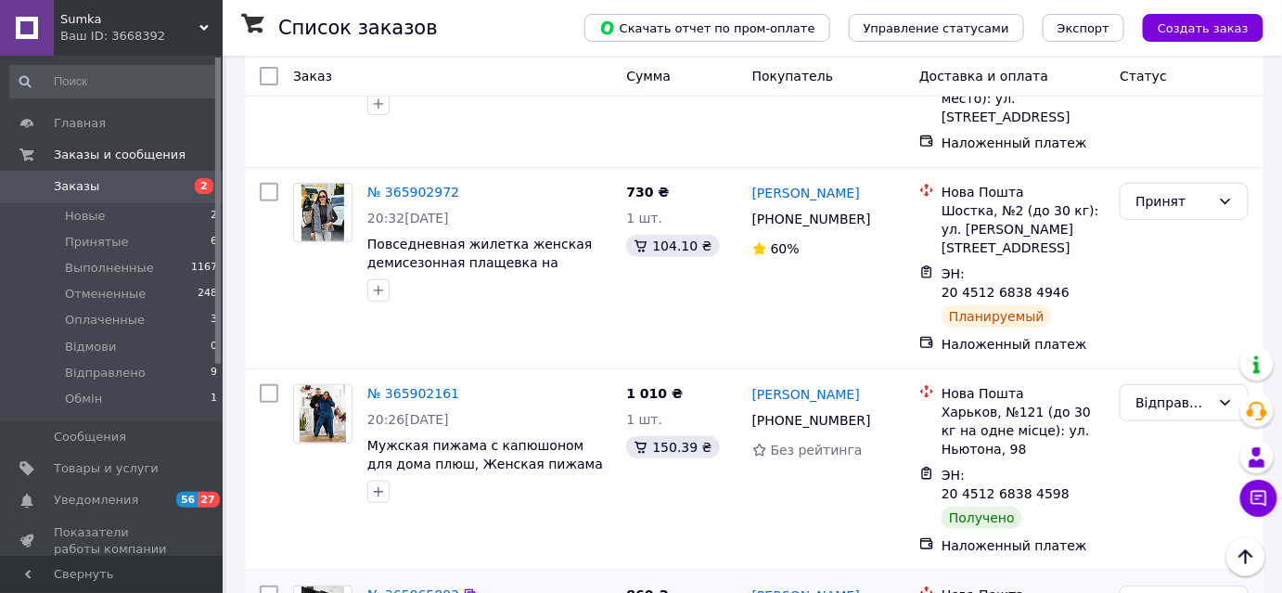
scroll to position [2613, 0]
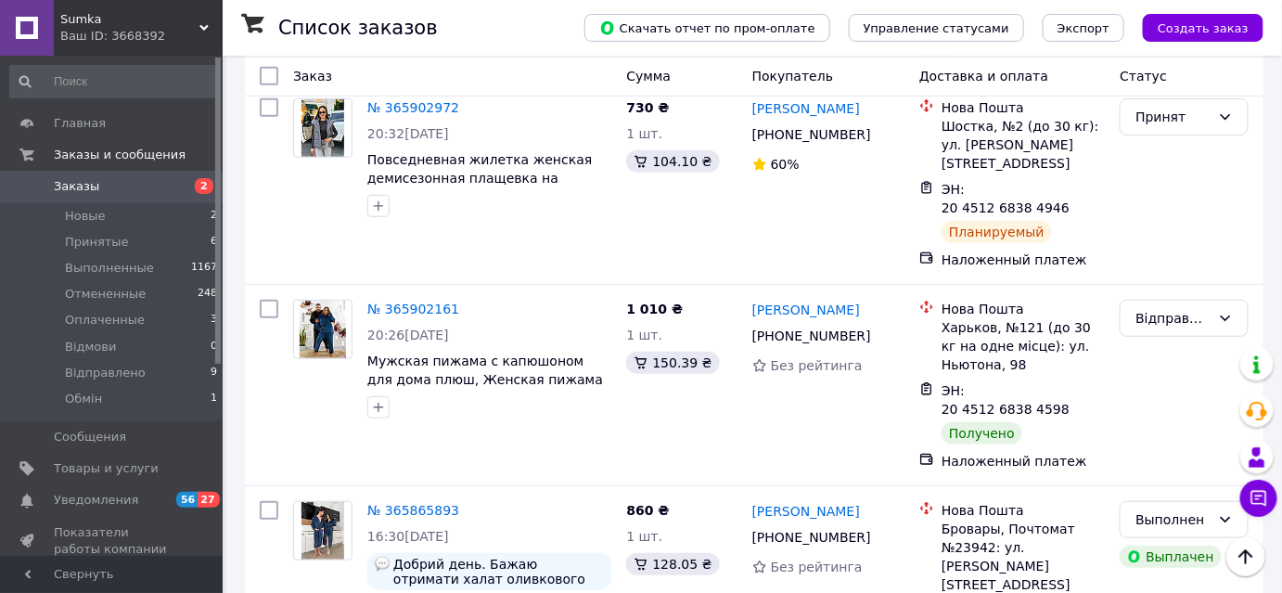
click at [87, 48] on div "Sumka Ваш ID: 3668392" at bounding box center [138, 28] width 169 height 56
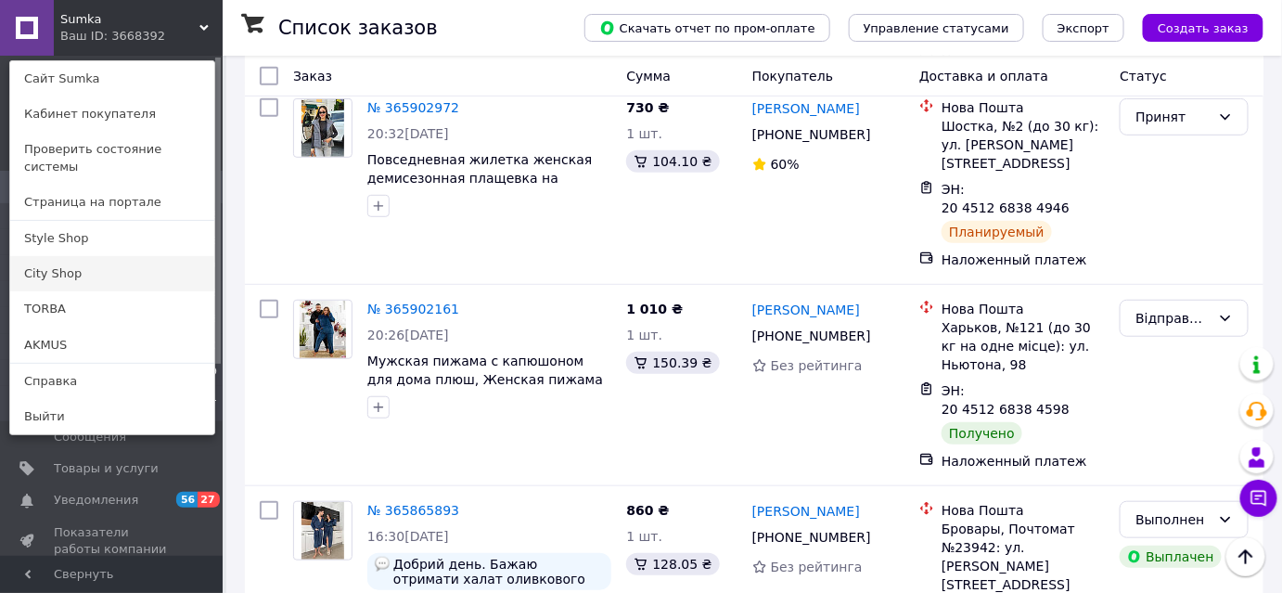
click at [65, 256] on link "City Shop" at bounding box center [112, 273] width 204 height 35
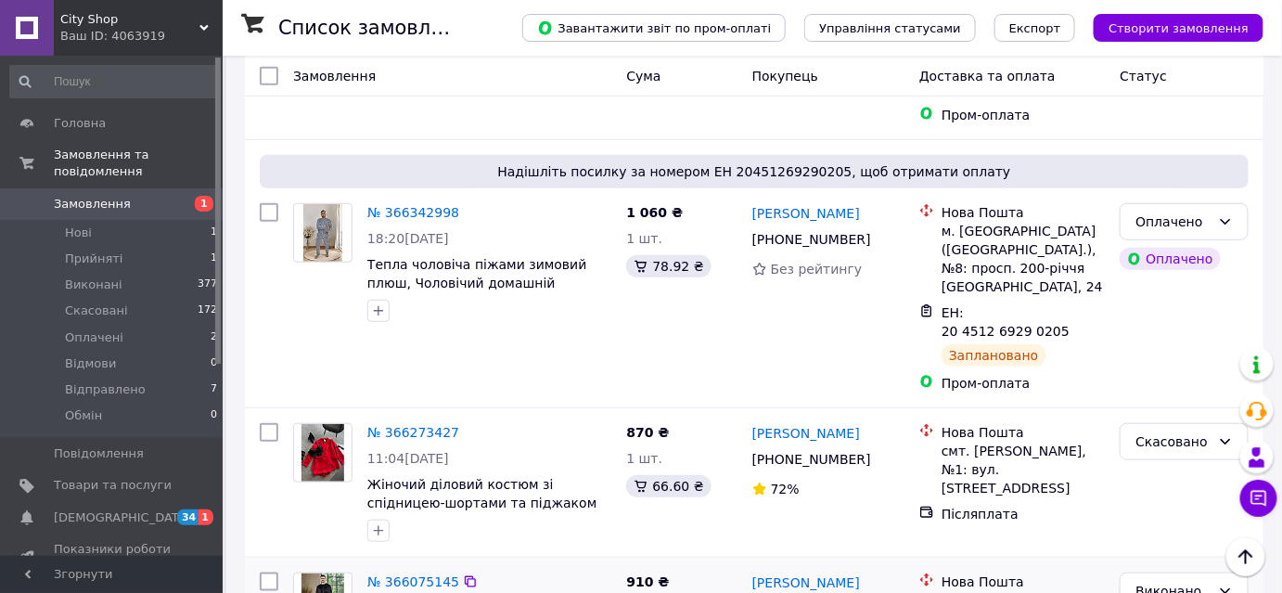
scroll to position [590, 0]
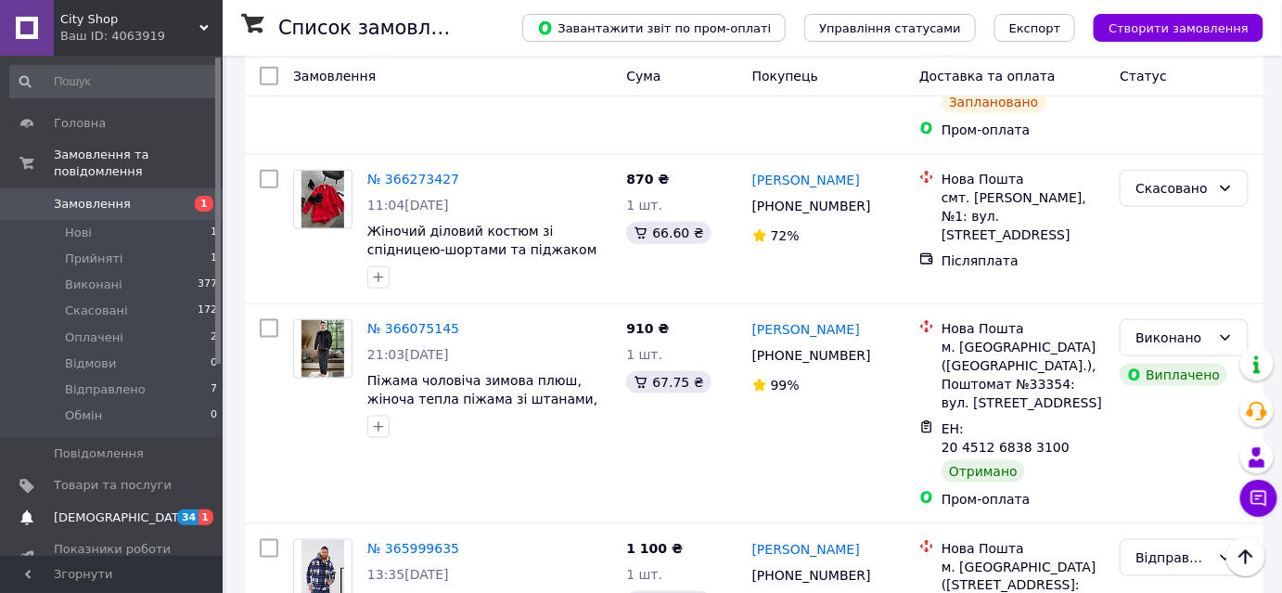
click at [98, 502] on link "[DEMOGRAPHIC_DATA] 34 1" at bounding box center [114, 518] width 228 height 32
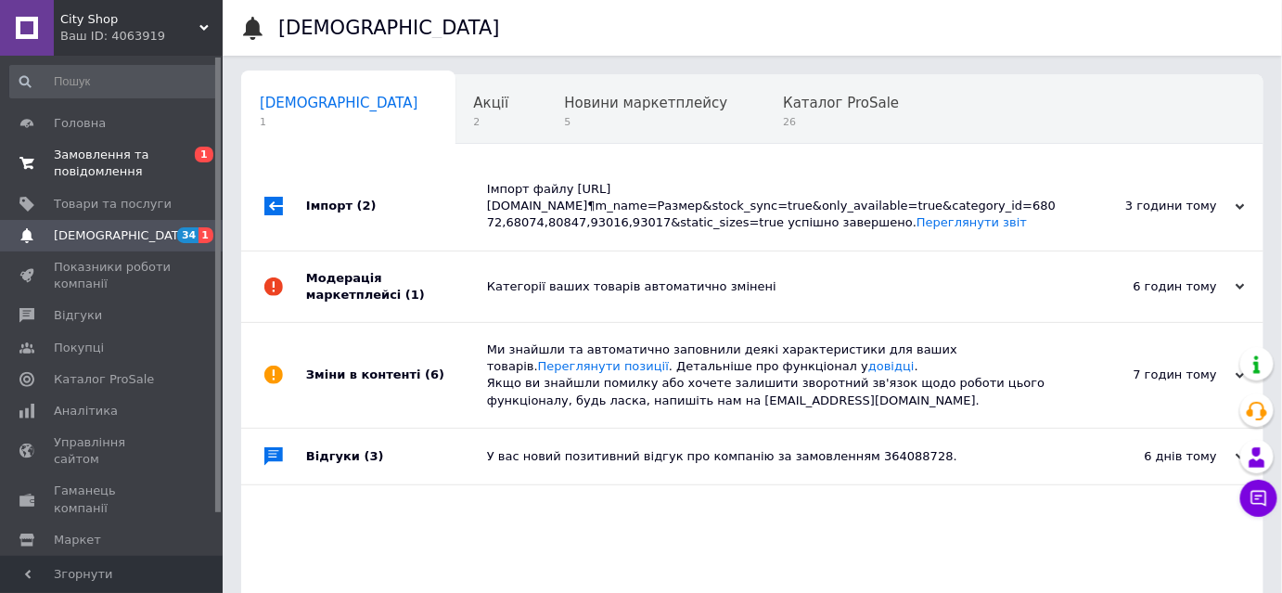
click at [98, 174] on span "Замовлення та повідомлення" at bounding box center [113, 163] width 118 height 33
